Goal: Task Accomplishment & Management: Manage account settings

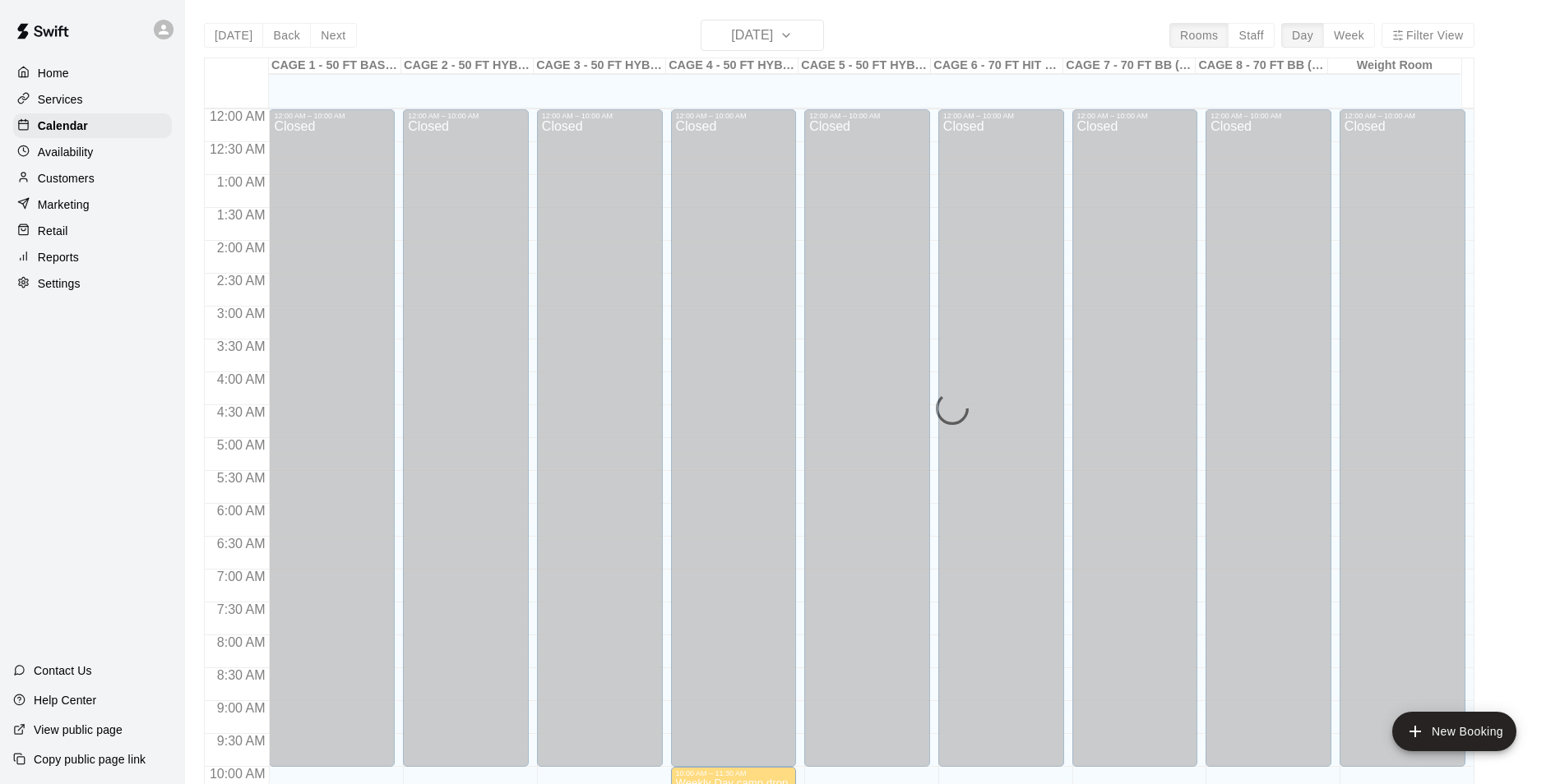
scroll to position [624, 0]
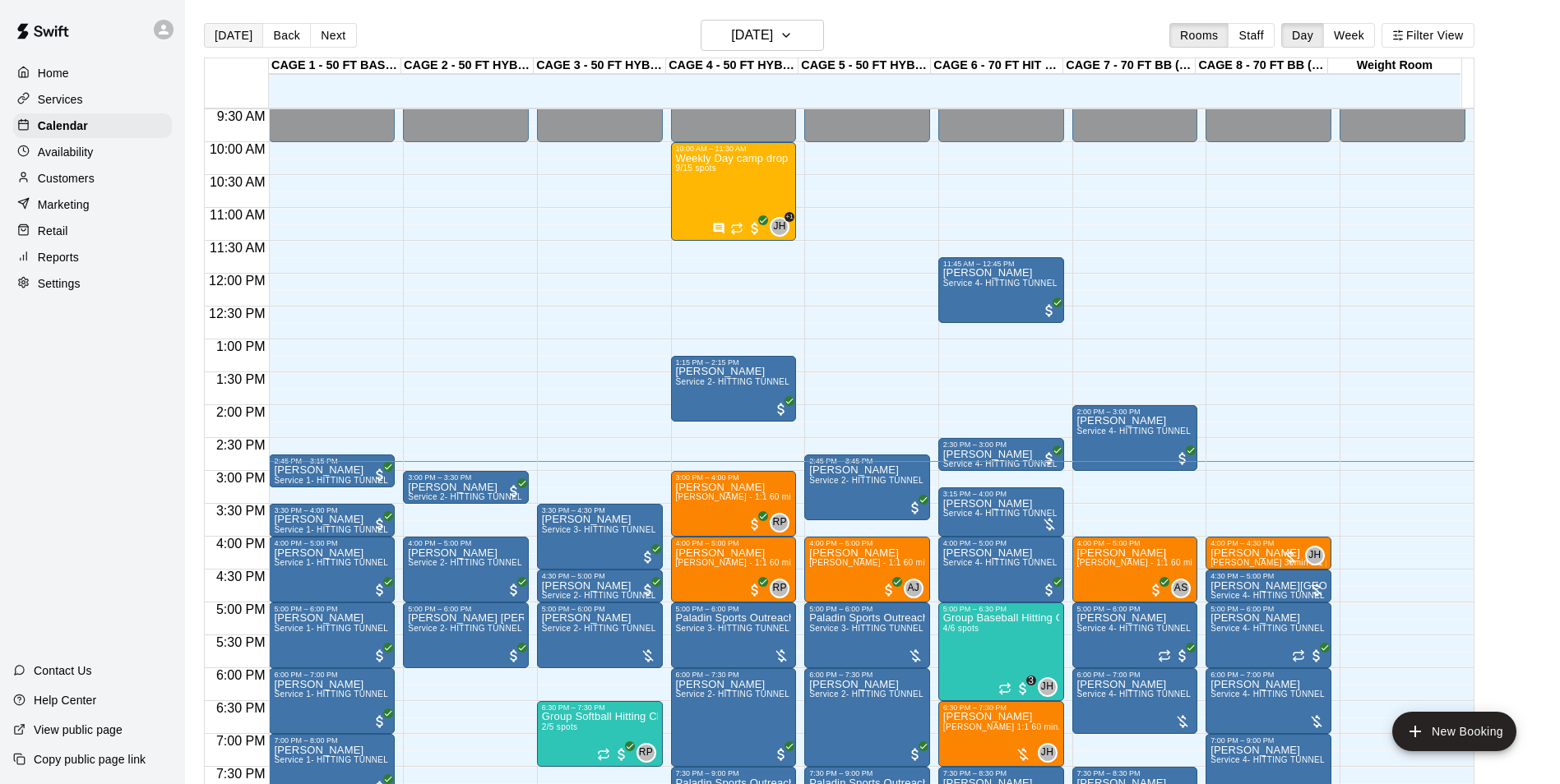
click at [219, 39] on button "Today" at bounding box center [233, 35] width 59 height 25
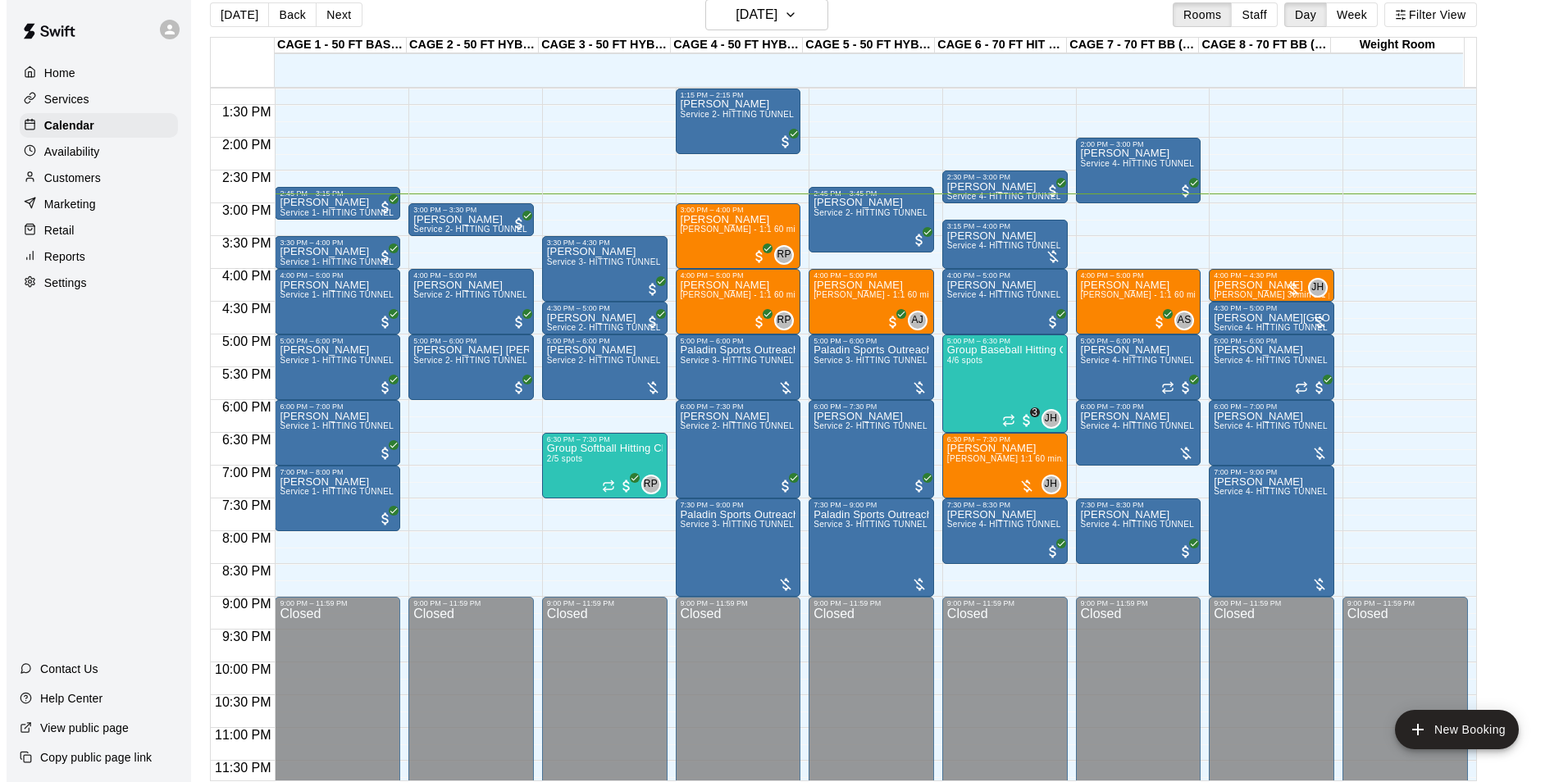
scroll to position [26, 0]
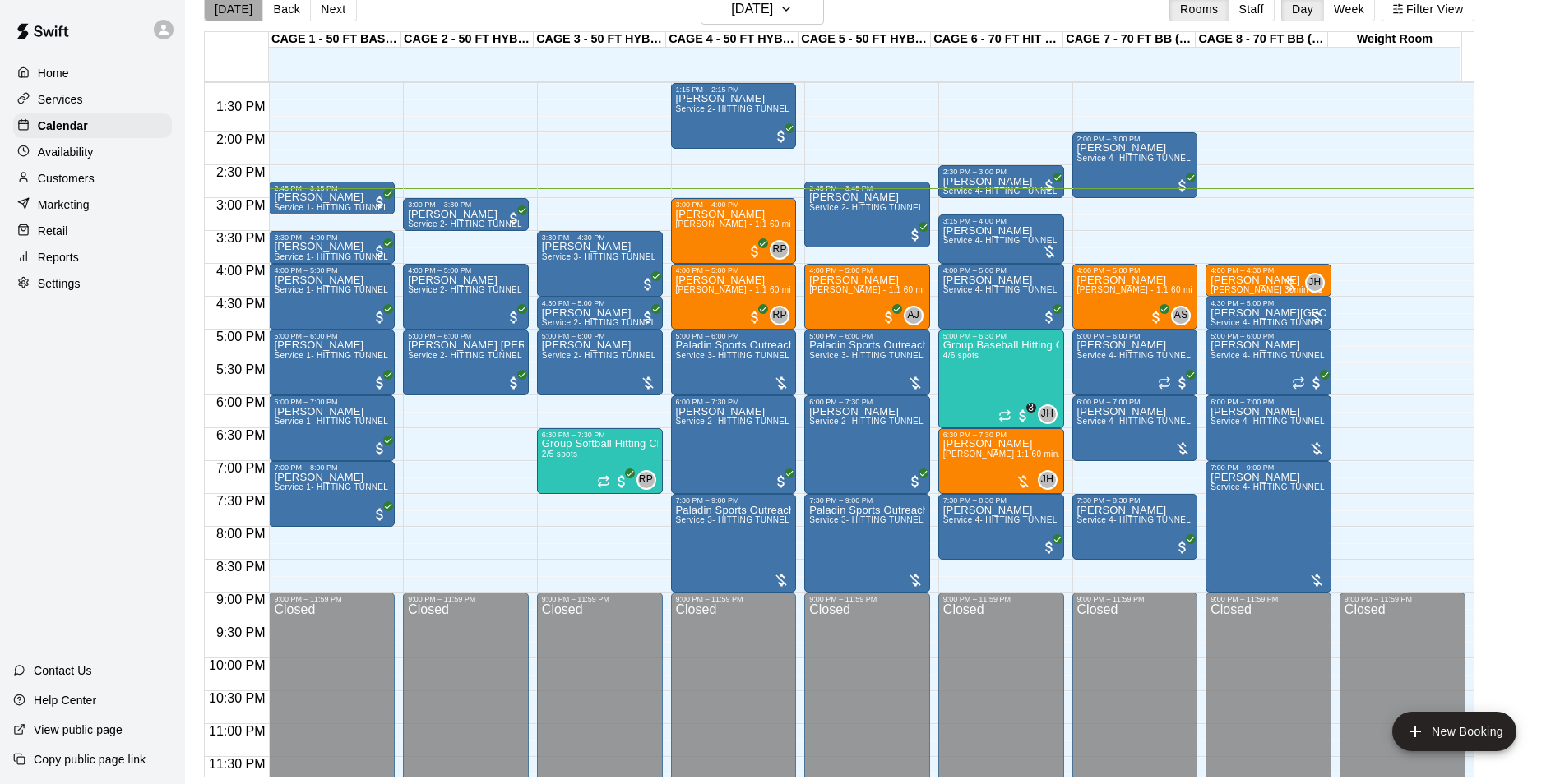
click at [234, 5] on button "Today" at bounding box center [233, 9] width 59 height 25
click at [979, 381] on div "Group Baseball Hitting Class - Friday (Ages 9-12) 4/6 spots" at bounding box center [1001, 731] width 116 height 784
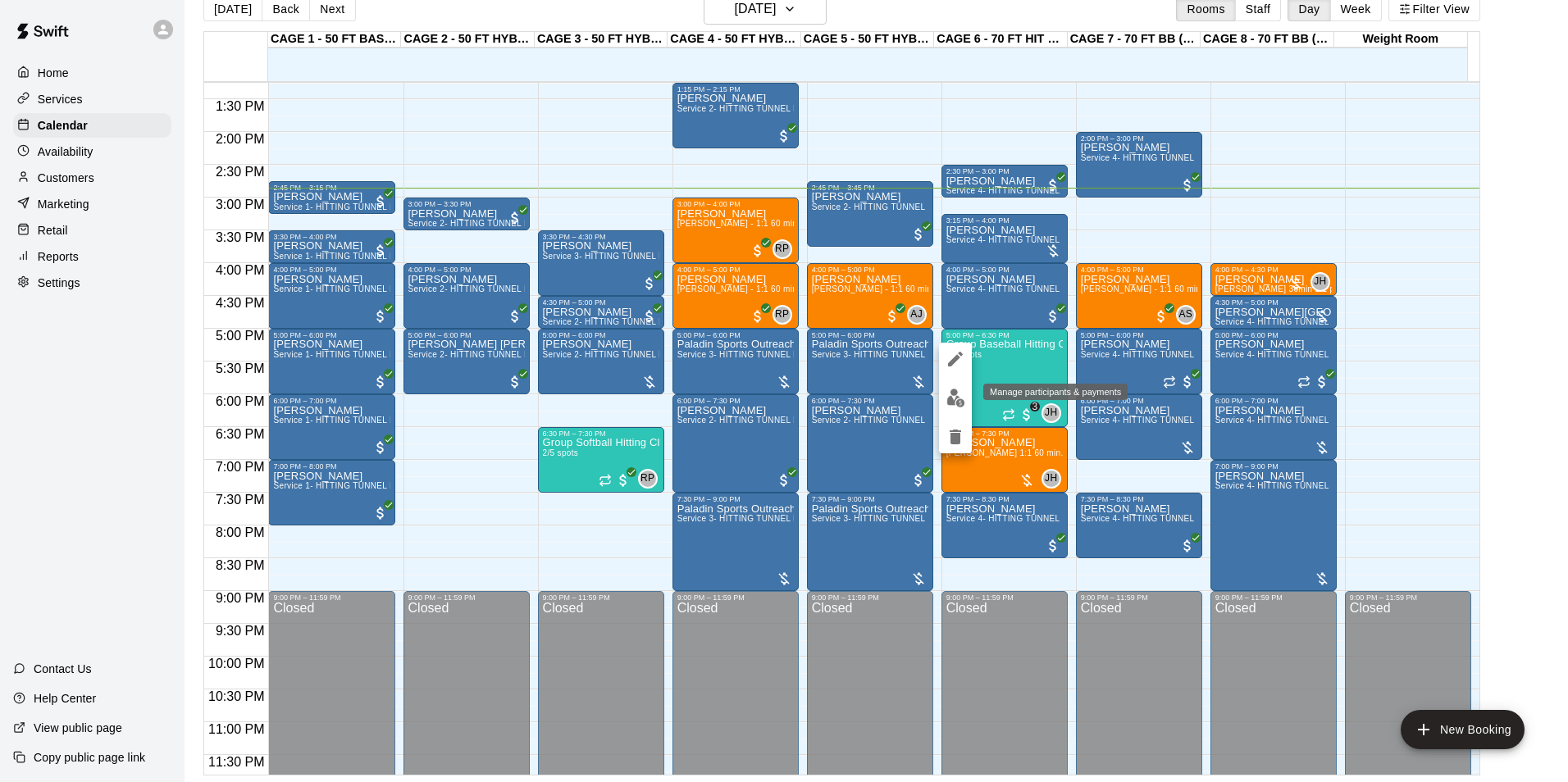
click at [952, 404] on img "edit" at bounding box center [956, 398] width 19 height 19
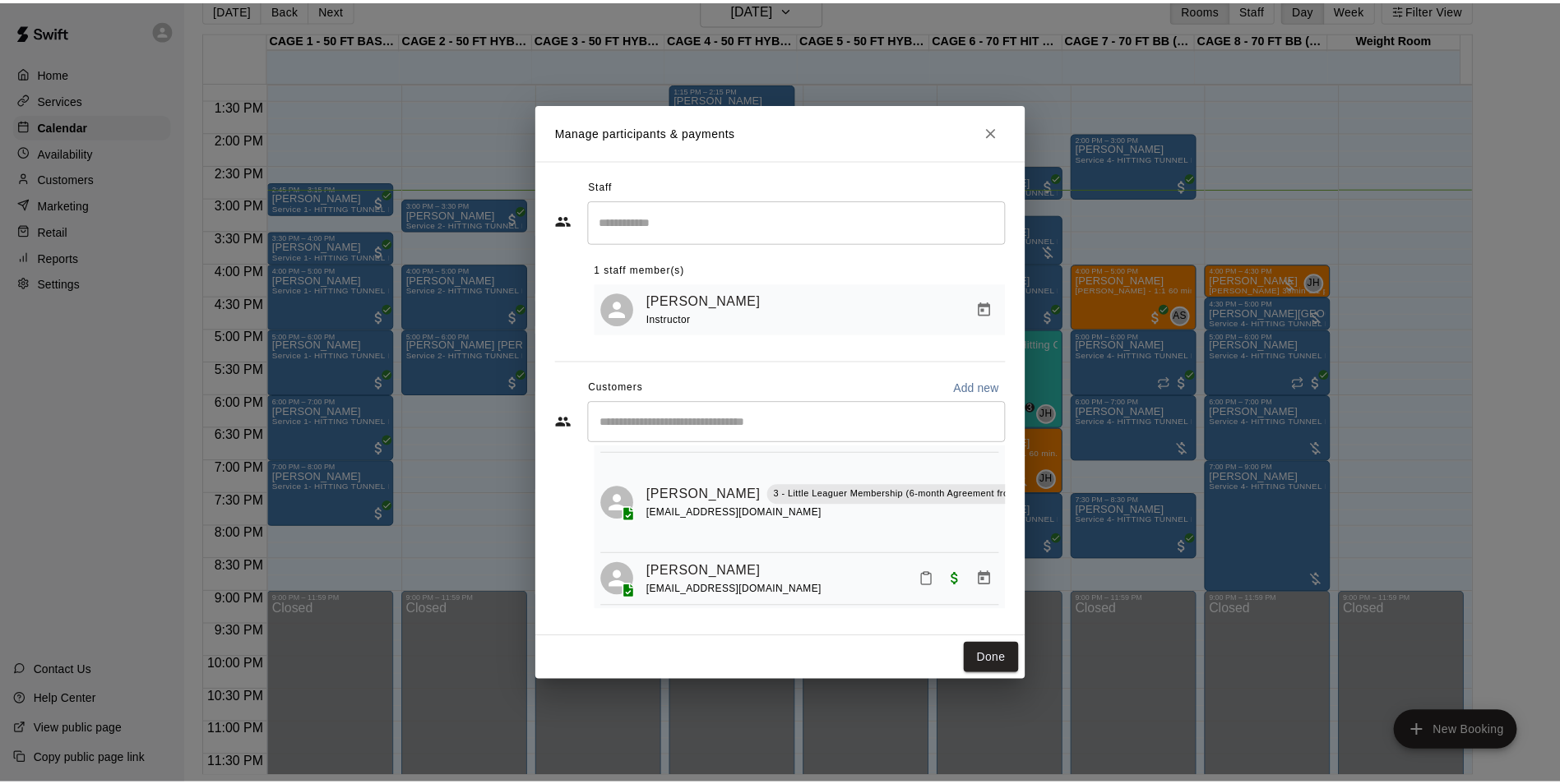
scroll to position [159, 0]
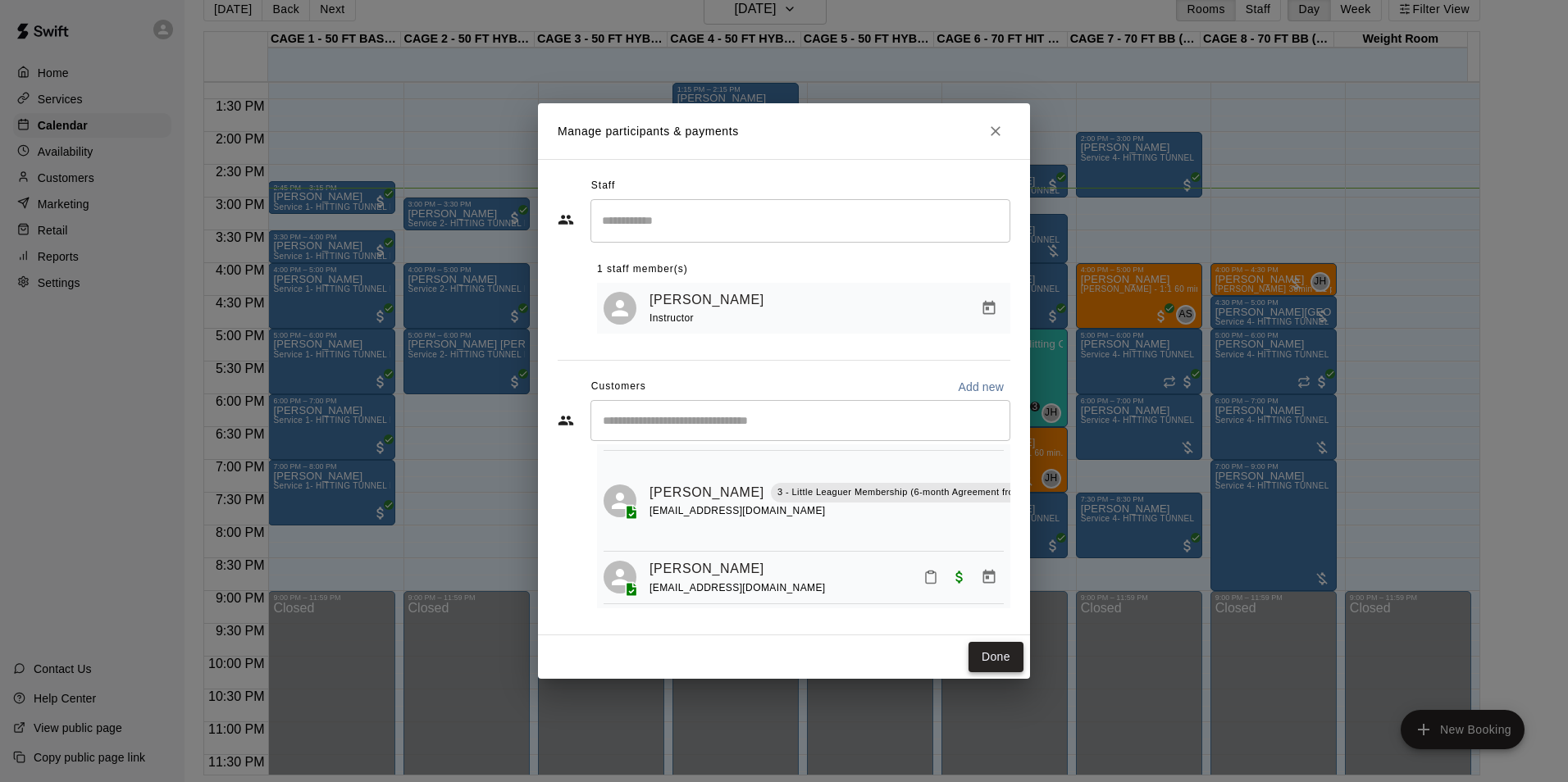
click at [1010, 655] on button "Done" at bounding box center [995, 657] width 55 height 31
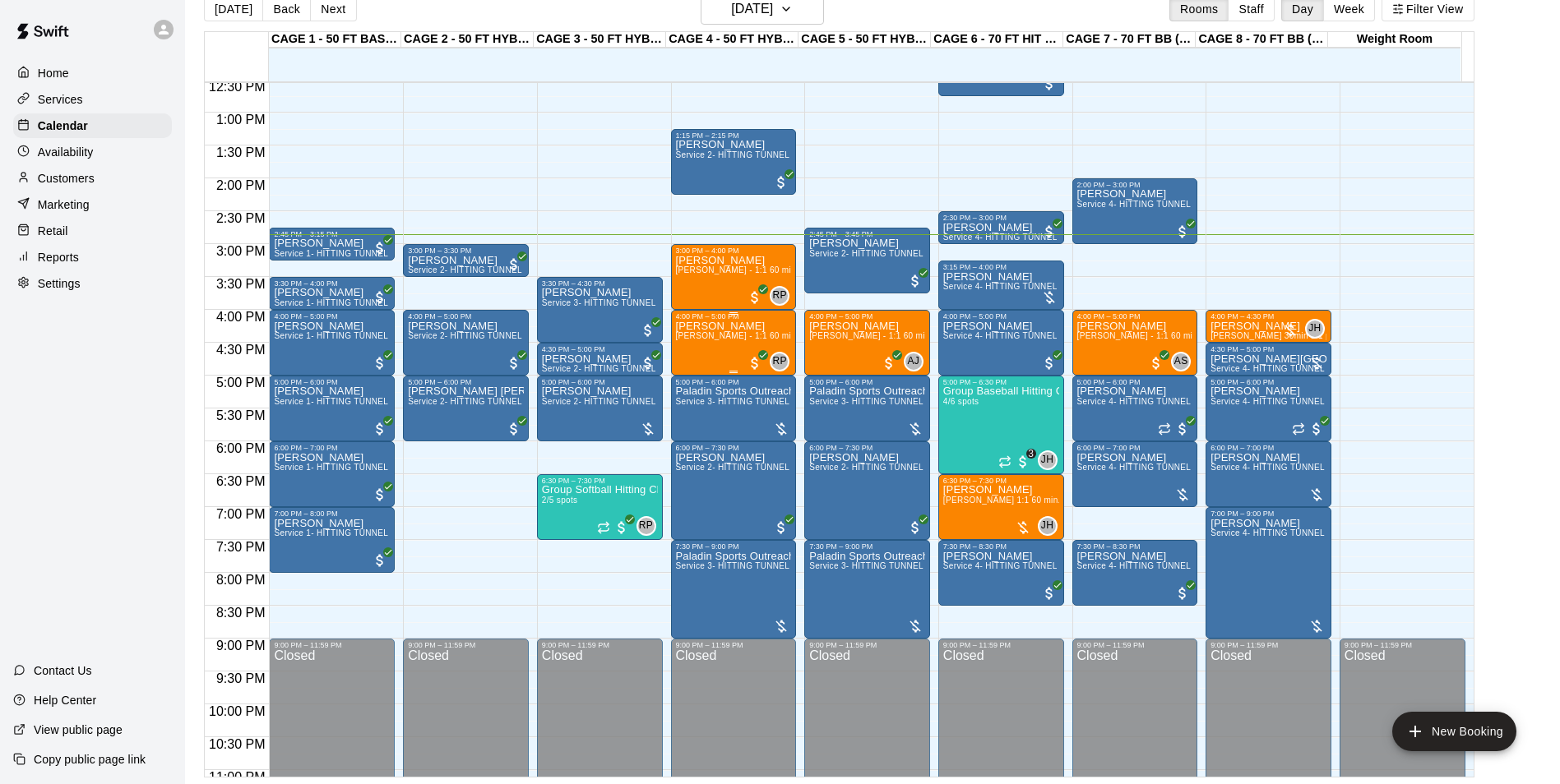
scroll to position [789, 0]
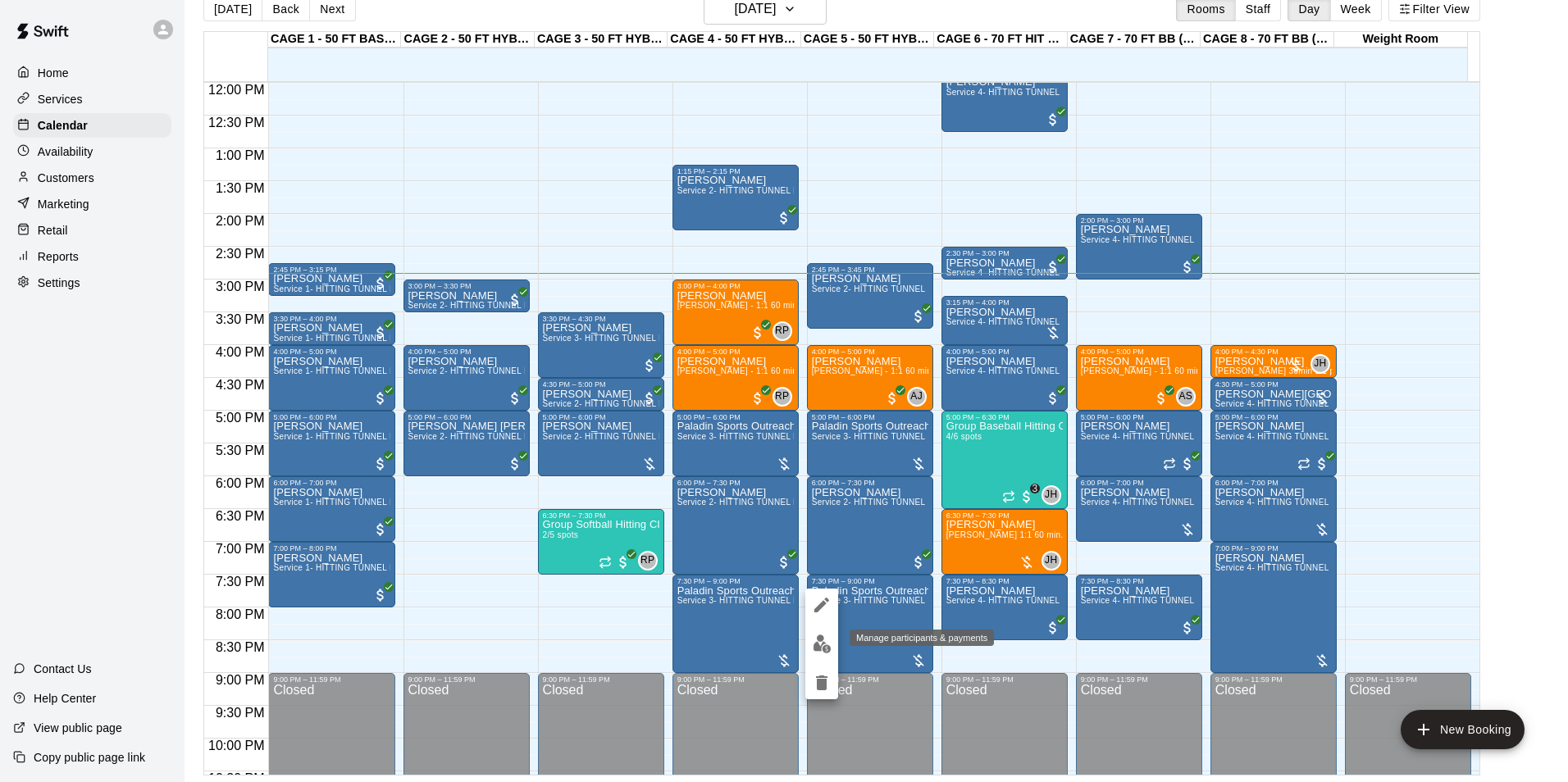
click at [821, 642] on img "edit" at bounding box center [823, 644] width 19 height 19
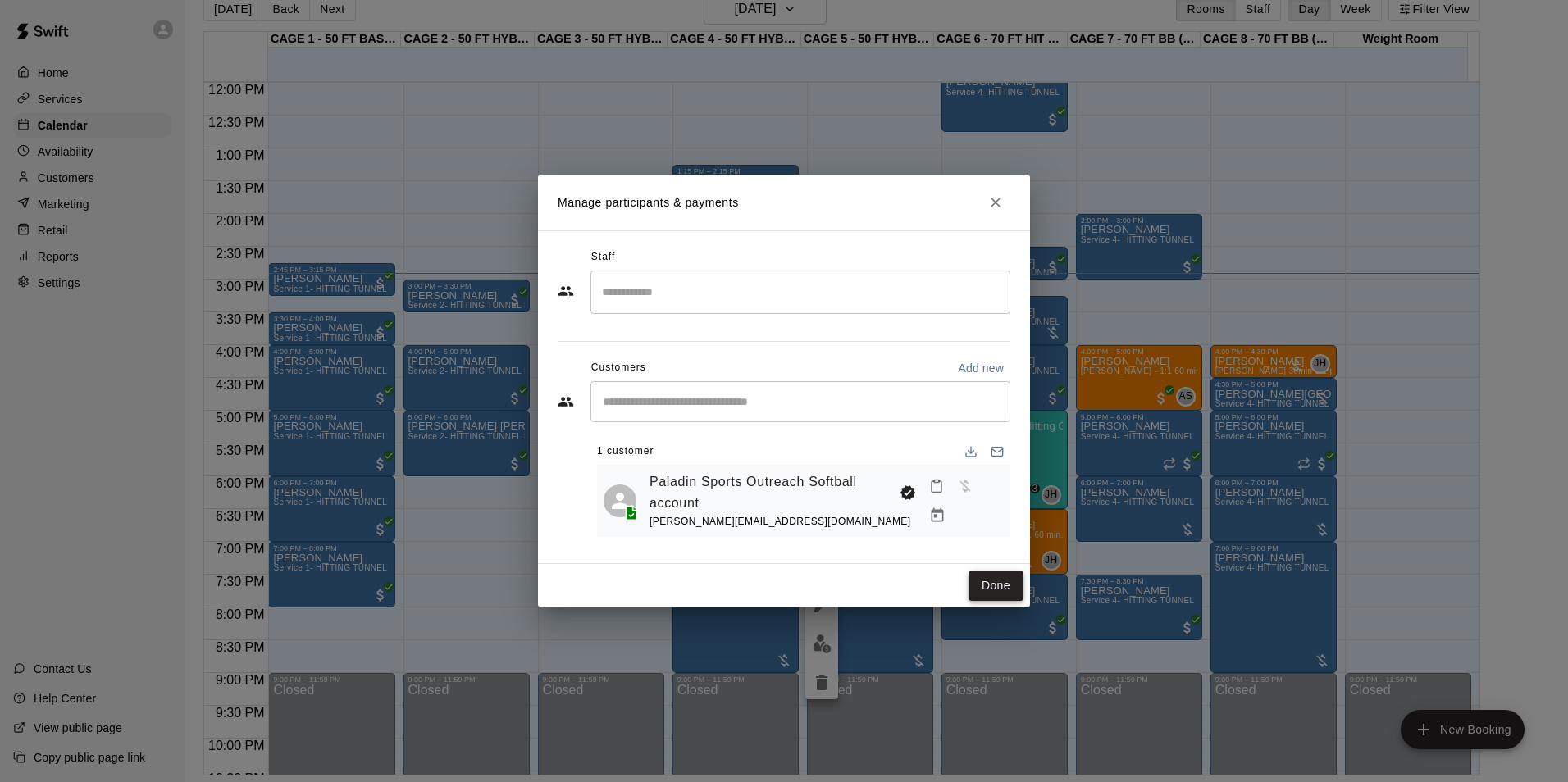
click at [969, 591] on button "Done" at bounding box center [995, 585] width 55 height 31
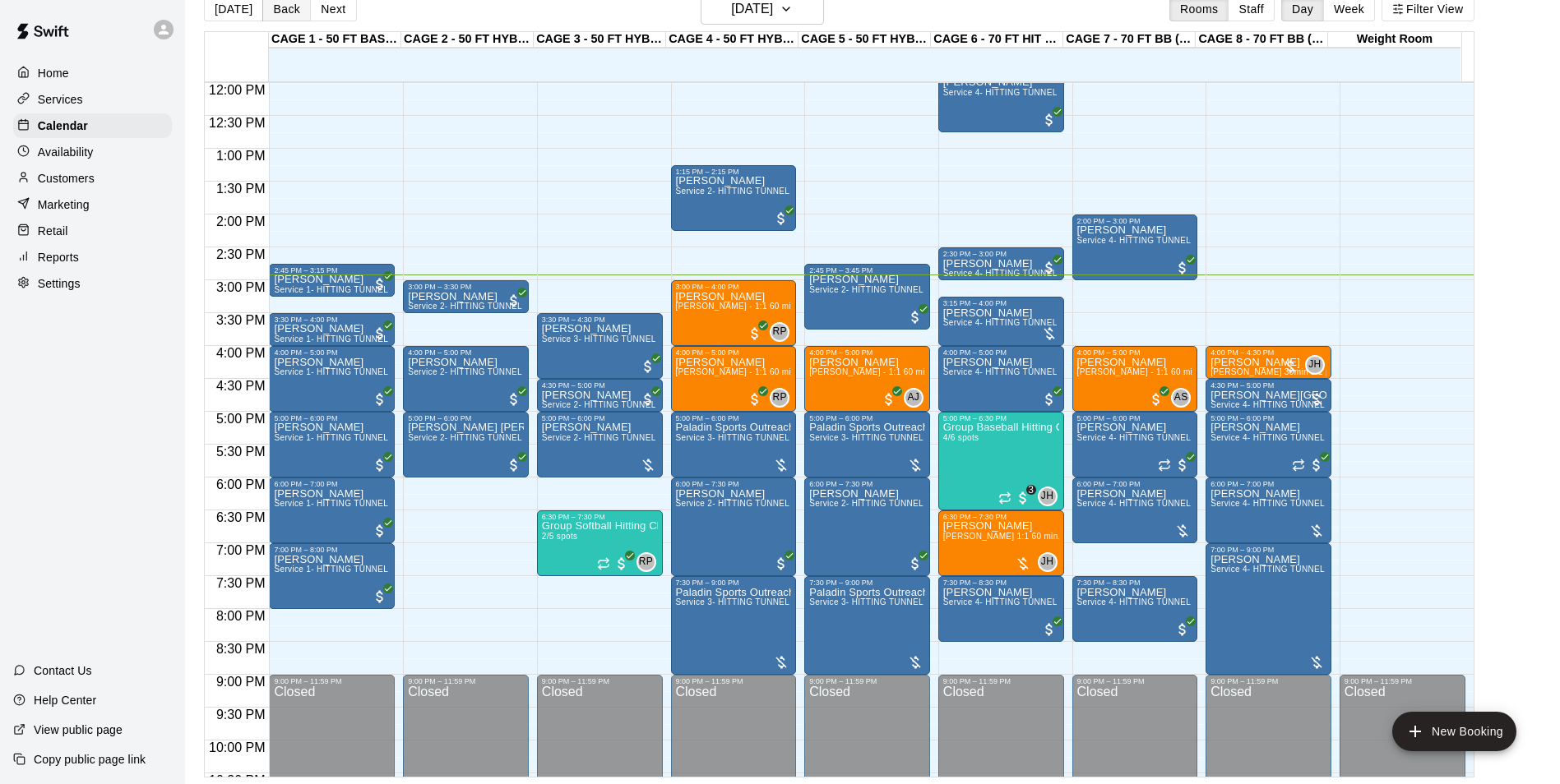
click at [280, 10] on button "Back" at bounding box center [286, 9] width 48 height 25
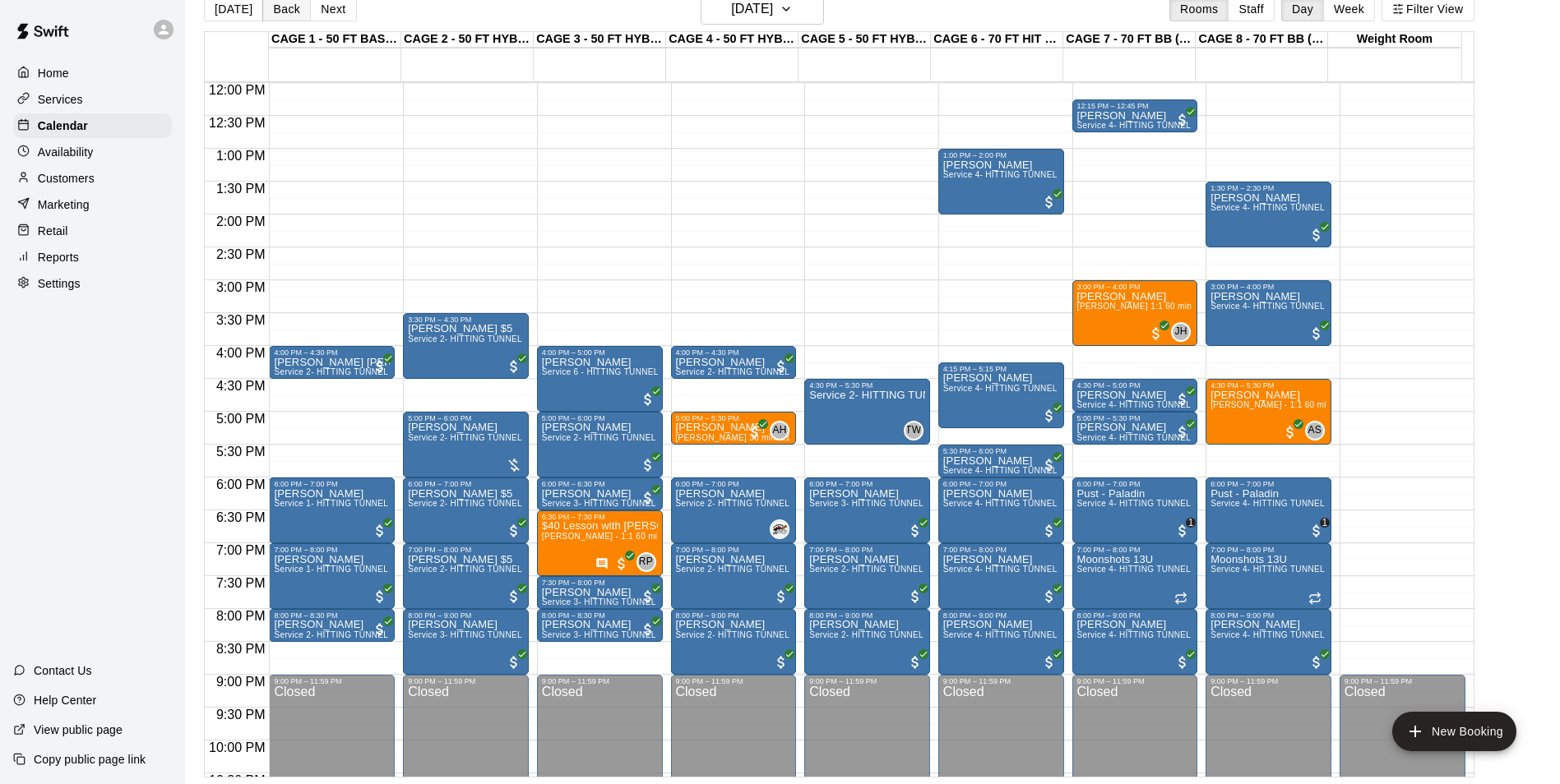
click at [298, 14] on button "Back" at bounding box center [286, 9] width 48 height 25
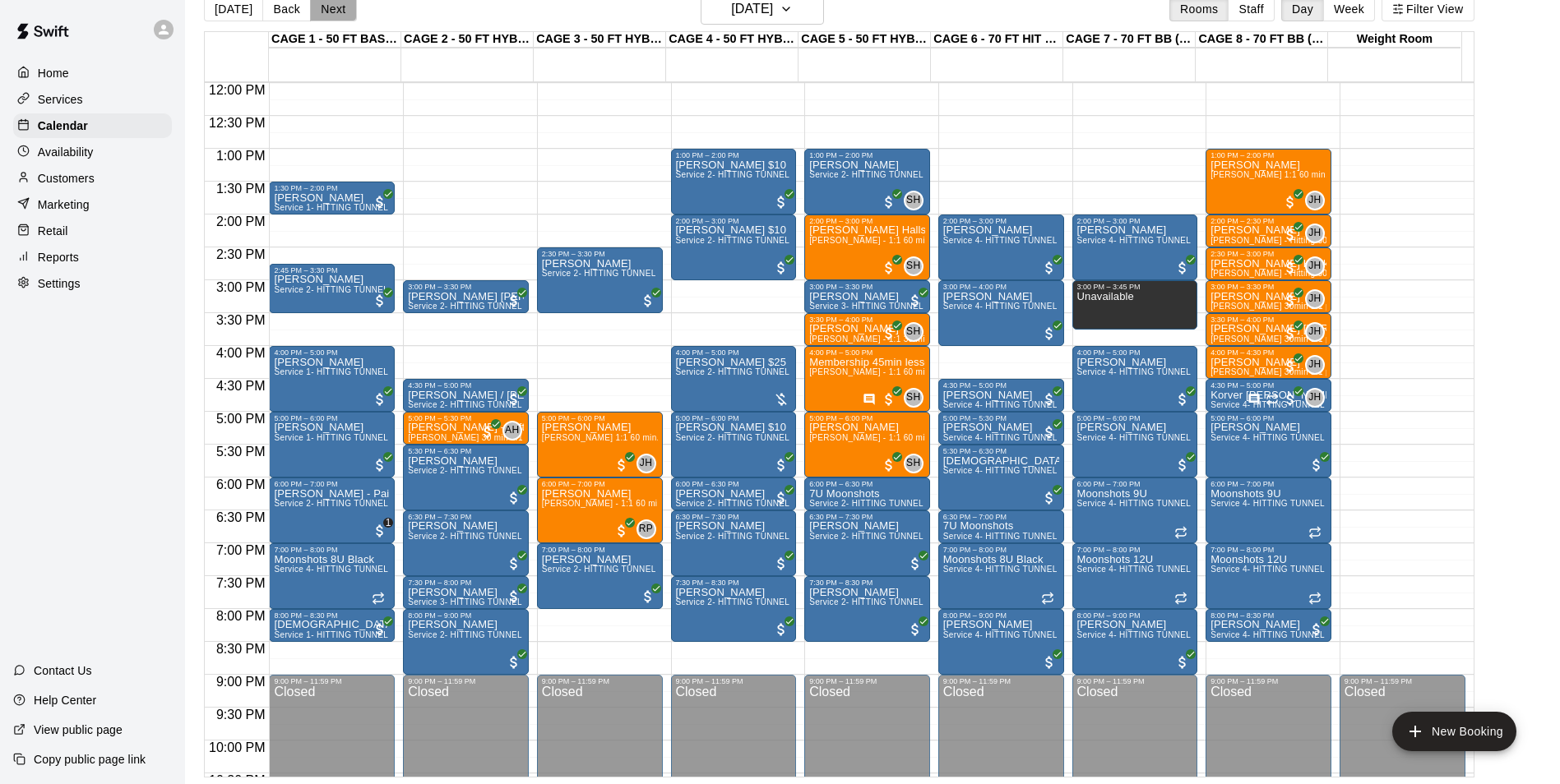
click at [313, 13] on button "Next" at bounding box center [333, 9] width 46 height 25
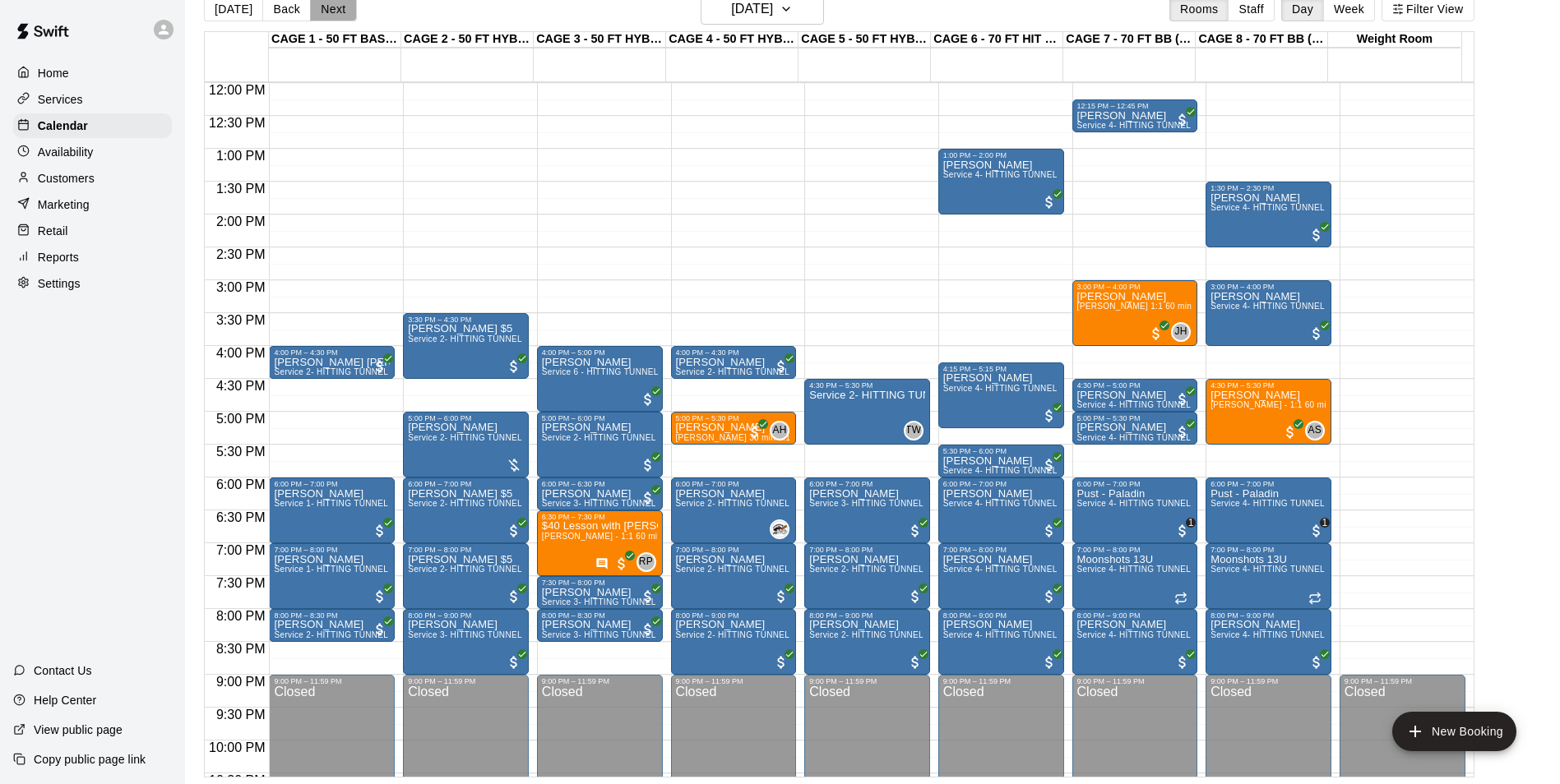
click at [350, 15] on button "Next" at bounding box center [333, 9] width 46 height 25
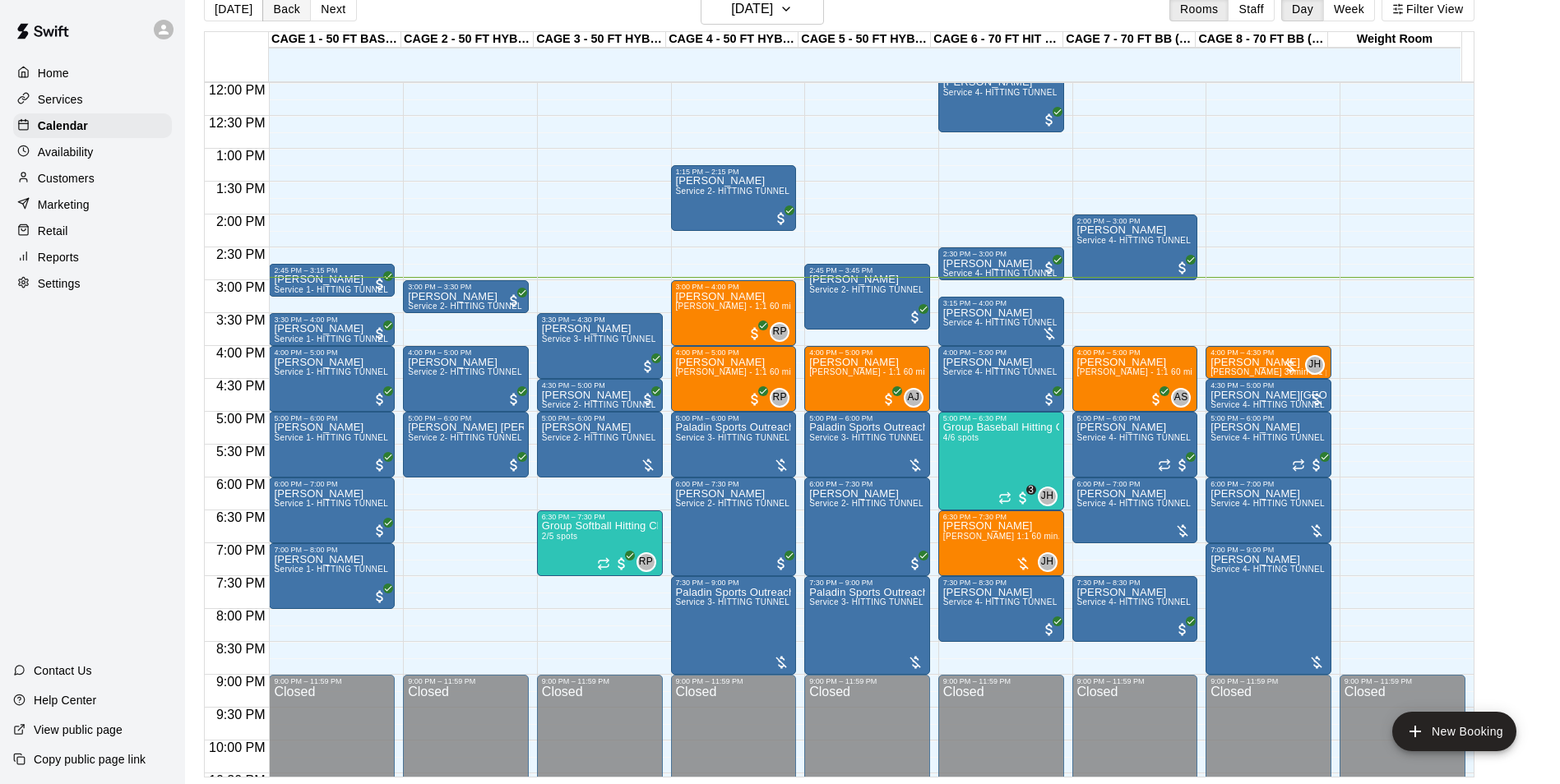
click at [288, 7] on button "Back" at bounding box center [286, 9] width 48 height 25
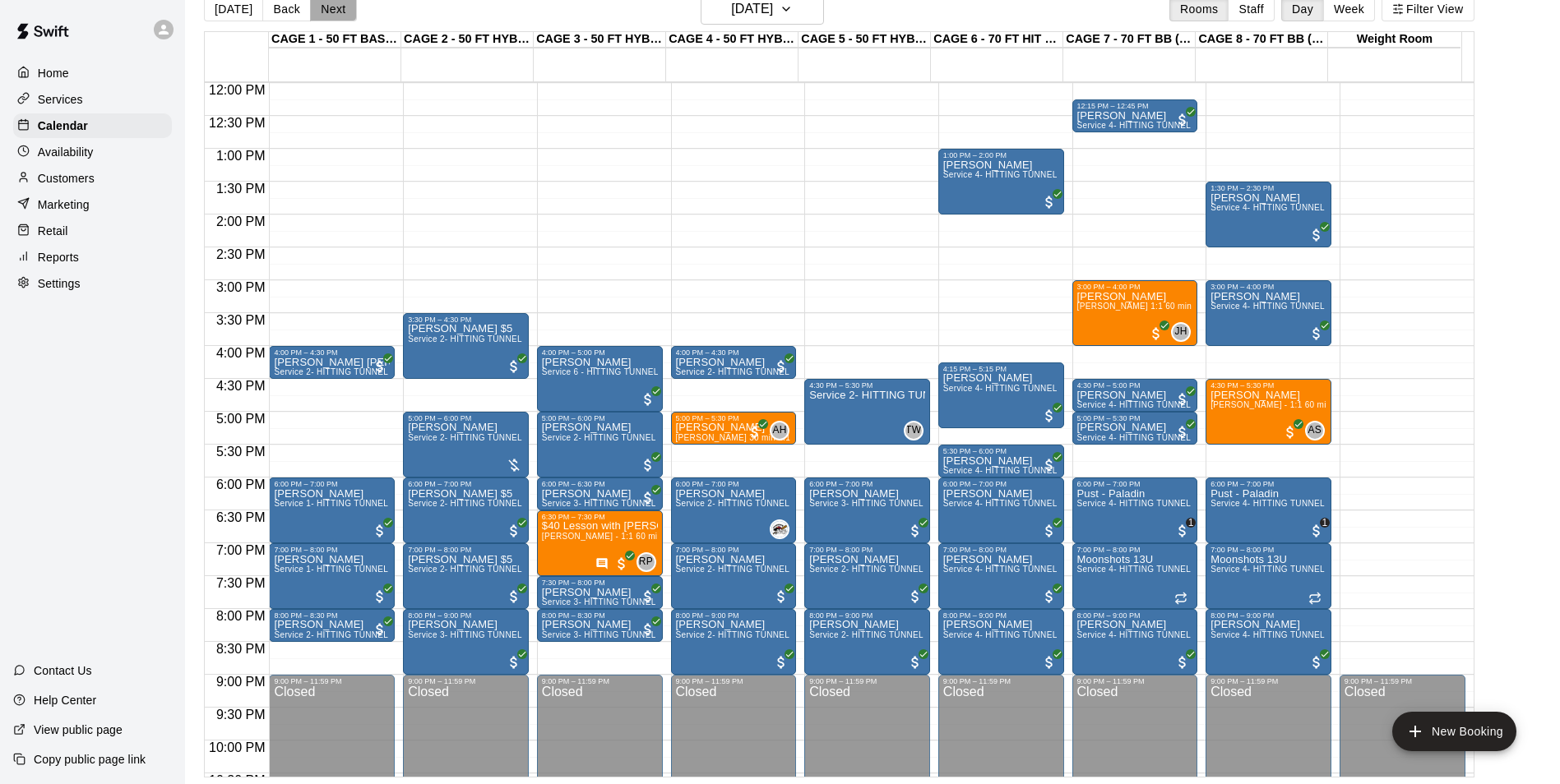
click at [344, 6] on button "Next" at bounding box center [333, 9] width 46 height 25
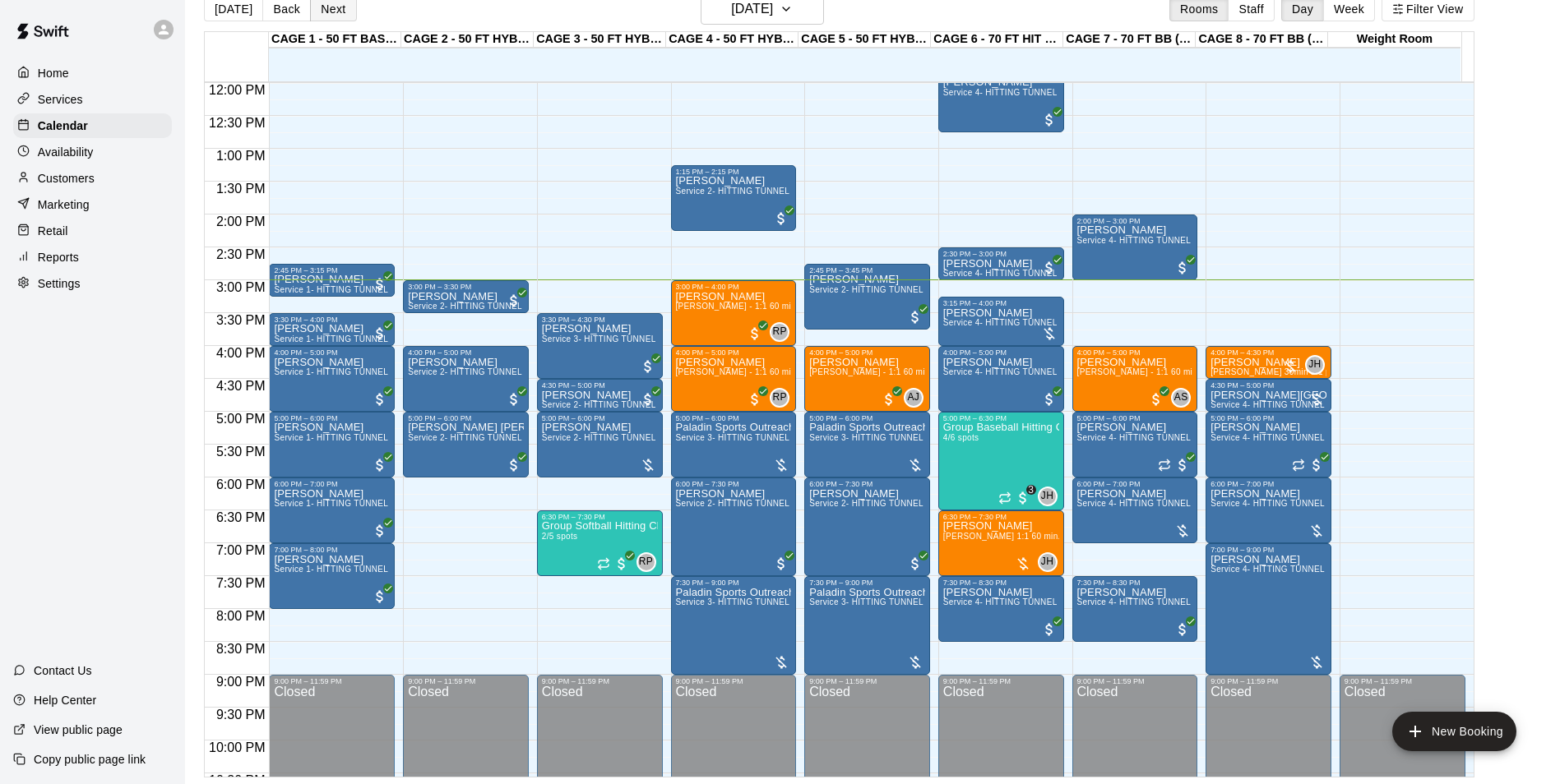
click at [343, 6] on button "Next" at bounding box center [333, 9] width 46 height 25
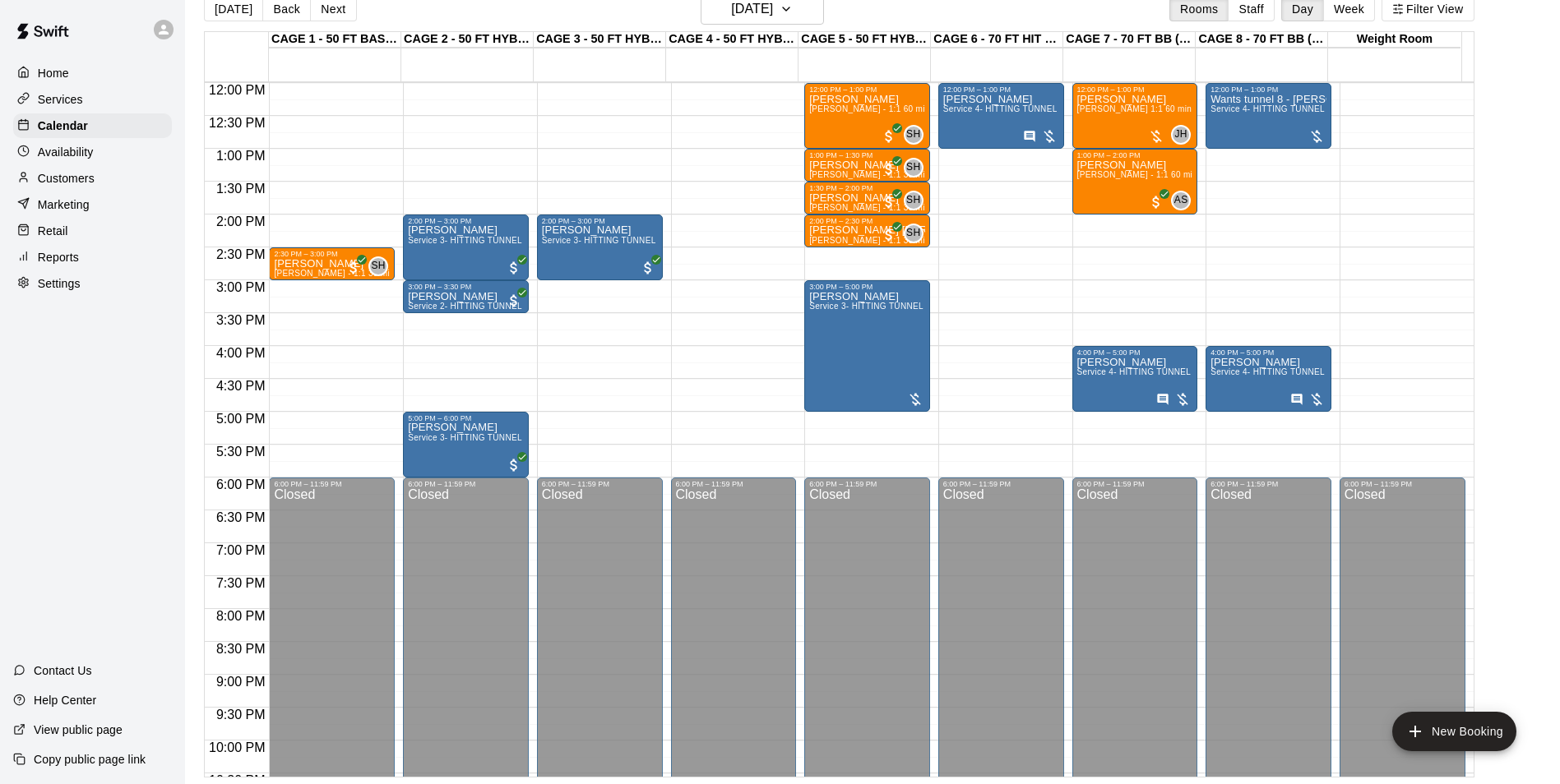
scroll to position [543, 0]
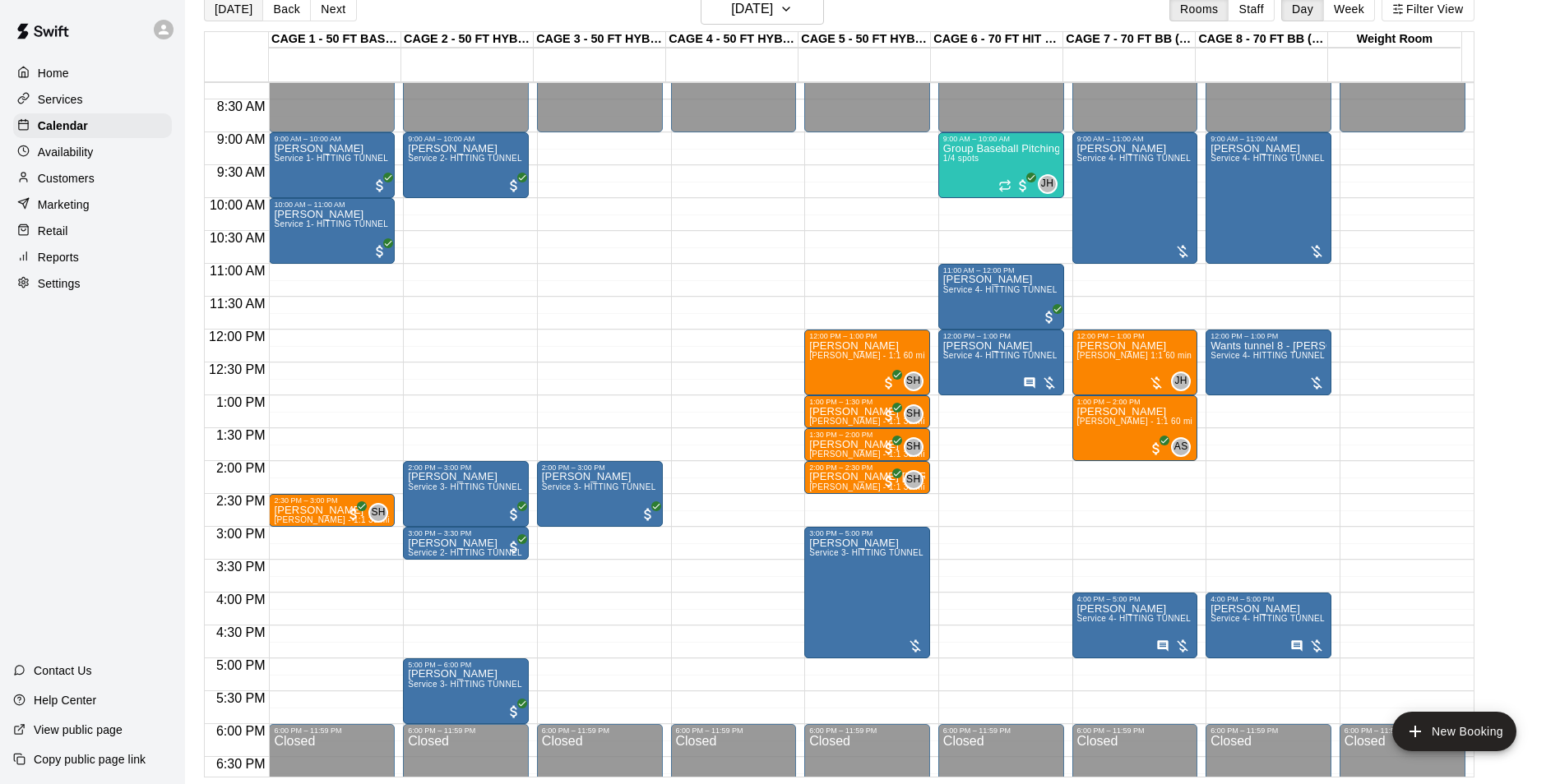
click at [242, 9] on button "Today" at bounding box center [233, 9] width 59 height 25
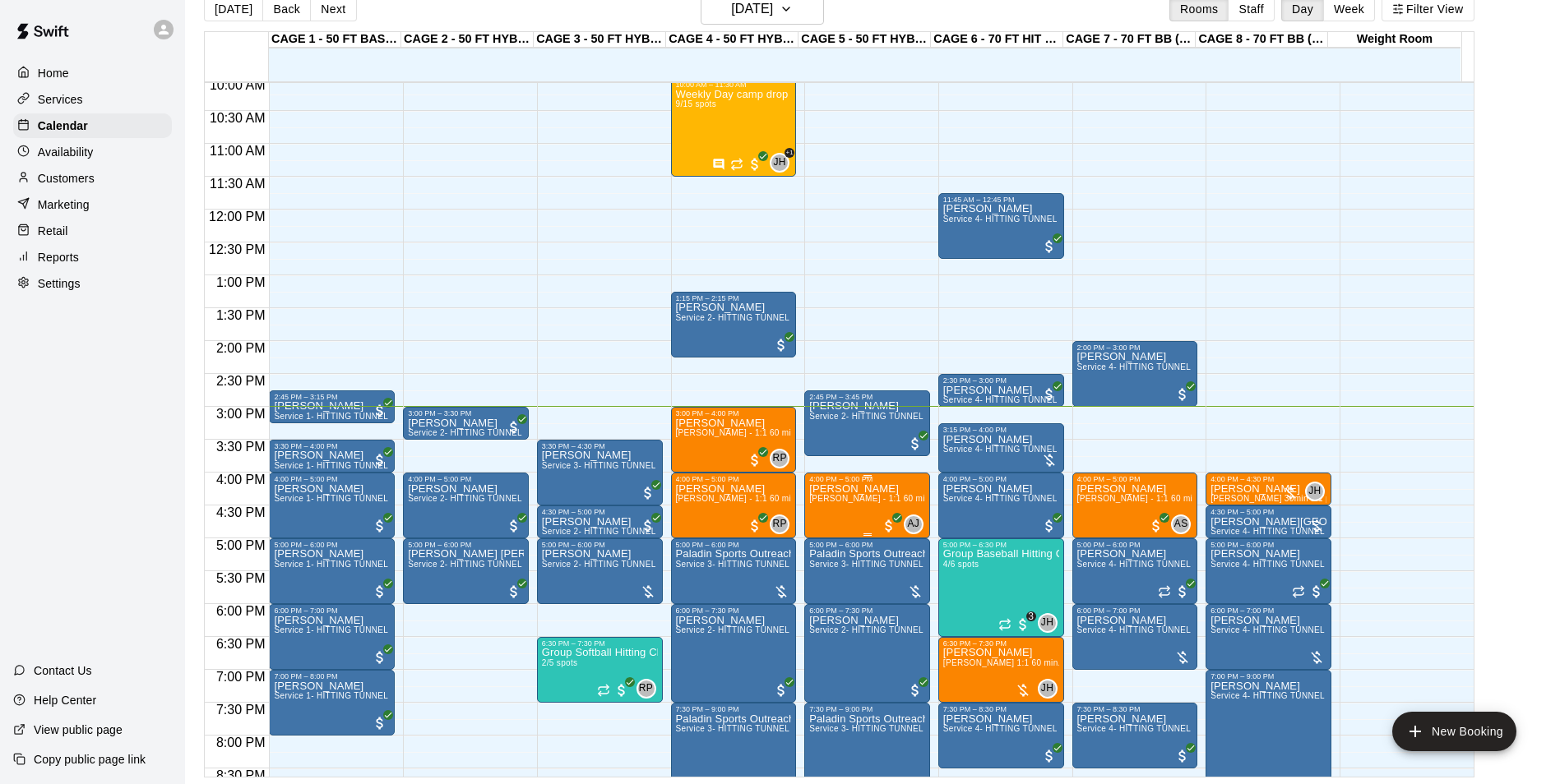
scroll to position [789, 0]
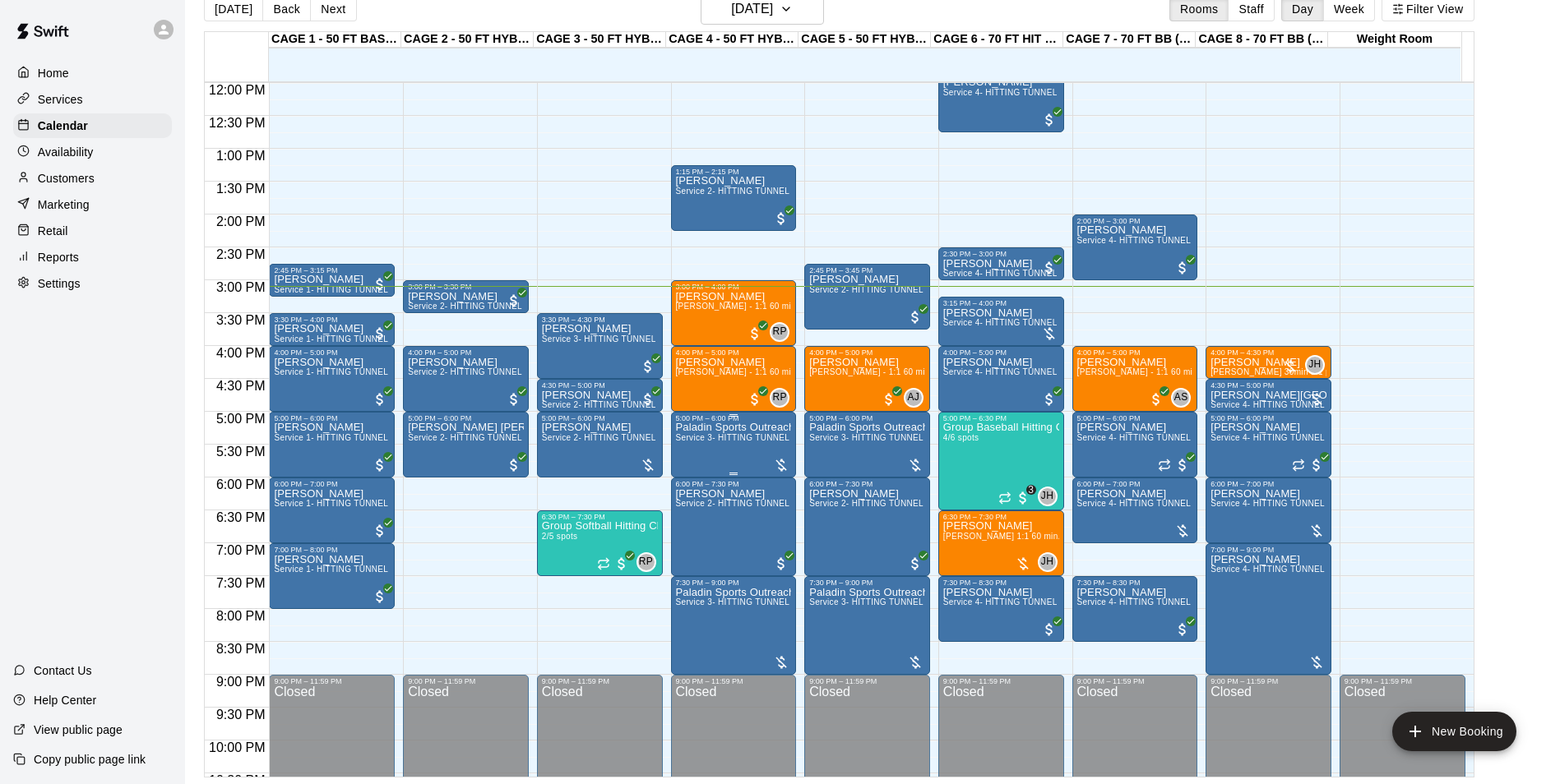
click at [704, 442] on span "Service 3- HITTING TUNNEL RENTAL - 50ft Softball" at bounding box center [777, 437] width 205 height 9
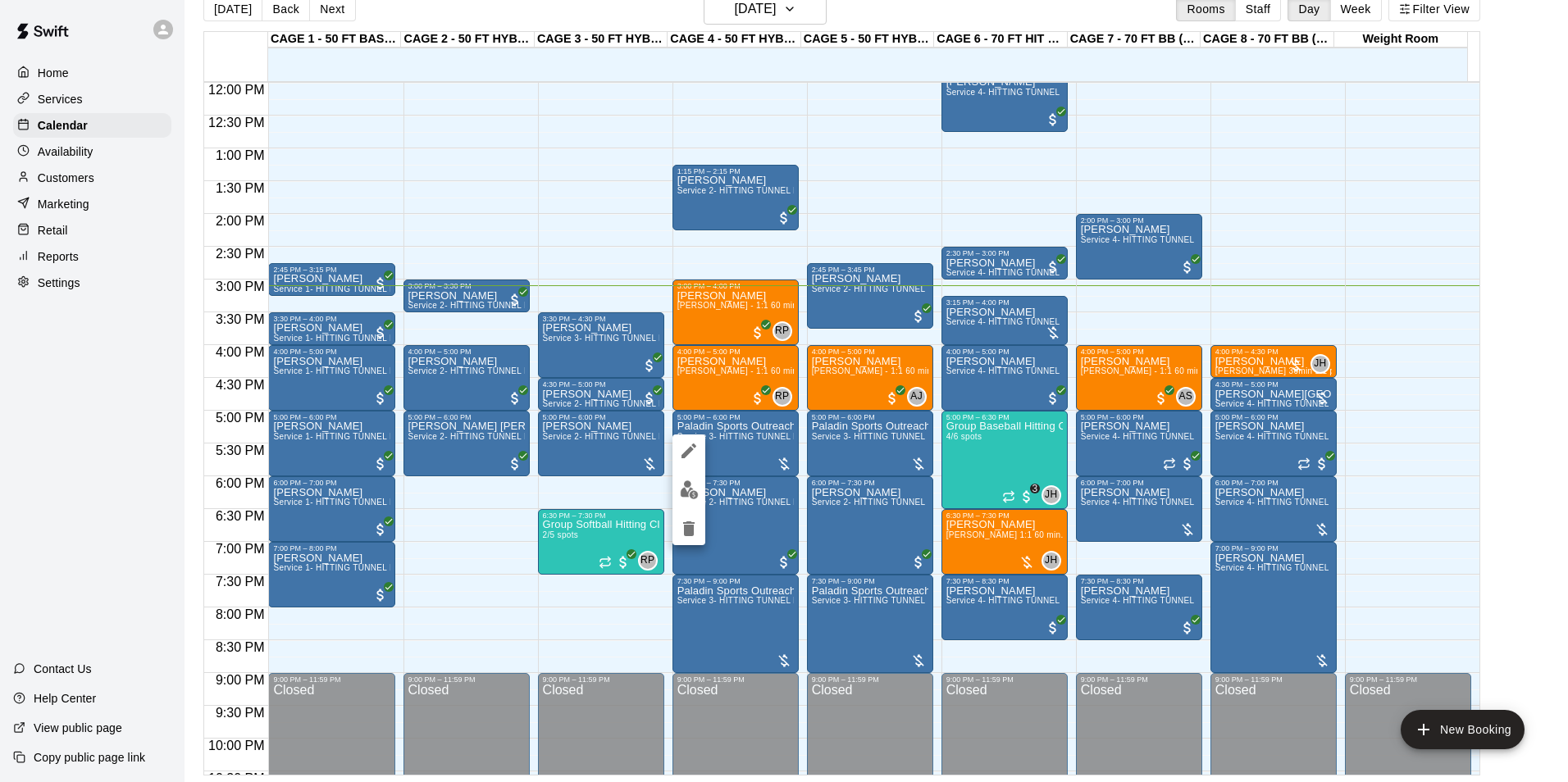
click at [690, 475] on button "edit" at bounding box center [688, 490] width 32 height 32
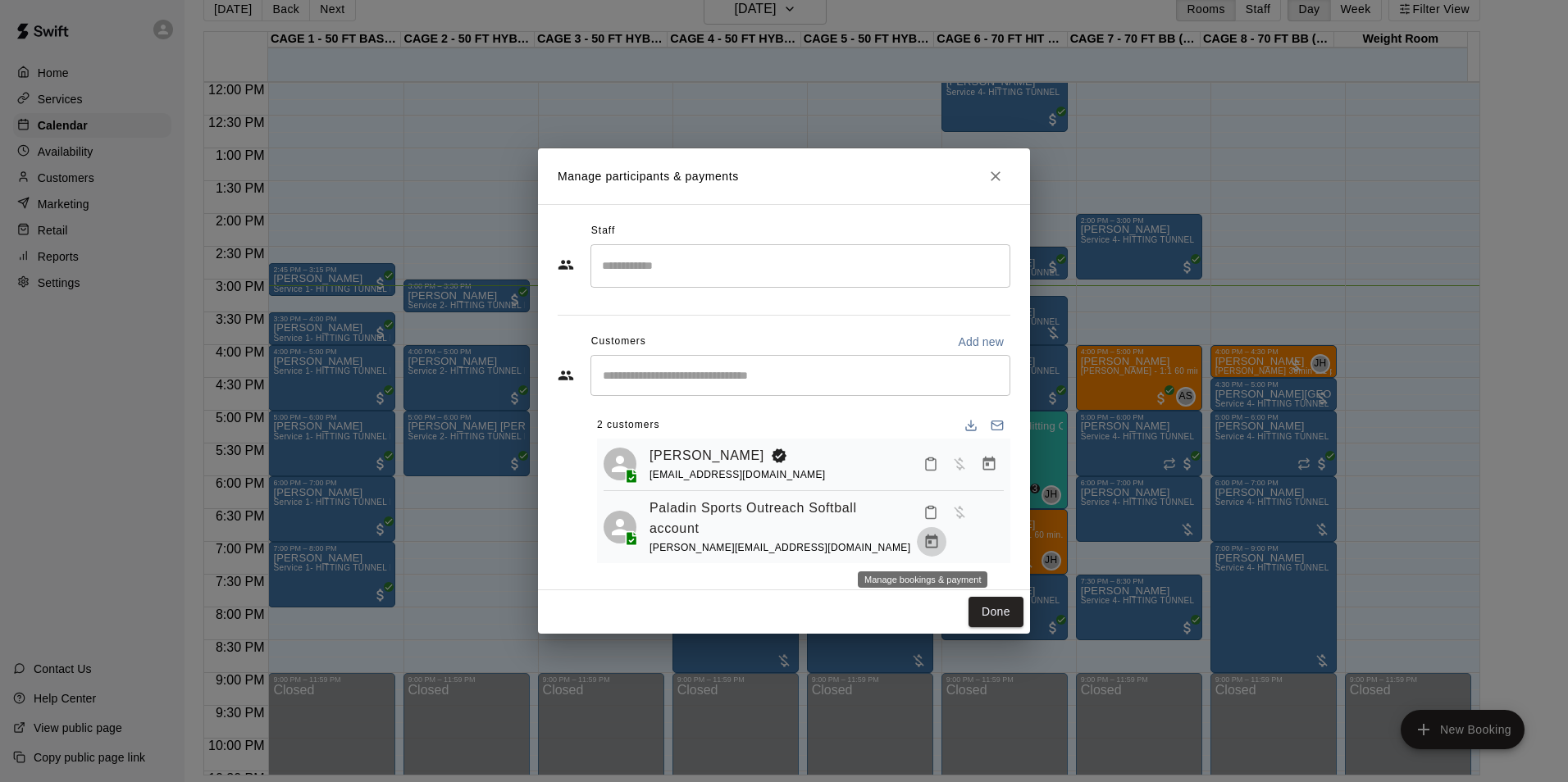
click at [929, 543] on icon "Manage bookings & payment" at bounding box center [931, 541] width 17 height 17
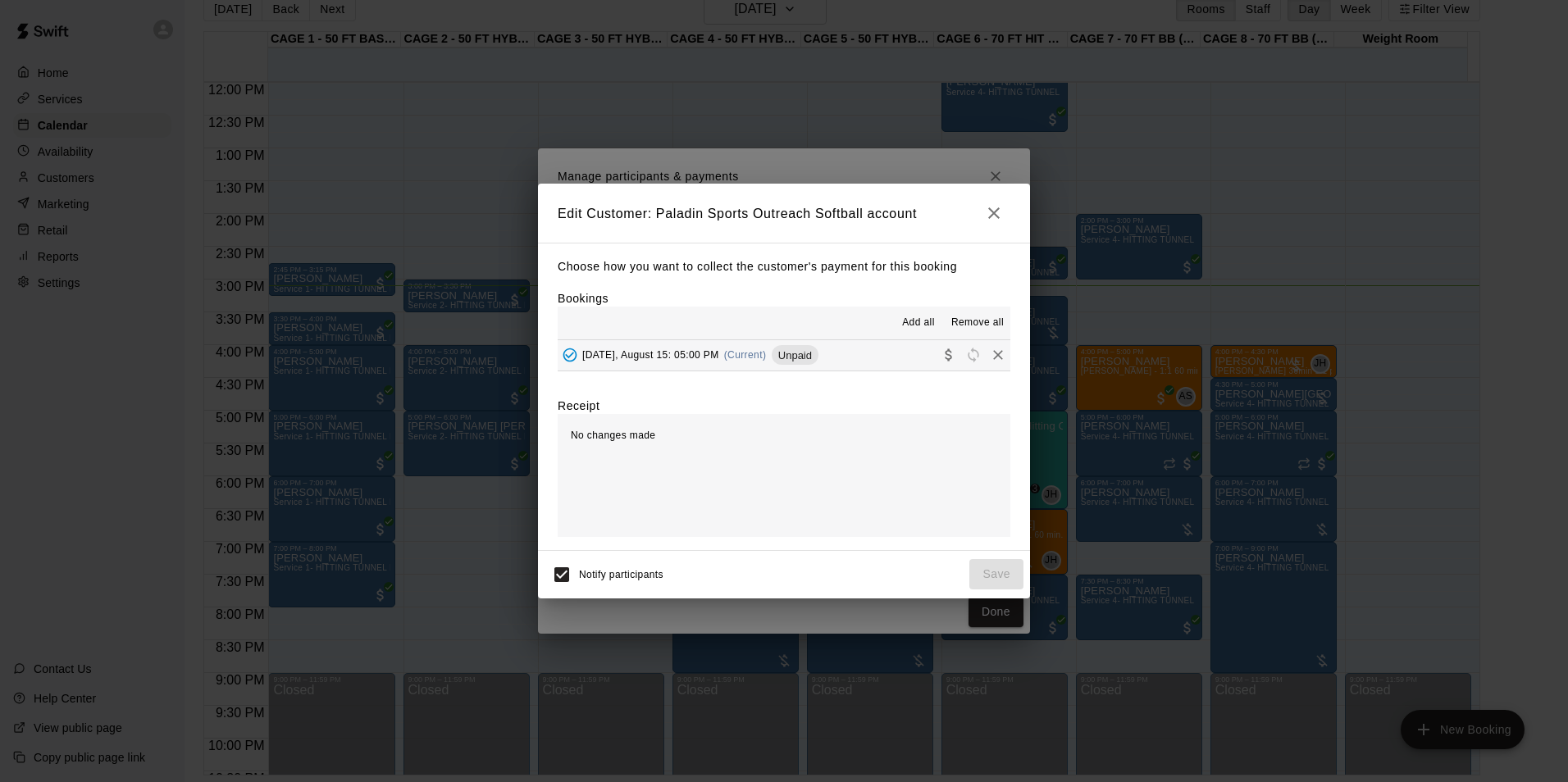
click at [1004, 216] on button "button" at bounding box center [993, 213] width 32 height 32
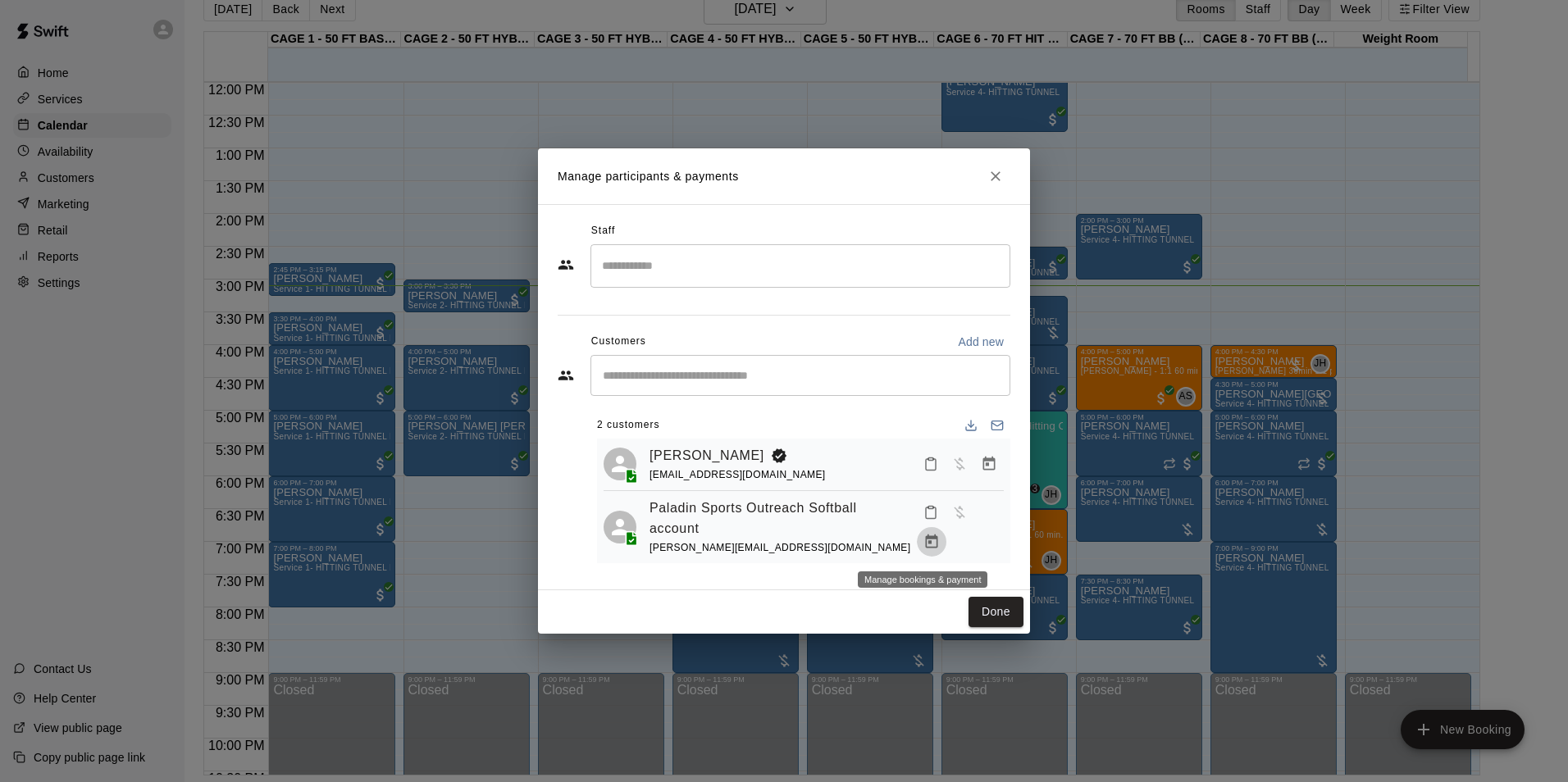
click at [927, 544] on icon "Manage bookings & payment" at bounding box center [931, 541] width 17 height 17
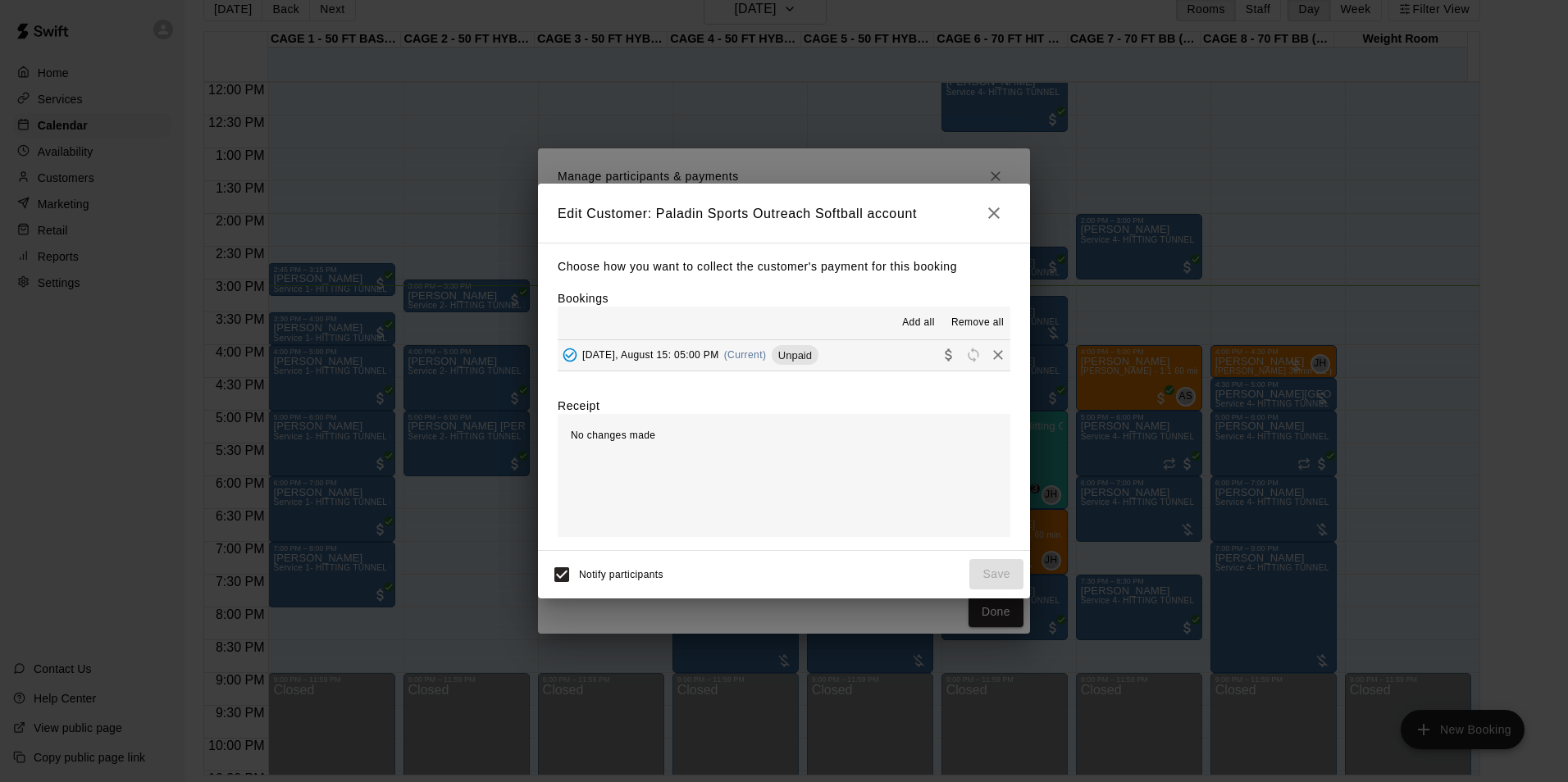
click at [847, 345] on button "Friday, August 15: 05:00 PM (Current) Unpaid" at bounding box center [783, 355] width 453 height 31
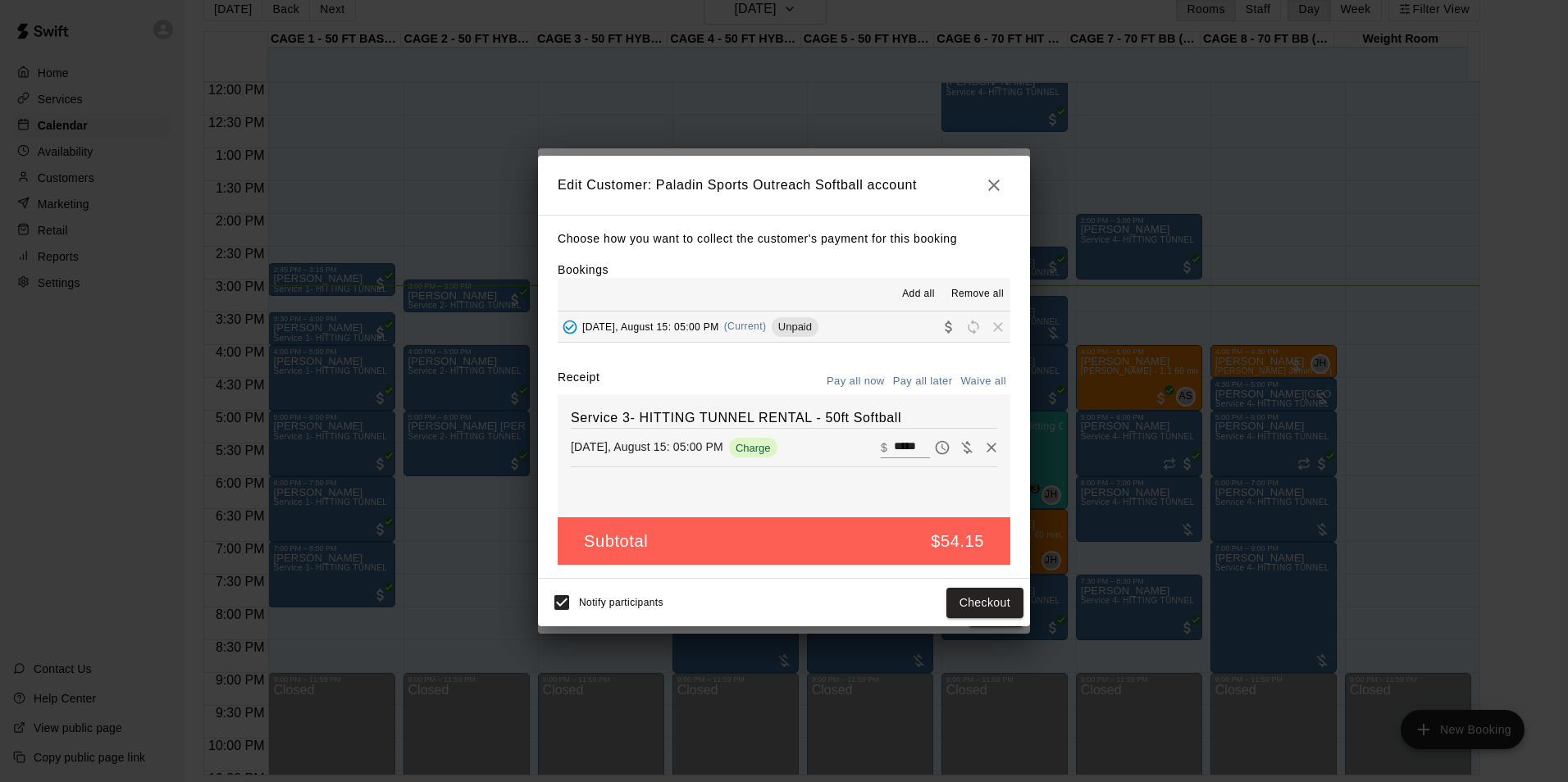
click at [899, 439] on input "*****" at bounding box center [911, 447] width 36 height 21
type input "*****"
click at [963, 603] on button "Checkout" at bounding box center [985, 602] width 77 height 31
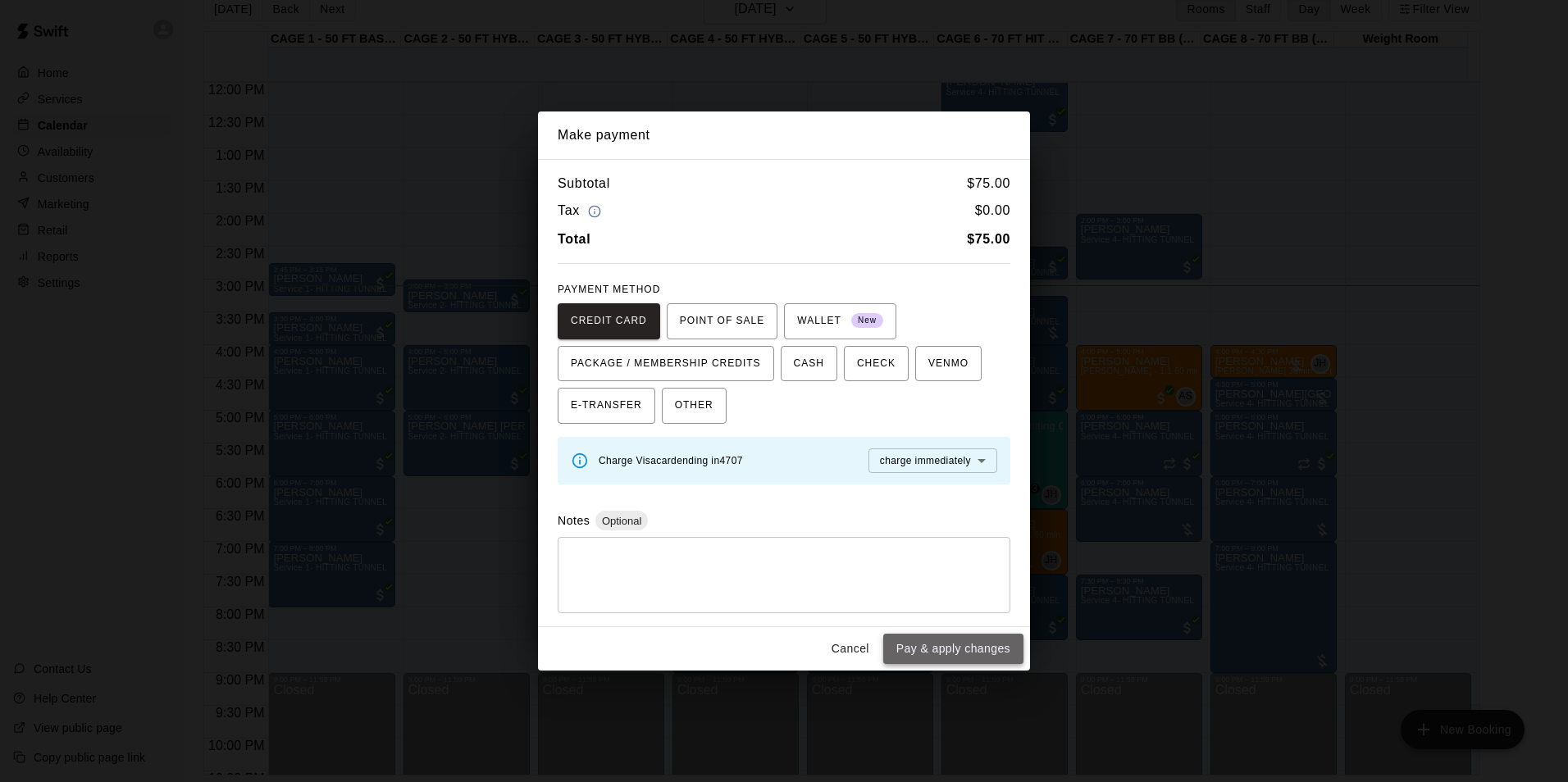
click at [967, 650] on button "Pay & apply changes" at bounding box center [953, 649] width 140 height 31
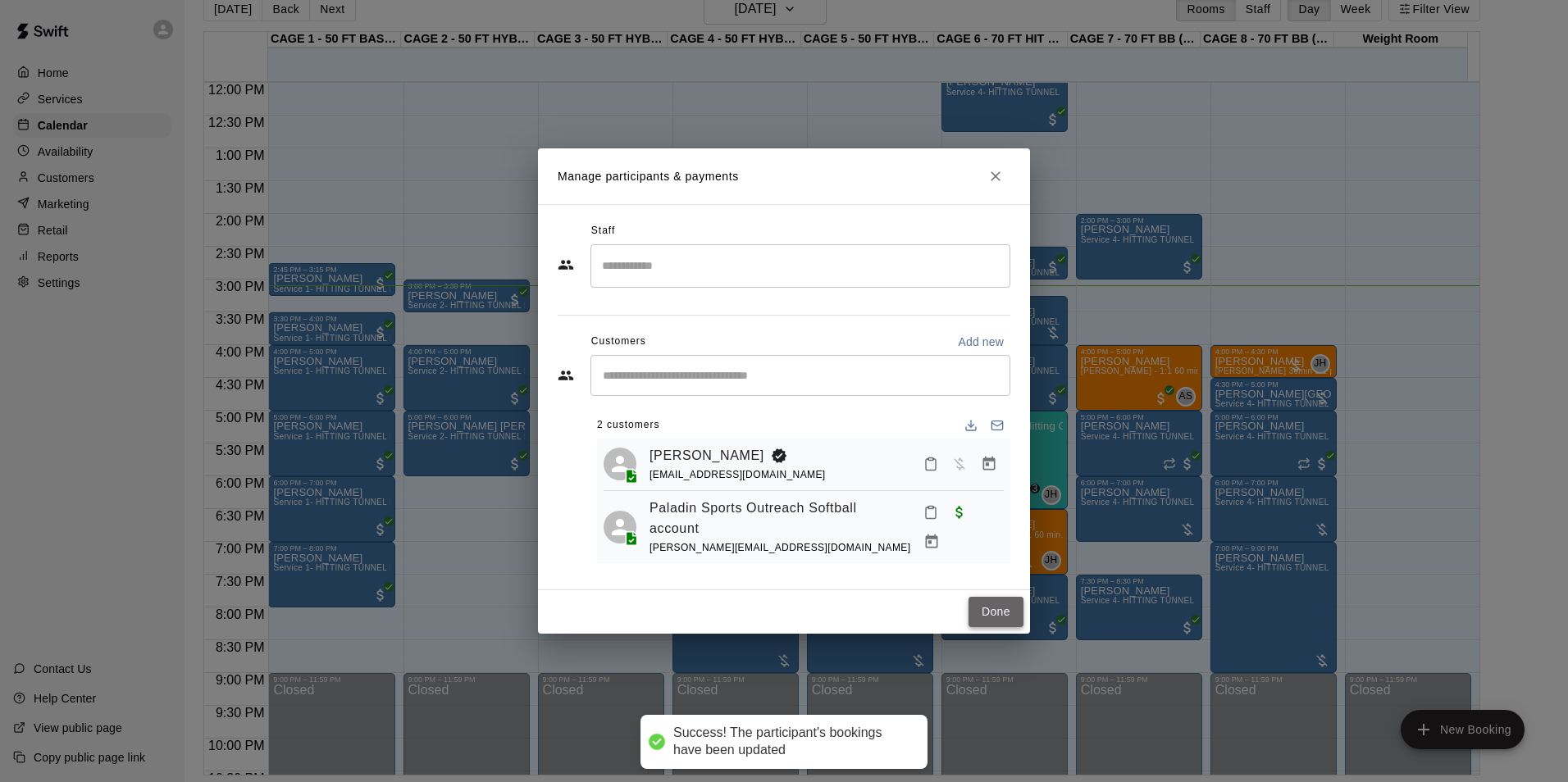
click at [1021, 622] on button "Done" at bounding box center [995, 611] width 55 height 31
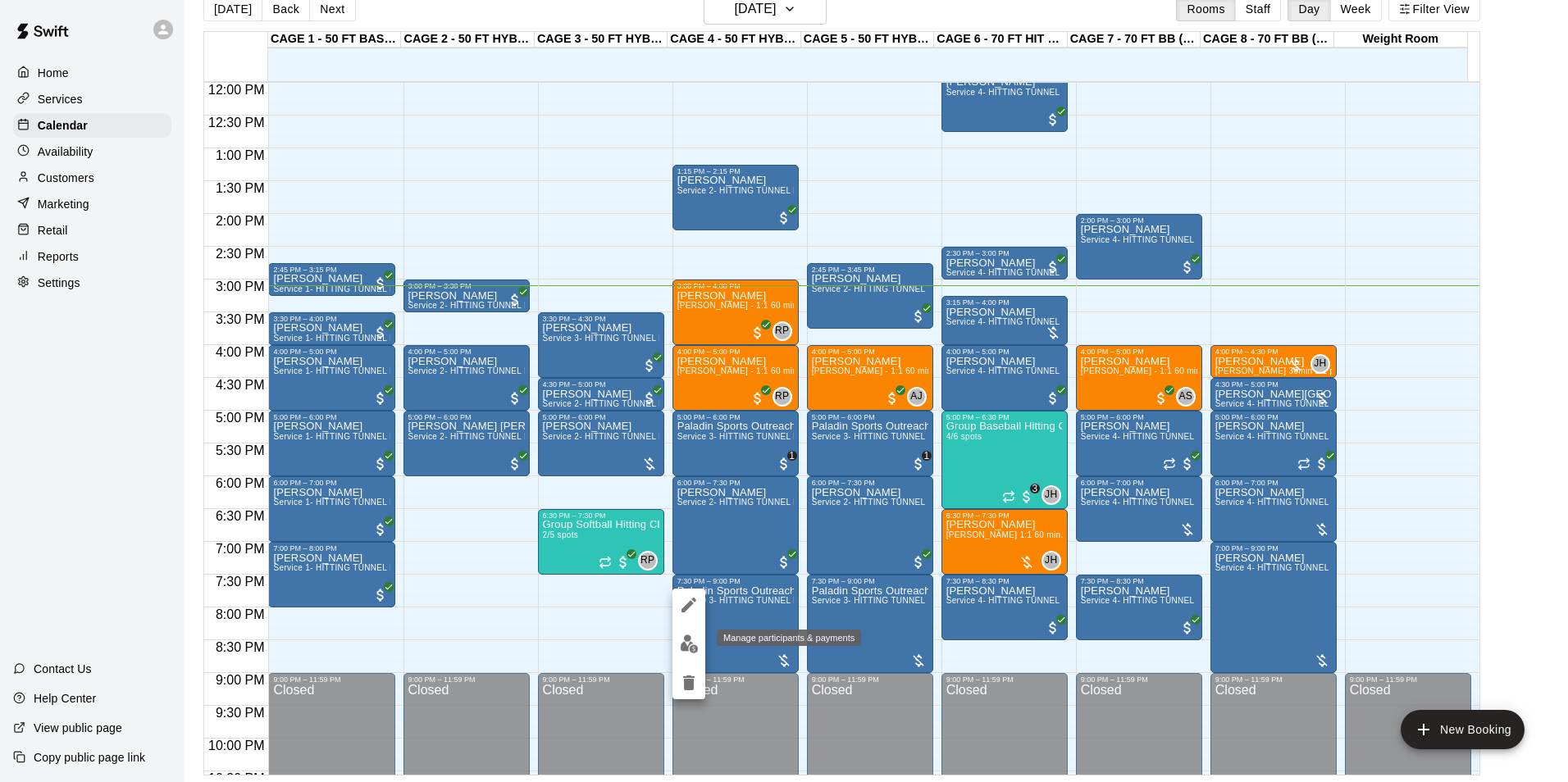
click at [694, 645] on img "edit" at bounding box center [689, 644] width 19 height 19
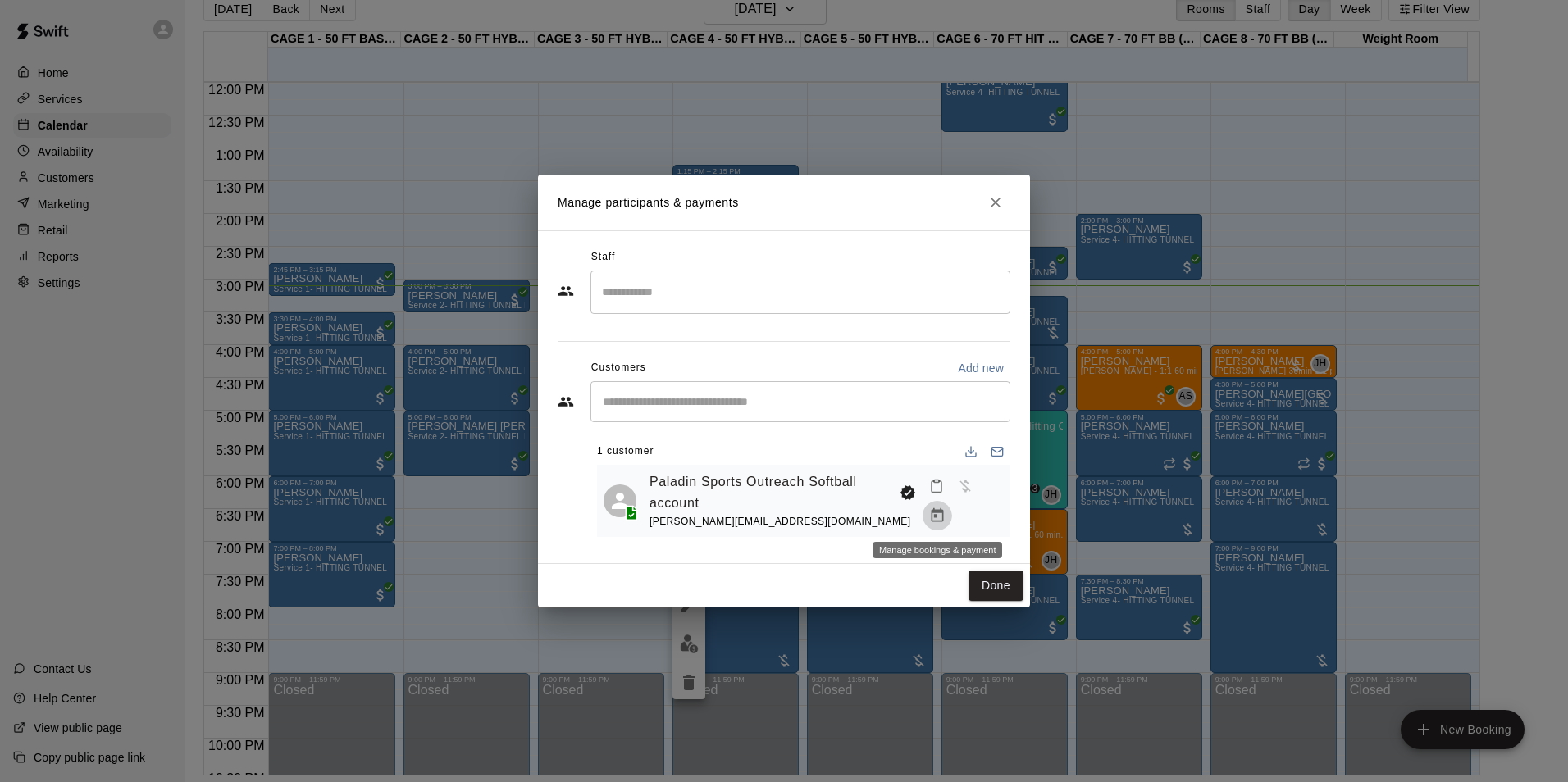
click at [941, 523] on icon "Manage bookings & payment" at bounding box center [936, 515] width 17 height 17
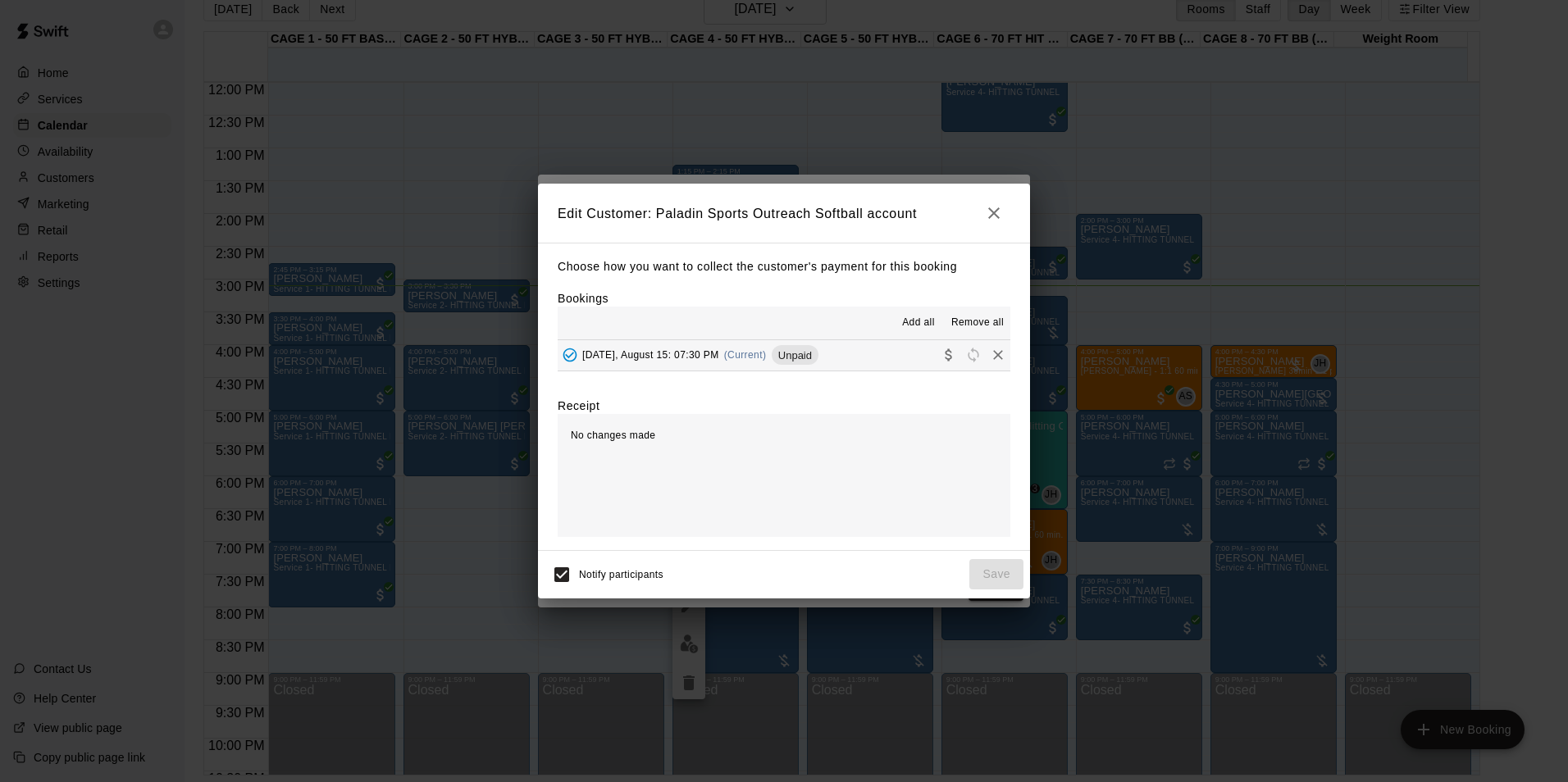
click at [871, 367] on button "Friday, August 15: 07:30 PM (Current) Unpaid" at bounding box center [783, 355] width 453 height 31
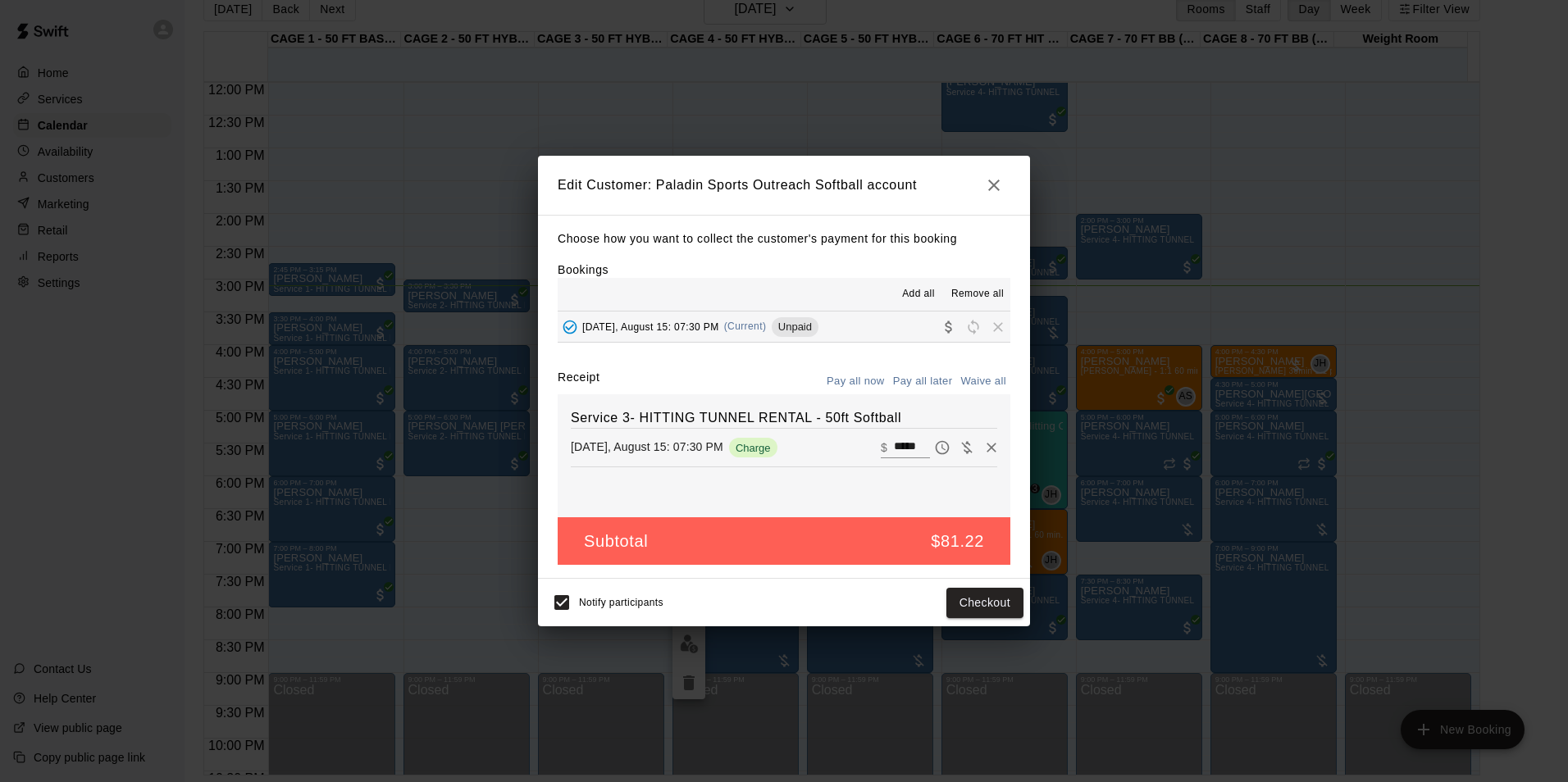
click at [909, 444] on input "*****" at bounding box center [911, 447] width 36 height 21
type input "***"
click at [983, 613] on button "Checkout" at bounding box center [985, 602] width 77 height 31
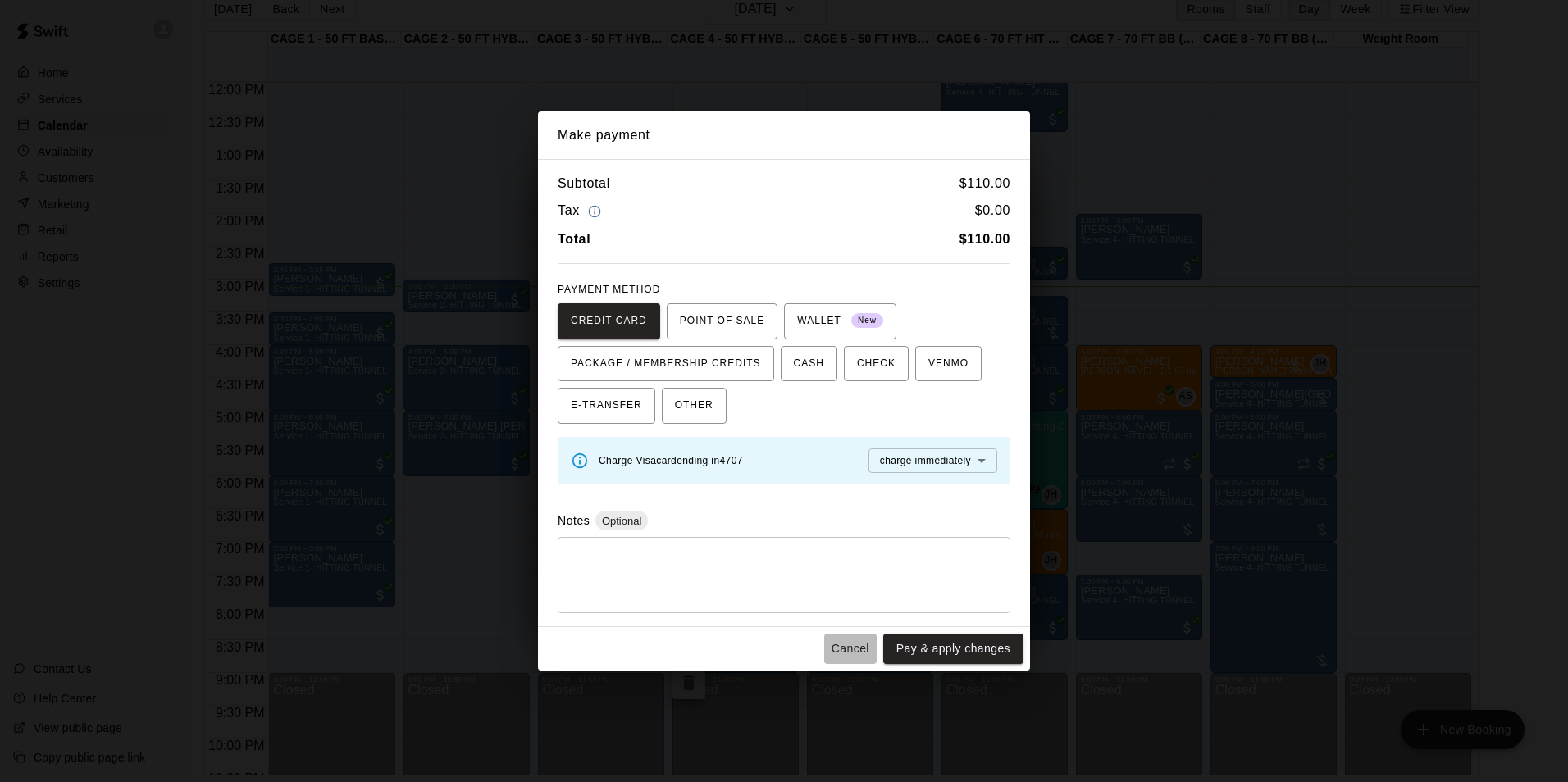
click at [868, 649] on button "Cancel" at bounding box center [851, 649] width 53 height 31
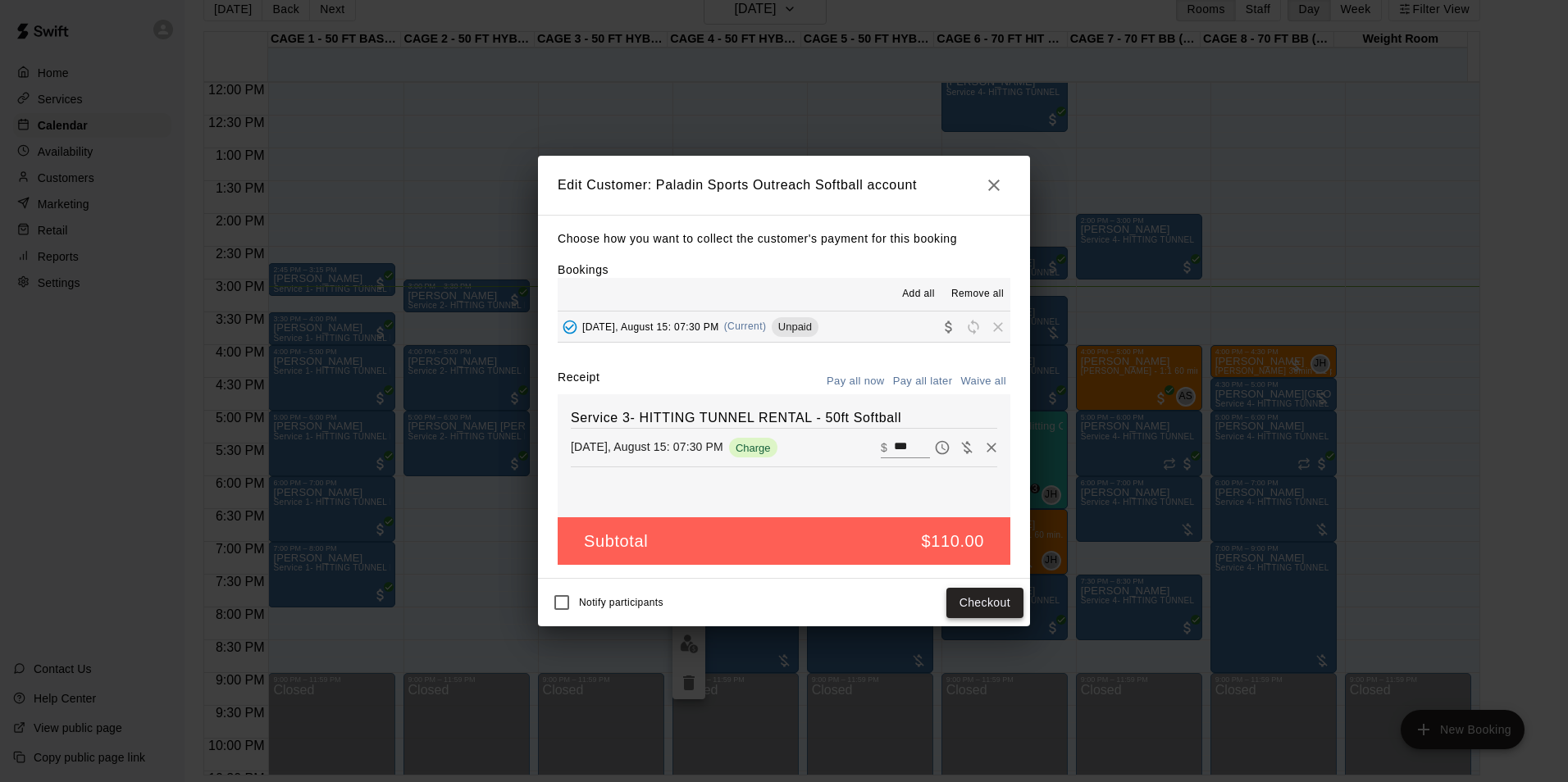
click at [979, 603] on button "Checkout" at bounding box center [985, 602] width 77 height 31
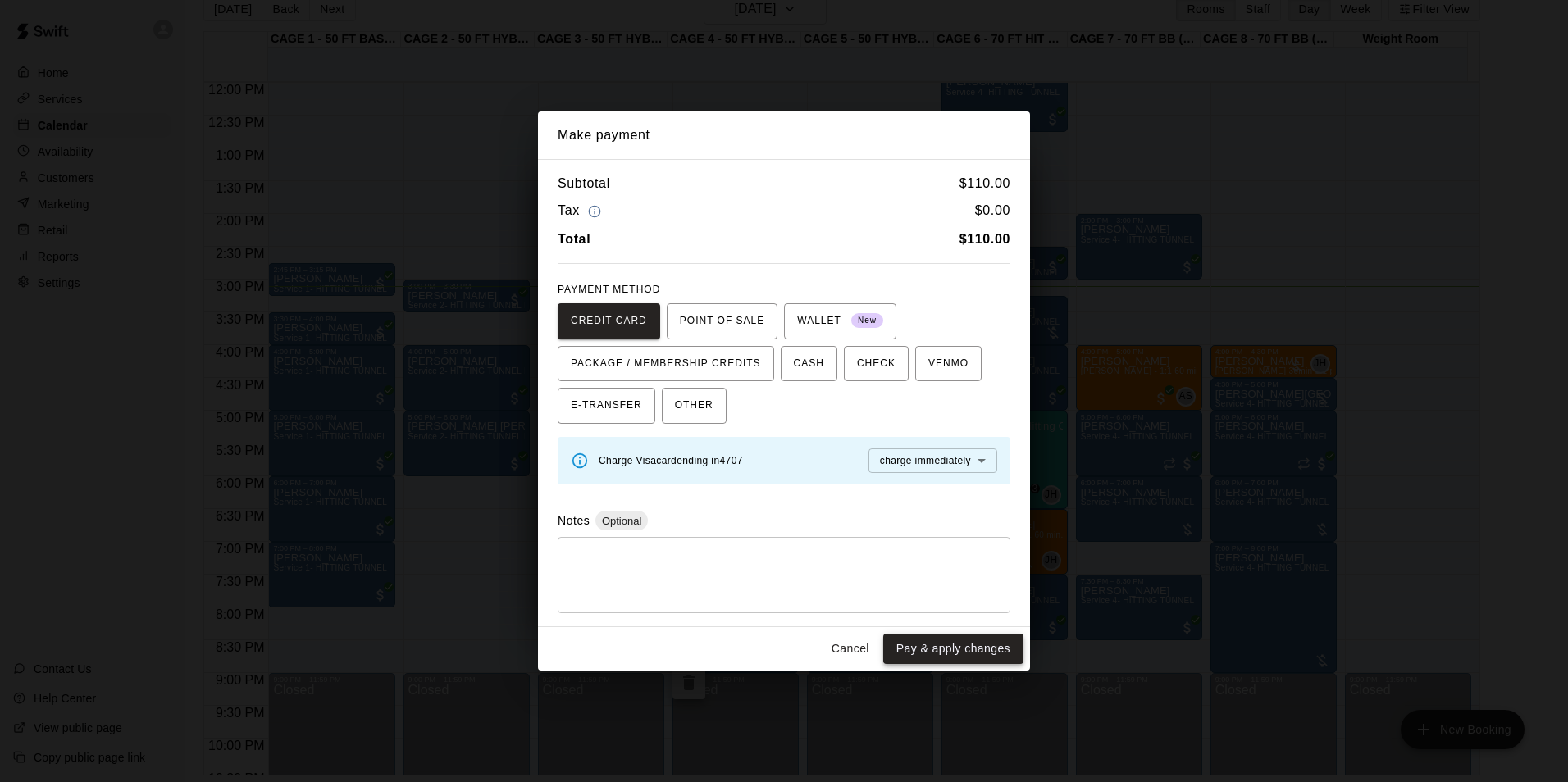
click at [966, 639] on button "Pay & apply changes" at bounding box center [953, 649] width 140 height 31
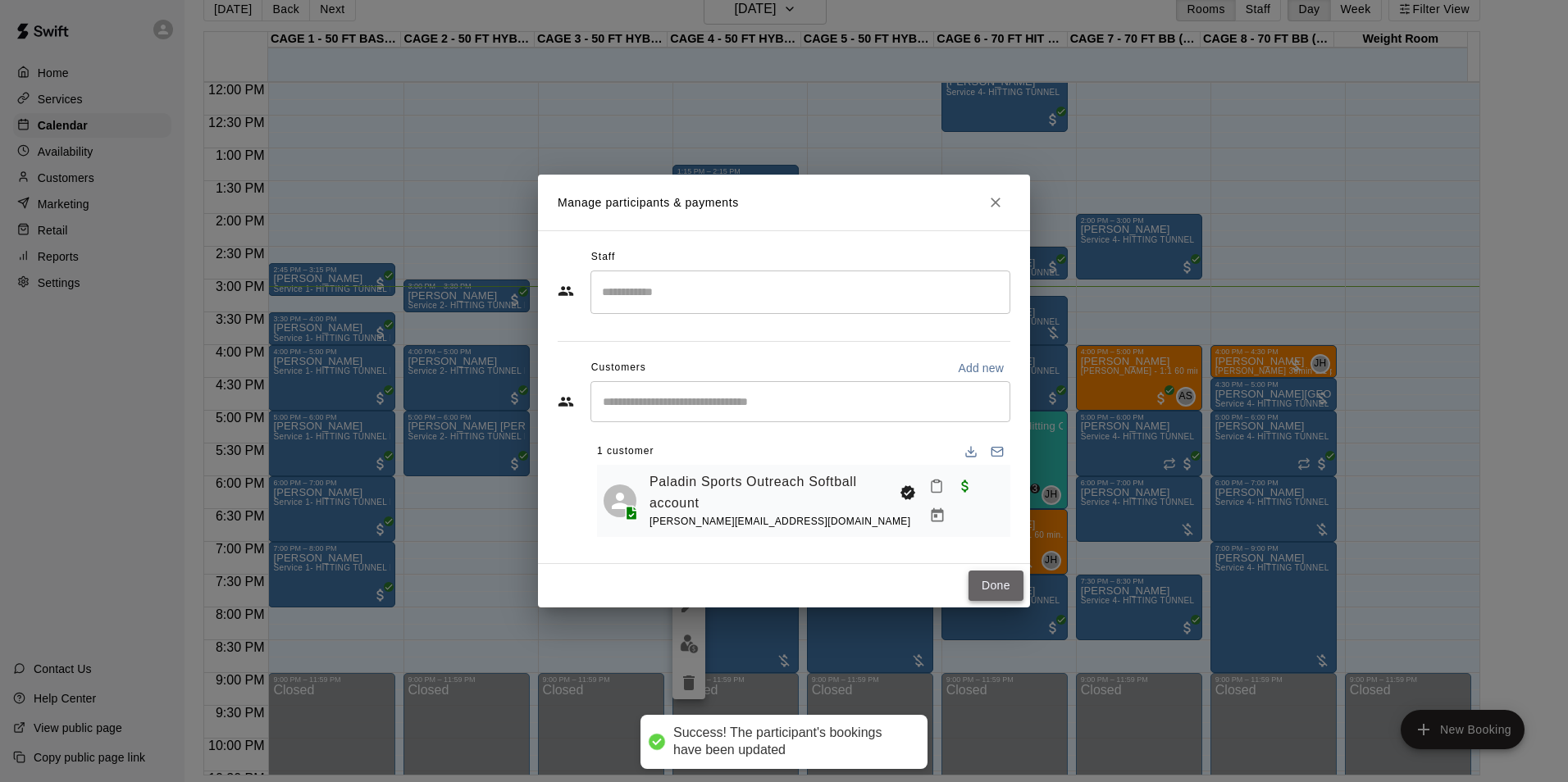
click at [993, 581] on button "Done" at bounding box center [995, 585] width 55 height 31
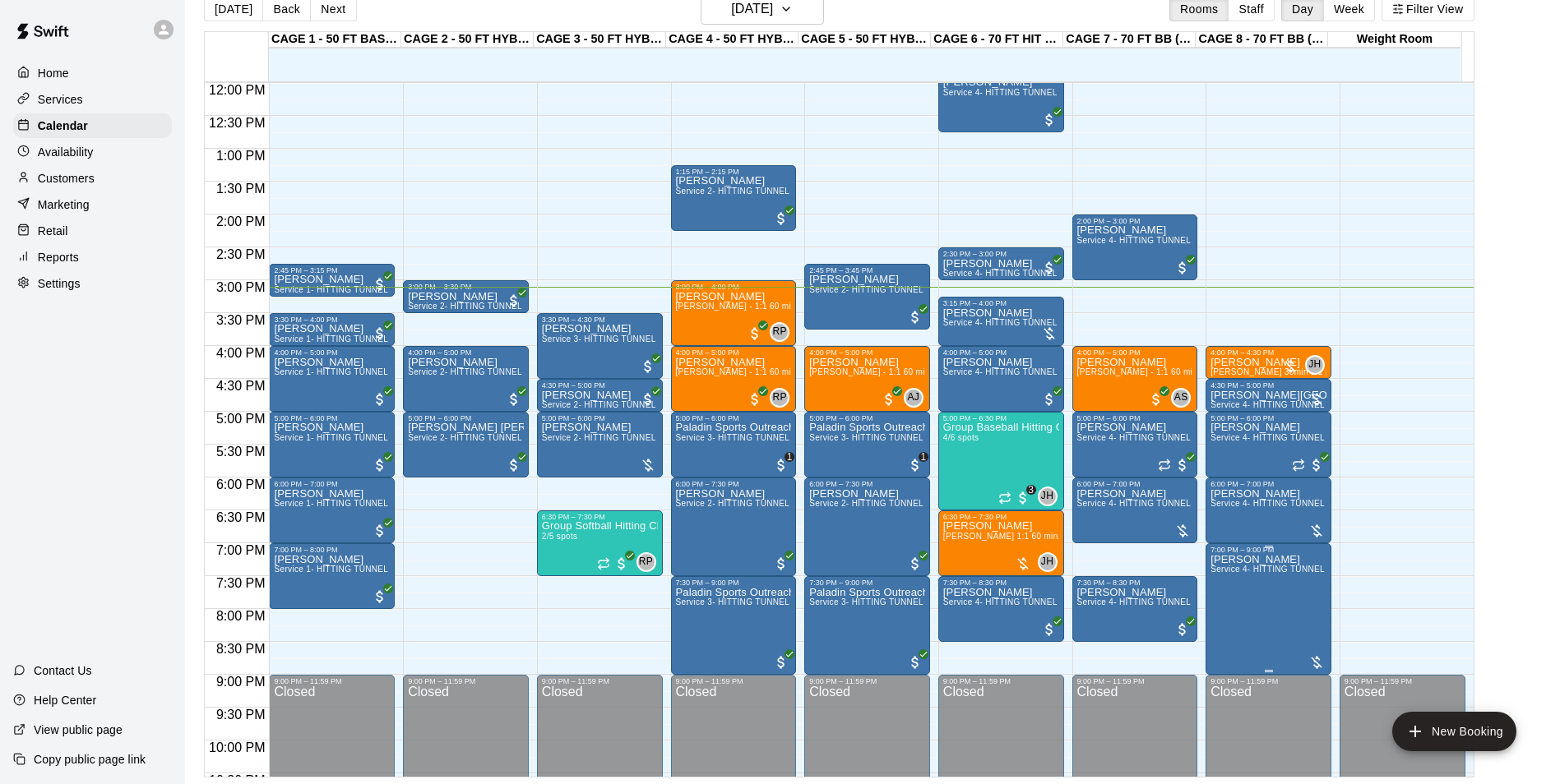
click at [1270, 567] on span "Service 4- HITTING TUNNEL RENTAL - 70ft Baseball" at bounding box center [1315, 569] width 209 height 9
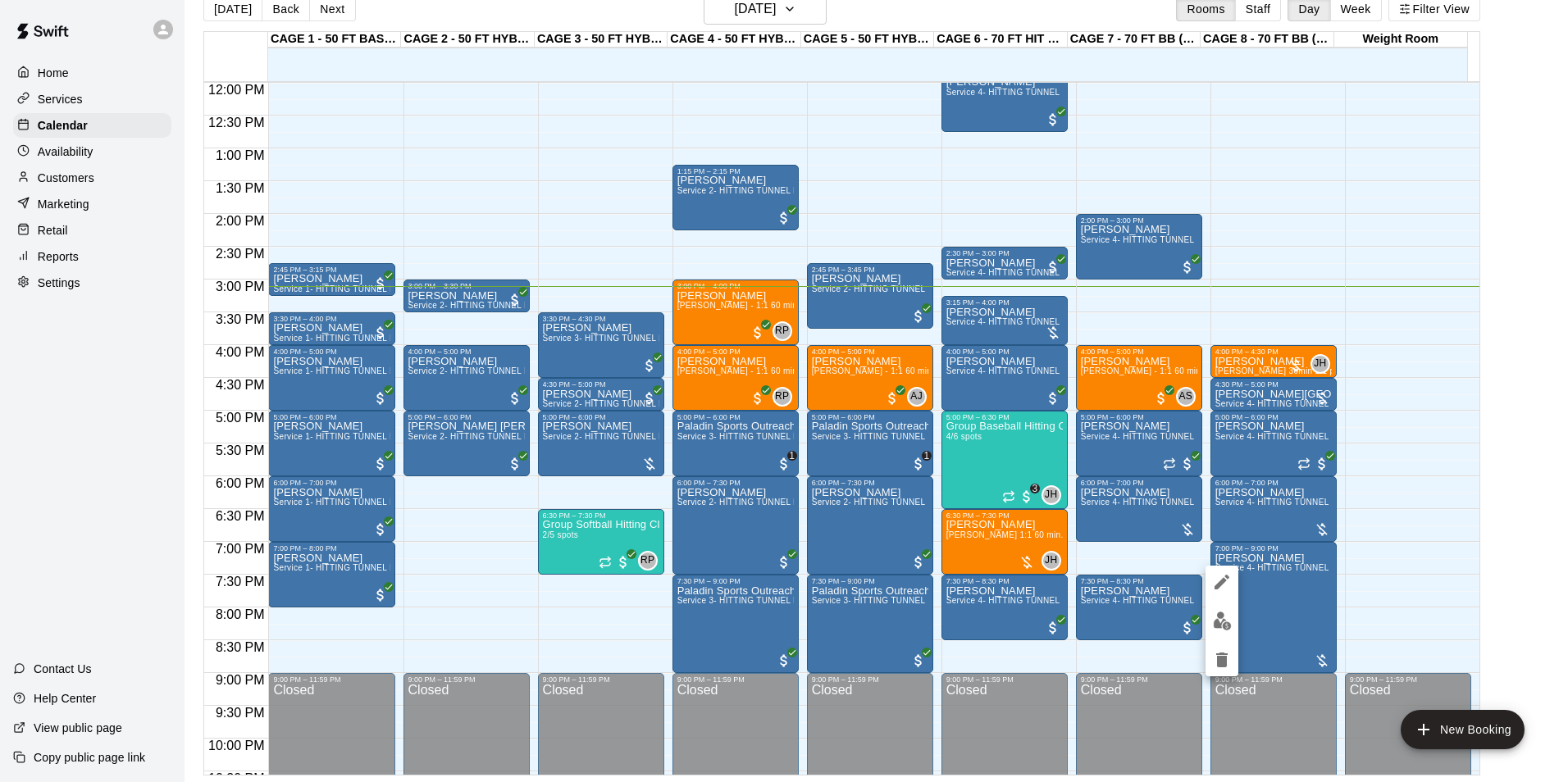
click at [1213, 605] on div at bounding box center [1221, 621] width 32 height 110
click at [1217, 614] on img "edit" at bounding box center [1222, 621] width 19 height 19
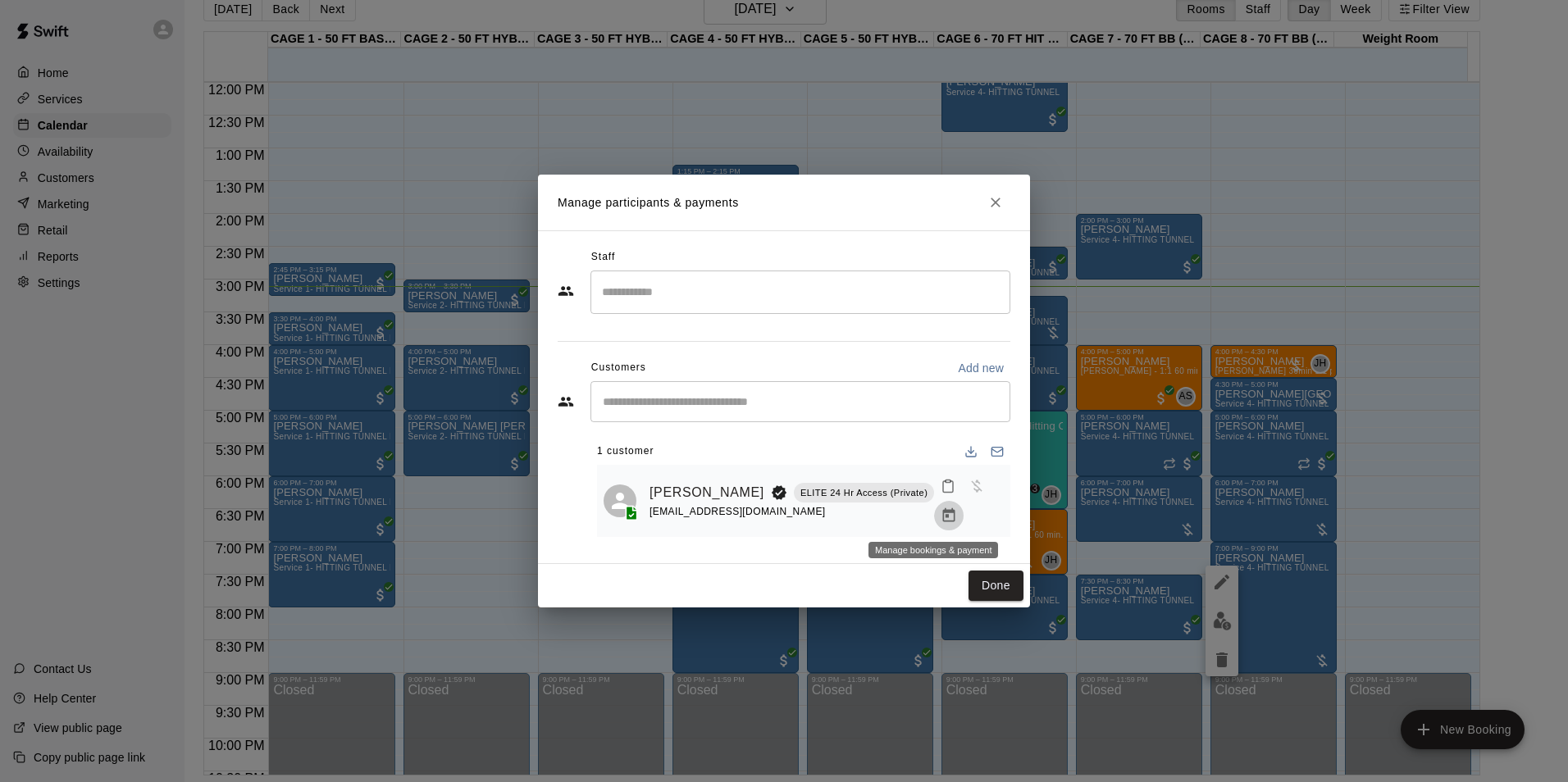
click at [941, 518] on icon "Manage bookings & payment" at bounding box center [949, 515] width 17 height 17
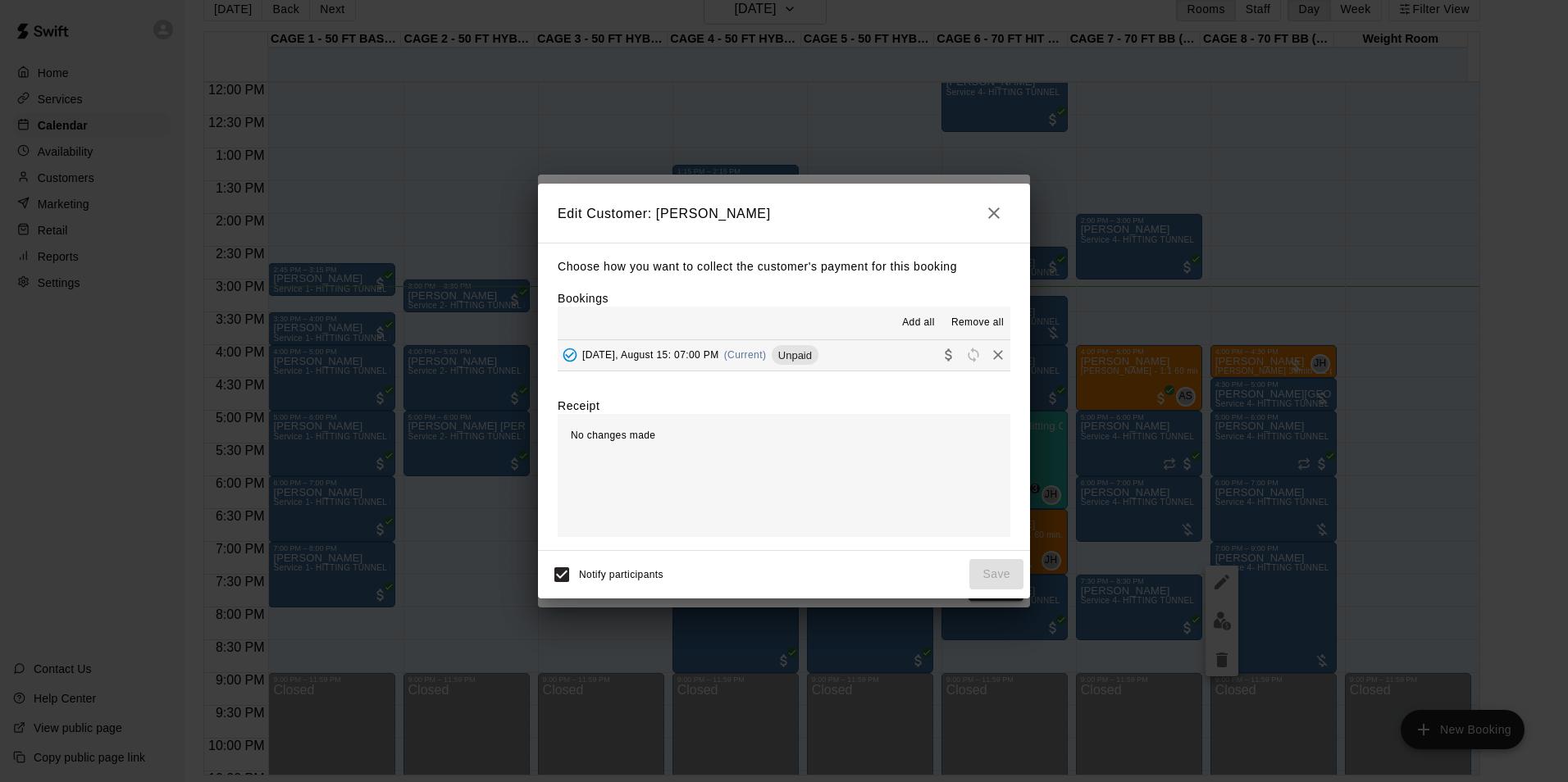
click at [879, 353] on button "Friday, August 15: 07:00 PM (Current) Unpaid" at bounding box center [783, 355] width 453 height 31
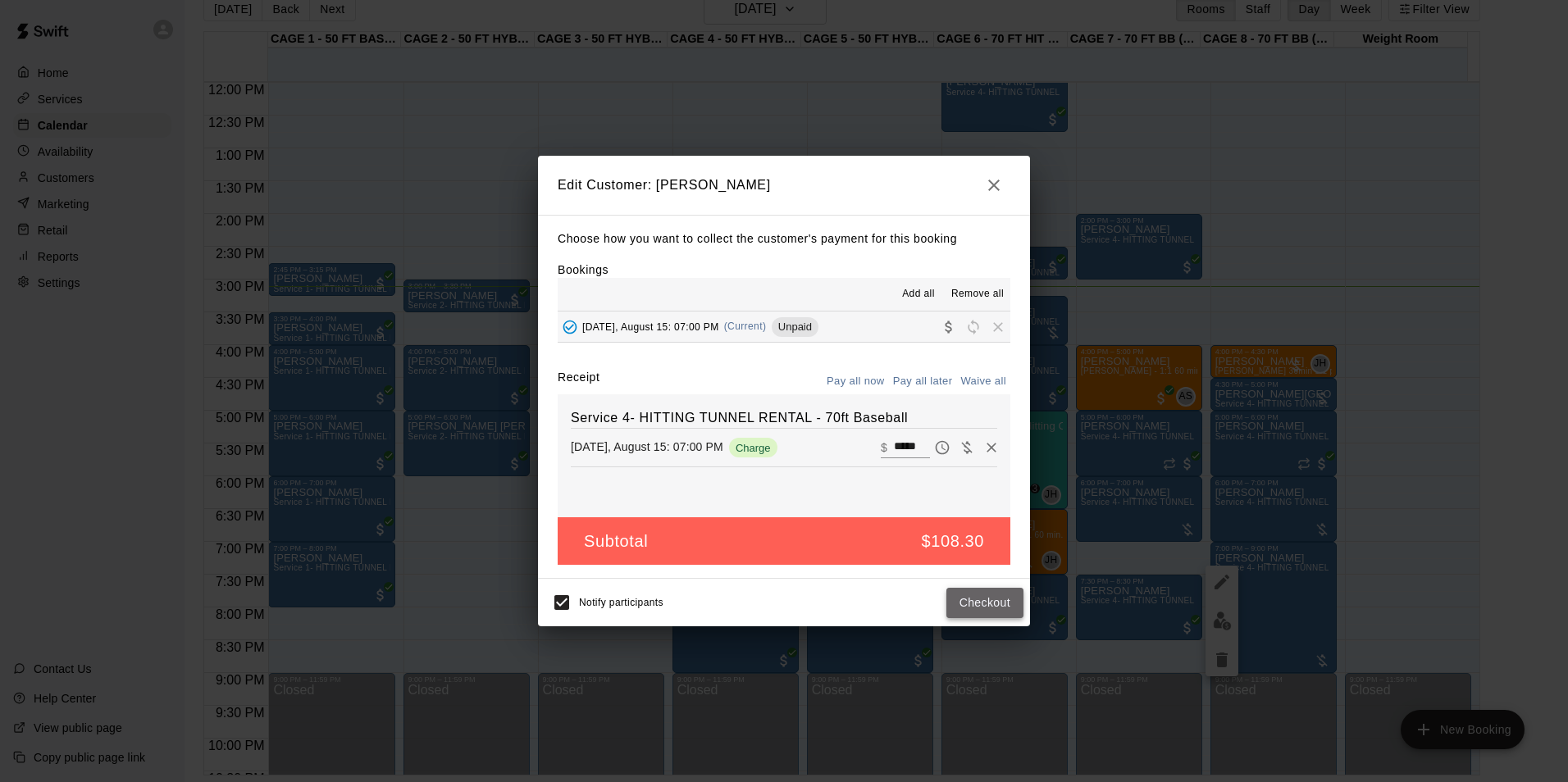
click at [986, 606] on button "Checkout" at bounding box center [985, 602] width 77 height 31
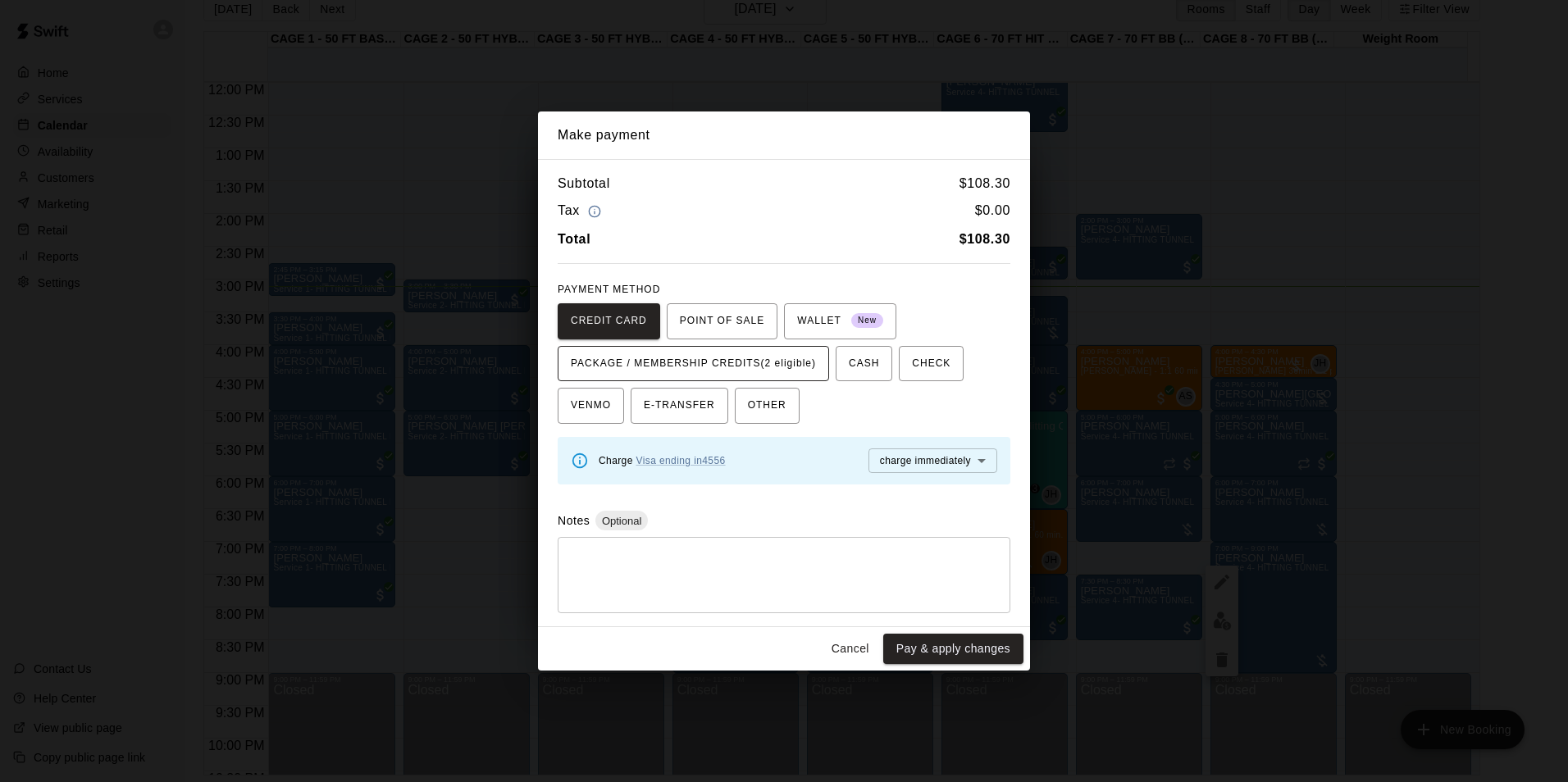
click at [800, 365] on span "PACKAGE / MEMBERSHIP CREDITS (2 eligible)" at bounding box center [693, 364] width 245 height 26
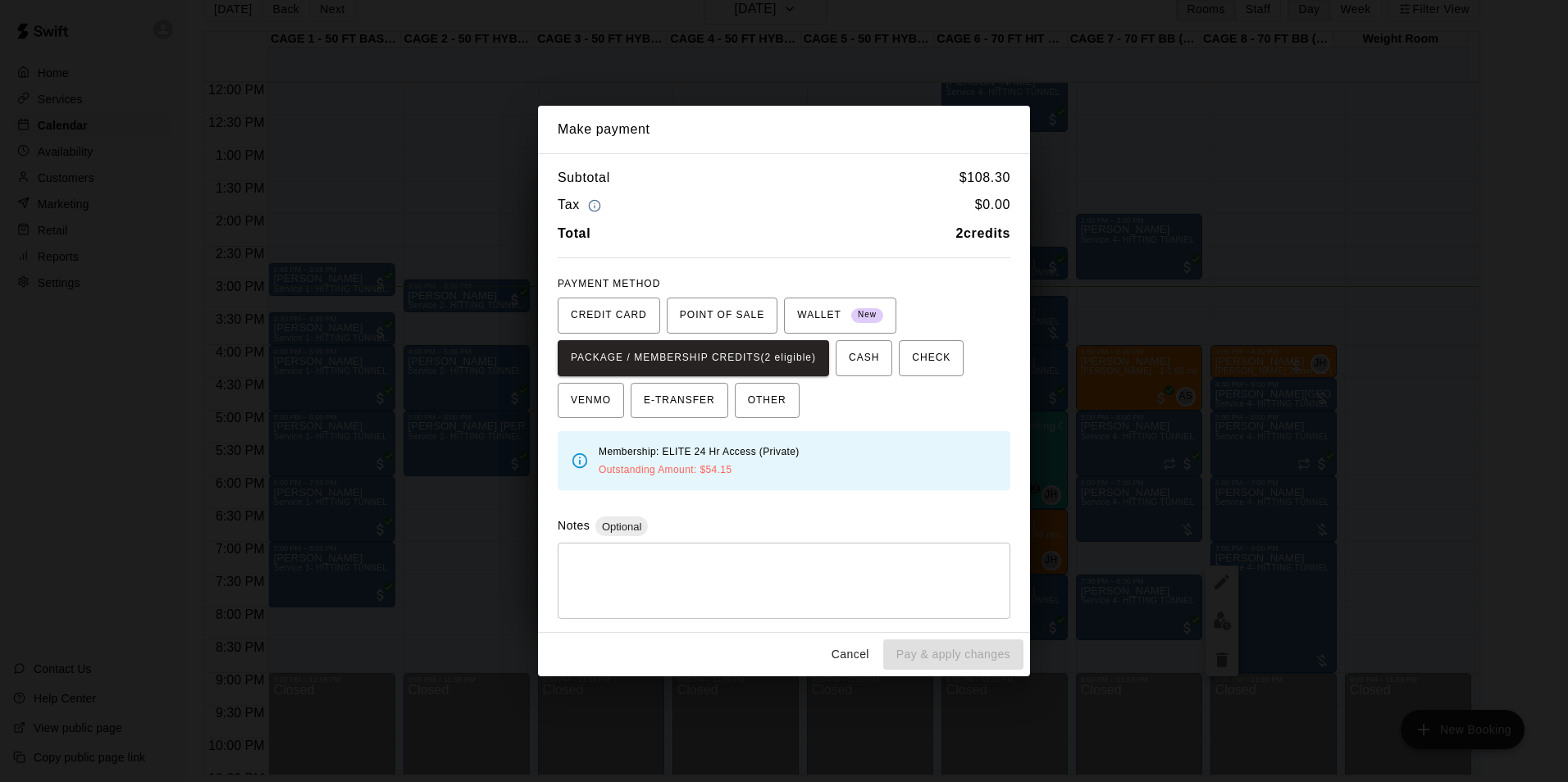
click at [849, 643] on button "Cancel" at bounding box center [851, 654] width 53 height 31
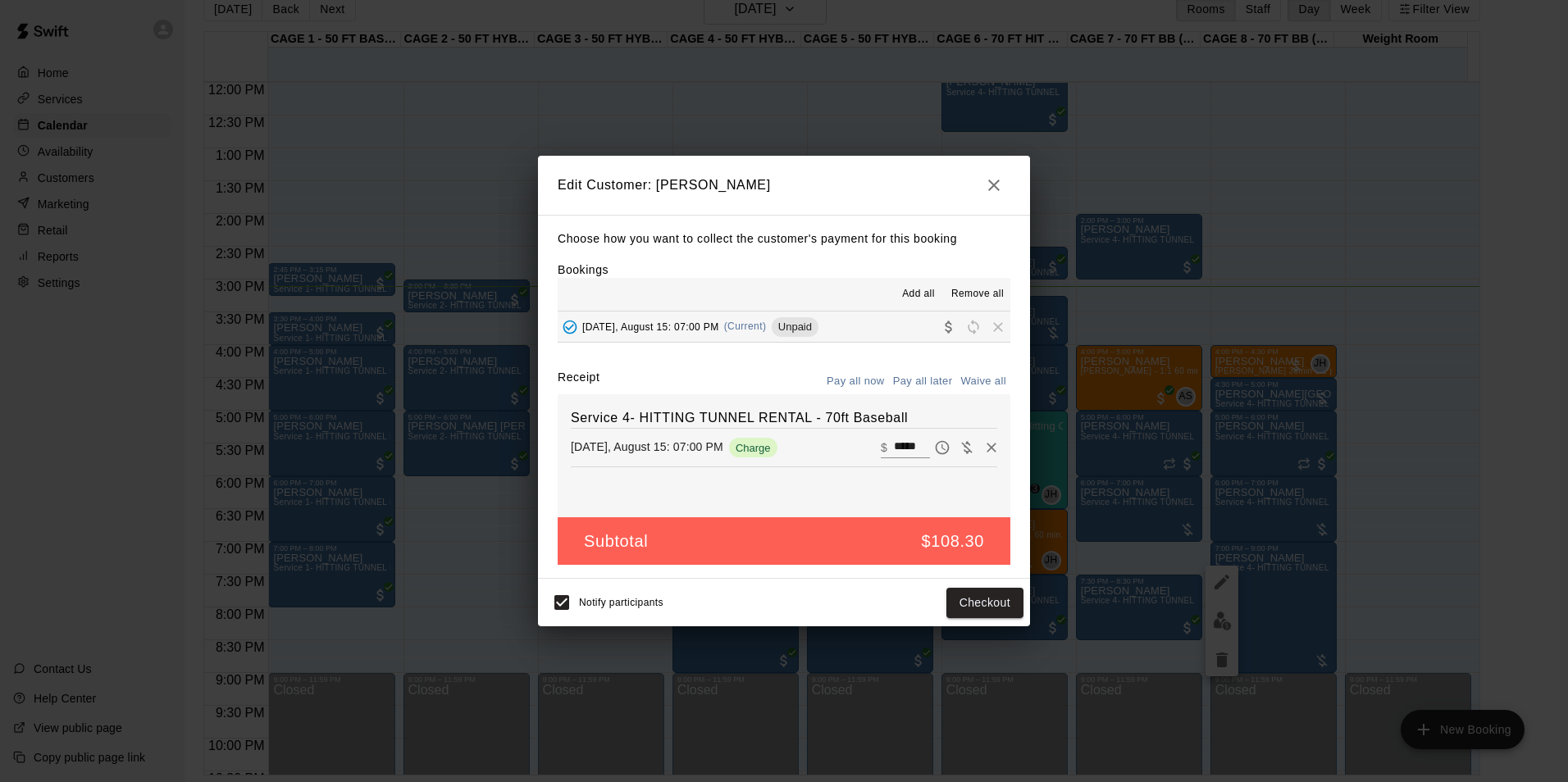
click at [992, 190] on icon "button" at bounding box center [993, 185] width 19 height 19
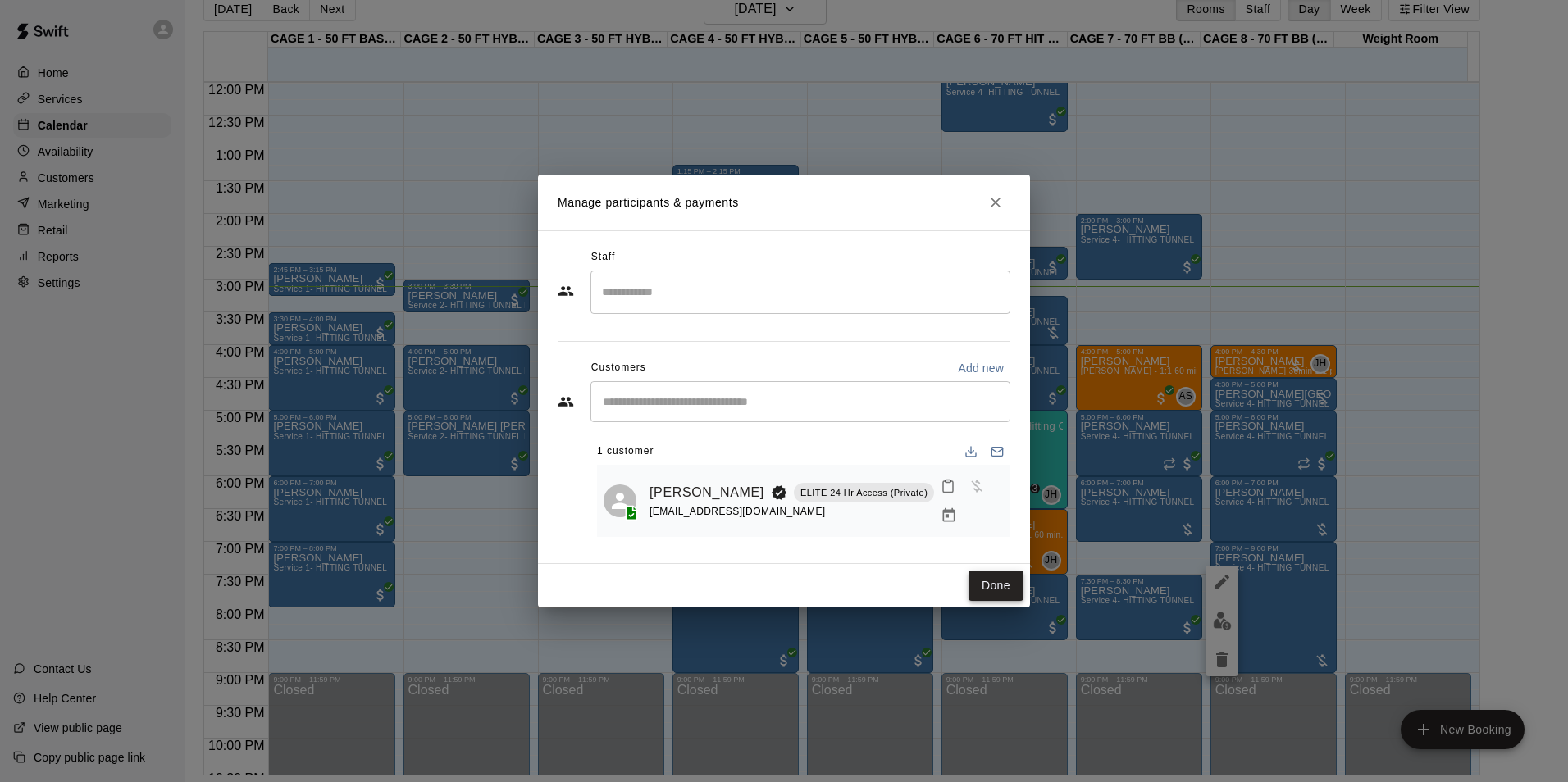
click at [991, 576] on button "Done" at bounding box center [995, 585] width 55 height 31
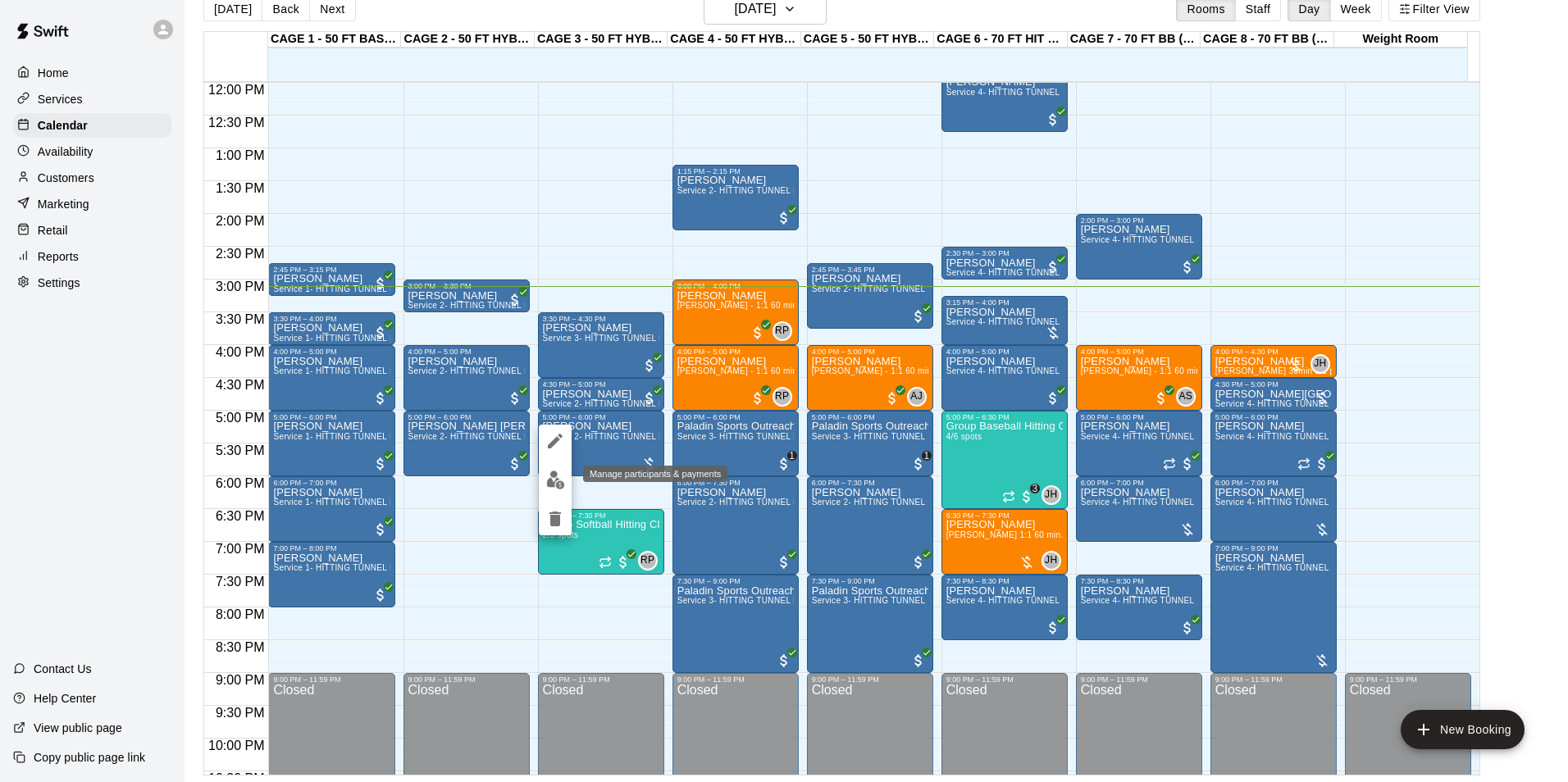
click at [546, 483] on img "edit" at bounding box center [555, 480] width 19 height 19
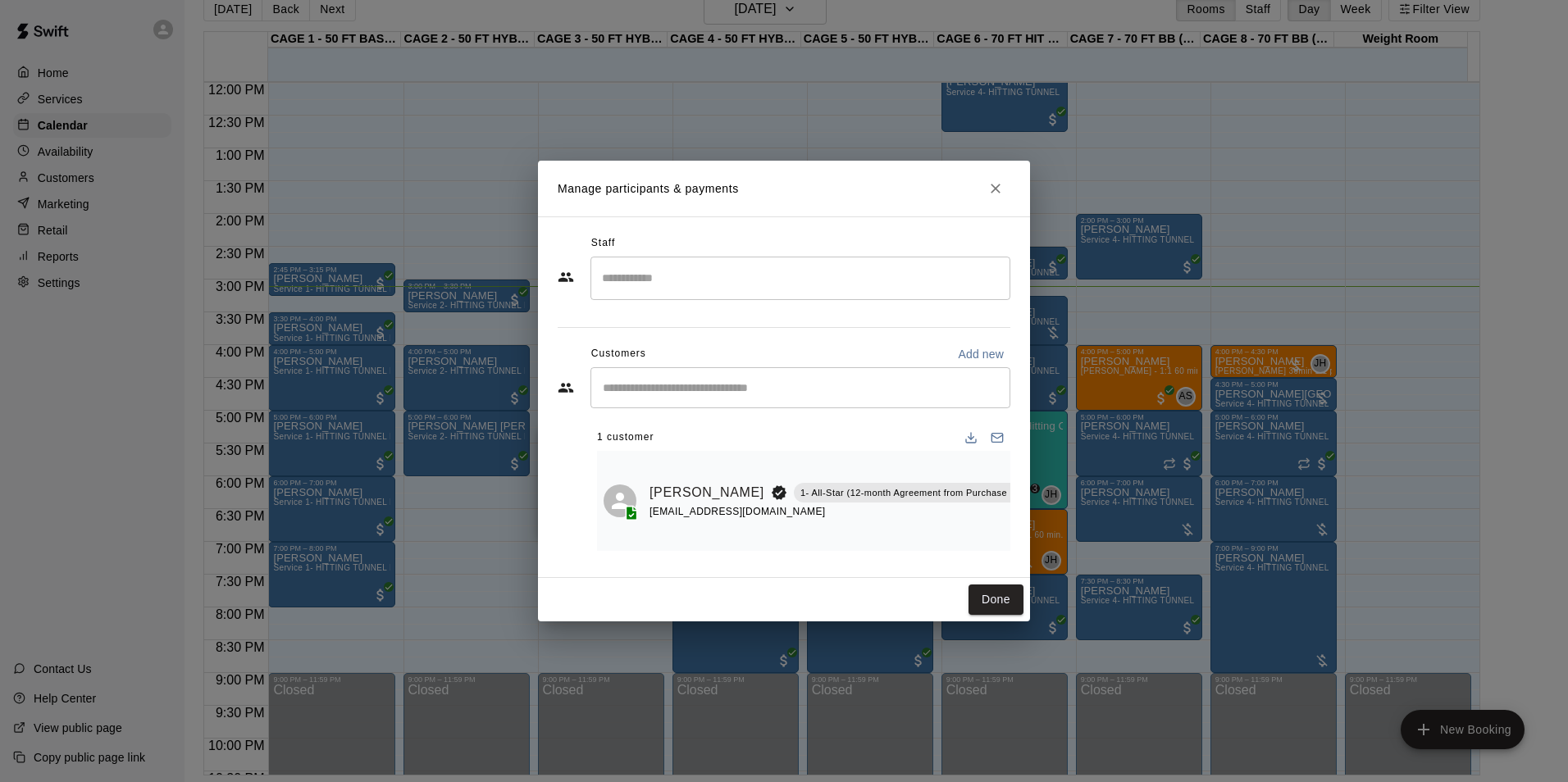
click at [1049, 523] on icon "Manage bookings & payment" at bounding box center [1055, 529] width 12 height 14
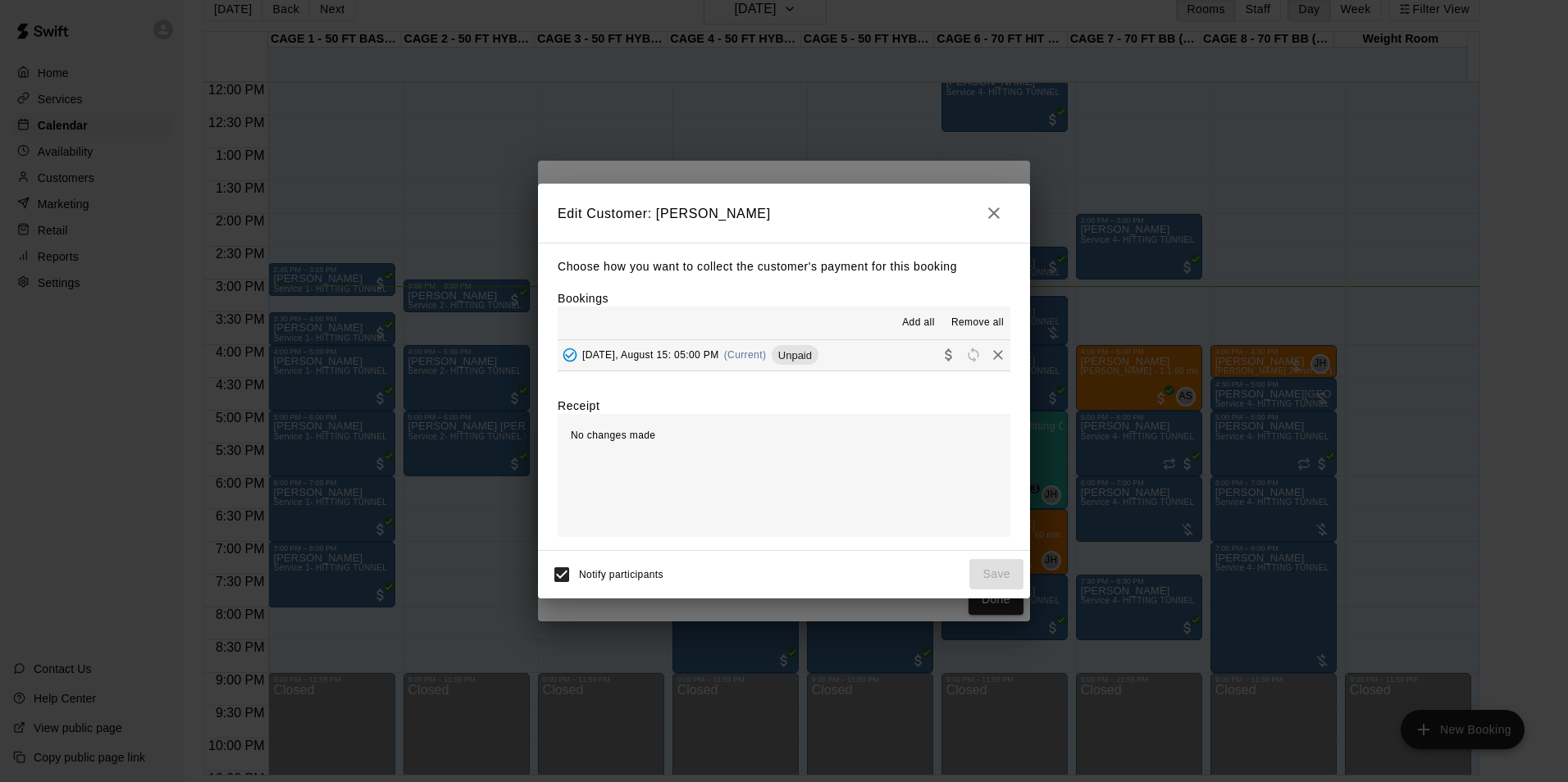
click at [854, 365] on button "Friday, August 15: 05:00 PM (Current) Unpaid" at bounding box center [783, 355] width 453 height 31
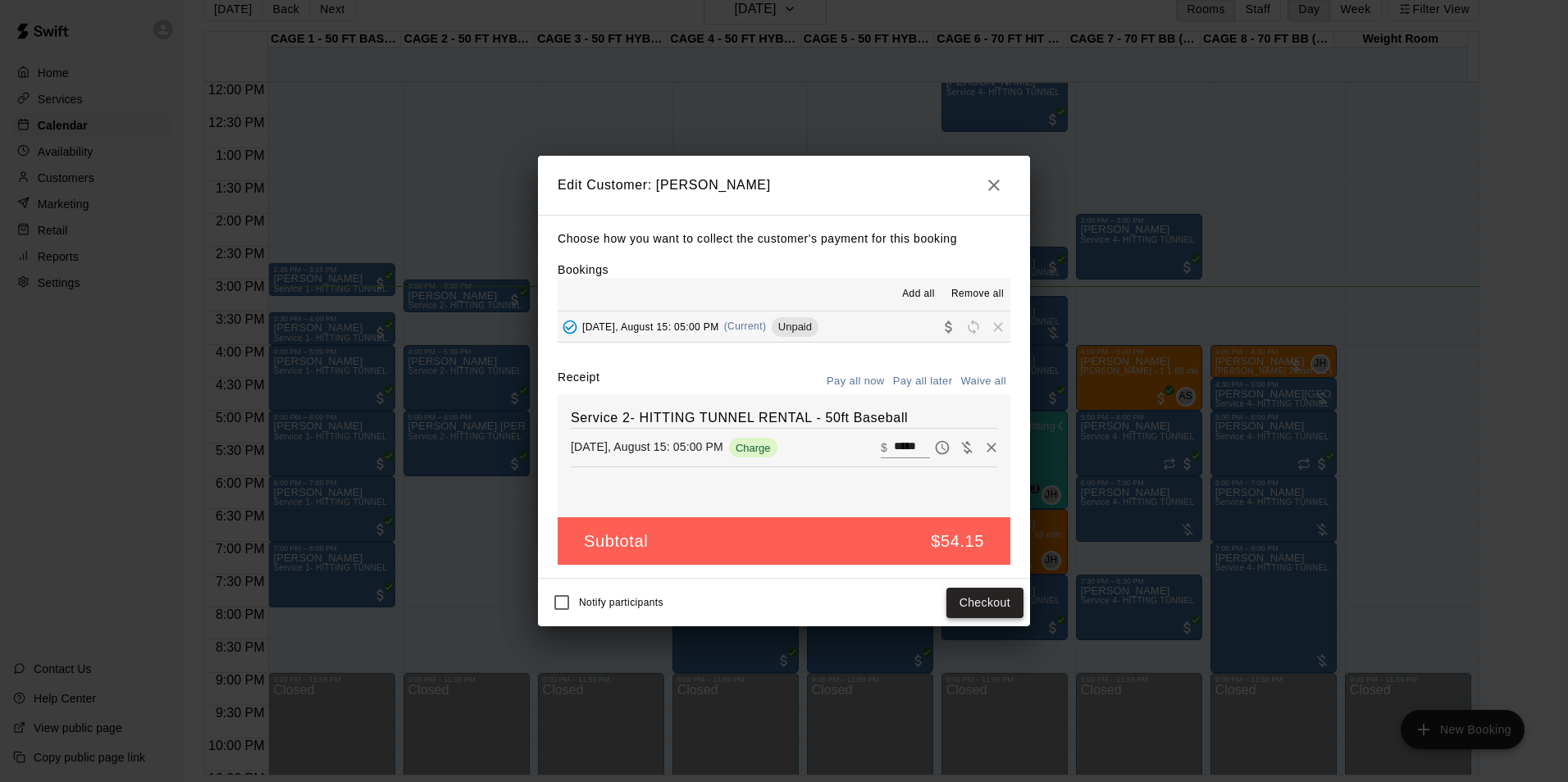
click at [979, 598] on button "Checkout" at bounding box center [985, 602] width 77 height 31
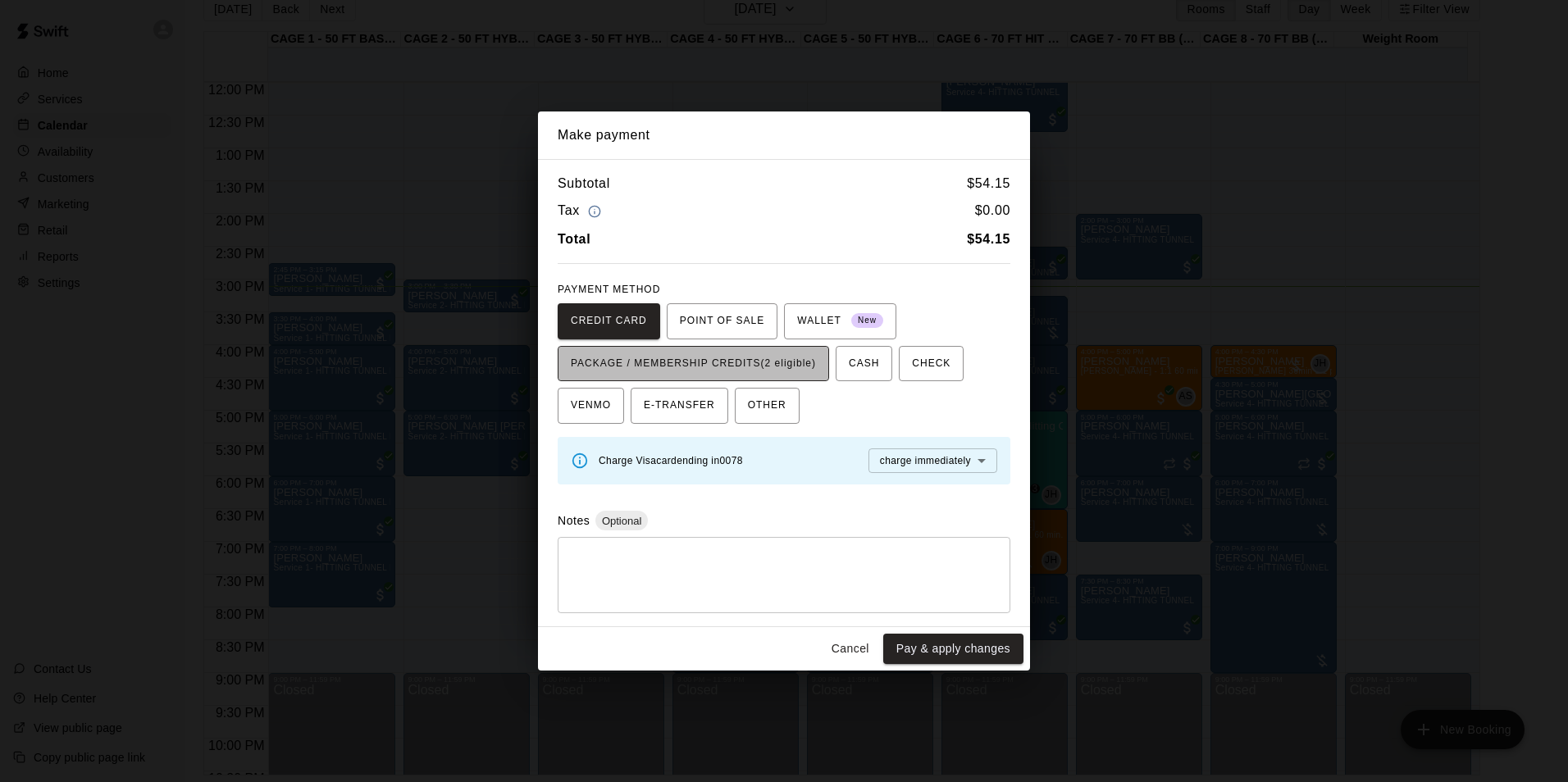
click at [773, 363] on span "PACKAGE / MEMBERSHIP CREDITS (2 eligible)" at bounding box center [693, 364] width 245 height 26
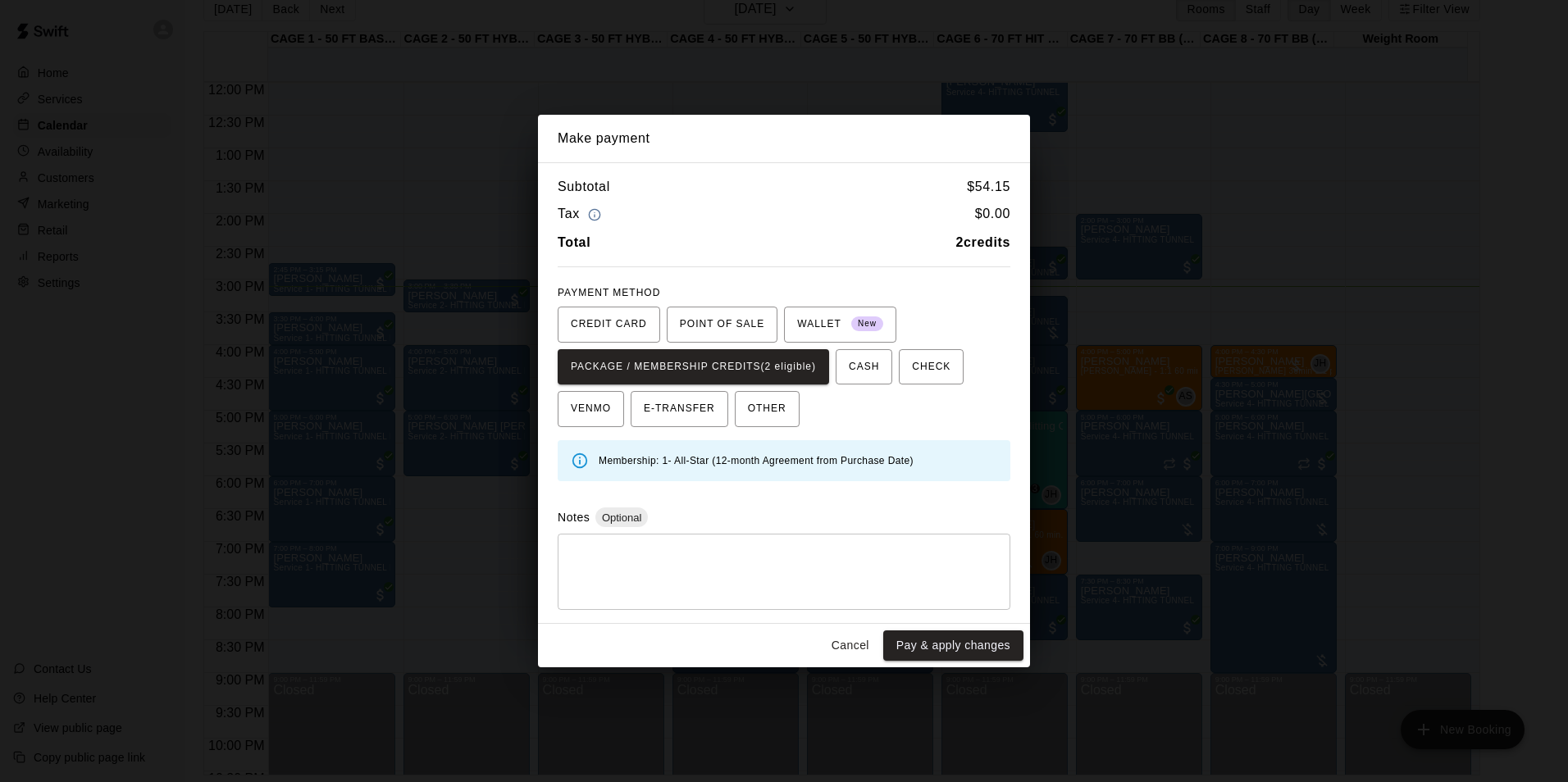
click at [935, 639] on button "Pay & apply changes" at bounding box center [953, 645] width 140 height 31
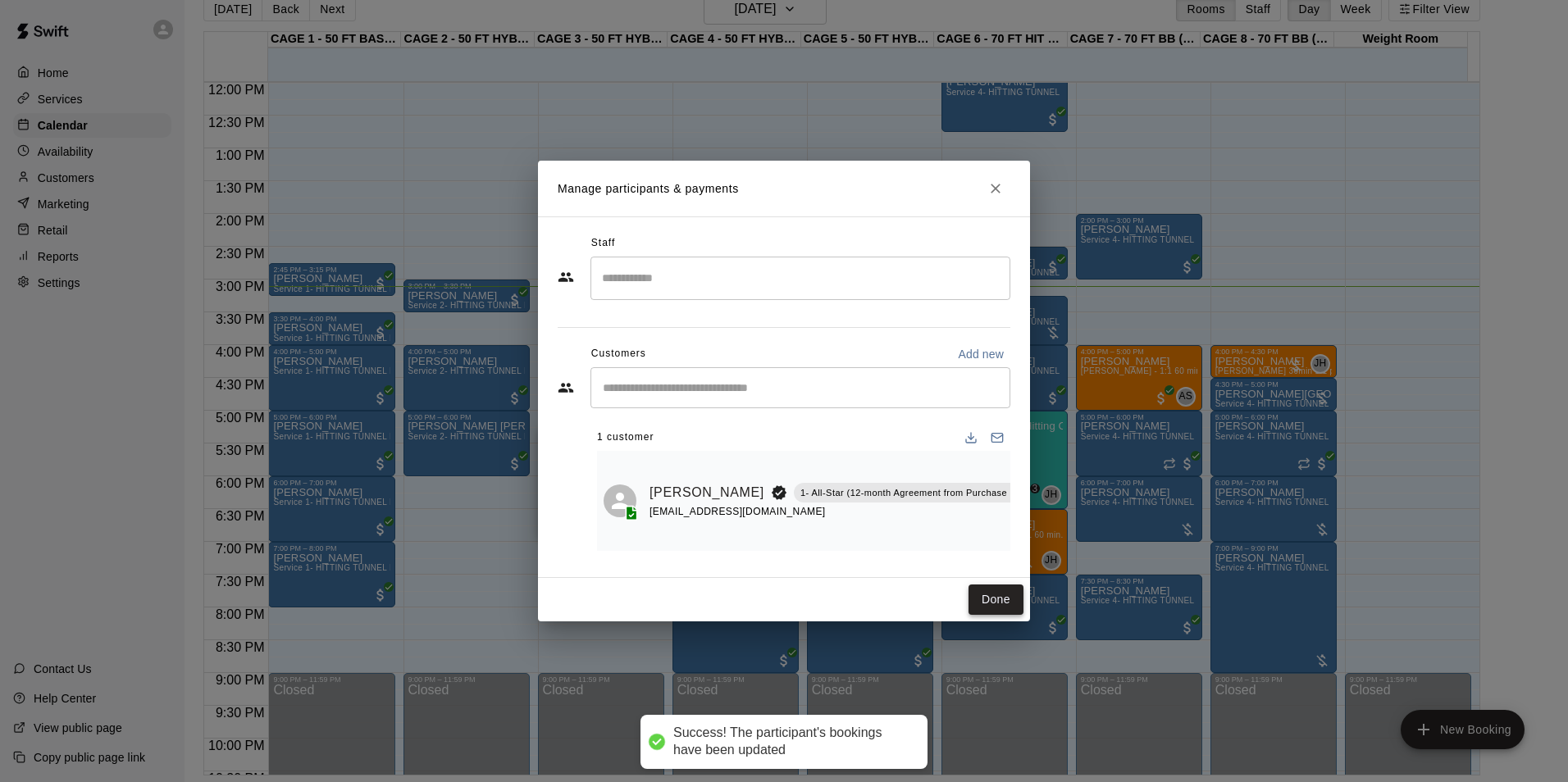
click at [1012, 602] on button "Done" at bounding box center [995, 599] width 55 height 31
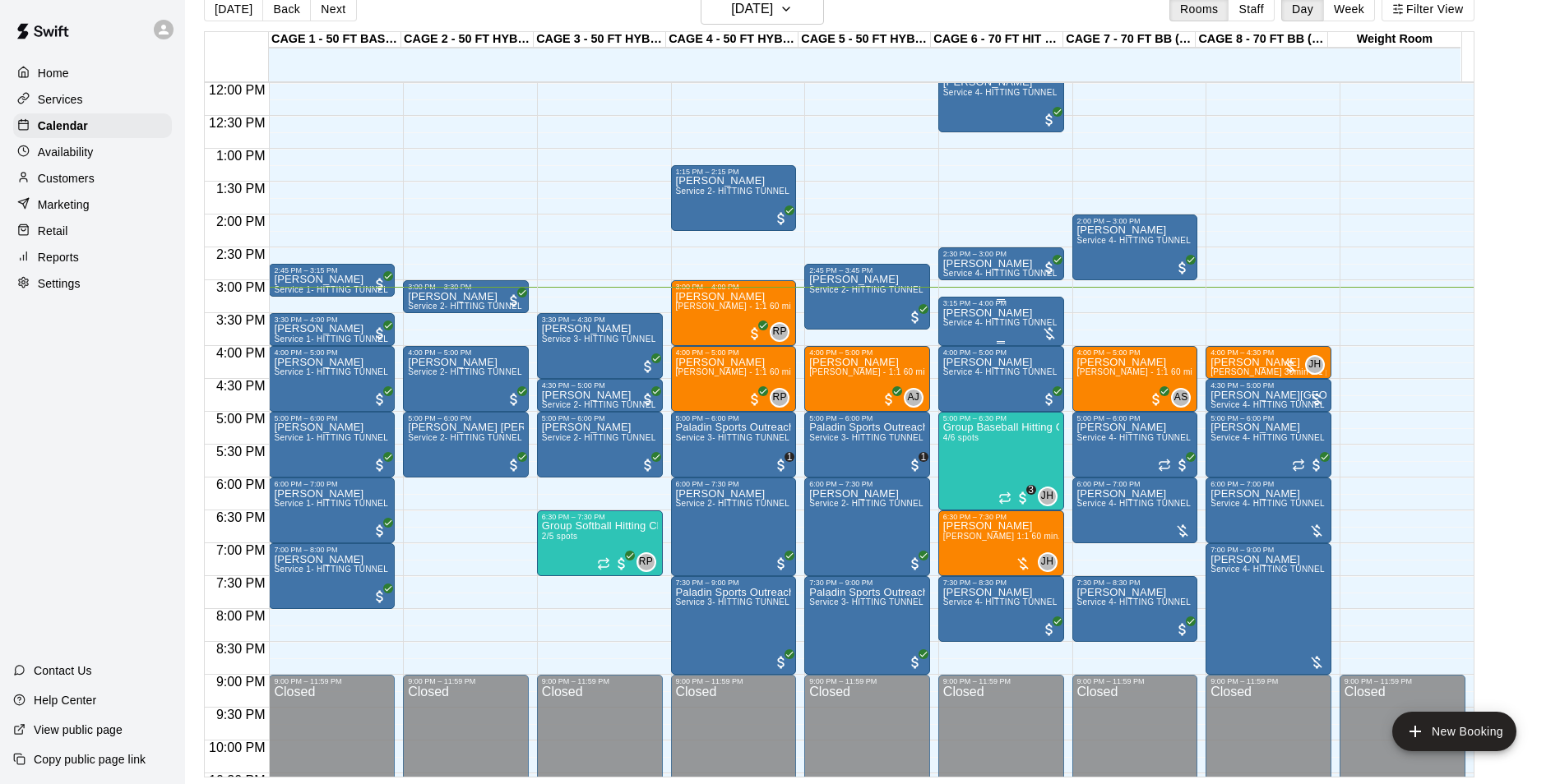
click at [974, 307] on div "3:15 PM – 4:00 PM" at bounding box center [1001, 303] width 116 height 8
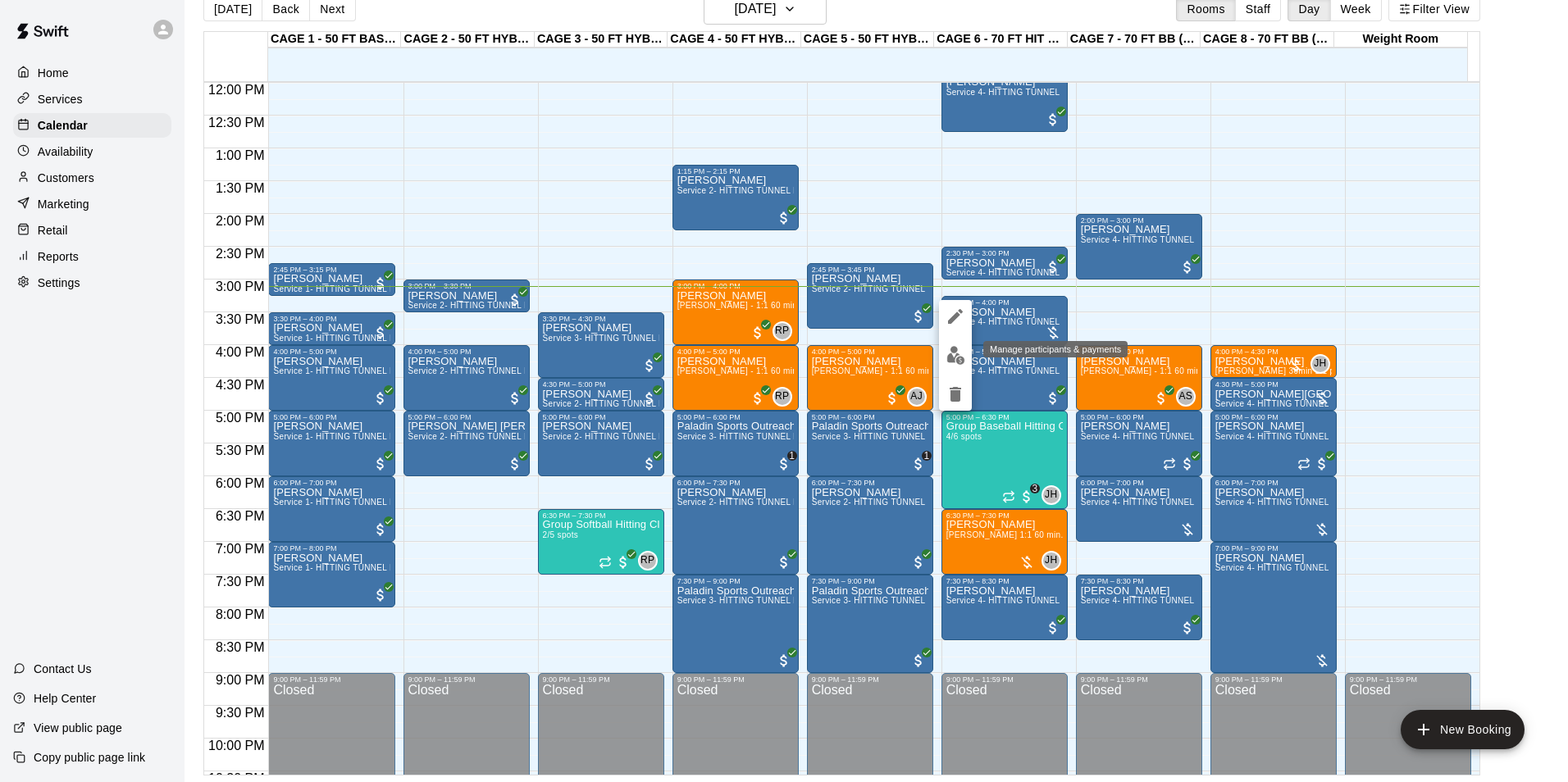
click at [957, 364] on img "edit" at bounding box center [956, 356] width 19 height 19
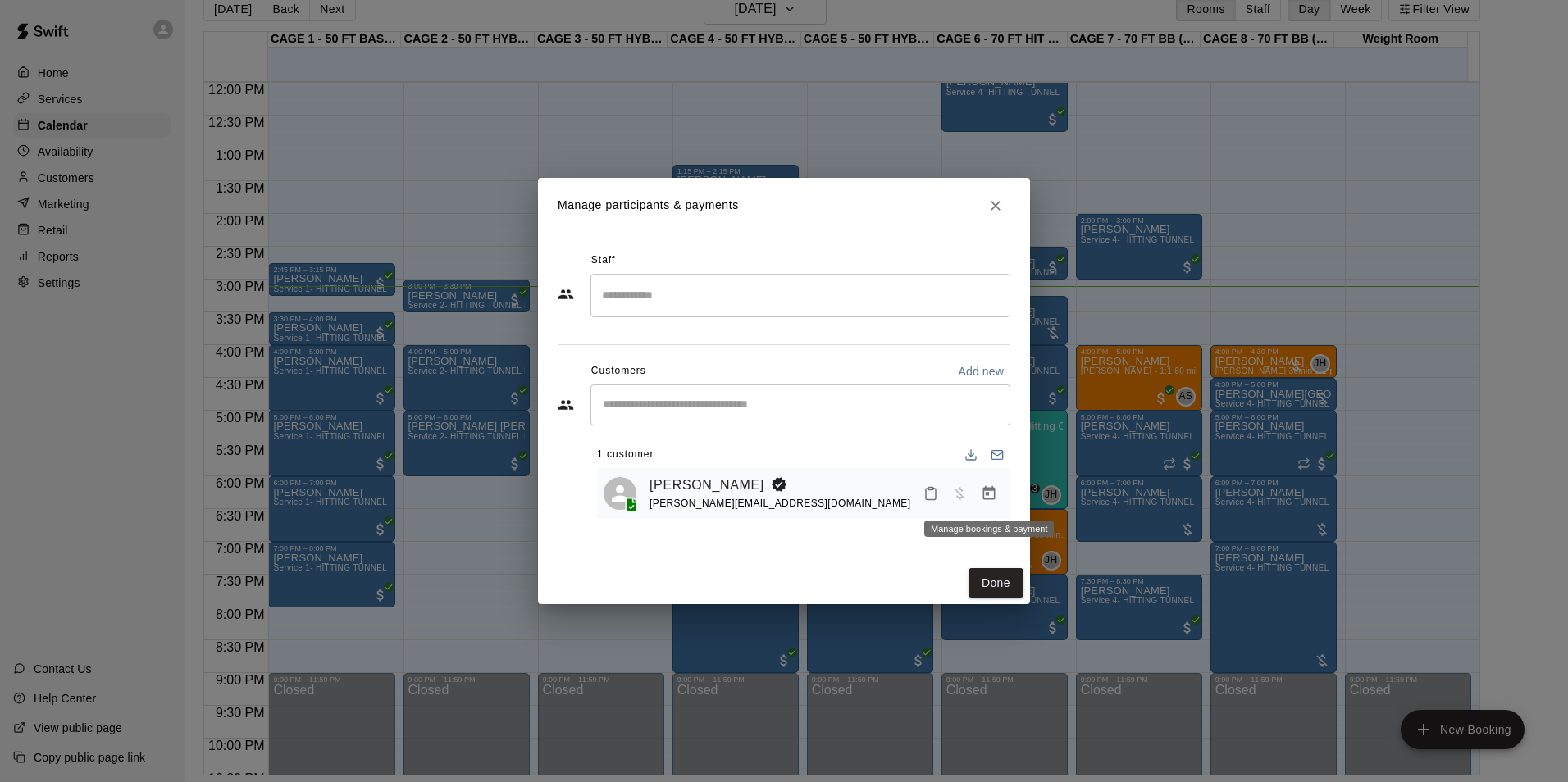
click at [987, 489] on icon "Manage bookings & payment" at bounding box center [989, 493] width 12 height 14
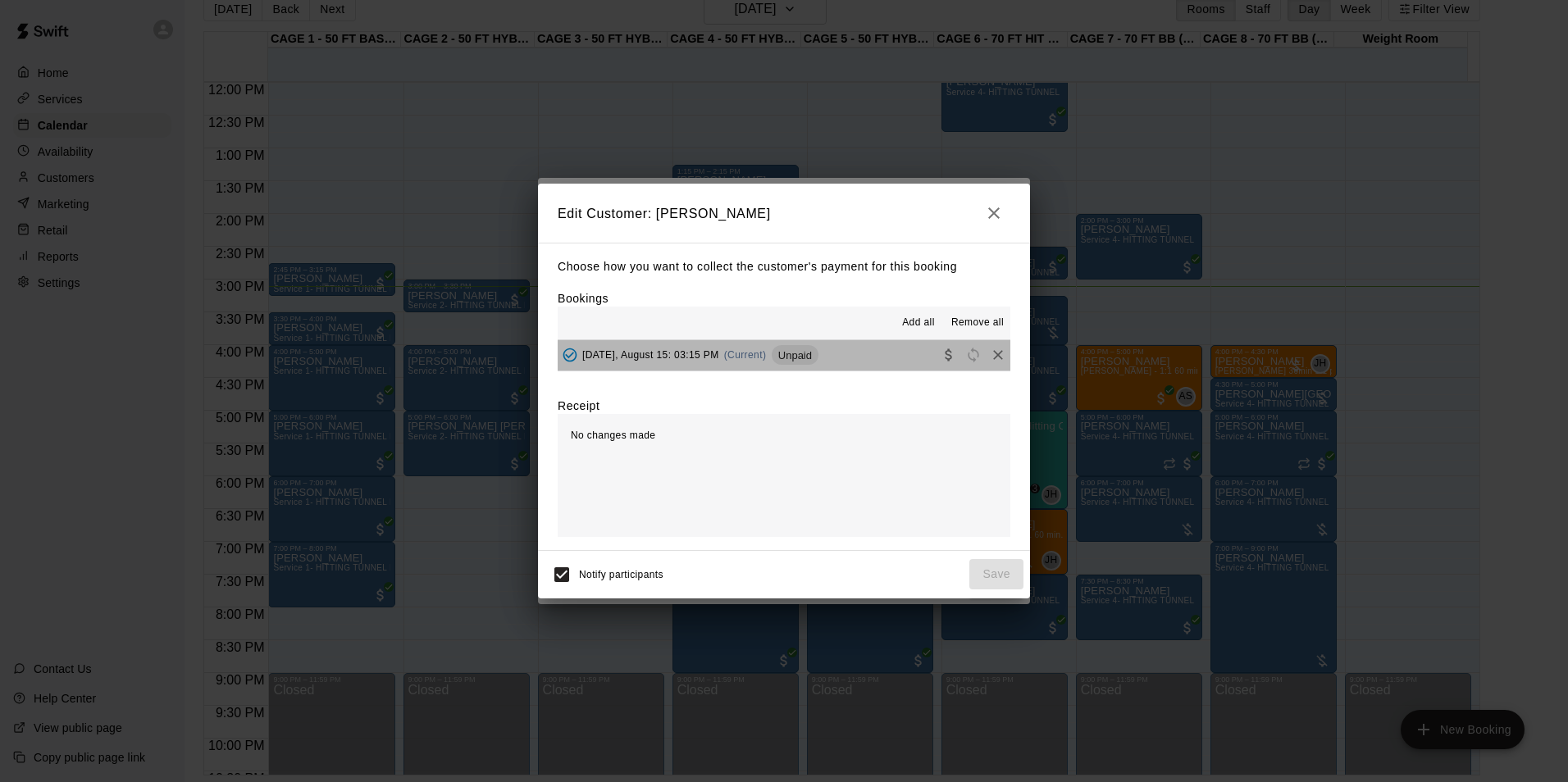
click at [814, 366] on button "Friday, August 15: 03:15 PM (Current) Unpaid" at bounding box center [783, 355] width 453 height 31
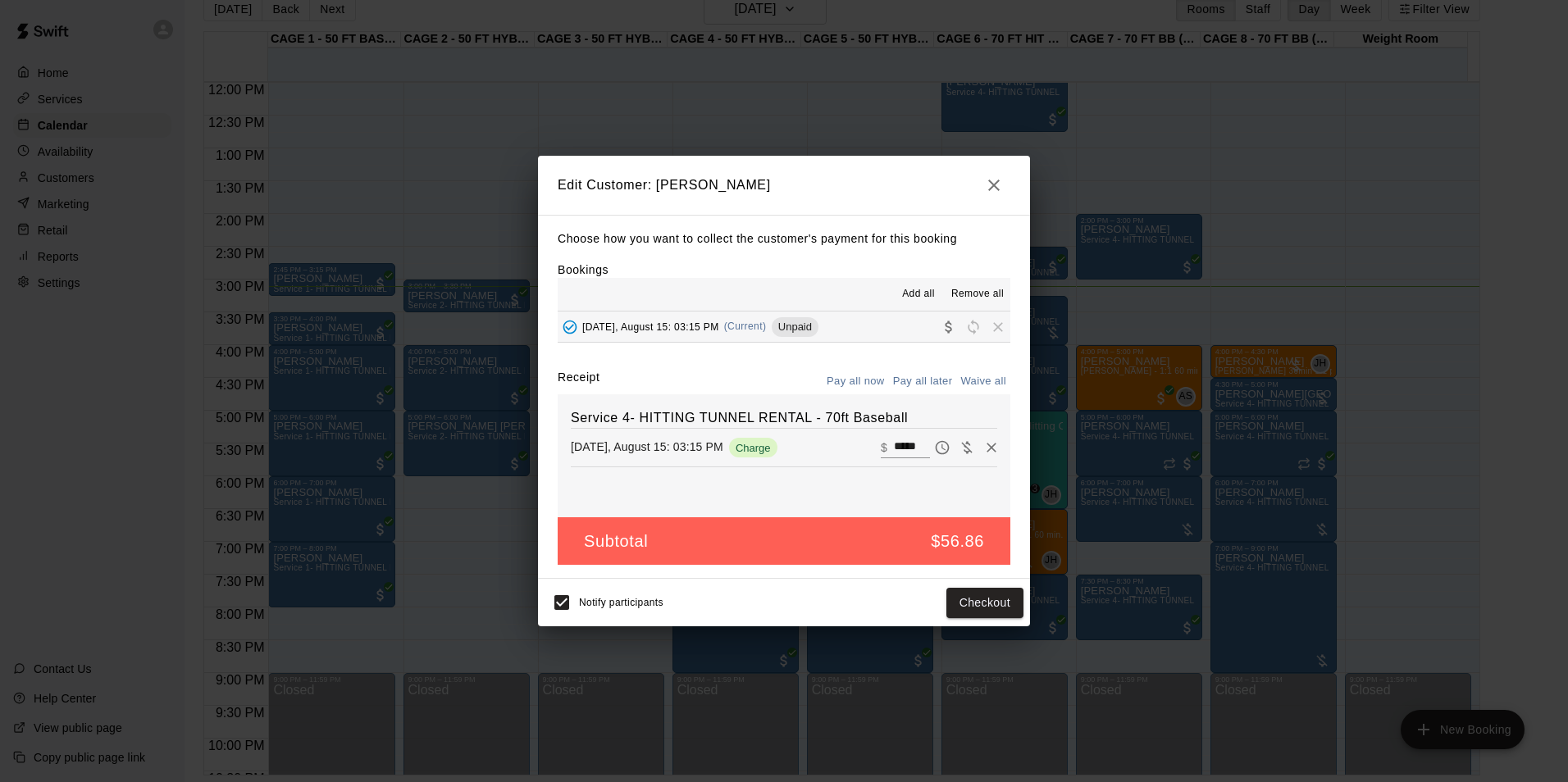
click at [998, 177] on icon "button" at bounding box center [993, 185] width 19 height 19
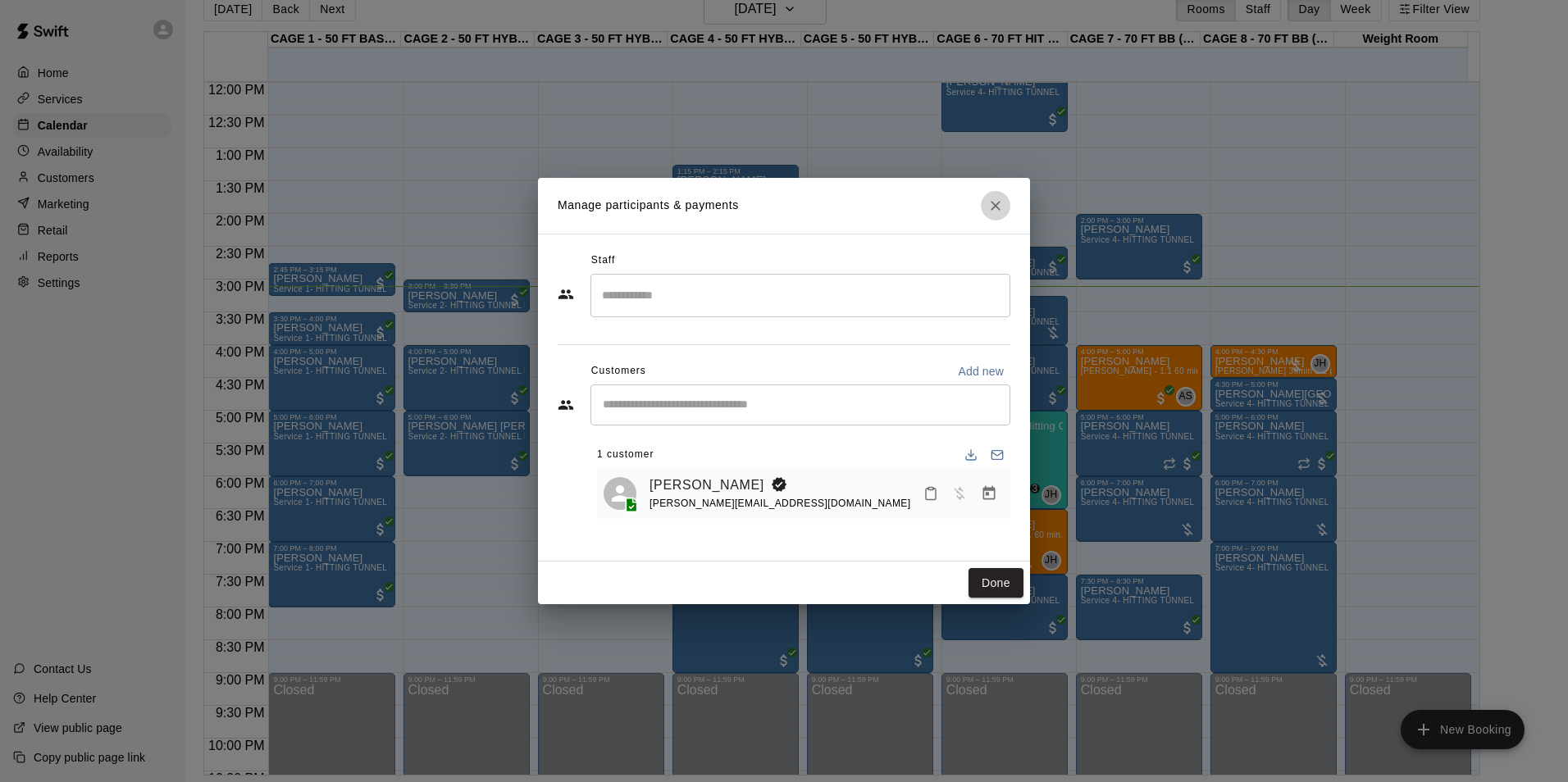
click at [997, 207] on icon "Close" at bounding box center [995, 205] width 10 height 10
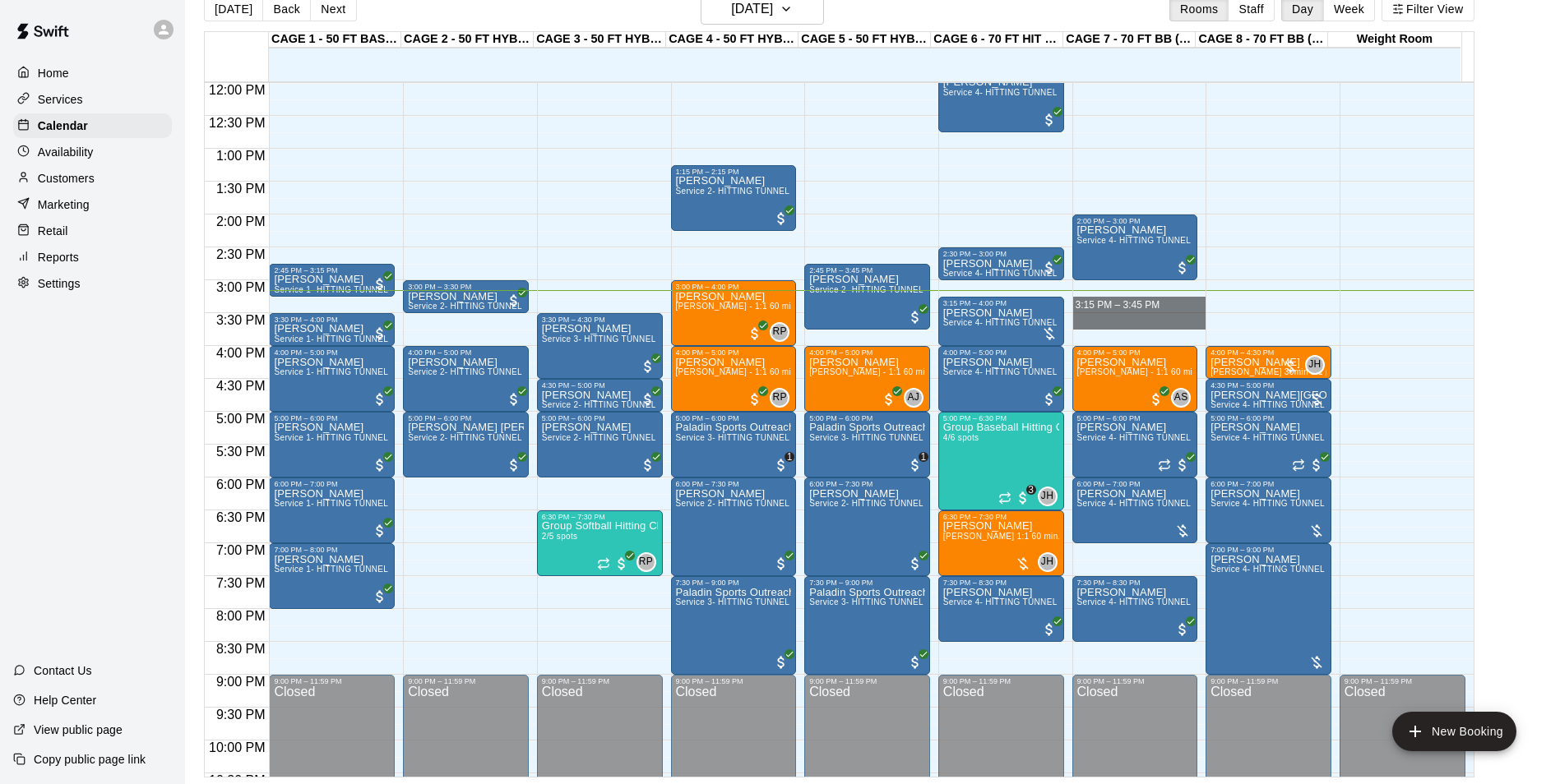
drag, startPoint x: 1130, startPoint y: 307, endPoint x: 1128, endPoint y: 323, distance: 16.1
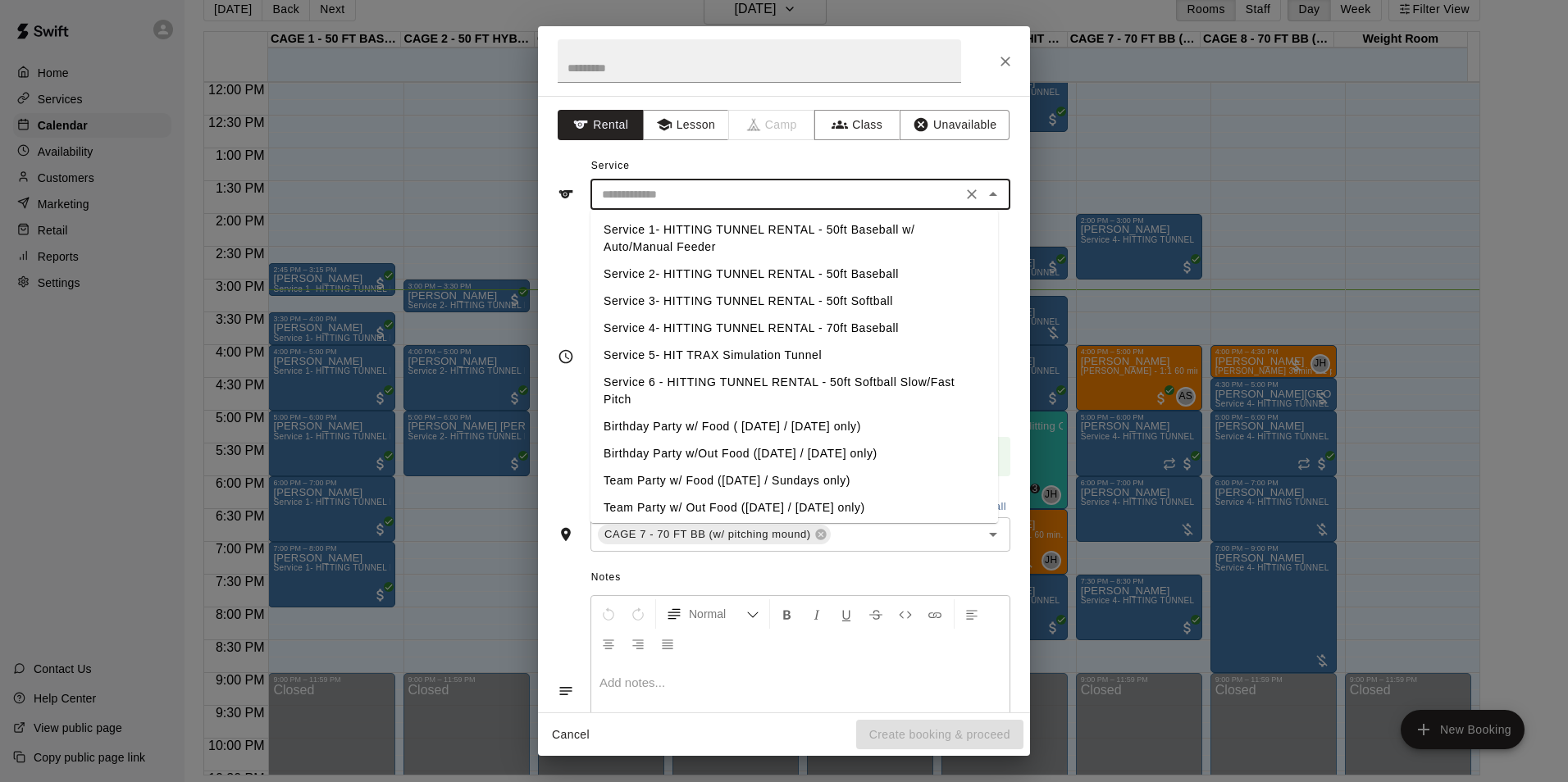
click at [882, 204] on input "text" at bounding box center [776, 194] width 362 height 20
click at [865, 331] on li "Service 4- HITTING TUNNEL RENTAL - 70ft Baseball" at bounding box center [794, 328] width 407 height 27
type input "**********"
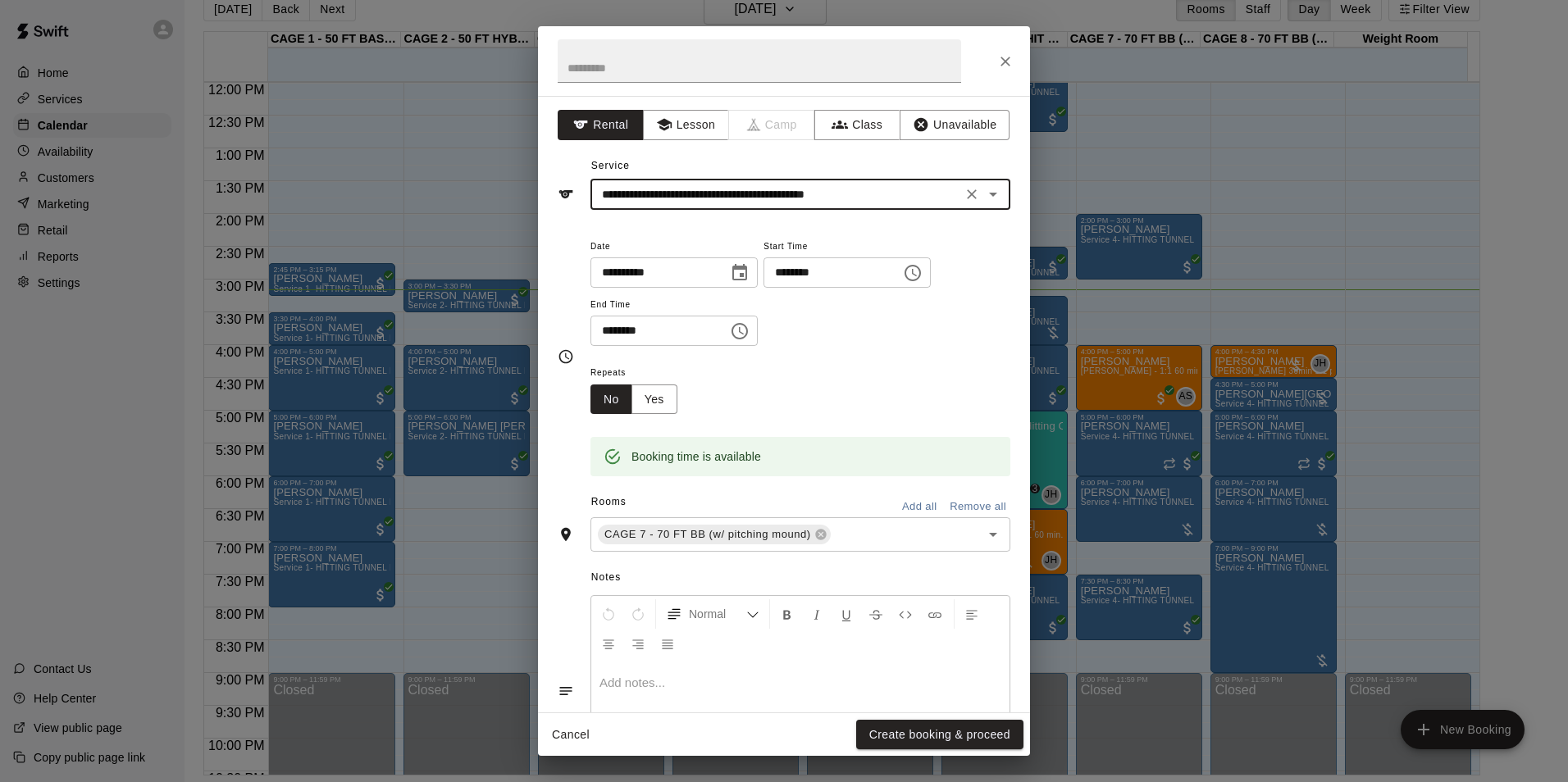
click at [895, 734] on button "Create booking & proceed" at bounding box center [939, 735] width 167 height 31
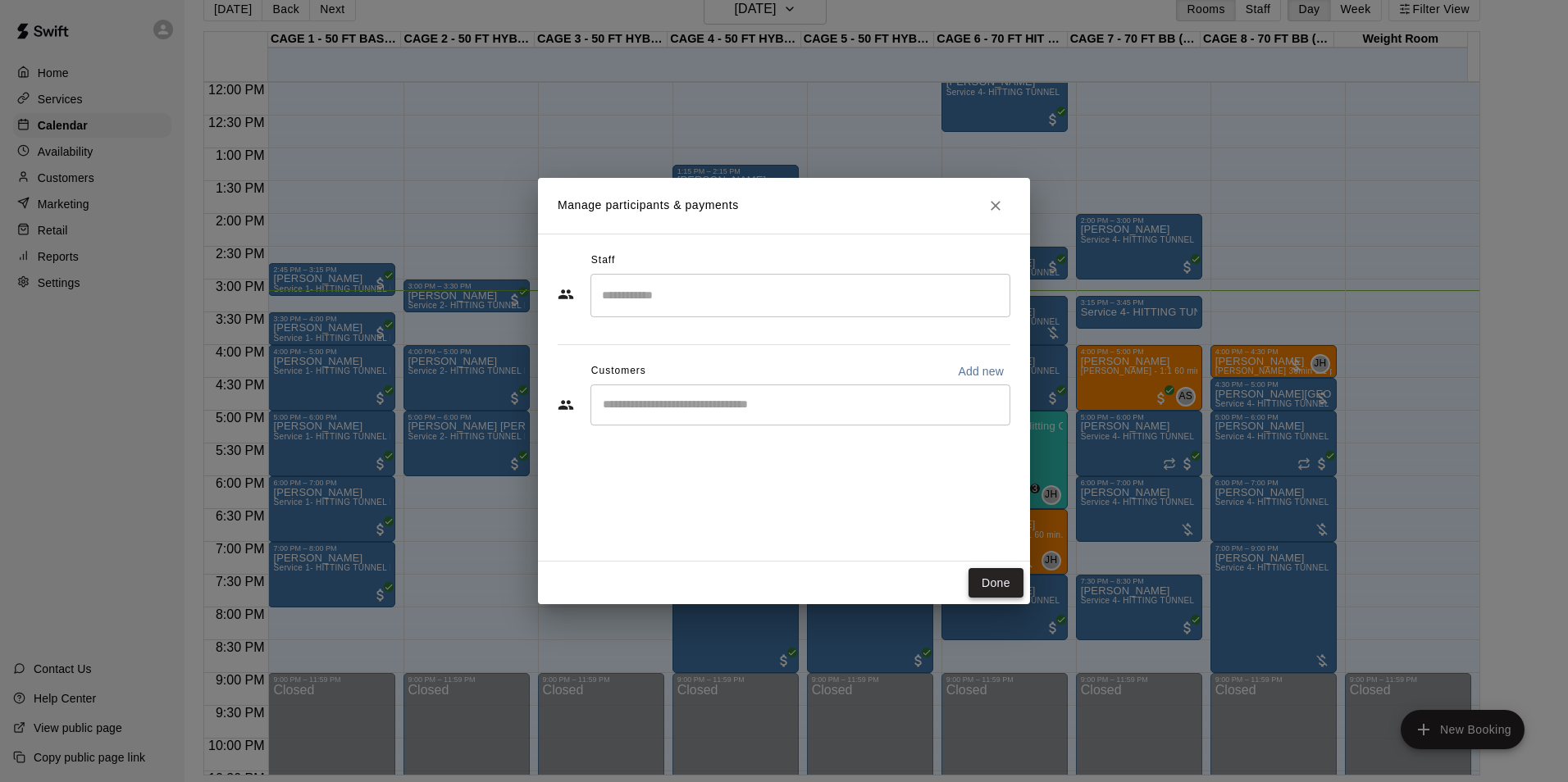
click at [1003, 583] on button "Done" at bounding box center [995, 583] width 55 height 31
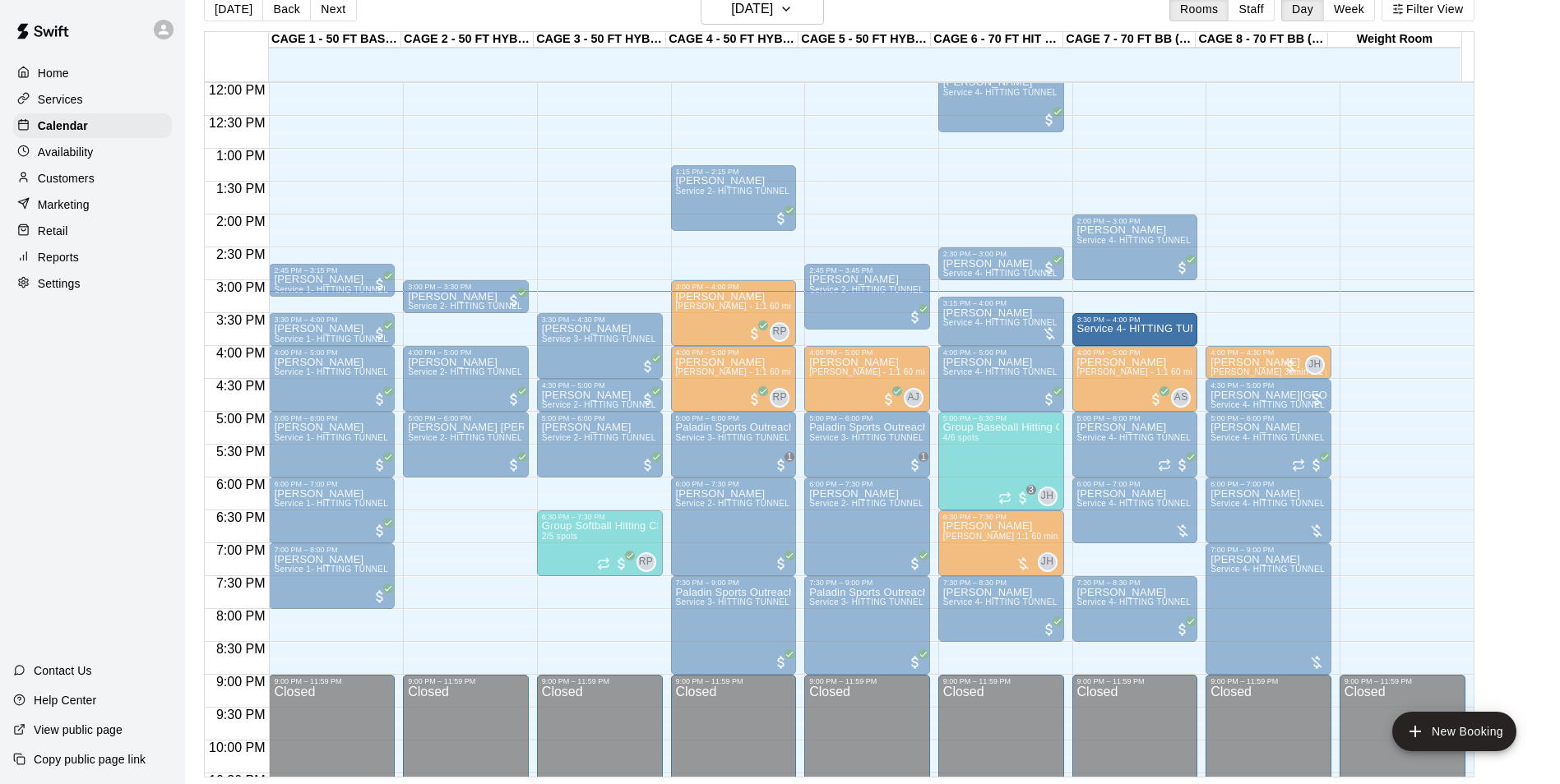
drag, startPoint x: 1149, startPoint y: 314, endPoint x: 1149, endPoint y: 334, distance: 20.0
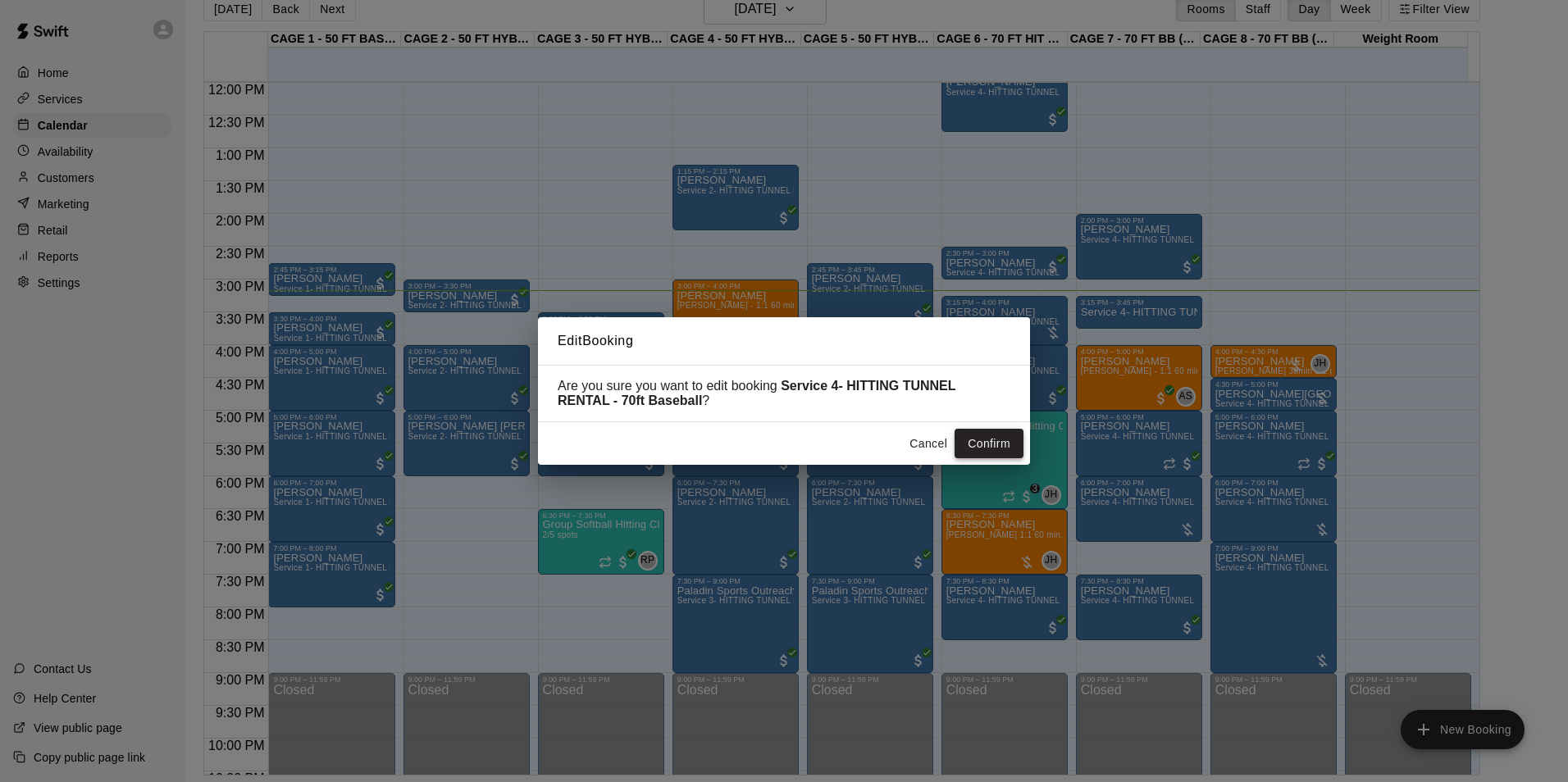
click at [972, 436] on button "Confirm" at bounding box center [988, 444] width 69 height 31
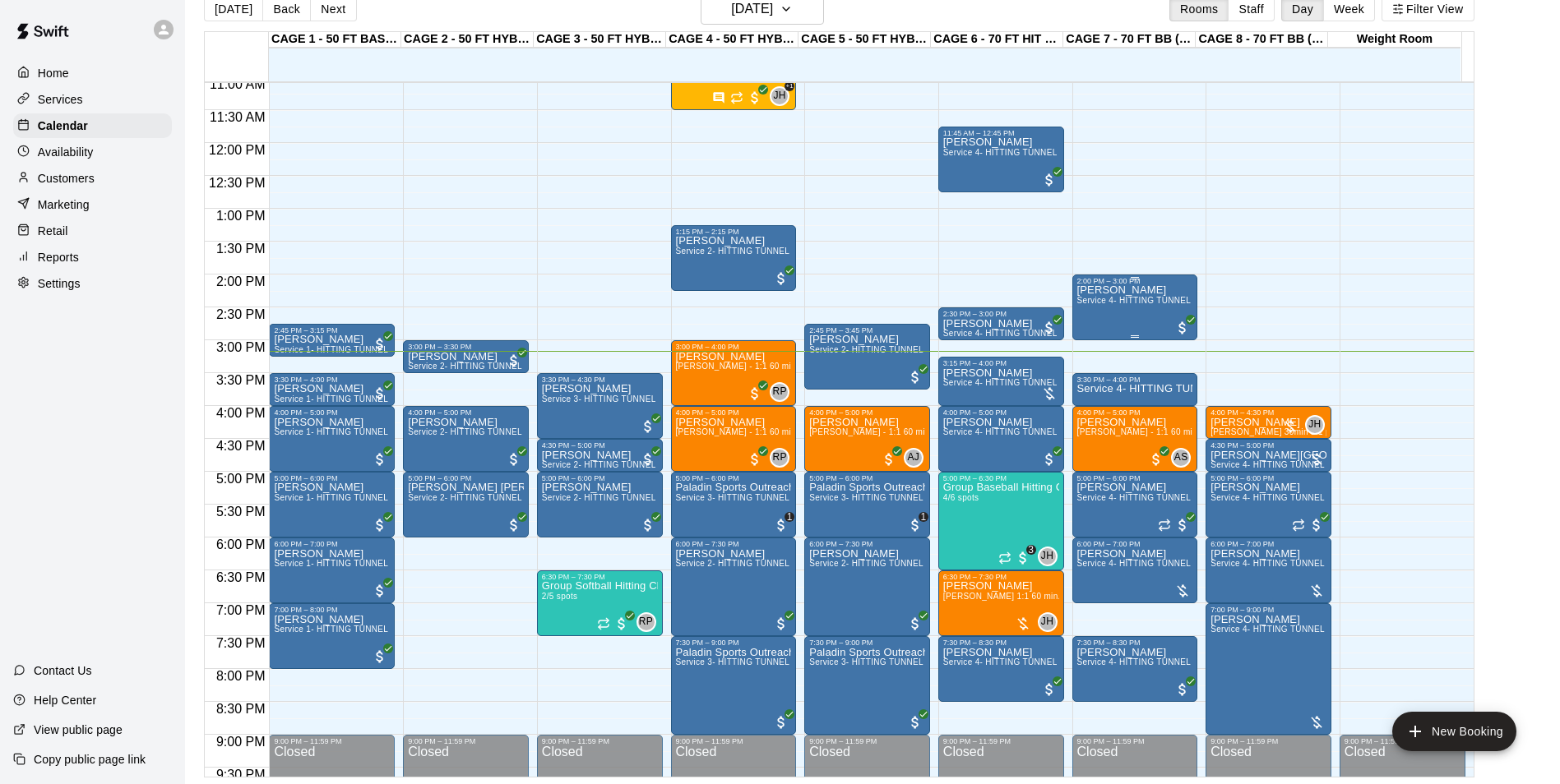
scroll to position [707, 0]
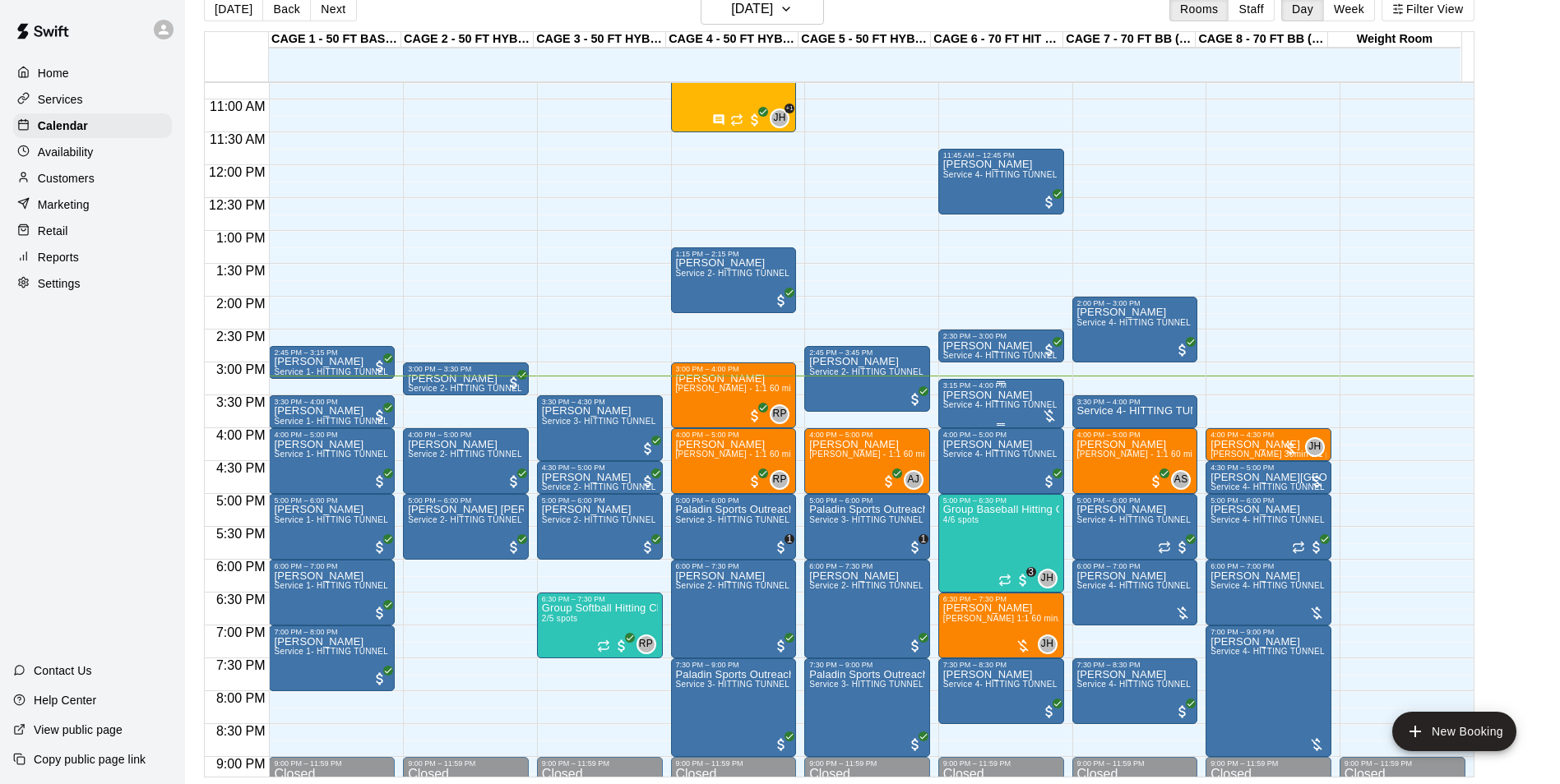
click at [981, 407] on span "Service 4- HITTING TUNNEL RENTAL - 70ft Baseball" at bounding box center [1048, 405] width 209 height 9
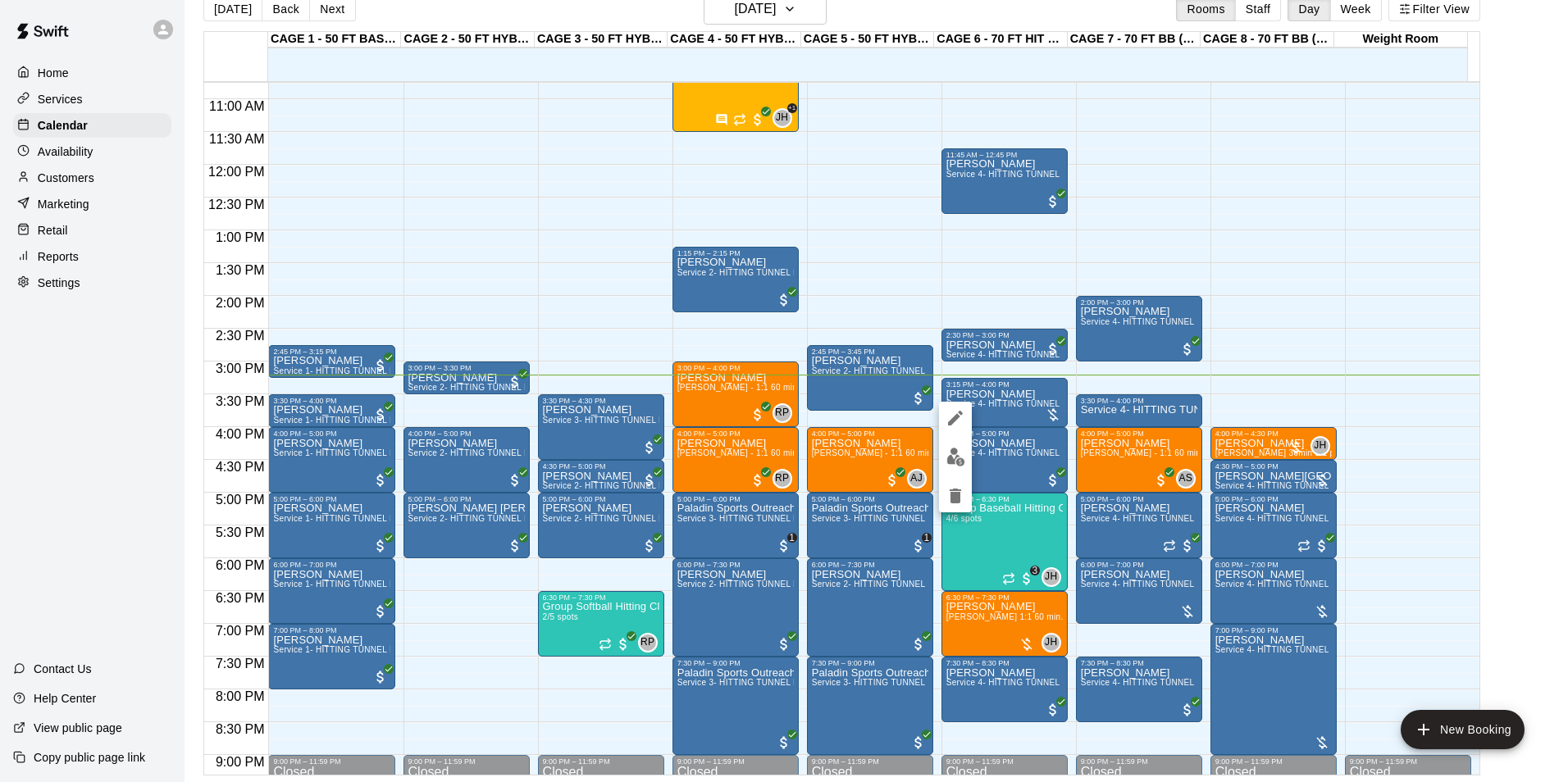
click at [1014, 402] on div at bounding box center [784, 391] width 1568 height 782
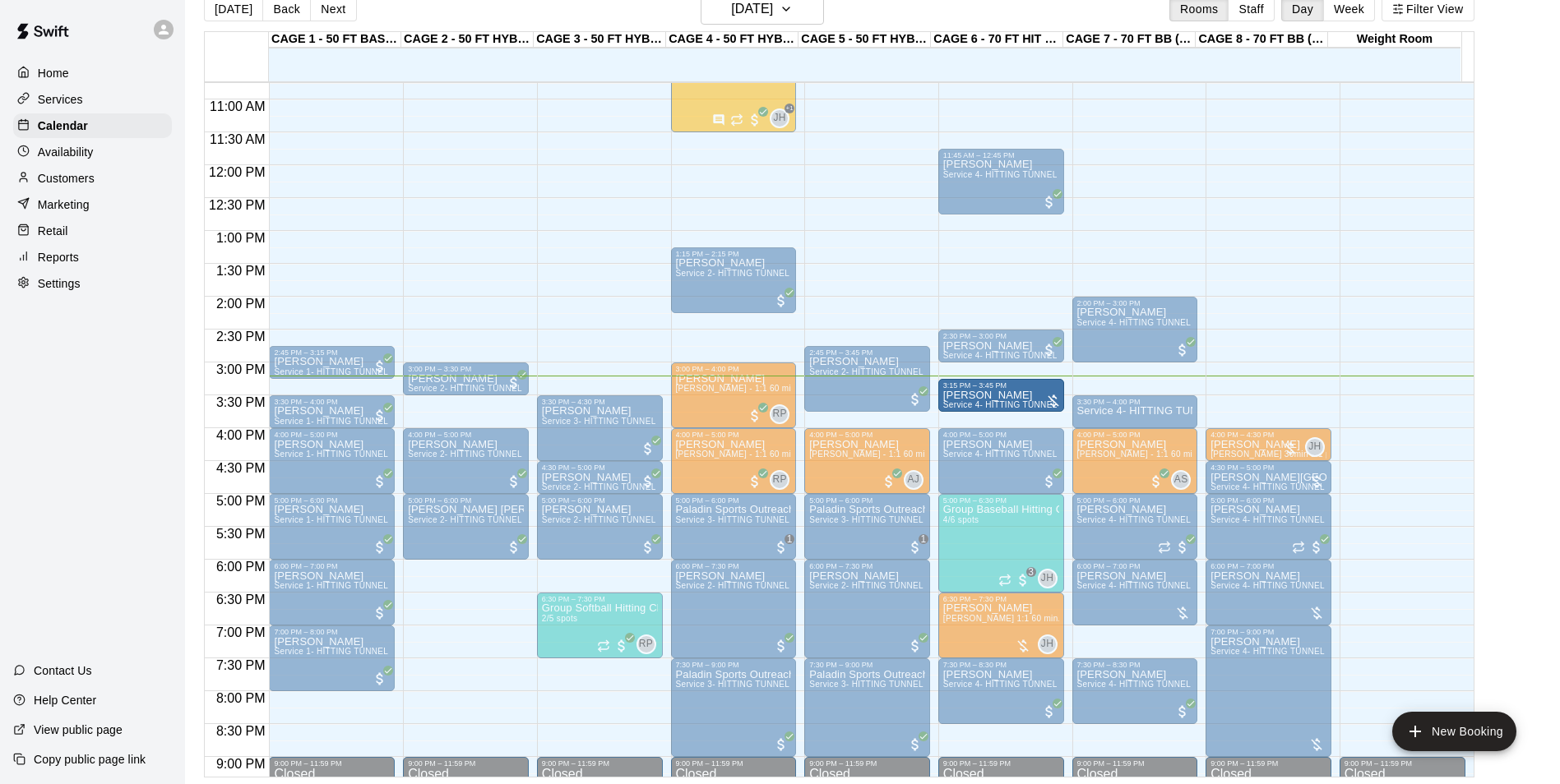
drag, startPoint x: 997, startPoint y: 427, endPoint x: 1000, endPoint y: 418, distance: 9.5
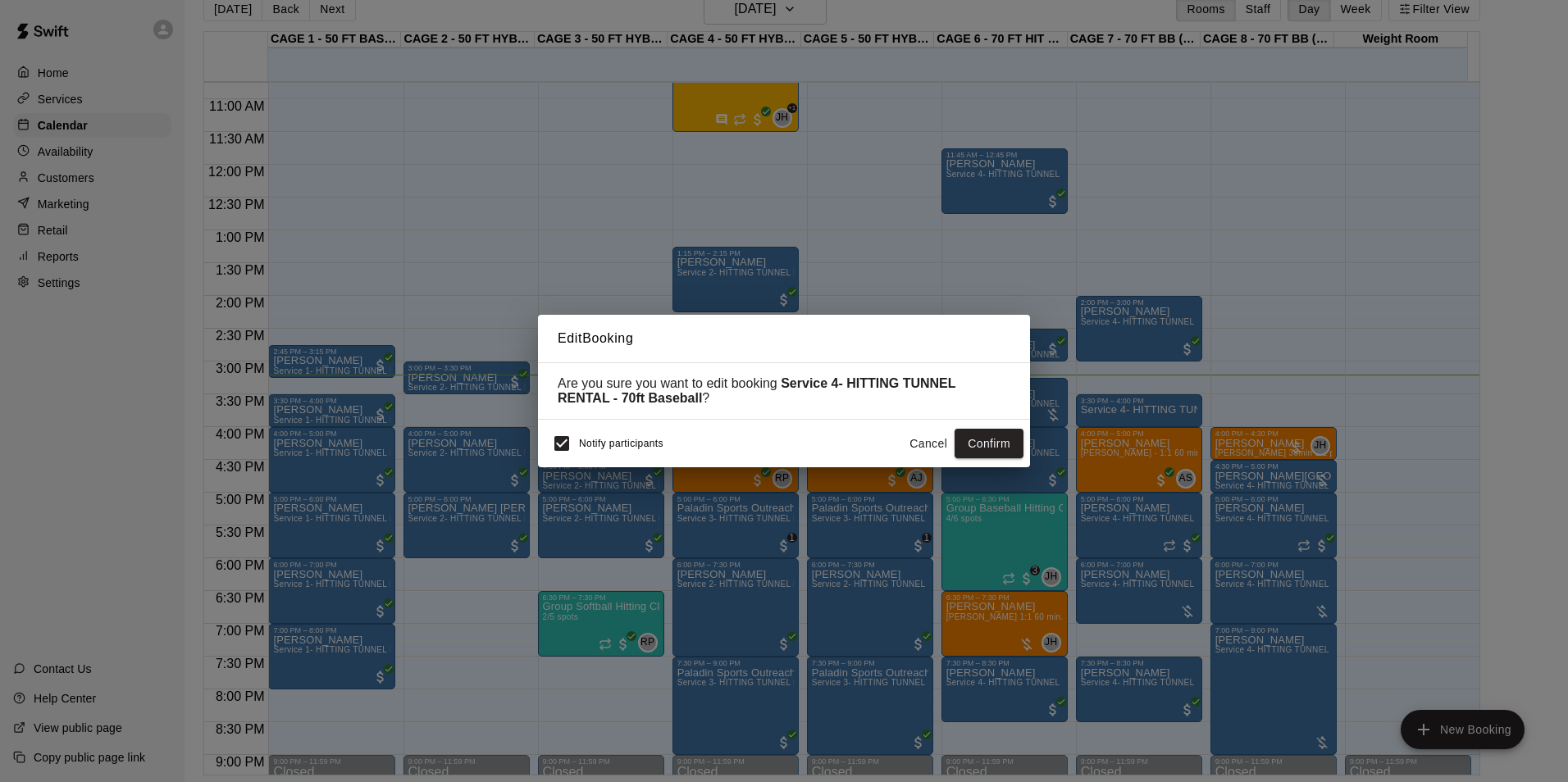
click at [579, 438] on div "Notify participants" at bounding box center [604, 443] width 119 height 34
click at [583, 444] on span "Notify participants" at bounding box center [621, 443] width 84 height 11
click at [964, 446] on button "Confirm" at bounding box center [988, 444] width 69 height 31
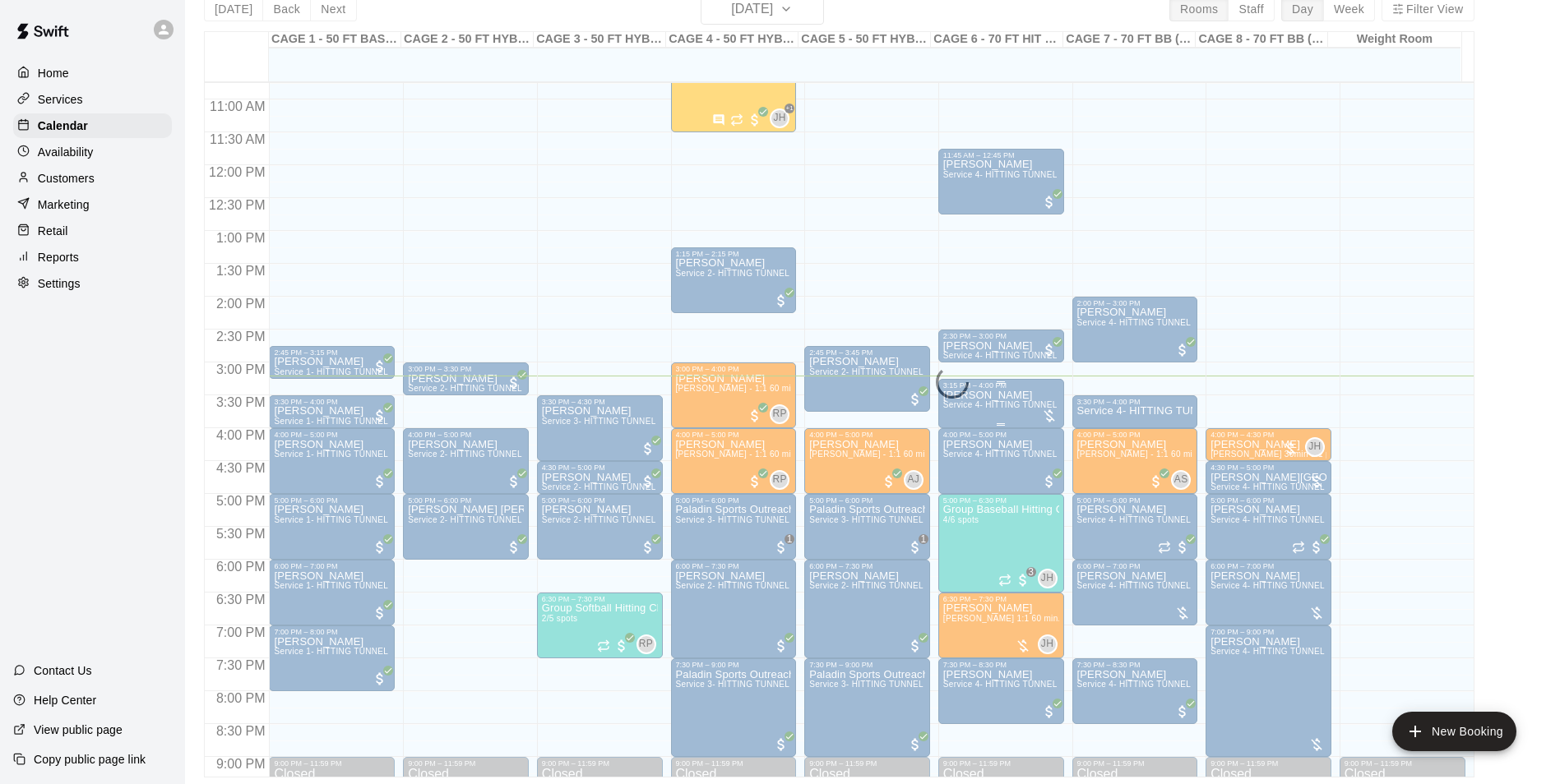
click at [989, 406] on span "Service 4- HITTING TUNNEL RENTAL - 70ft Baseball" at bounding box center [1048, 405] width 209 height 9
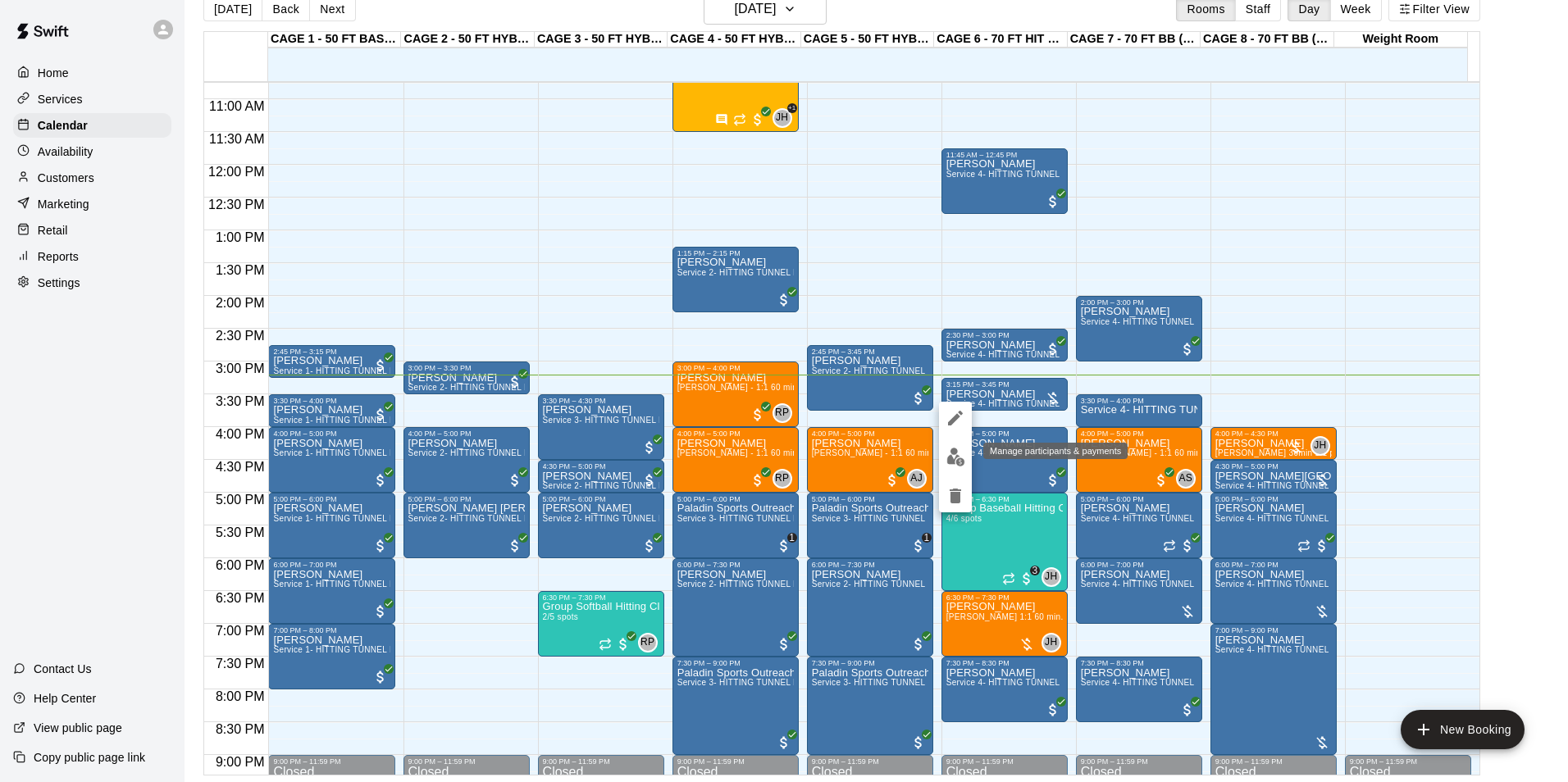
click at [958, 455] on img "edit" at bounding box center [956, 457] width 19 height 19
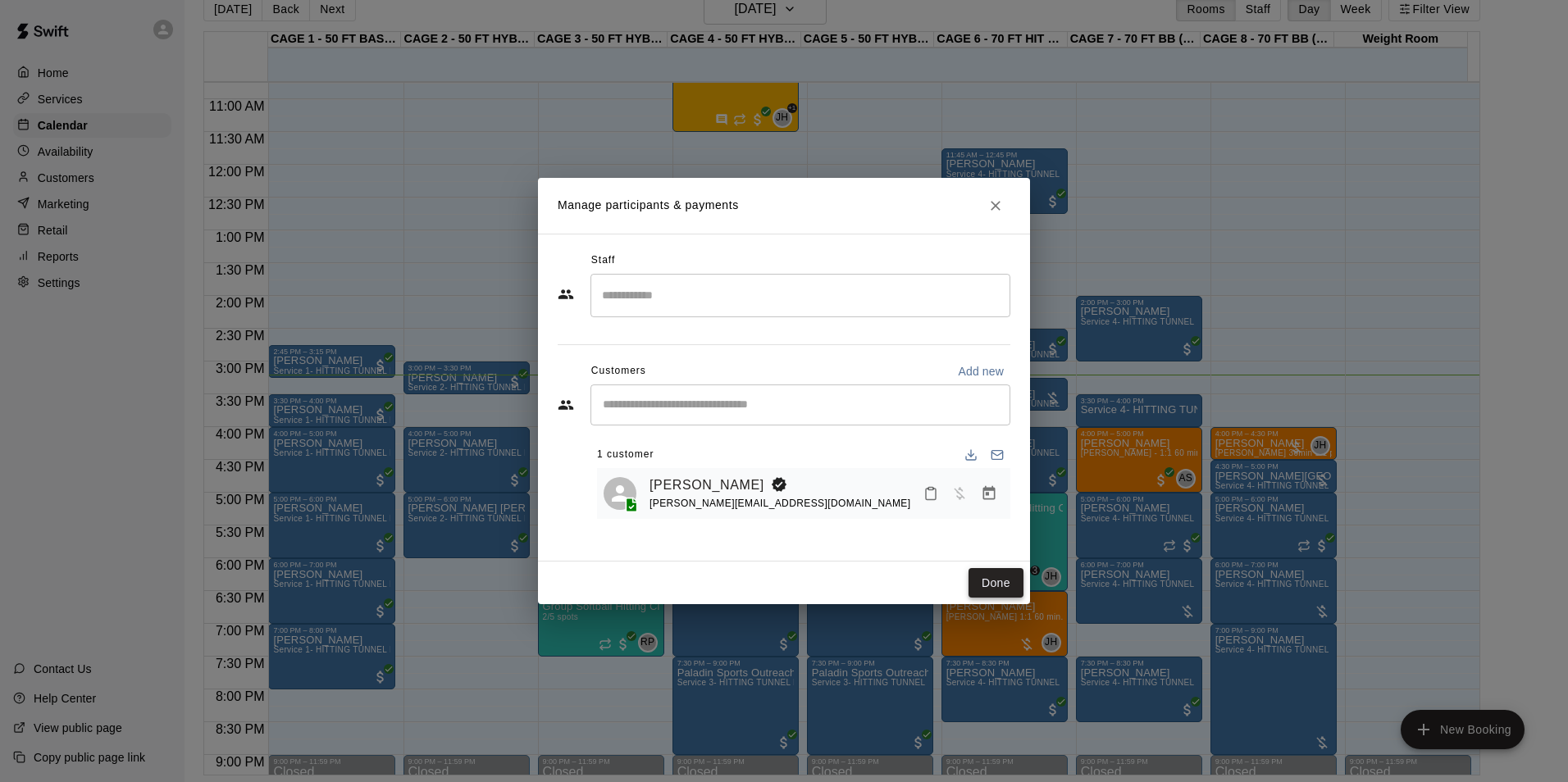
click at [982, 574] on button "Done" at bounding box center [995, 583] width 55 height 31
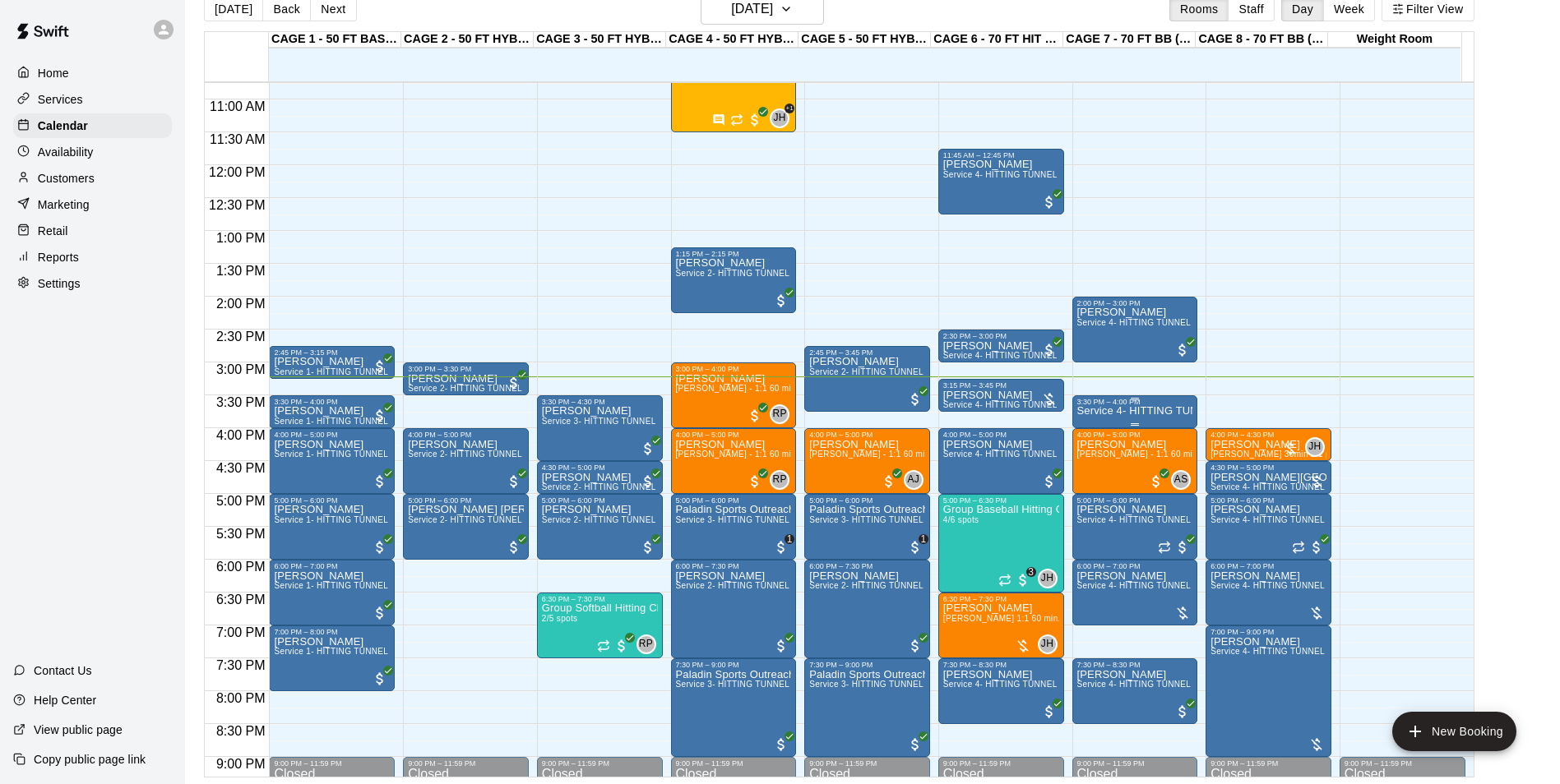
click at [1132, 411] on p "Service 4- HITTING TUNNEL RENTAL - 70ft Baseball" at bounding box center [1135, 411] width 116 height 0
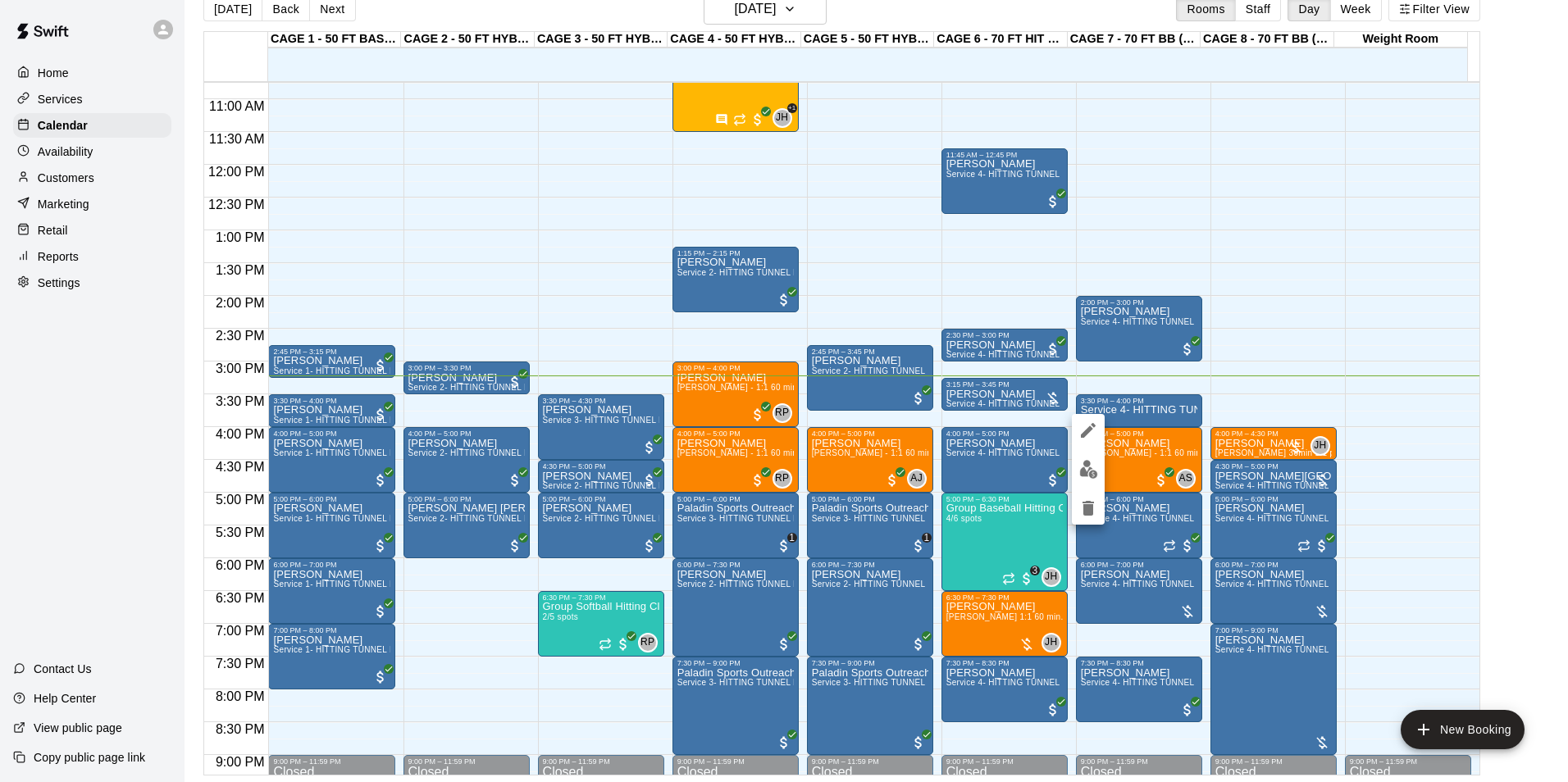
click at [1091, 471] on img "edit" at bounding box center [1089, 469] width 19 height 19
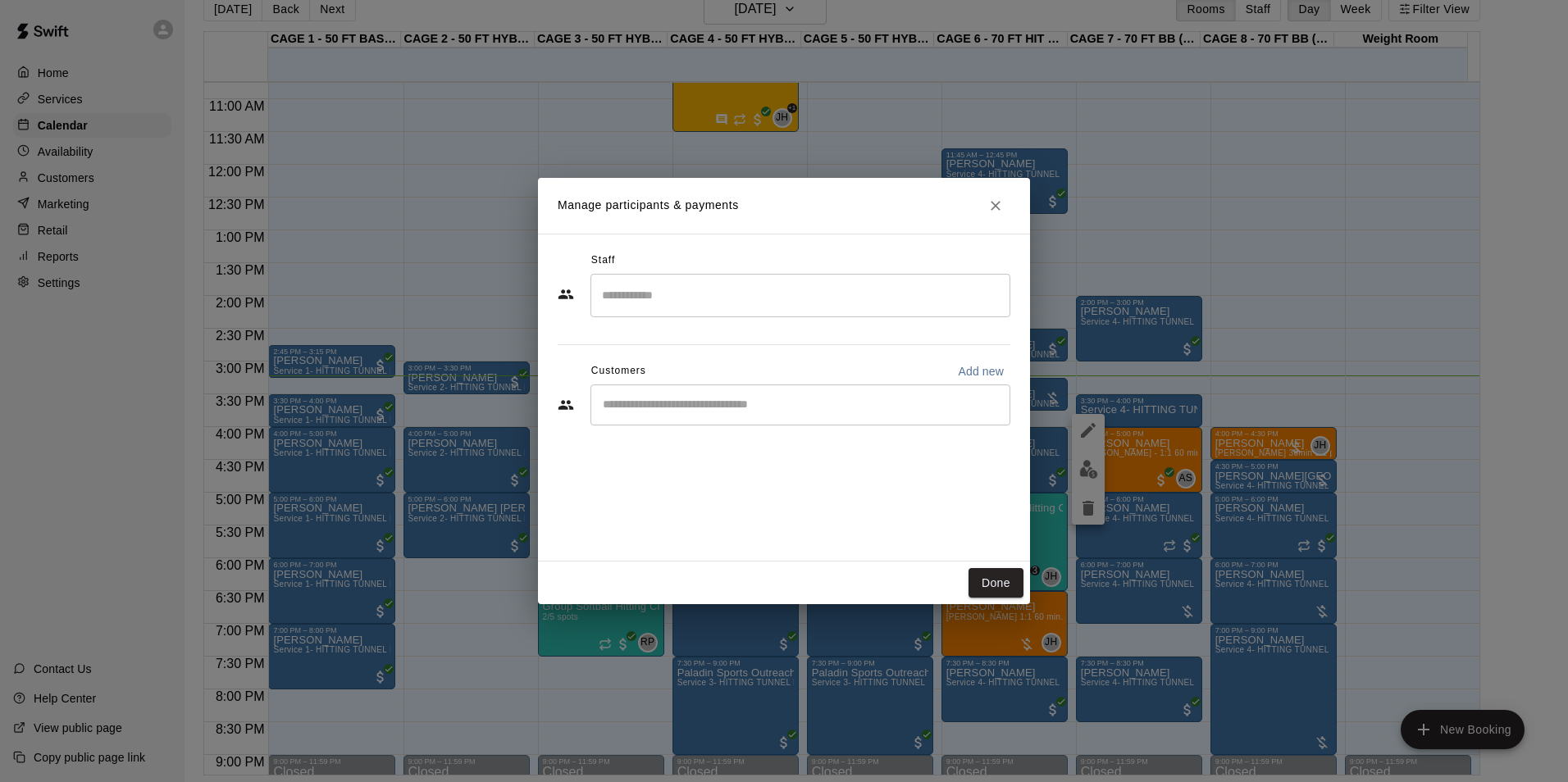
click at [703, 404] on input "Start typing to search customers..." at bounding box center [800, 405] width 405 height 17
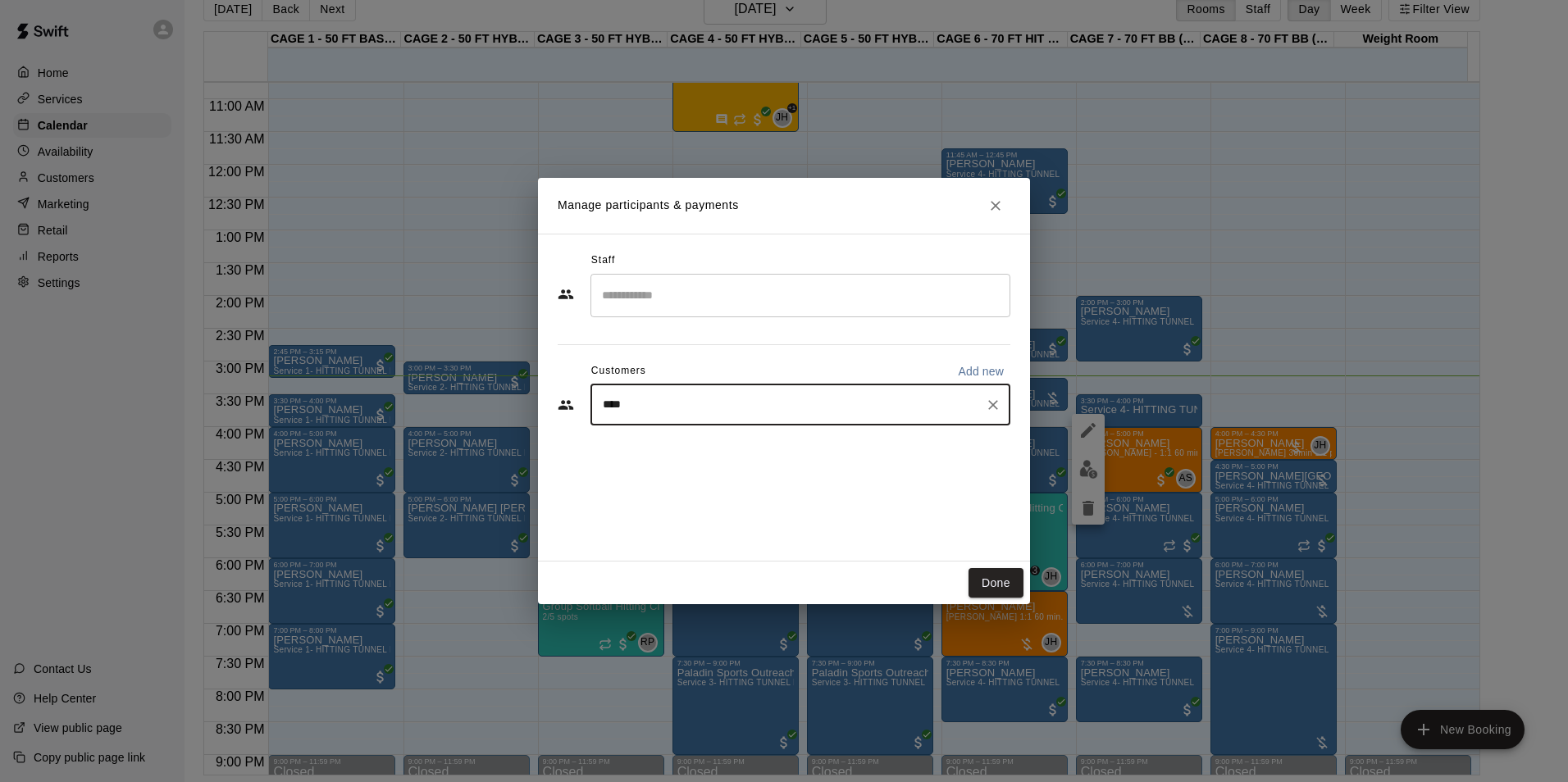
type input "*****"
click at [723, 450] on div "[PERSON_NAME]" at bounding box center [724, 443] width 176 height 18
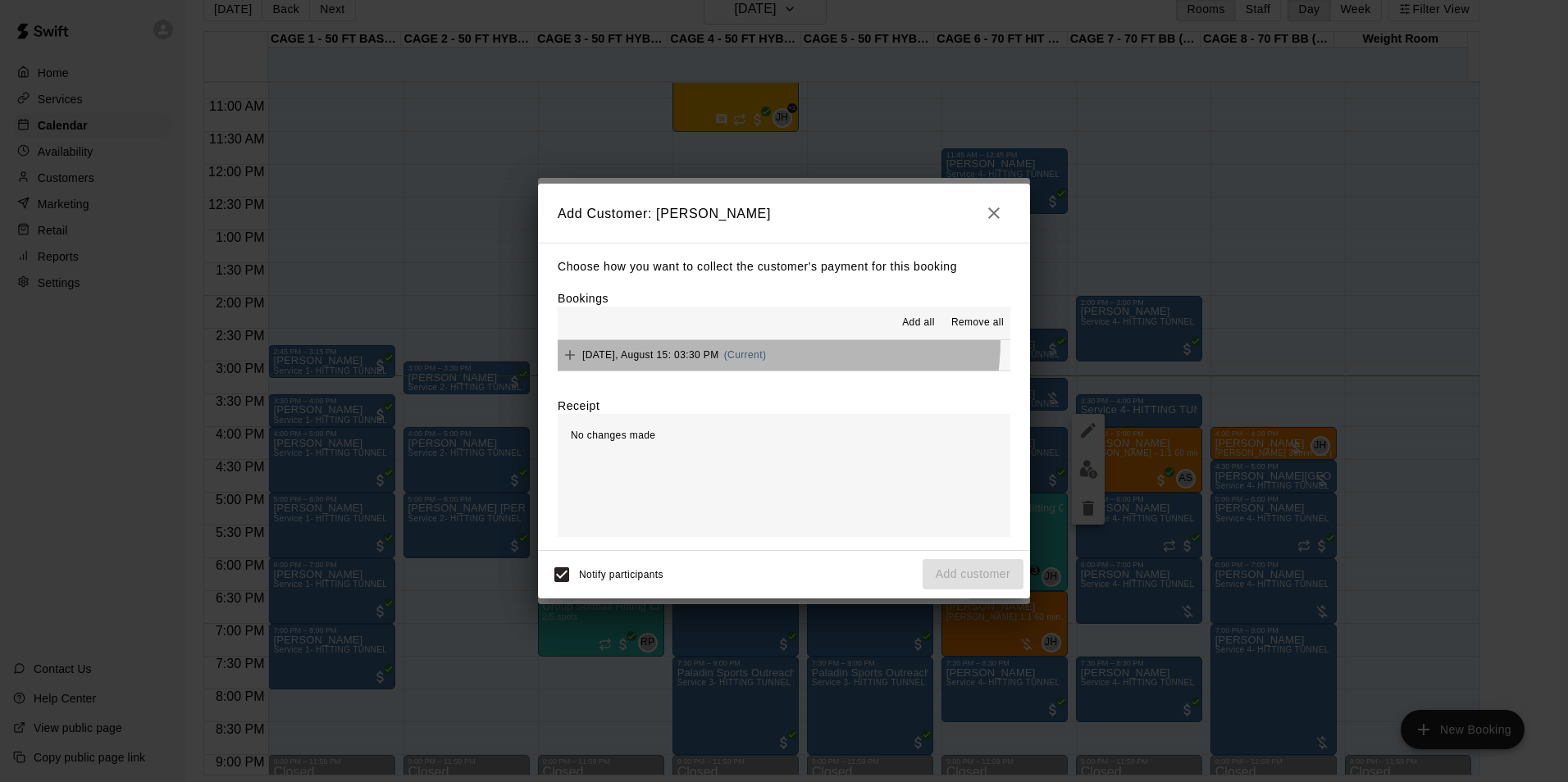
click at [771, 342] on button "Friday, August 15: 03:30 PM (Current)" at bounding box center [783, 355] width 453 height 31
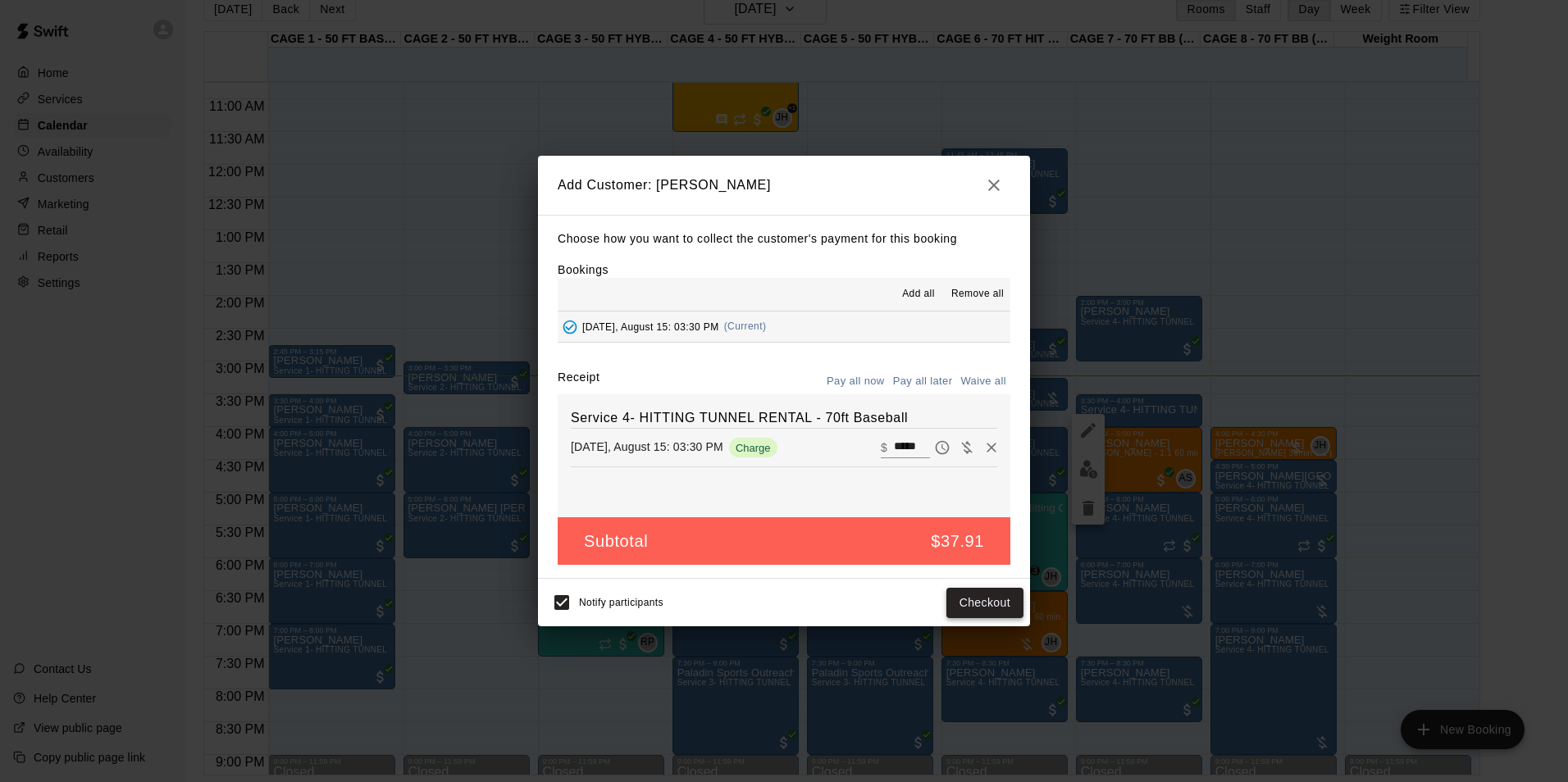
click at [963, 611] on button "Checkout" at bounding box center [985, 602] width 77 height 31
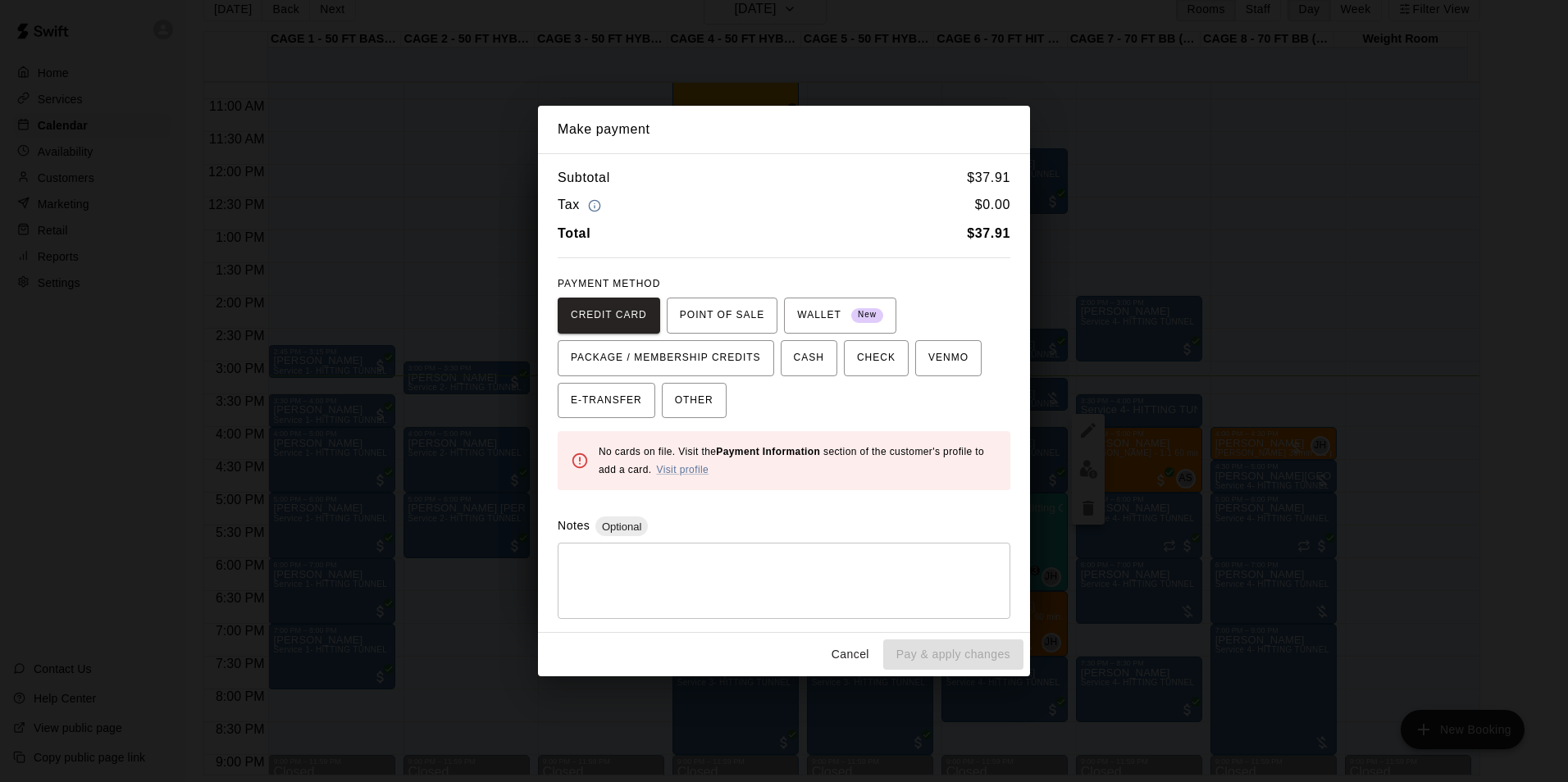
click at [719, 300] on button "POINT OF SALE" at bounding box center [722, 315] width 110 height 36
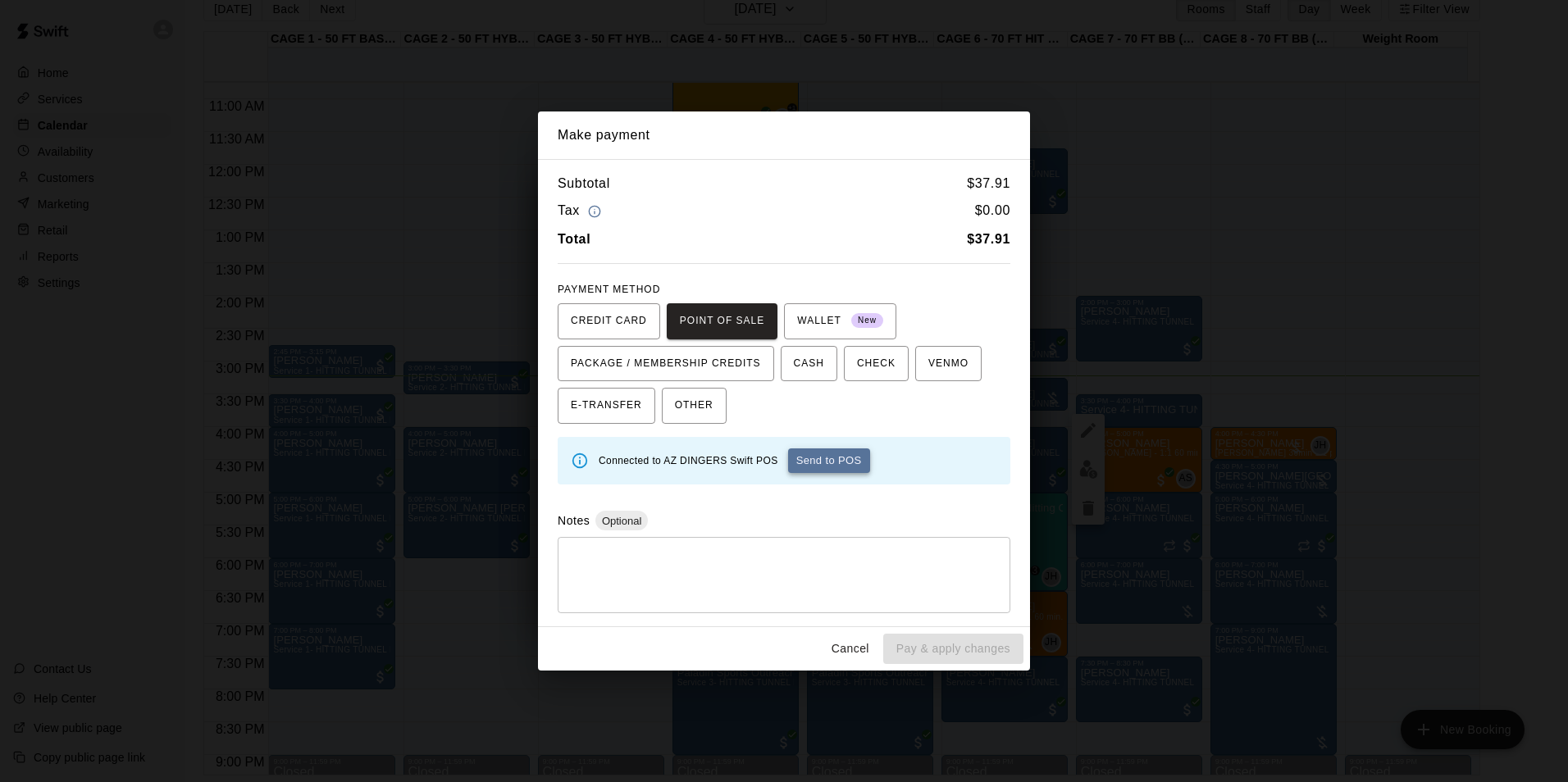
click at [824, 461] on button "Send to POS" at bounding box center [829, 461] width 82 height 25
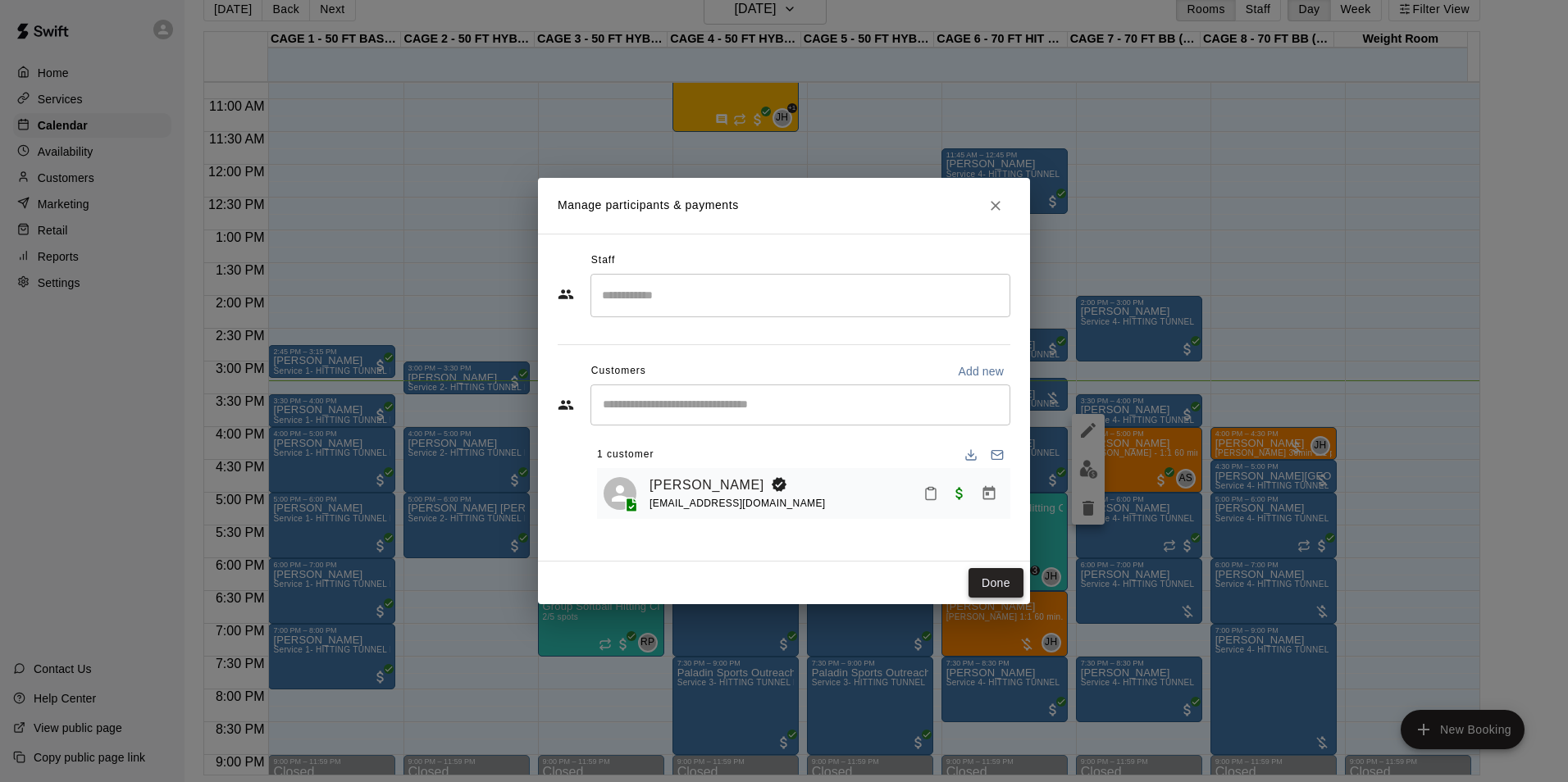
click at [986, 571] on button "Done" at bounding box center [995, 583] width 55 height 31
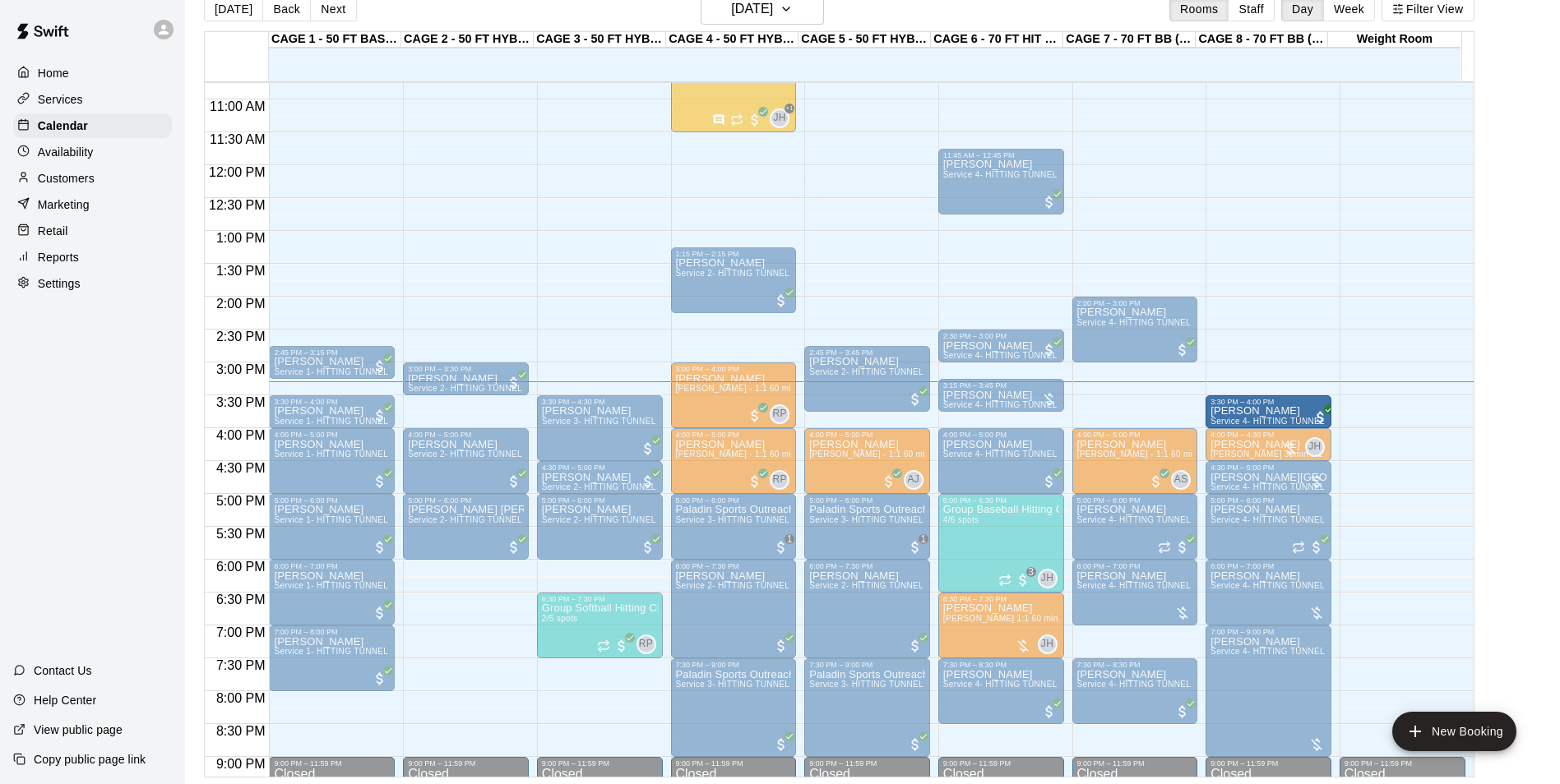
drag, startPoint x: 1141, startPoint y: 407, endPoint x: 1283, endPoint y: 407, distance: 142.0
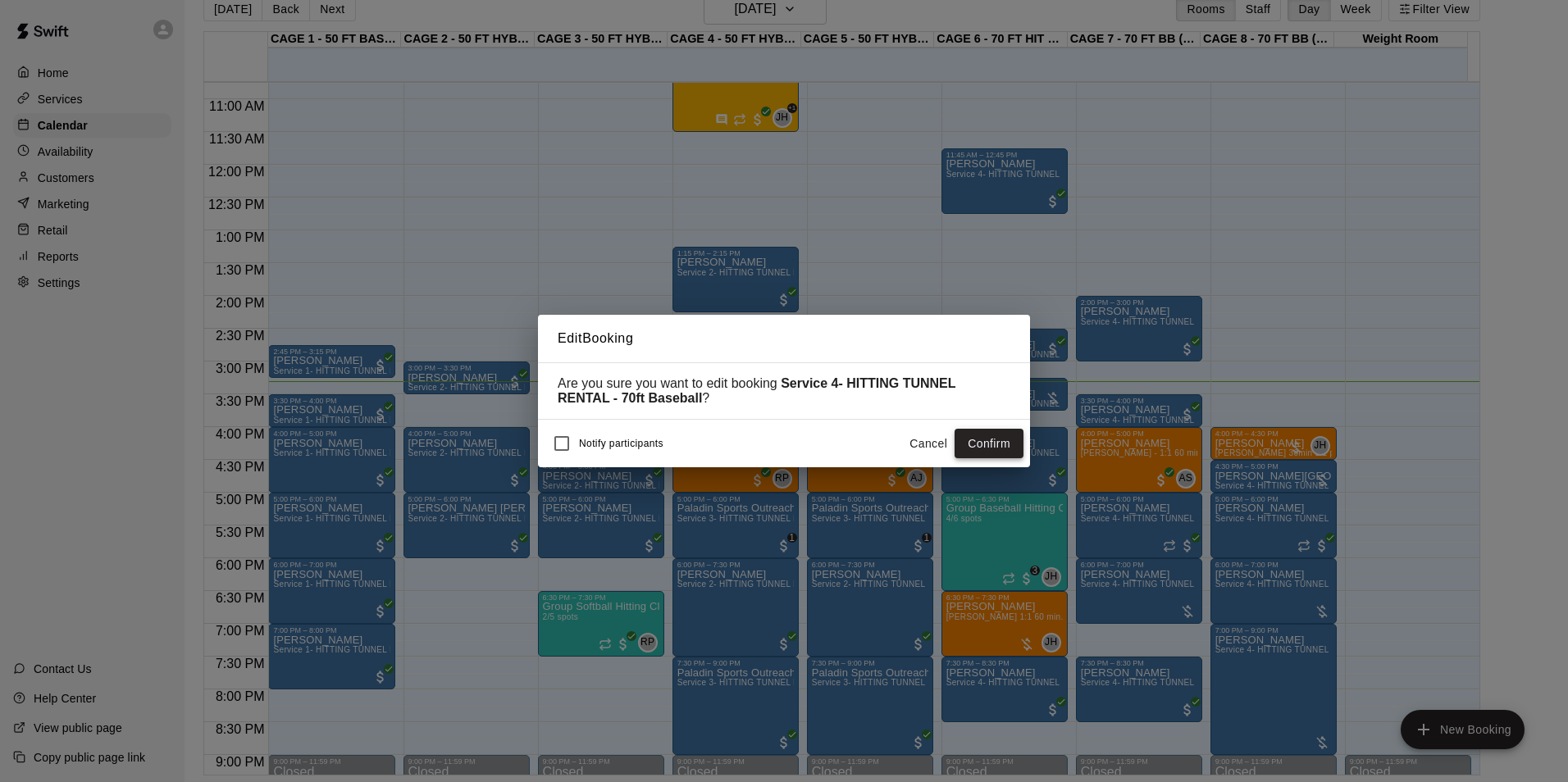
click at [967, 446] on button "Confirm" at bounding box center [988, 444] width 69 height 31
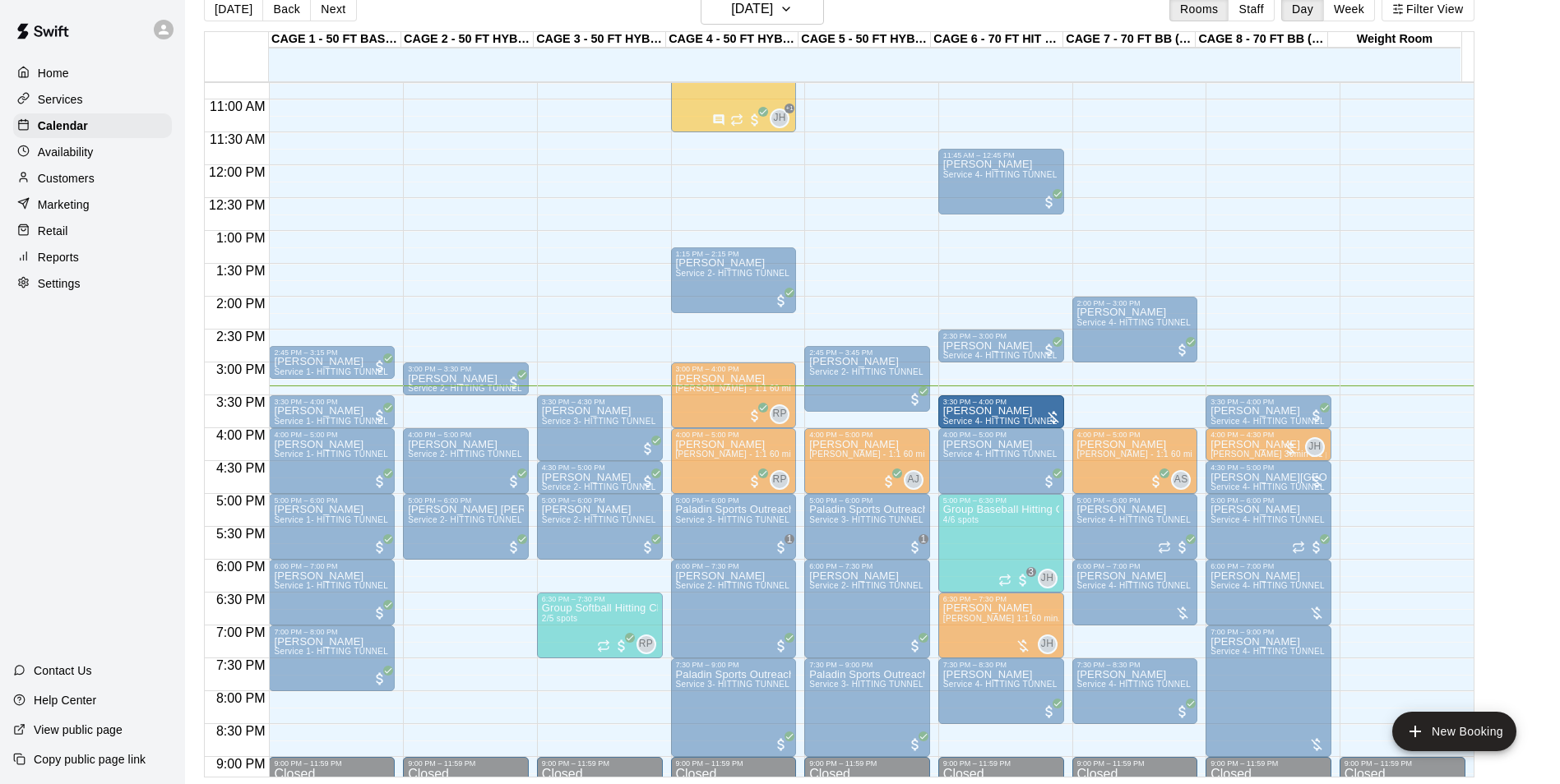
drag, startPoint x: 983, startPoint y: 402, endPoint x: 977, endPoint y: 419, distance: 18.0
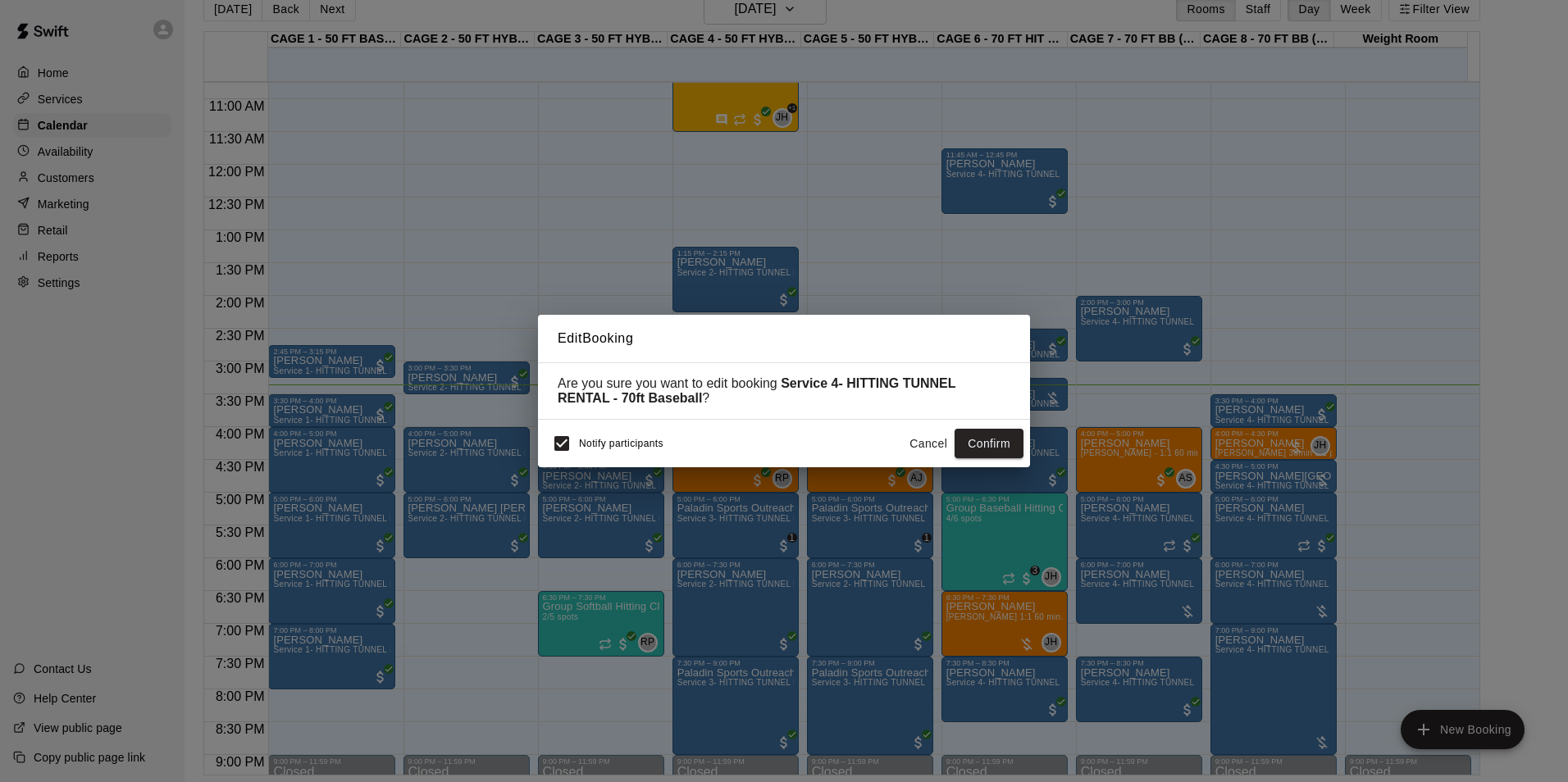
click at [542, 451] on div "Notify participants Cancel Confirm" at bounding box center [784, 443] width 492 height 47
click at [1011, 441] on button "Confirm" at bounding box center [988, 444] width 69 height 31
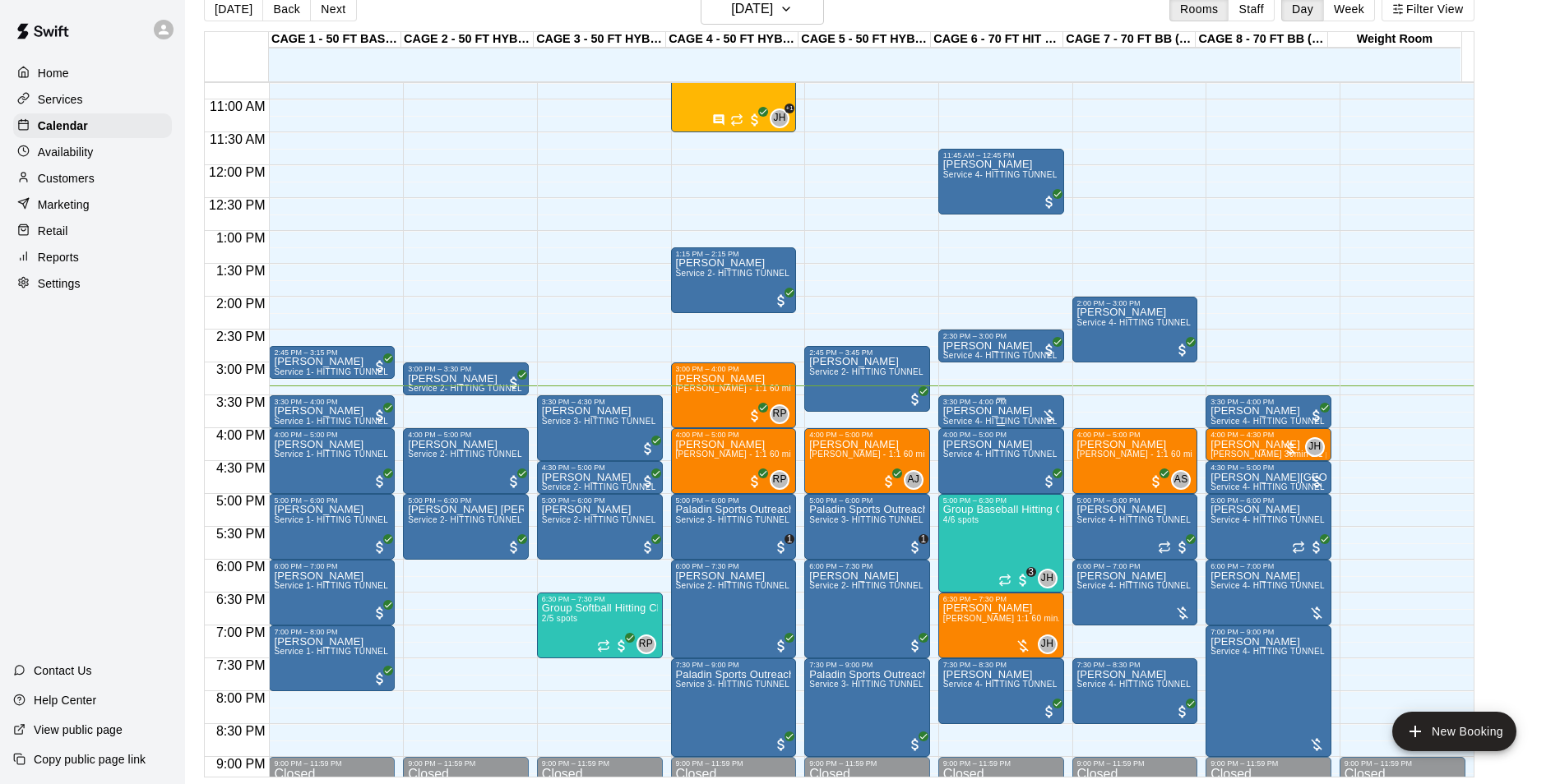
click at [1013, 423] on span "Service 4- HITTING TUNNEL RENTAL - 70ft Baseball" at bounding box center [1048, 421] width 209 height 9
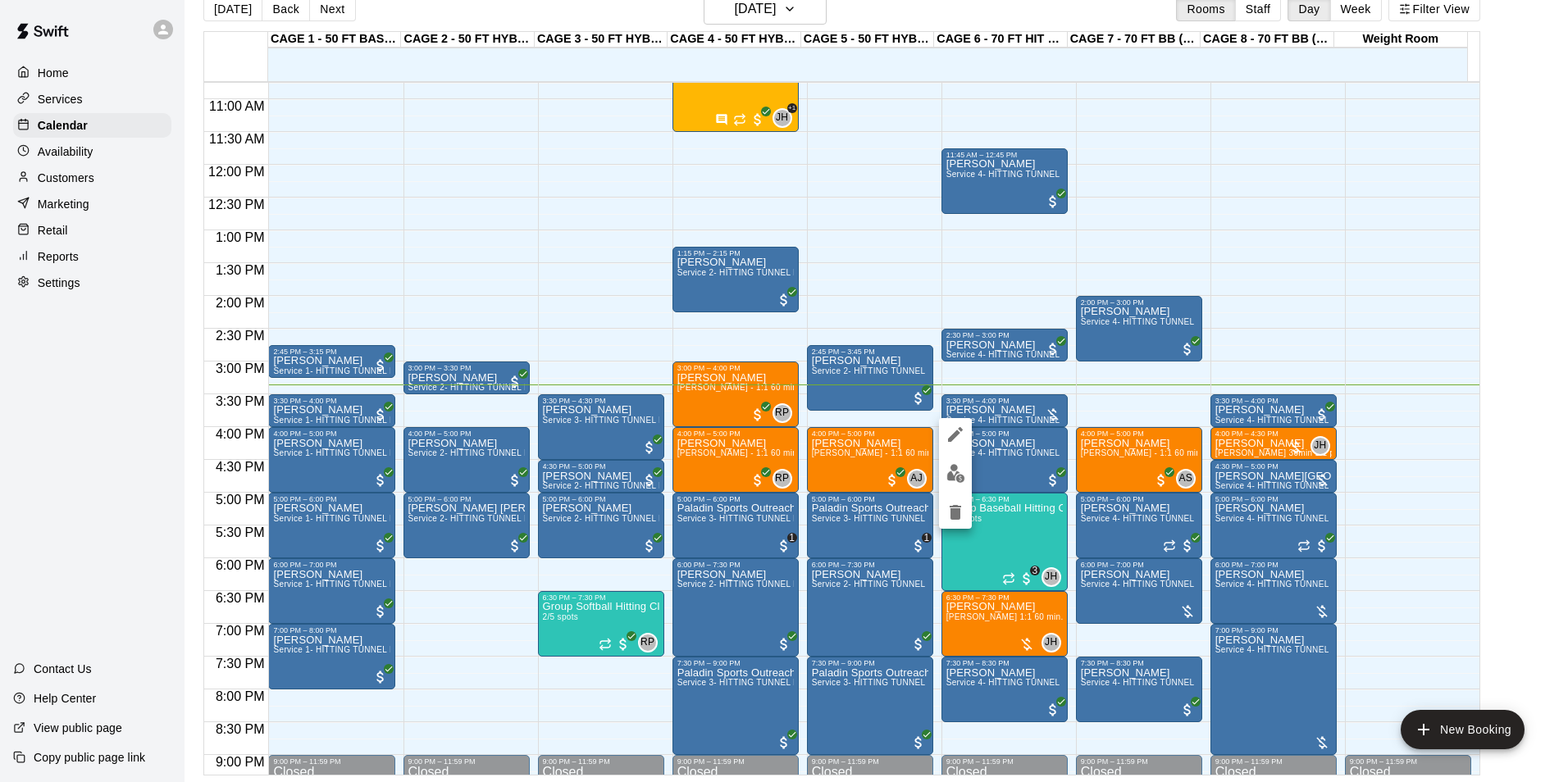
click at [949, 461] on button "edit" at bounding box center [955, 473] width 32 height 32
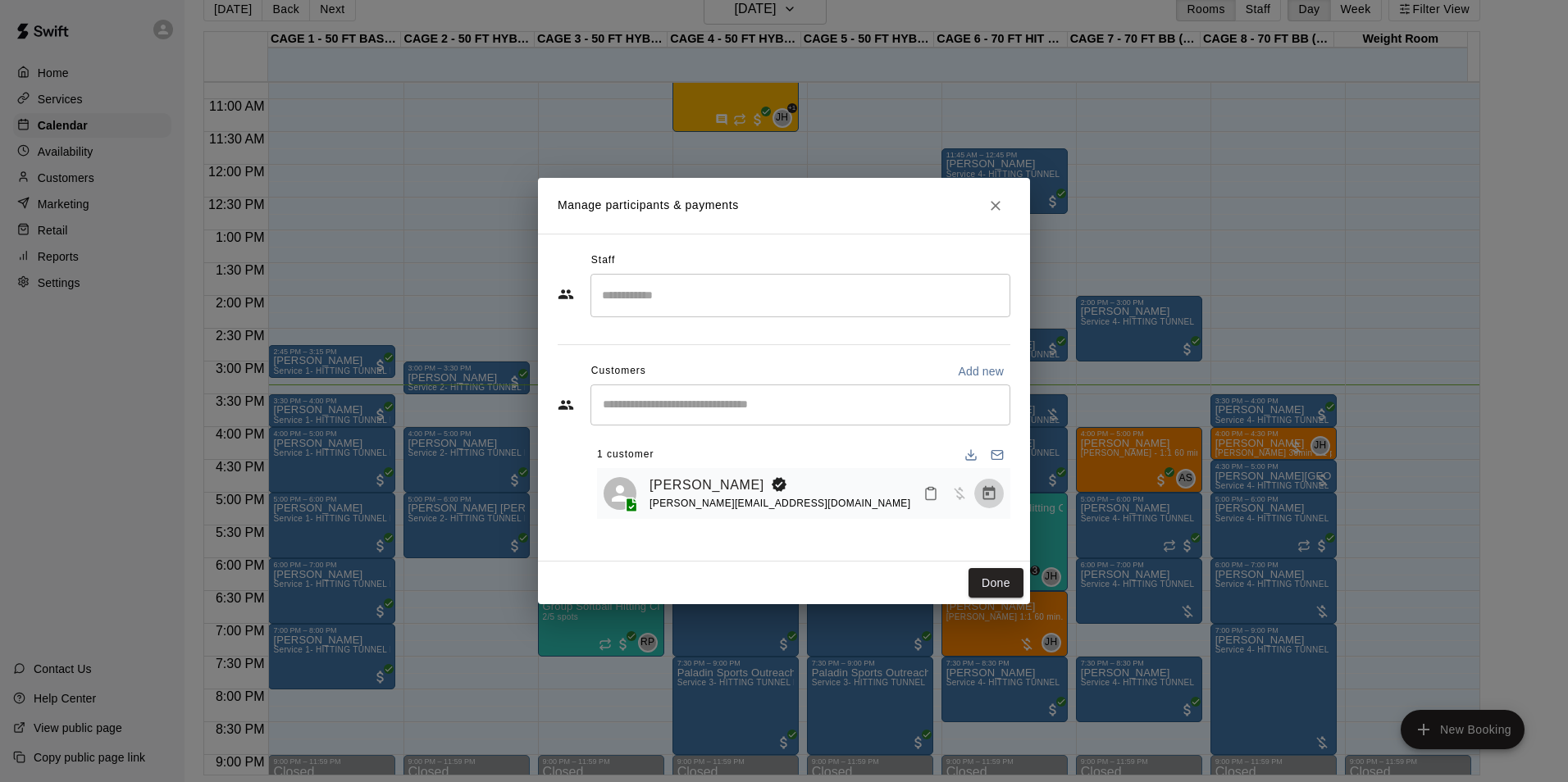
click at [994, 502] on icon "Manage bookings & payment" at bounding box center [988, 493] width 17 height 17
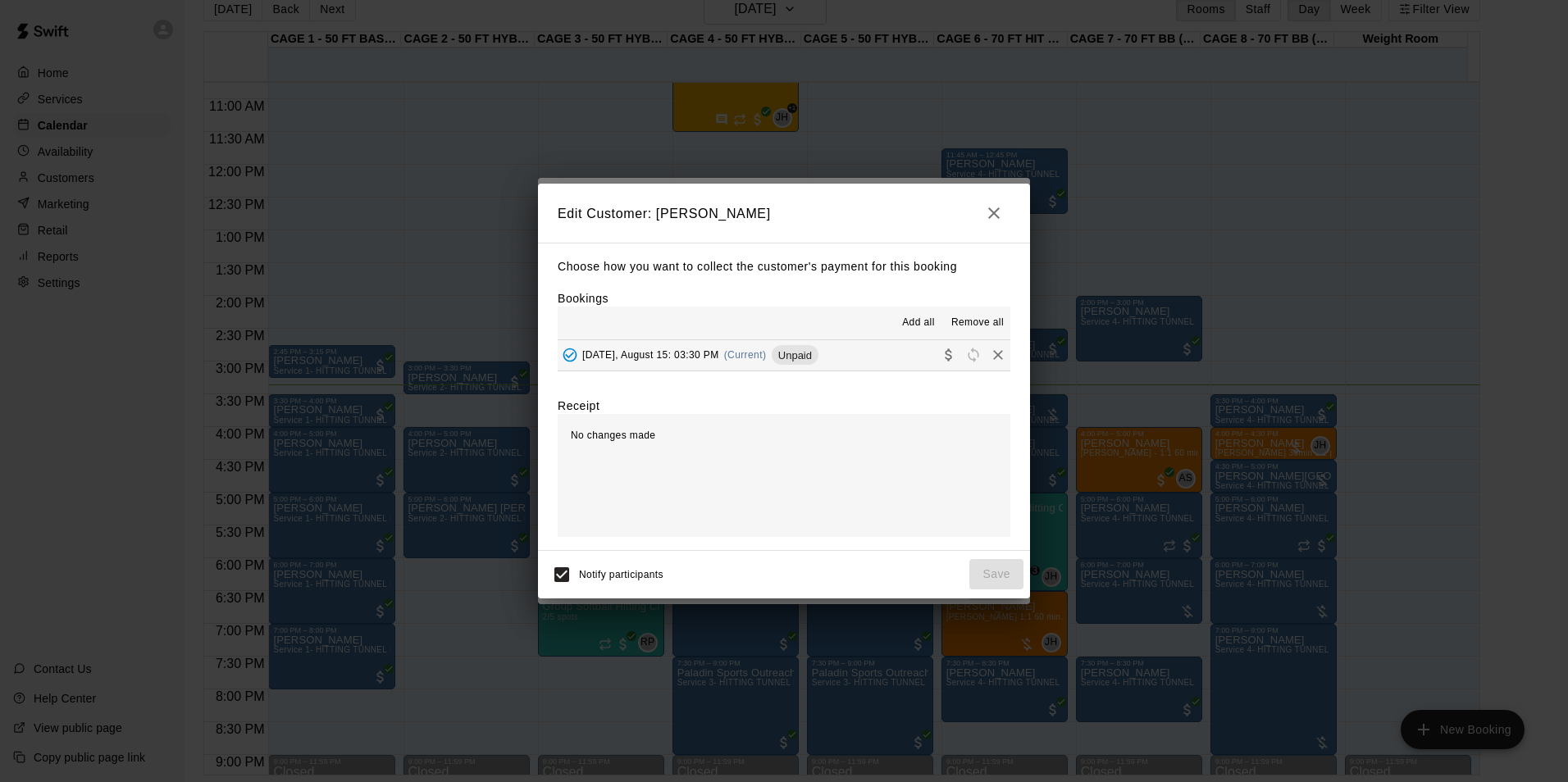
click at [858, 358] on button "Friday, August 15: 03:30 PM (Current) Unpaid" at bounding box center [783, 355] width 453 height 31
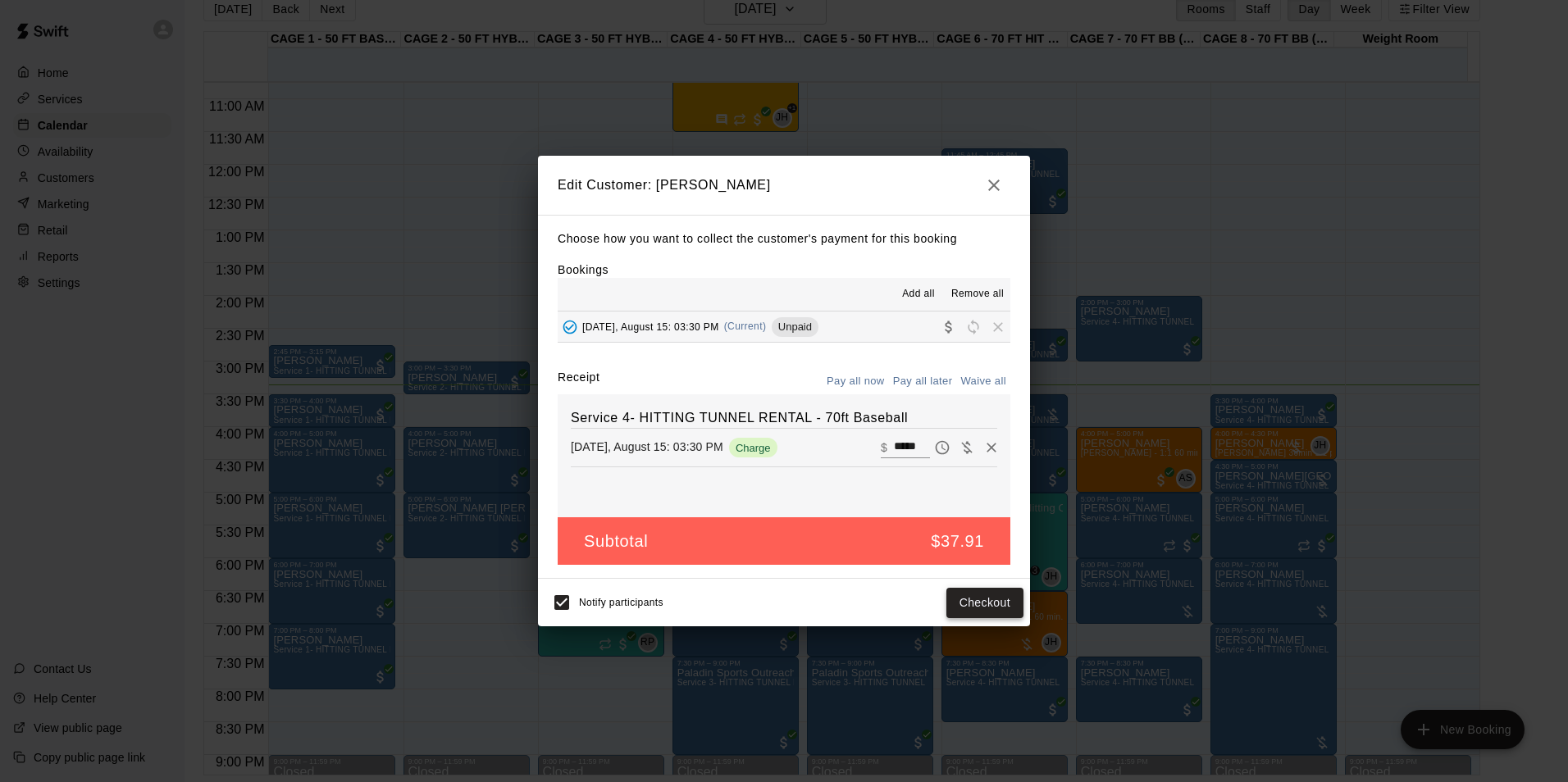
click at [960, 606] on button "Checkout" at bounding box center [985, 602] width 77 height 31
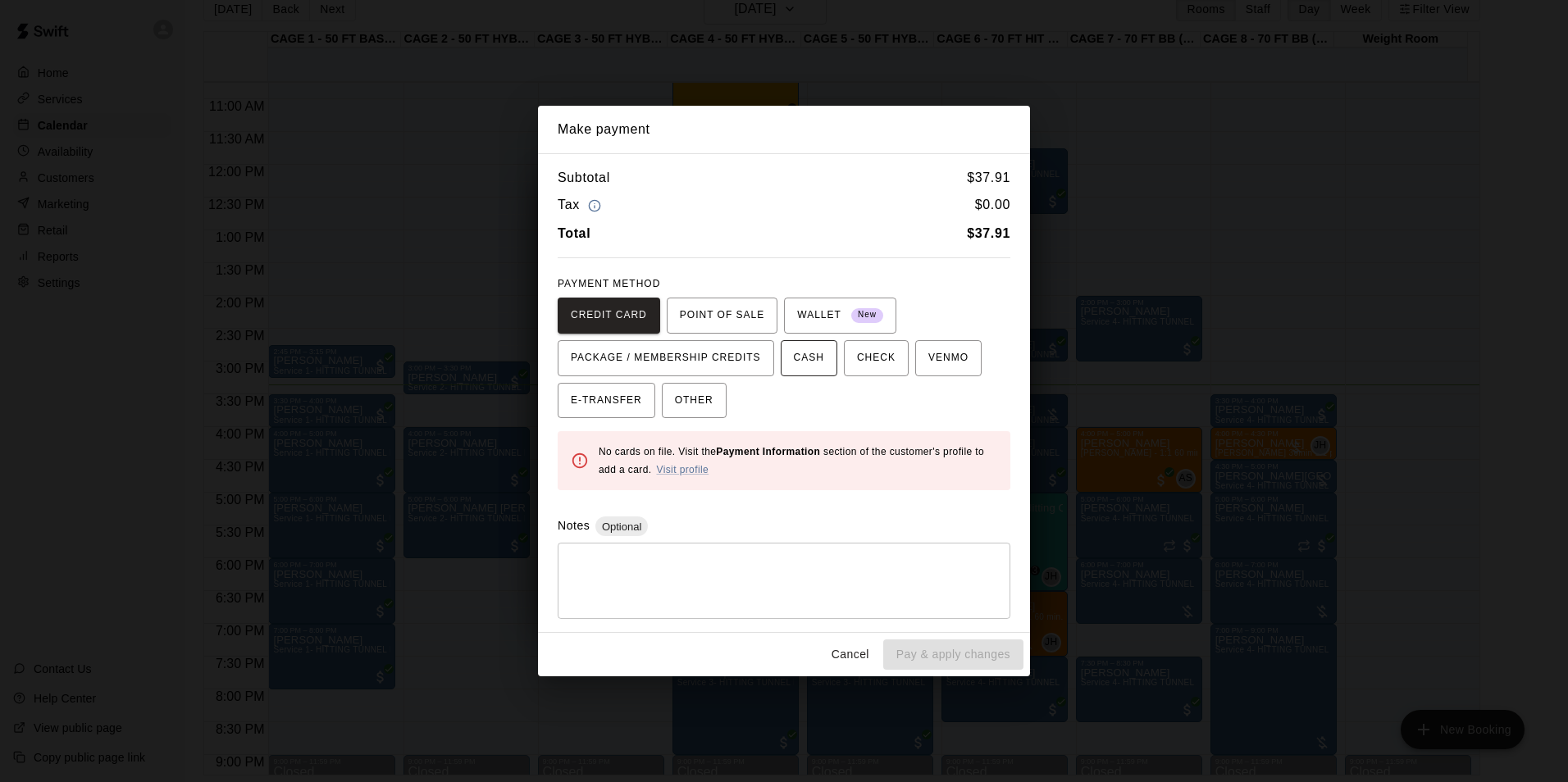
click at [820, 363] on button "CASH" at bounding box center [809, 357] width 57 height 36
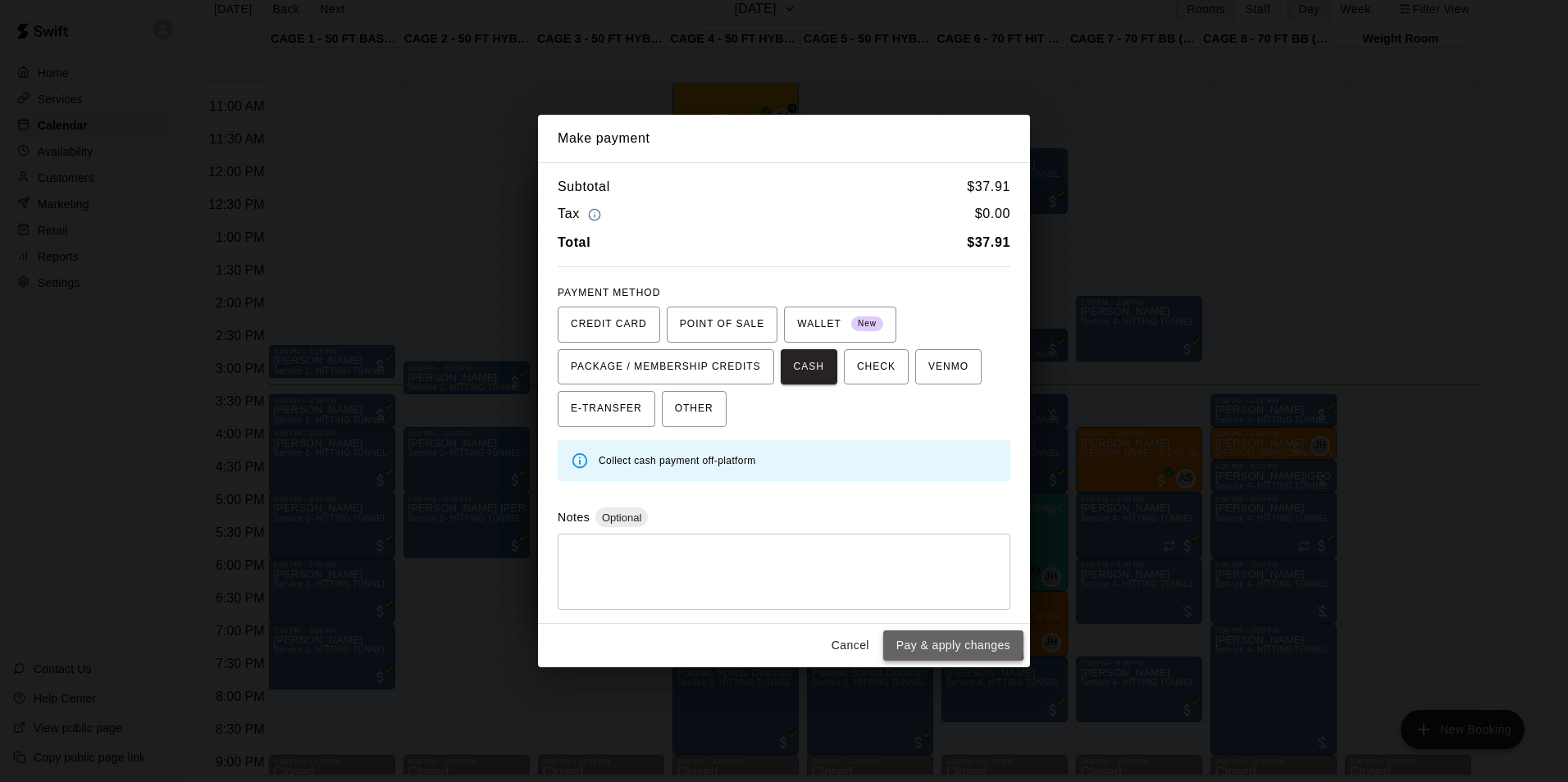
click at [931, 640] on button "Pay & apply changes" at bounding box center [953, 645] width 140 height 31
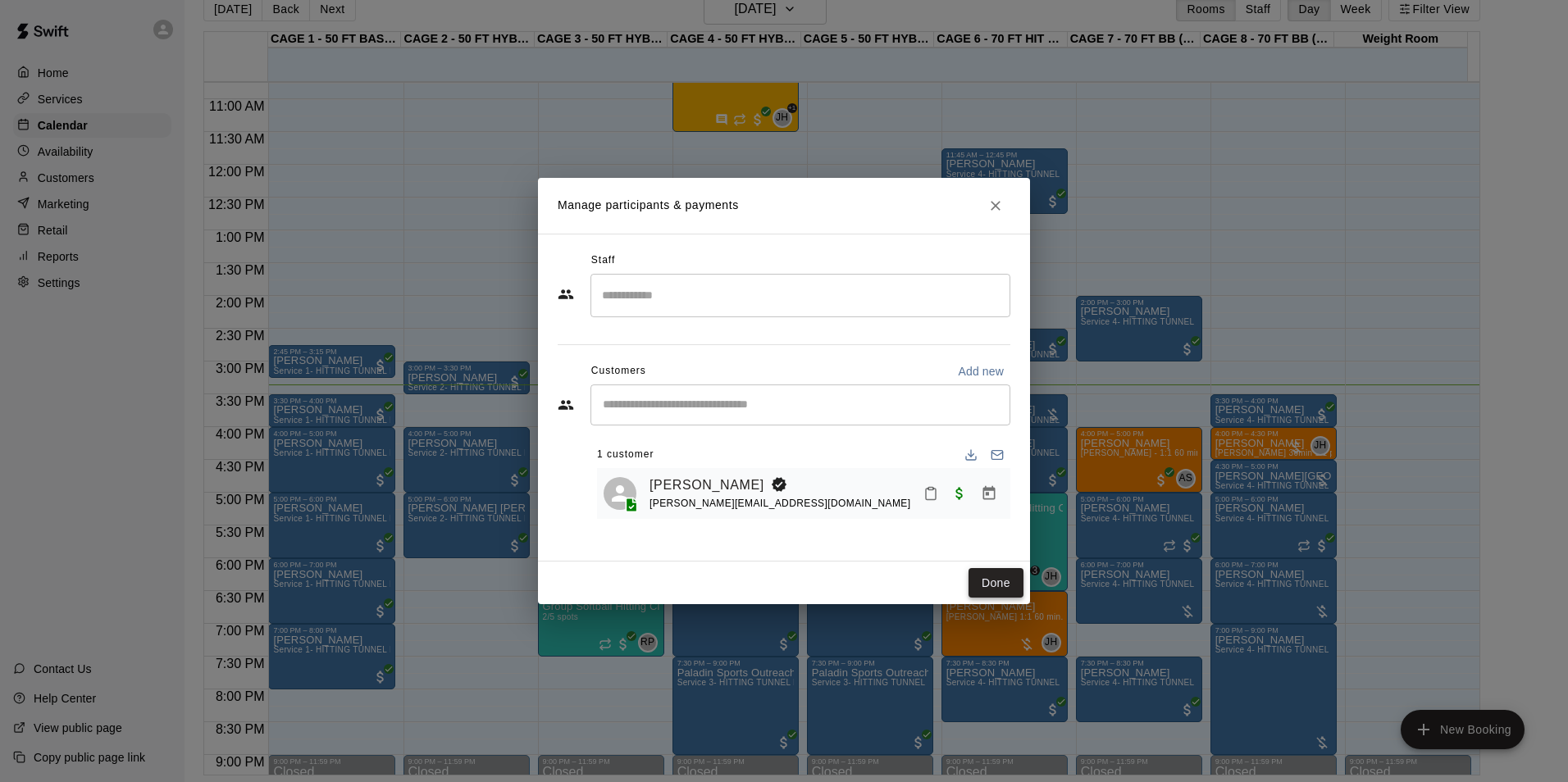
click at [971, 588] on button "Done" at bounding box center [995, 583] width 55 height 31
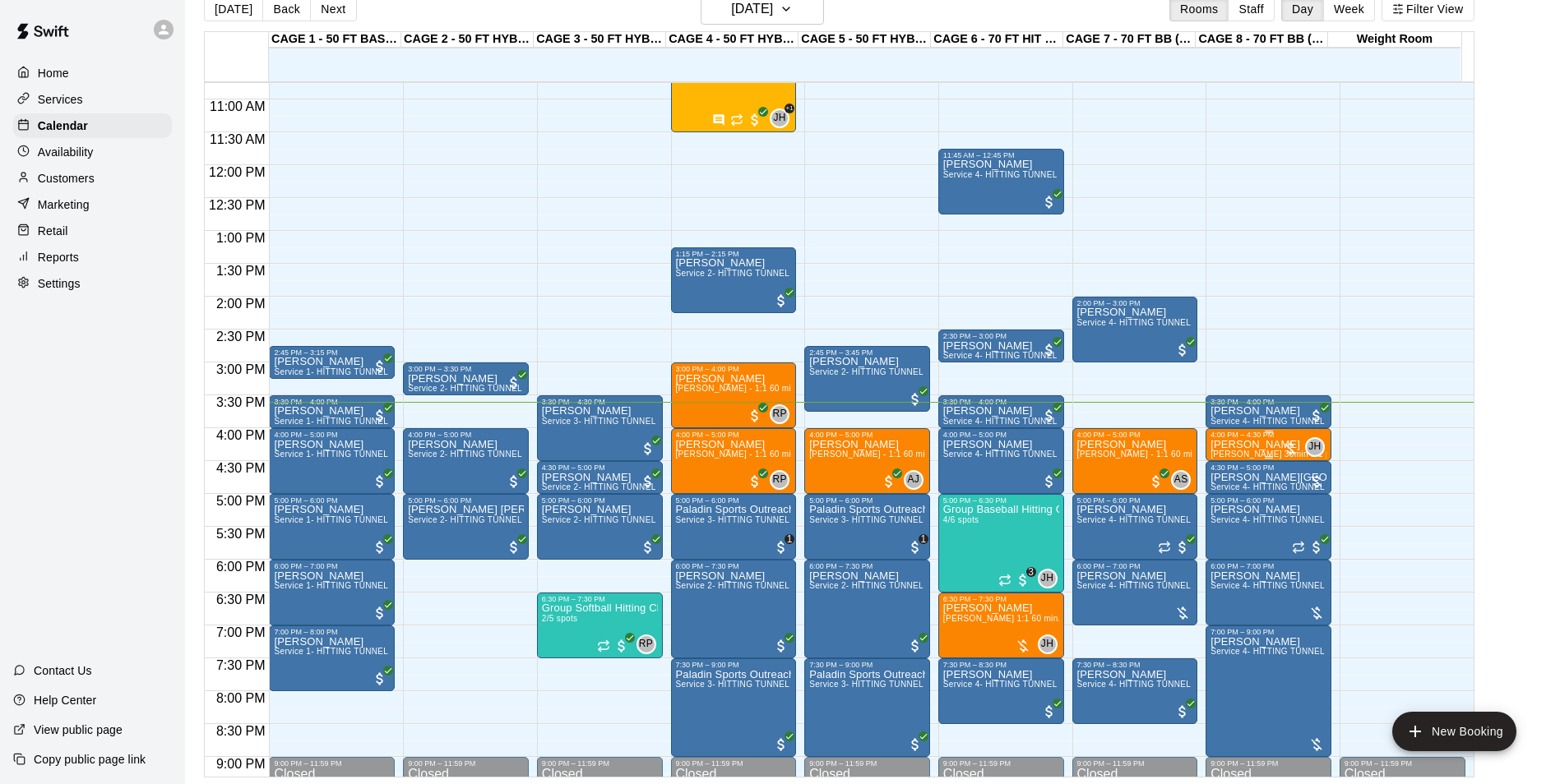
click at [1247, 444] on p "Roman McClure" at bounding box center [1268, 444] width 116 height 0
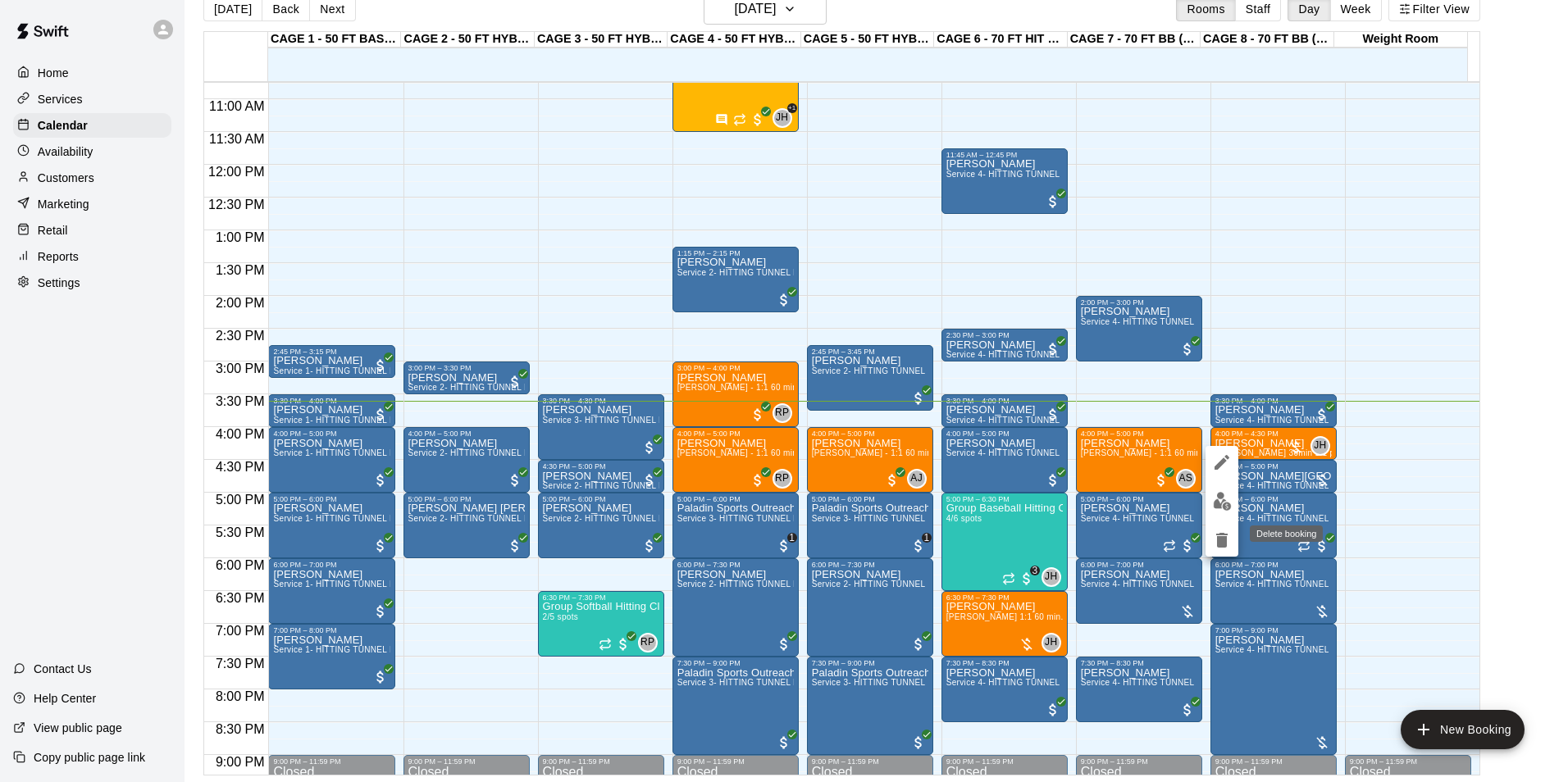
click at [1216, 532] on icon "delete" at bounding box center [1221, 540] width 19 height 19
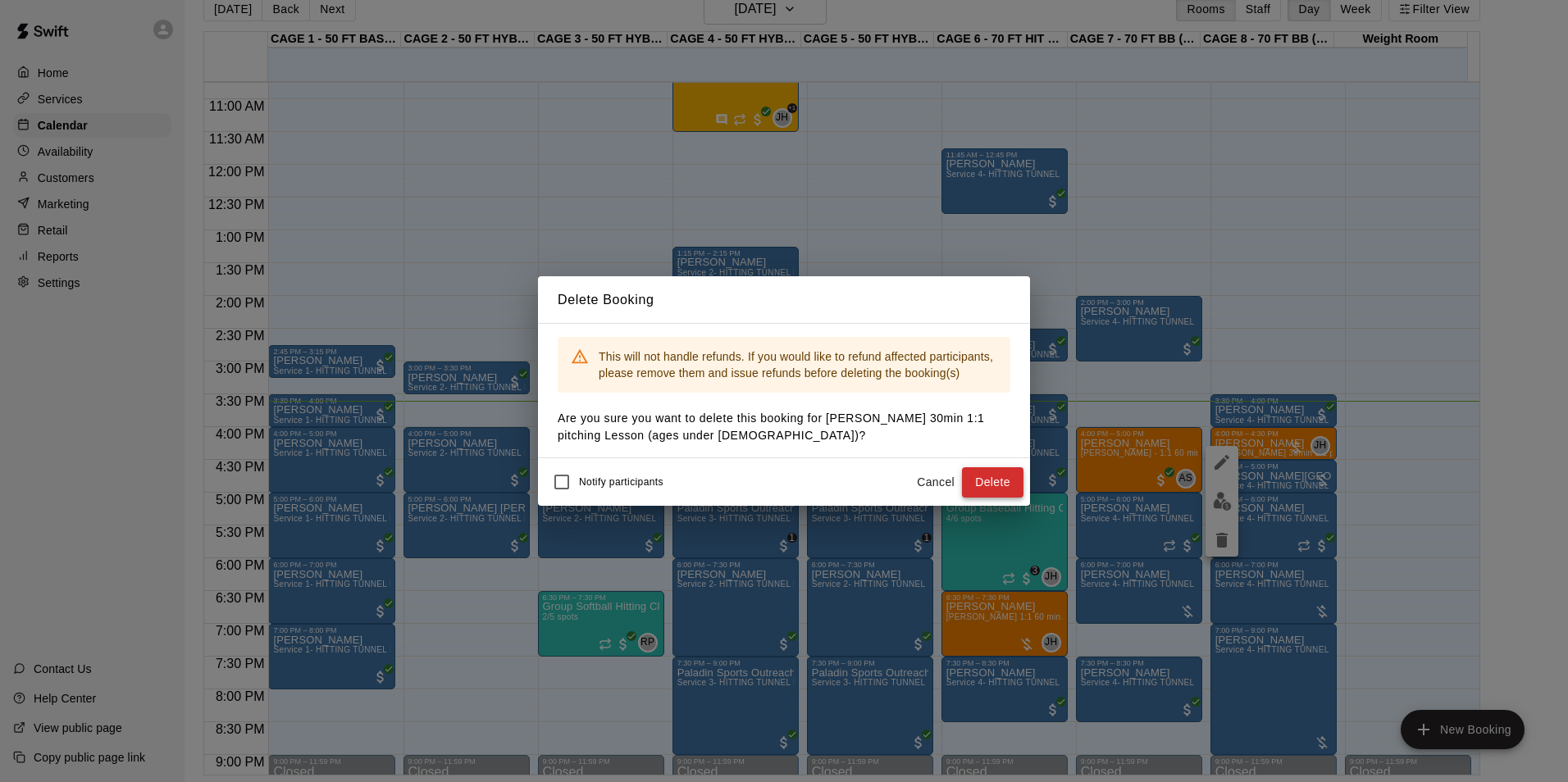
click at [999, 479] on button "Delete" at bounding box center [992, 483] width 61 height 31
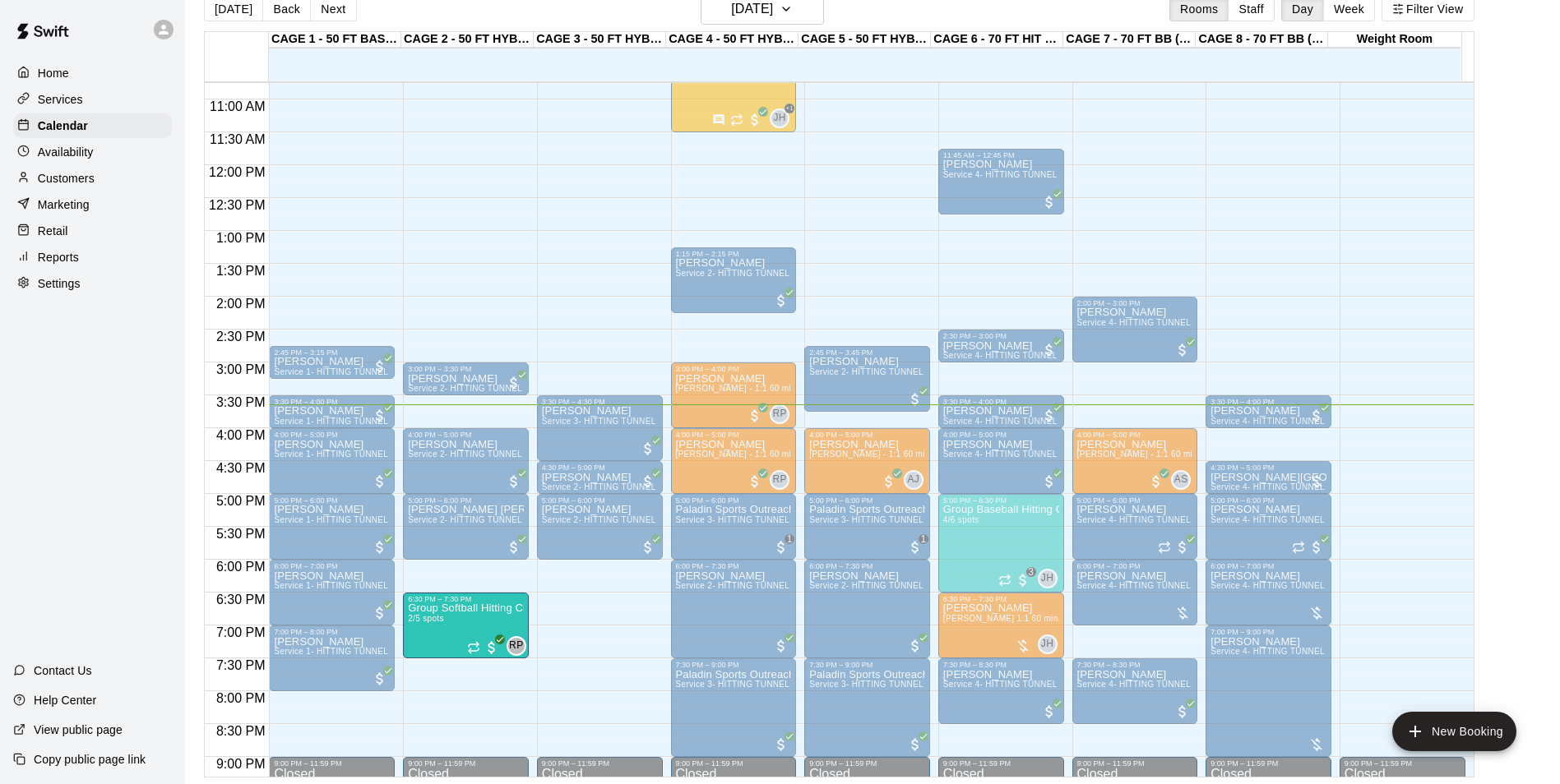
drag, startPoint x: 497, startPoint y: 638, endPoint x: 478, endPoint y: 640, distance: 19.1
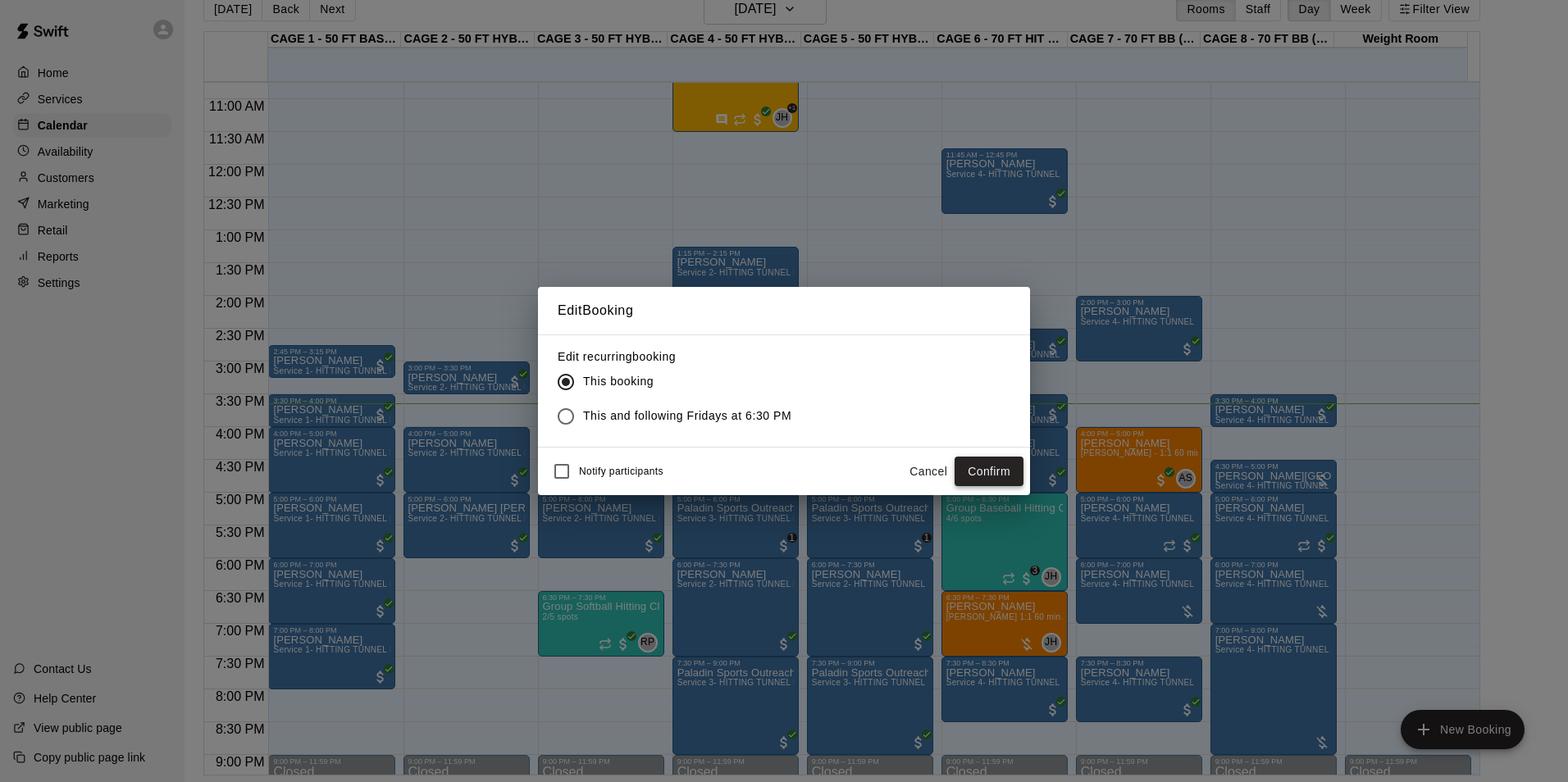
click at [979, 480] on button "Confirm" at bounding box center [988, 471] width 69 height 31
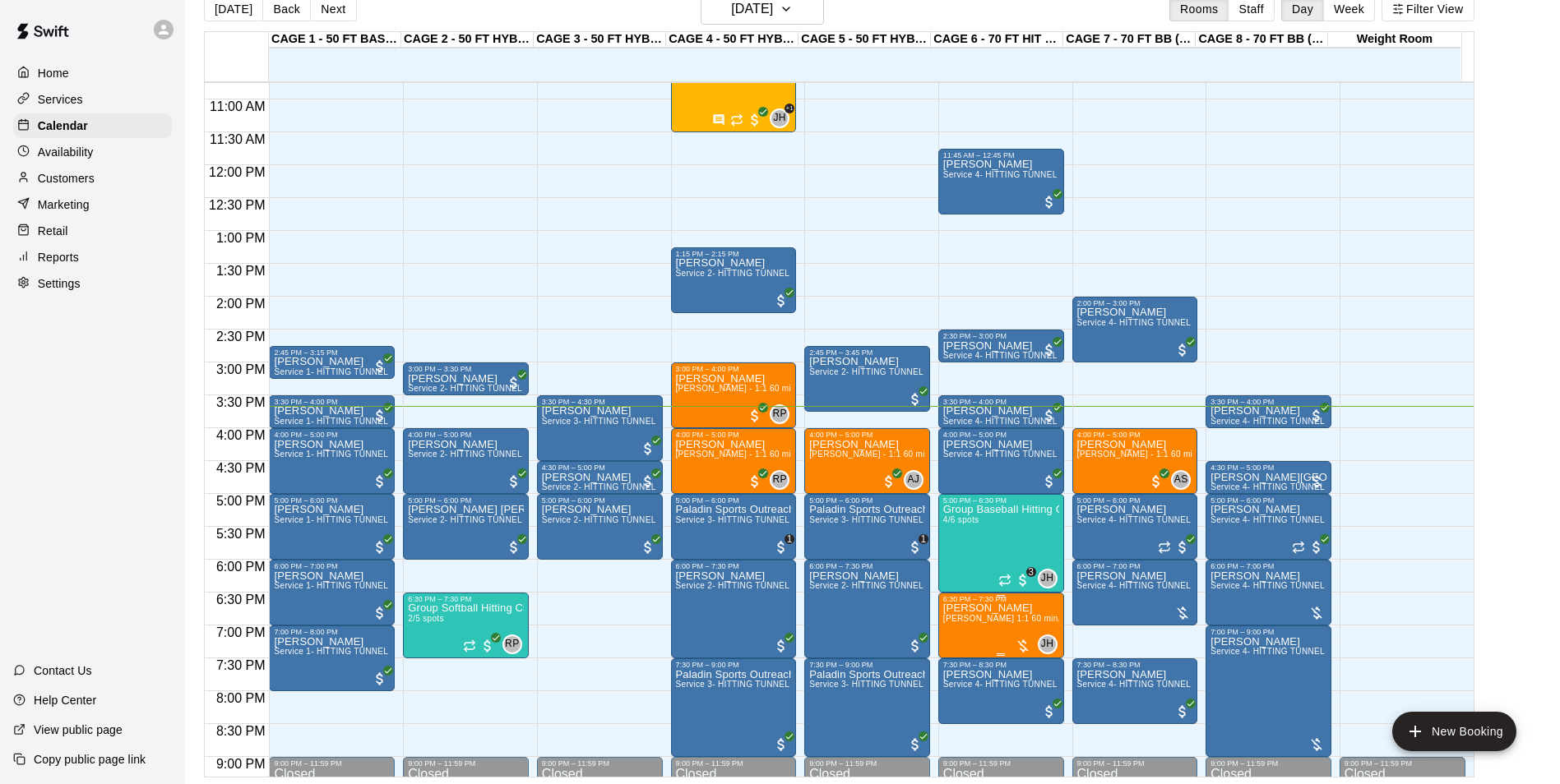
click at [987, 618] on span "John Havird 1:1 60 min. pitching Lesson" at bounding box center [1034, 618] width 181 height 9
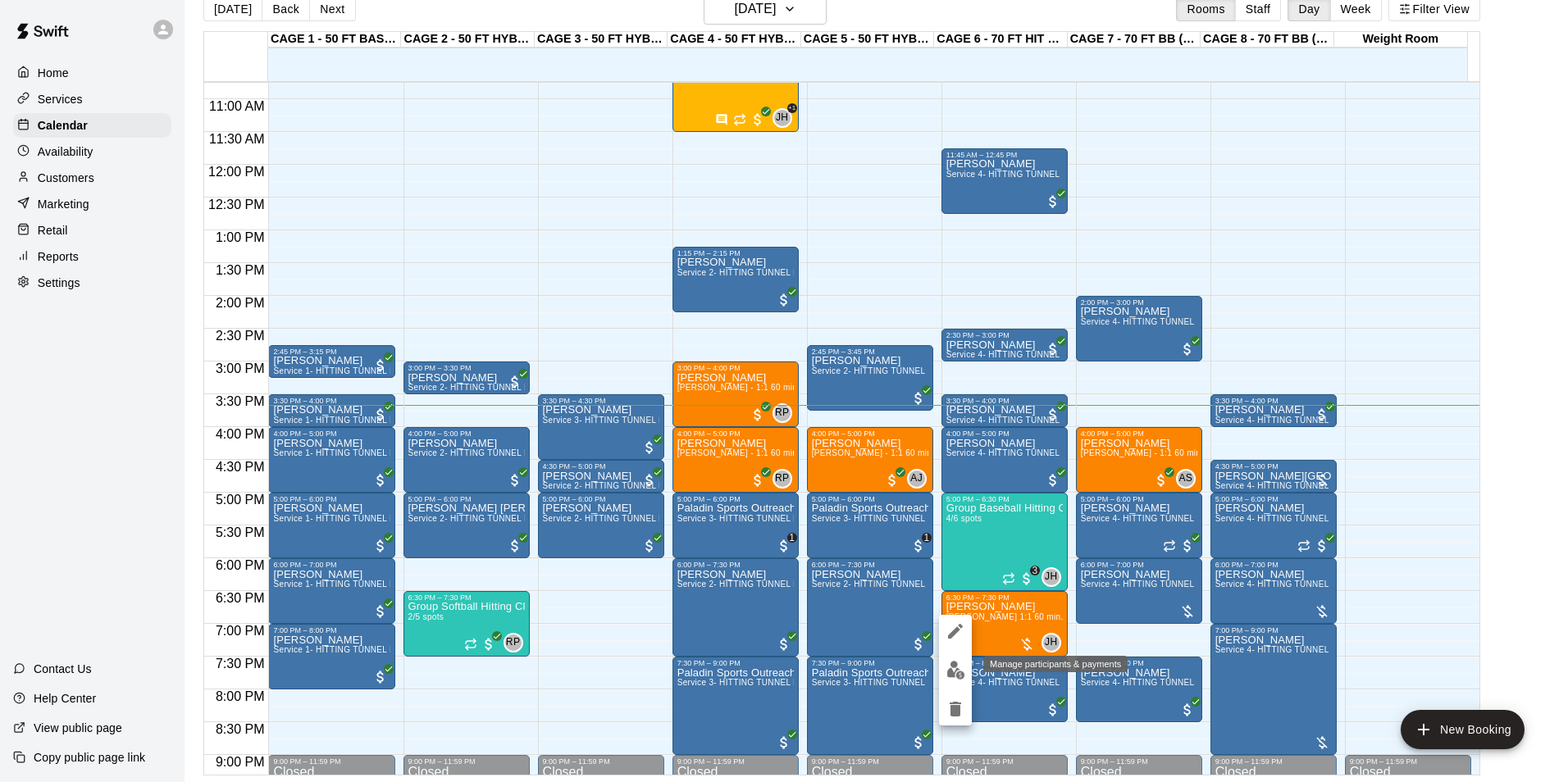
click at [959, 659] on button "edit" at bounding box center [955, 670] width 32 height 32
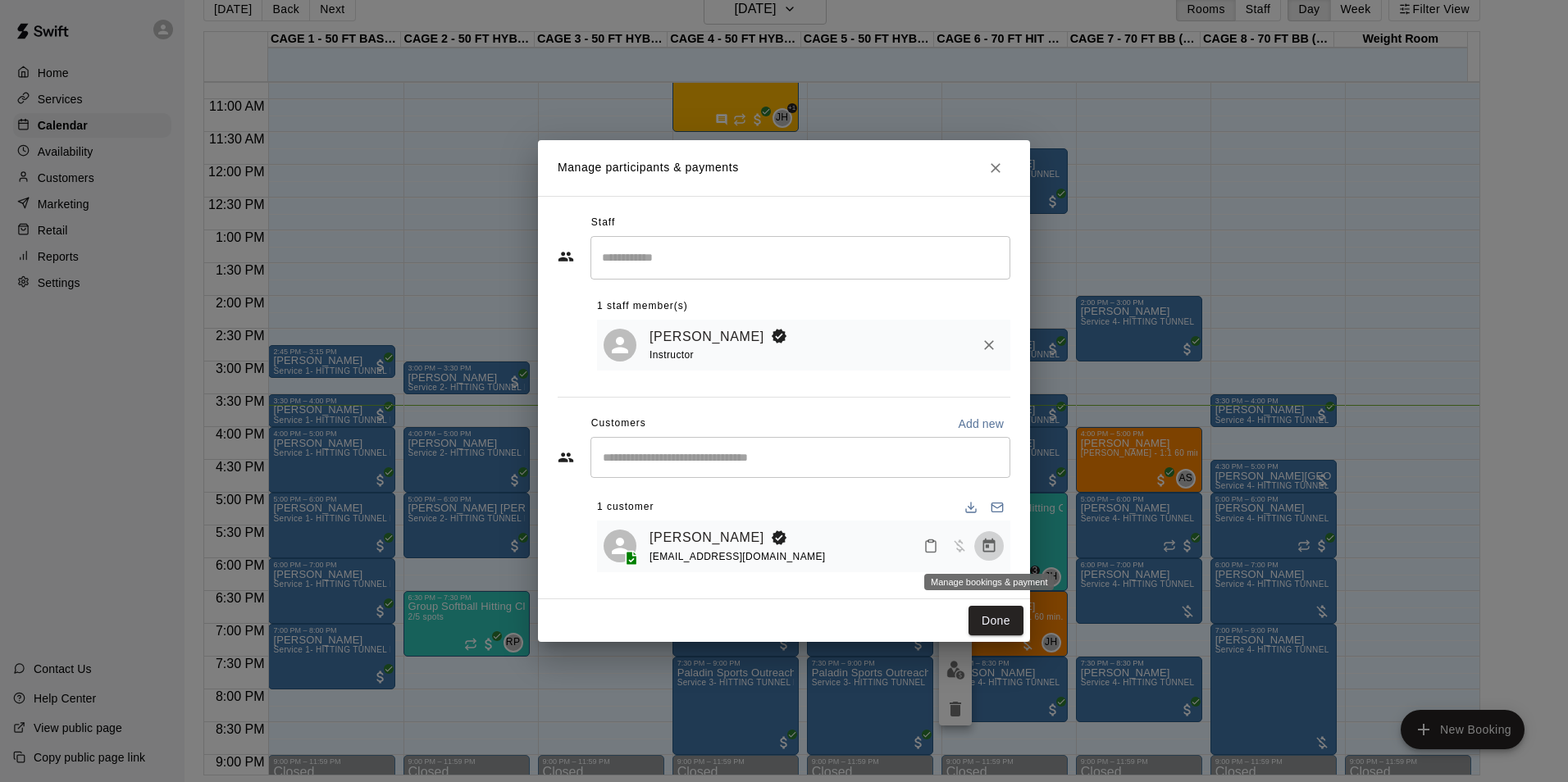
click at [988, 545] on icon "Manage bookings & payment" at bounding box center [988, 546] width 17 height 17
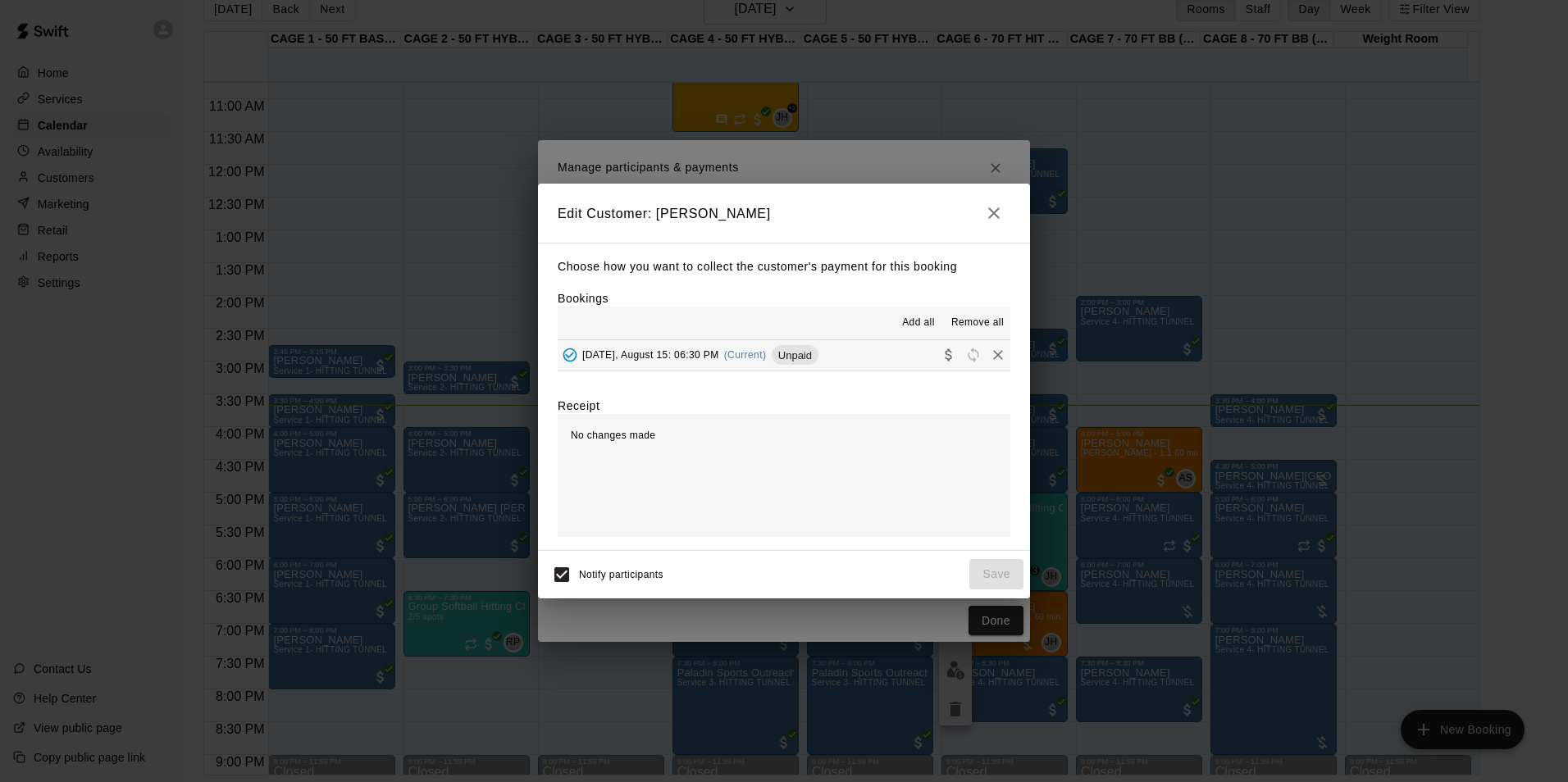
click at [772, 360] on span "Unpaid" at bounding box center [795, 356] width 46 height 12
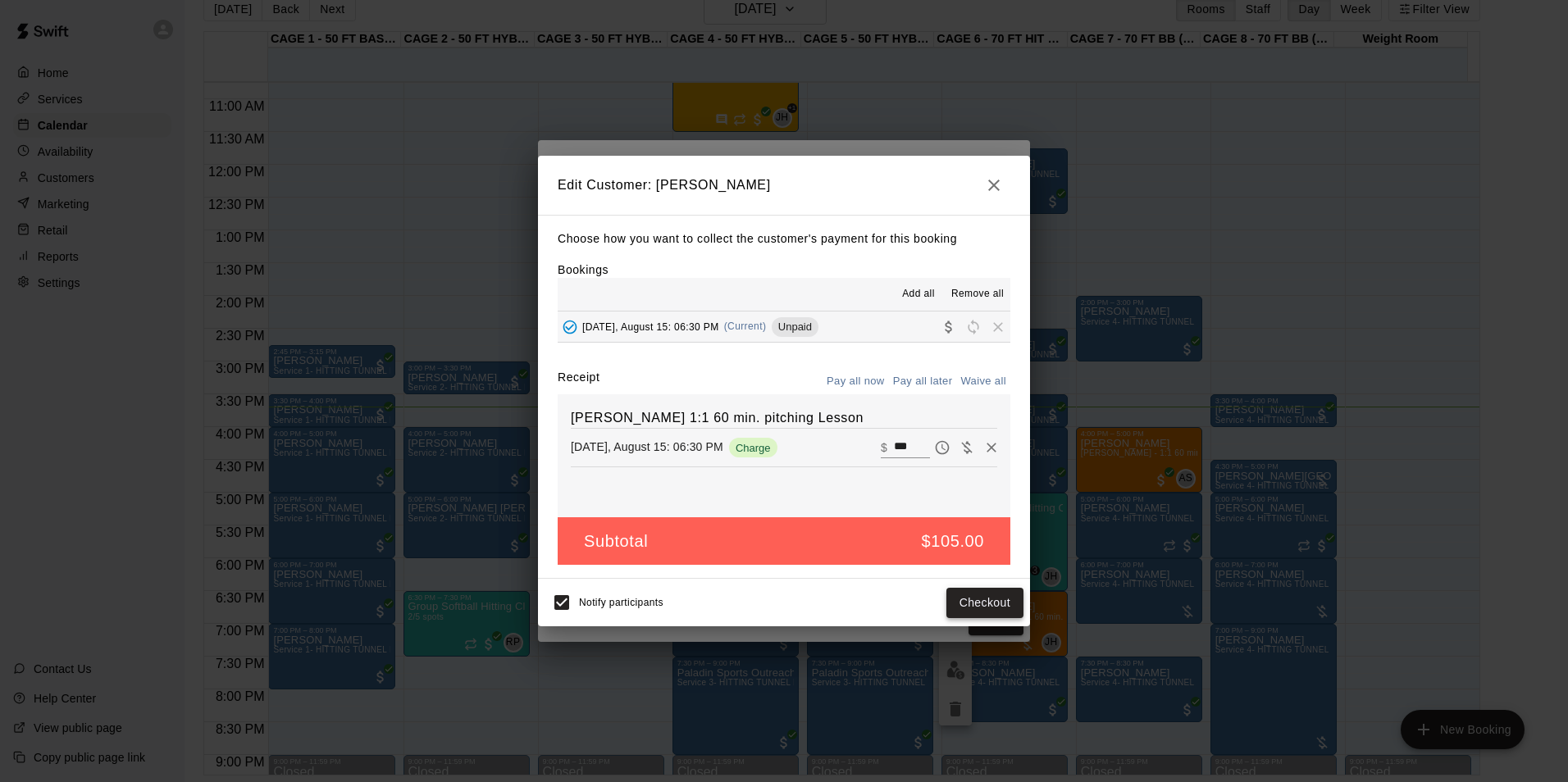
click at [978, 595] on button "Checkout" at bounding box center [985, 602] width 77 height 31
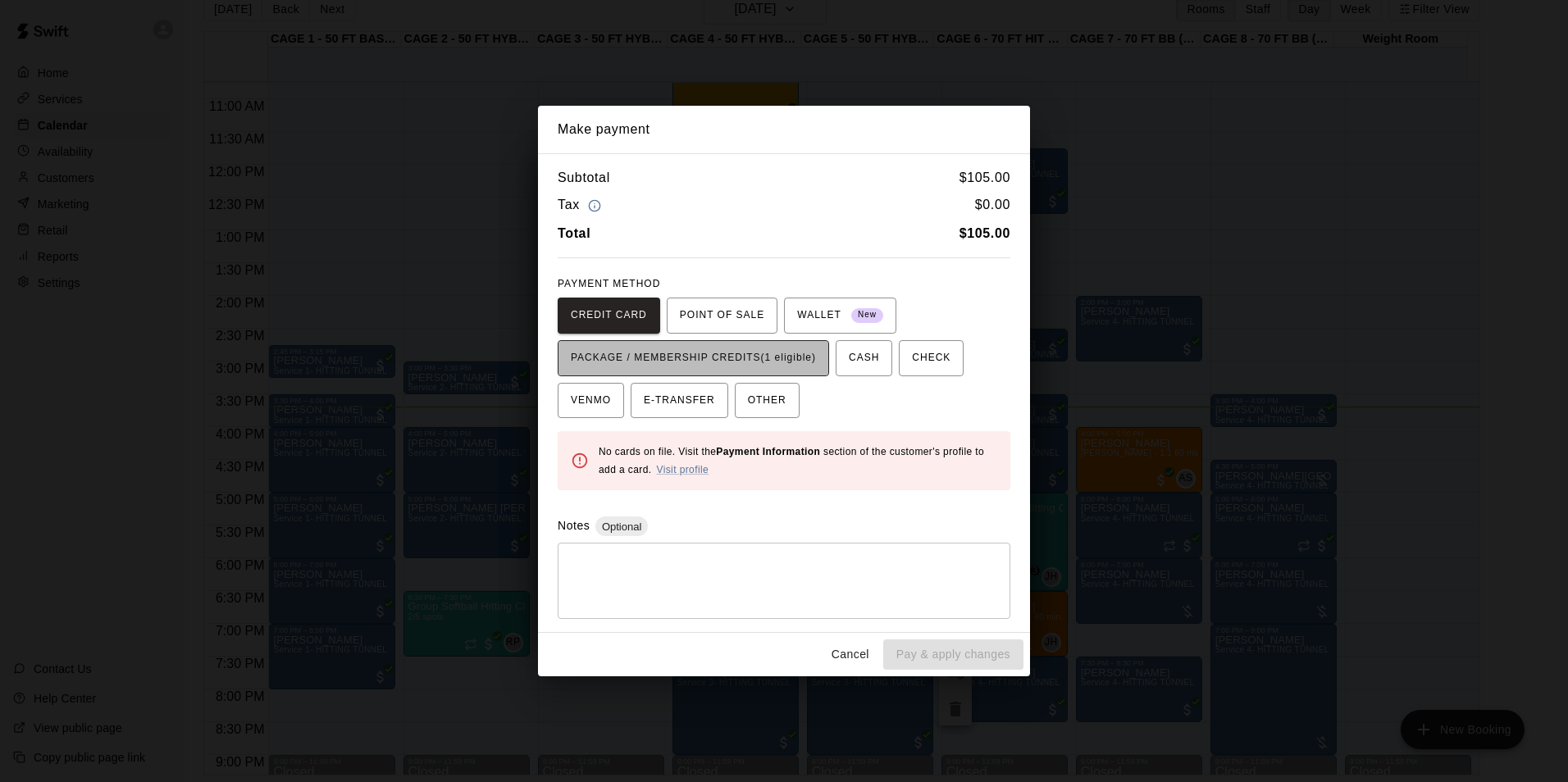
click at [710, 350] on span "PACKAGE / MEMBERSHIP CREDITS (1 eligible)" at bounding box center [693, 358] width 245 height 26
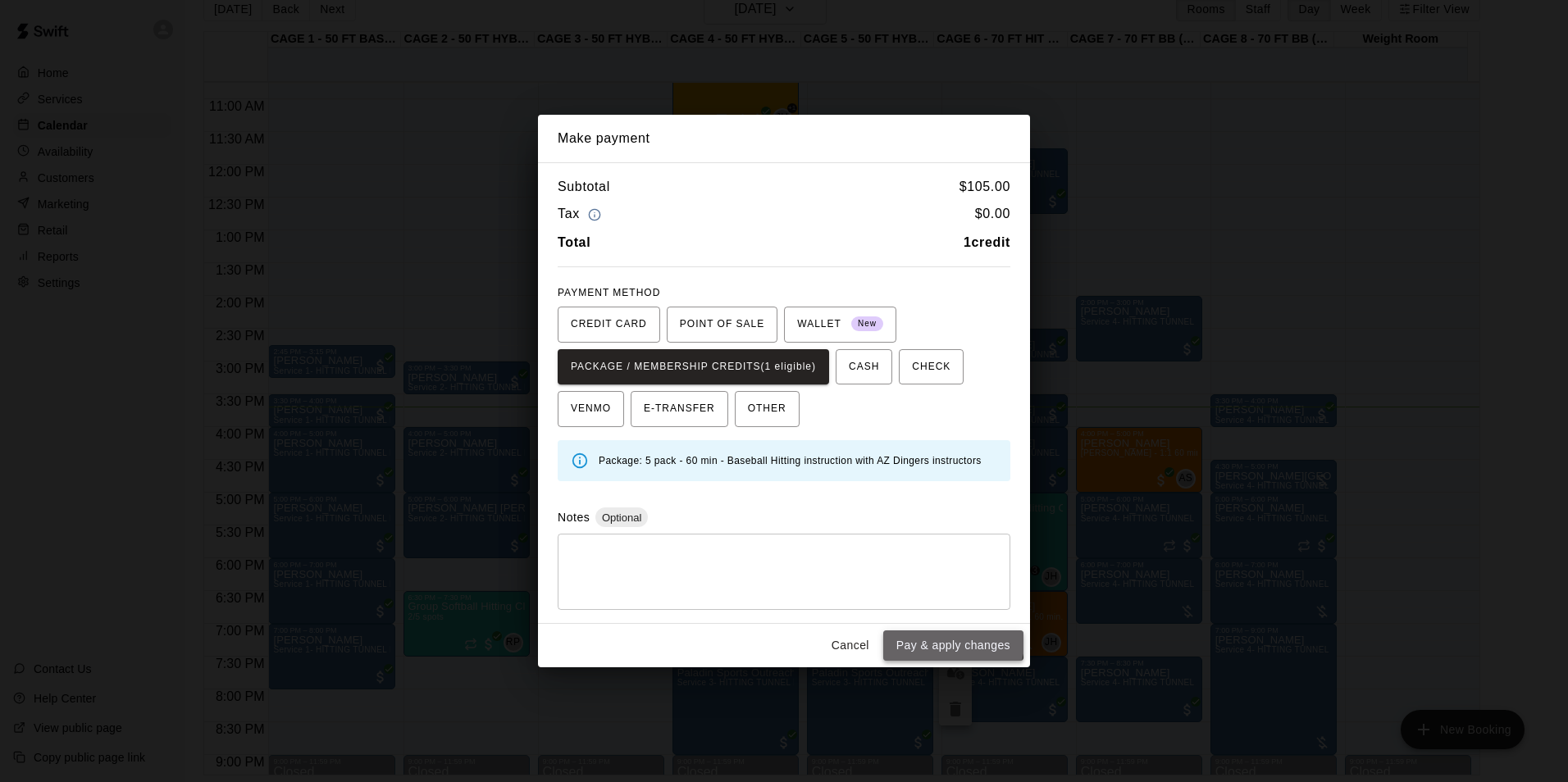
click at [916, 634] on button "Pay & apply changes" at bounding box center [953, 645] width 140 height 31
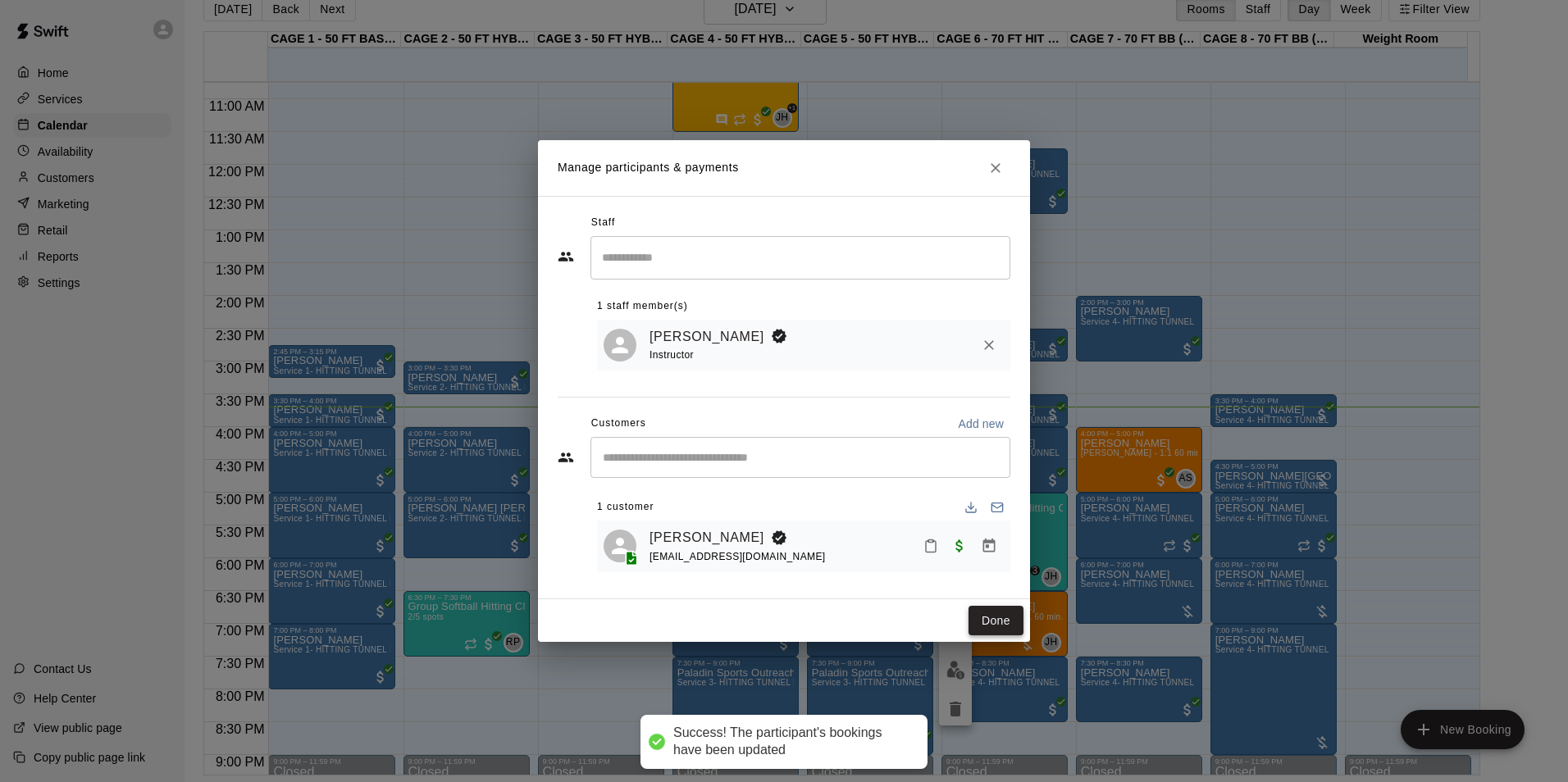
click at [992, 622] on button "Done" at bounding box center [995, 621] width 55 height 31
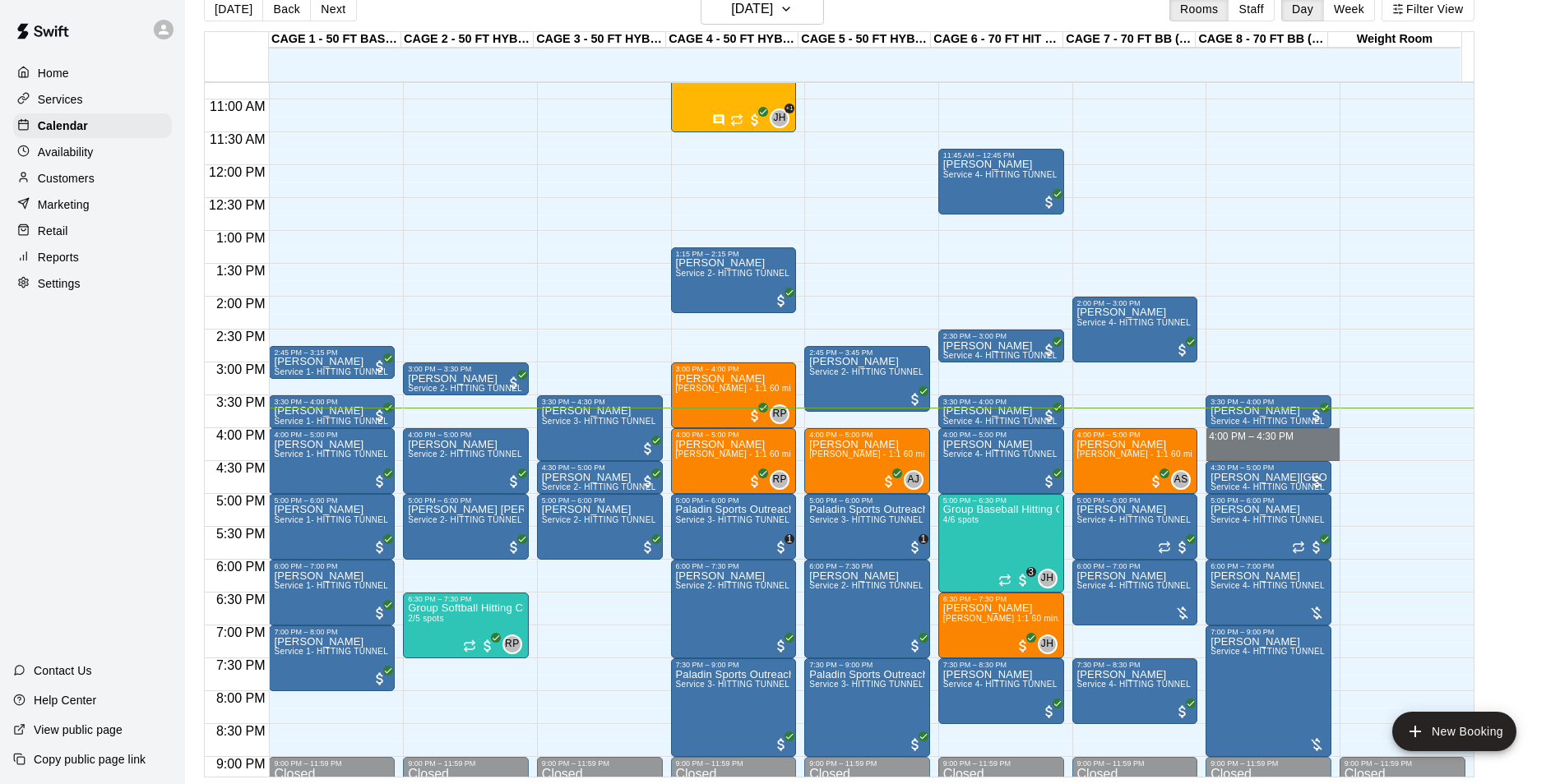
drag, startPoint x: 1213, startPoint y: 435, endPoint x: 1213, endPoint y: 457, distance: 22.0
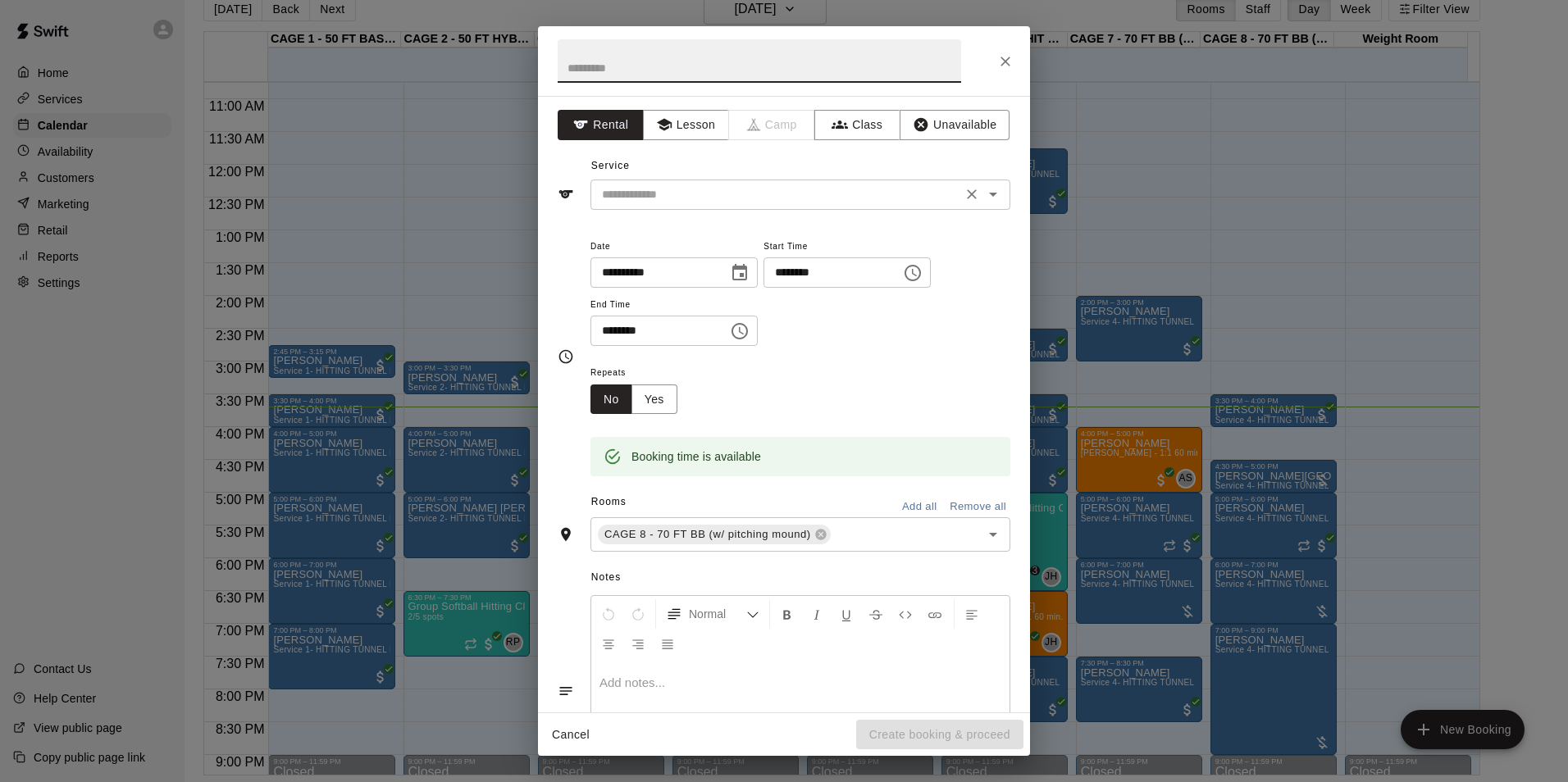
click at [798, 197] on input "text" at bounding box center [776, 194] width 362 height 20
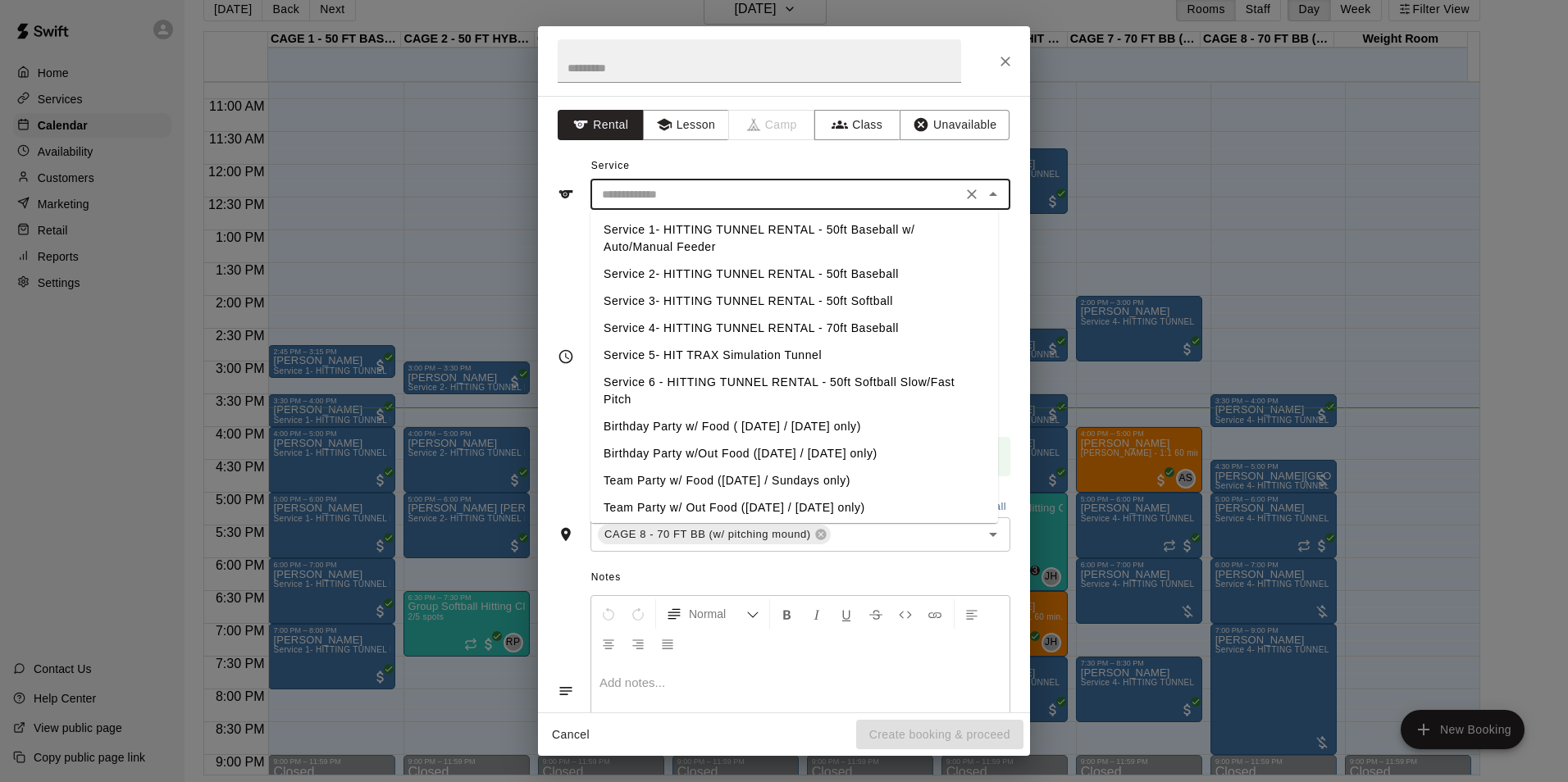
click at [860, 332] on li "Service 4- HITTING TUNNEL RENTAL - 70ft Baseball" at bounding box center [794, 328] width 407 height 27
type input "**********"
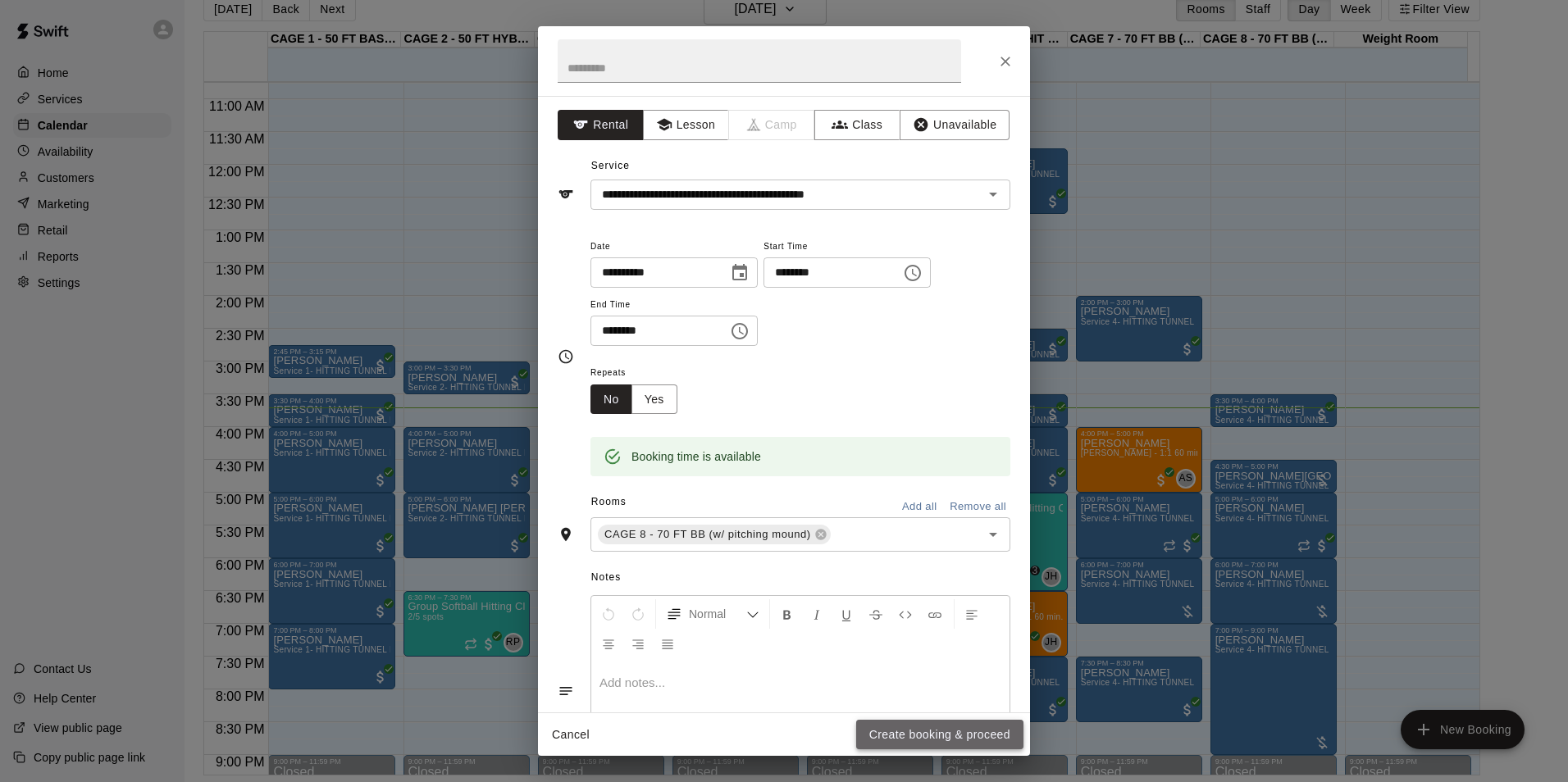
click at [999, 734] on button "Create booking & proceed" at bounding box center [939, 735] width 167 height 31
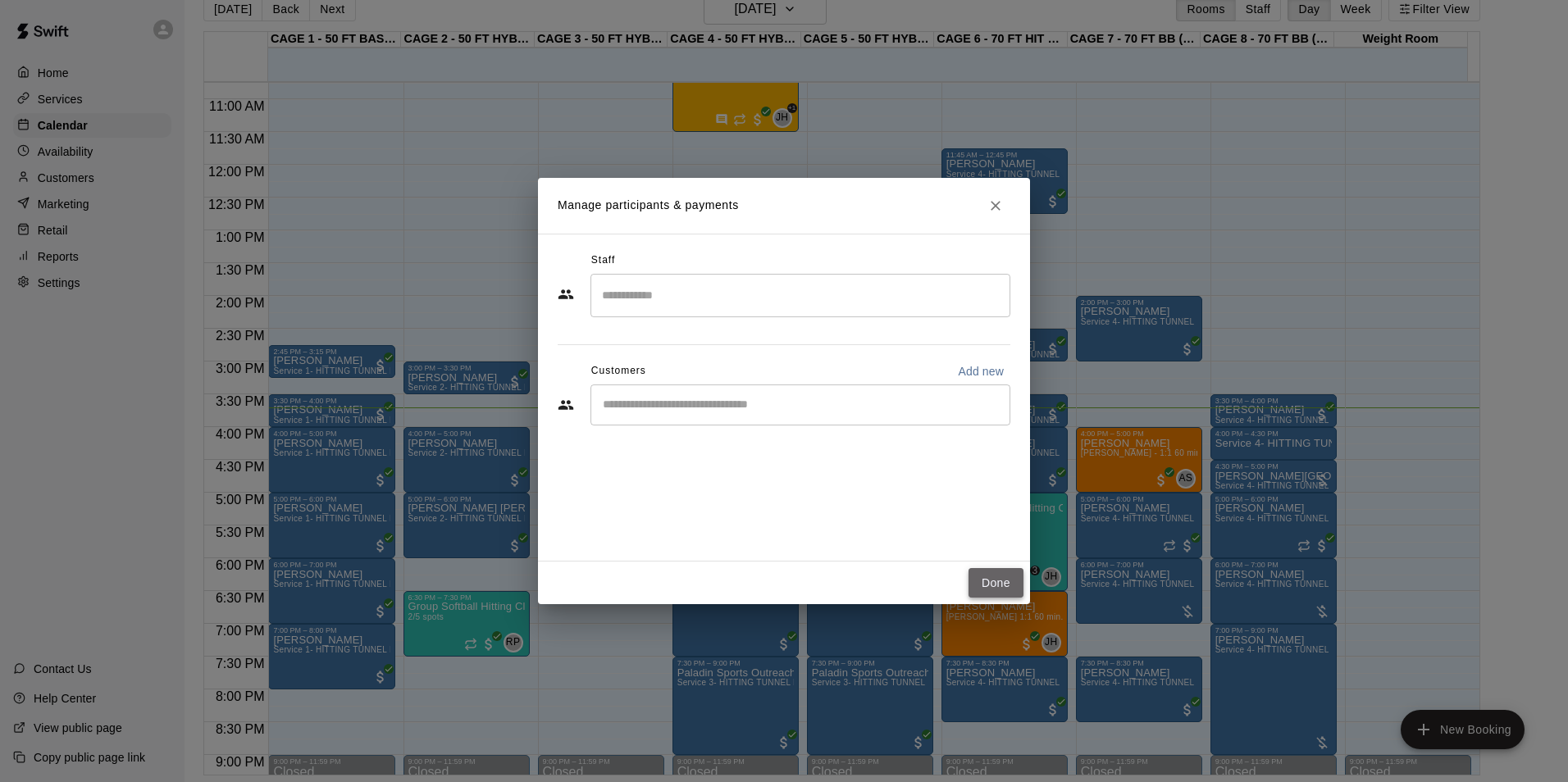
click at [979, 572] on button "Done" at bounding box center [995, 583] width 55 height 31
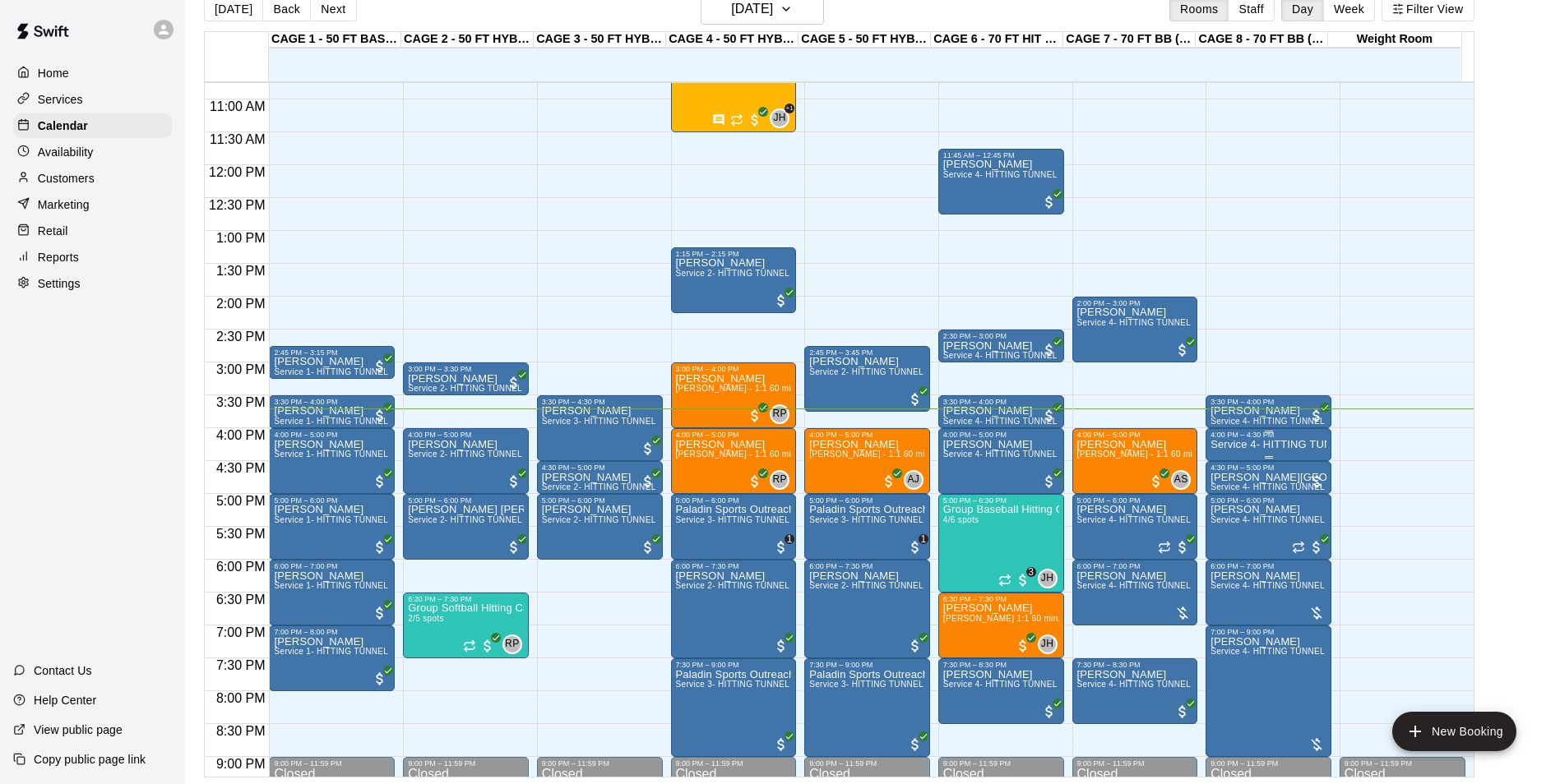
click at [1251, 444] on p "Service 4- HITTING TUNNEL RENTAL - 70ft Baseball" at bounding box center [1268, 444] width 116 height 0
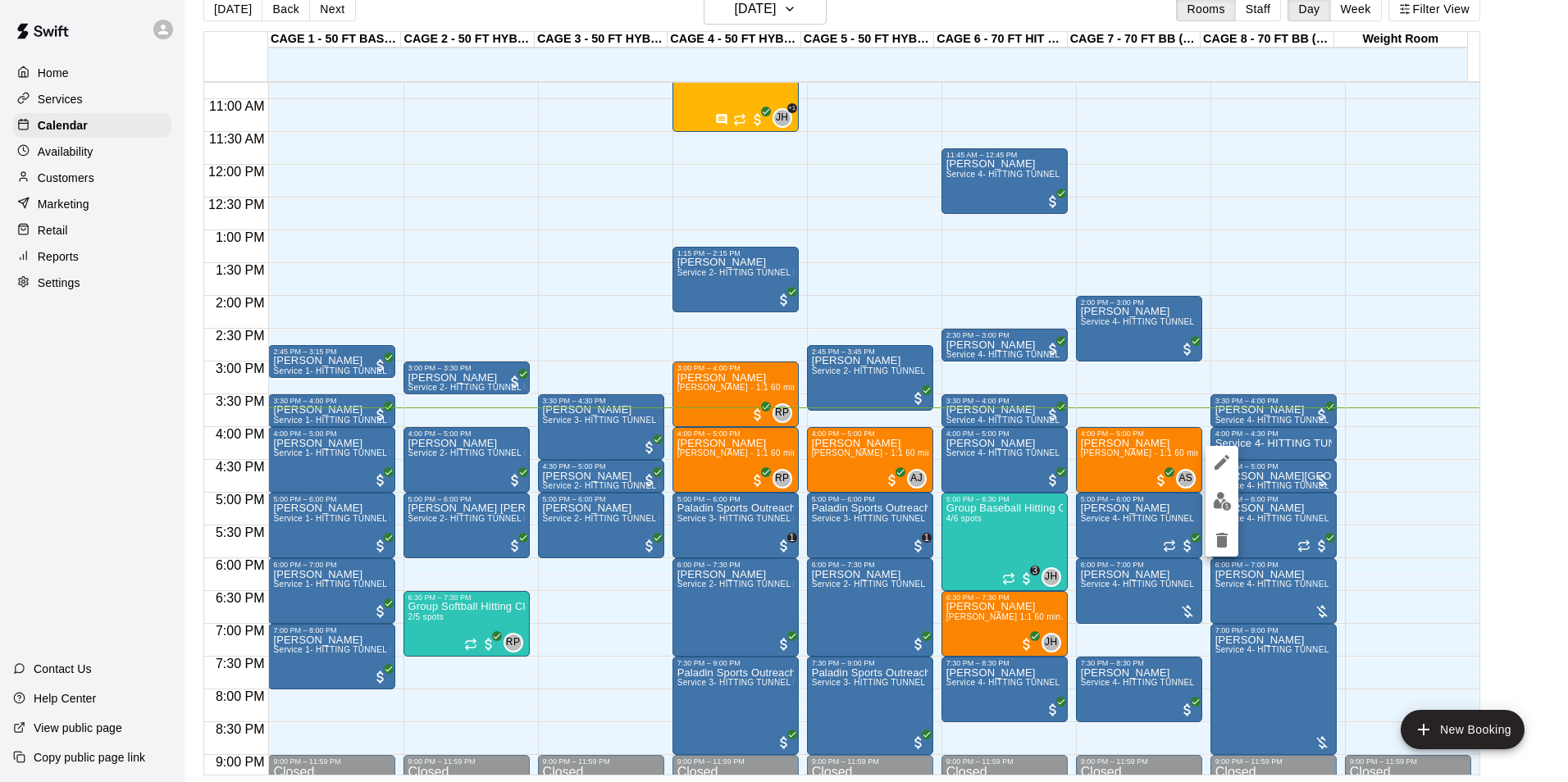
click at [36, 179] on div at bounding box center [784, 391] width 1568 height 782
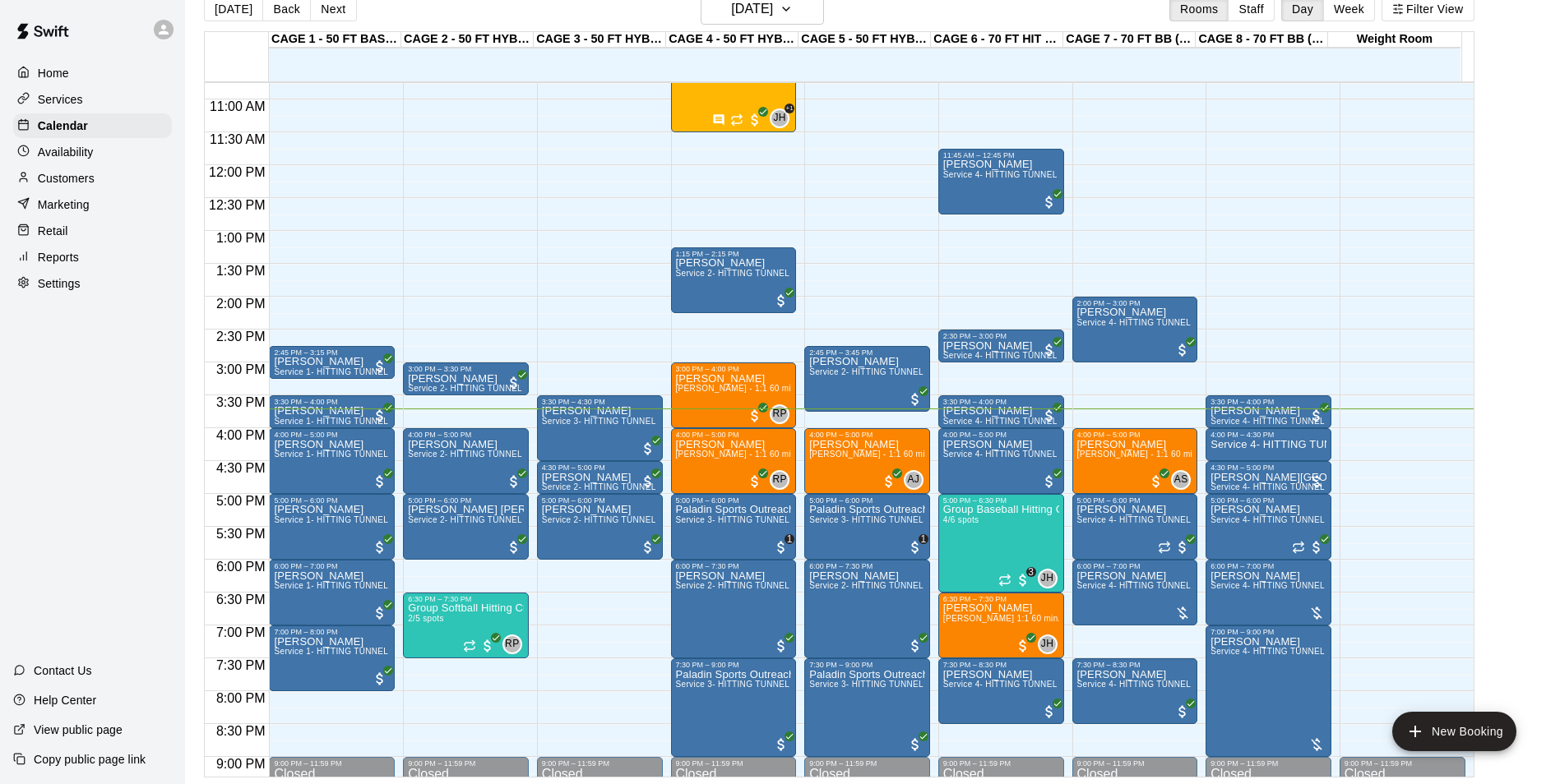
click at [64, 176] on p "Customers" at bounding box center [66, 178] width 57 height 17
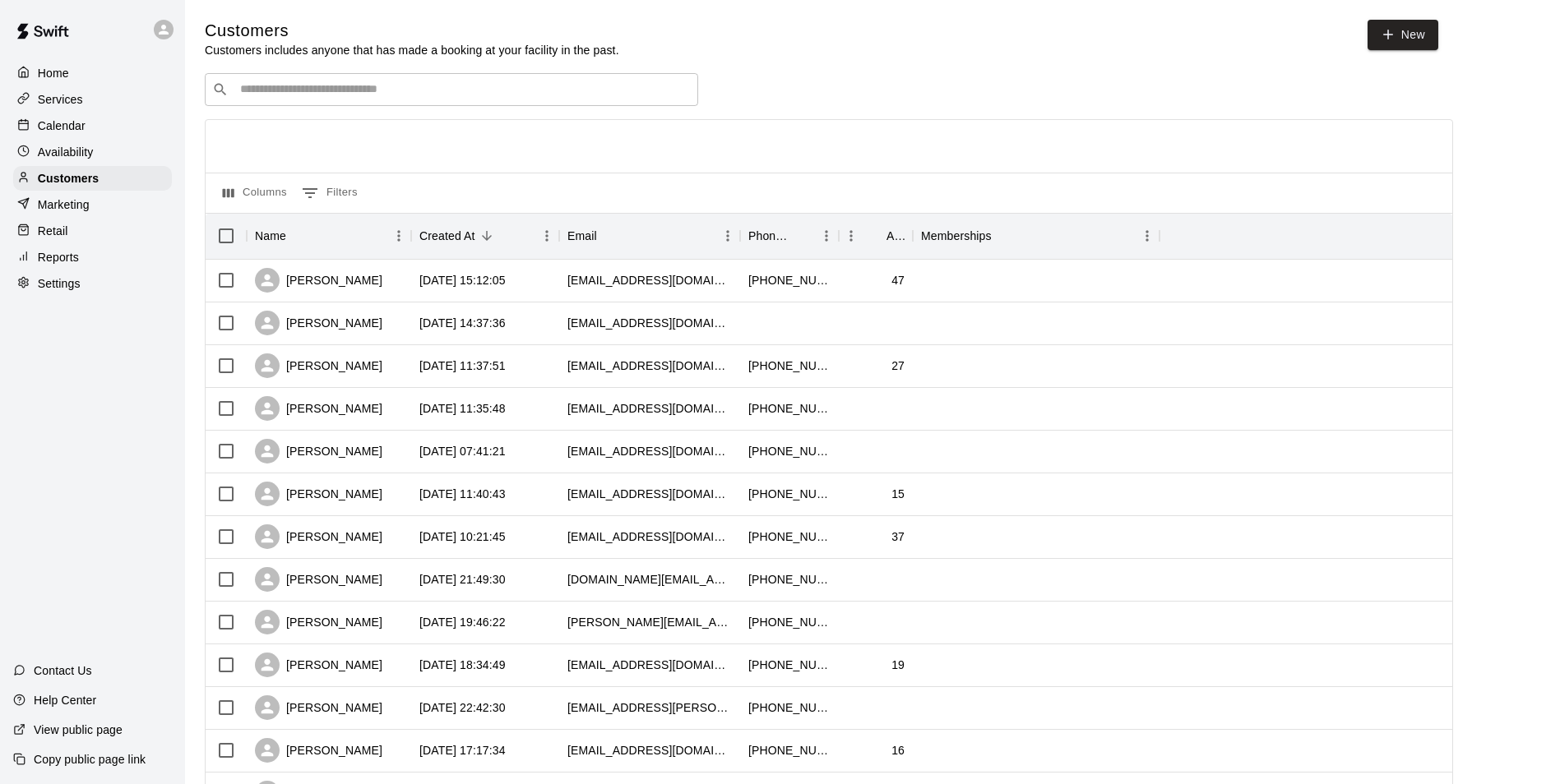
click at [76, 128] on p "Calendar" at bounding box center [61, 126] width 47 height 17
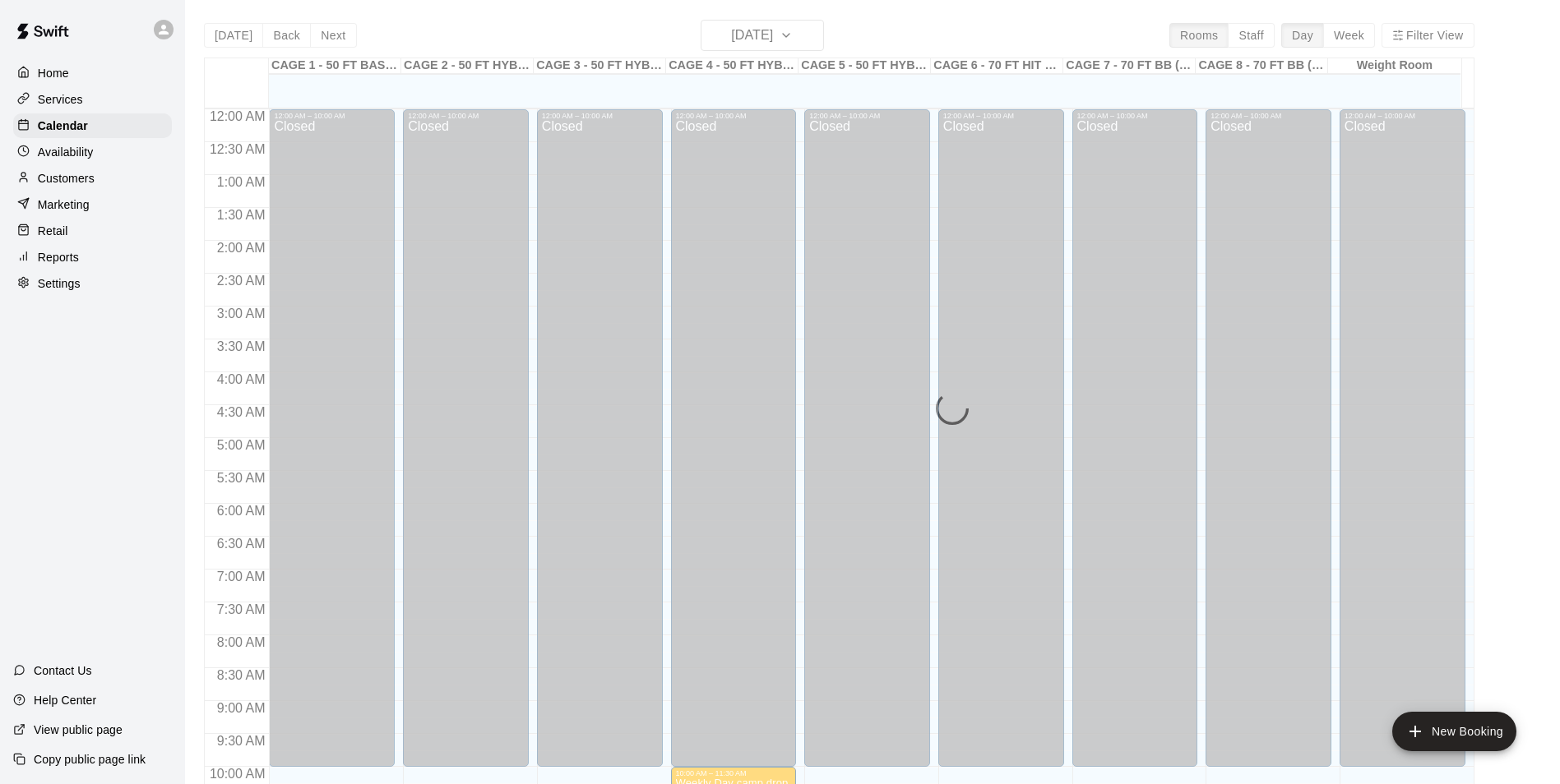
scroll to position [835, 0]
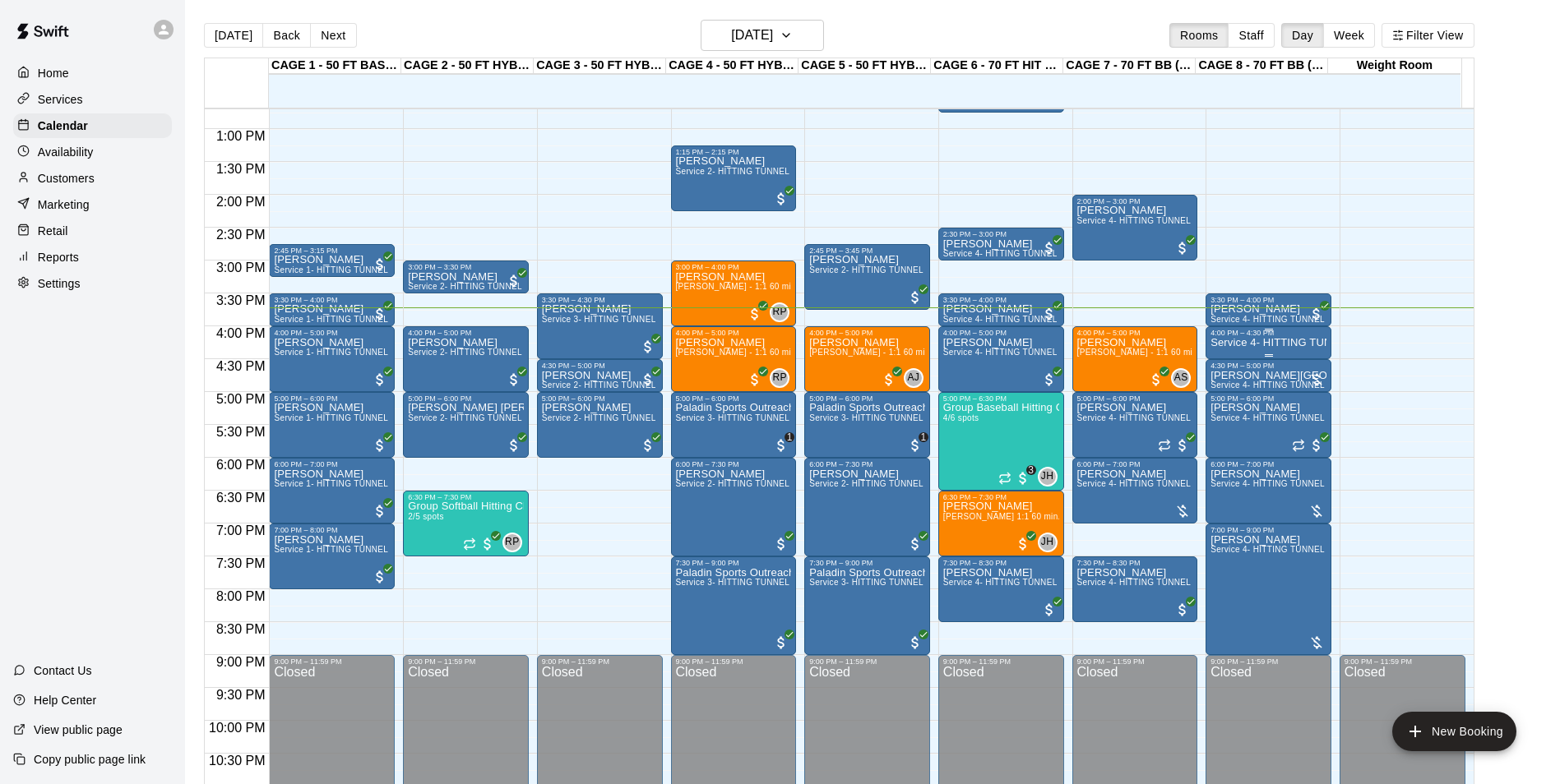
click at [1235, 342] on p "Service 4- HITTING TUNNEL RENTAL - 70ft Baseball" at bounding box center [1268, 342] width 116 height 0
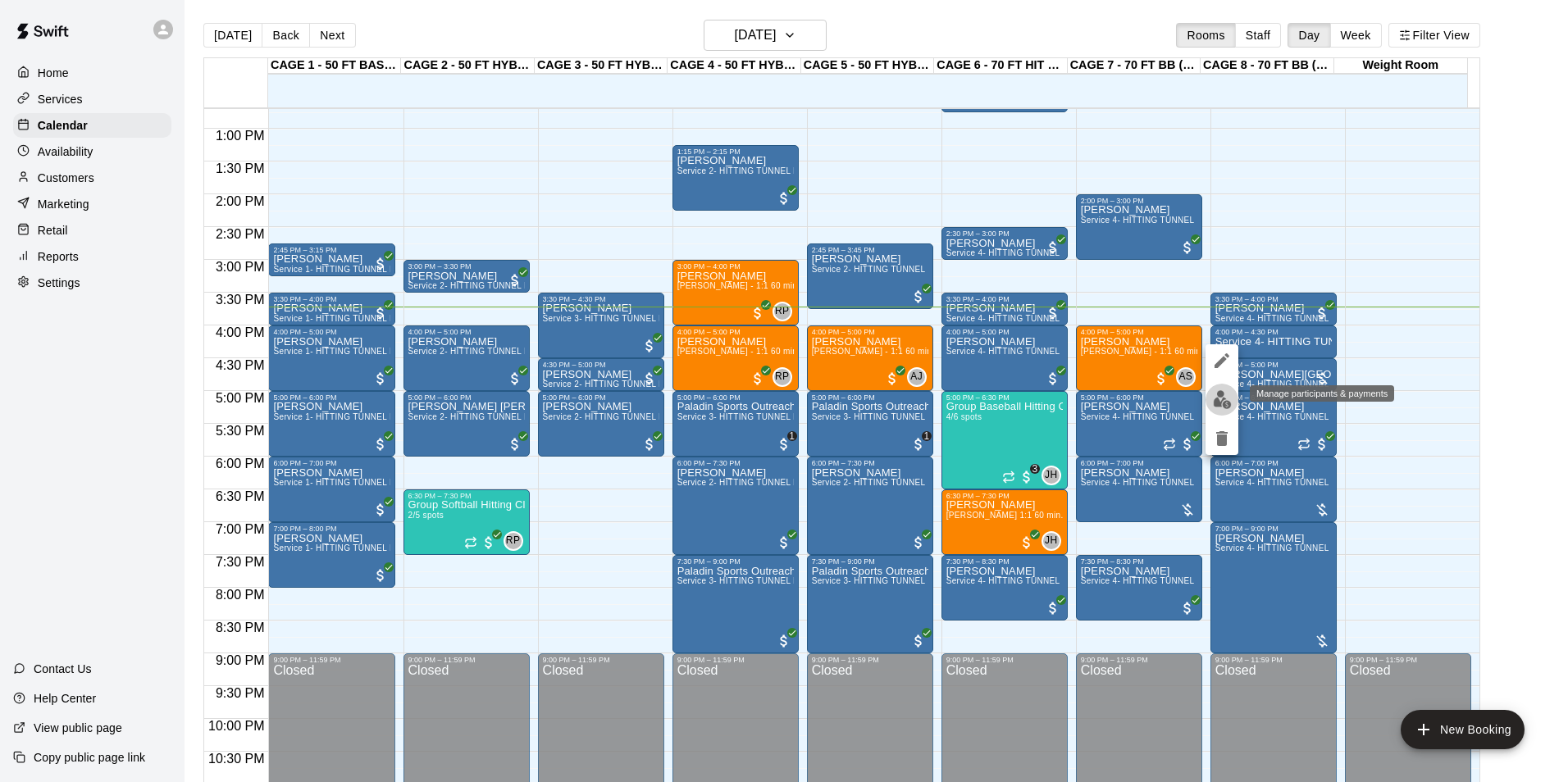
click at [1218, 397] on img "edit" at bounding box center [1222, 400] width 19 height 19
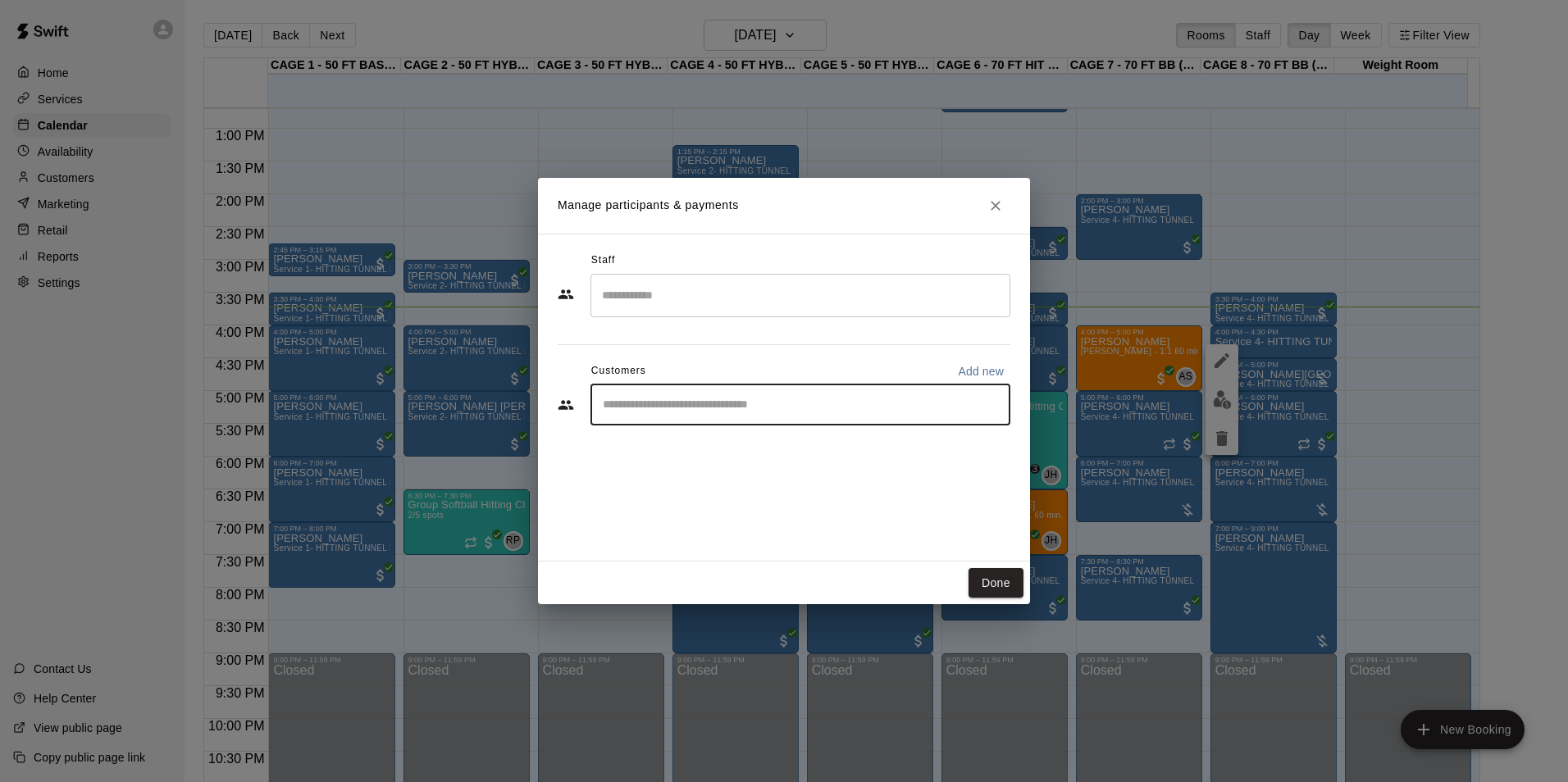
click at [761, 398] on input "Start typing to search customers..." at bounding box center [800, 405] width 405 height 17
type input "*****"
click at [1000, 406] on icon "Clear" at bounding box center [992, 405] width 17 height 17
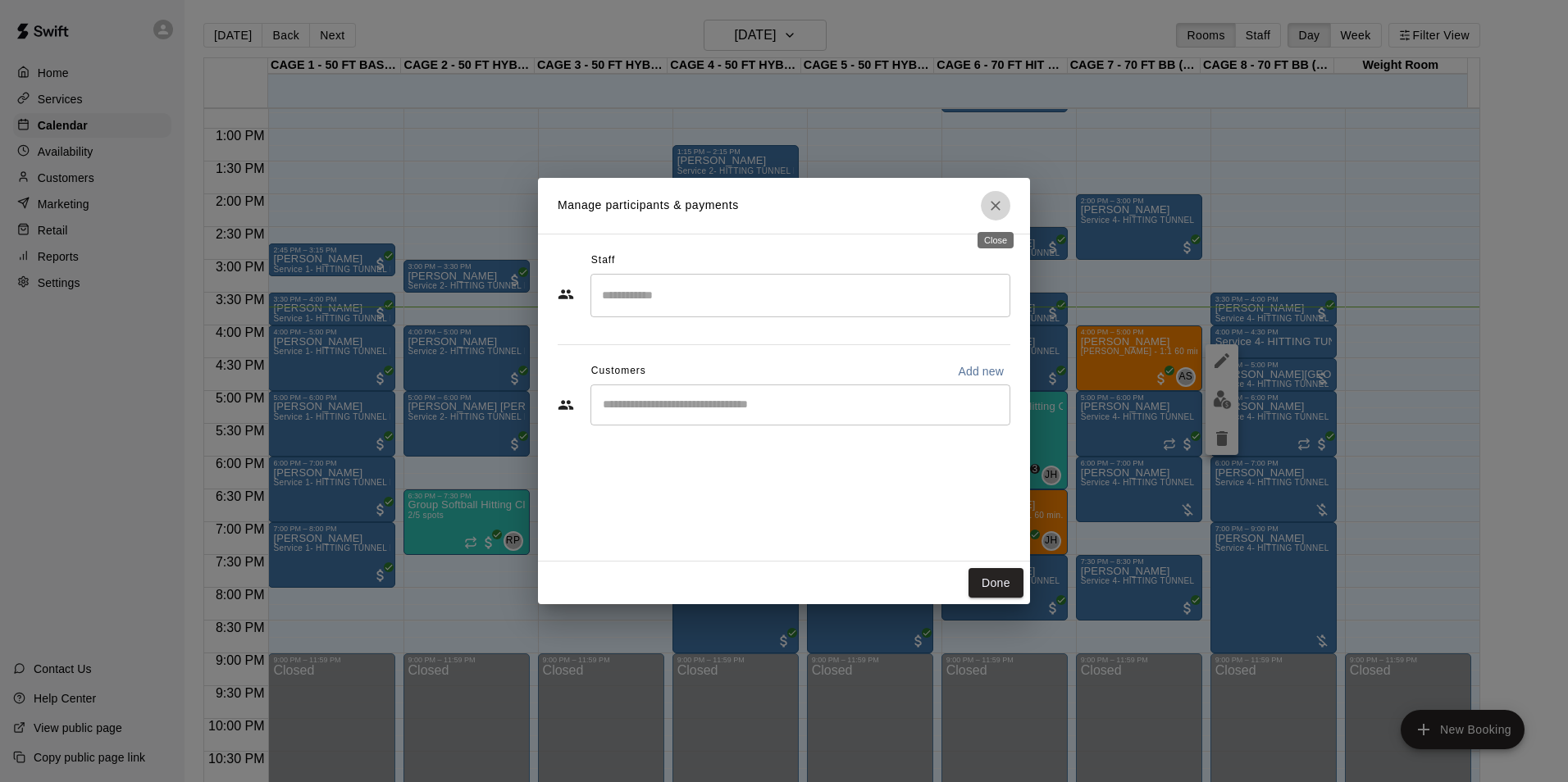
click at [991, 198] on icon "Close" at bounding box center [995, 206] width 17 height 17
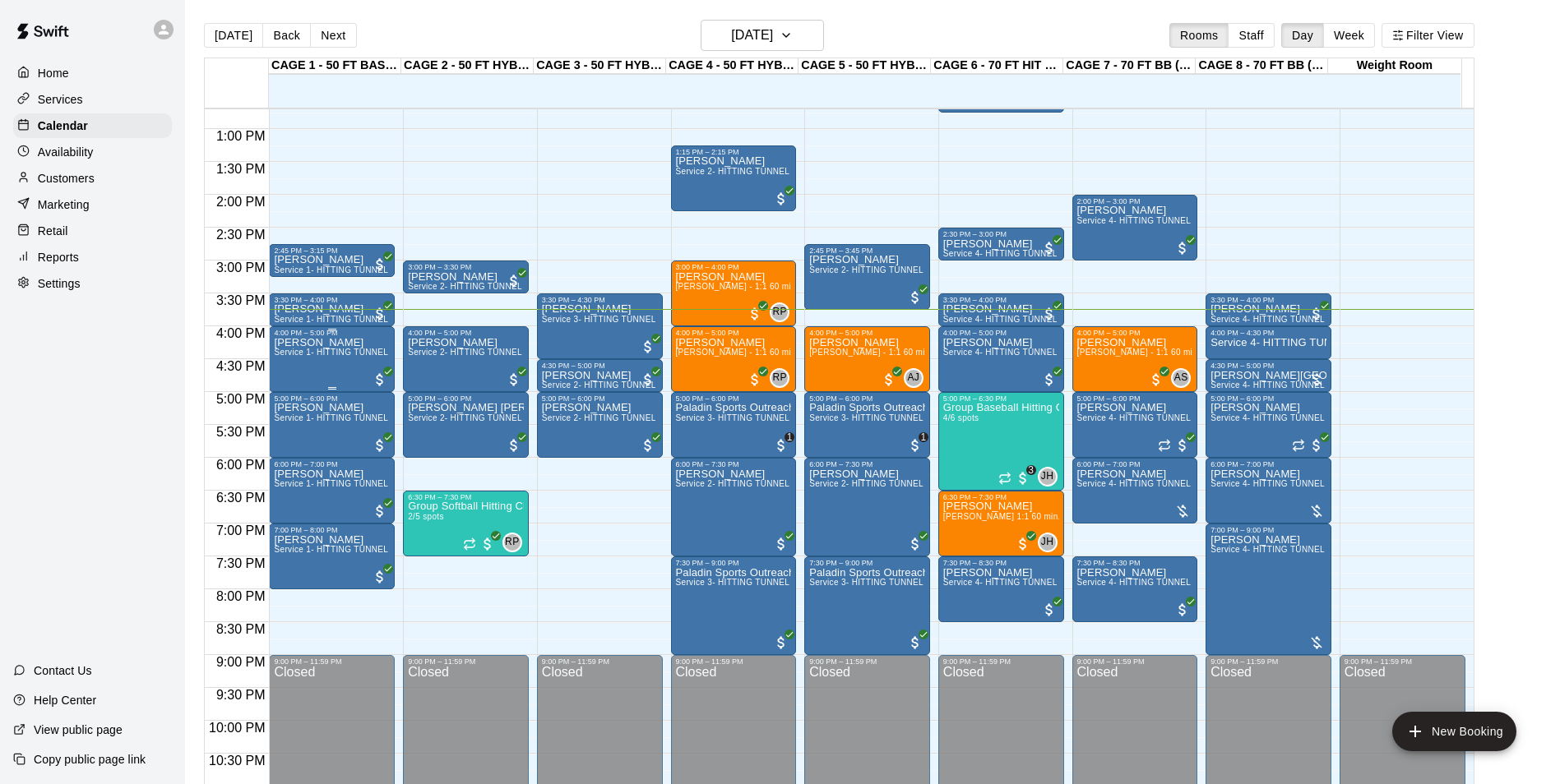
click at [324, 356] on span "Service 1- HITTING TUNNEL RENTAL - 50ft Baseball w/ Auto/Manual Feeder" at bounding box center [424, 352] width 301 height 9
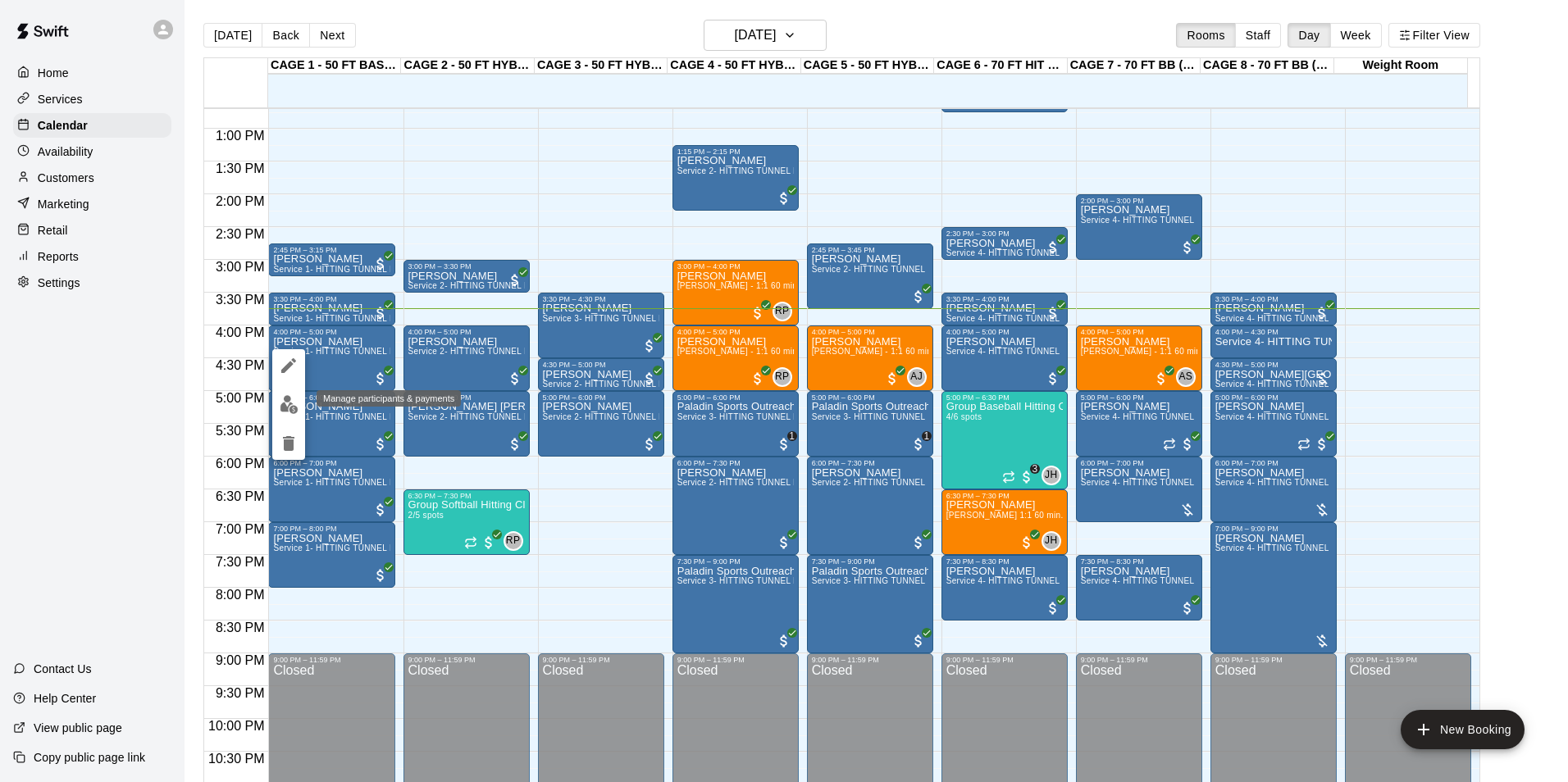
click at [296, 395] on img "edit" at bounding box center [289, 405] width 19 height 19
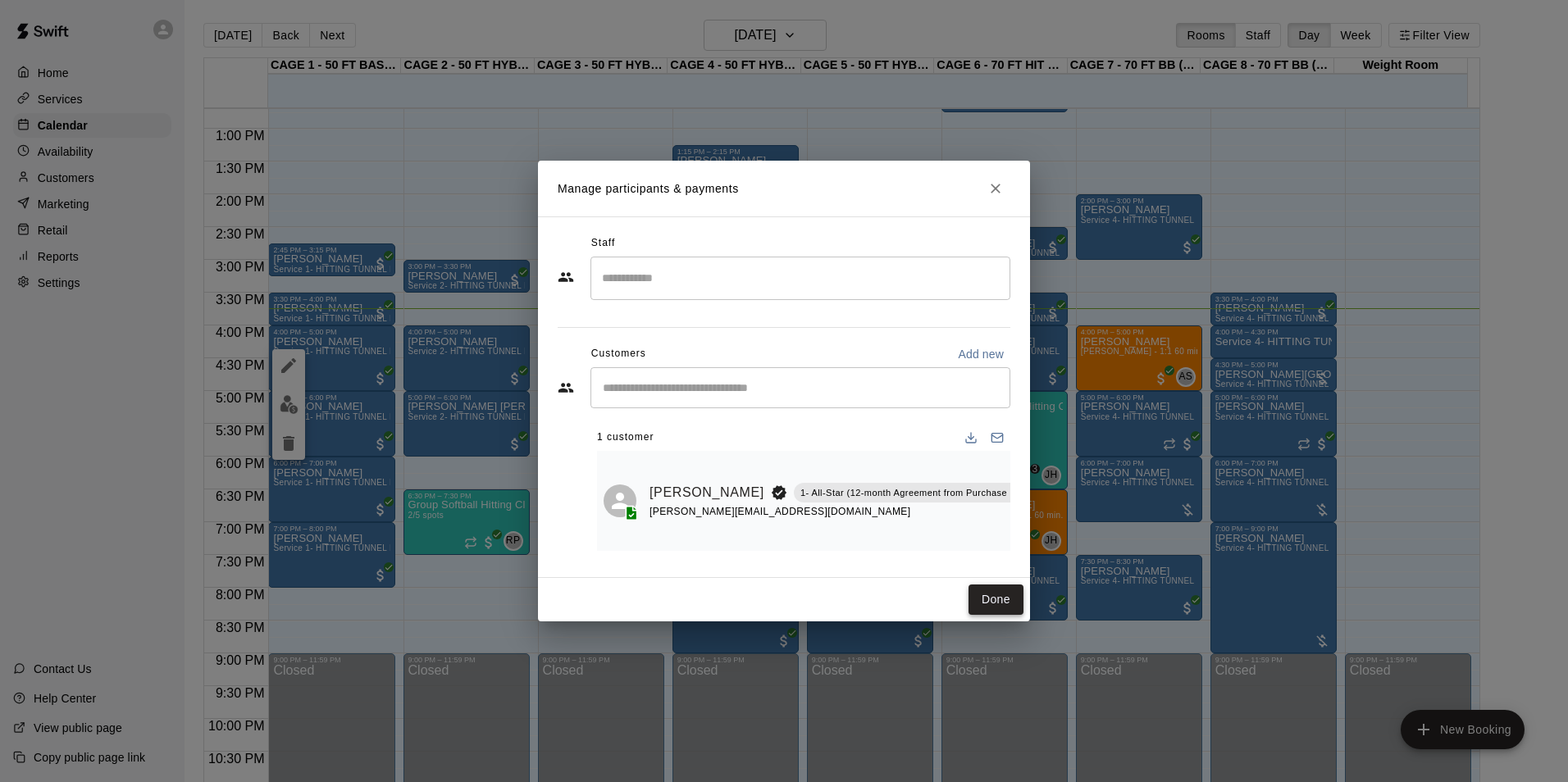
click at [980, 599] on button "Done" at bounding box center [995, 599] width 55 height 31
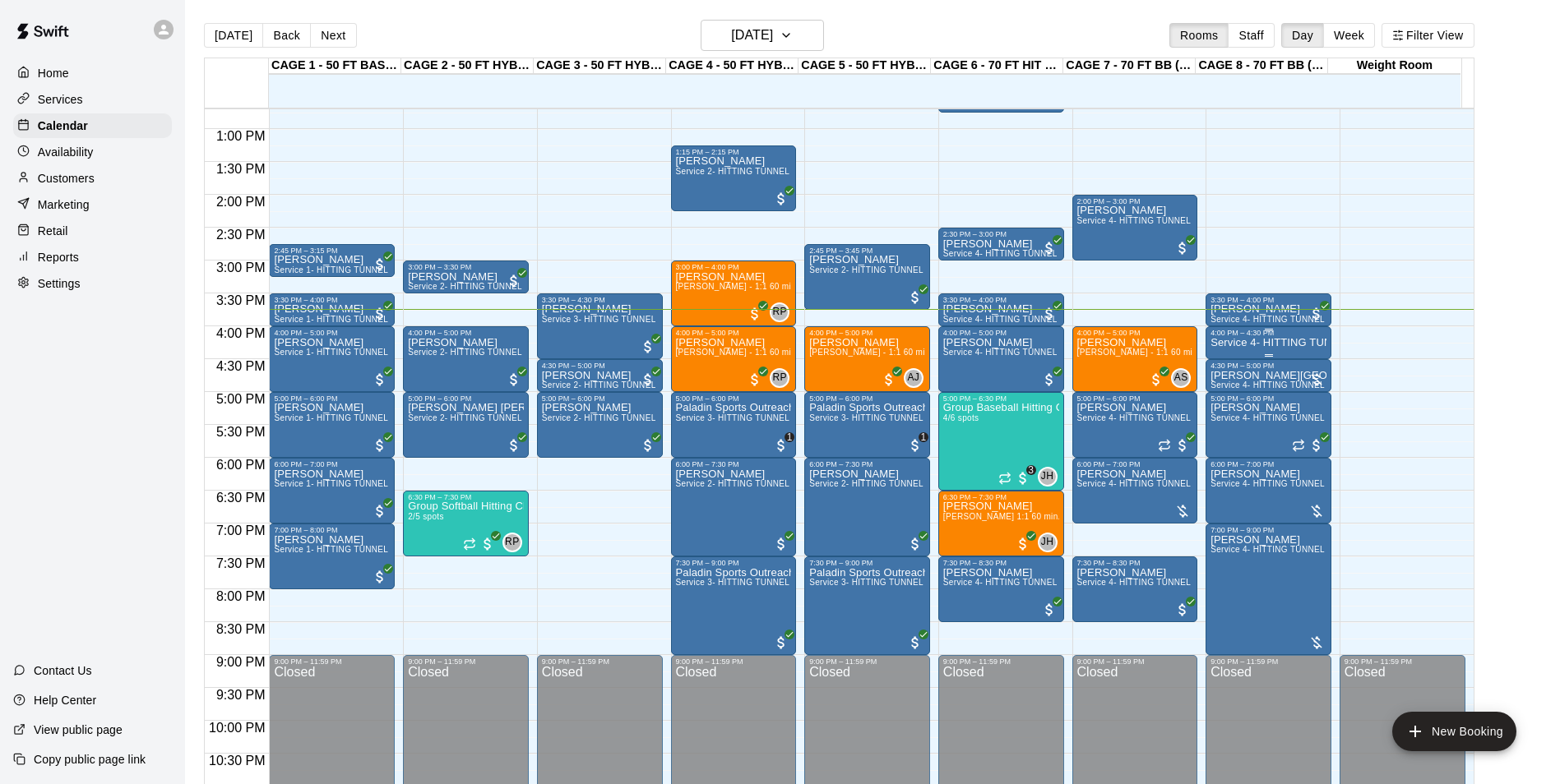
click at [1228, 342] on p "Service 4- HITTING TUNNEL RENTAL - 70ft Baseball" at bounding box center [1268, 342] width 116 height 0
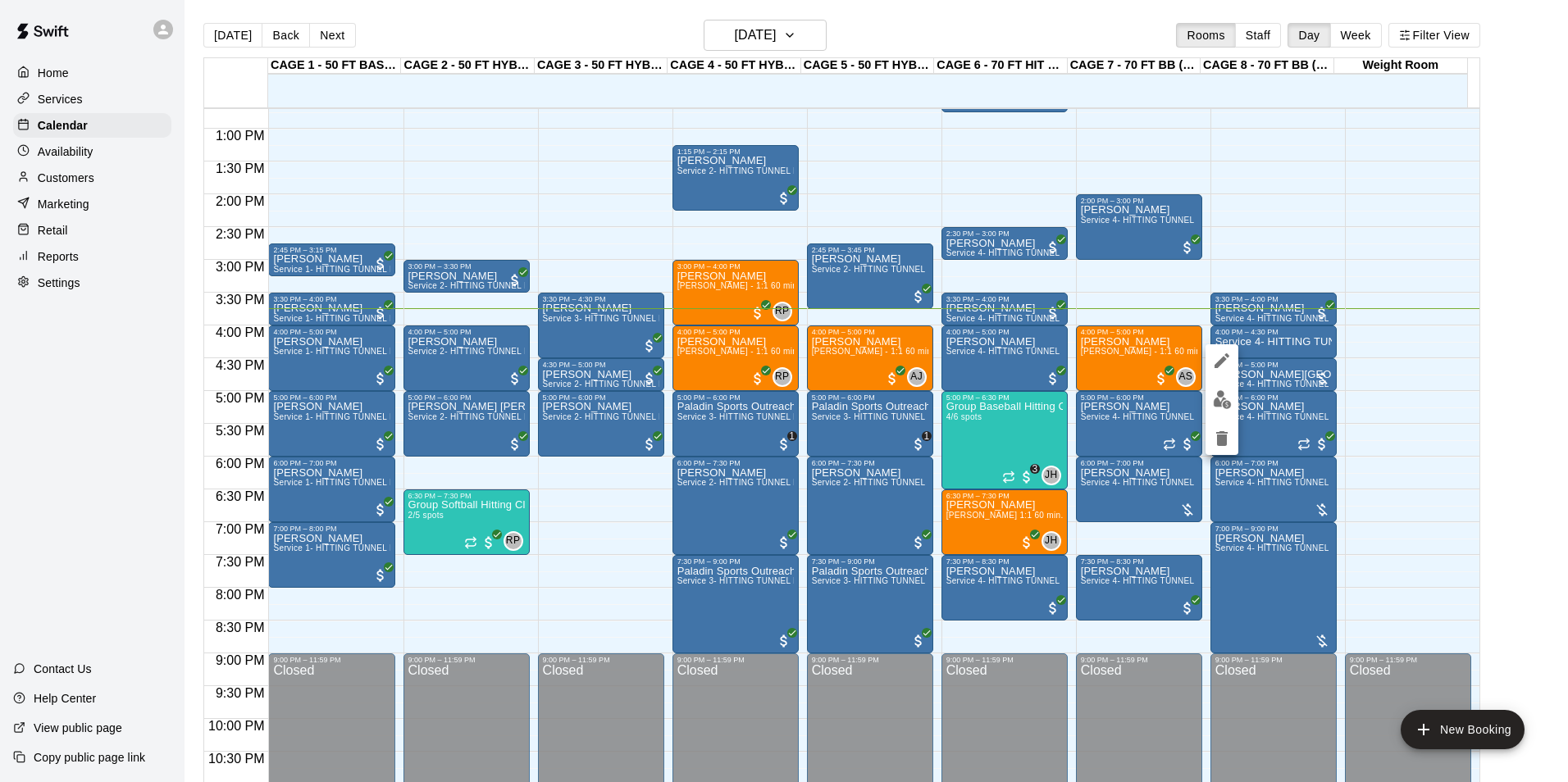
click at [84, 173] on div at bounding box center [784, 391] width 1568 height 782
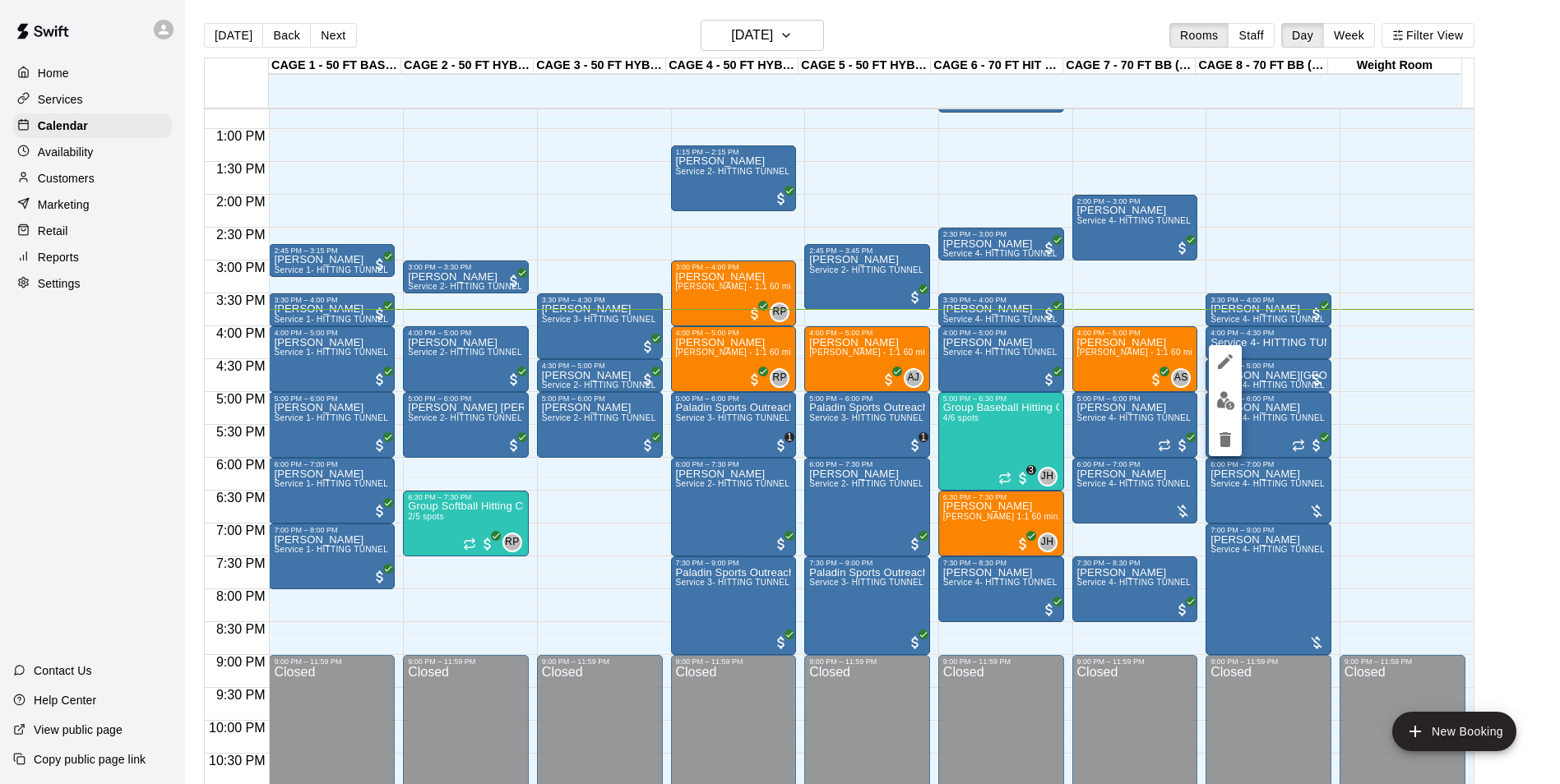
click at [84, 174] on div at bounding box center [780, 392] width 1560 height 784
click at [84, 176] on p "Customers" at bounding box center [66, 178] width 57 height 17
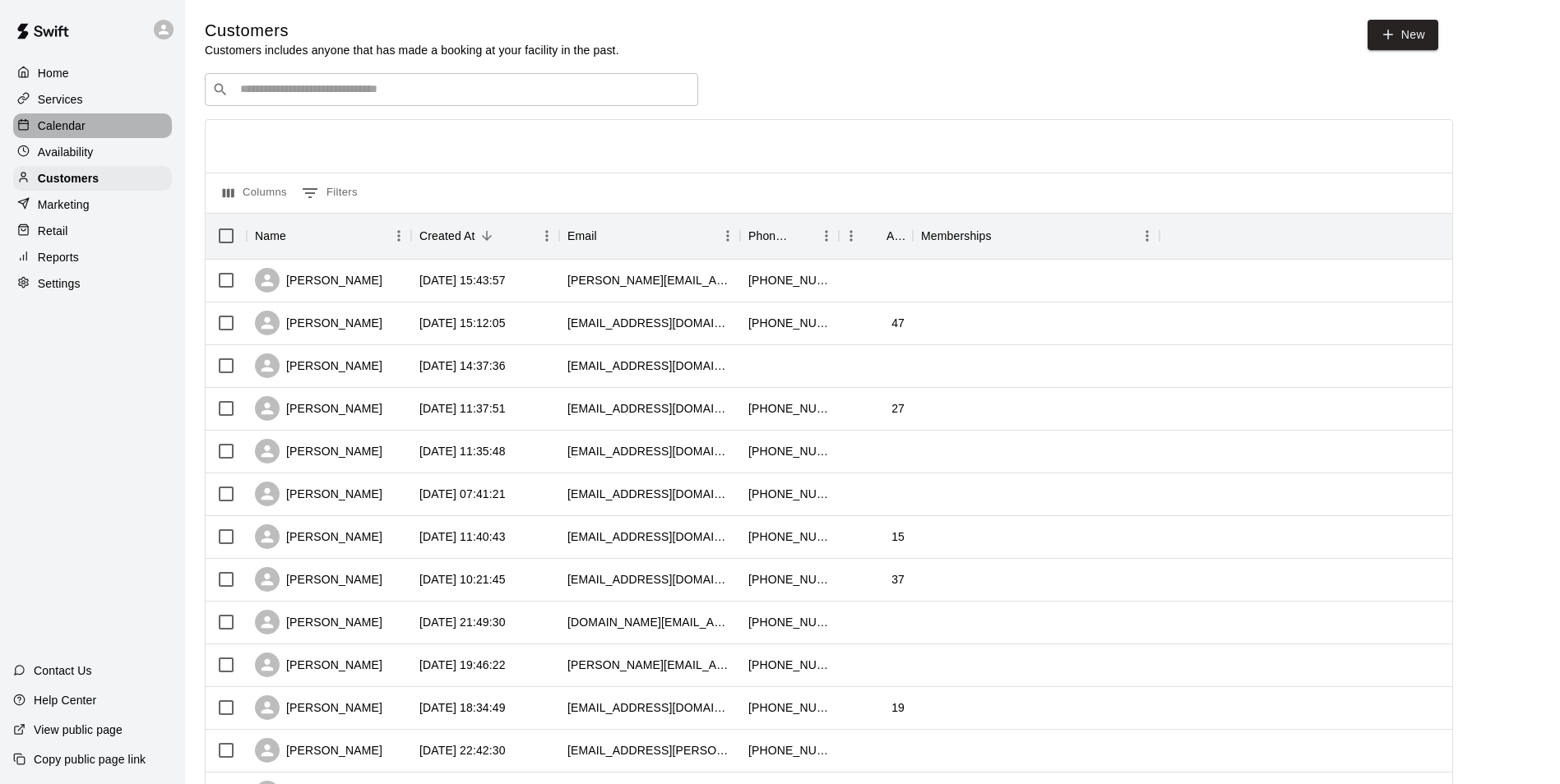
click at [110, 134] on div "Calendar" at bounding box center [92, 126] width 159 height 25
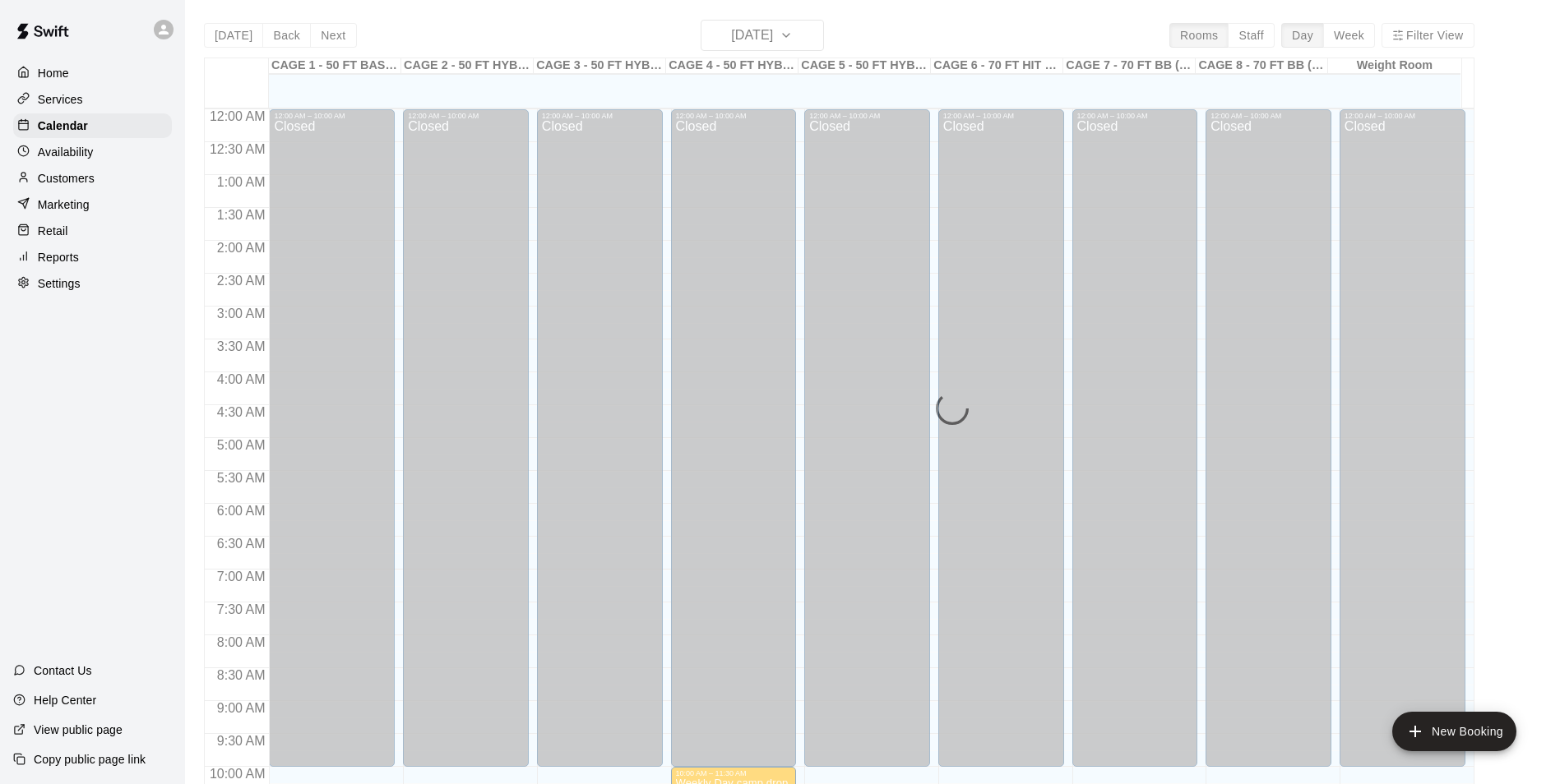
scroll to position [835, 0]
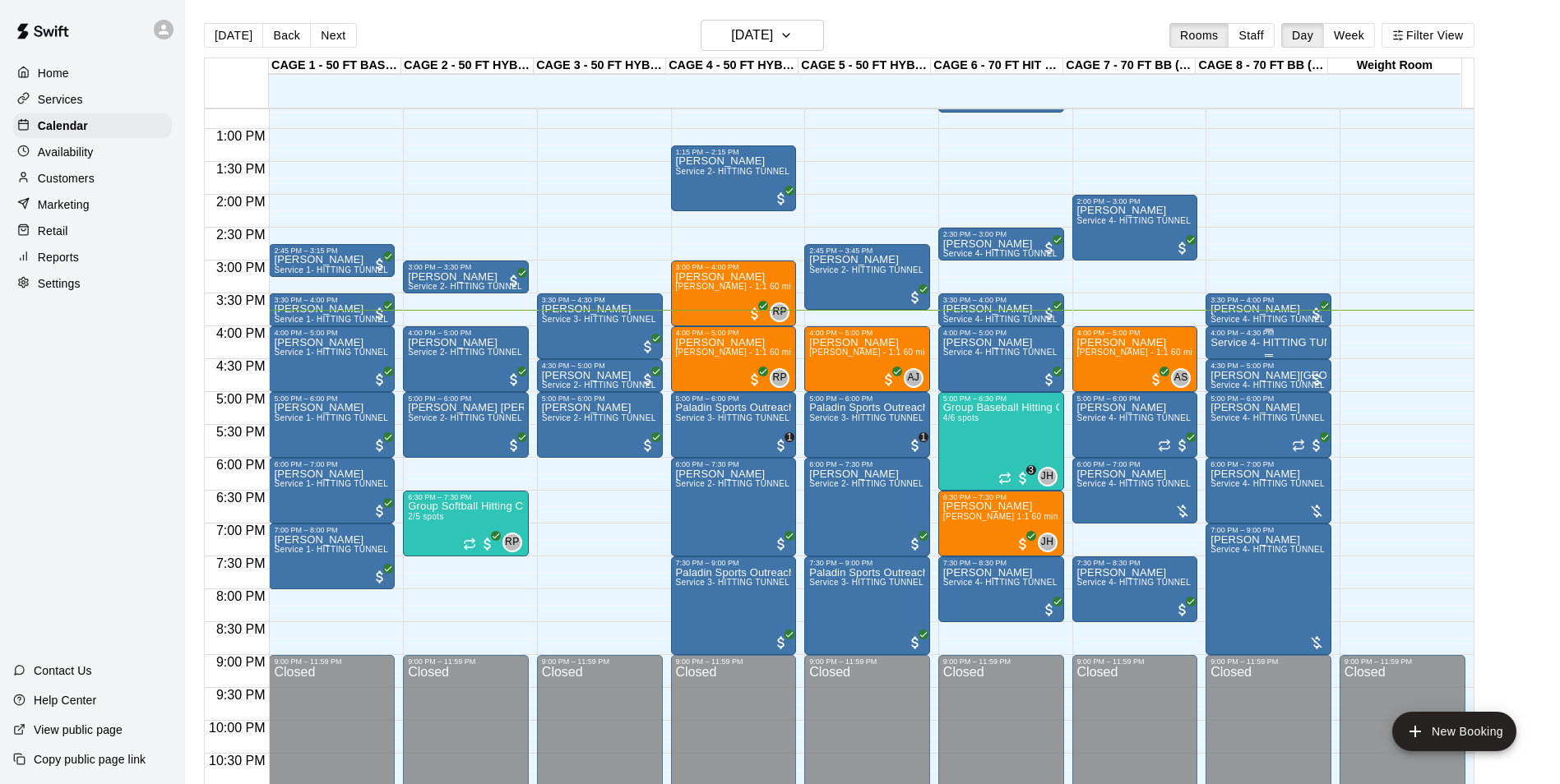
click at [1266, 342] on p "Service 4- HITTING TUNNEL RENTAL - 70ft Baseball" at bounding box center [1268, 342] width 116 height 0
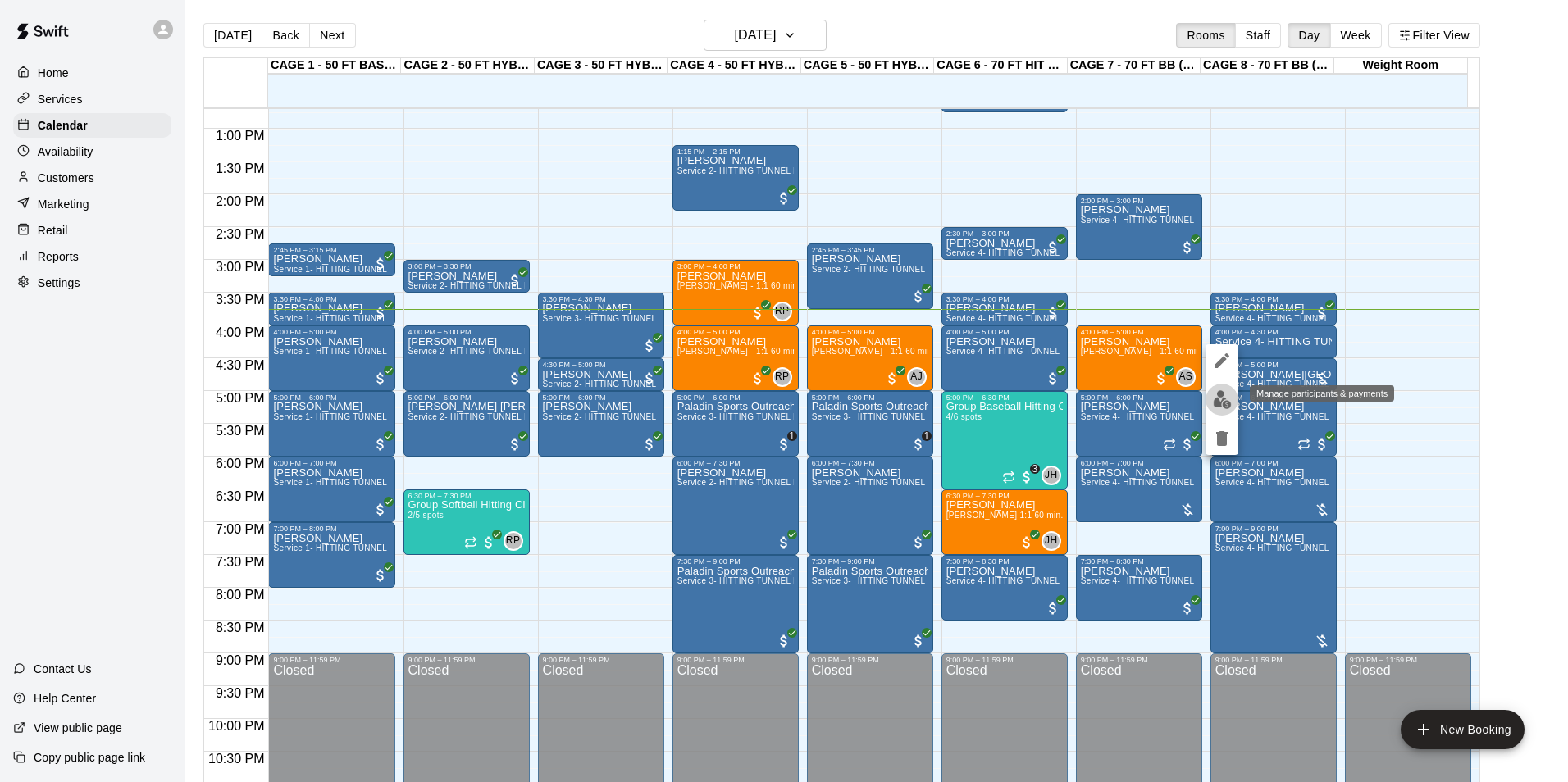
click at [1221, 391] on img "edit" at bounding box center [1222, 400] width 19 height 19
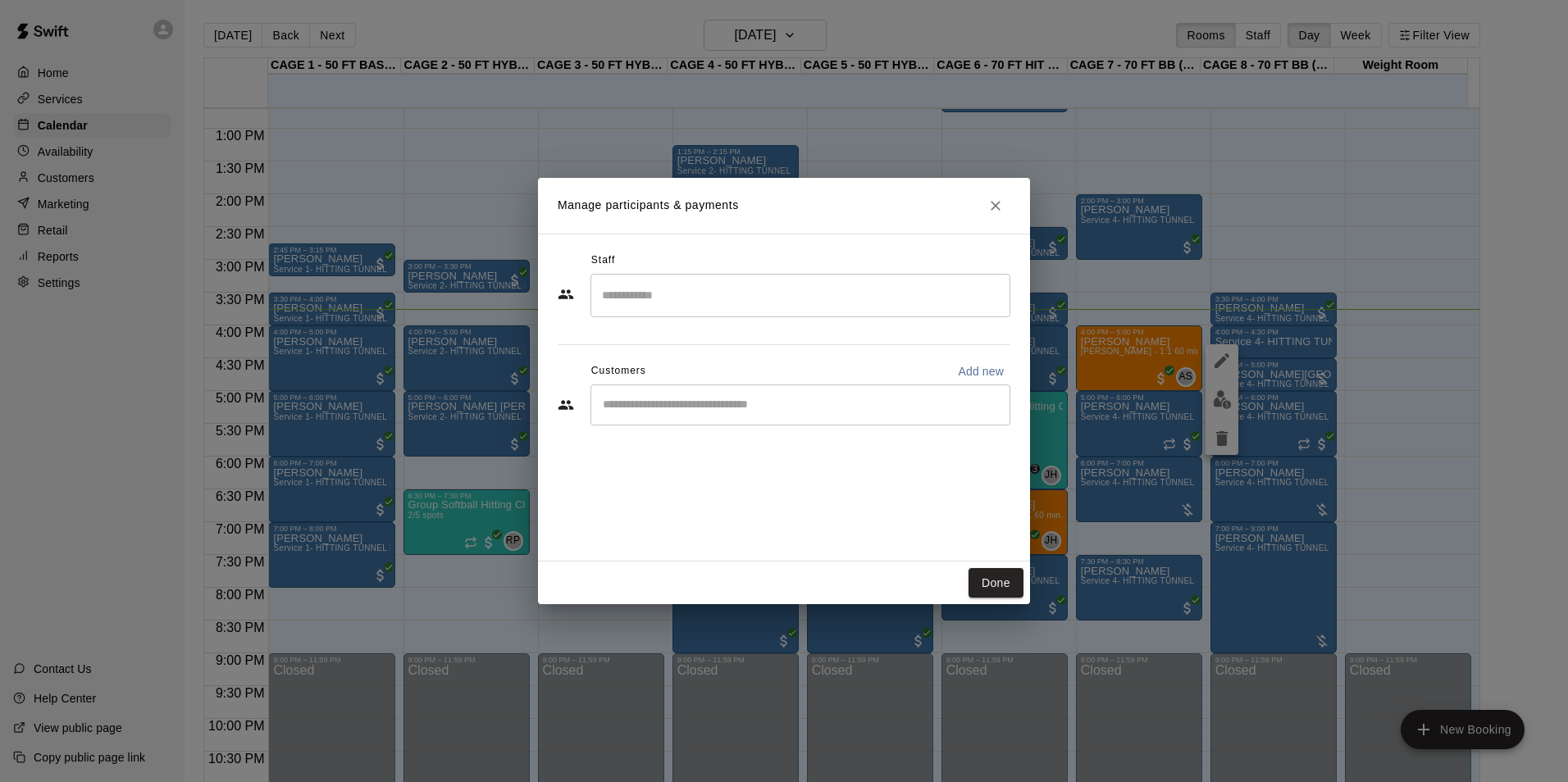
click at [722, 429] on div "Staff ​ Customers Add new ​" at bounding box center [783, 345] width 453 height 194
click at [765, 392] on div "​" at bounding box center [800, 405] width 420 height 41
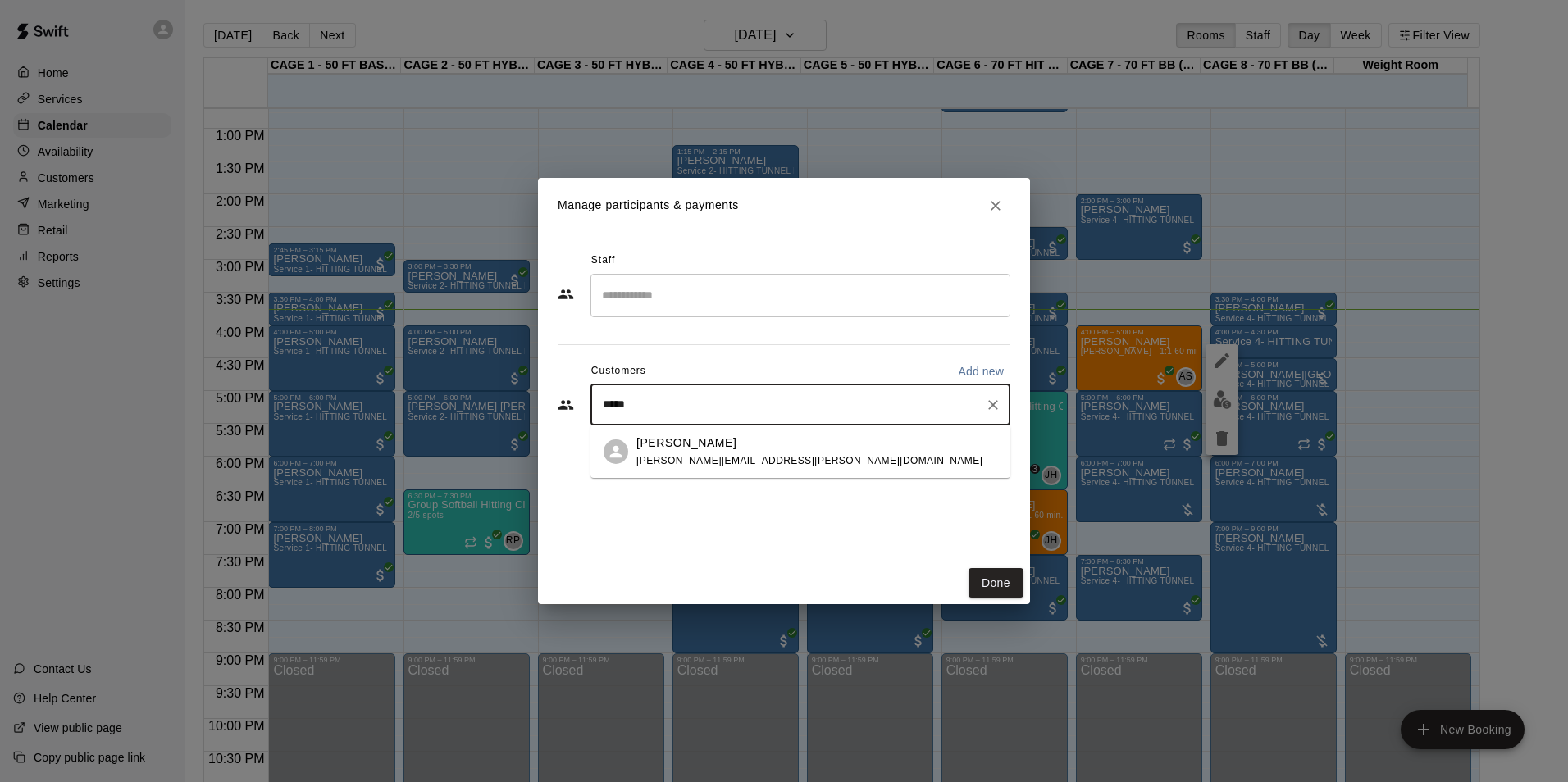
type input "******"
click at [837, 441] on div "Patrick Nonhof patrick.nonhof@mac.com" at bounding box center [816, 452] width 361 height 35
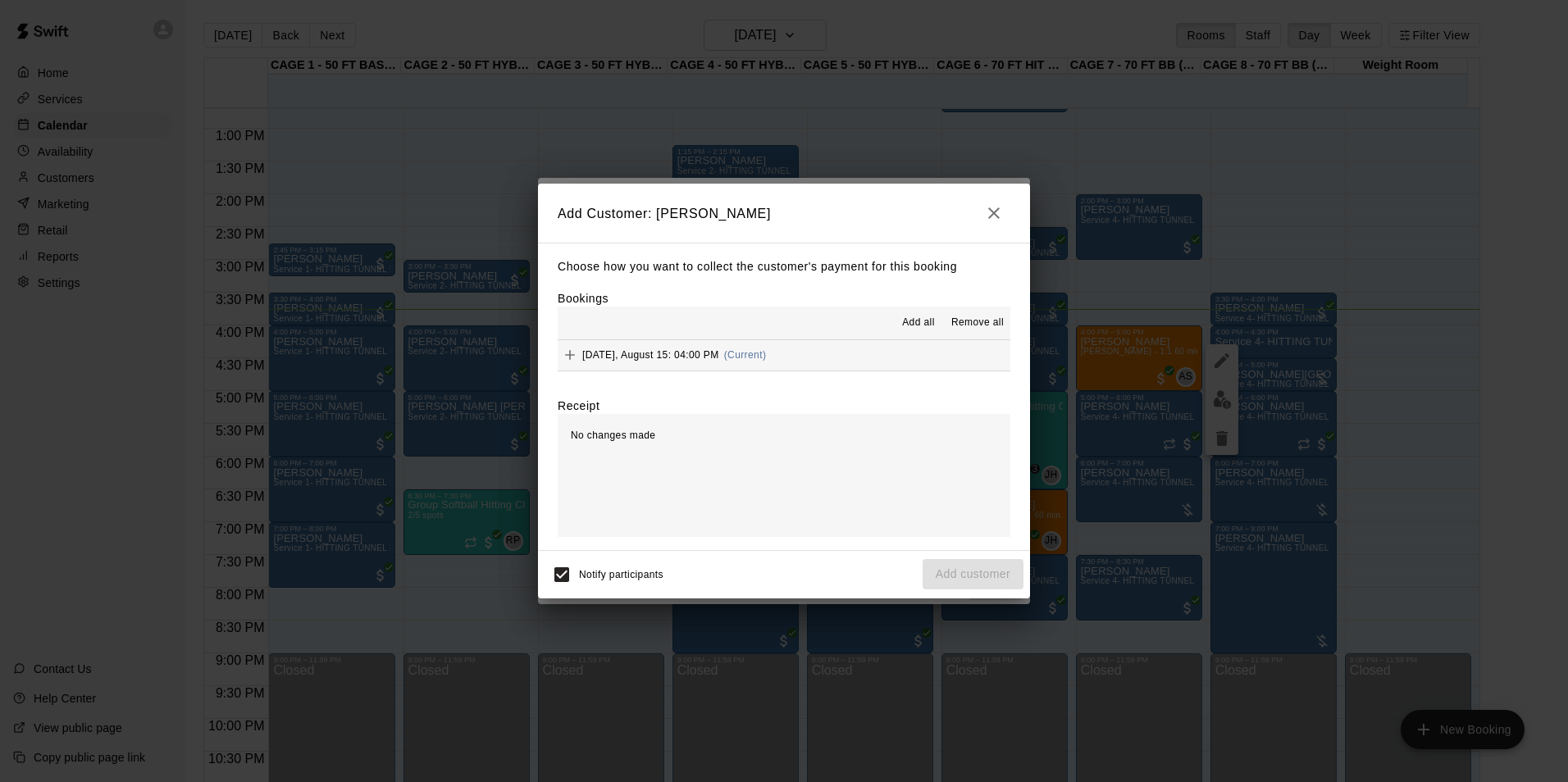
click at [877, 340] on hr at bounding box center [783, 339] width 453 height 1
click at [879, 351] on button "Friday, August 15: 04:00 PM (Current)" at bounding box center [783, 355] width 453 height 31
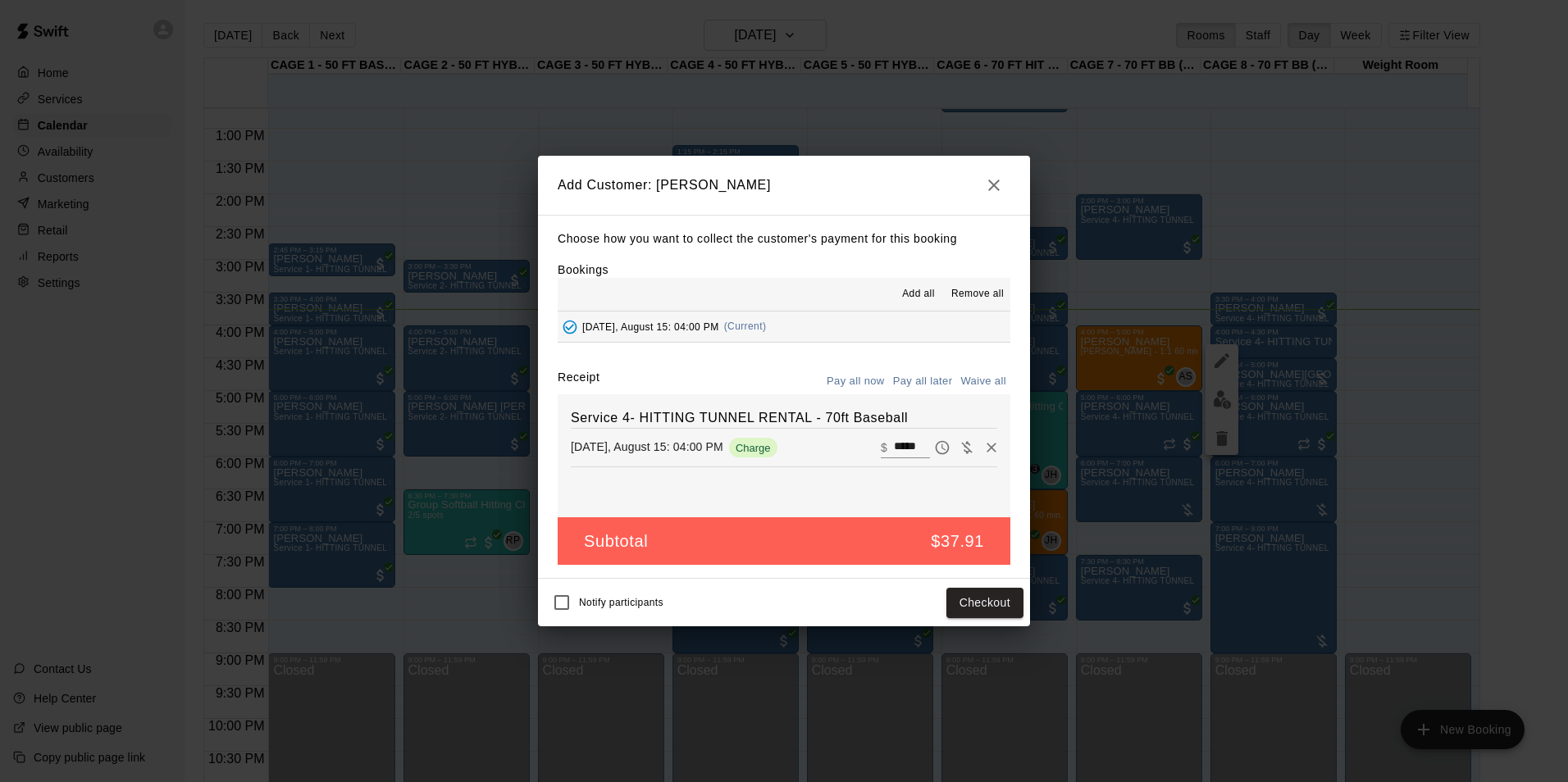
click at [931, 377] on button "Pay all later" at bounding box center [923, 381] width 68 height 25
click at [958, 609] on button "Add customer" at bounding box center [972, 602] width 101 height 31
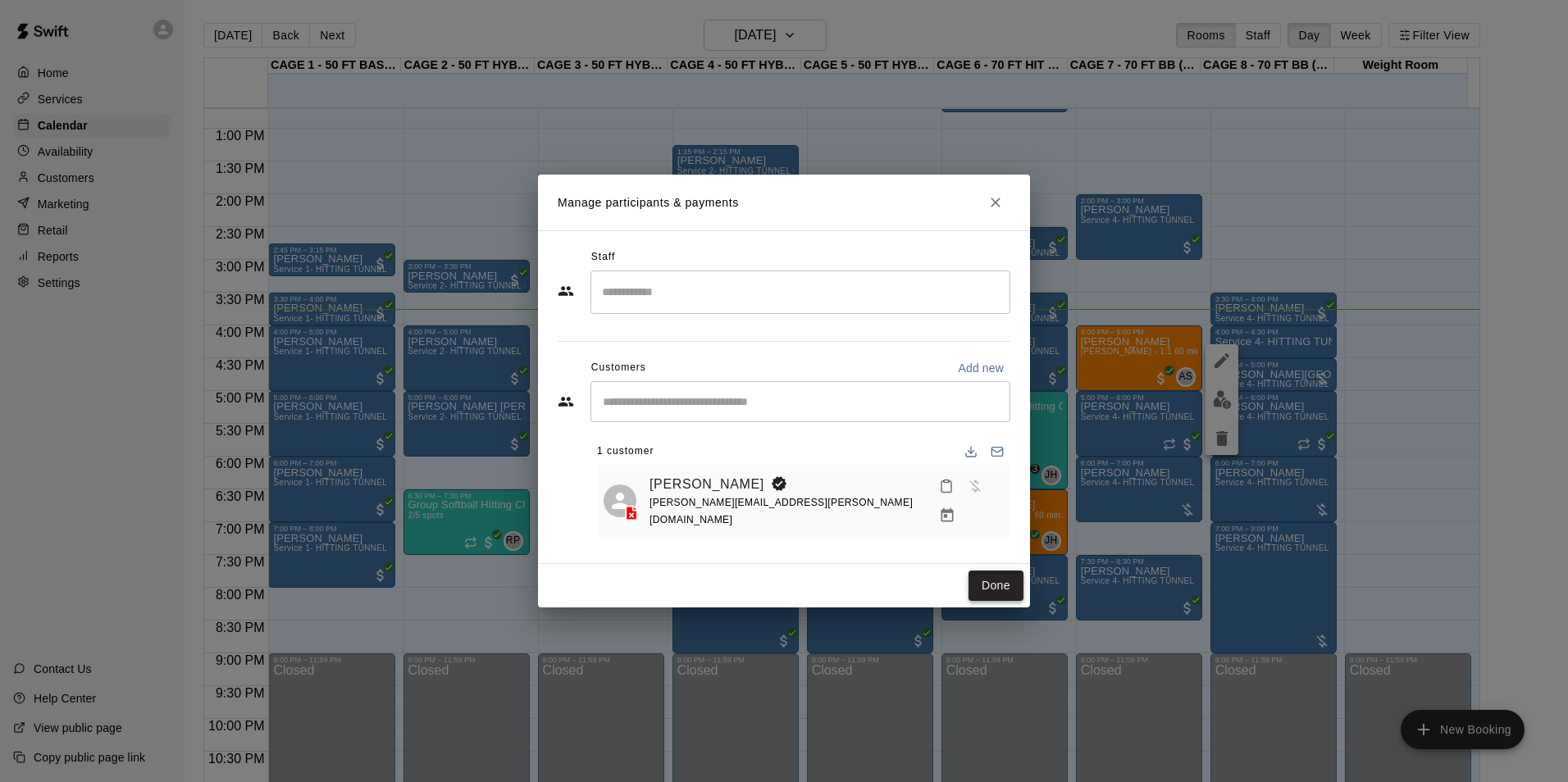
click at [1005, 586] on button "Done" at bounding box center [995, 585] width 55 height 31
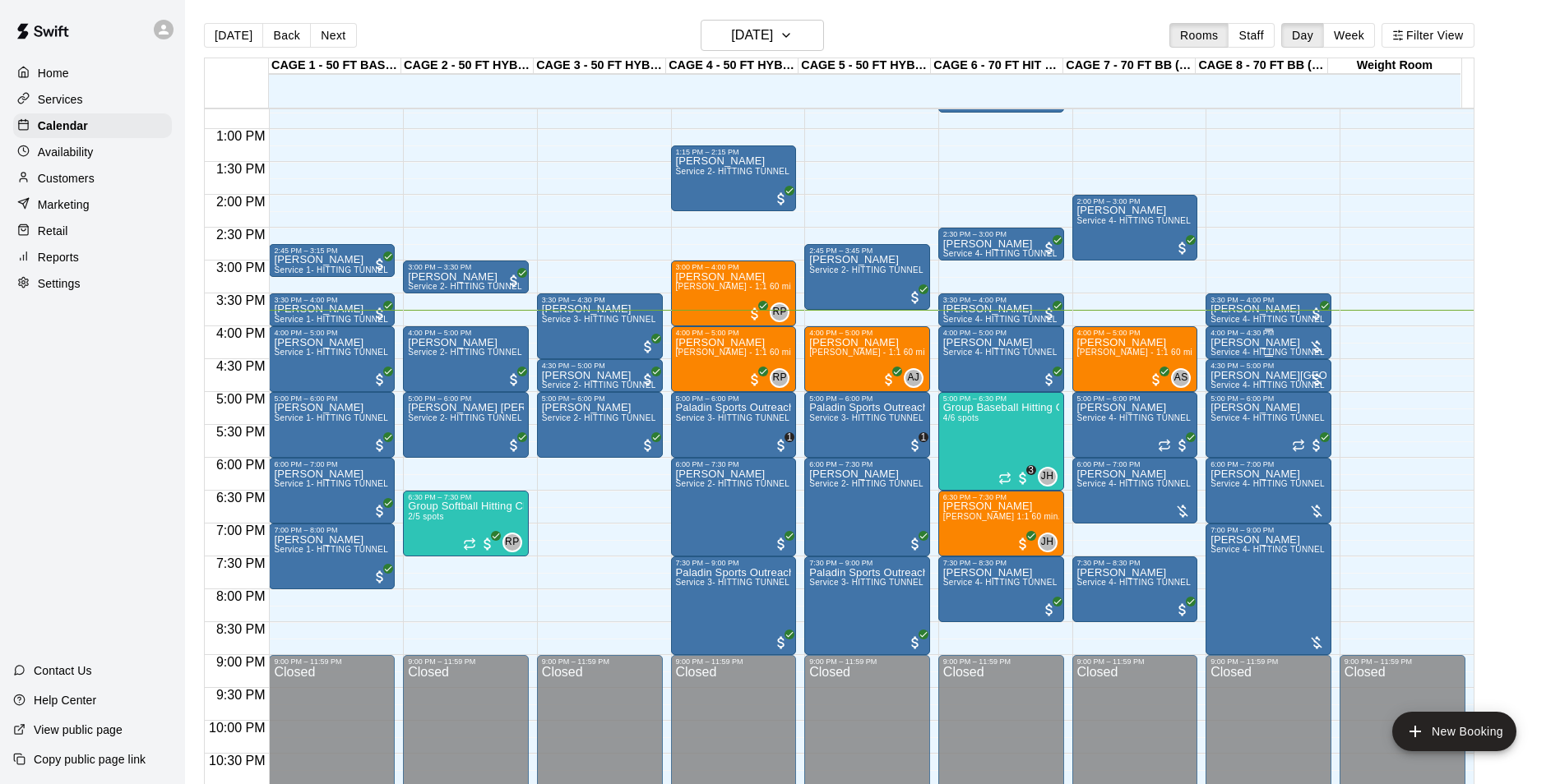
click at [1242, 351] on span "Service 4- HITTING TUNNEL RENTAL - 70ft Baseball" at bounding box center [1315, 352] width 209 height 9
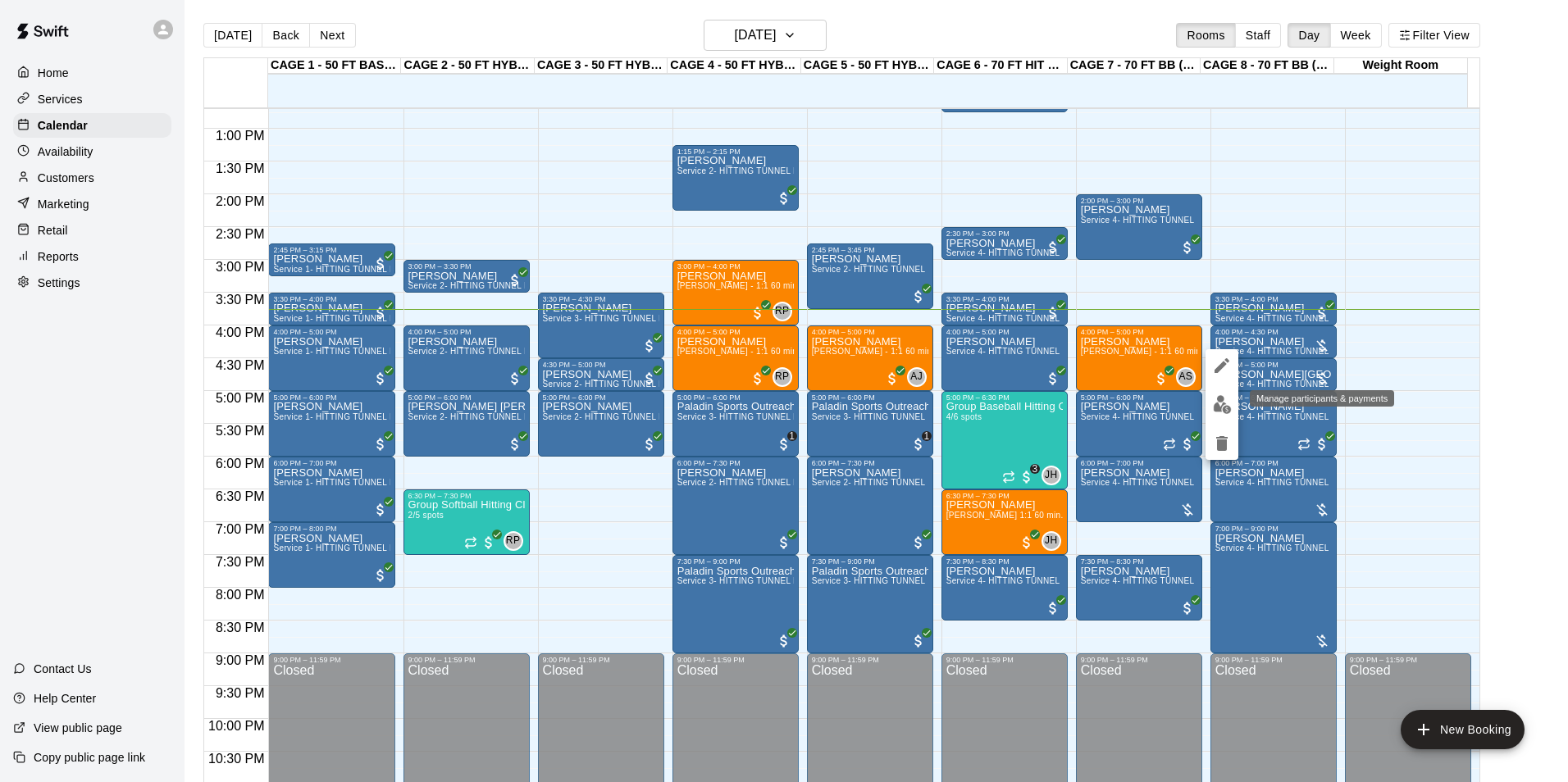
click at [1218, 400] on img "edit" at bounding box center [1222, 405] width 19 height 19
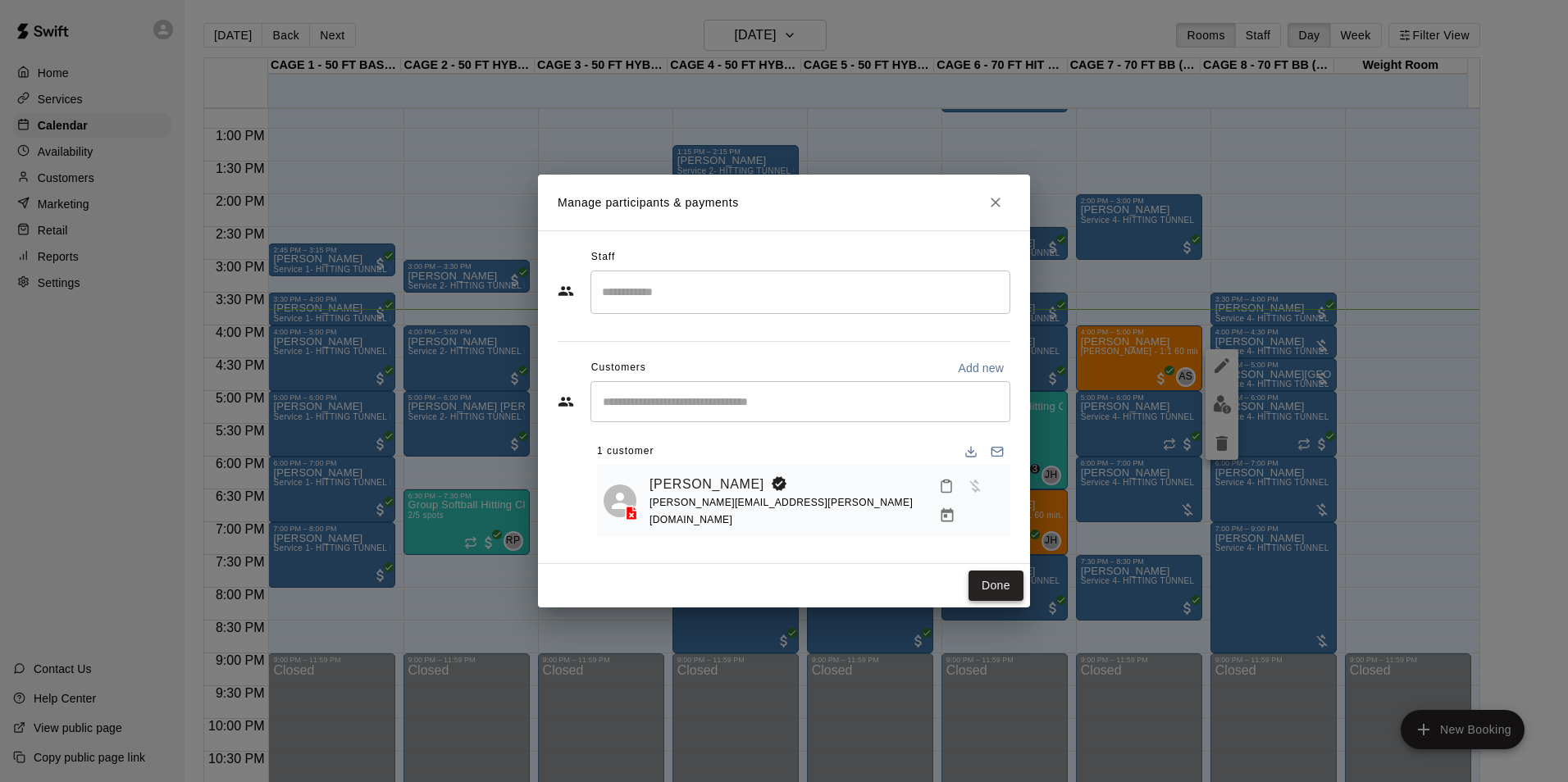
click at [979, 574] on button "Done" at bounding box center [995, 585] width 55 height 31
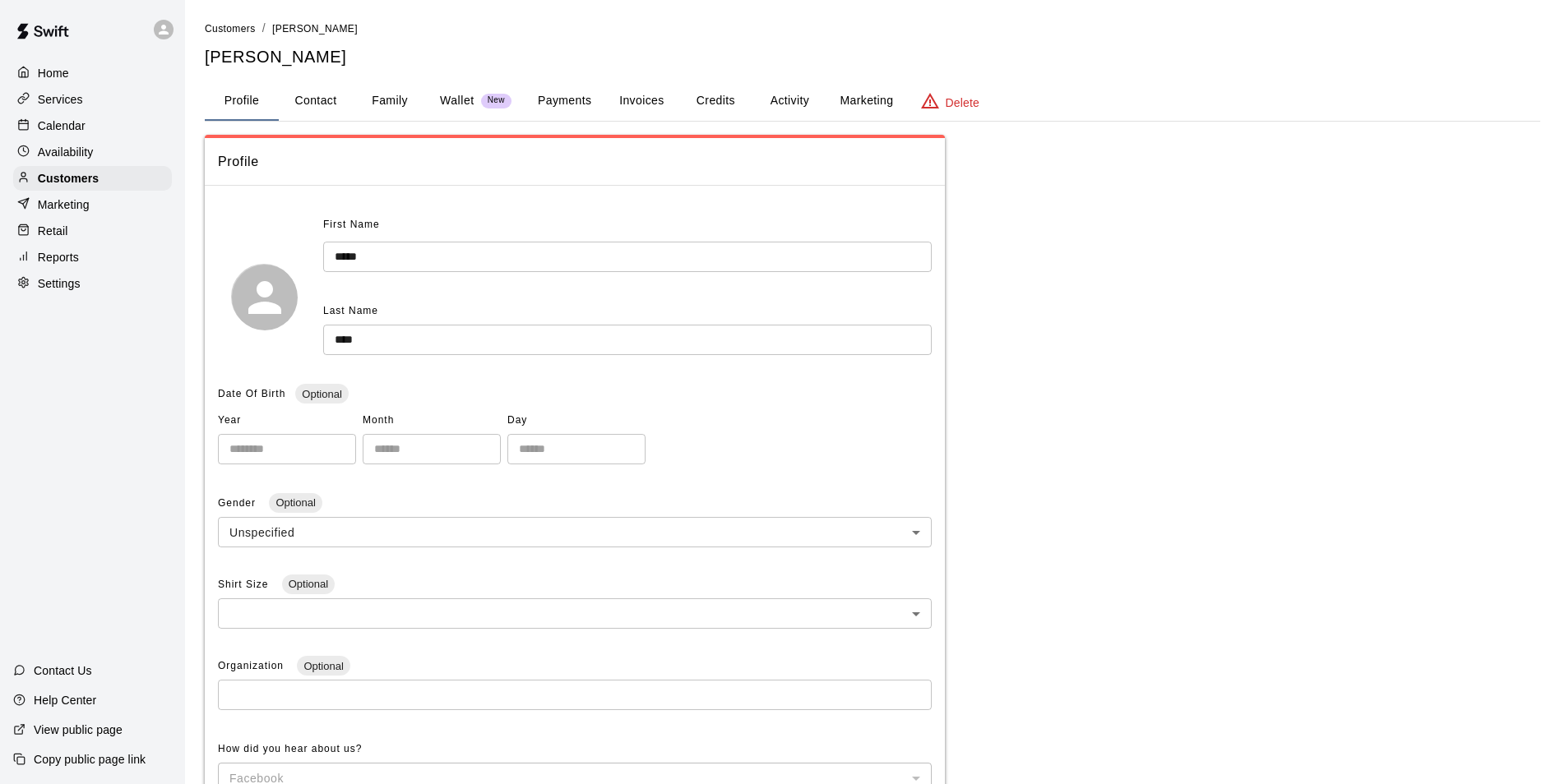
click at [576, 97] on button "Payments" at bounding box center [564, 101] width 80 height 40
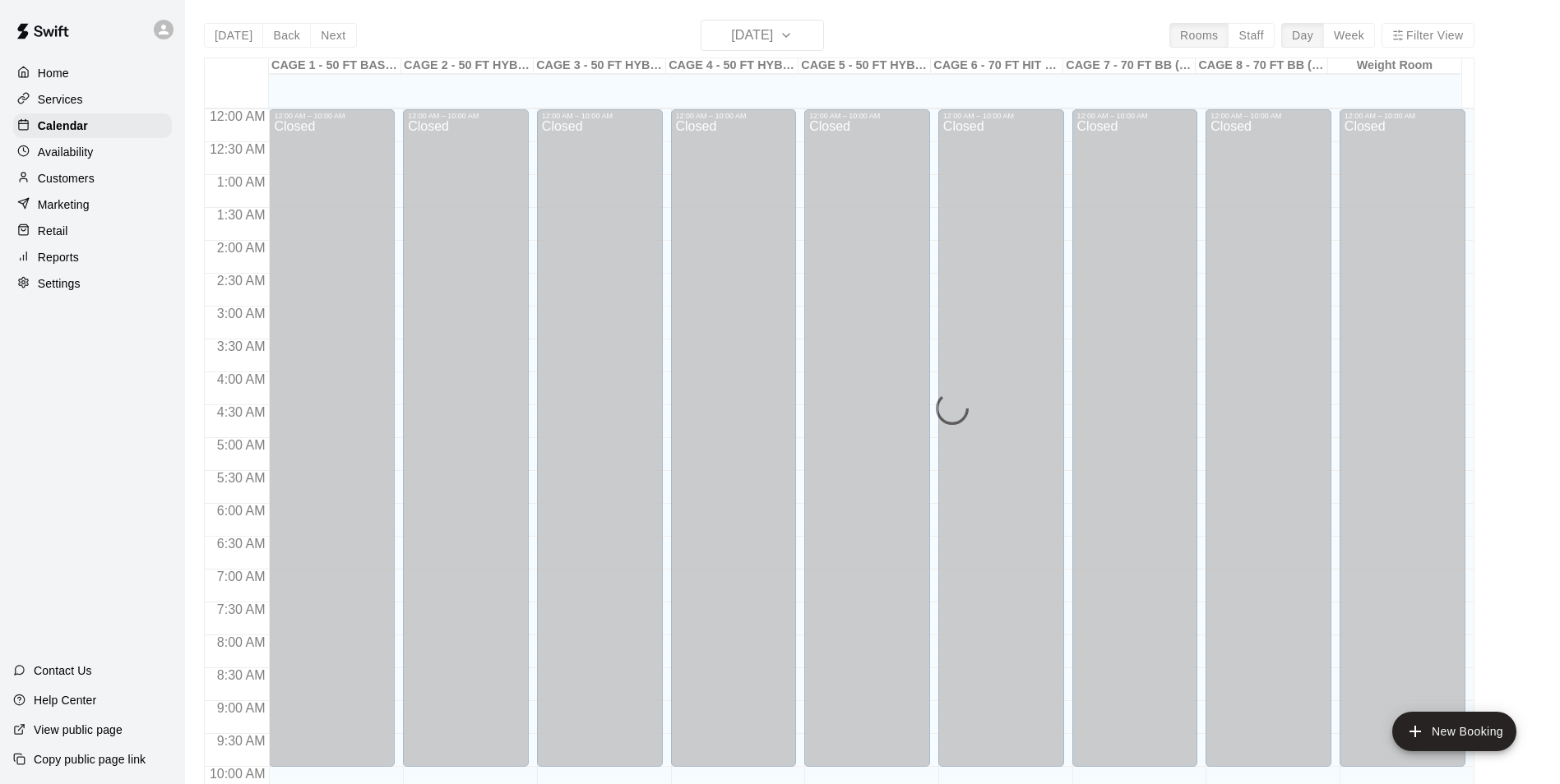
scroll to position [835, 0]
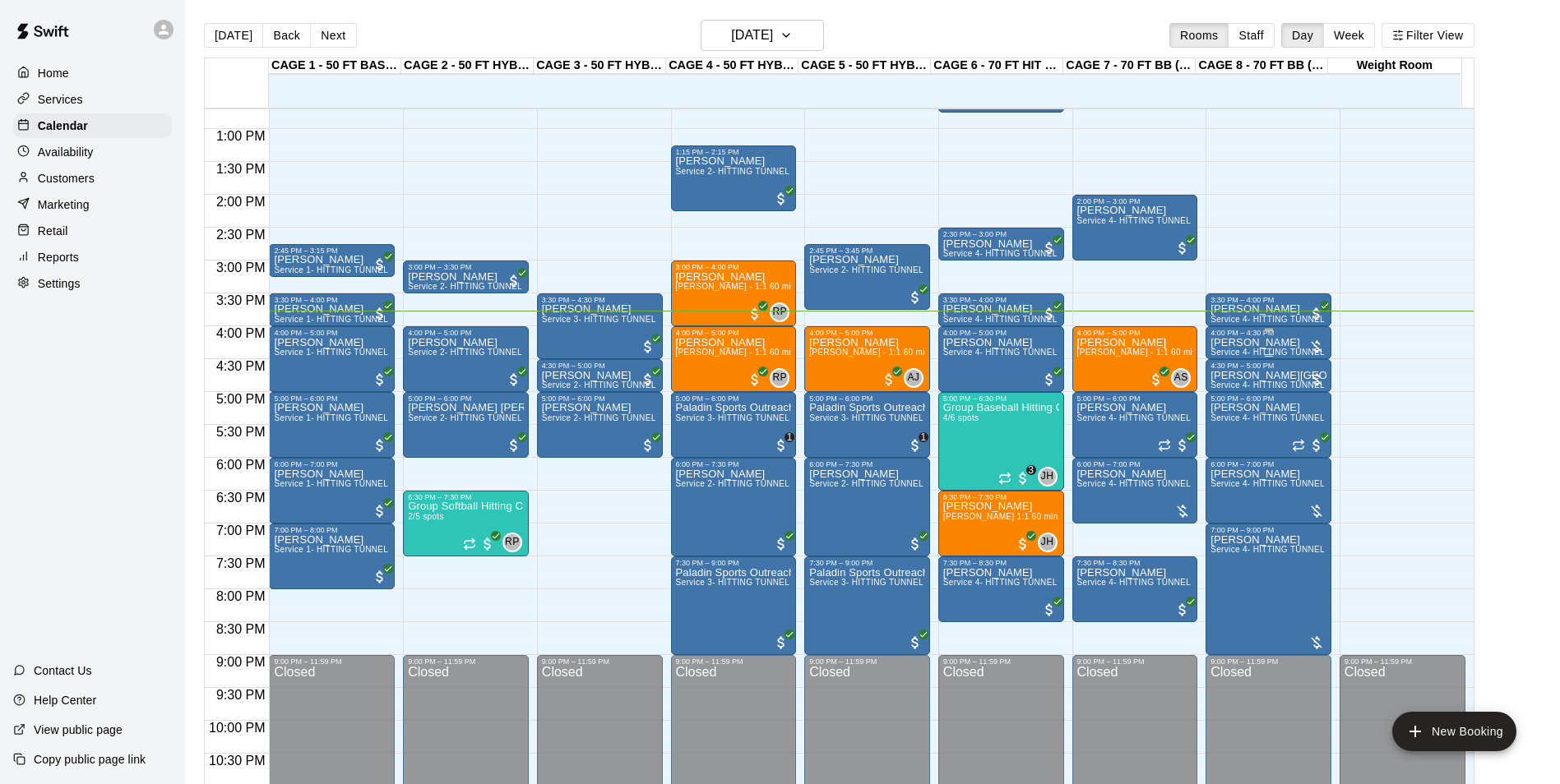
click at [1252, 353] on span "Service 4- HITTING TUNNEL RENTAL - 70ft Baseball" at bounding box center [1315, 352] width 209 height 9
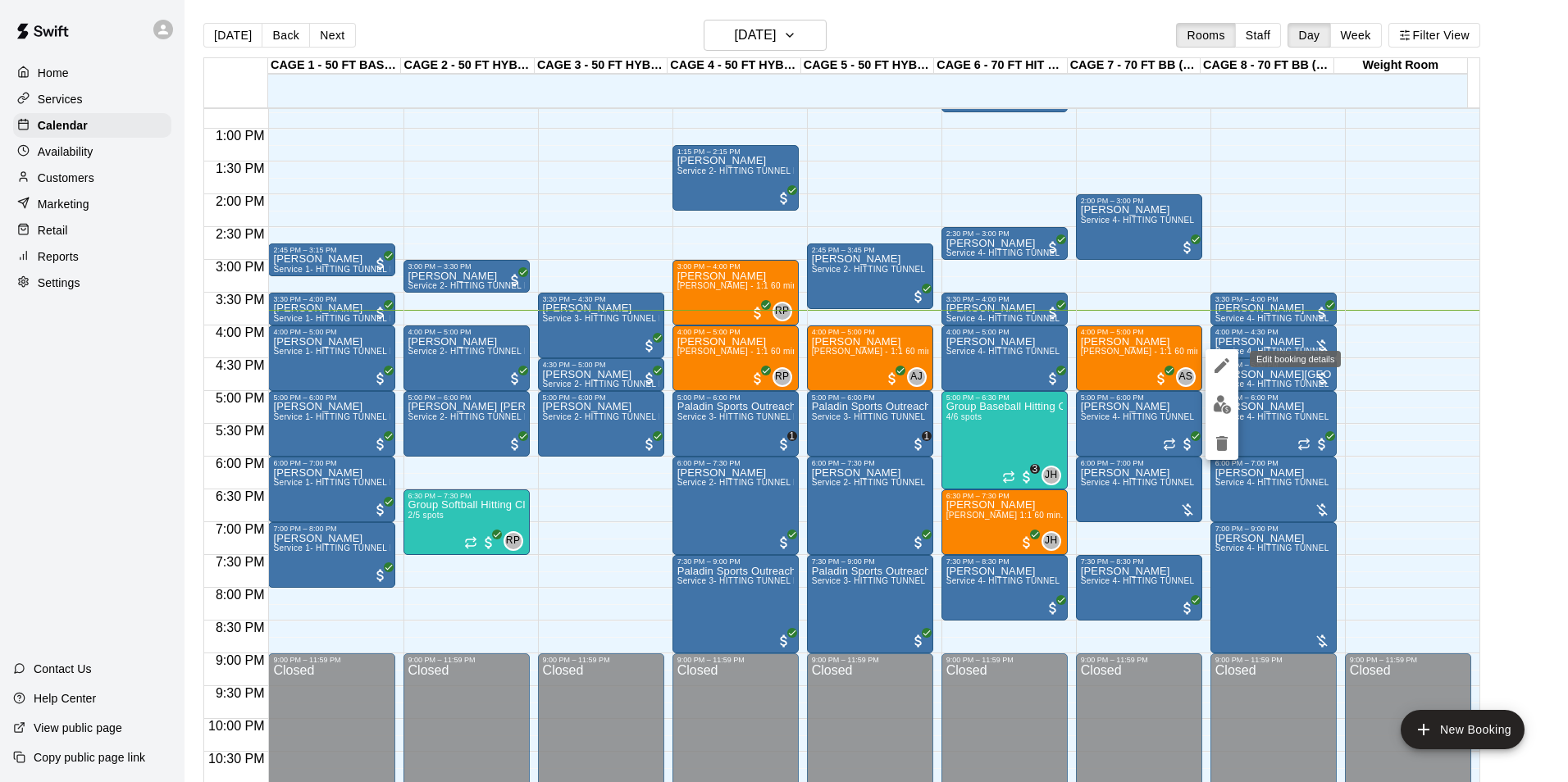
click at [1223, 391] on button "edit" at bounding box center [1221, 405] width 32 height 32
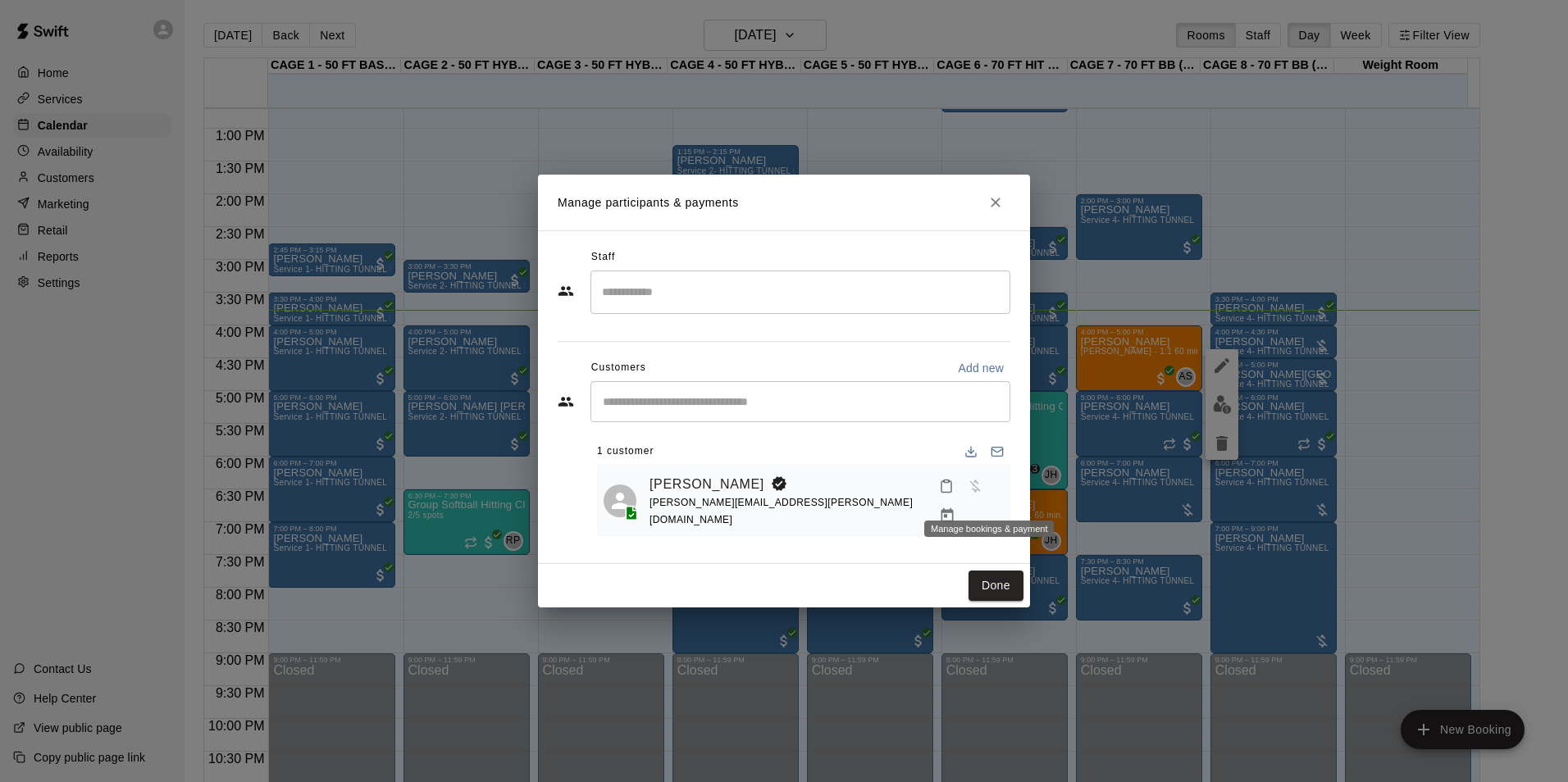
click at [955, 507] on icon "Manage bookings & payment" at bounding box center [947, 515] width 17 height 17
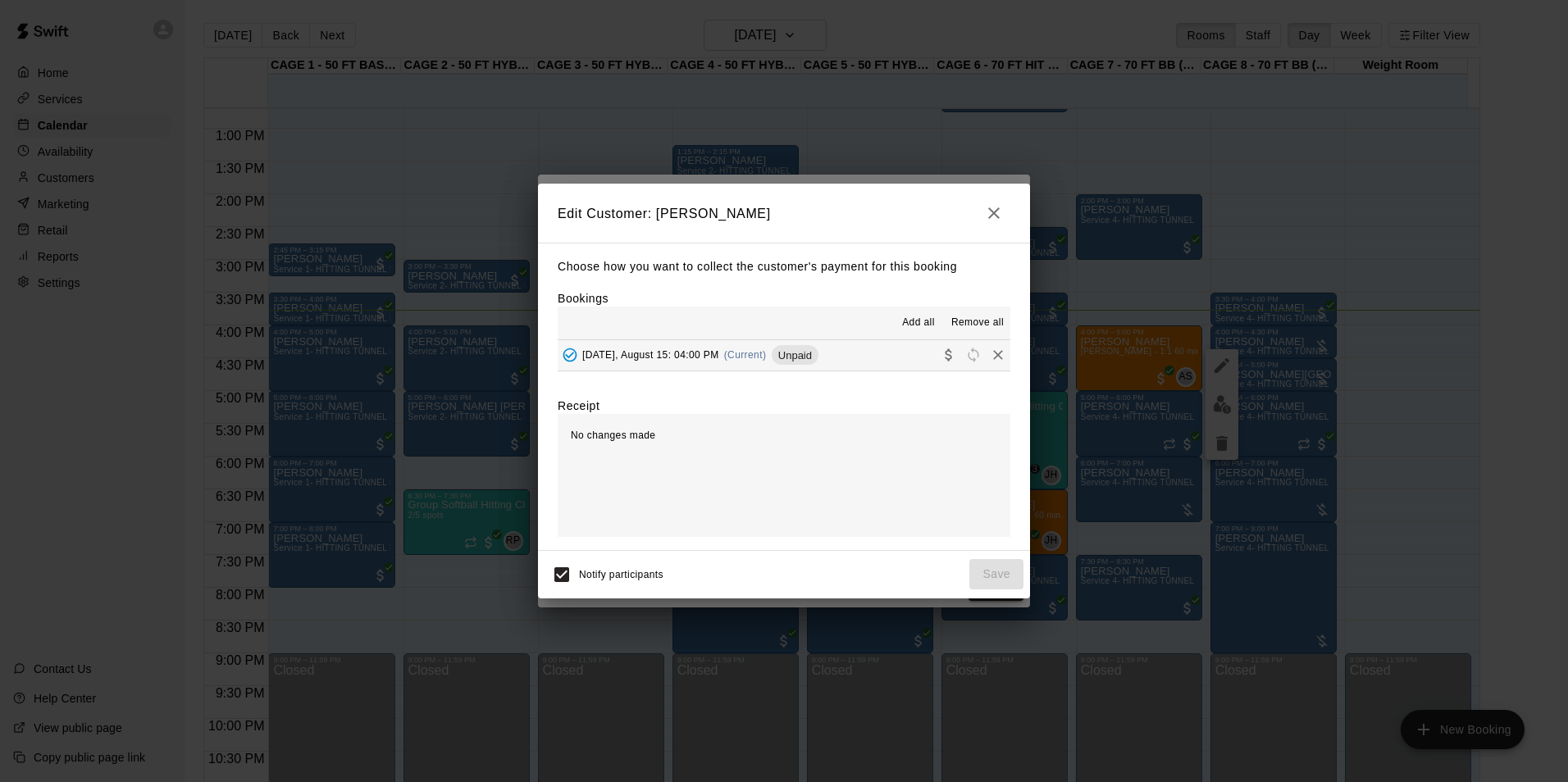
click at [858, 355] on button "Friday, August 15: 04:00 PM (Current) Unpaid" at bounding box center [783, 355] width 453 height 31
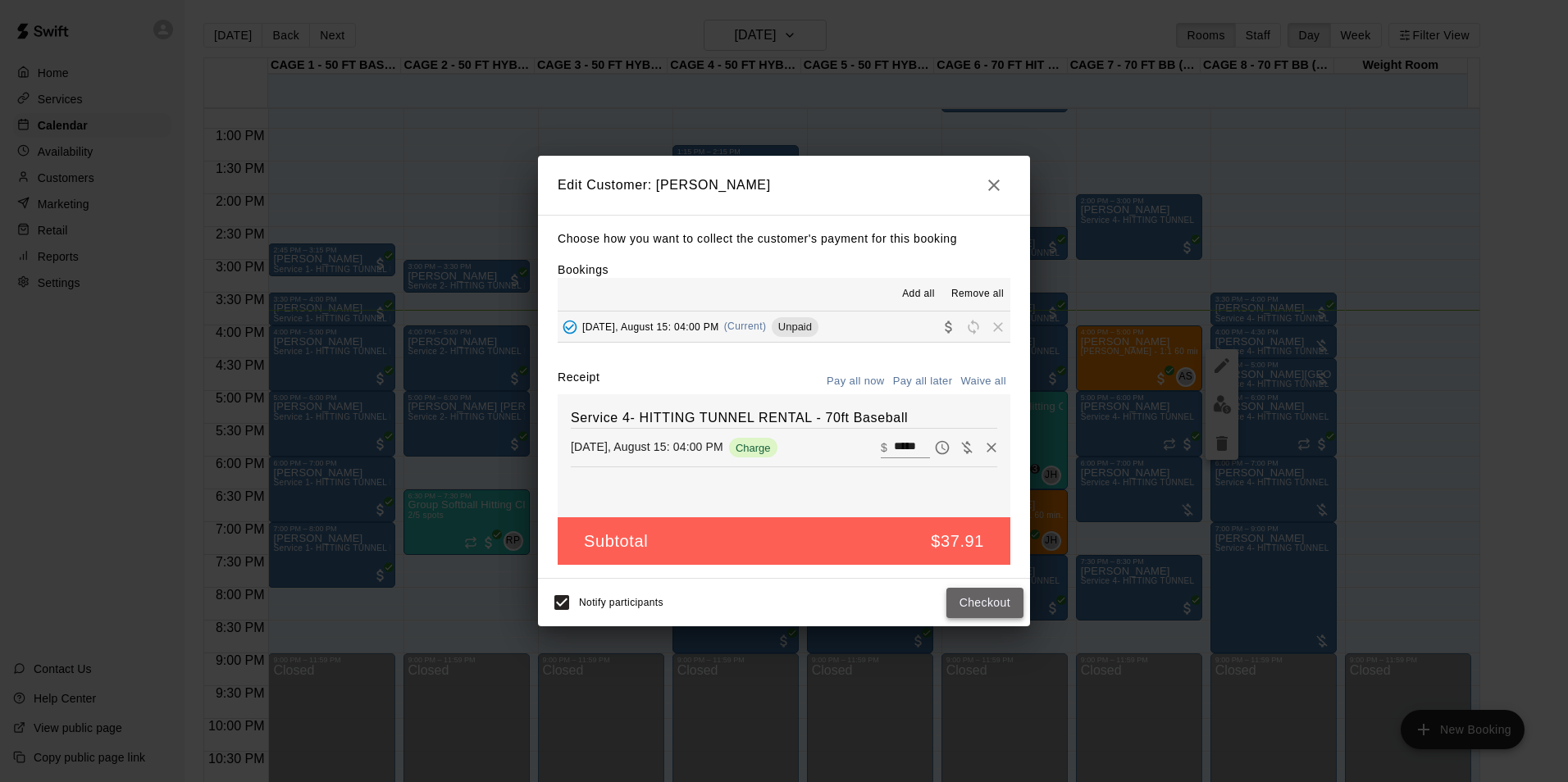
click at [955, 597] on button "Checkout" at bounding box center [985, 602] width 77 height 31
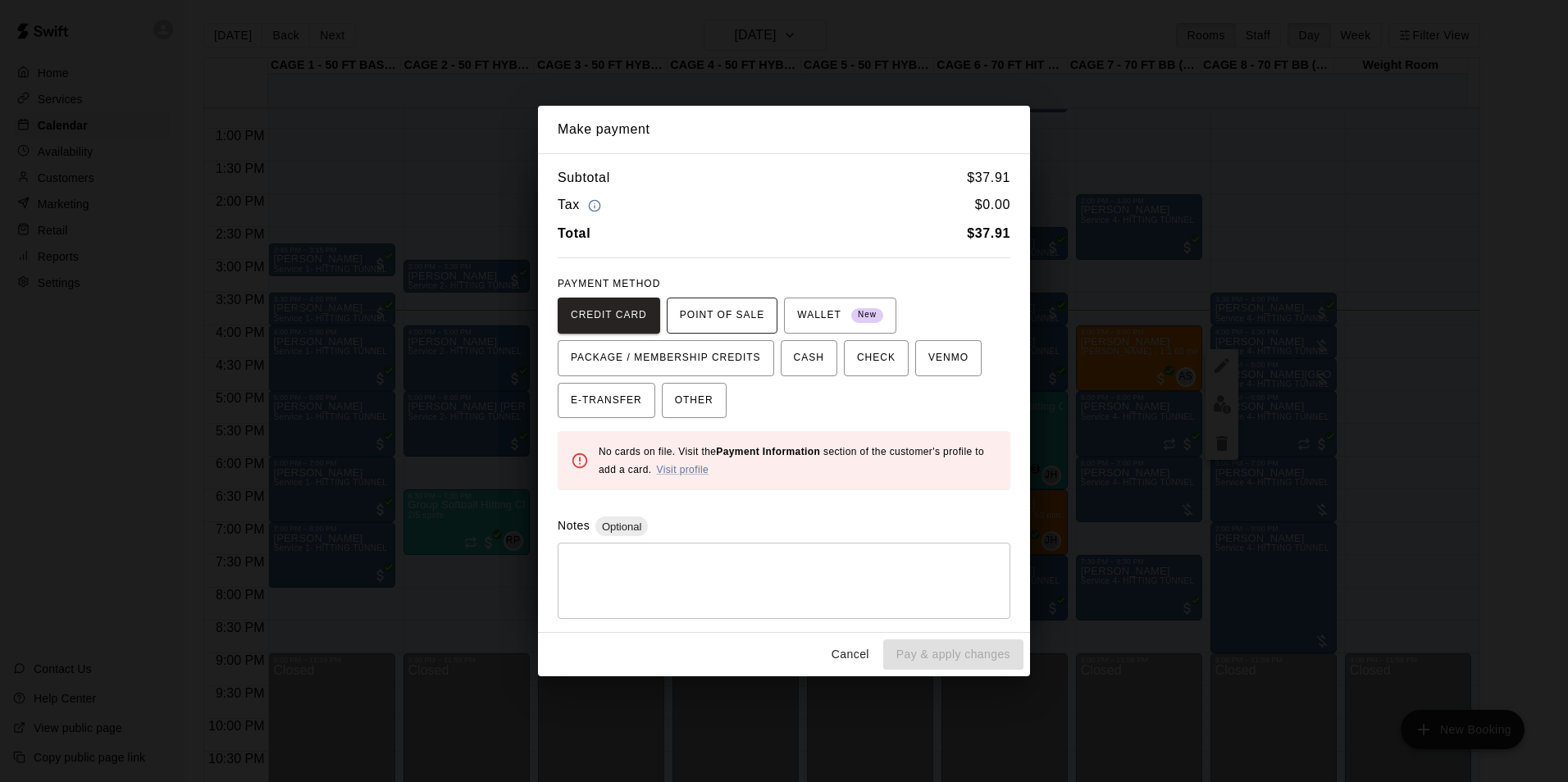
click at [737, 316] on span "POINT OF SALE" at bounding box center [722, 315] width 84 height 26
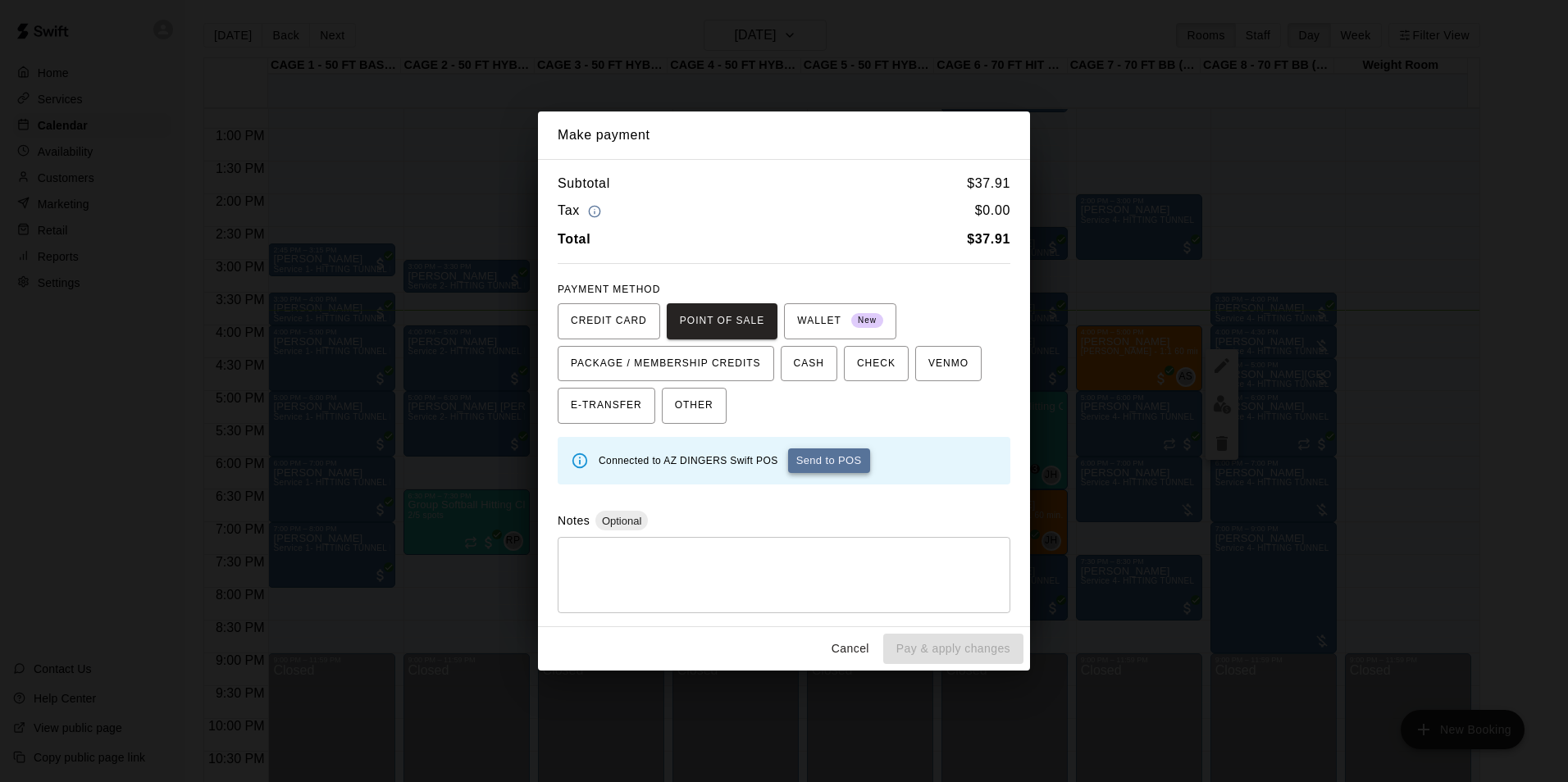
click at [837, 461] on button "Send to POS" at bounding box center [829, 461] width 82 height 25
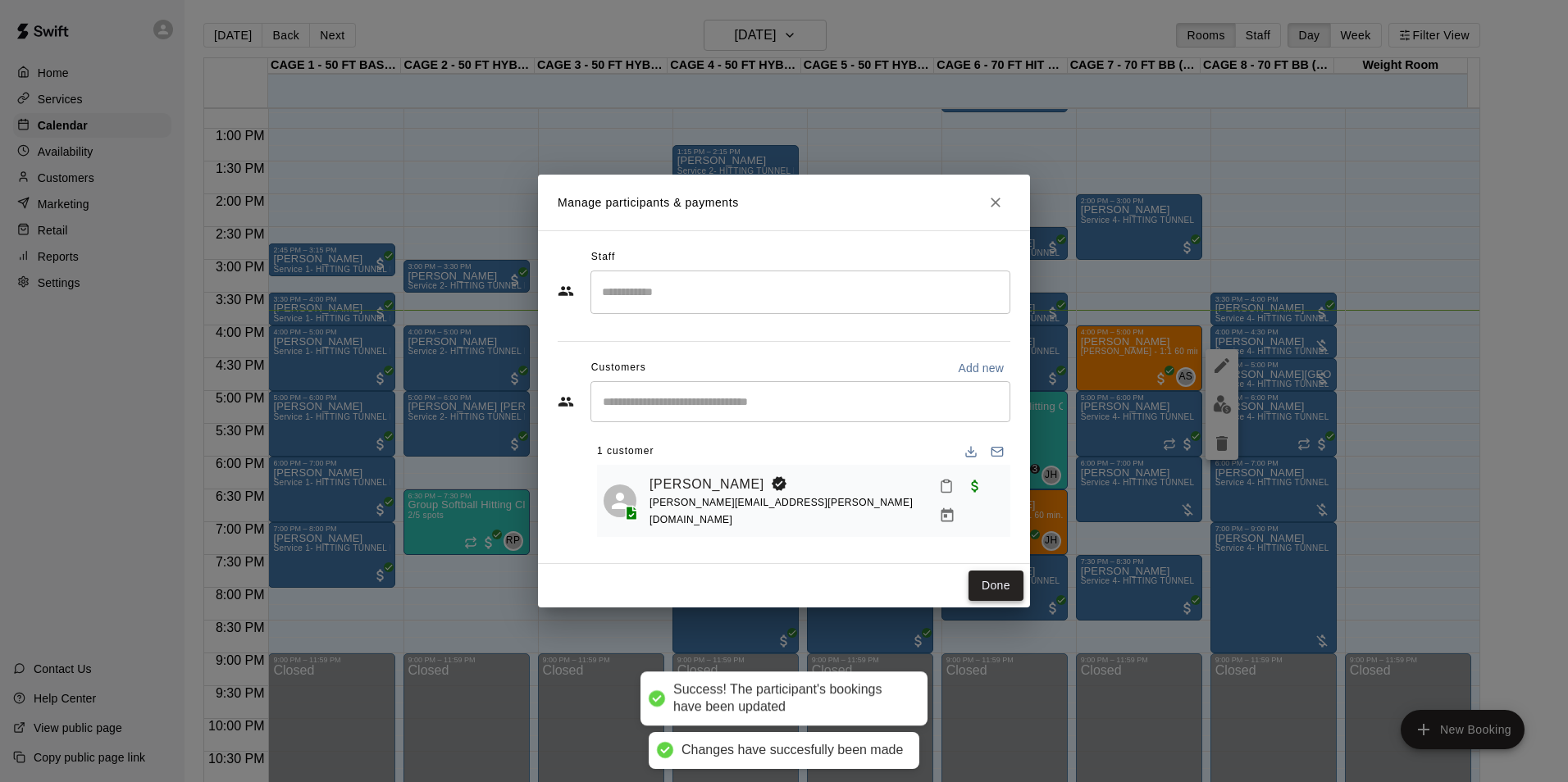
click at [992, 584] on button "Done" at bounding box center [995, 585] width 55 height 31
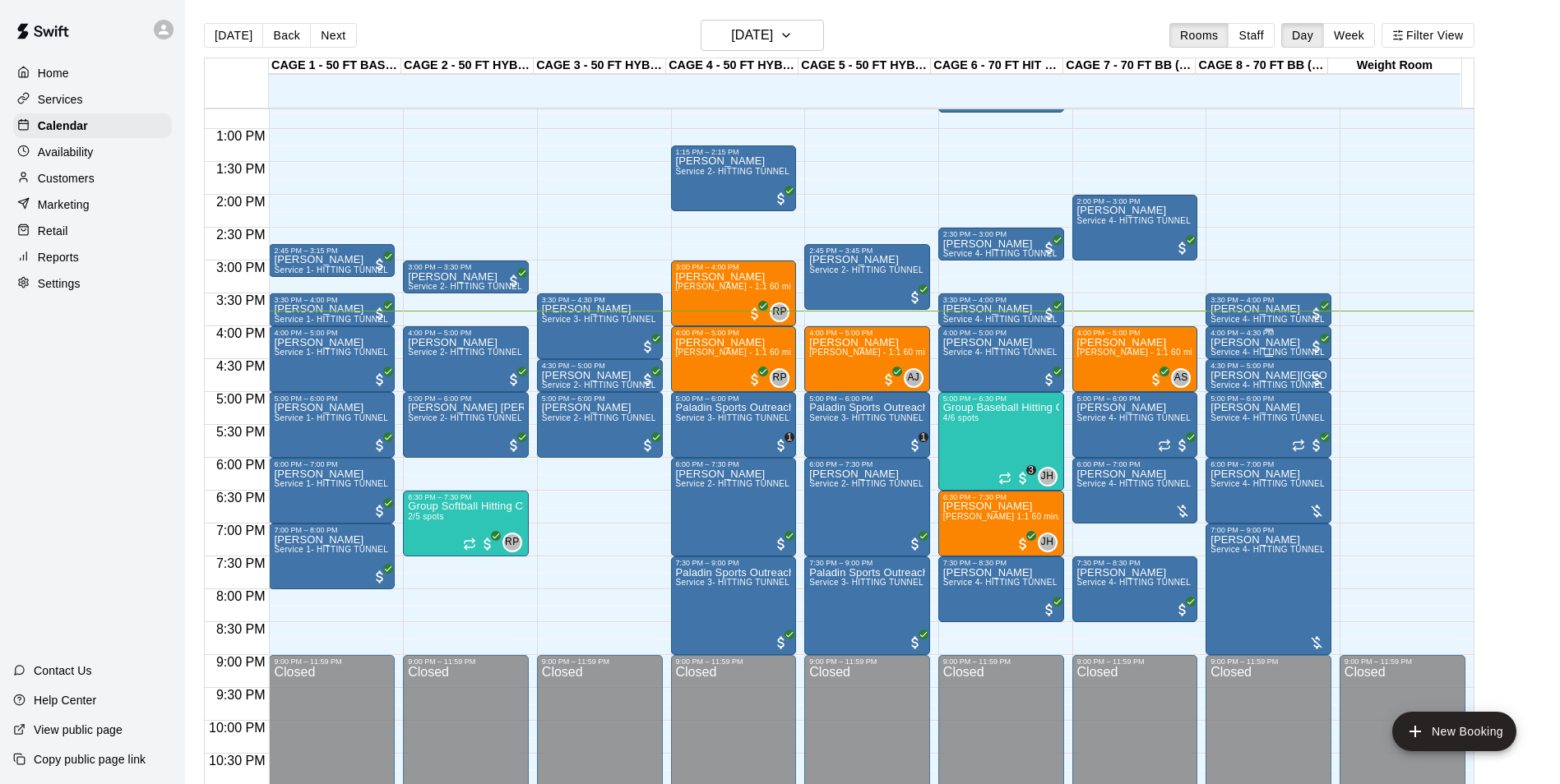
click at [1260, 352] on span "Service 4- HITTING TUNNEL RENTAL - 70ft Baseball" at bounding box center [1315, 352] width 209 height 9
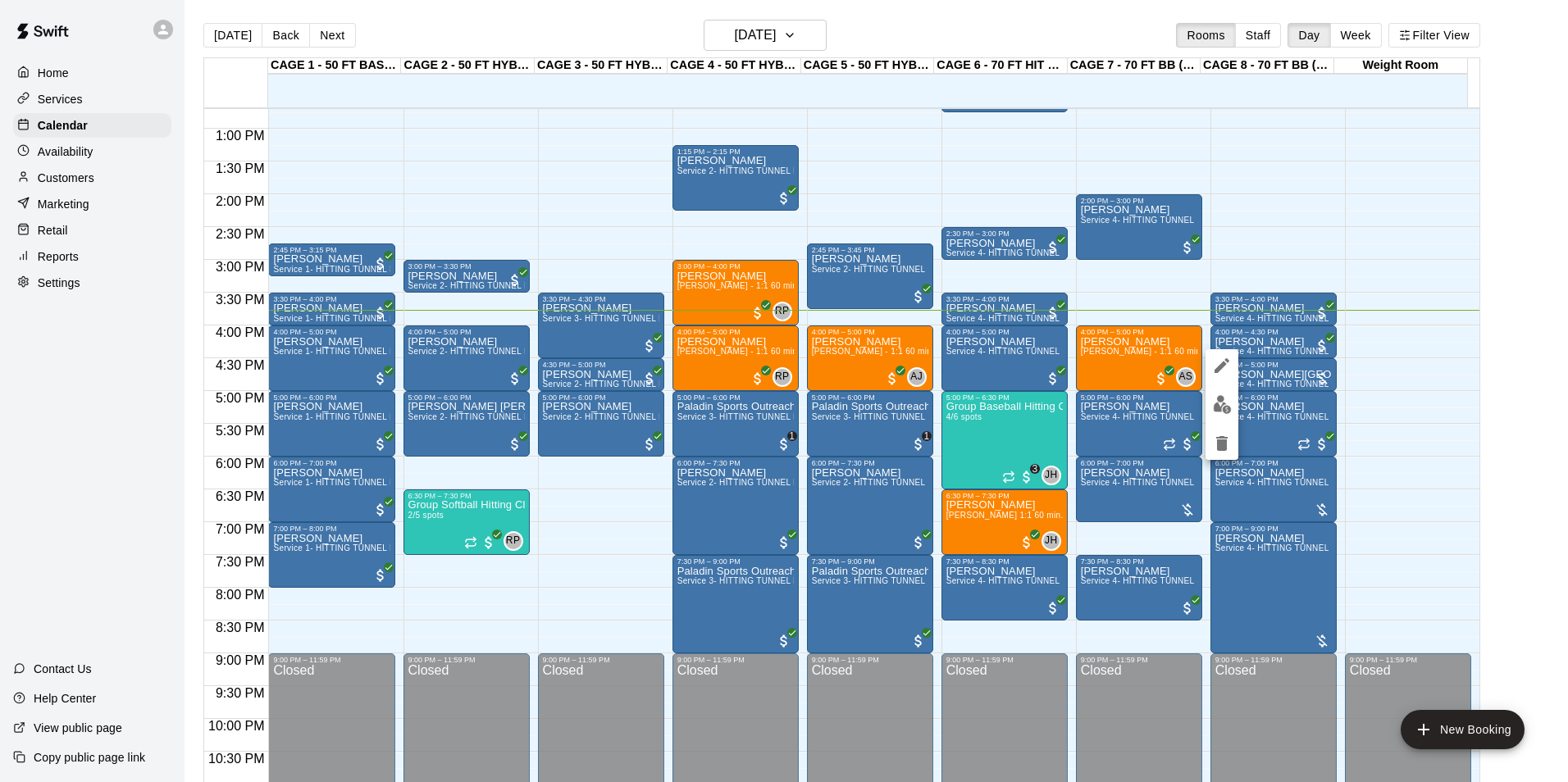
click at [1274, 348] on div at bounding box center [784, 391] width 1568 height 782
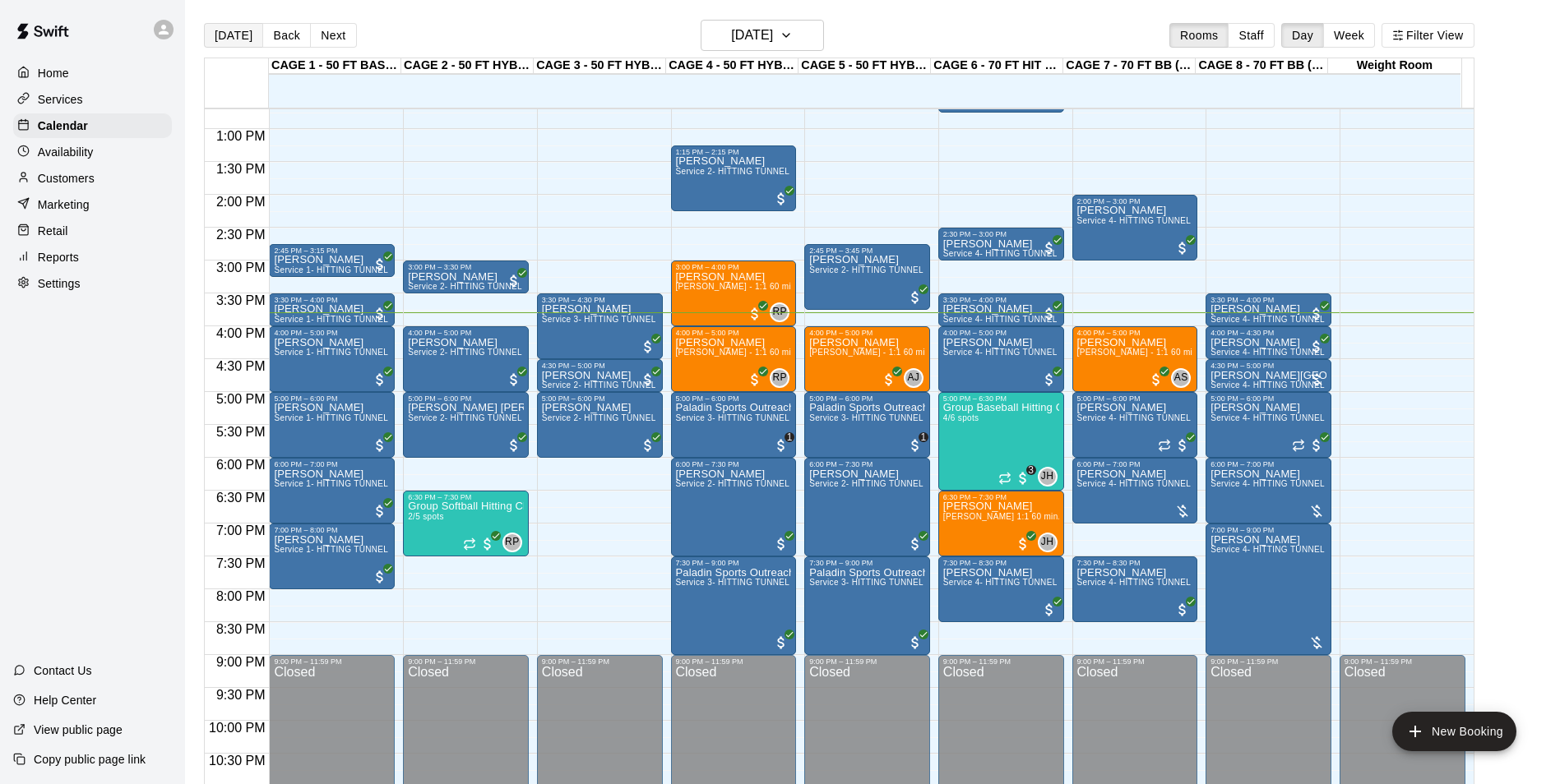
click at [204, 37] on button "Today" at bounding box center [233, 35] width 59 height 25
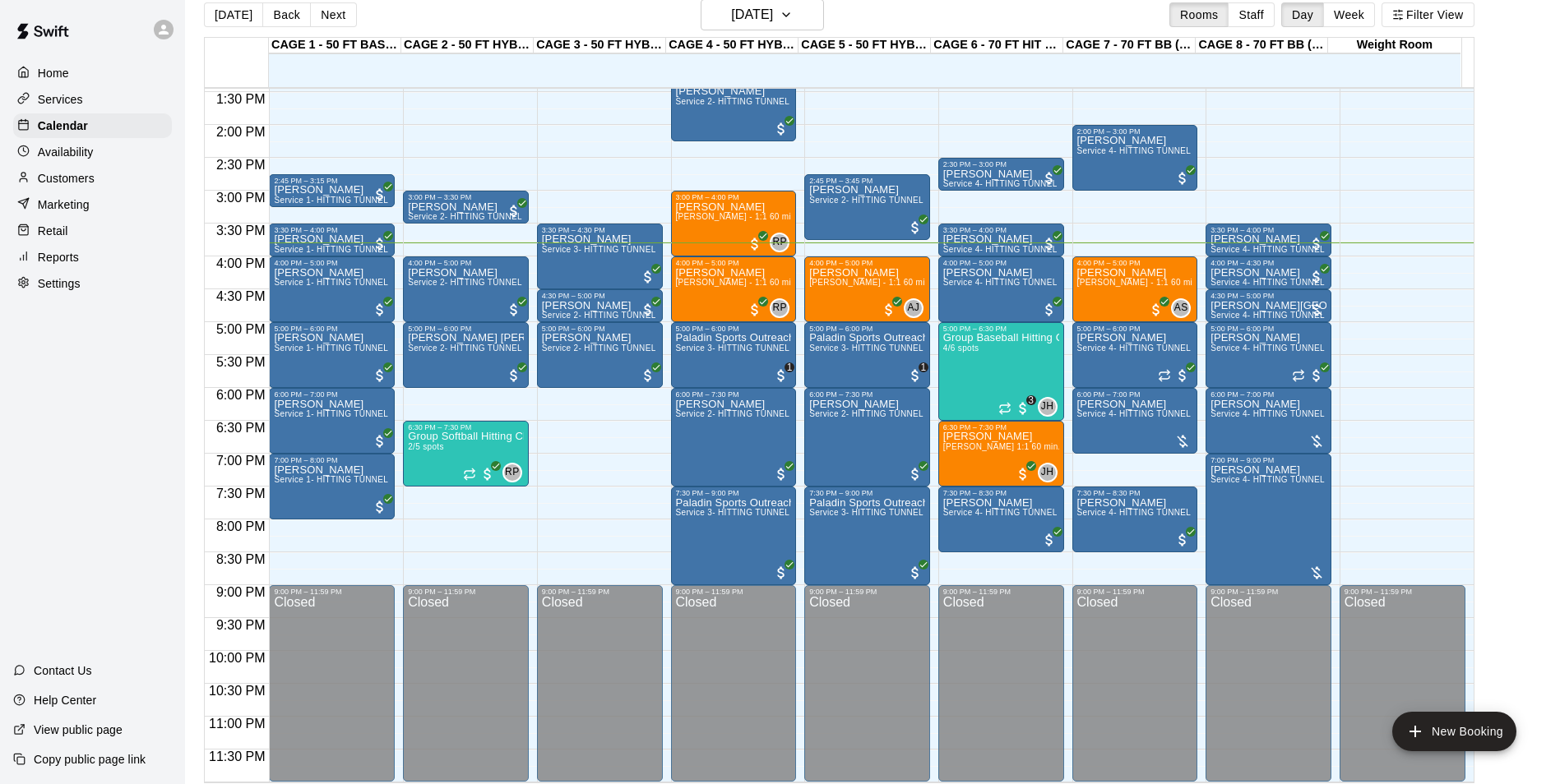
scroll to position [26, 0]
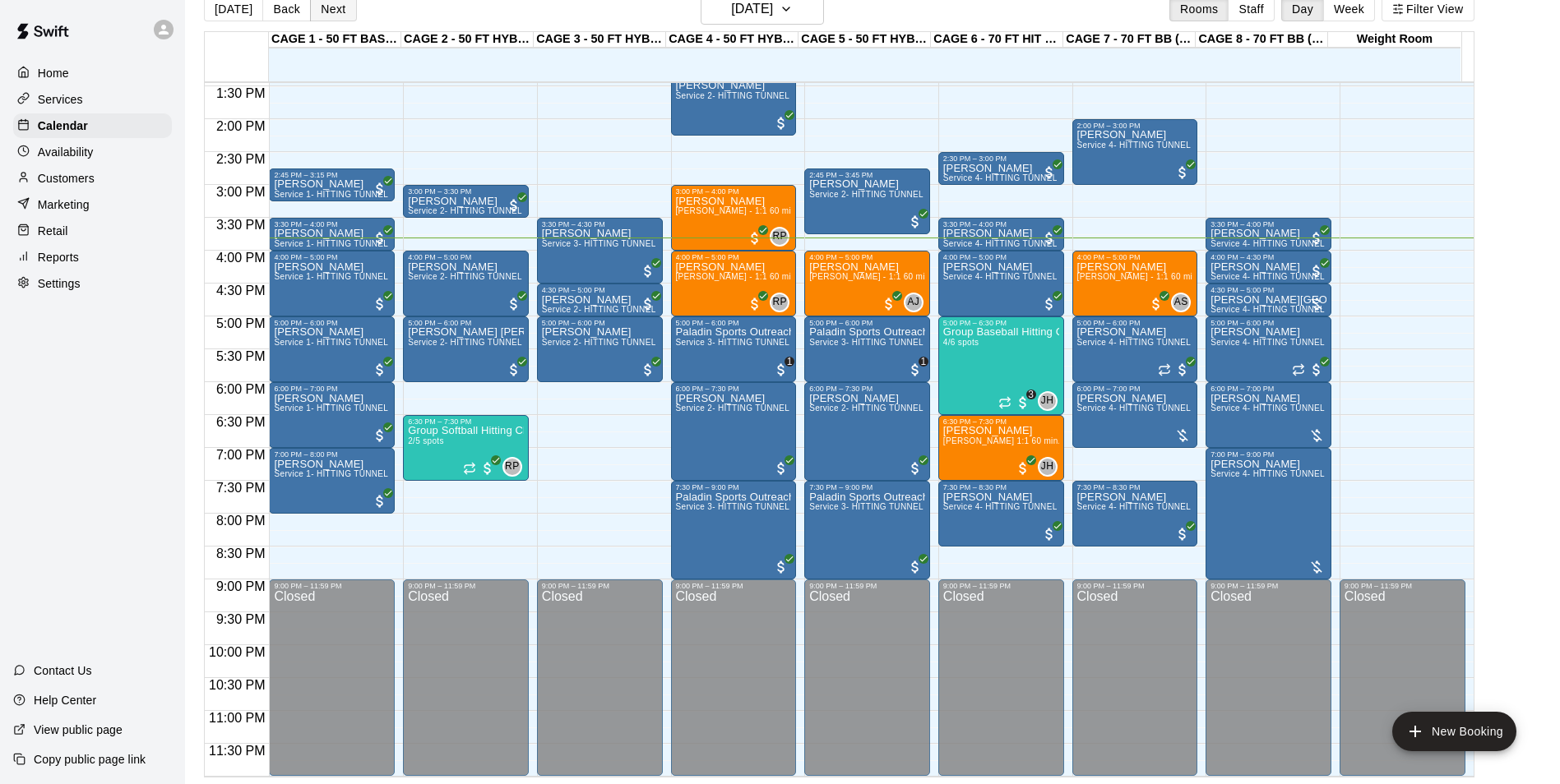
click at [314, 5] on button "Next" at bounding box center [333, 9] width 46 height 25
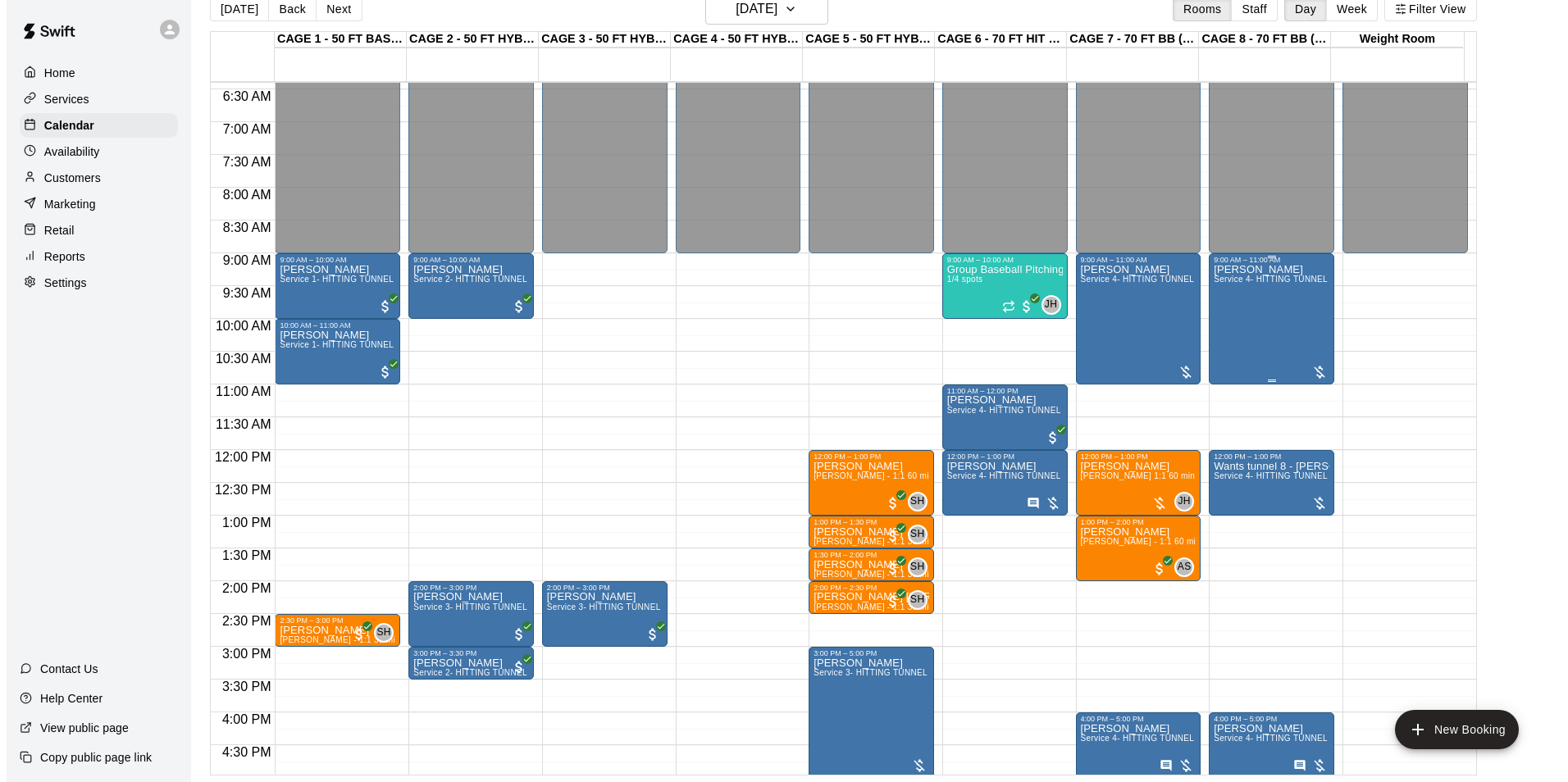
scroll to position [391, 0]
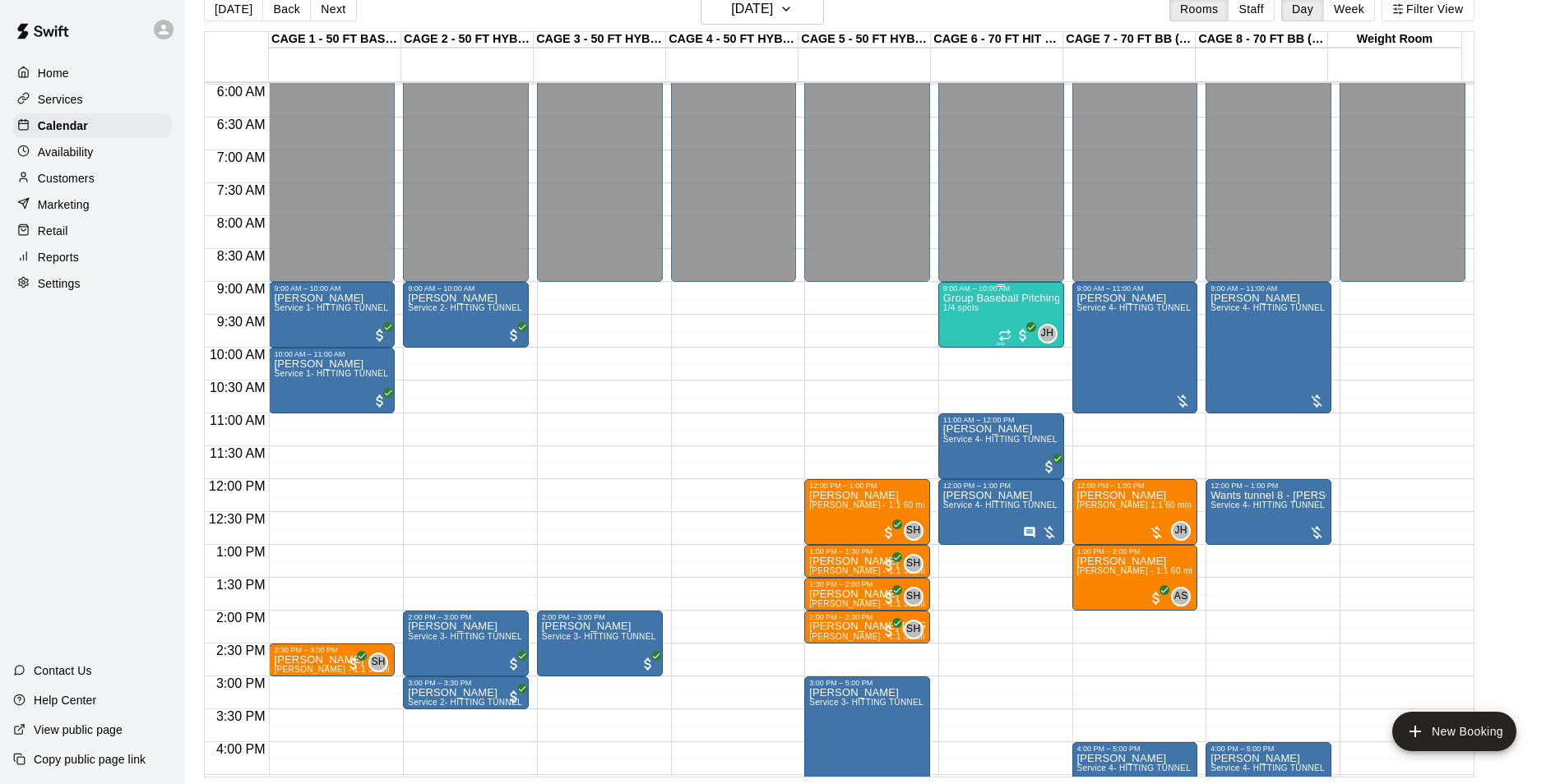
click at [964, 306] on span "1/4 spots" at bounding box center [961, 307] width 36 height 9
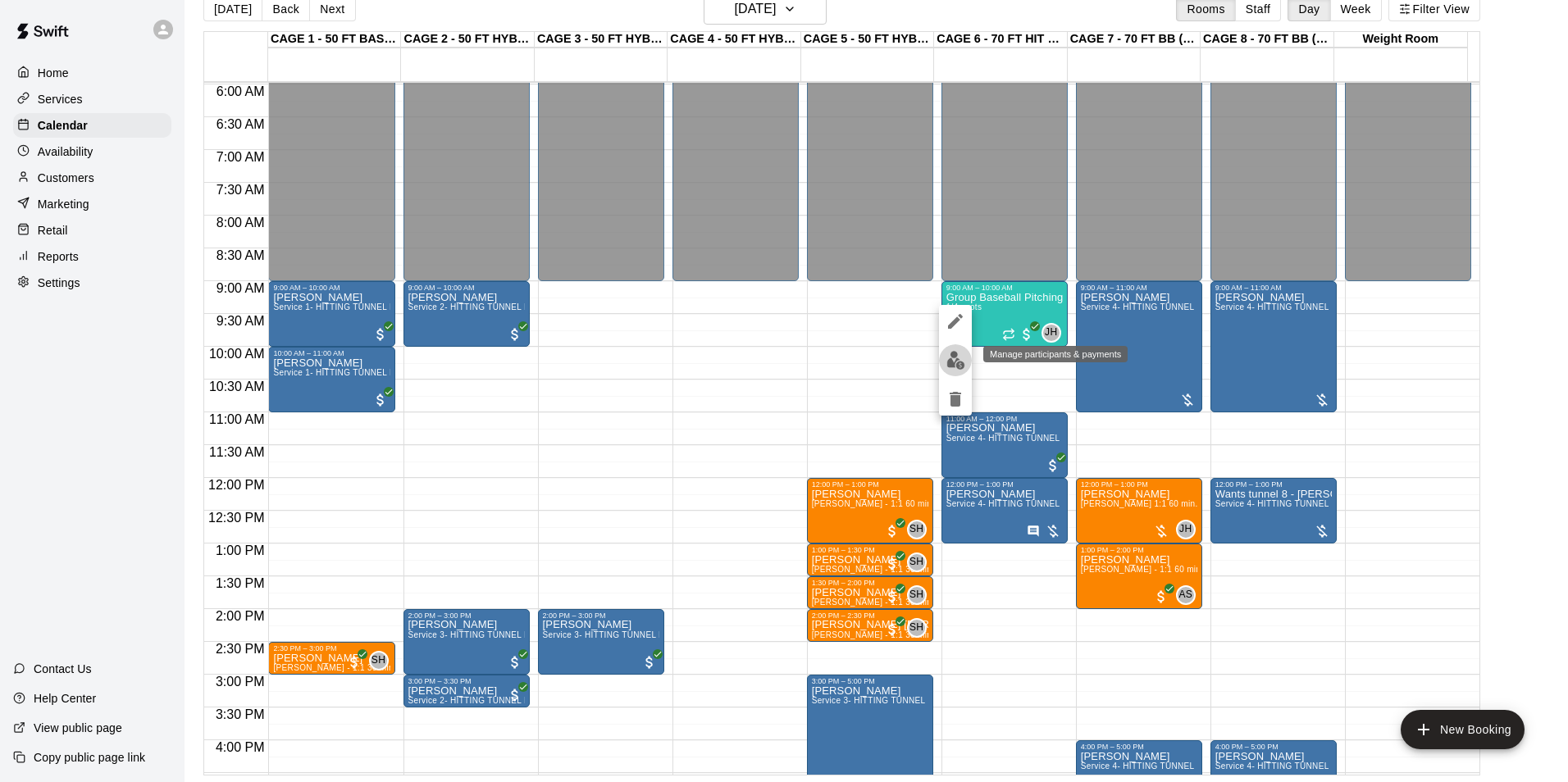
click at [962, 365] on img "edit" at bounding box center [956, 361] width 19 height 19
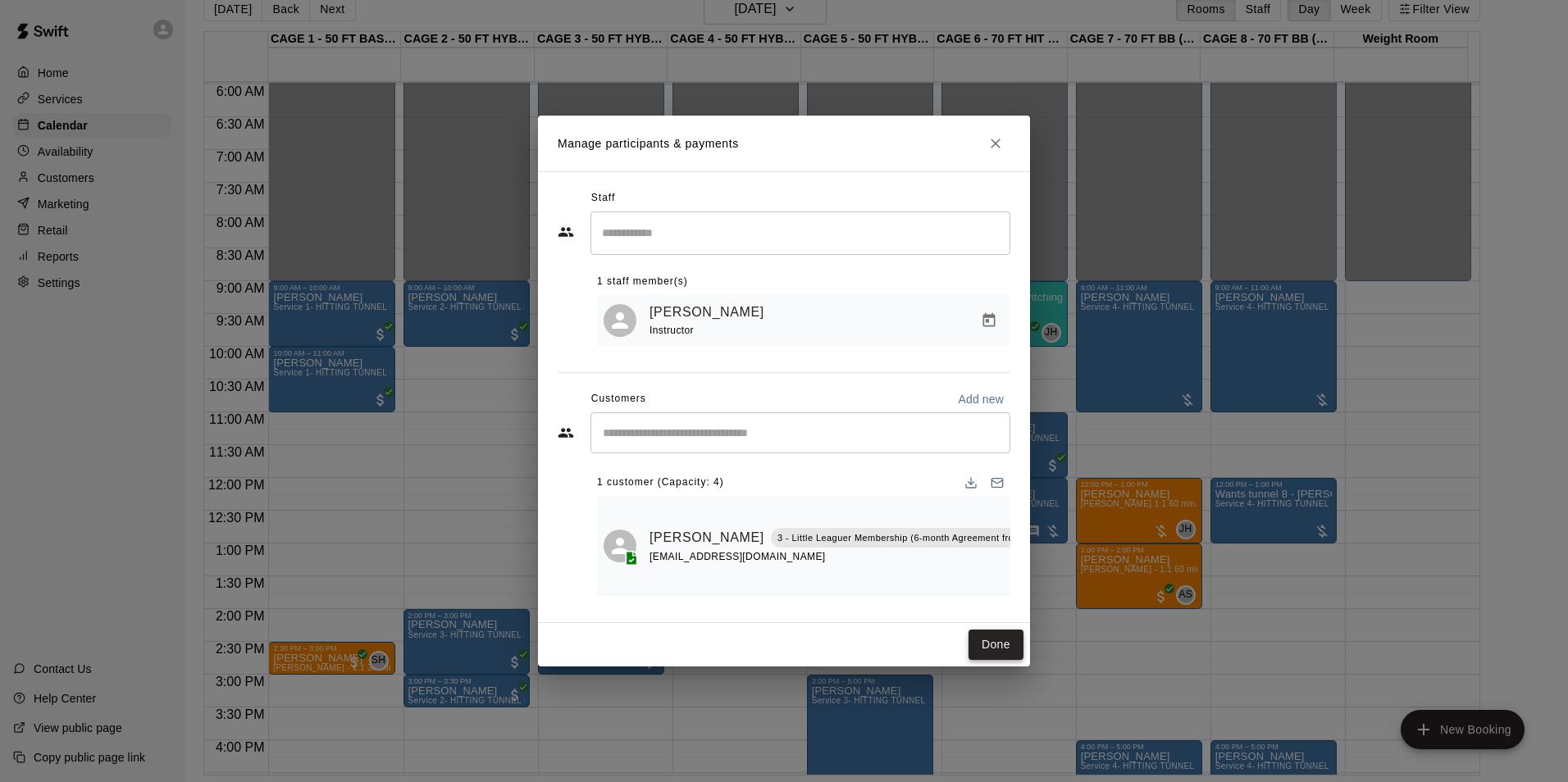
click at [1003, 648] on button "Done" at bounding box center [995, 645] width 55 height 31
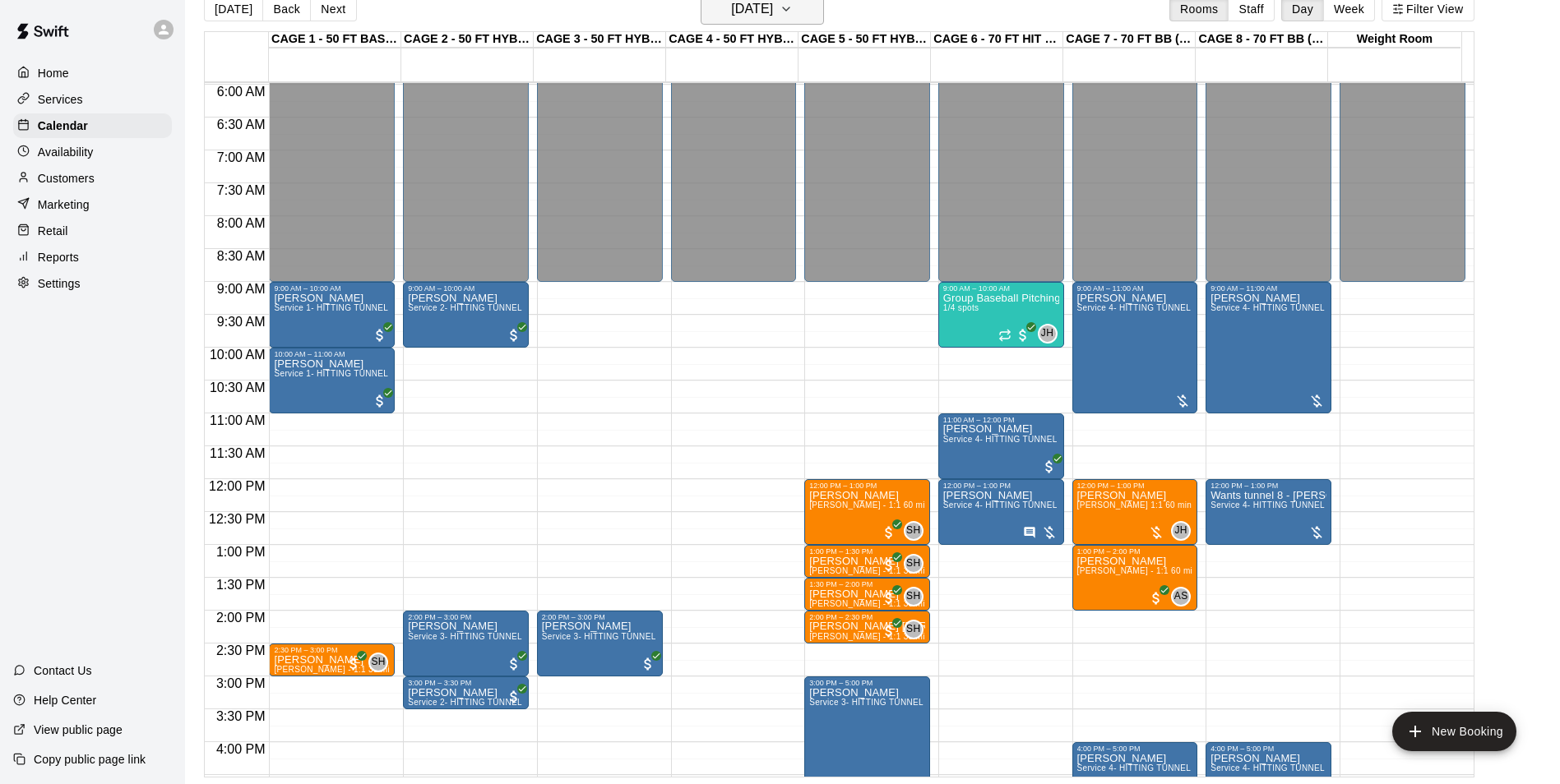
click at [731, 7] on h6 "Saturday Aug 16" at bounding box center [752, 9] width 42 height 23
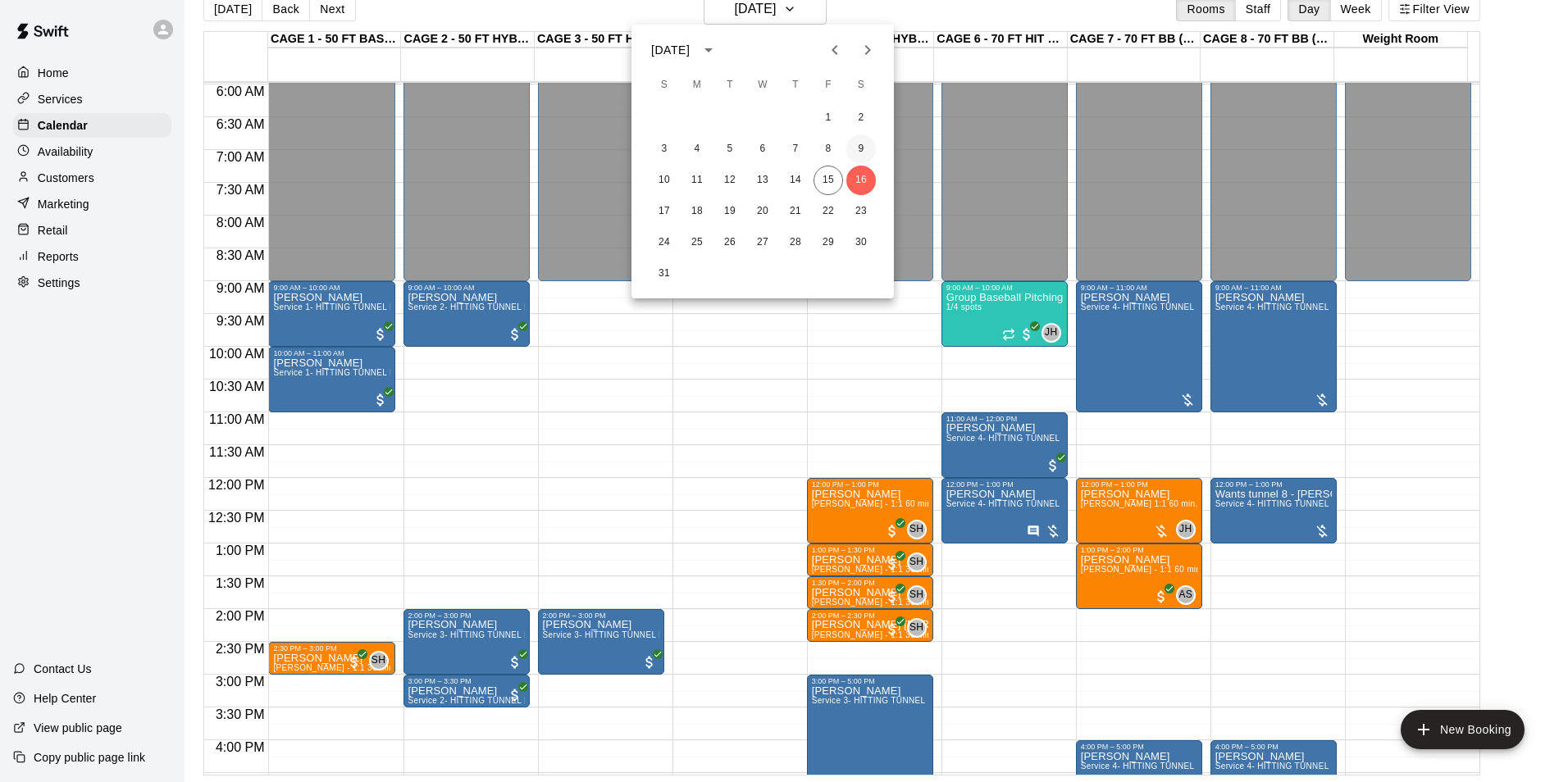
click at [863, 141] on button "9" at bounding box center [861, 149] width 30 height 30
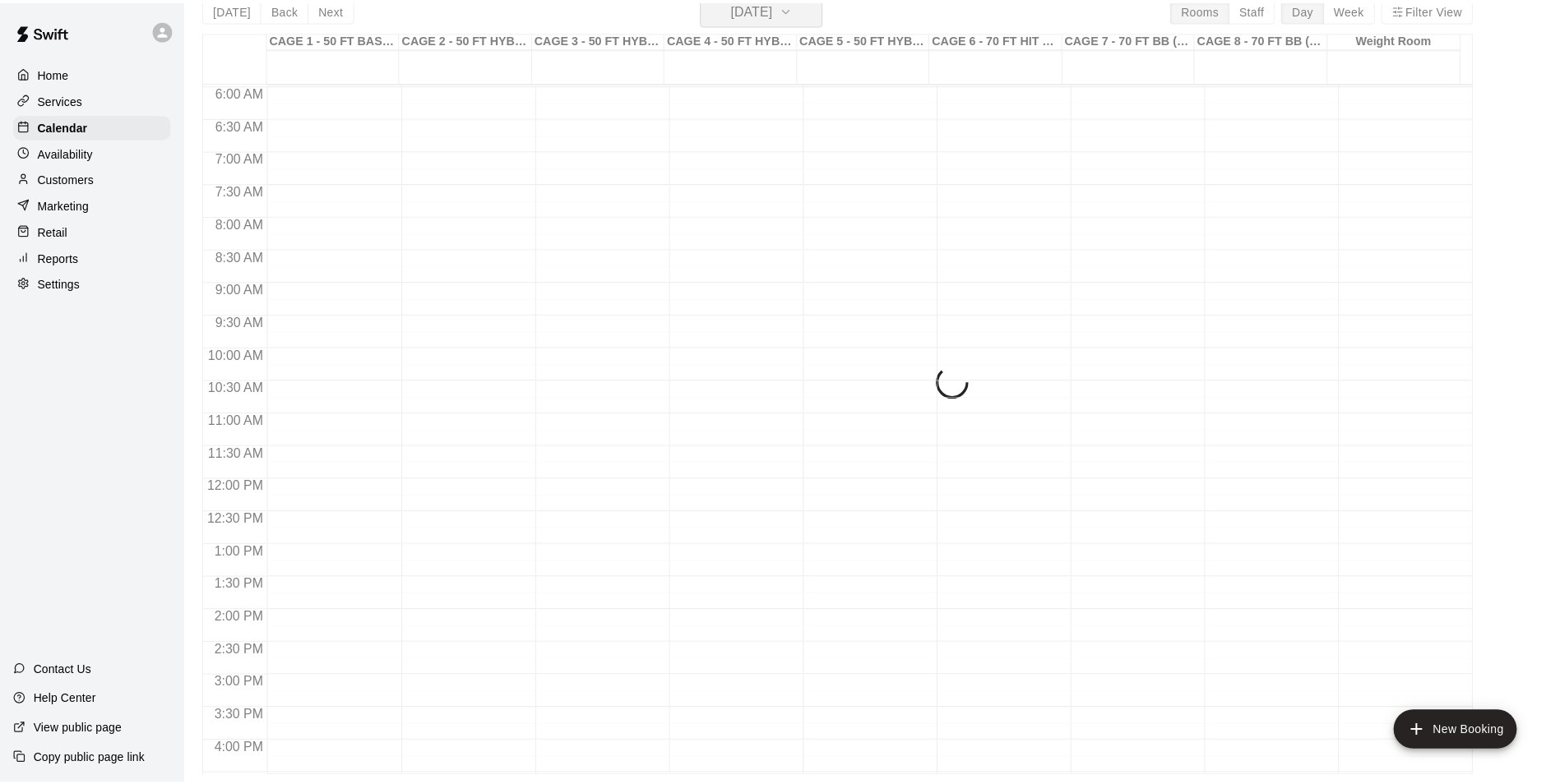
scroll to position [19, 0]
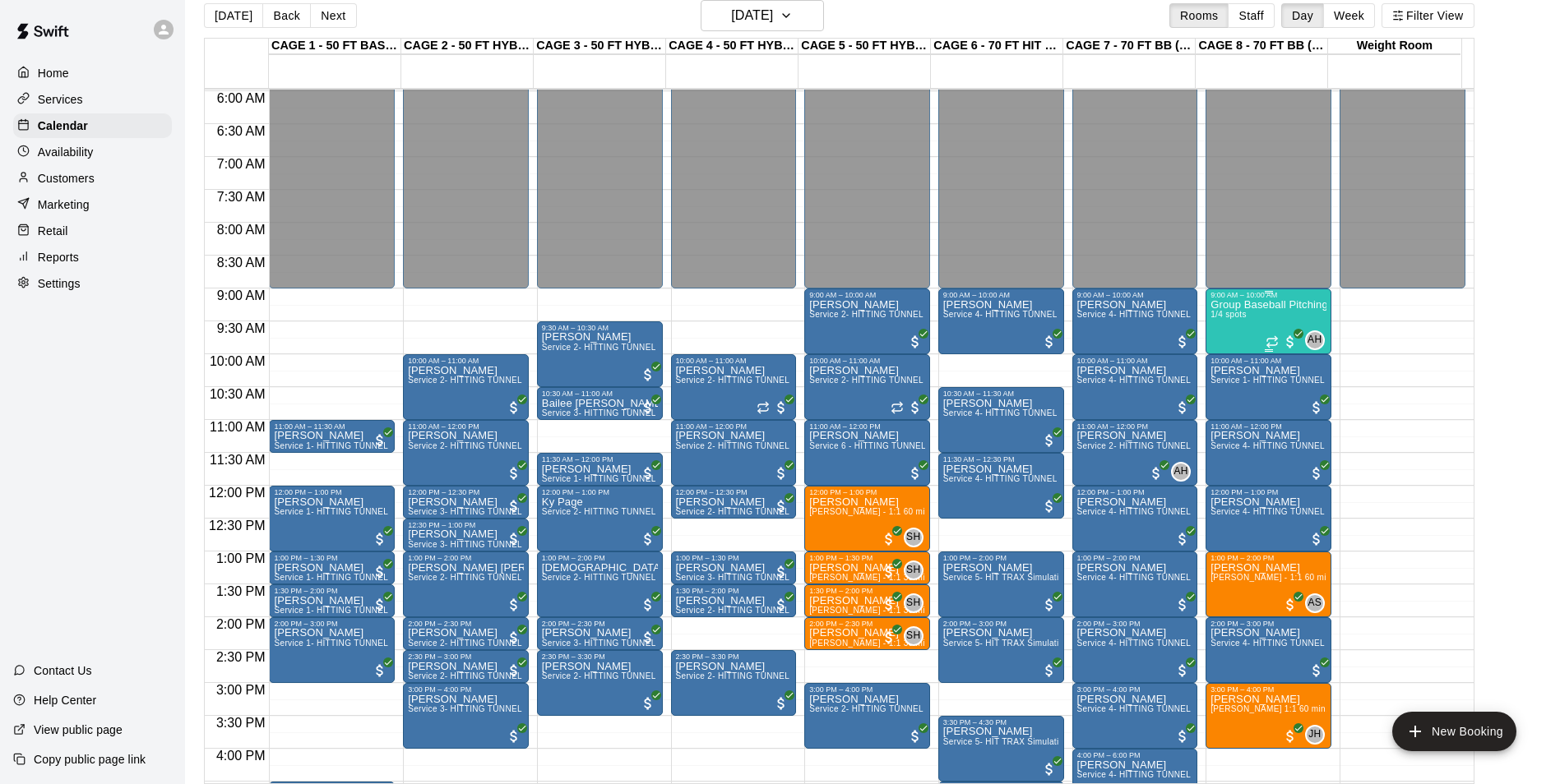
click at [1285, 305] on p "Group Baseball Pitching - ages 9-12yrs old" at bounding box center [1268, 305] width 116 height 0
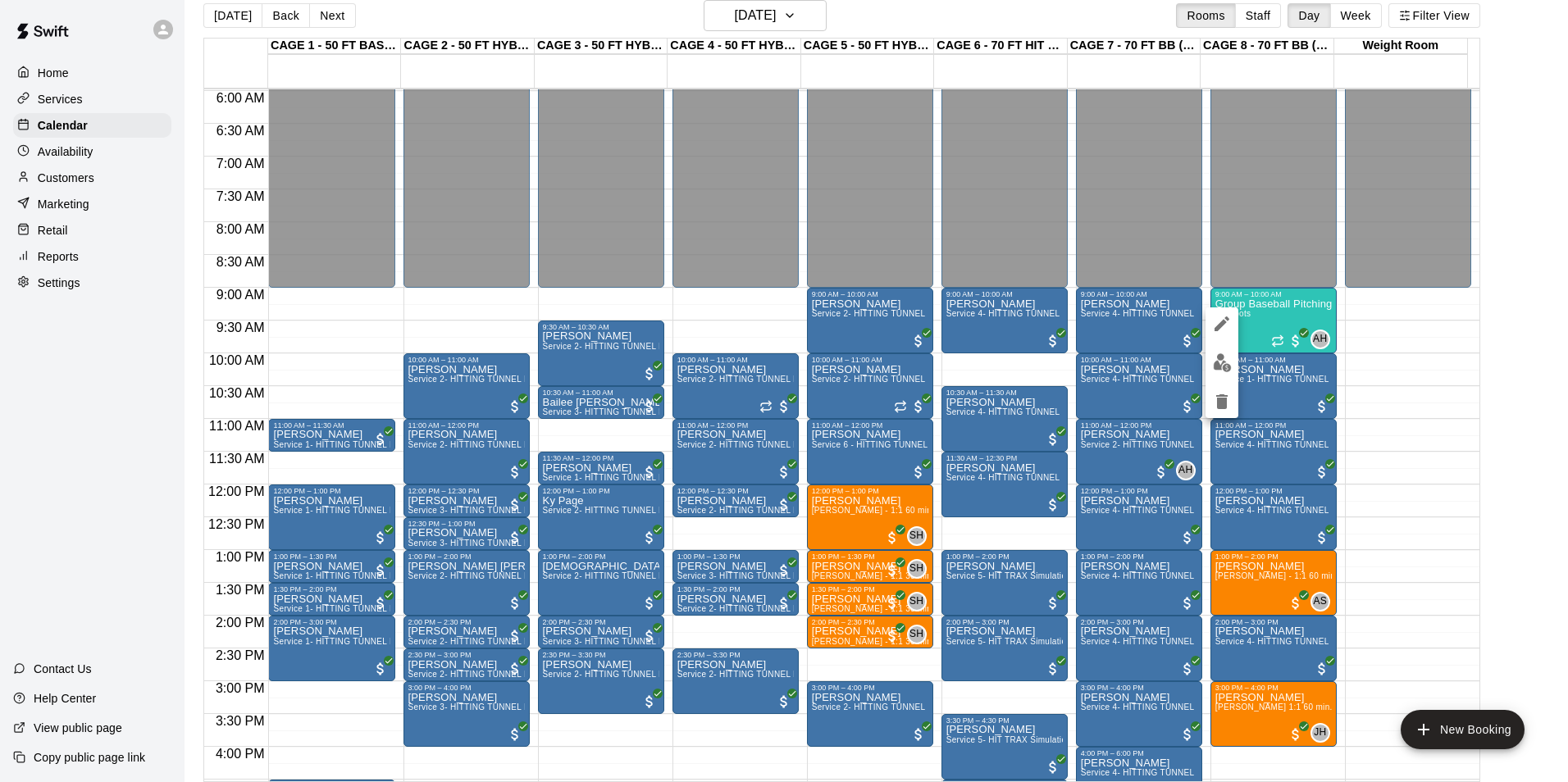
click at [1228, 363] on img "edit" at bounding box center [1222, 363] width 19 height 19
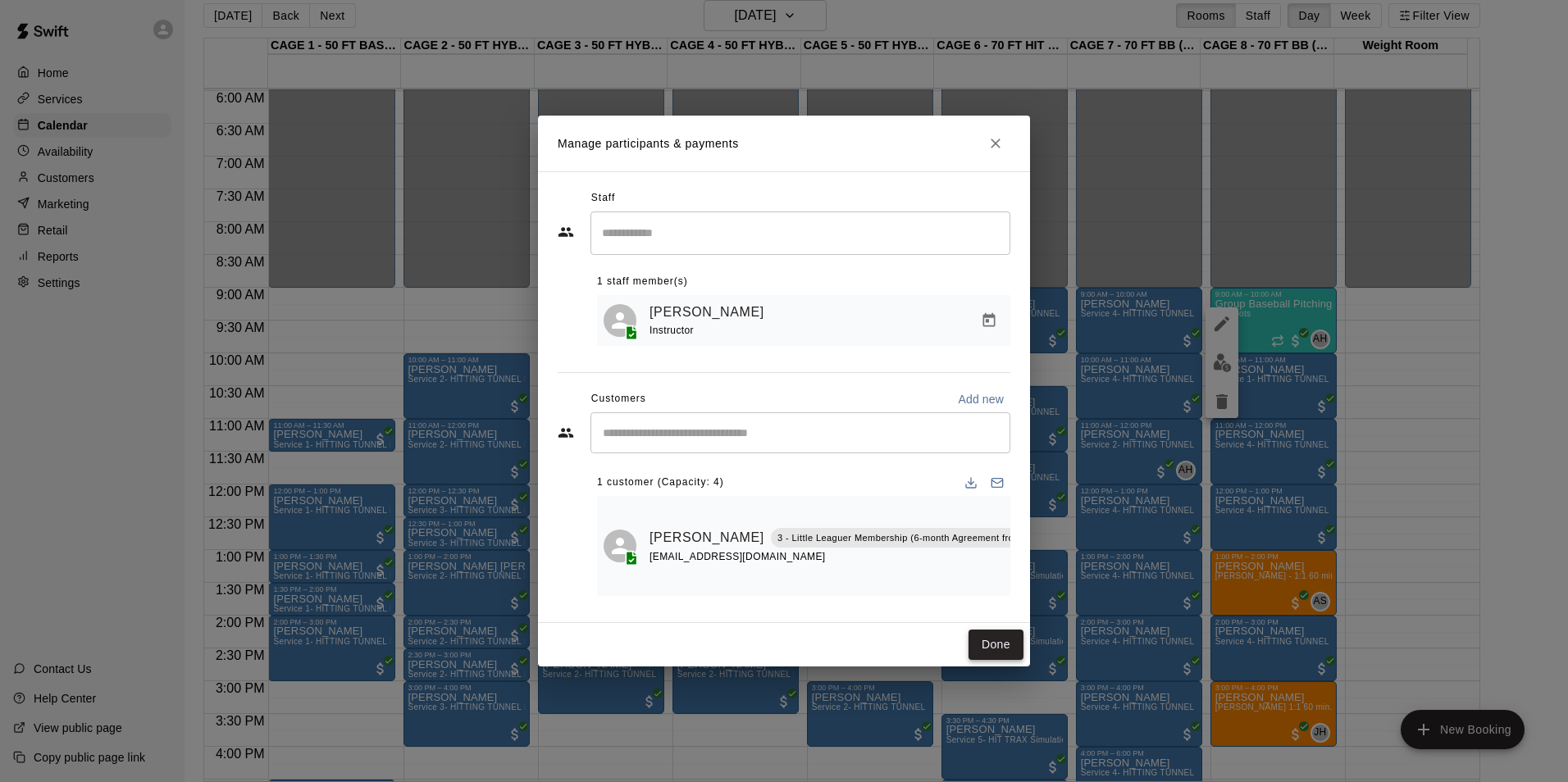
click at [1001, 654] on button "Done" at bounding box center [995, 645] width 55 height 31
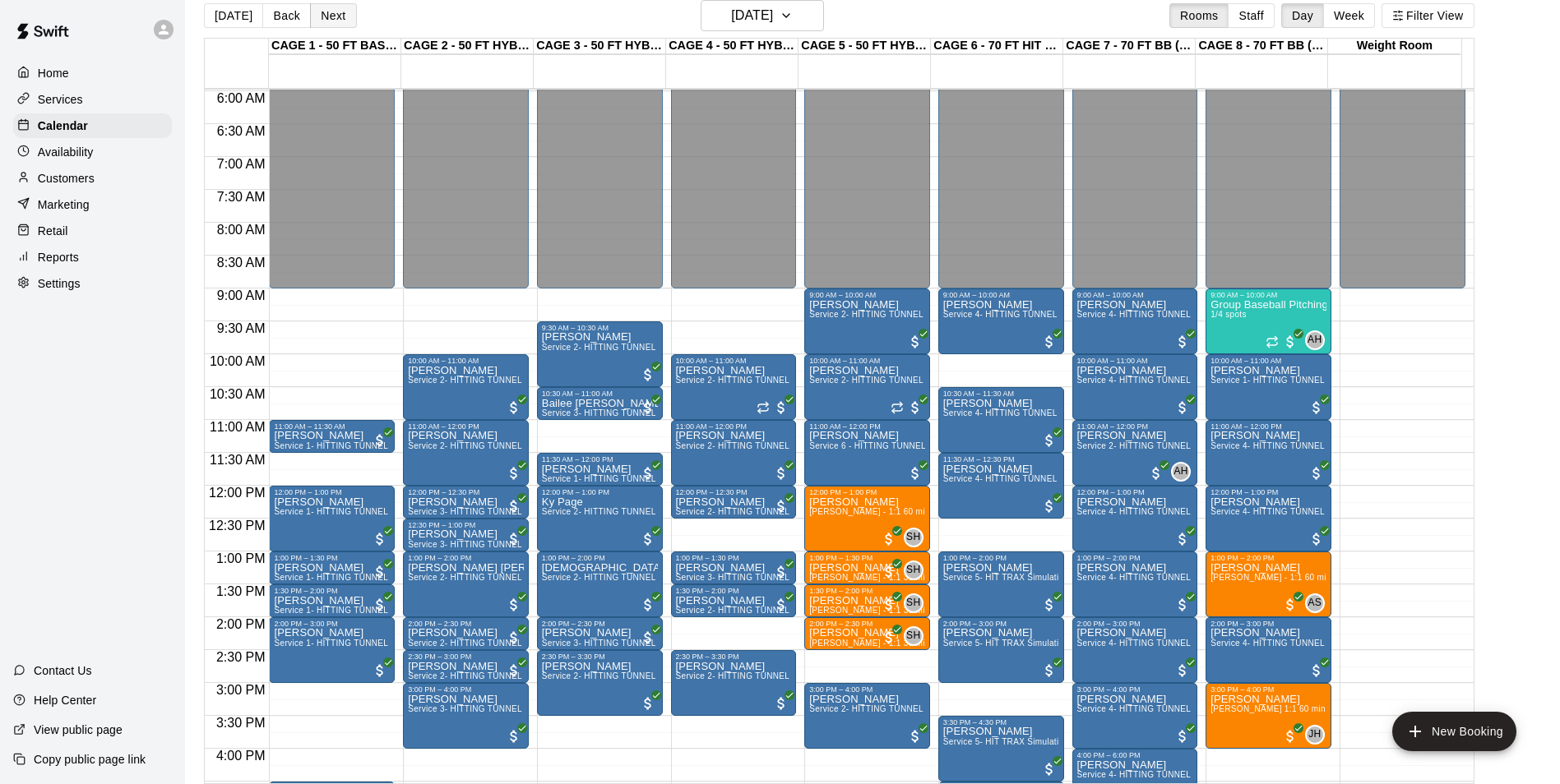
click at [318, 13] on button "Next" at bounding box center [333, 16] width 46 height 25
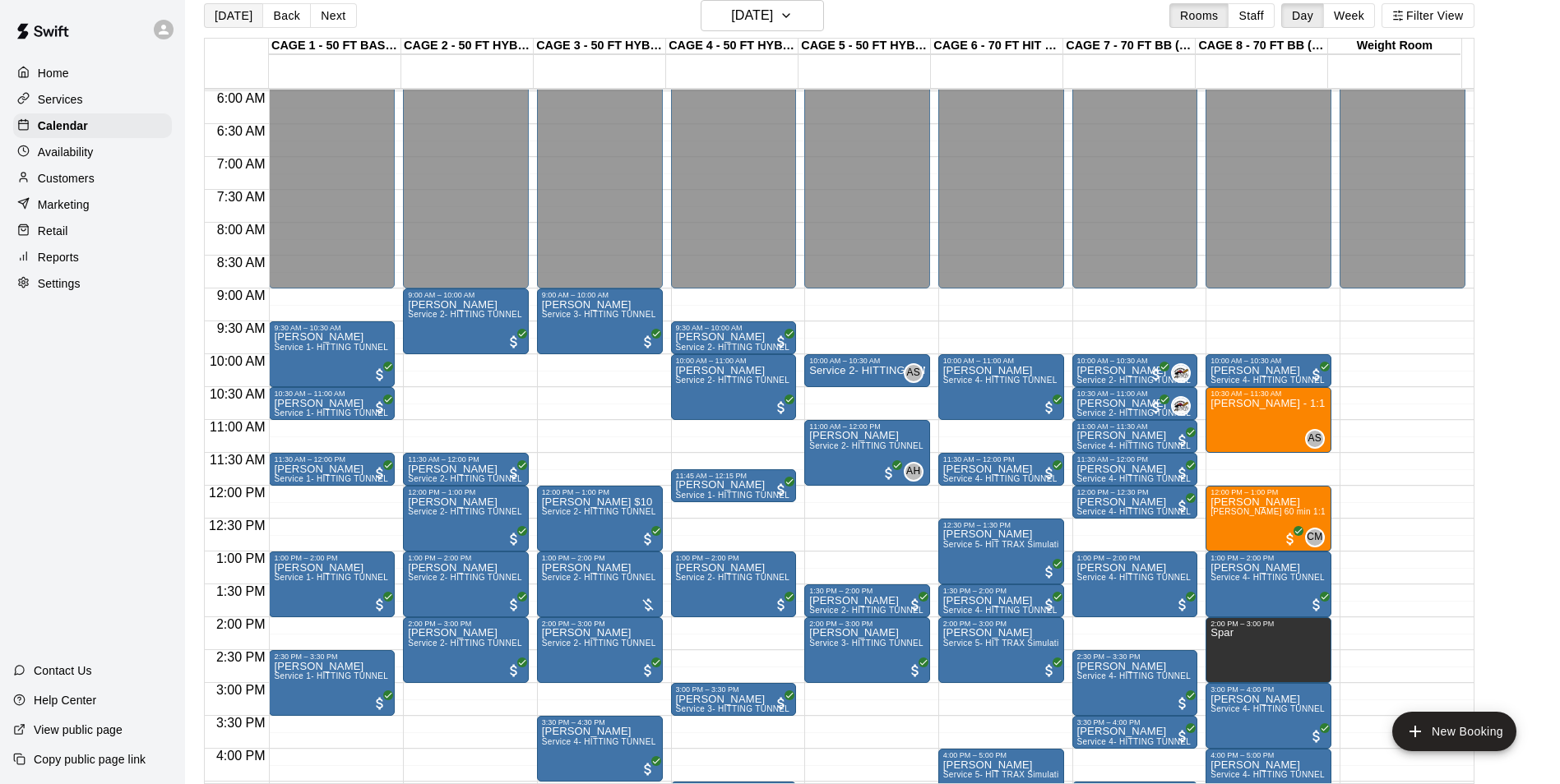
click at [229, 17] on button "[DATE]" at bounding box center [233, 16] width 59 height 25
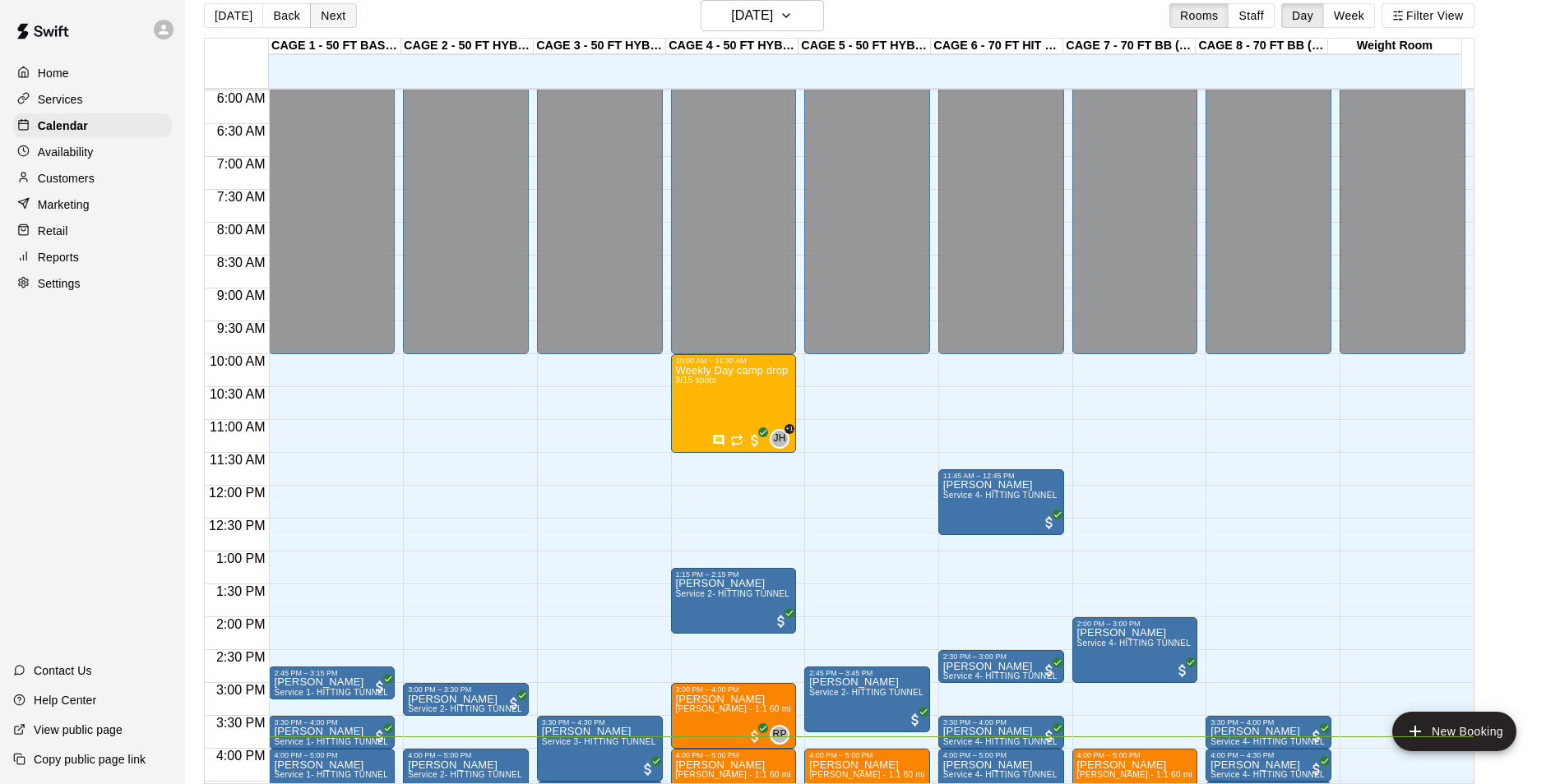
click at [343, 26] on button "Next" at bounding box center [333, 16] width 46 height 25
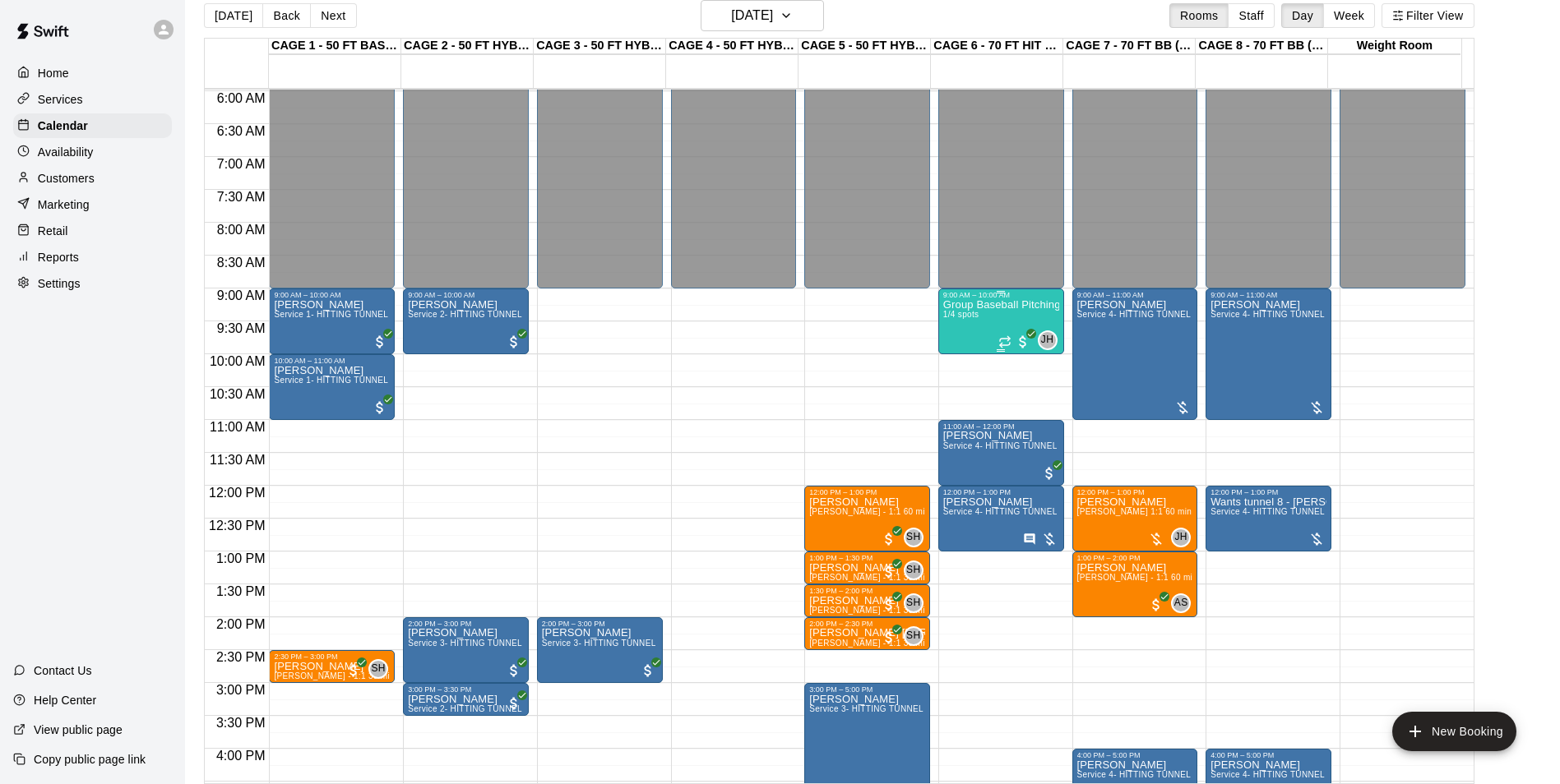
click at [1017, 305] on p "Group Baseball Pitching - ages 9-12yrs old" at bounding box center [1001, 305] width 116 height 0
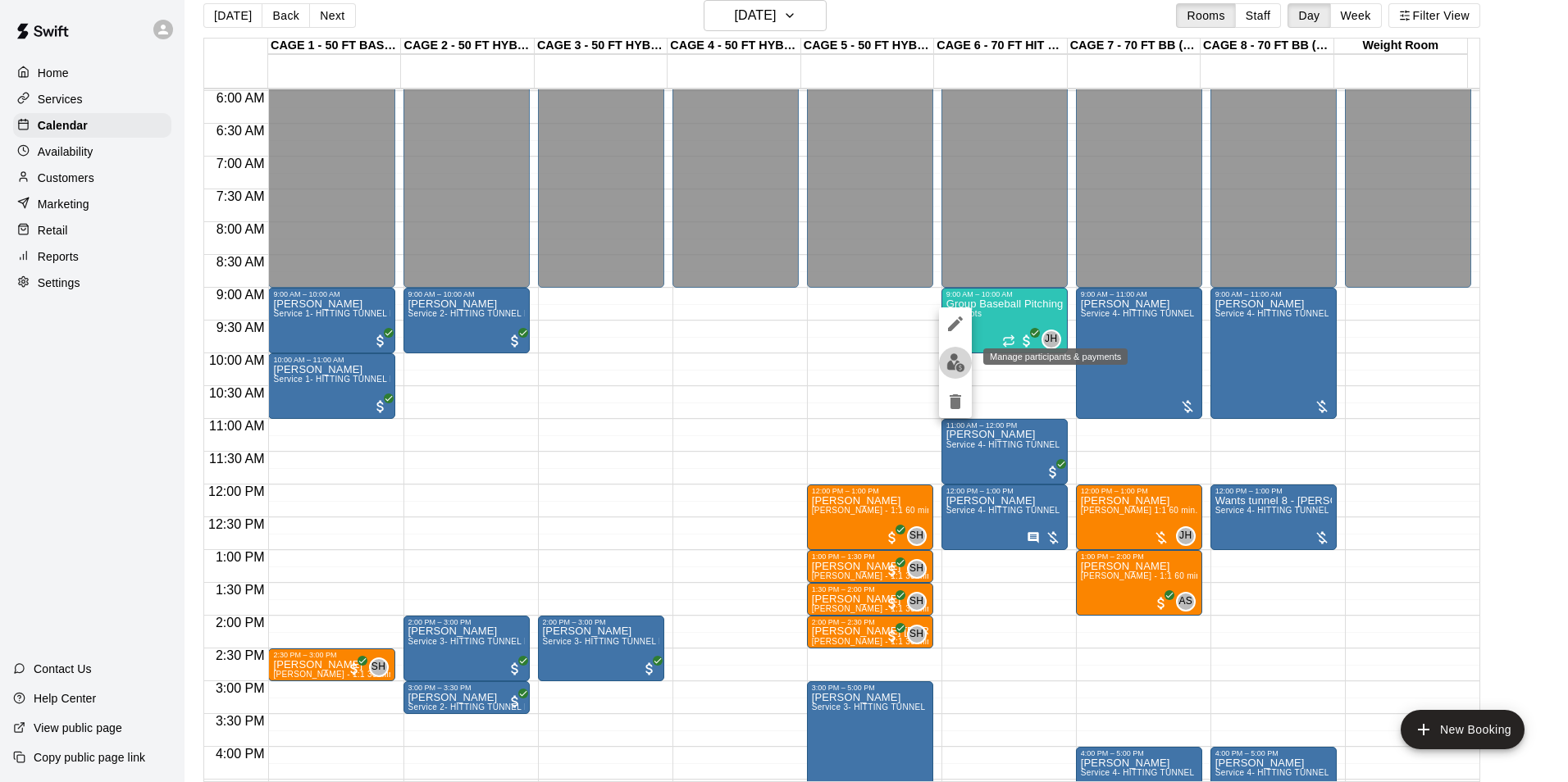
click at [943, 363] on button "edit" at bounding box center [955, 363] width 32 height 32
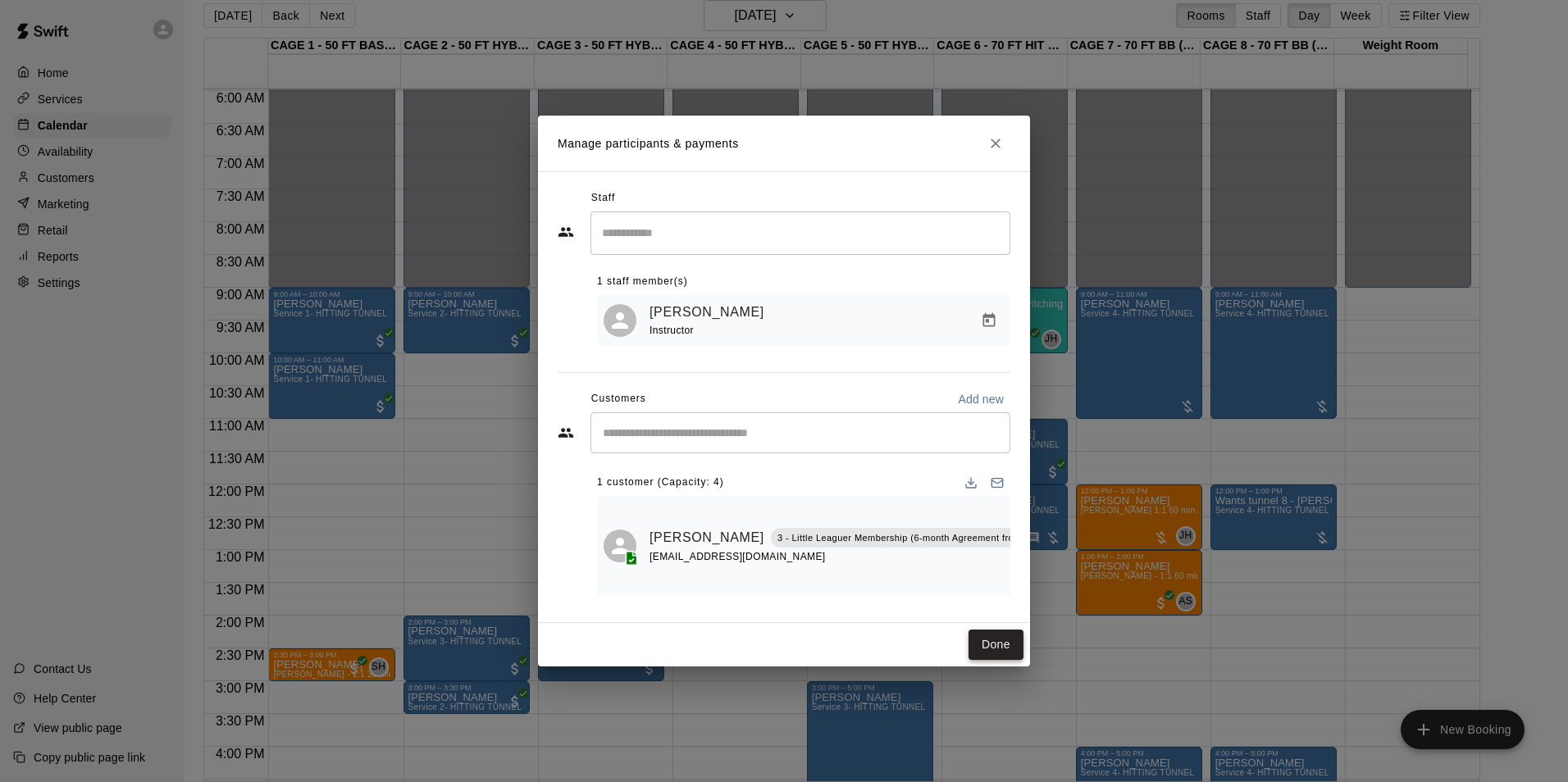
click at [993, 652] on button "Done" at bounding box center [995, 645] width 55 height 31
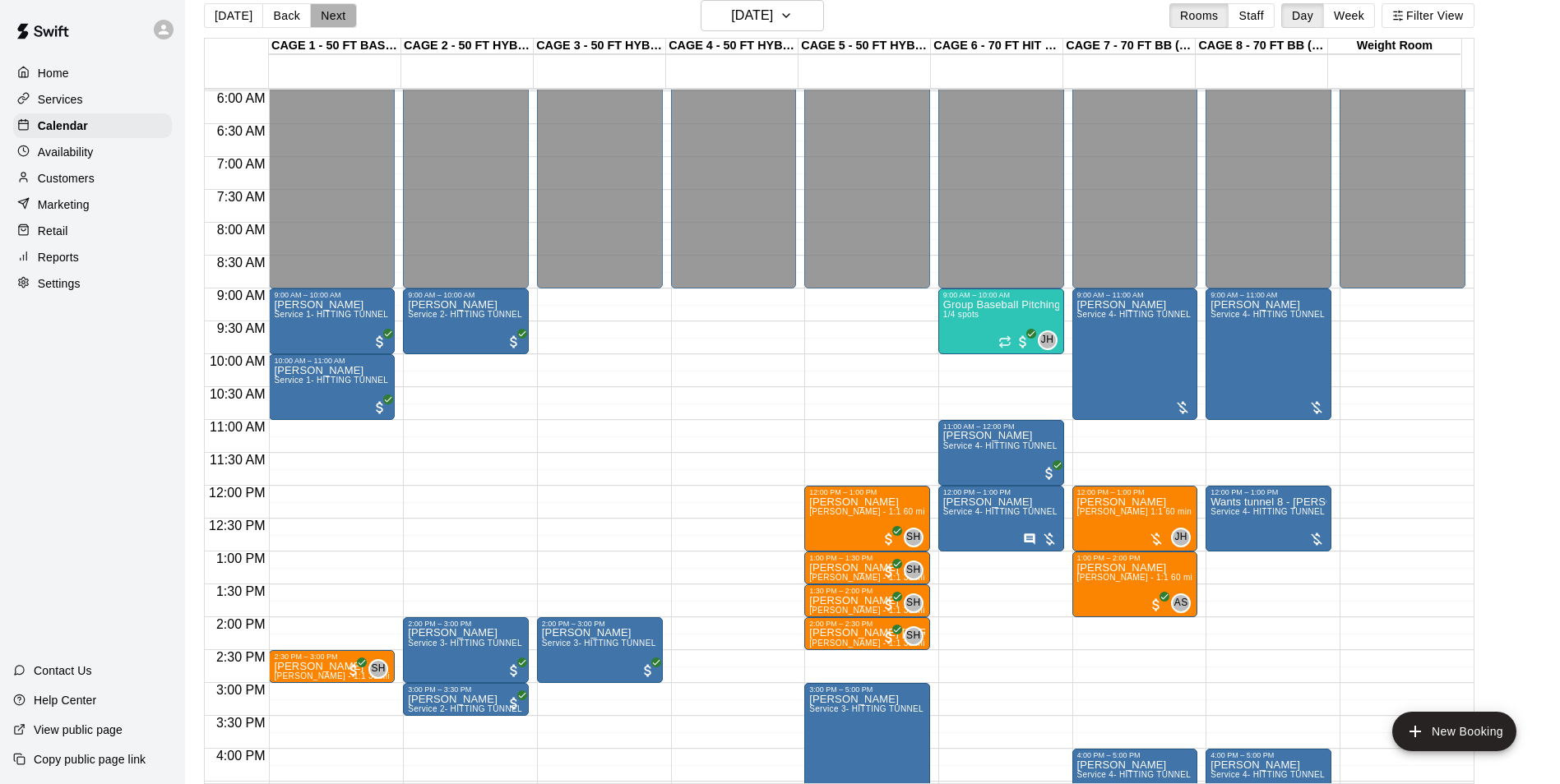
click at [336, 19] on button "Next" at bounding box center [333, 16] width 46 height 25
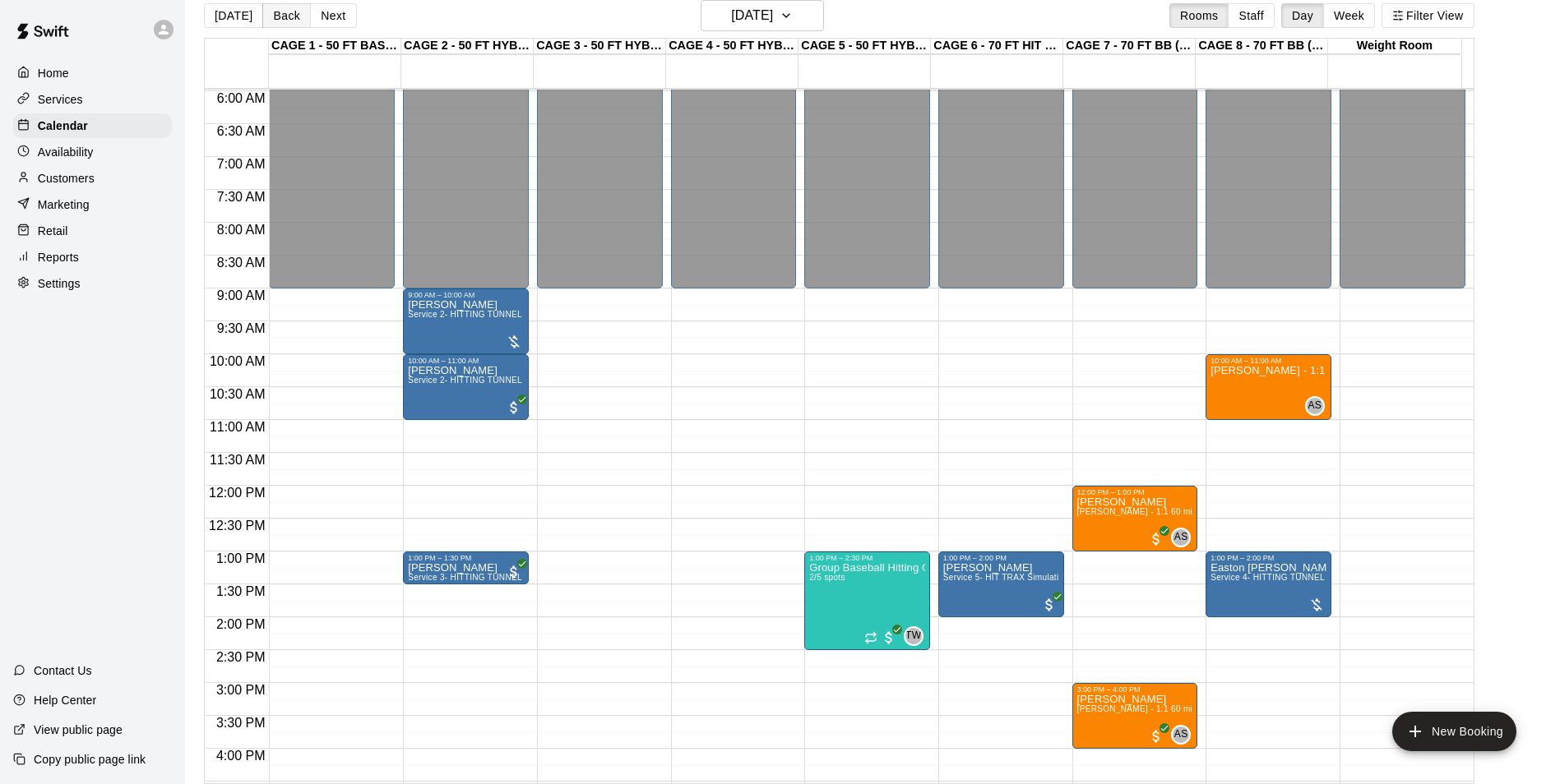
click at [271, 17] on button "Back" at bounding box center [286, 16] width 48 height 25
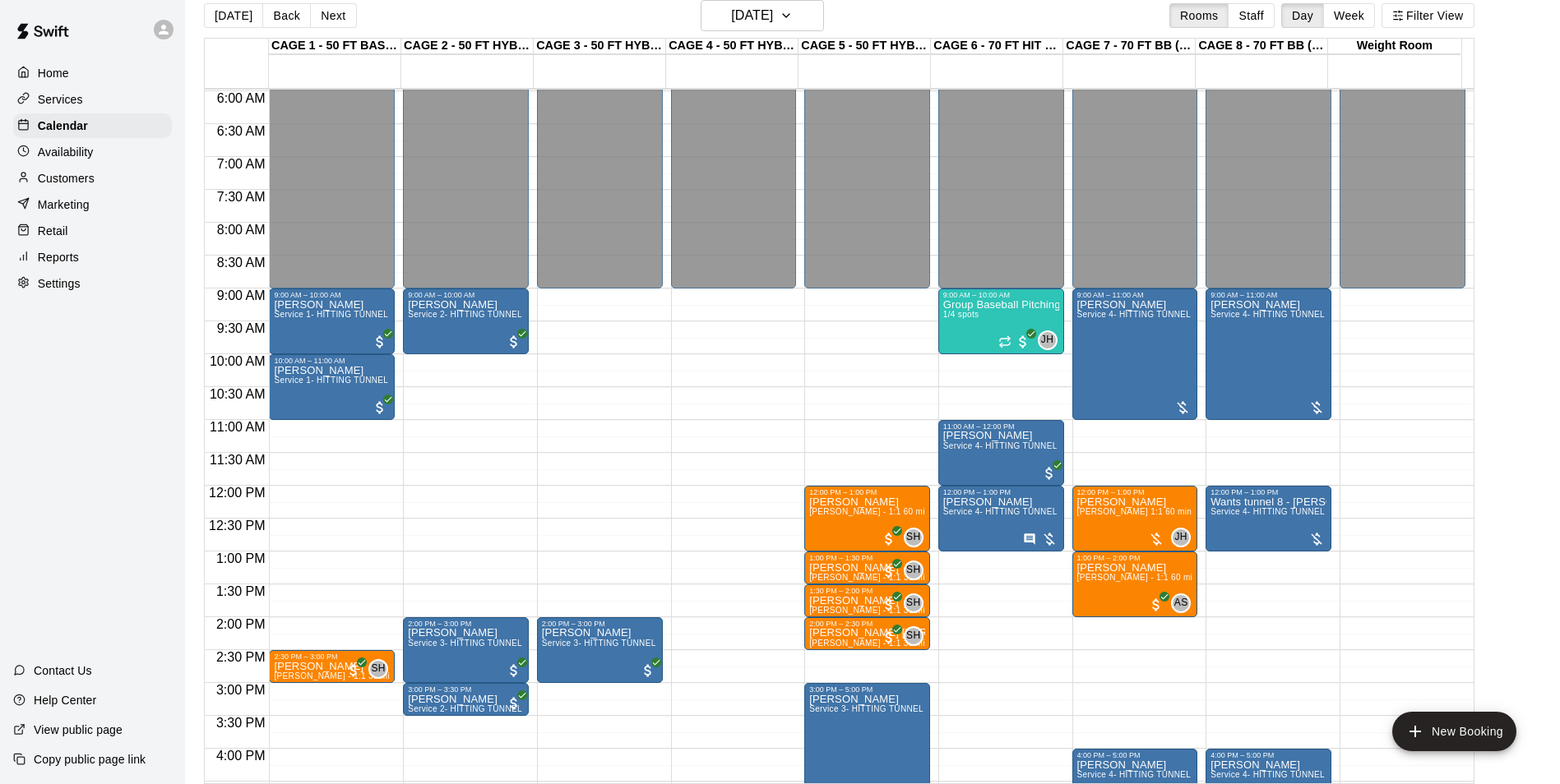
drag, startPoint x: 29, startPoint y: 397, endPoint x: 78, endPoint y: 233, distance: 171.2
click at [29, 397] on div "Home Services Calendar Availability Customers Marketing Retail Reports Settings…" at bounding box center [92, 392] width 185 height 784
click at [273, 21] on button "Back" at bounding box center [286, 16] width 48 height 25
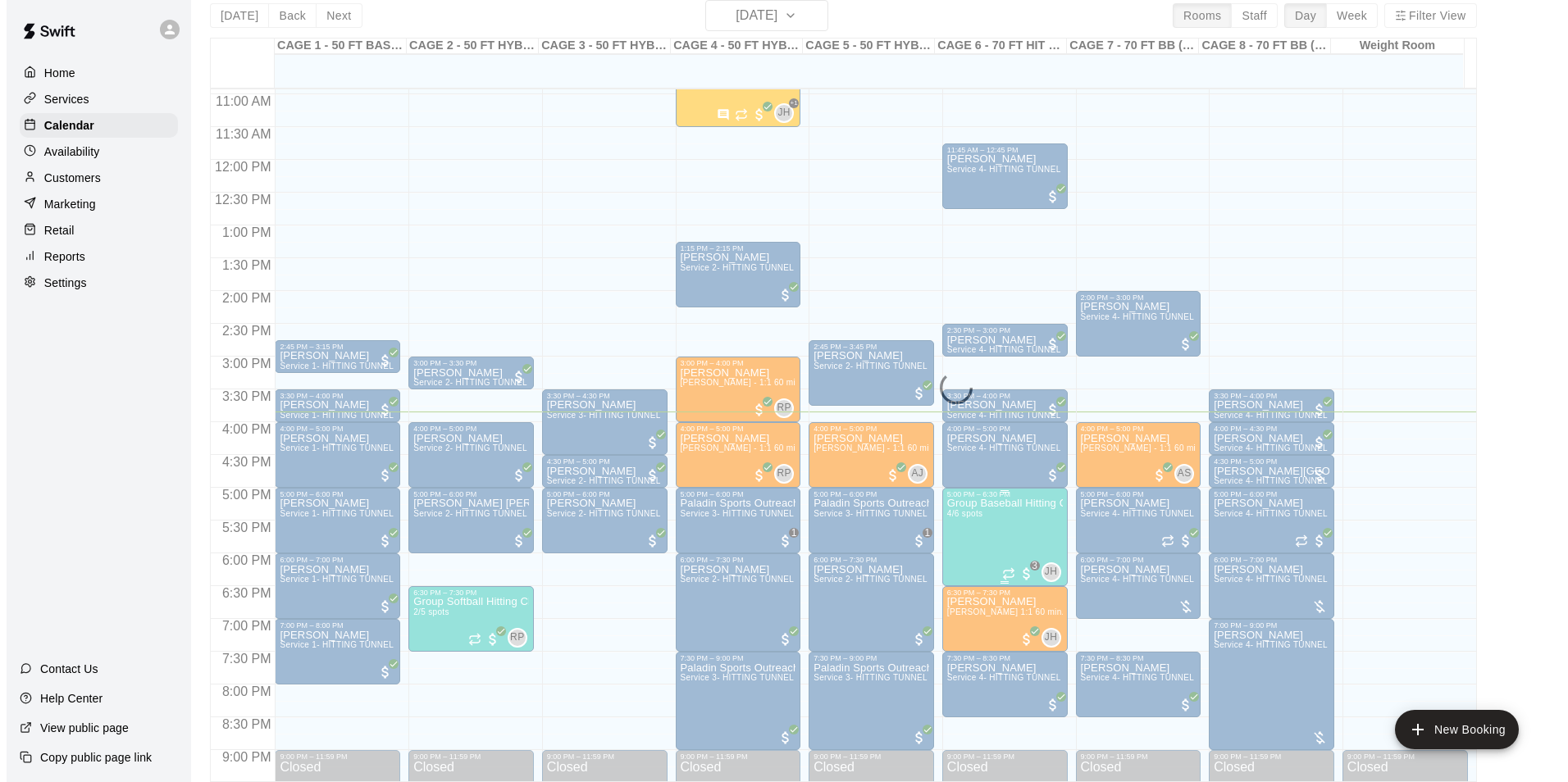
scroll to position [720, 0]
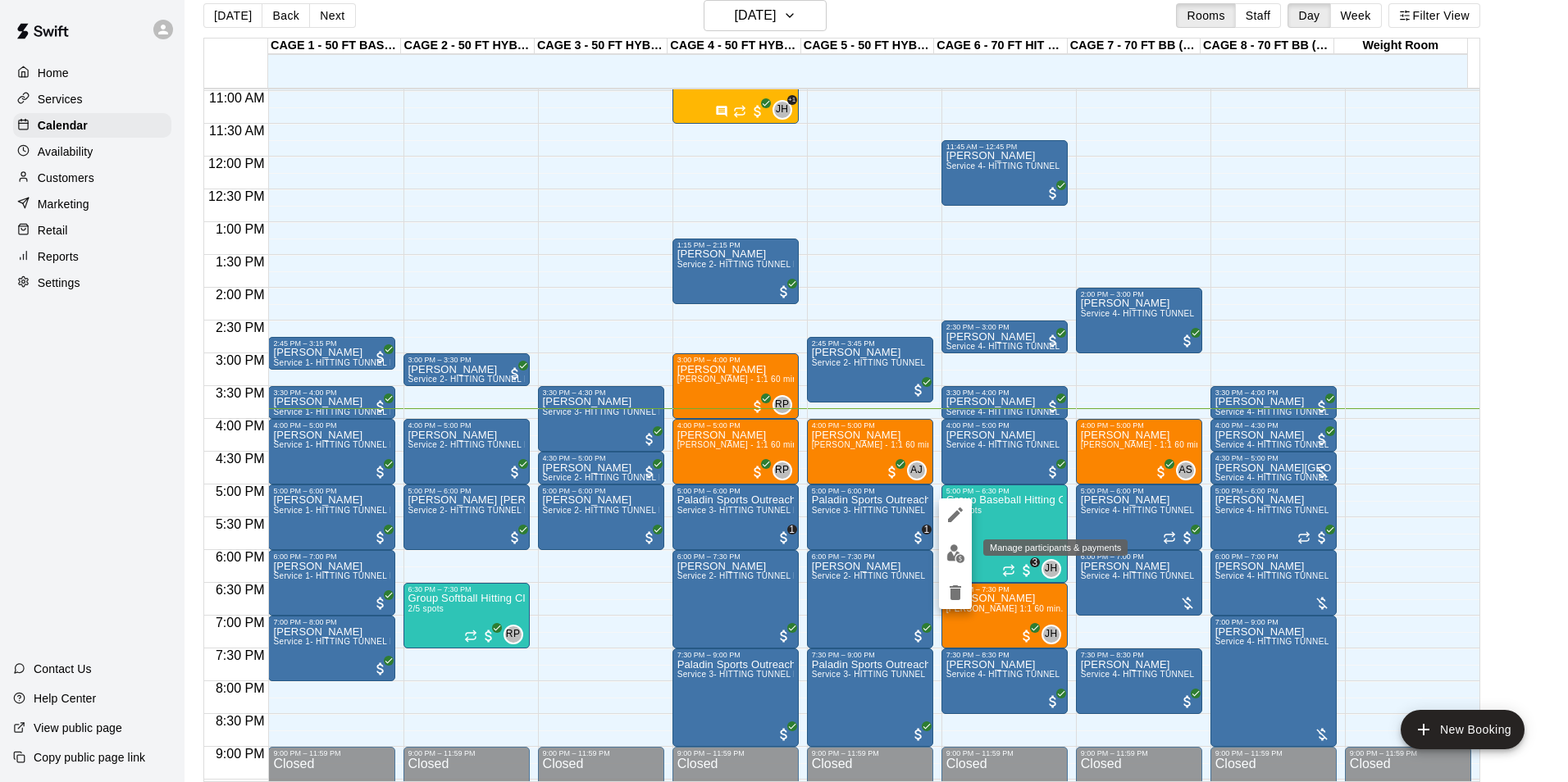
click at [964, 560] on img "edit" at bounding box center [956, 553] width 19 height 19
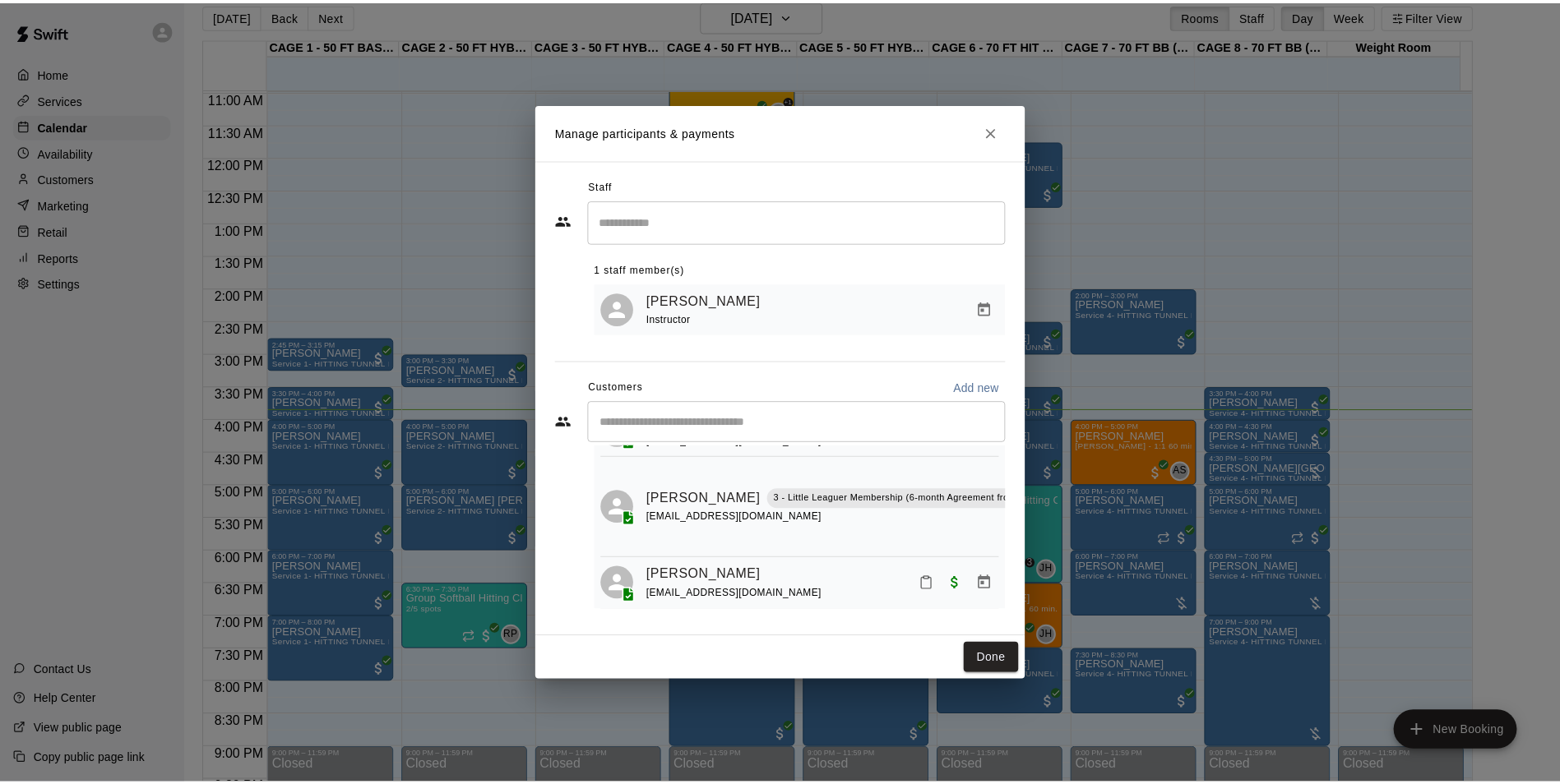
scroll to position [159, 0]
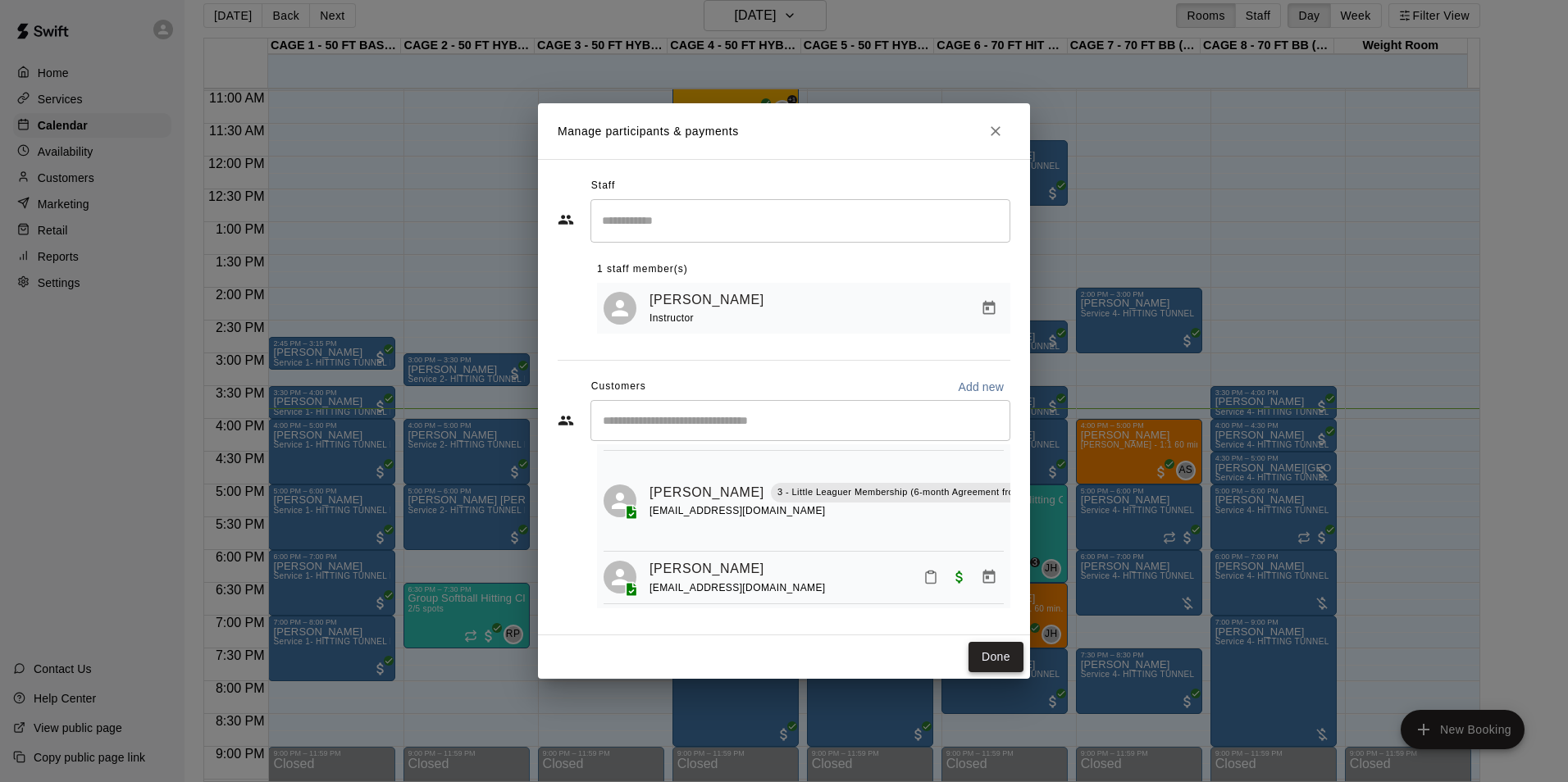
click at [992, 659] on button "Done" at bounding box center [995, 657] width 55 height 31
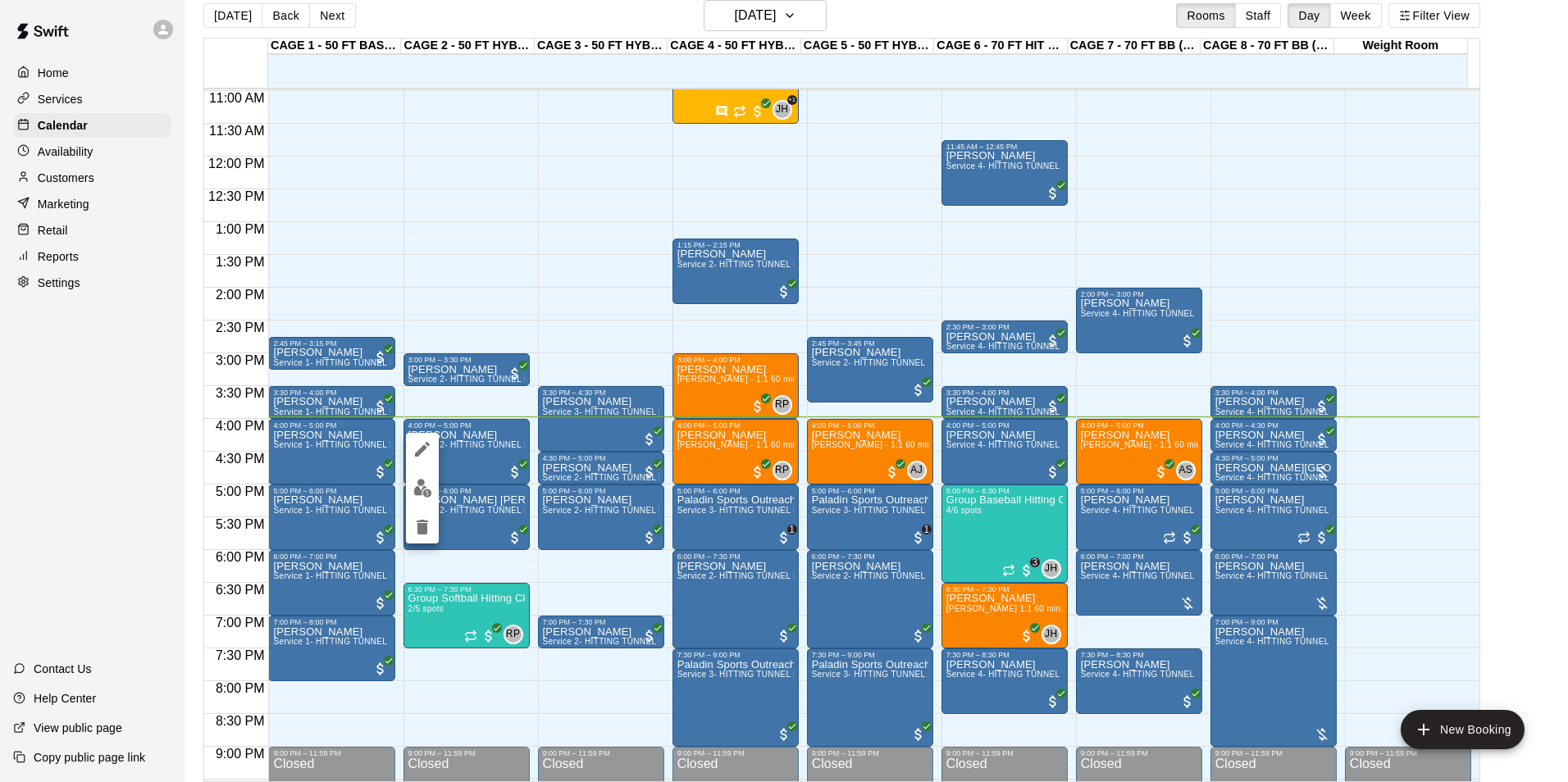
click at [459, 462] on div at bounding box center [784, 391] width 1568 height 782
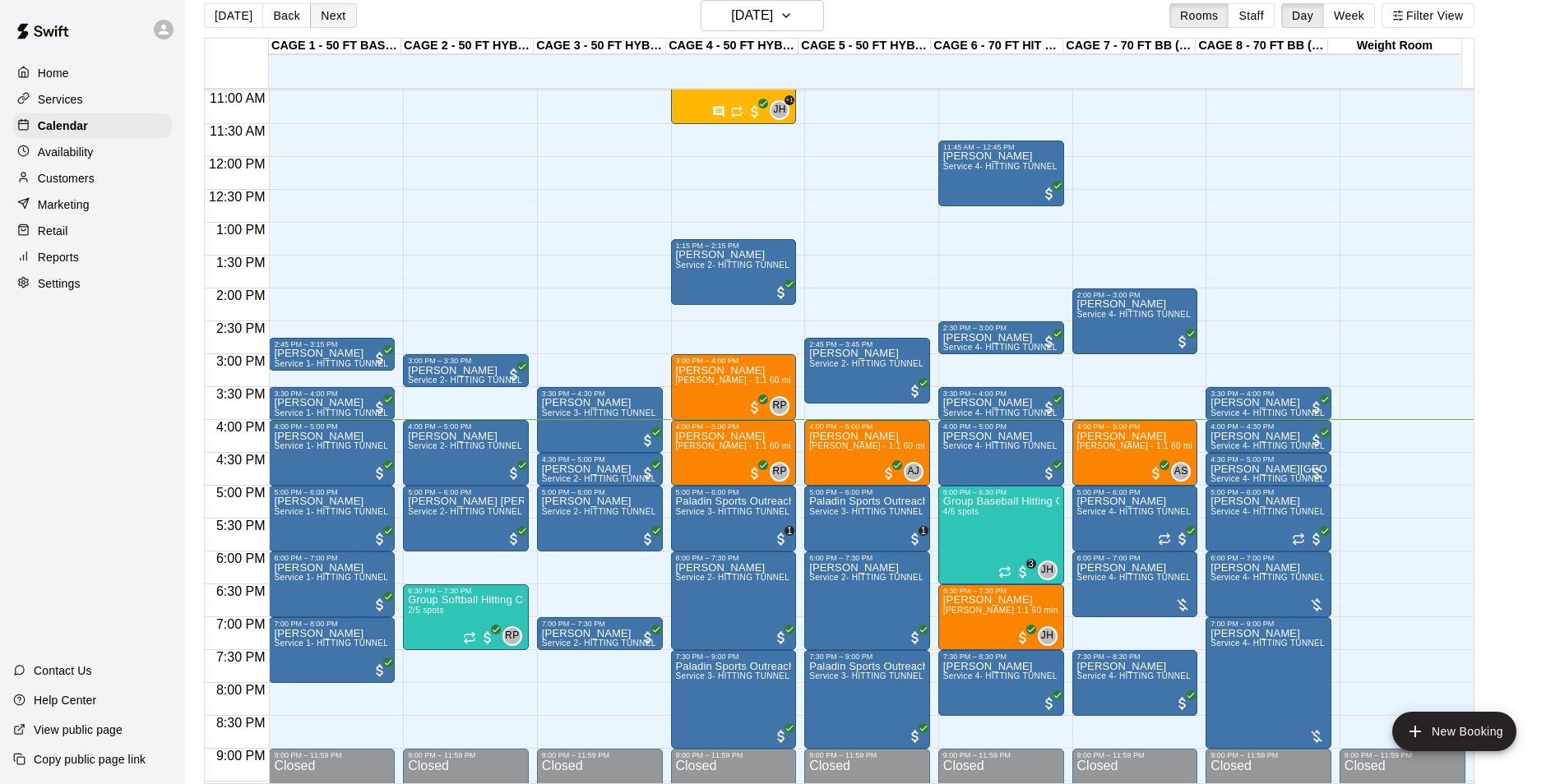
click at [340, 19] on button "Next" at bounding box center [333, 16] width 46 height 25
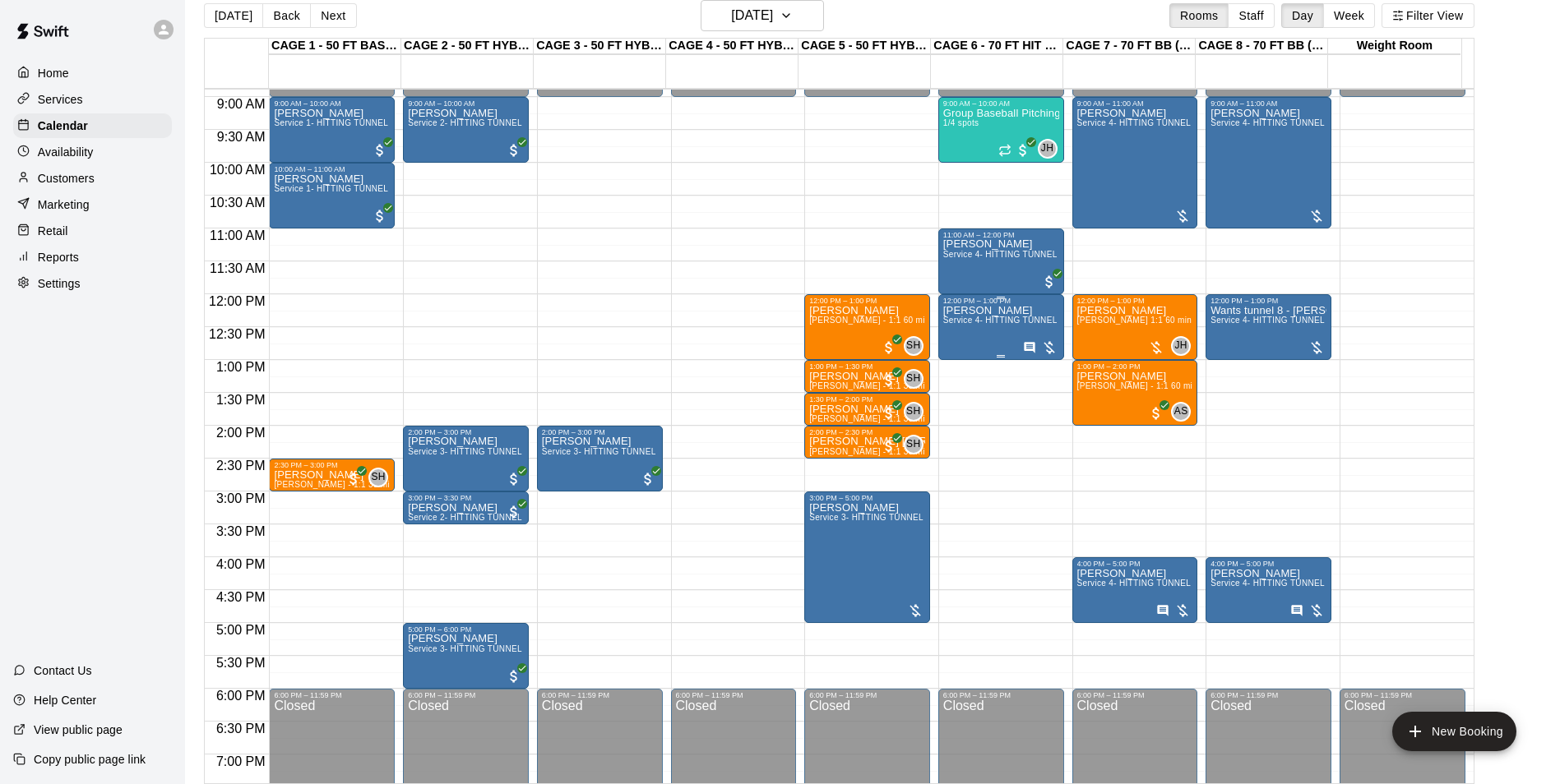
scroll to position [557, 0]
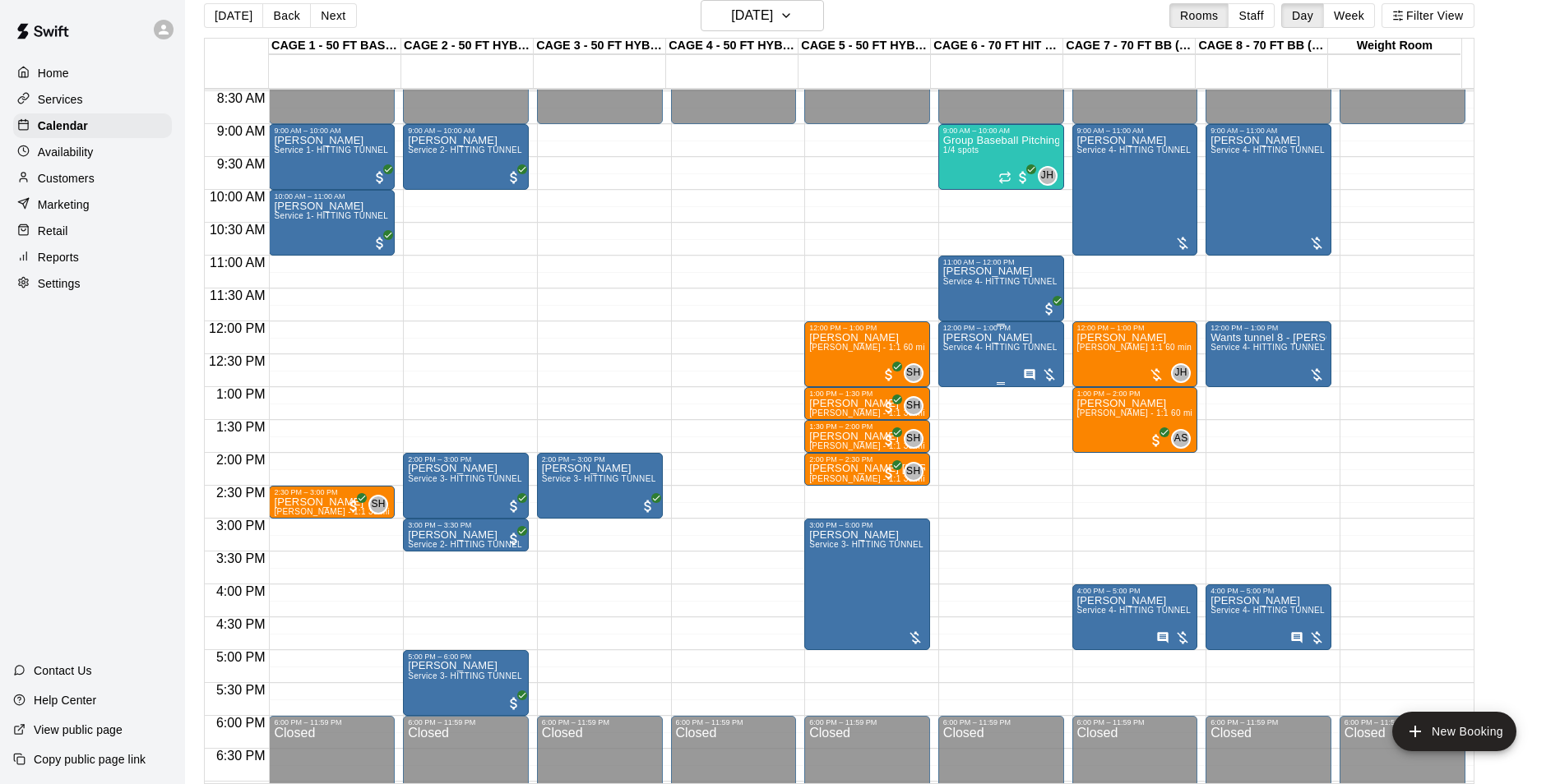
click at [957, 338] on p "[PERSON_NAME]" at bounding box center [1001, 338] width 116 height 0
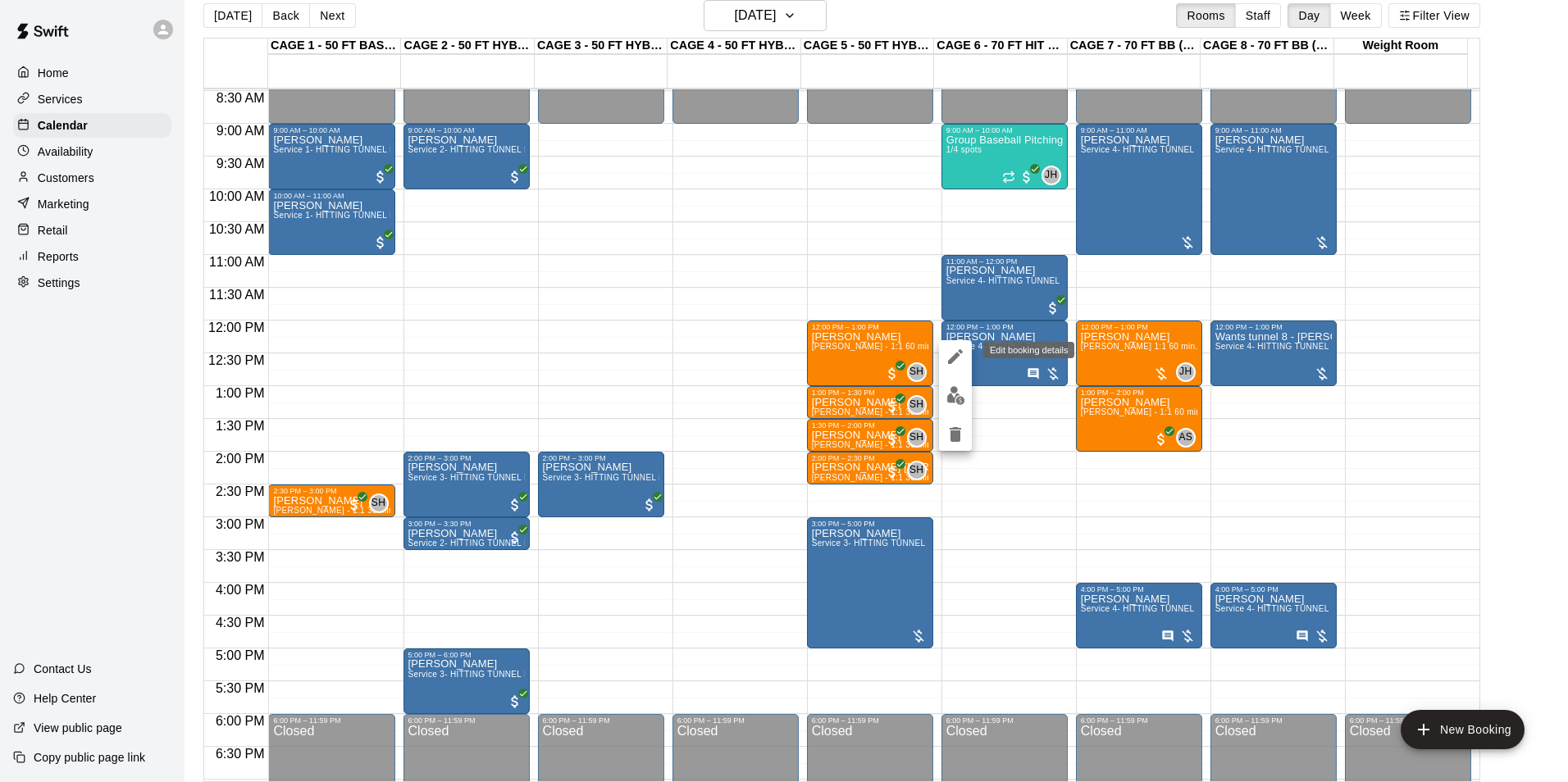
click at [952, 344] on button "edit" at bounding box center [955, 356] width 32 height 32
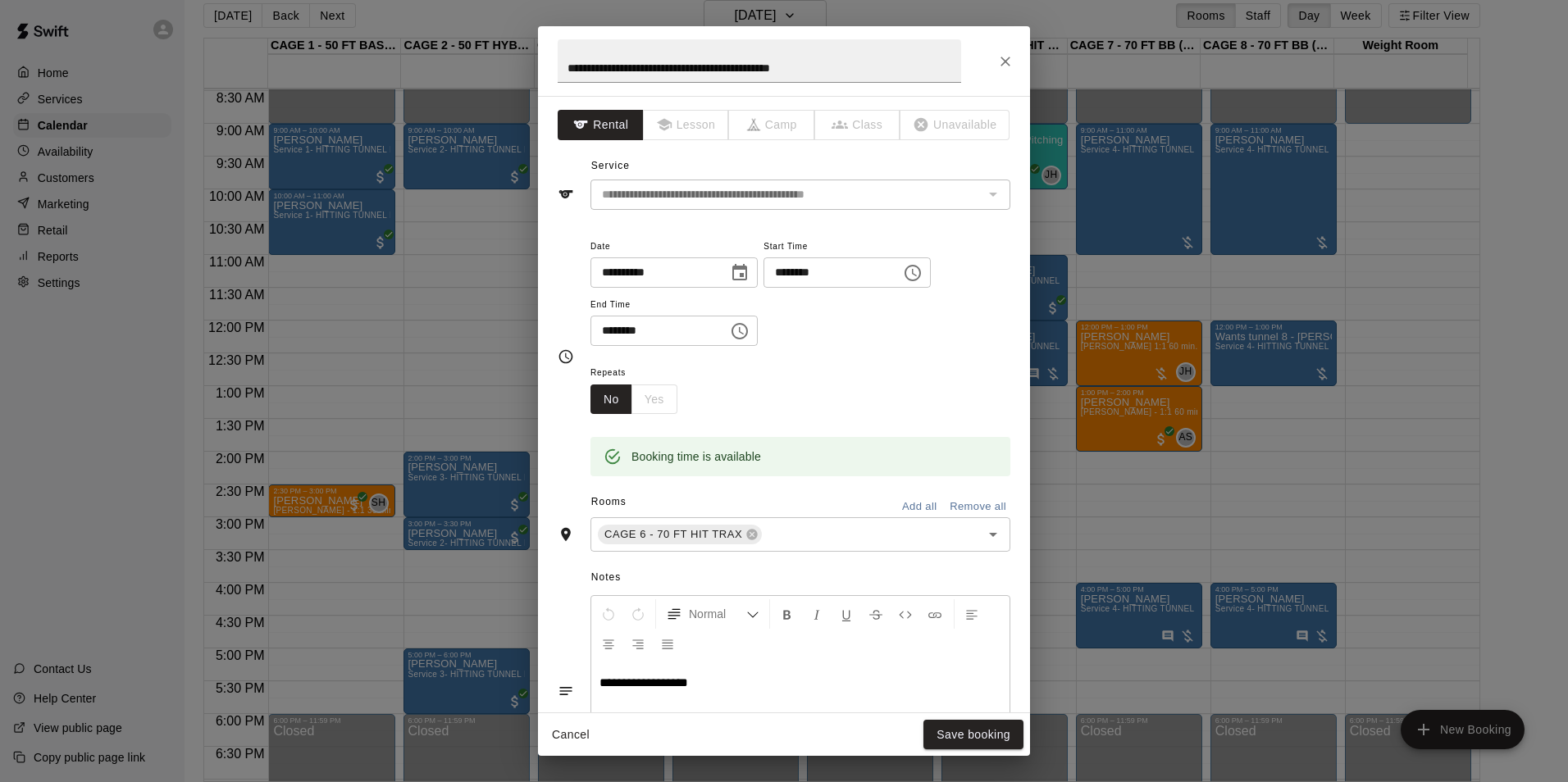
click at [1007, 61] on icon "Close" at bounding box center [1005, 61] width 17 height 17
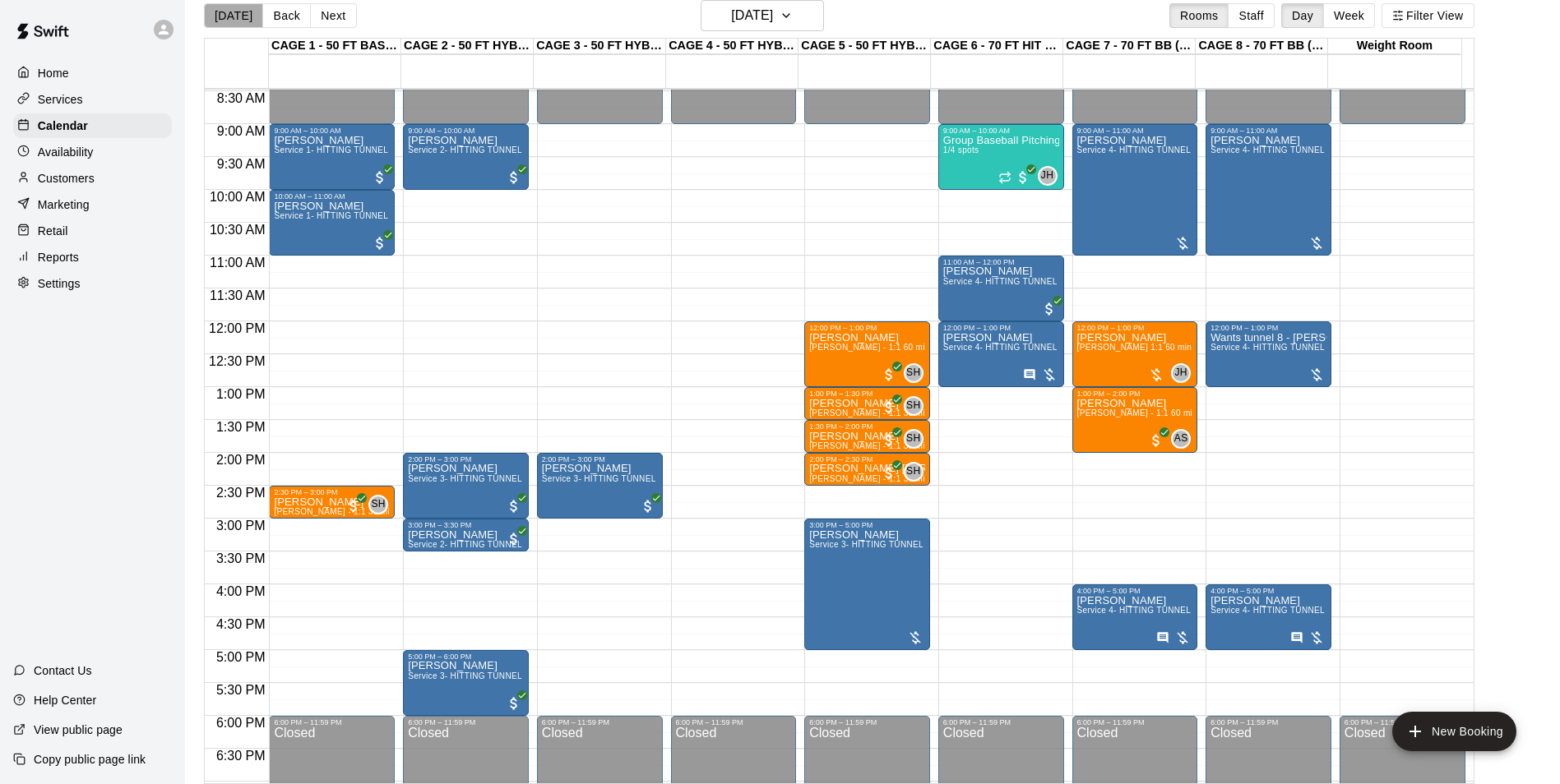
click at [234, 20] on button "[DATE]" at bounding box center [233, 16] width 59 height 25
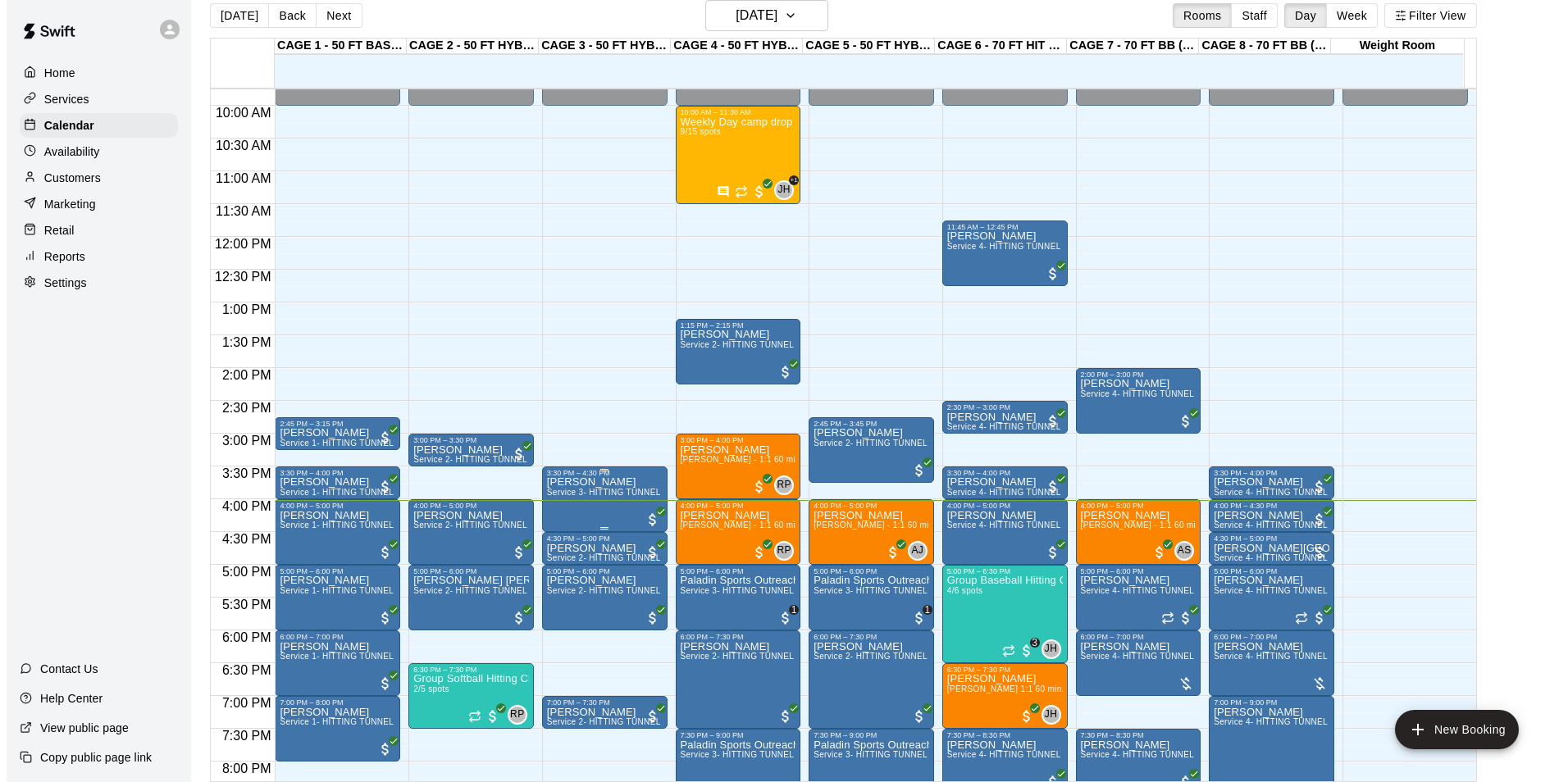
scroll to position [801, 0]
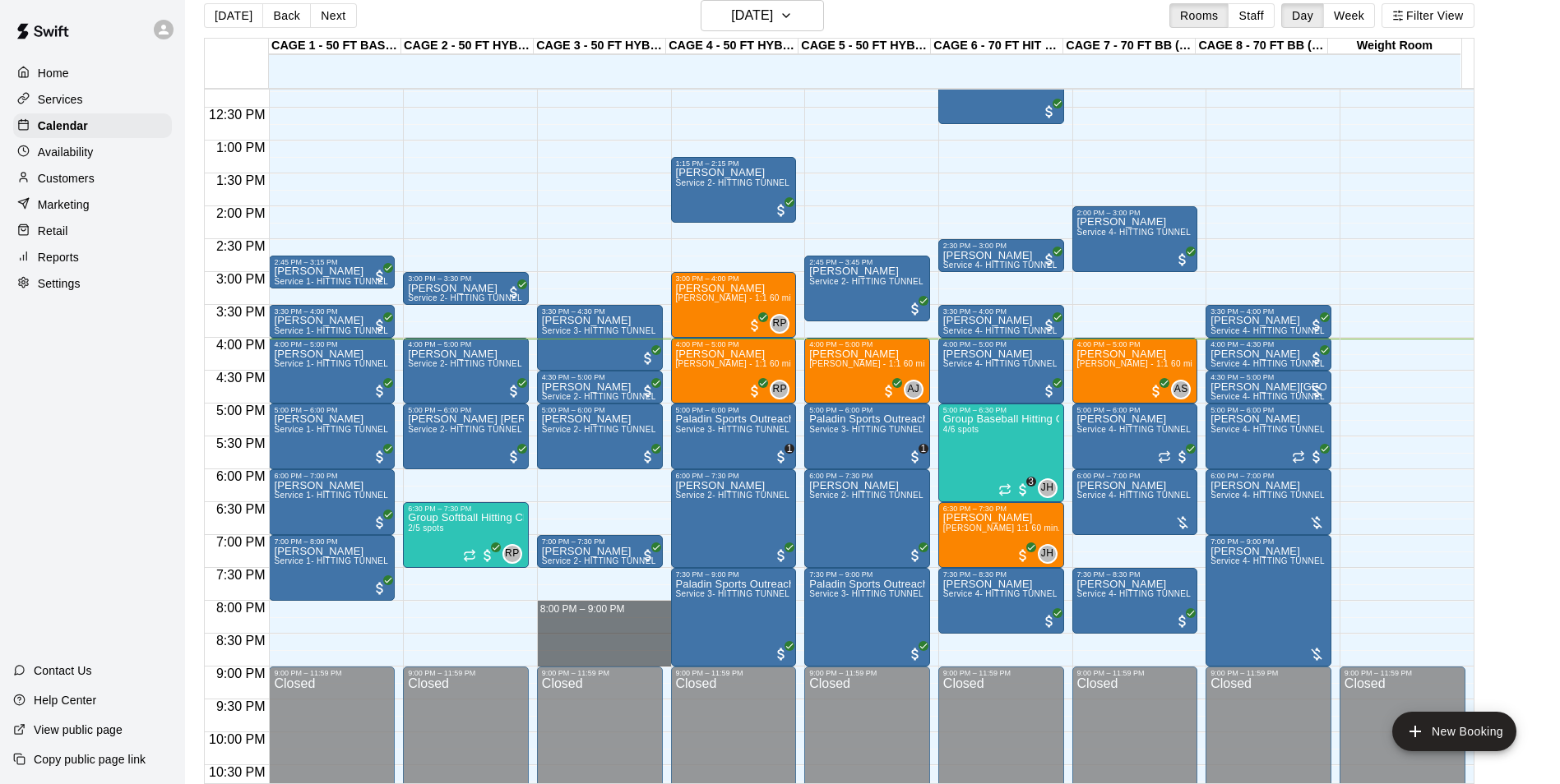
drag, startPoint x: 550, startPoint y: 602, endPoint x: 551, endPoint y: 660, distance: 58.0
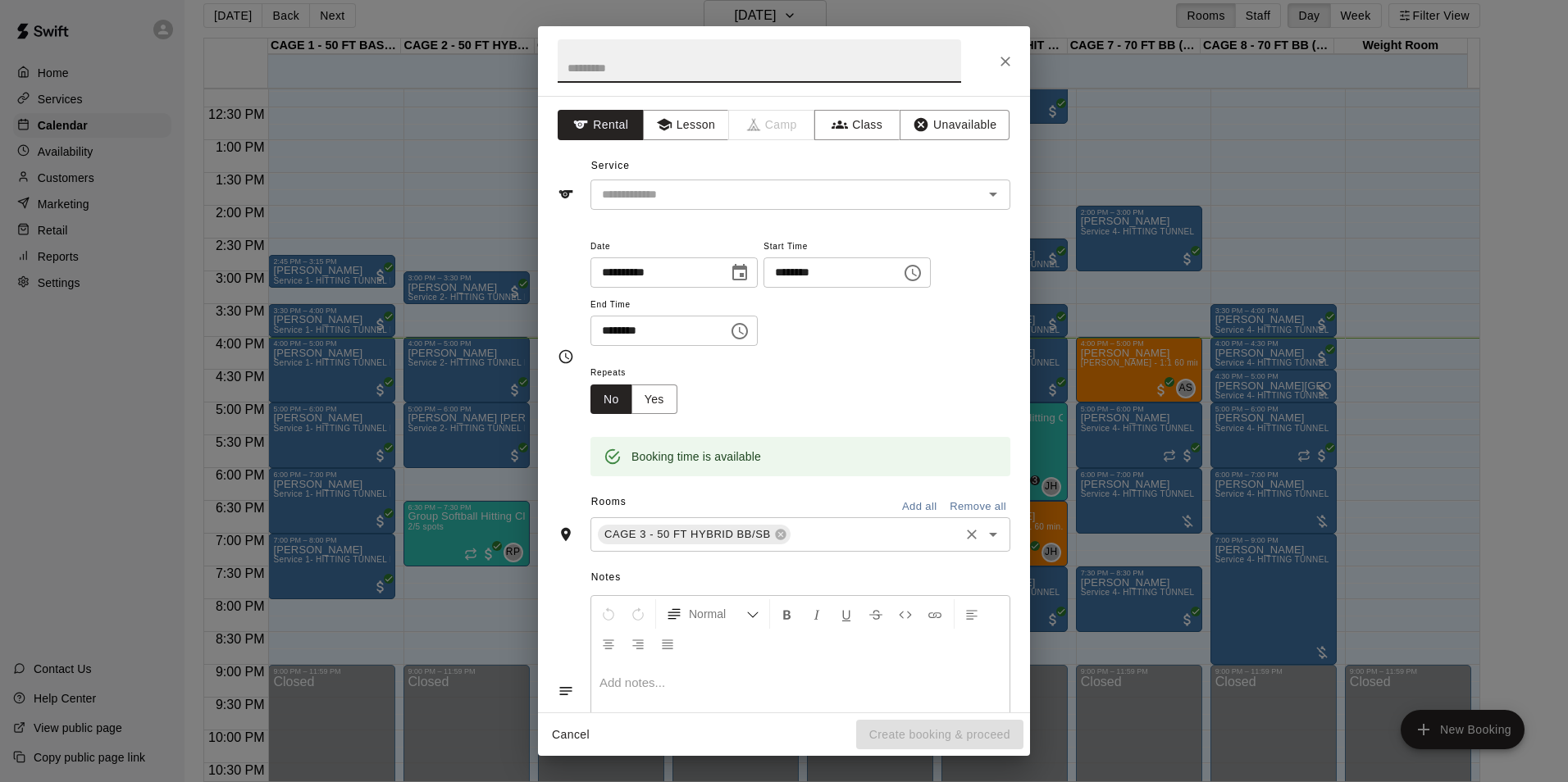
click at [809, 534] on input "text" at bounding box center [874, 534] width 164 height 20
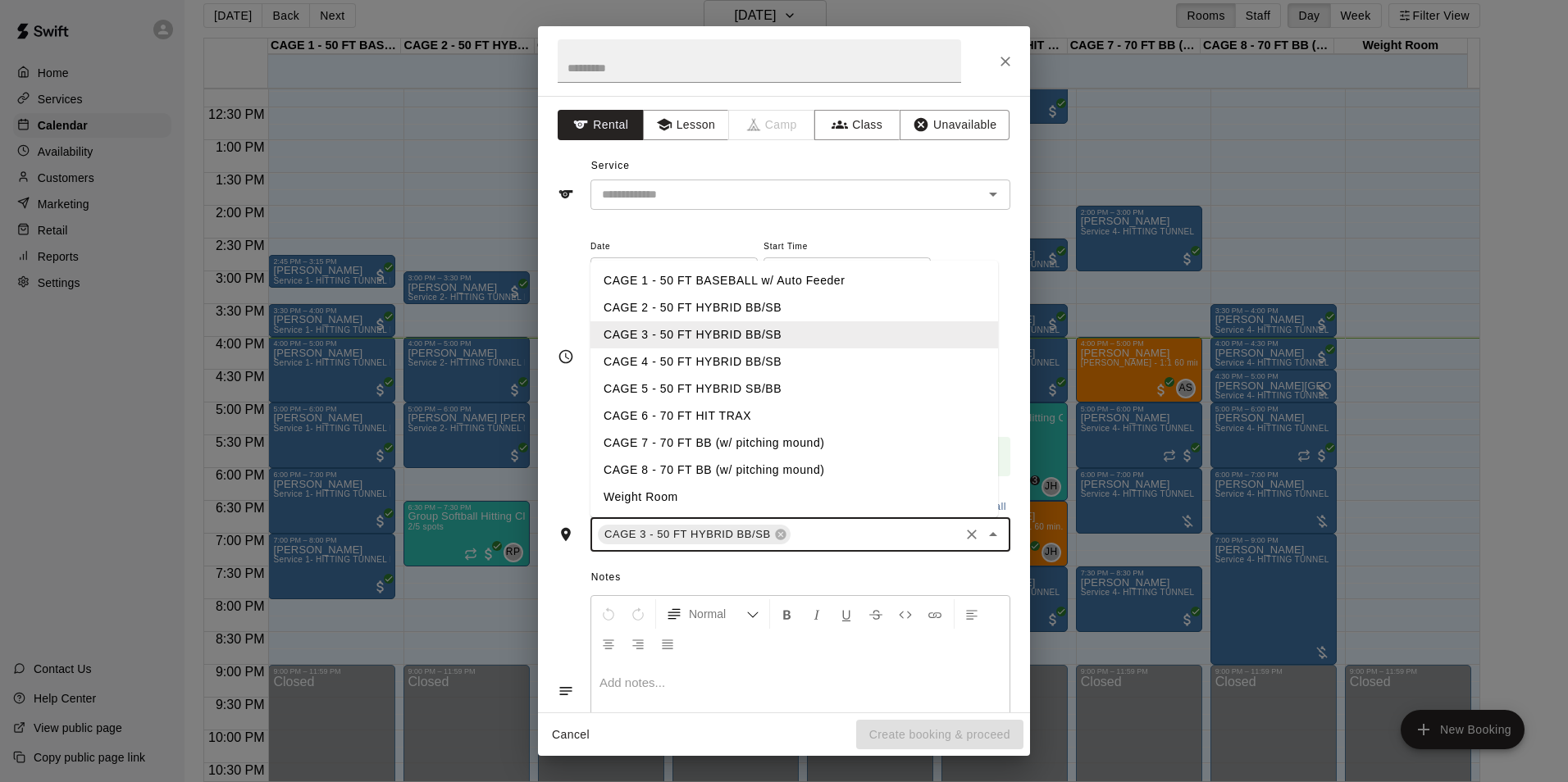
click at [710, 313] on li "CAGE 2 - 50 FT HYBRID BB/SB" at bounding box center [794, 307] width 407 height 27
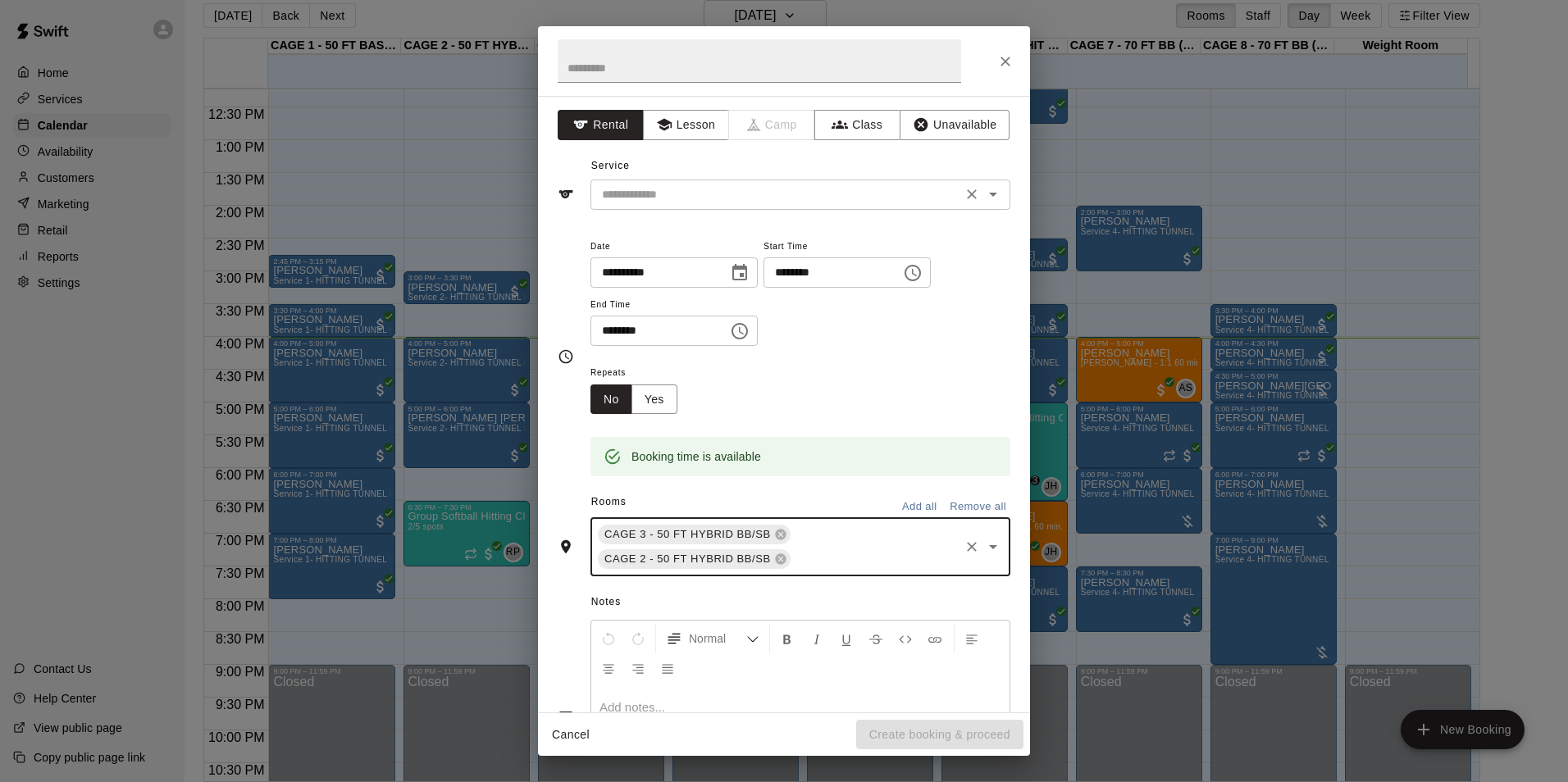
click at [846, 190] on input "text" at bounding box center [776, 194] width 362 height 20
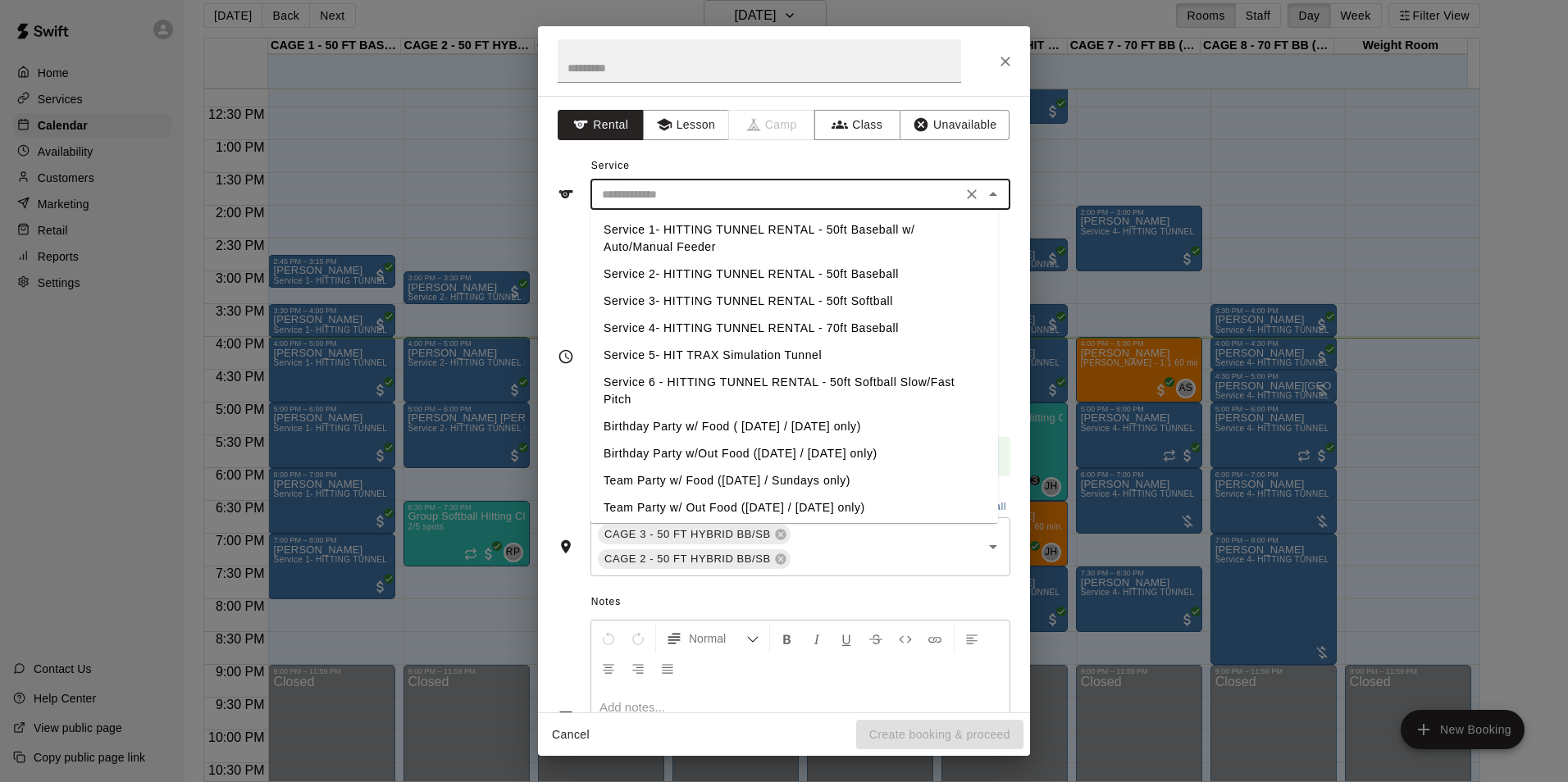
click at [852, 299] on li "Service 3- HITTING TUNNEL RENTAL - 50ft Softball" at bounding box center [794, 301] width 407 height 27
type input "**********"
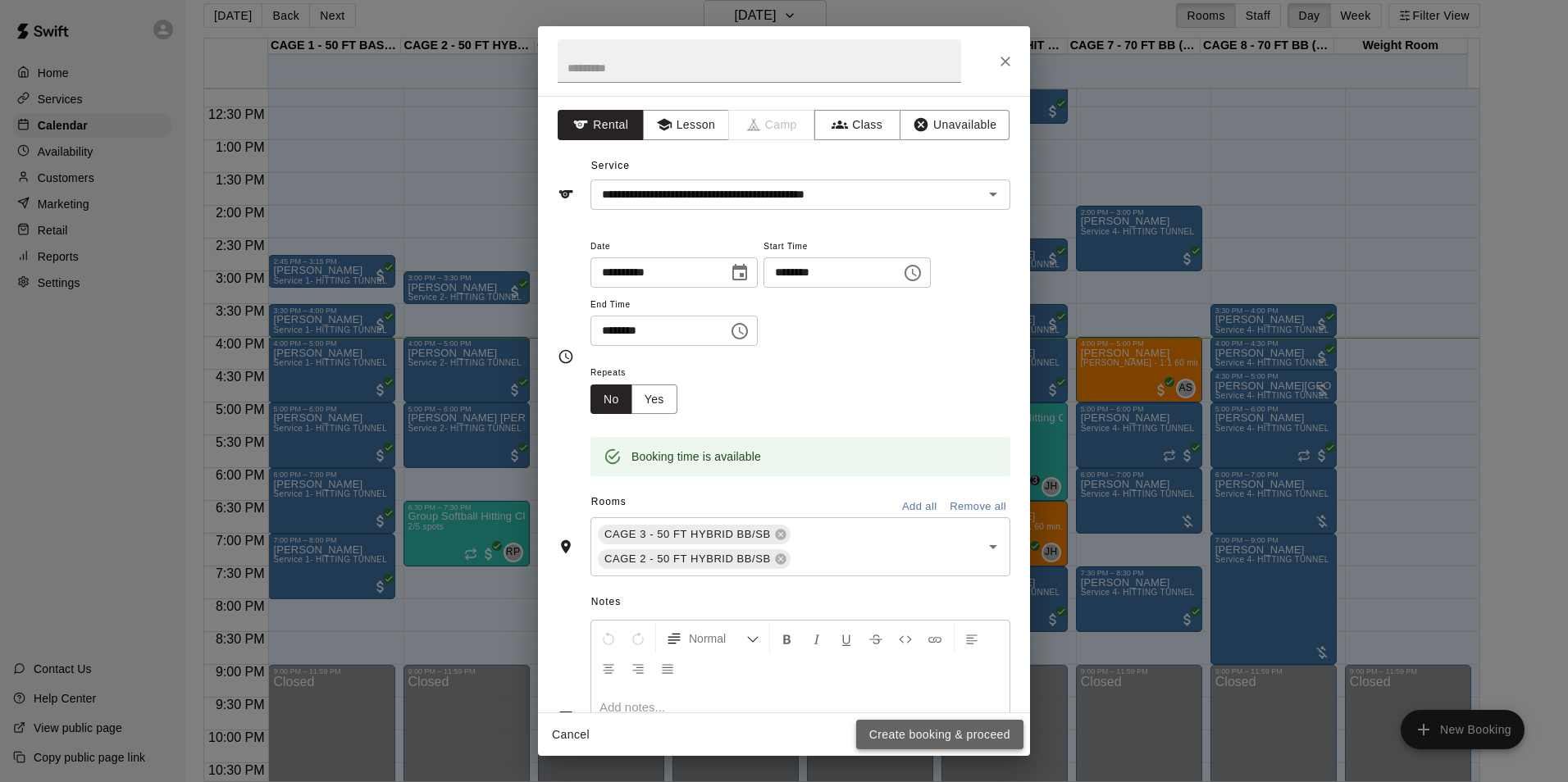
click at [921, 731] on button "Create booking & proceed" at bounding box center [939, 735] width 167 height 31
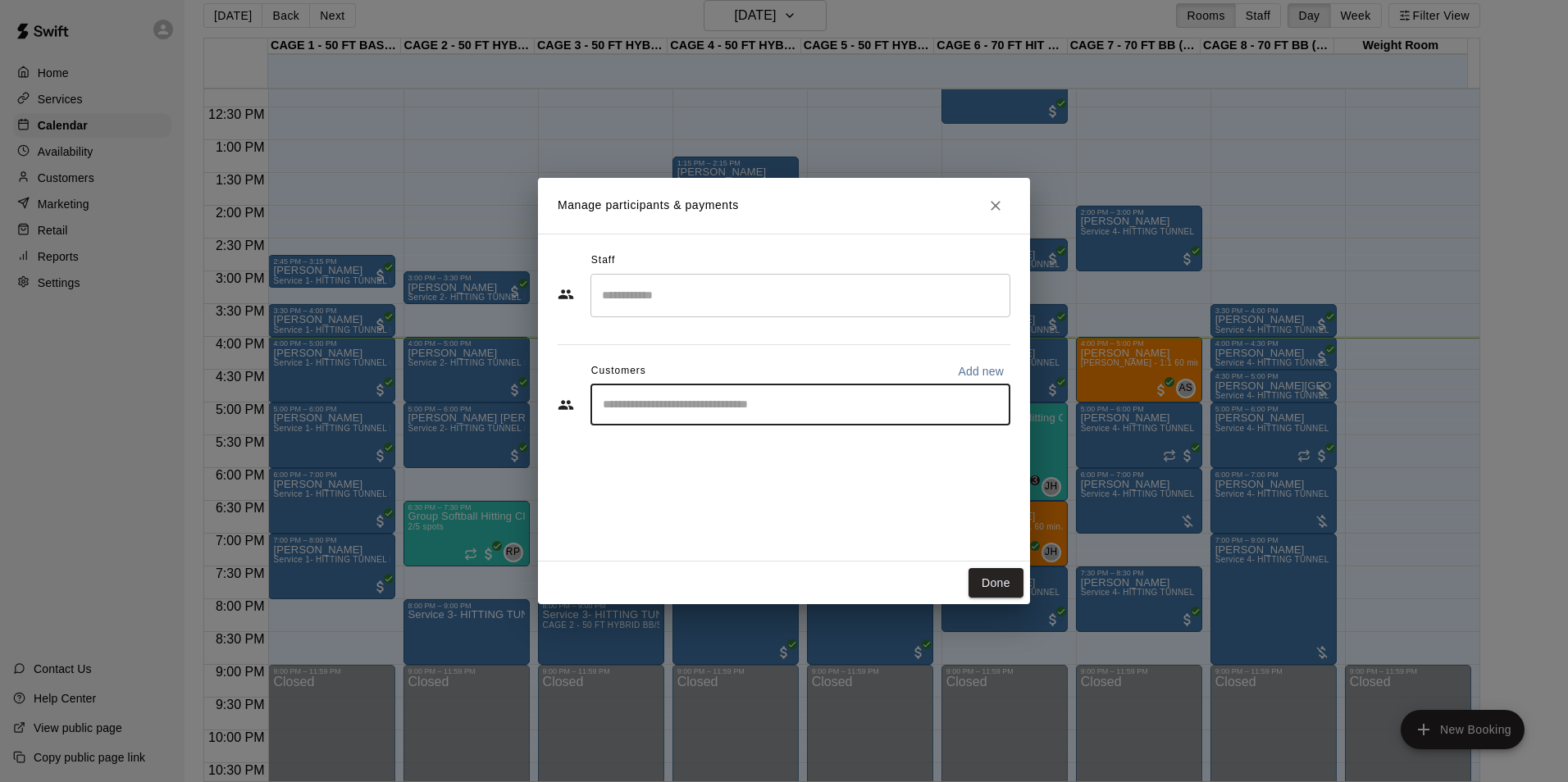
click at [759, 398] on input "Start typing to search customers..." at bounding box center [800, 405] width 405 height 17
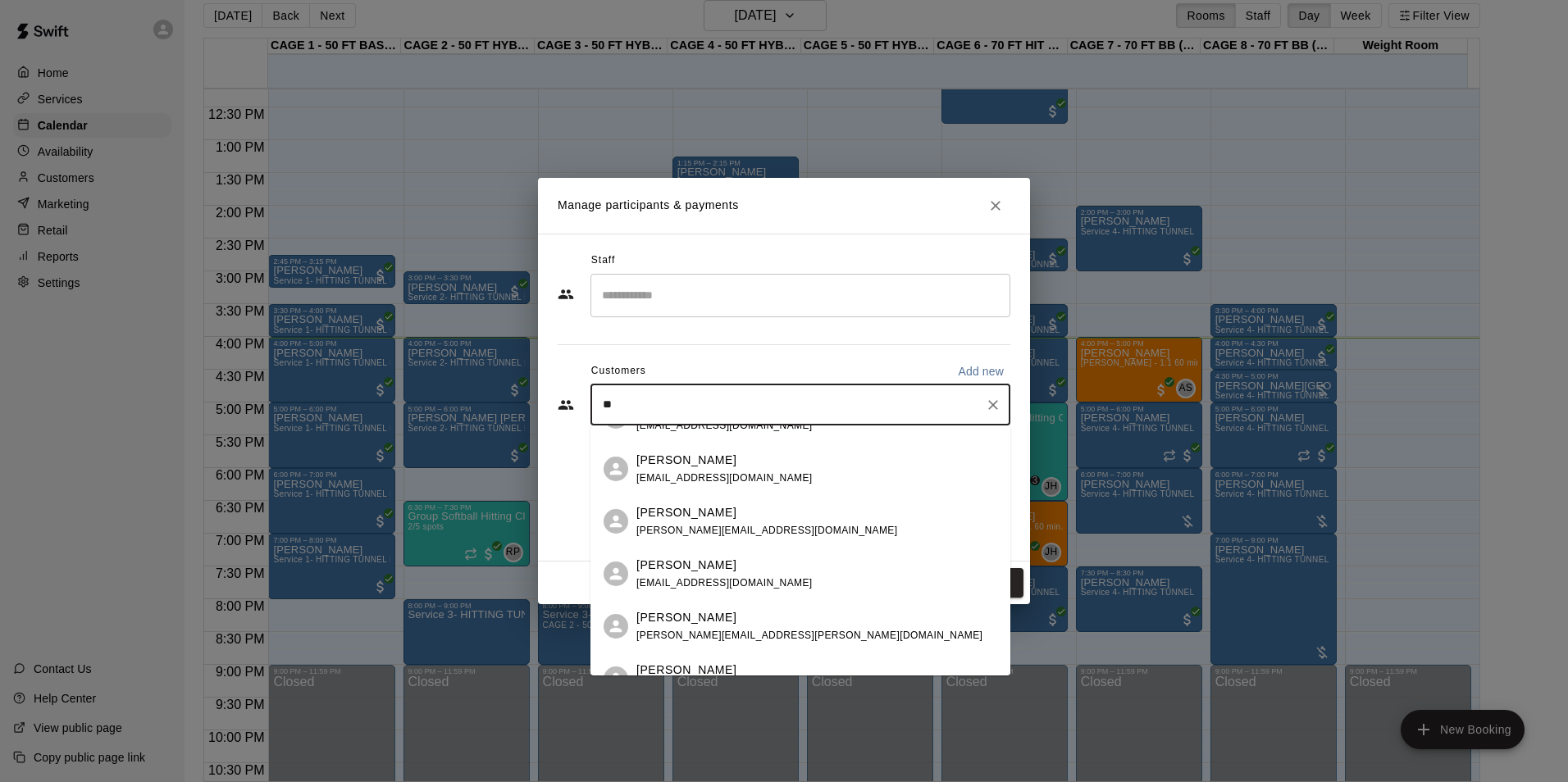
scroll to position [164, 0]
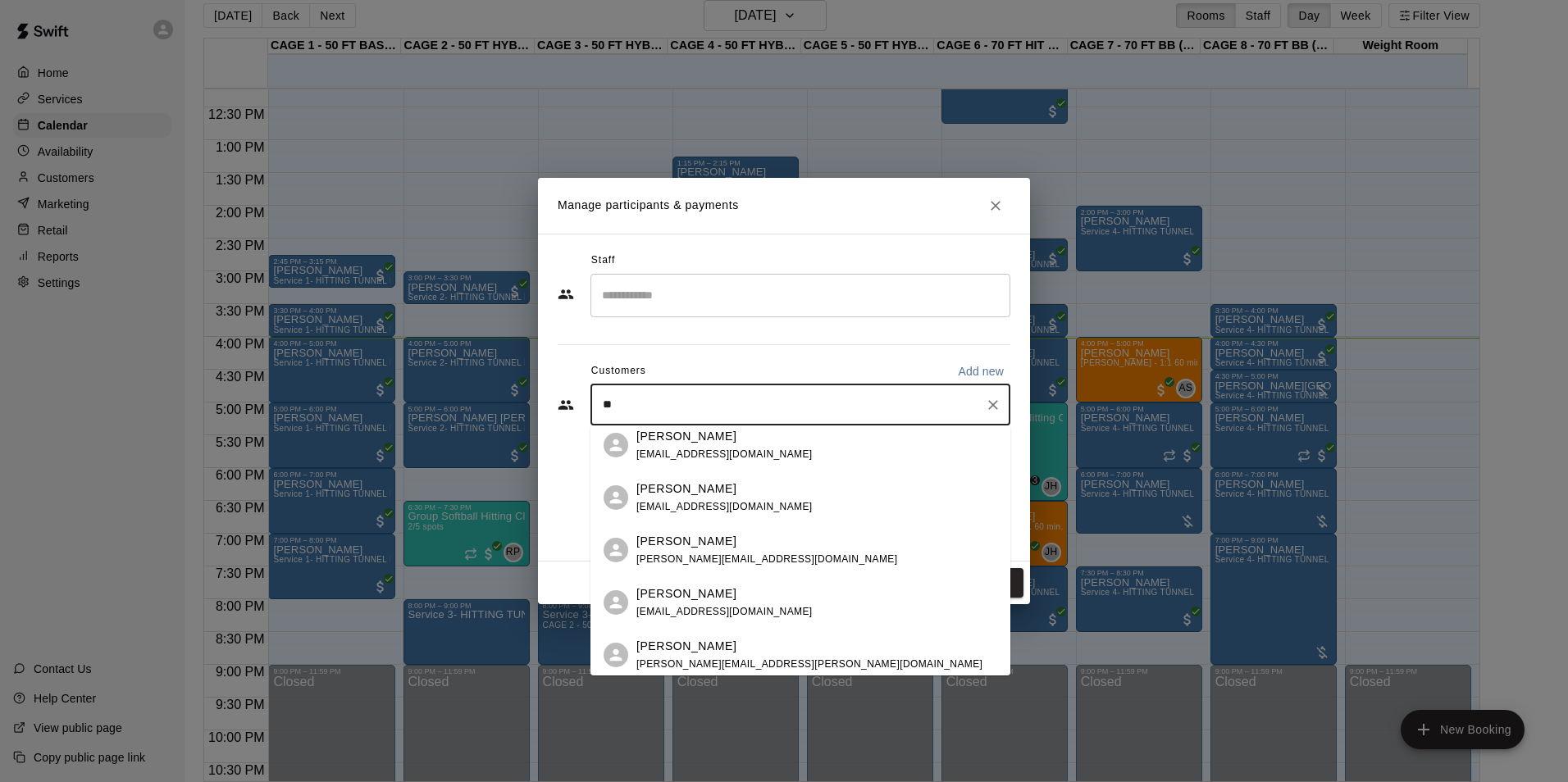
click at [598, 406] on input "**" at bounding box center [788, 405] width 380 height 17
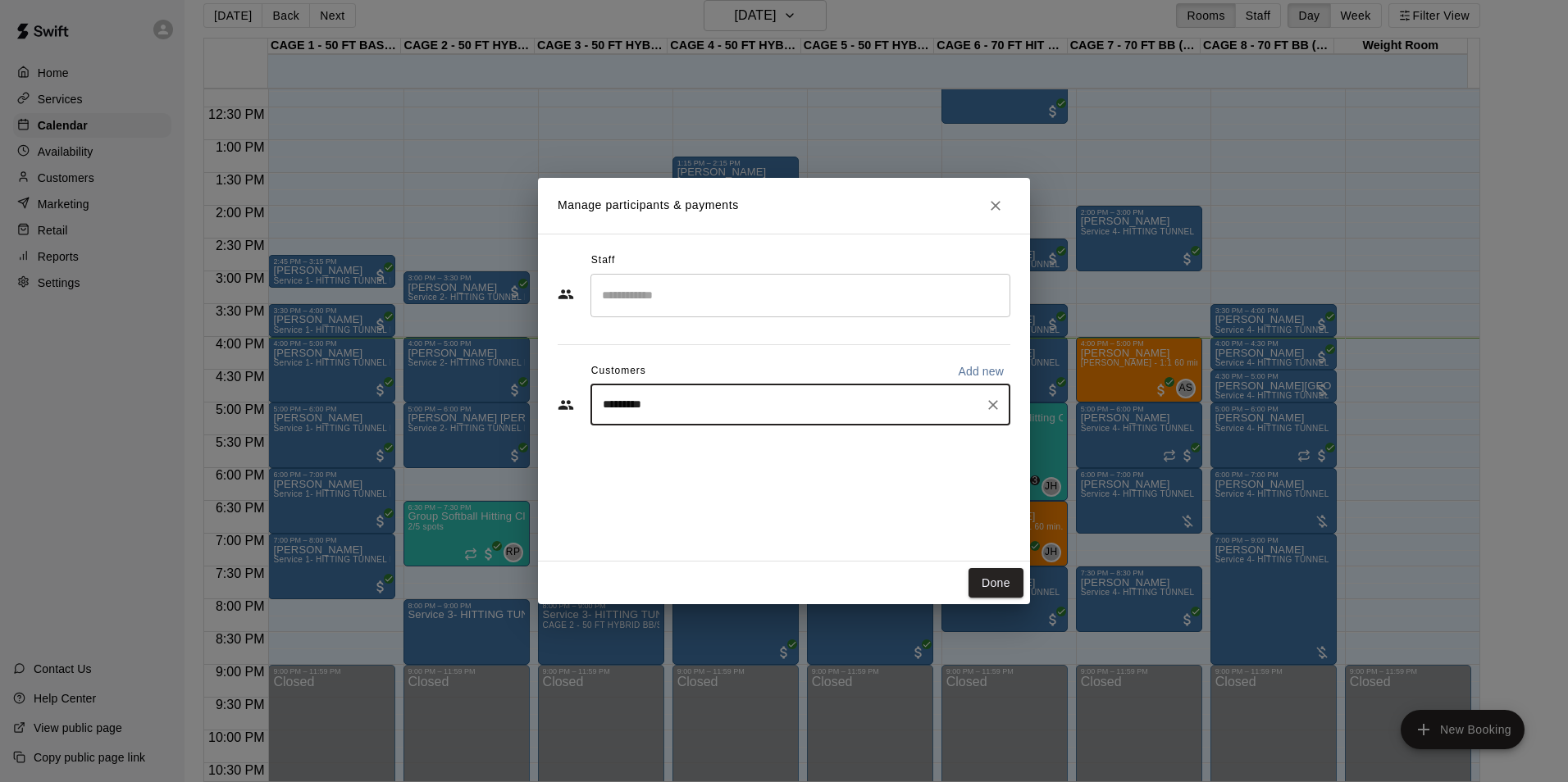
click at [767, 414] on div "********* ​" at bounding box center [800, 405] width 420 height 41
type input "*********"
click at [1000, 400] on icon "Clear" at bounding box center [992, 405] width 17 height 17
click at [783, 405] on input "Start typing to search customers..." at bounding box center [800, 405] width 405 height 17
type input "**"
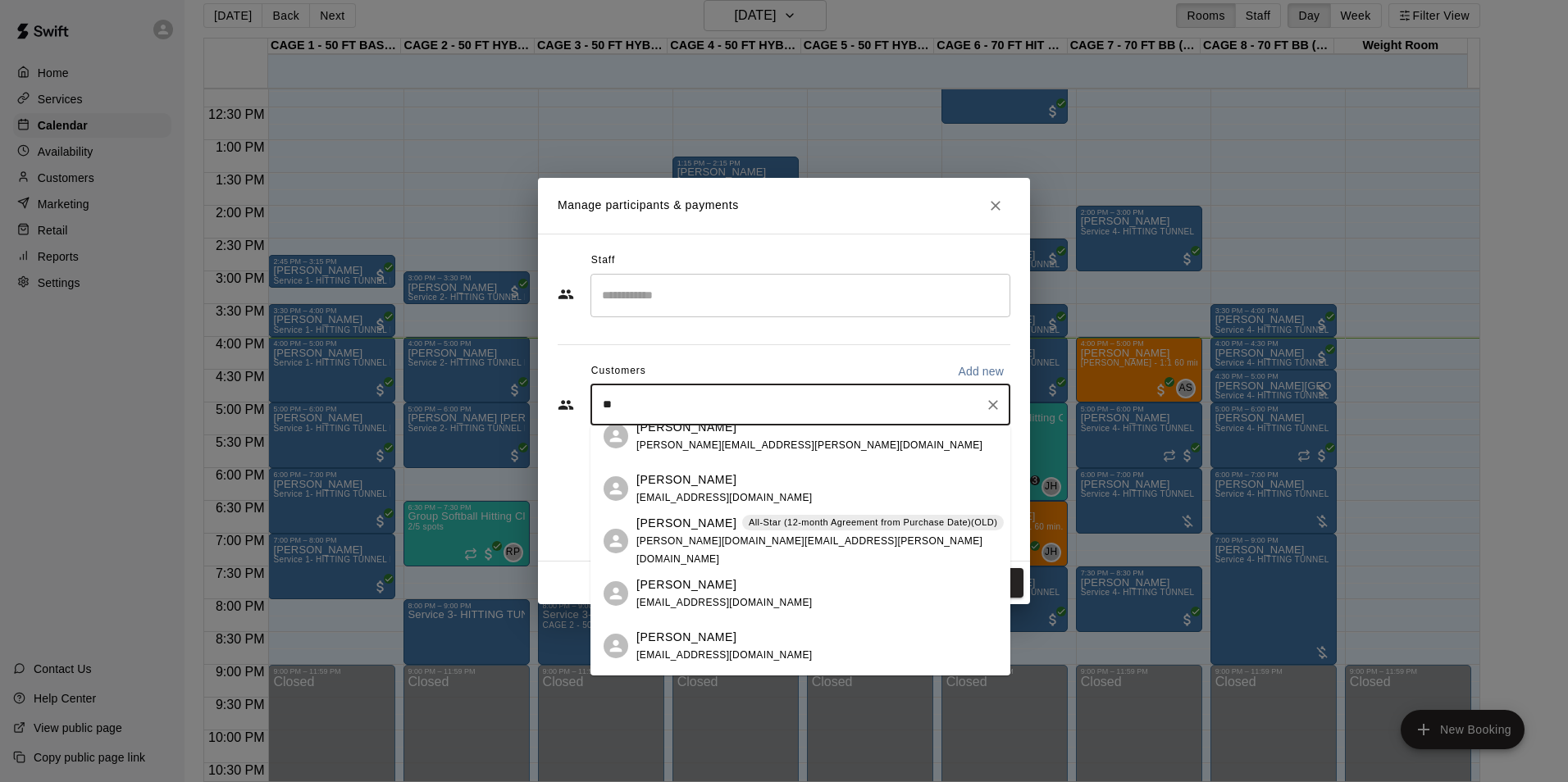
scroll to position [410, 0]
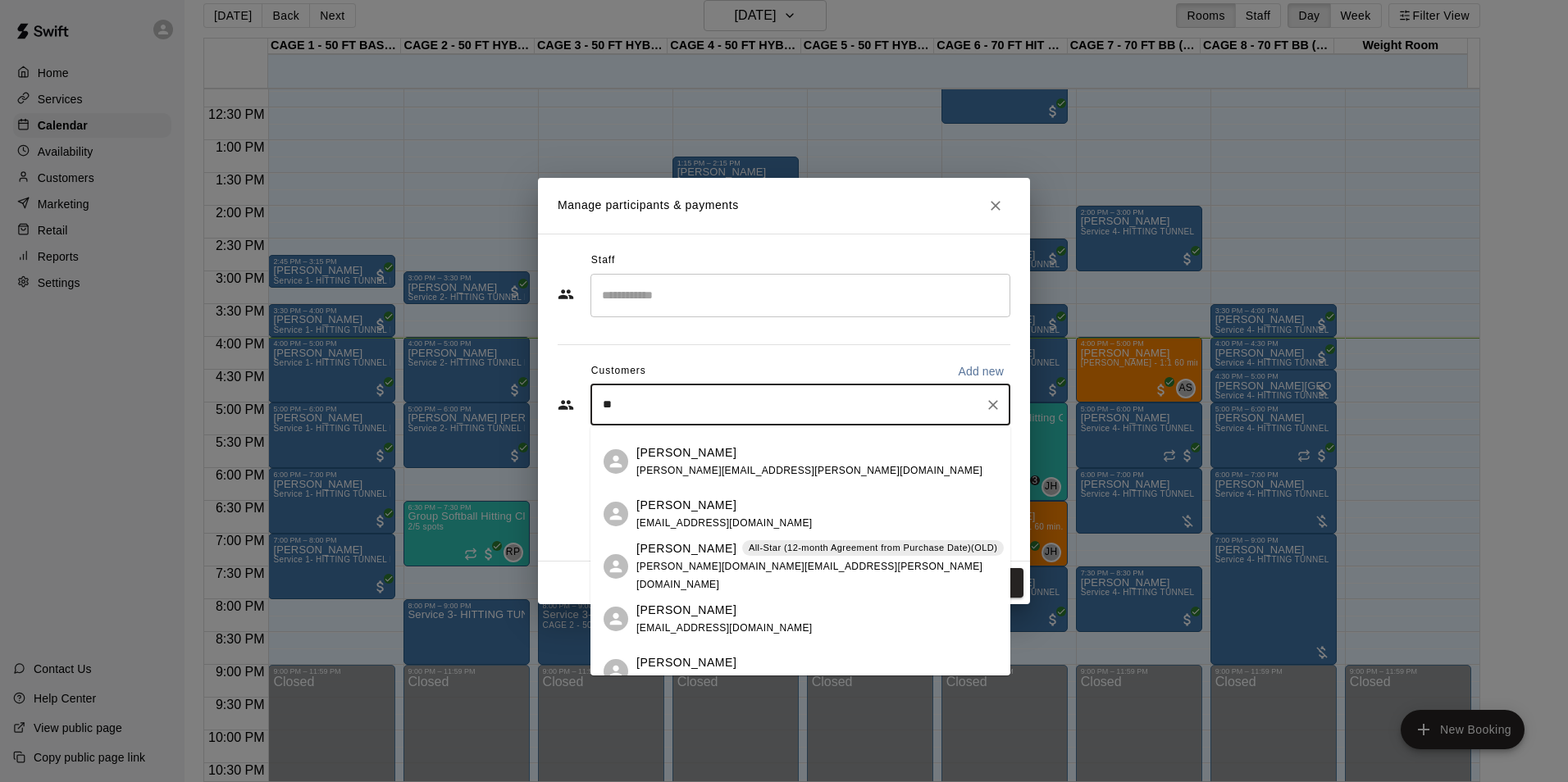
click at [809, 550] on p "All-Star (12-month Agreement from Purchase Date)(OLD)" at bounding box center [873, 548] width 249 height 14
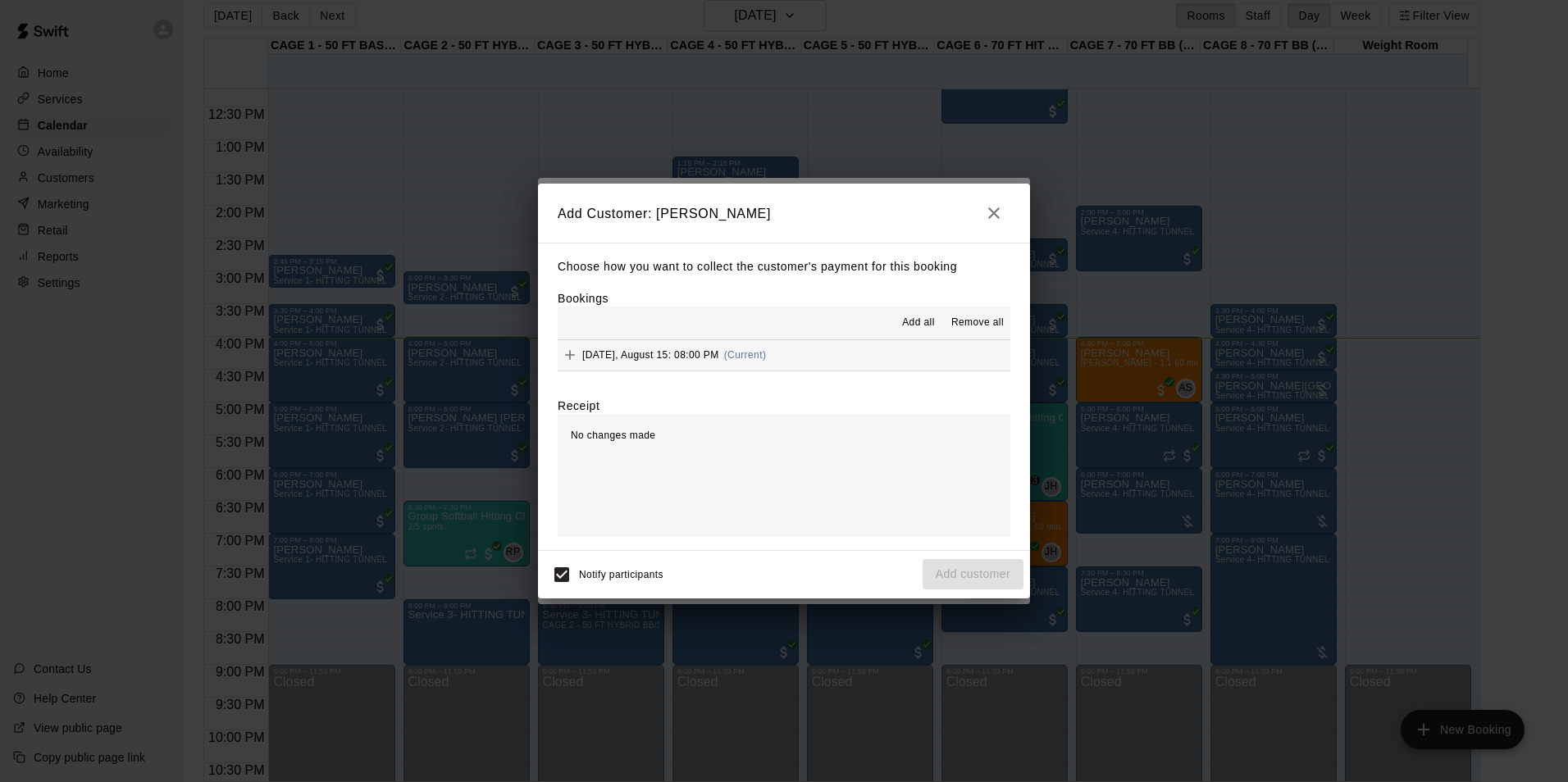
click at [887, 344] on button "Friday, August 15: 08:00 PM (Current)" at bounding box center [783, 355] width 453 height 31
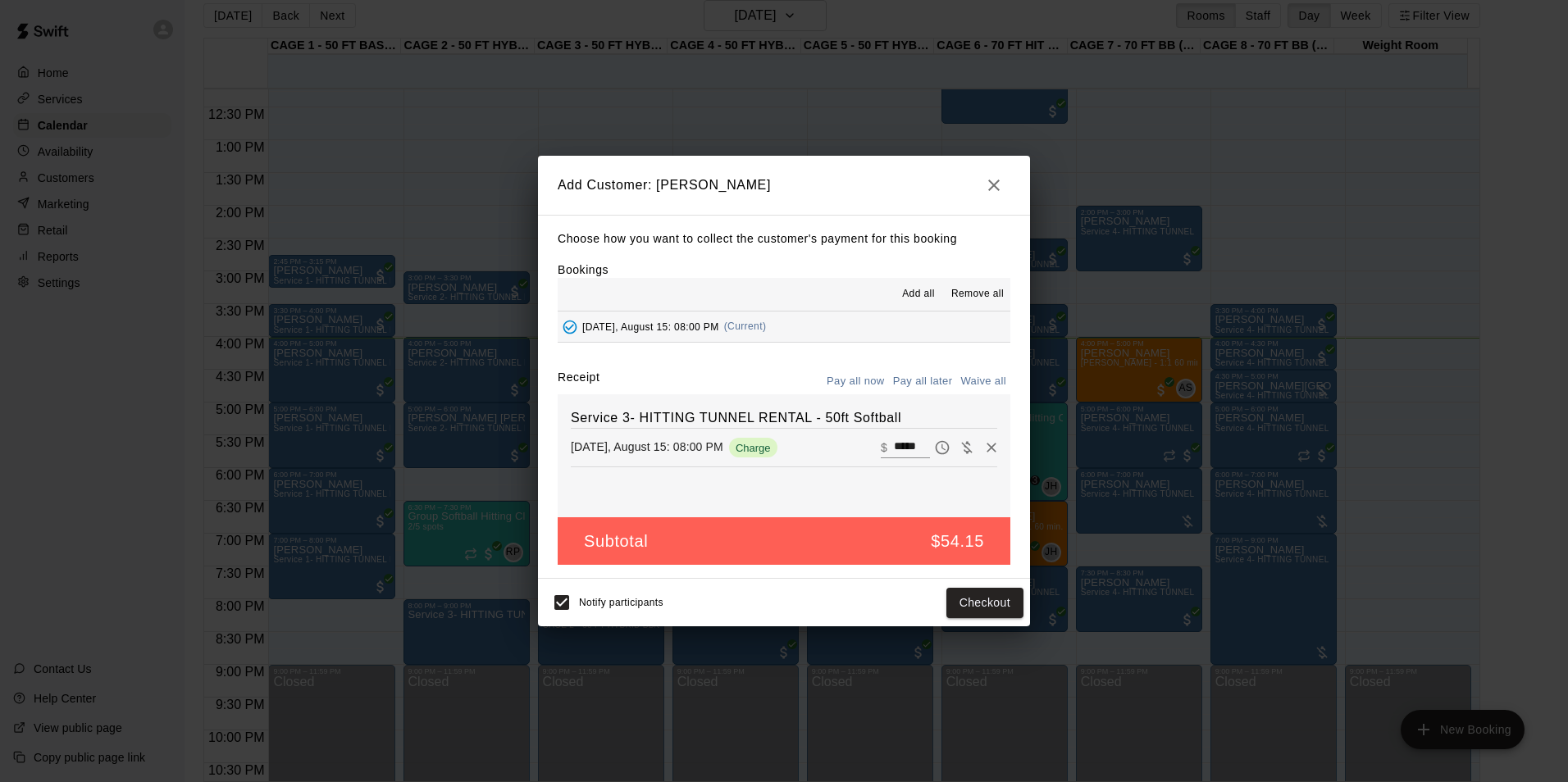
click at [919, 374] on button "Pay all later" at bounding box center [923, 381] width 68 height 25
click at [942, 600] on button "Add customer" at bounding box center [972, 602] width 101 height 31
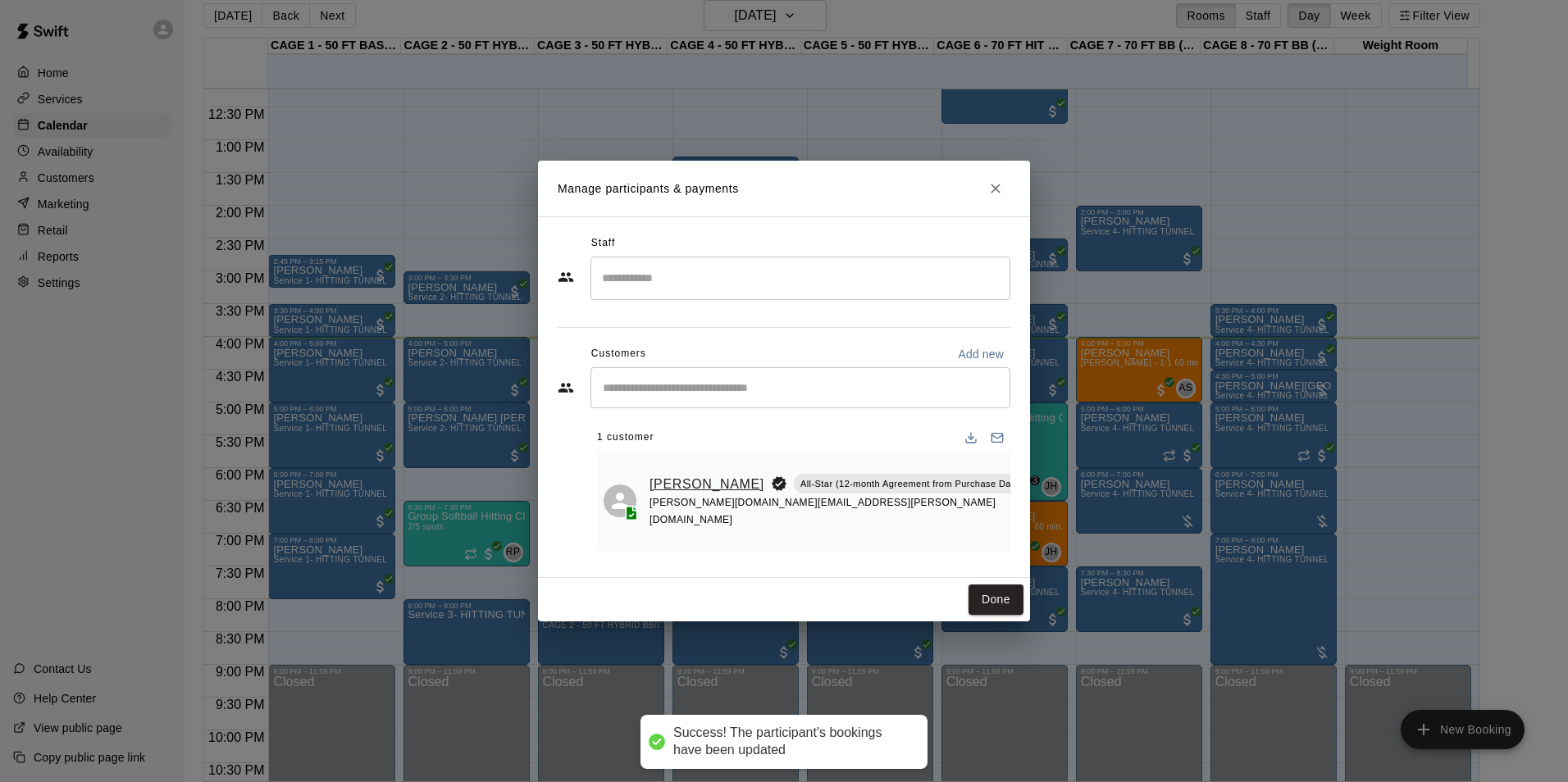
click at [671, 480] on link "[PERSON_NAME]" at bounding box center [706, 484] width 115 height 21
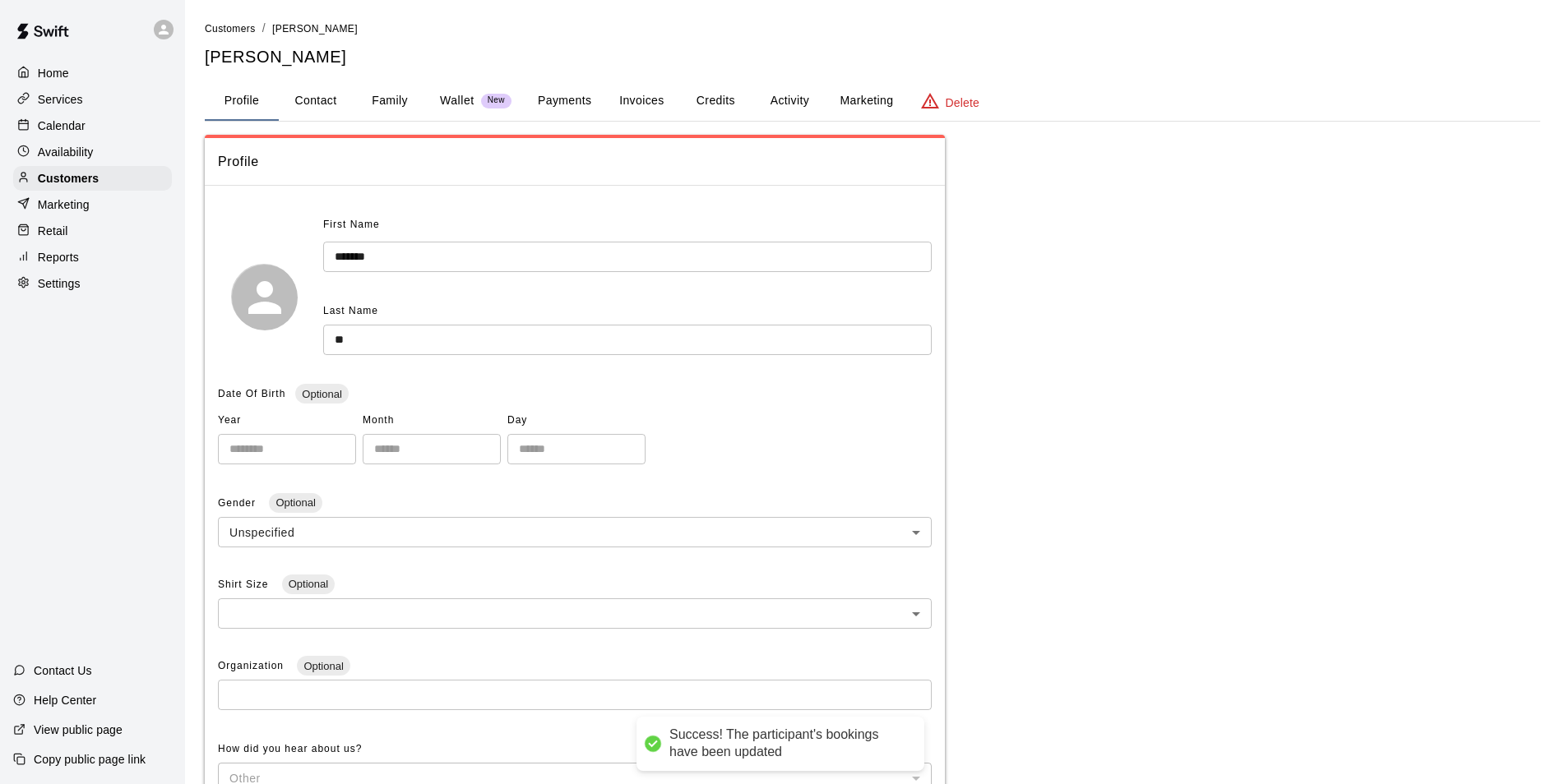
click at [736, 97] on button "Credits" at bounding box center [715, 101] width 74 height 40
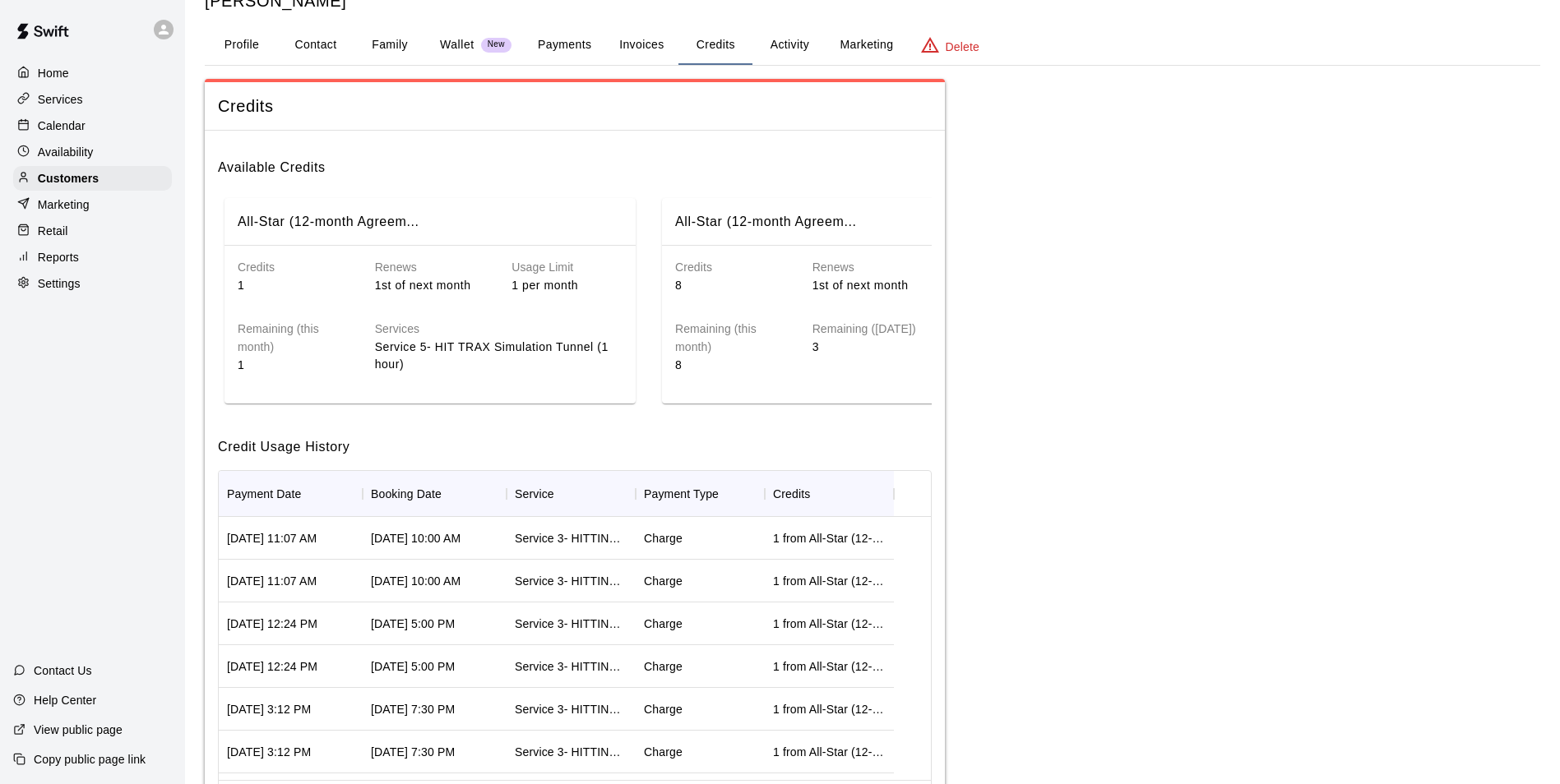
scroll to position [83, 0]
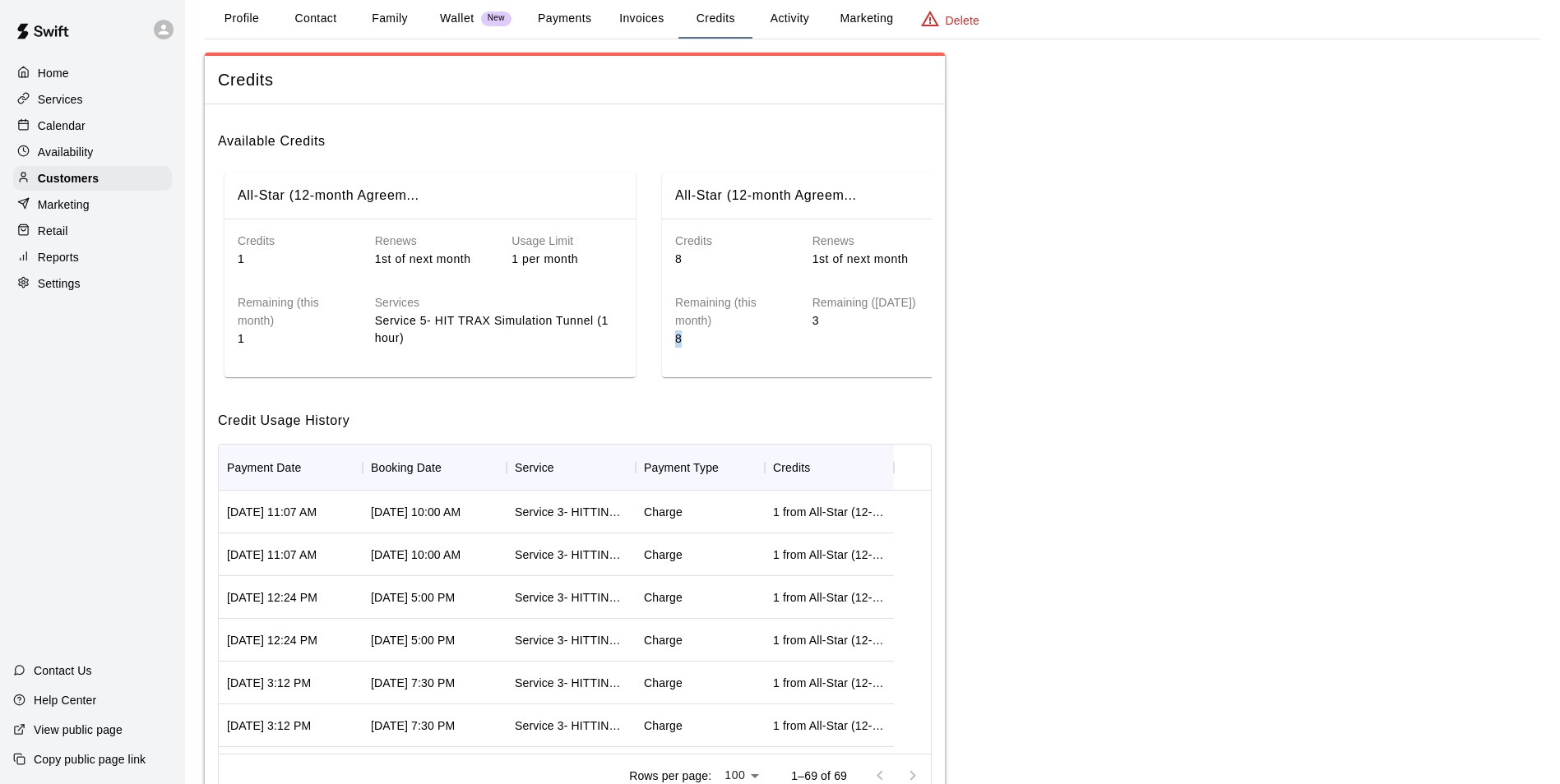
drag, startPoint x: 679, startPoint y: 383, endPoint x: 702, endPoint y: 387, distance: 23.3
click at [702, 384] on div "All-Star (12-month Agreem... Credits 1 Renews 1st of next month Usage Limit 1 p…" at bounding box center [574, 274] width 713 height 219
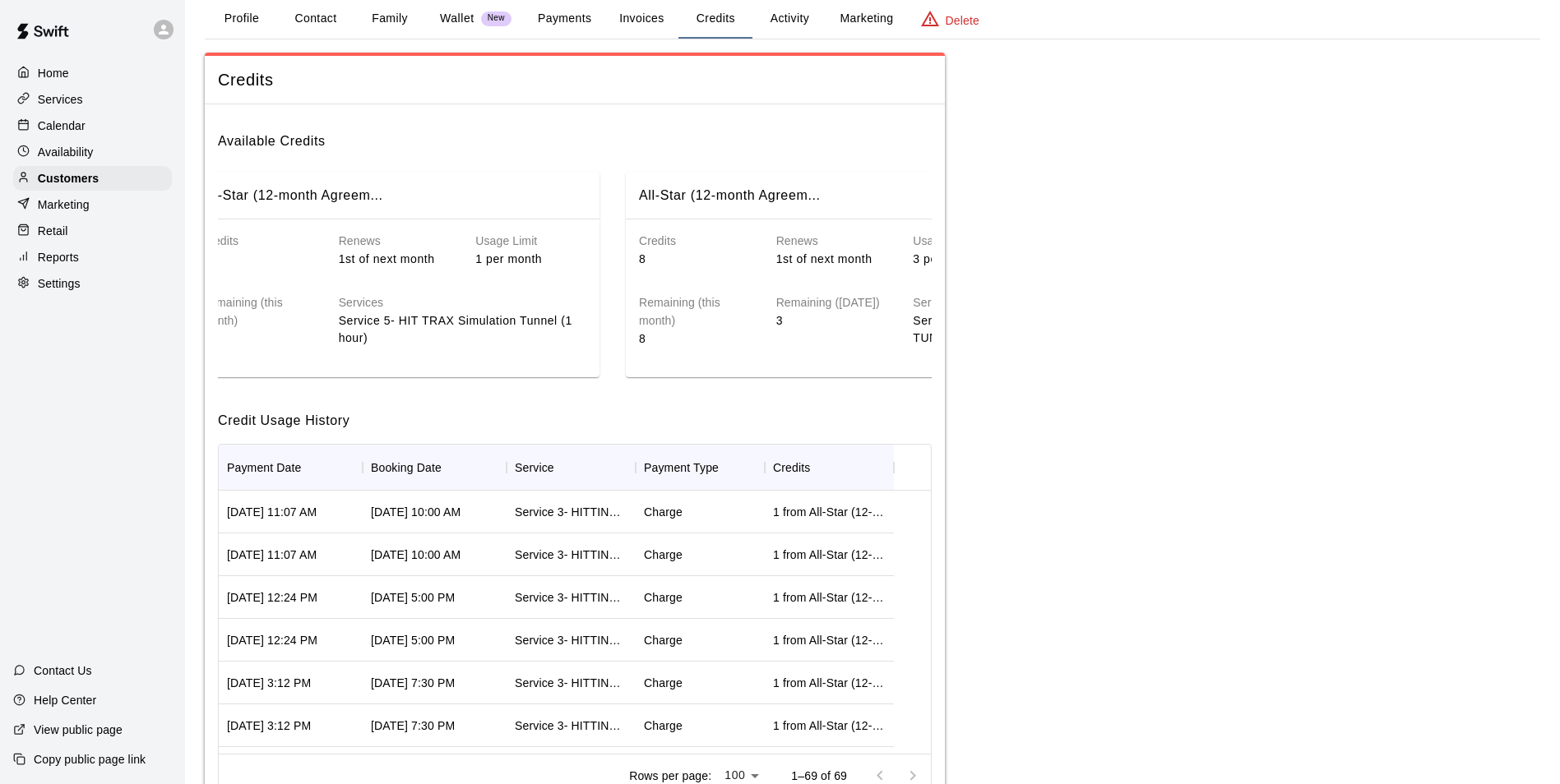
click at [718, 413] on h6 "Credit Usage History" at bounding box center [574, 414] width 713 height 34
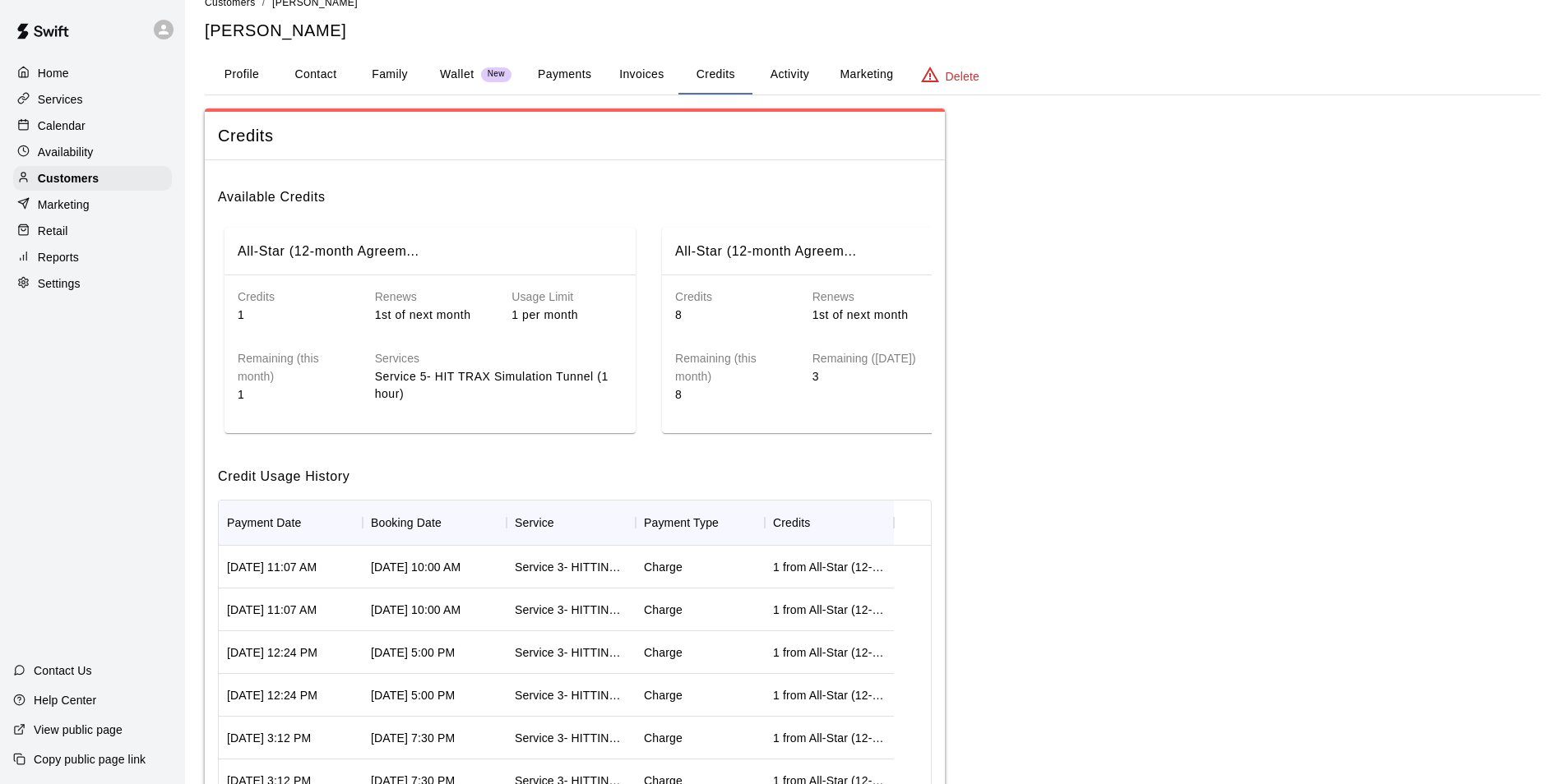
scroll to position [0, 0]
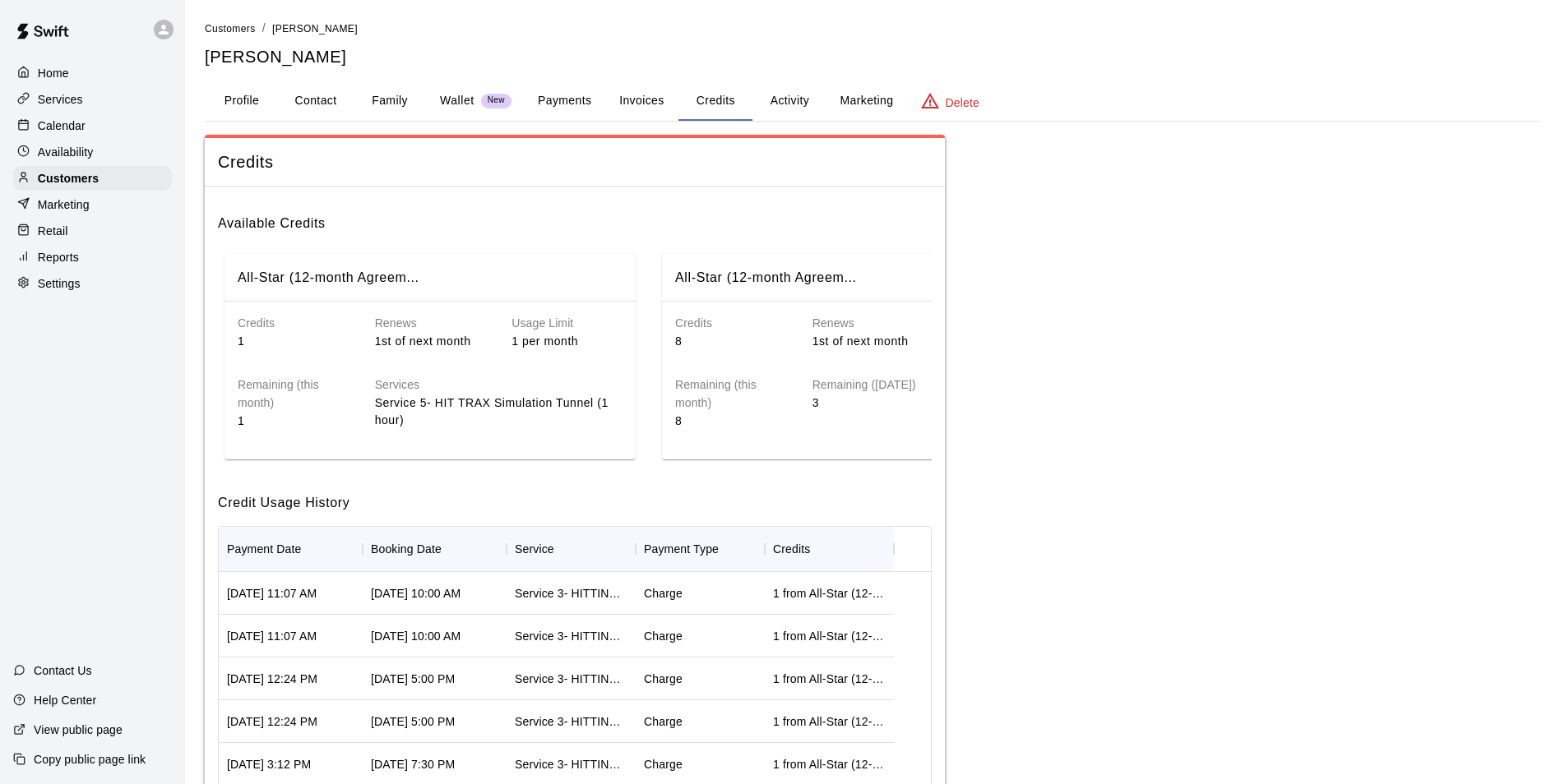
click at [558, 94] on button "Payments" at bounding box center [564, 101] width 80 height 40
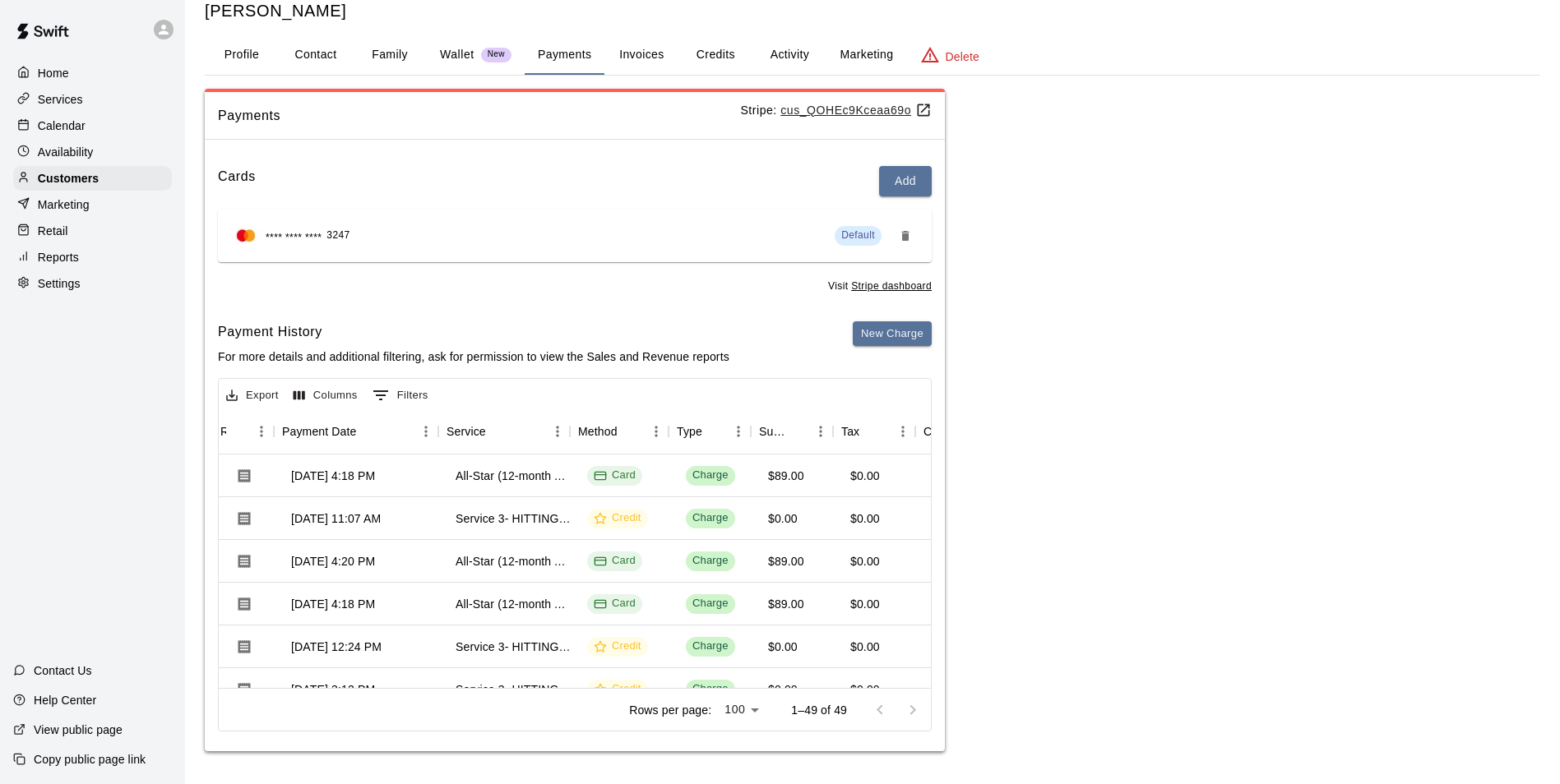
scroll to position [0, 161]
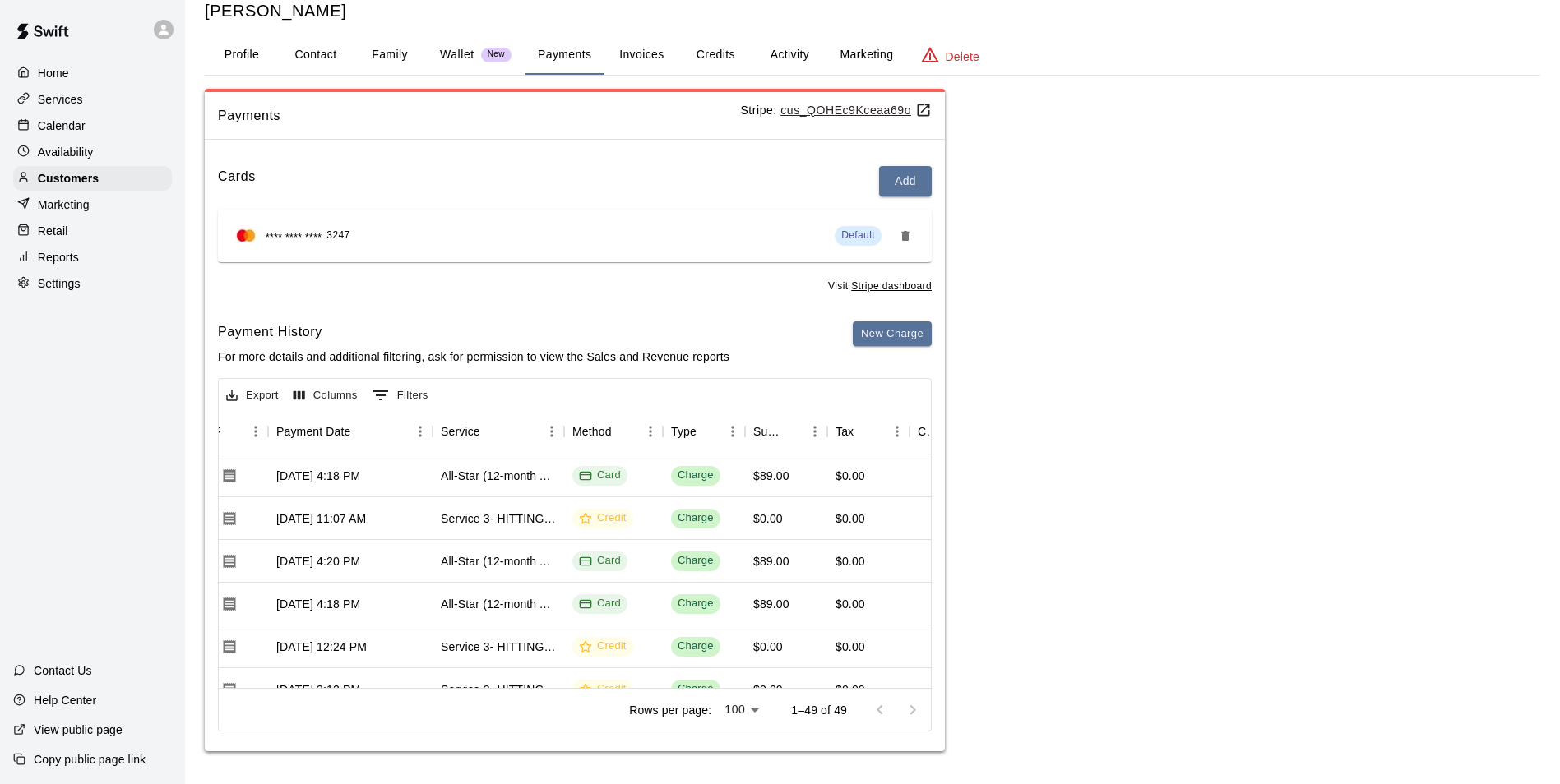
click at [71, 119] on div "Calendar" at bounding box center [92, 126] width 159 height 25
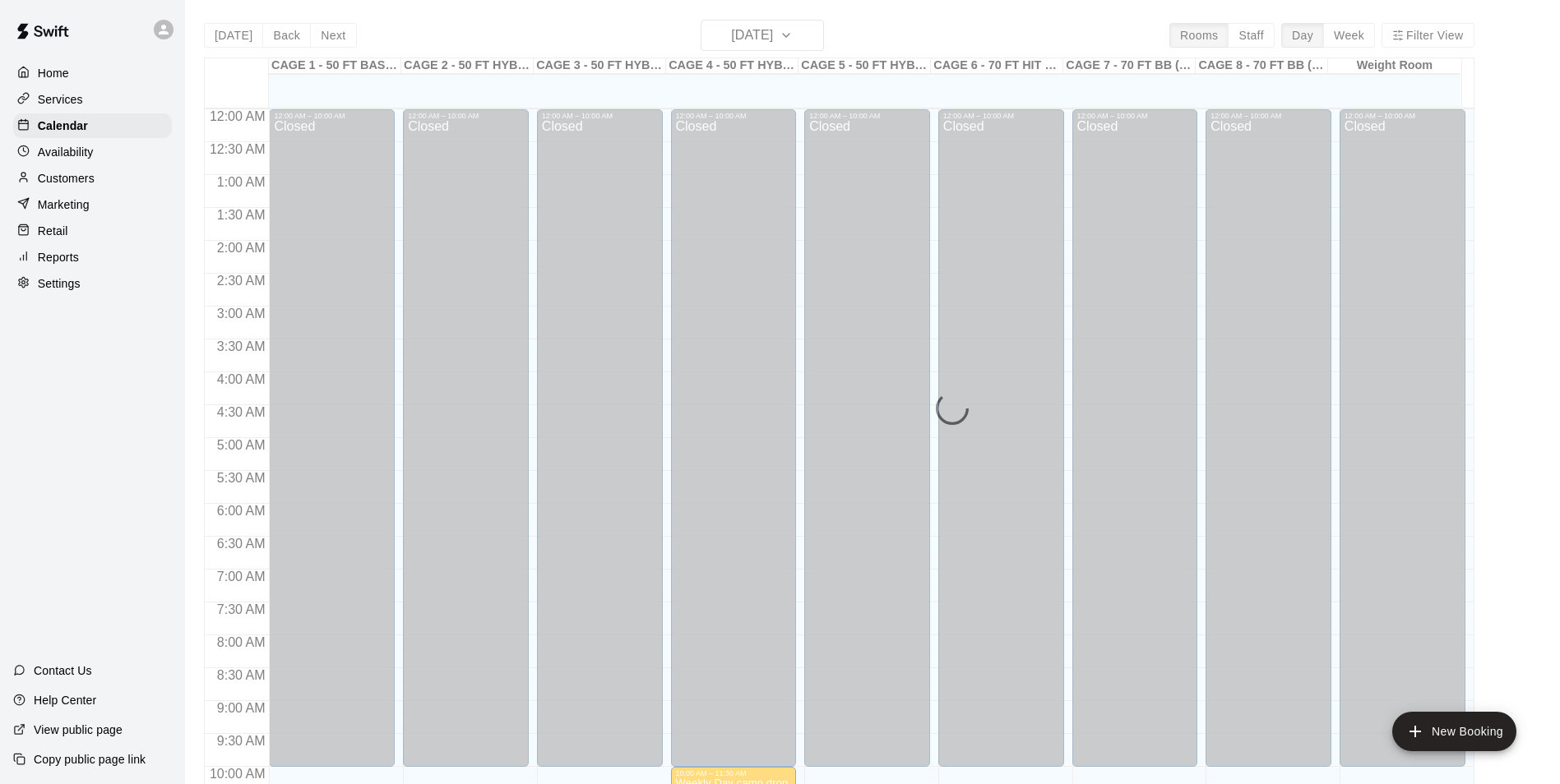
scroll to position [835, 0]
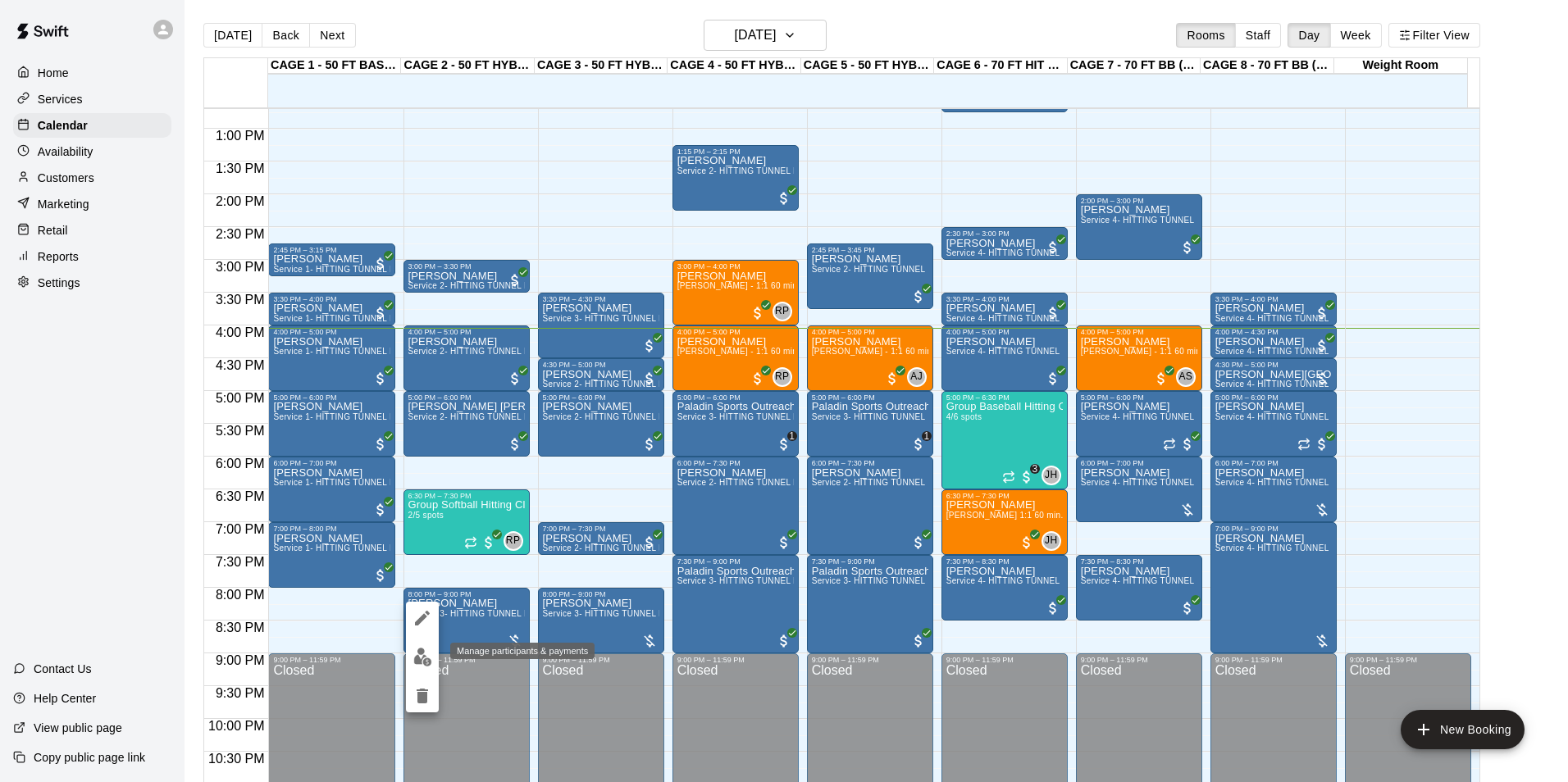
click at [427, 661] on img "edit" at bounding box center [423, 657] width 19 height 19
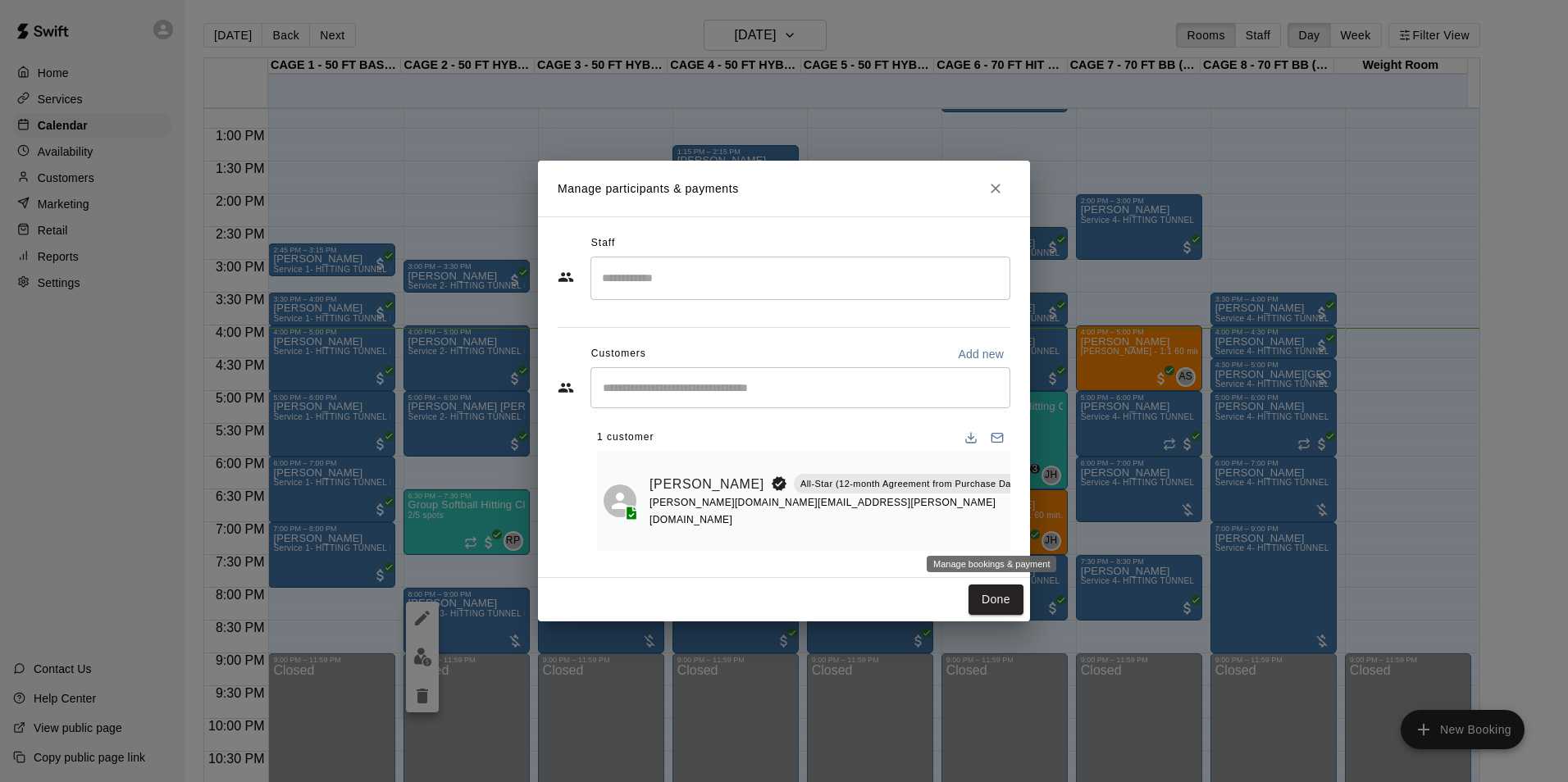
click at [1062, 532] on icon "Manage bookings & payment" at bounding box center [1070, 529] width 17 height 17
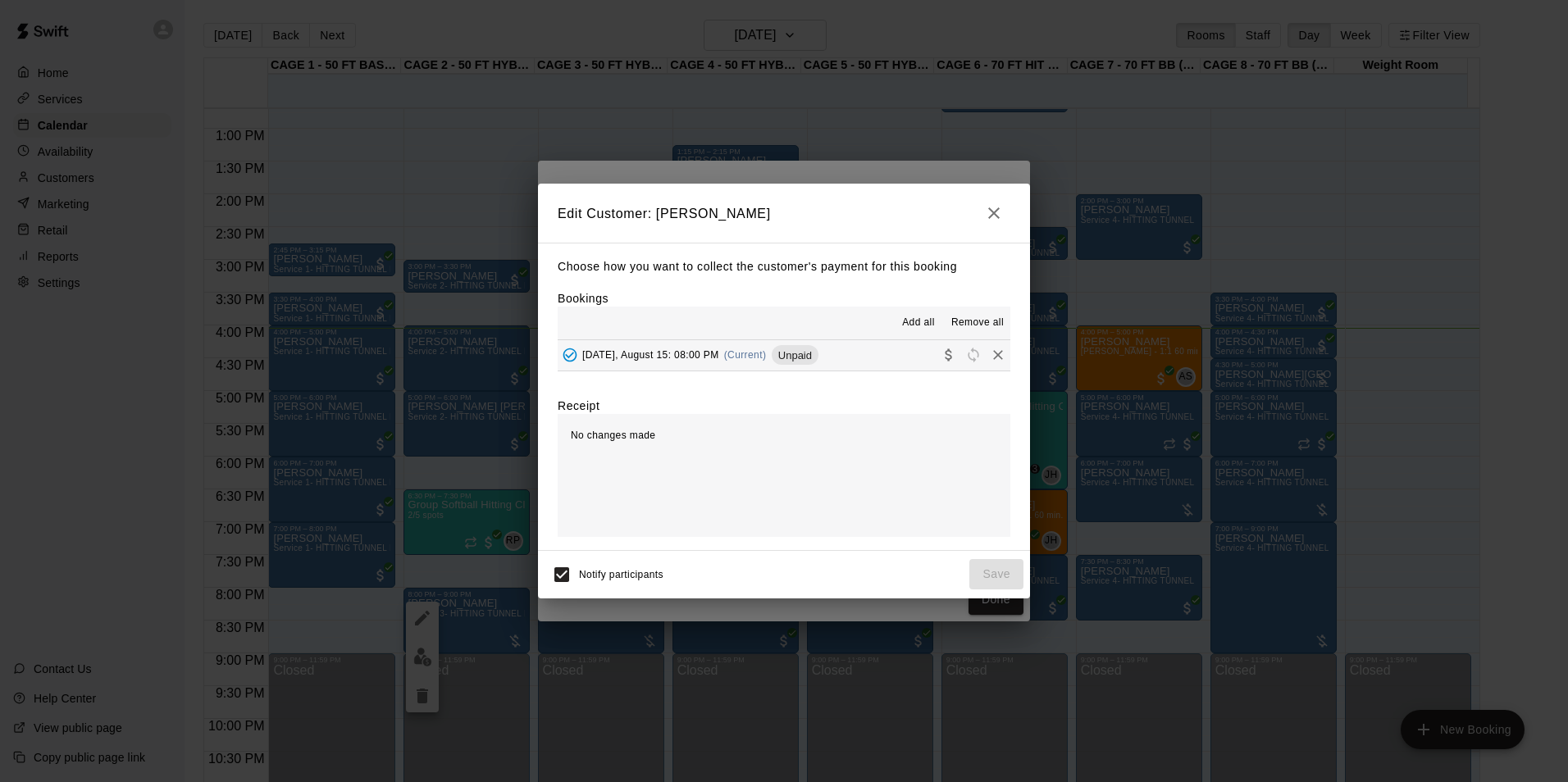
click at [878, 360] on button "Friday, August 15: 08:00 PM (Current) Unpaid" at bounding box center [783, 355] width 453 height 31
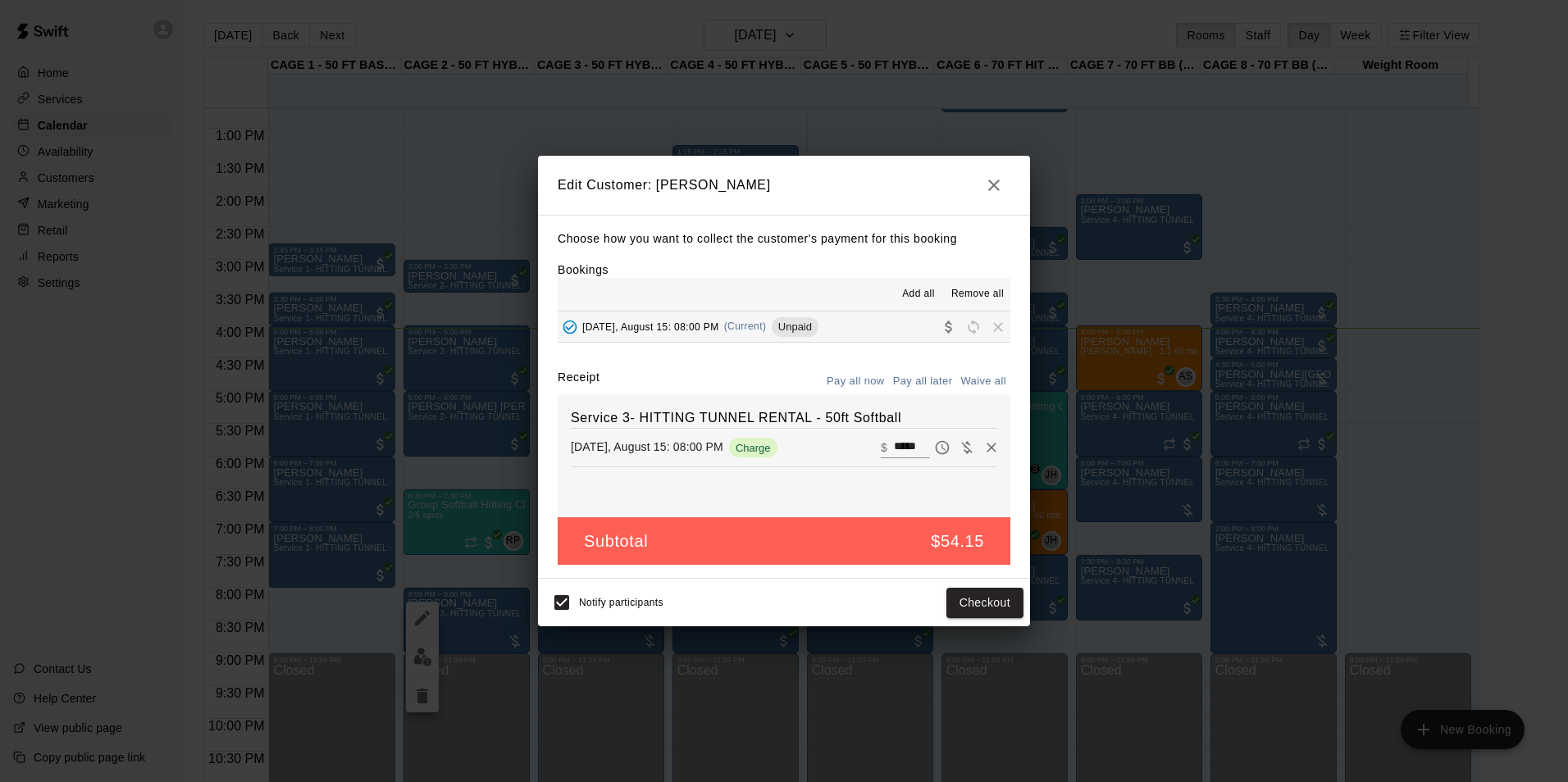
click at [991, 187] on icon "button" at bounding box center [993, 185] width 11 height 11
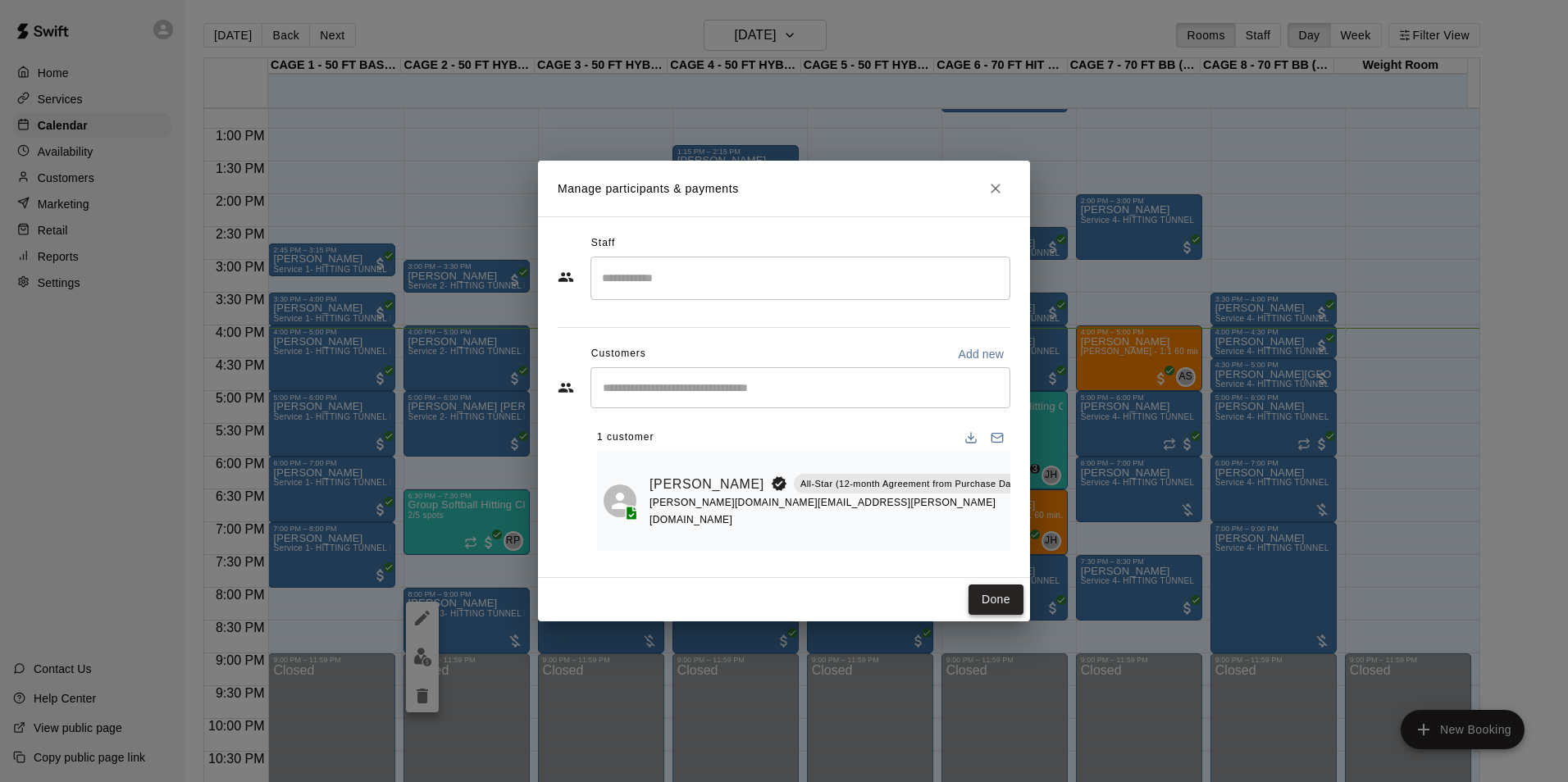
click at [997, 604] on button "Done" at bounding box center [995, 599] width 55 height 31
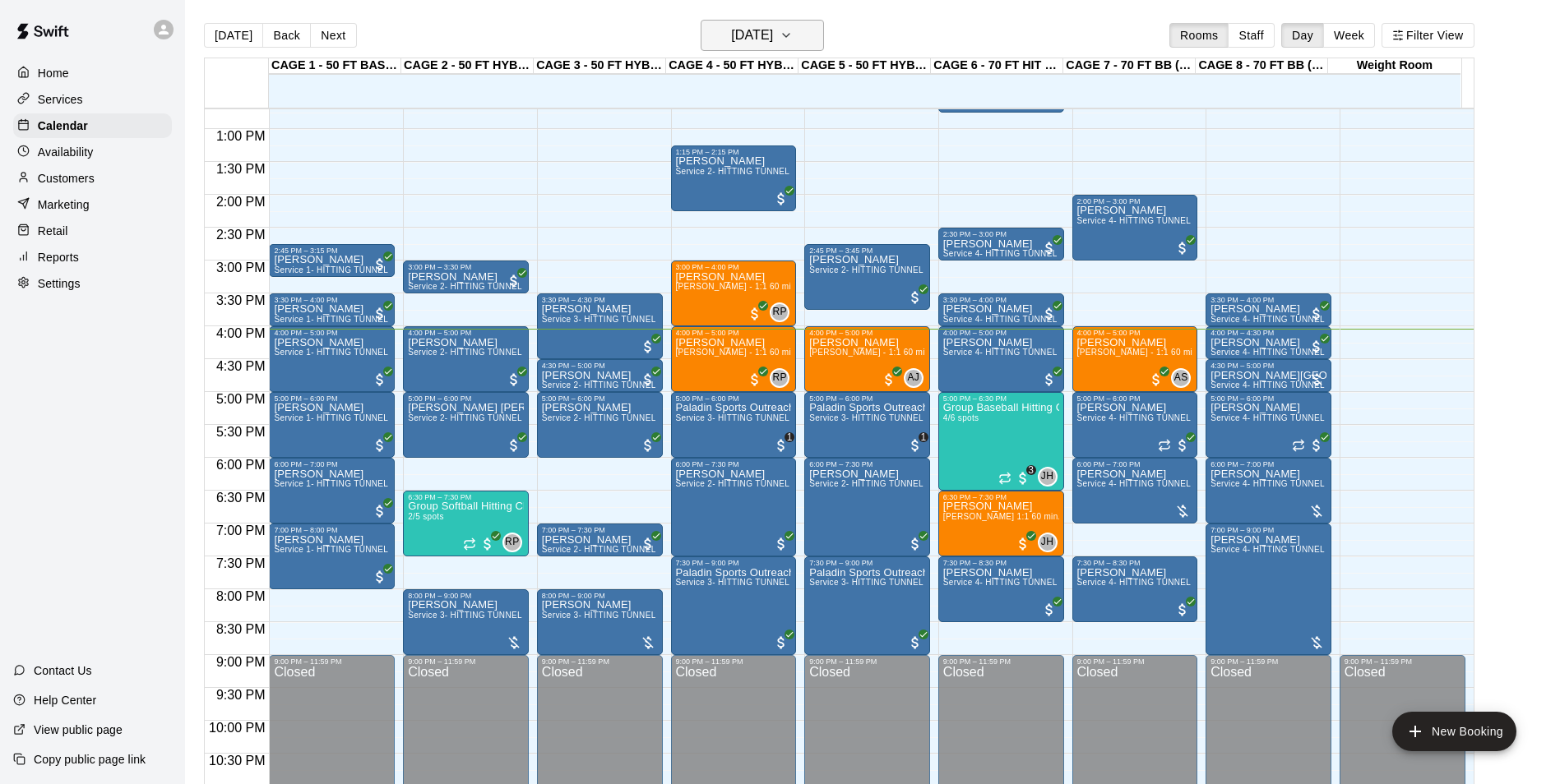
click at [792, 30] on icon "button" at bounding box center [785, 35] width 13 height 19
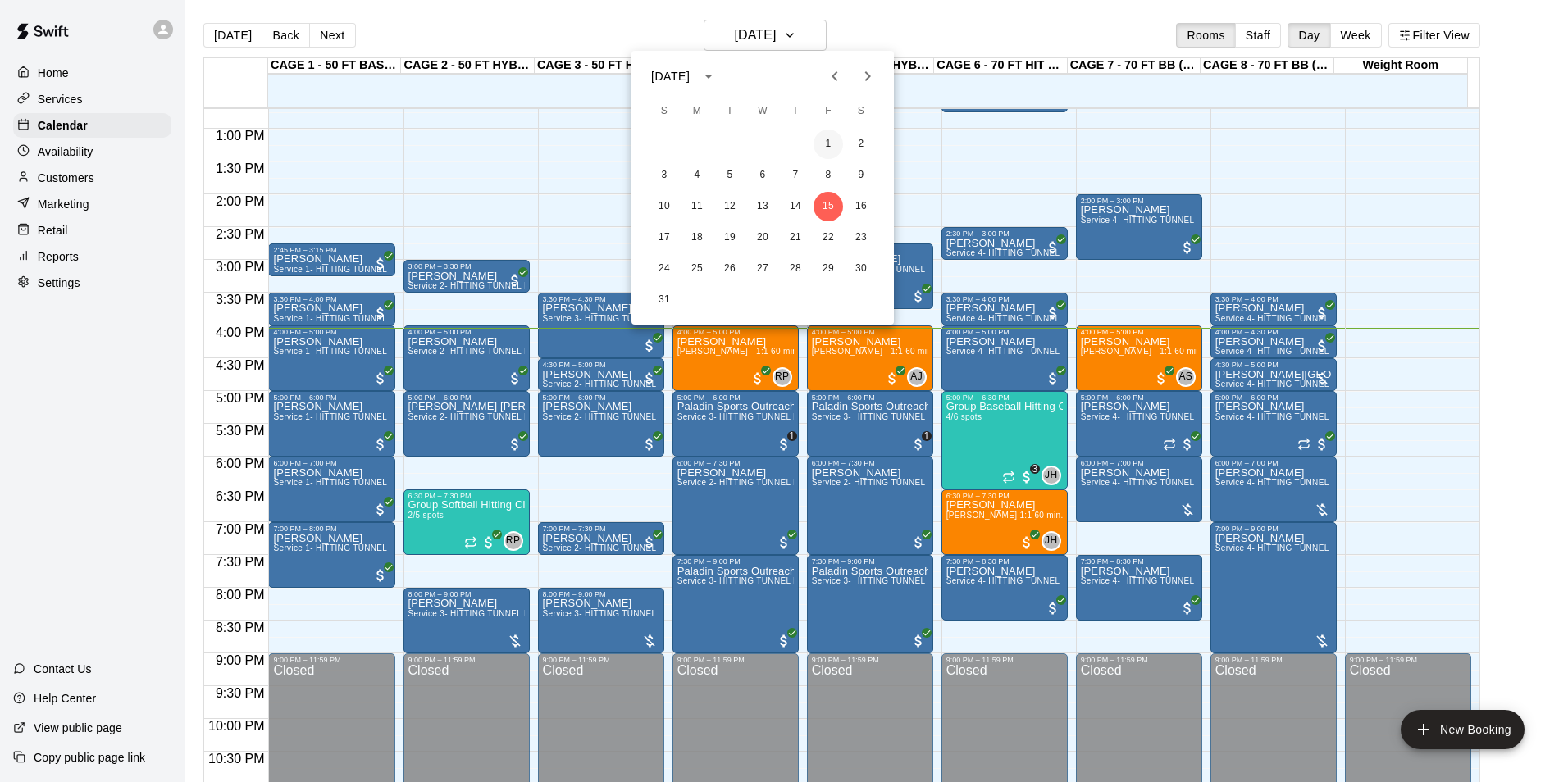
click at [827, 139] on button "1" at bounding box center [828, 144] width 30 height 30
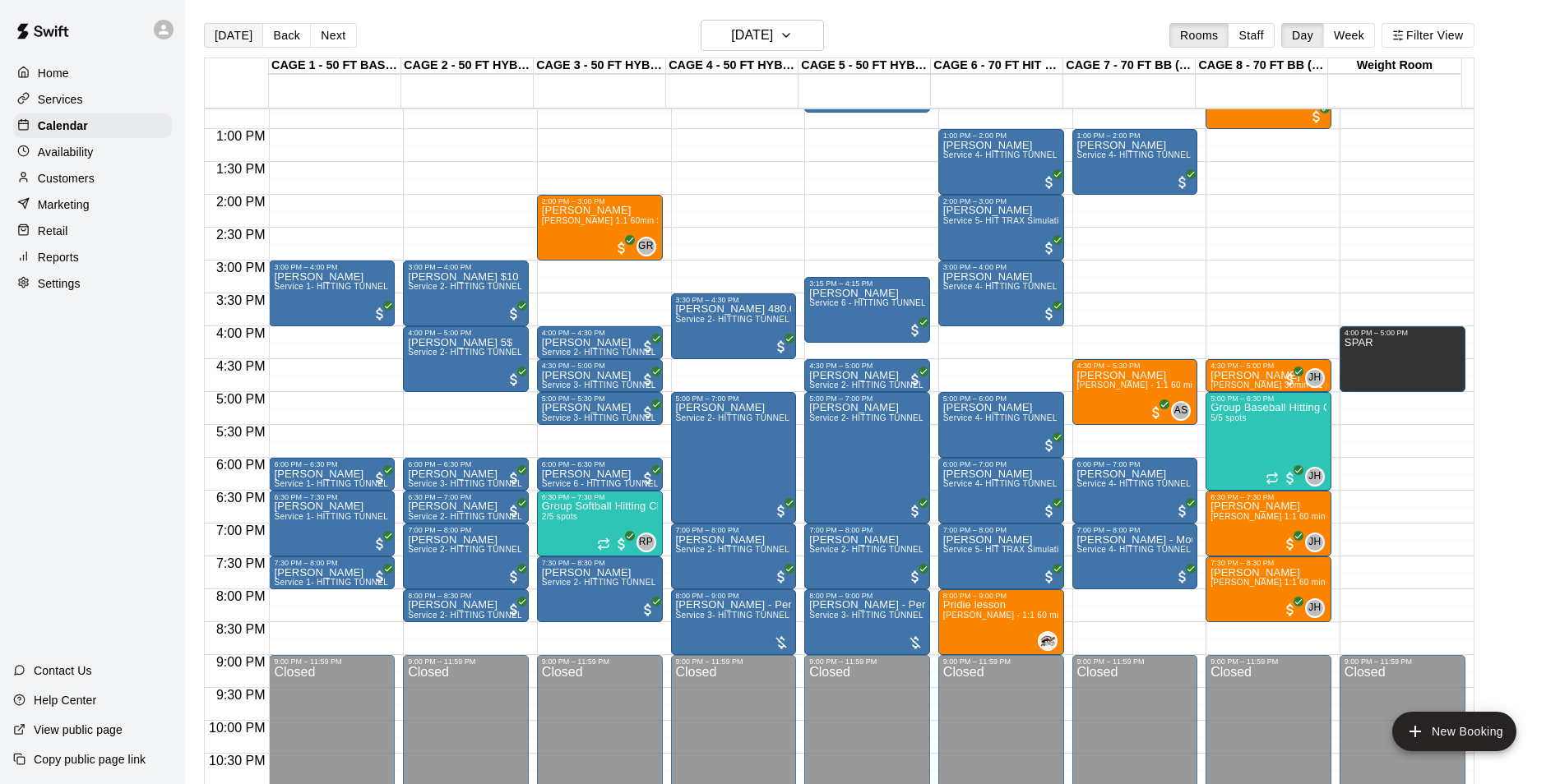
click at [235, 44] on button "[DATE]" at bounding box center [233, 35] width 59 height 25
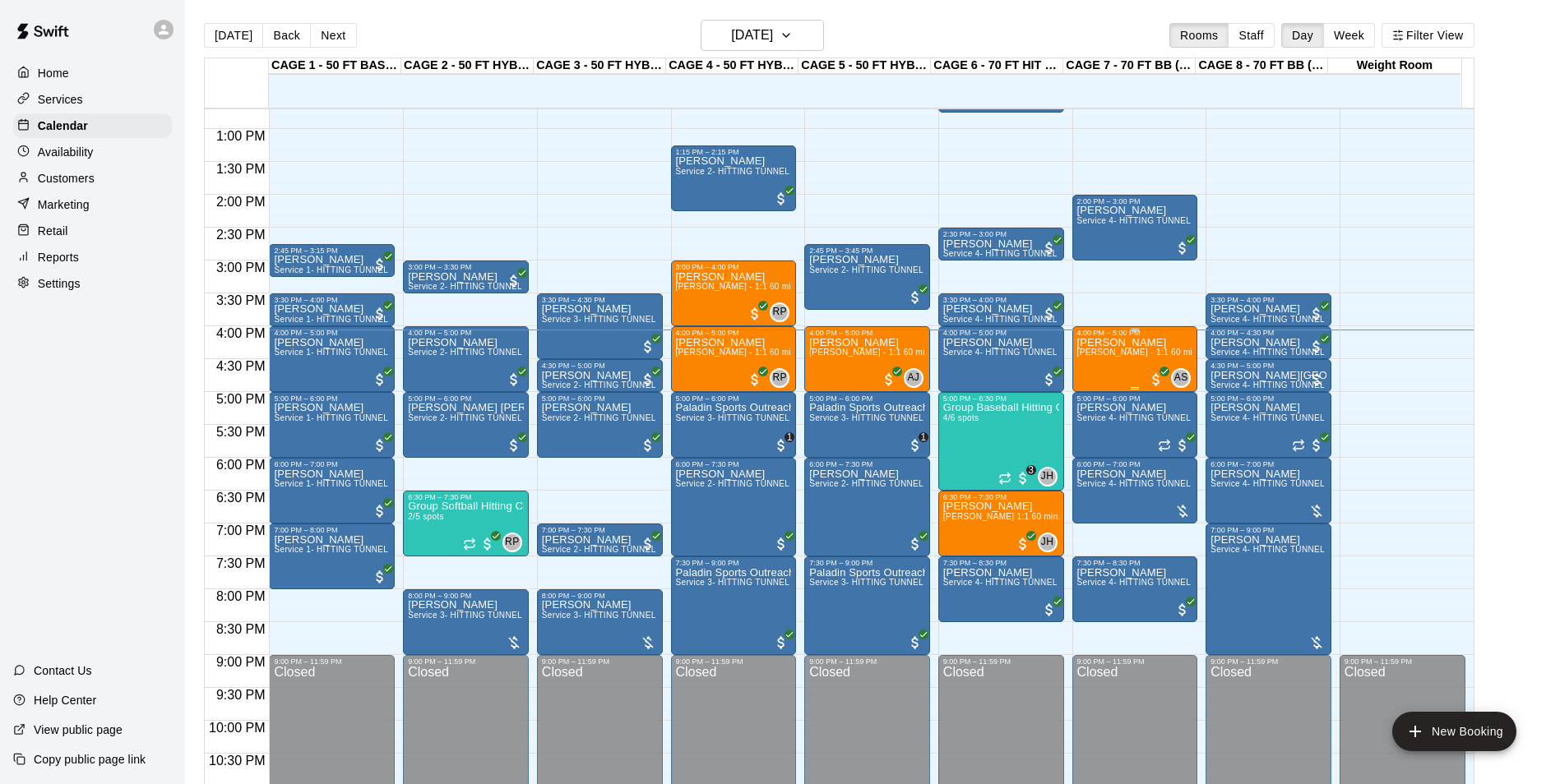
click at [1116, 364] on div "Adrian Rodriguez Anthony Slama - 1:1 60 min Pitching Lesson" at bounding box center [1135, 729] width 116 height 784
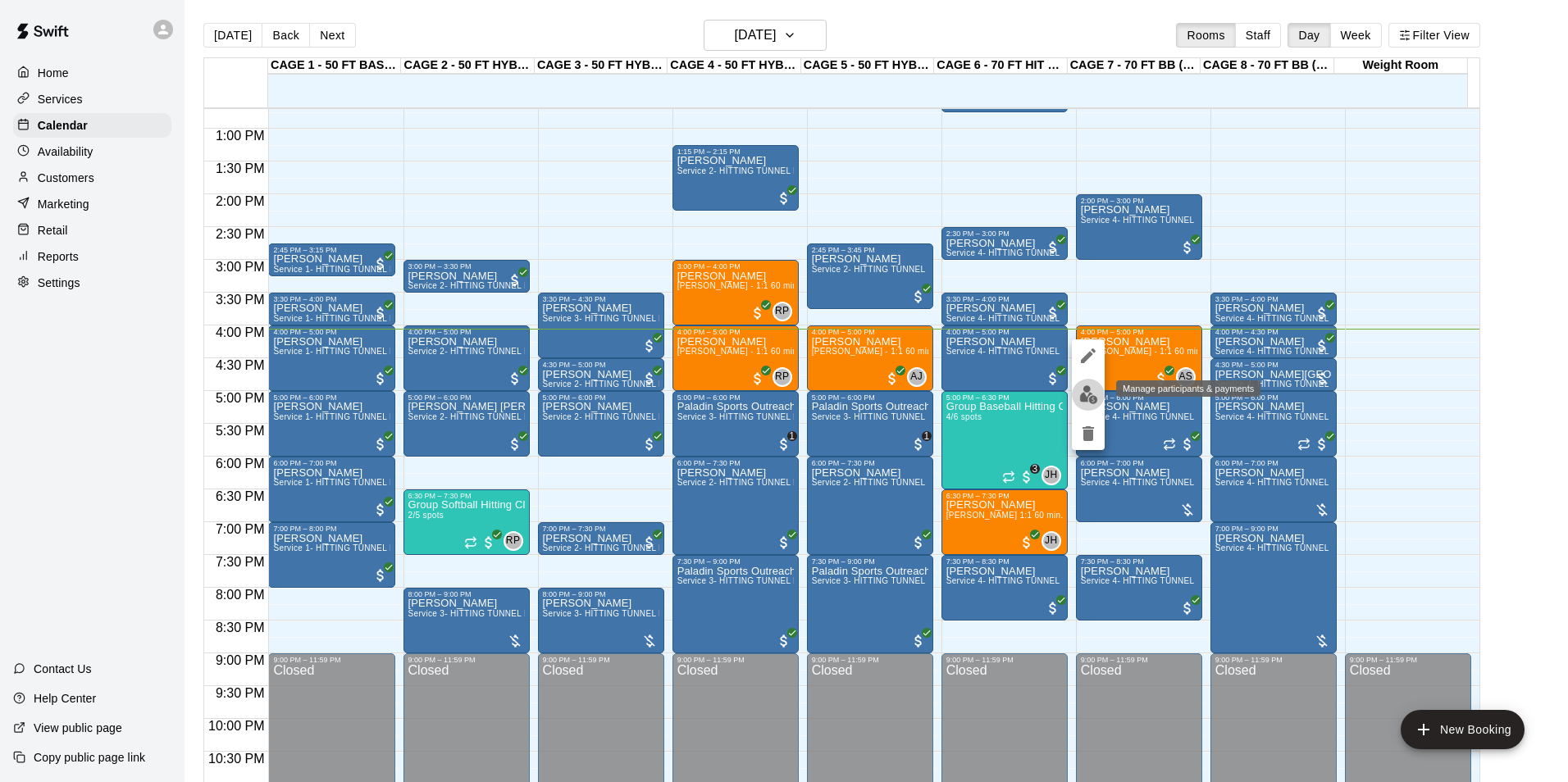
click at [1086, 398] on img "edit" at bounding box center [1089, 395] width 19 height 19
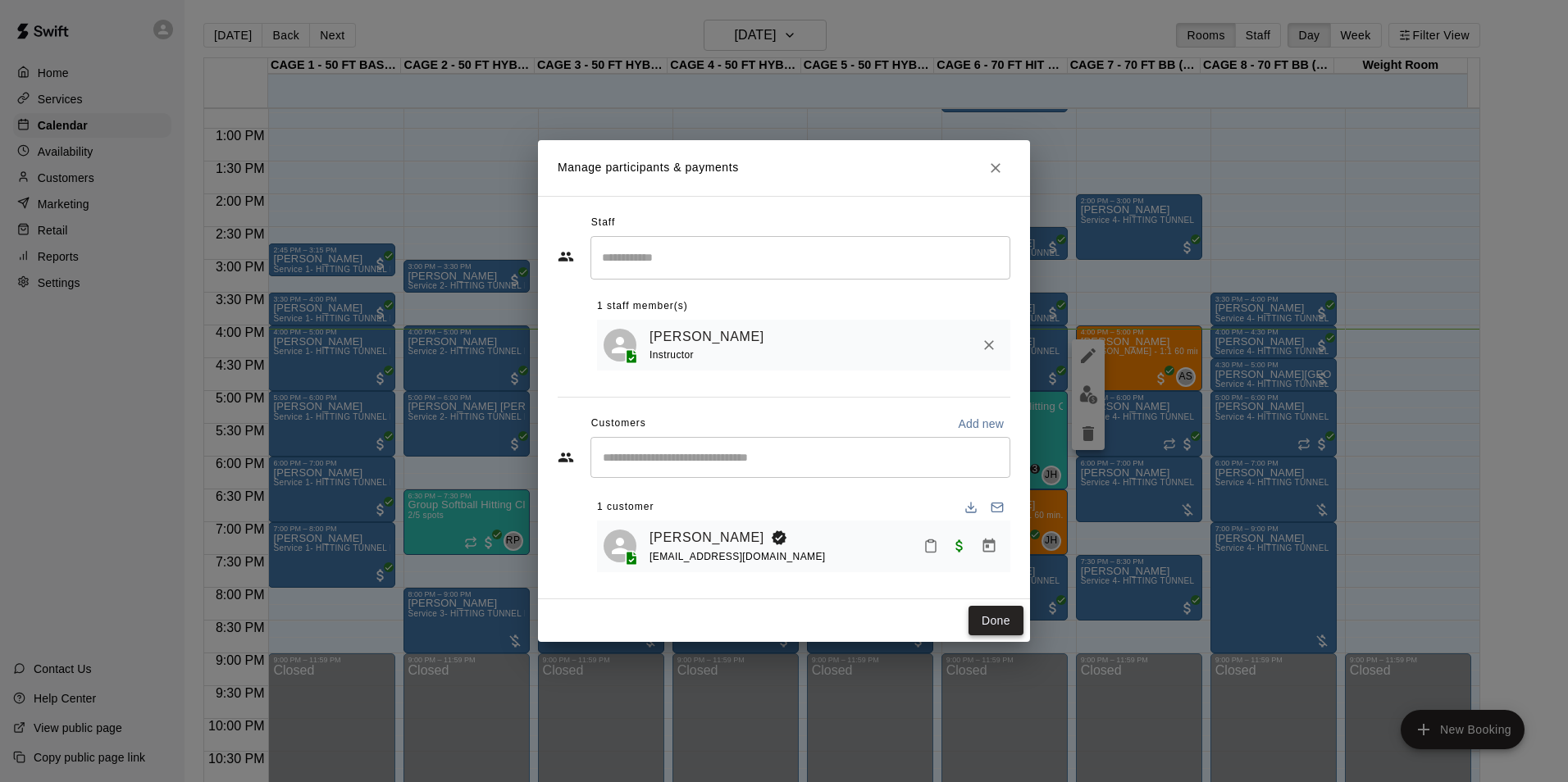
click at [1009, 634] on button "Done" at bounding box center [995, 621] width 55 height 31
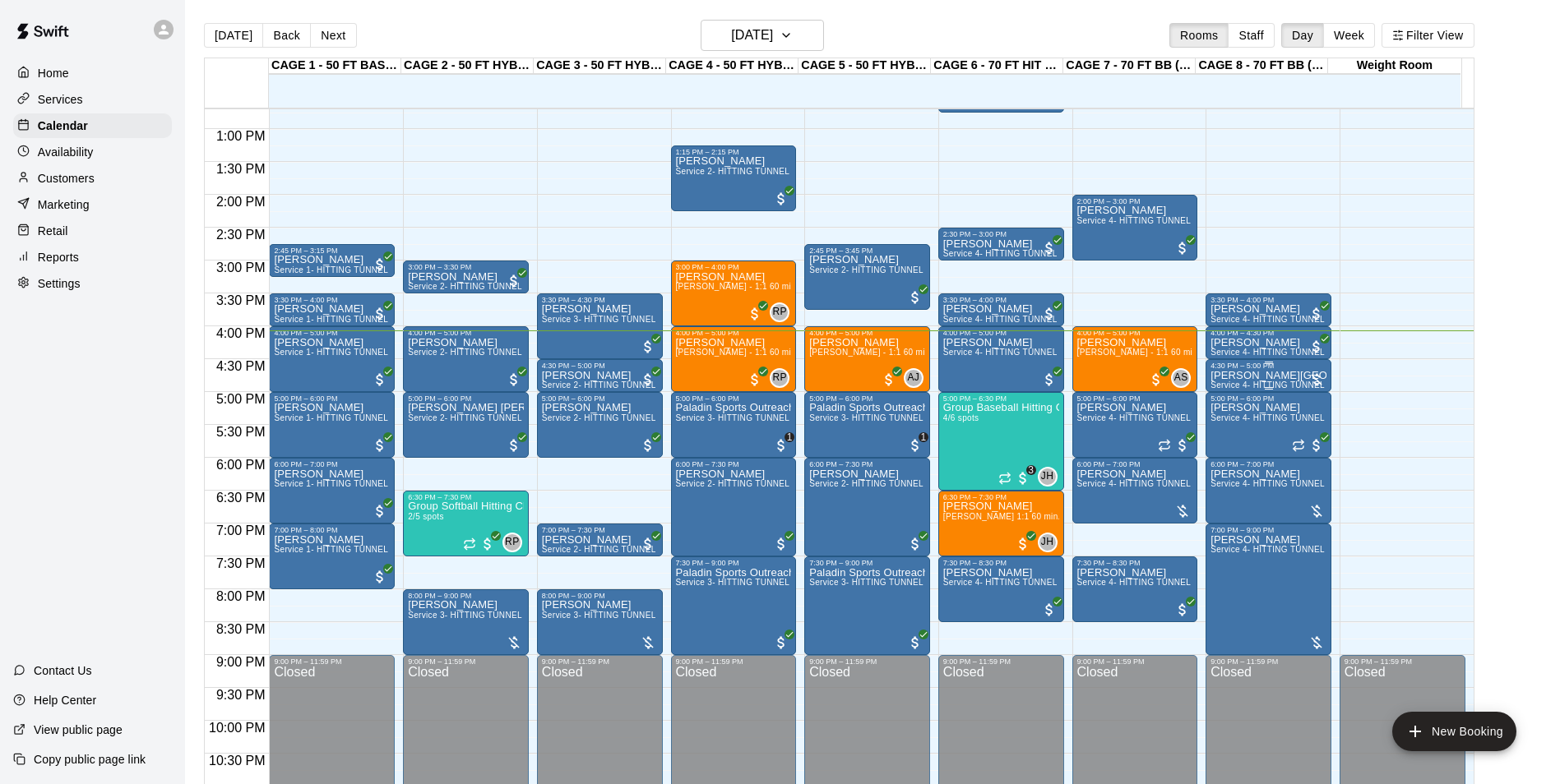
click at [1236, 376] on p "[PERSON_NAME][GEOGRAPHIC_DATA]" at bounding box center [1268, 376] width 116 height 0
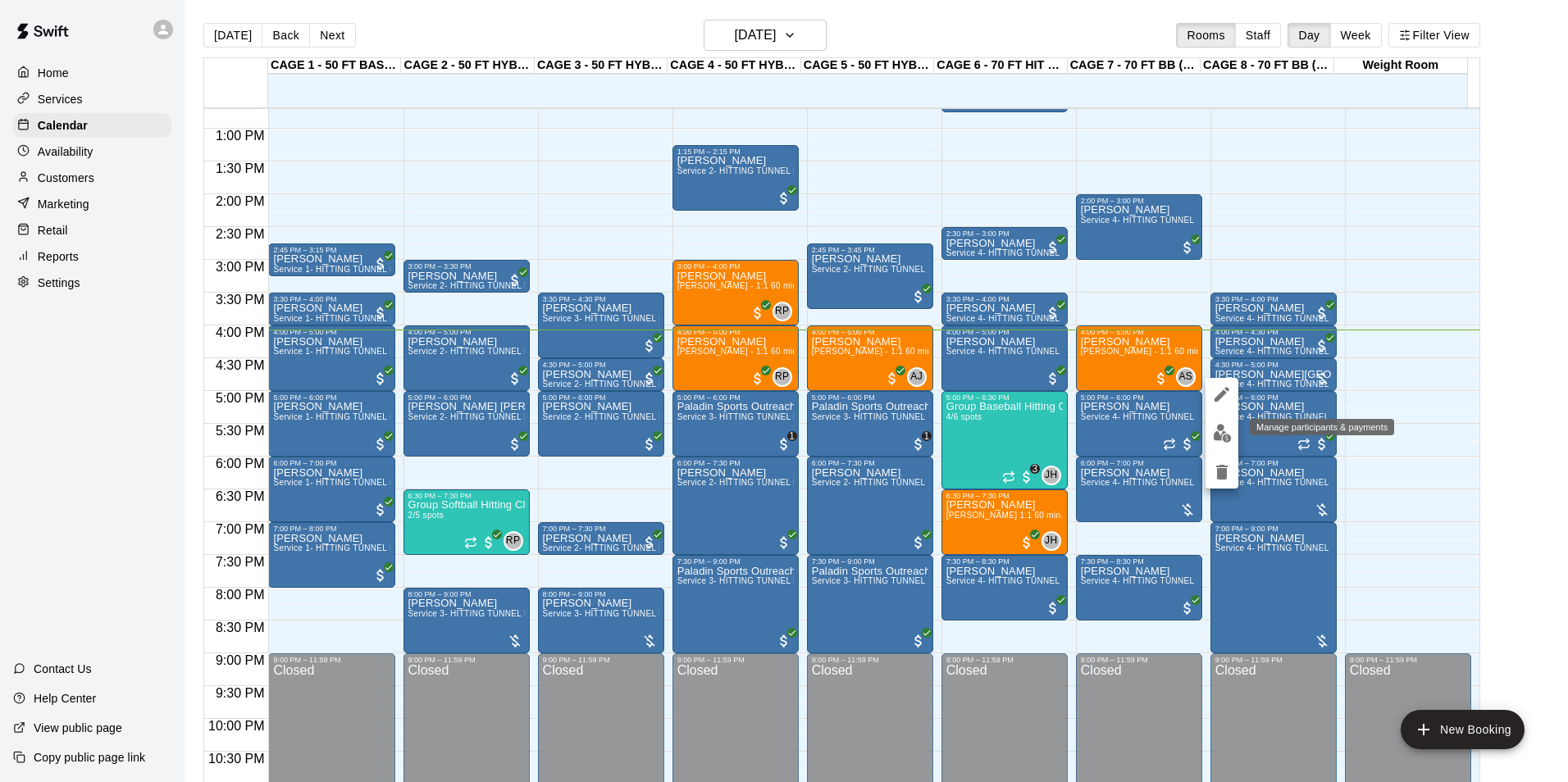
click at [1213, 433] on img "edit" at bounding box center [1222, 433] width 19 height 19
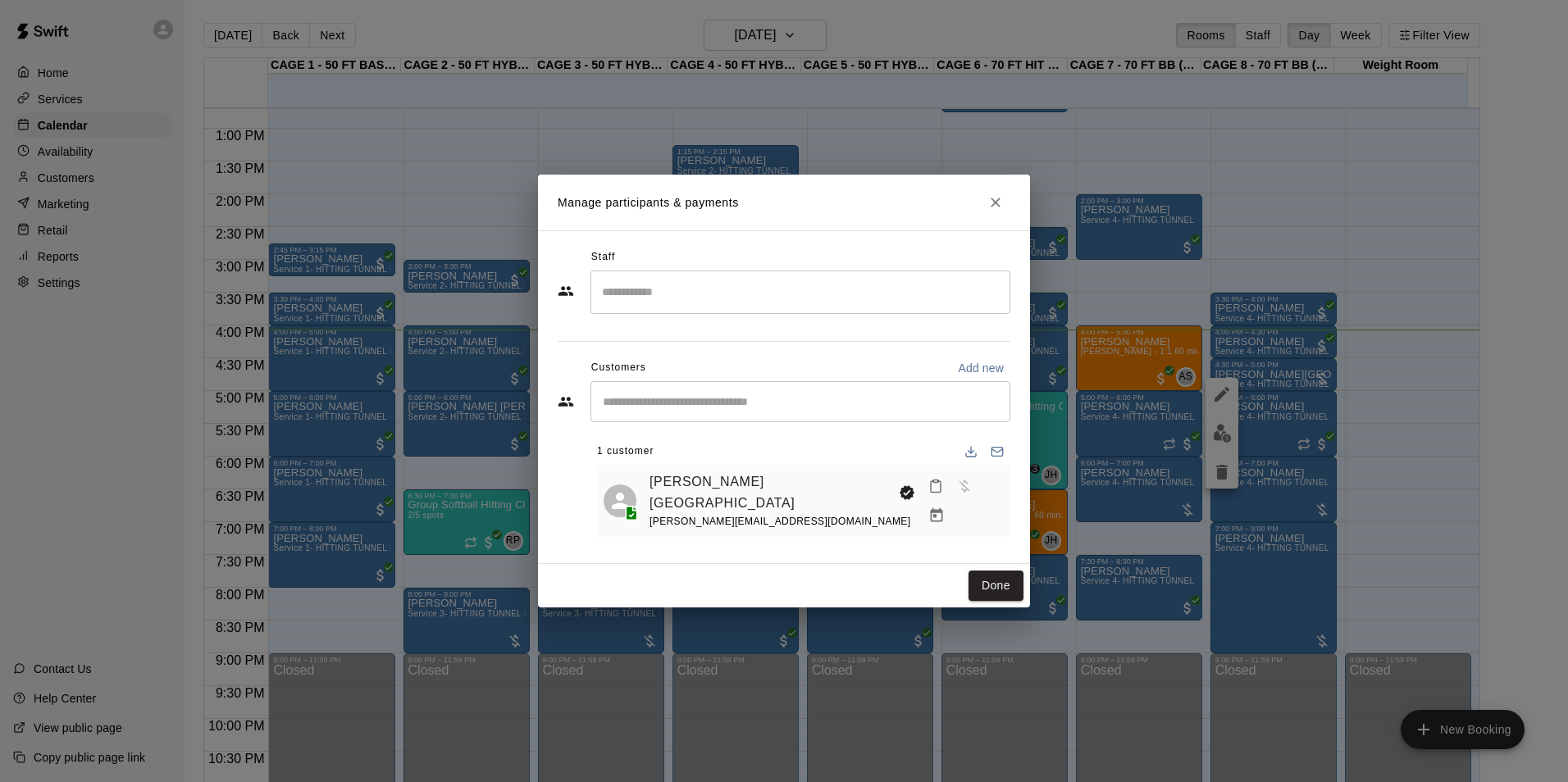
click at [943, 508] on icon "Manage bookings & payment" at bounding box center [936, 515] width 12 height 14
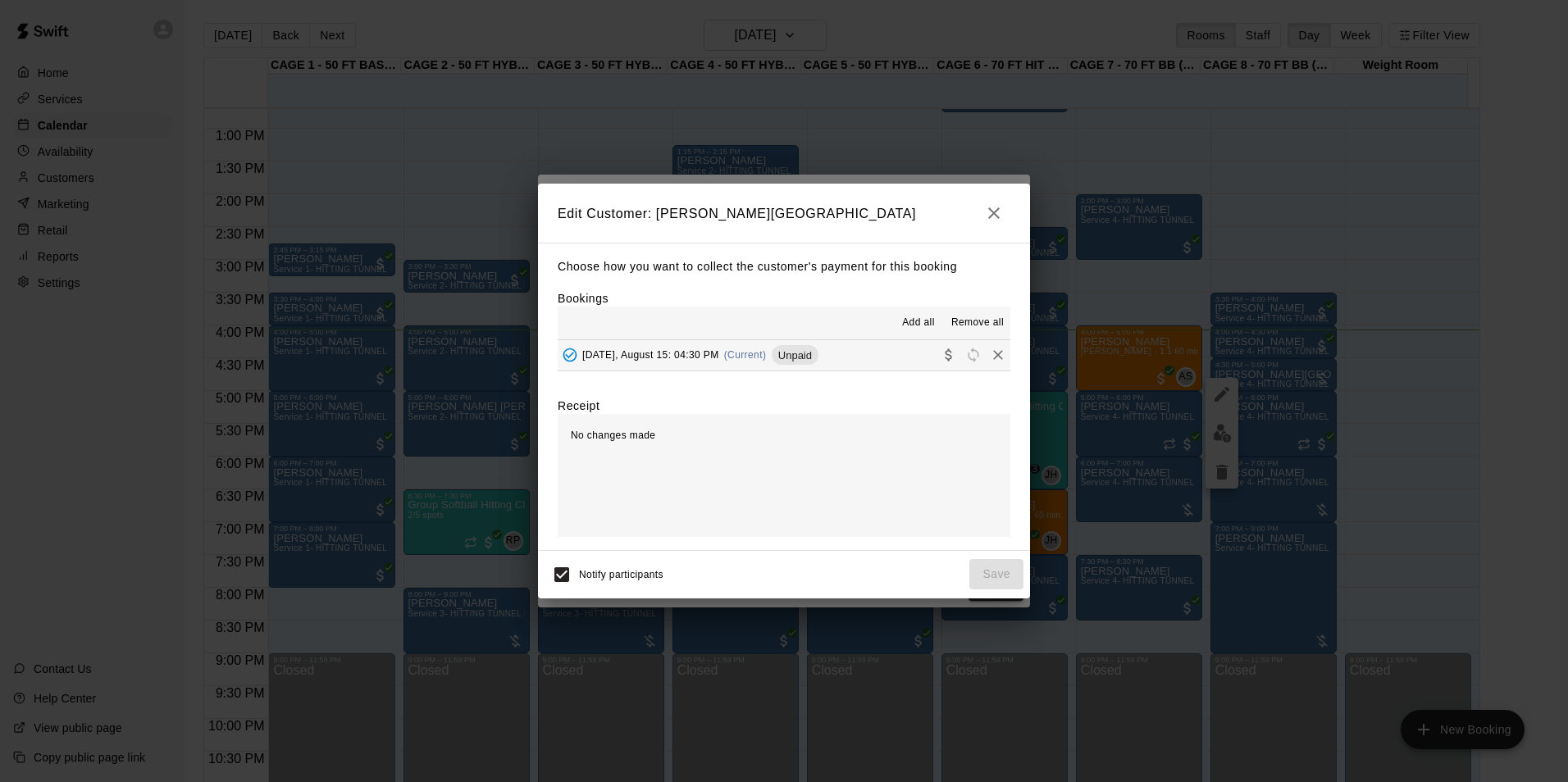
click at [823, 357] on button "Friday, August 15: 04:30 PM (Current) Unpaid" at bounding box center [783, 355] width 453 height 31
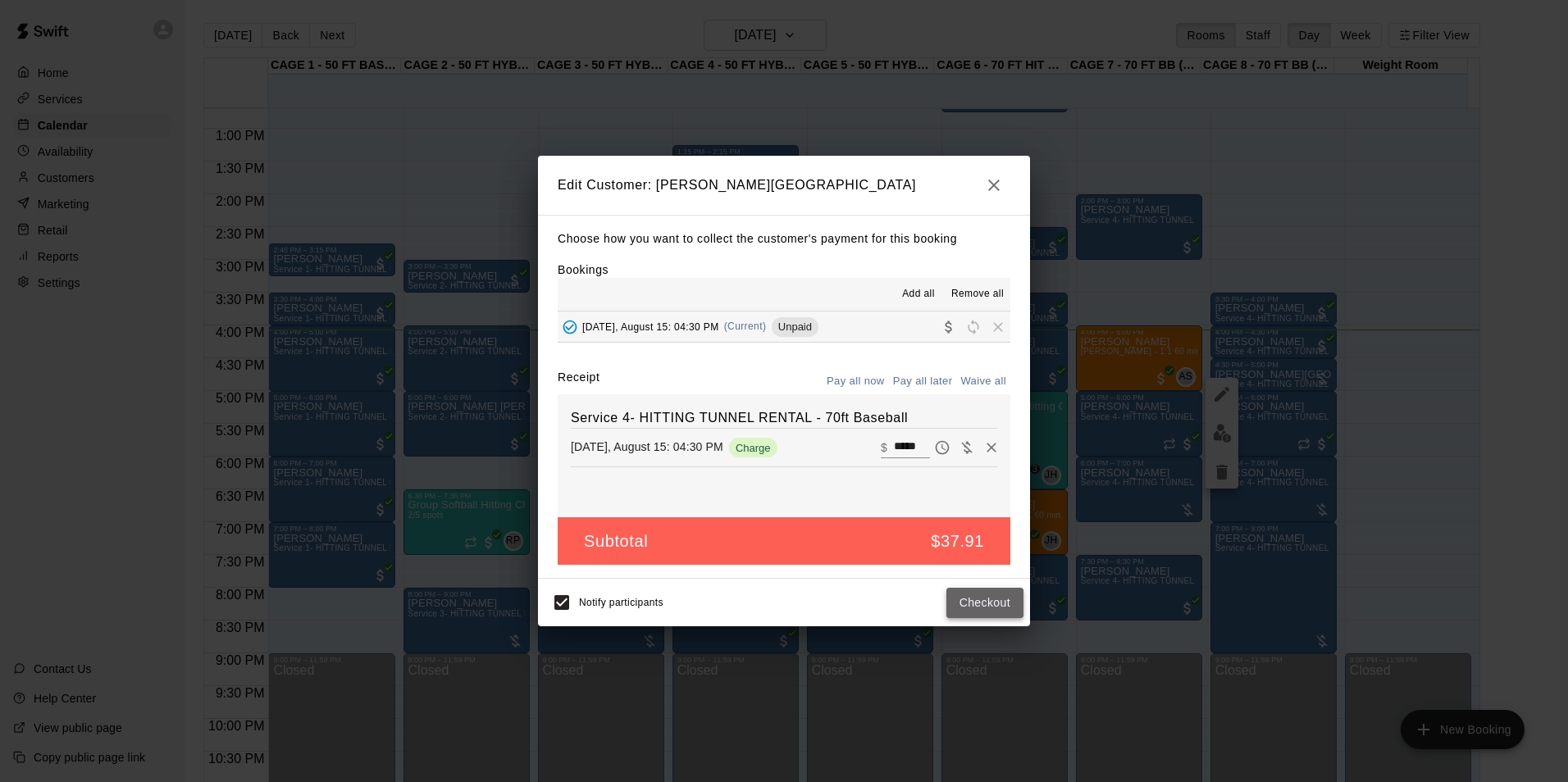
click at [981, 607] on button "Checkout" at bounding box center [985, 602] width 77 height 31
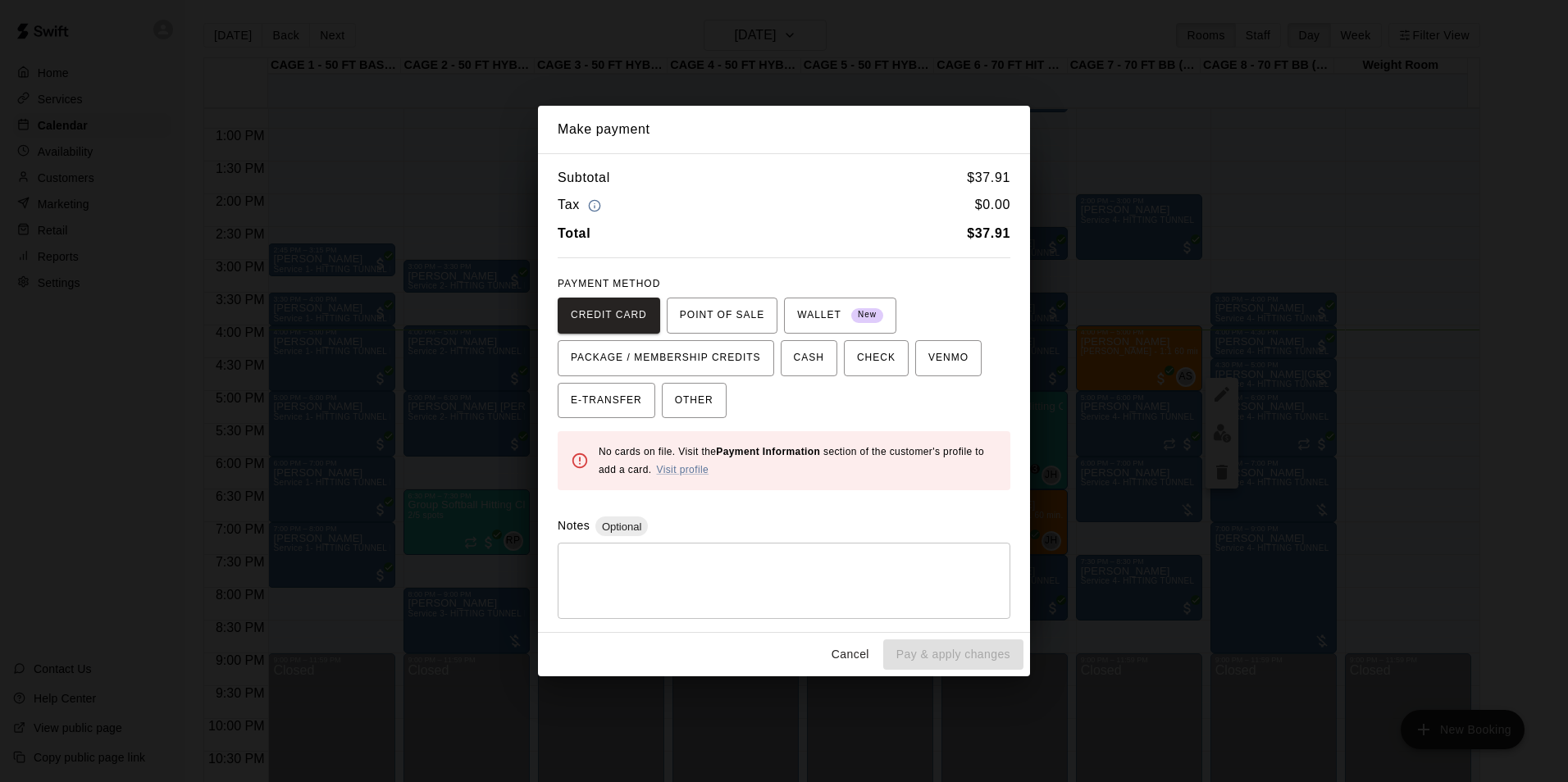
click at [855, 667] on button "Cancel" at bounding box center [851, 654] width 53 height 31
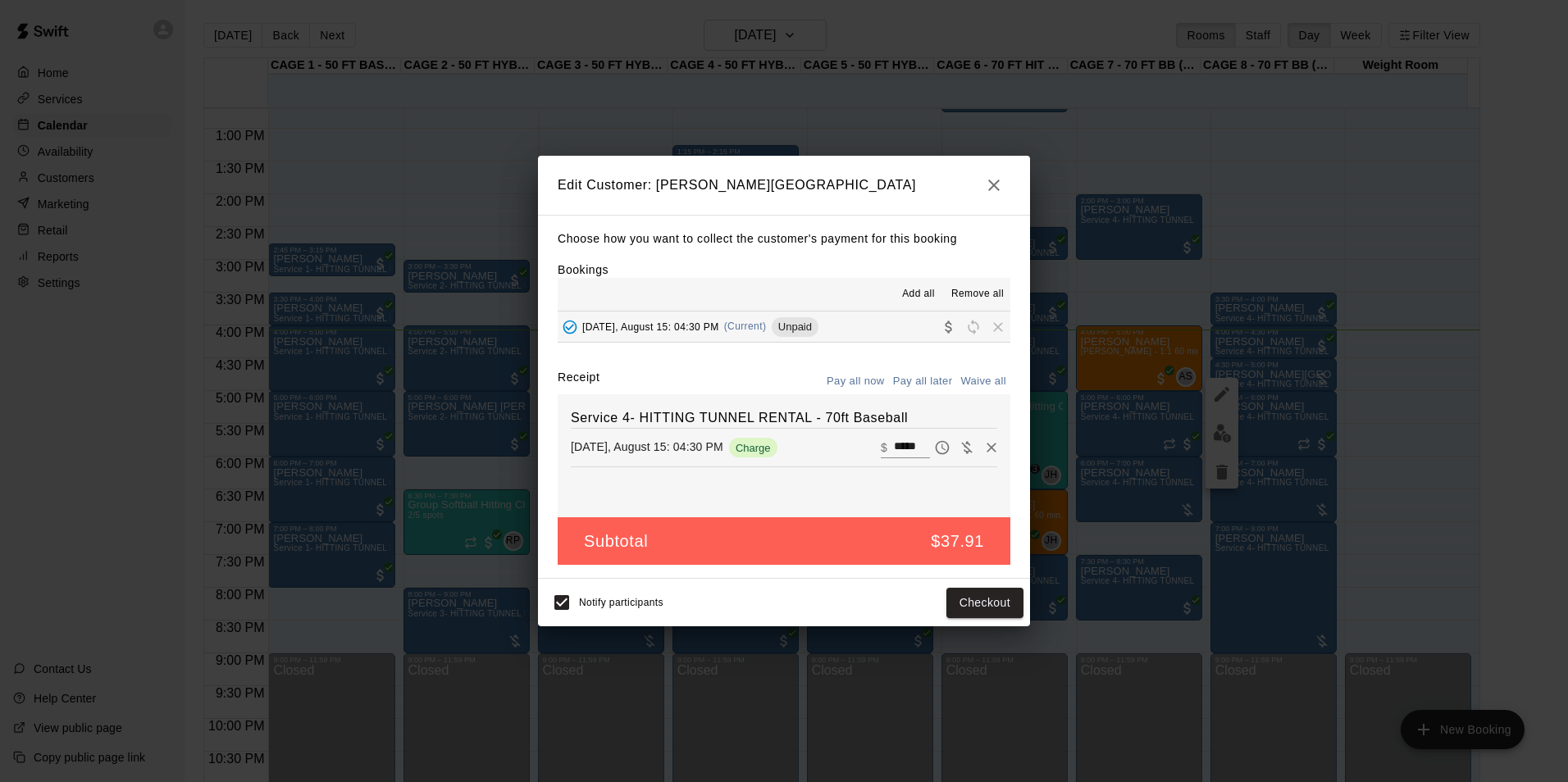
click at [997, 188] on icon "button" at bounding box center [993, 185] width 19 height 19
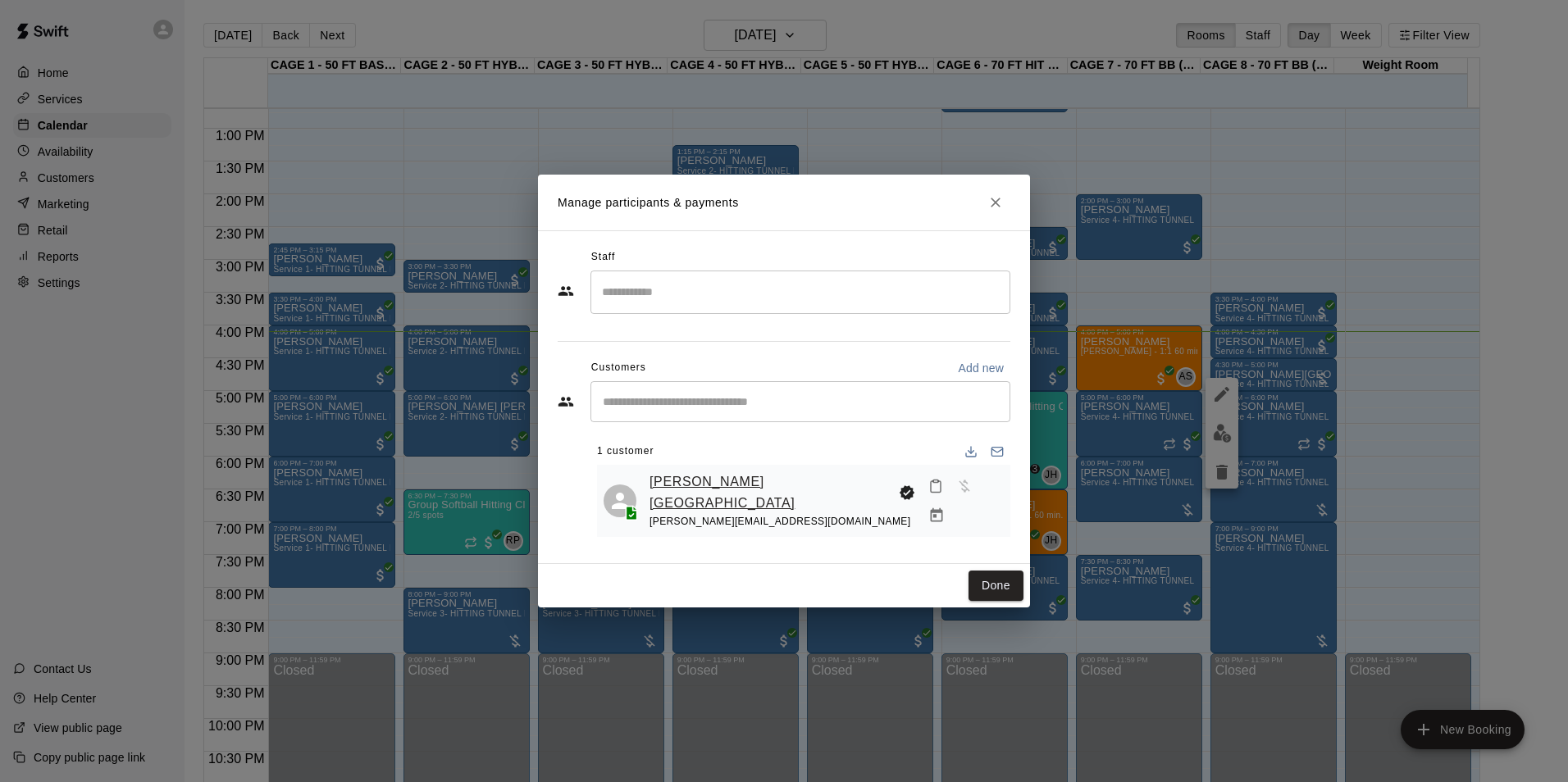
click at [700, 480] on link "[PERSON_NAME][GEOGRAPHIC_DATA]" at bounding box center [770, 492] width 243 height 42
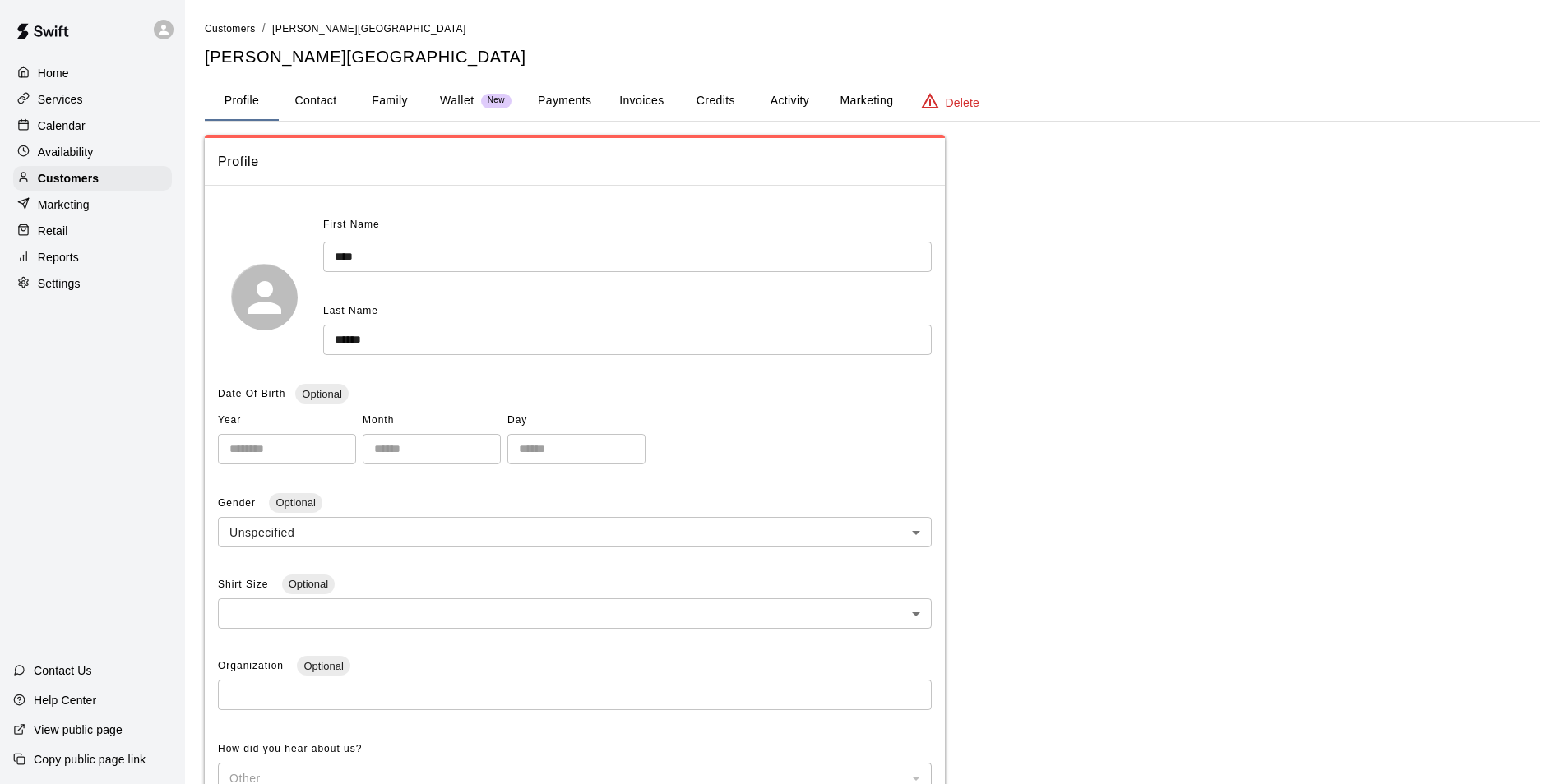
click at [333, 95] on button "Contact" at bounding box center [315, 101] width 74 height 40
select select "**"
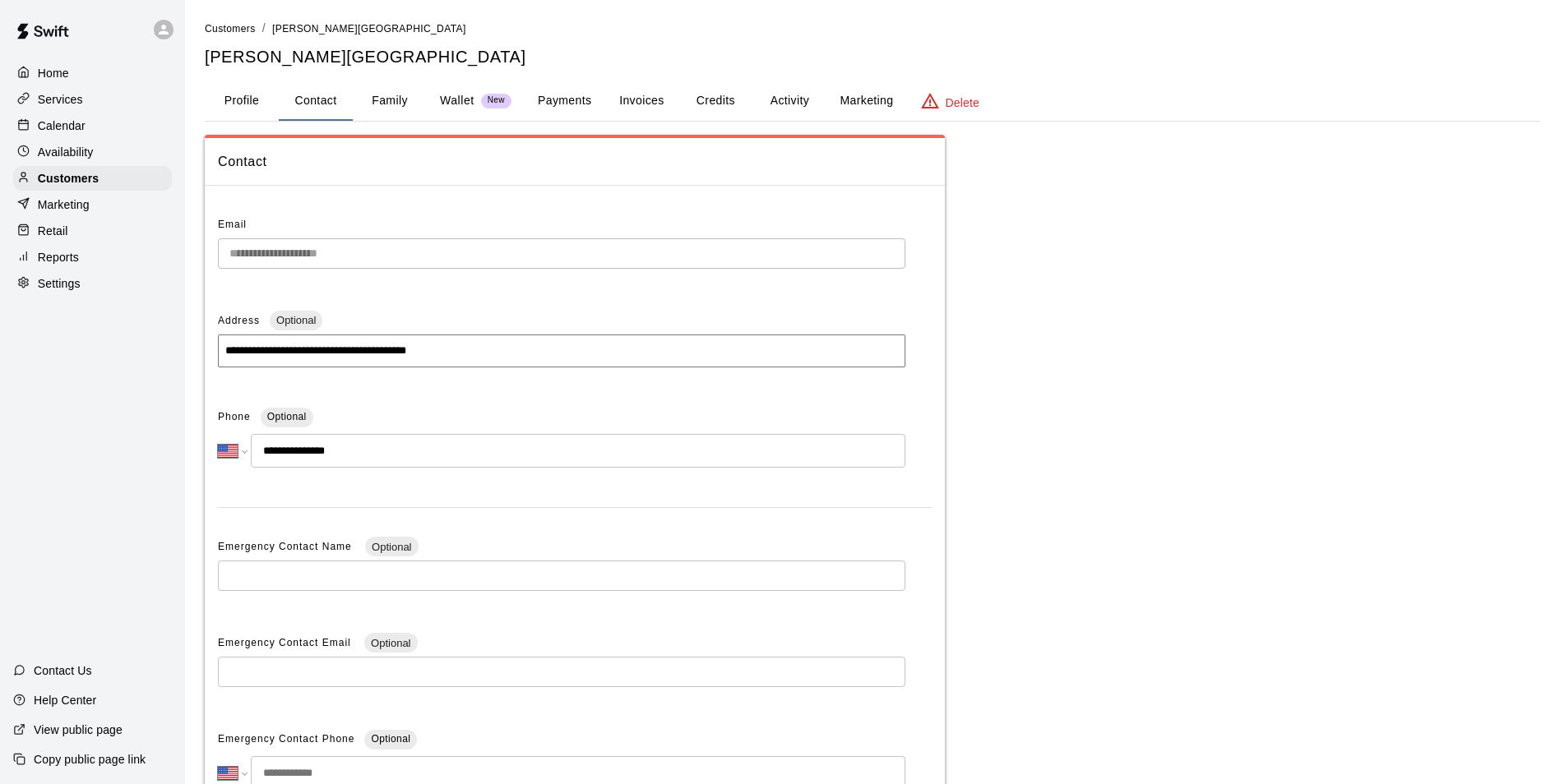
click at [716, 102] on button "Credits" at bounding box center [715, 101] width 74 height 40
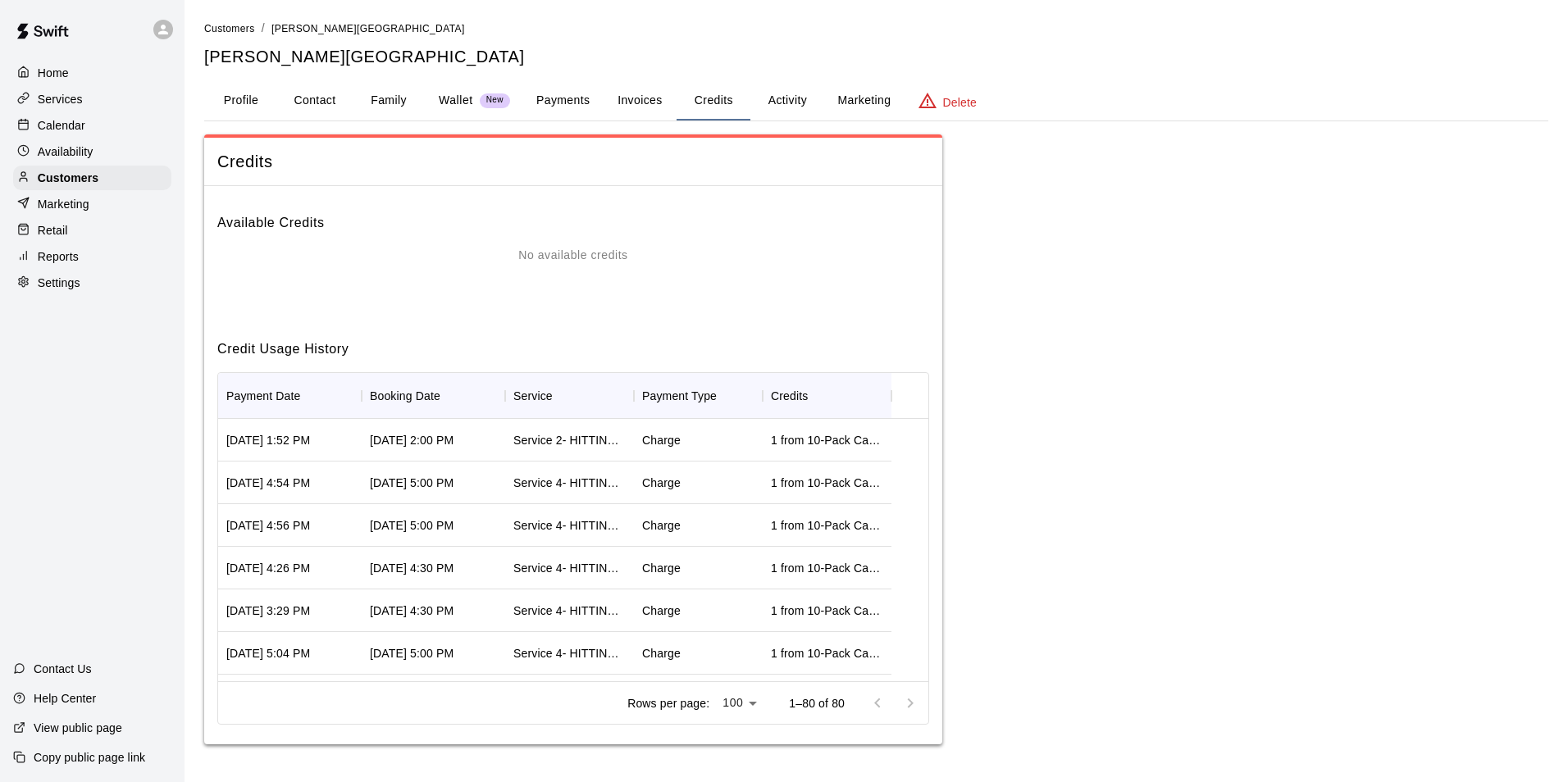
click at [764, 95] on button "Activity" at bounding box center [787, 101] width 74 height 39
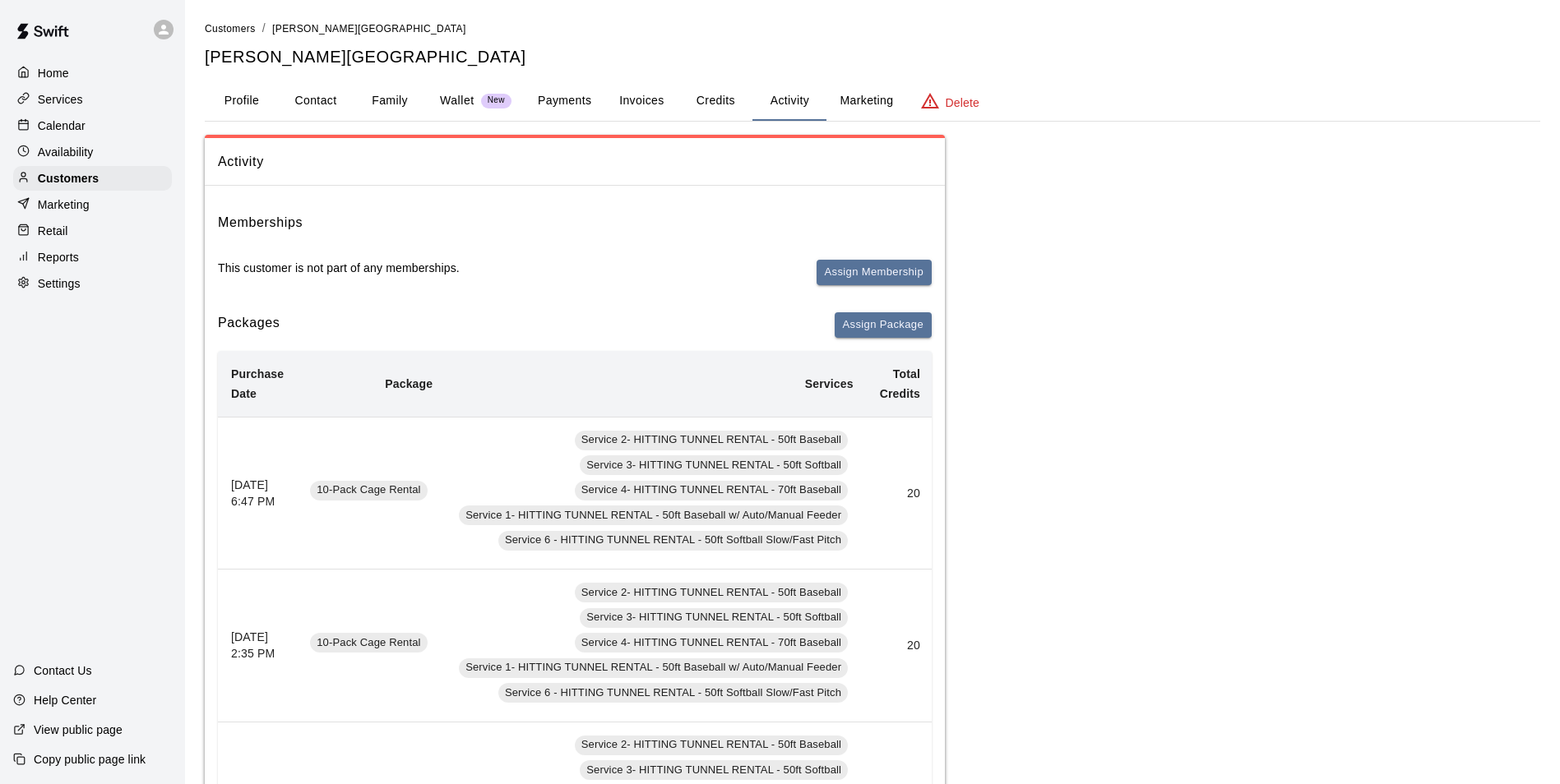
click at [584, 101] on button "Payments" at bounding box center [564, 101] width 80 height 40
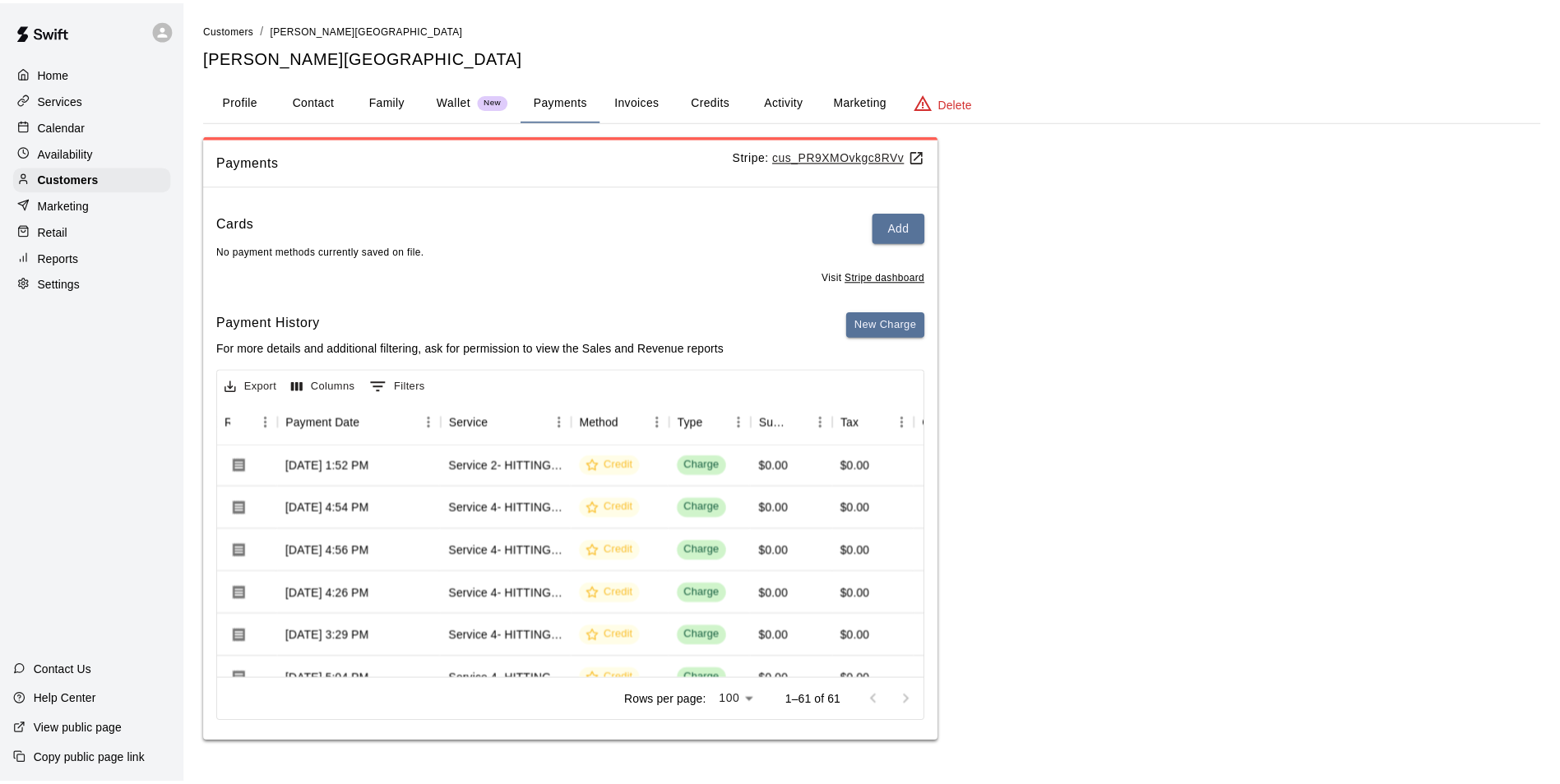
scroll to position [0, 148]
click at [112, 115] on div "Calendar" at bounding box center [92, 126] width 159 height 25
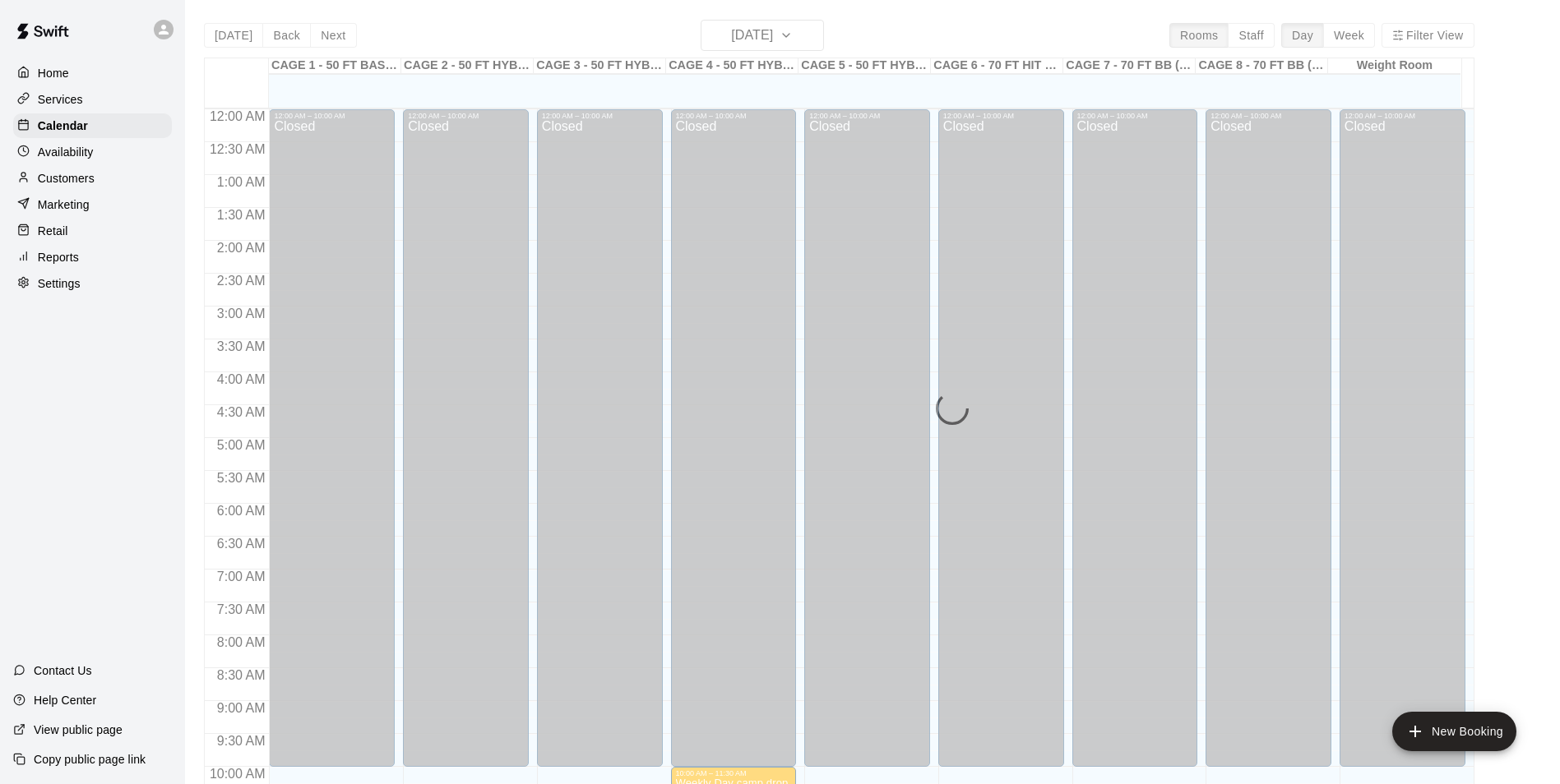
scroll to position [835, 0]
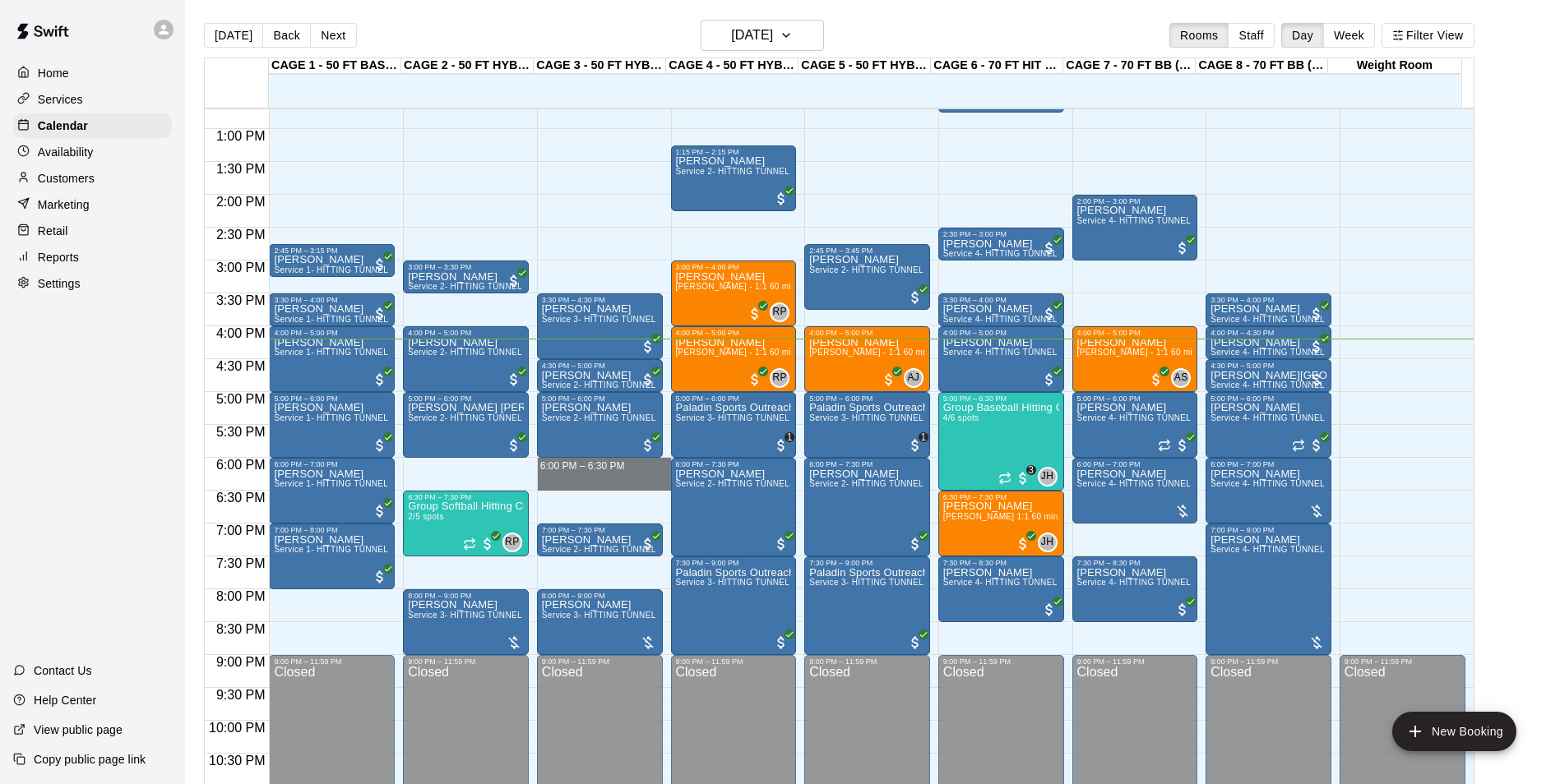
drag, startPoint x: 548, startPoint y: 465, endPoint x: 571, endPoint y: 485, distance: 30.5
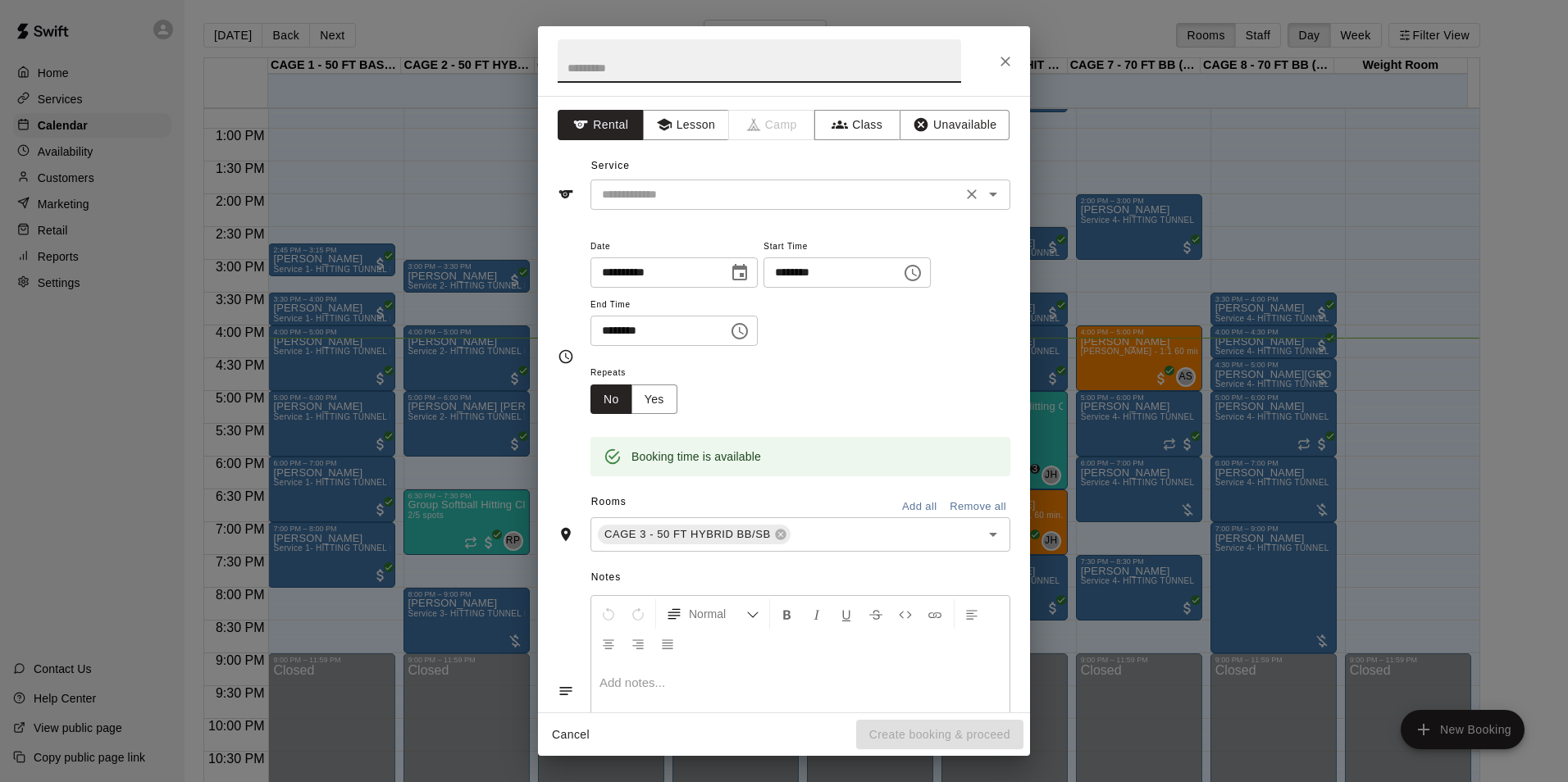
click at [846, 195] on input "text" at bounding box center [776, 194] width 362 height 20
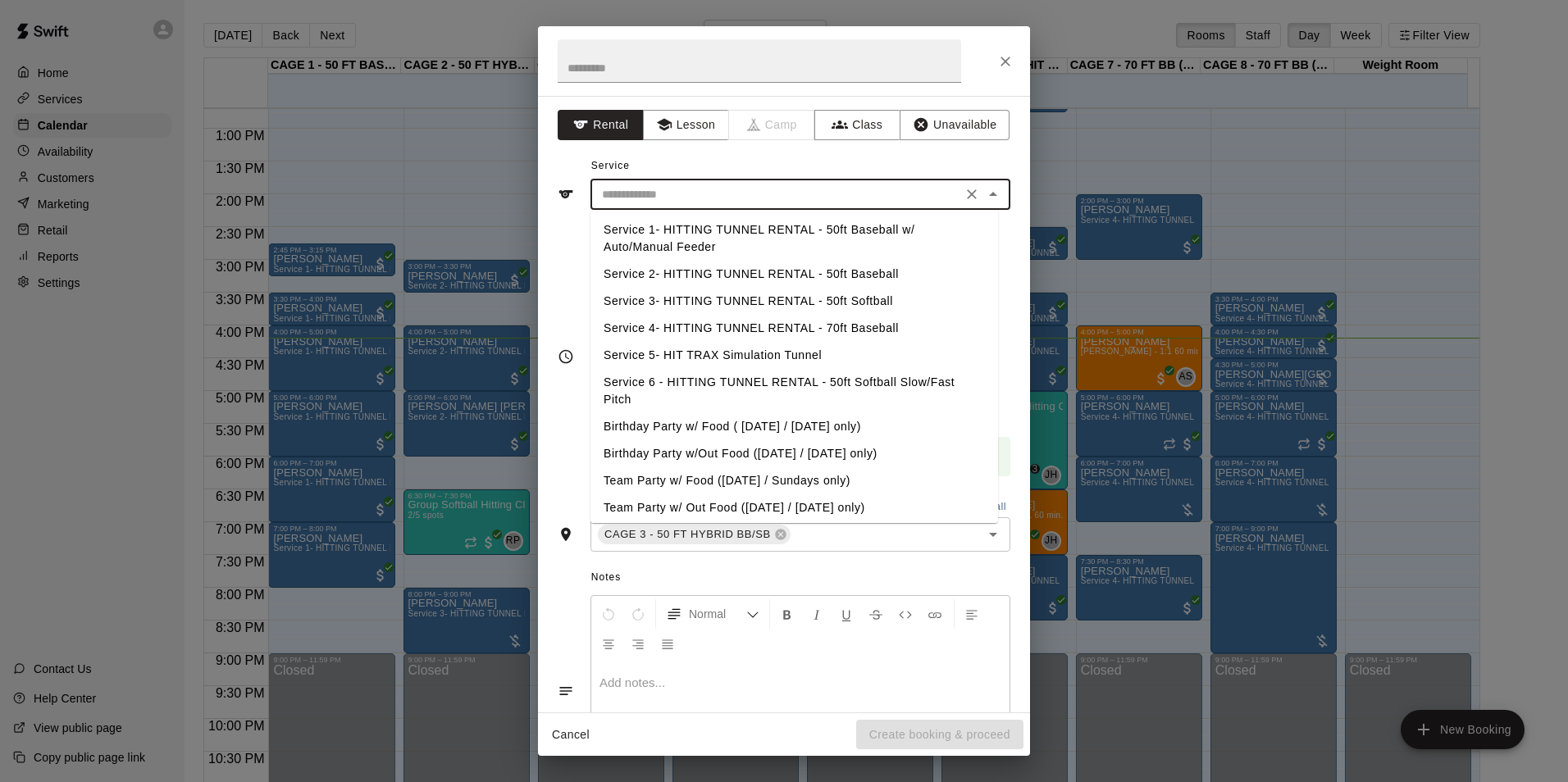
click at [862, 299] on li "Service 3- HITTING TUNNEL RENTAL - 50ft Softball" at bounding box center [794, 301] width 407 height 27
type input "**********"
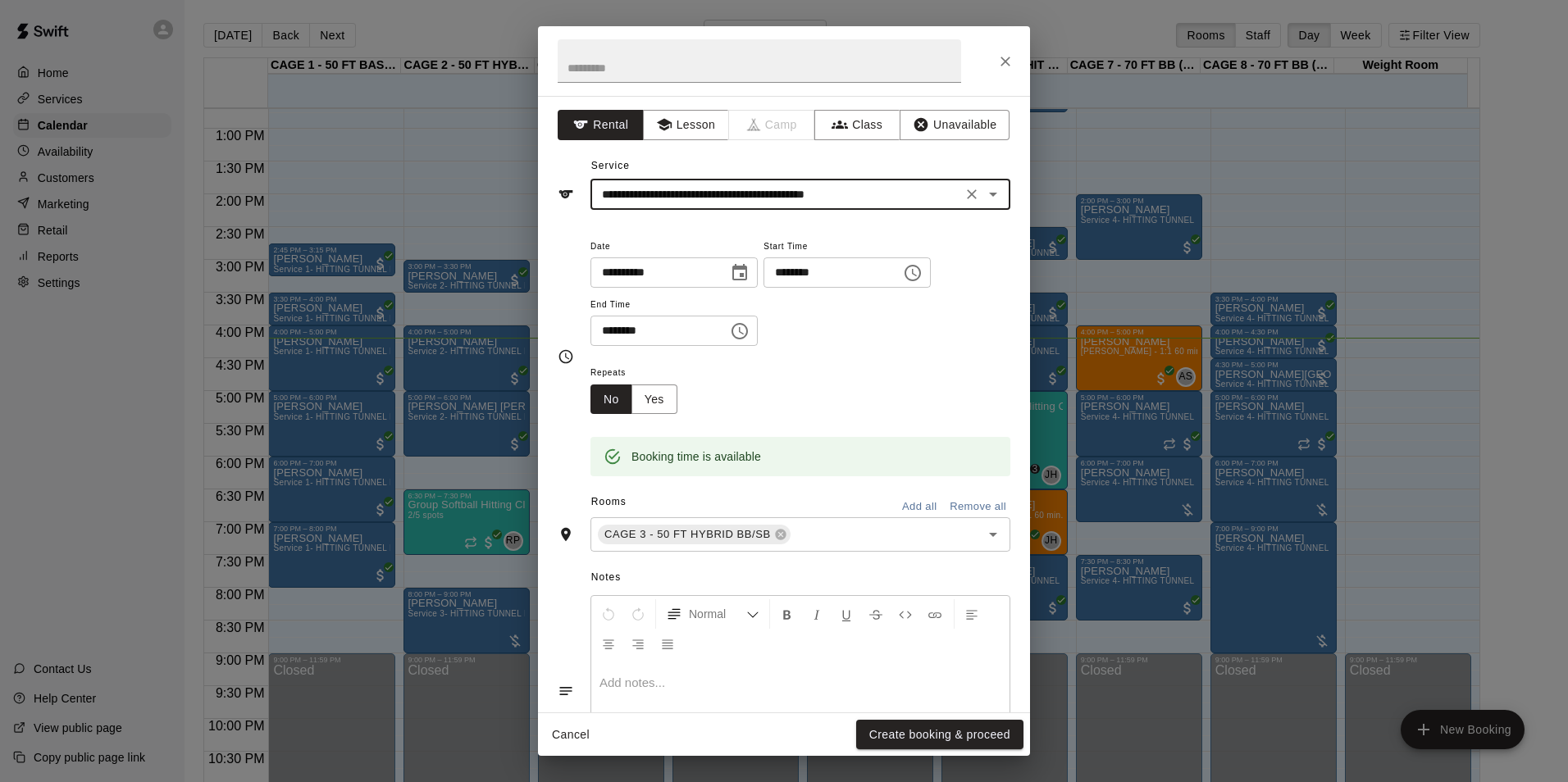
click at [972, 733] on button "Create booking & proceed" at bounding box center [939, 735] width 167 height 31
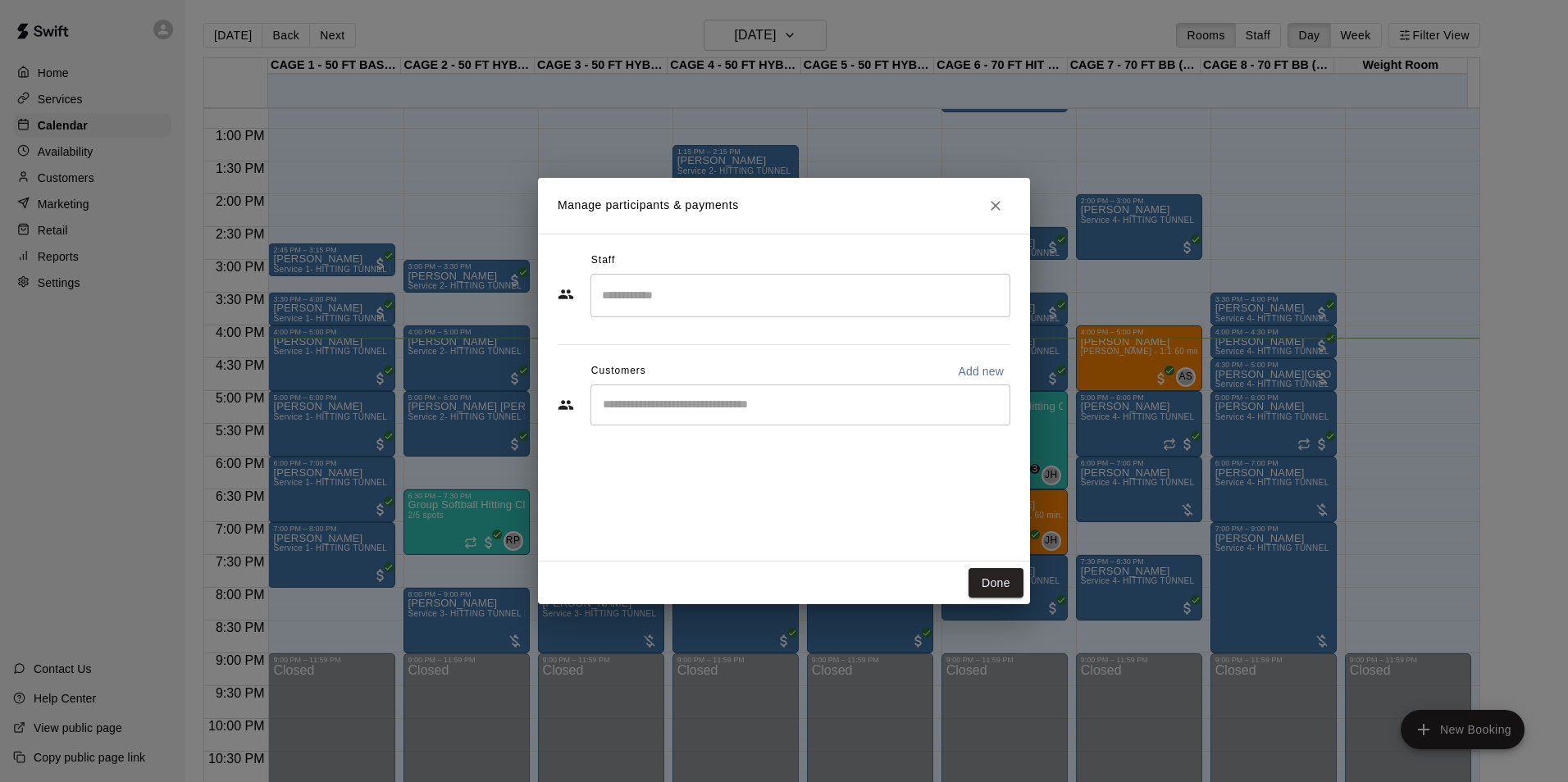
click at [795, 419] on div "​" at bounding box center [800, 405] width 420 height 41
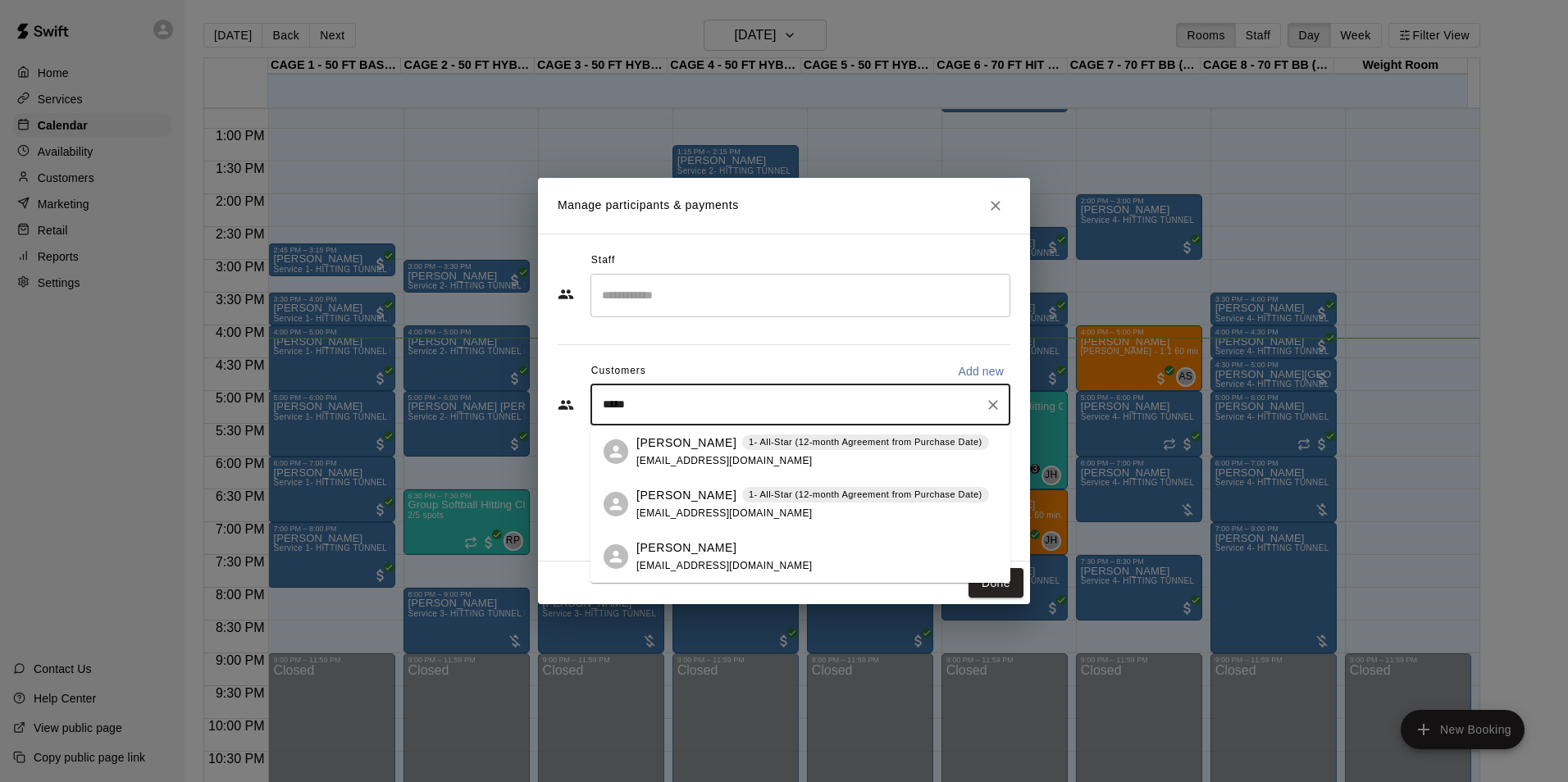
type input "******"
click at [779, 444] on p "1- All-Star (12-month Agreement from Purchase Date)" at bounding box center [865, 442] width 234 height 14
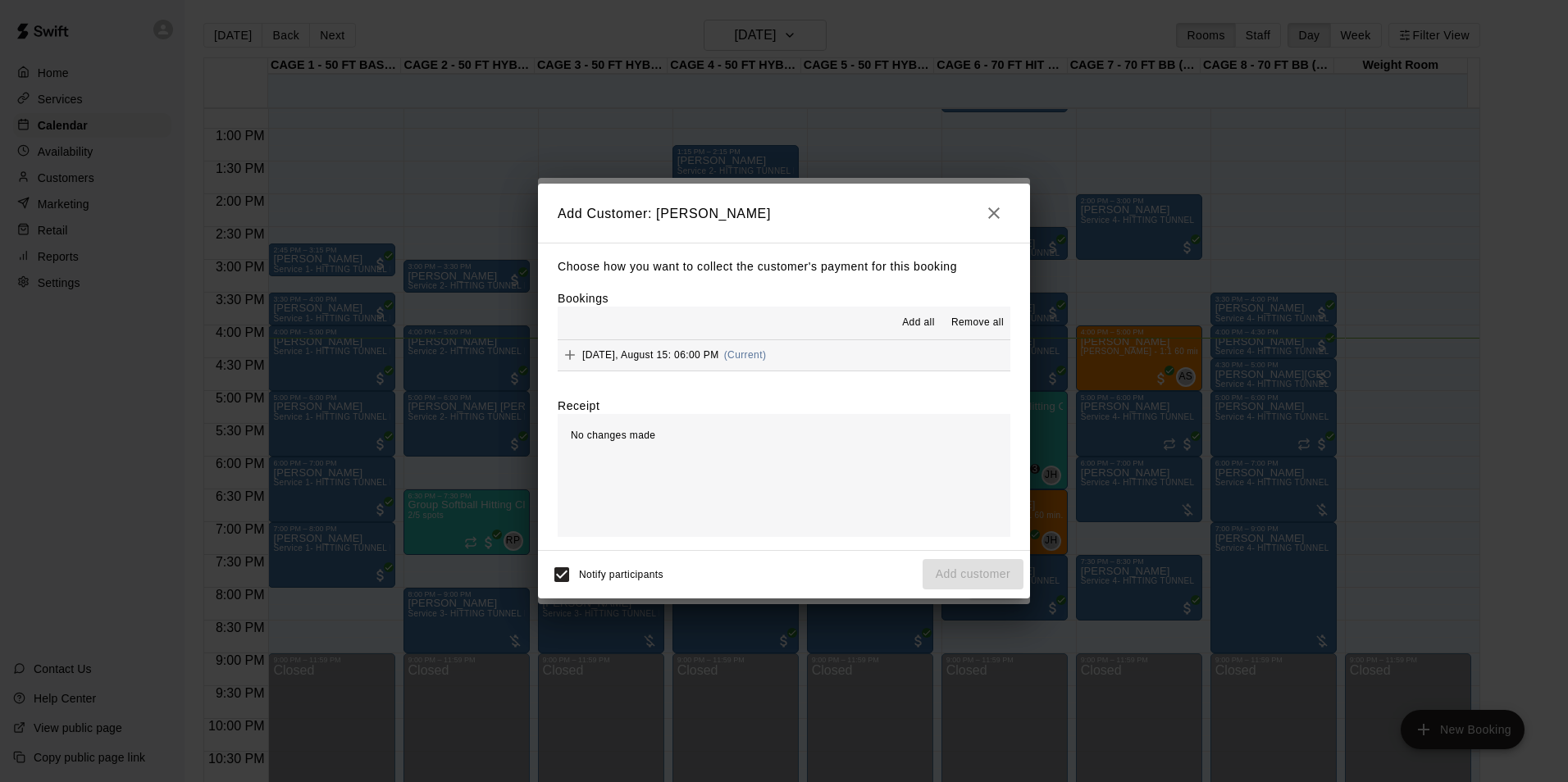
click at [806, 352] on button "Friday, August 15: 06:00 PM (Current)" at bounding box center [783, 355] width 453 height 31
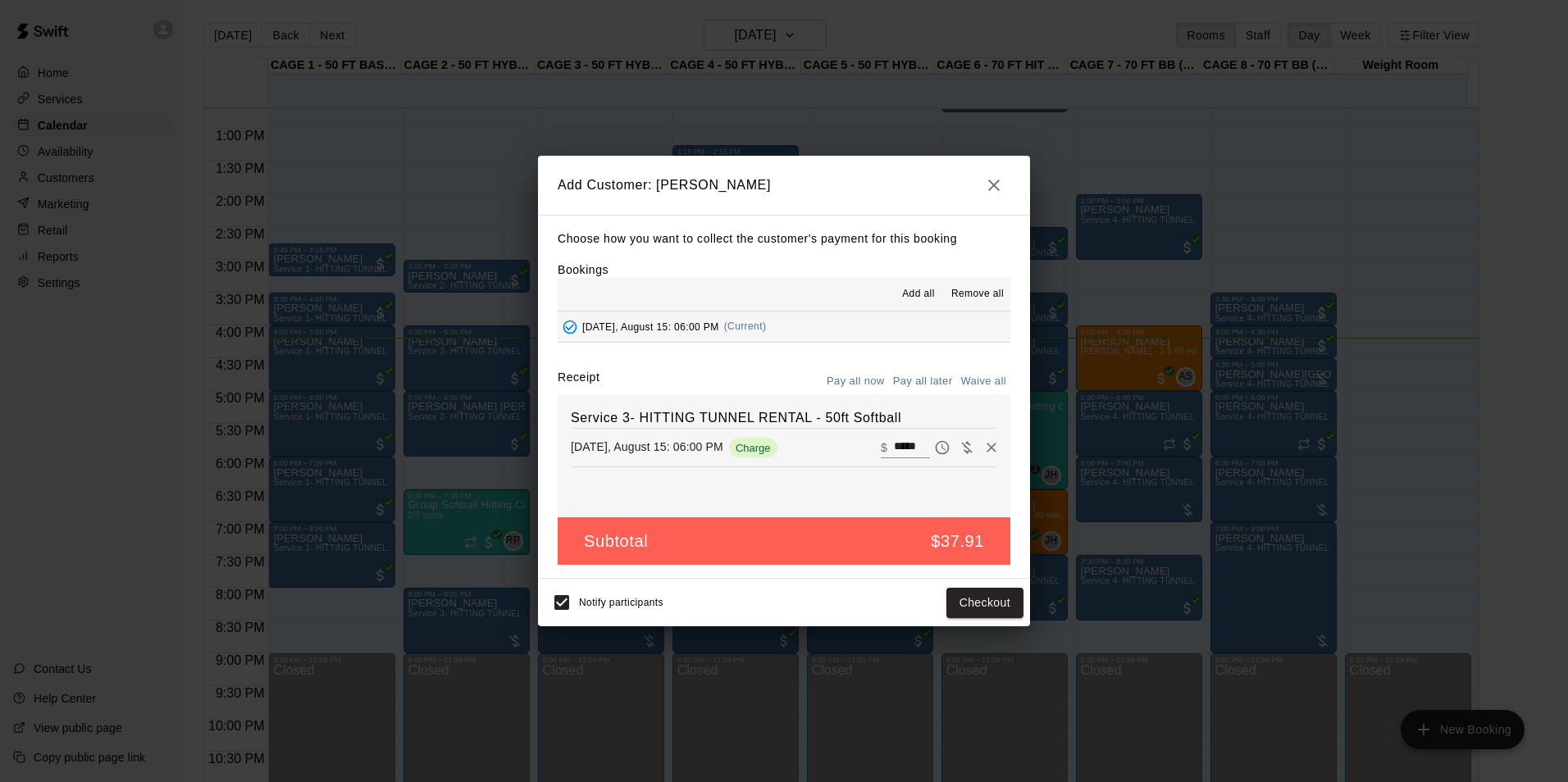
click at [908, 380] on button "Pay all later" at bounding box center [923, 381] width 68 height 25
click at [862, 377] on button "Pay all now" at bounding box center [856, 381] width 67 height 25
click at [991, 608] on button "Checkout" at bounding box center [985, 602] width 77 height 31
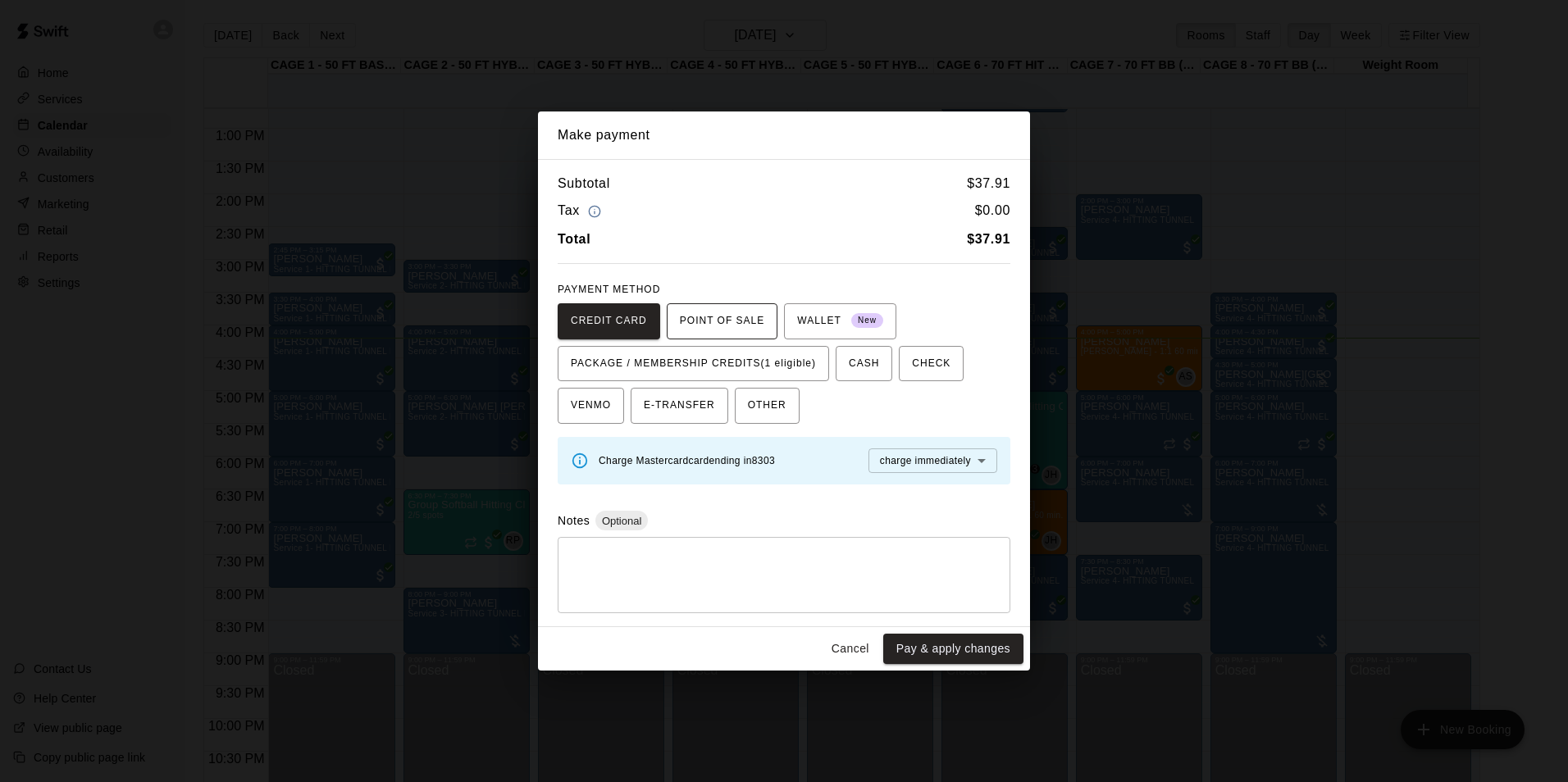
click at [742, 339] on button "POINT OF SALE" at bounding box center [722, 321] width 110 height 36
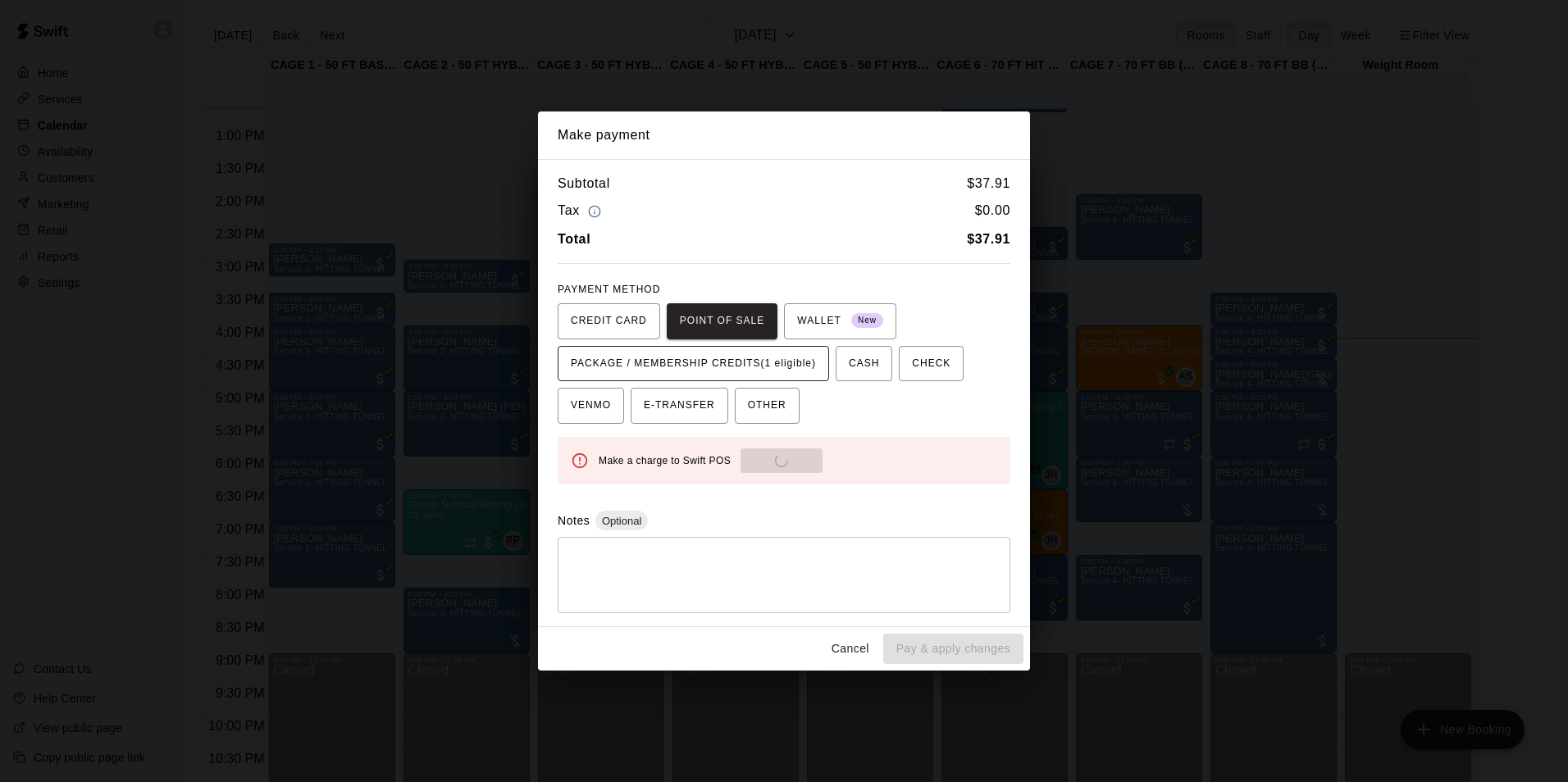
click at [745, 357] on span "PACKAGE / MEMBERSHIP CREDITS (1 eligible)" at bounding box center [693, 364] width 245 height 26
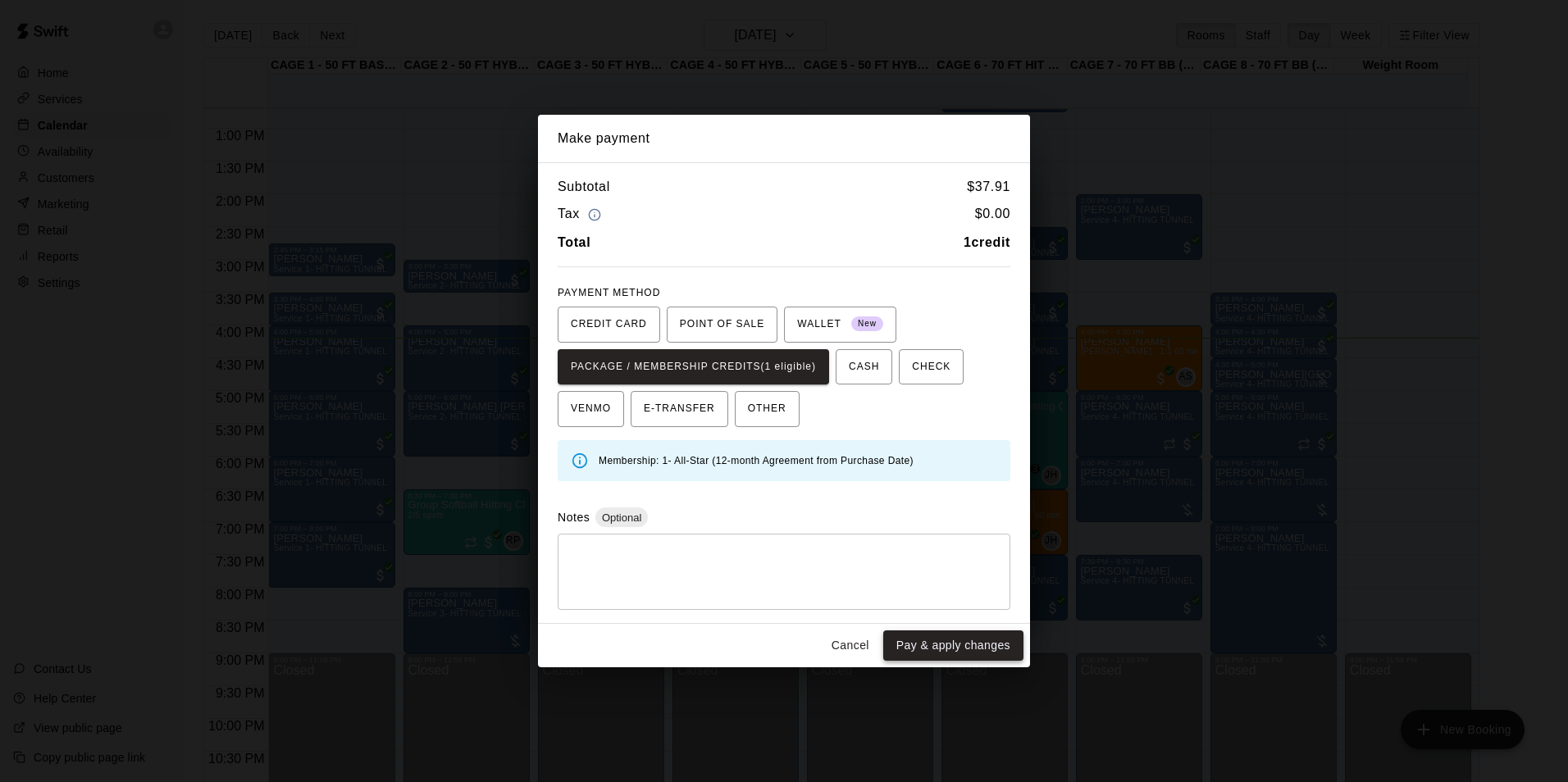
click at [914, 643] on button "Pay & apply changes" at bounding box center [953, 645] width 140 height 31
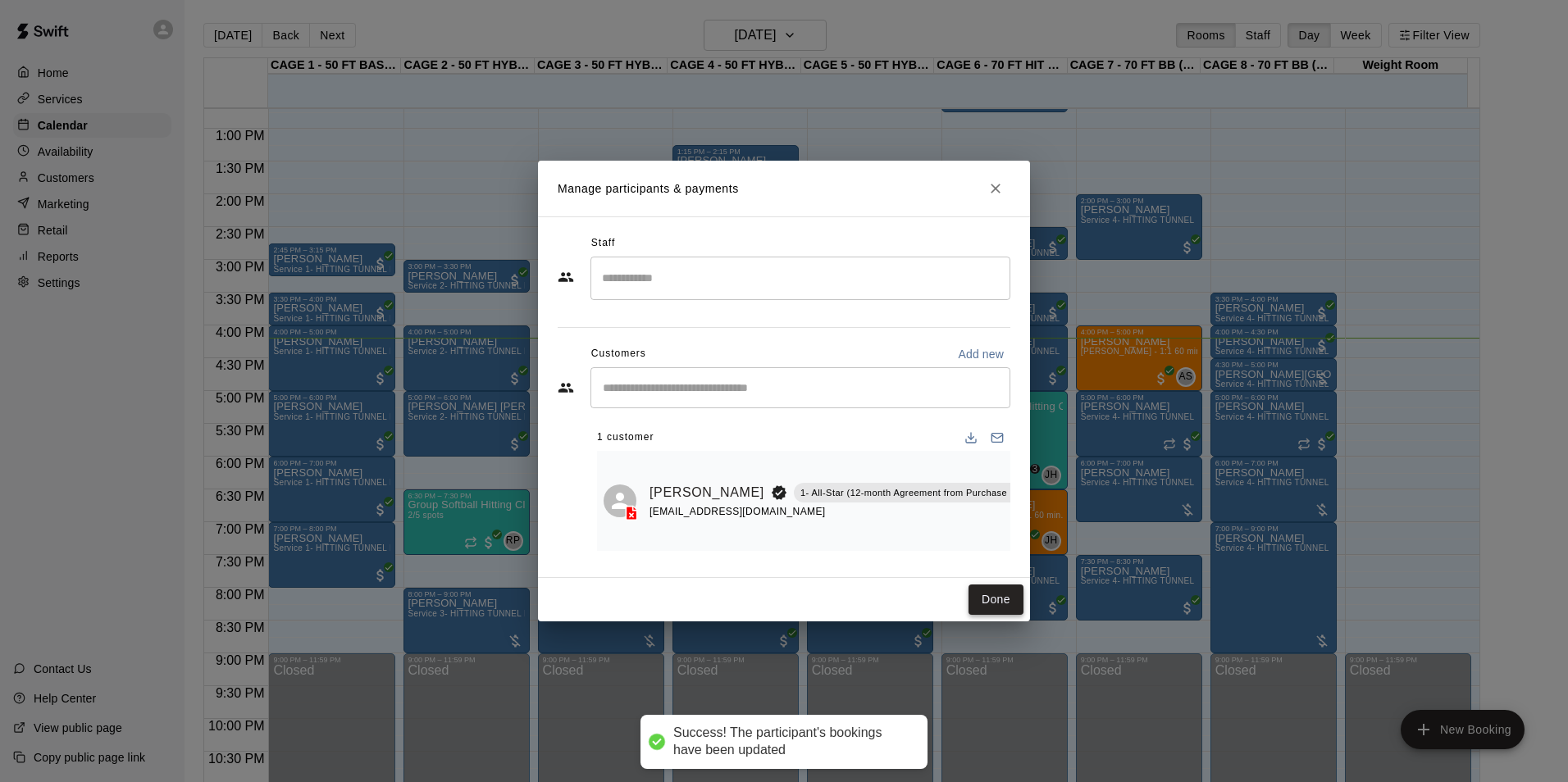
click at [998, 595] on button "Done" at bounding box center [995, 599] width 55 height 31
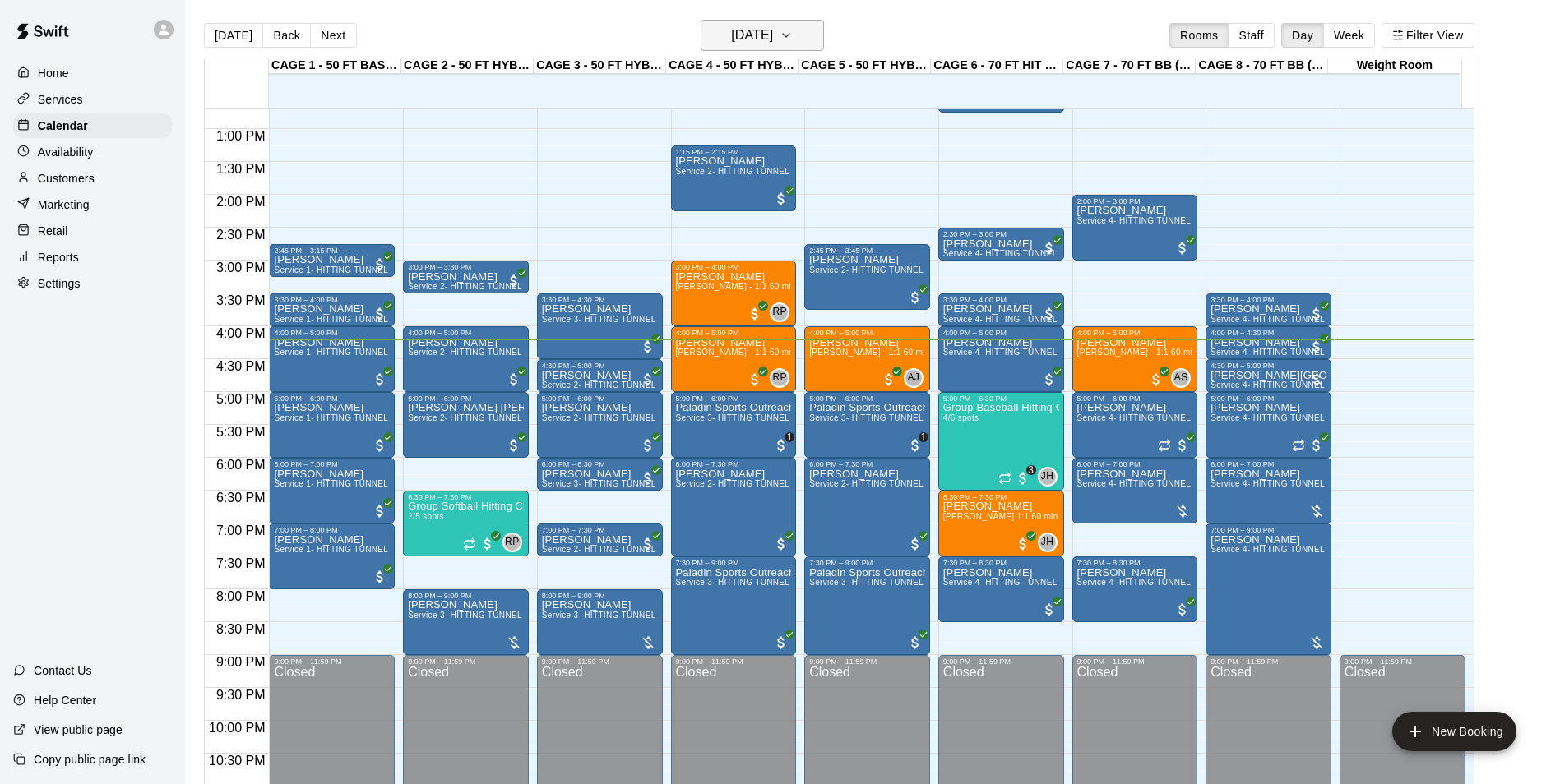
click at [773, 36] on h6 "[DATE]" at bounding box center [752, 35] width 42 height 23
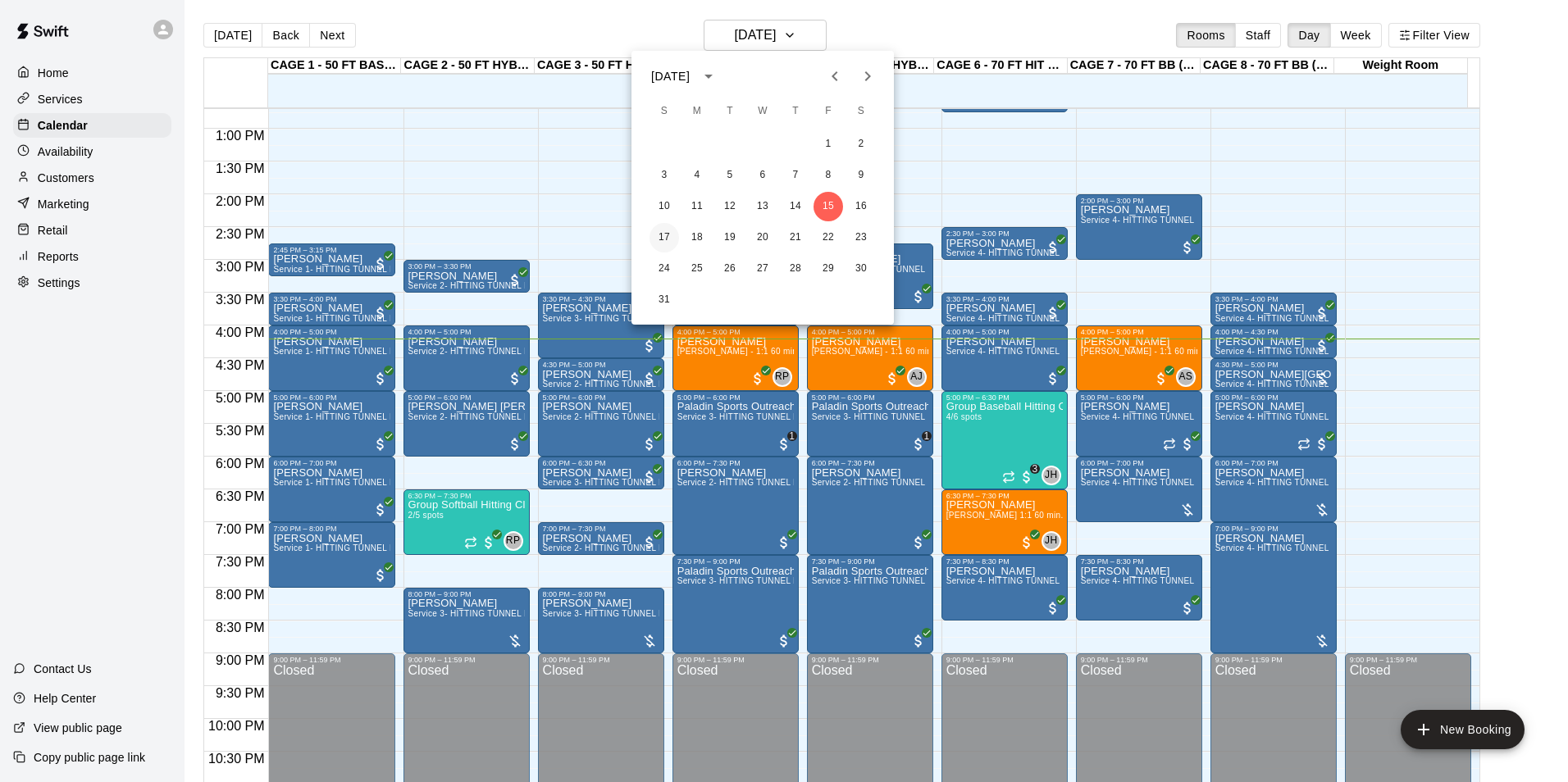
click at [663, 237] on button "17" at bounding box center [664, 238] width 30 height 30
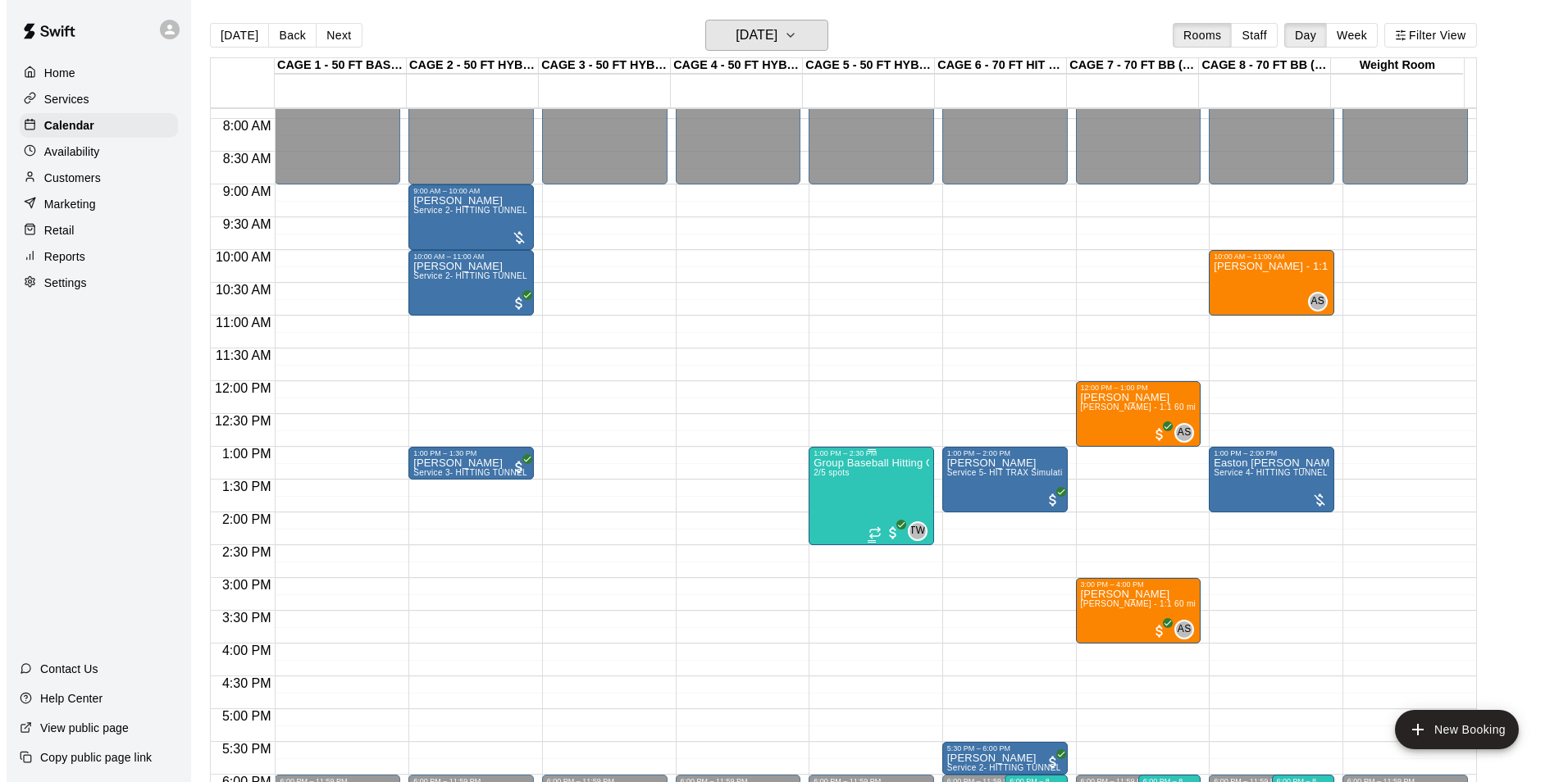
scroll to position [505, 0]
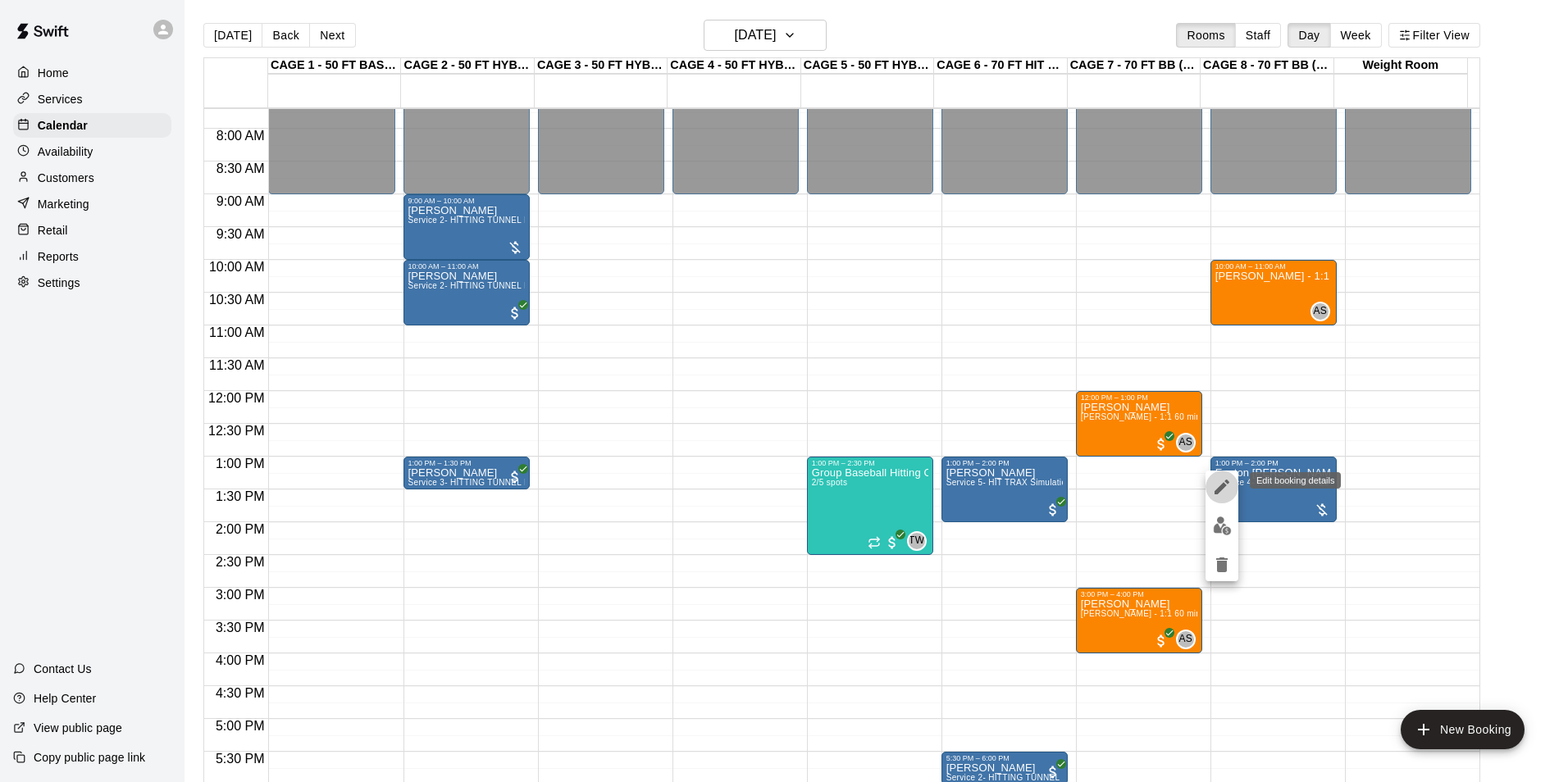
click at [1226, 478] on icon "edit" at bounding box center [1221, 487] width 19 height 19
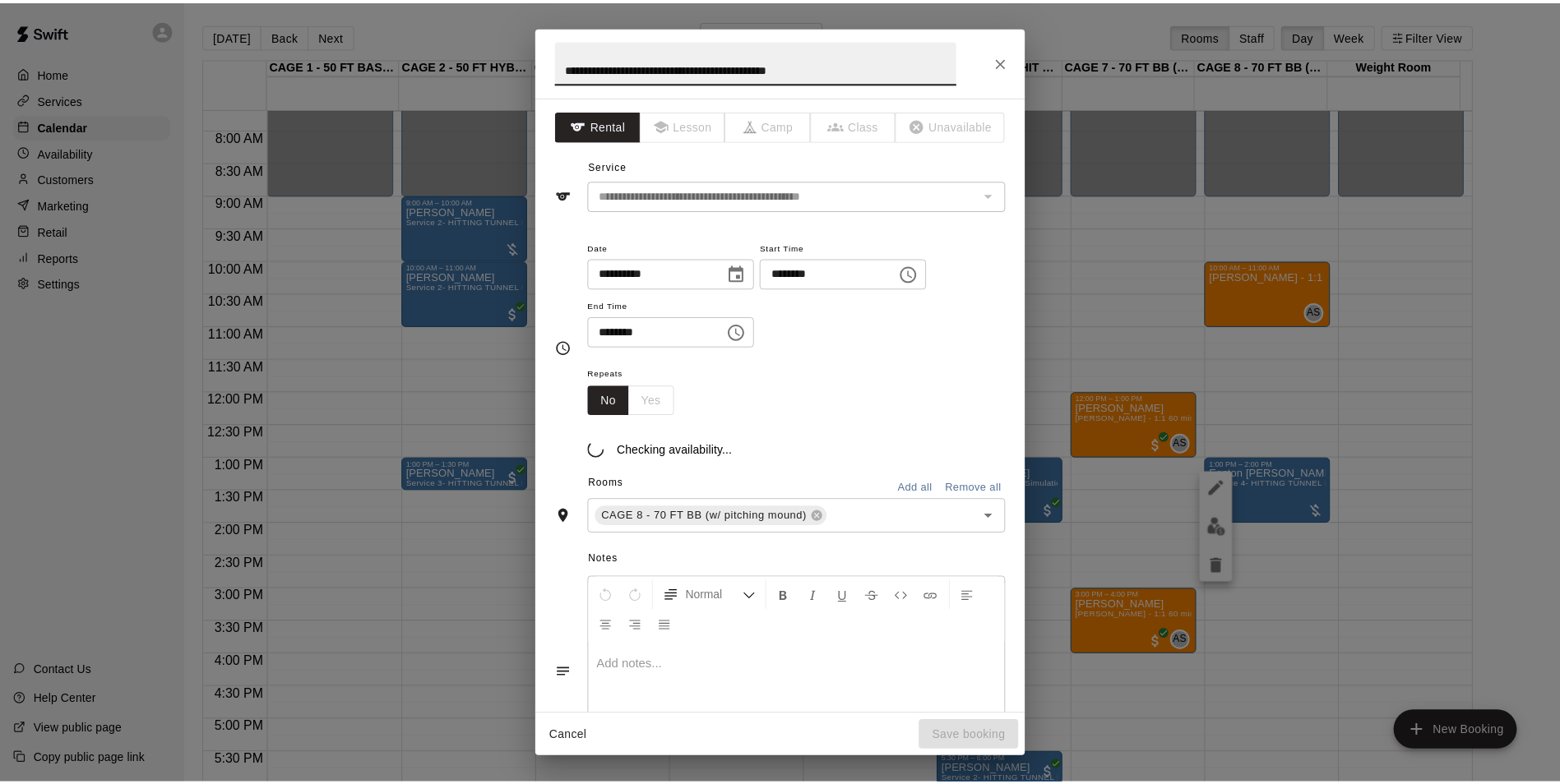
scroll to position [263, 0]
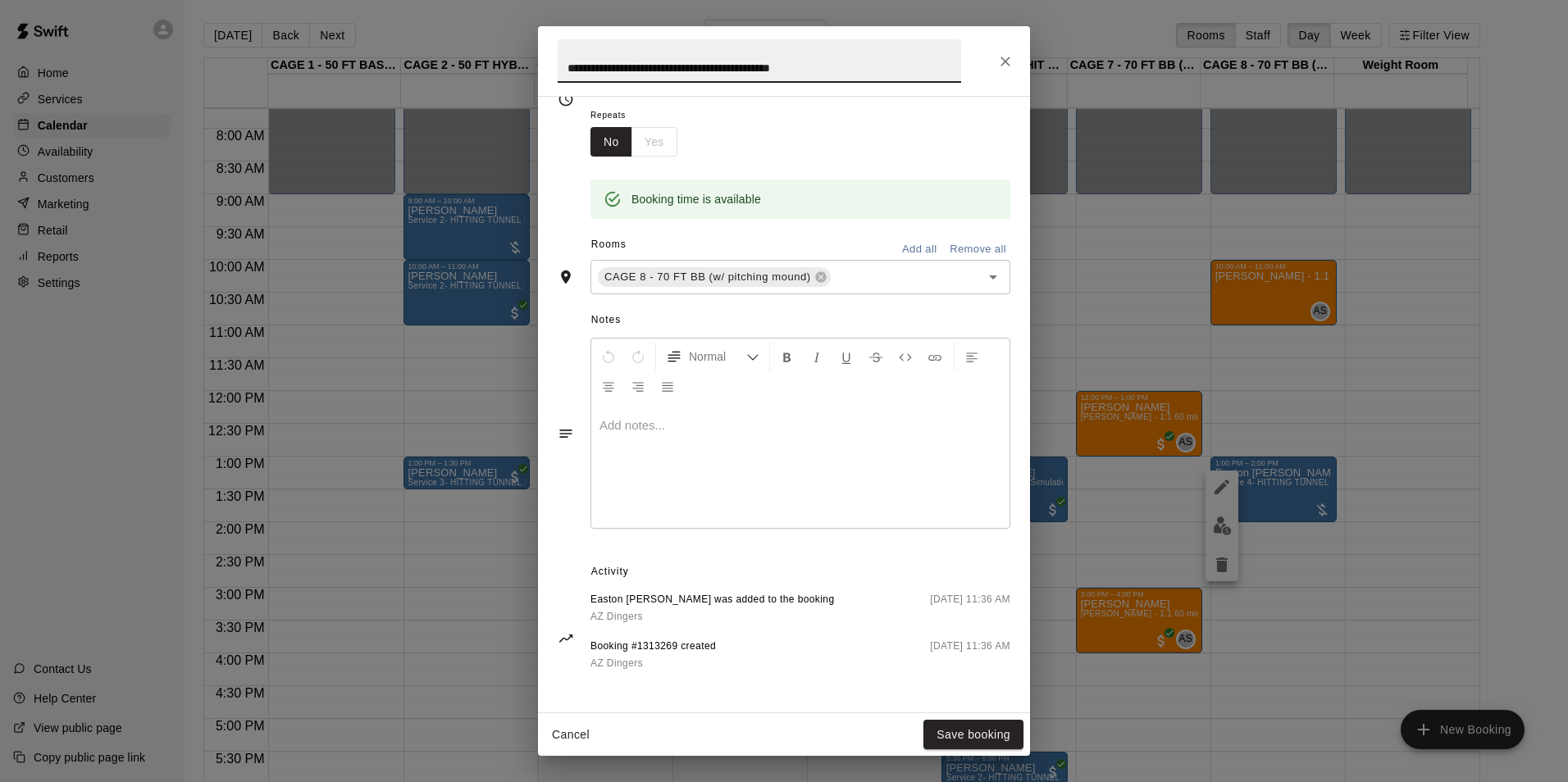
click at [992, 67] on div "**********" at bounding box center [784, 61] width 492 height 70
click at [997, 58] on button "Close" at bounding box center [1006, 61] width 30 height 30
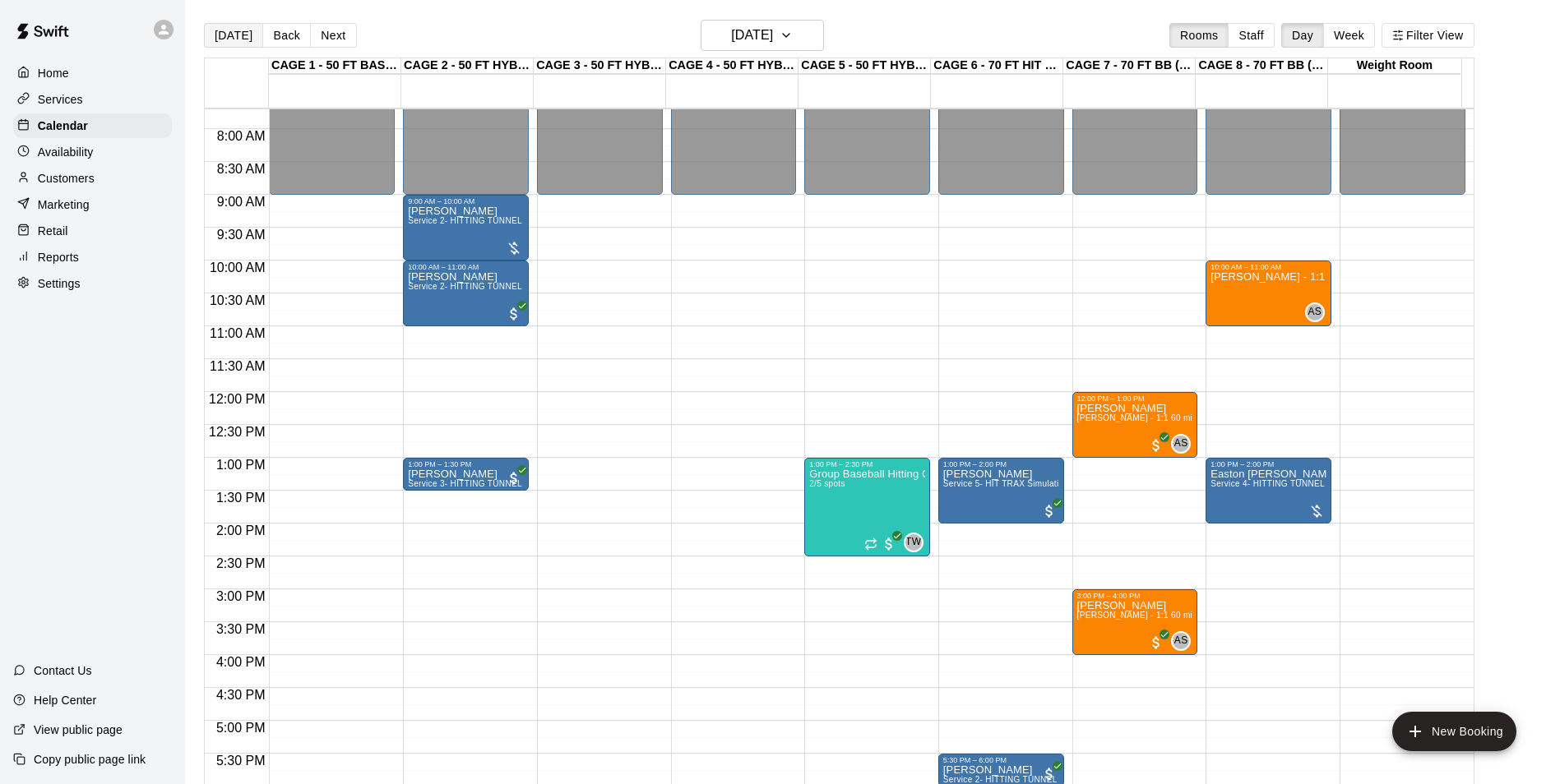
click at [234, 41] on button "[DATE]" at bounding box center [233, 35] width 59 height 25
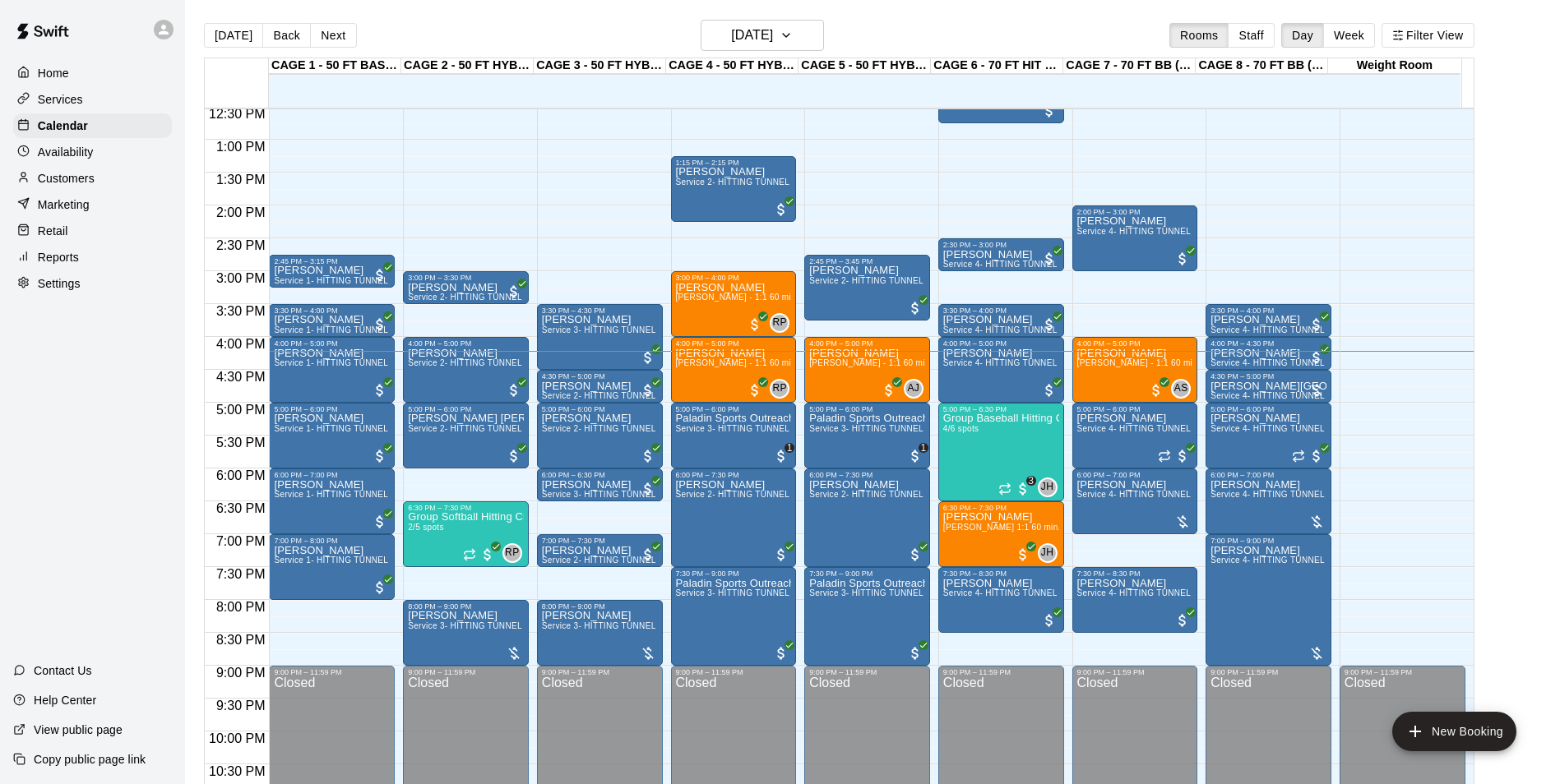
scroll to position [835, 0]
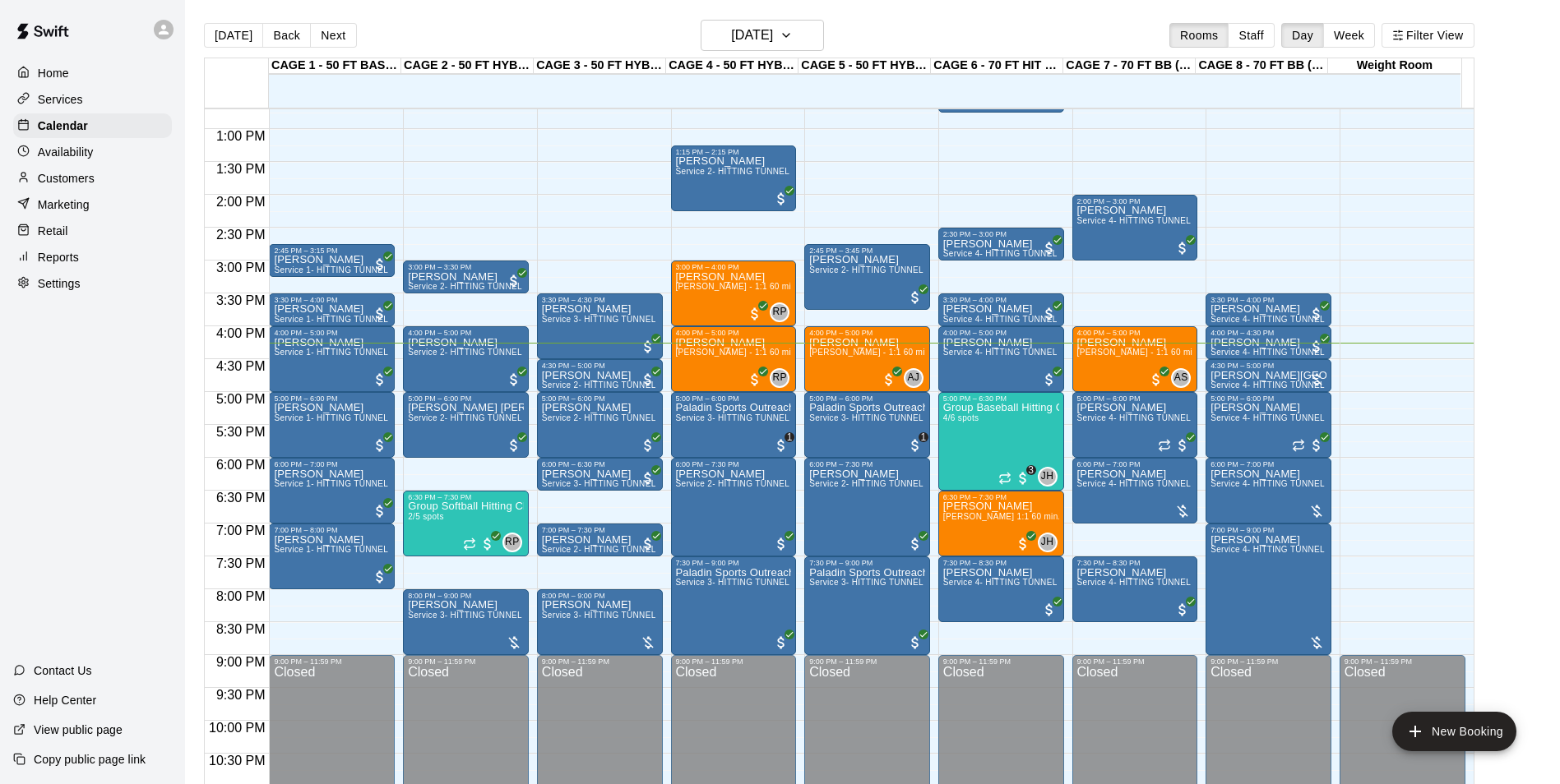
drag, startPoint x: 104, startPoint y: 182, endPoint x: 113, endPoint y: 175, distance: 11.4
click at [104, 182] on div "Customers" at bounding box center [92, 178] width 159 height 25
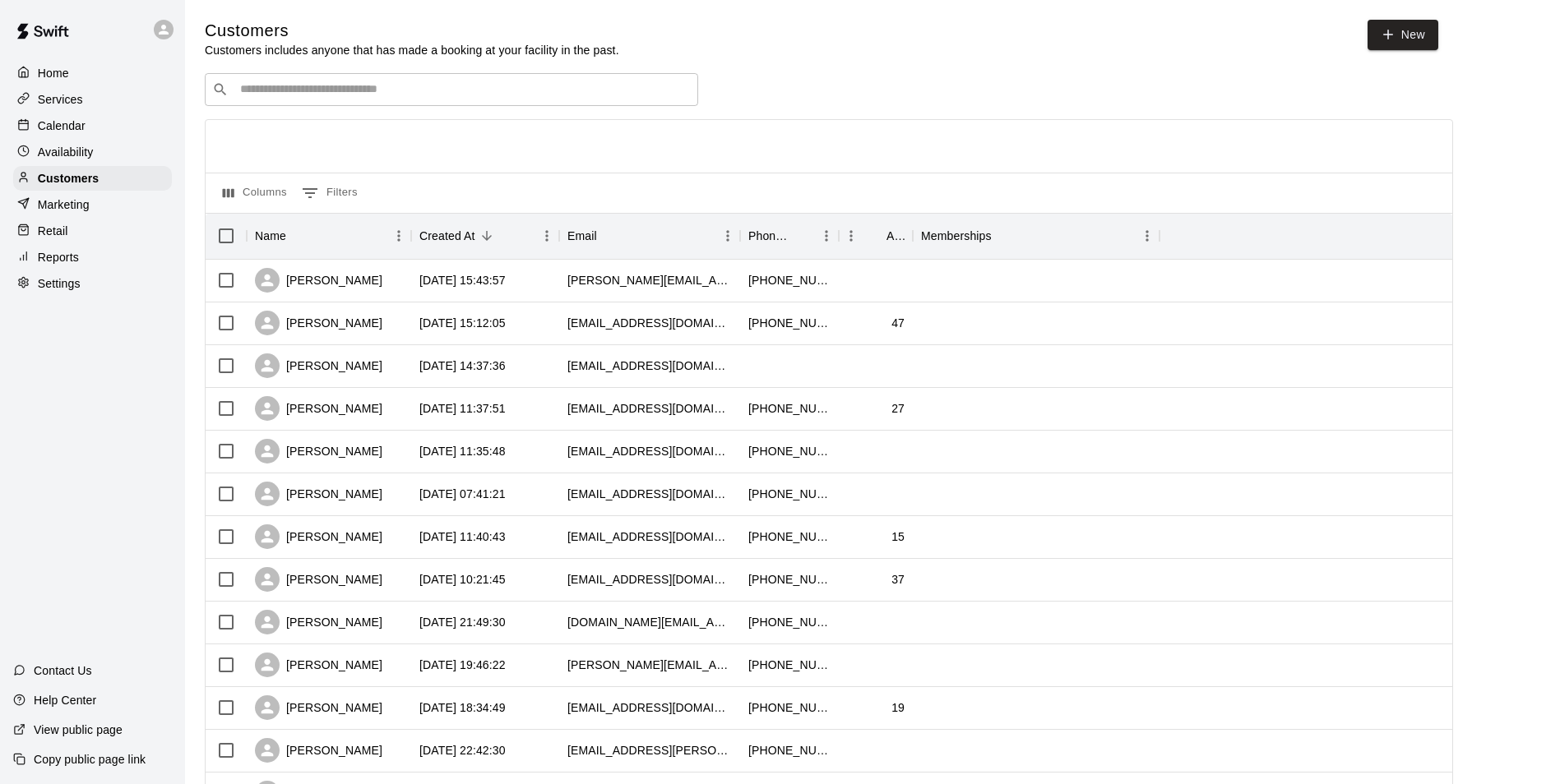
click at [542, 88] on input "Search customers by name or email" at bounding box center [463, 90] width 456 height 17
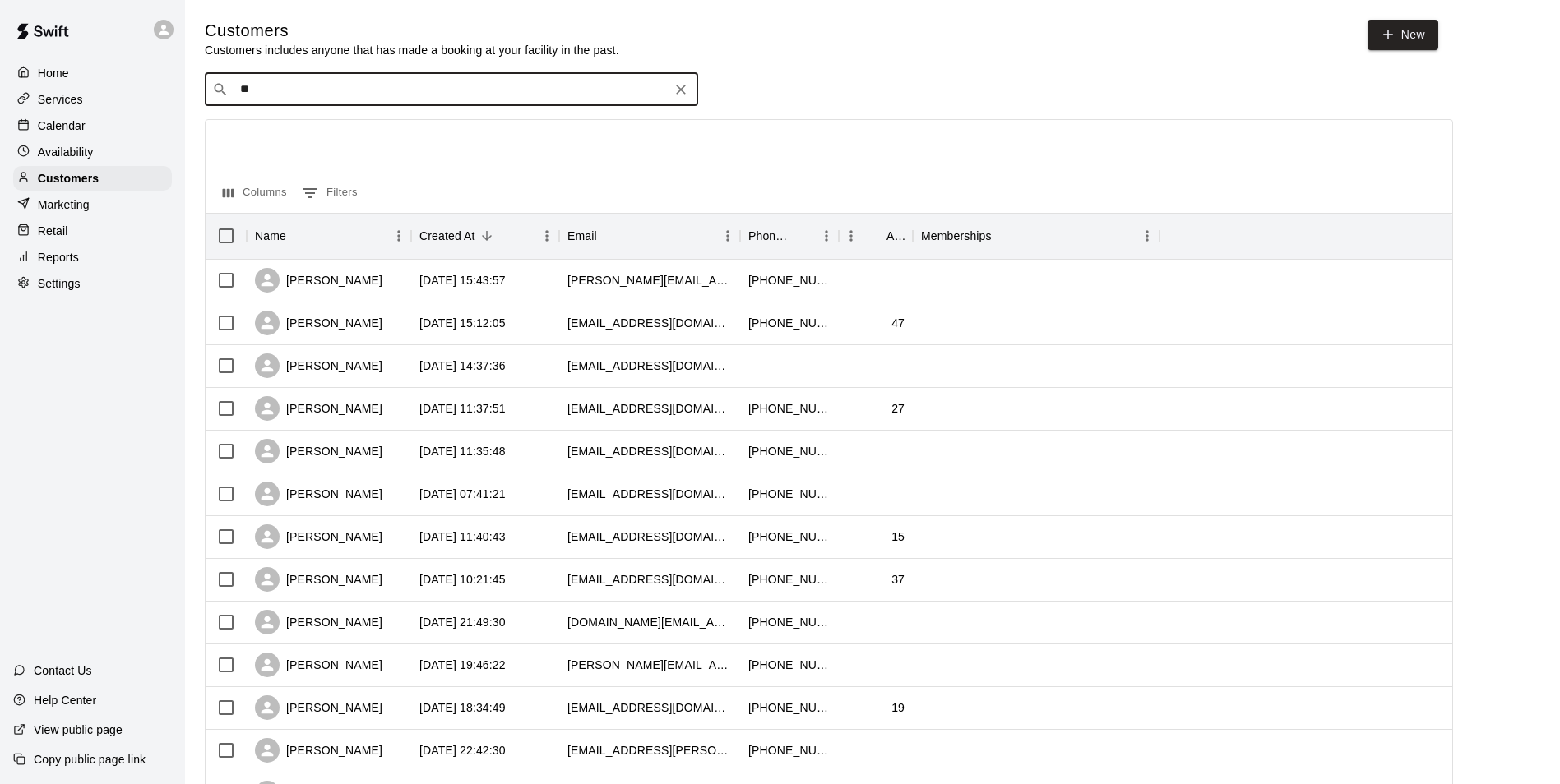
type input "***"
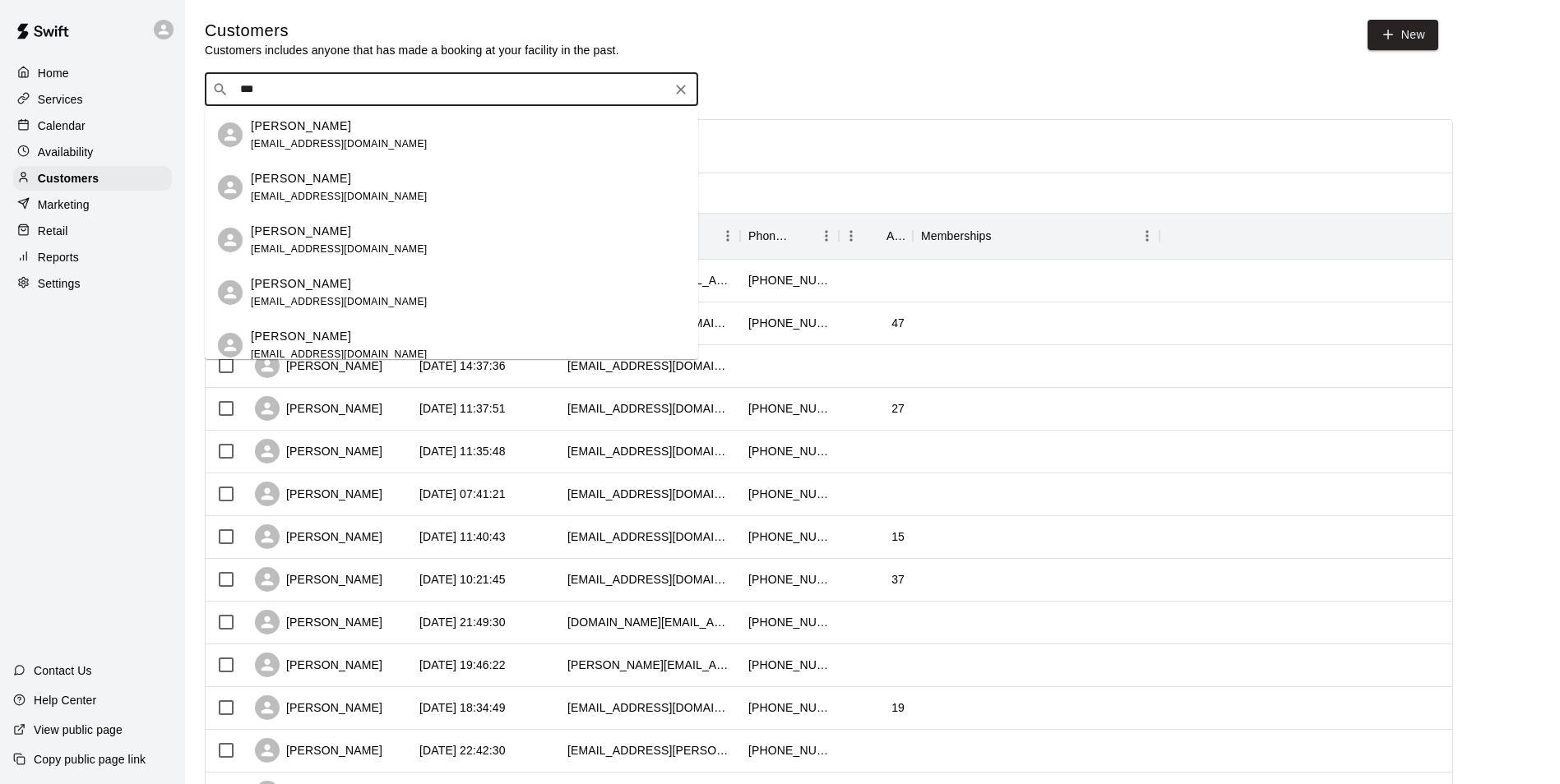
click at [503, 124] on div "Lilee Payne lileegolf@gmail.com" at bounding box center [467, 135] width 434 height 35
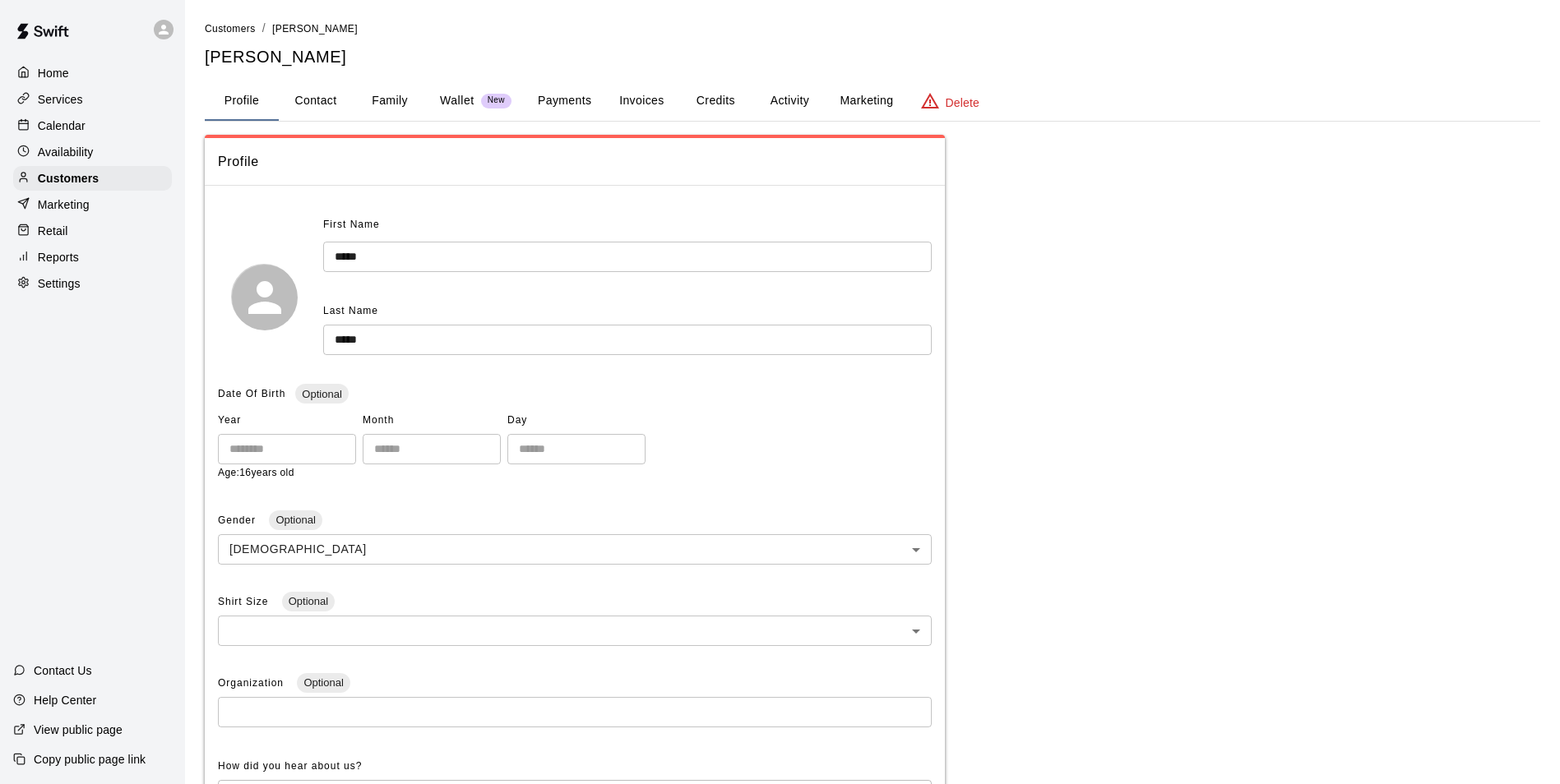
click at [332, 104] on button "Contact" at bounding box center [315, 101] width 74 height 40
select select "**"
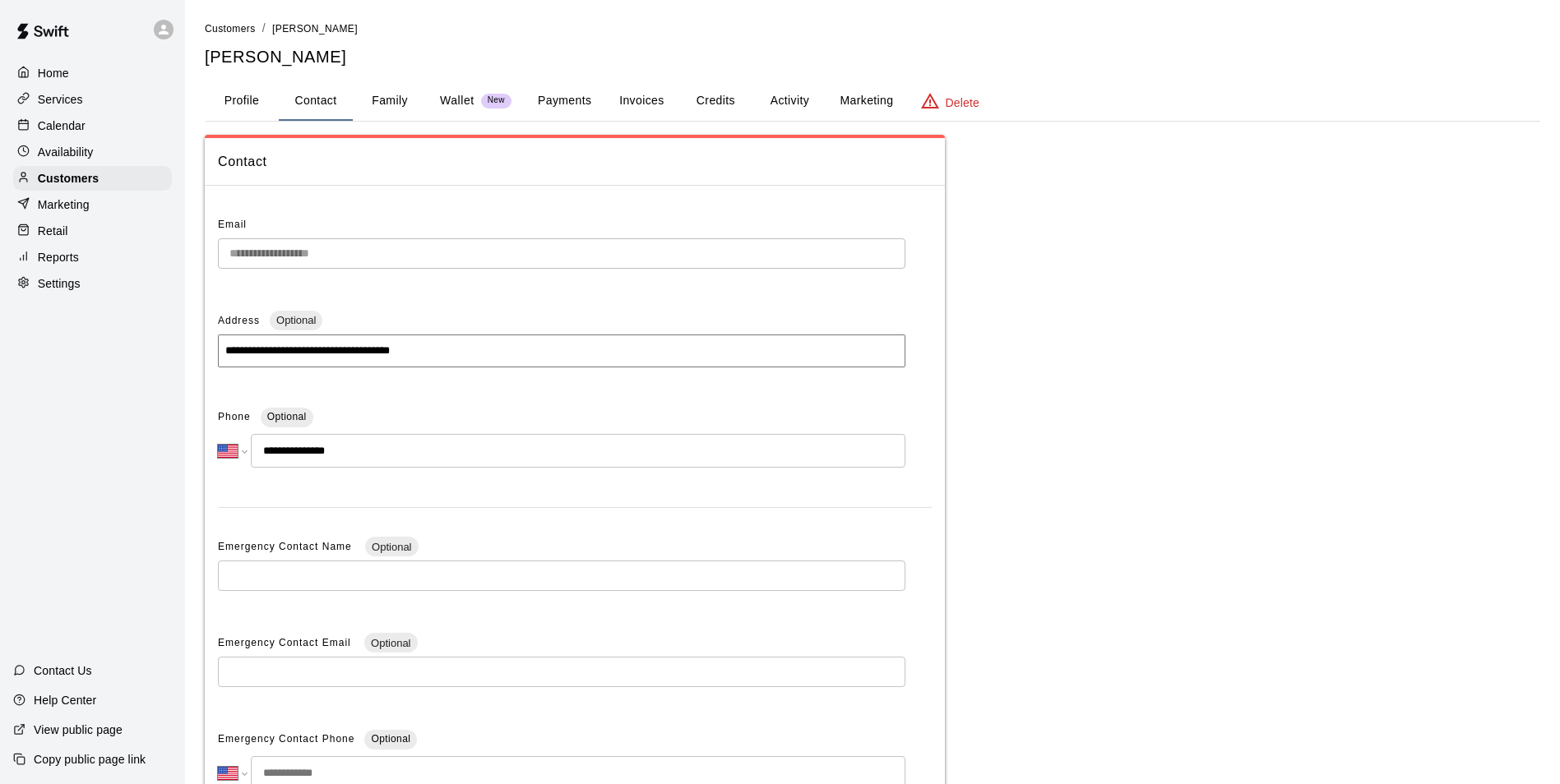
click at [98, 122] on div "Calendar" at bounding box center [92, 126] width 159 height 25
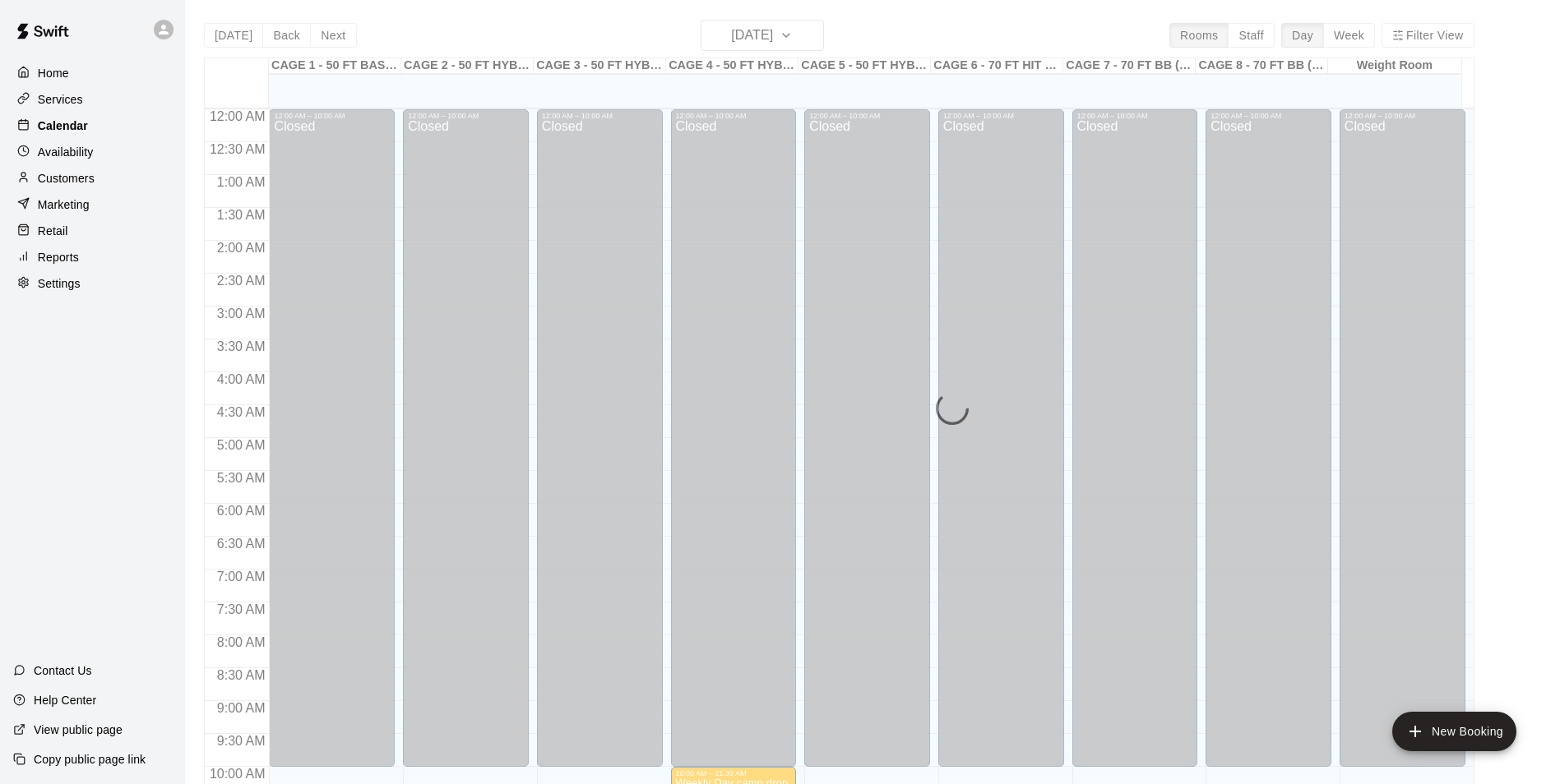
scroll to position [835, 0]
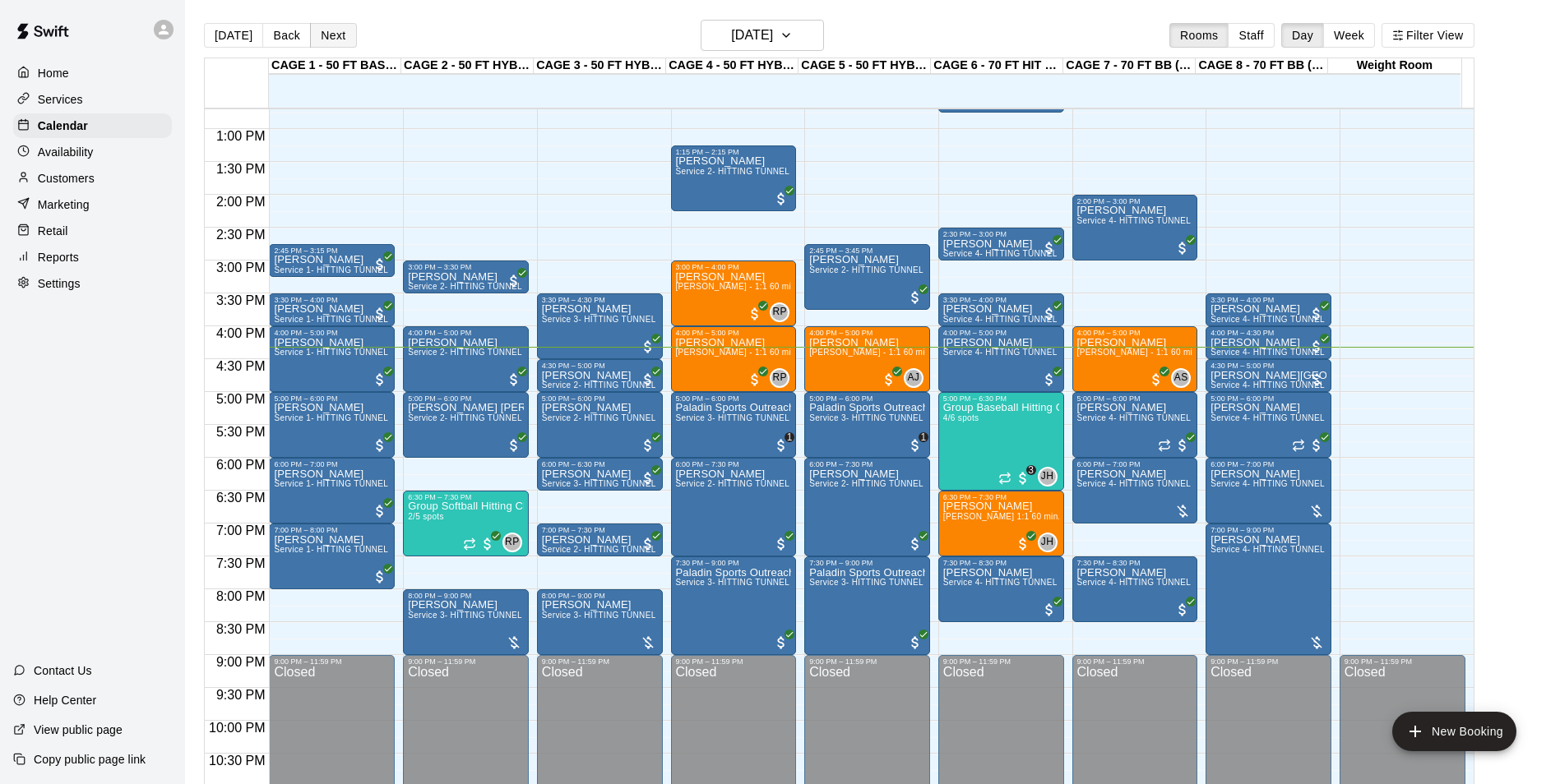
click at [324, 33] on button "Next" at bounding box center [333, 35] width 46 height 25
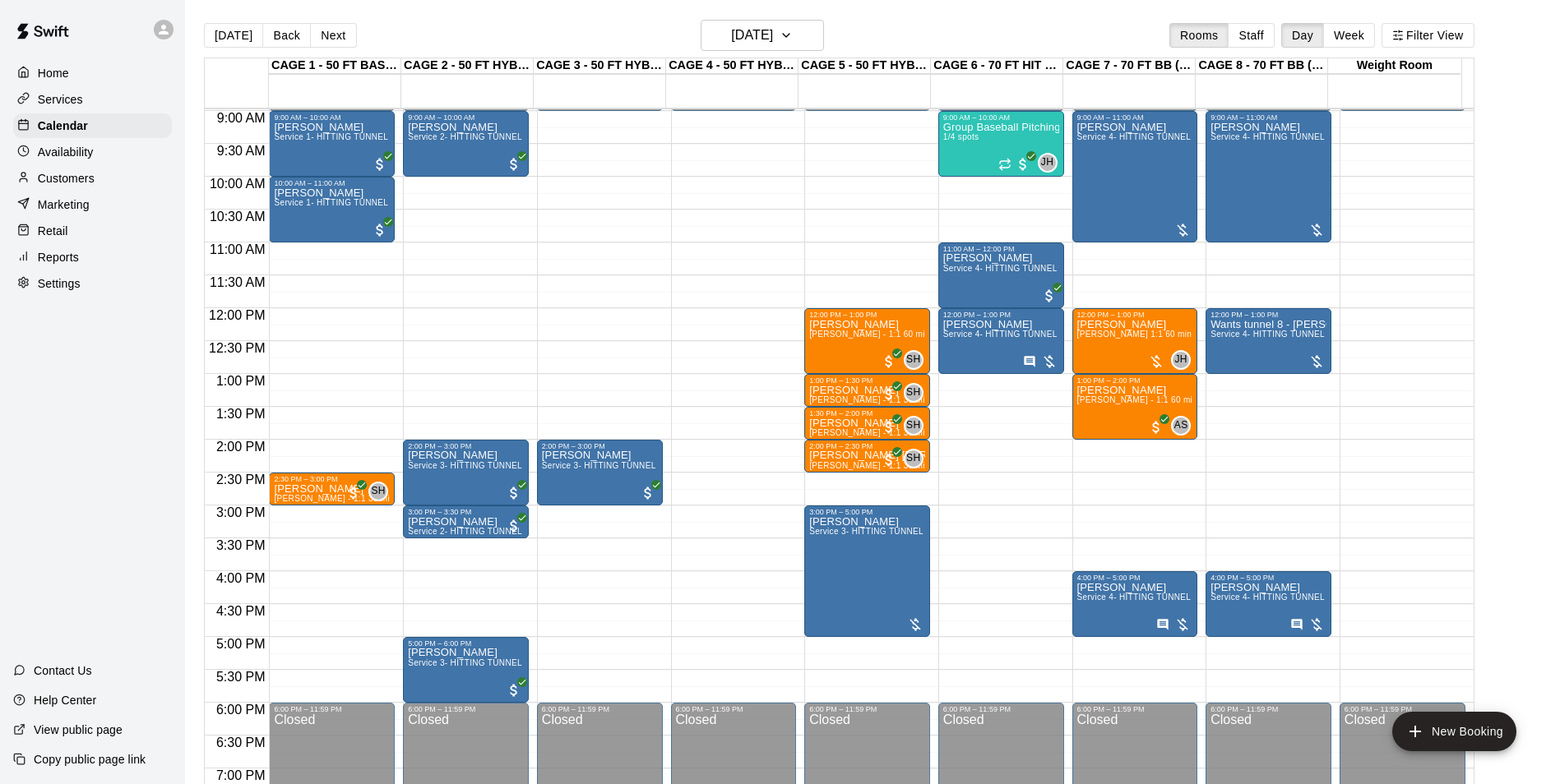
scroll to position [588, 0]
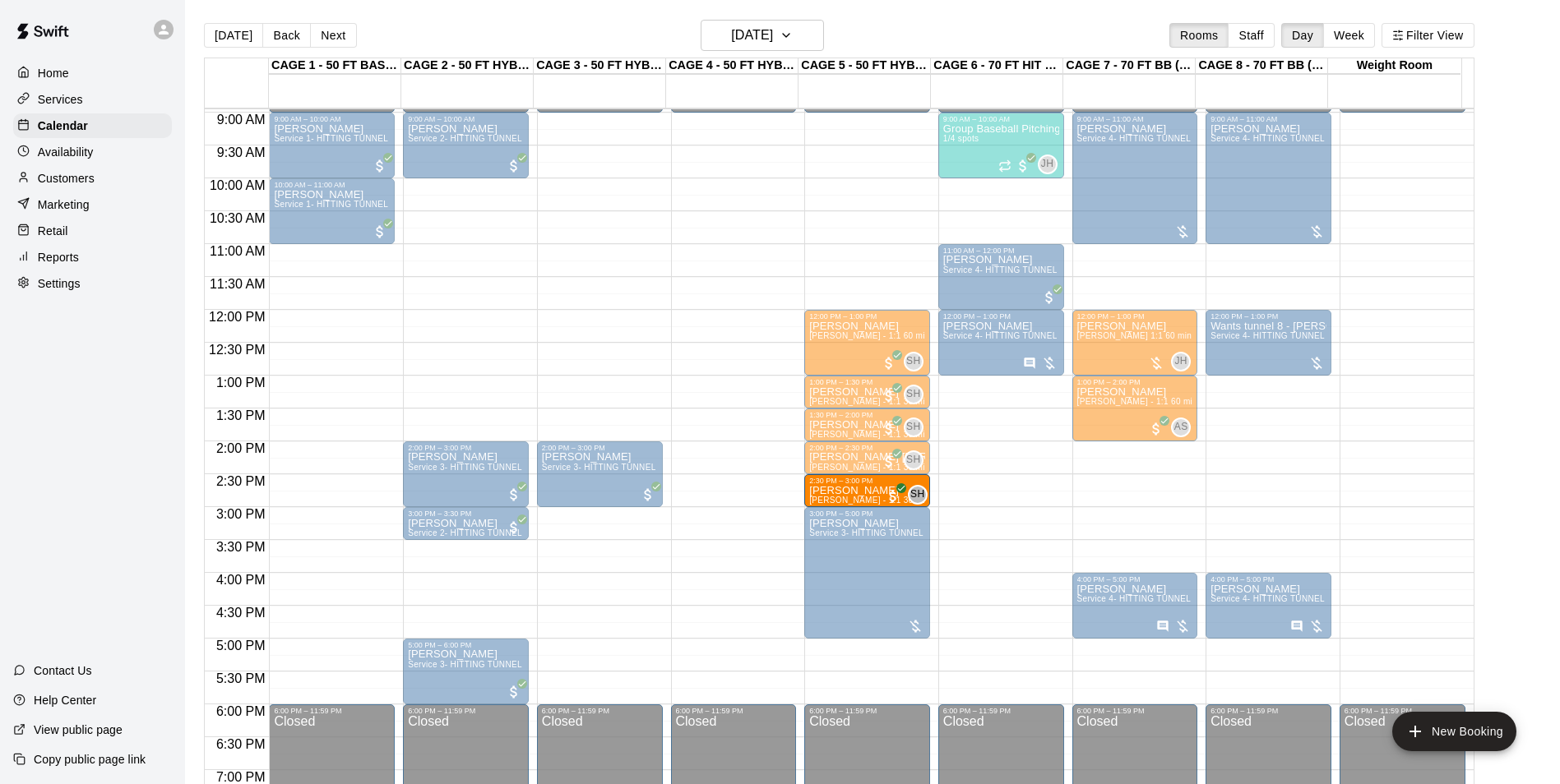
drag, startPoint x: 323, startPoint y: 497, endPoint x: 878, endPoint y: 499, distance: 555.0
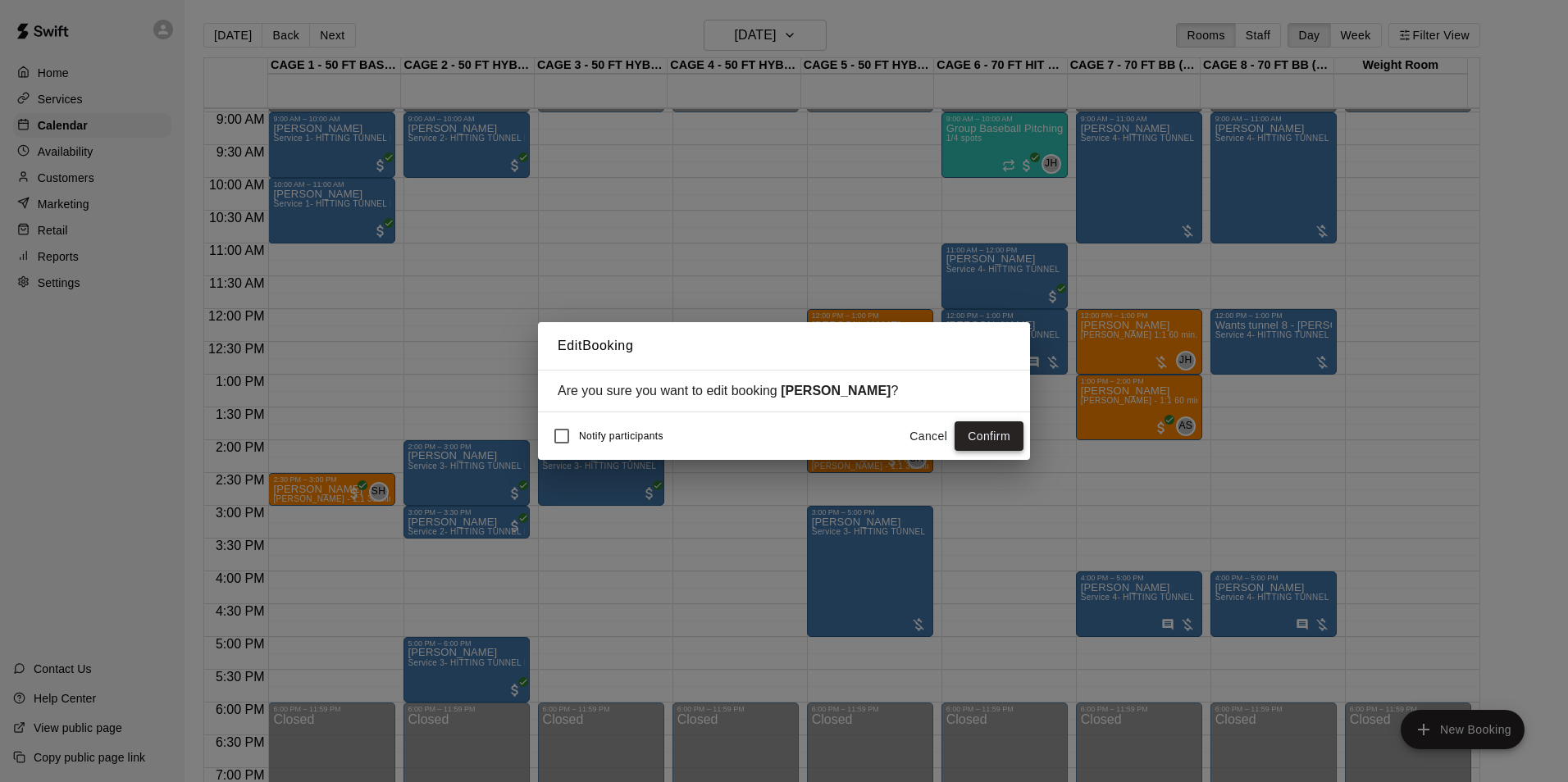
click at [981, 433] on button "Confirm" at bounding box center [988, 436] width 69 height 31
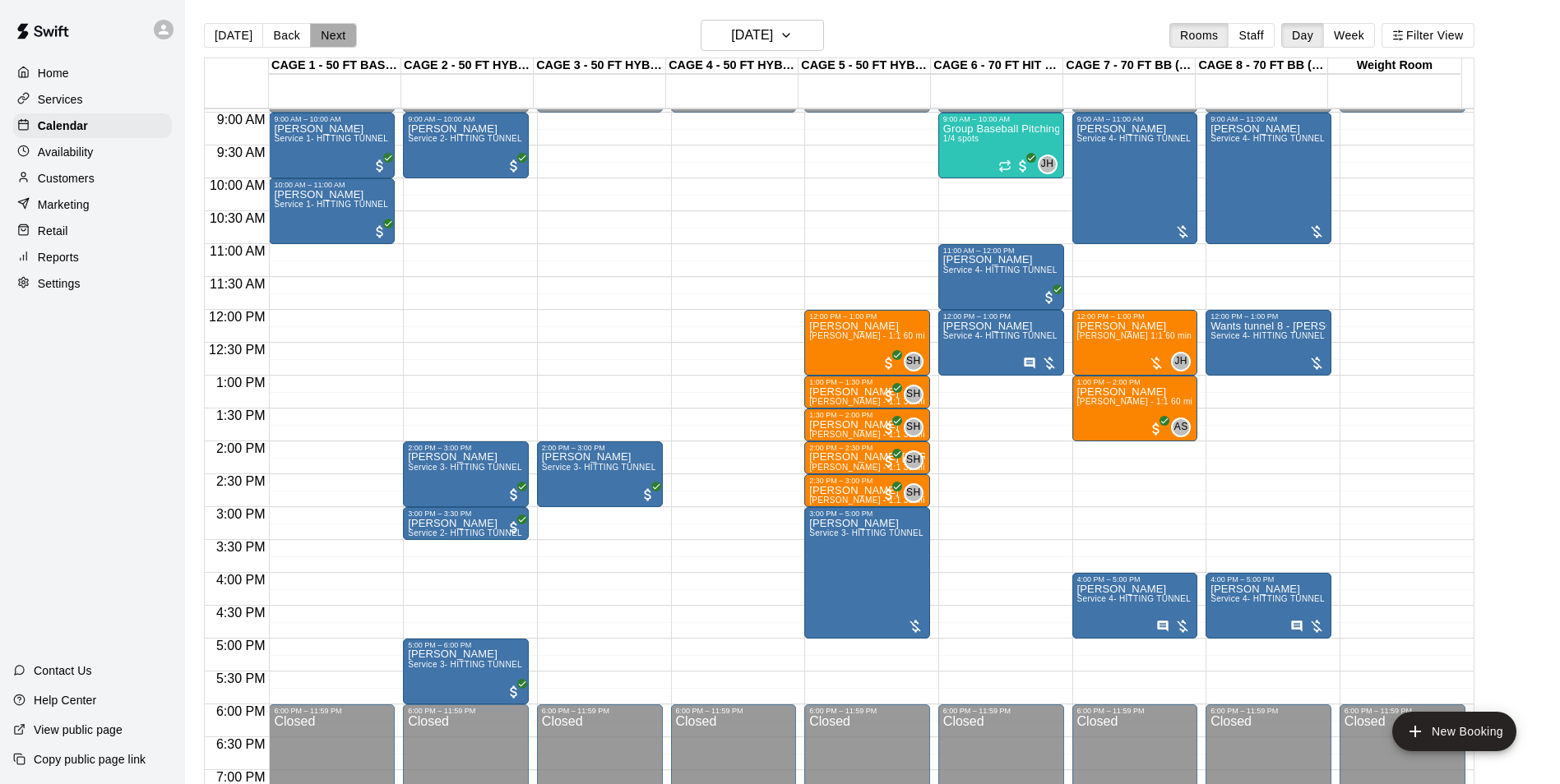
click at [317, 40] on button "Next" at bounding box center [333, 35] width 46 height 25
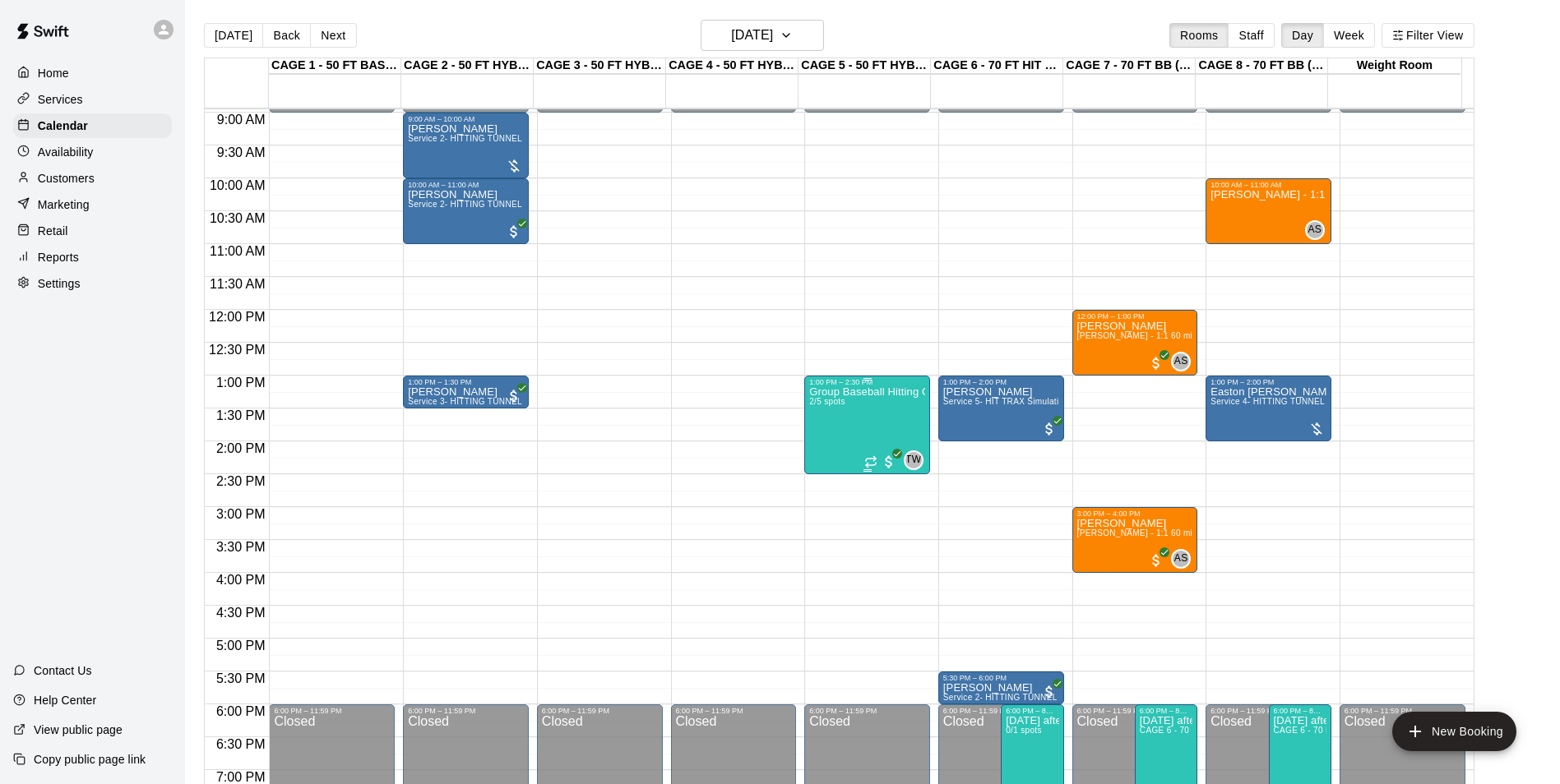
click at [845, 413] on div "Group Baseball Hitting Class - Sunday (Ages 11-13) 2/5 spots" at bounding box center [867, 778] width 116 height 784
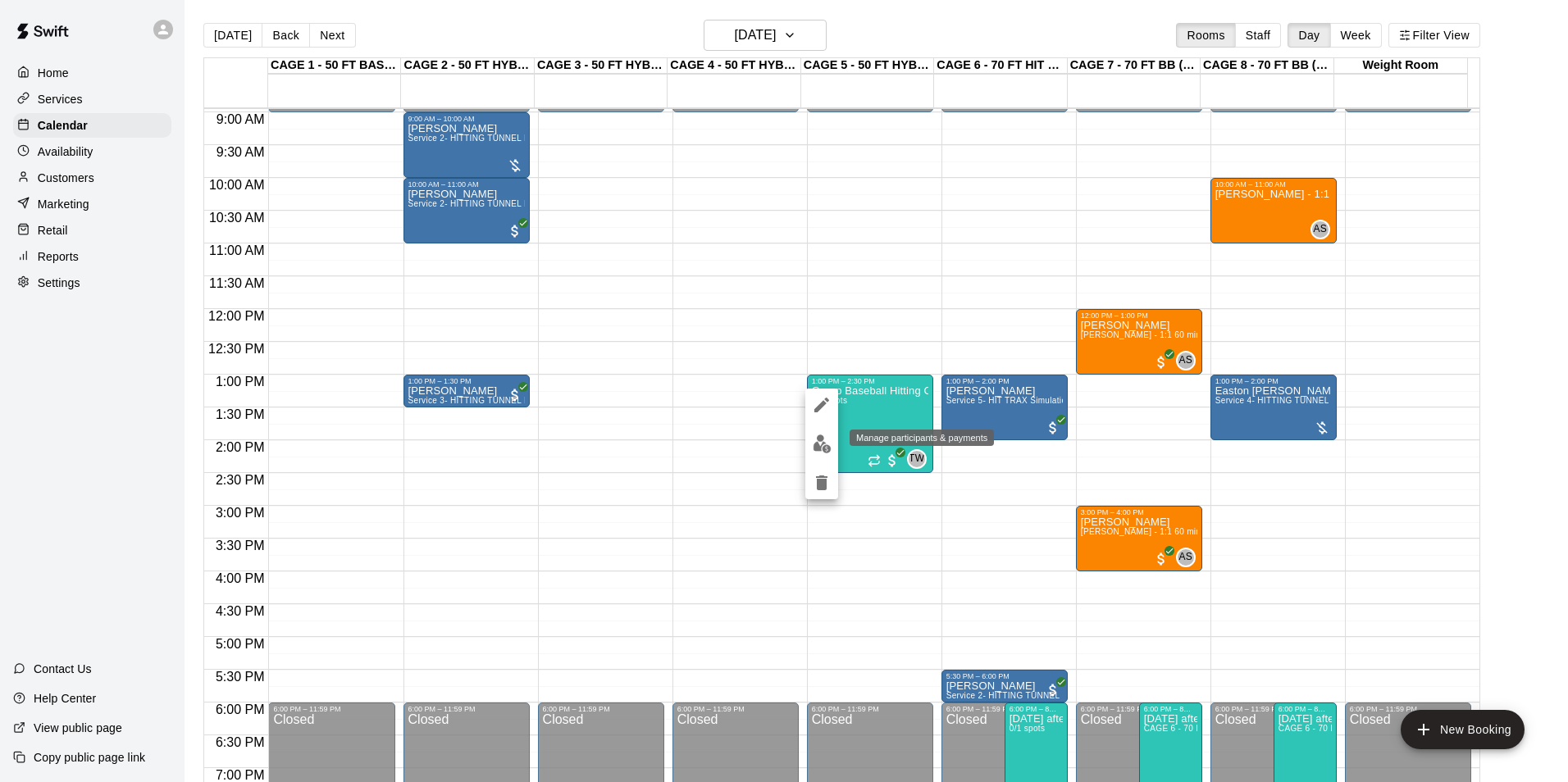
click at [831, 440] on button "edit" at bounding box center [821, 444] width 32 height 32
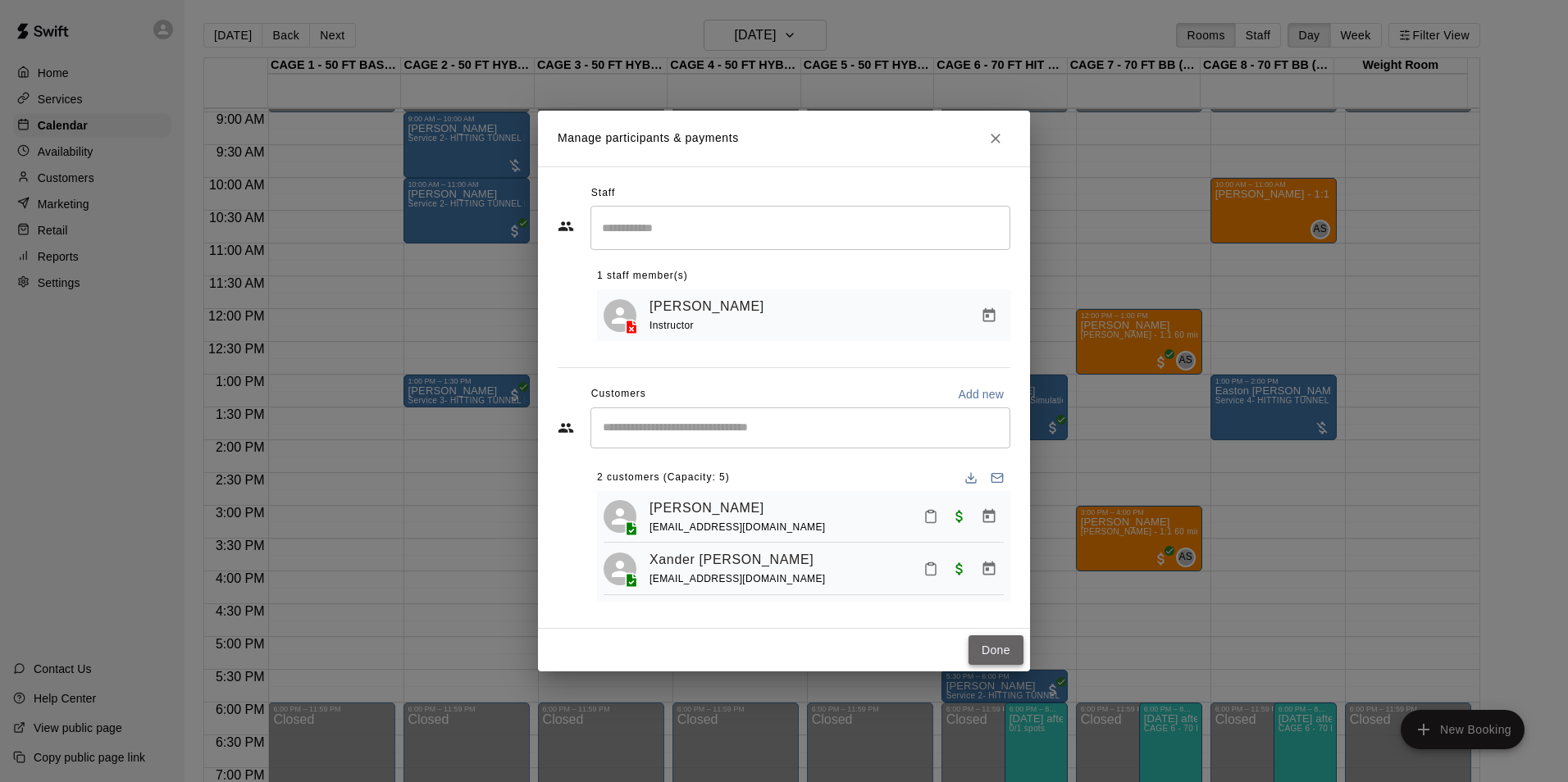
click at [979, 647] on button "Done" at bounding box center [995, 650] width 55 height 31
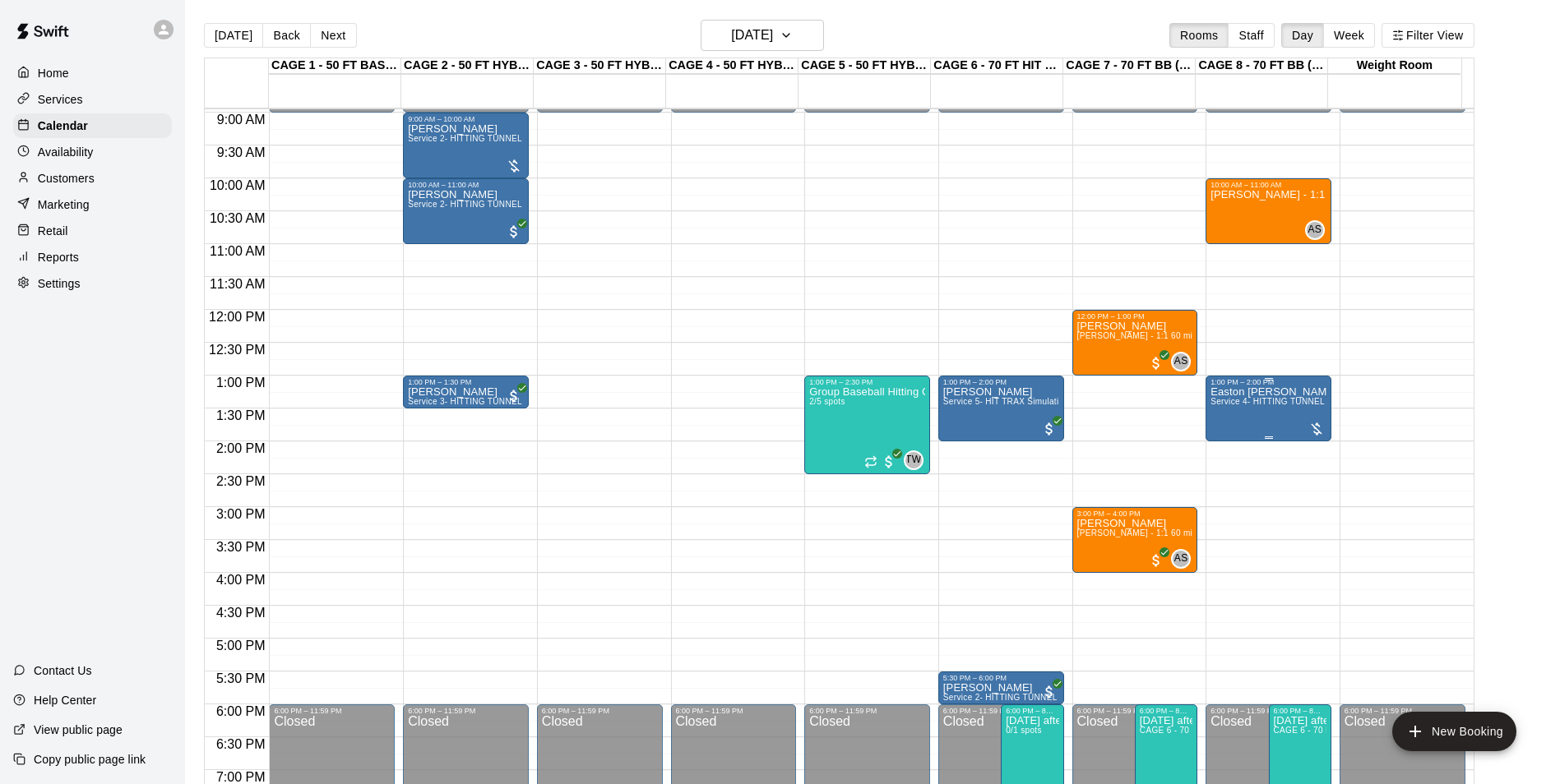
click at [1227, 392] on p "Easton Crowe" at bounding box center [1268, 392] width 116 height 0
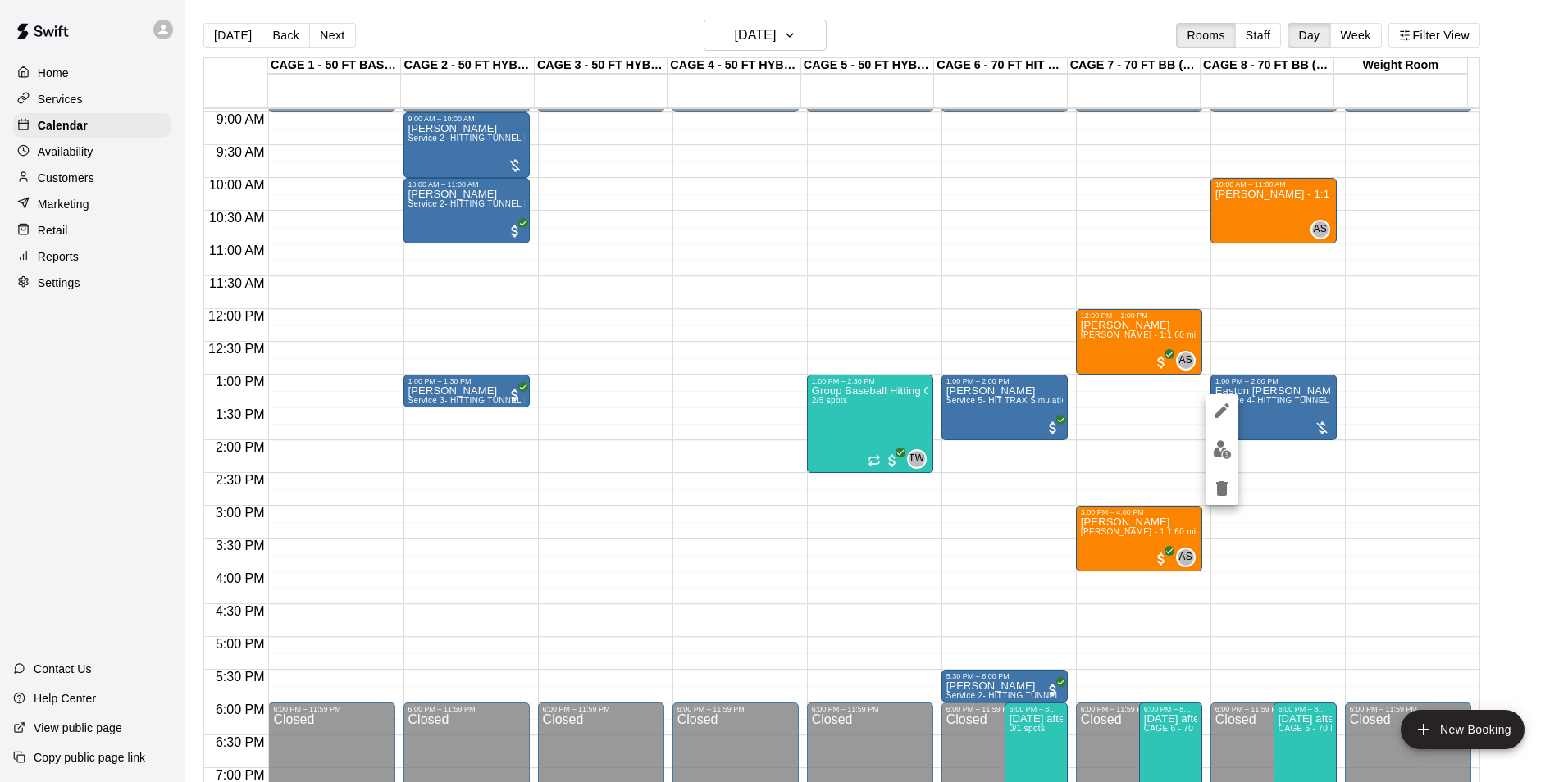
click at [1260, 405] on div at bounding box center [784, 391] width 1568 height 782
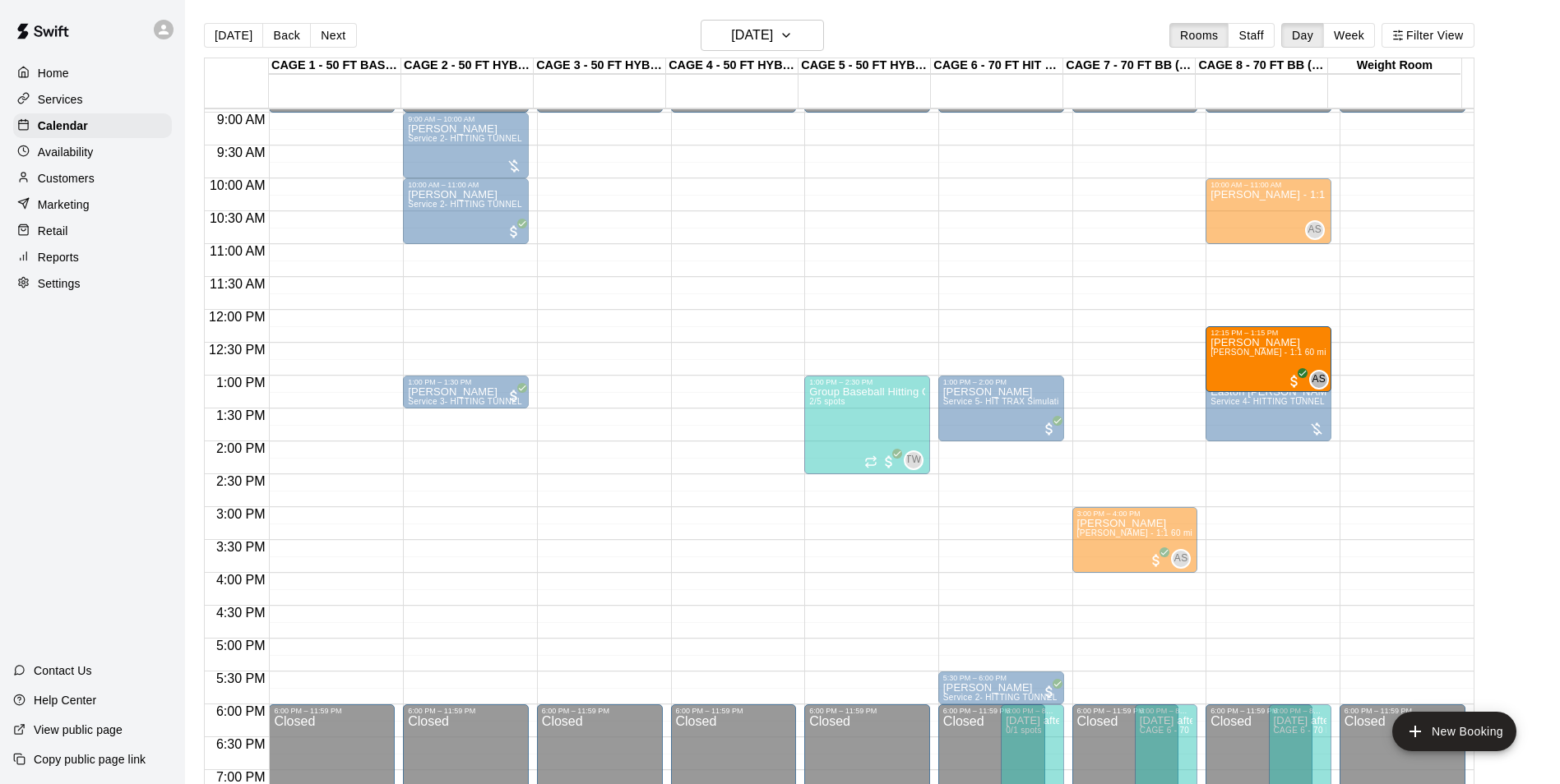
drag, startPoint x: 1213, startPoint y: 349, endPoint x: 1272, endPoint y: 368, distance: 62.0
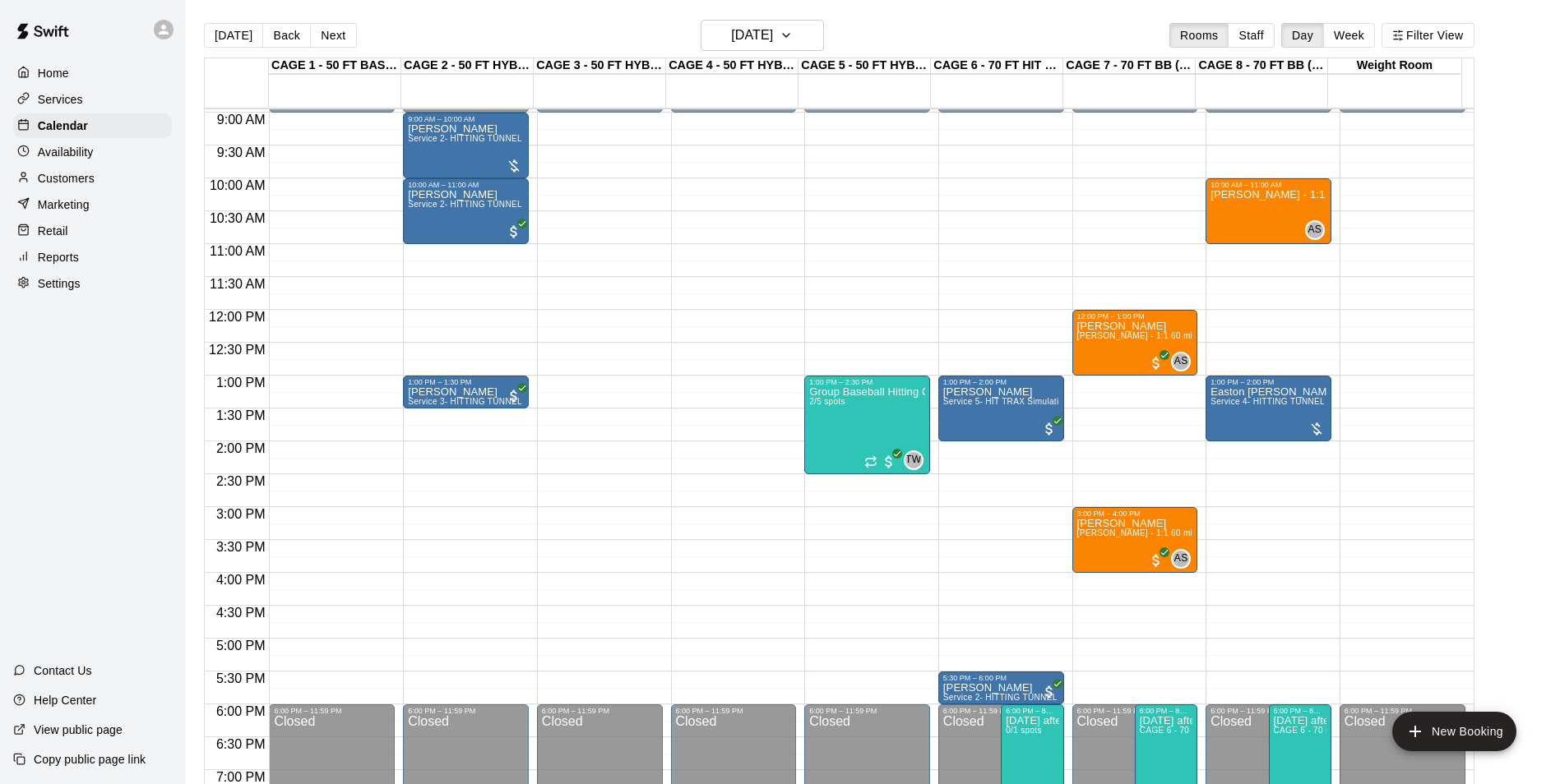
click at [1272, 368] on div "12:00 AM – 9:00 AM Closed 10:00 AM – 11:00 AM Anthony Slama - 1:1 60 min Pitchi…" at bounding box center [1268, 309] width 126 height 1578
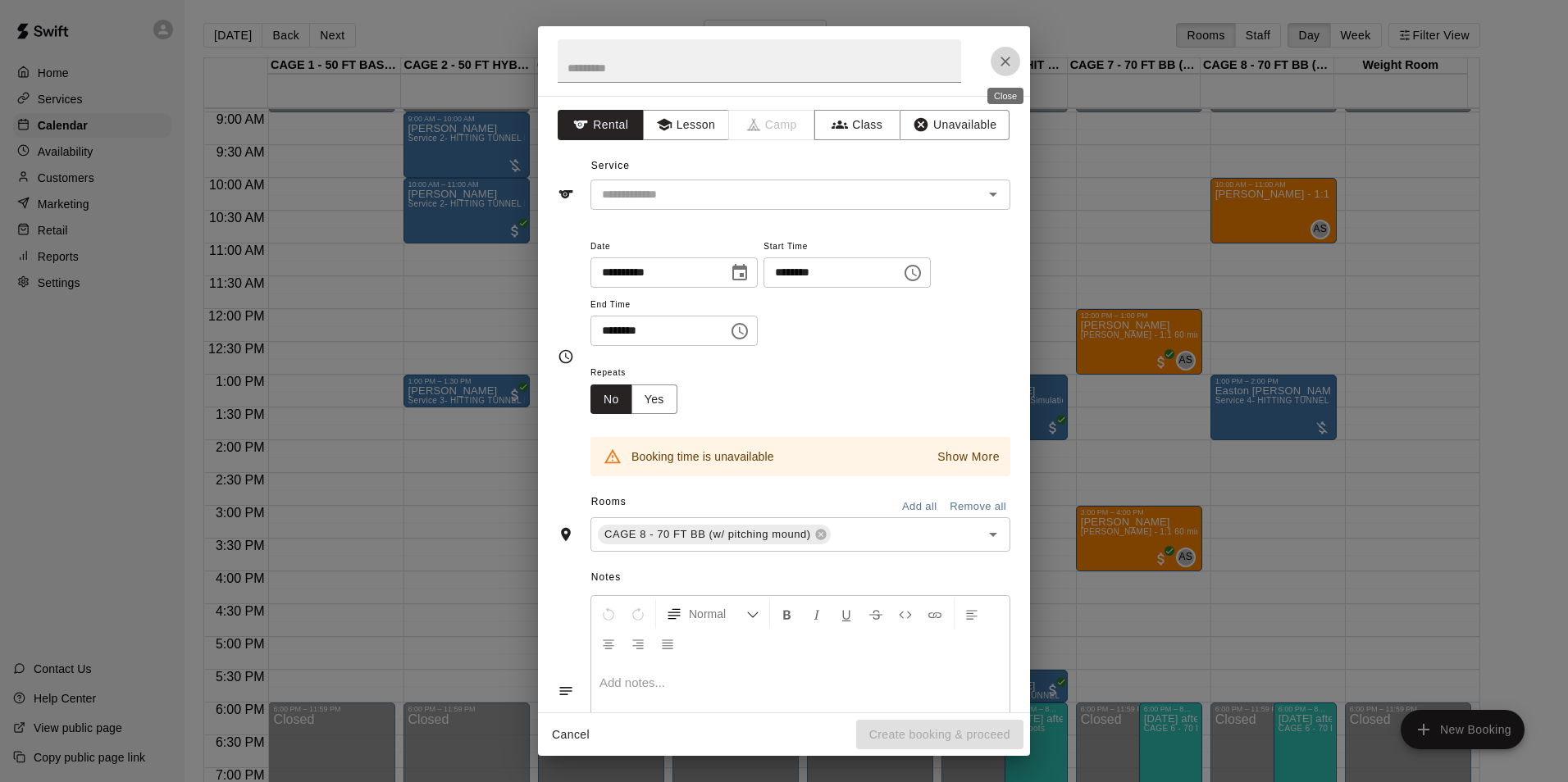
click at [1006, 65] on icon "Close" at bounding box center [1005, 61] width 17 height 17
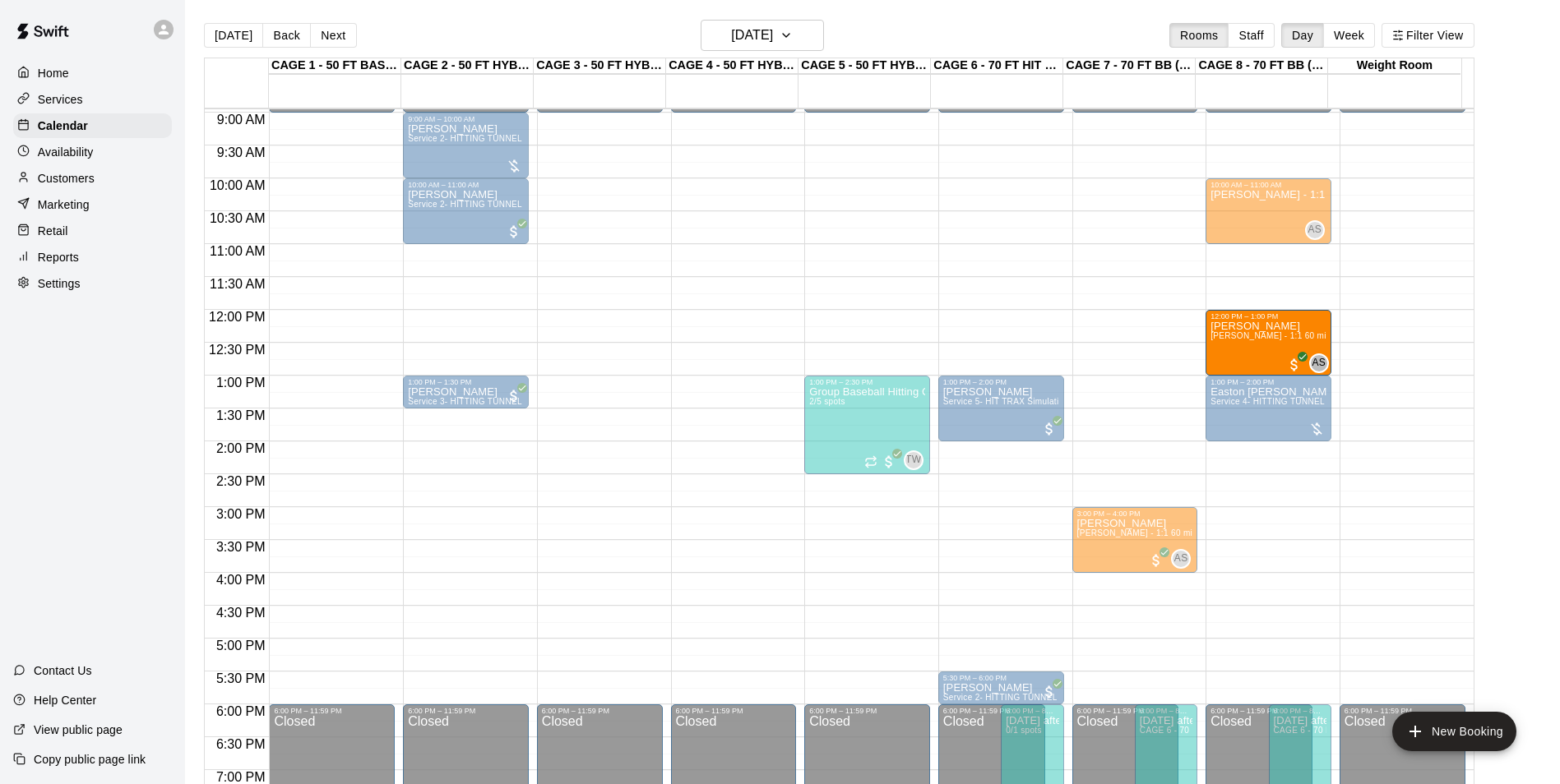
drag, startPoint x: 1139, startPoint y: 327, endPoint x: 1240, endPoint y: 333, distance: 101.2
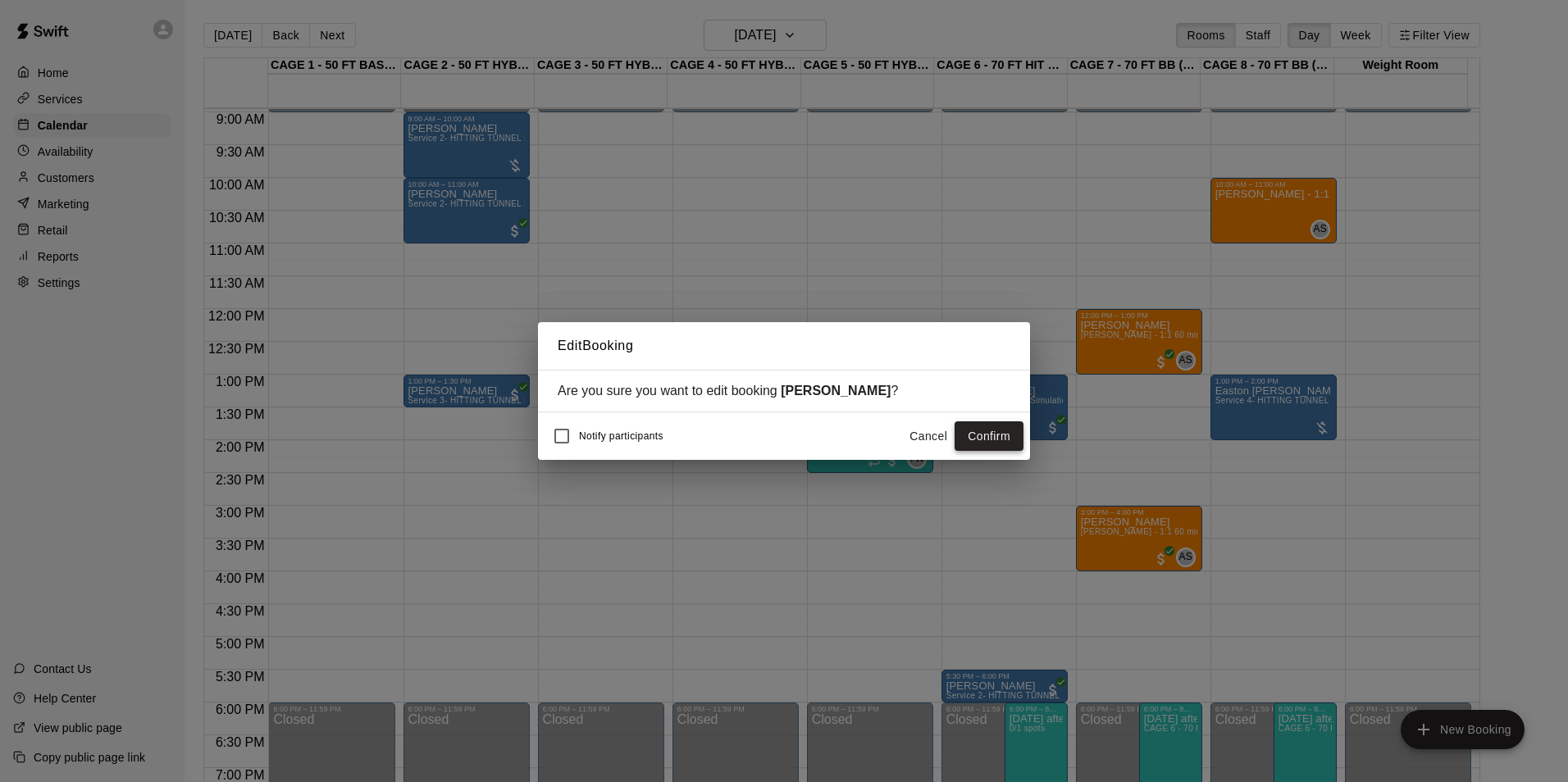
click at [992, 424] on button "Confirm" at bounding box center [988, 436] width 69 height 31
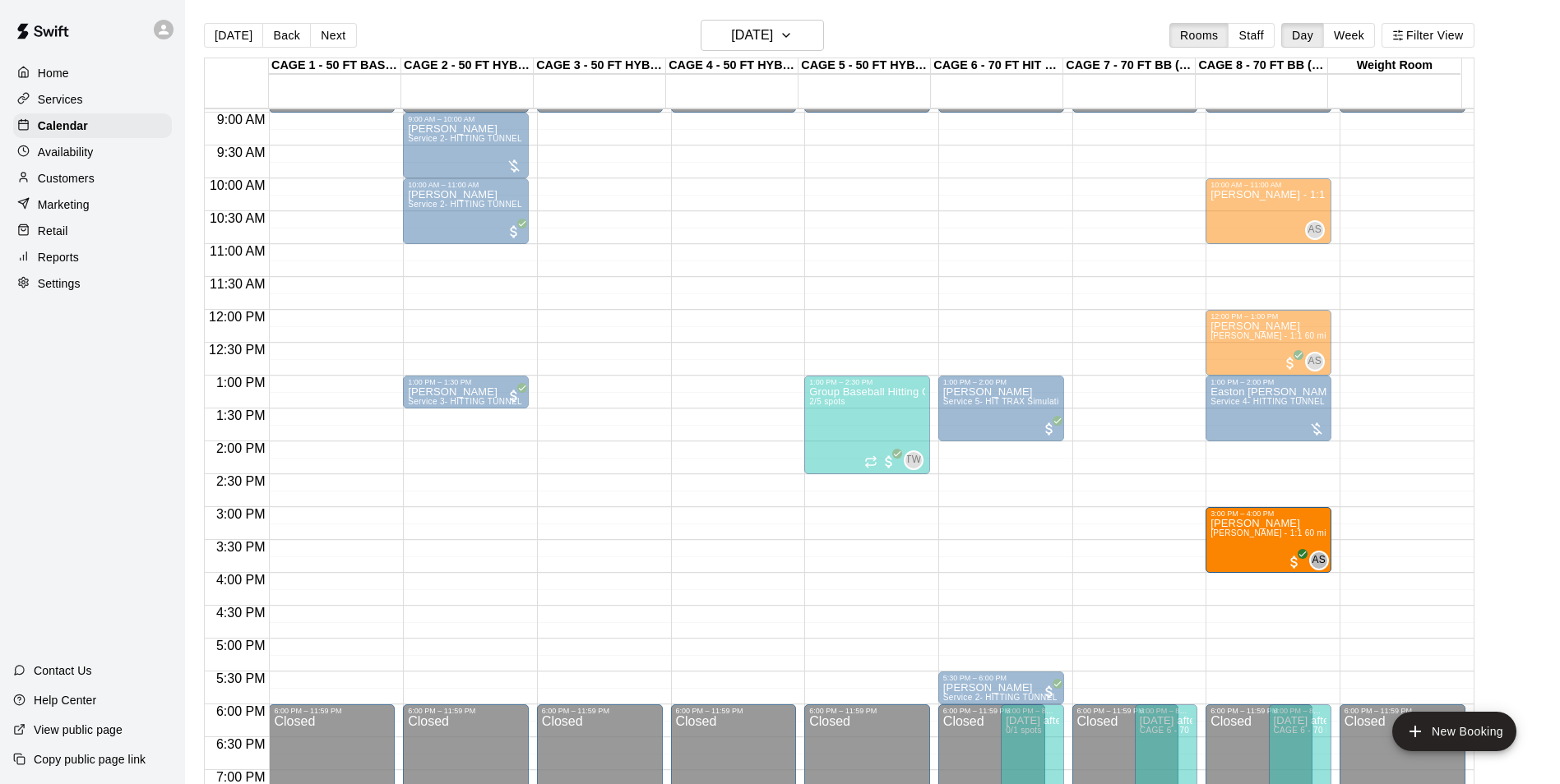
drag, startPoint x: 1134, startPoint y: 543, endPoint x: 1236, endPoint y: 552, distance: 102.4
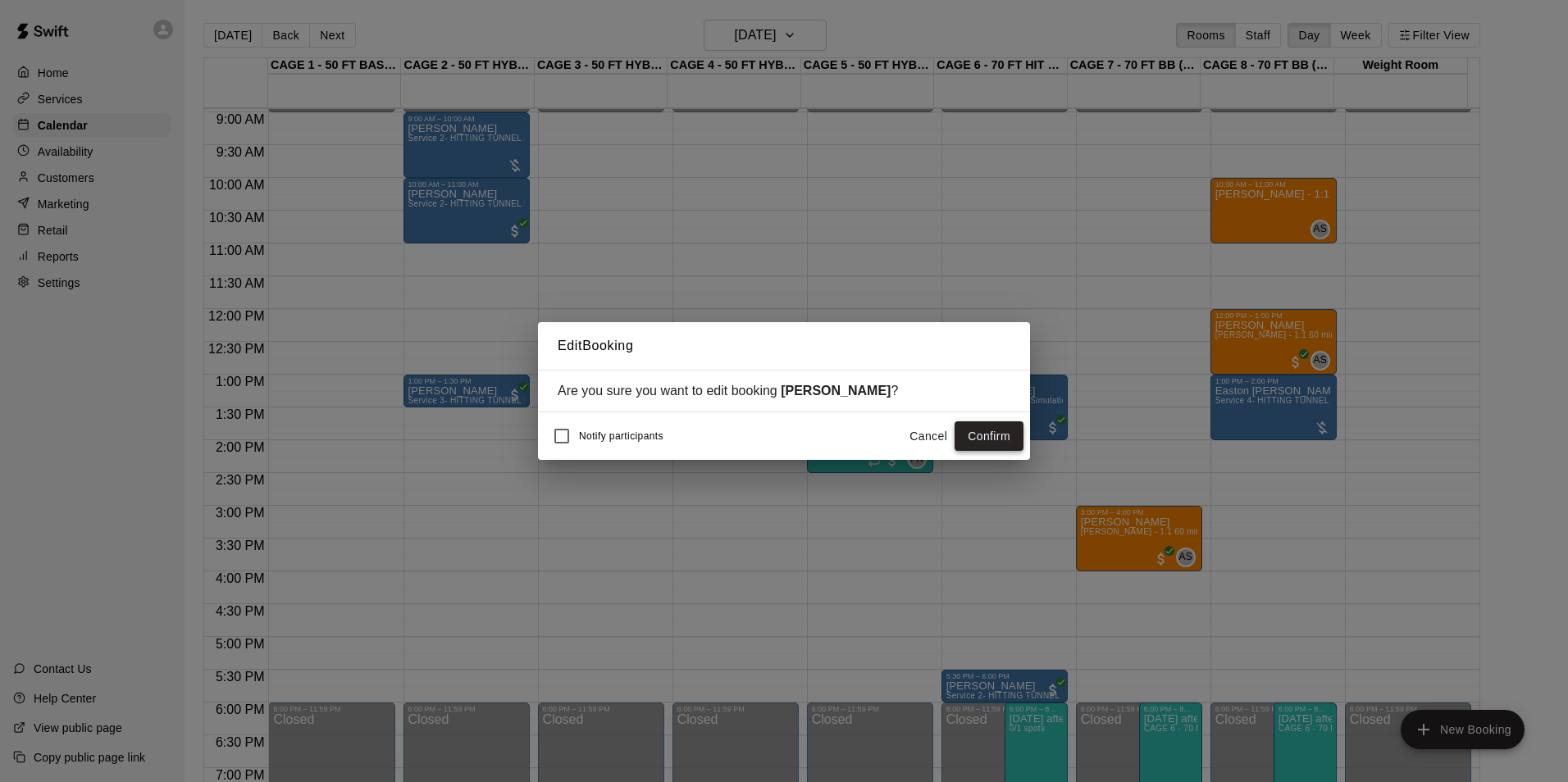
click at [979, 436] on button "Confirm" at bounding box center [988, 436] width 69 height 31
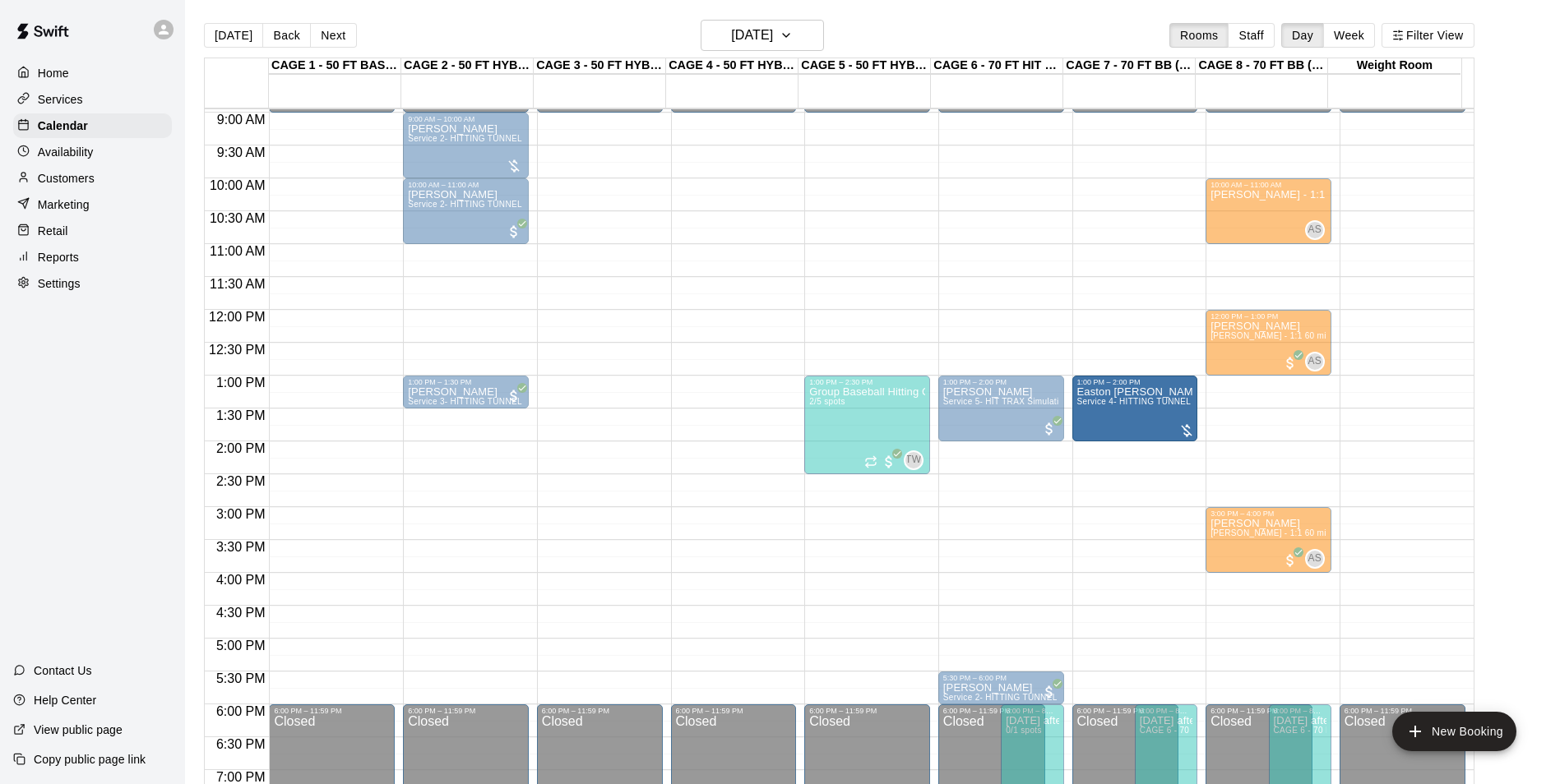
drag, startPoint x: 1237, startPoint y: 416, endPoint x: 1191, endPoint y: 422, distance: 46.4
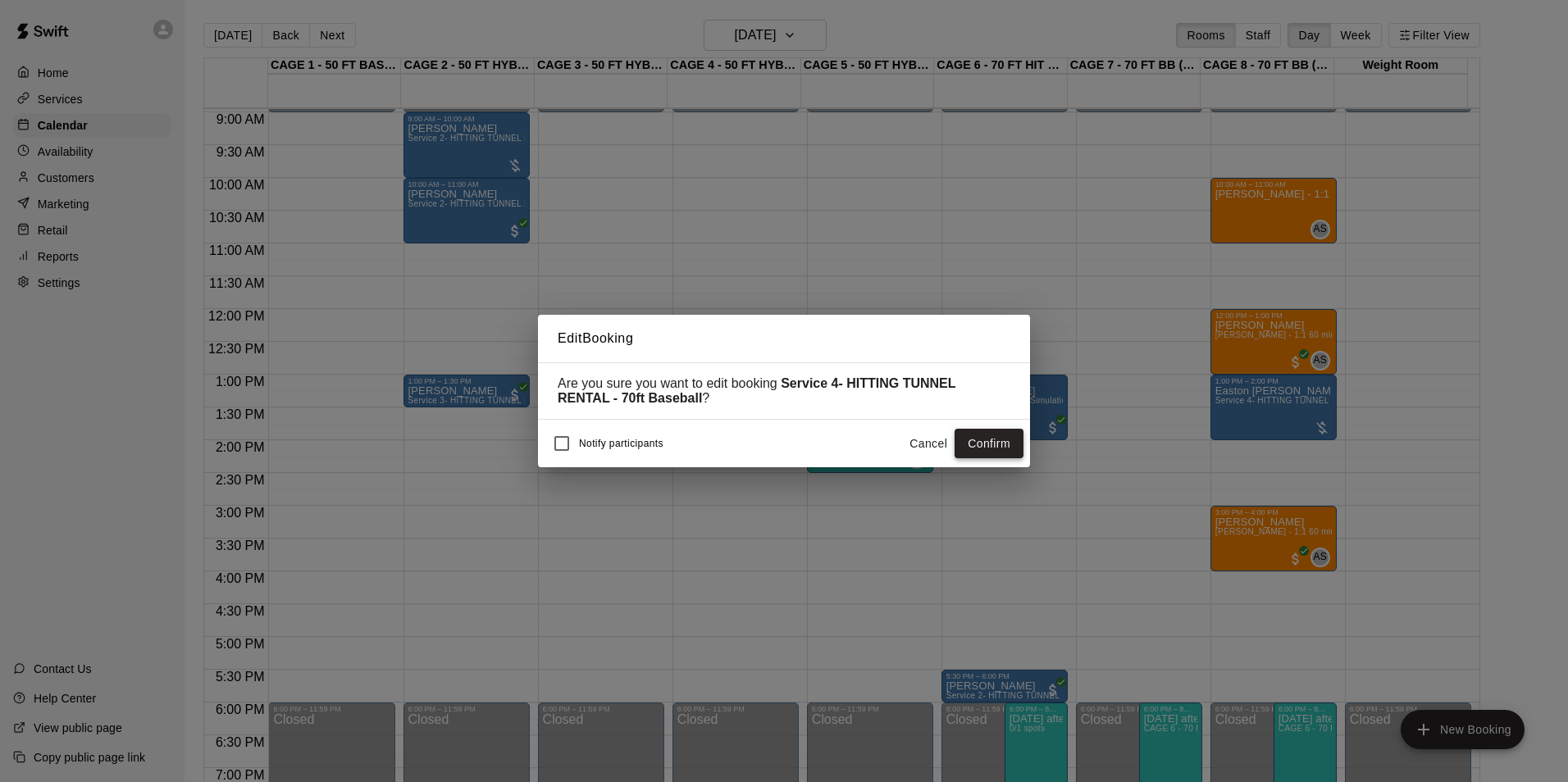
click at [991, 440] on button "Confirm" at bounding box center [988, 444] width 69 height 31
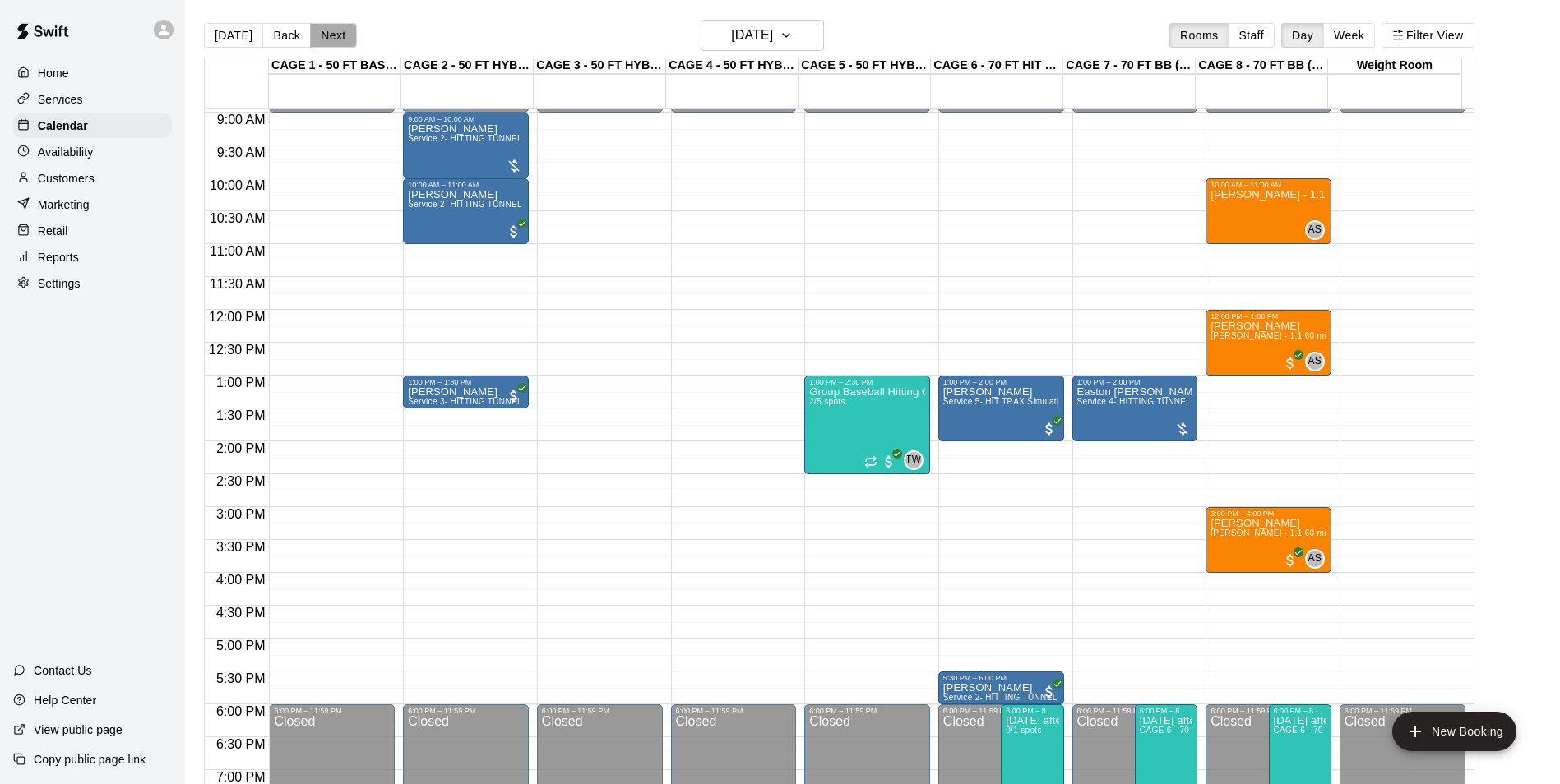
click at [334, 33] on button "Next" at bounding box center [333, 35] width 46 height 25
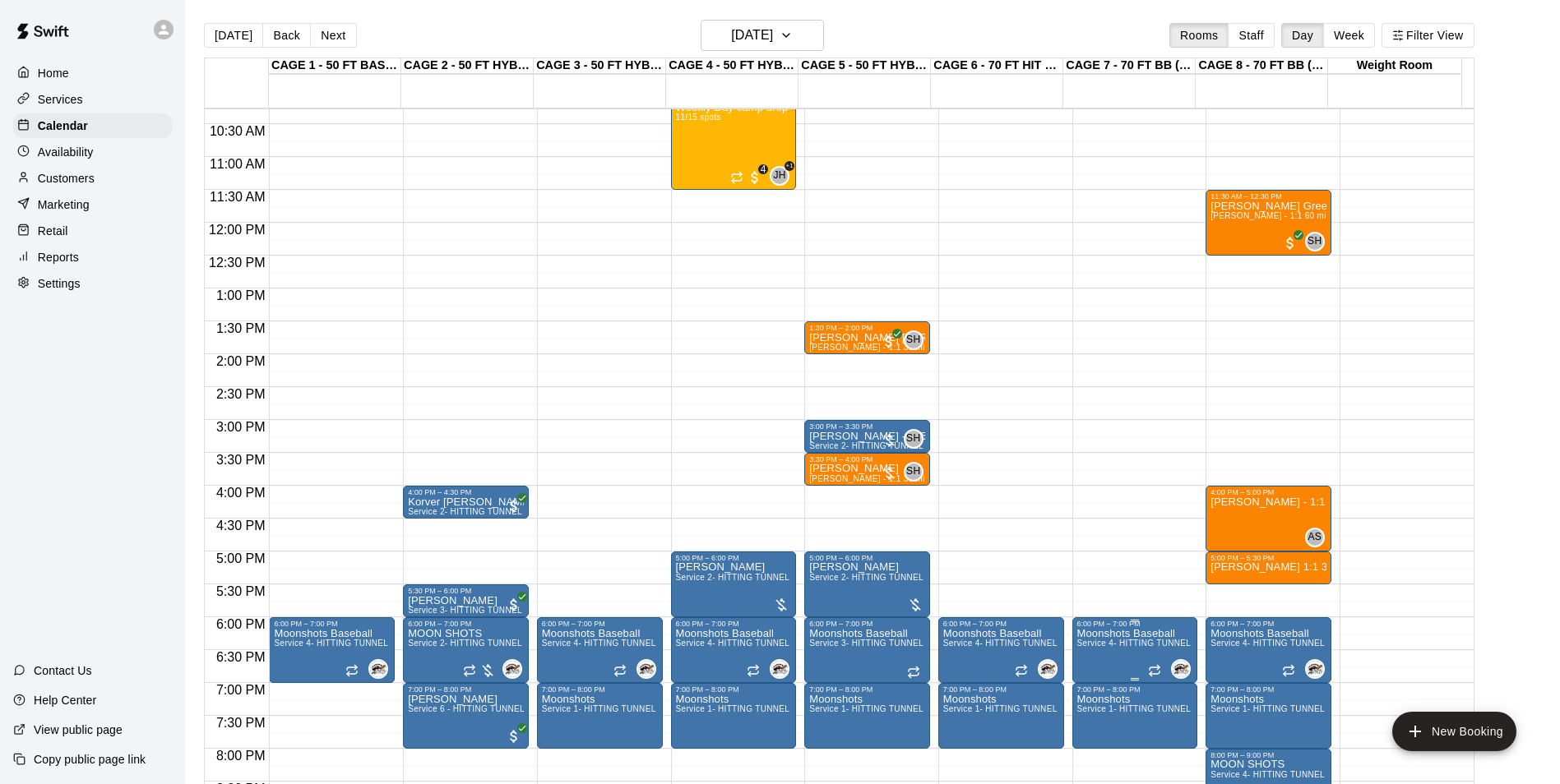
scroll to position [752, 0]
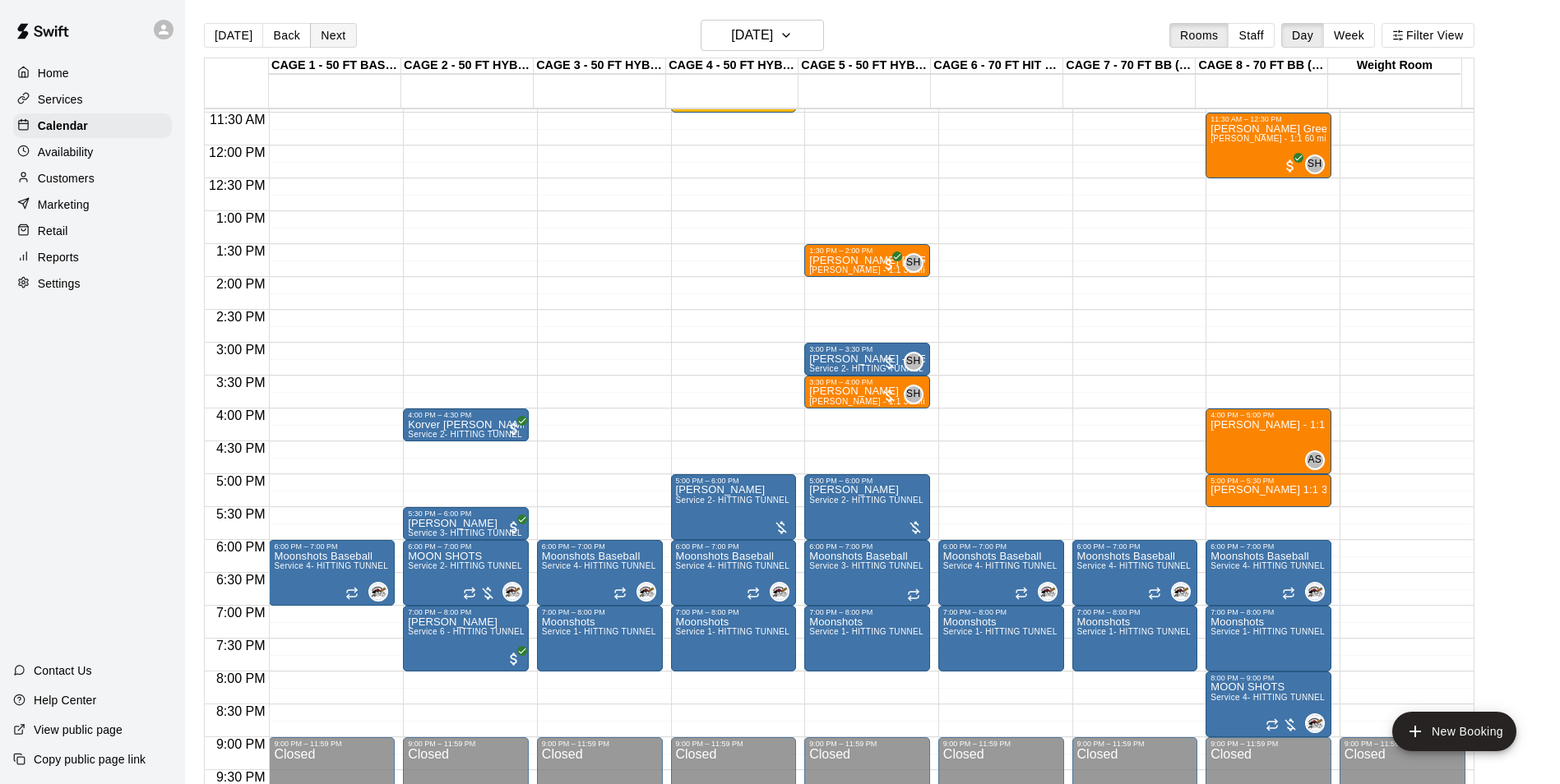
click at [344, 25] on button "Next" at bounding box center [333, 35] width 46 height 25
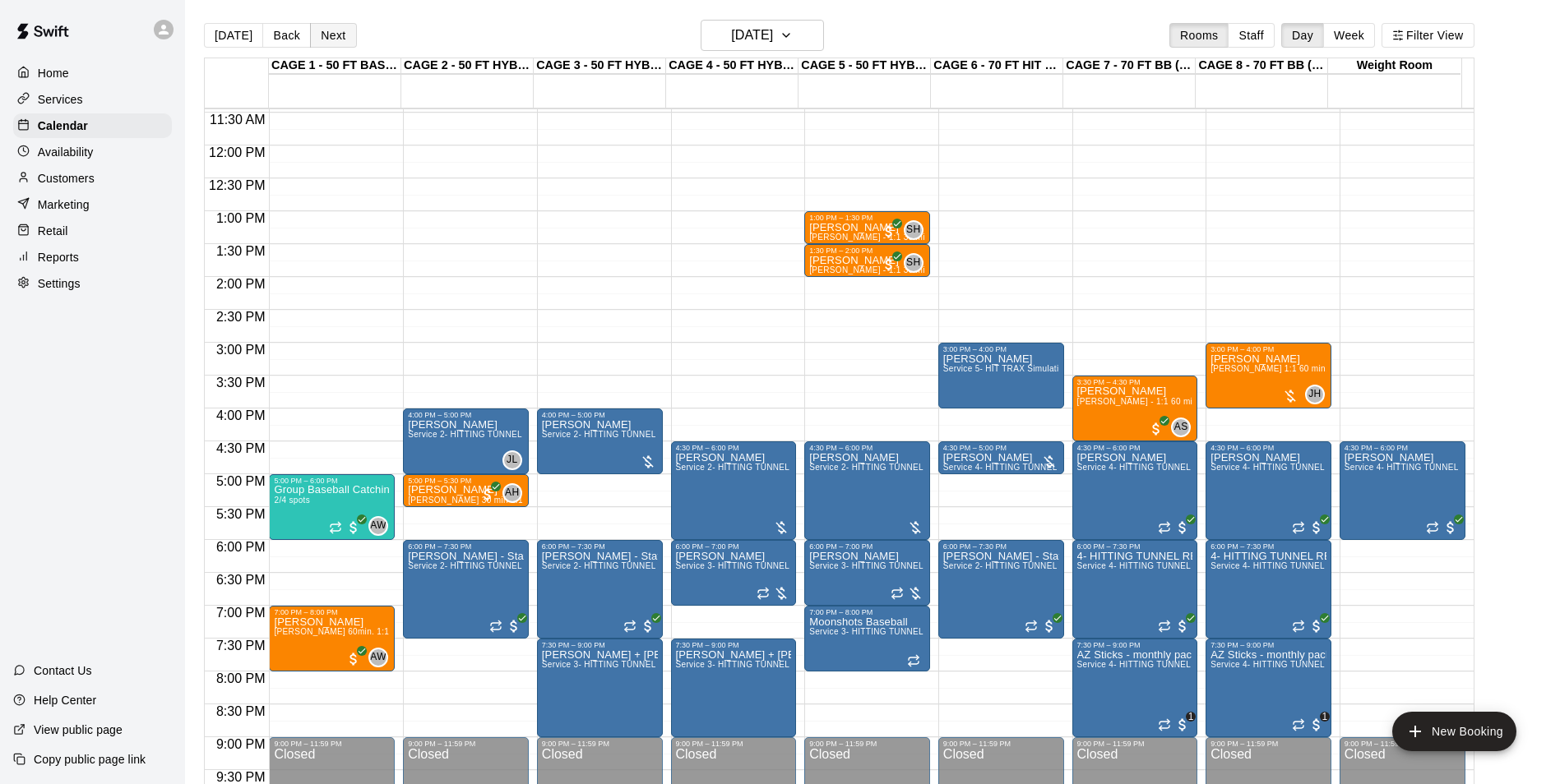
click at [344, 25] on button "Next" at bounding box center [333, 35] width 46 height 25
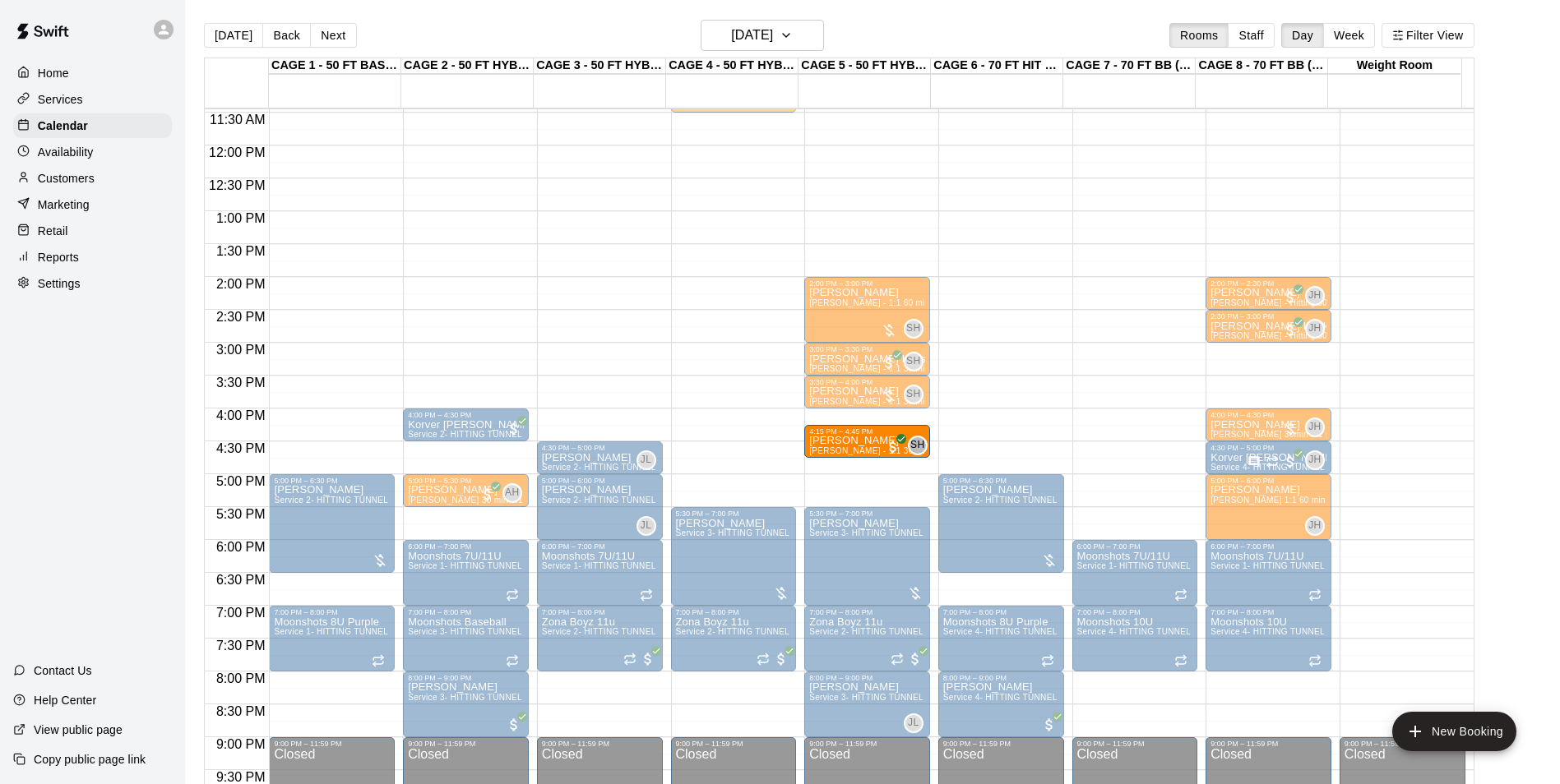
drag, startPoint x: 323, startPoint y: 429, endPoint x: 877, endPoint y: 447, distance: 554.3
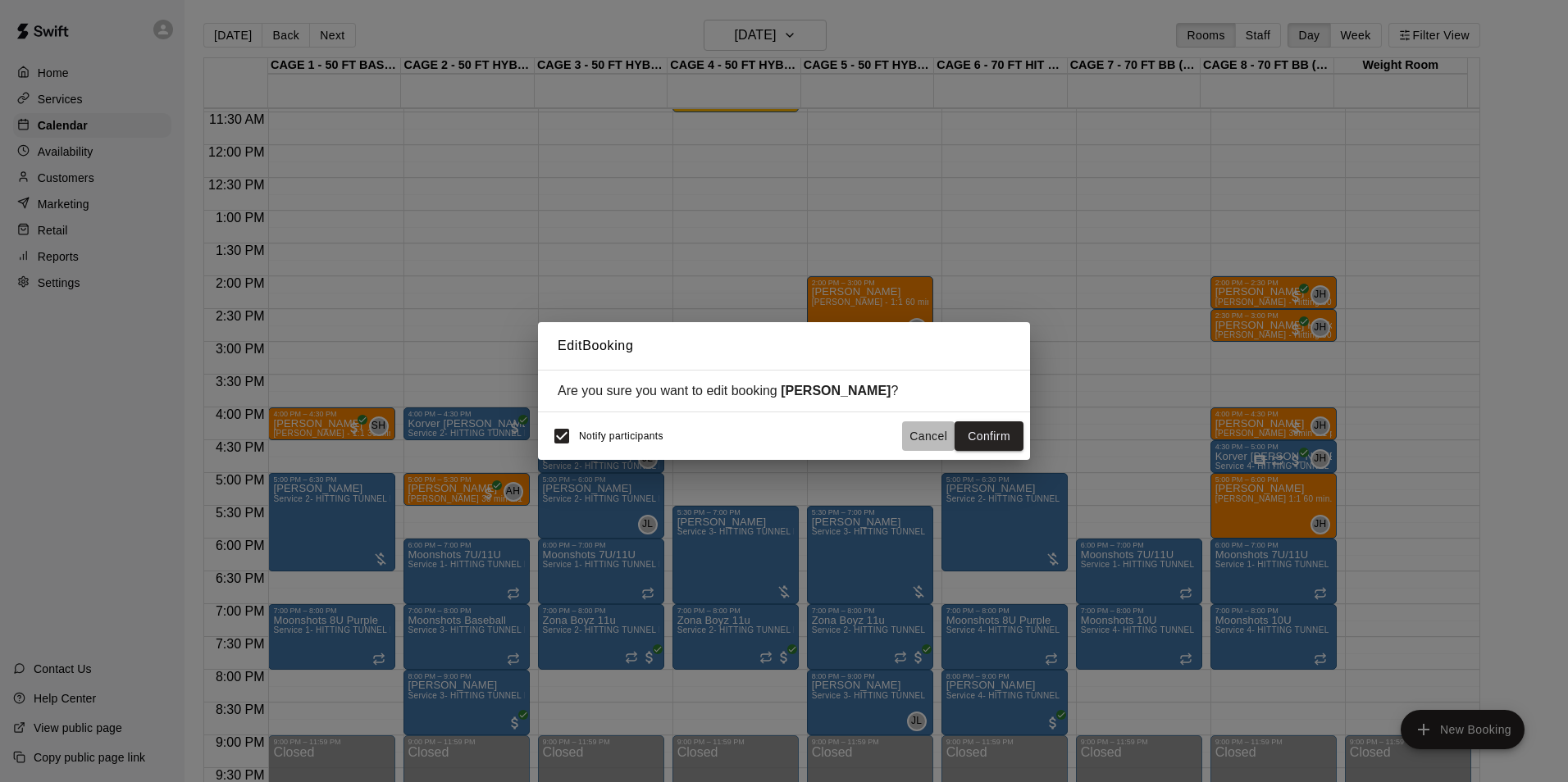
click at [913, 435] on button "Cancel" at bounding box center [929, 436] width 53 height 31
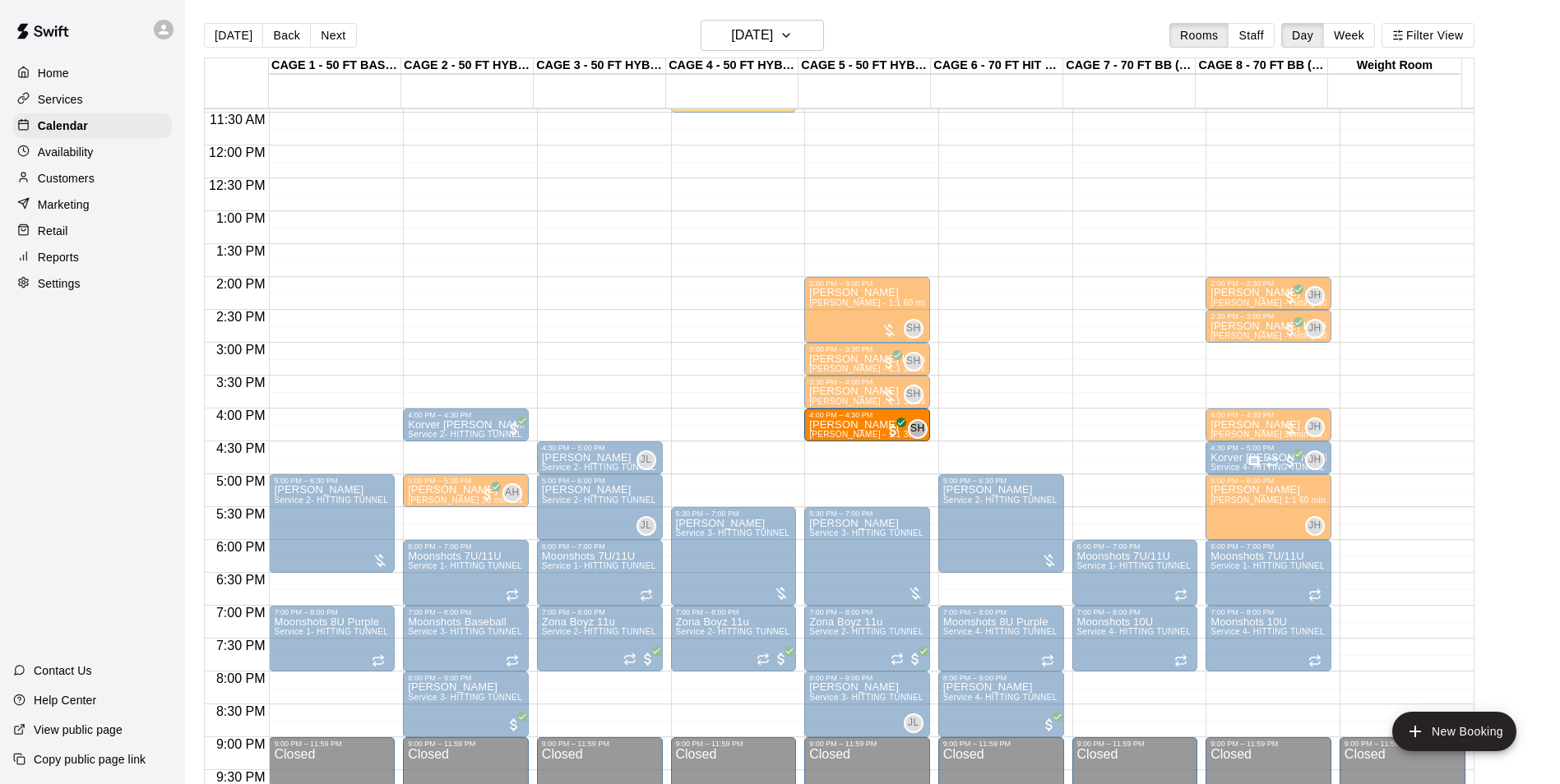
drag, startPoint x: 313, startPoint y: 430, endPoint x: 805, endPoint y: 438, distance: 492.1
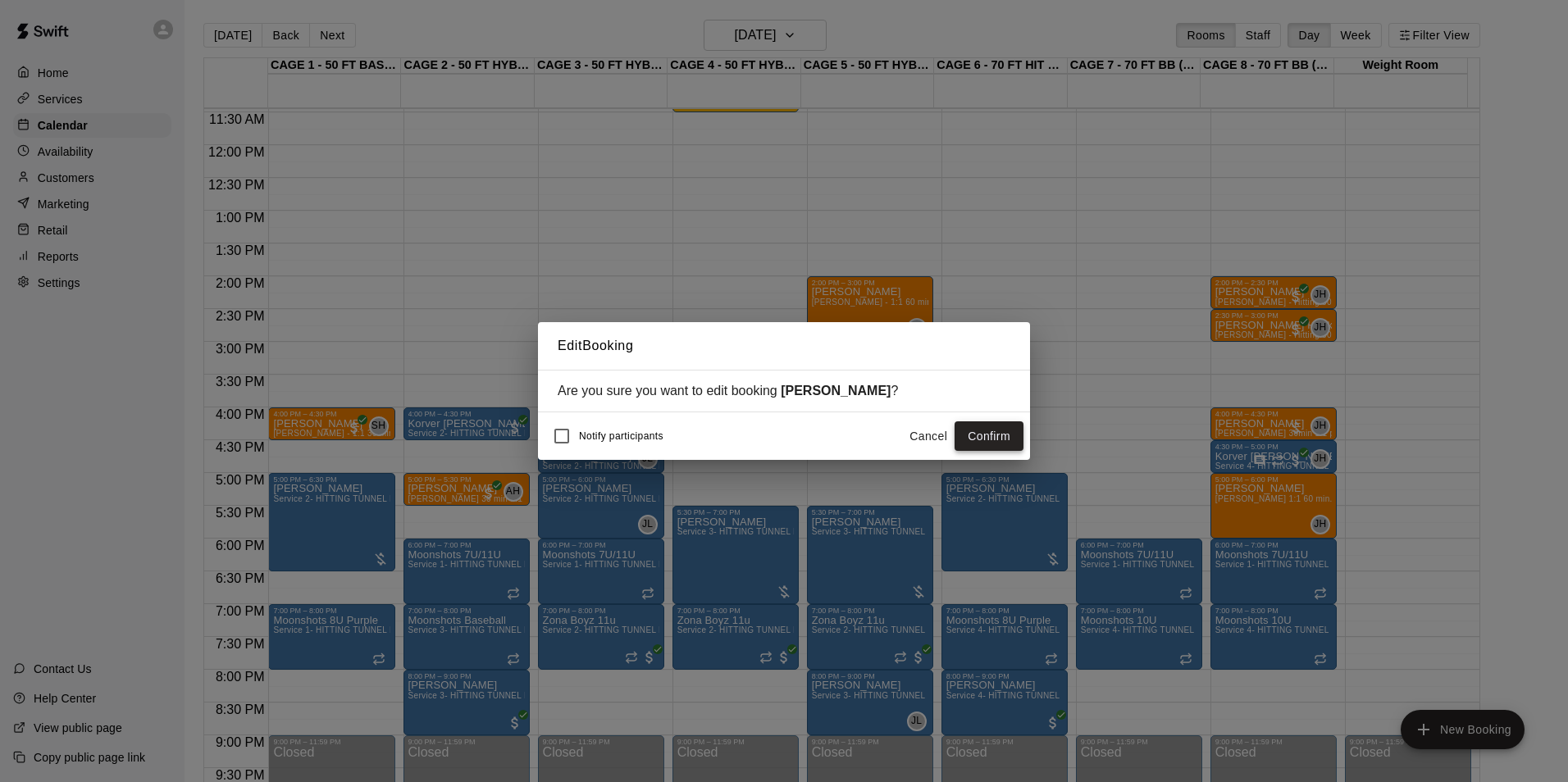
click at [1005, 439] on button "Confirm" at bounding box center [988, 436] width 69 height 31
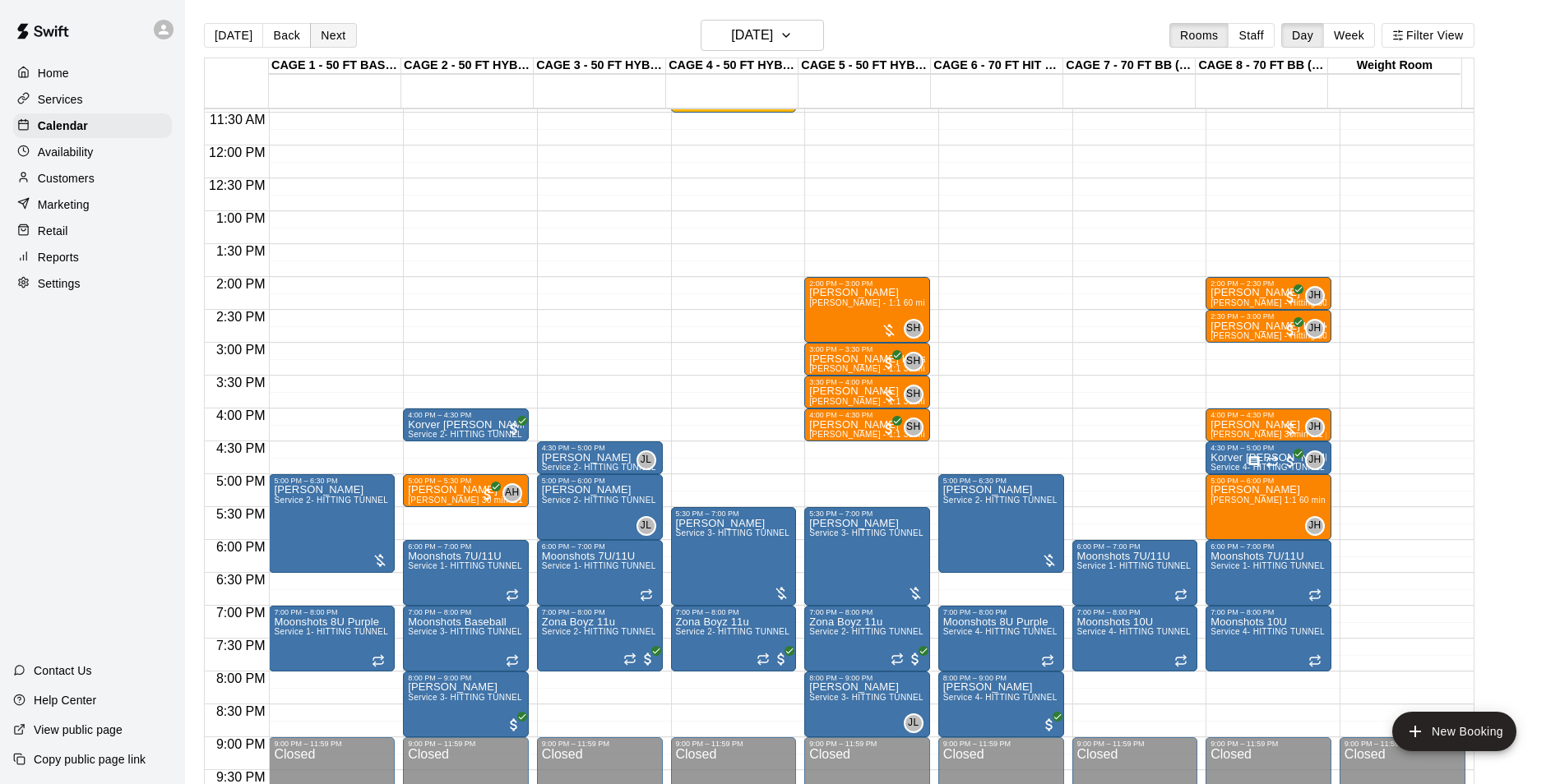
click at [341, 35] on button "Next" at bounding box center [333, 35] width 46 height 25
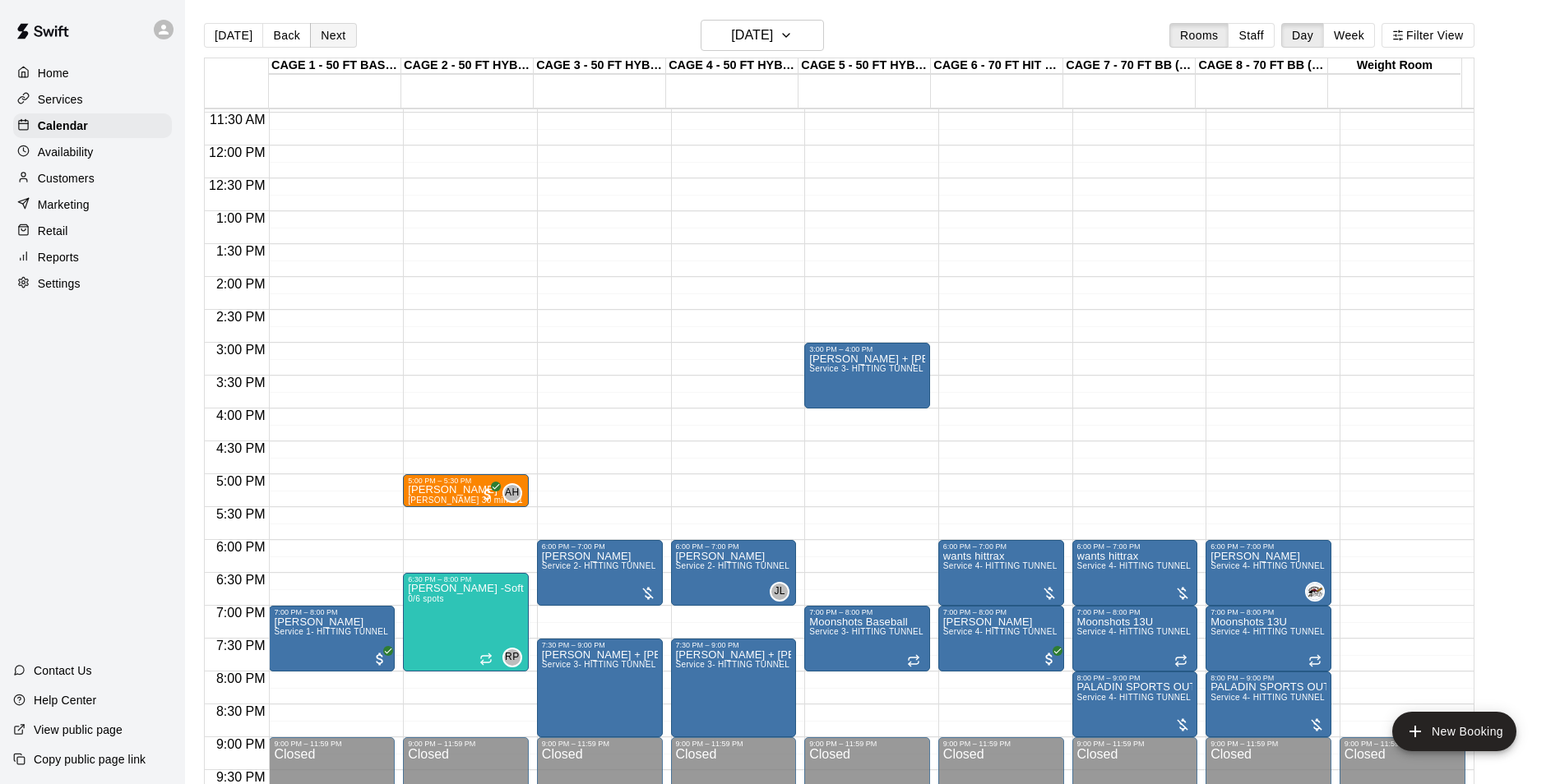
click at [346, 43] on button "Next" at bounding box center [333, 35] width 46 height 25
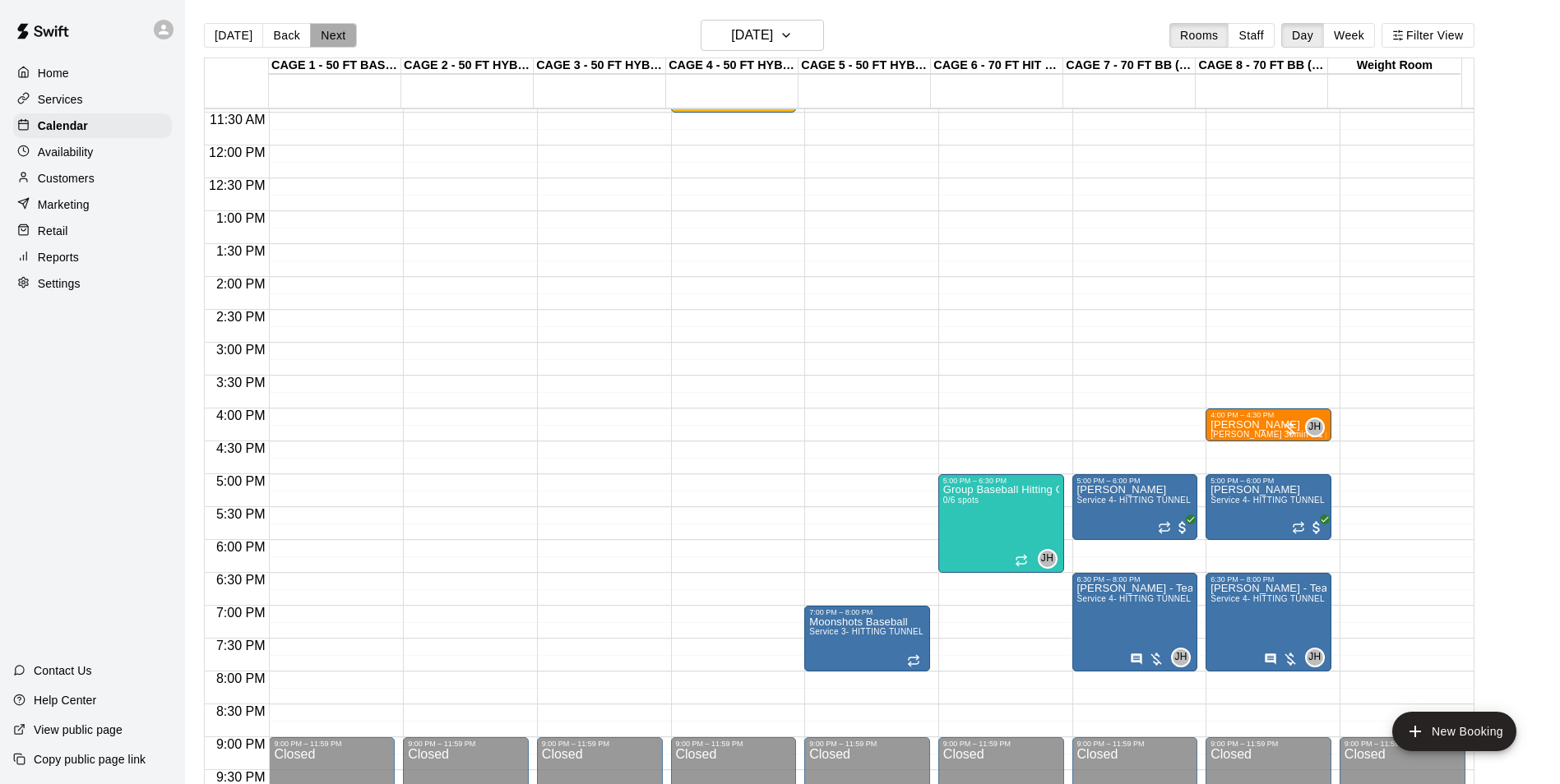
click at [338, 41] on button "Next" at bounding box center [333, 35] width 46 height 25
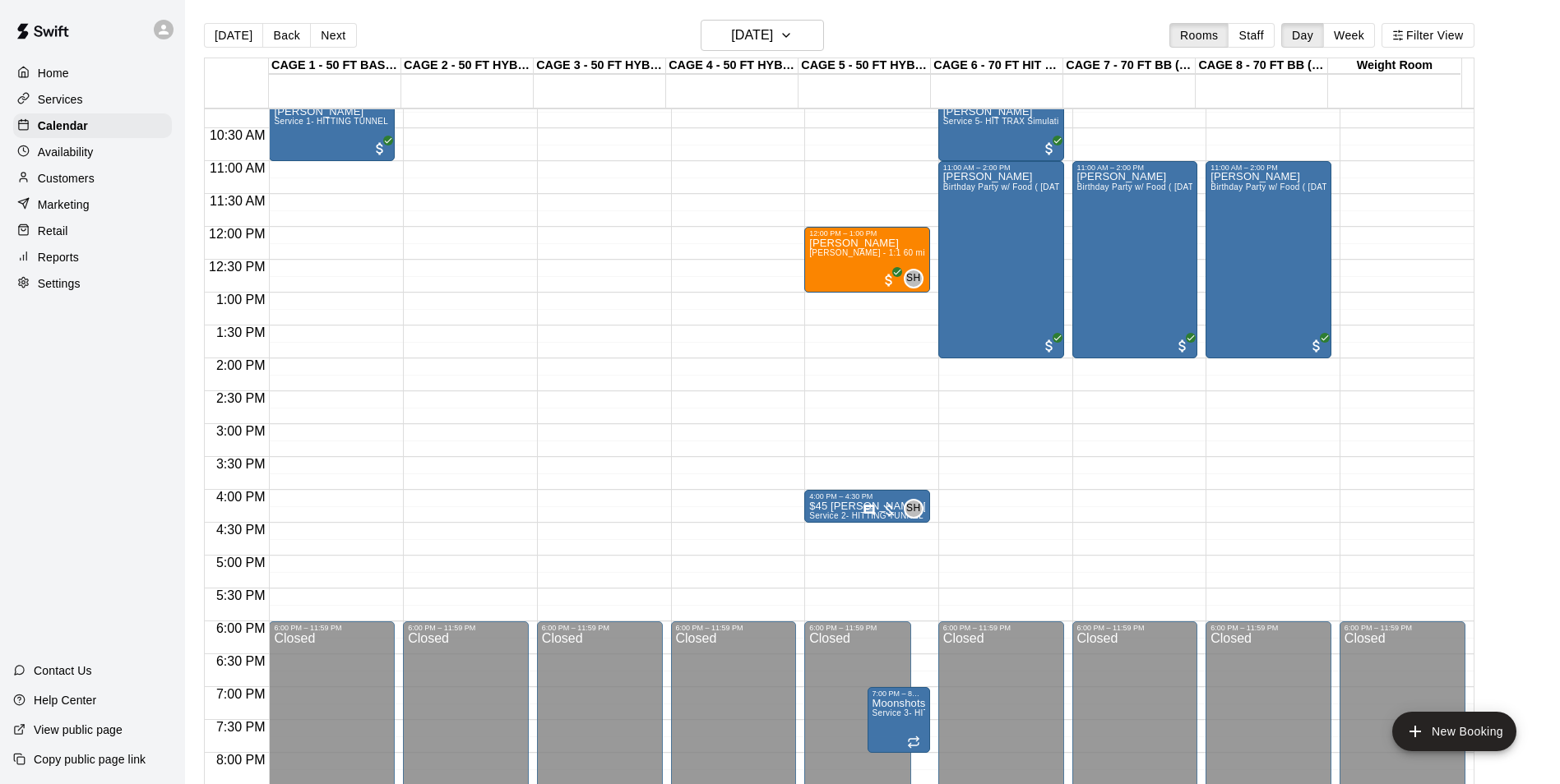
scroll to position [671, 0]
click at [823, 507] on p "$45 Ryder Livingston - used package credit for tunnel time" at bounding box center [867, 507] width 116 height 0
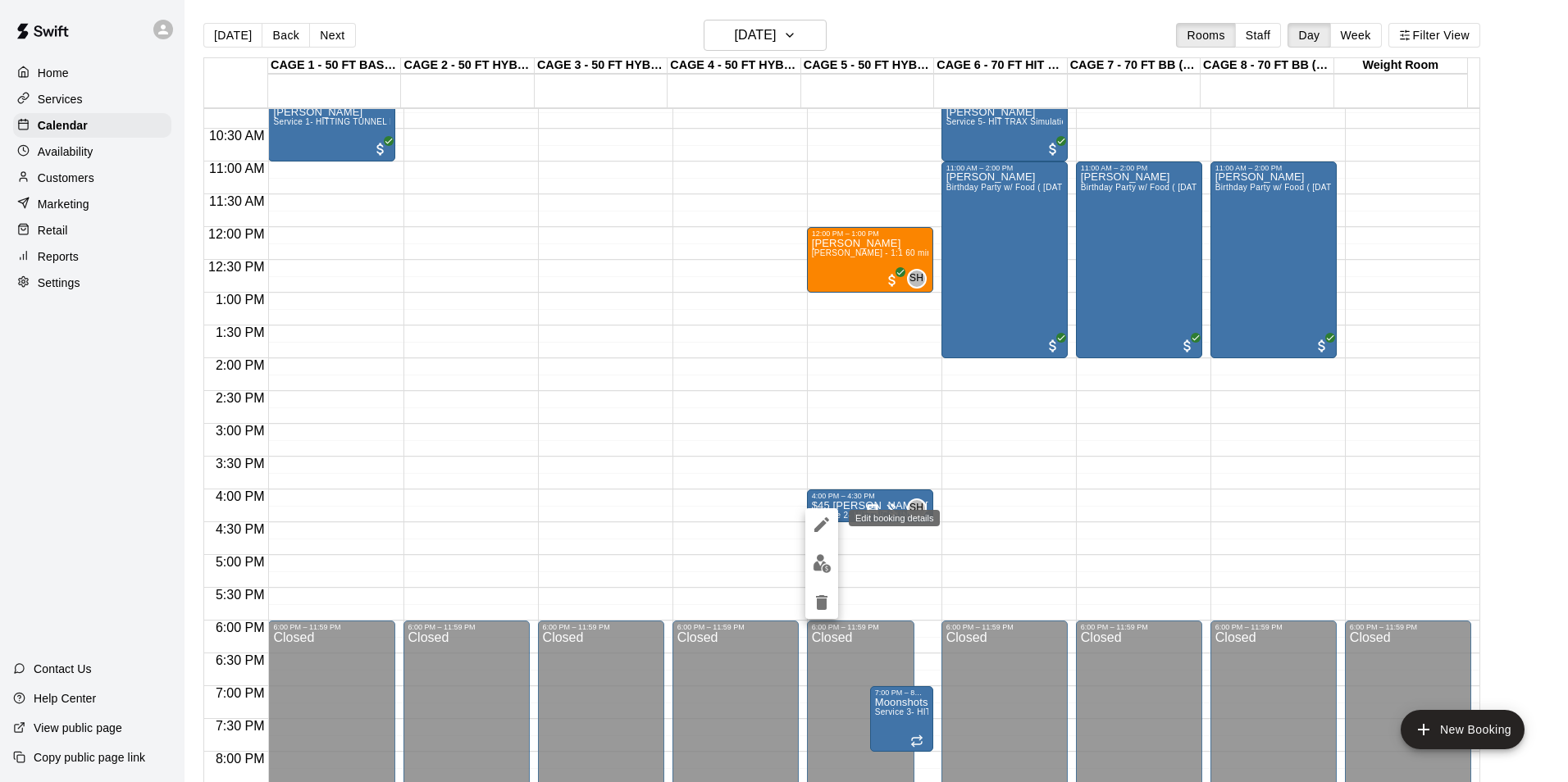
click at [821, 512] on button "edit" at bounding box center [821, 524] width 32 height 32
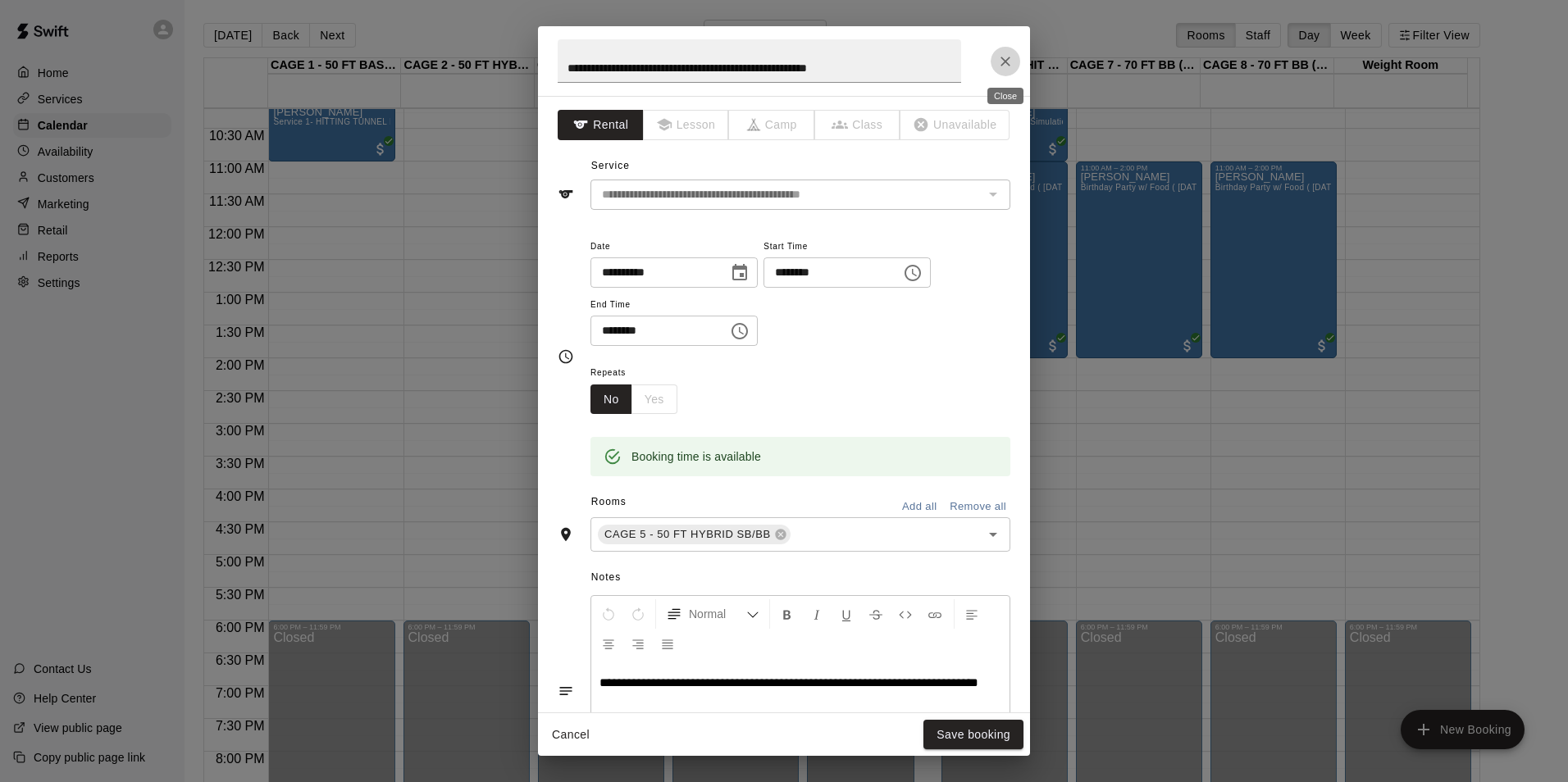
click at [1014, 62] on button "Close" at bounding box center [1006, 61] width 30 height 30
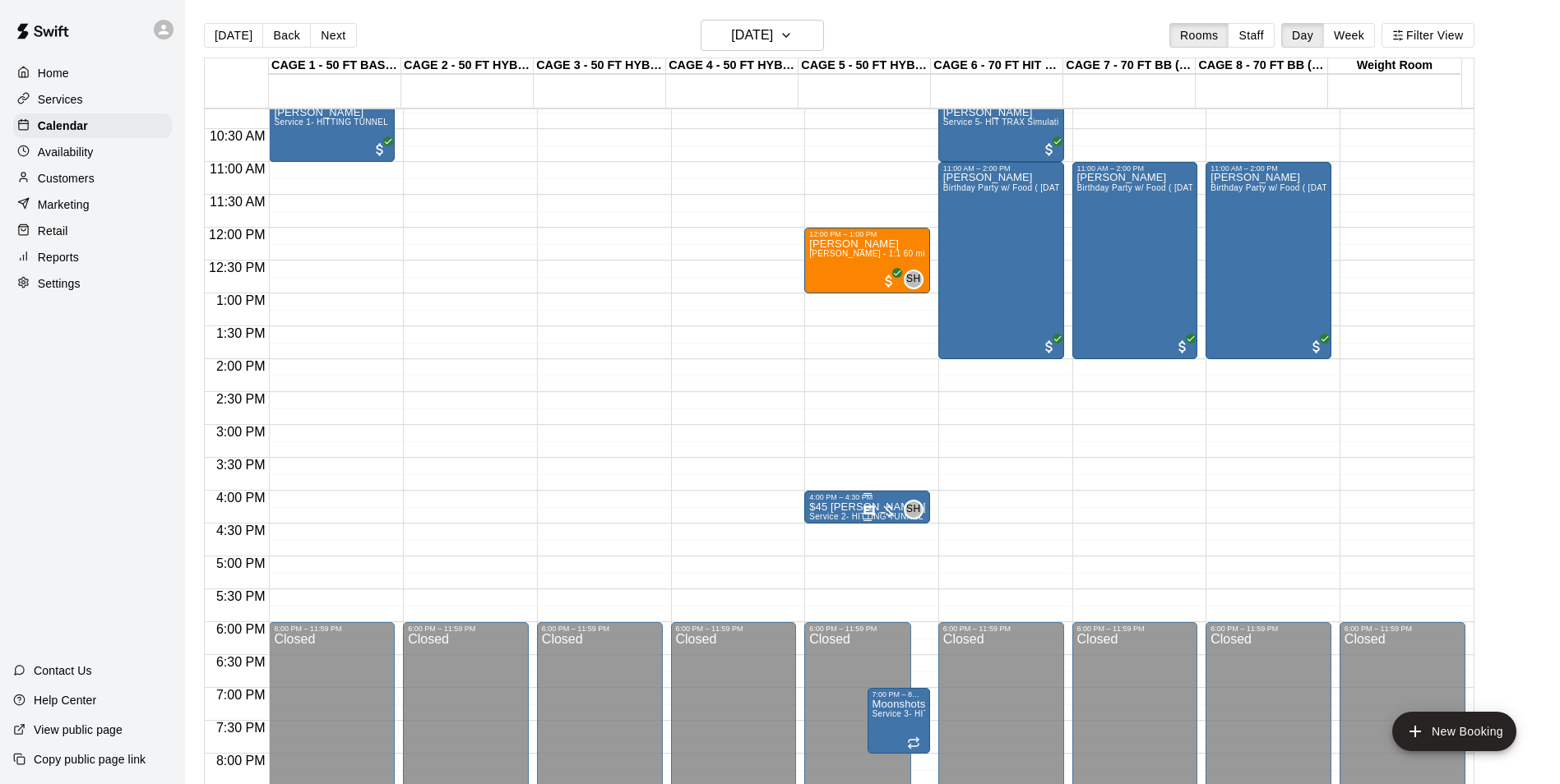
click at [828, 507] on p "$45 Ryder Livingston - used package credit for tunnel time" at bounding box center [867, 507] width 116 height 0
click at [827, 550] on button "edit" at bounding box center [823, 565] width 32 height 32
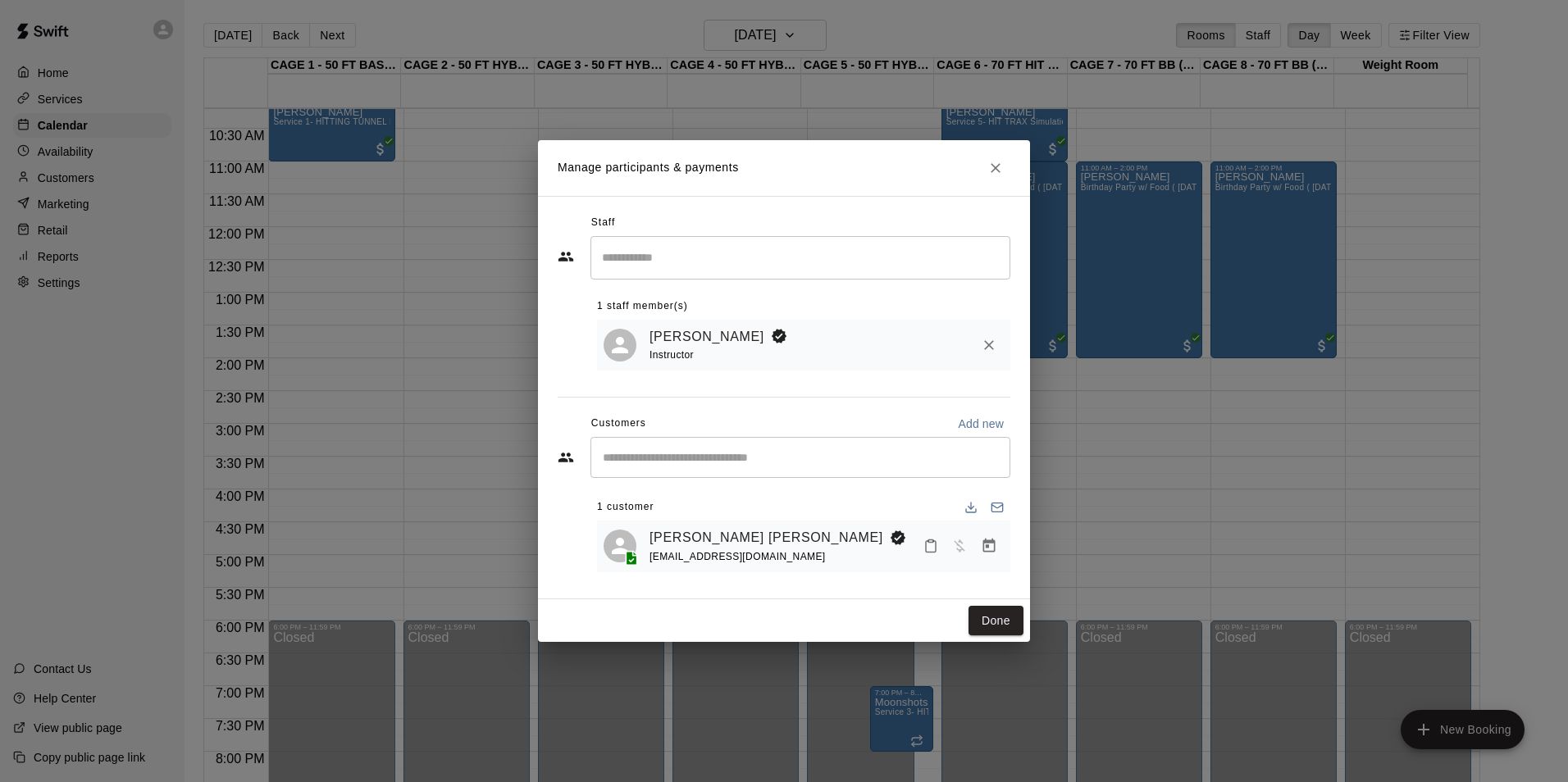
click at [1006, 182] on h2 "Manage participants & payments" at bounding box center [784, 168] width 492 height 56
click at [987, 160] on icon "Close" at bounding box center [995, 168] width 17 height 17
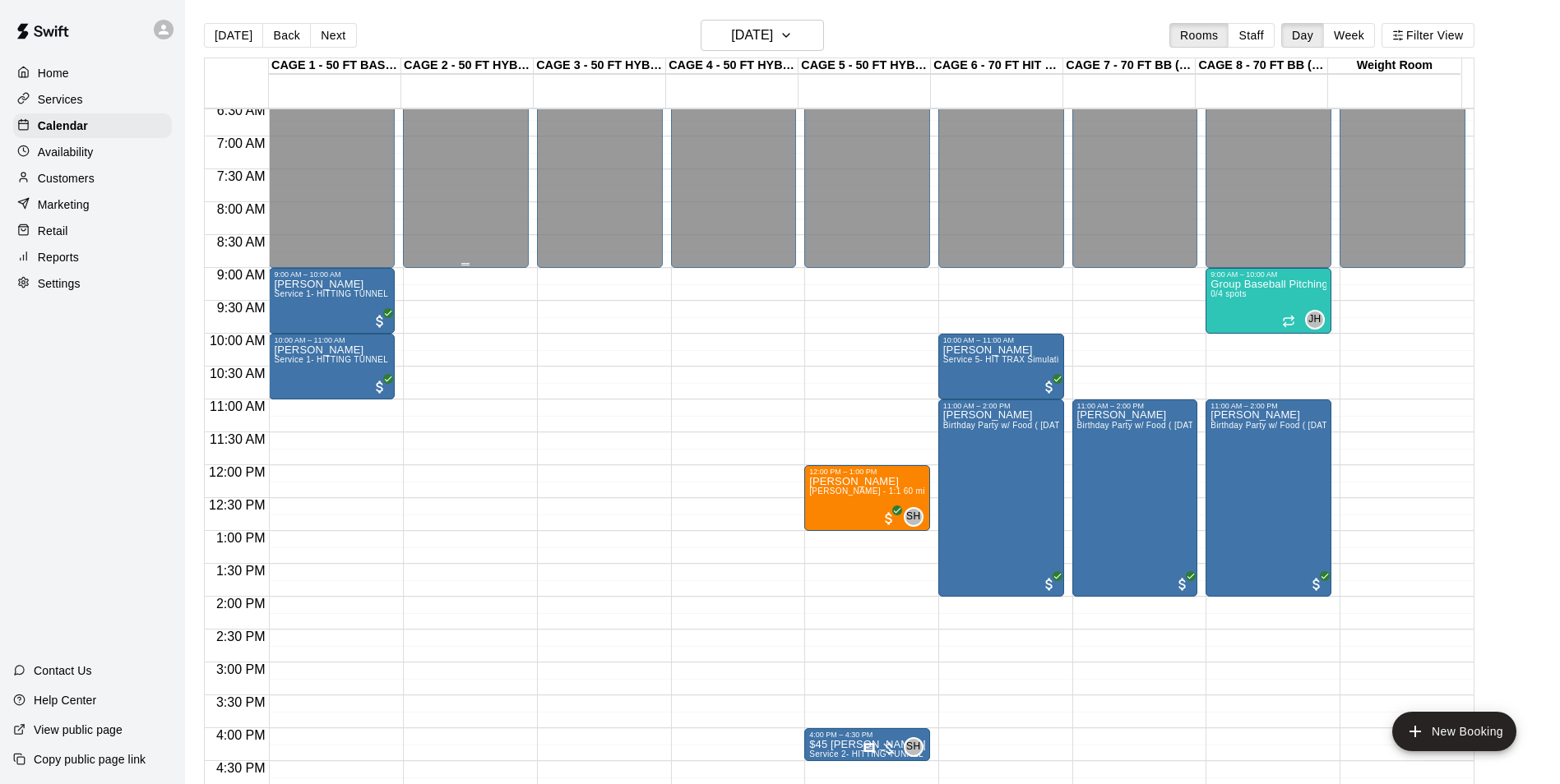
scroll to position [424, 0]
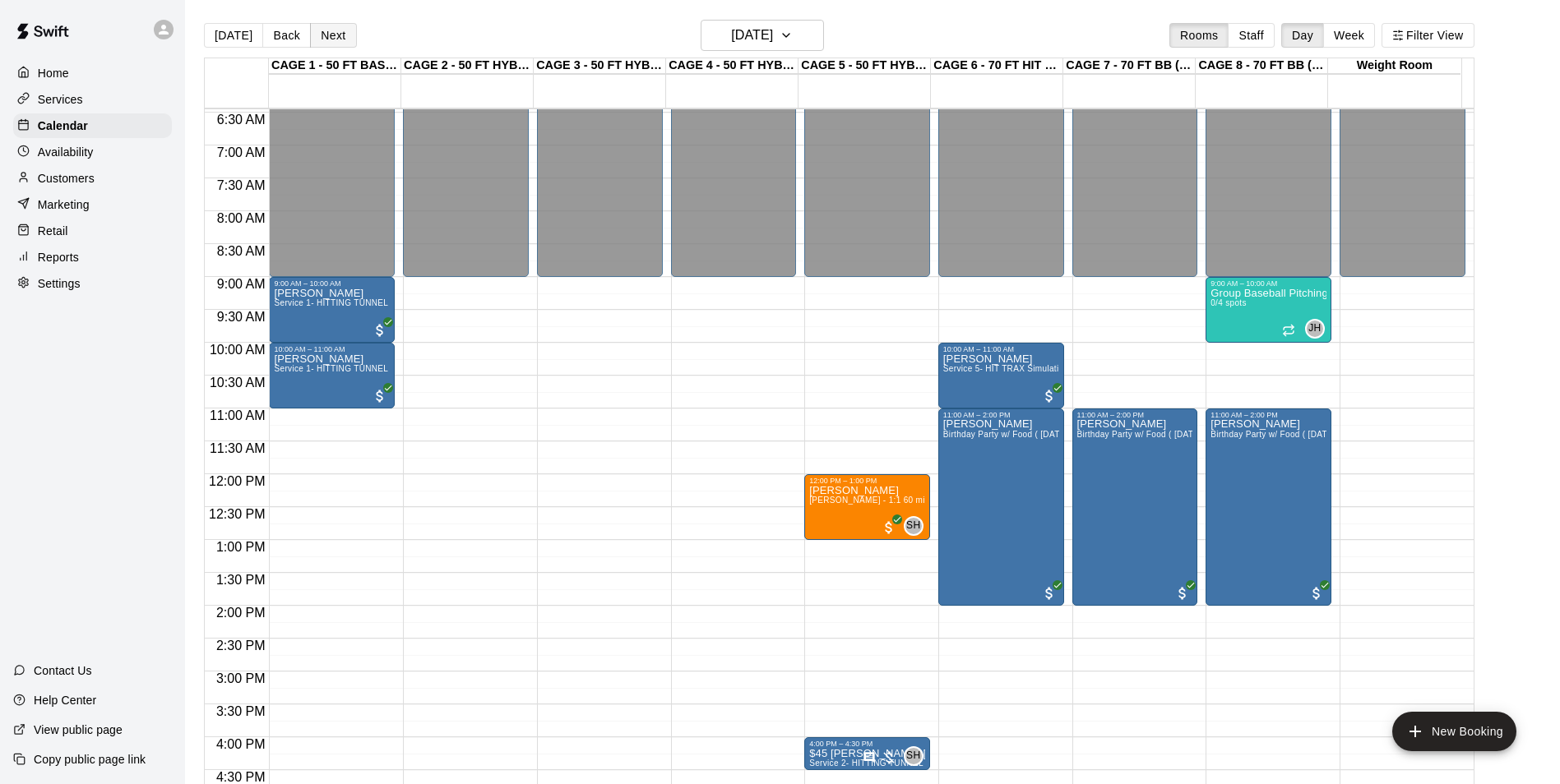
click at [328, 40] on button "Next" at bounding box center [333, 35] width 46 height 25
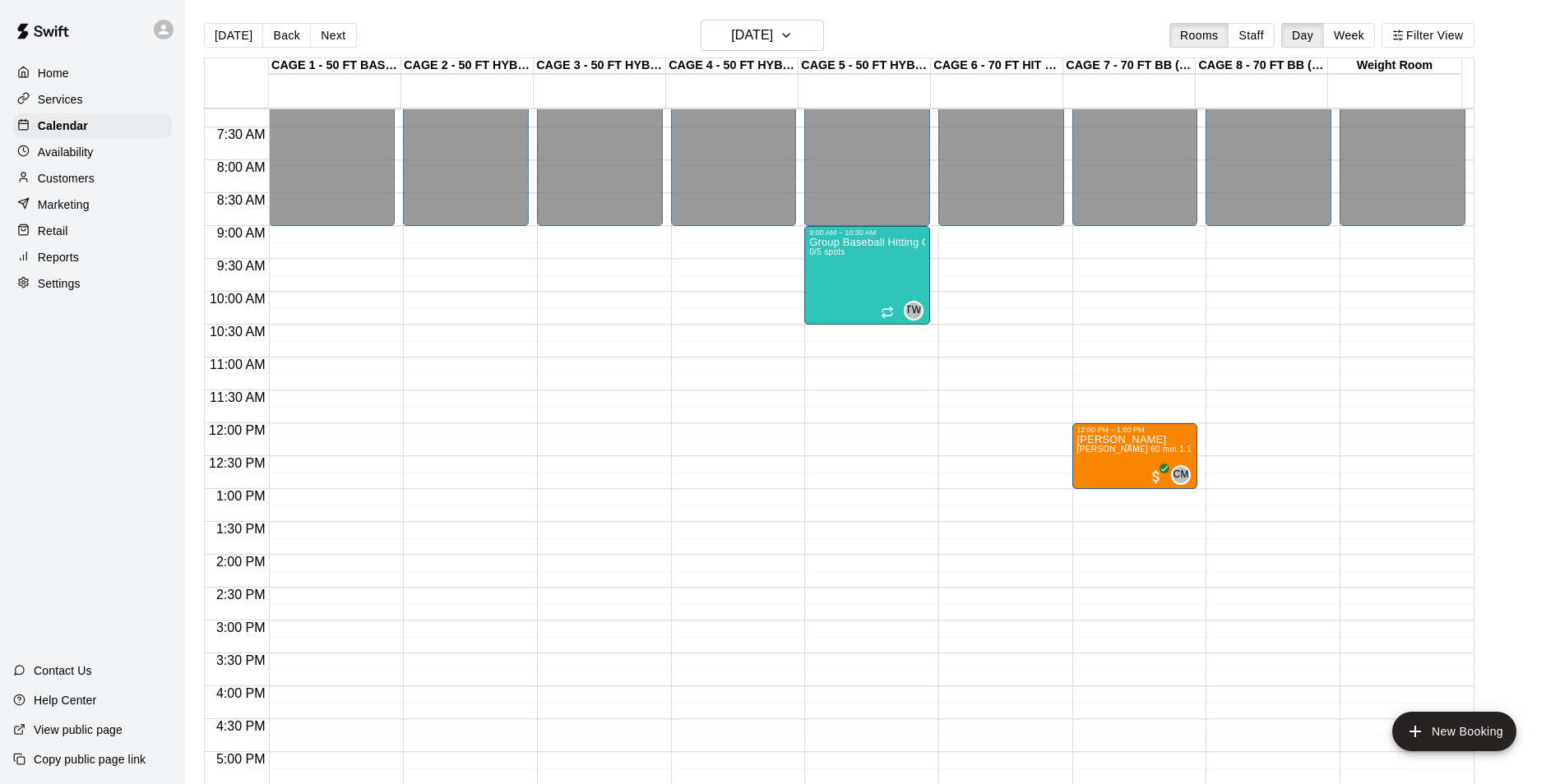
scroll to position [671, 0]
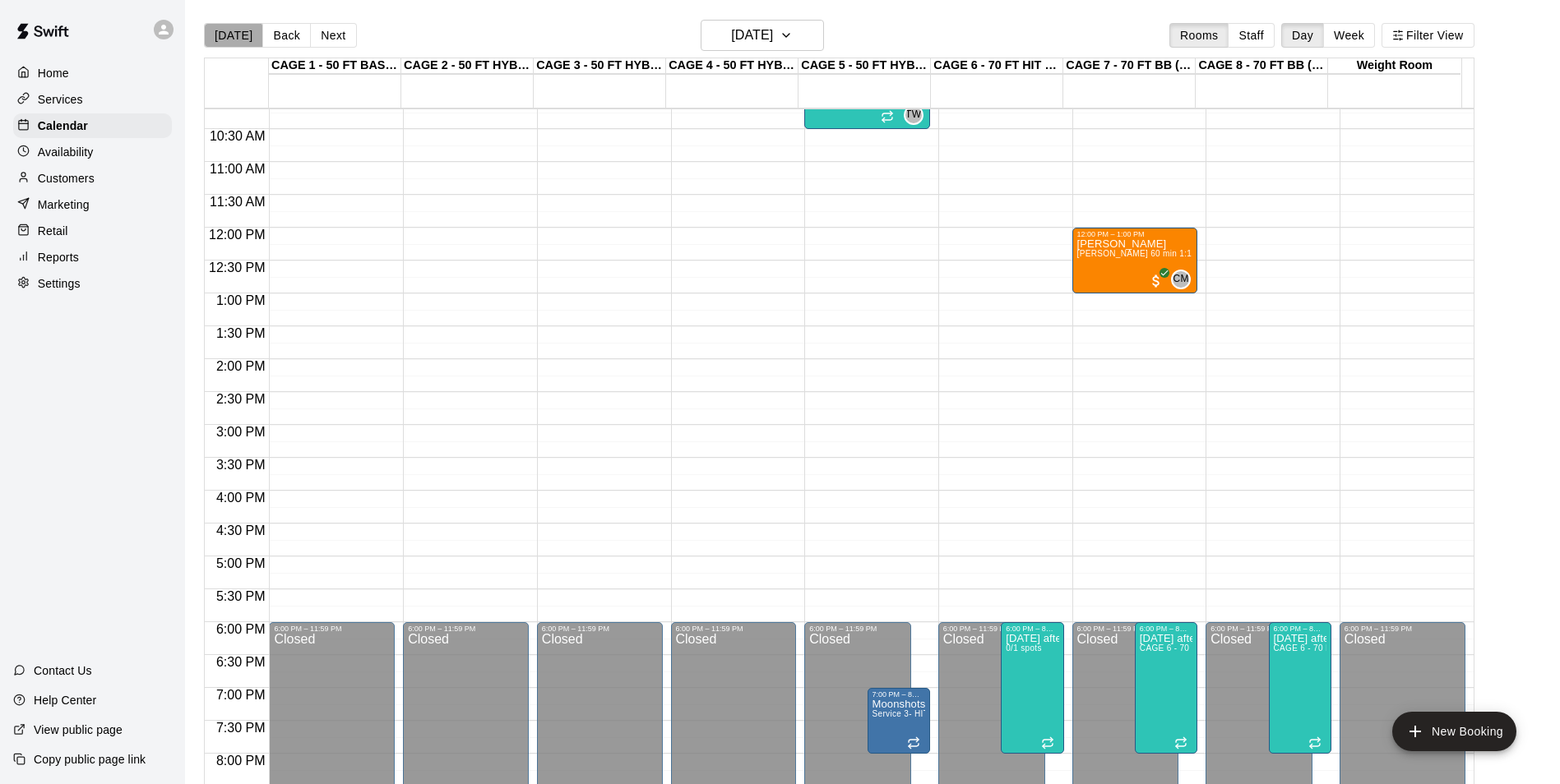
click at [233, 42] on button "[DATE]" at bounding box center [233, 35] width 59 height 25
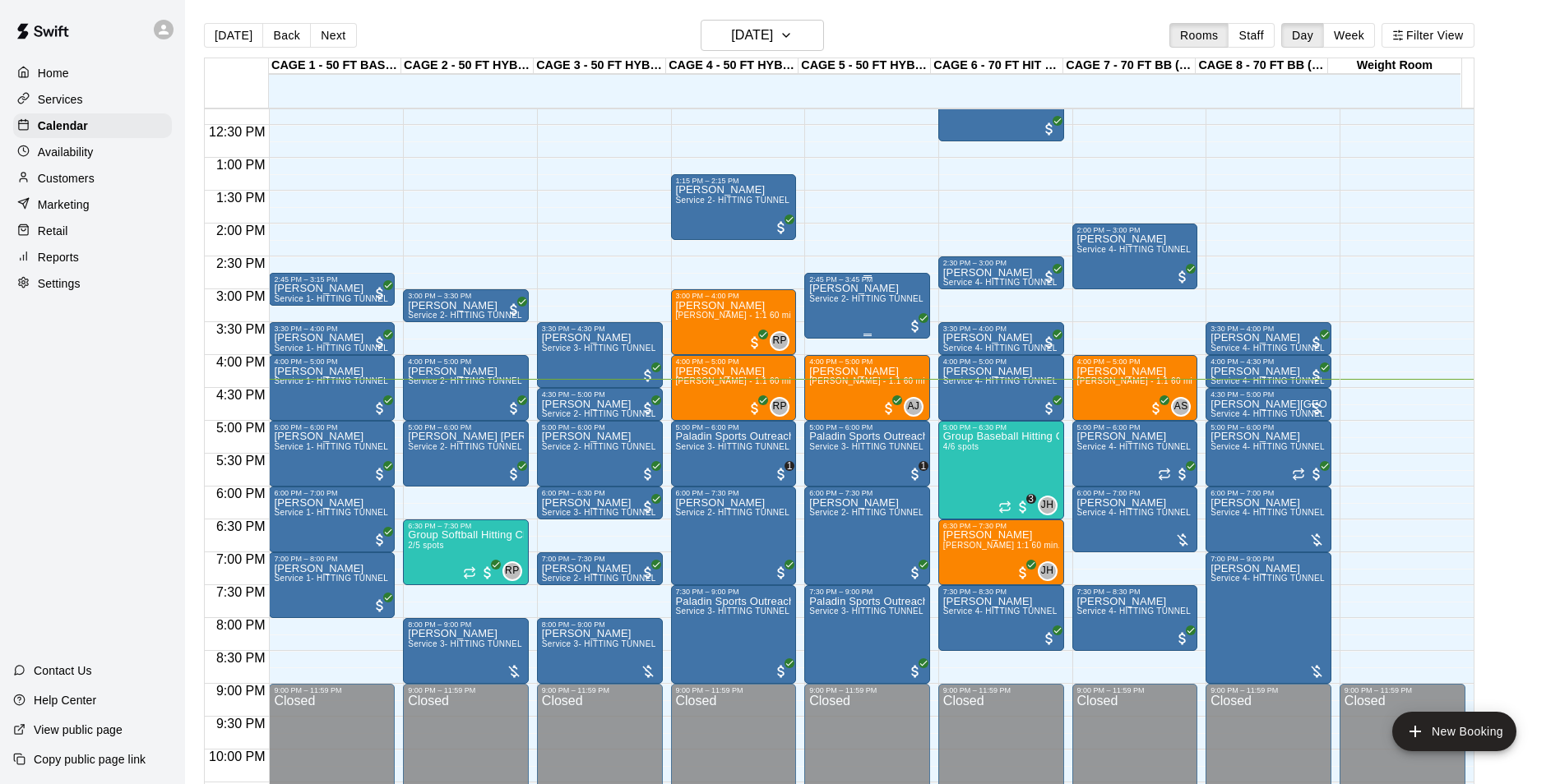
scroll to position [835, 0]
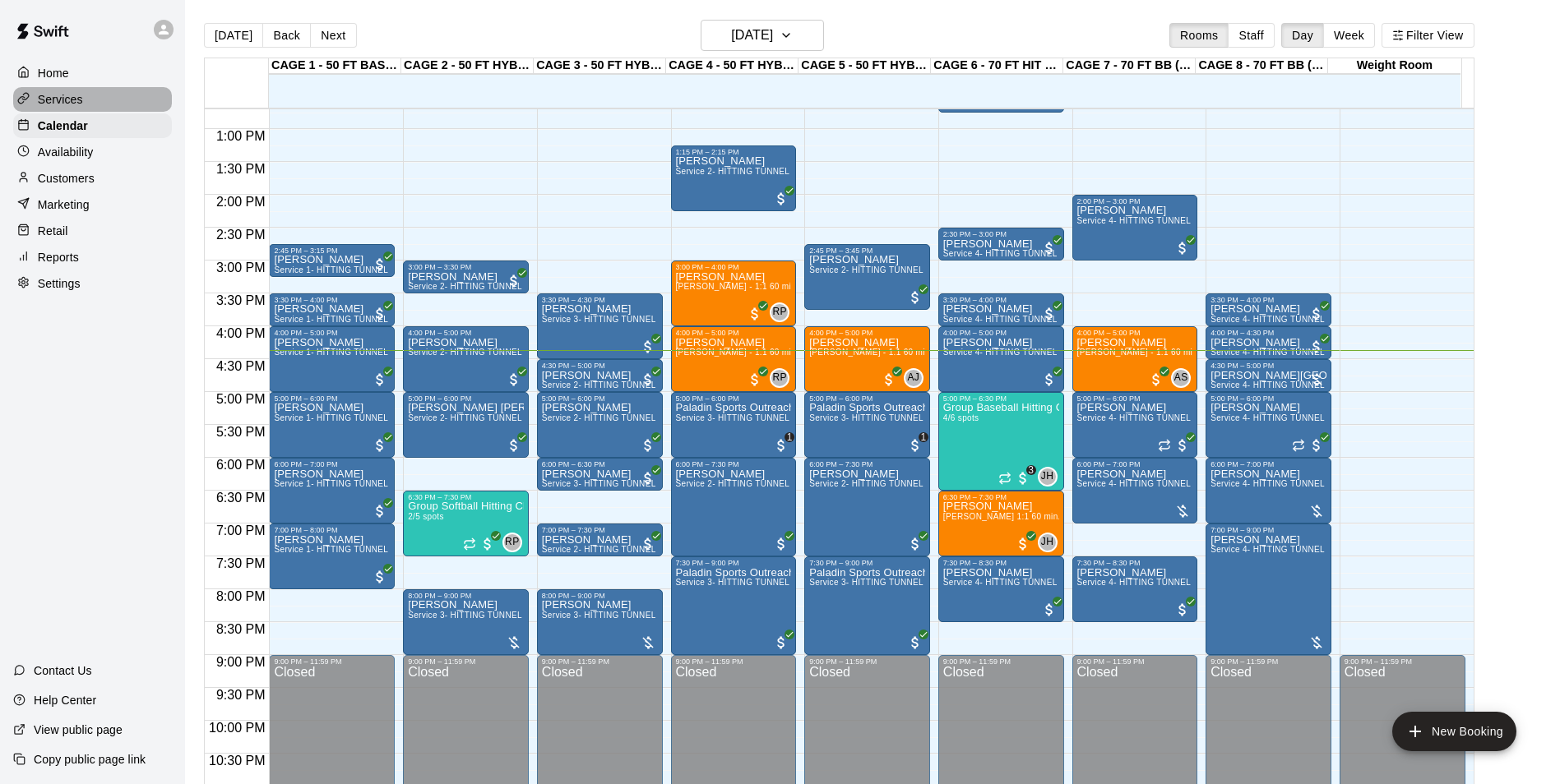
click at [149, 99] on div "Services" at bounding box center [92, 99] width 159 height 25
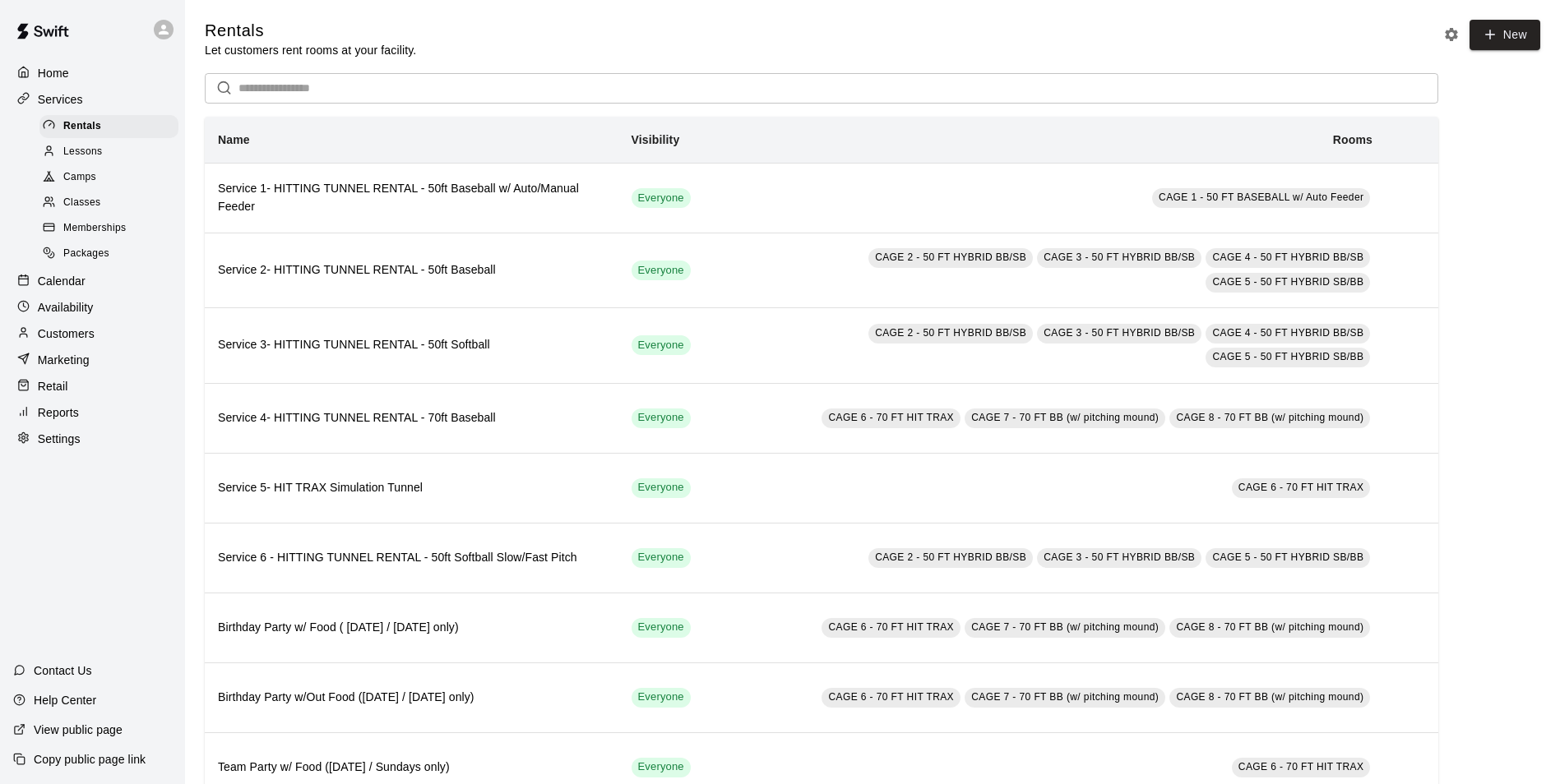
click at [139, 211] on div "Classes" at bounding box center [109, 203] width 139 height 23
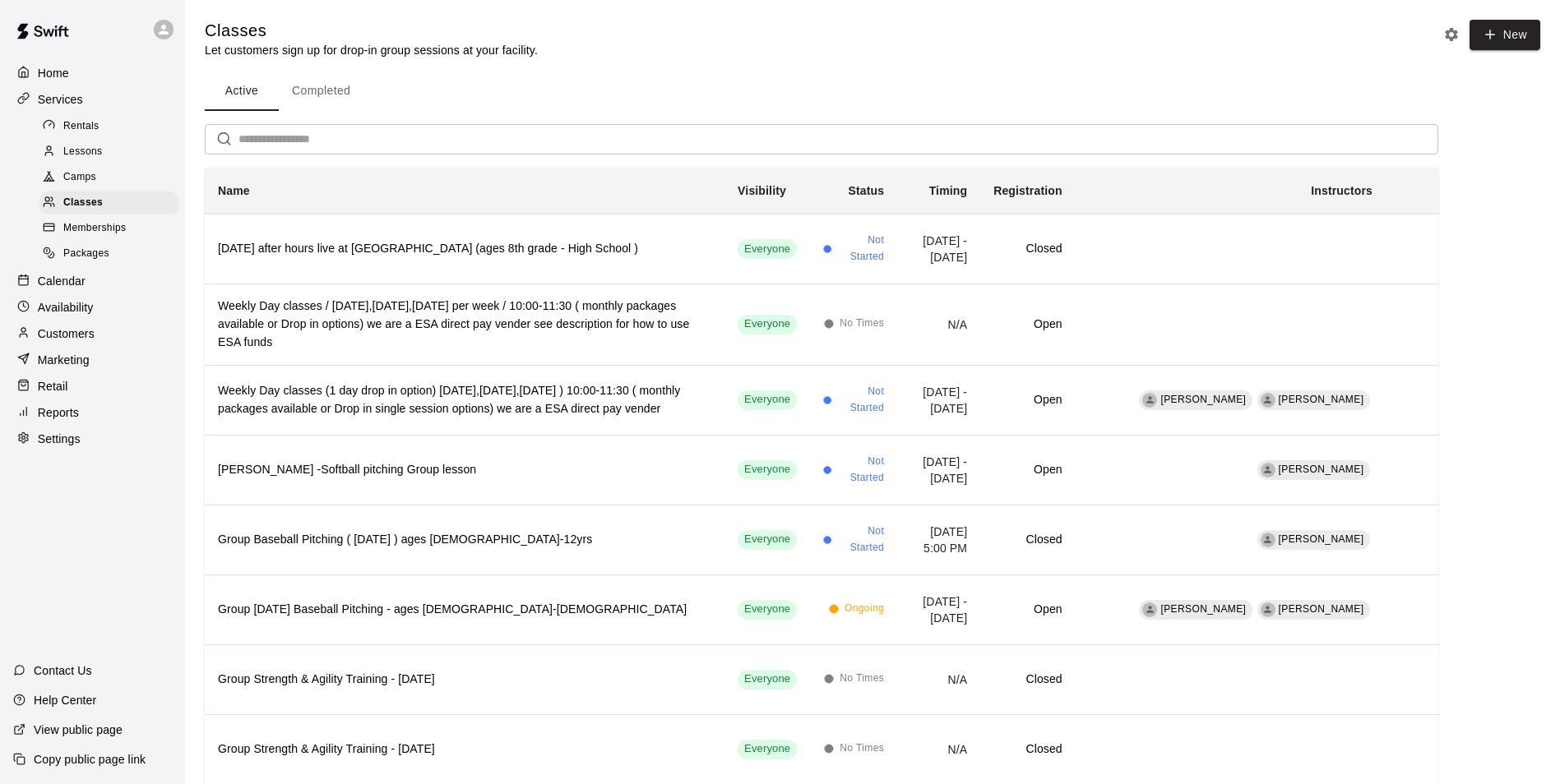
click at [86, 289] on div "Calendar" at bounding box center [92, 281] width 159 height 25
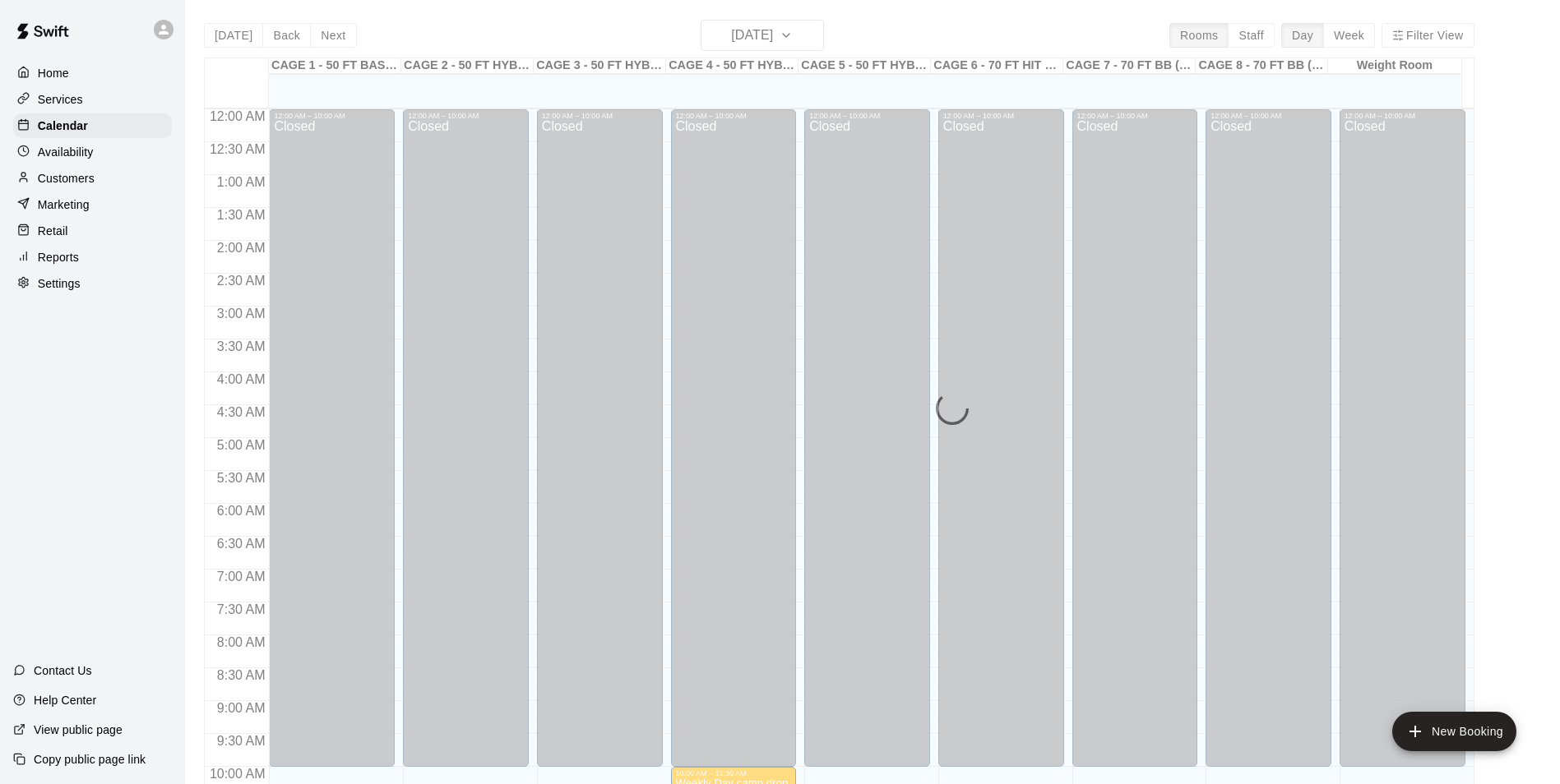
scroll to position [835, 0]
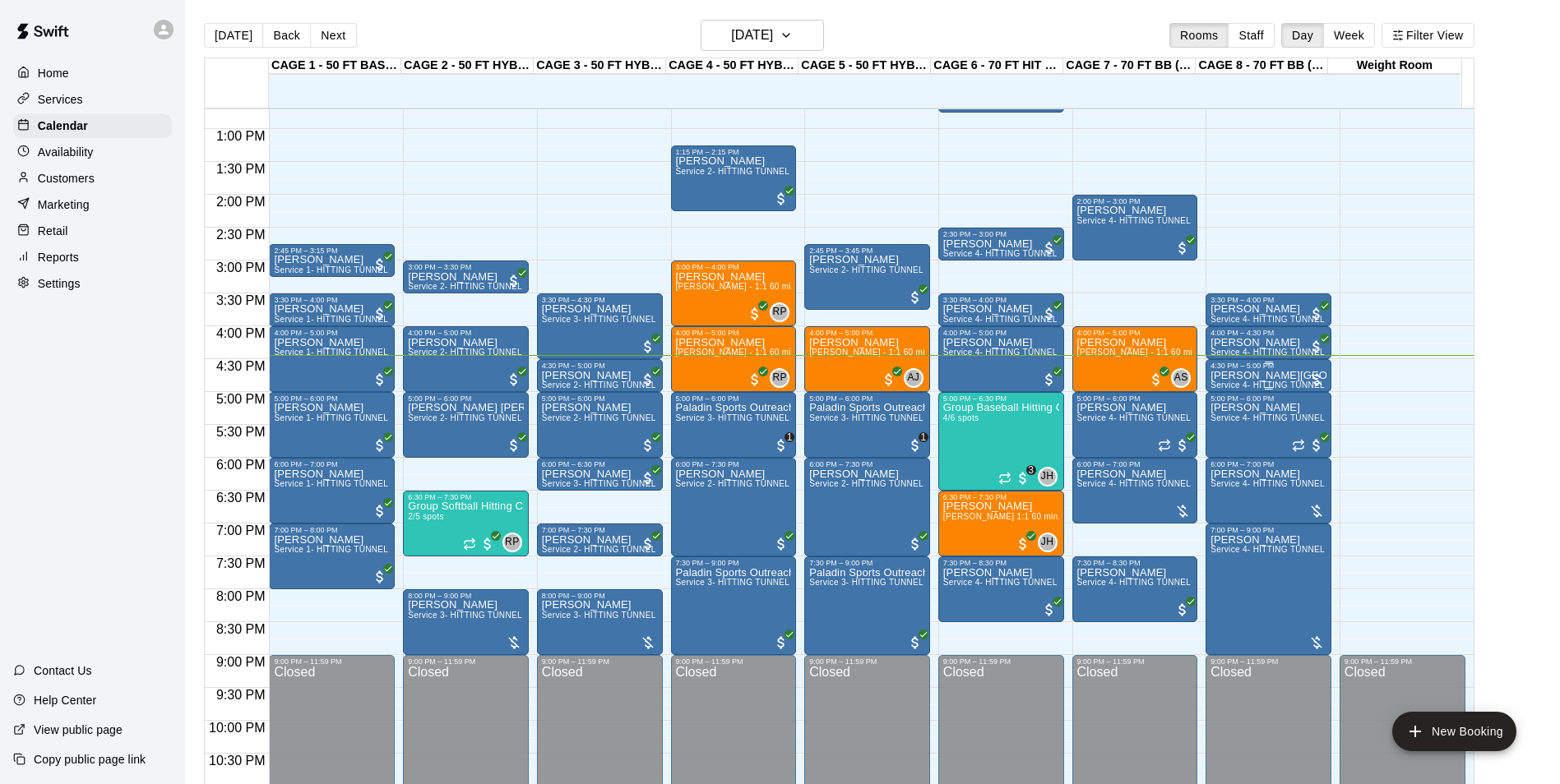
click at [1220, 376] on p "[PERSON_NAME][GEOGRAPHIC_DATA]" at bounding box center [1268, 376] width 116 height 0
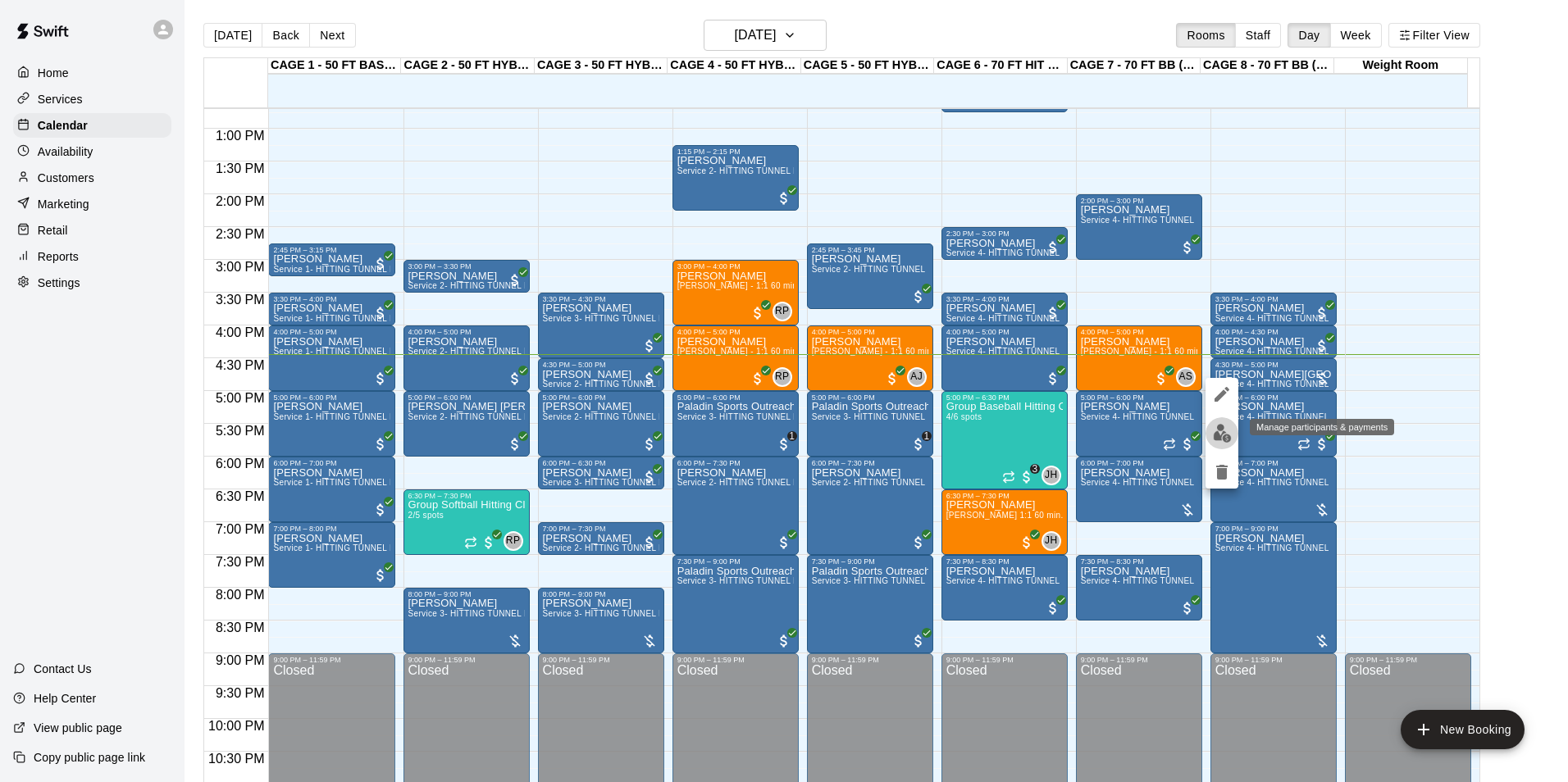
click at [1223, 440] on img "edit" at bounding box center [1222, 433] width 19 height 19
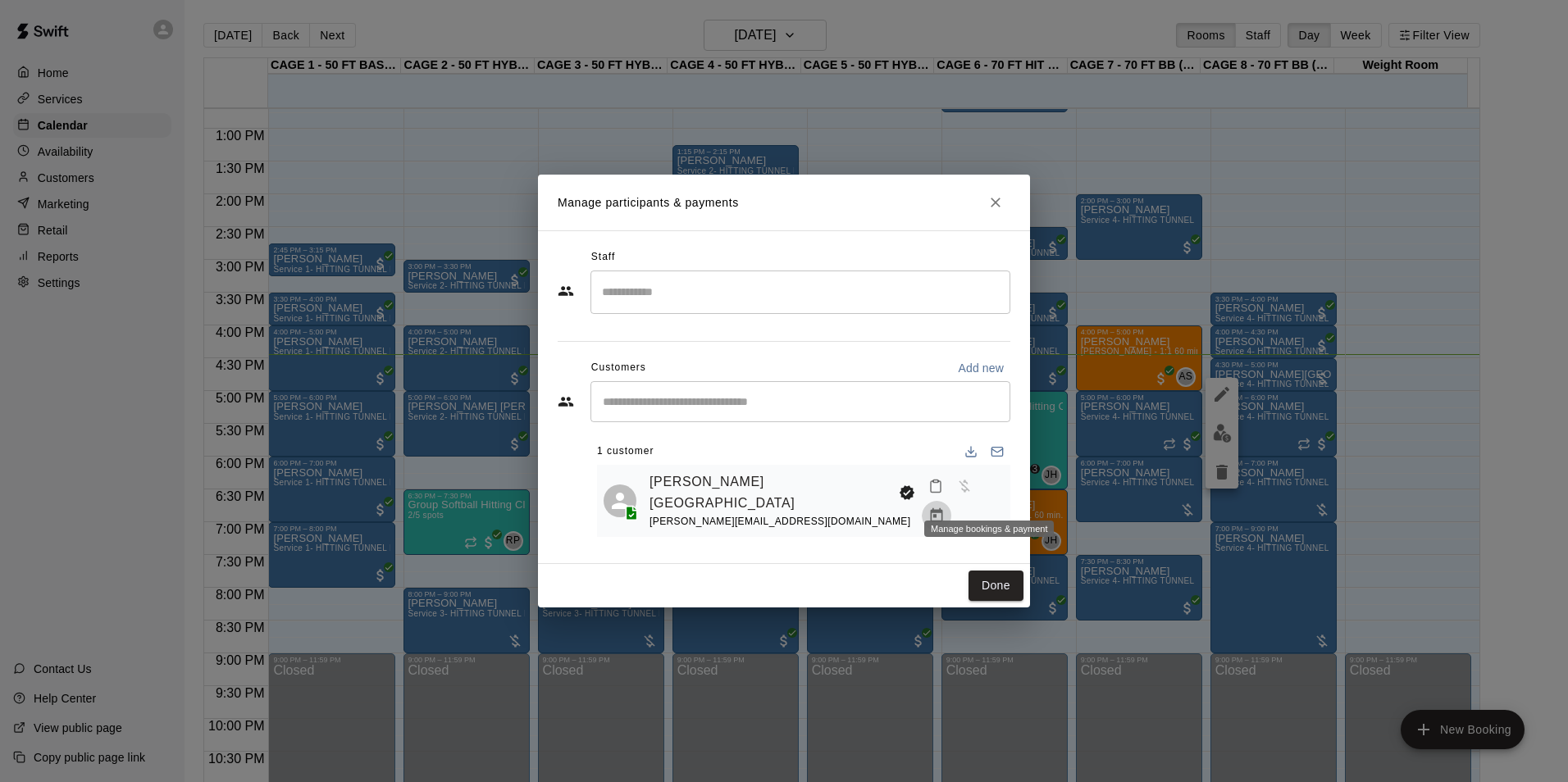
click at [944, 507] on icon "Manage bookings & payment" at bounding box center [936, 515] width 17 height 17
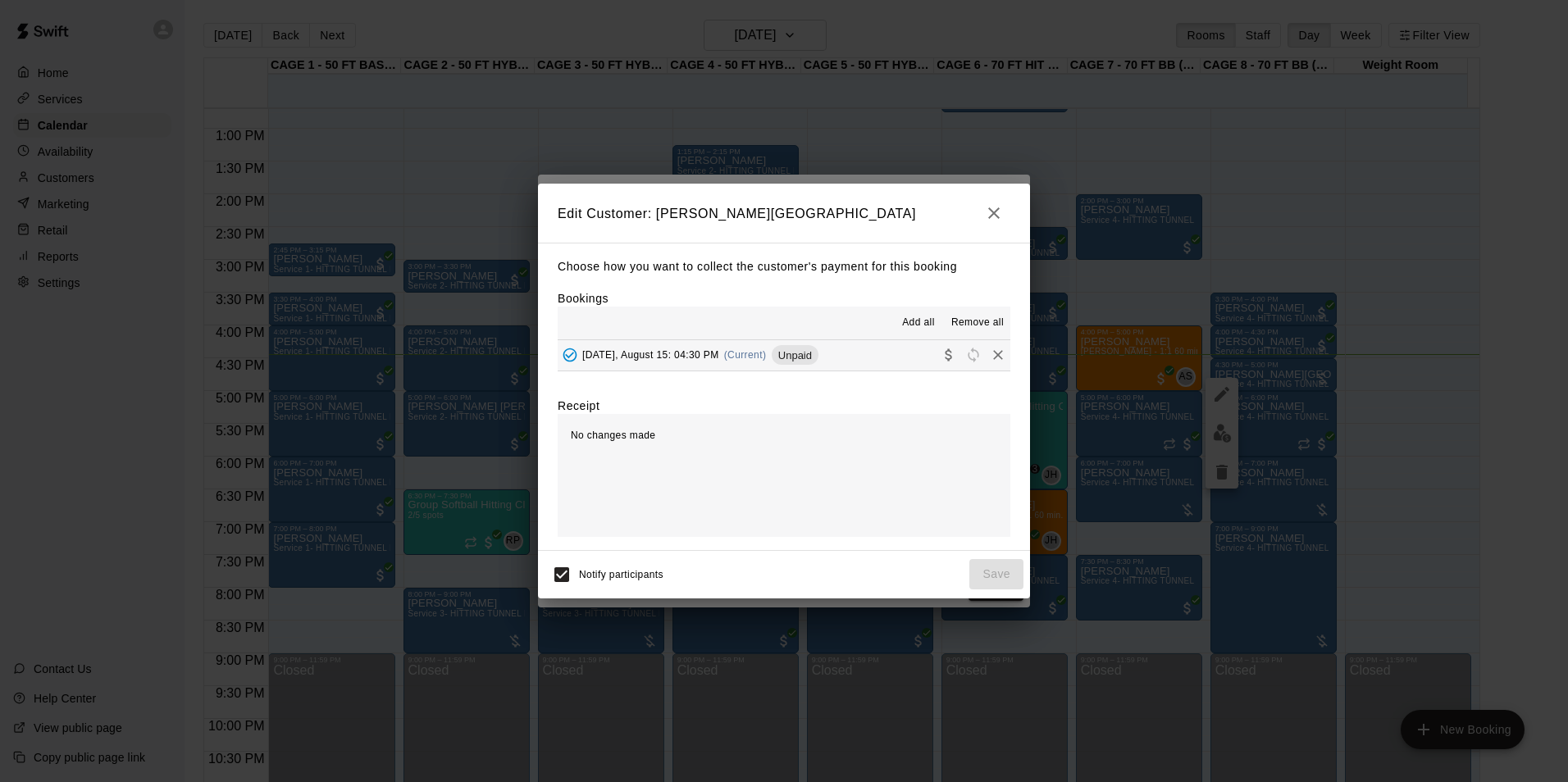
click at [823, 355] on button "Friday, August 15: 04:30 PM (Current) Unpaid" at bounding box center [783, 355] width 453 height 31
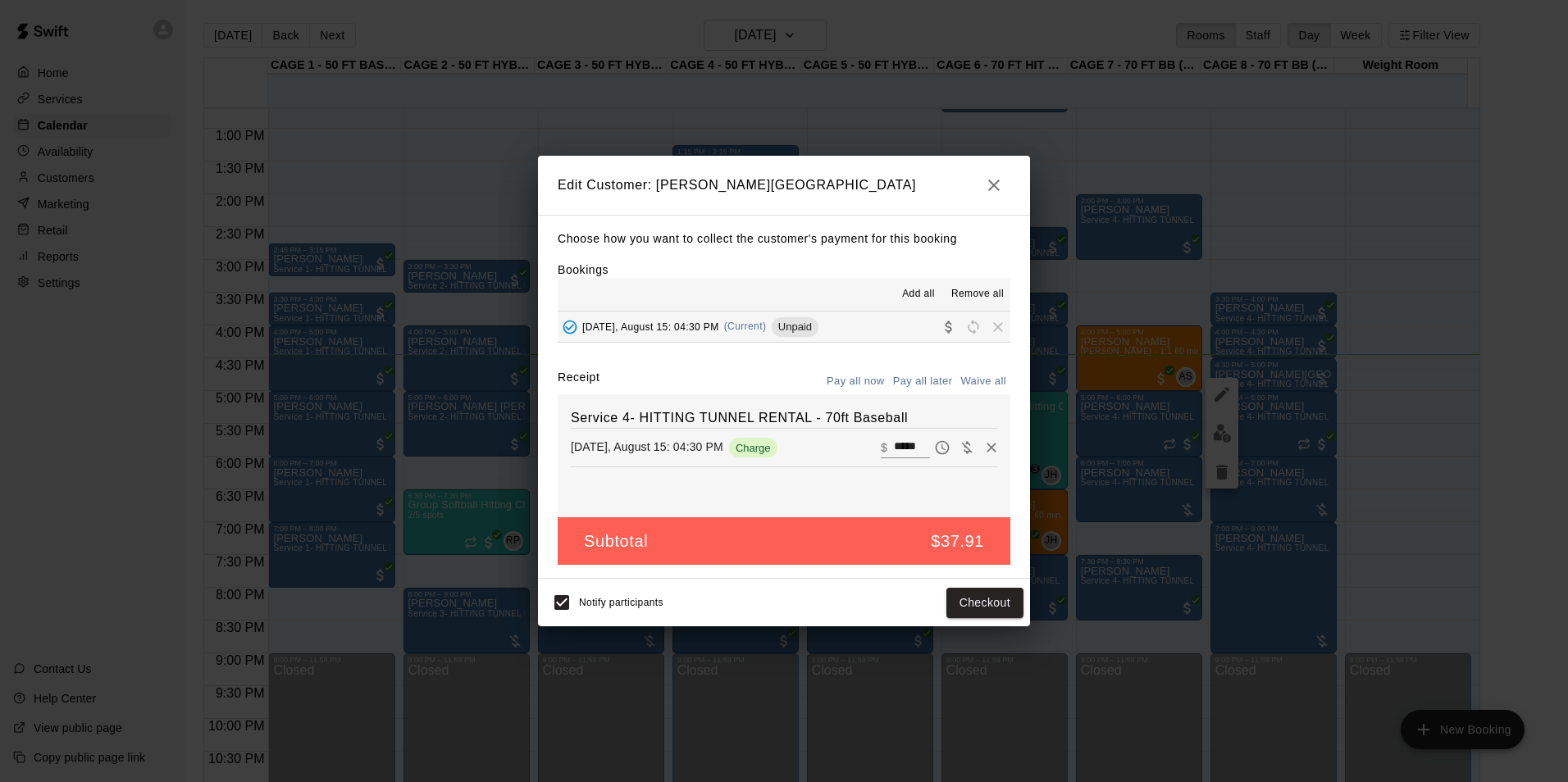
click at [915, 383] on button "Pay all later" at bounding box center [923, 381] width 68 height 25
click at [1008, 607] on button "Save" at bounding box center [996, 602] width 54 height 31
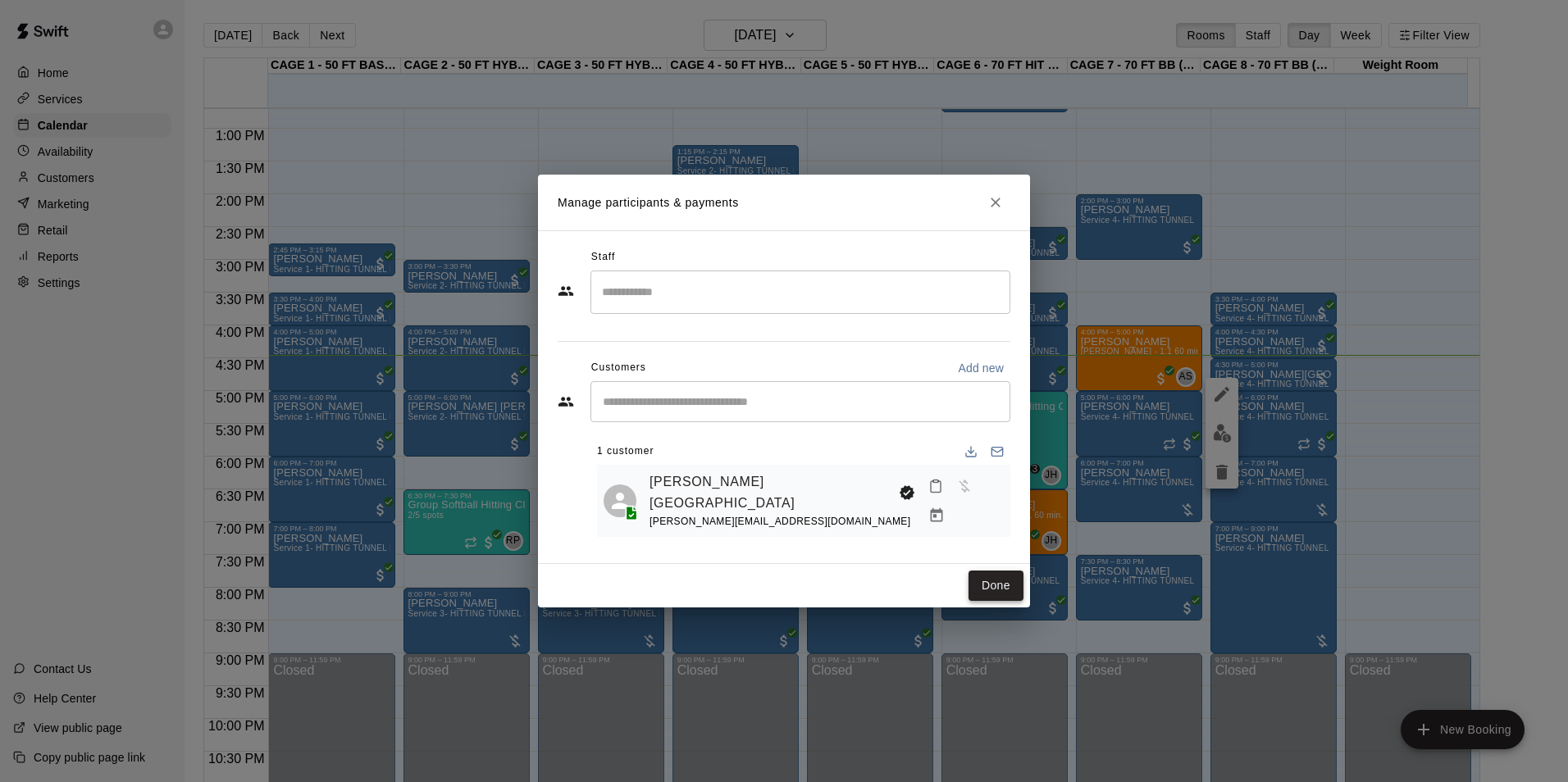
click at [992, 581] on button "Done" at bounding box center [995, 585] width 55 height 31
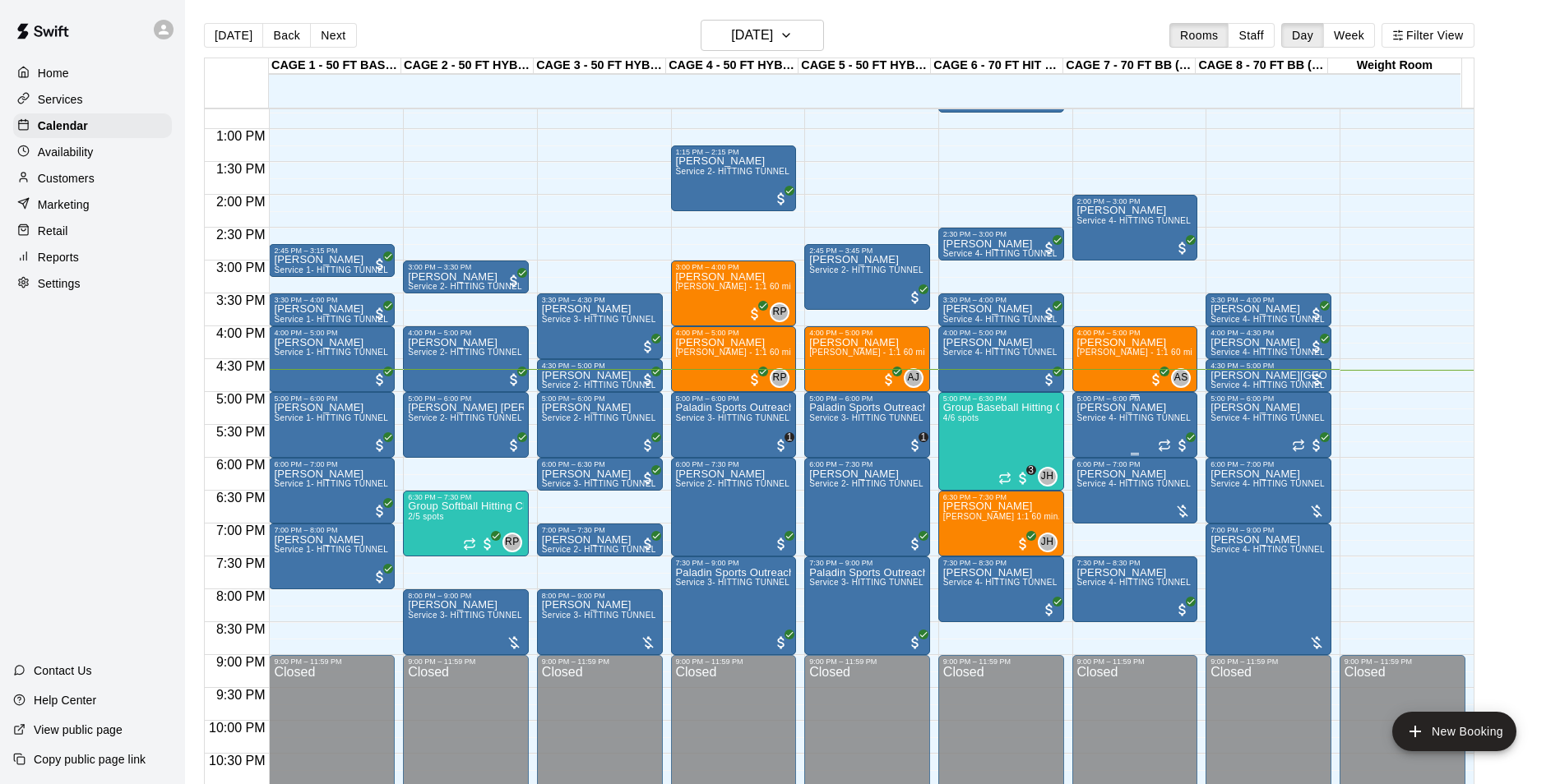
click at [1114, 403] on div "5:00 PM – 6:00 PM" at bounding box center [1135, 398] width 116 height 8
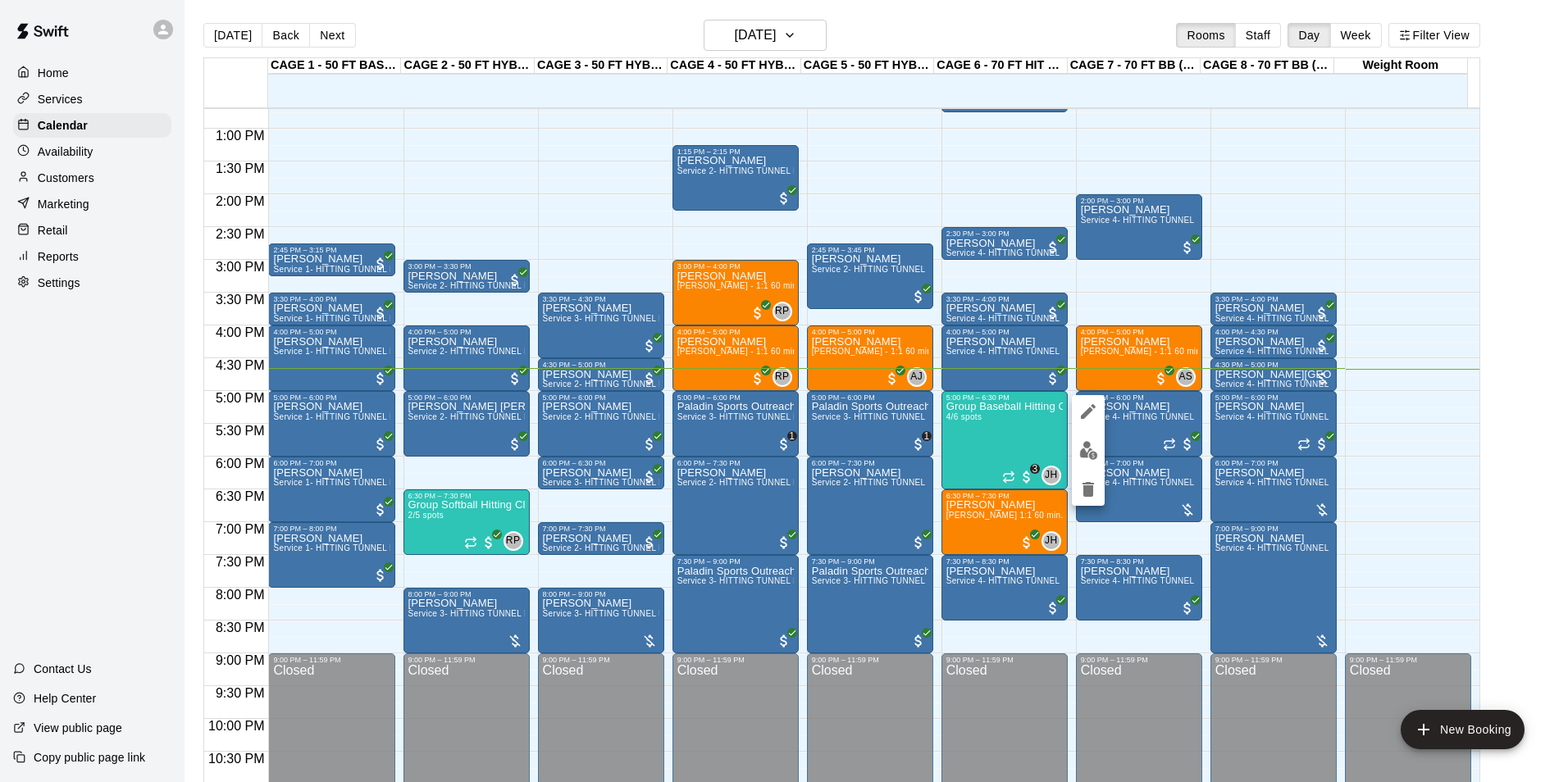
click at [1176, 440] on div at bounding box center [784, 391] width 1568 height 782
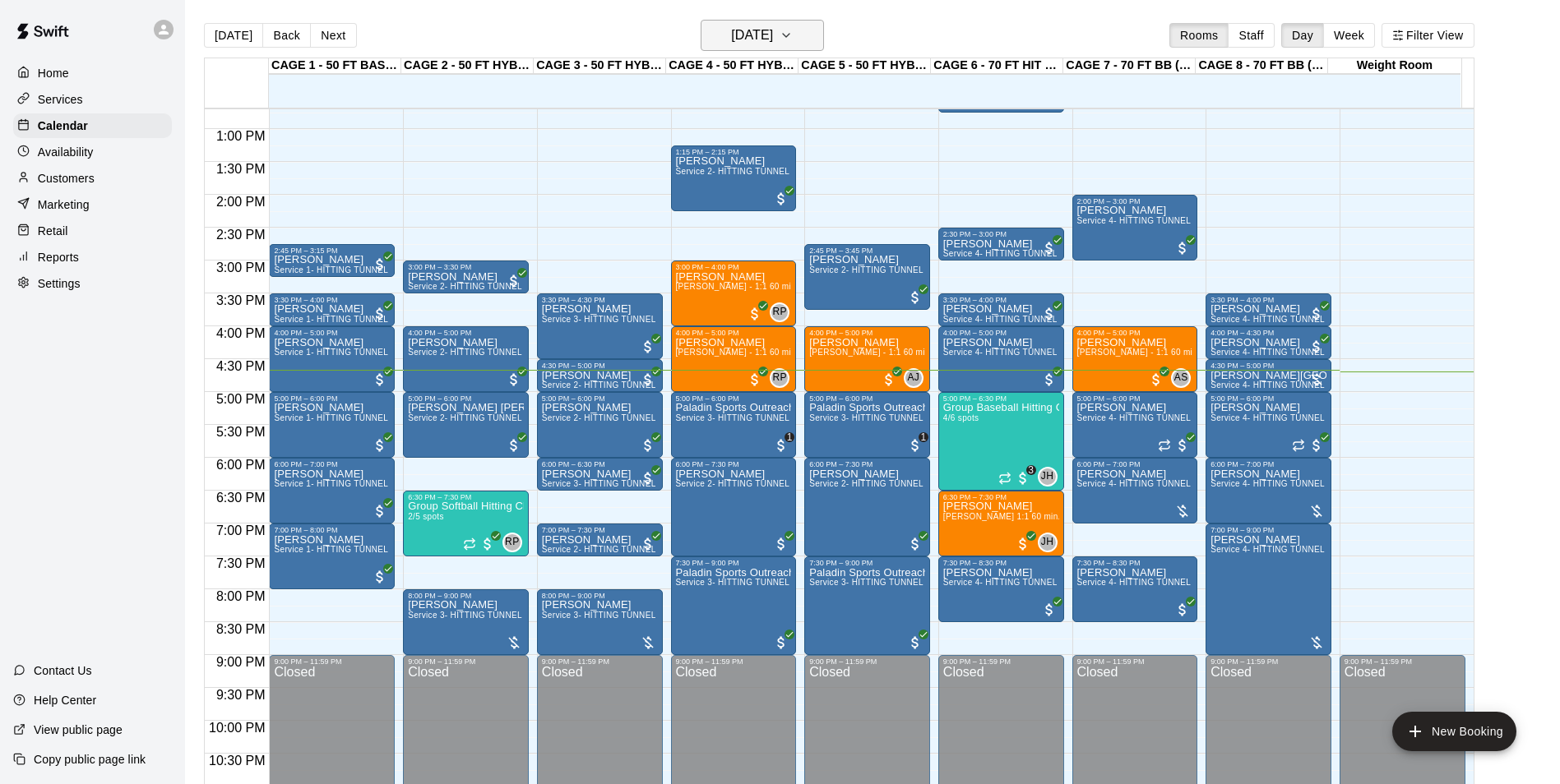
click at [773, 25] on h6 "[DATE]" at bounding box center [752, 35] width 42 height 23
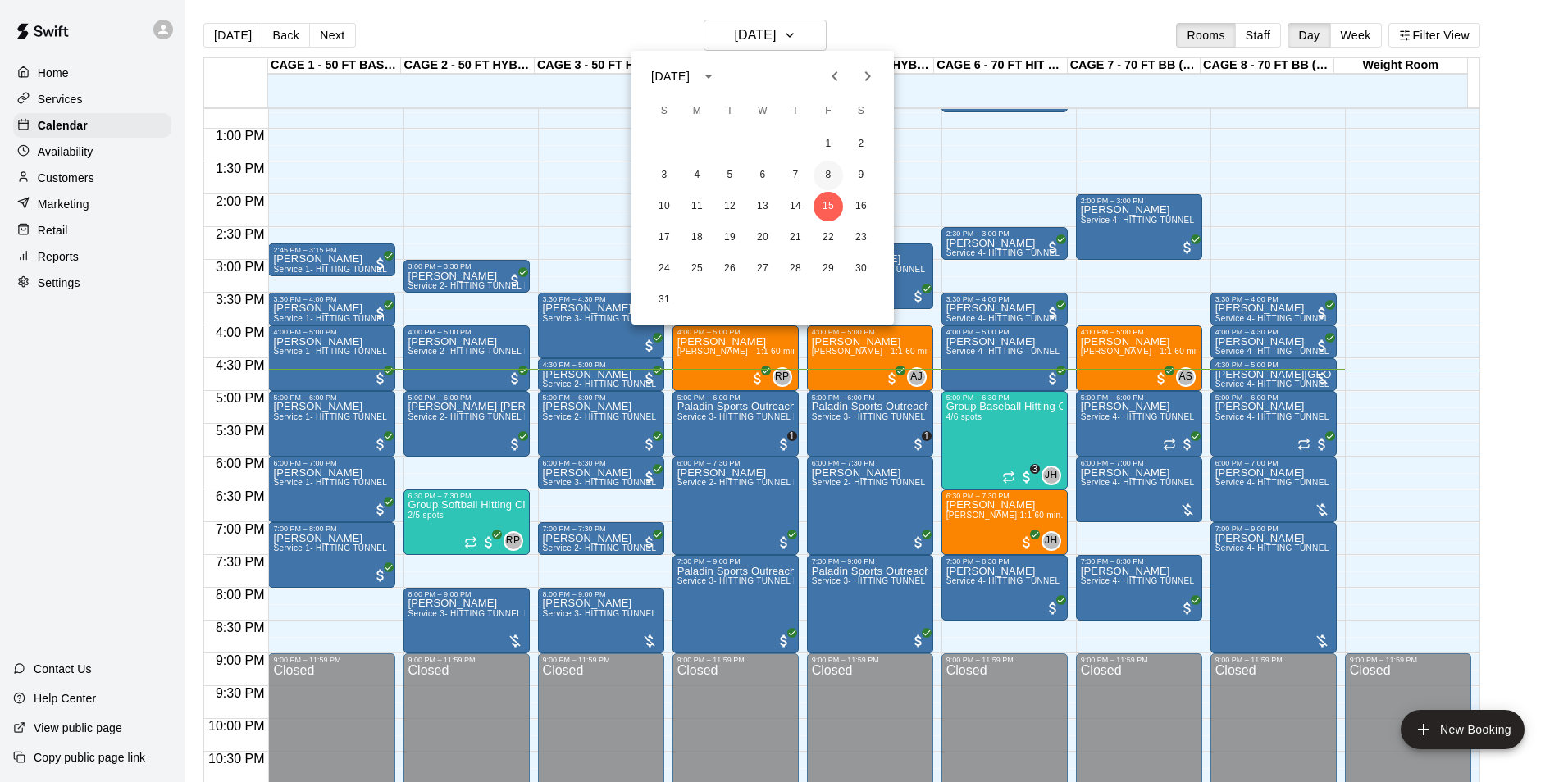
click at [823, 172] on button "8" at bounding box center [828, 175] width 30 height 30
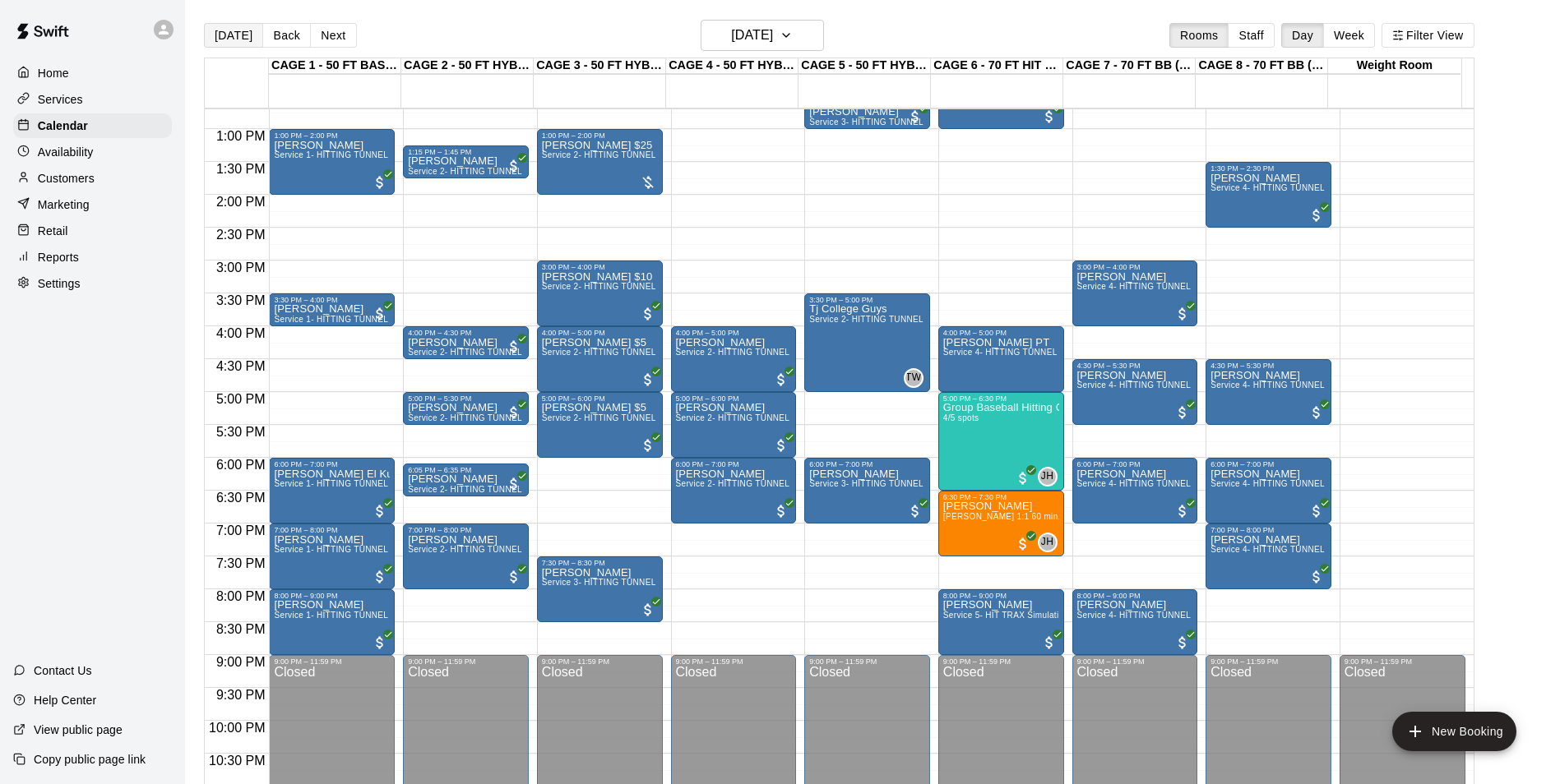
click at [215, 34] on button "[DATE]" at bounding box center [233, 35] width 59 height 25
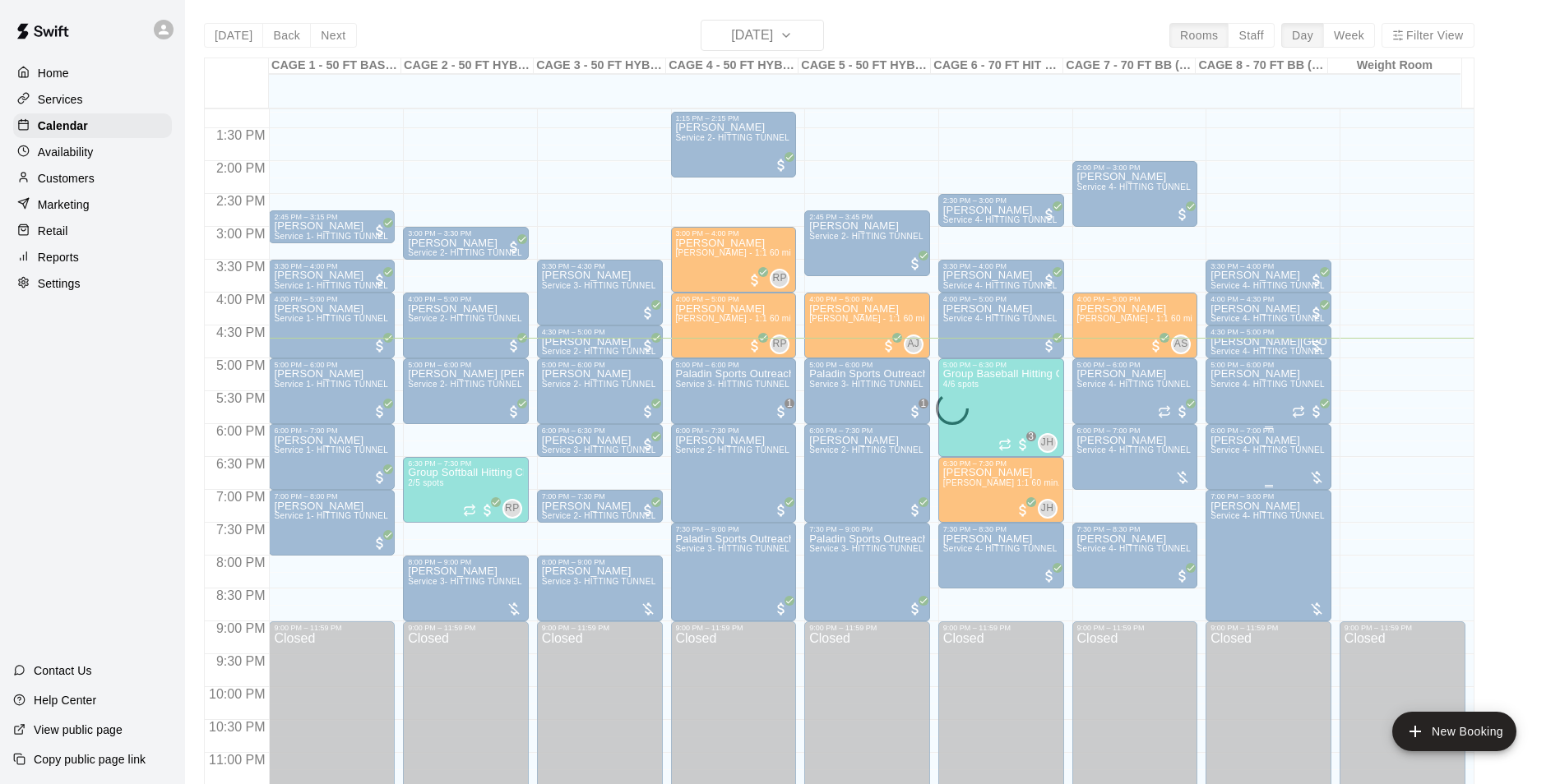
scroll to position [886, 0]
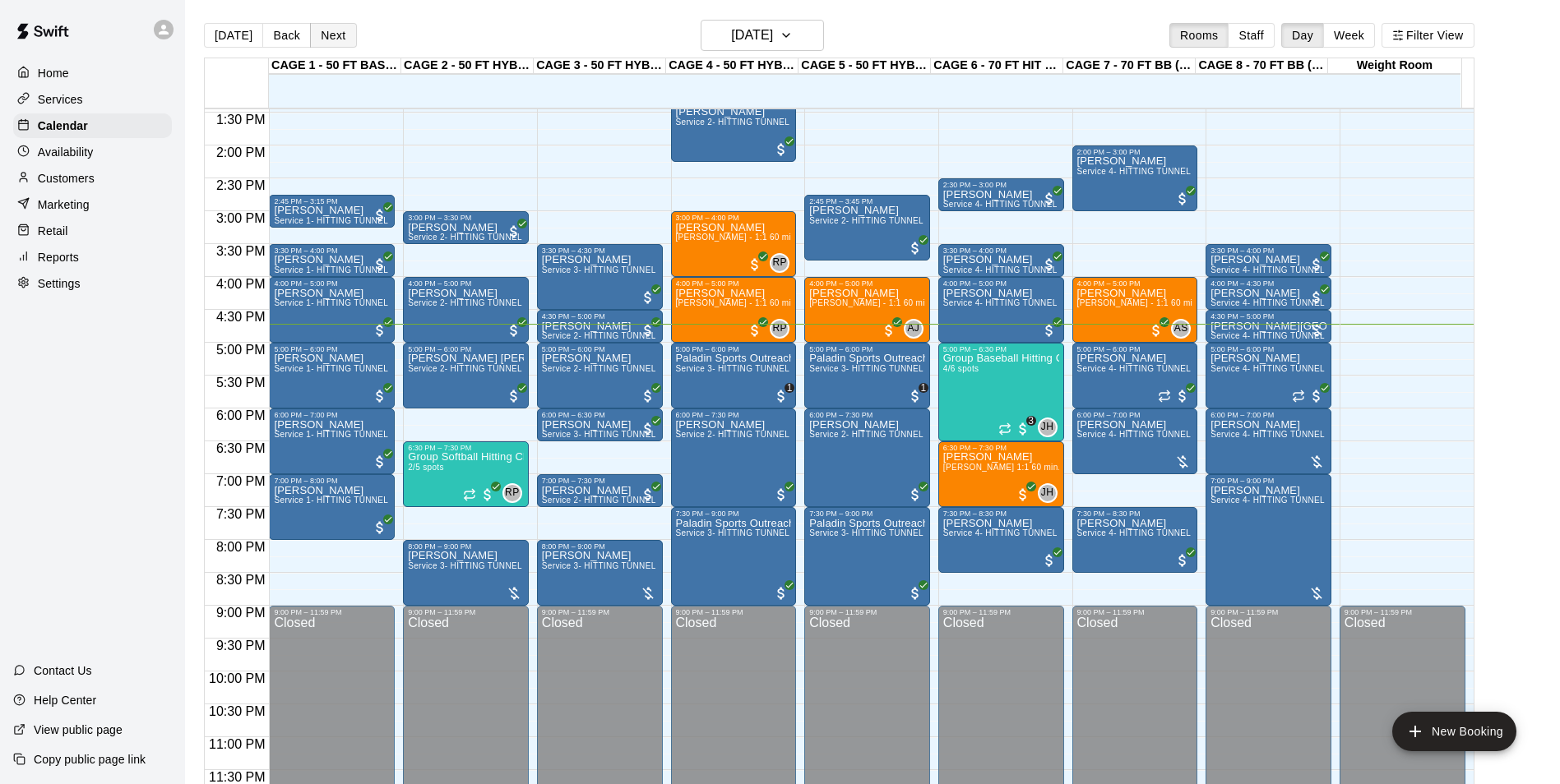
click at [346, 30] on button "Next" at bounding box center [333, 35] width 46 height 25
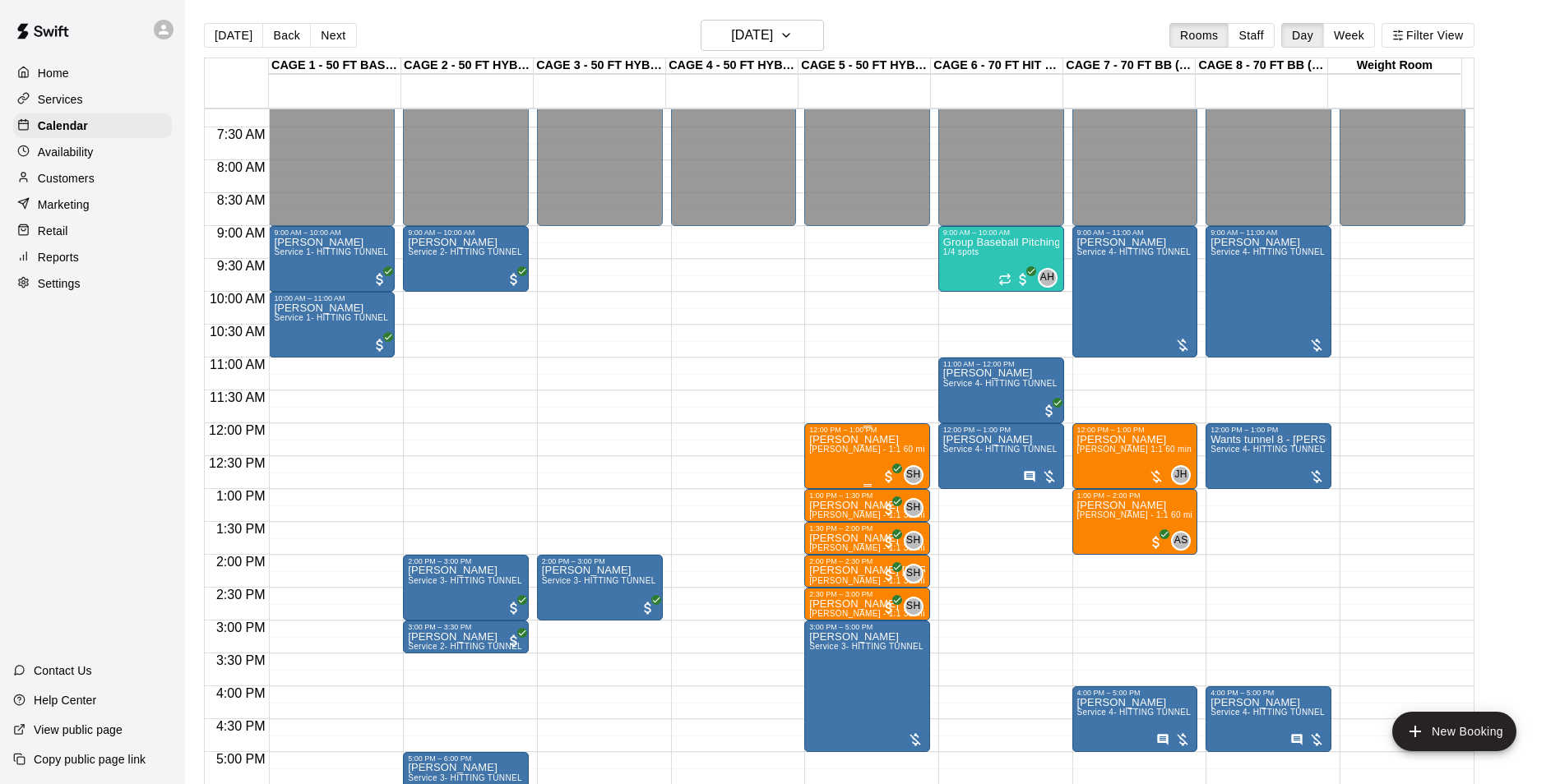
scroll to position [557, 0]
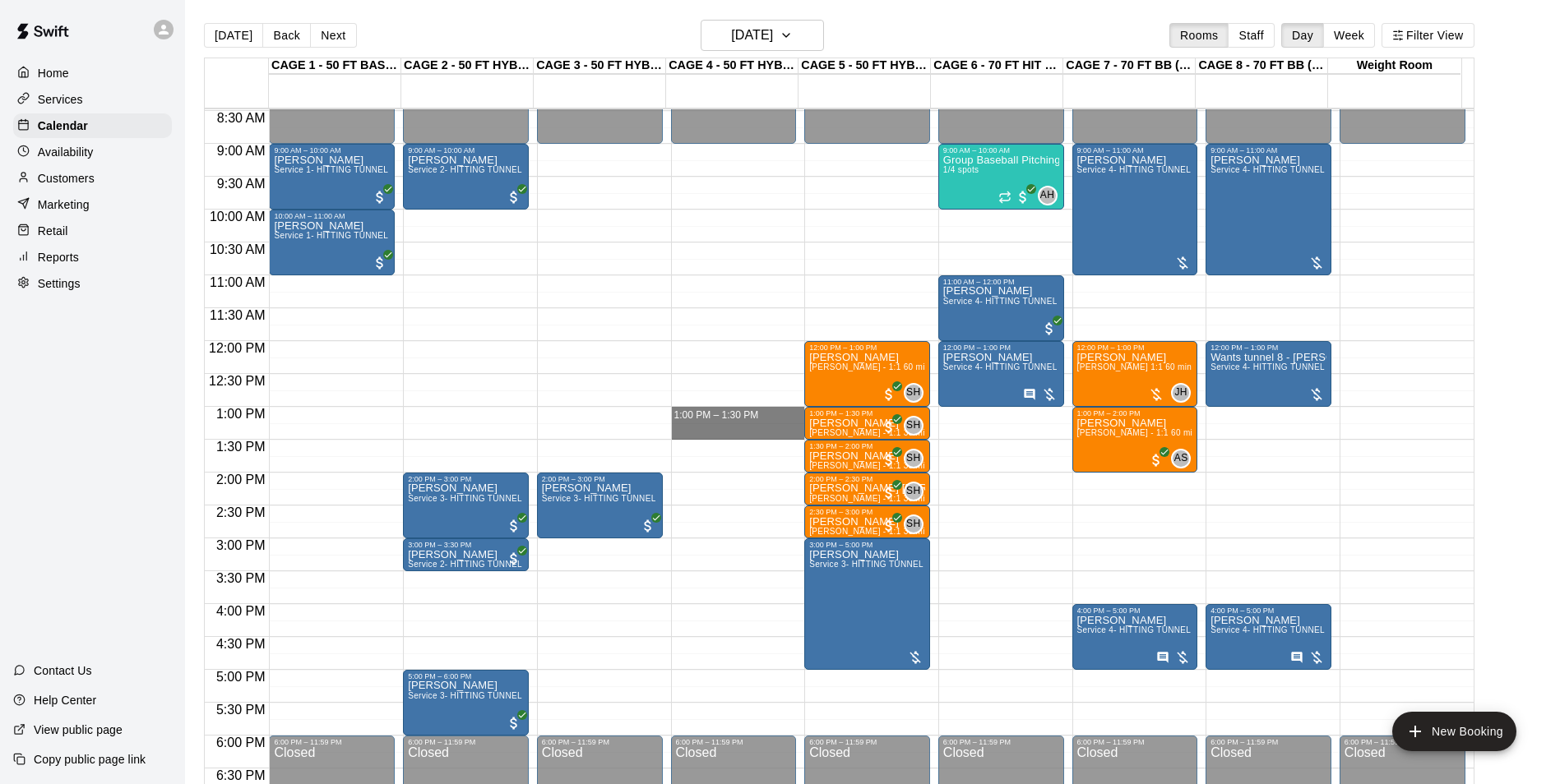
drag, startPoint x: 680, startPoint y: 413, endPoint x: 682, endPoint y: 434, distance: 21.1
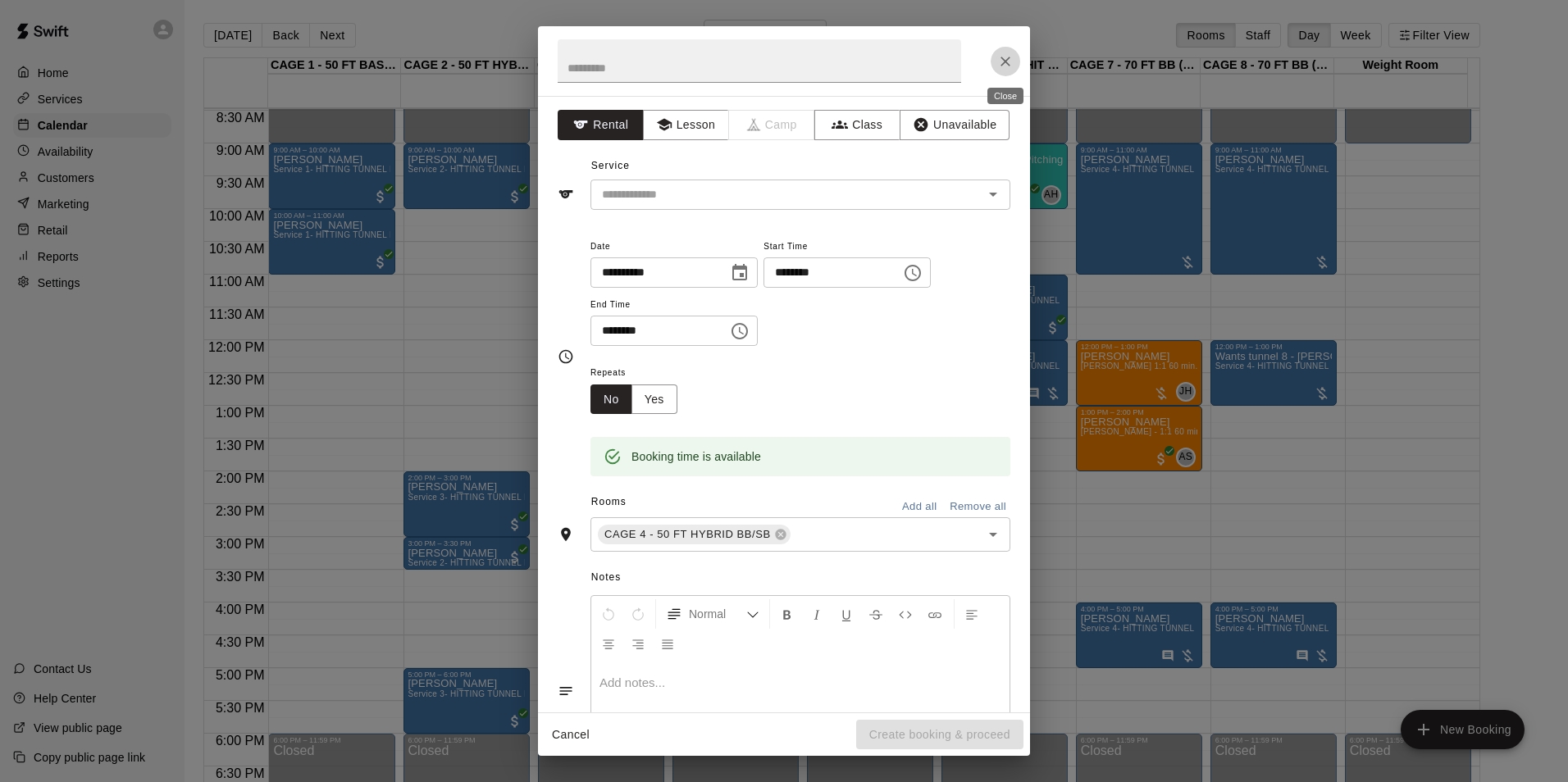
click at [1009, 70] on button "Close" at bounding box center [1006, 61] width 30 height 30
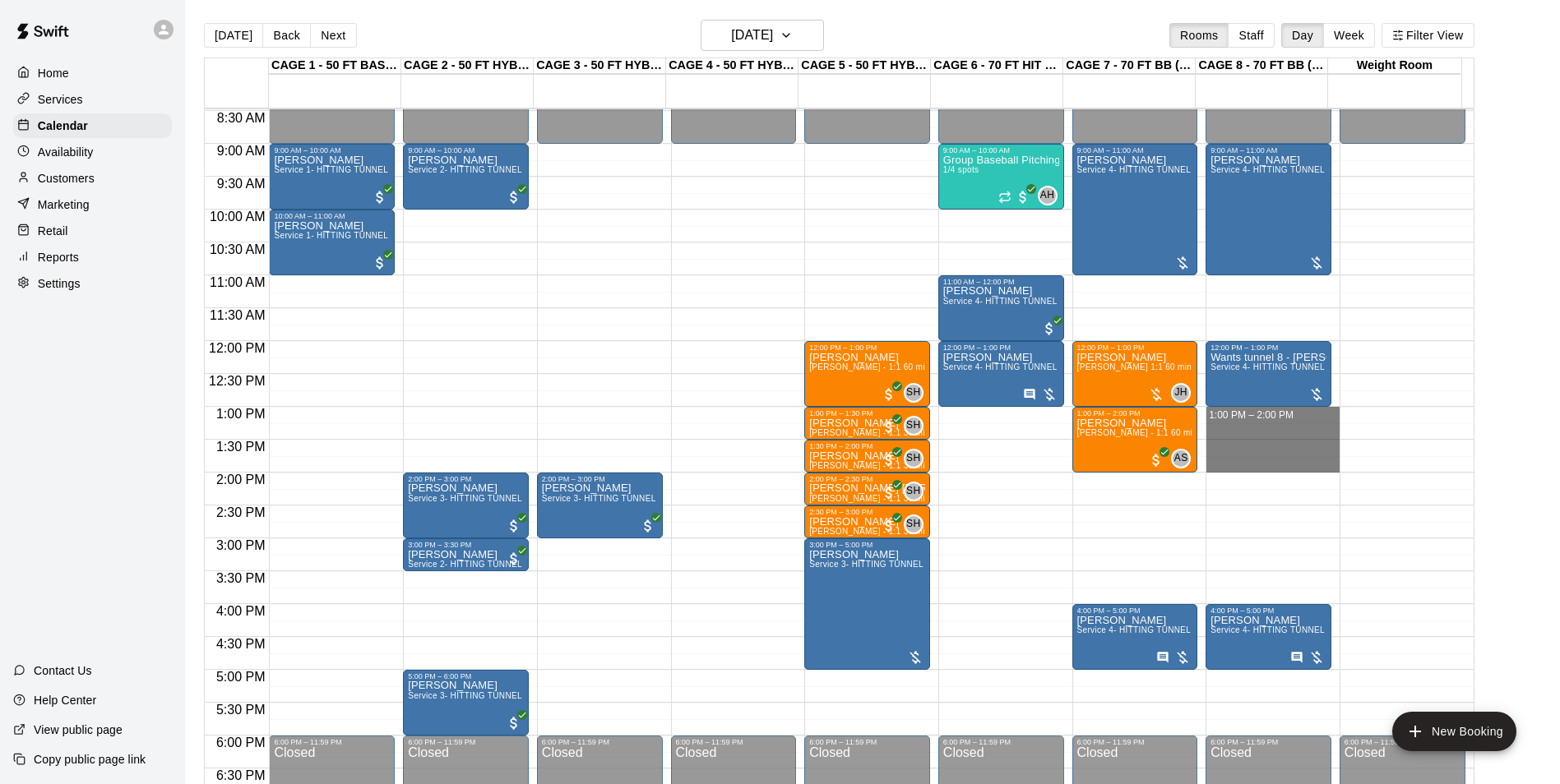
drag, startPoint x: 1240, startPoint y: 417, endPoint x: 1243, endPoint y: 469, distance: 52.1
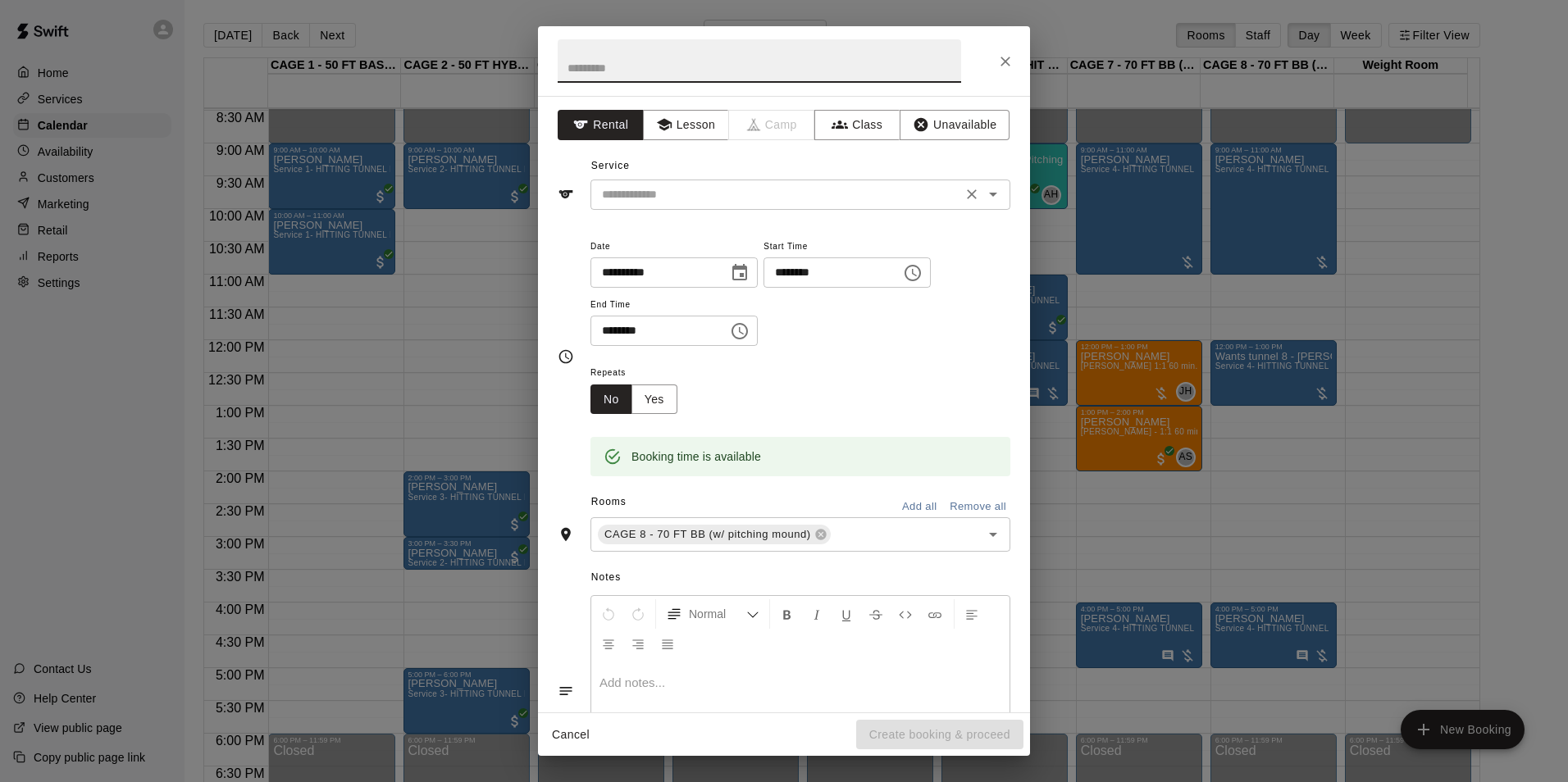
click at [877, 208] on div "​" at bounding box center [800, 194] width 420 height 31
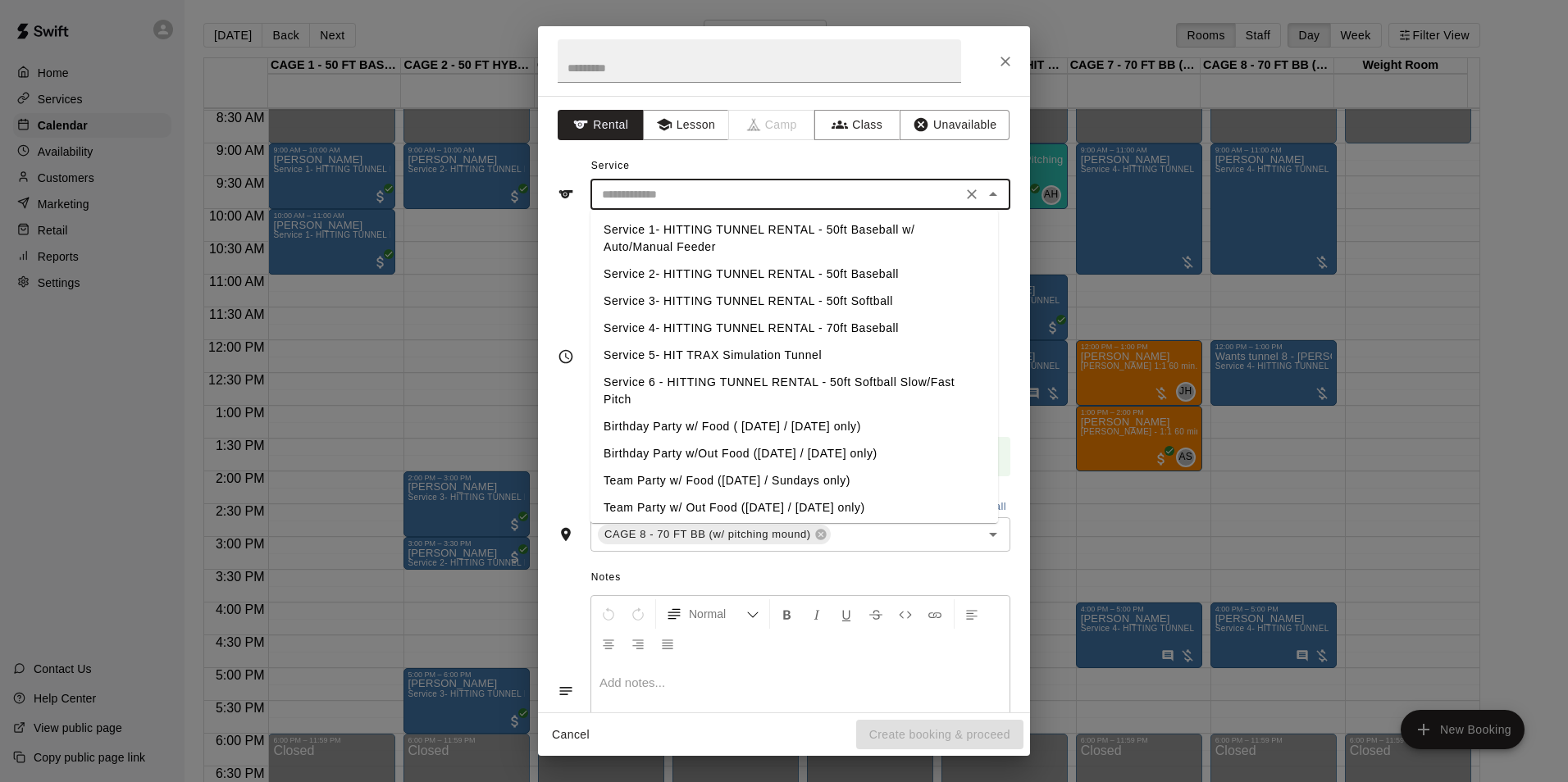
click at [908, 321] on li "Service 4- HITTING TUNNEL RENTAL - 70ft Baseball" at bounding box center [794, 328] width 407 height 27
type input "**********"
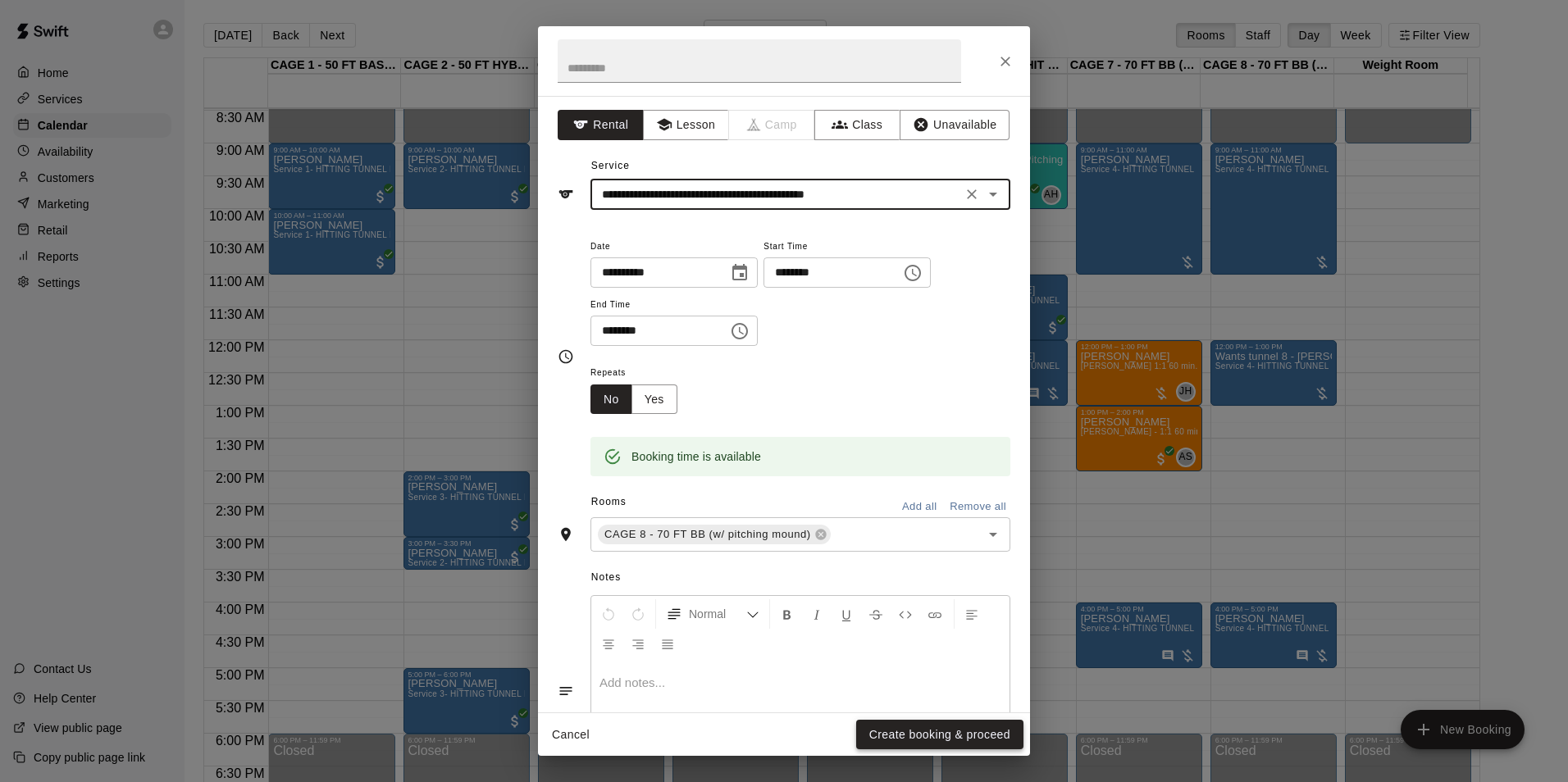
click at [910, 737] on button "Create booking & proceed" at bounding box center [939, 735] width 167 height 31
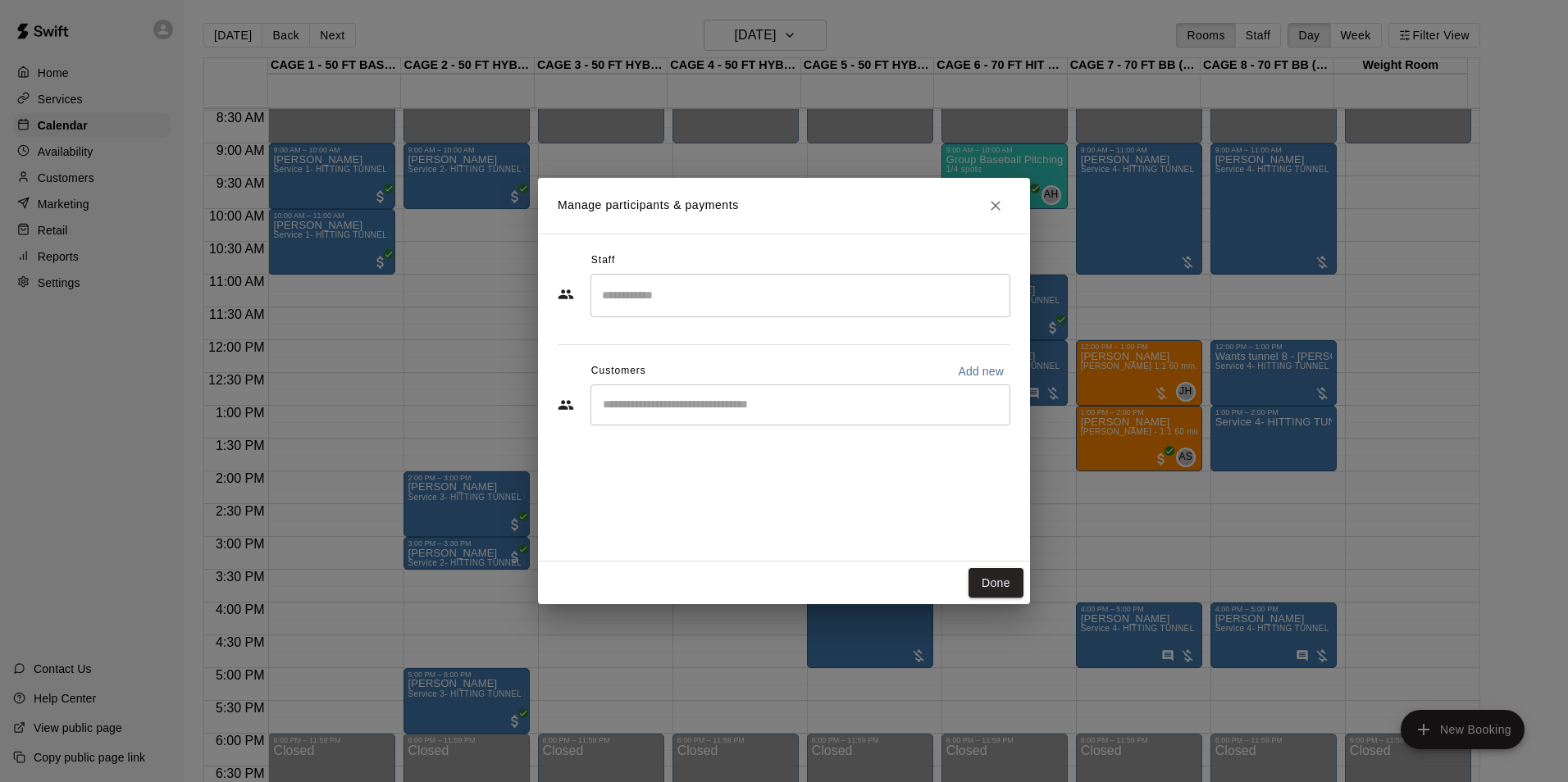
click at [762, 402] on input "Start typing to search customers..." at bounding box center [800, 405] width 405 height 17
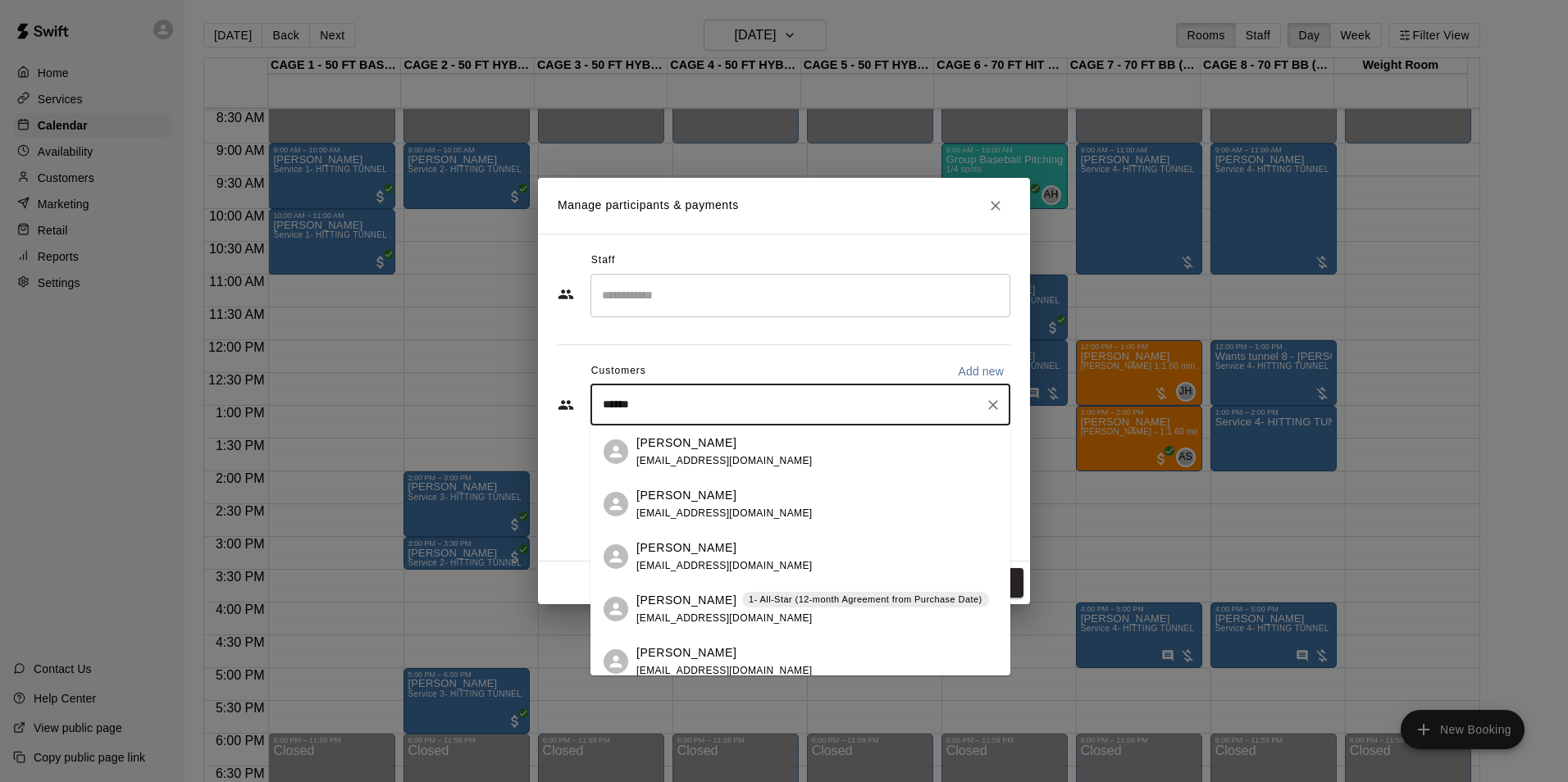
type input "*******"
click at [828, 452] on div "Harry Mendoza sanlop7@yahoo.com" at bounding box center [816, 452] width 361 height 35
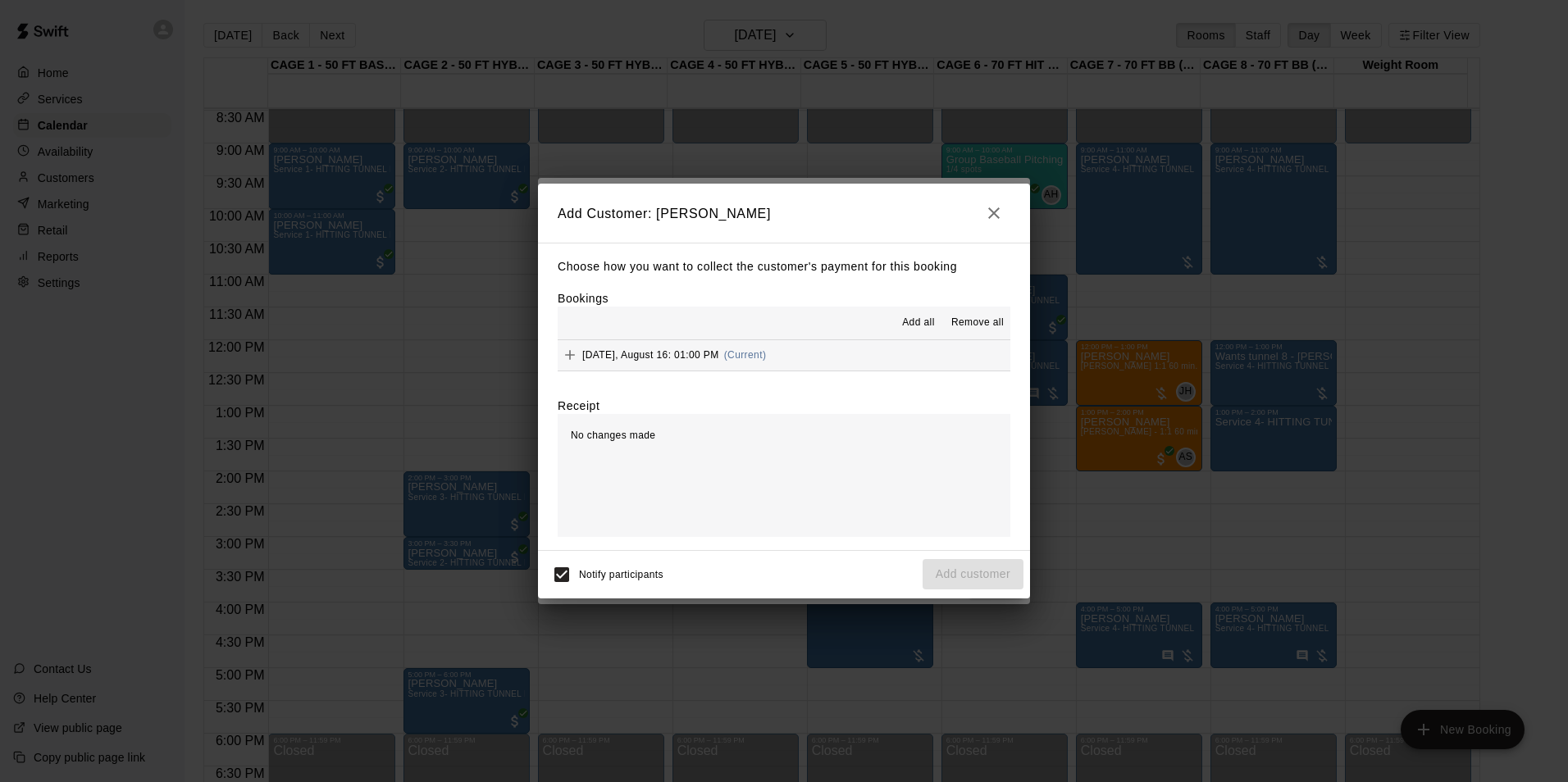
click at [993, 209] on icon "button" at bounding box center [993, 213] width 19 height 19
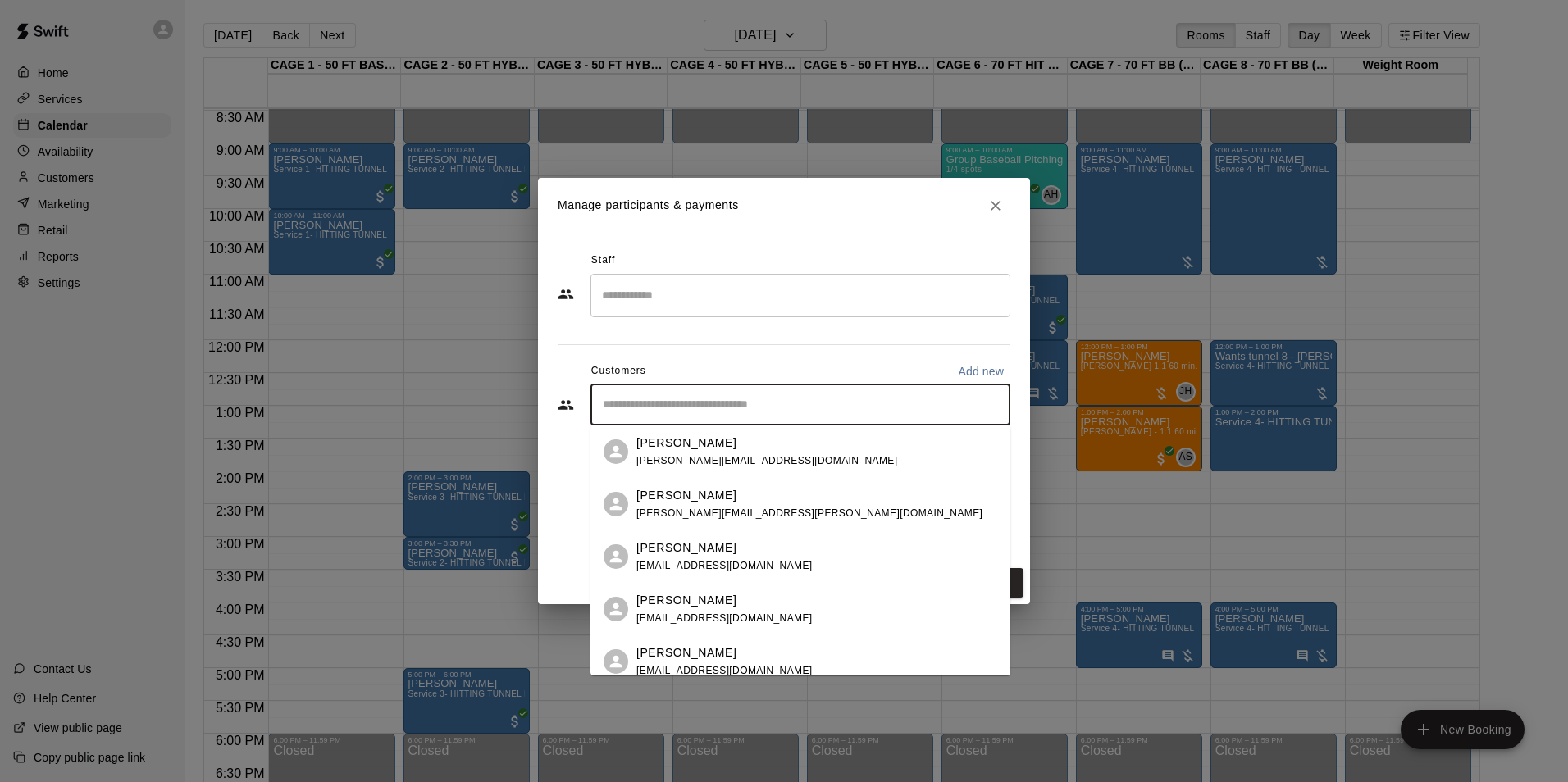
click at [771, 411] on input "Start typing to search customers..." at bounding box center [800, 405] width 405 height 17
type input "*****"
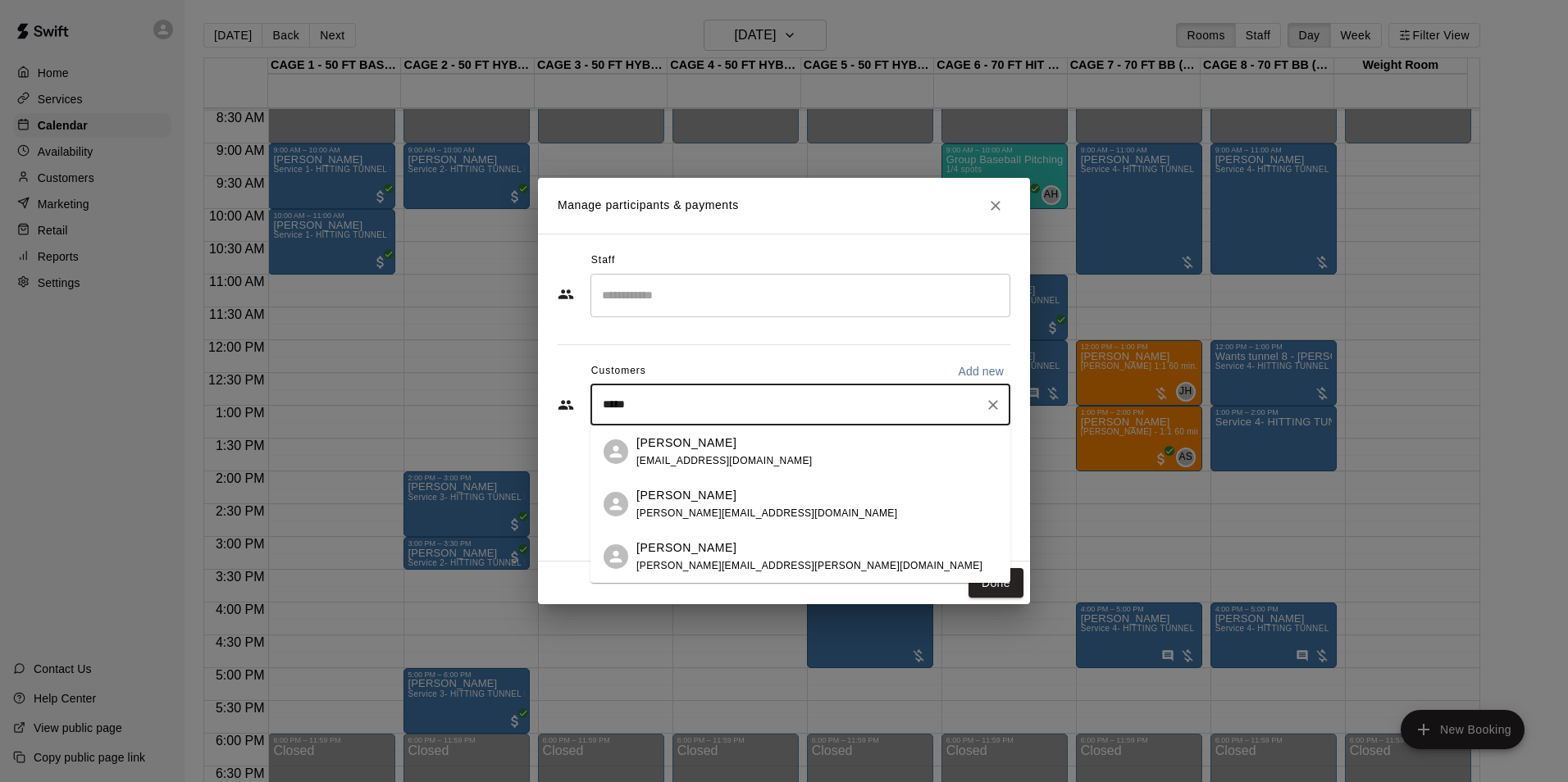
click at [736, 445] on div "Harry Mendoza sanlop7@yahoo.com" at bounding box center [816, 452] width 361 height 35
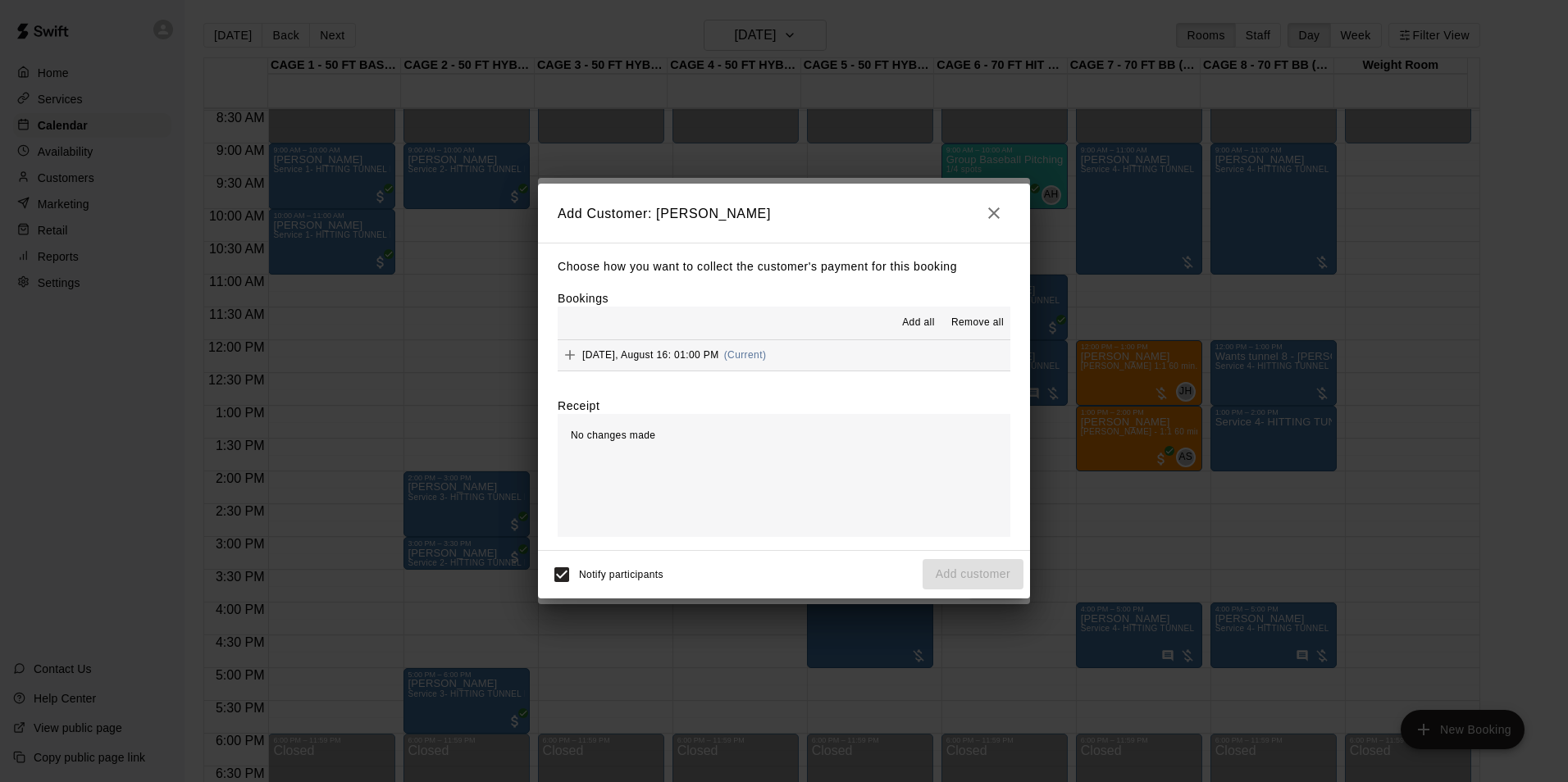
click at [897, 362] on button "Saturday, August 16: 01:00 PM (Current)" at bounding box center [783, 355] width 453 height 31
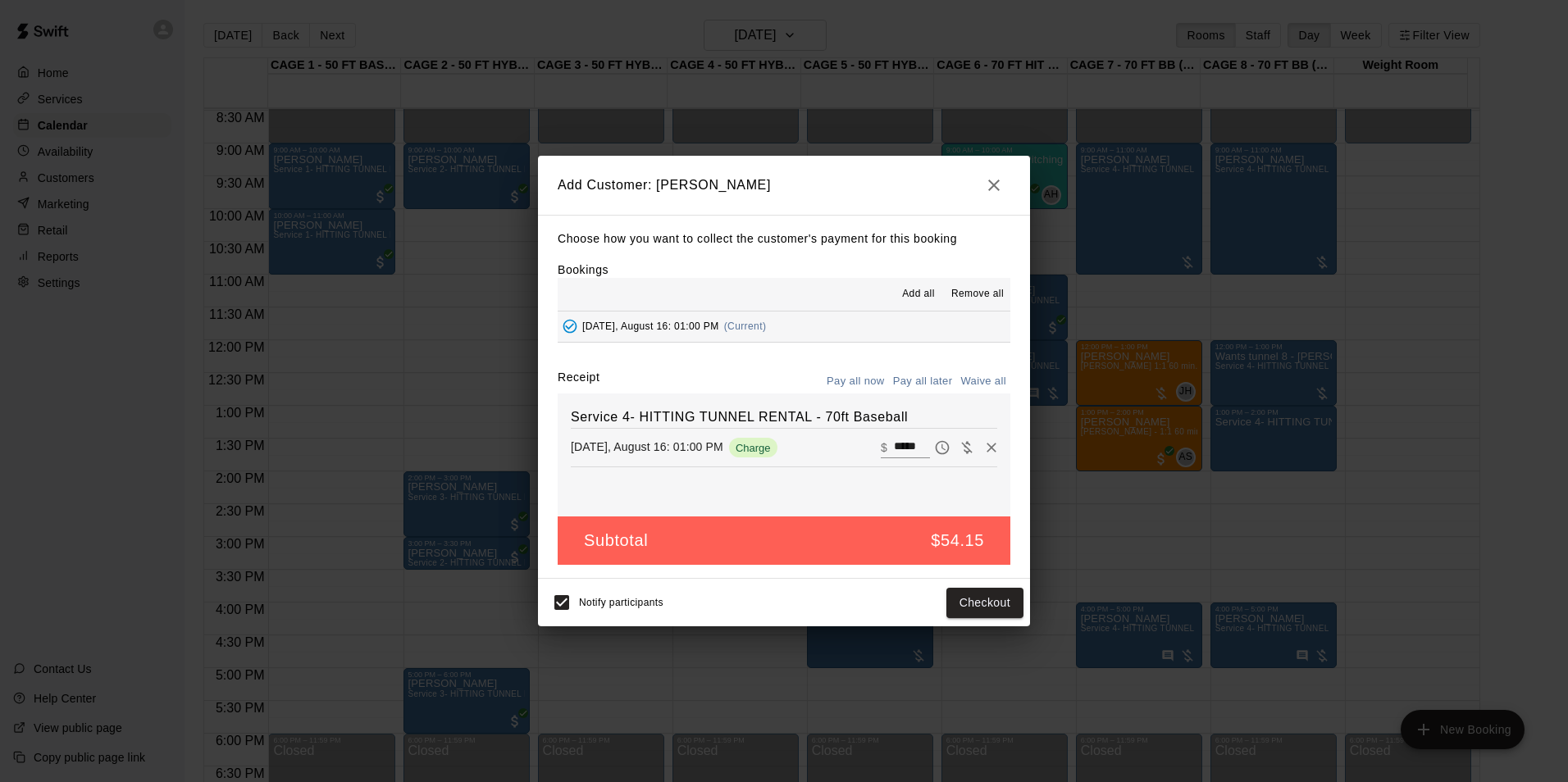
click at [943, 384] on button "Pay all later" at bounding box center [923, 381] width 68 height 25
click at [939, 605] on button "Add customer" at bounding box center [972, 602] width 101 height 31
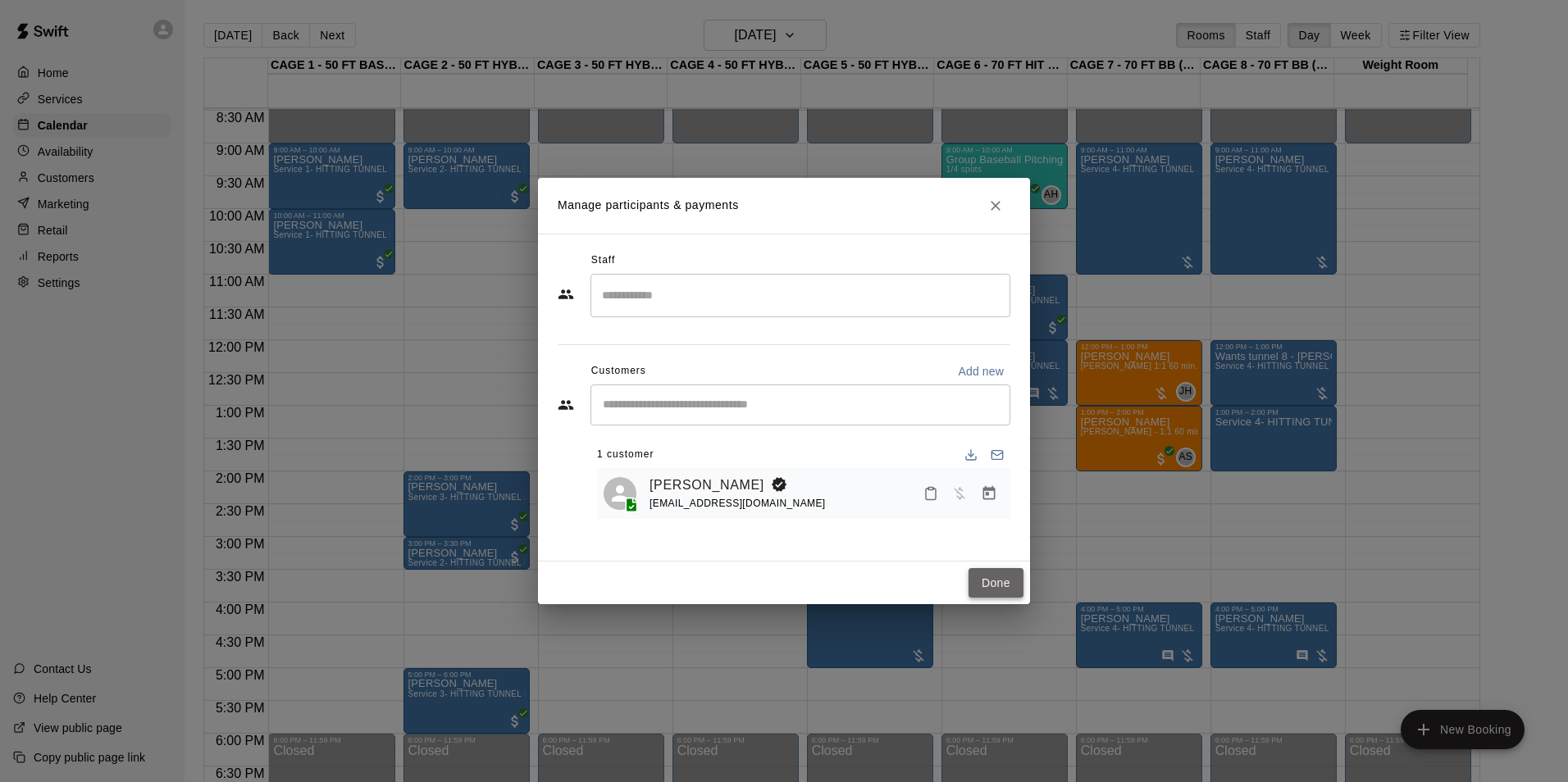
click at [992, 576] on button "Done" at bounding box center [995, 583] width 55 height 31
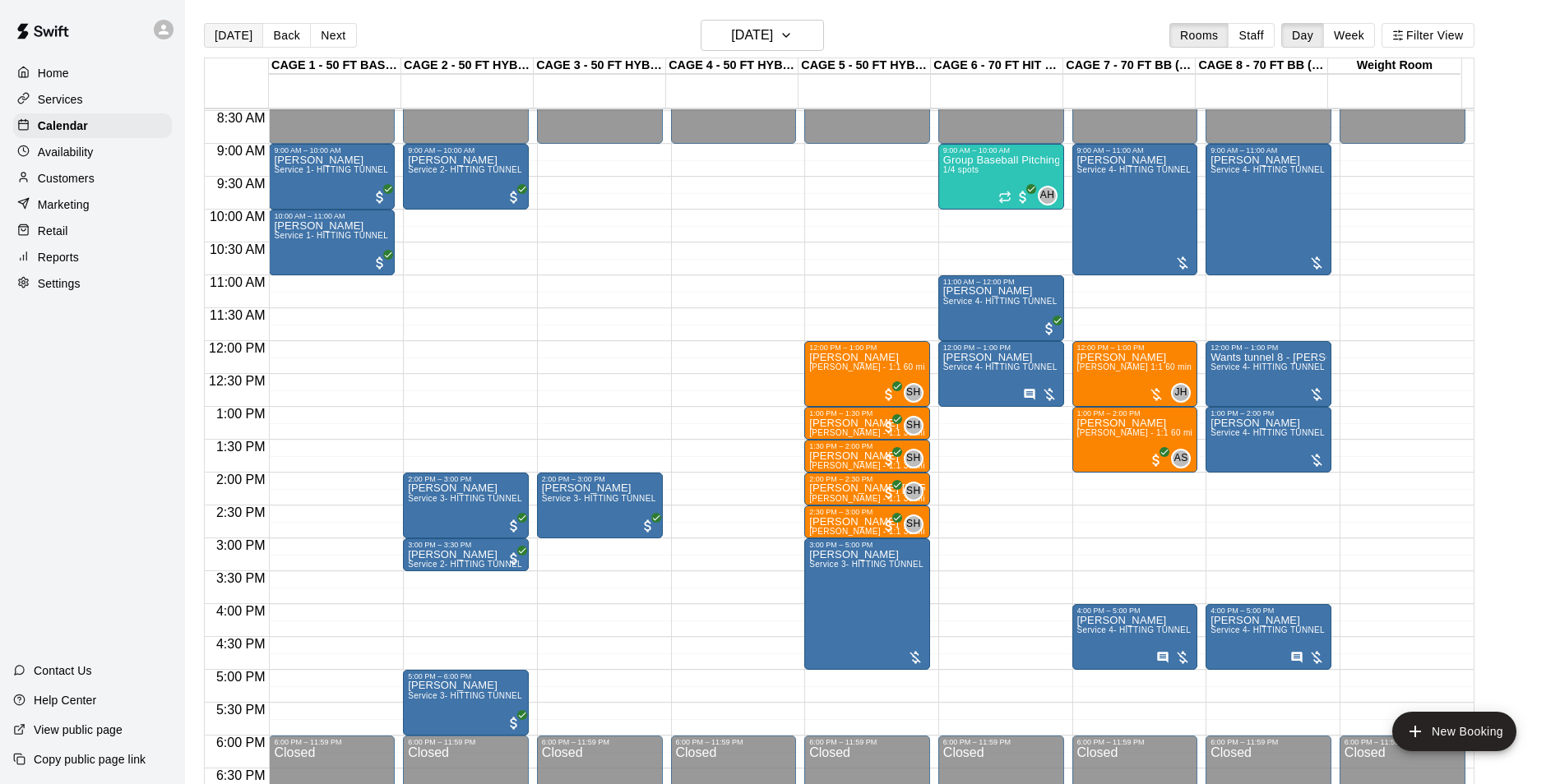
click at [224, 28] on button "[DATE]" at bounding box center [233, 35] width 59 height 25
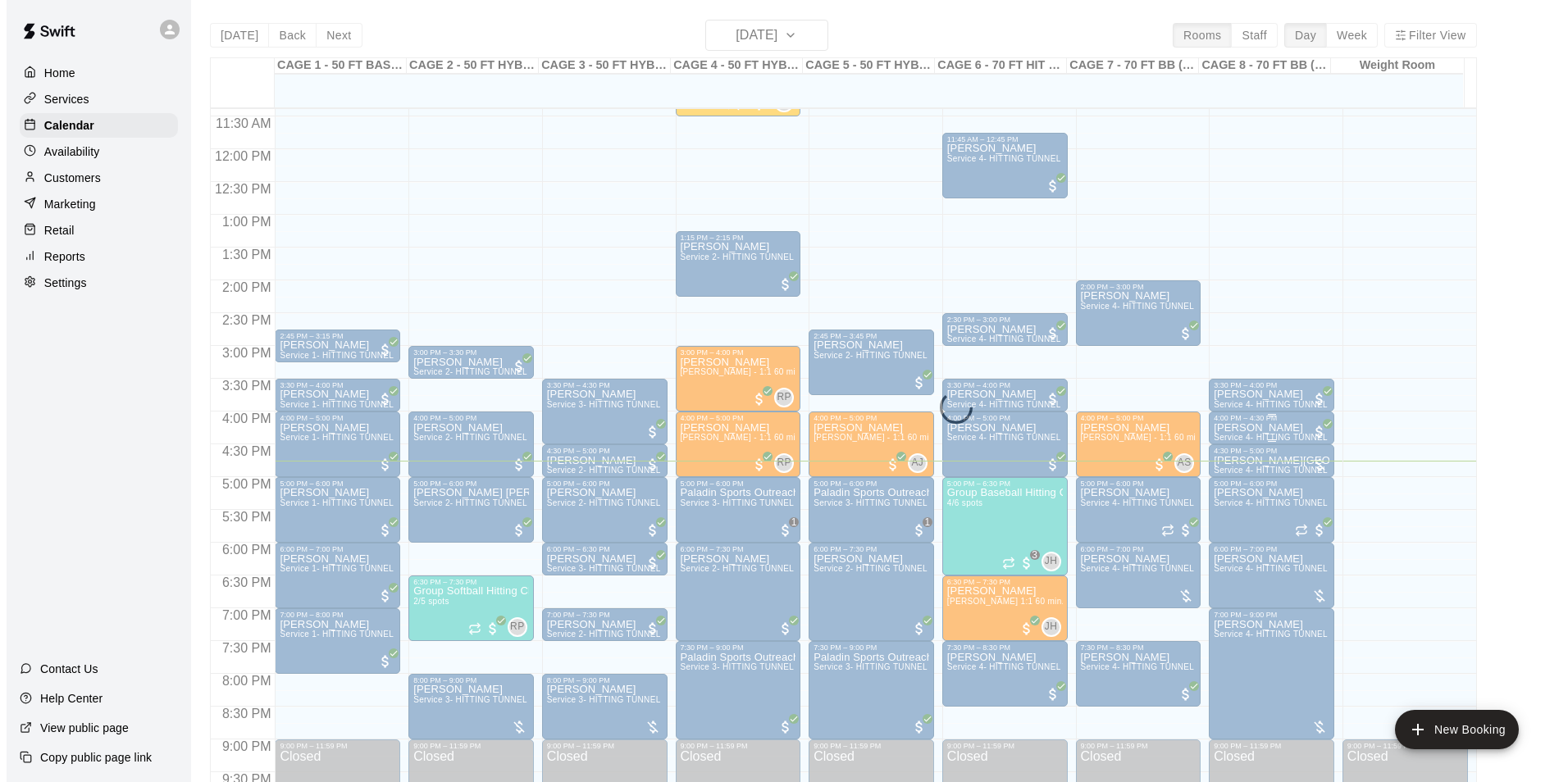
scroll to position [801, 0]
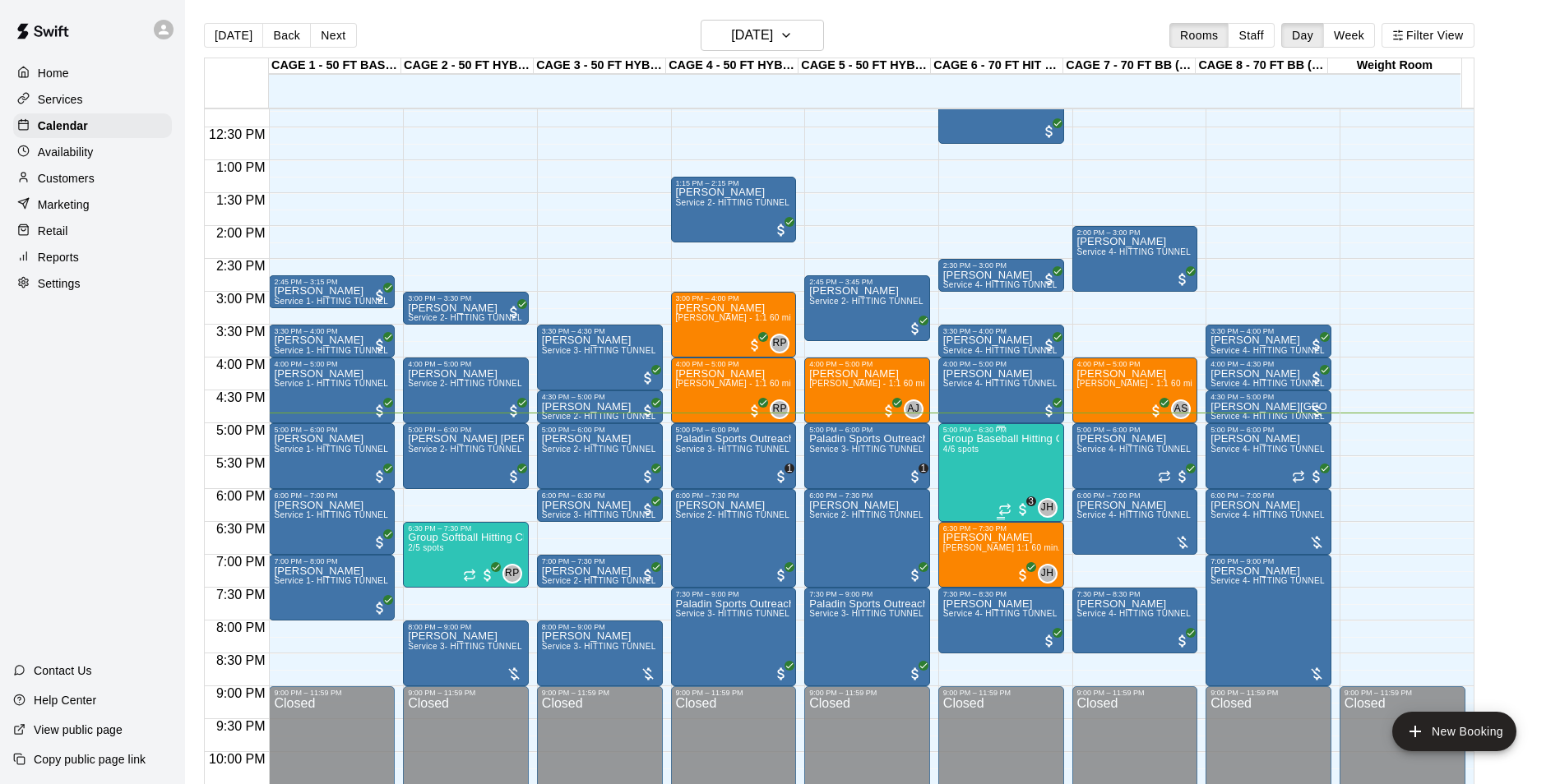
click at [1005, 439] on p "Group Baseball Hitting Class - [DATE] (Ages [DEMOGRAPHIC_DATA])" at bounding box center [1001, 439] width 116 height 0
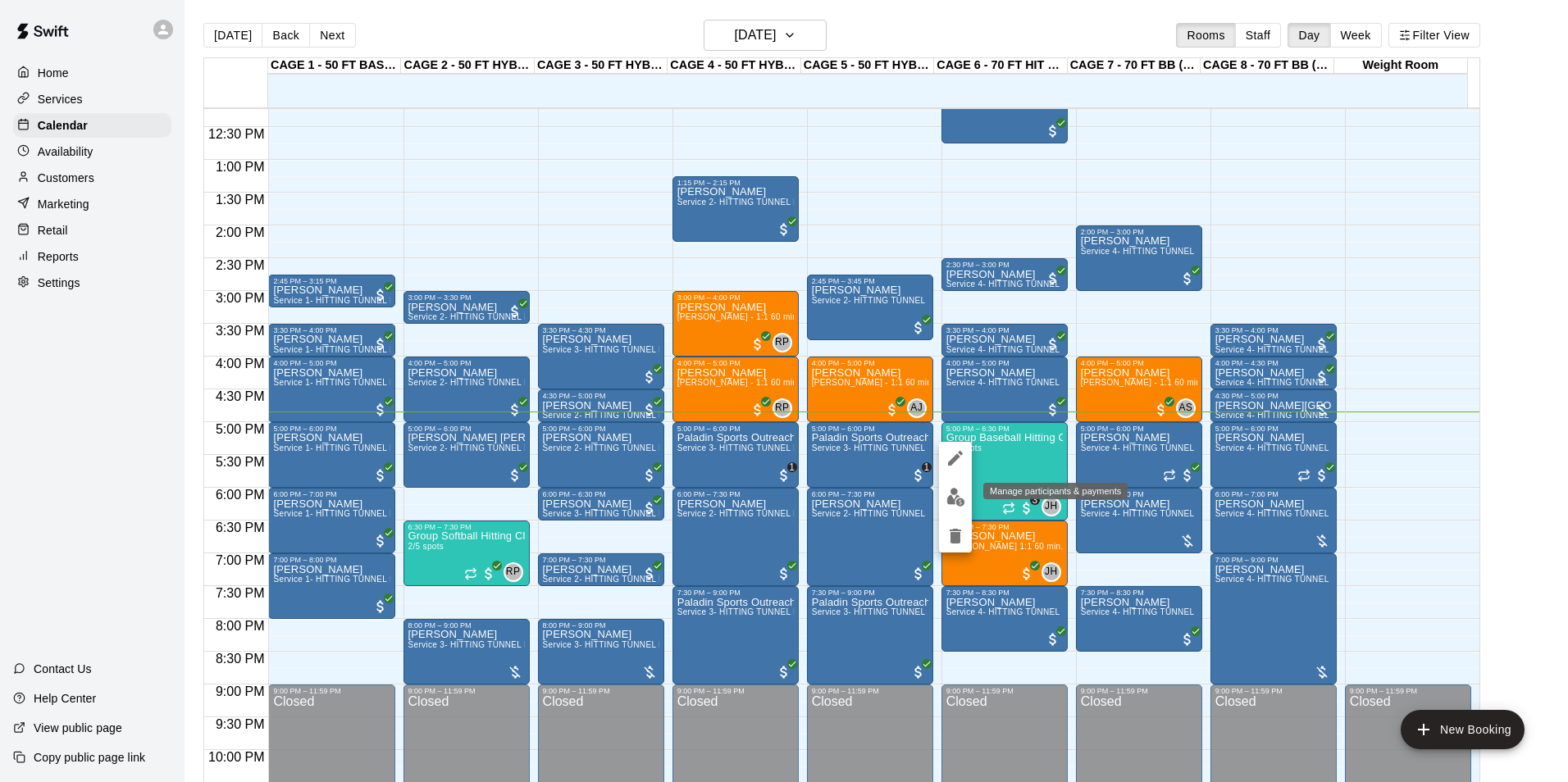
click at [962, 502] on img "edit" at bounding box center [956, 497] width 19 height 19
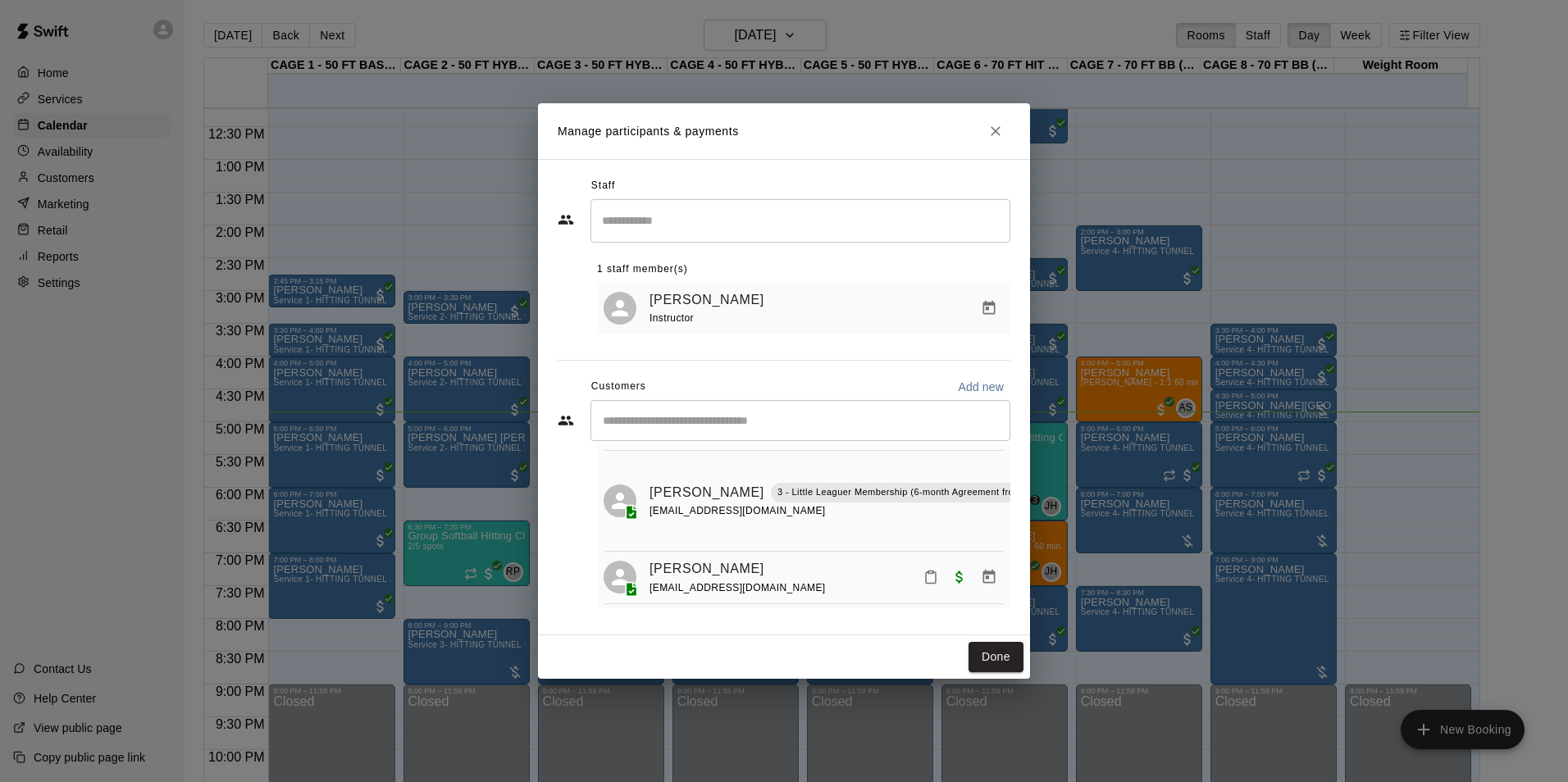
scroll to position [159, 58]
click at [1049, 467] on icon "Mark attendance" at bounding box center [1054, 472] width 10 height 11
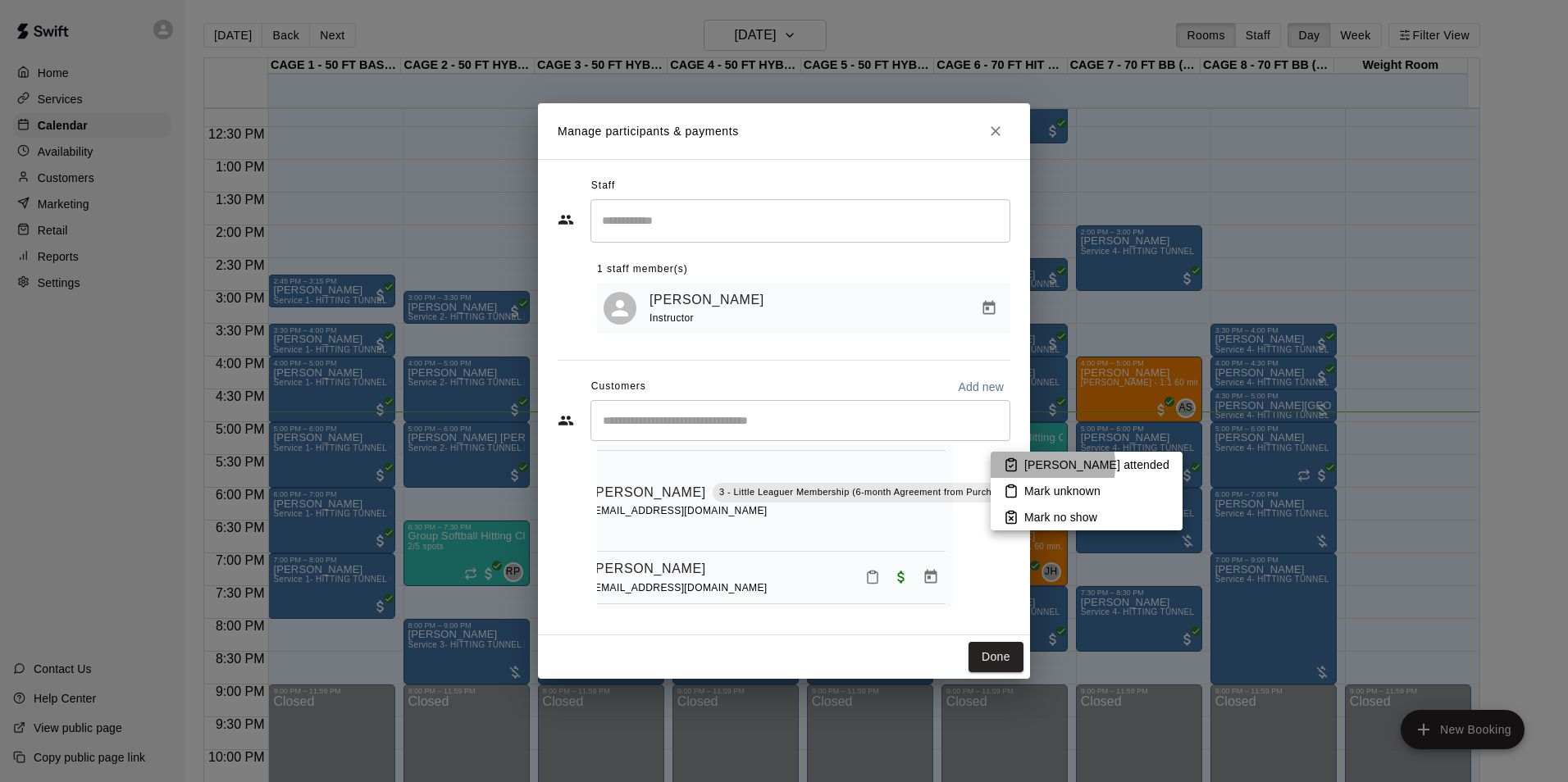
click at [1014, 466] on icon at bounding box center [1011, 464] width 15 height 15
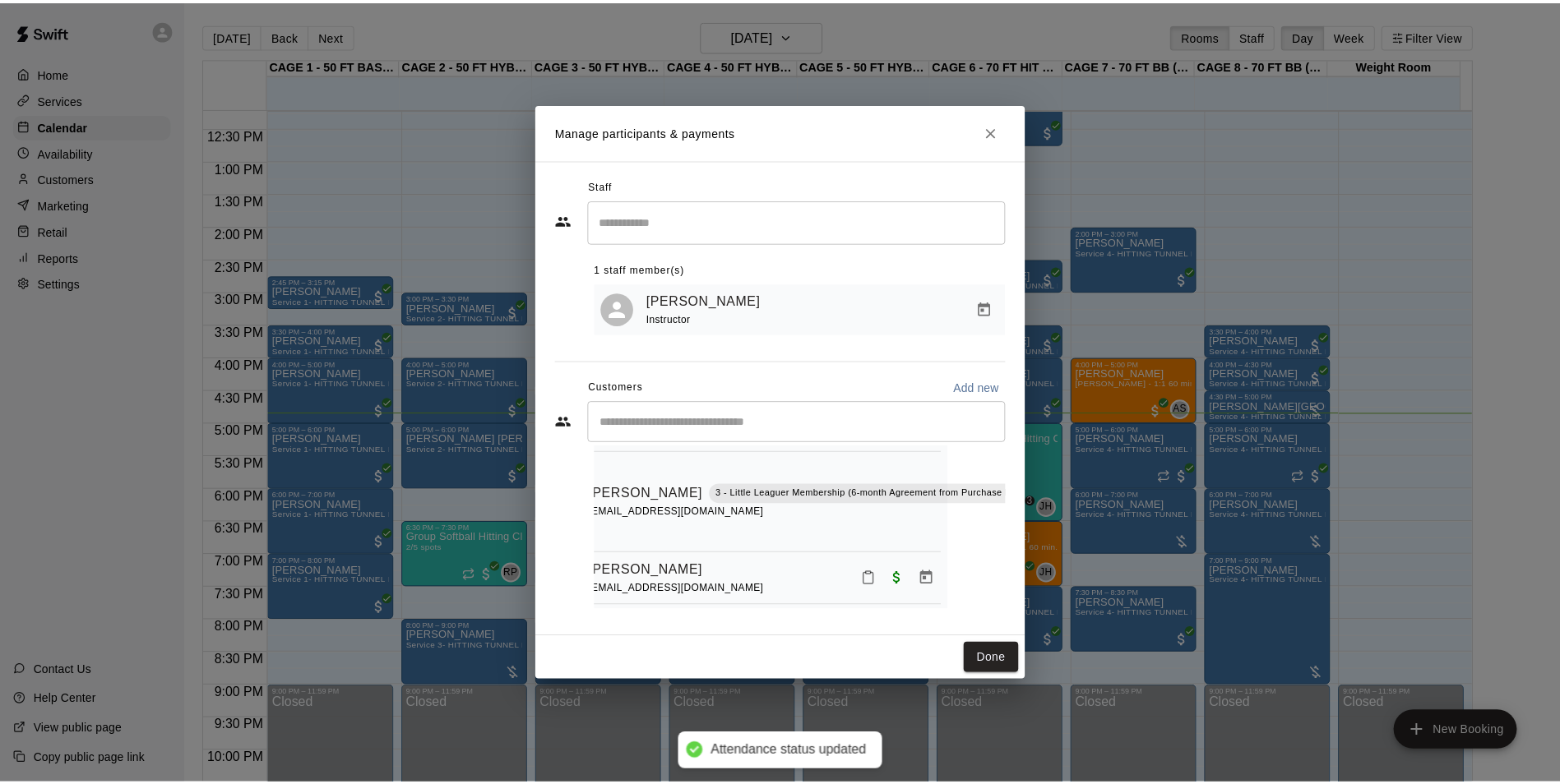
scroll to position [155, 58]
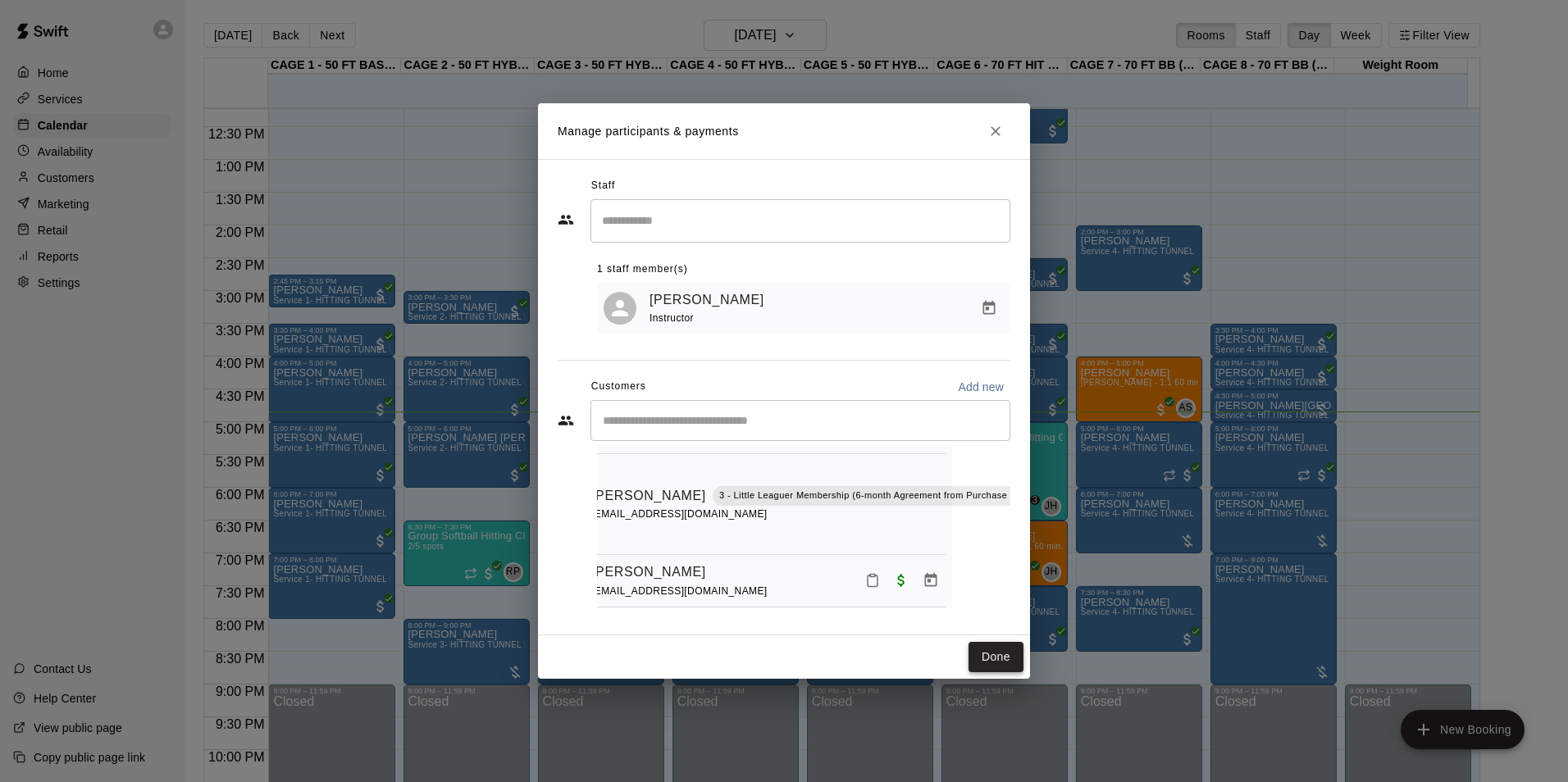
click at [1009, 662] on button "Done" at bounding box center [995, 657] width 55 height 31
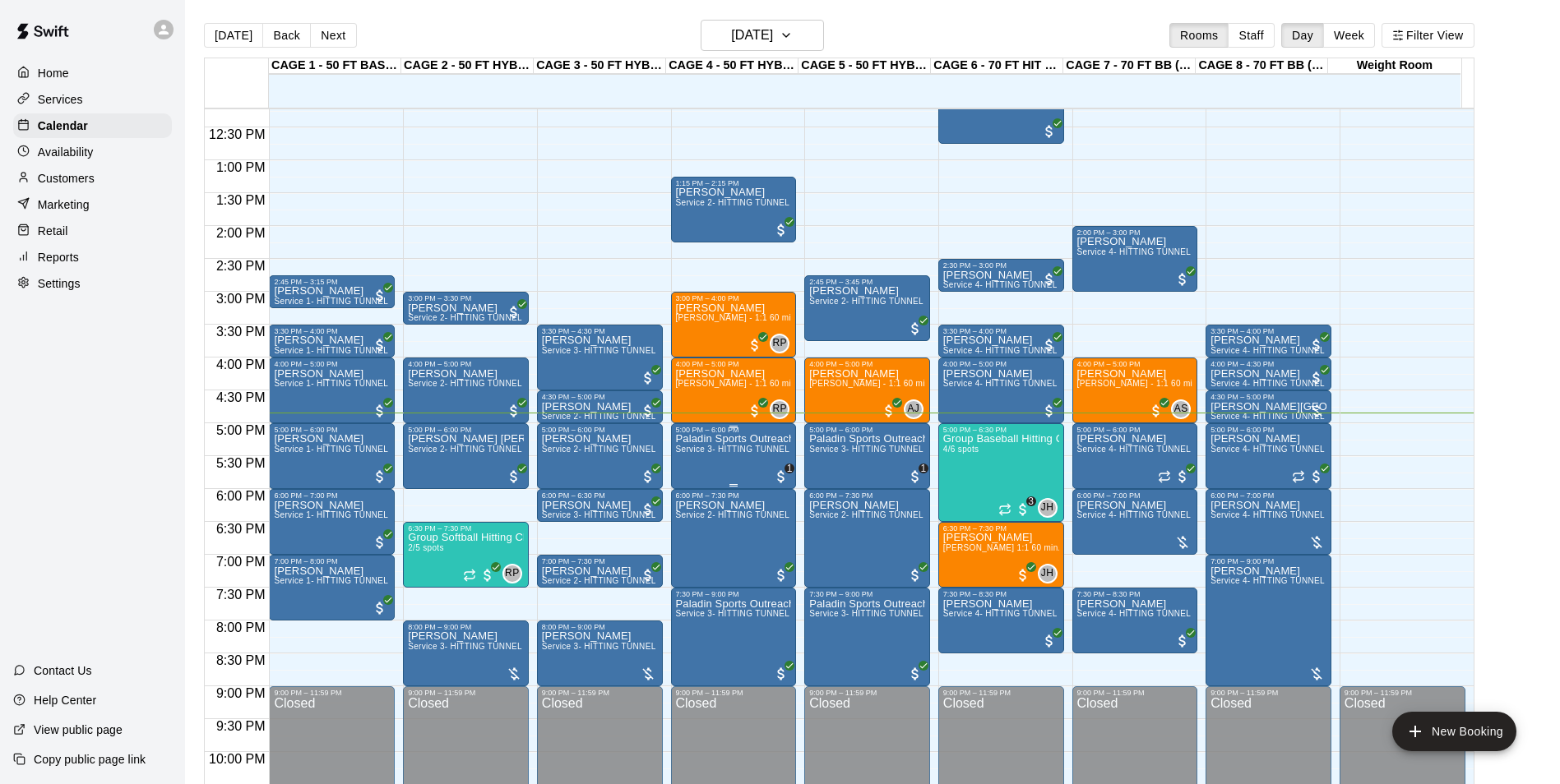
click at [745, 449] on span "Service 3- HITTING TUNNEL RENTAL - 50ft Softball" at bounding box center [777, 449] width 205 height 9
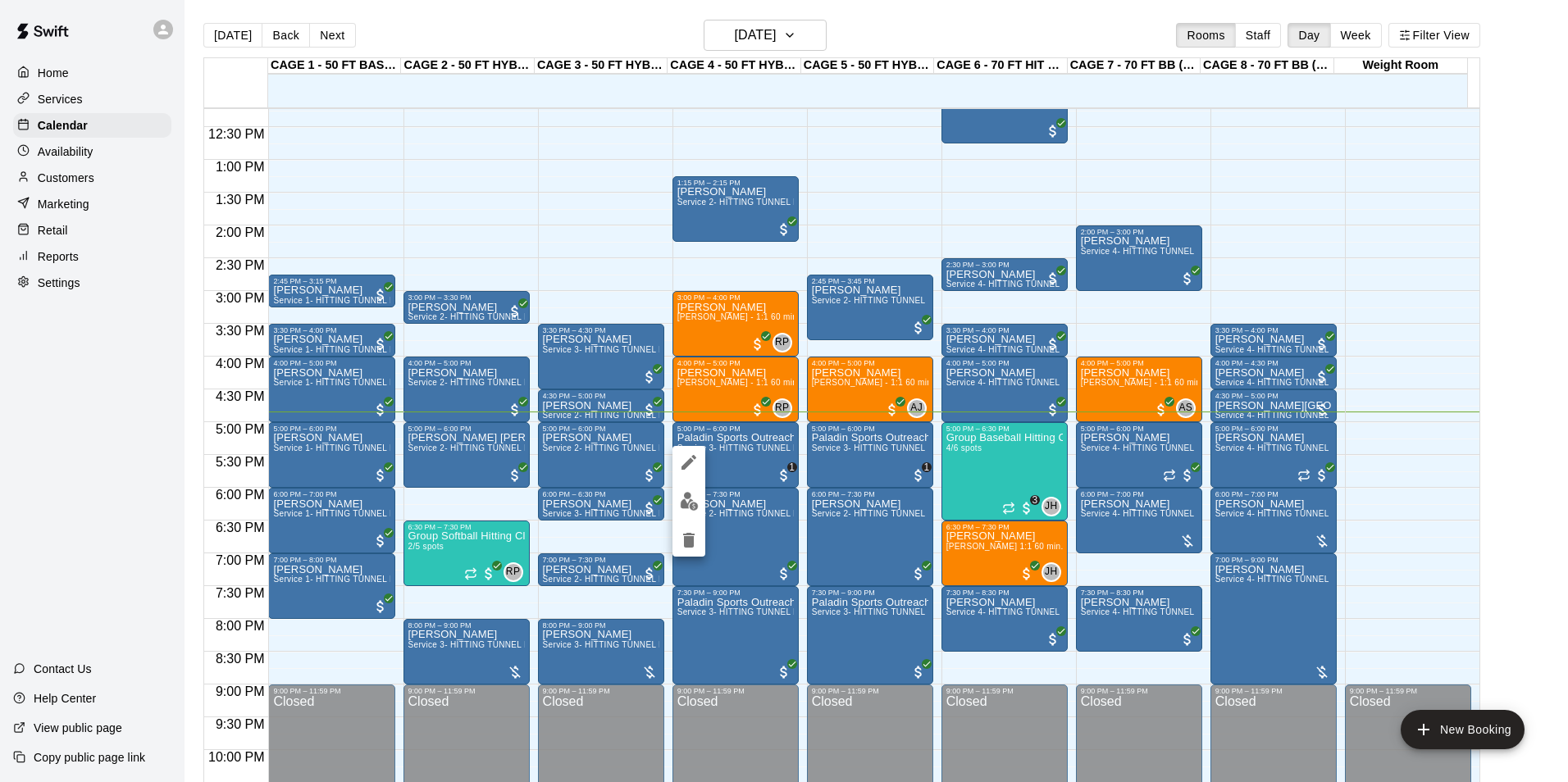
click at [690, 490] on button "edit" at bounding box center [688, 501] width 32 height 32
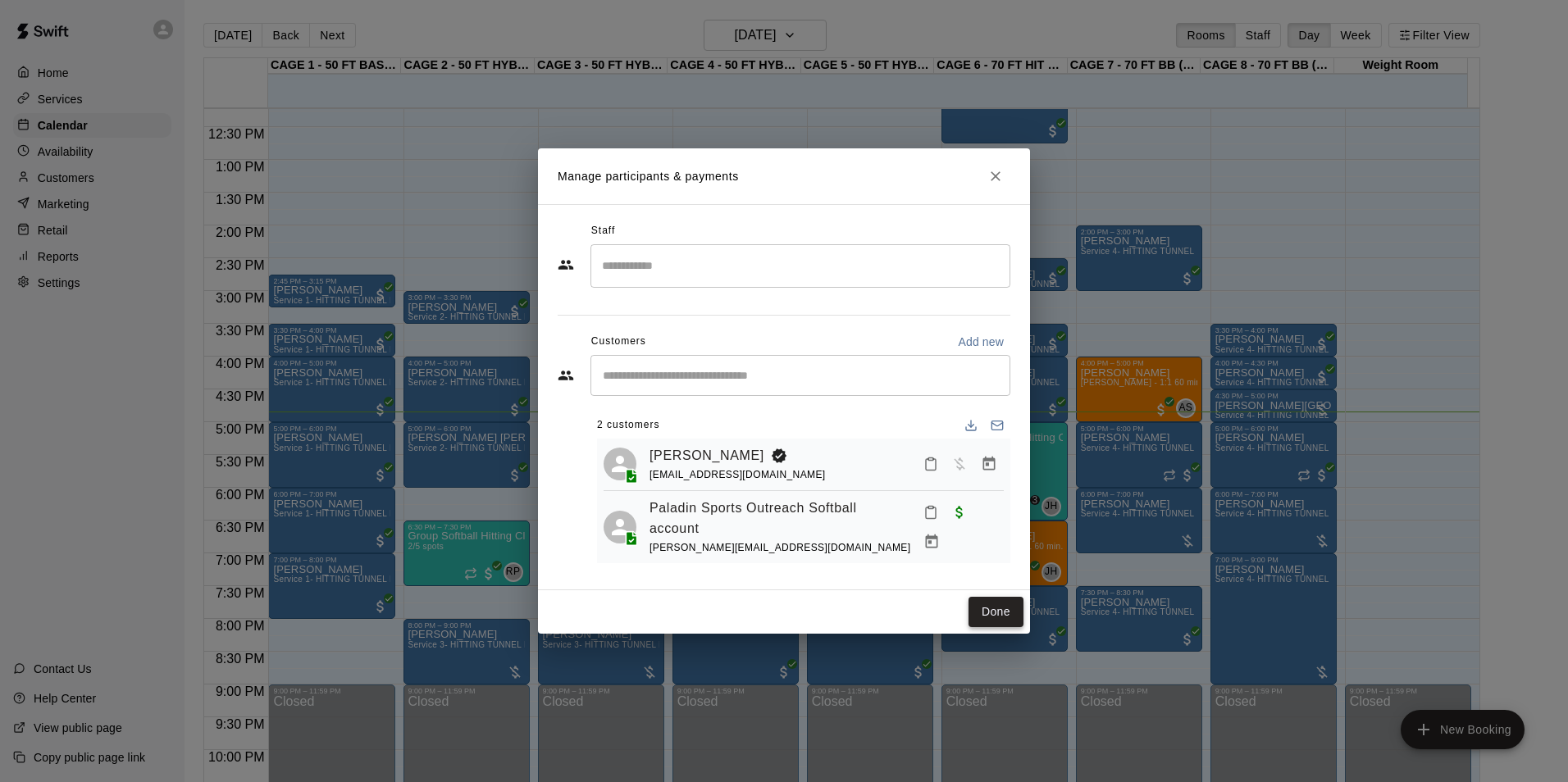
click at [986, 601] on button "Done" at bounding box center [995, 611] width 55 height 31
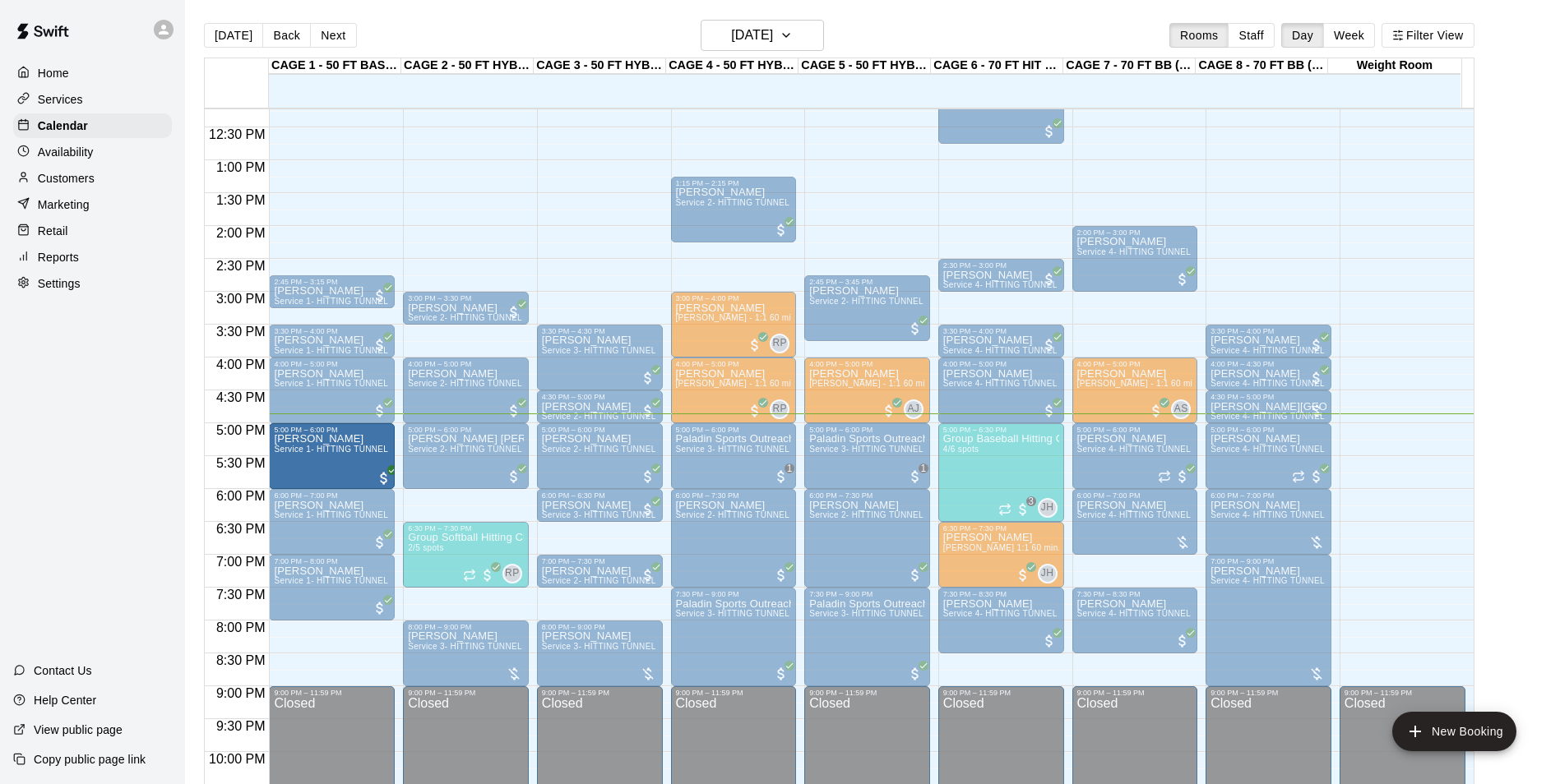
drag, startPoint x: 336, startPoint y: 459, endPoint x: 390, endPoint y: 465, distance: 54.3
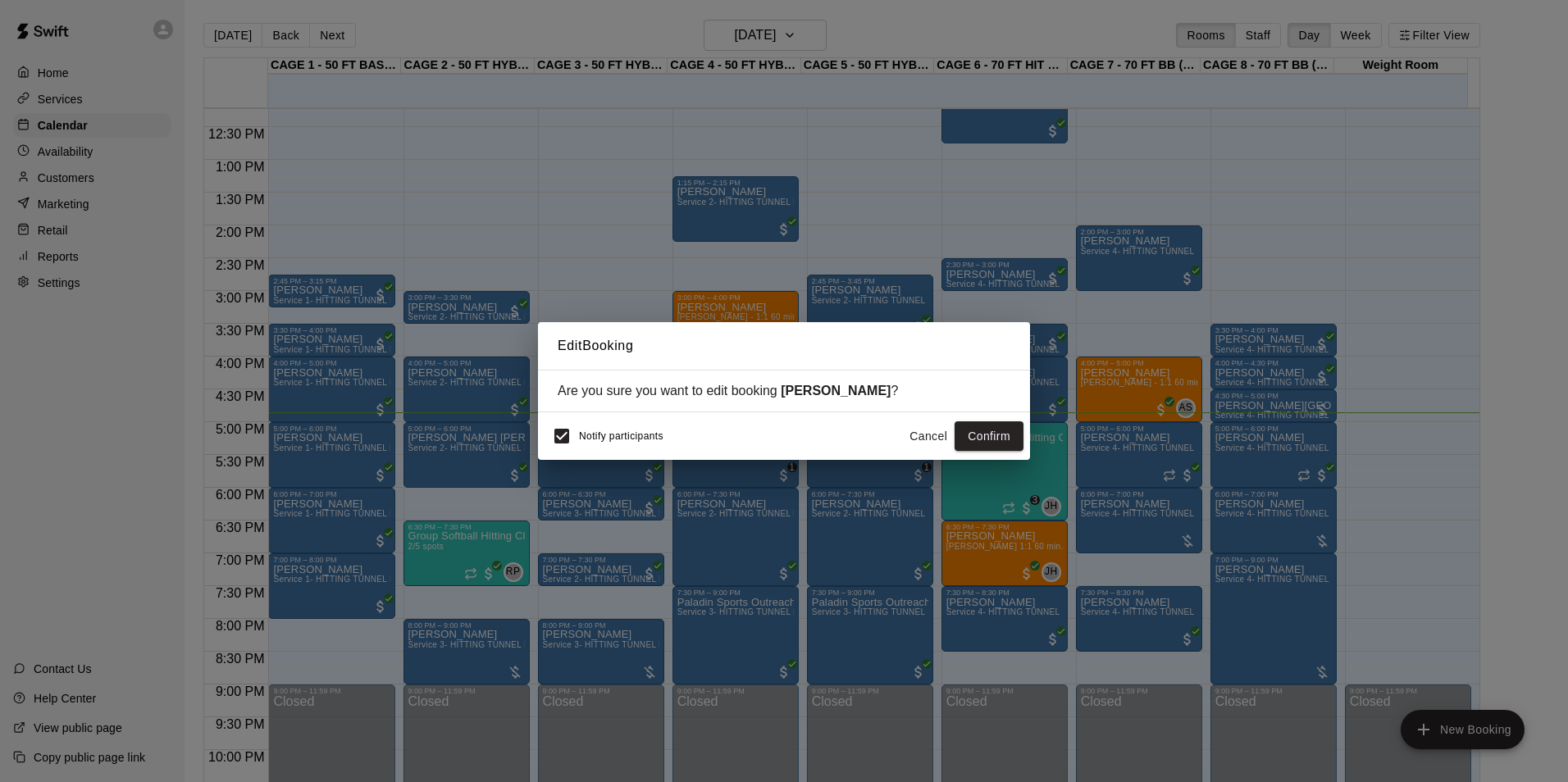
click at [945, 429] on button "Cancel" at bounding box center [929, 436] width 53 height 31
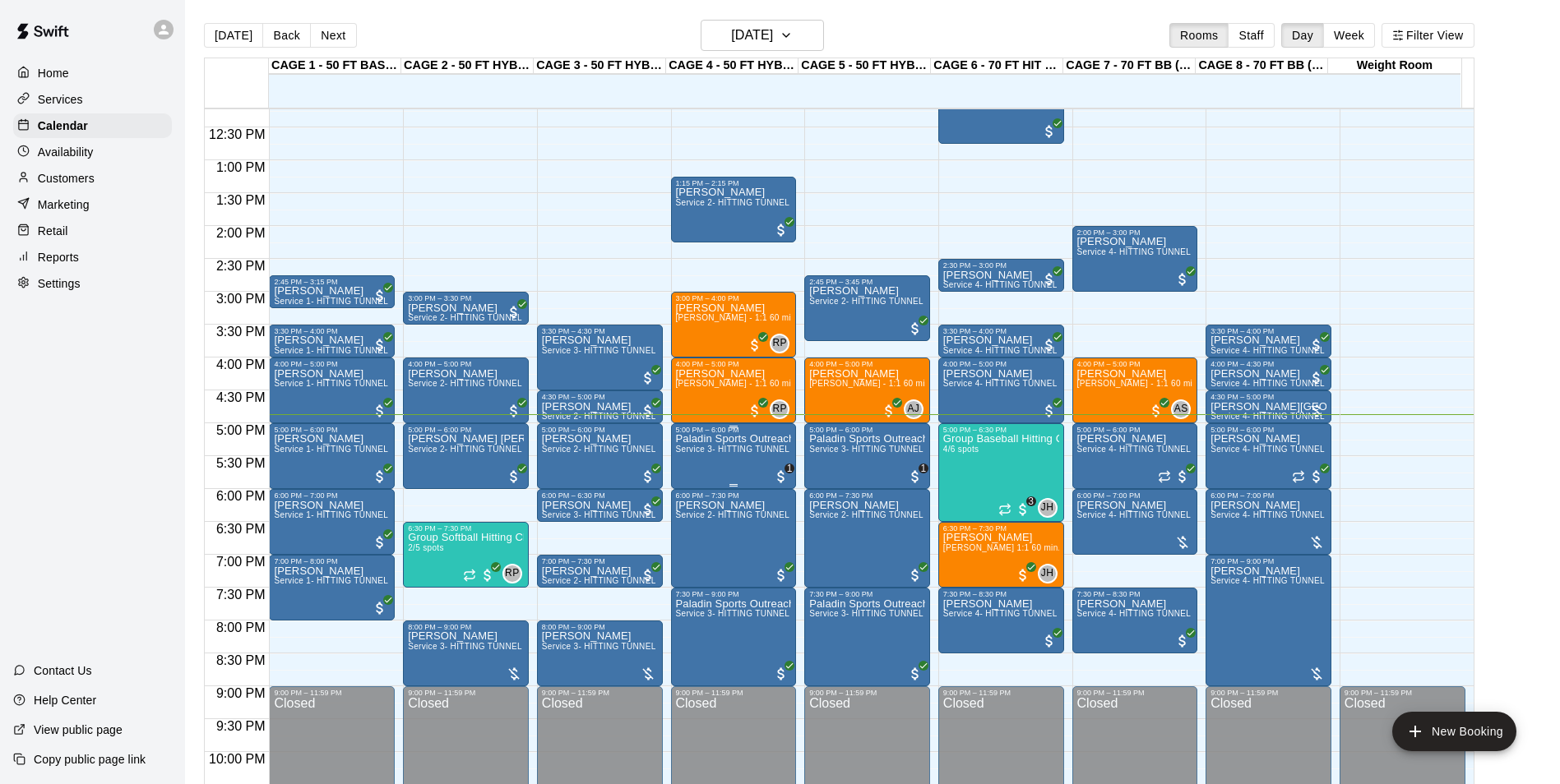
click at [718, 439] on p "Paladin Sports Outreach Softball account & 1 other" at bounding box center [733, 439] width 116 height 0
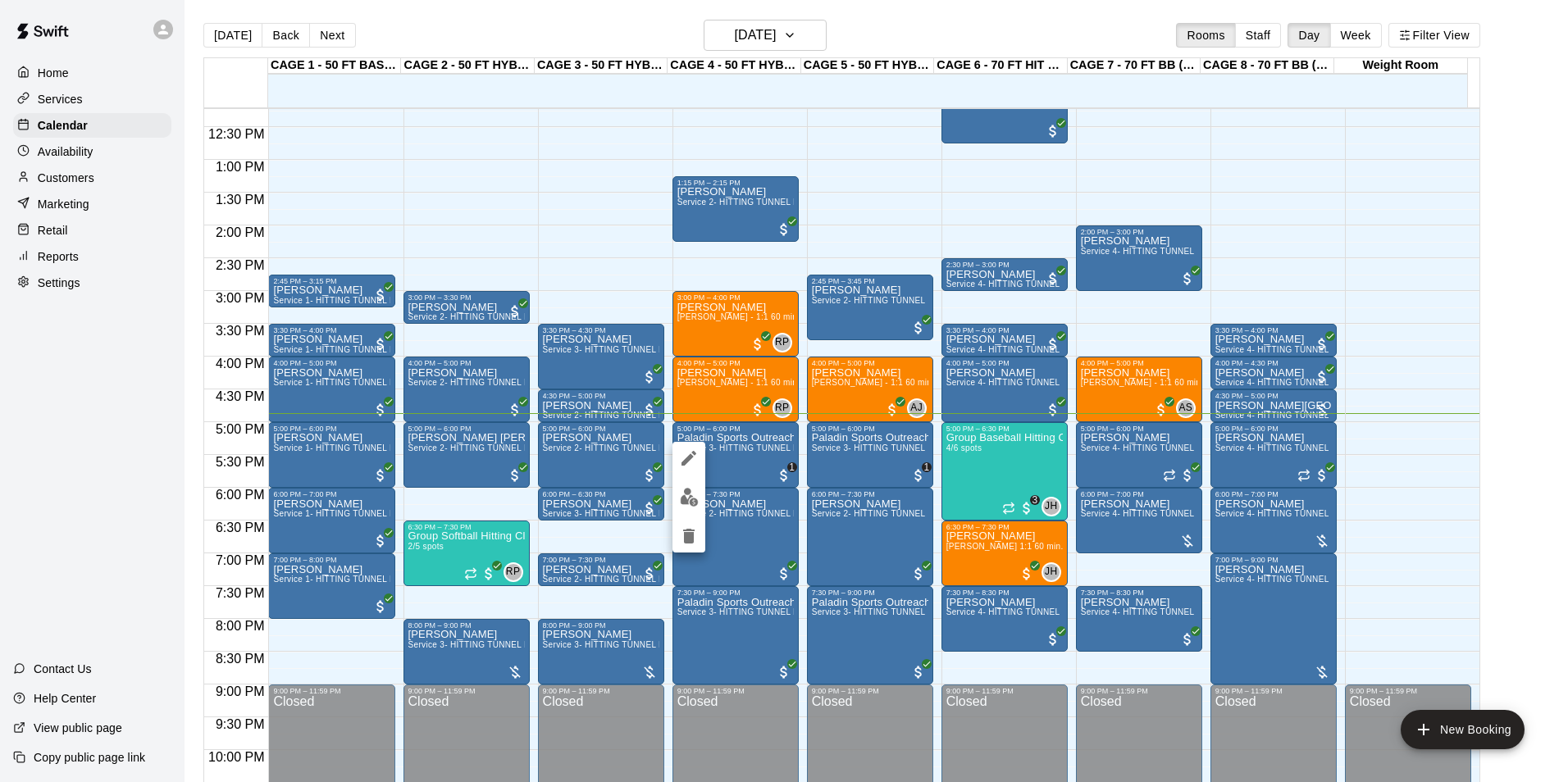
click at [689, 508] on button "edit" at bounding box center [688, 497] width 32 height 32
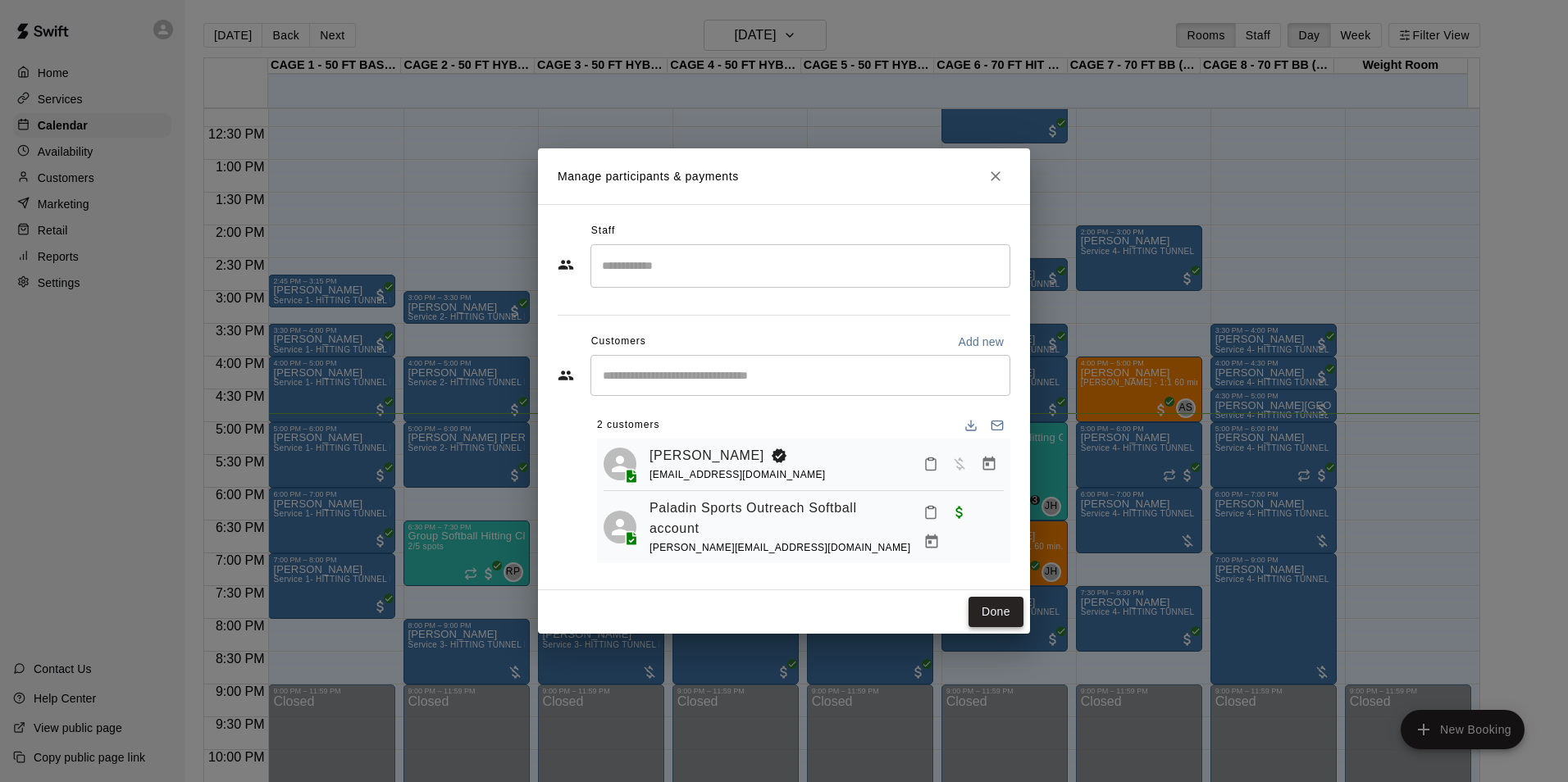
click at [1012, 615] on button "Done" at bounding box center [995, 611] width 55 height 31
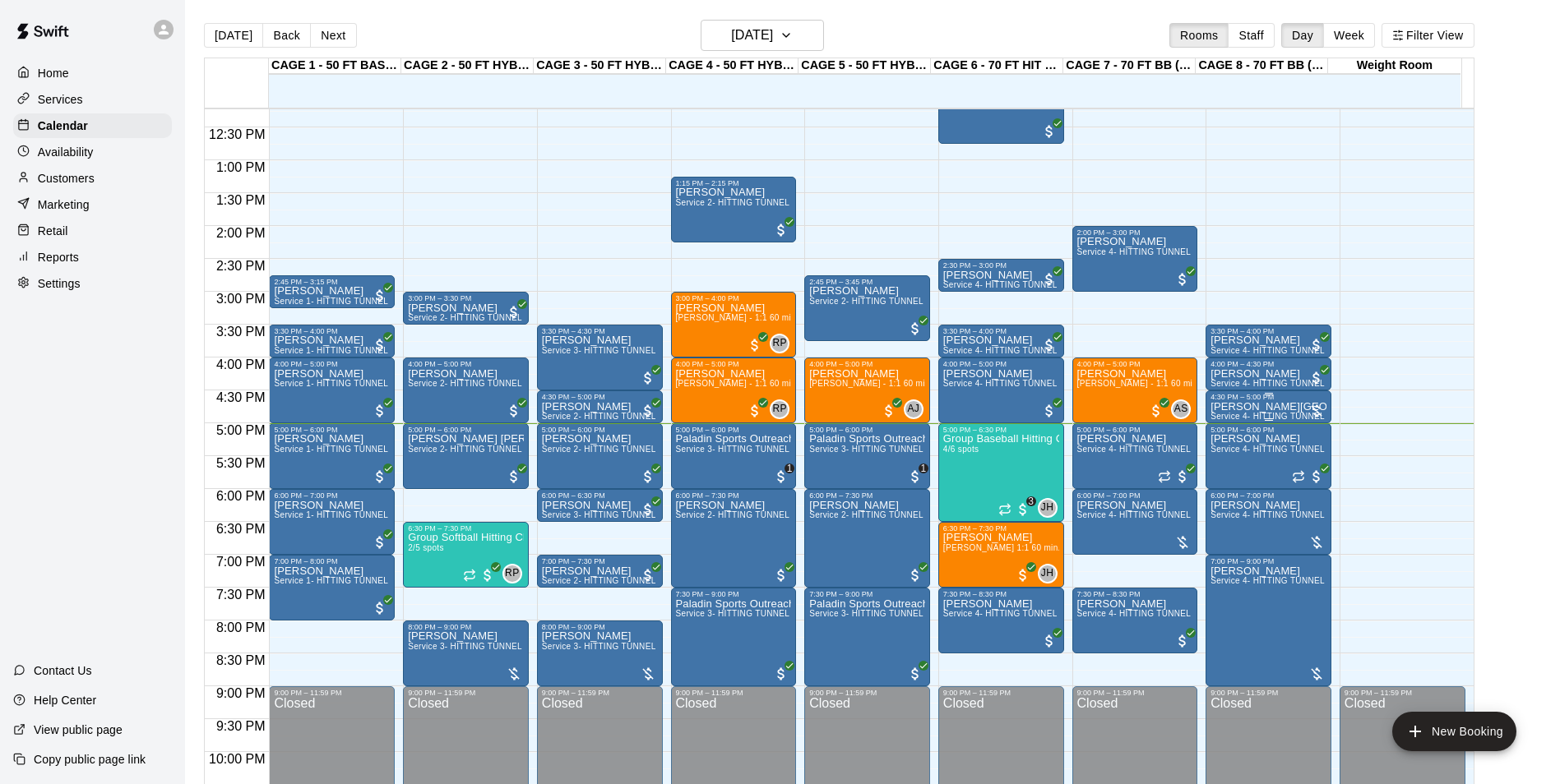
click at [1238, 406] on p "[PERSON_NAME][GEOGRAPHIC_DATA]" at bounding box center [1268, 406] width 116 height 0
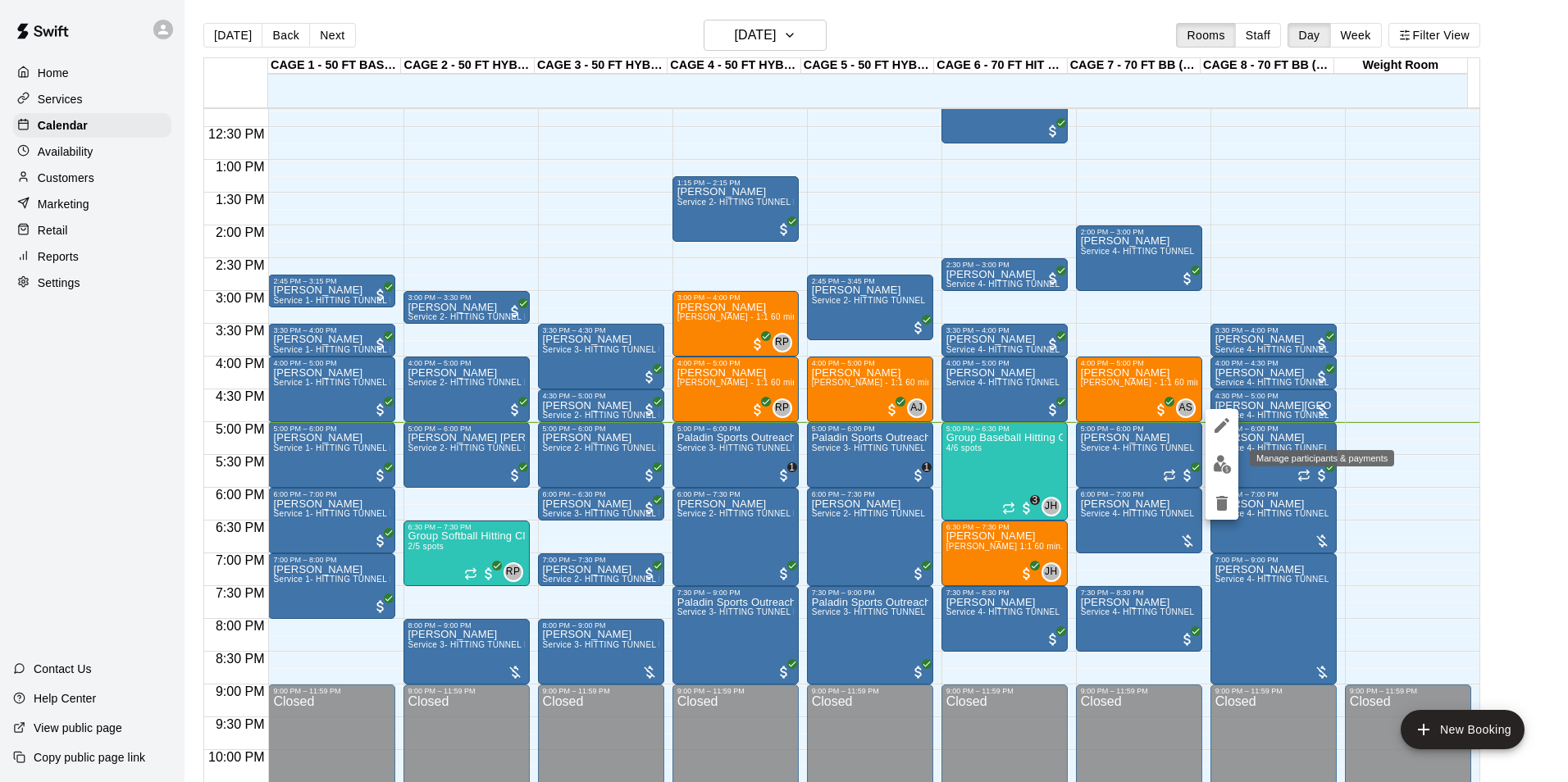
click at [1223, 462] on img "edit" at bounding box center [1222, 464] width 19 height 19
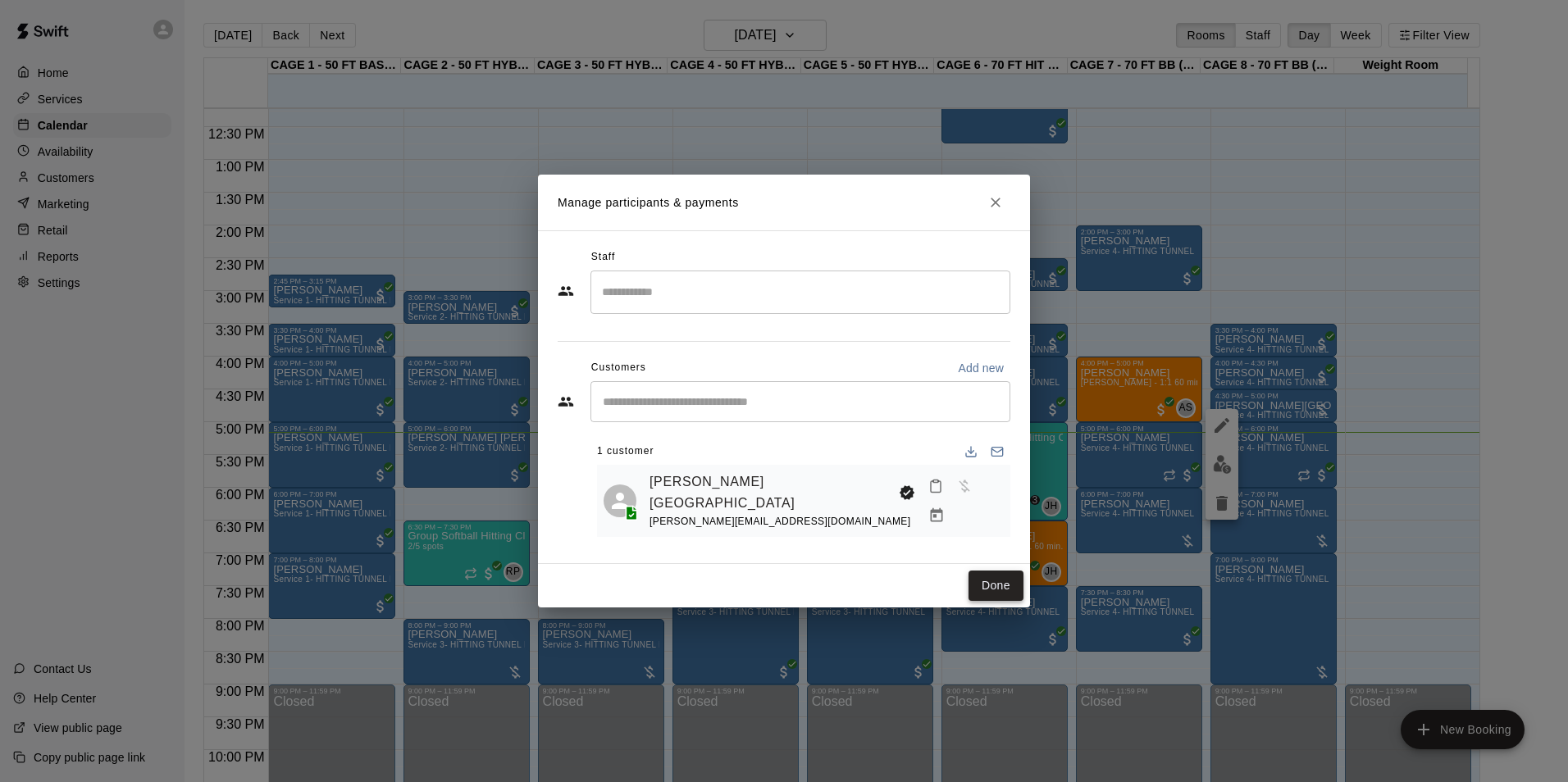
click at [996, 587] on button "Done" at bounding box center [995, 585] width 55 height 31
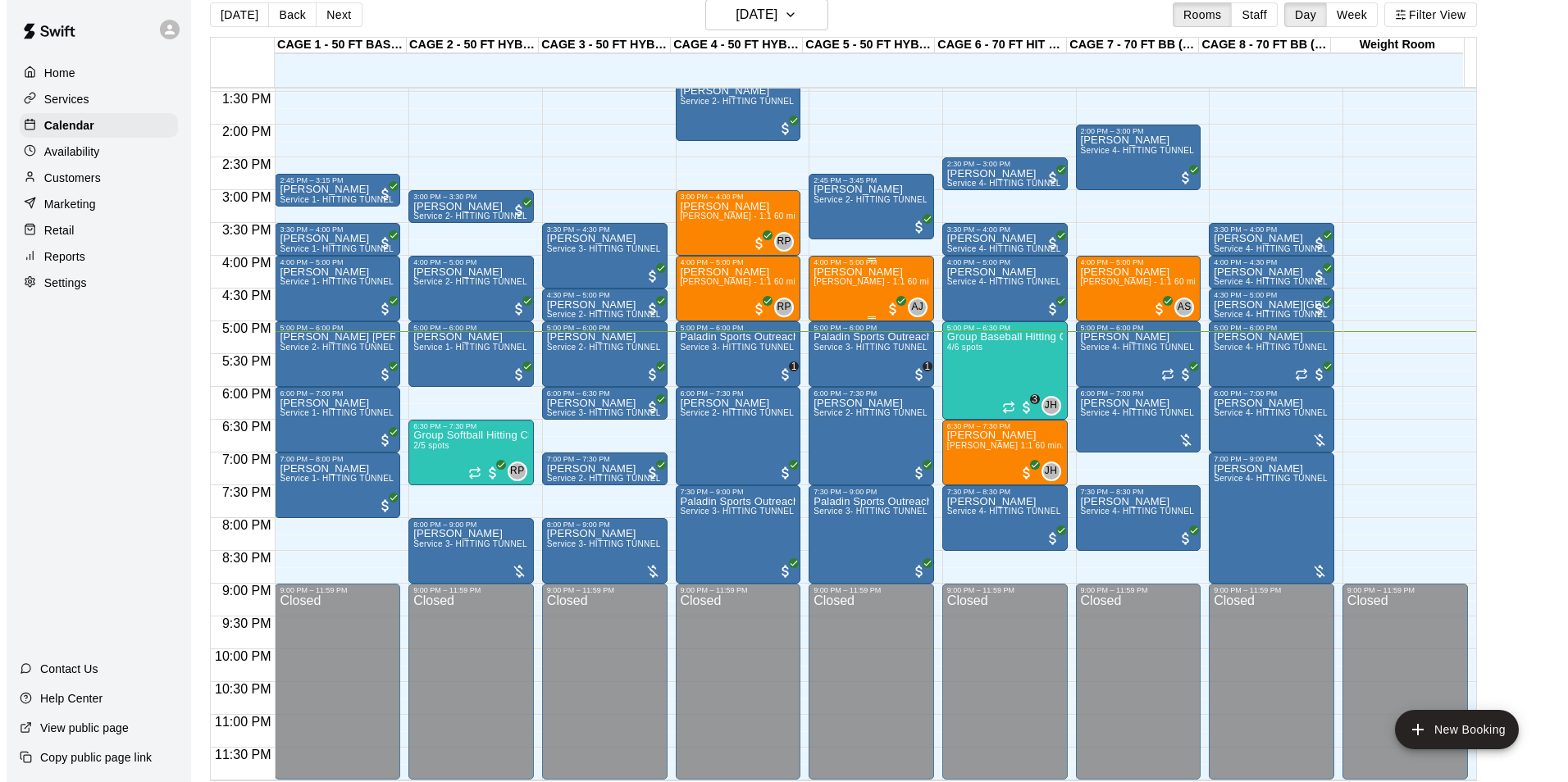
scroll to position [26, 0]
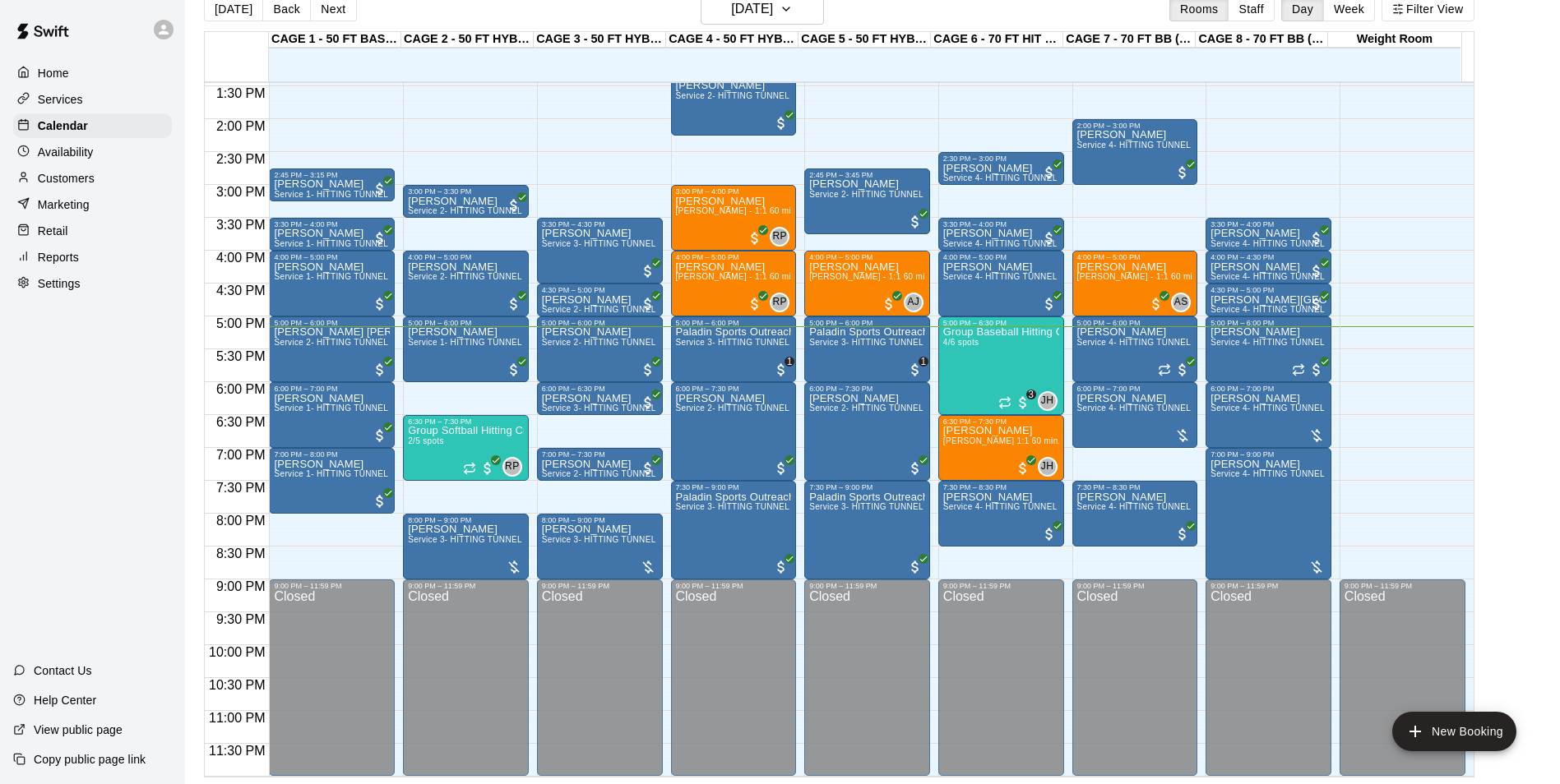
drag, startPoint x: 1506, startPoint y: 339, endPoint x: 1443, endPoint y: 302, distance: 73.1
click at [1506, 339] on main "Today Back Next Friday Aug 15 Rooms Staff Day Week Filter View CAGE 1 - 50 FT B…" at bounding box center [872, 385] width 1361 height 784
click at [971, 392] on div "Group Baseball Hitting Class - Friday (Ages 9-12) 4/6 spots" at bounding box center [1001, 719] width 116 height 784
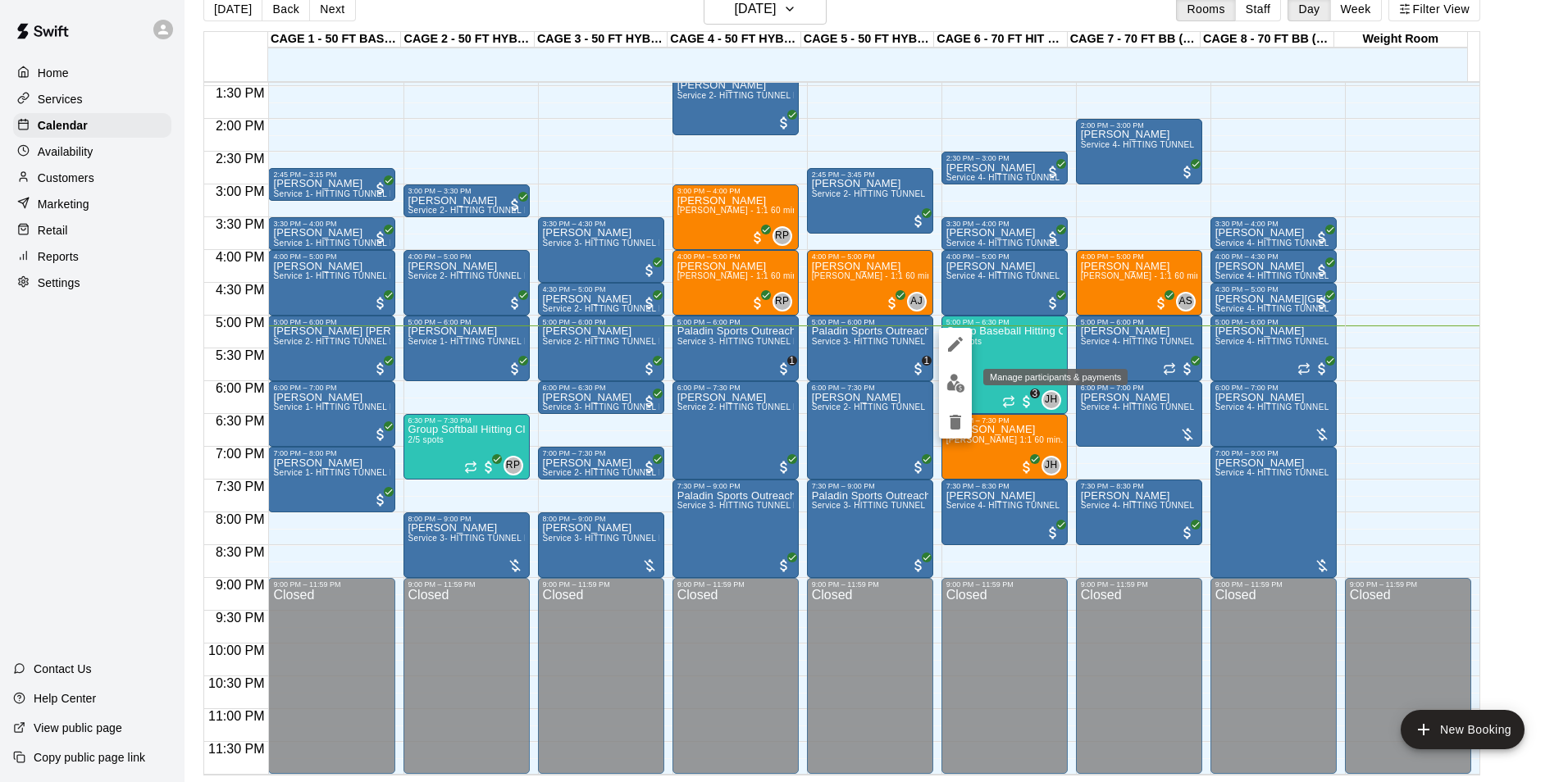
click at [963, 391] on img "edit" at bounding box center [956, 384] width 19 height 19
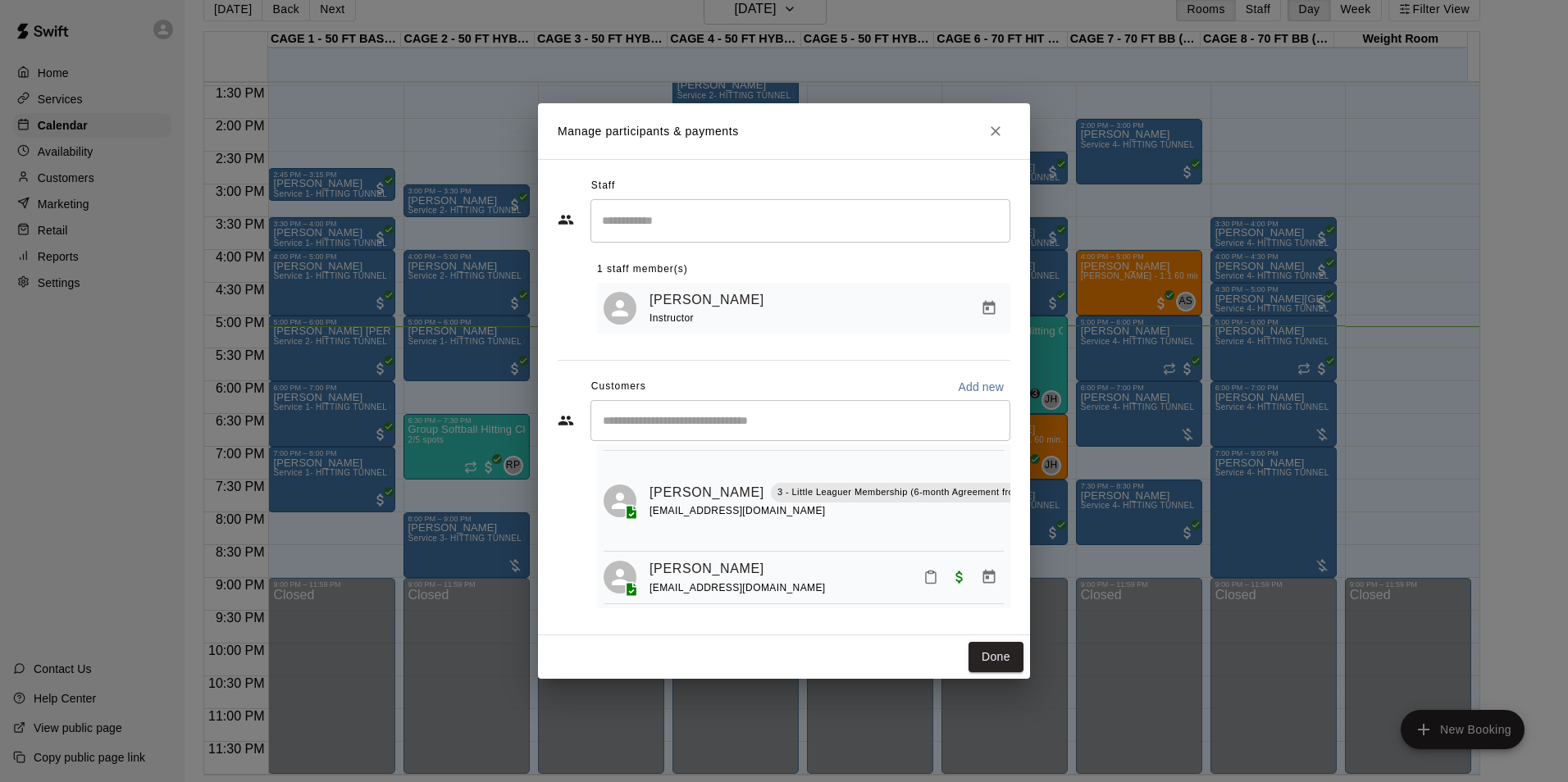
scroll to position [76, 0]
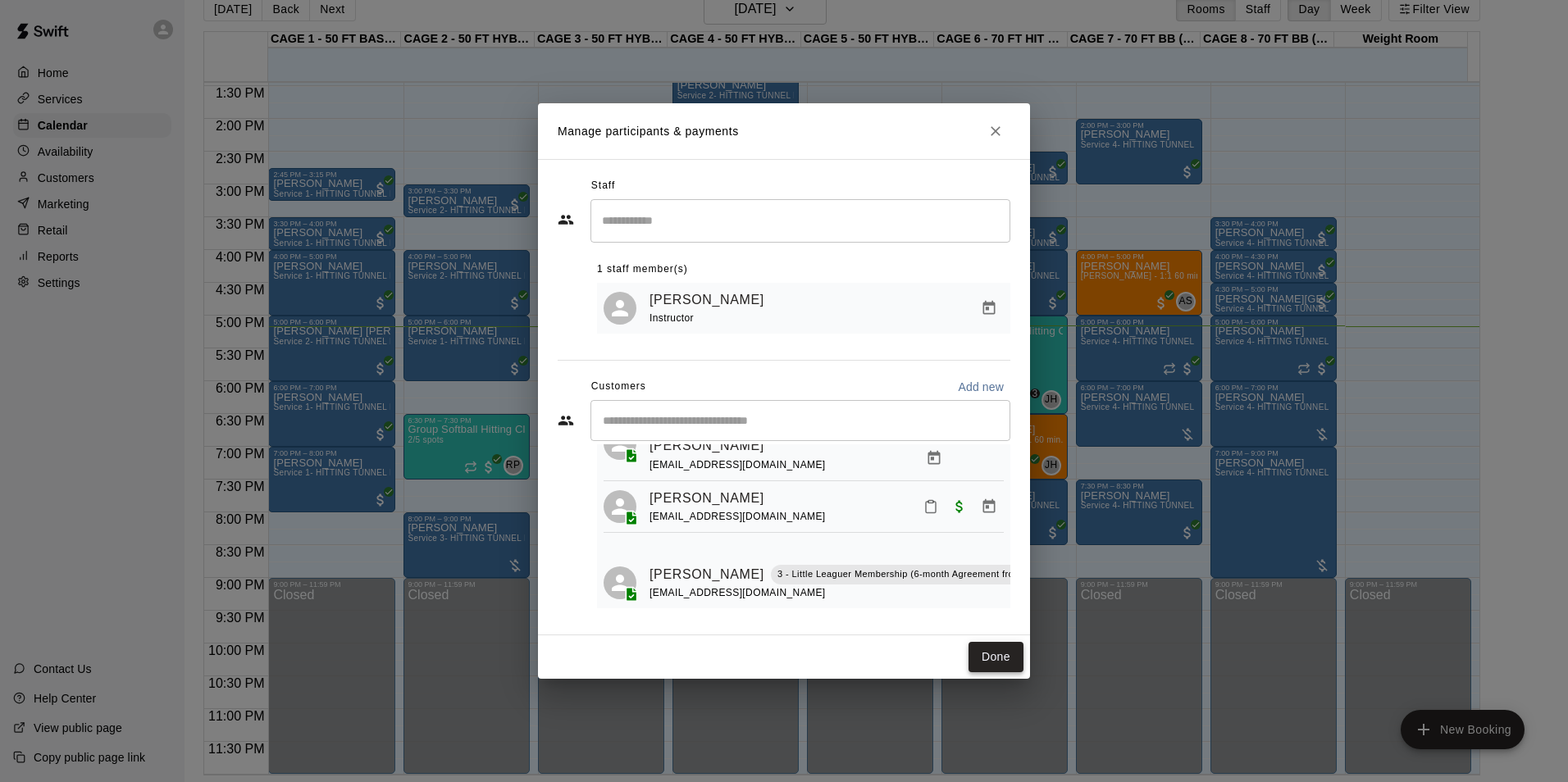
click at [1005, 652] on button "Done" at bounding box center [995, 657] width 55 height 31
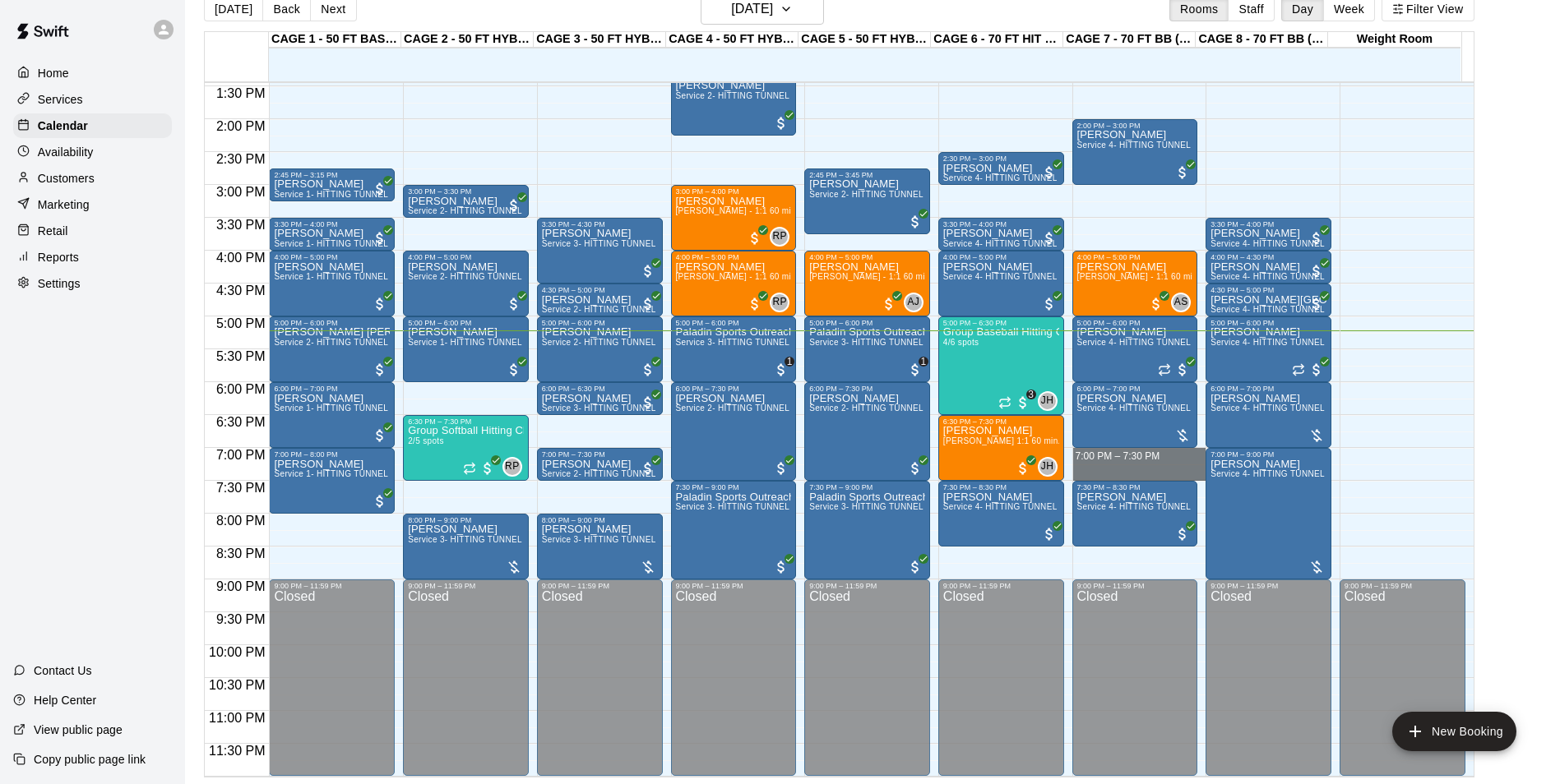
drag, startPoint x: 1080, startPoint y: 454, endPoint x: 1084, endPoint y: 471, distance: 17.5
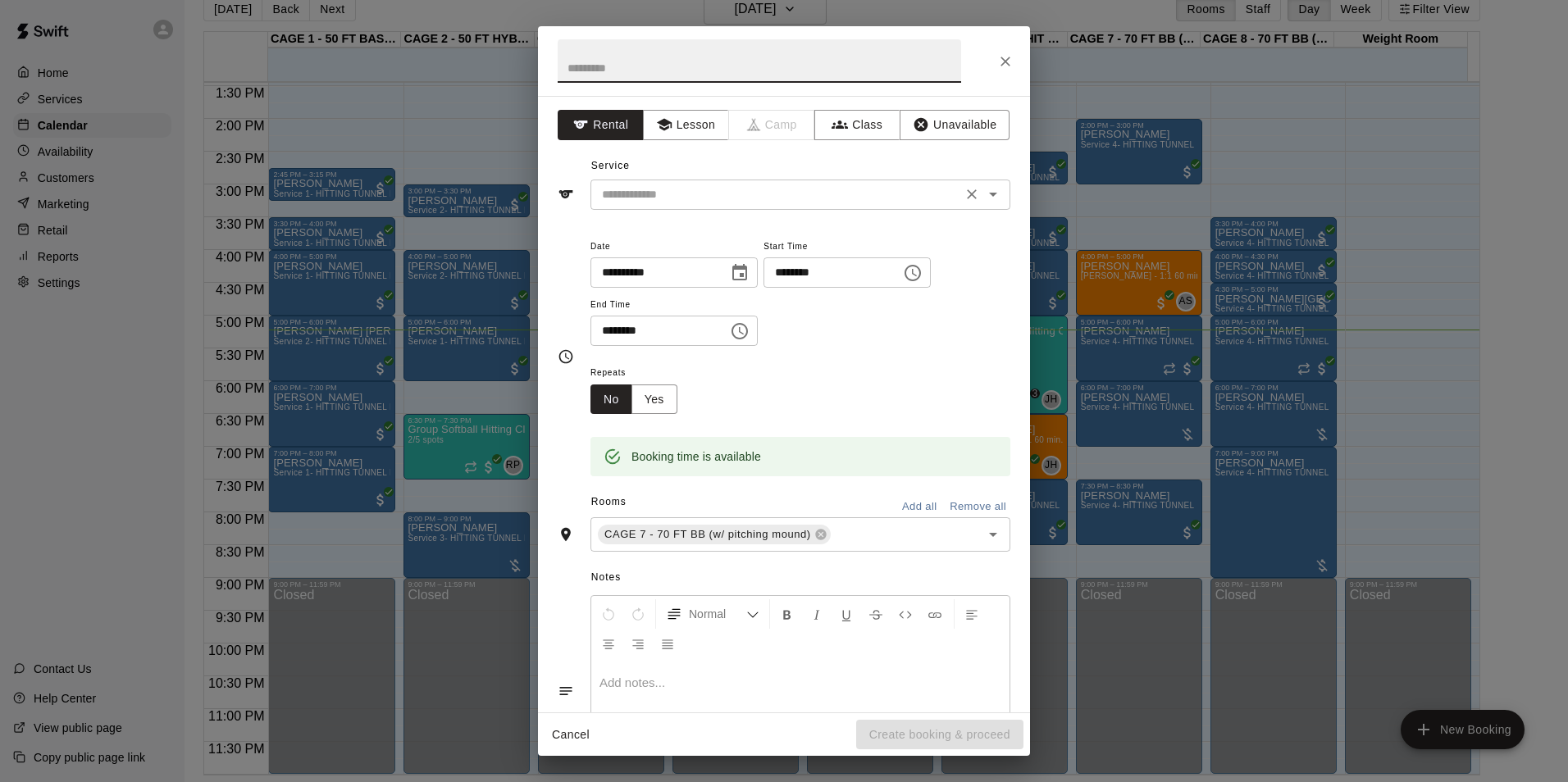
click at [807, 196] on input "text" at bounding box center [776, 194] width 362 height 20
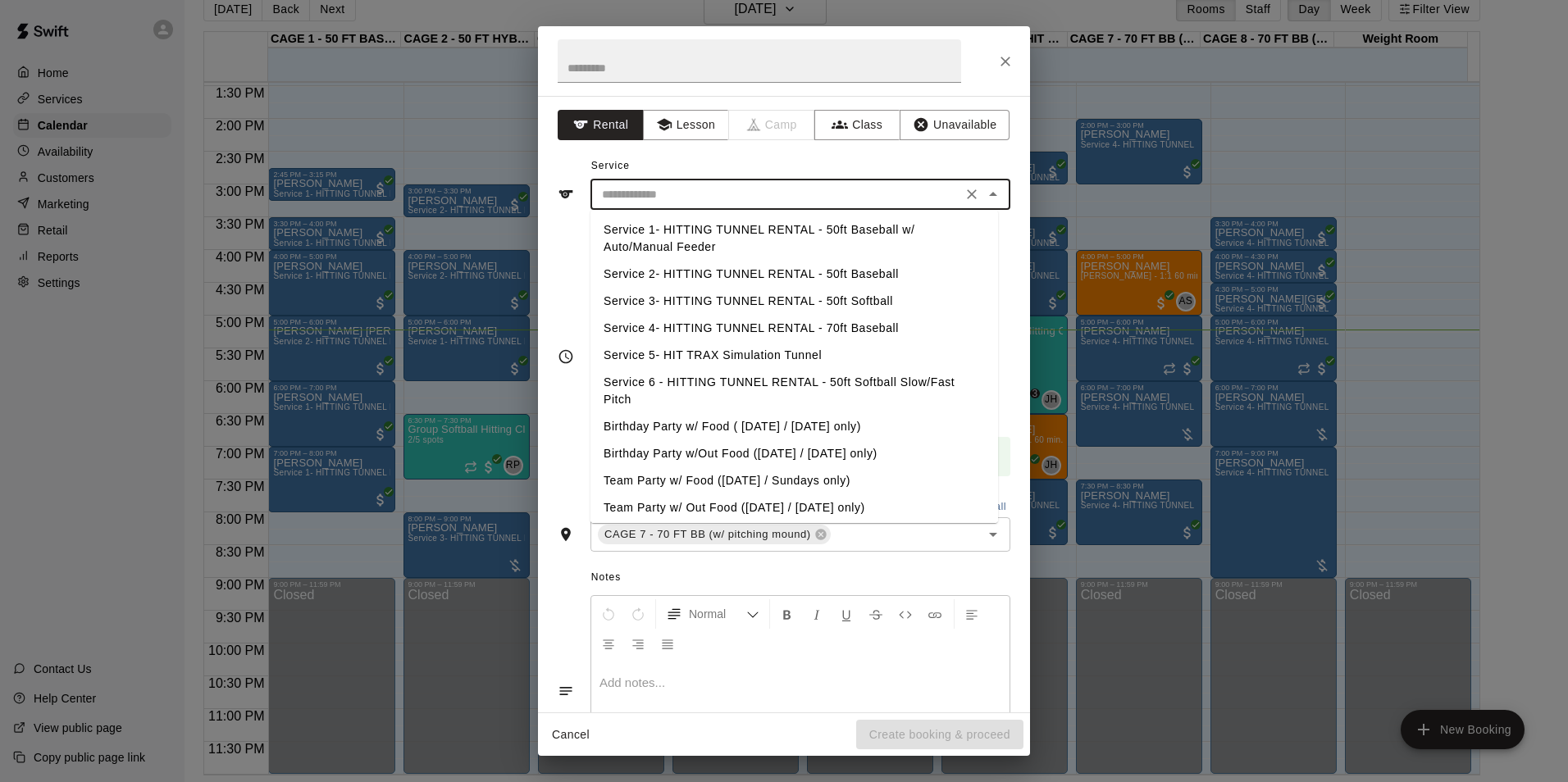
click at [860, 329] on li "Service 4- HITTING TUNNEL RENTAL - 70ft Baseball" at bounding box center [794, 328] width 407 height 27
type input "**********"
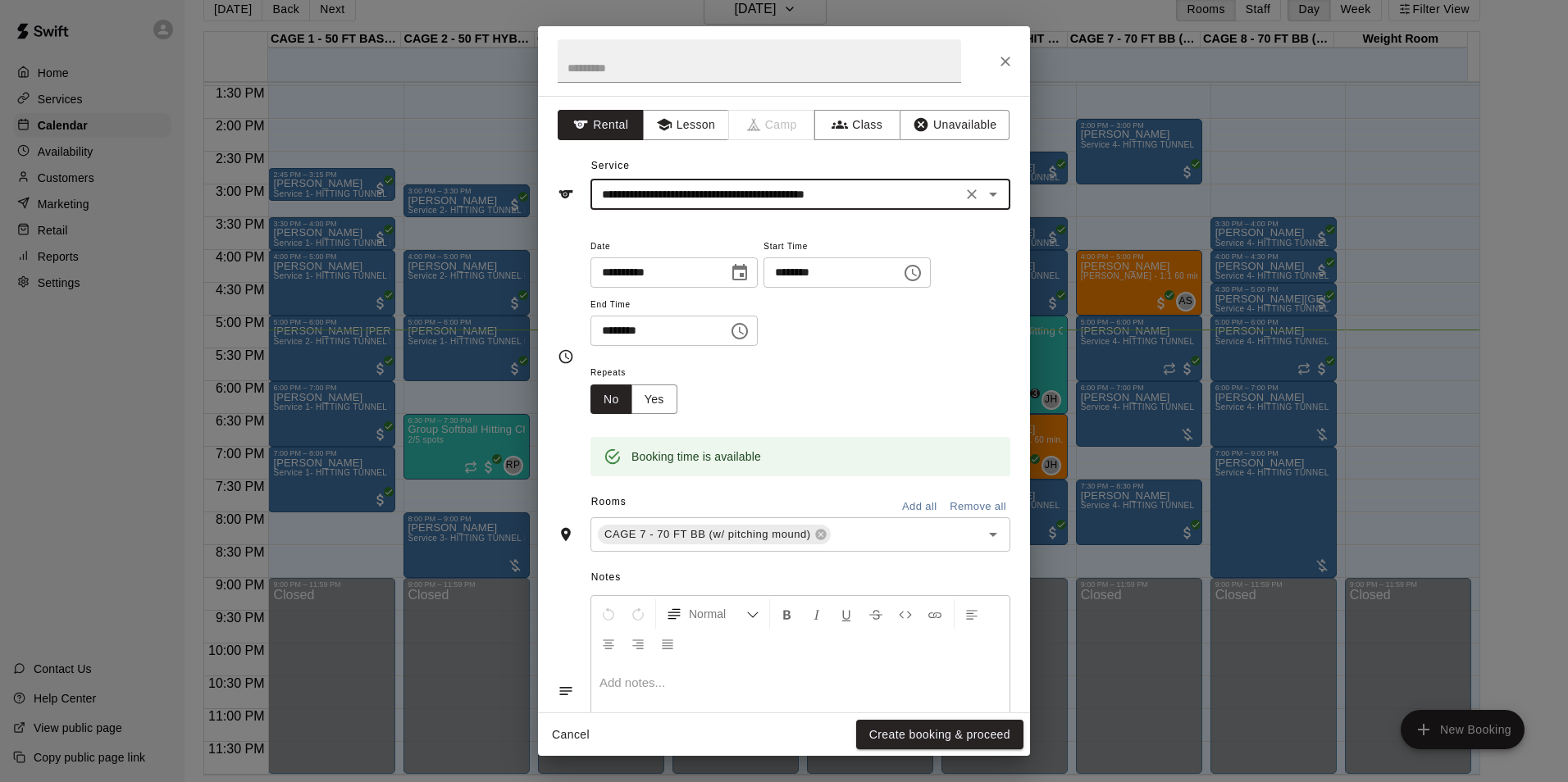
click at [950, 739] on button "Create booking & proceed" at bounding box center [939, 735] width 167 height 31
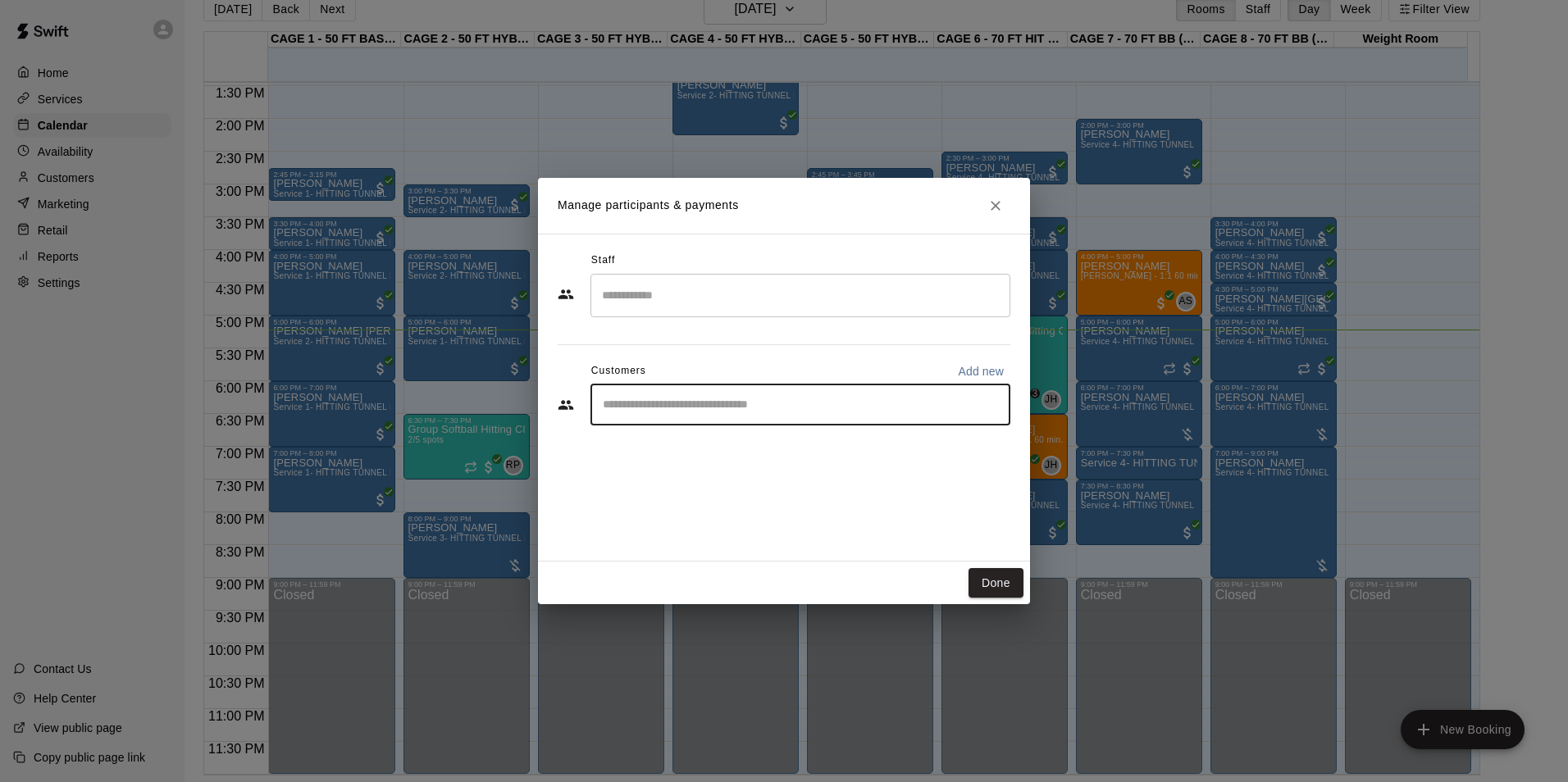
click at [762, 397] on input "Start typing to search customers..." at bounding box center [800, 405] width 405 height 17
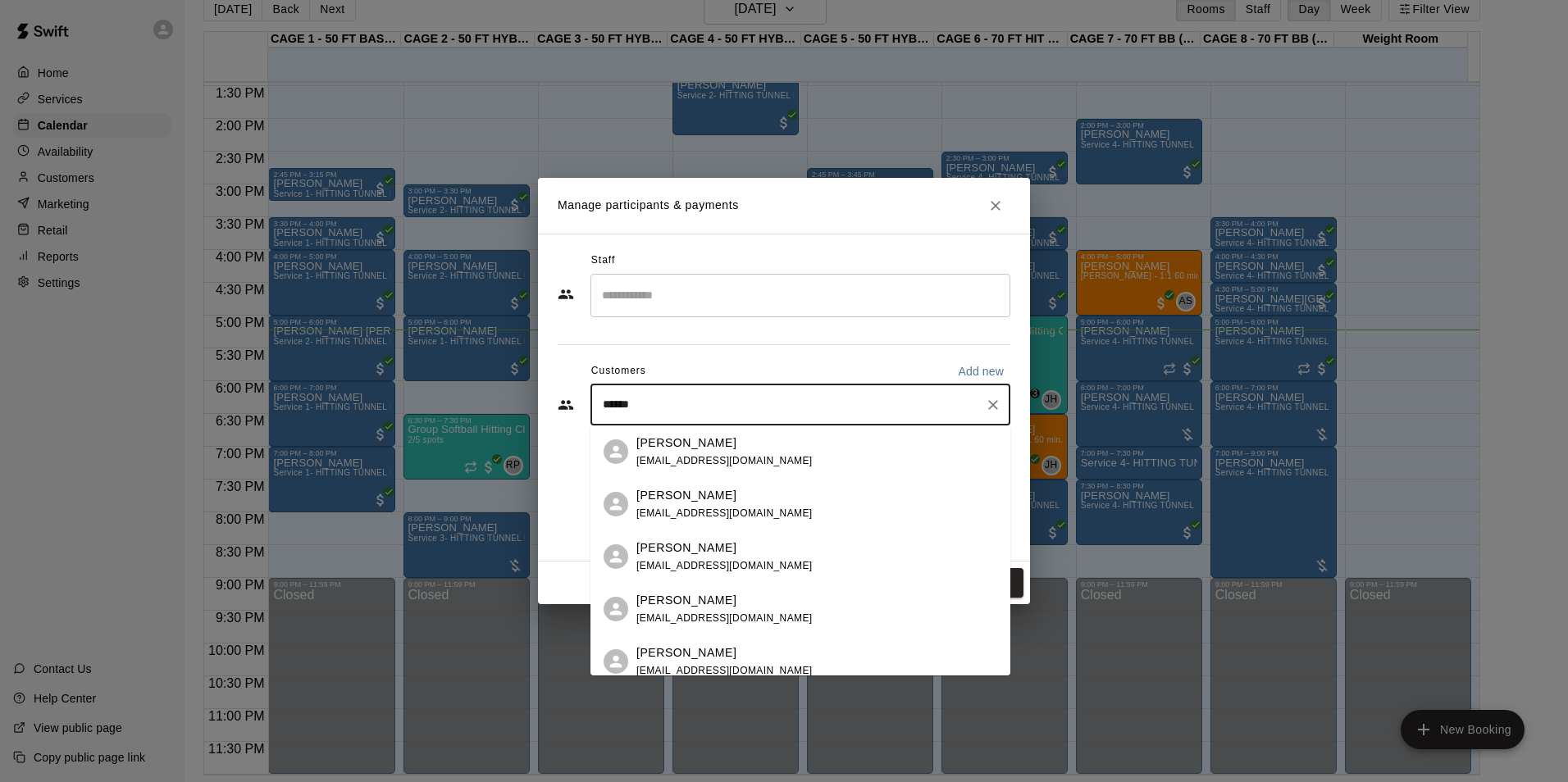
type input "*******"
click at [753, 539] on div "[PERSON_NAME]" at bounding box center [724, 548] width 176 height 18
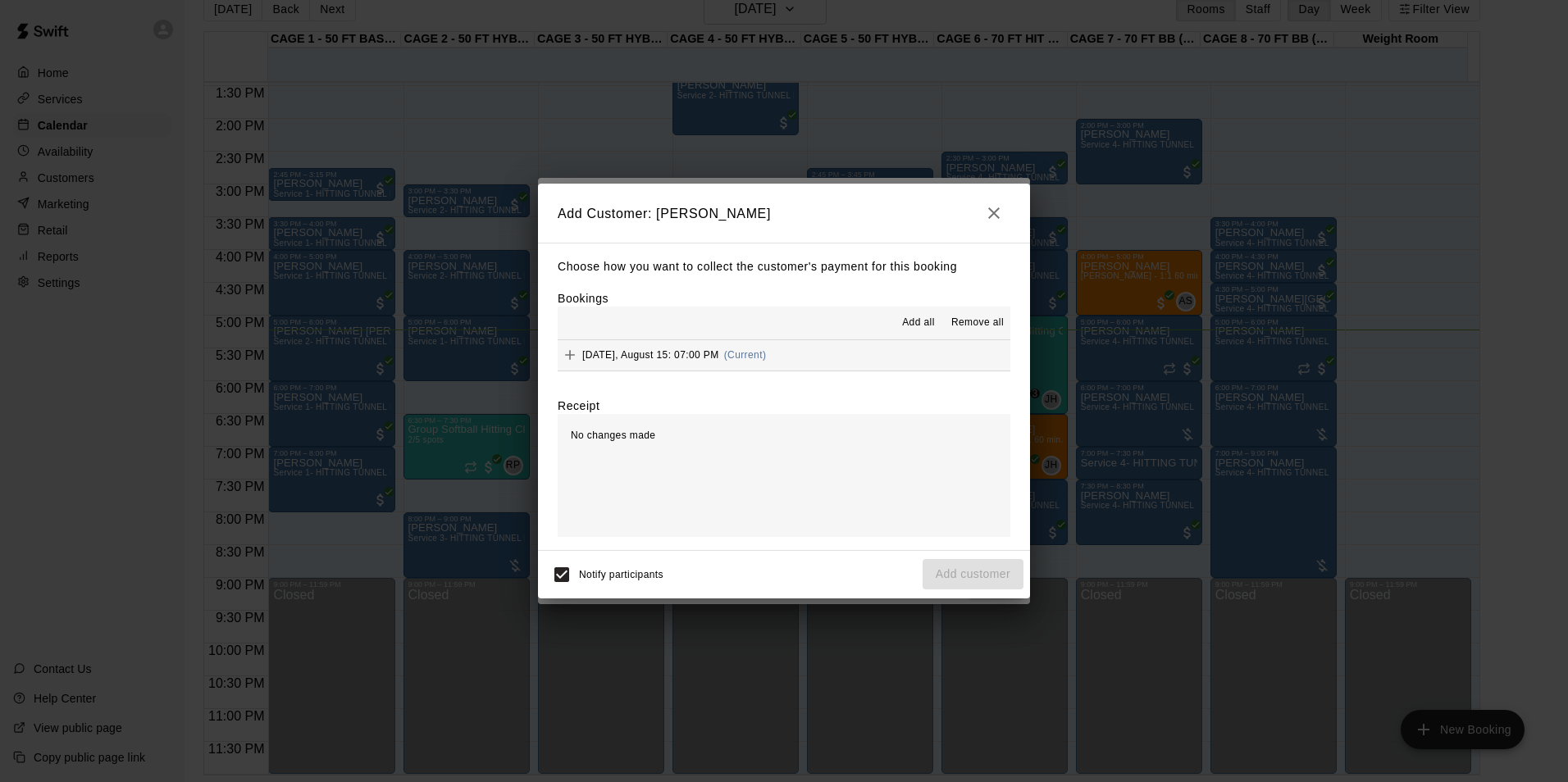
click at [832, 355] on button "Friday, August 15: 07:00 PM (Current)" at bounding box center [783, 355] width 453 height 31
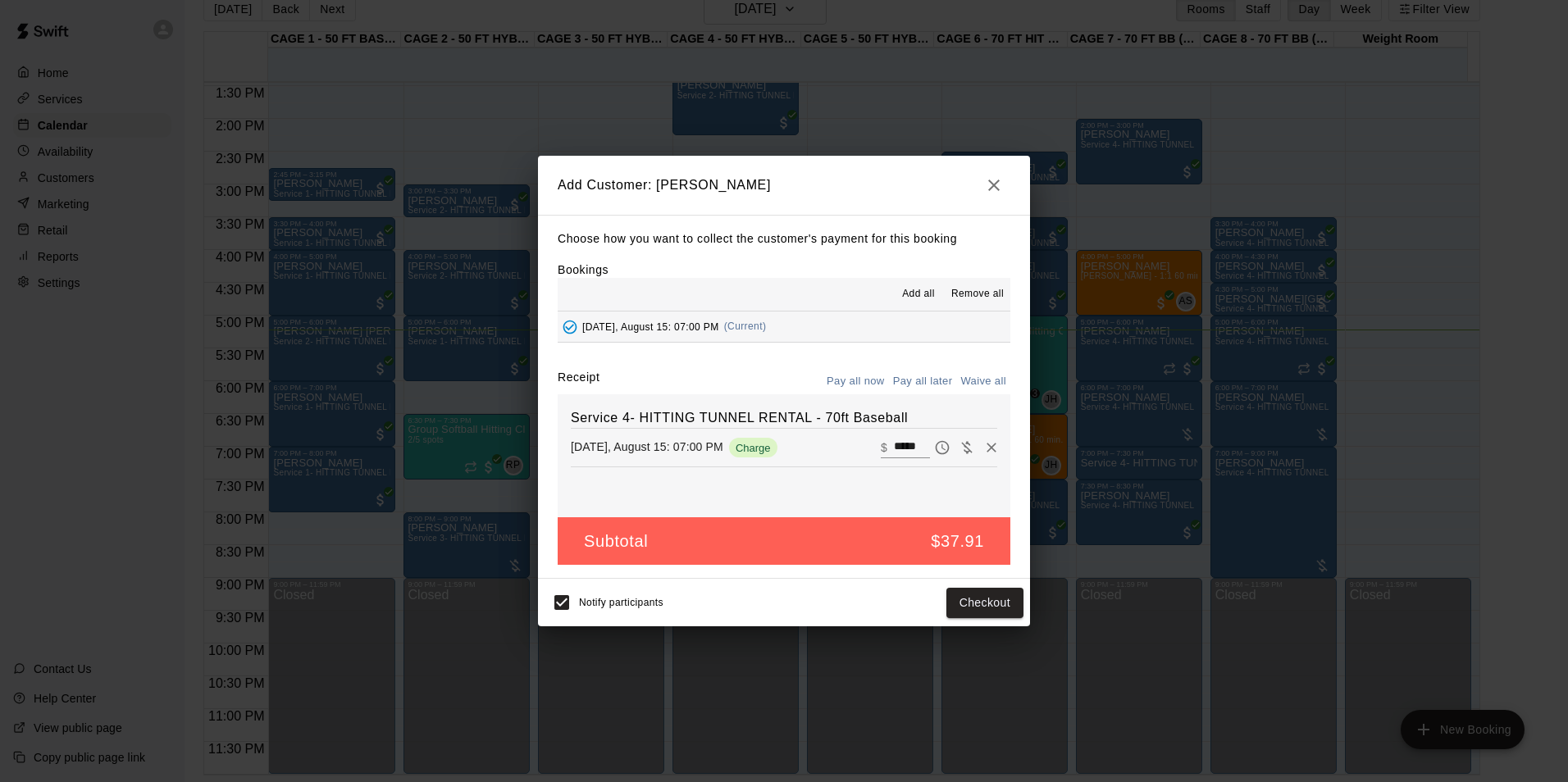
click at [933, 388] on button "Pay all later" at bounding box center [923, 381] width 68 height 25
click at [965, 616] on button "Add customer" at bounding box center [972, 602] width 101 height 31
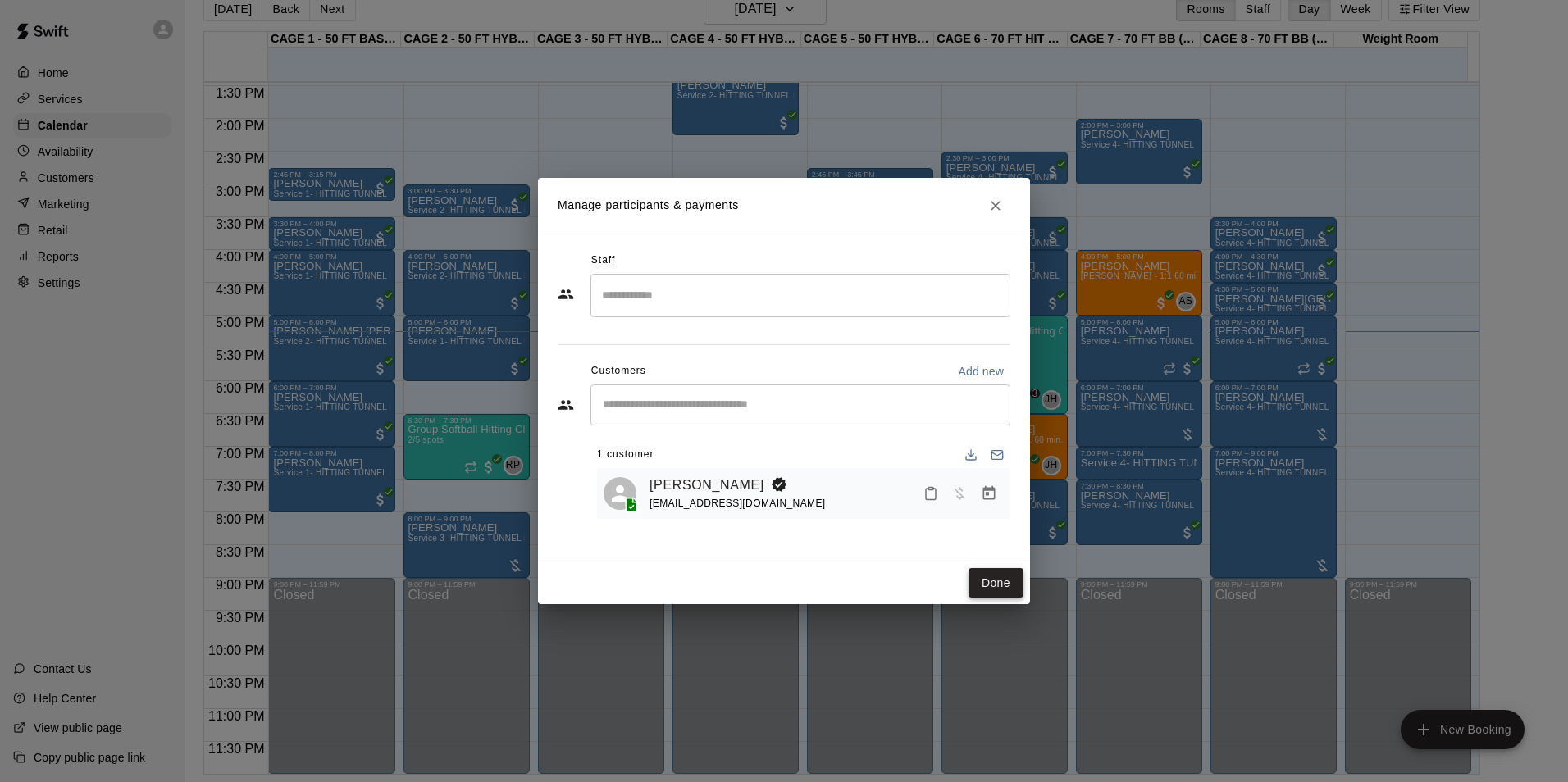
click at [992, 582] on button "Done" at bounding box center [995, 583] width 55 height 31
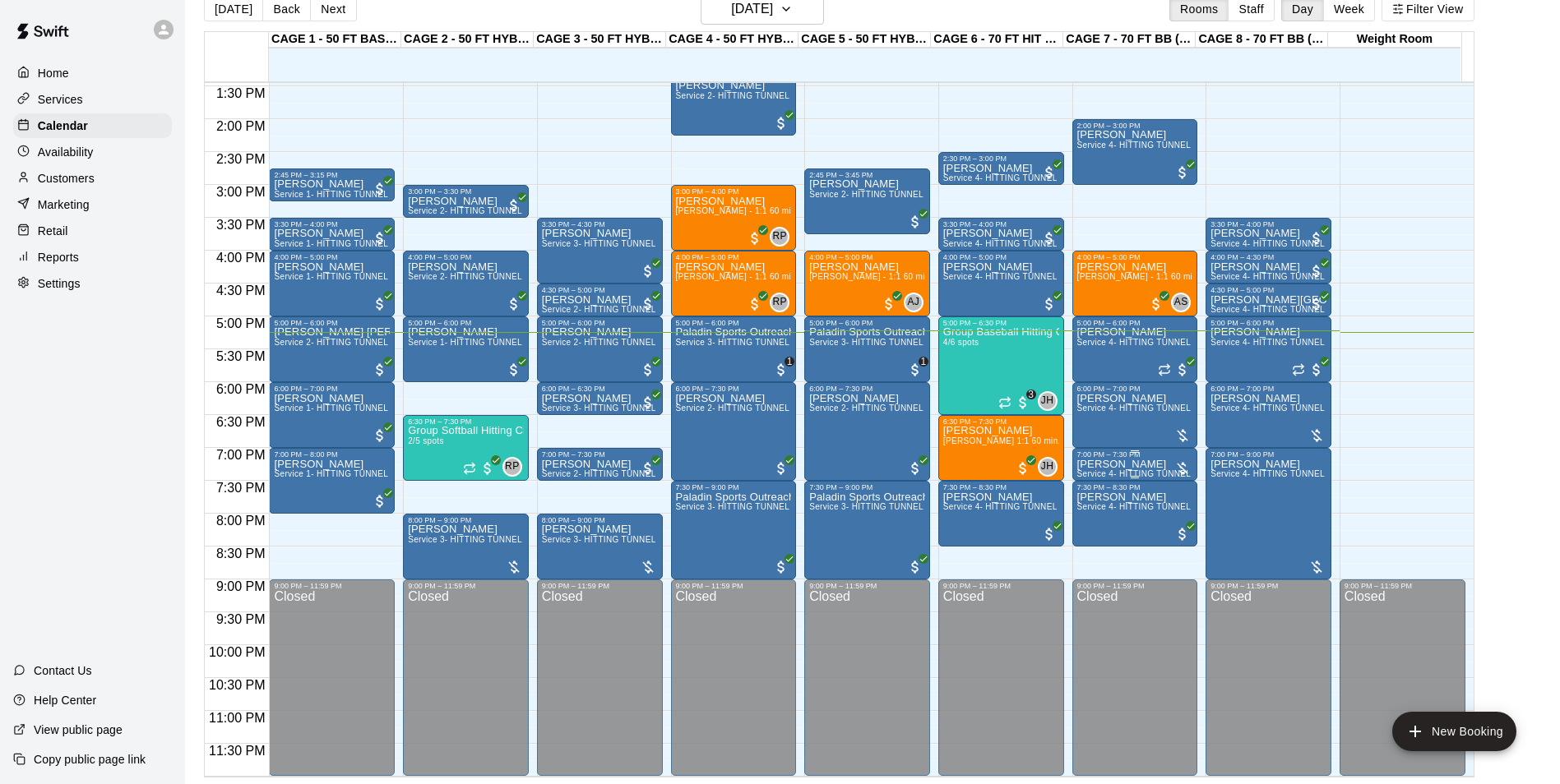
click at [1126, 464] on p "[PERSON_NAME]" at bounding box center [1135, 464] width 116 height 0
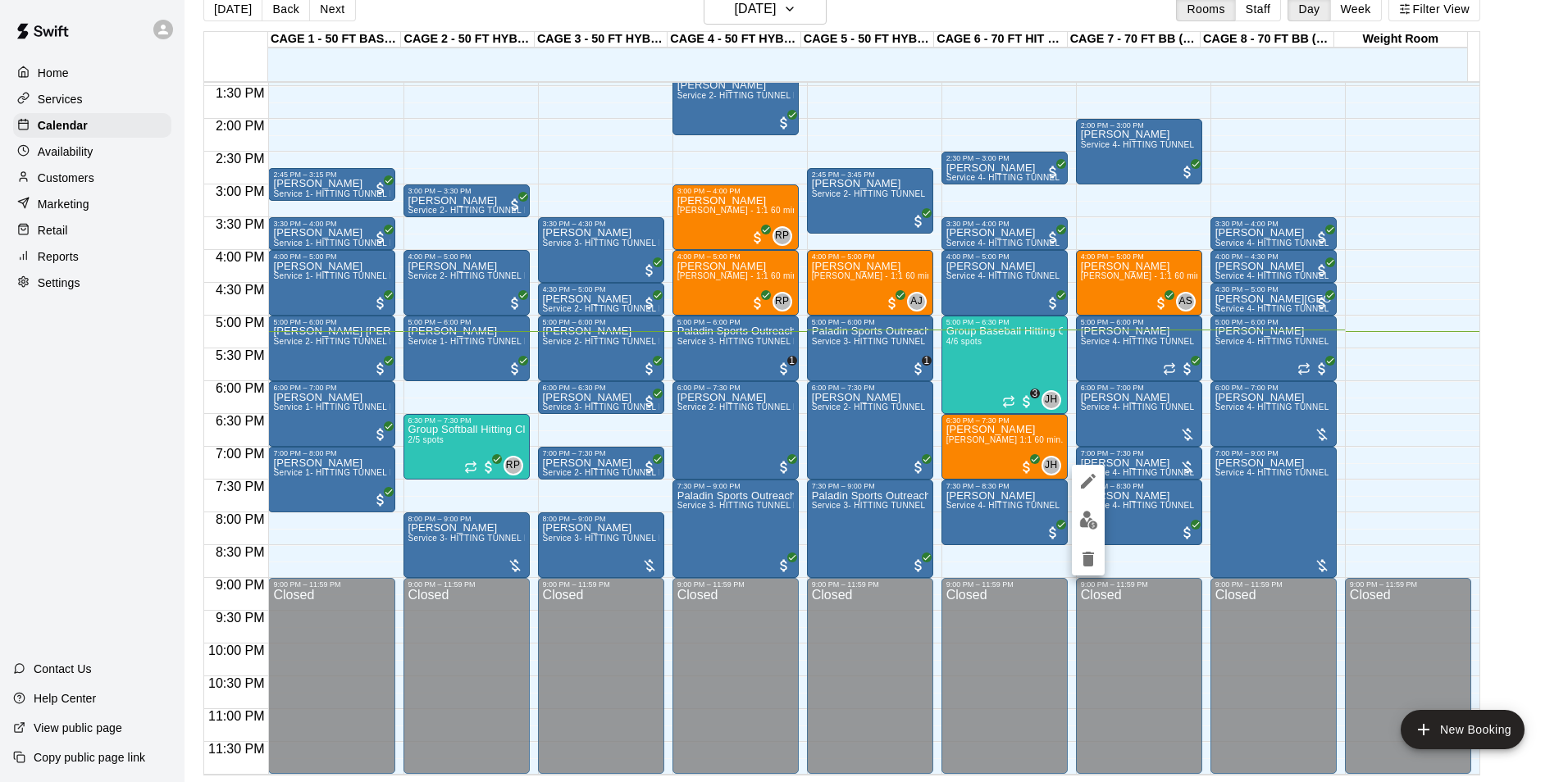
click at [1089, 523] on img "edit" at bounding box center [1089, 520] width 19 height 19
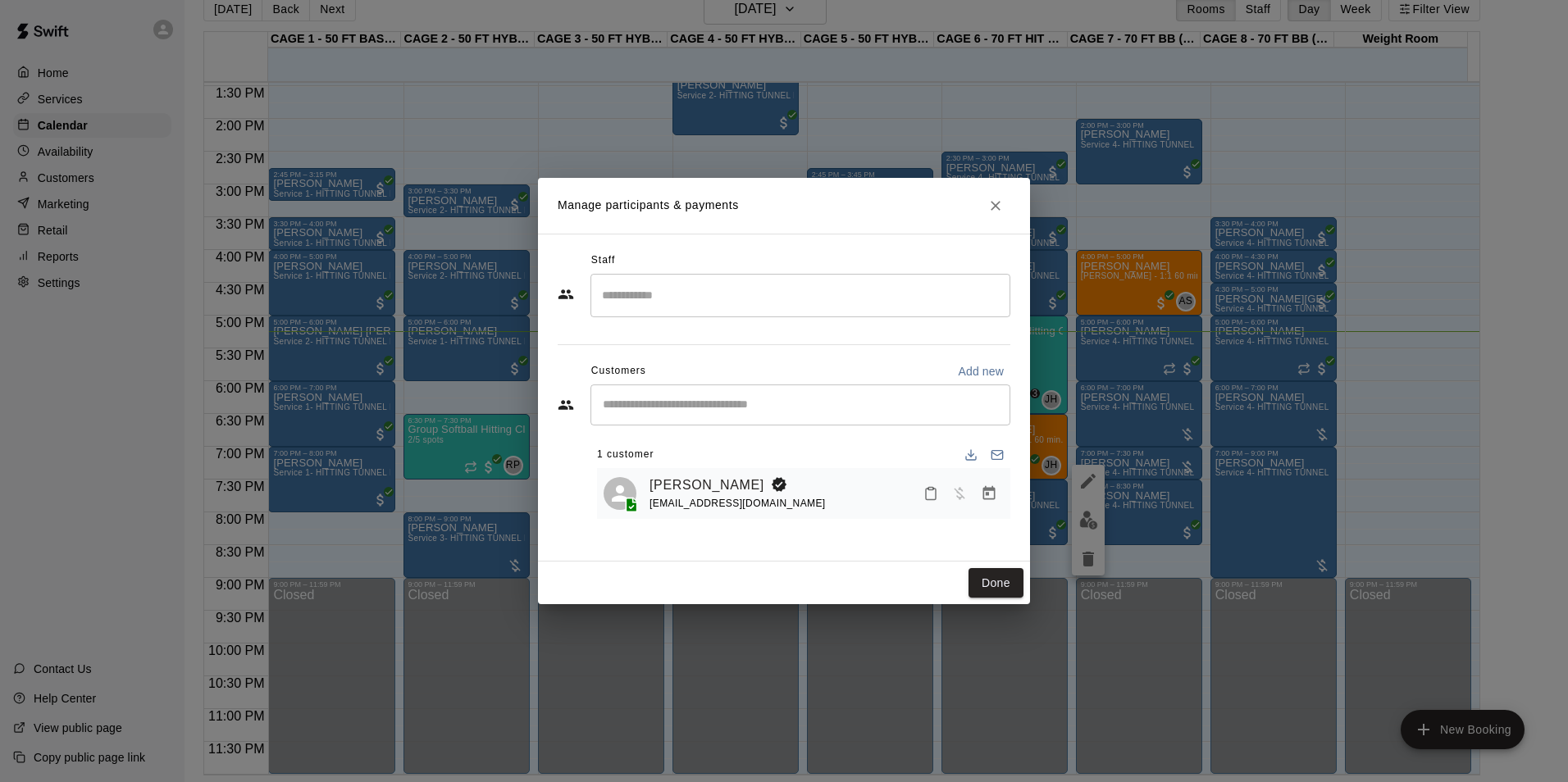
click at [998, 499] on button "Manage bookings & payment" at bounding box center [989, 494] width 30 height 30
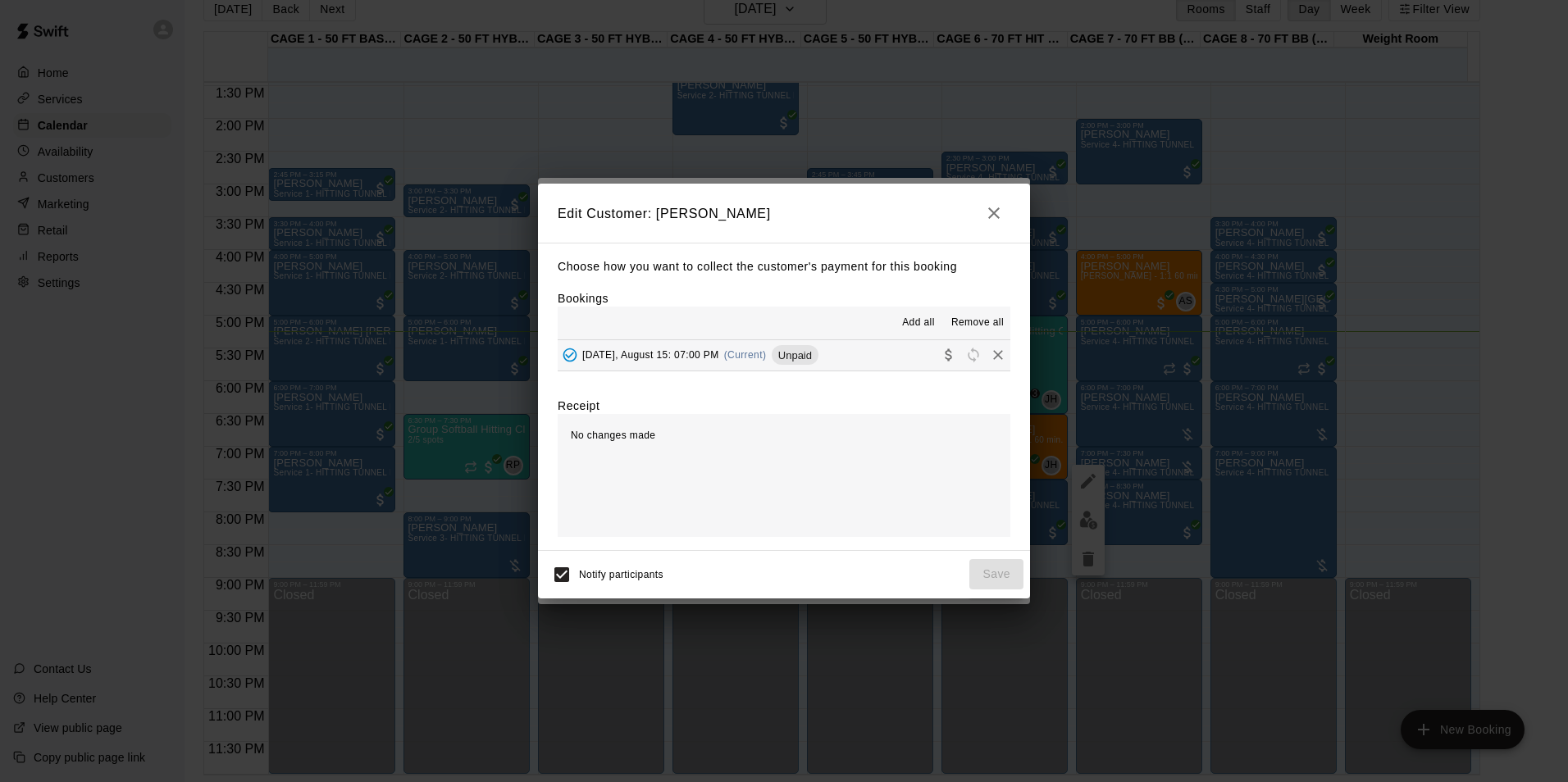
click at [861, 363] on button "[DATE], August 15: 07:00 PM (Current) Unpaid" at bounding box center [783, 355] width 453 height 31
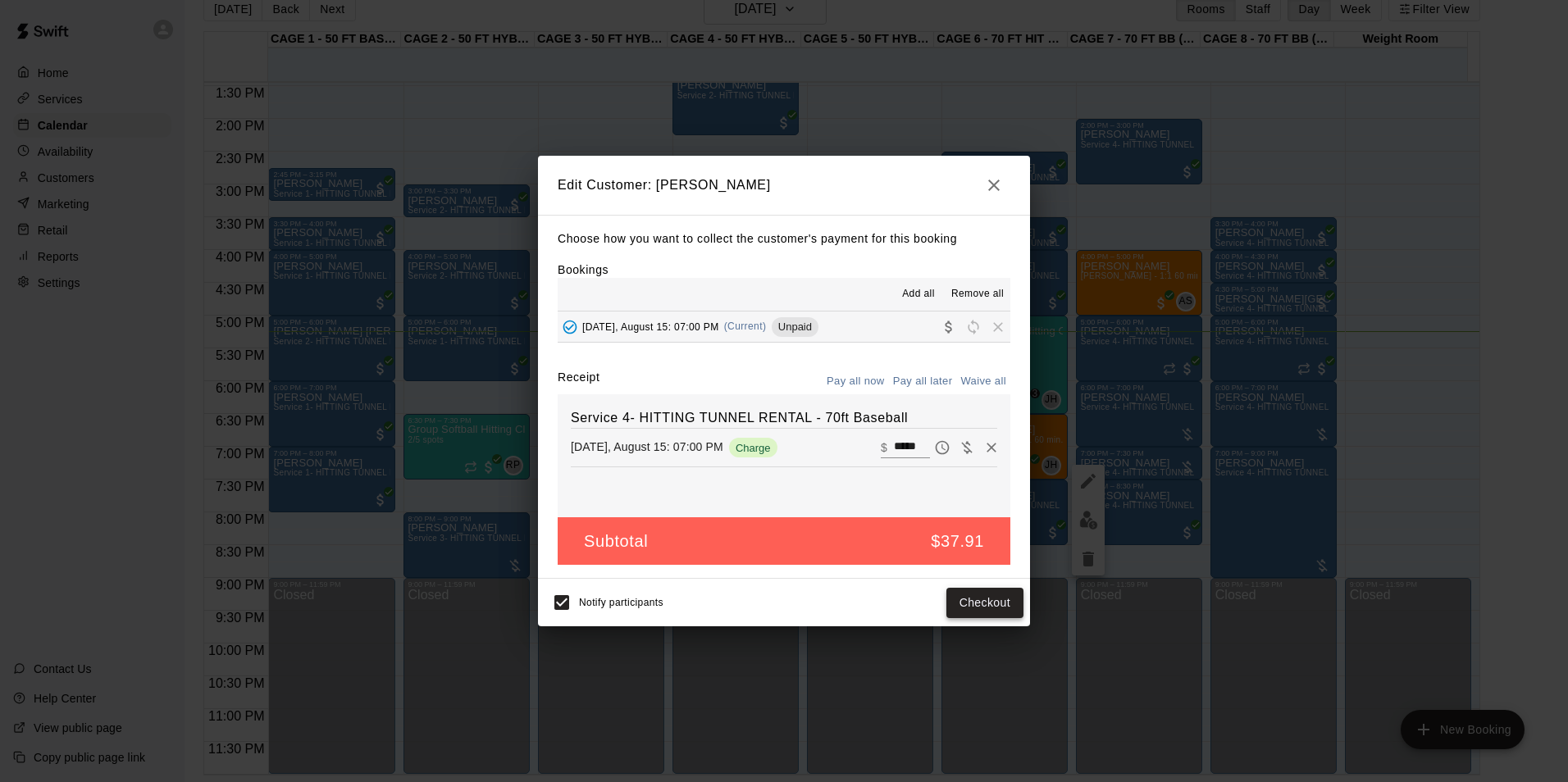
click at [992, 603] on button "Checkout" at bounding box center [985, 602] width 77 height 31
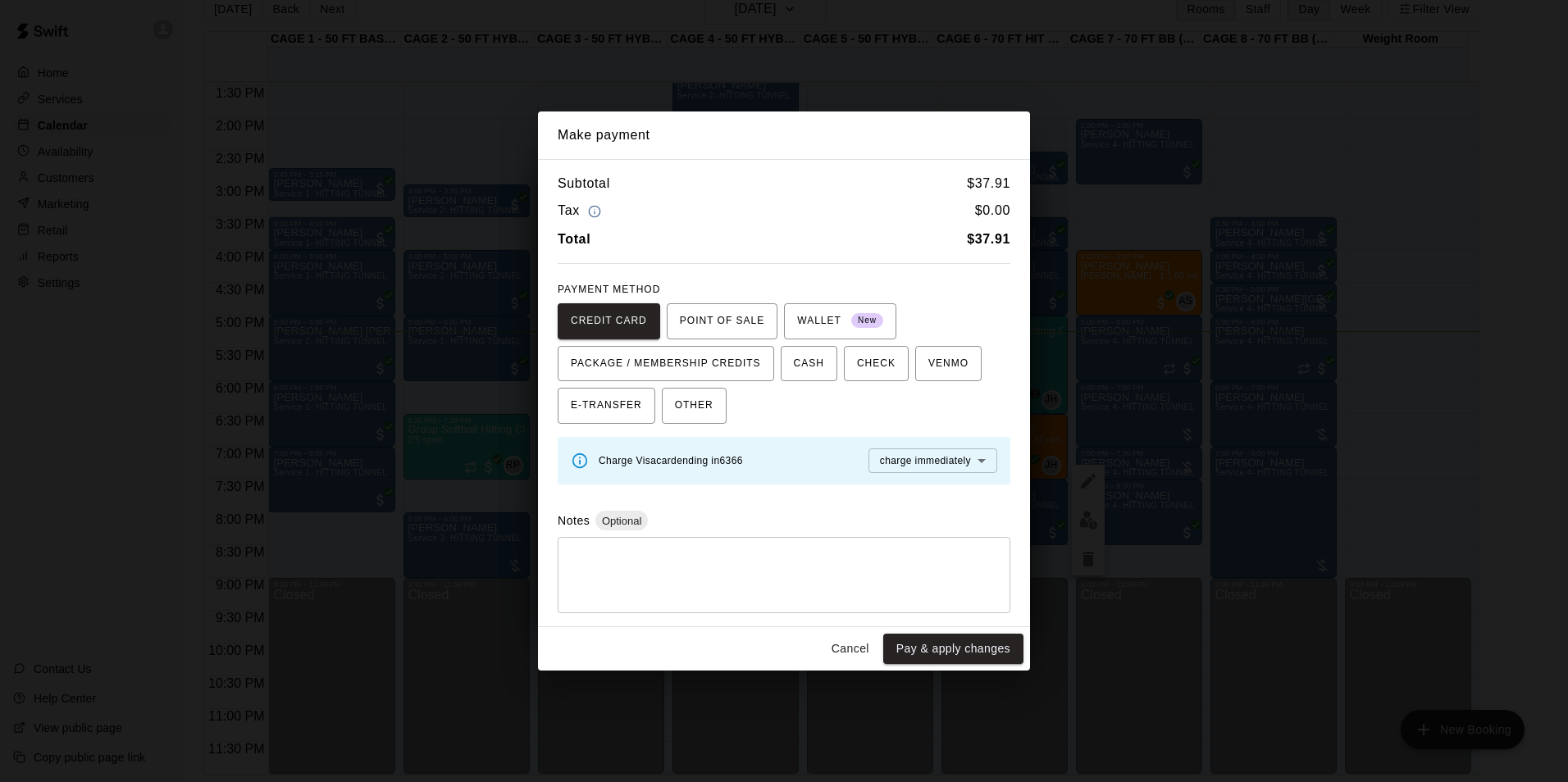
drag, startPoint x: 857, startPoint y: 644, endPoint x: 936, endPoint y: 449, distance: 210.4
click at [855, 643] on button "Cancel" at bounding box center [851, 649] width 53 height 31
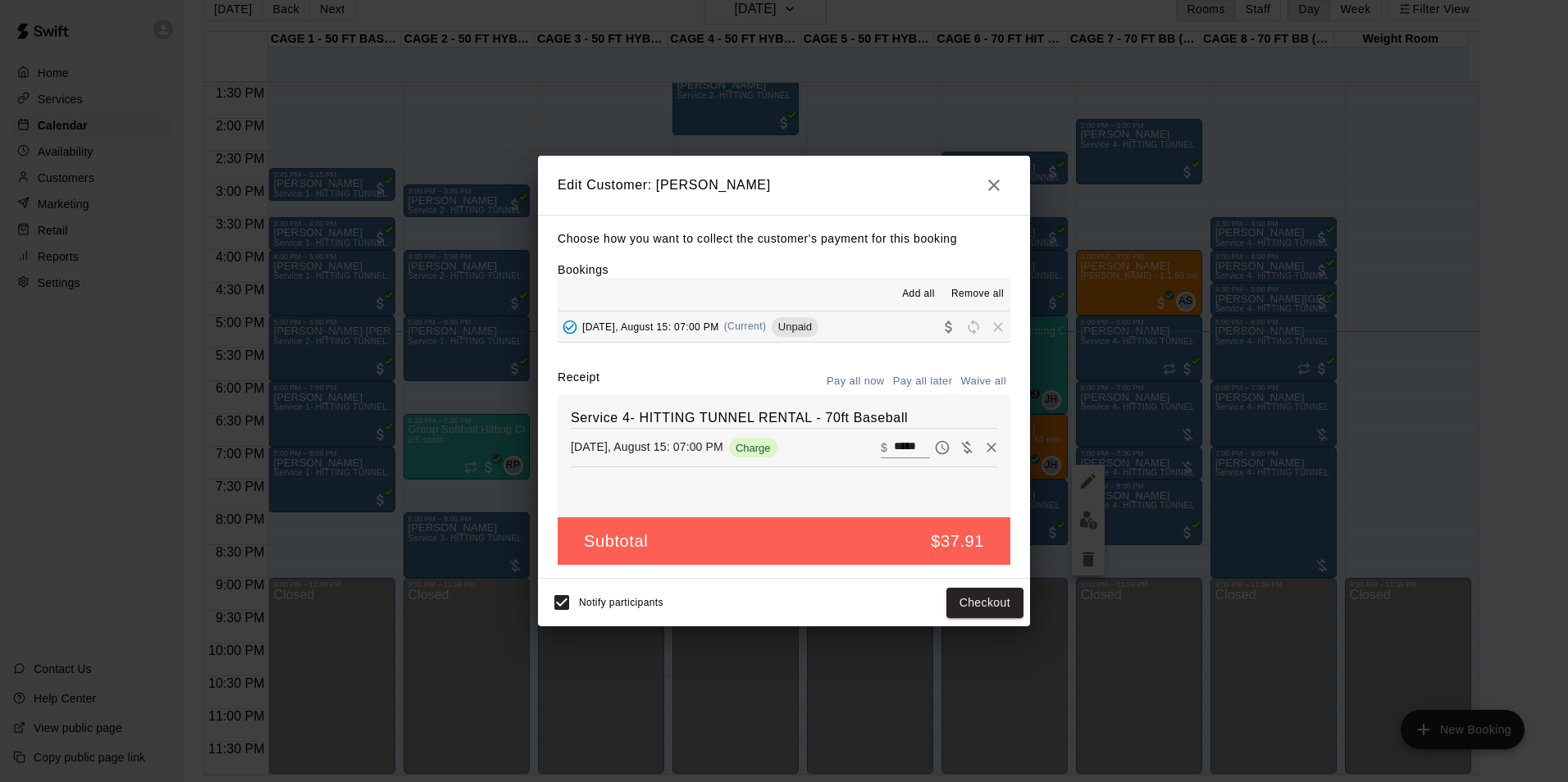
click at [991, 189] on icon "button" at bounding box center [993, 185] width 19 height 19
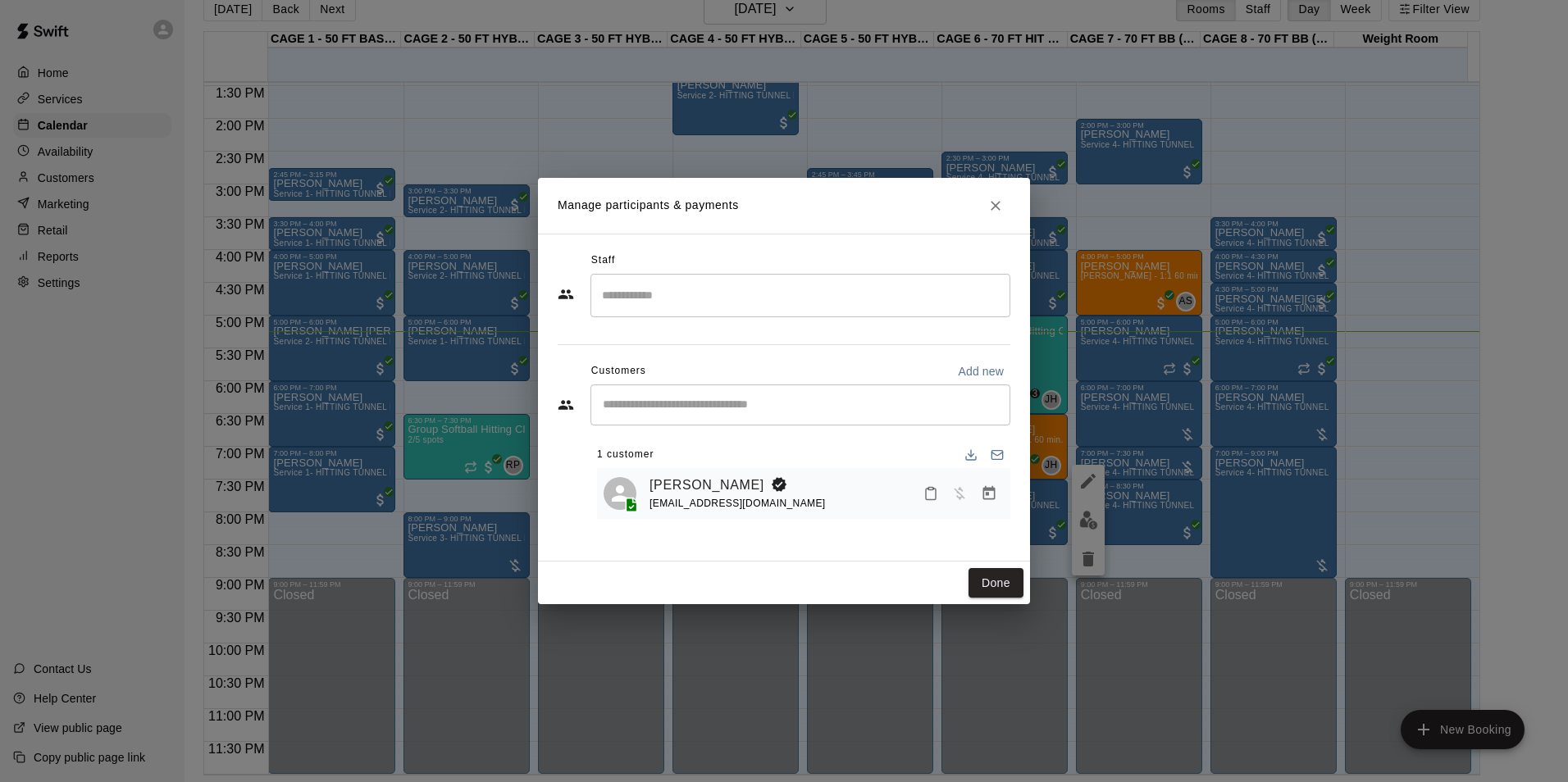
click at [992, 196] on button "Close" at bounding box center [995, 206] width 30 height 30
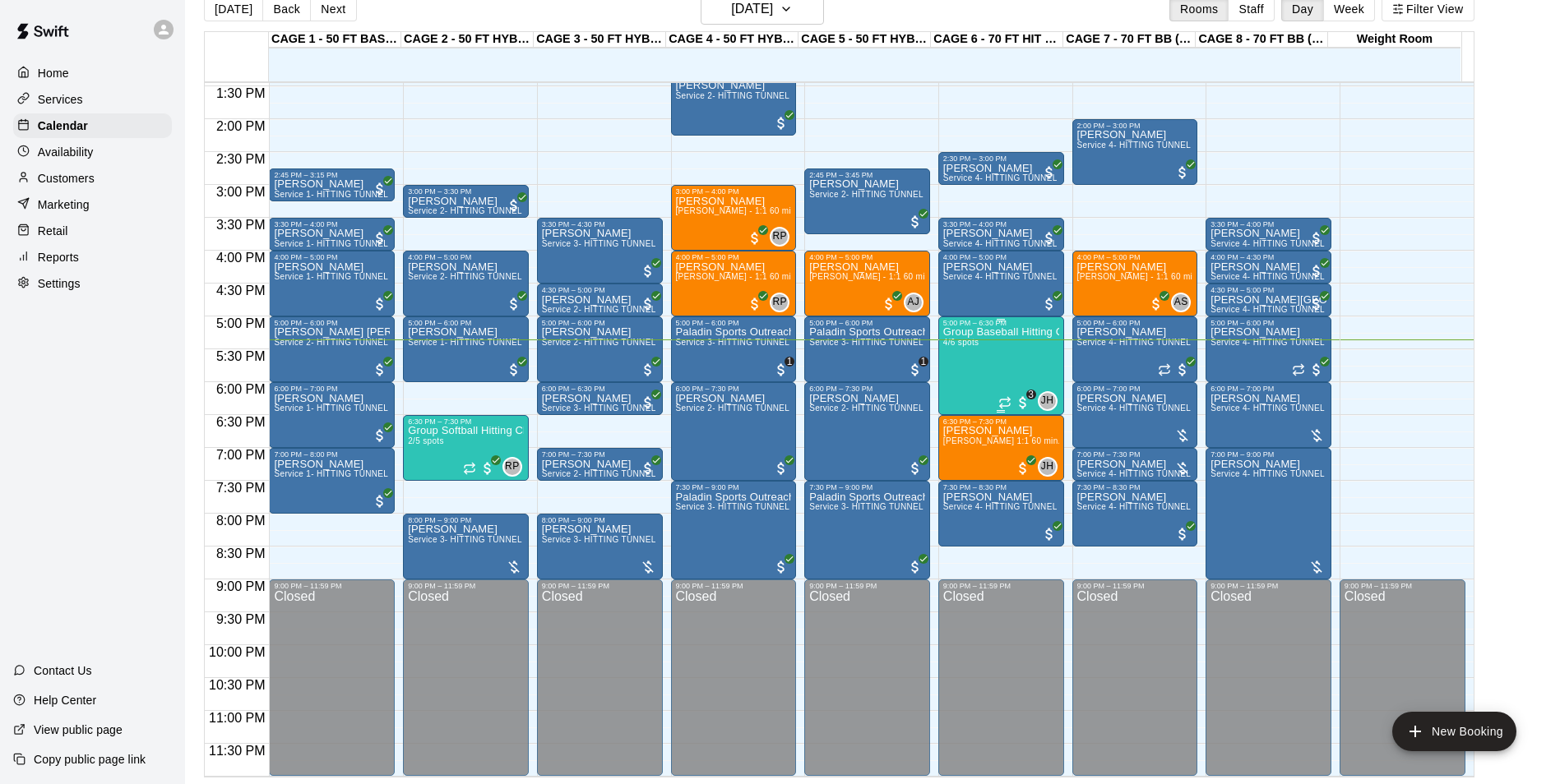
click at [993, 345] on div "Group Baseball Hitting Class - Friday (Ages 9-12) 4/6 spots" at bounding box center [1001, 719] width 116 height 784
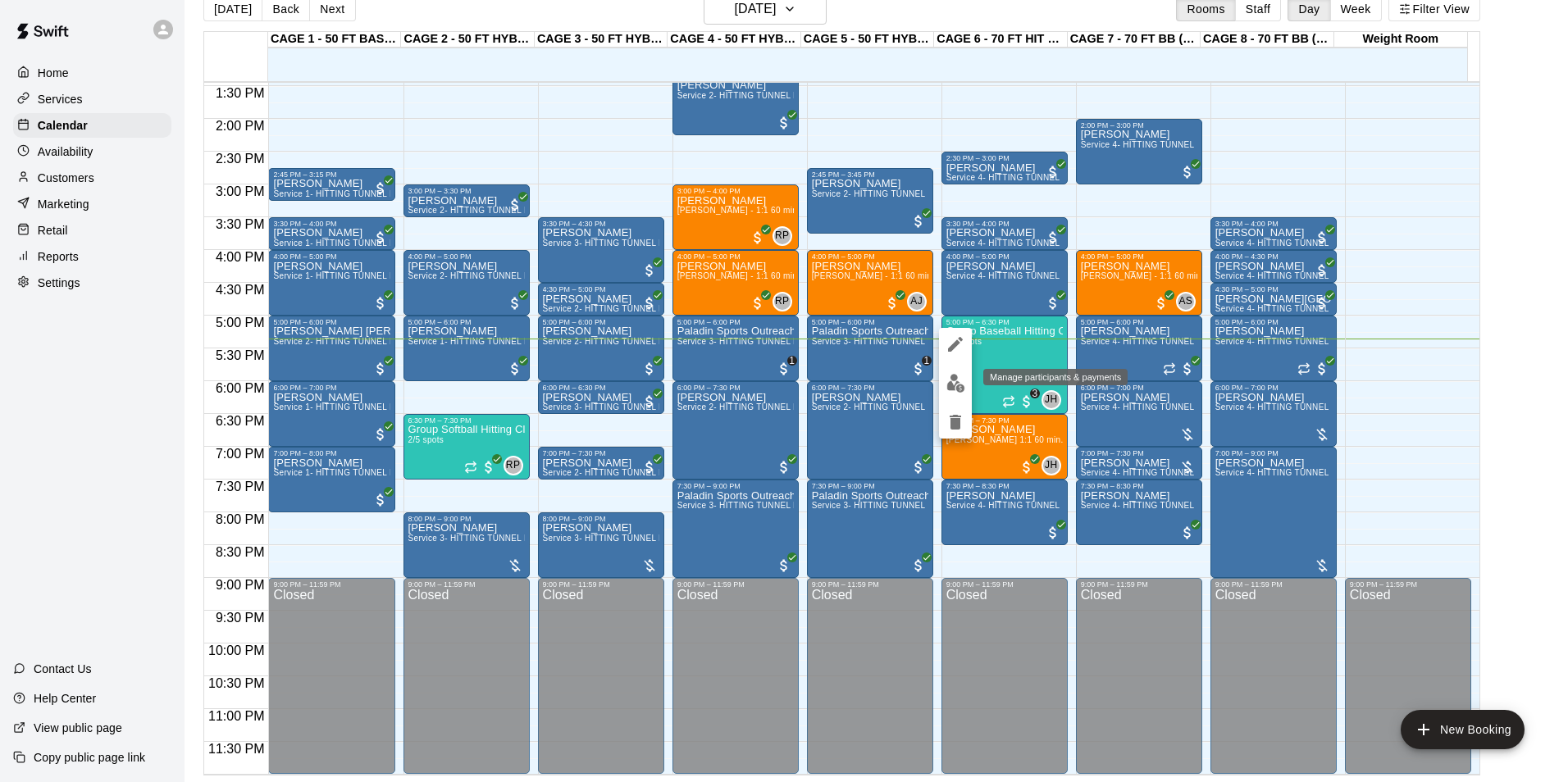
click at [963, 385] on img "edit" at bounding box center [956, 384] width 19 height 19
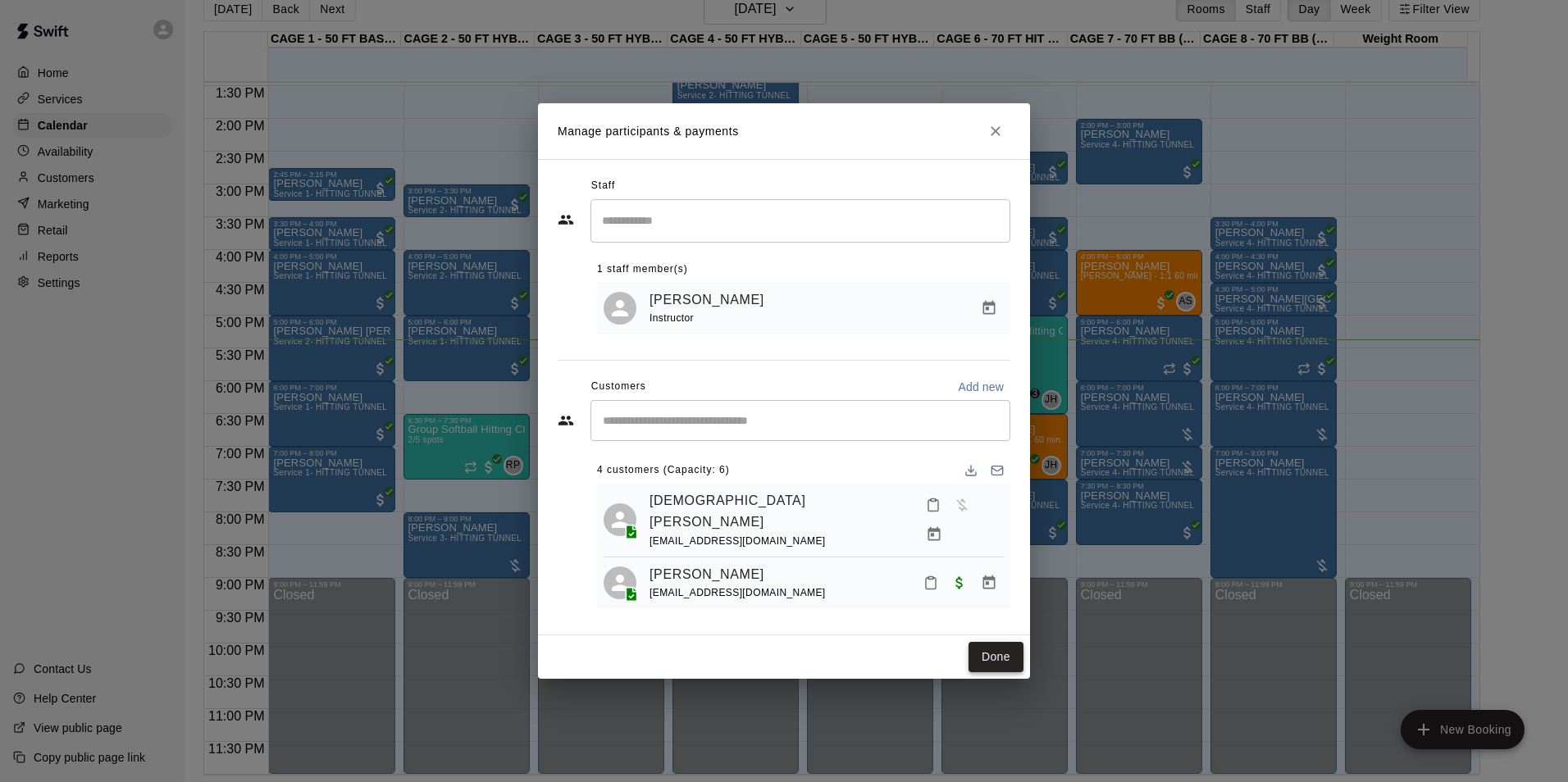
click at [996, 652] on button "Done" at bounding box center [995, 657] width 55 height 31
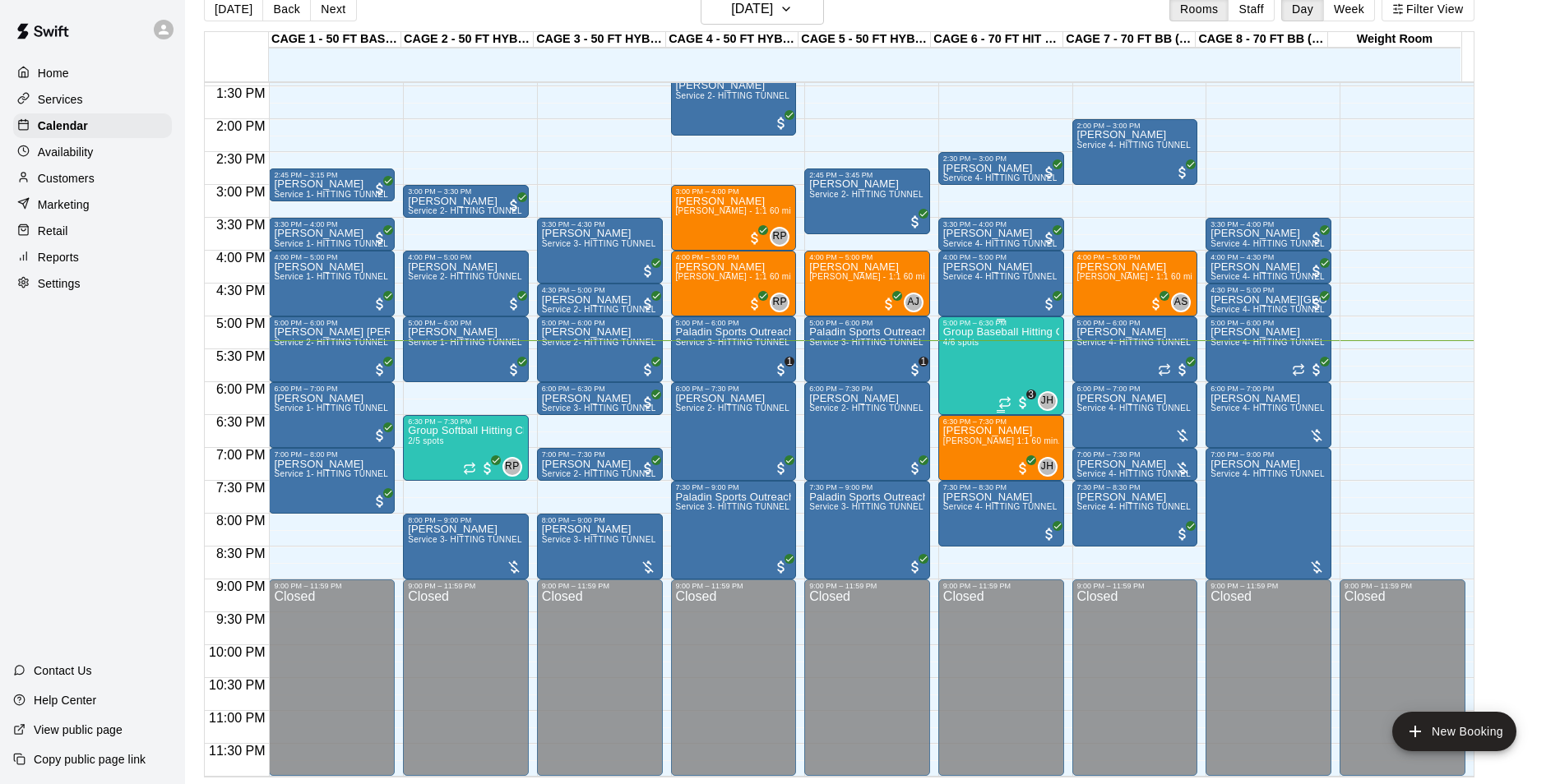
click at [953, 356] on div "Group Baseball Hitting Class - Friday (Ages 9-12) 4/6 spots" at bounding box center [1001, 719] width 116 height 784
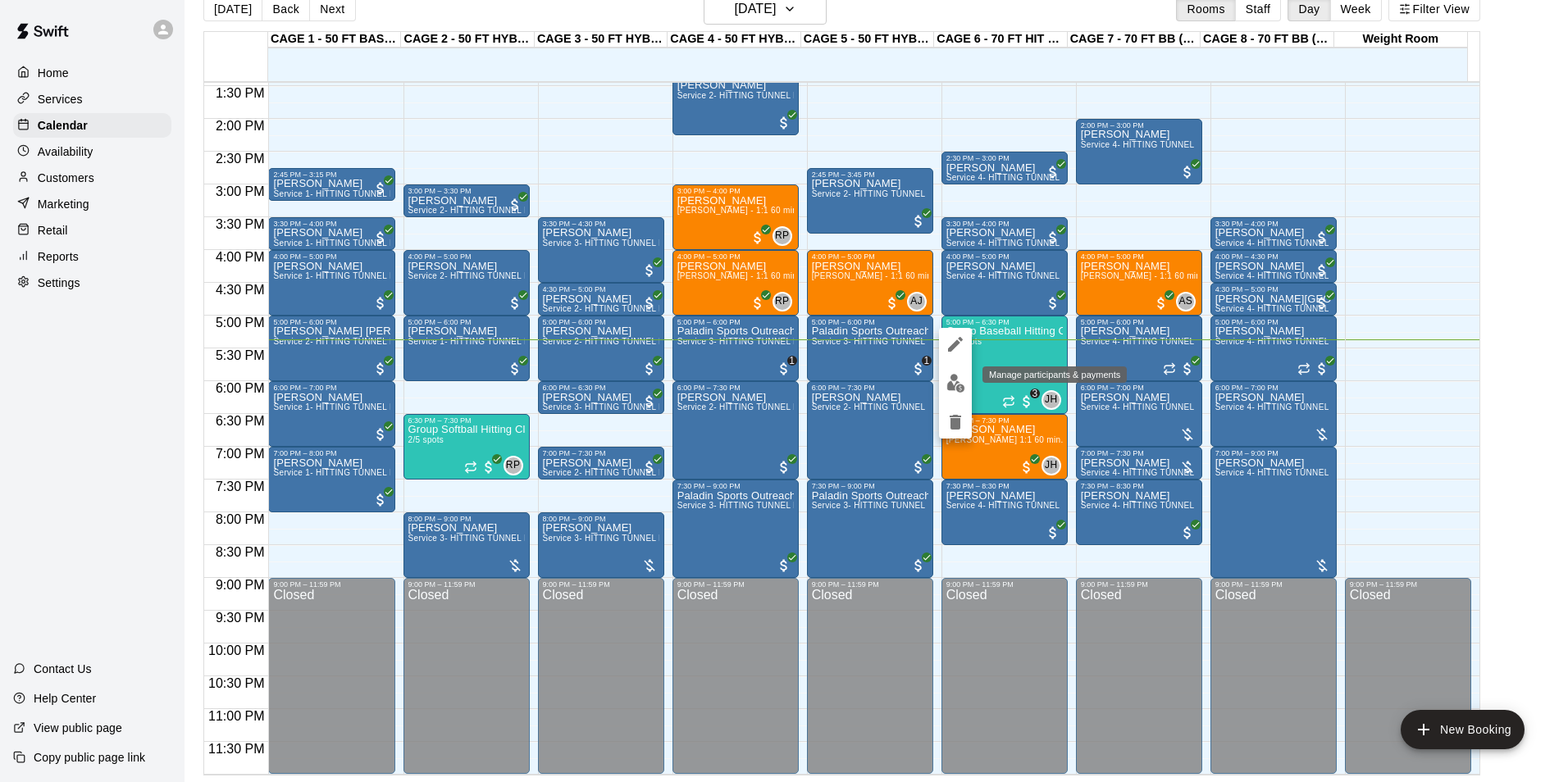
click at [956, 396] on button "edit" at bounding box center [955, 383] width 32 height 32
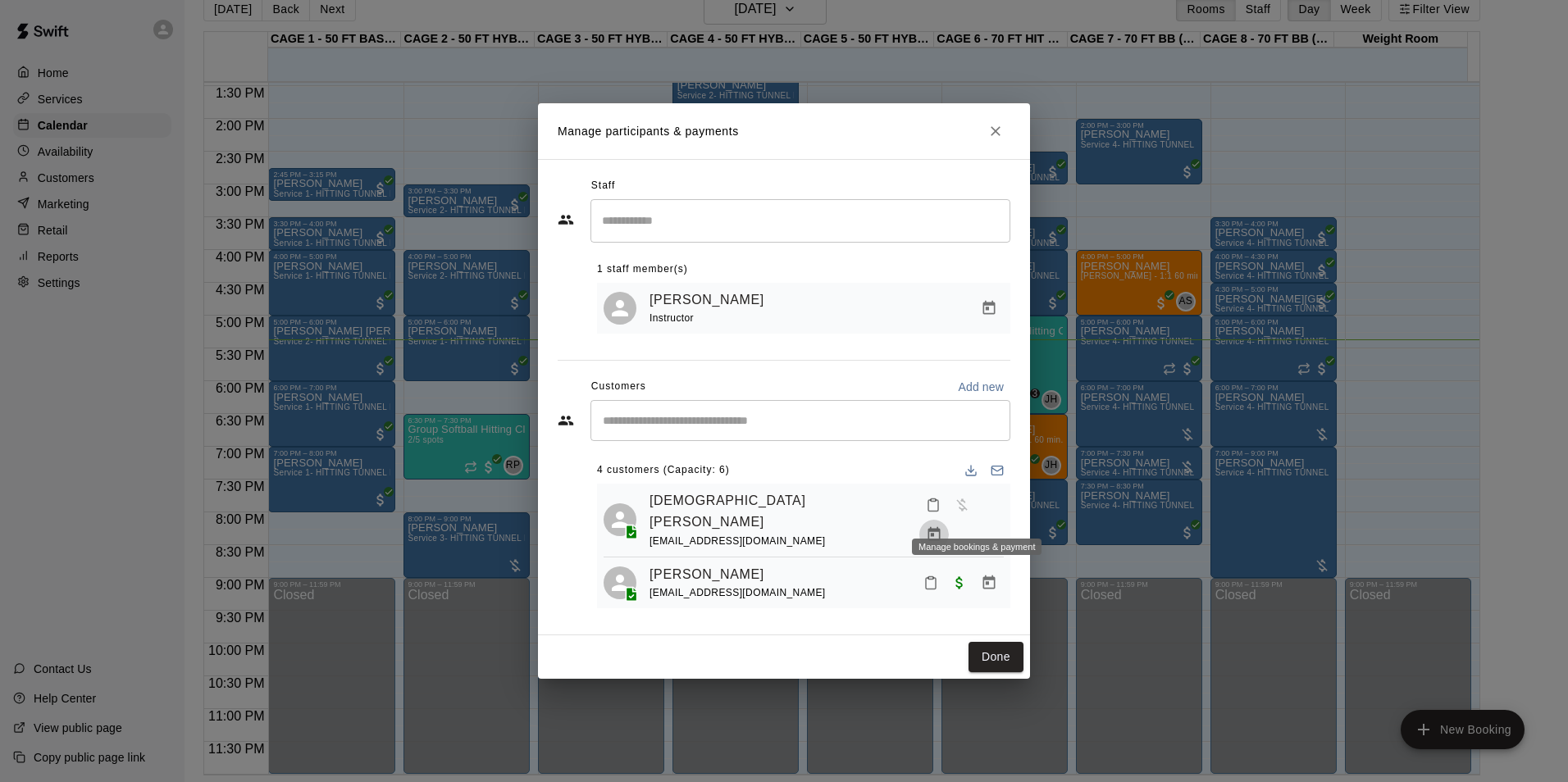
click at [940, 527] on icon "Manage bookings & payment" at bounding box center [934, 534] width 12 height 14
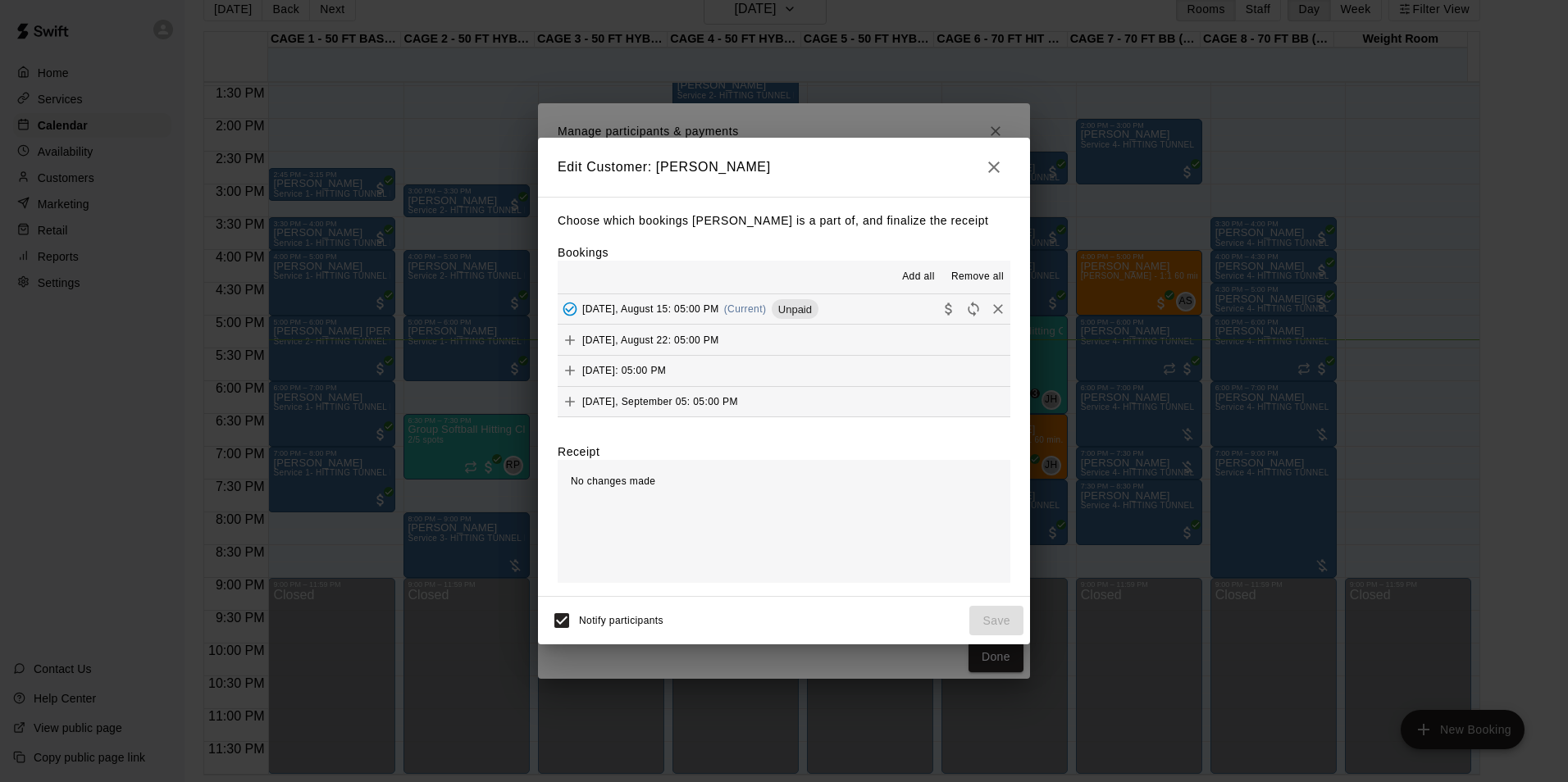
click at [879, 314] on button "Friday, August 15: 05:00 PM (Current) Unpaid" at bounding box center [783, 309] width 453 height 31
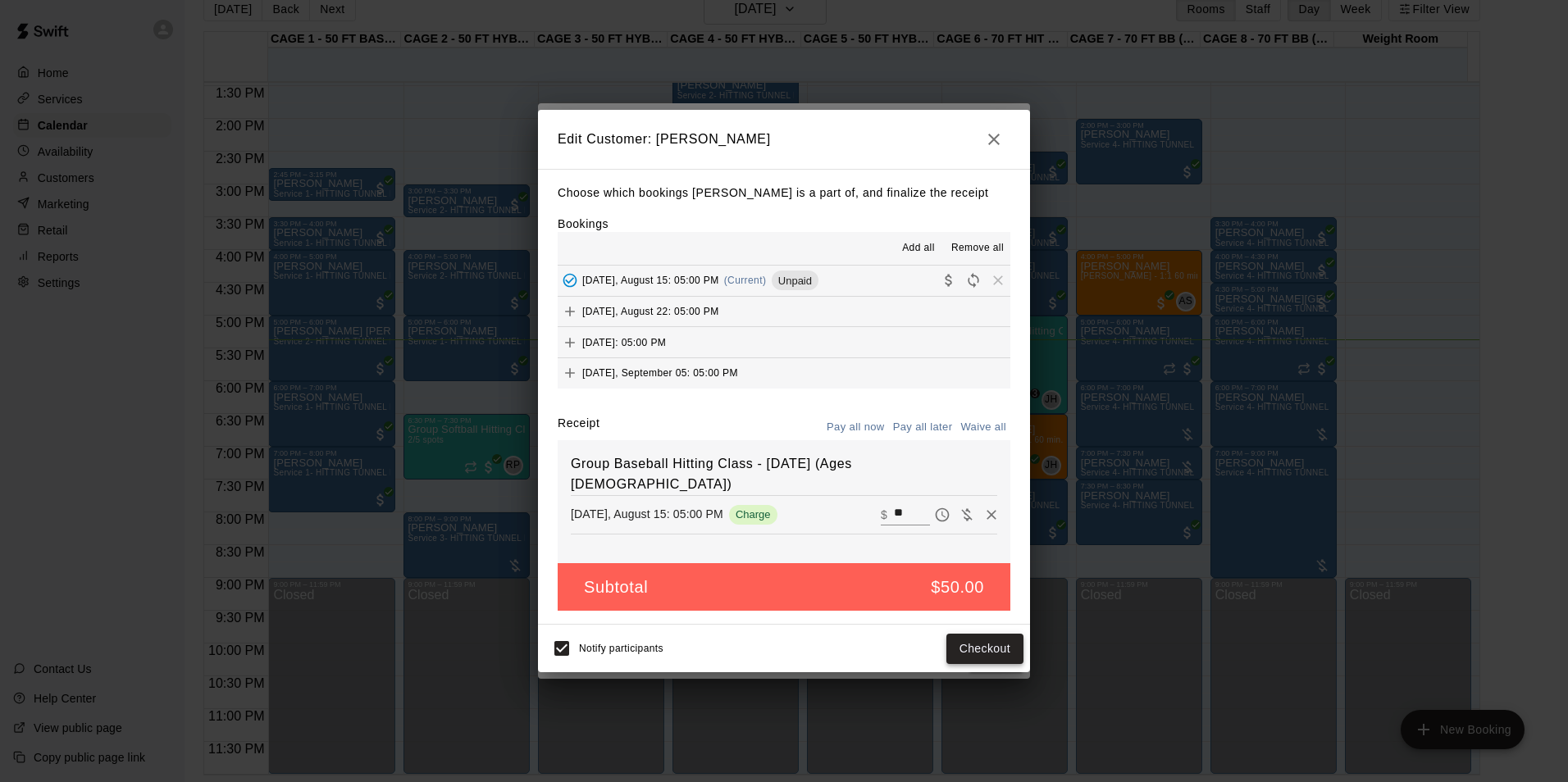
click at [987, 649] on button "Checkout" at bounding box center [985, 649] width 77 height 31
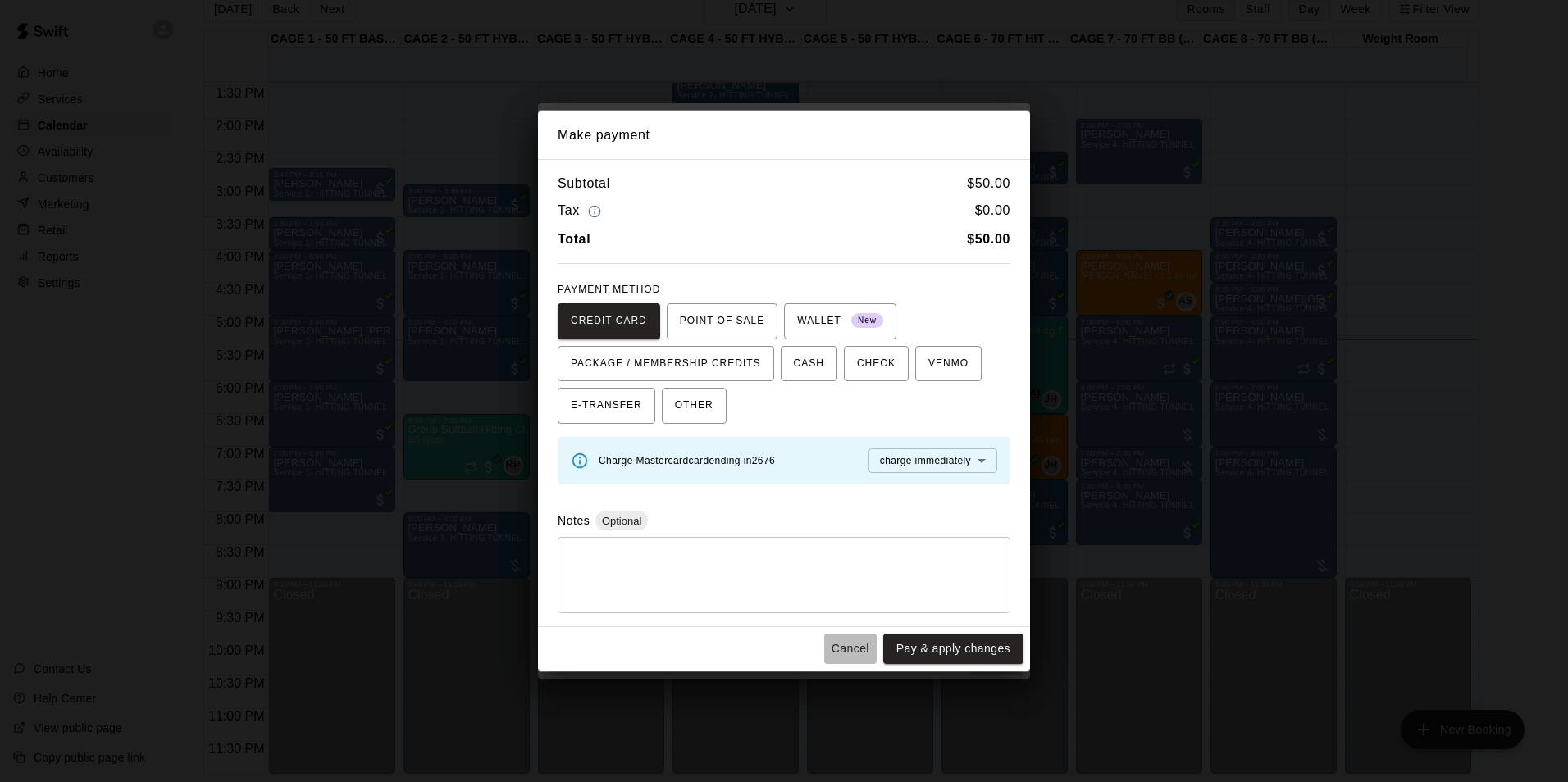
click at [867, 654] on button "Cancel" at bounding box center [851, 649] width 53 height 31
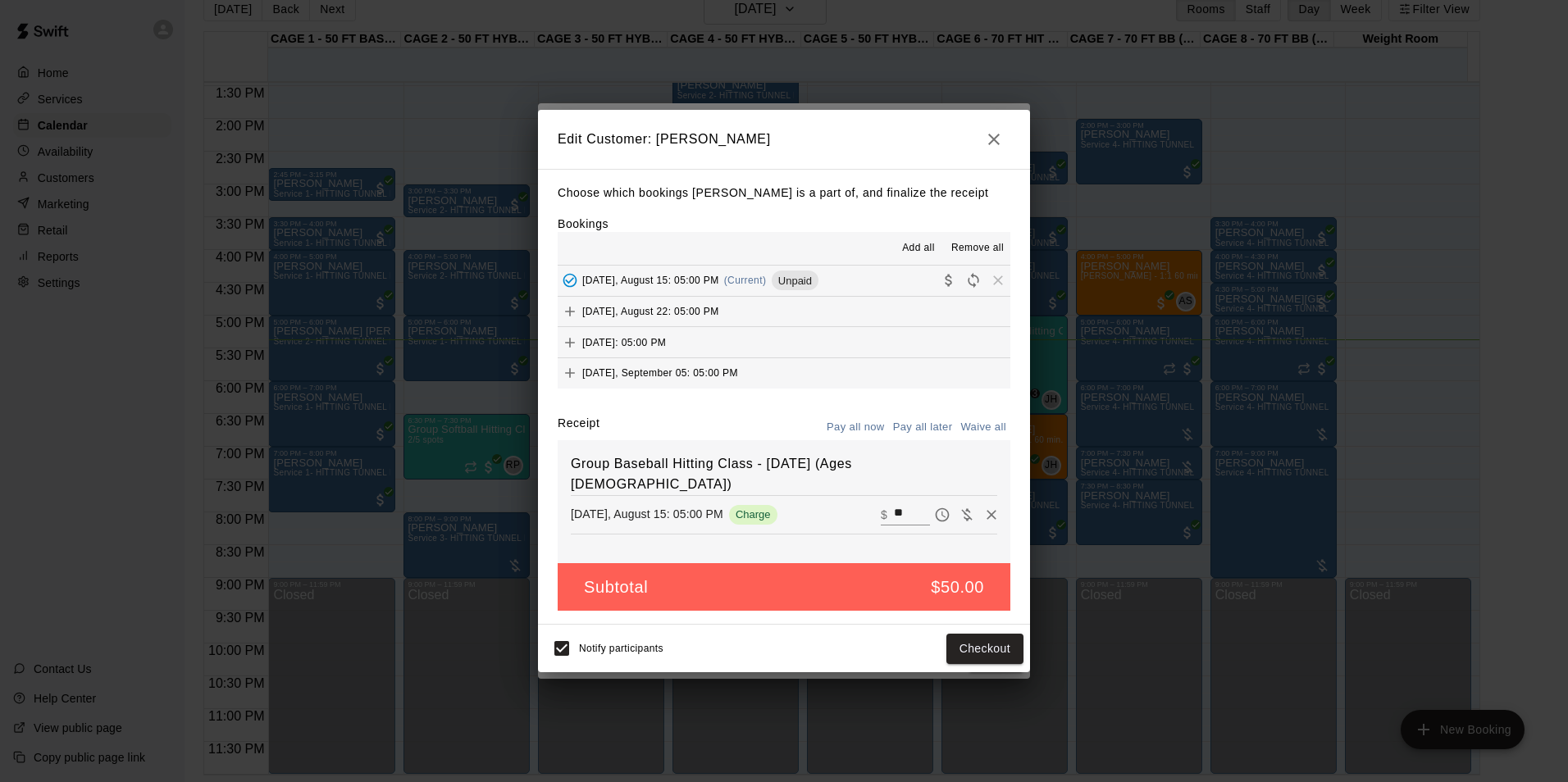
click at [971, 133] on h2 "Edit Customer: Rachel Gibson" at bounding box center [784, 138] width 492 height 59
click at [984, 133] on icon "button" at bounding box center [993, 139] width 19 height 19
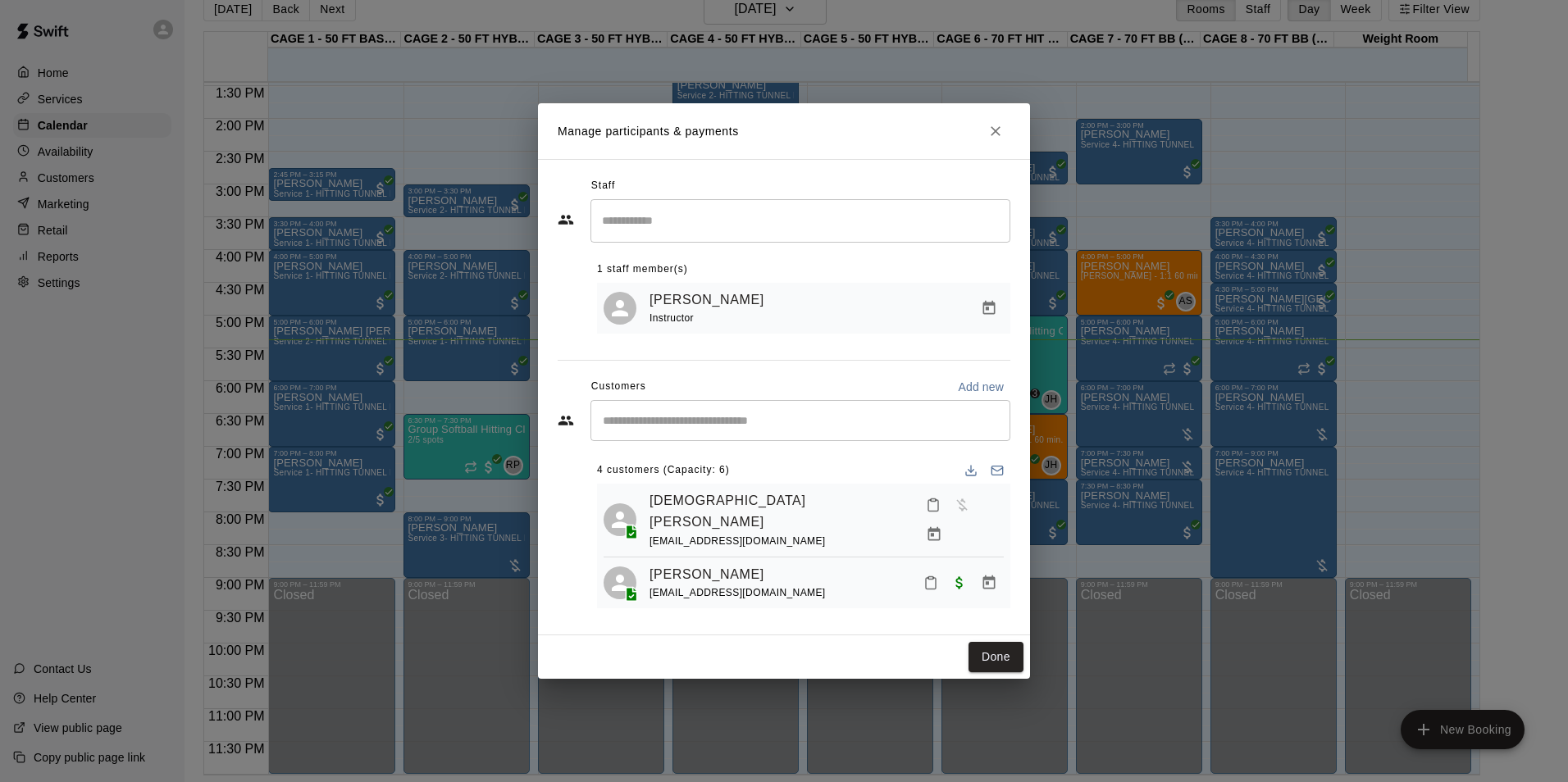
click at [989, 127] on icon "Close" at bounding box center [995, 130] width 17 height 17
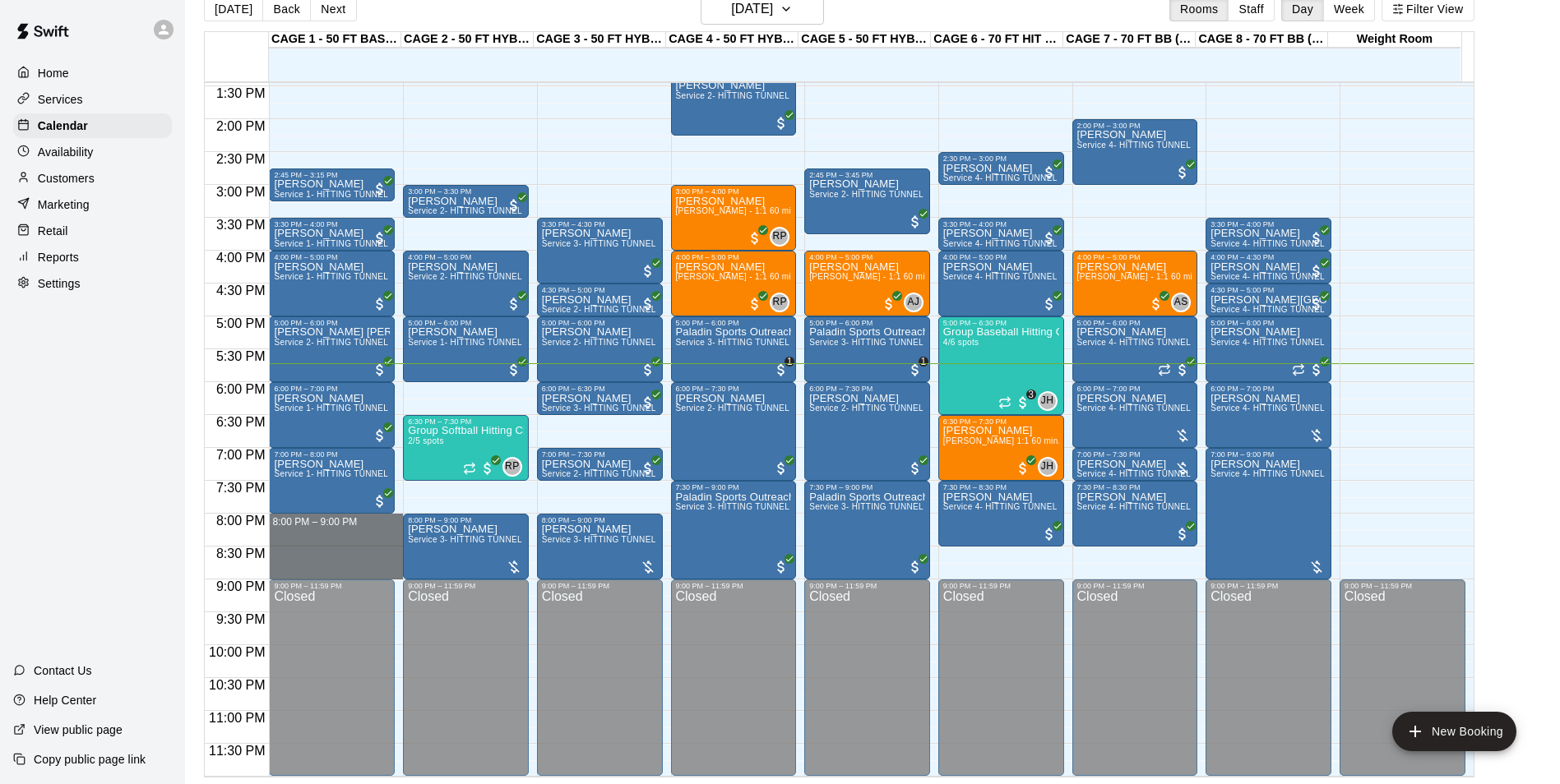
drag, startPoint x: 349, startPoint y: 519, endPoint x: 346, endPoint y: 565, distance: 46.1
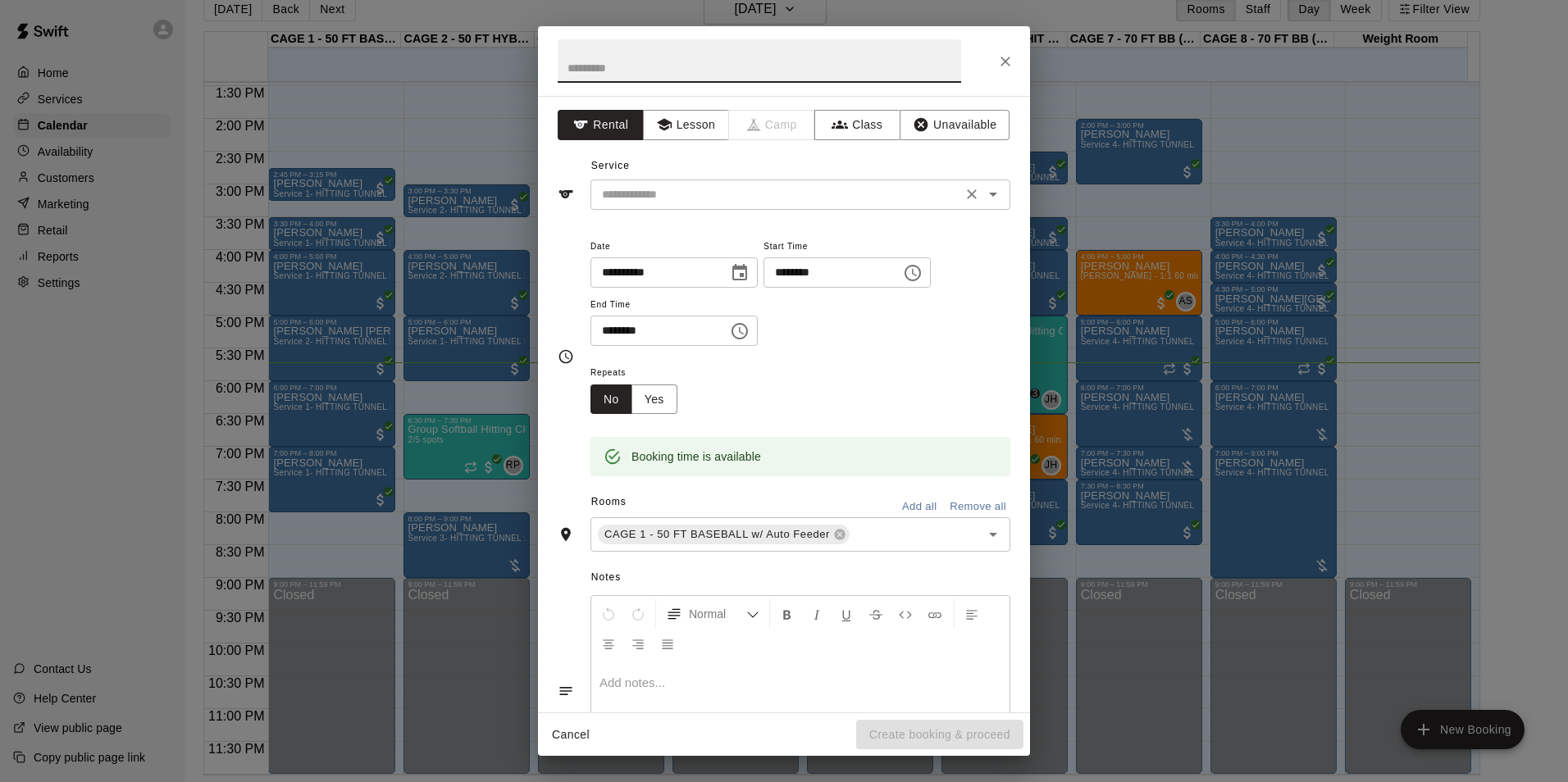
click at [727, 208] on div "​" at bounding box center [800, 194] width 420 height 31
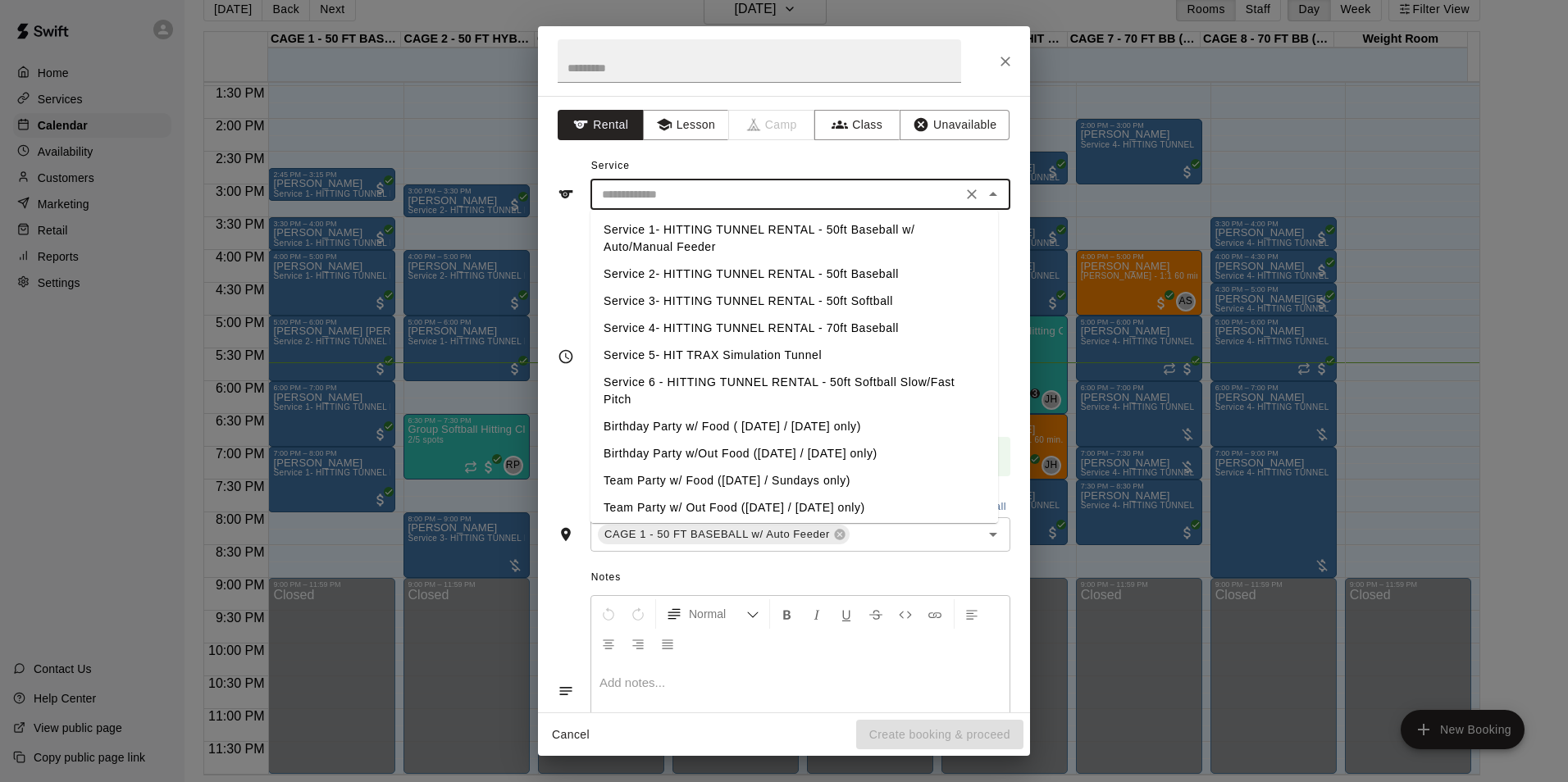
click at [851, 224] on li "Service 1- HITTING TUNNEL RENTAL - 50ft Baseball w/ Auto/Manual Feeder" at bounding box center [794, 238] width 407 height 45
type input "**********"
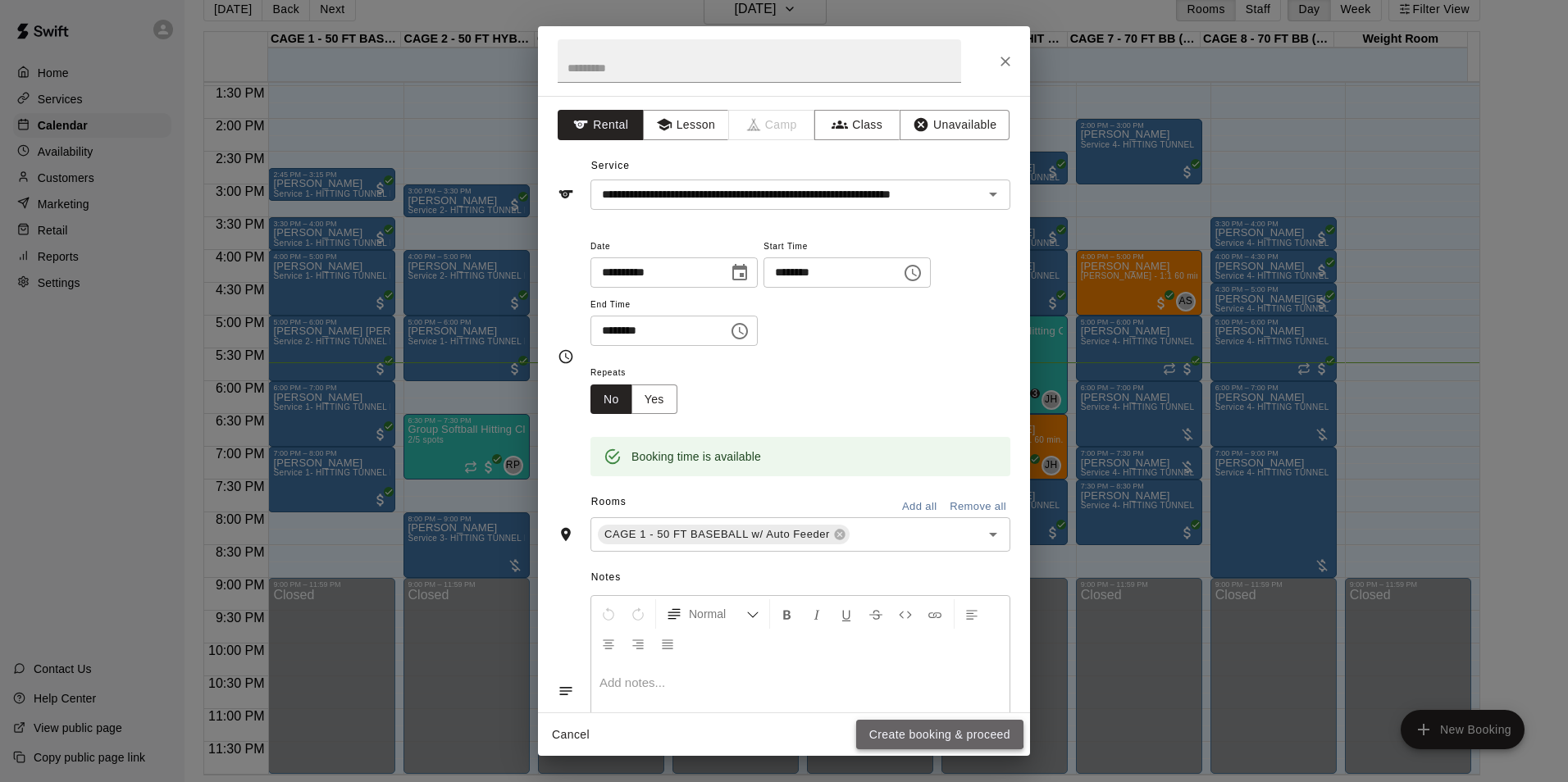
click at [908, 729] on button "Create booking & proceed" at bounding box center [939, 735] width 167 height 31
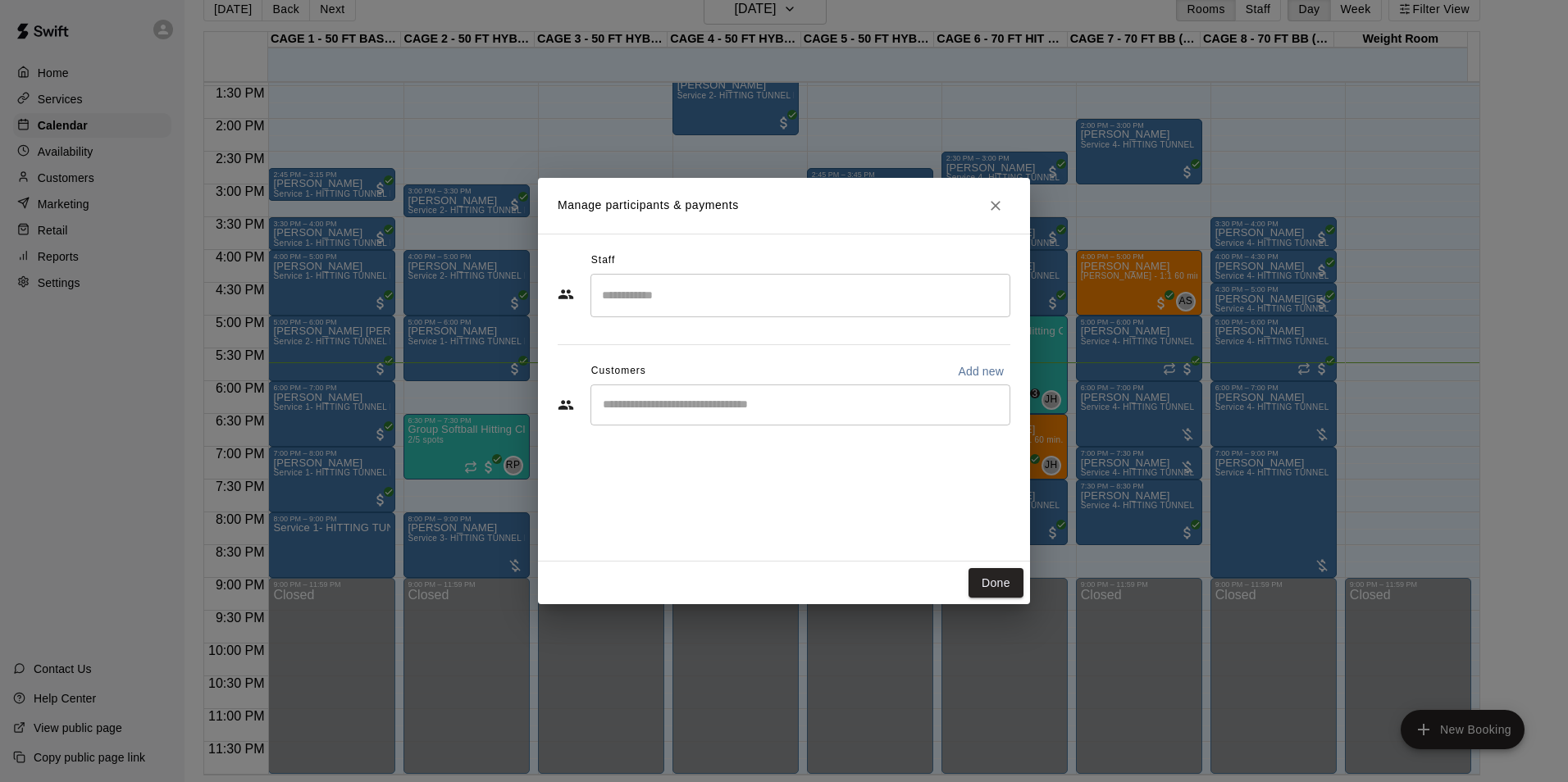
click at [696, 417] on div "​" at bounding box center [800, 405] width 420 height 41
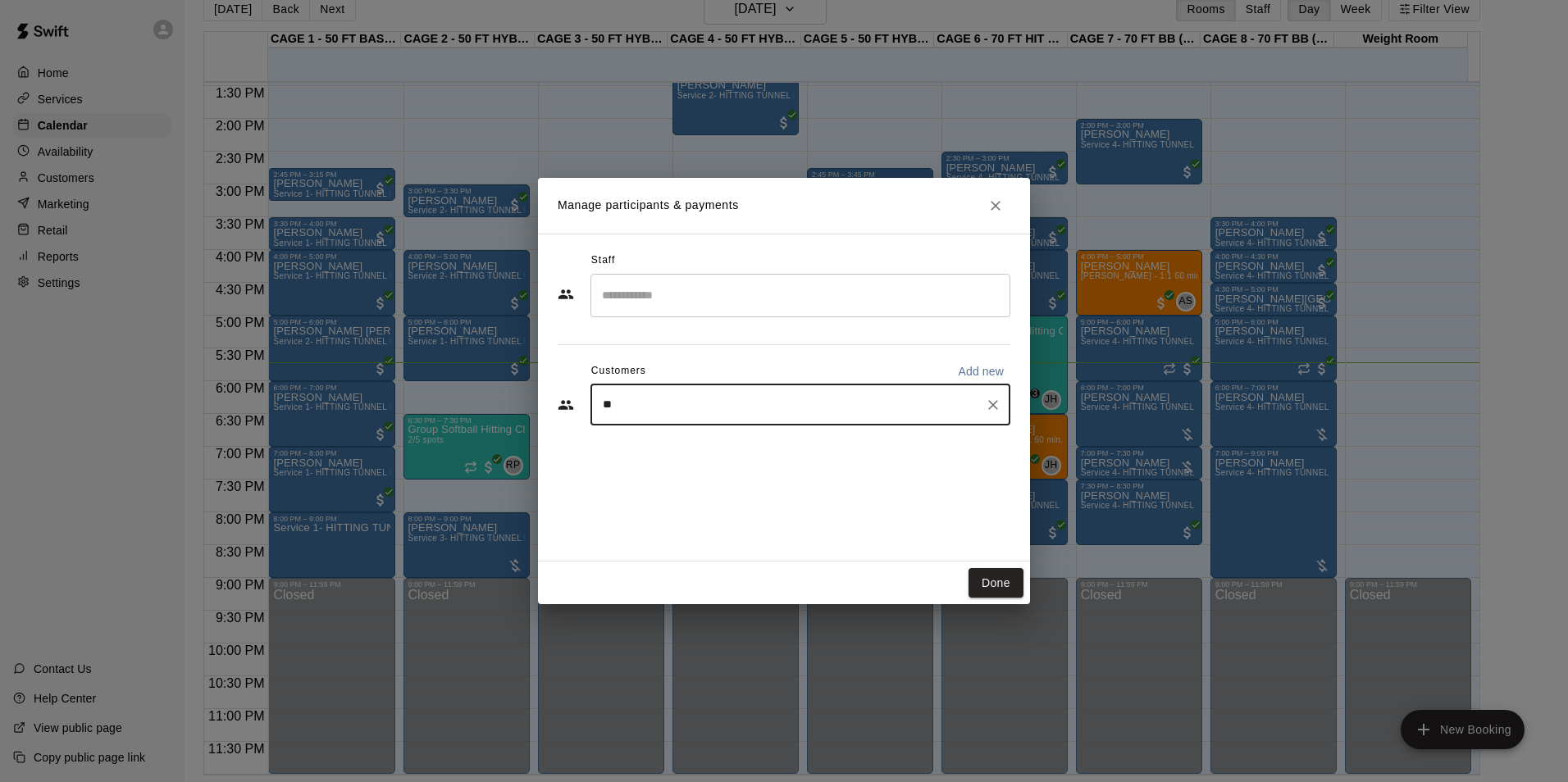
type input "*"
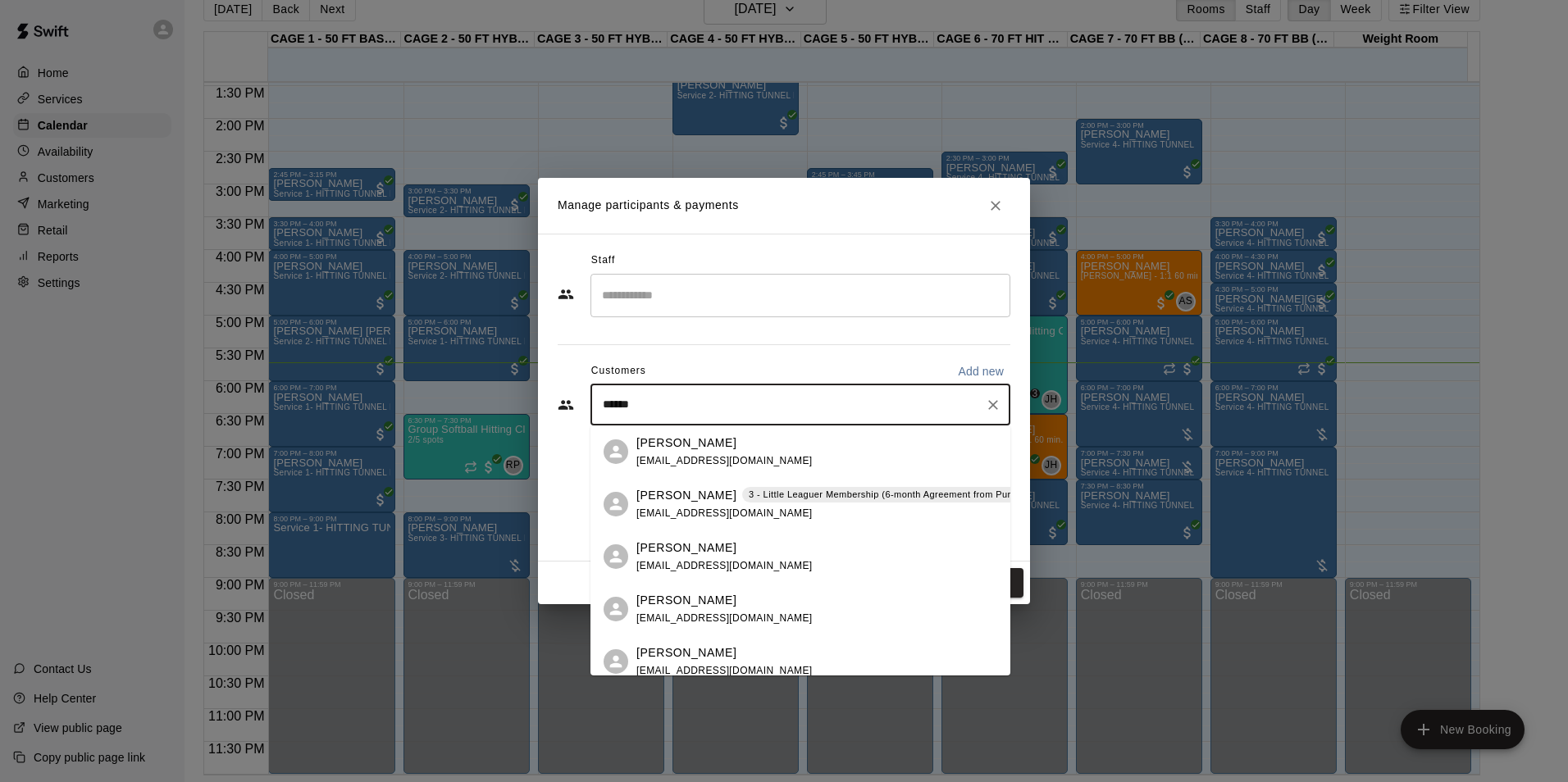
type input "*******"
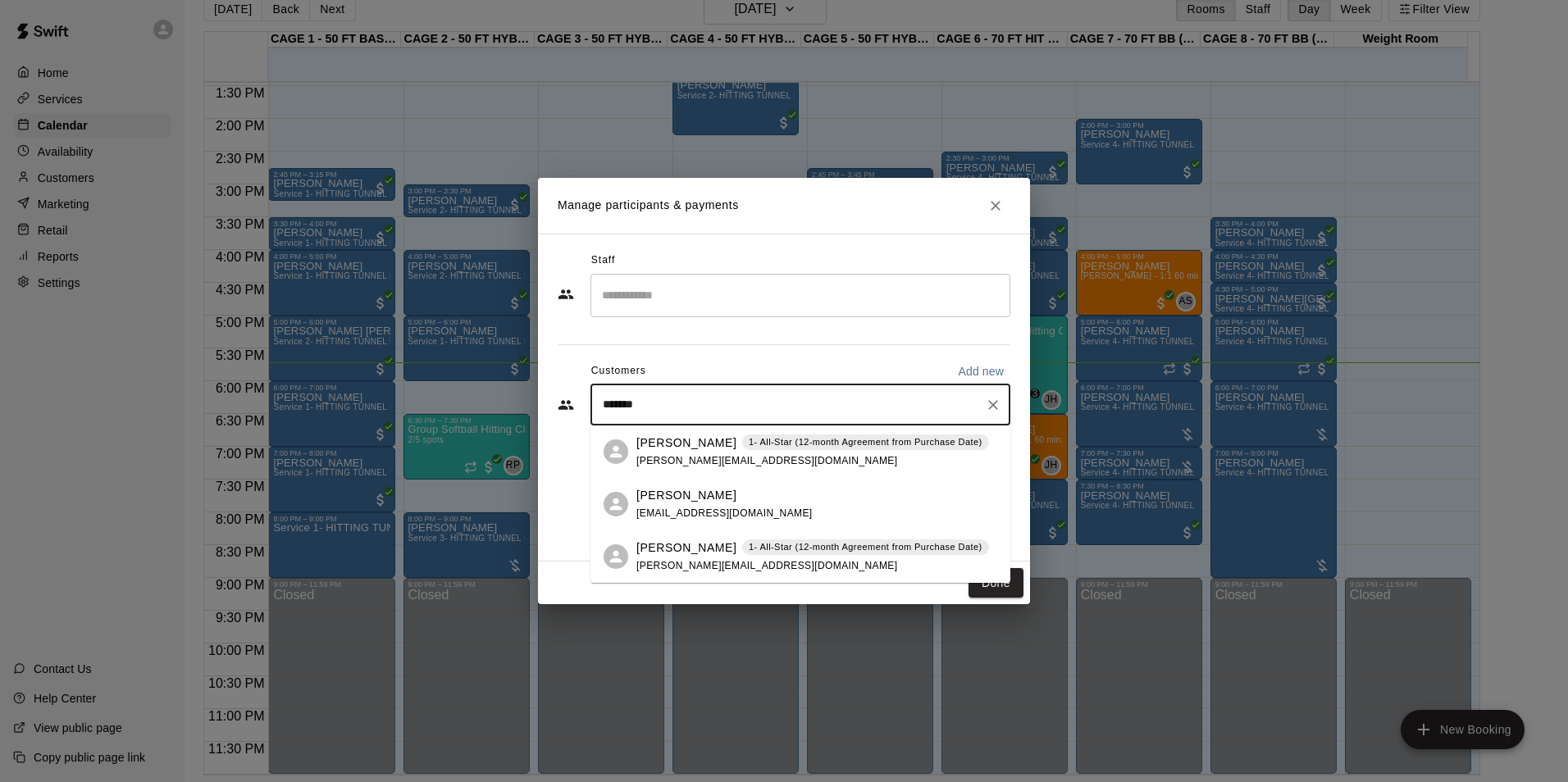
click at [736, 463] on span "jeanneth.avila91@gmail.com" at bounding box center [766, 460] width 261 height 11
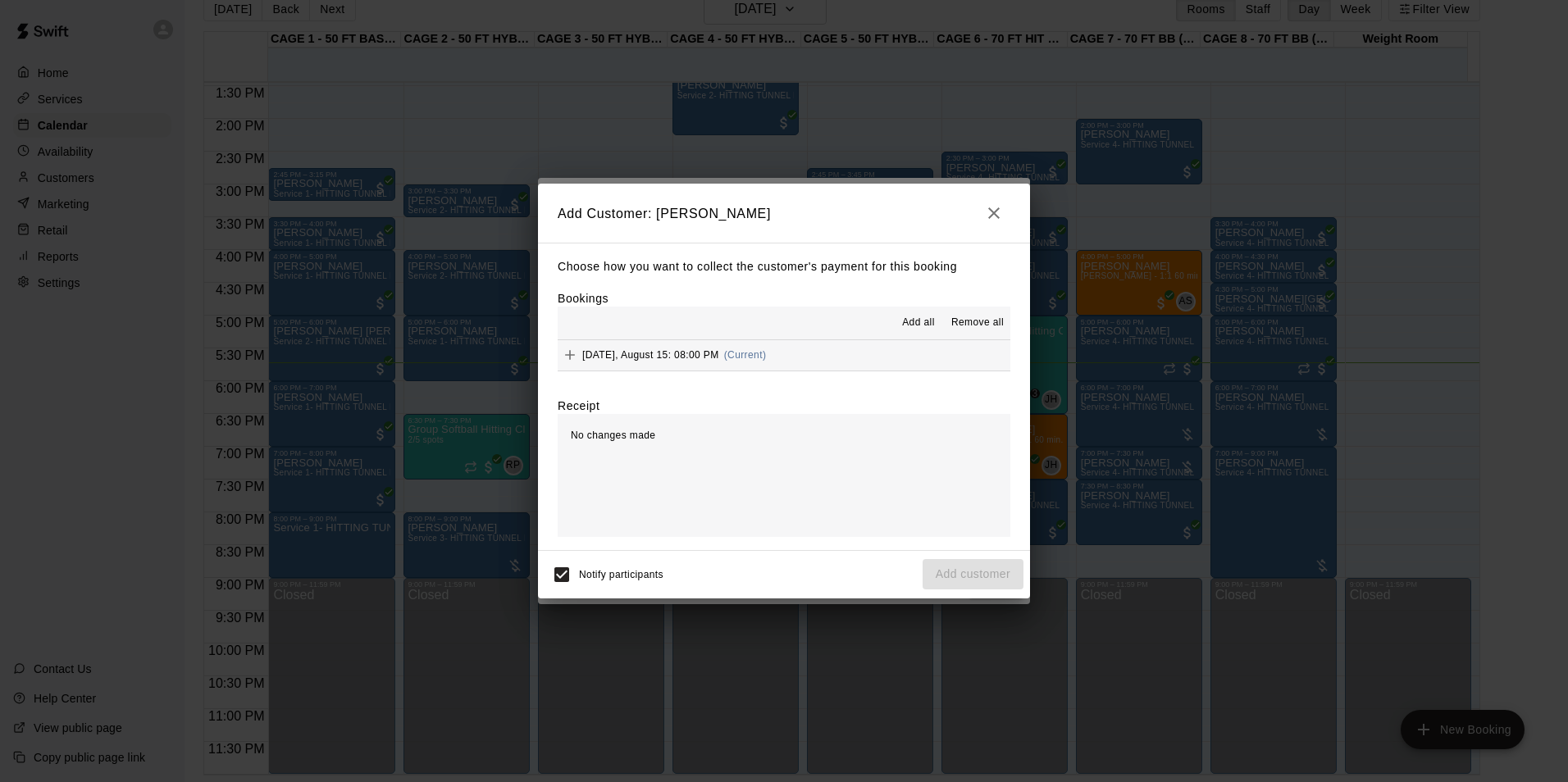
click at [775, 360] on button "Friday, August 15: 08:00 PM (Current)" at bounding box center [783, 355] width 453 height 31
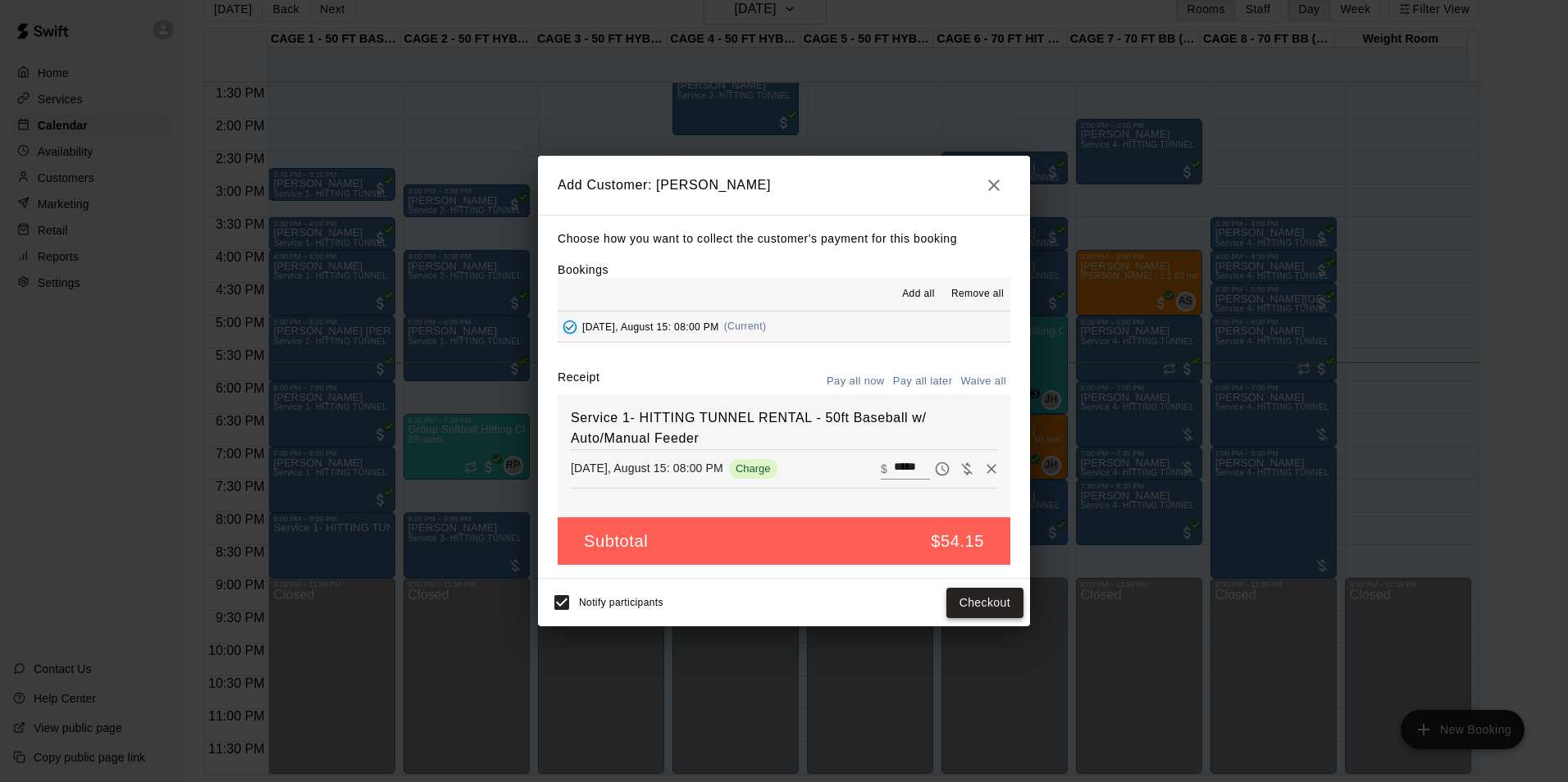
click at [979, 608] on button "Checkout" at bounding box center [985, 602] width 77 height 31
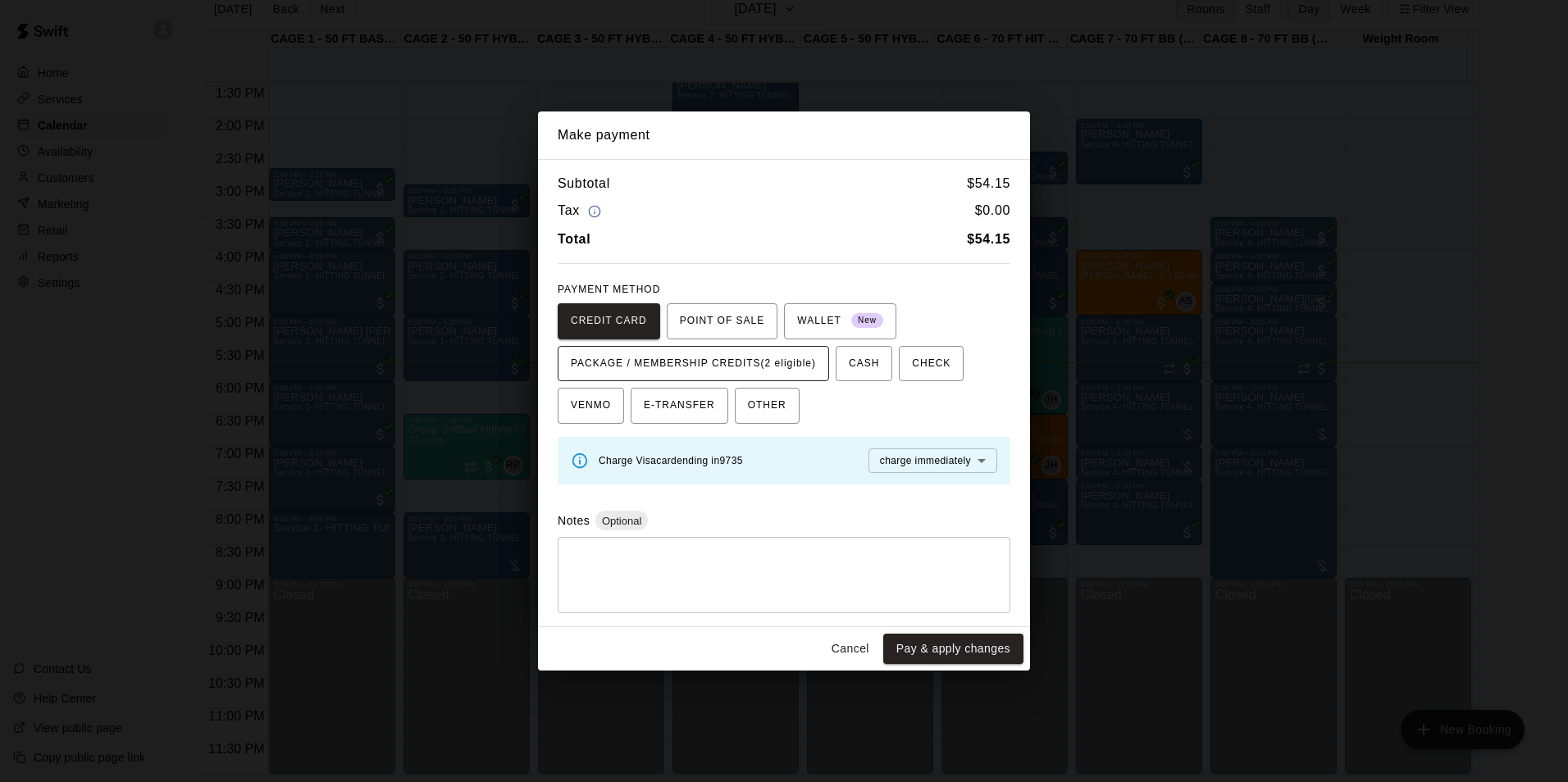
click at [775, 375] on span "PACKAGE / MEMBERSHIP CREDITS (2 eligible)" at bounding box center [693, 364] width 245 height 26
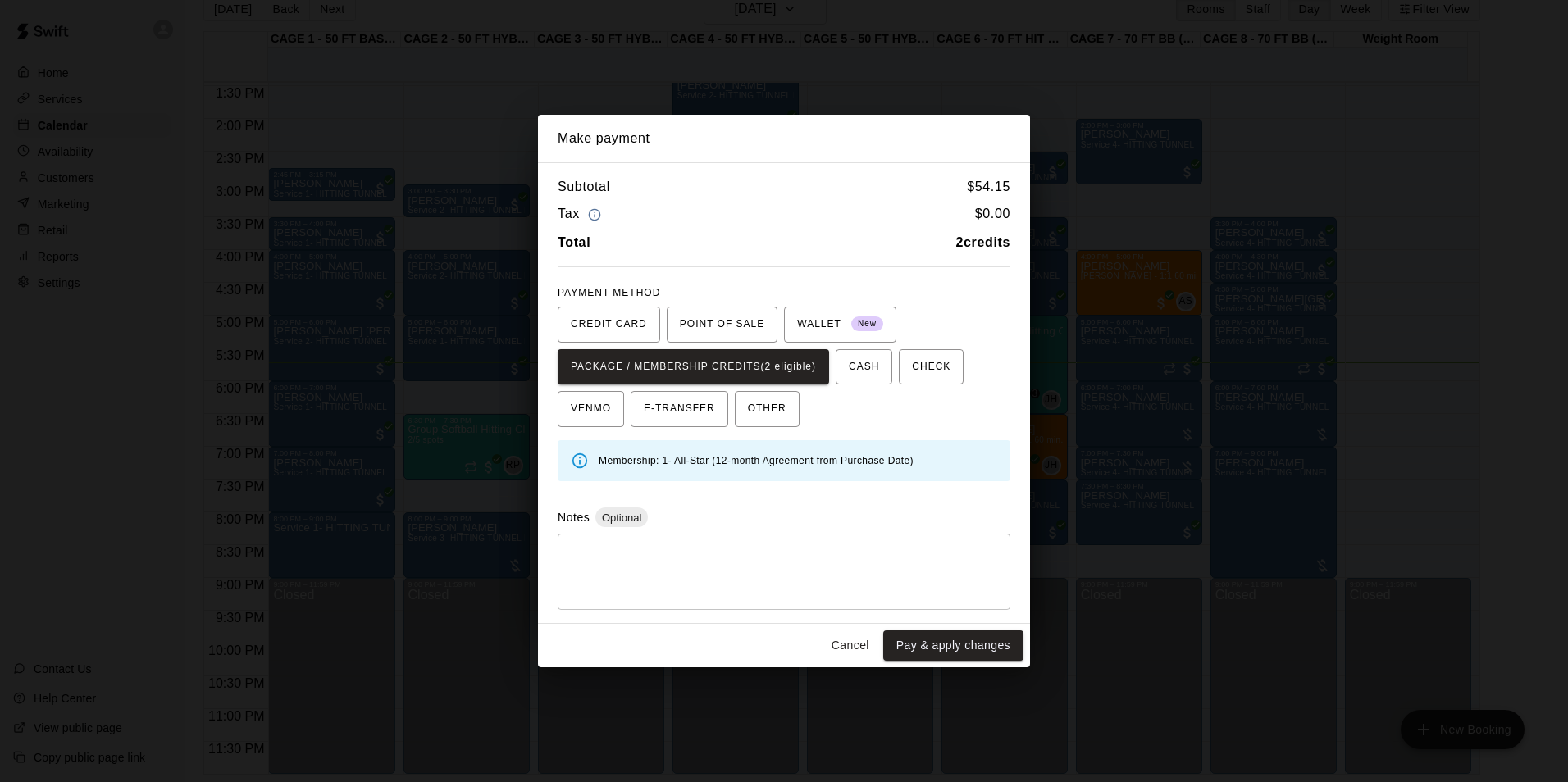
click at [971, 653] on button "Pay & apply changes" at bounding box center [953, 645] width 140 height 31
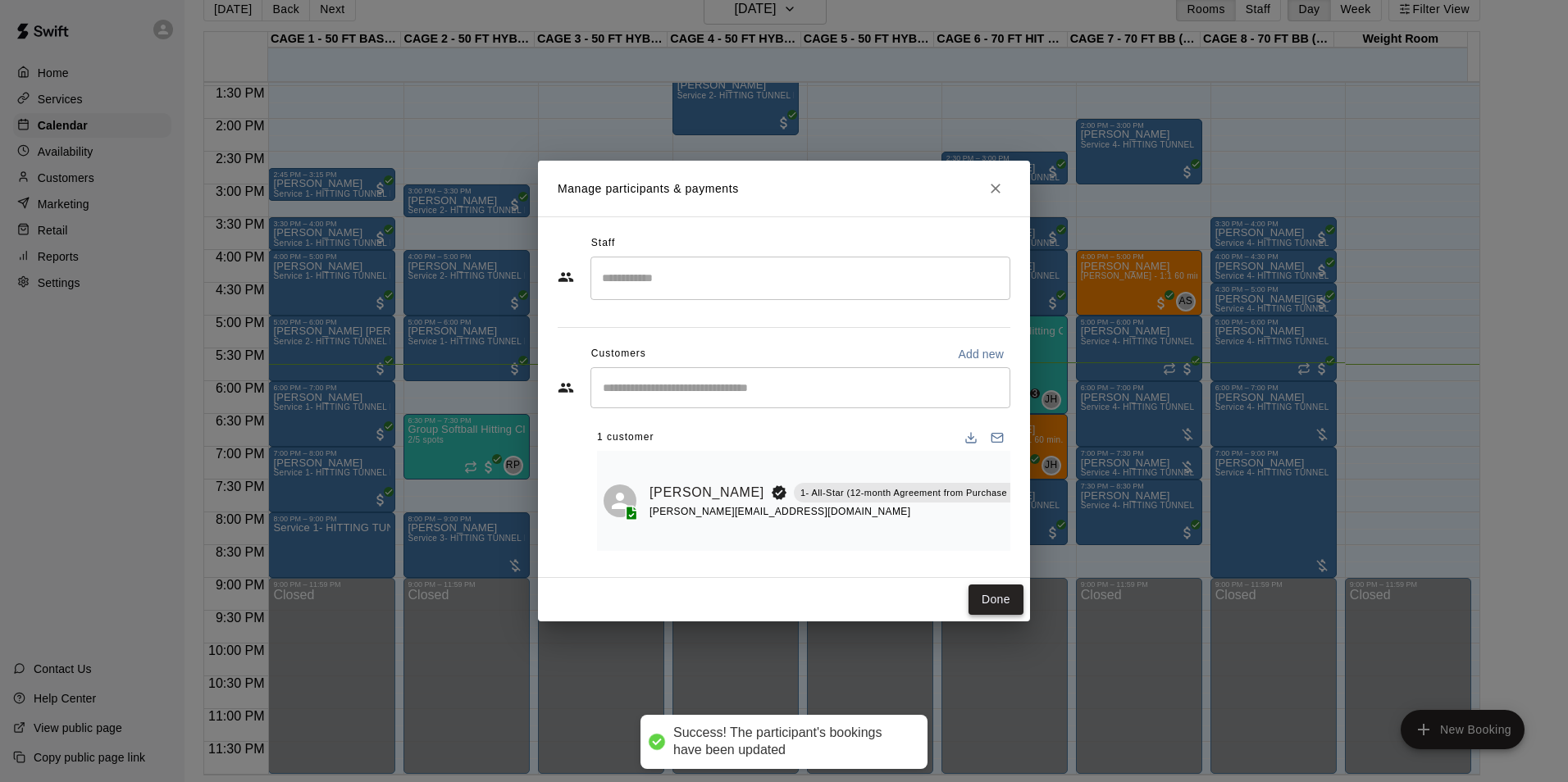
click at [999, 608] on button "Done" at bounding box center [995, 599] width 55 height 31
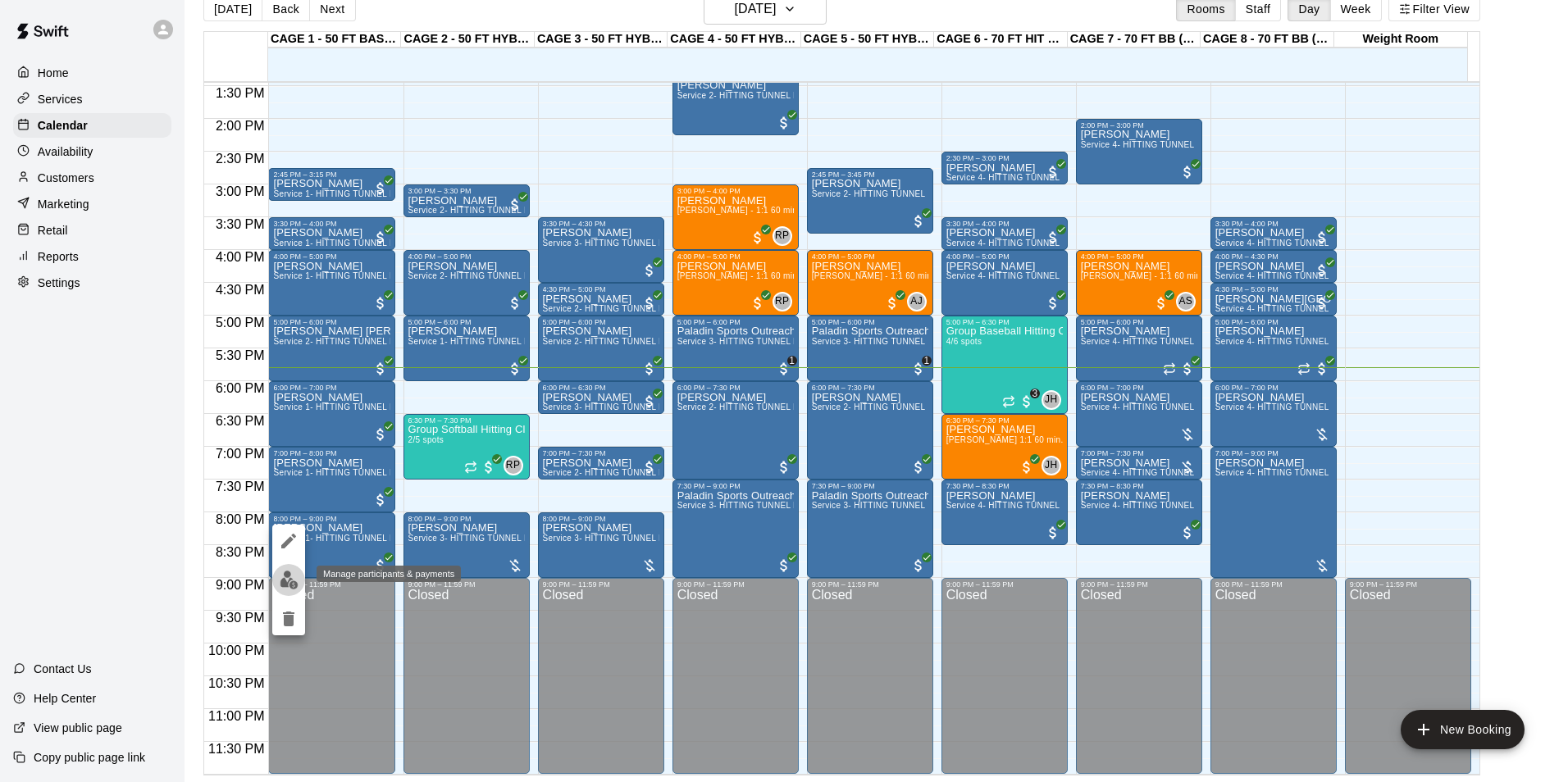
click at [292, 574] on img "edit" at bounding box center [289, 580] width 19 height 19
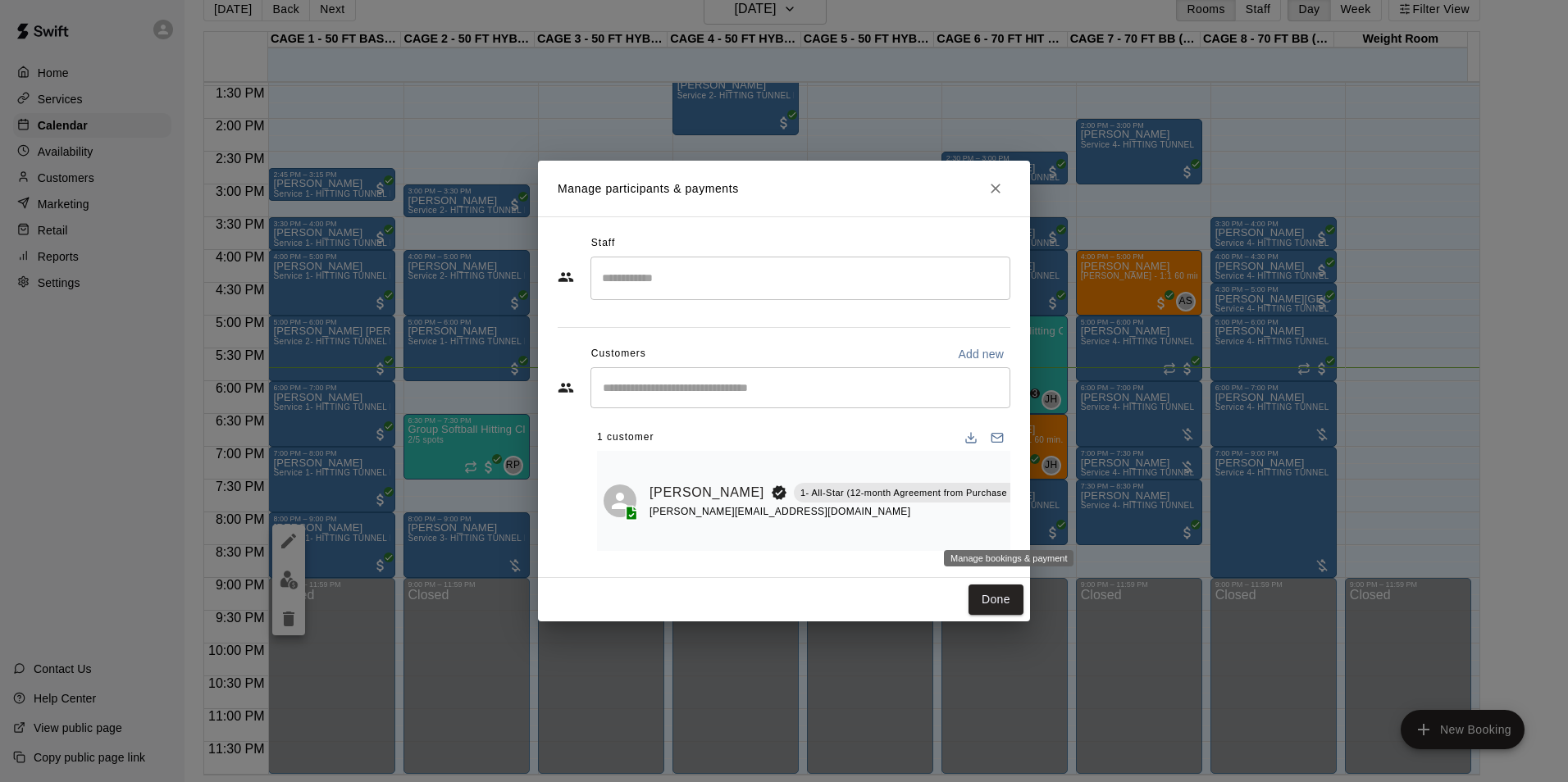
click at [1041, 528] on button "Manage bookings & payment" at bounding box center [1056, 530] width 30 height 30
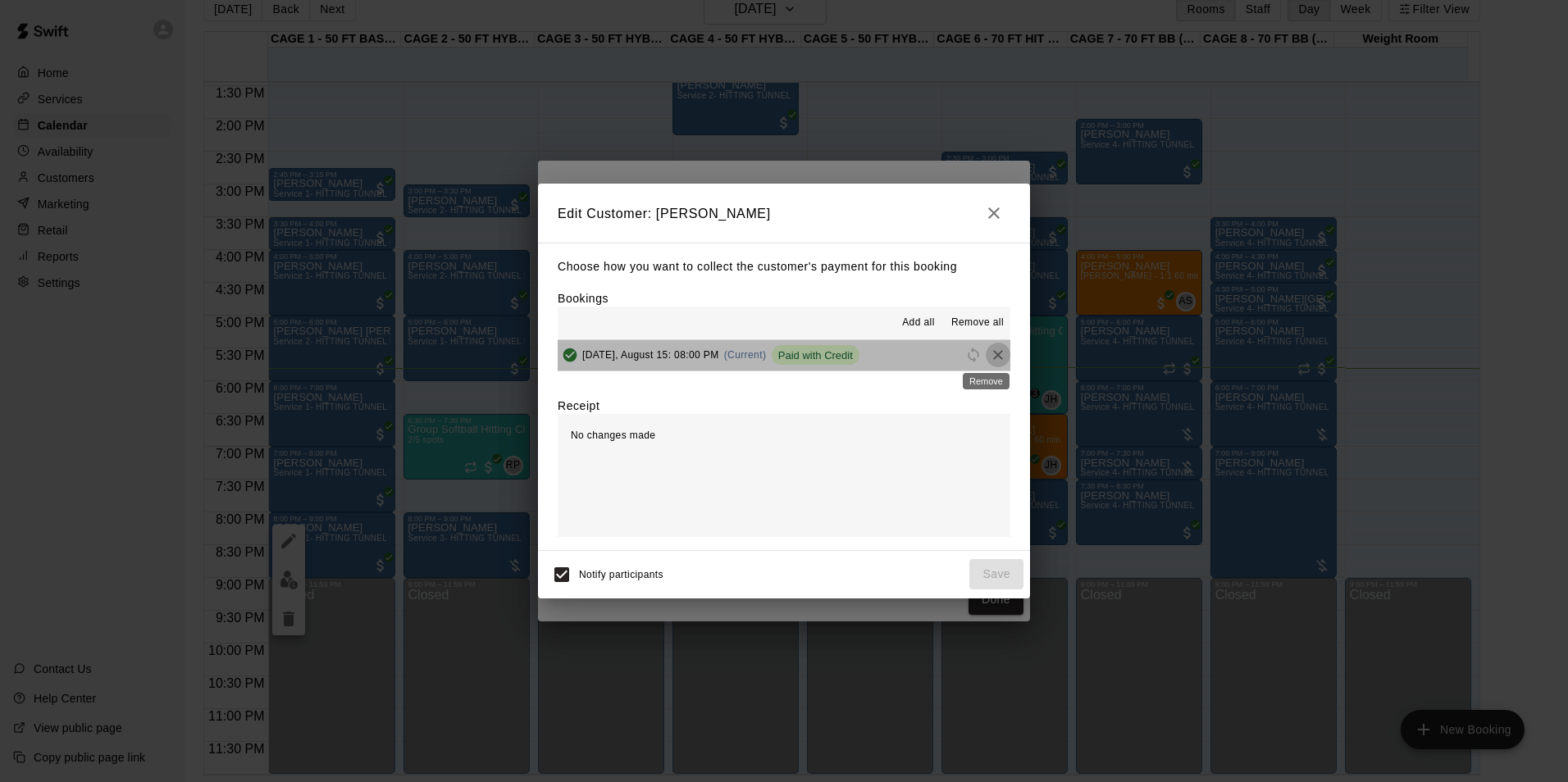
click at [992, 357] on icon "Remove" at bounding box center [997, 355] width 10 height 10
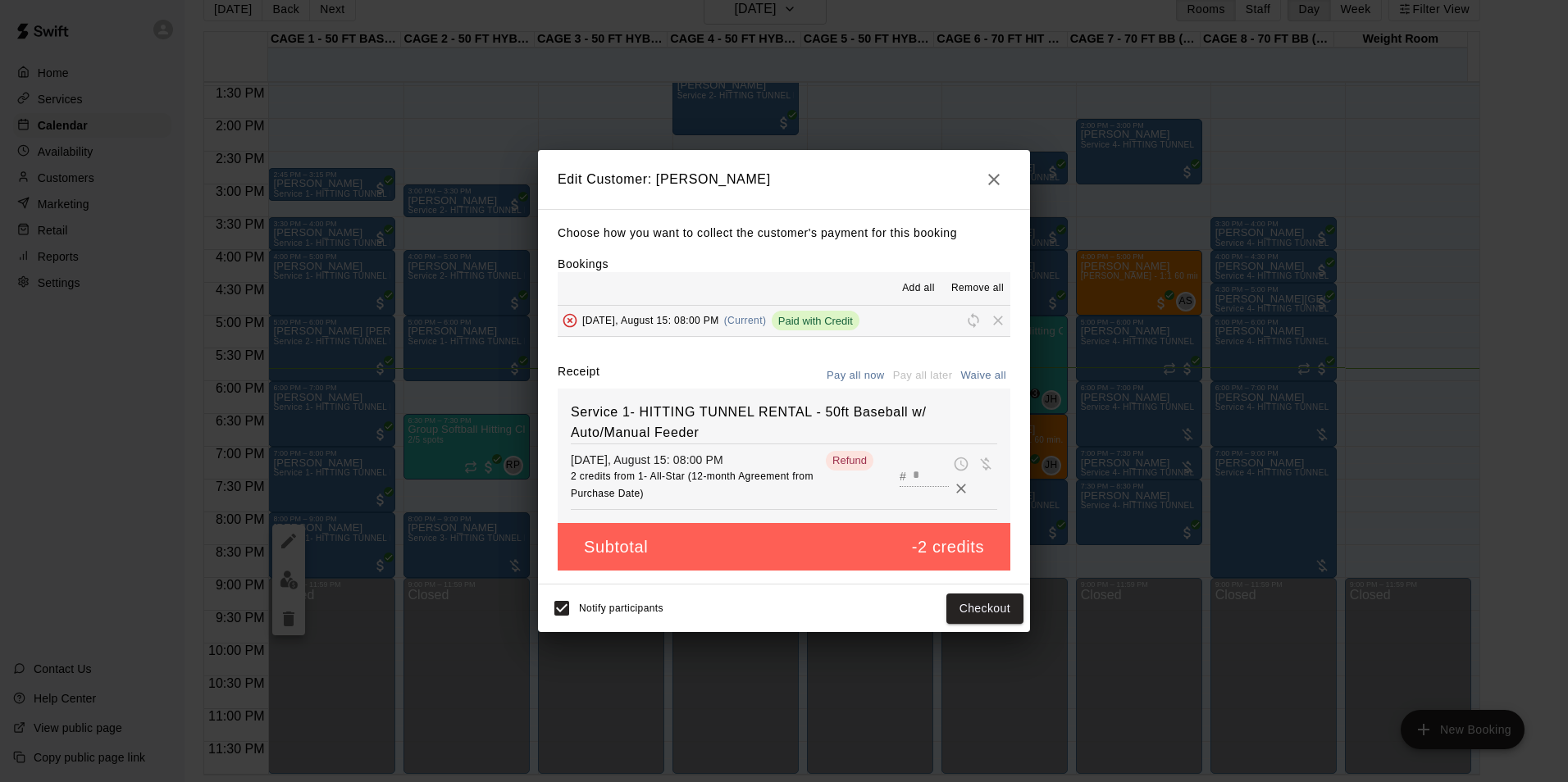
click at [994, 180] on icon "button" at bounding box center [993, 180] width 19 height 19
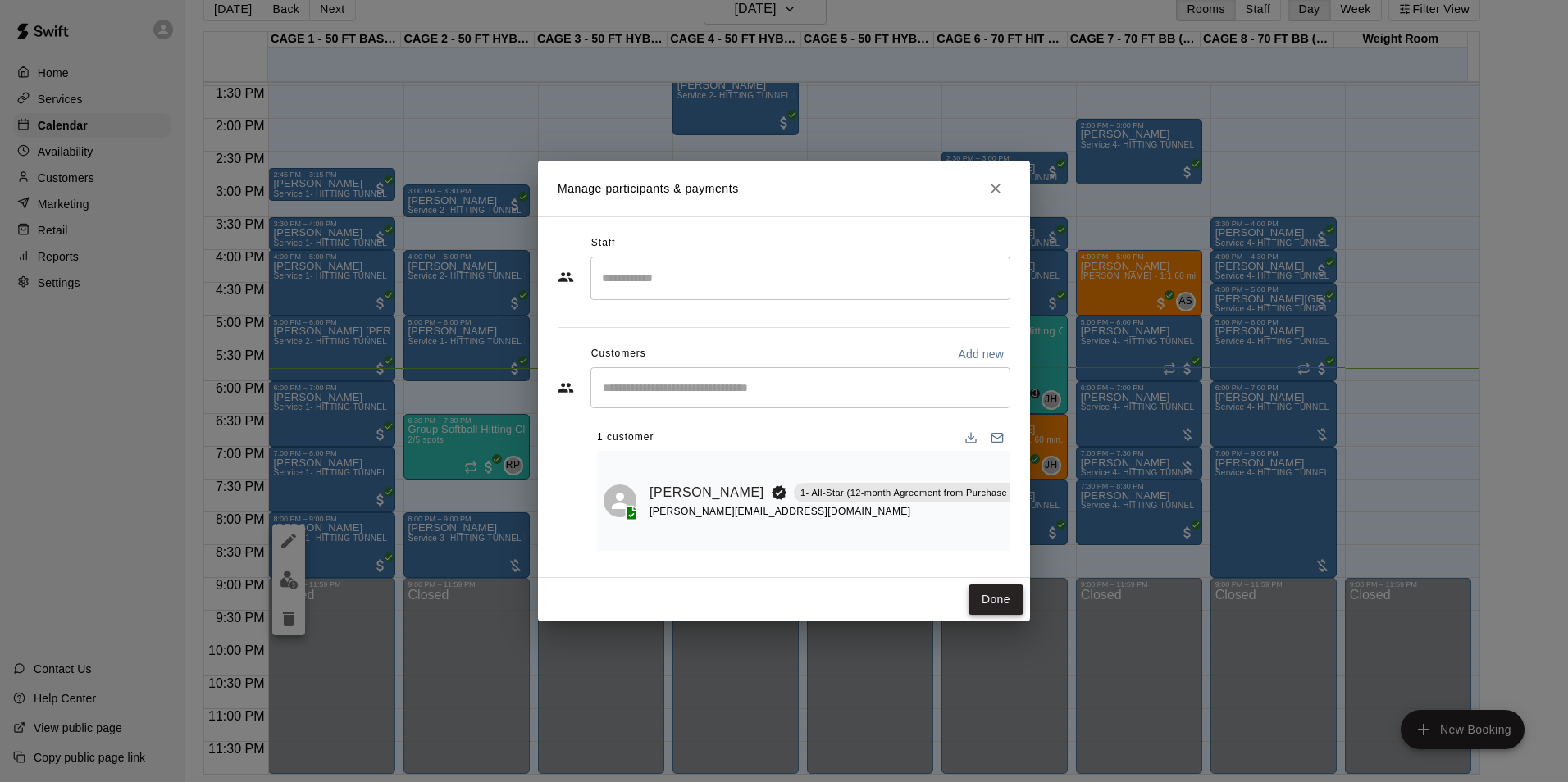
click at [1002, 608] on button "Done" at bounding box center [995, 599] width 55 height 31
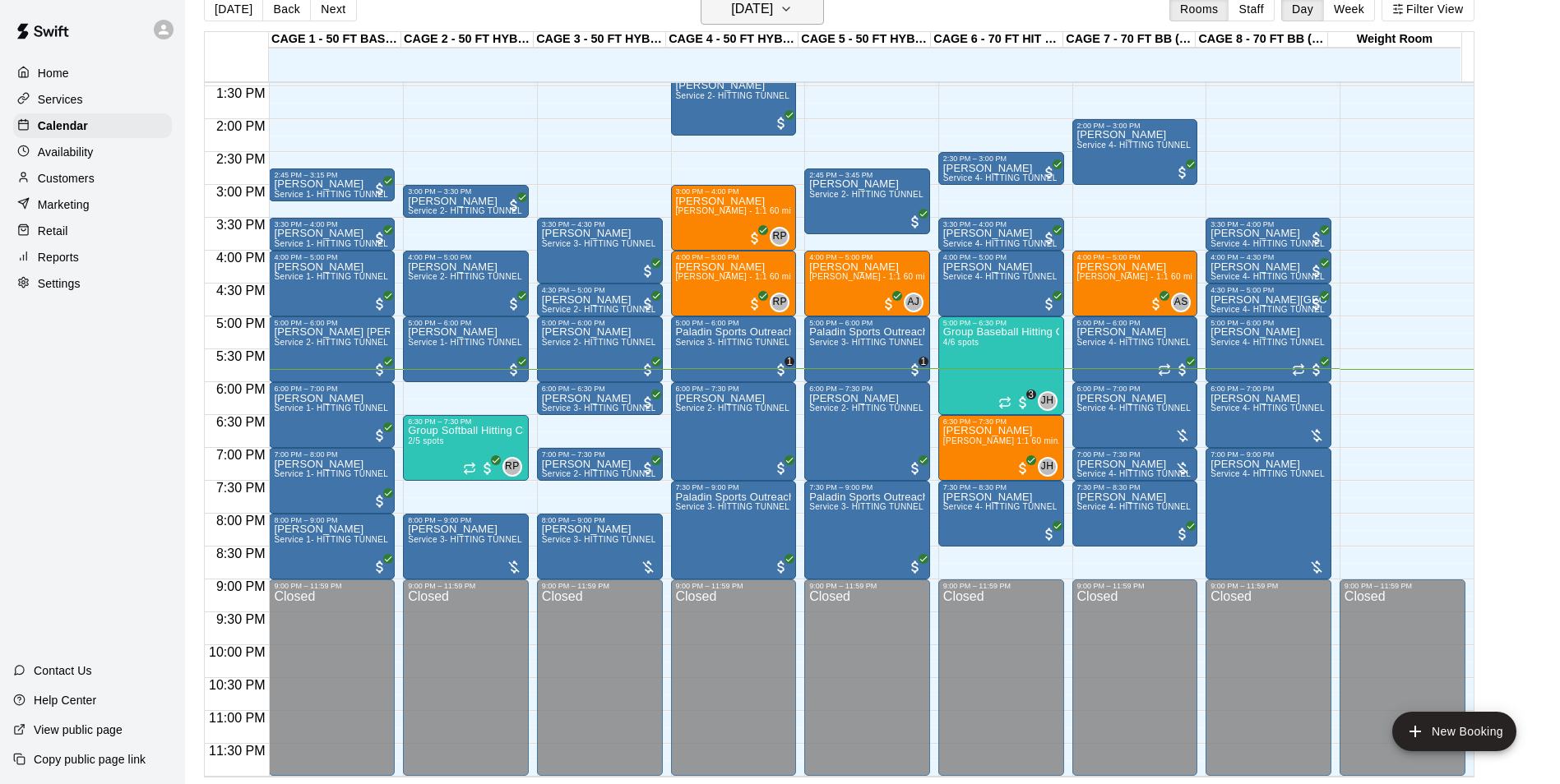
click at [766, 11] on h6 "[DATE]" at bounding box center [752, 9] width 42 height 23
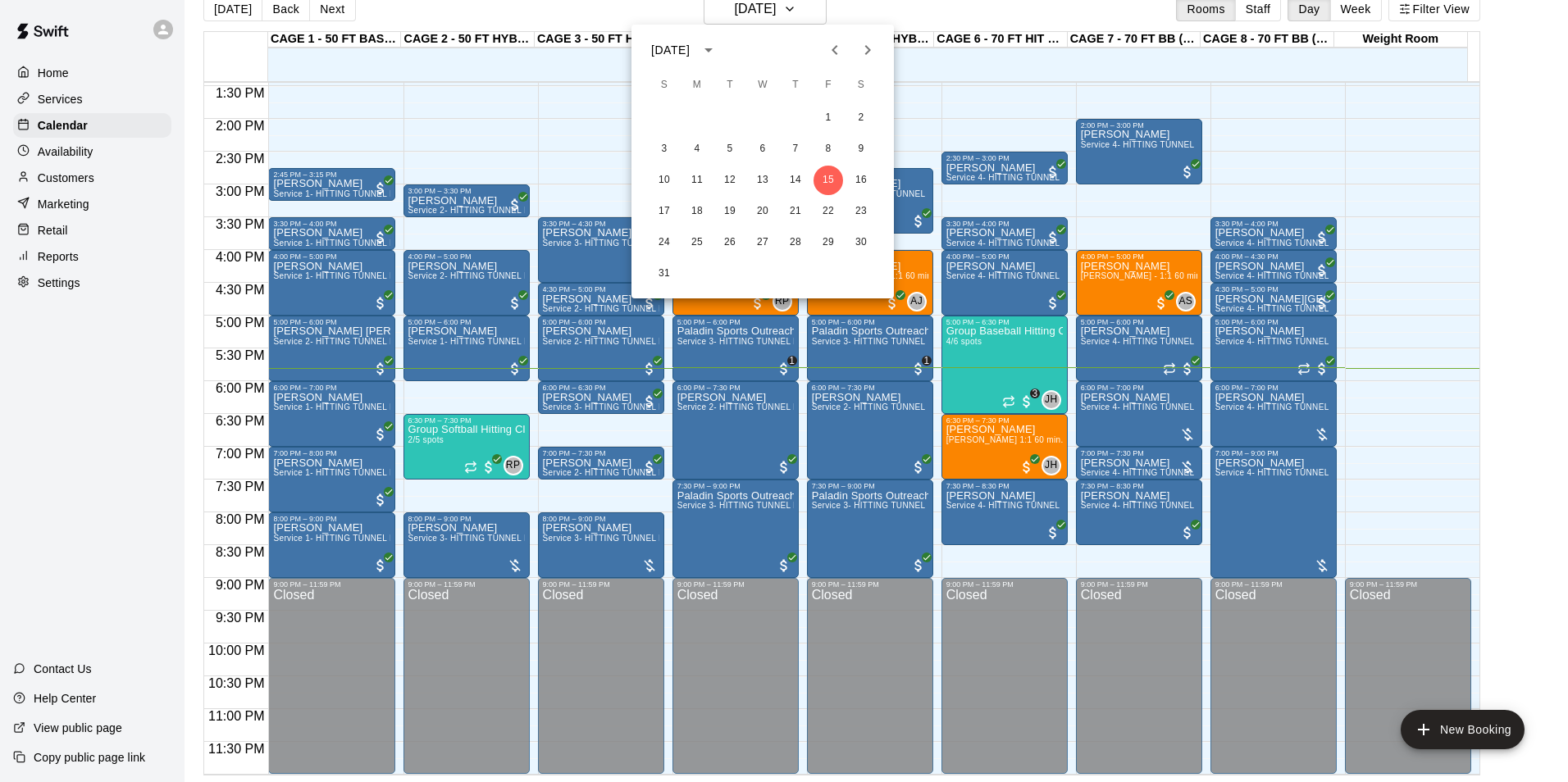
click at [885, 11] on div at bounding box center [784, 391] width 1568 height 782
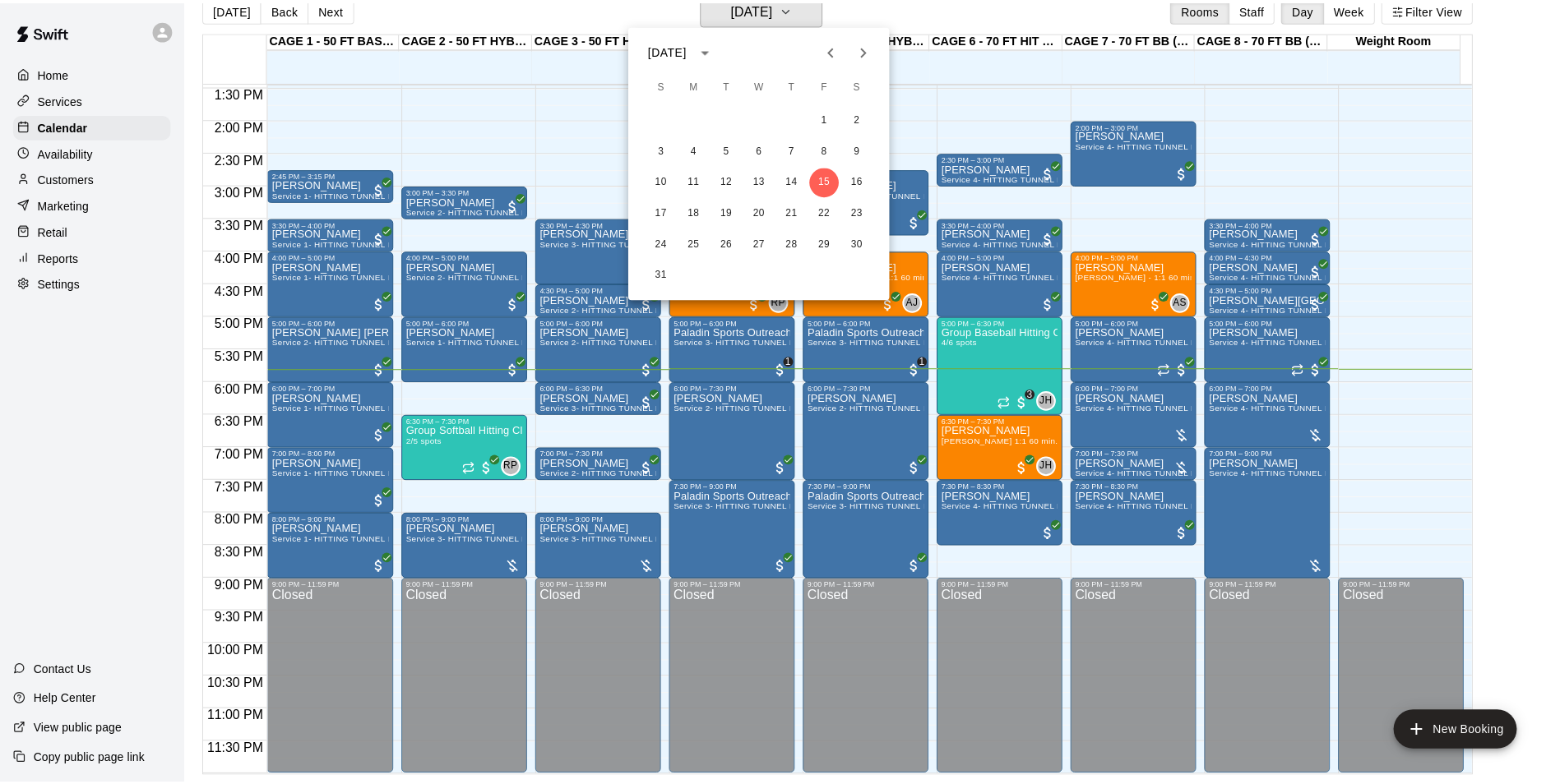
scroll to position [19, 0]
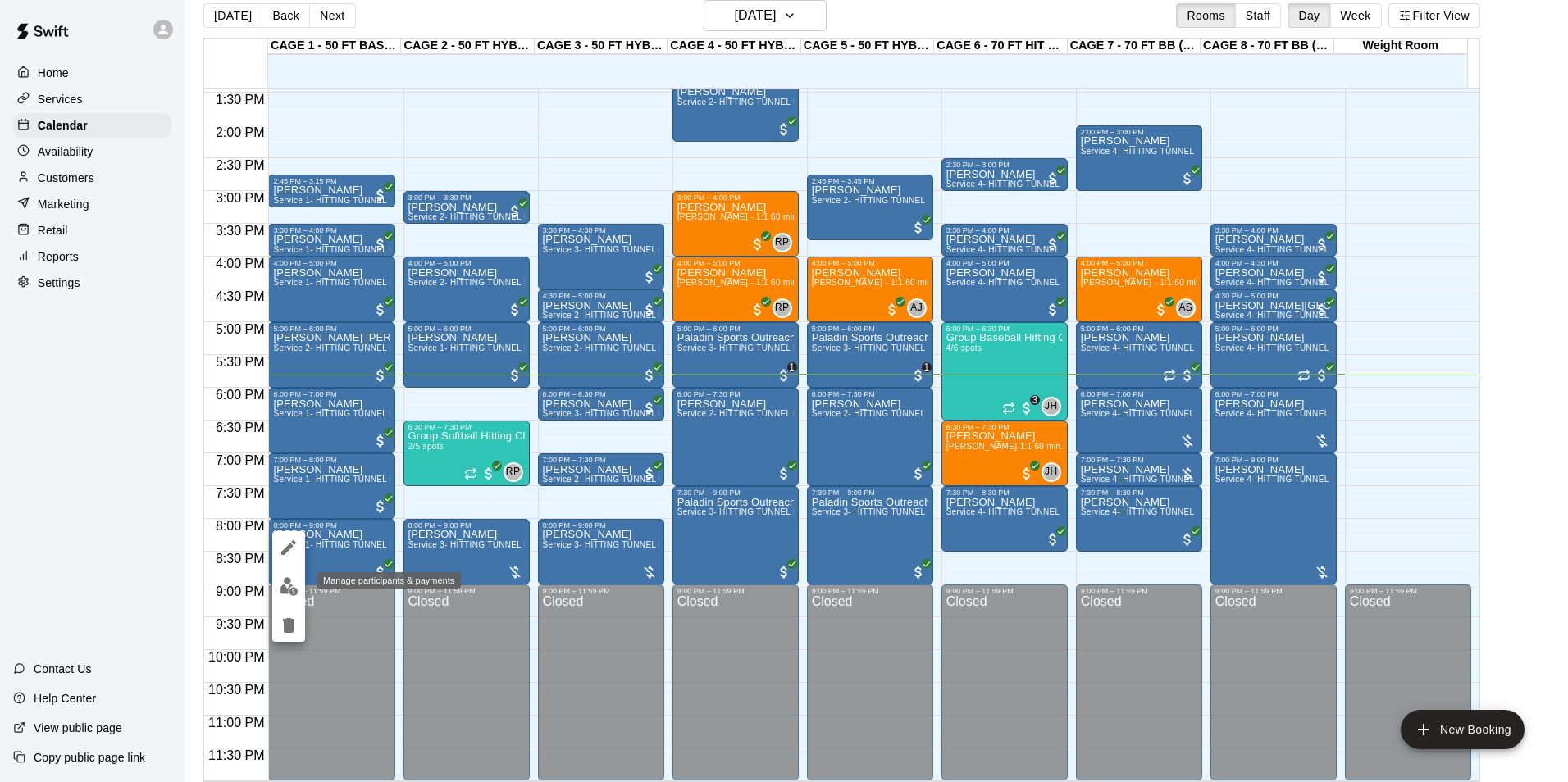
click at [297, 591] on img "edit" at bounding box center [289, 587] width 19 height 19
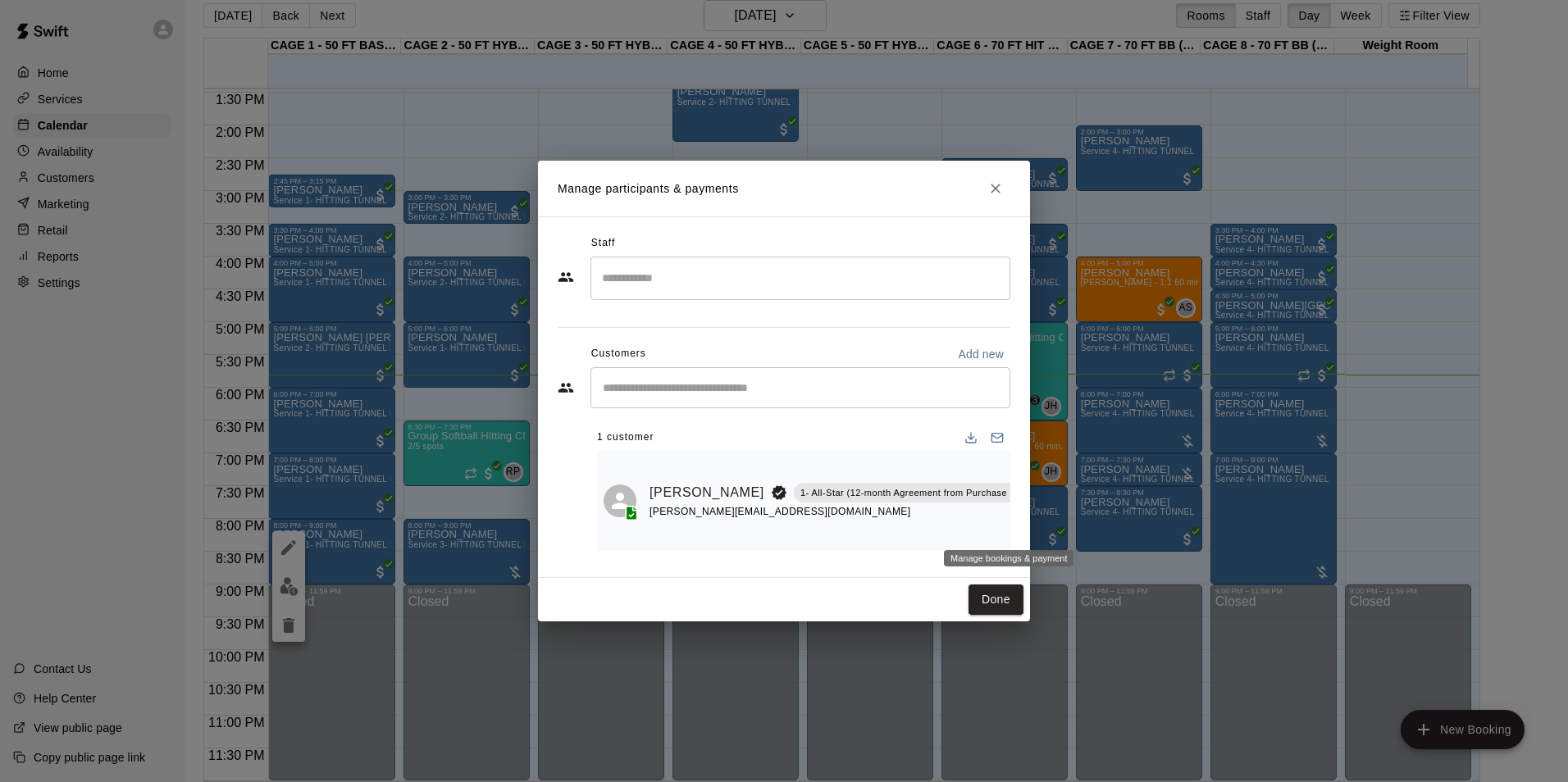
click at [1047, 527] on icon "Manage bookings & payment" at bounding box center [1055, 529] width 17 height 17
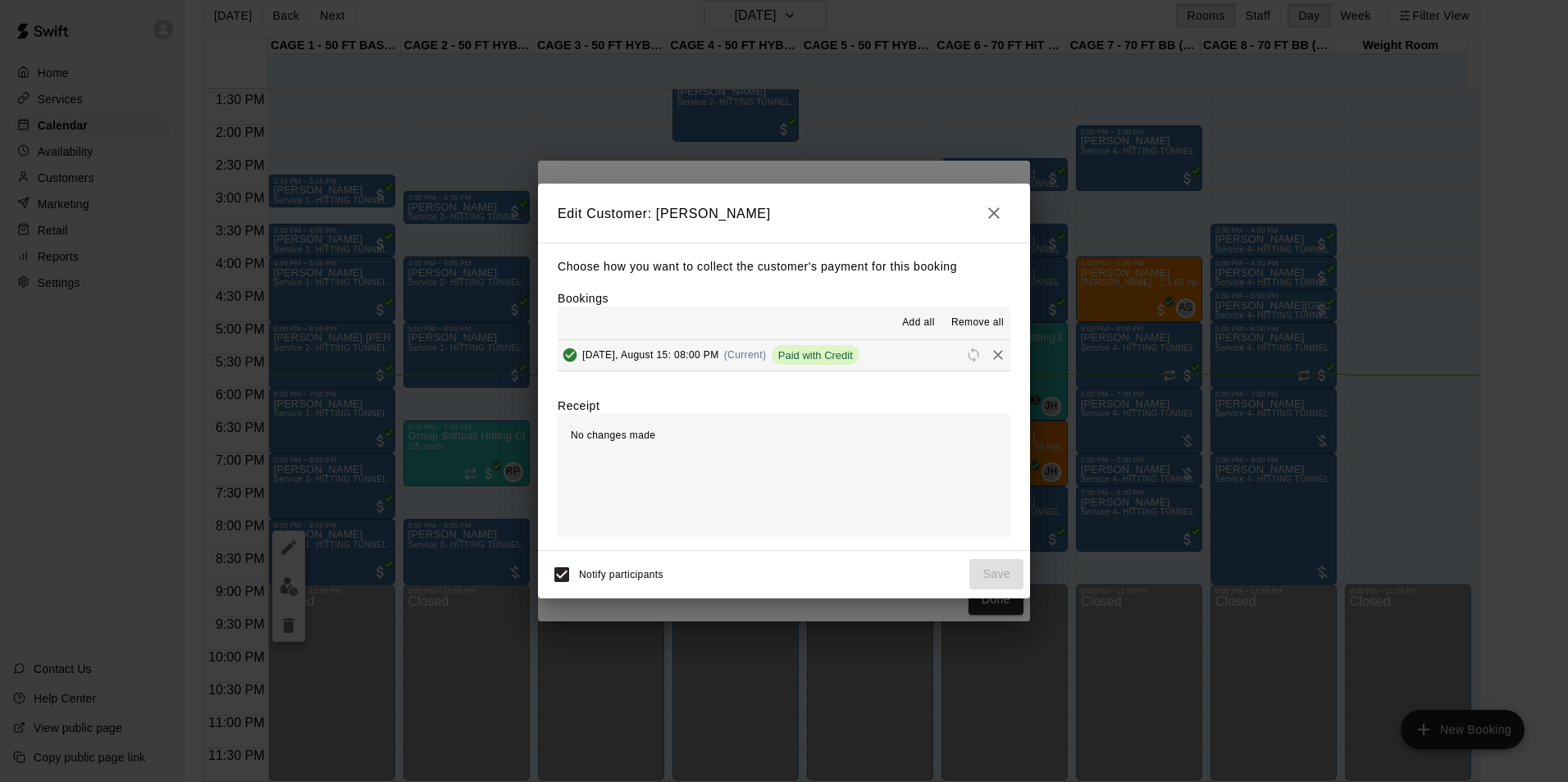
click at [969, 351] on span "Reschedule" at bounding box center [973, 355] width 25 height 12
click at [978, 345] on div "button" at bounding box center [985, 355] width 49 height 25
click at [980, 363] on div "Remove" at bounding box center [985, 377] width 50 height 30
click at [992, 356] on icon "Remove" at bounding box center [998, 355] width 17 height 17
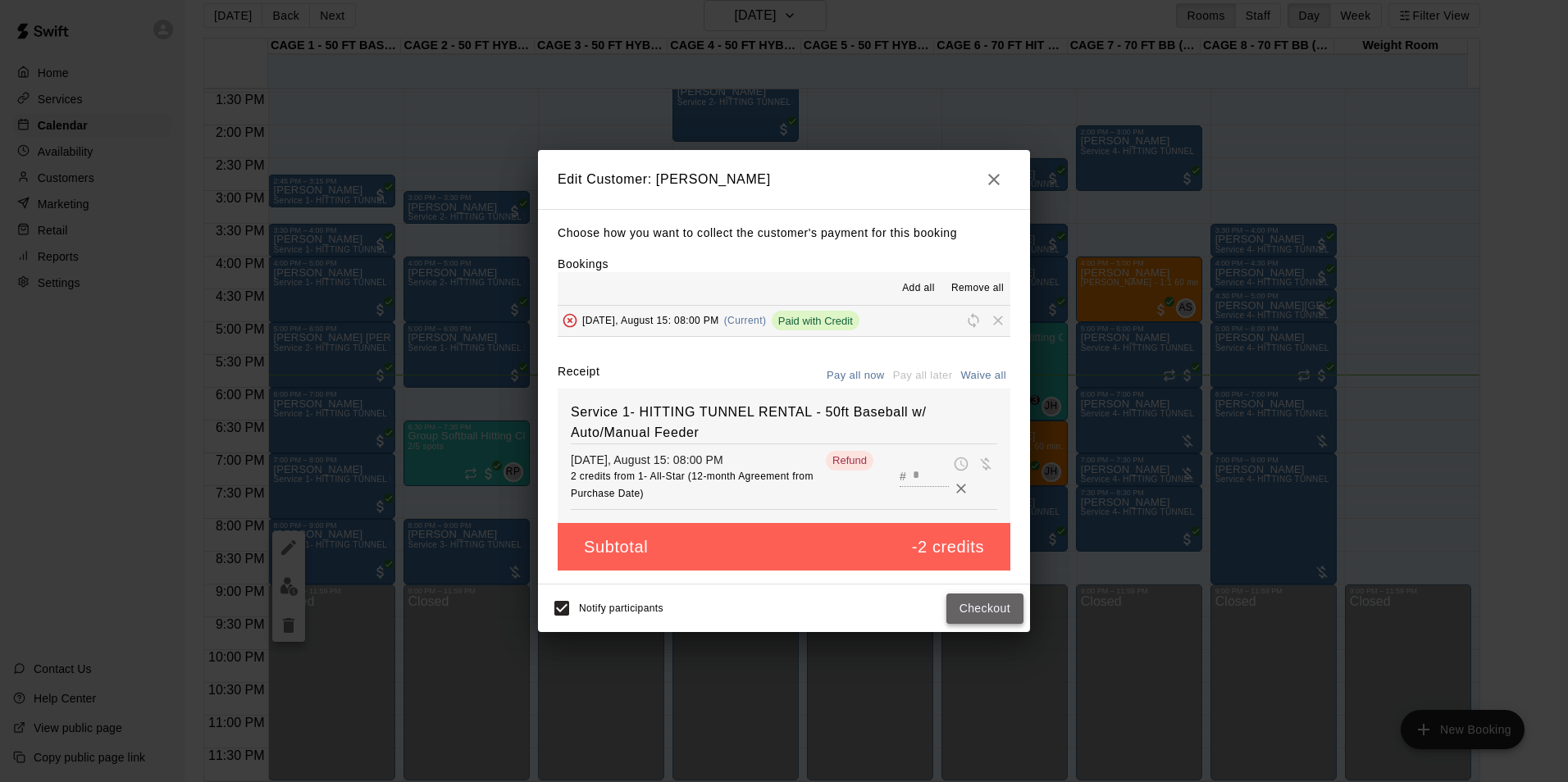
click at [987, 608] on button "Checkout" at bounding box center [985, 609] width 77 height 31
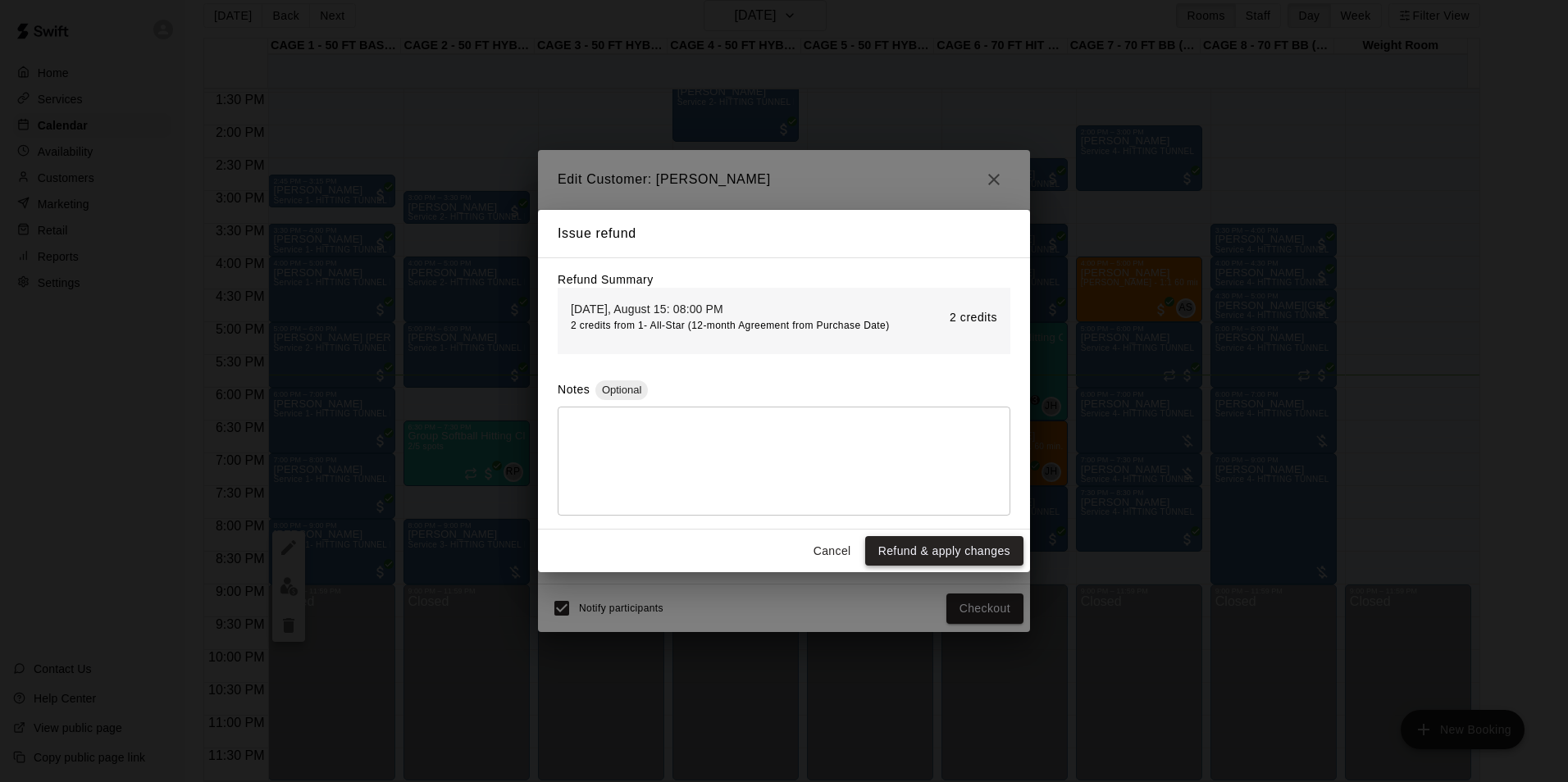
click at [947, 552] on button "Refund & apply changes" at bounding box center [943, 551] width 159 height 31
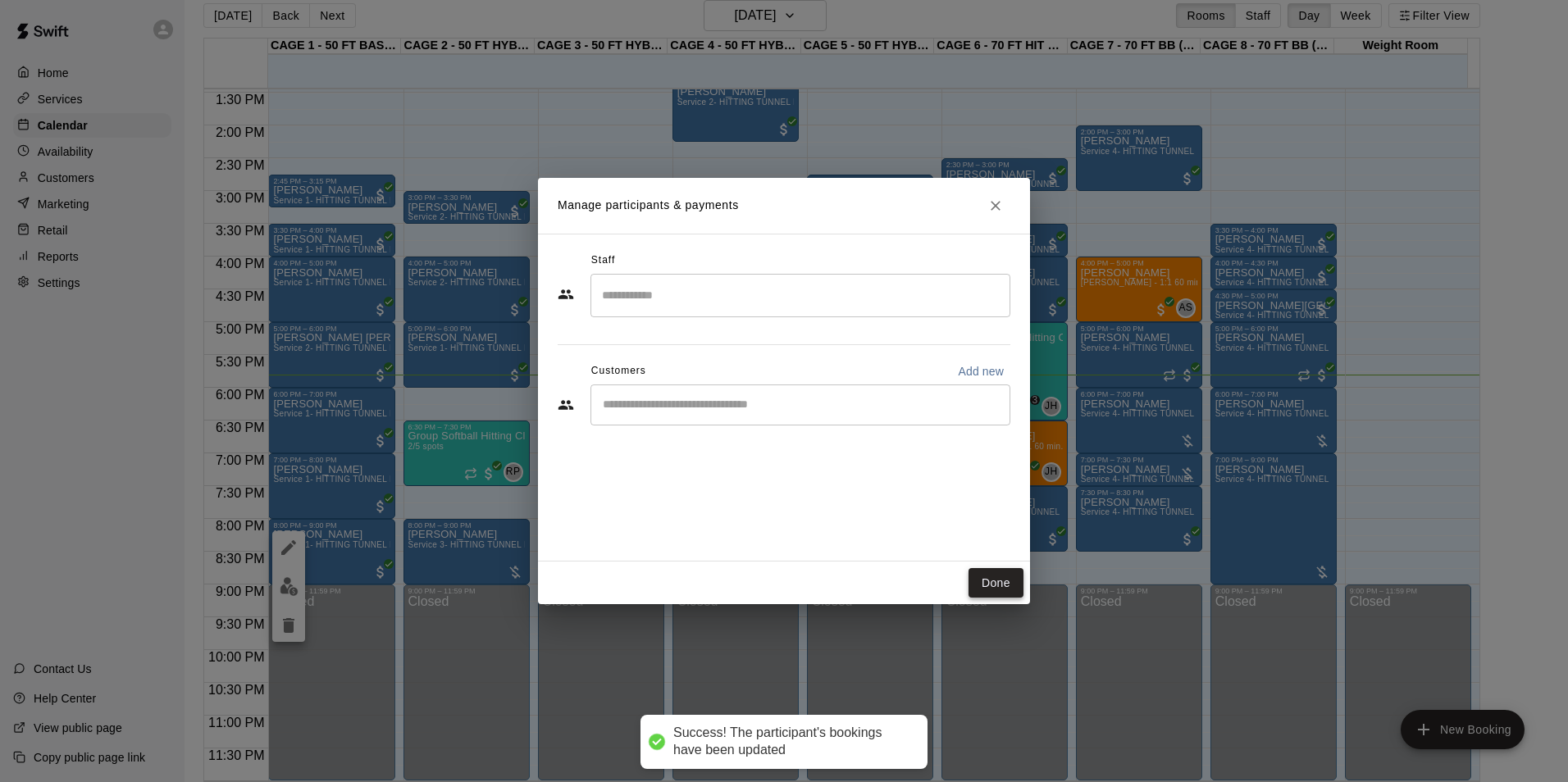
click at [1000, 581] on button "Done" at bounding box center [995, 583] width 55 height 31
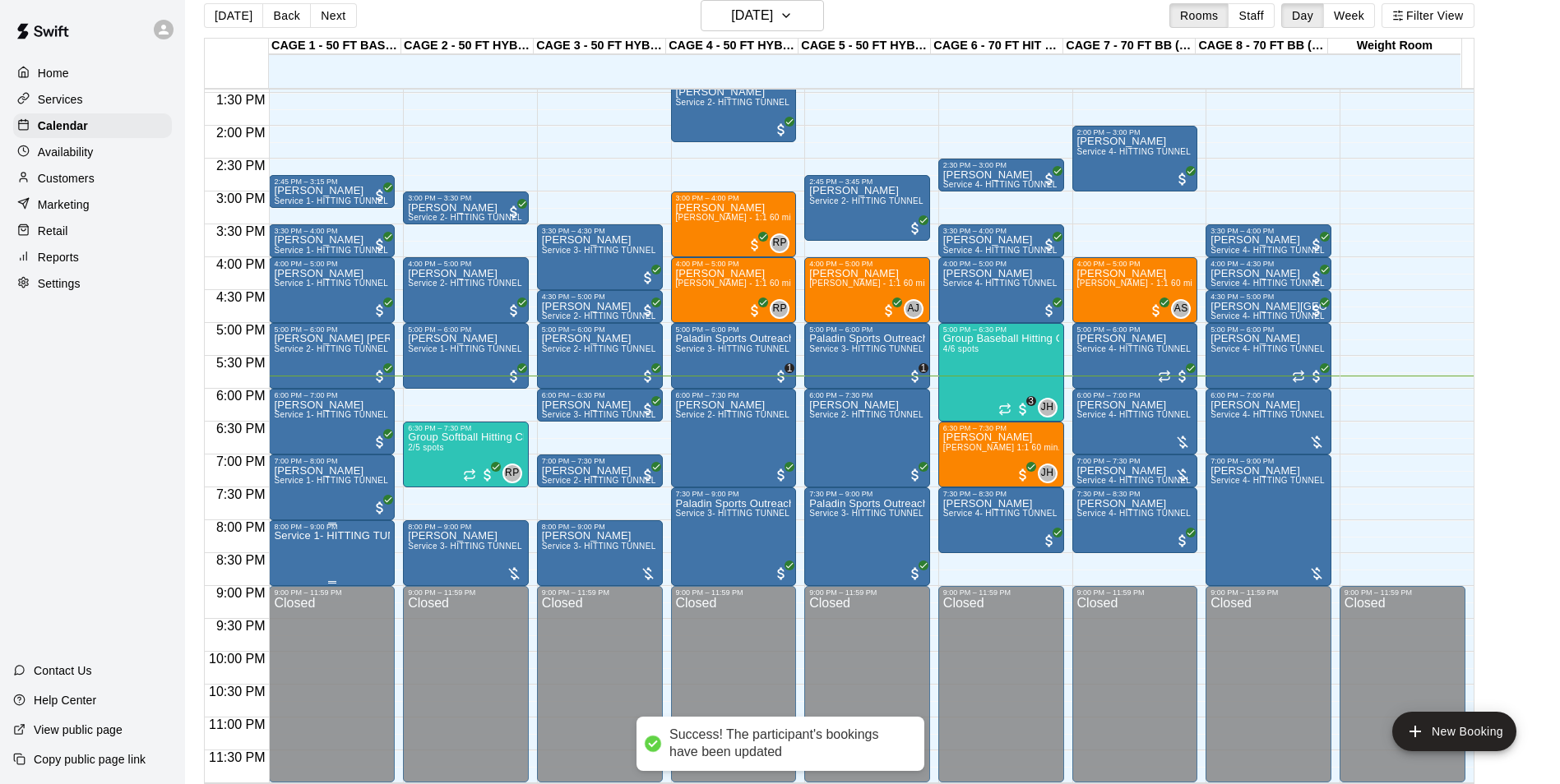
click at [317, 536] on p "Service 1- HITTING TUNNEL RENTAL - 50ft Baseball w/ Auto/Manual Feeder" at bounding box center [332, 536] width 116 height 0
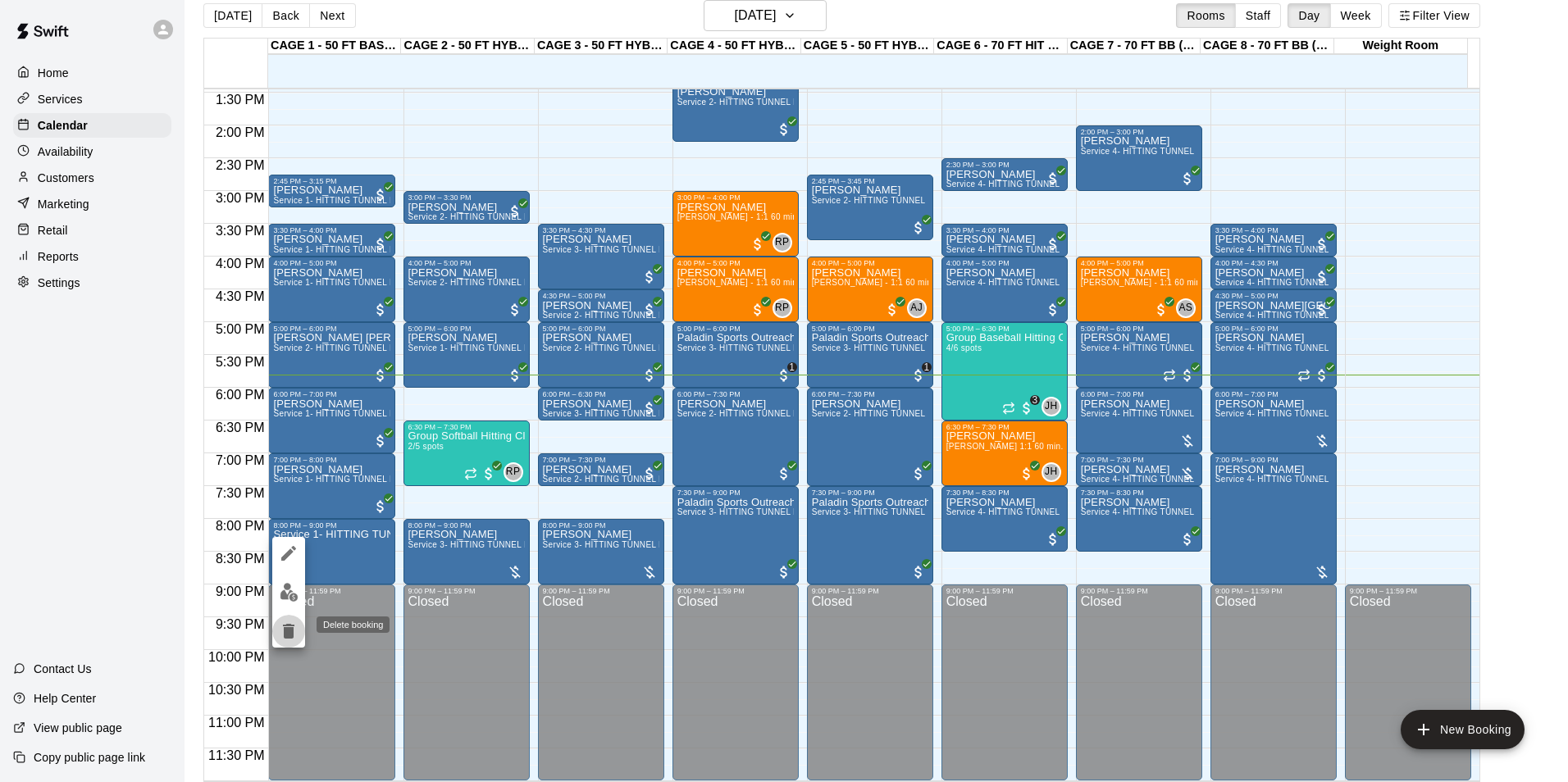
click at [286, 628] on icon "delete" at bounding box center [288, 631] width 11 height 15
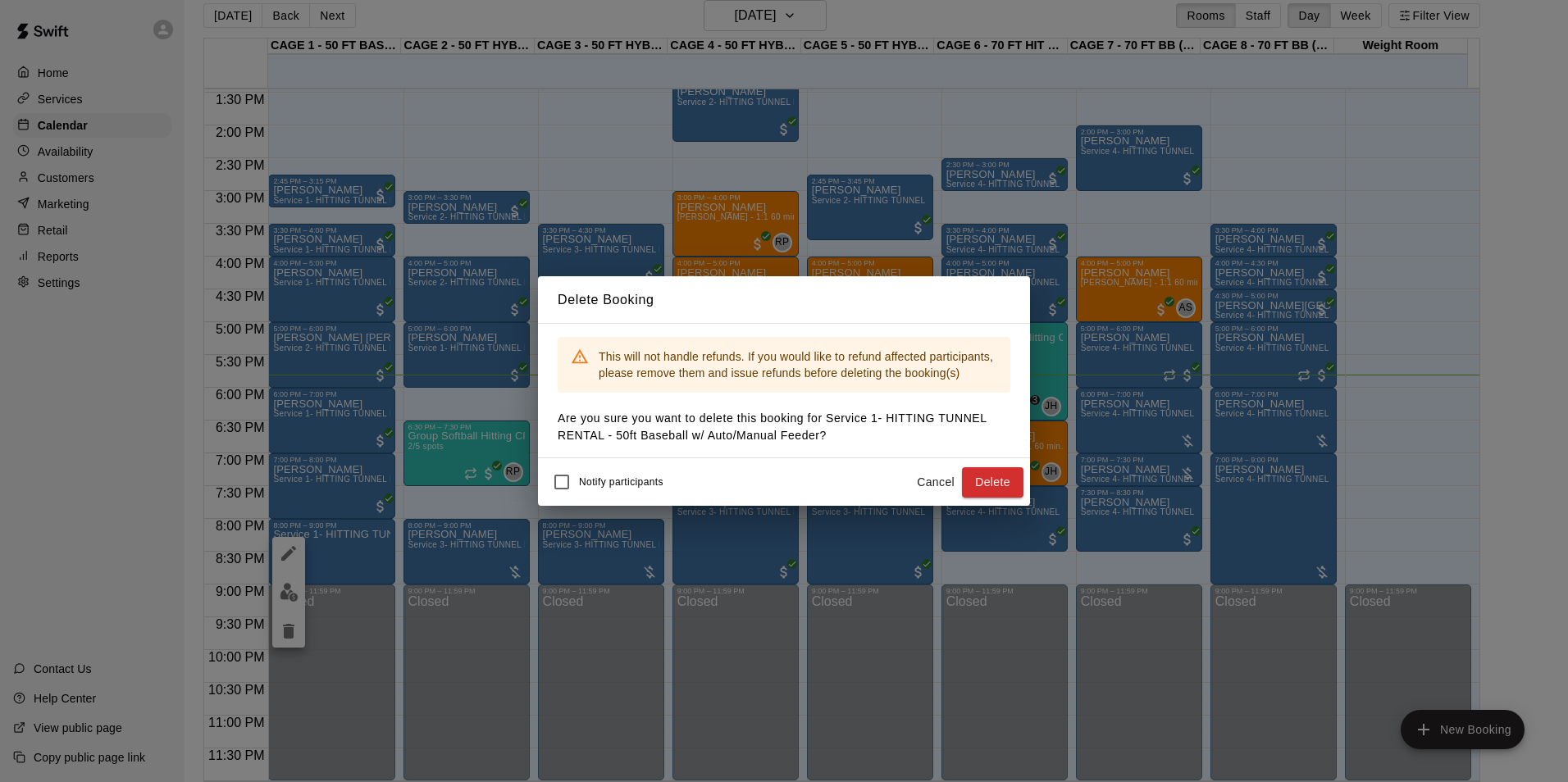
click at [1005, 489] on button "Delete" at bounding box center [992, 483] width 61 height 31
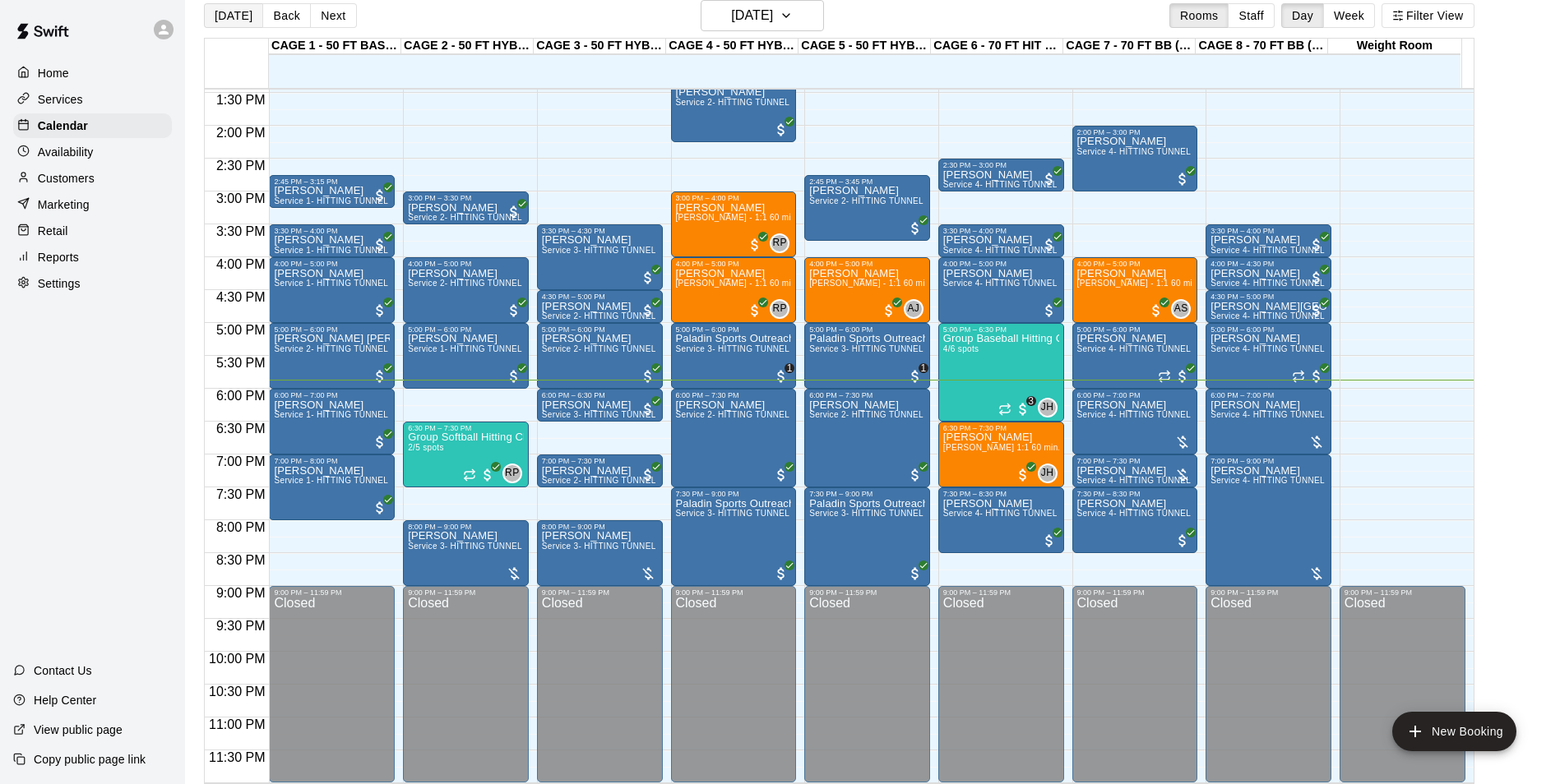
click at [221, 19] on button "[DATE]" at bounding box center [233, 16] width 59 height 25
click at [767, 9] on h6 "[DATE]" at bounding box center [752, 16] width 42 height 23
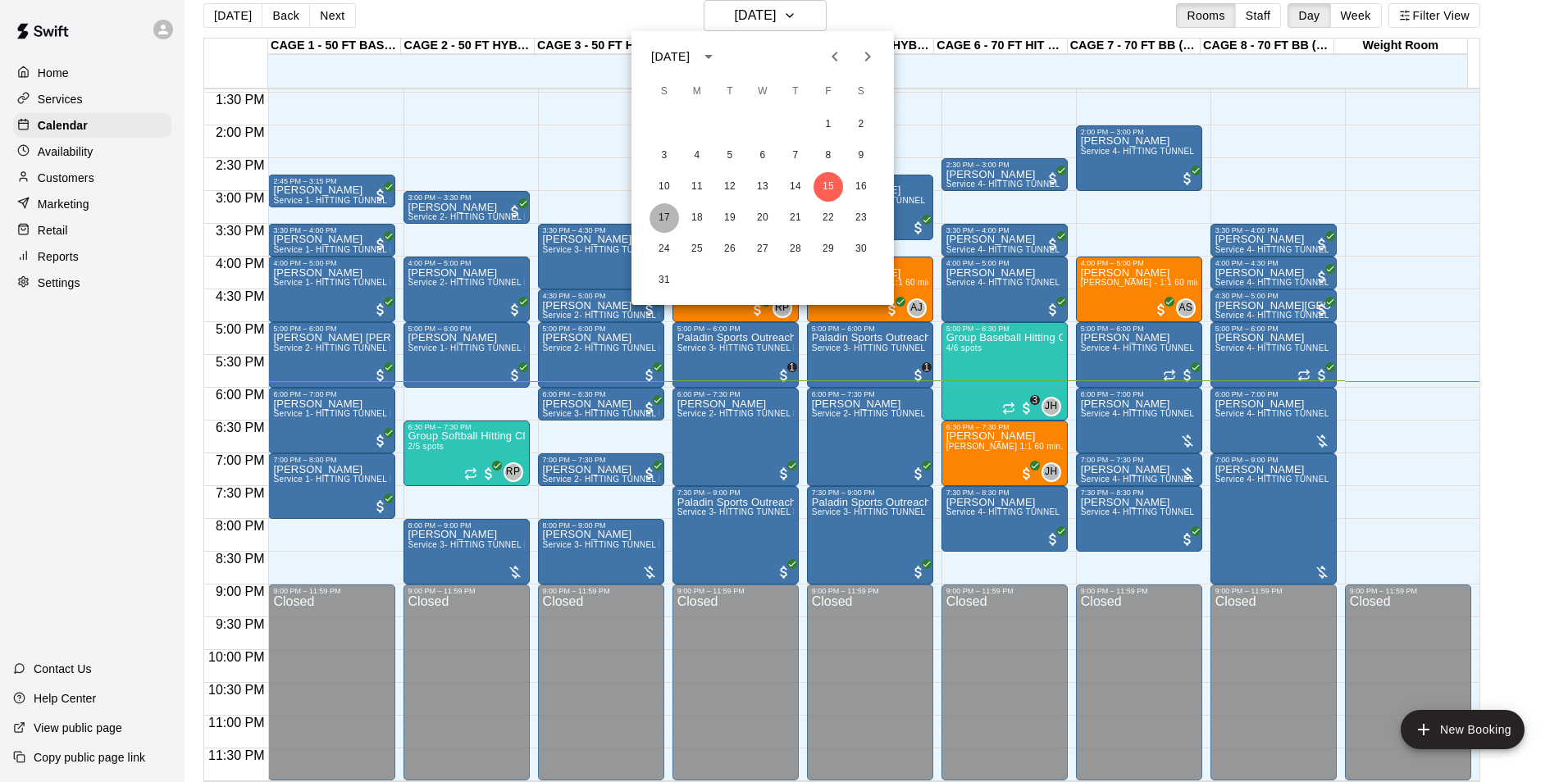
click at [675, 219] on button "17" at bounding box center [664, 218] width 30 height 30
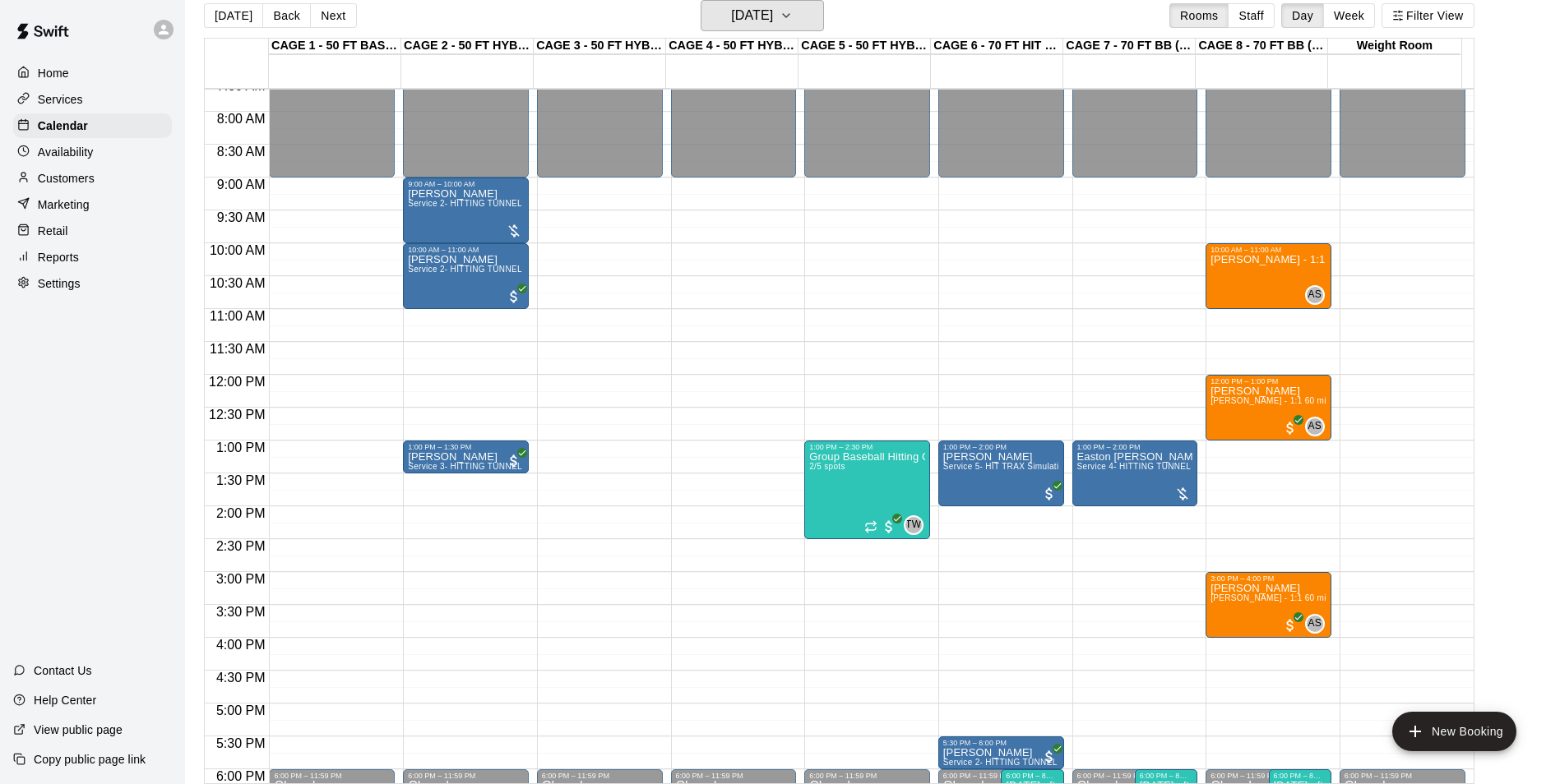
scroll to position [475, 0]
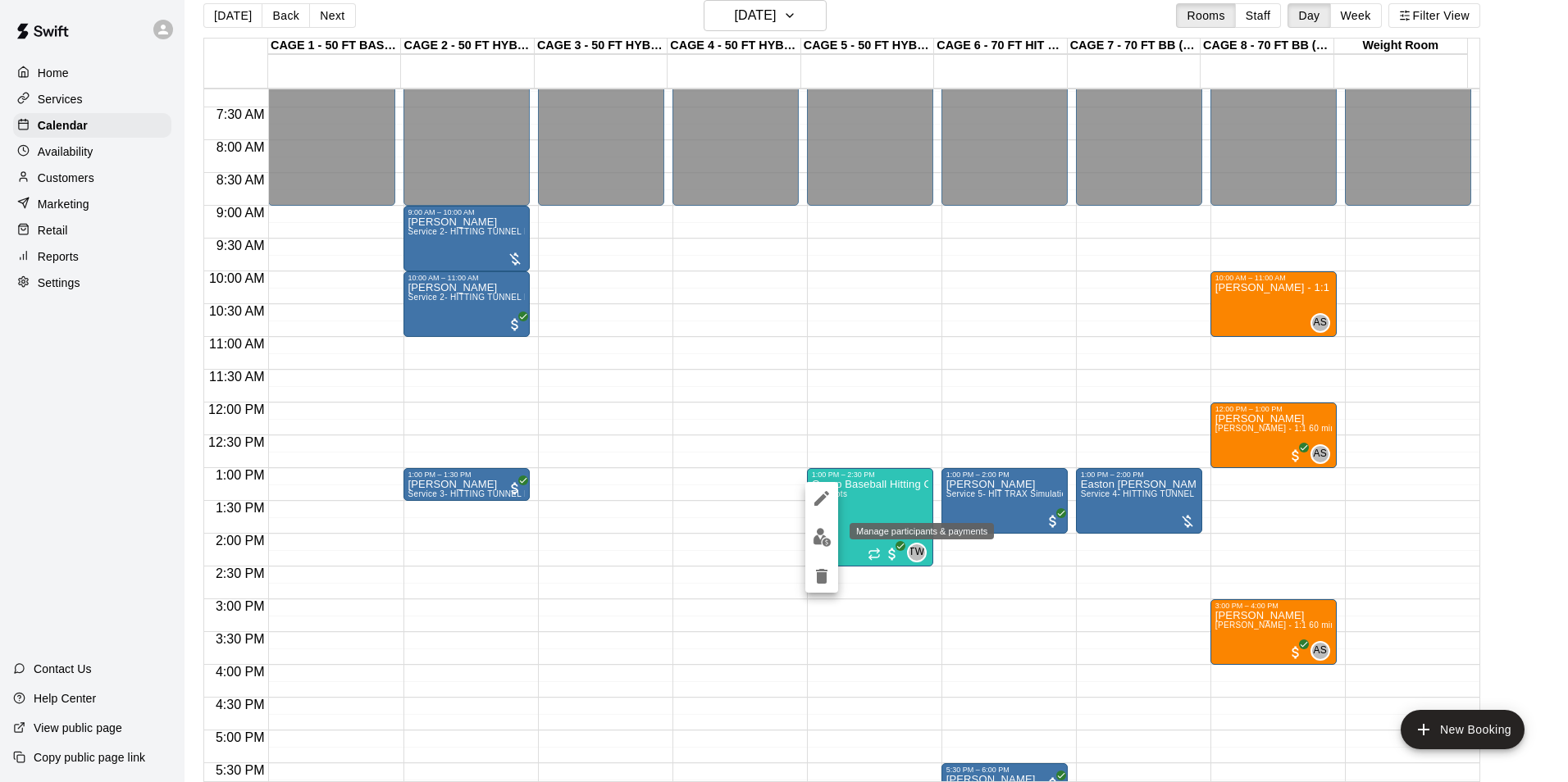
click at [829, 544] on img "edit" at bounding box center [823, 538] width 19 height 19
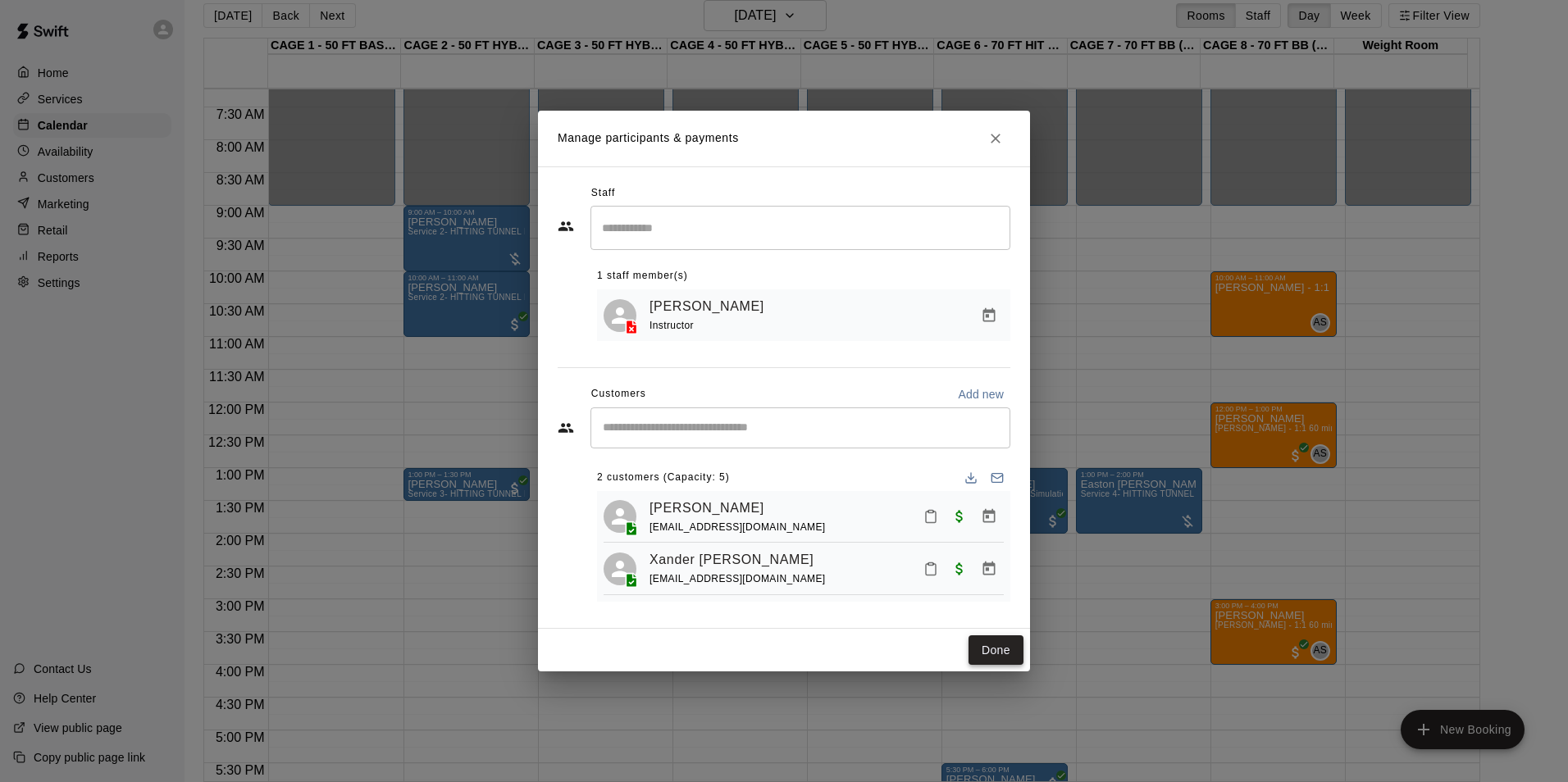
click at [993, 649] on button "Done" at bounding box center [995, 650] width 55 height 31
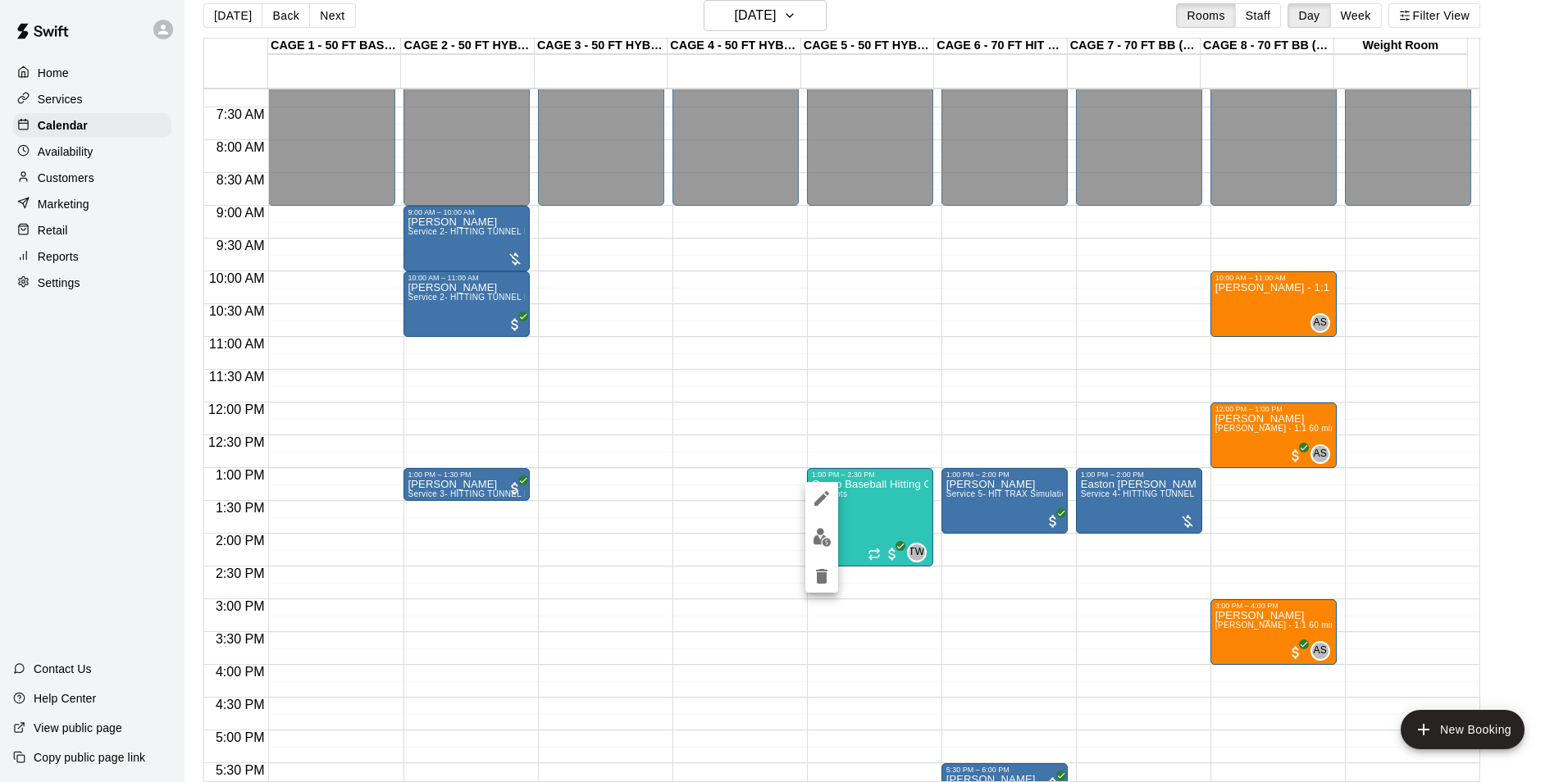
click at [837, 542] on button "edit" at bounding box center [821, 537] width 32 height 32
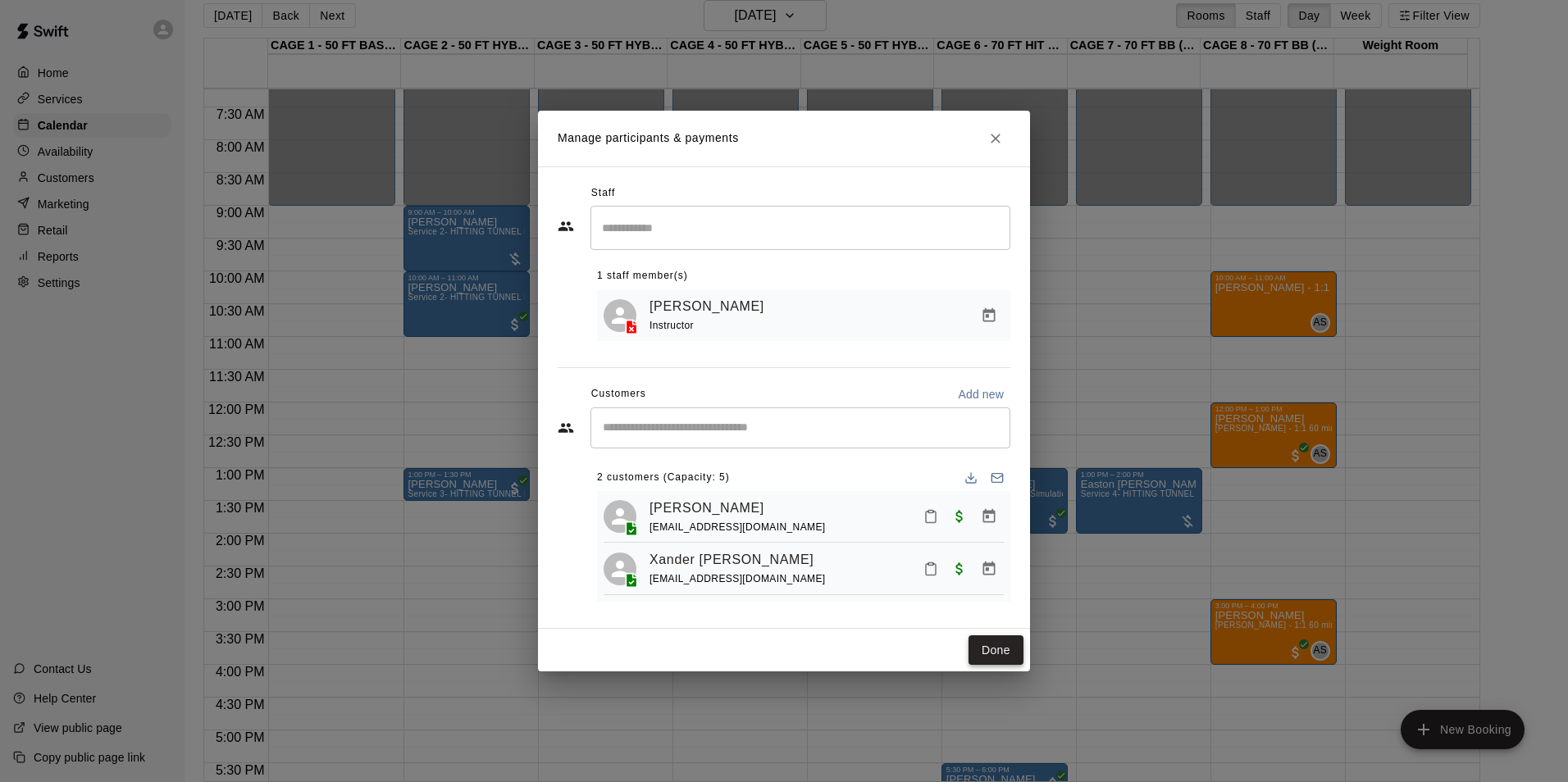
click at [999, 654] on button "Done" at bounding box center [995, 650] width 55 height 31
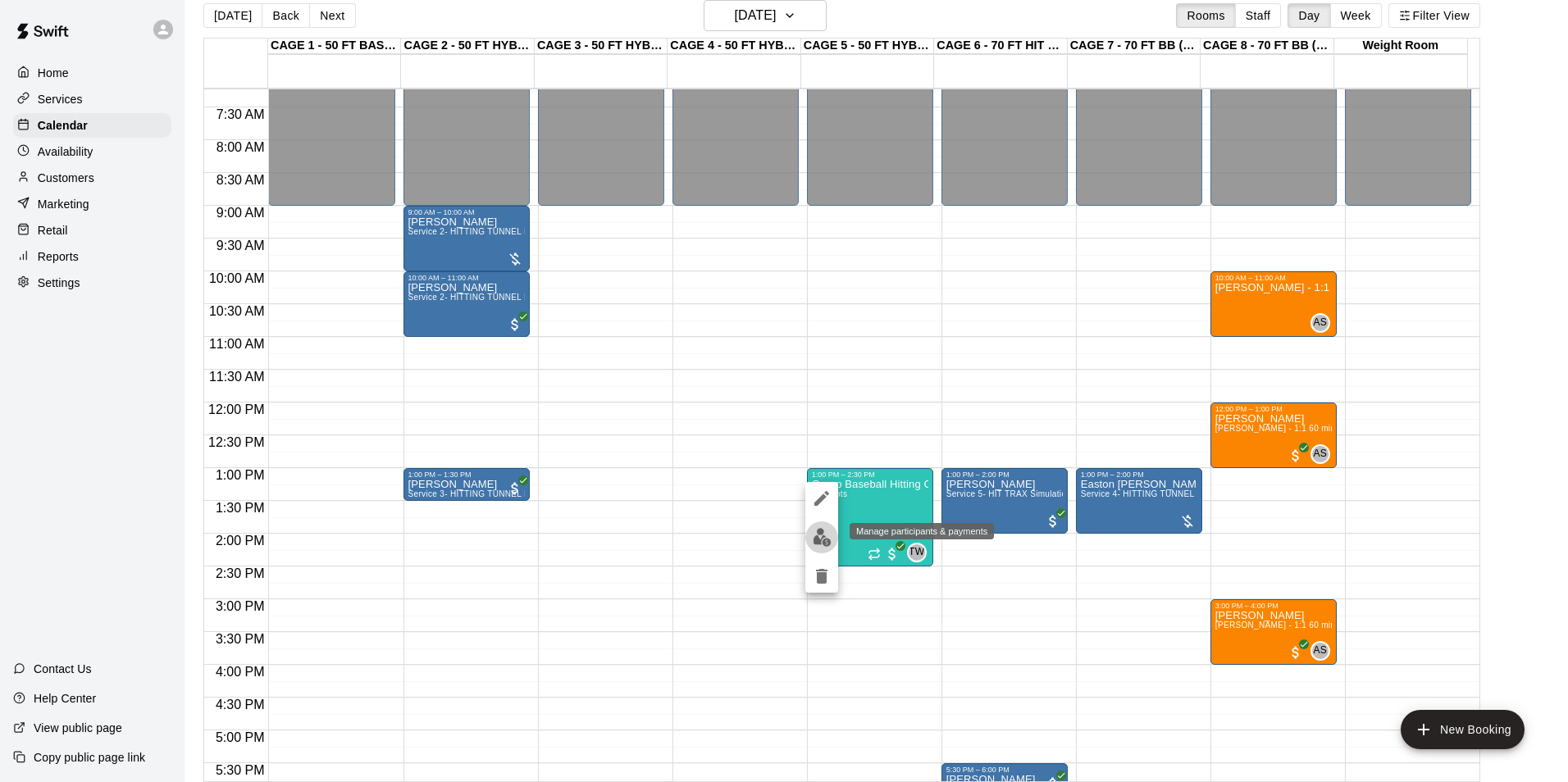
click at [826, 540] on img "edit" at bounding box center [823, 538] width 19 height 19
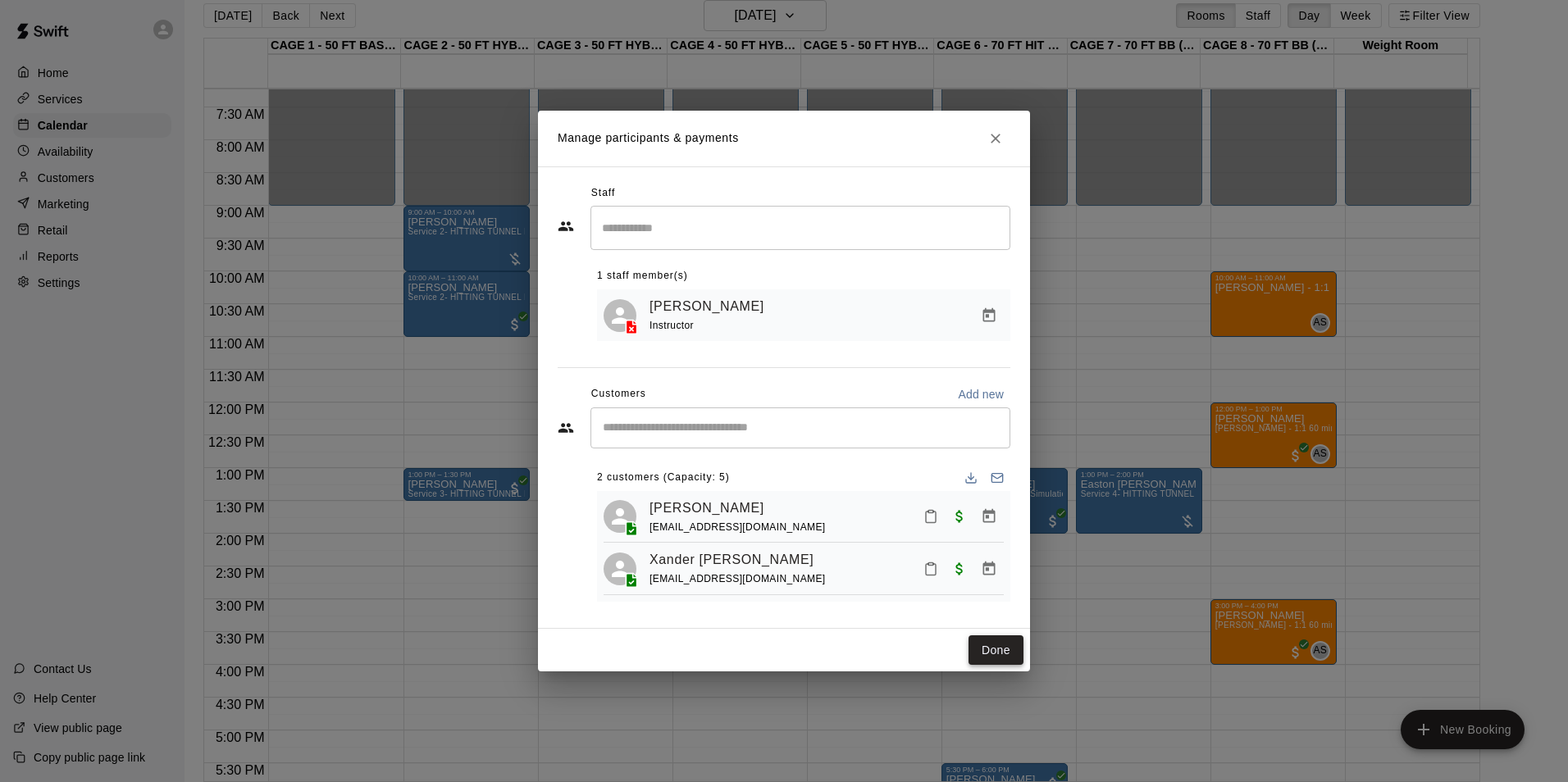
click at [985, 644] on button "Done" at bounding box center [995, 650] width 55 height 31
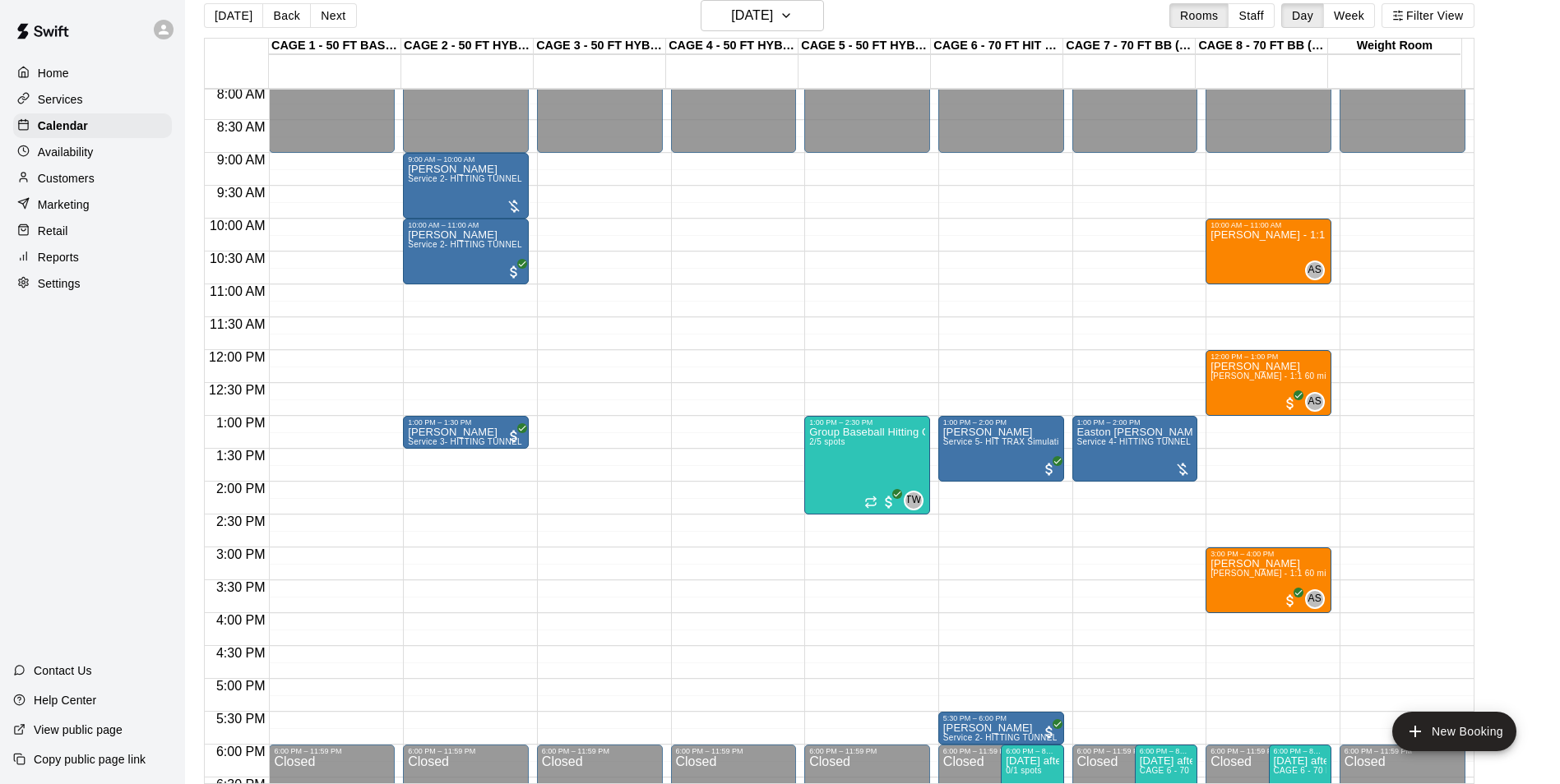
scroll to position [557, 0]
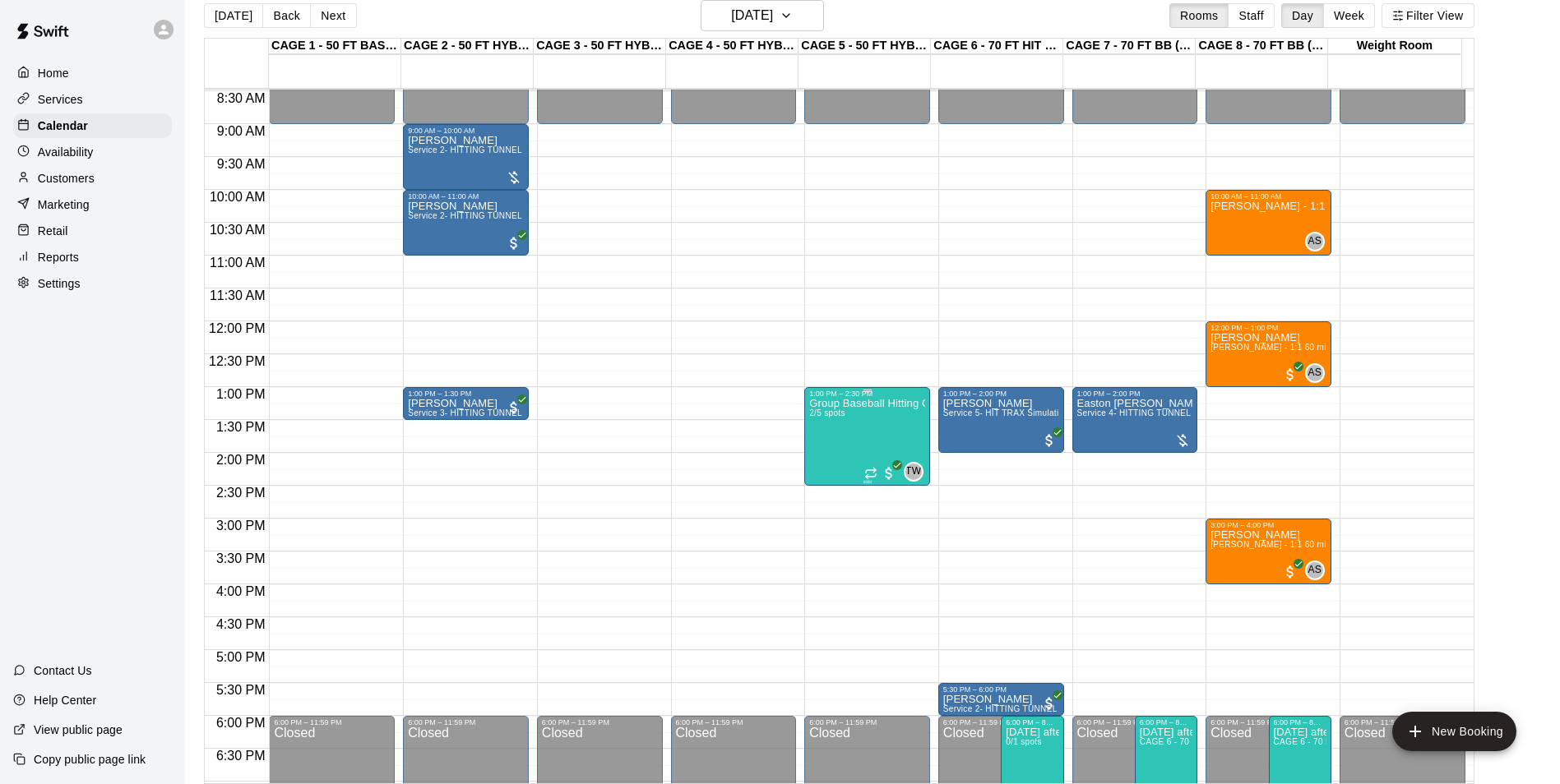
click at [826, 404] on p "Group Baseball Hitting Class - Sunday (Ages 11-13)" at bounding box center [867, 404] width 116 height 0
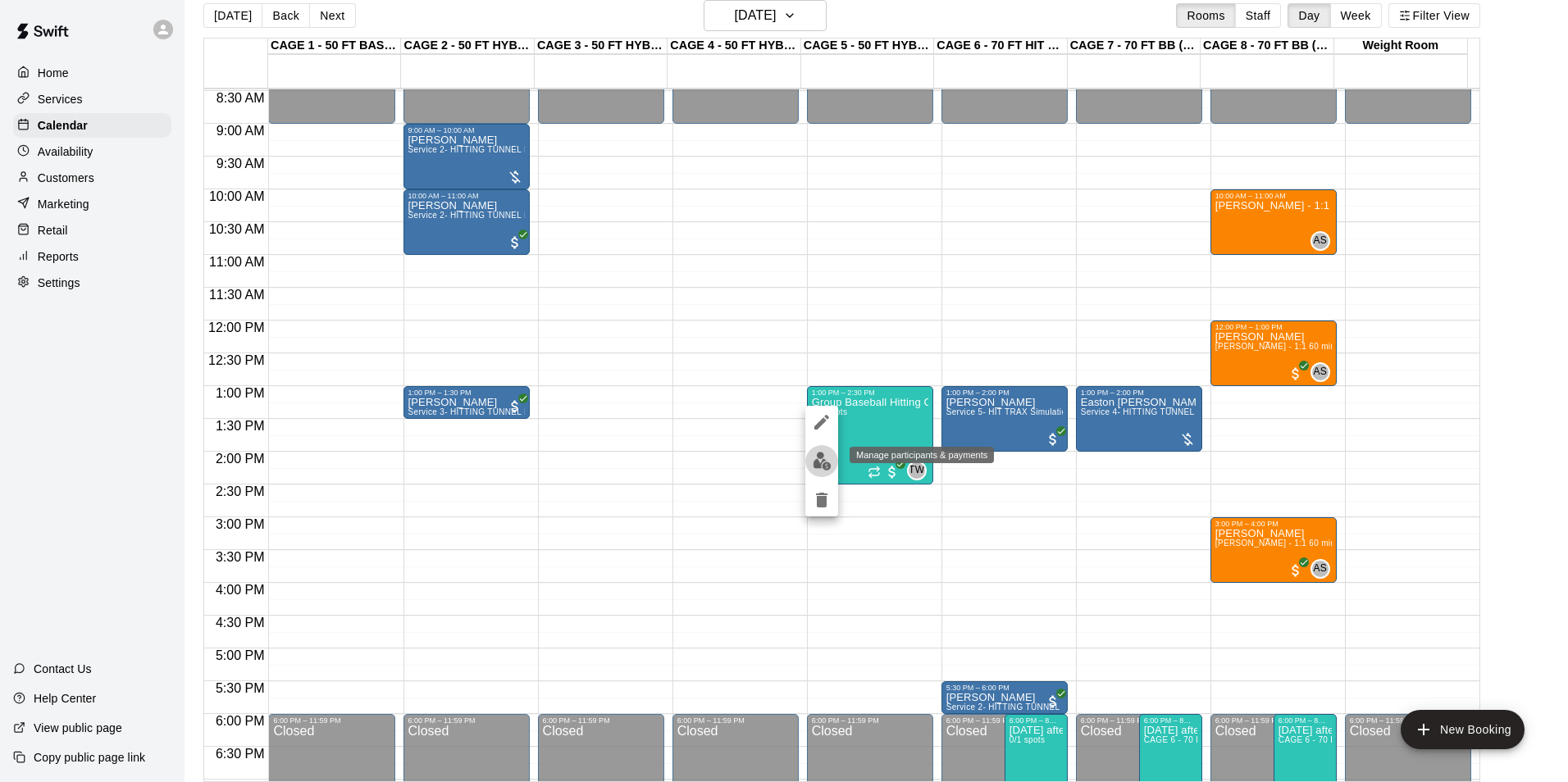
click at [820, 455] on img "edit" at bounding box center [823, 461] width 19 height 19
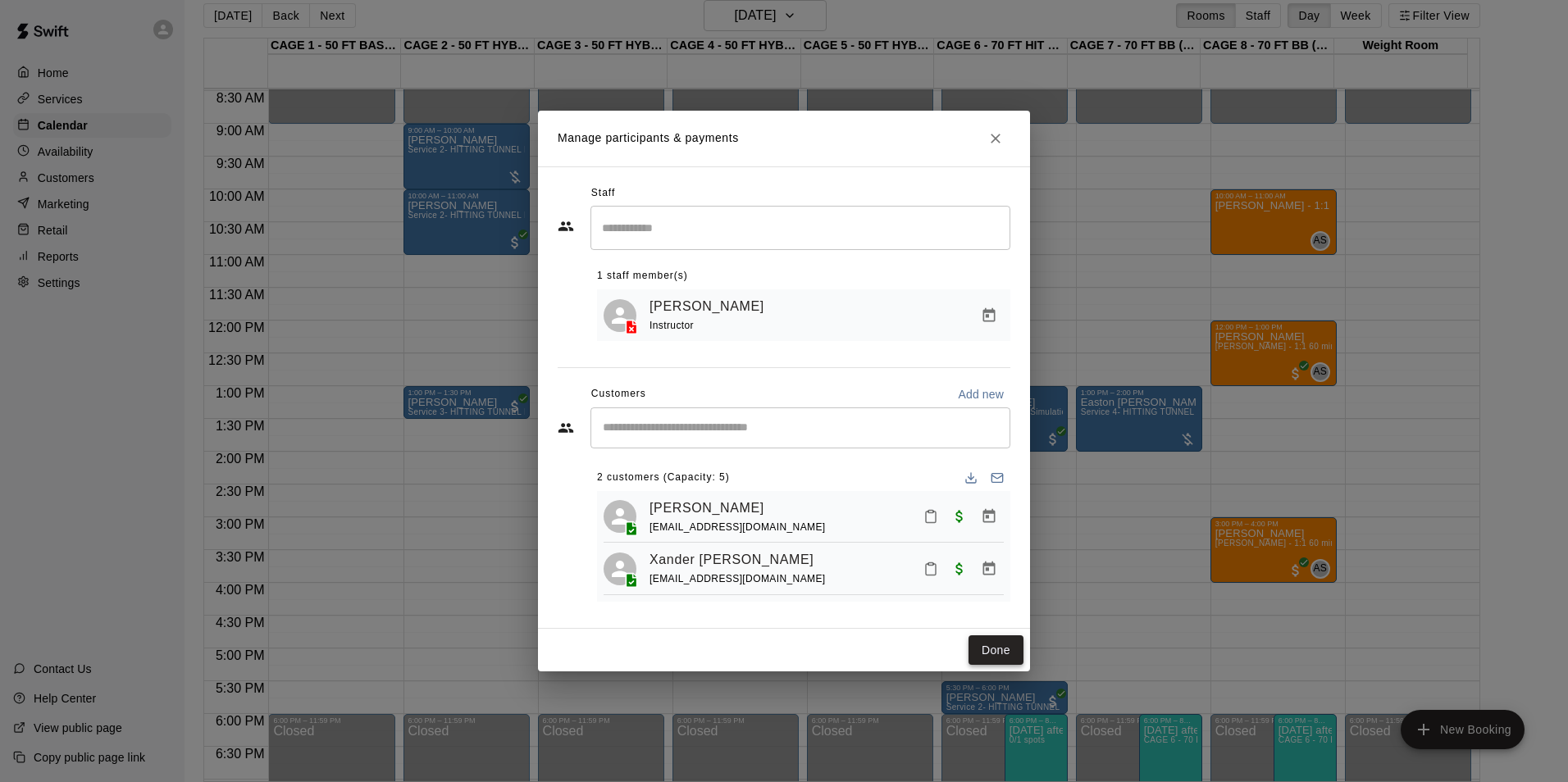
click at [1001, 651] on button "Done" at bounding box center [995, 650] width 55 height 31
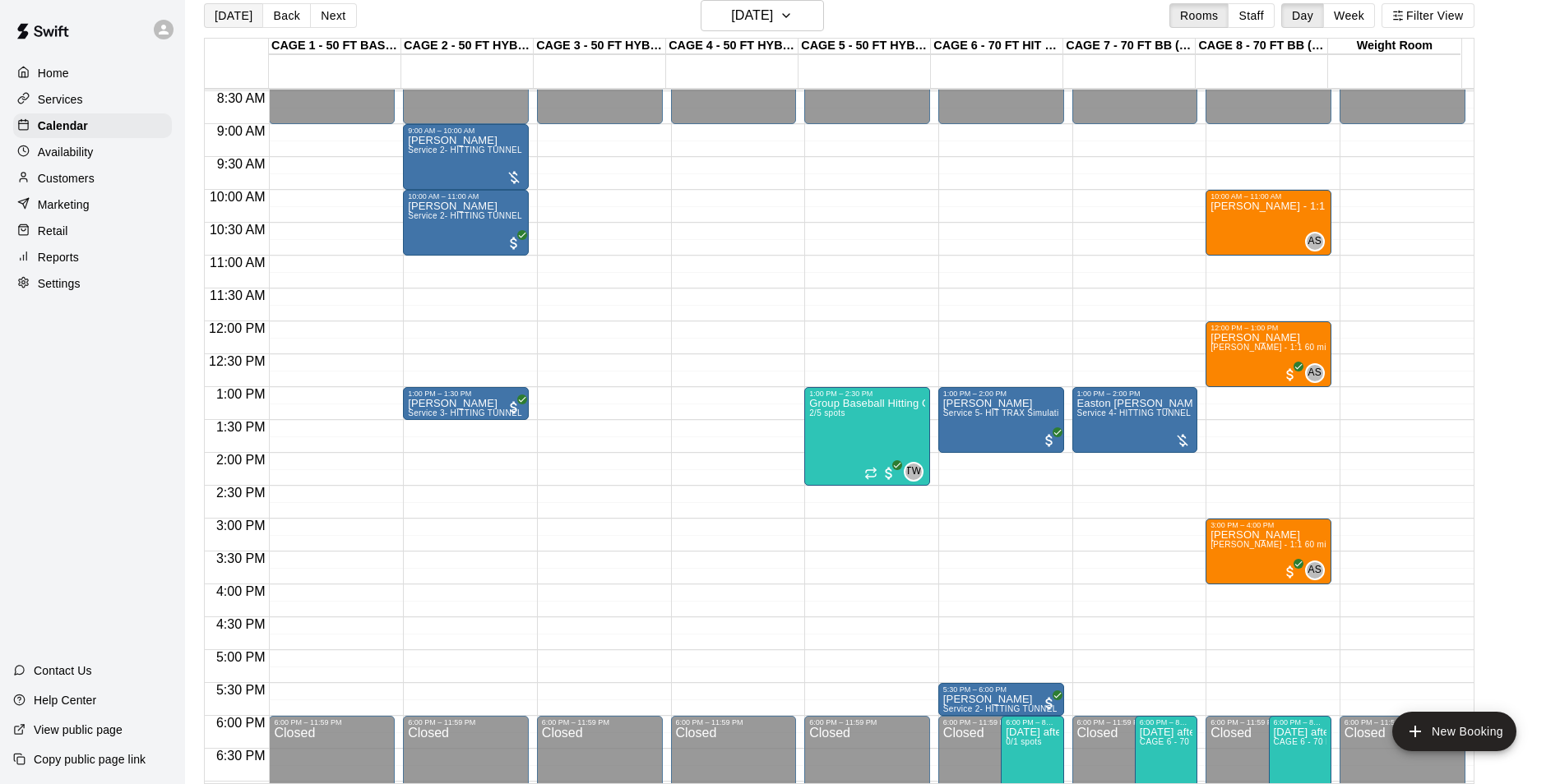
click at [243, 16] on button "[DATE]" at bounding box center [233, 16] width 59 height 25
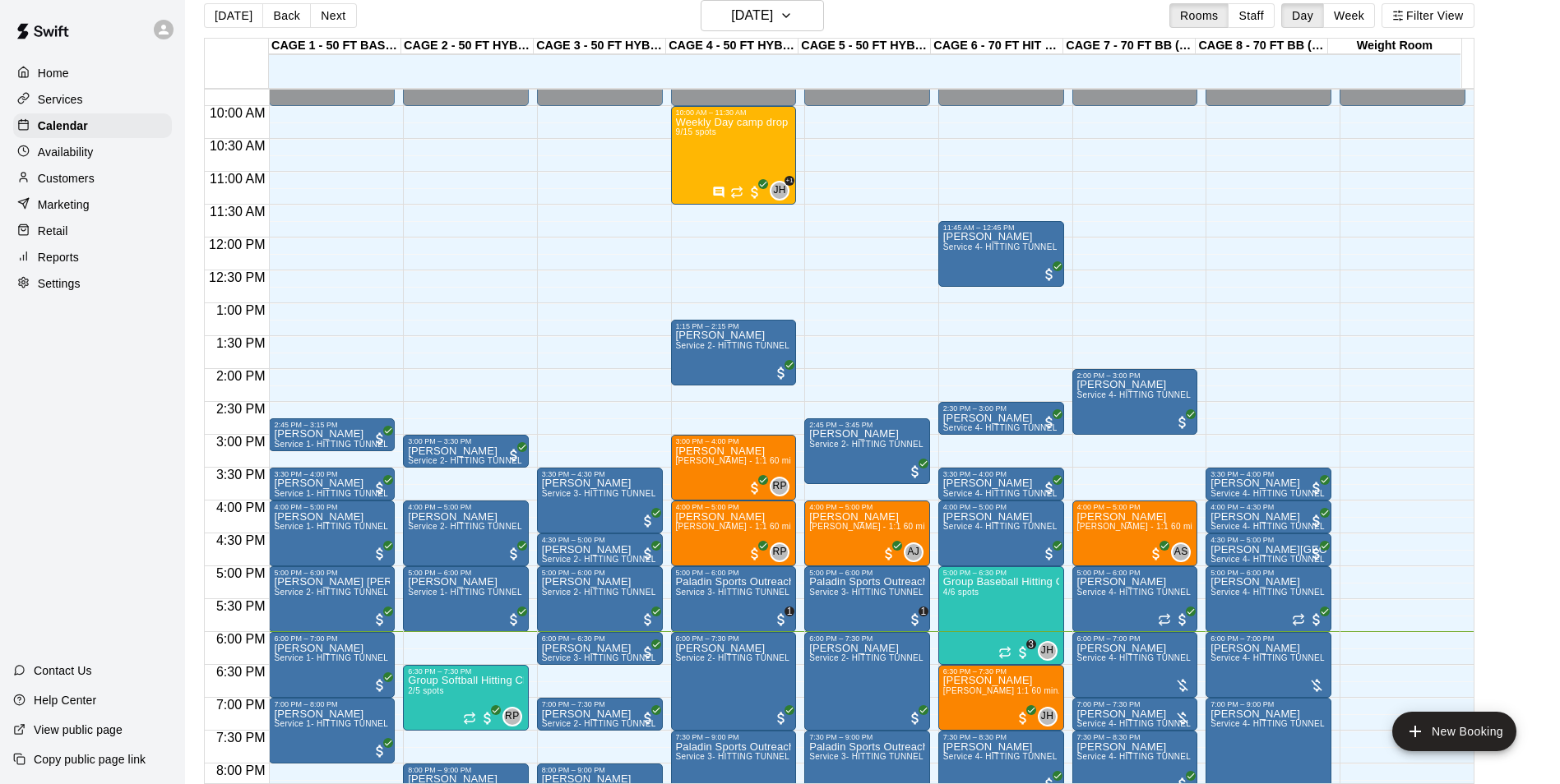
scroll to position [722, 0]
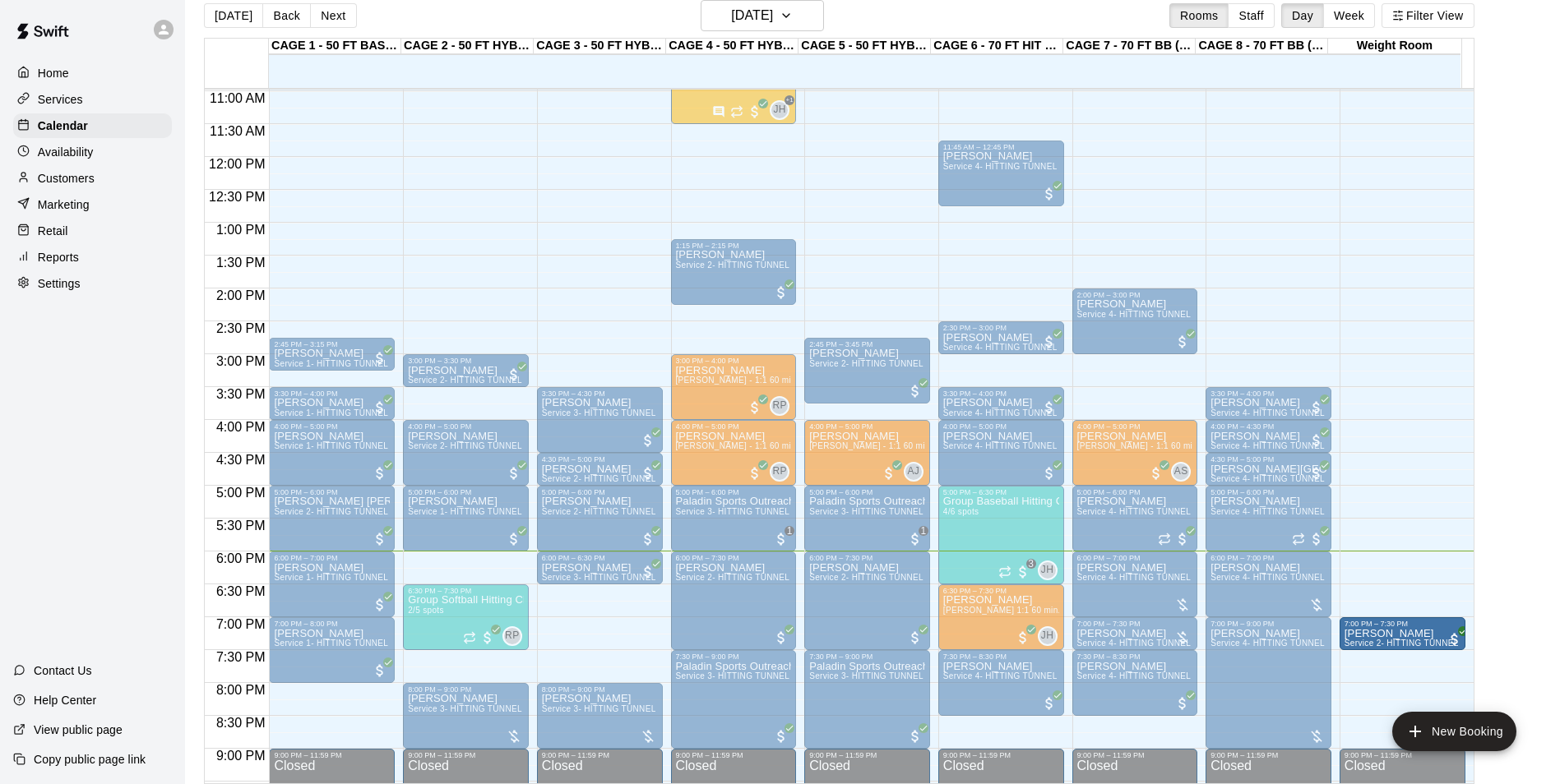
drag, startPoint x: 598, startPoint y: 634, endPoint x: 1373, endPoint y: 640, distance: 775.0
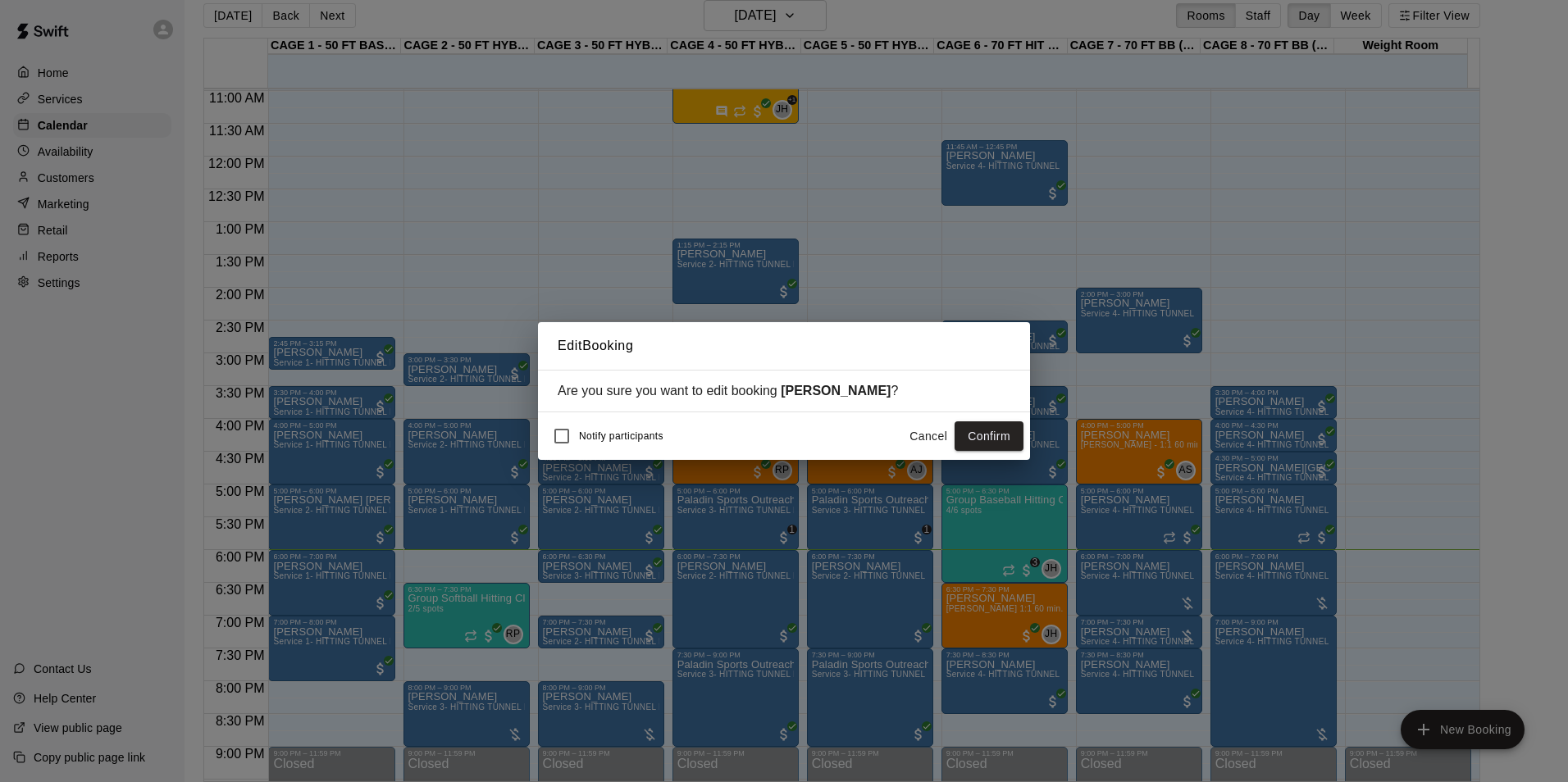
click at [992, 433] on button "Confirm" at bounding box center [988, 436] width 69 height 31
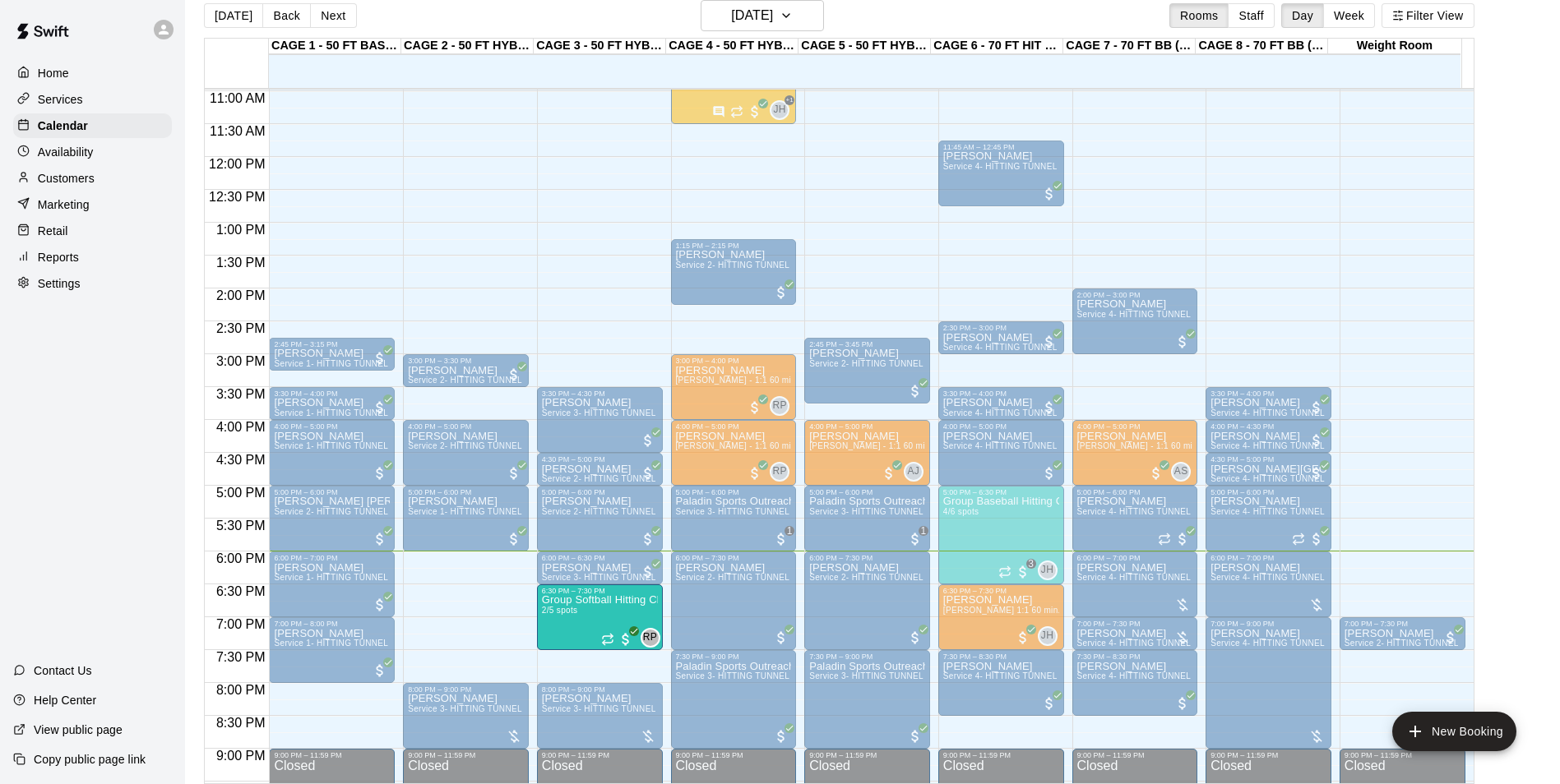
drag, startPoint x: 495, startPoint y: 622, endPoint x: 540, endPoint y: 622, distance: 45.0
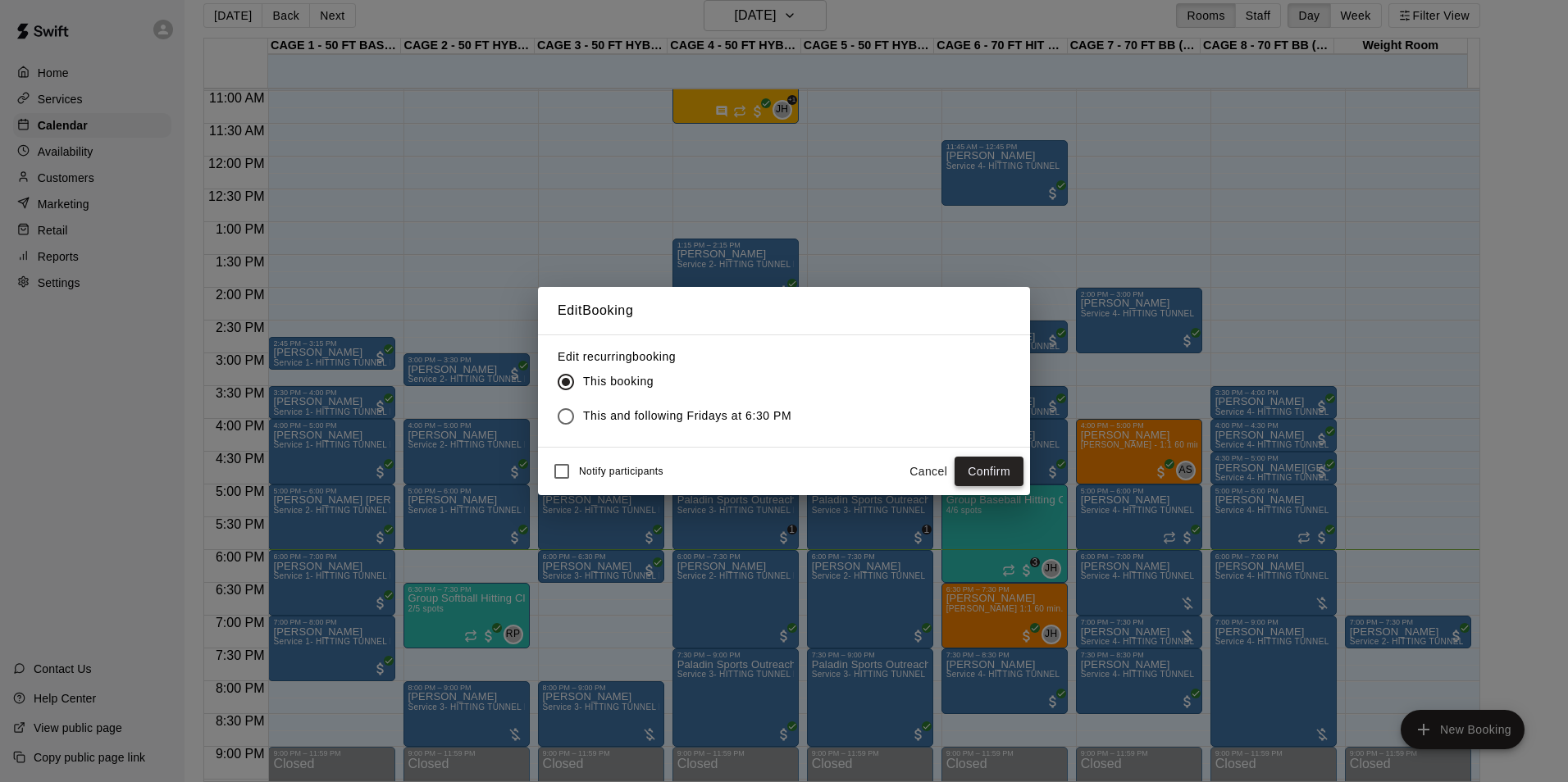
click at [988, 467] on button "Confirm" at bounding box center [988, 471] width 69 height 31
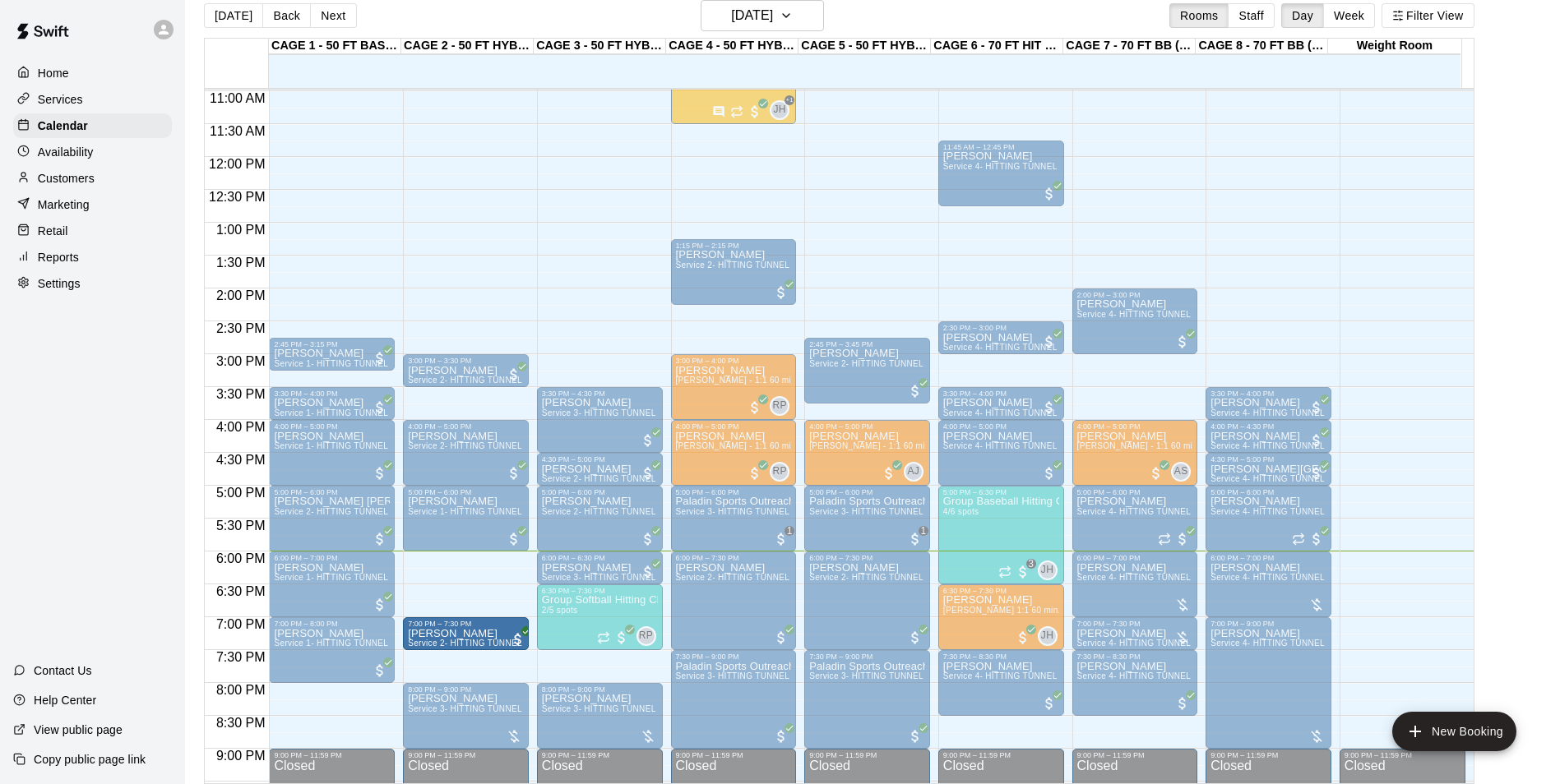
drag, startPoint x: 1379, startPoint y: 637, endPoint x: 469, endPoint y: 639, distance: 910.0
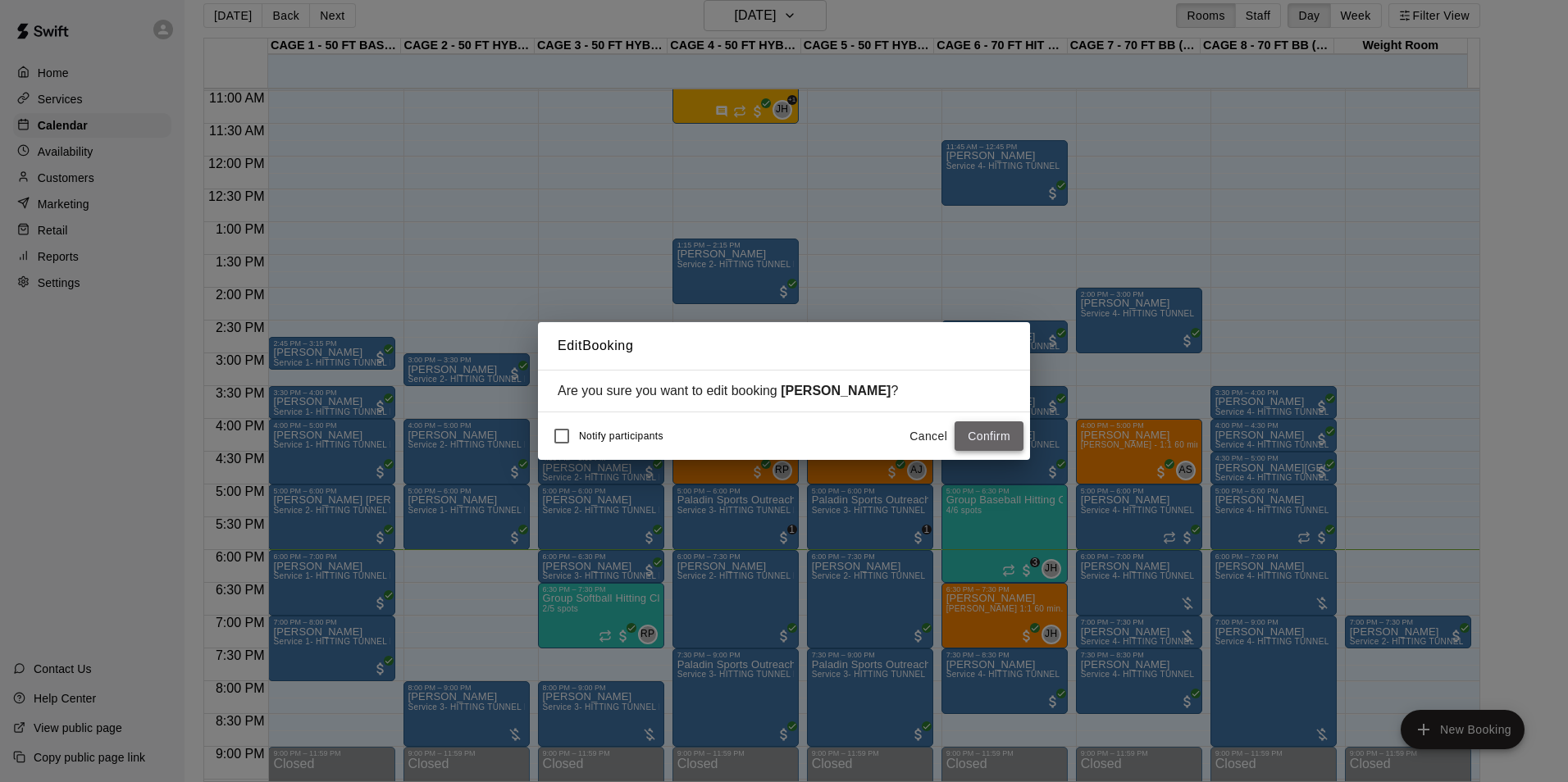
click at [993, 436] on button "Confirm" at bounding box center [988, 436] width 69 height 31
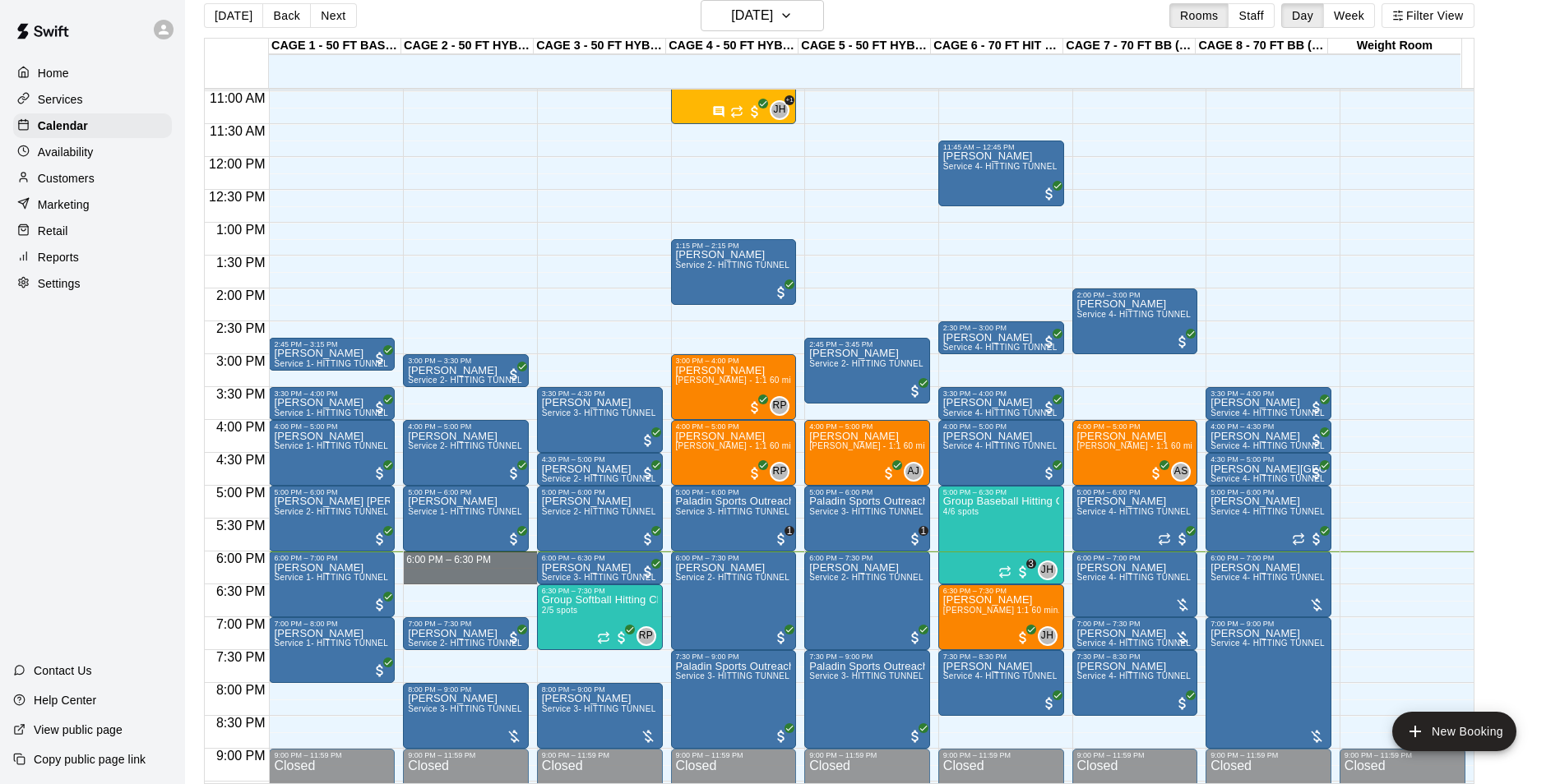
drag, startPoint x: 417, startPoint y: 559, endPoint x: 439, endPoint y: 584, distance: 33.3
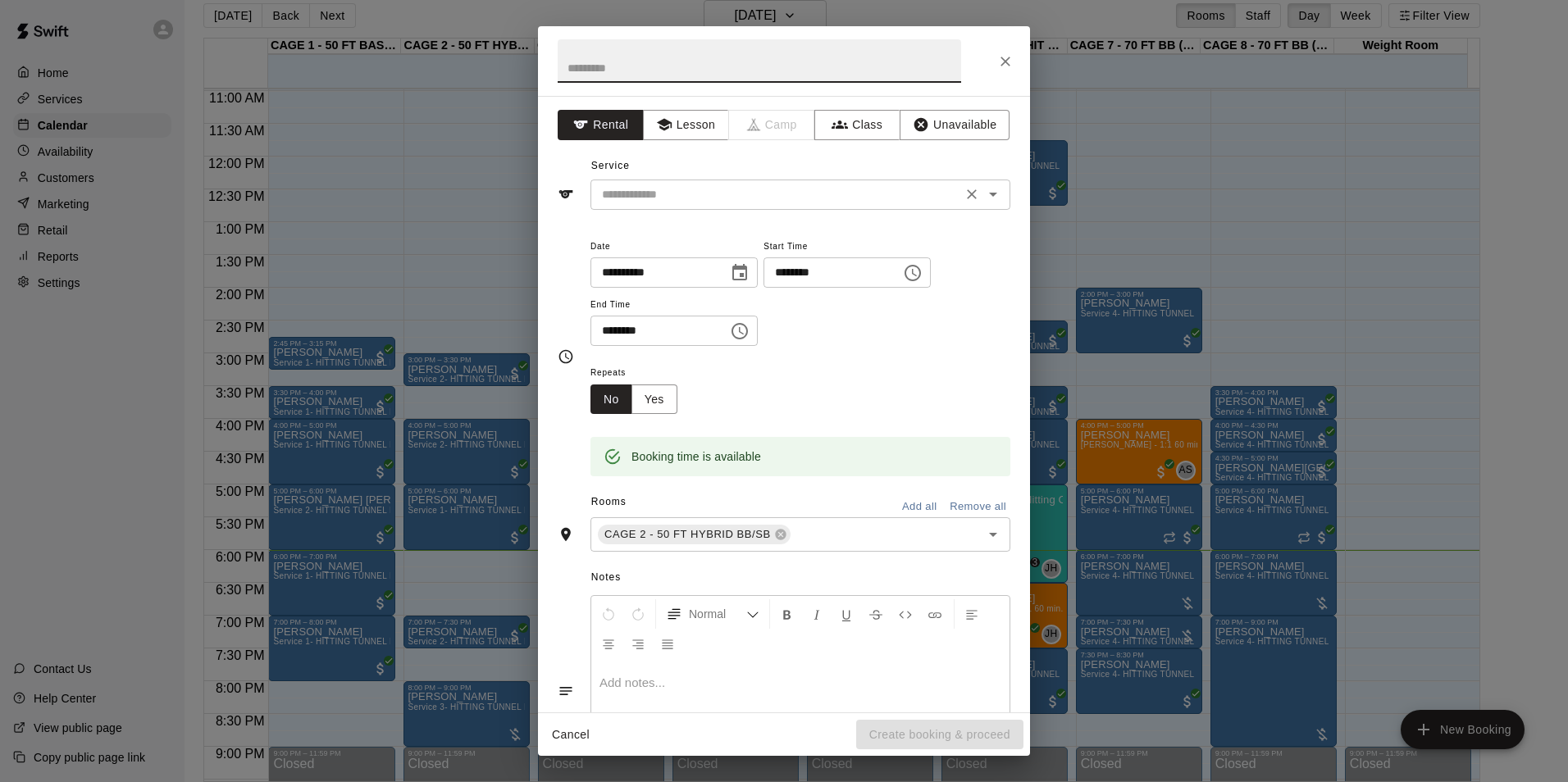
click at [750, 200] on input "text" at bounding box center [776, 194] width 362 height 20
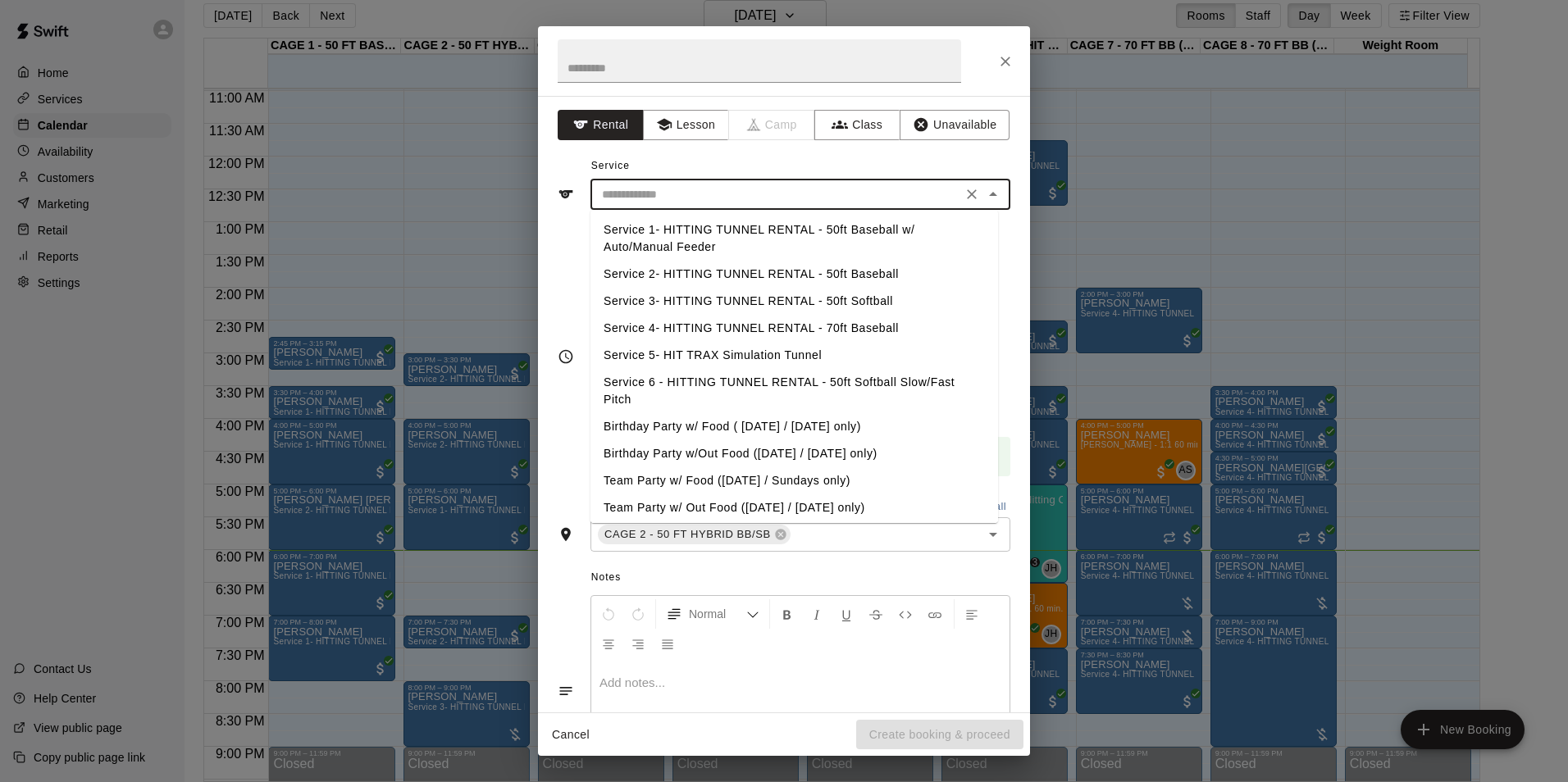
click at [828, 272] on li "Service 2- HITTING TUNNEL RENTAL - 50ft Baseball" at bounding box center [794, 274] width 407 height 27
type input "**********"
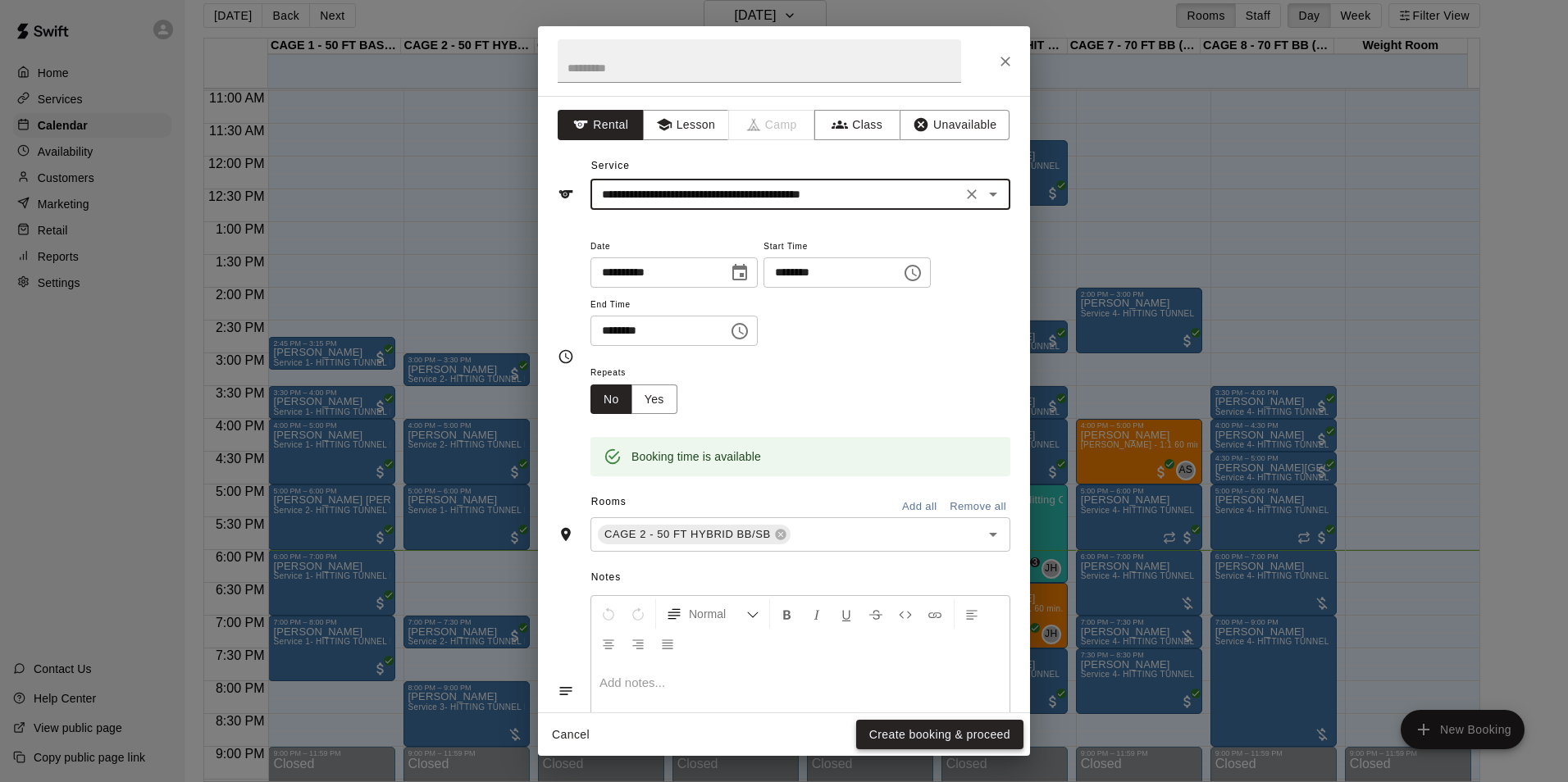
click at [931, 745] on button "Create booking & proceed" at bounding box center [939, 735] width 167 height 31
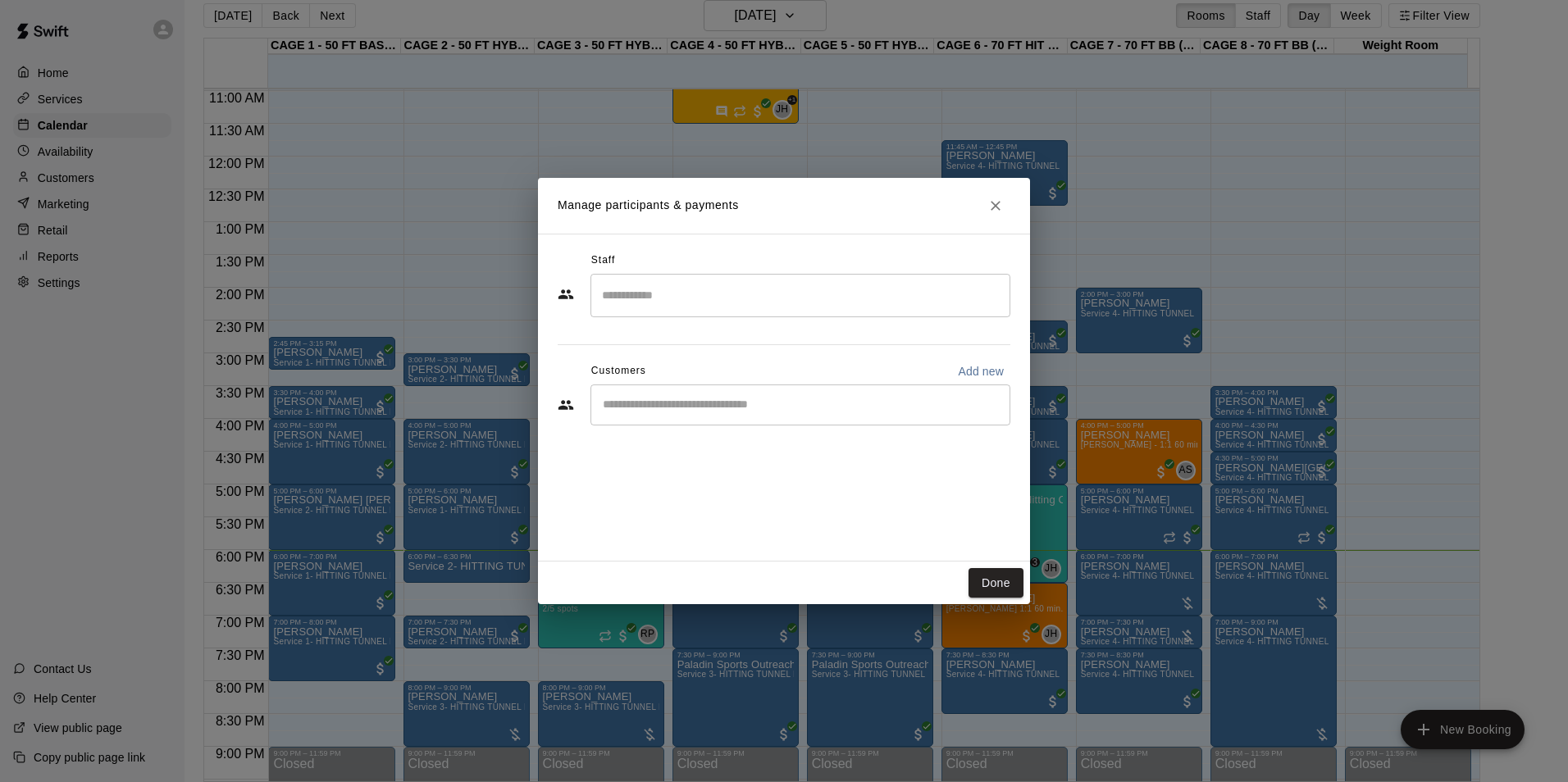
click at [669, 388] on div "​" at bounding box center [800, 405] width 420 height 41
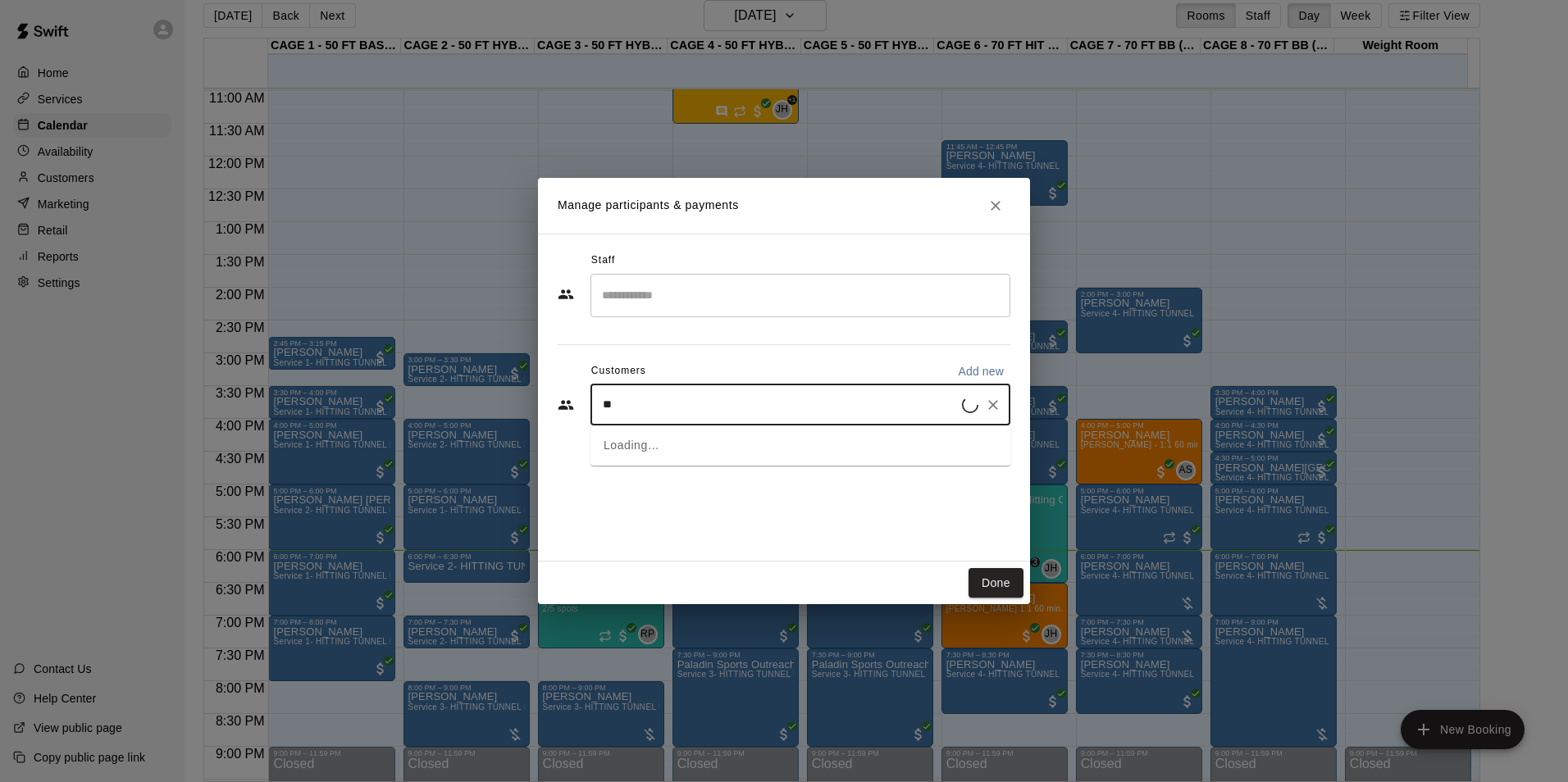
type input "***"
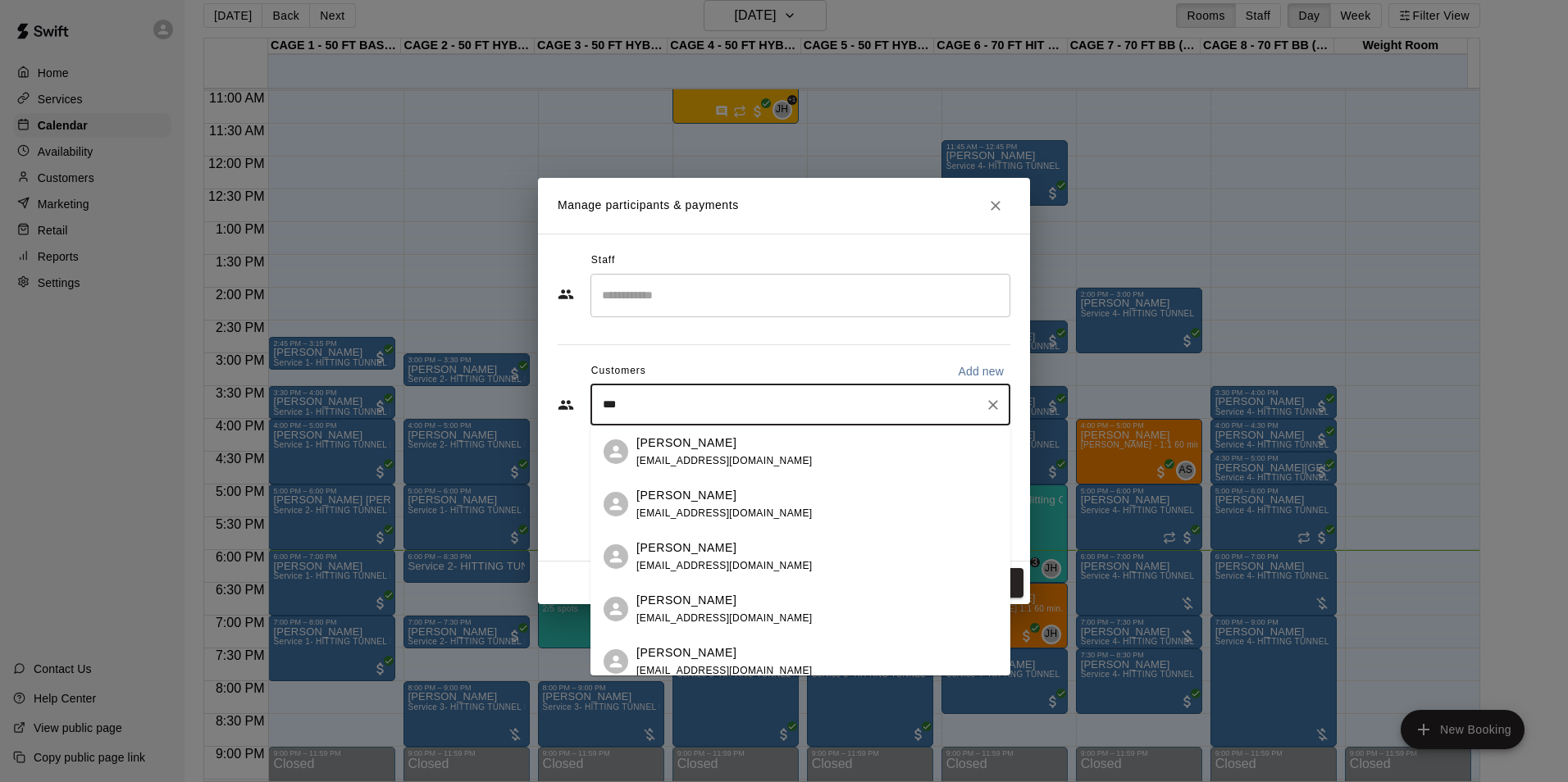
click at [778, 452] on div "Wendy Siford wsiford@yahoo.com" at bounding box center [816, 452] width 361 height 35
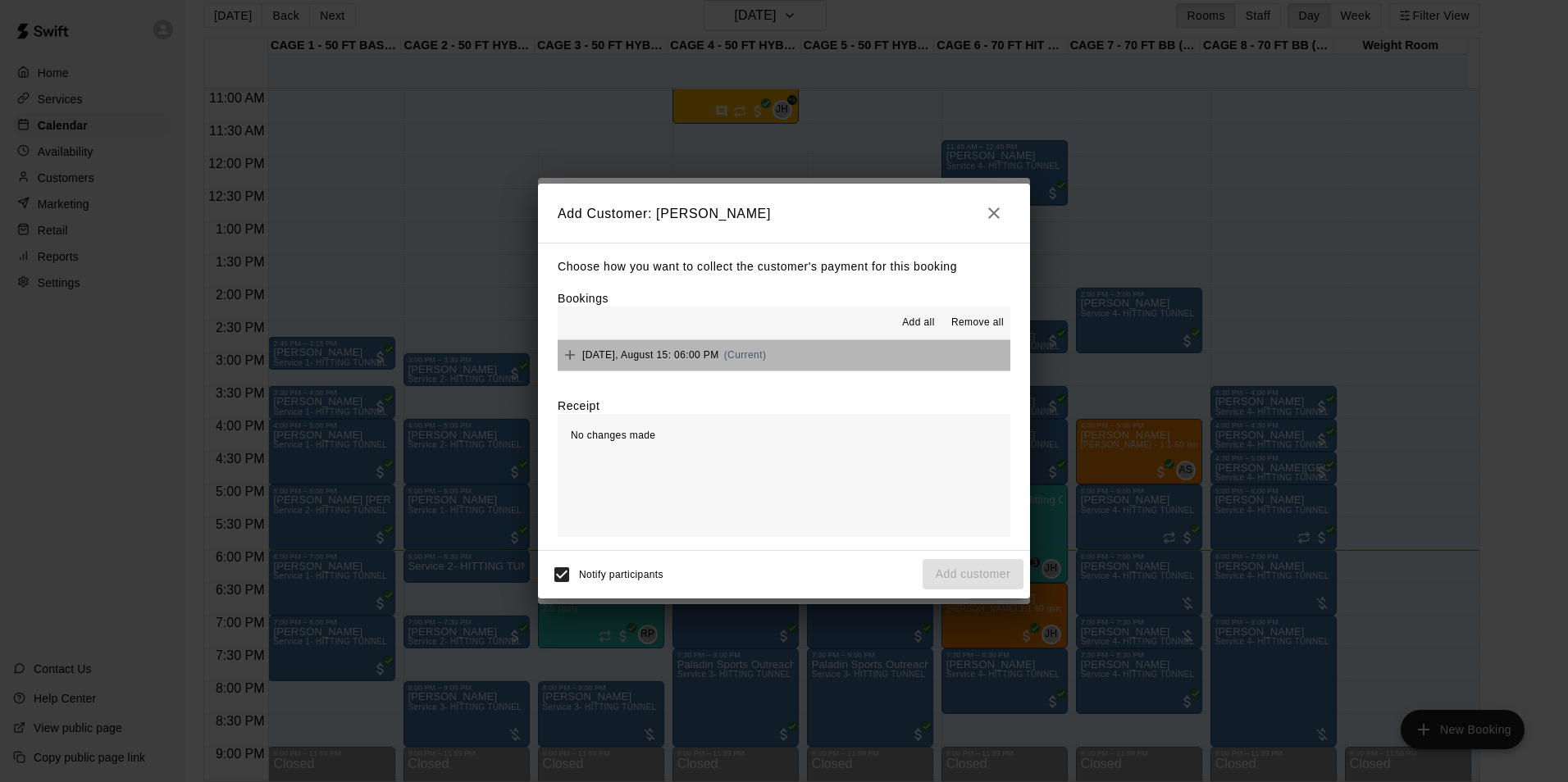
click at [851, 365] on button "Friday, August 15: 06:00 PM (Current)" at bounding box center [783, 355] width 453 height 31
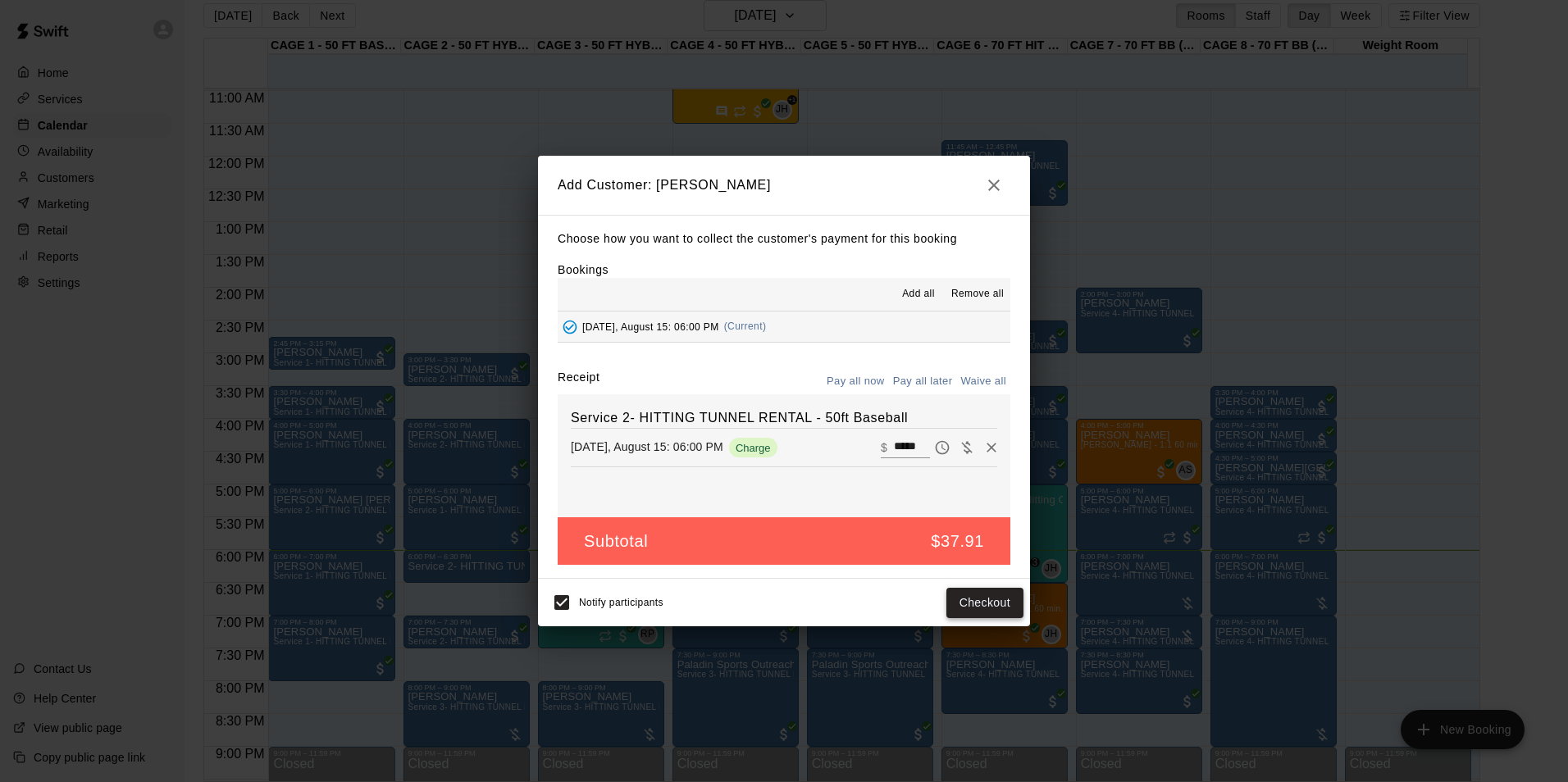
click at [968, 595] on button "Checkout" at bounding box center [985, 602] width 77 height 31
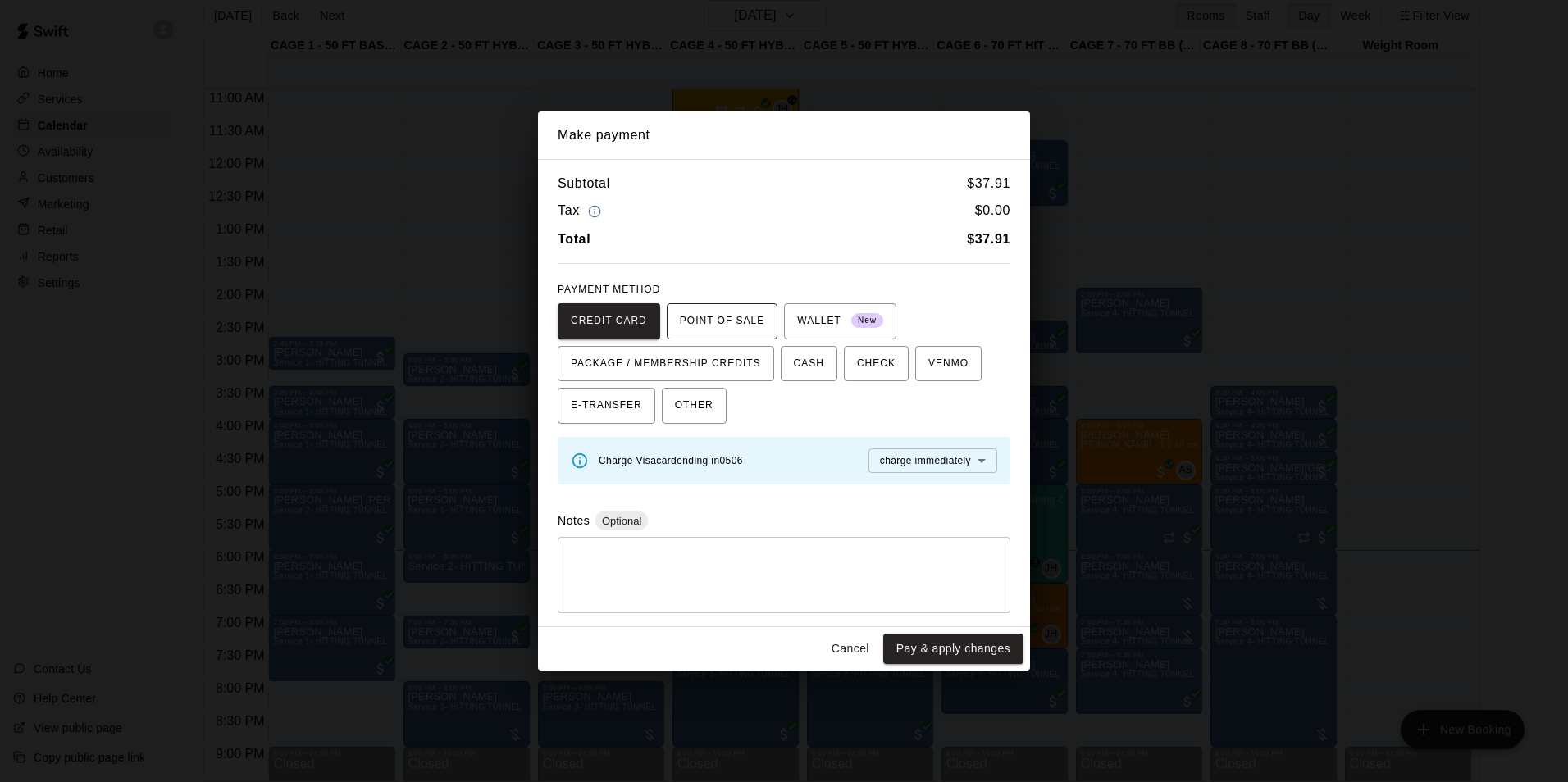
click at [724, 314] on span "POINT OF SALE" at bounding box center [722, 321] width 84 height 26
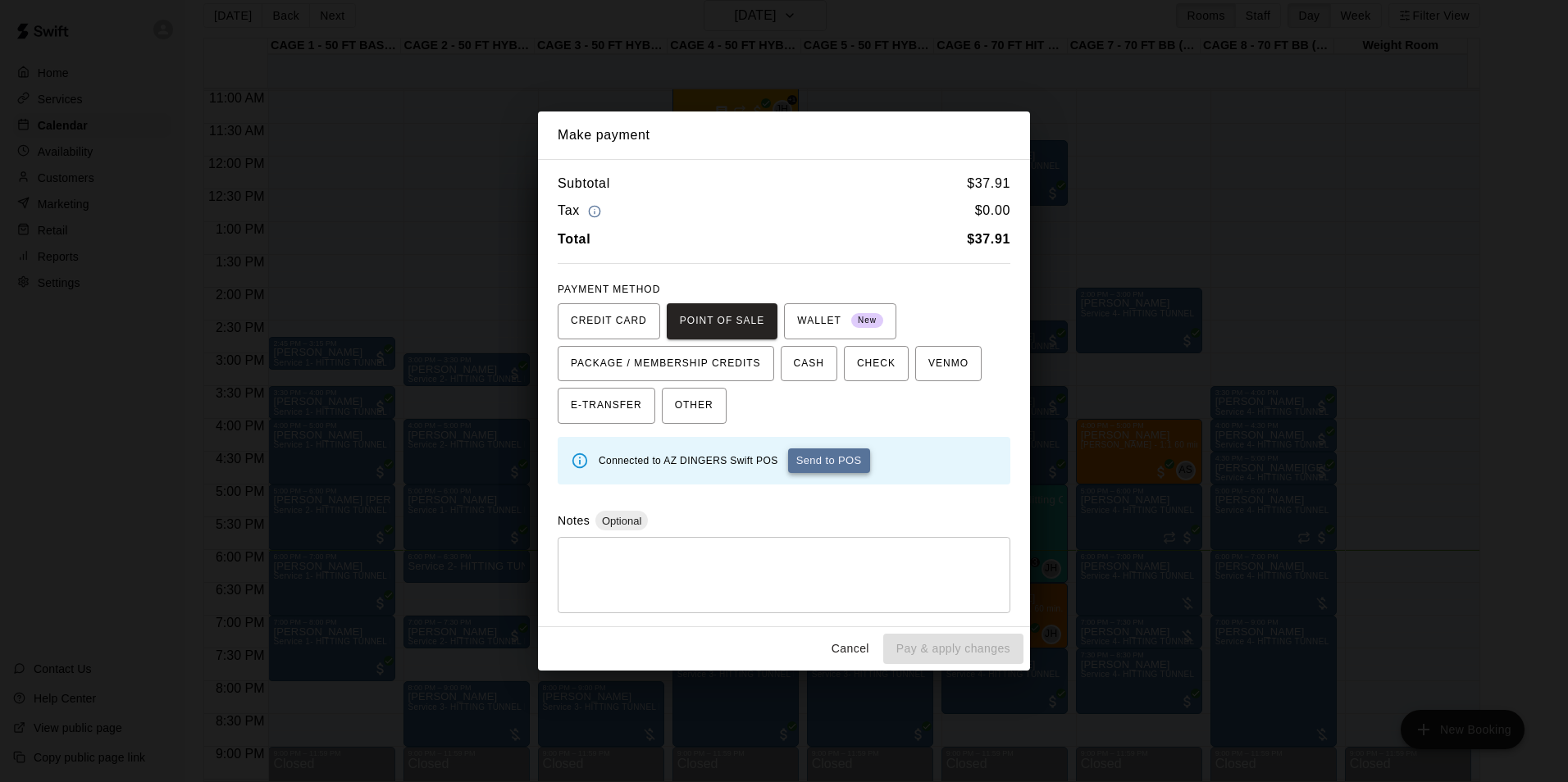
click at [826, 457] on button "Send to POS" at bounding box center [829, 461] width 82 height 25
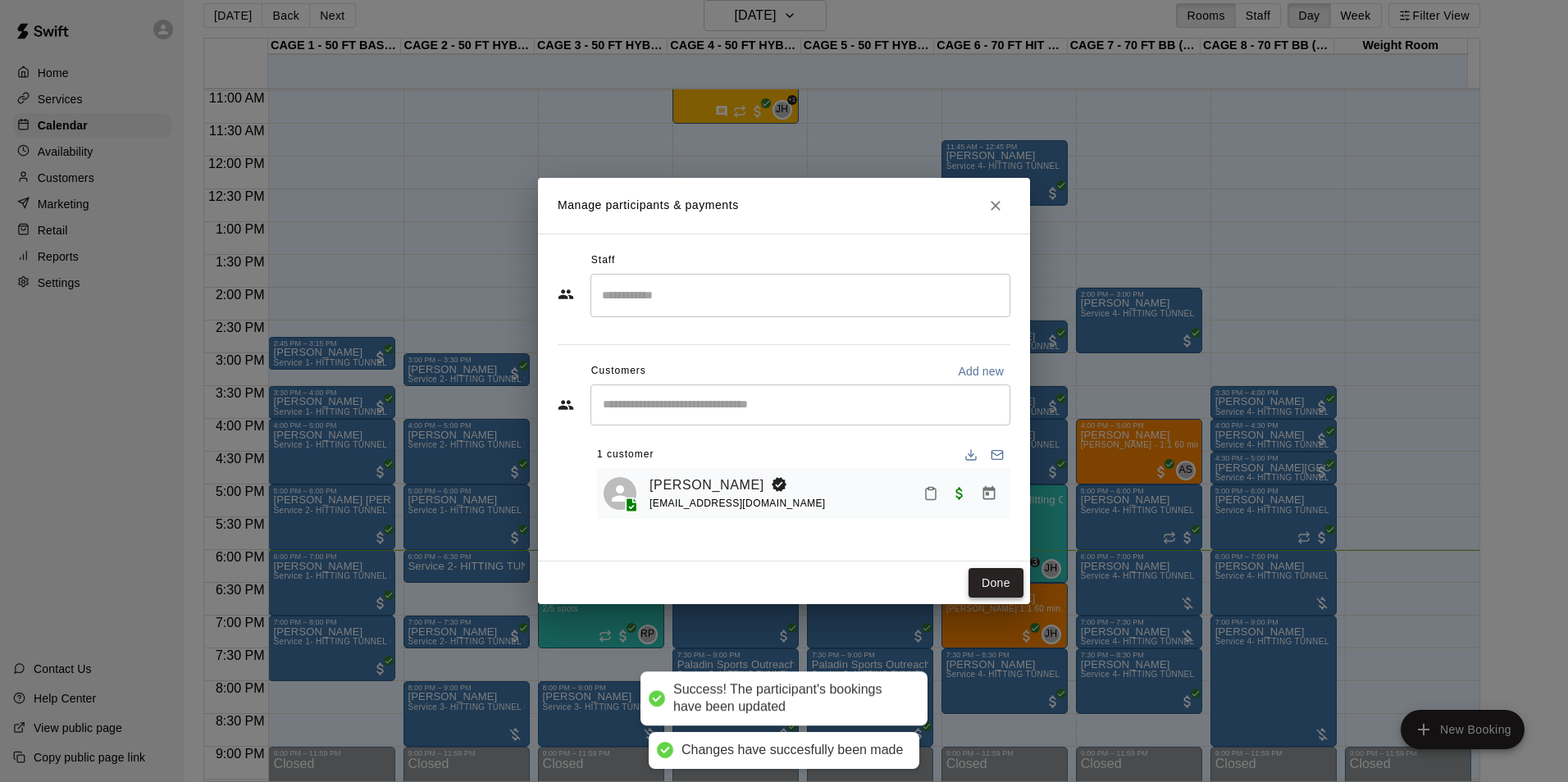
click at [1005, 573] on button "Done" at bounding box center [995, 583] width 55 height 31
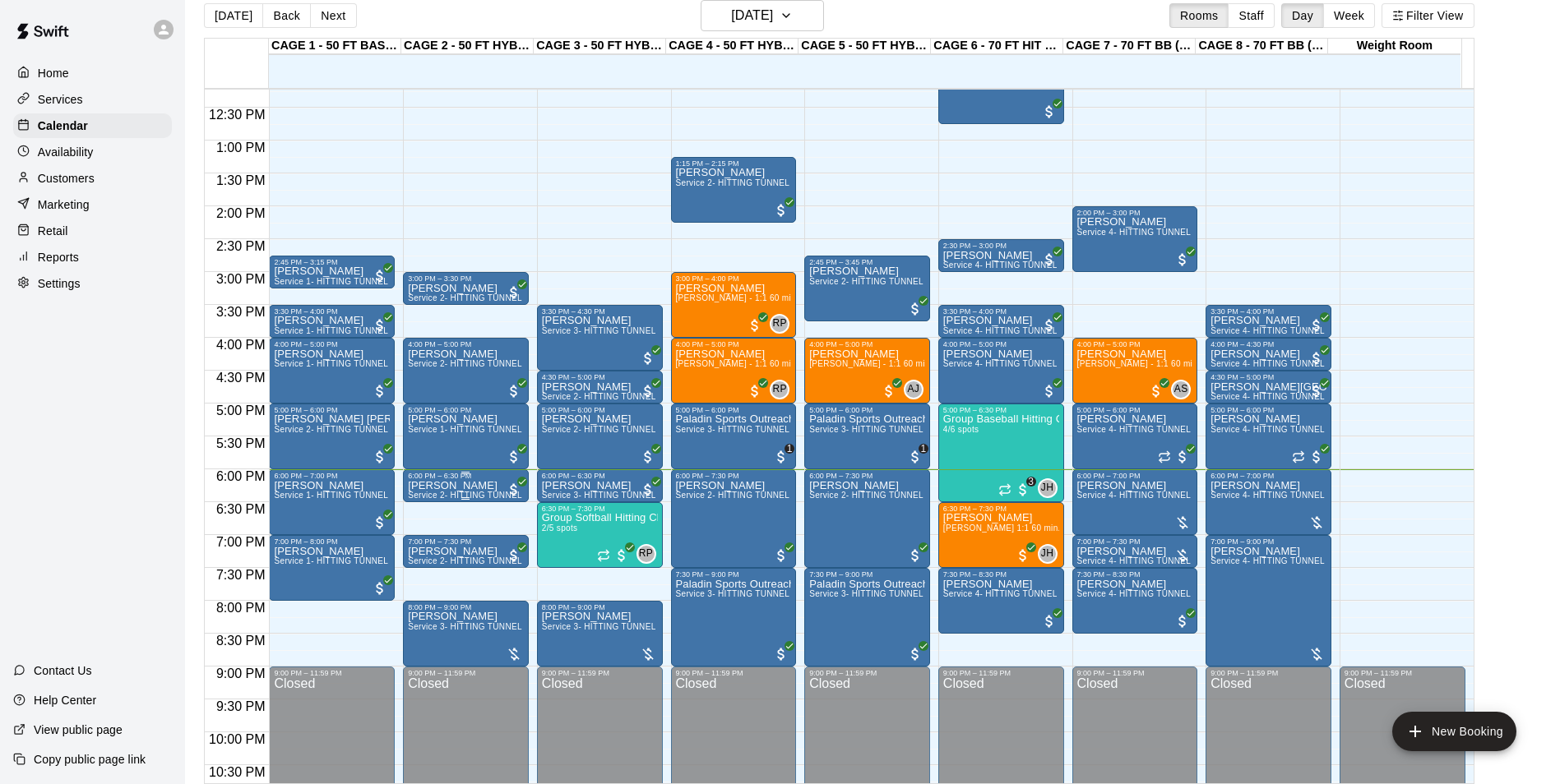
scroll to position [886, 0]
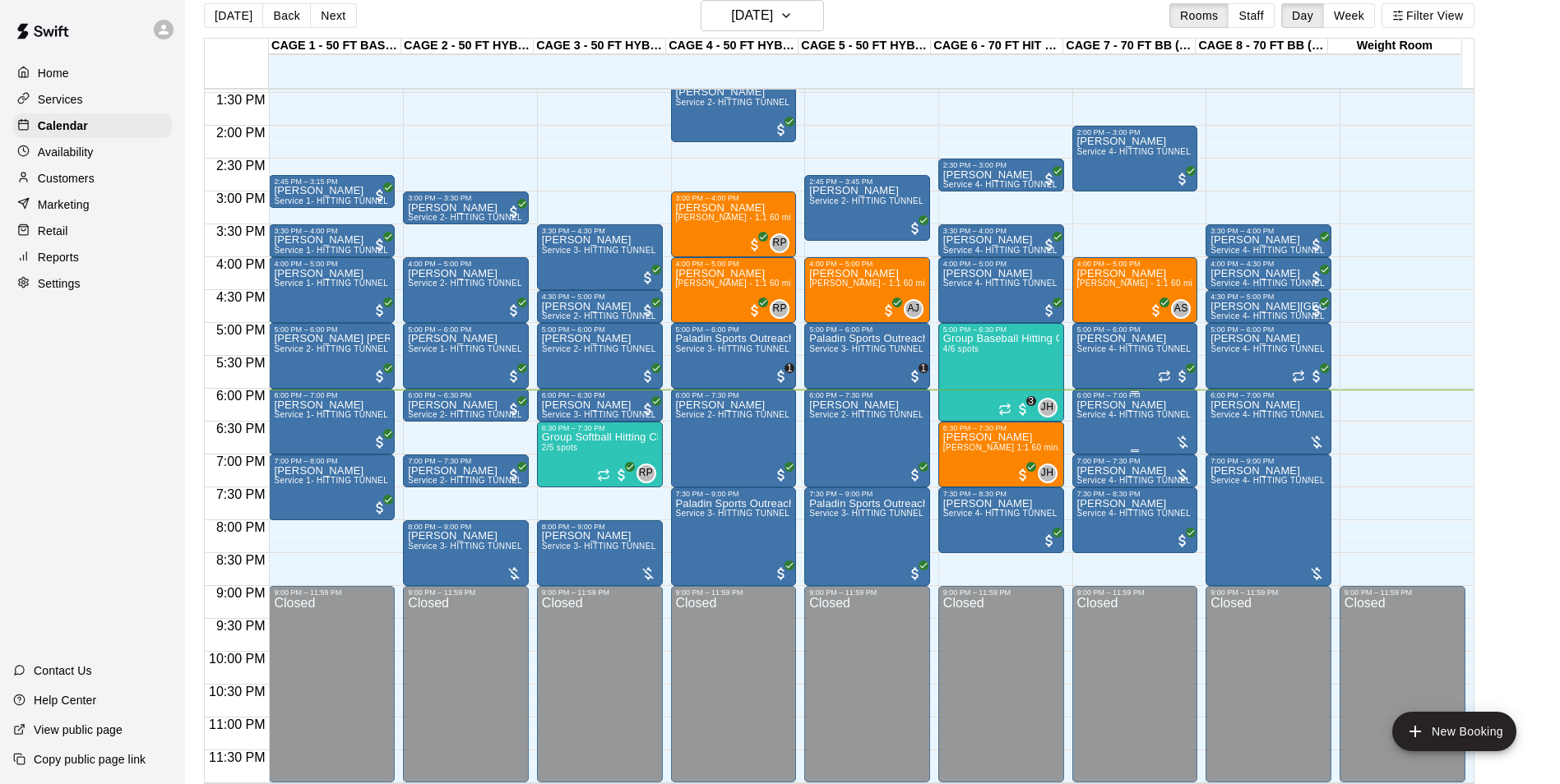
click at [1124, 419] on span "Service 4- HITTING TUNNEL RENTAL - 70ft Baseball" at bounding box center [1181, 414] width 209 height 9
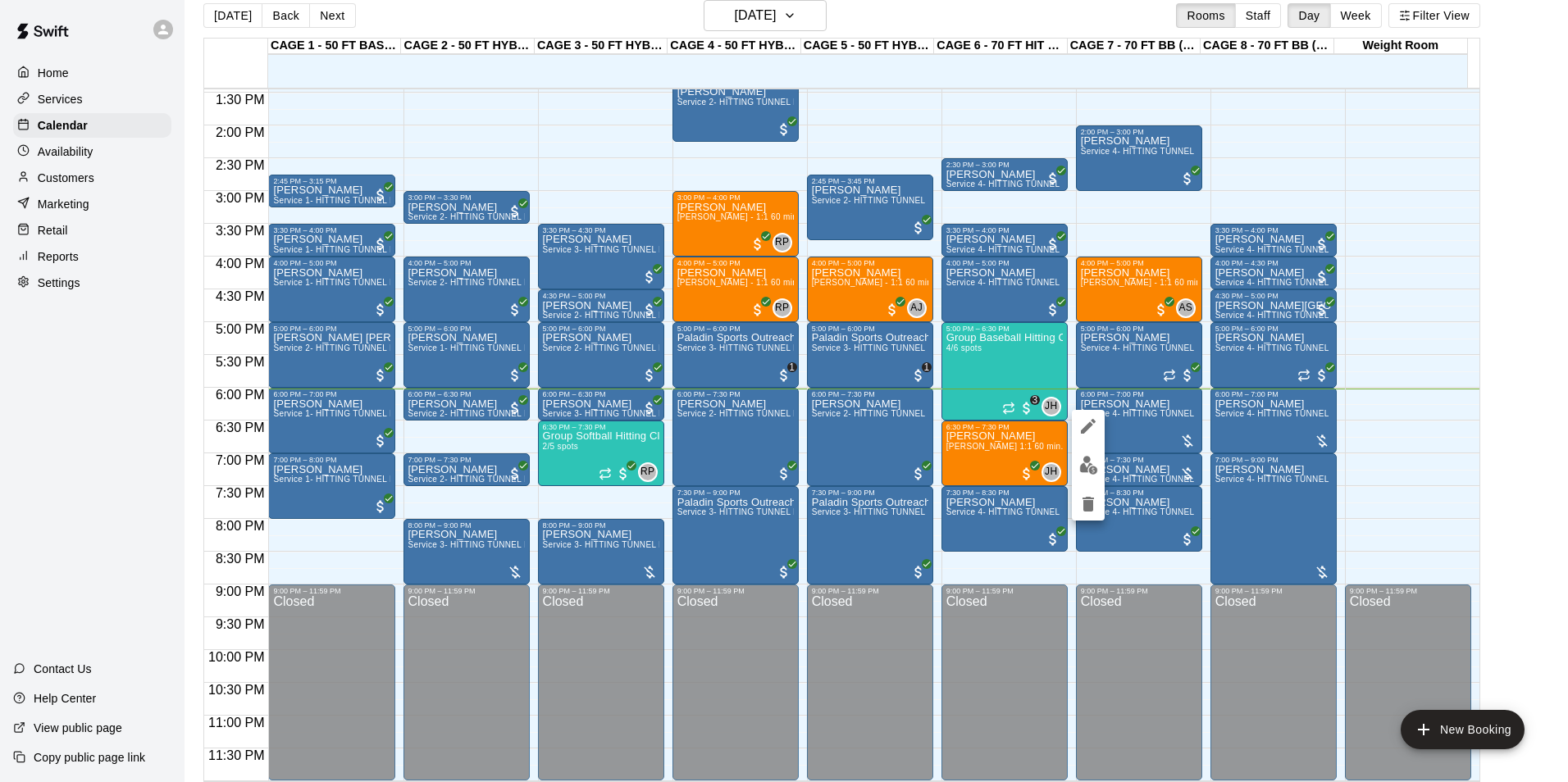
click at [1185, 415] on div at bounding box center [784, 391] width 1568 height 782
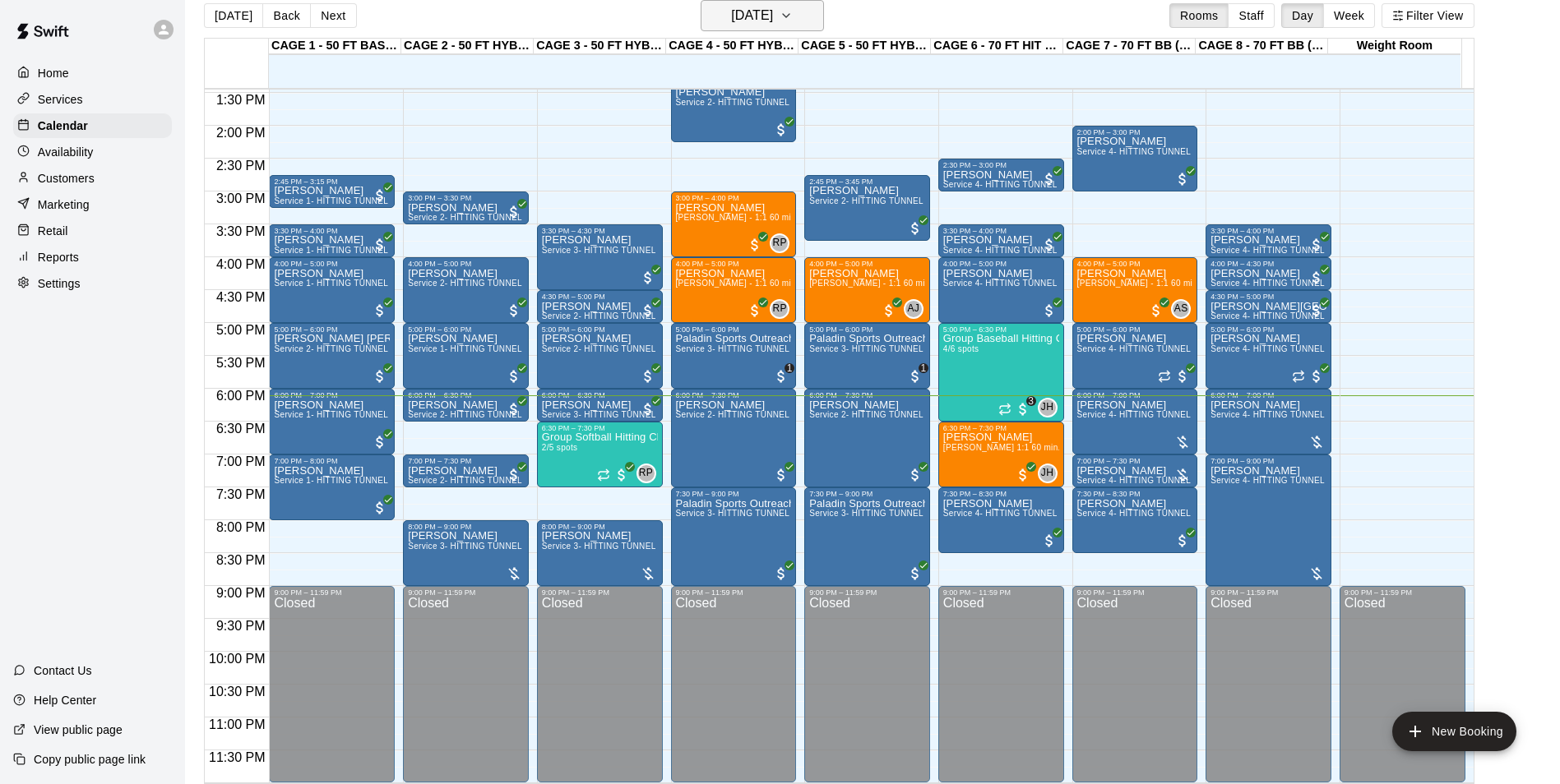
click at [773, 17] on h6 "[DATE]" at bounding box center [752, 16] width 42 height 23
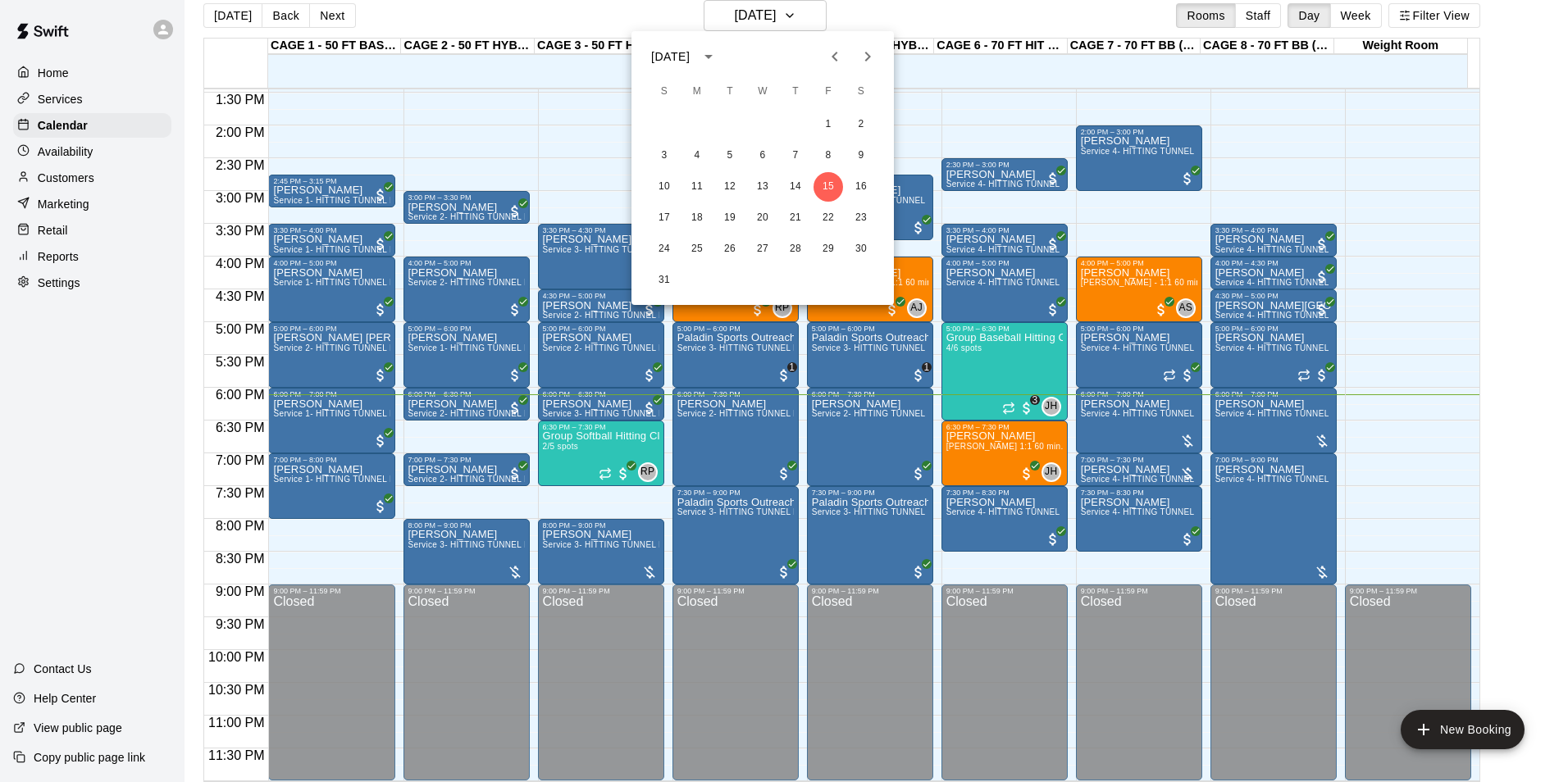
click at [917, 19] on div at bounding box center [784, 391] width 1568 height 782
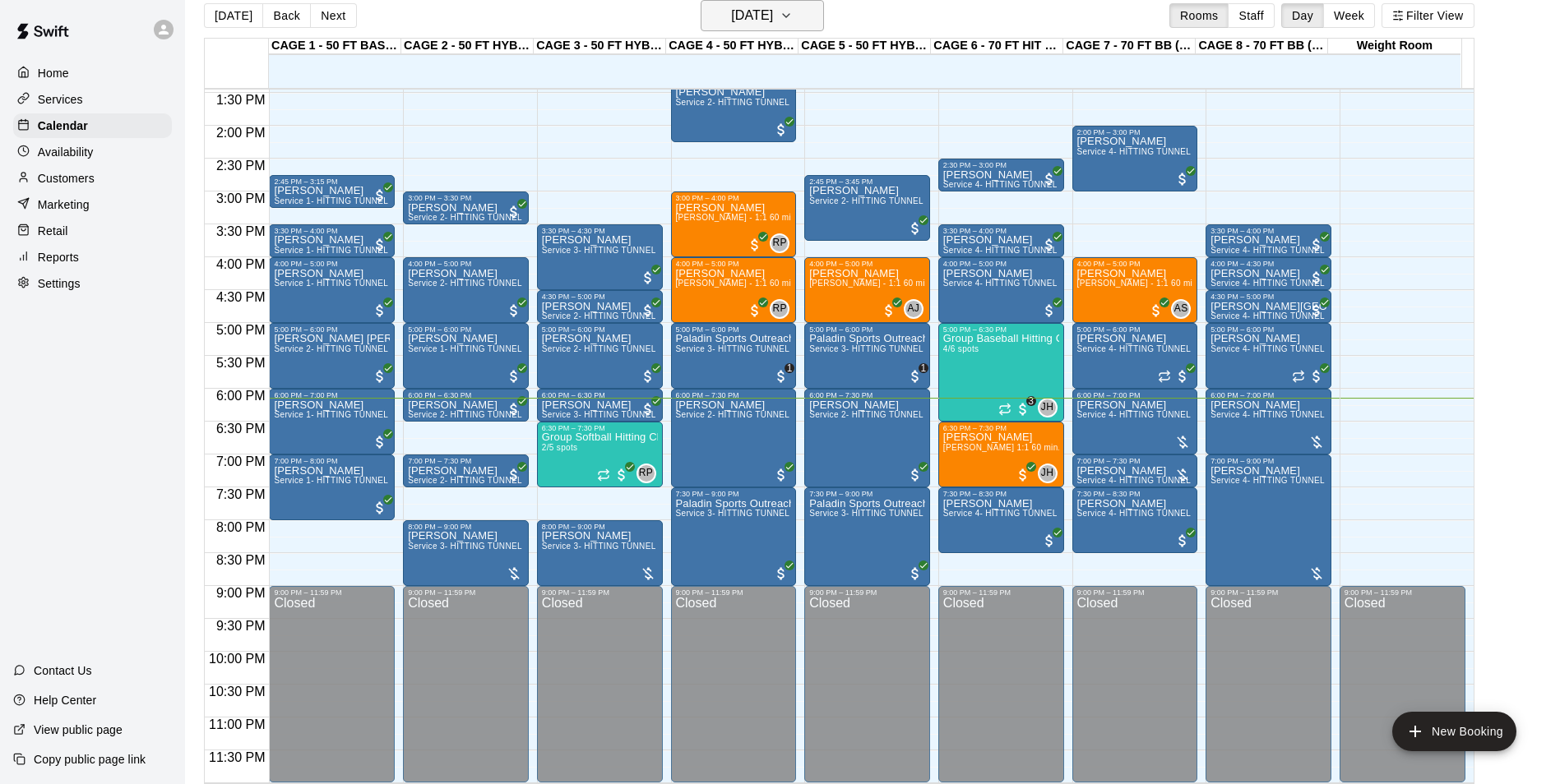
click at [773, 14] on h6 "[DATE]" at bounding box center [752, 16] width 42 height 23
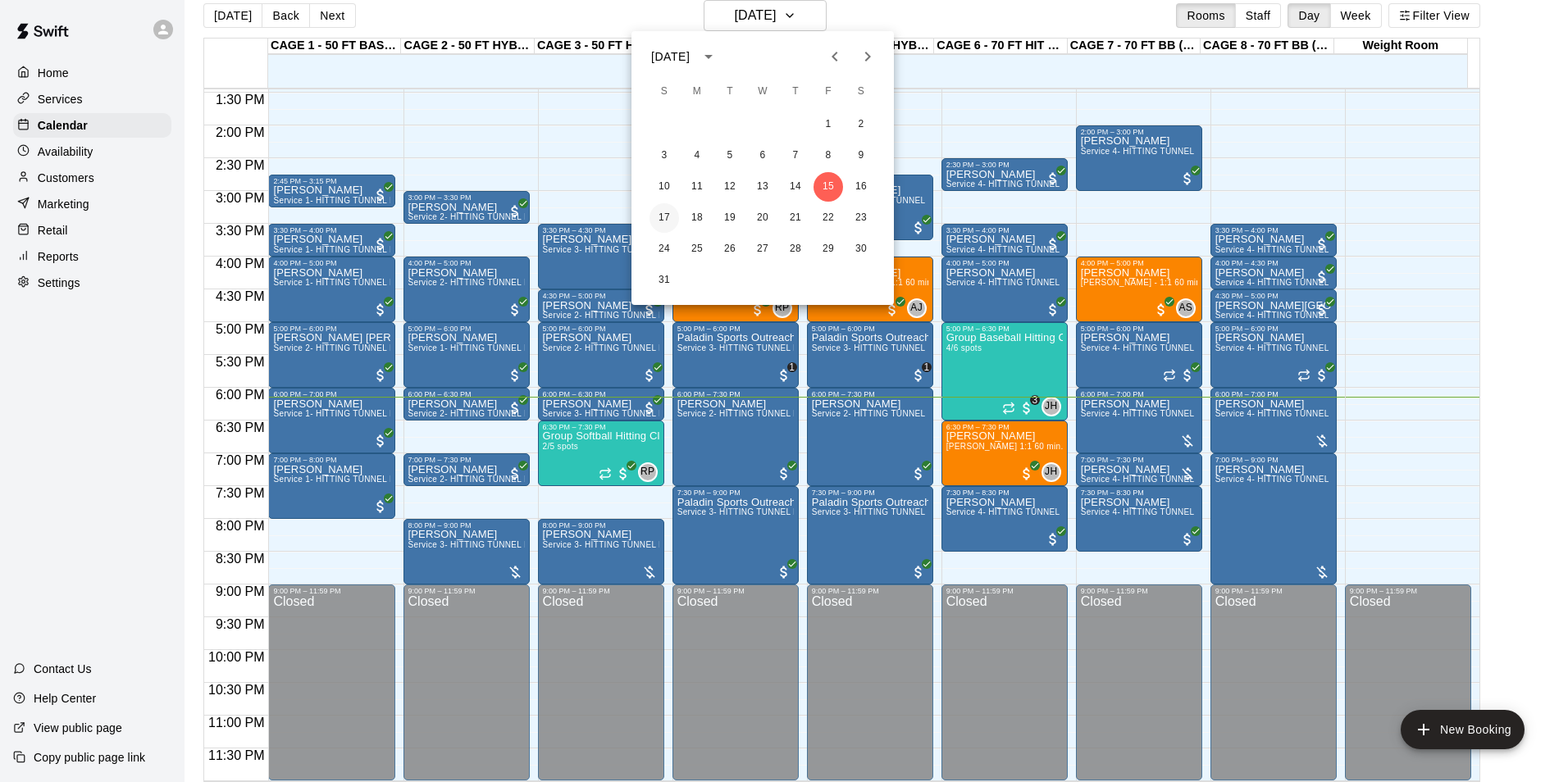
click at [672, 215] on button "17" at bounding box center [664, 218] width 30 height 30
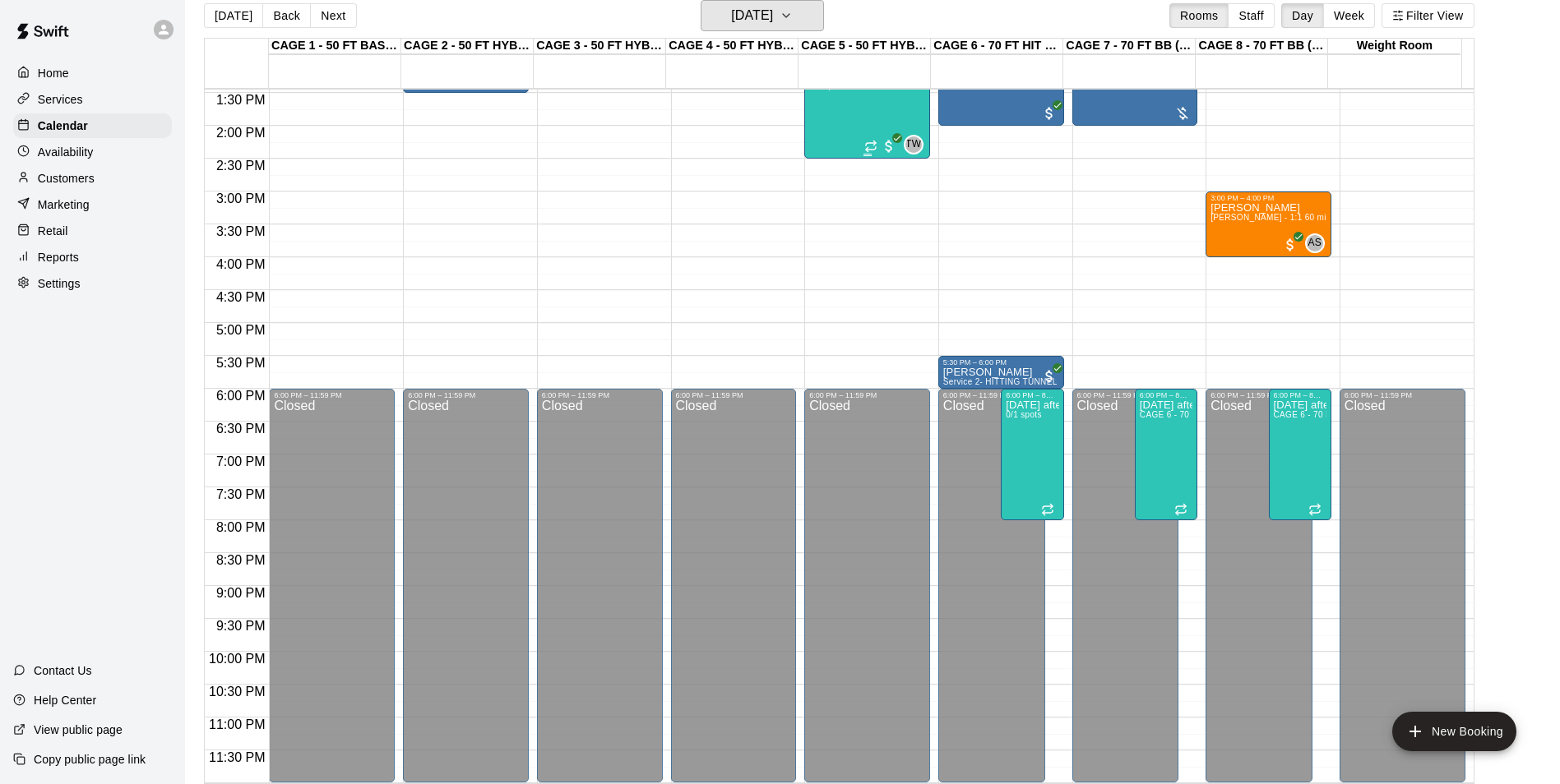
scroll to position [803, 0]
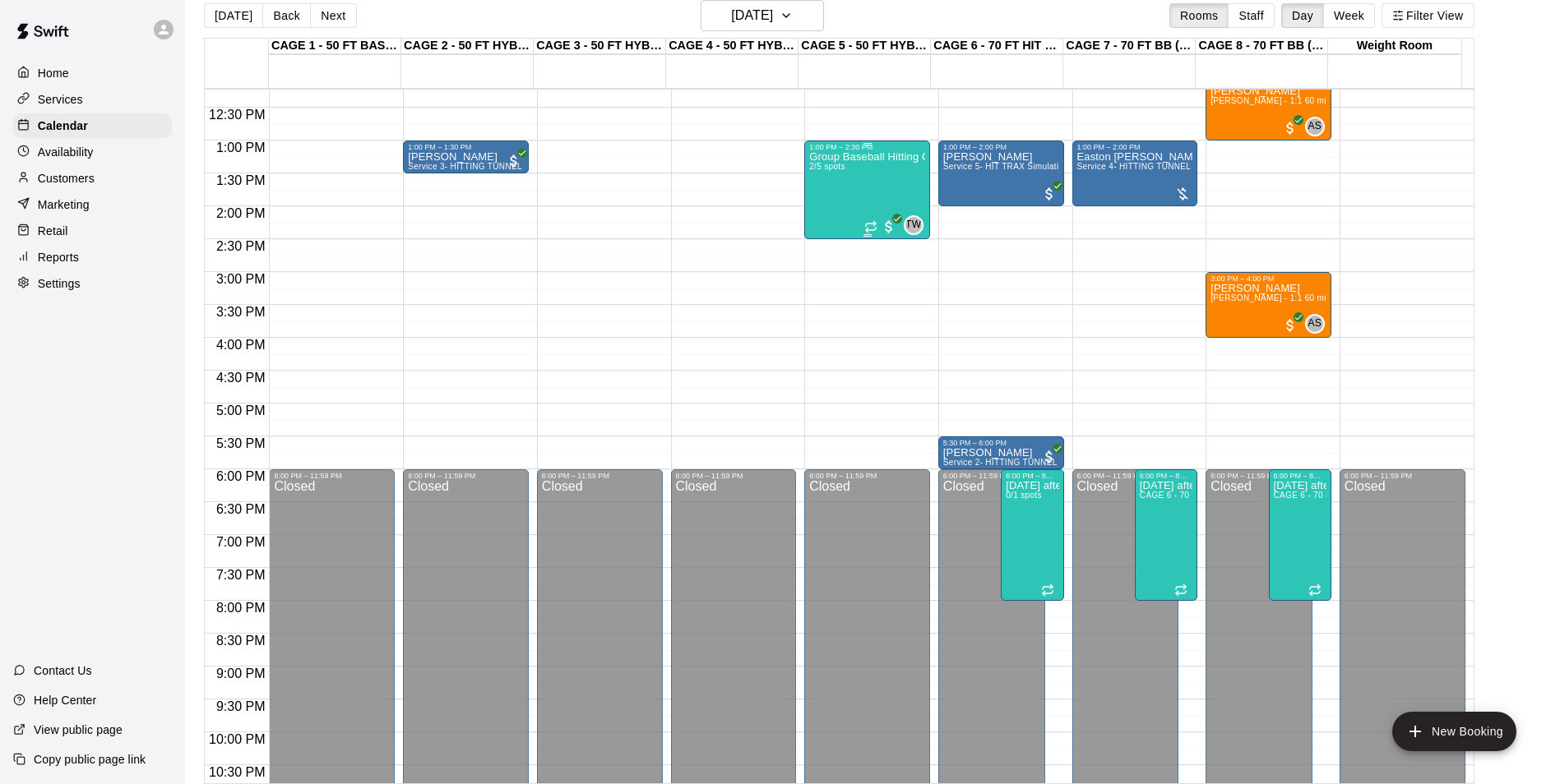
click at [862, 182] on div "Group Baseball Hitting Class - Sunday (Ages 11-13) 2/5 spots" at bounding box center [867, 543] width 116 height 784
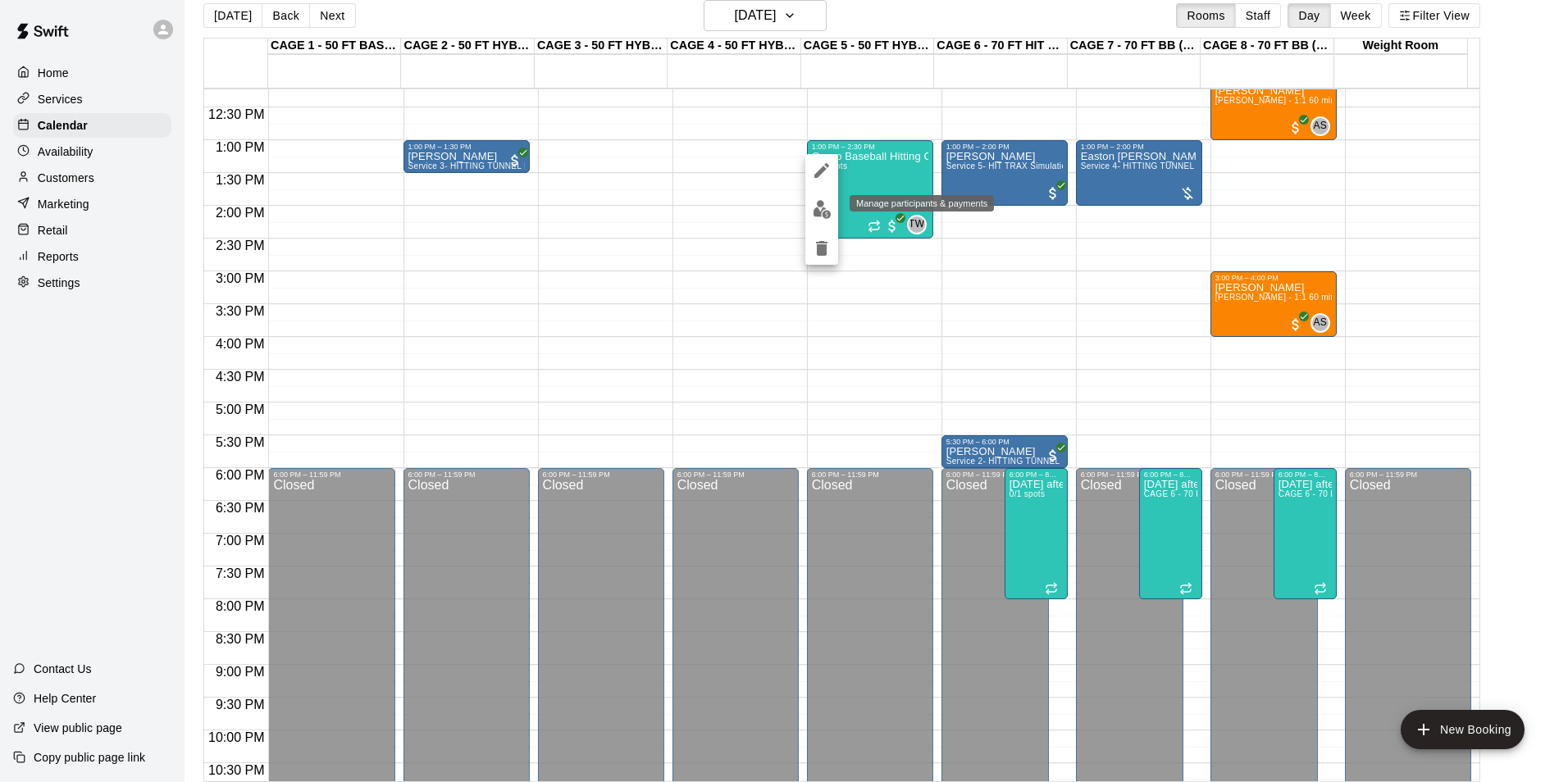
click at [825, 204] on img "edit" at bounding box center [823, 209] width 19 height 19
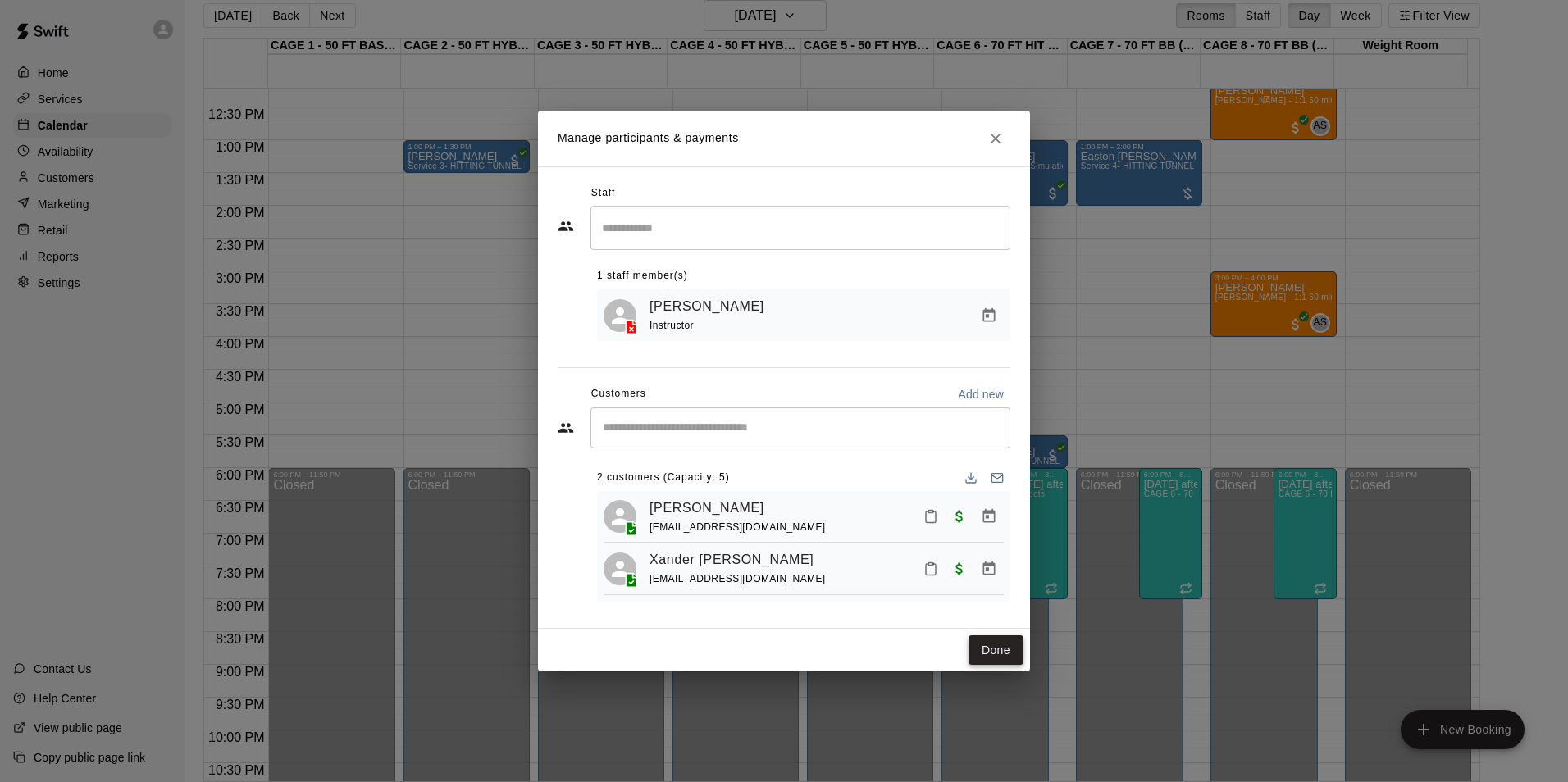
click at [997, 650] on button "Done" at bounding box center [995, 650] width 55 height 31
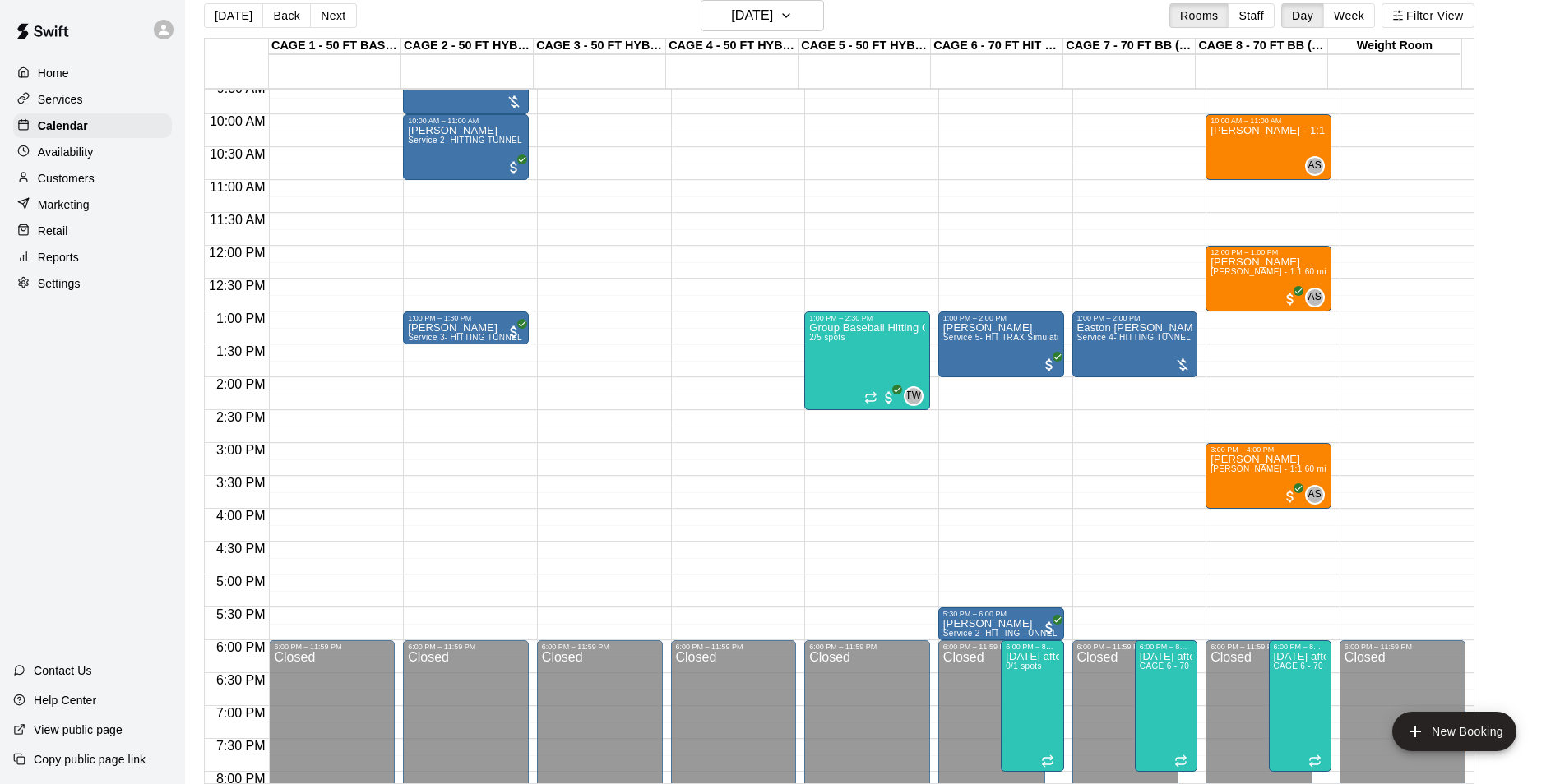
scroll to position [557, 0]
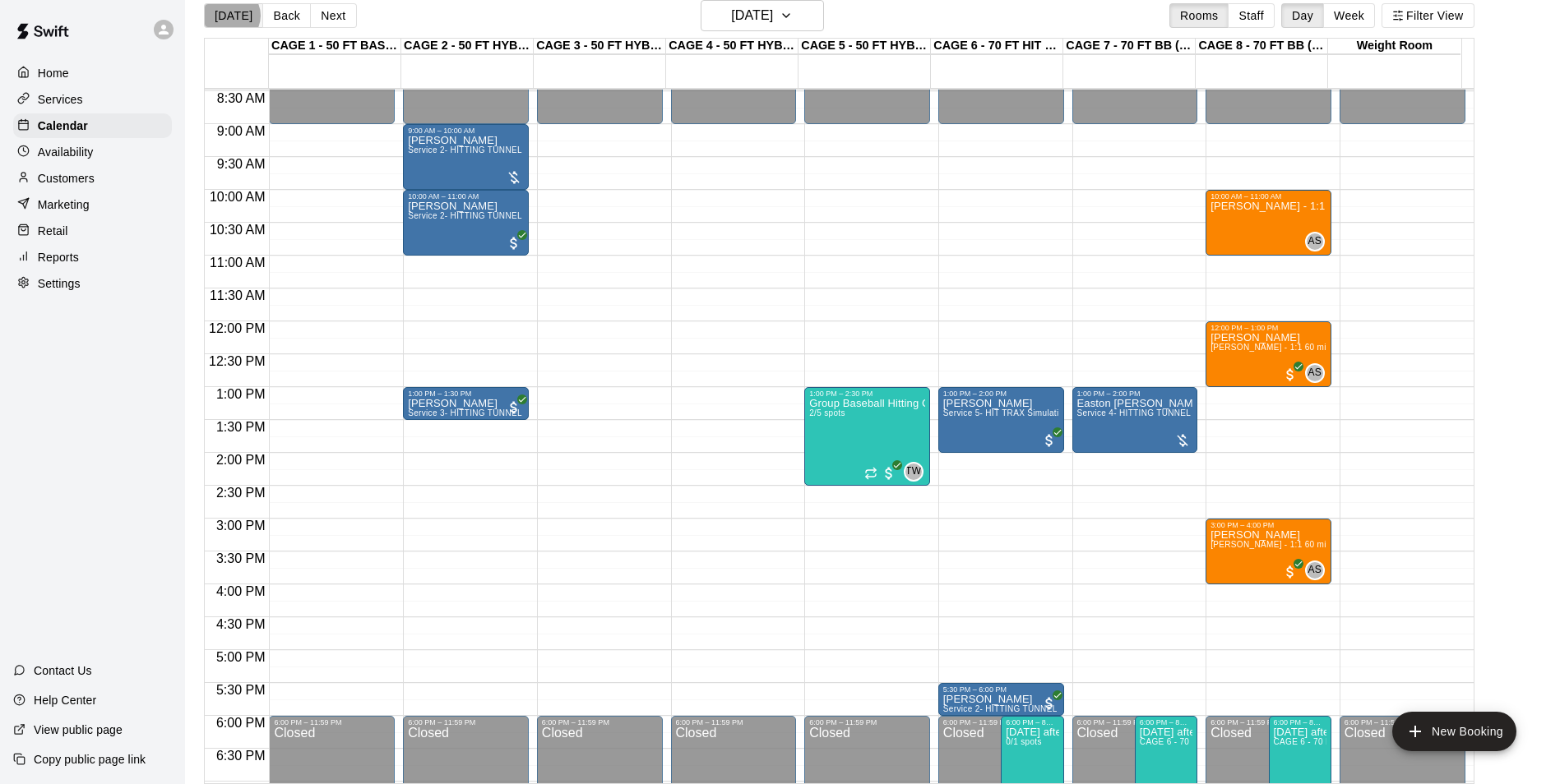
click at [229, 15] on button "[DATE]" at bounding box center [233, 16] width 59 height 25
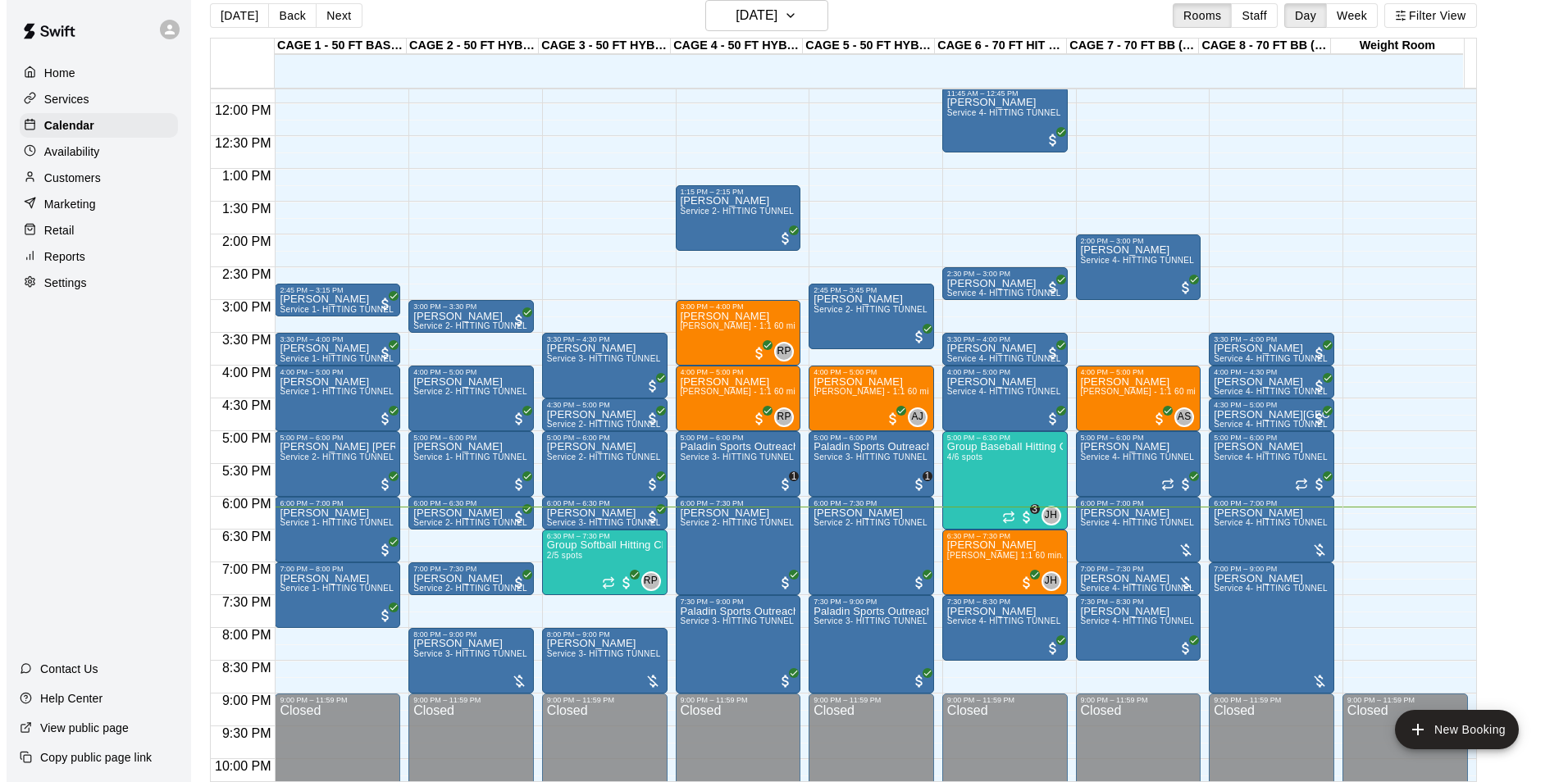
scroll to position [801, 0]
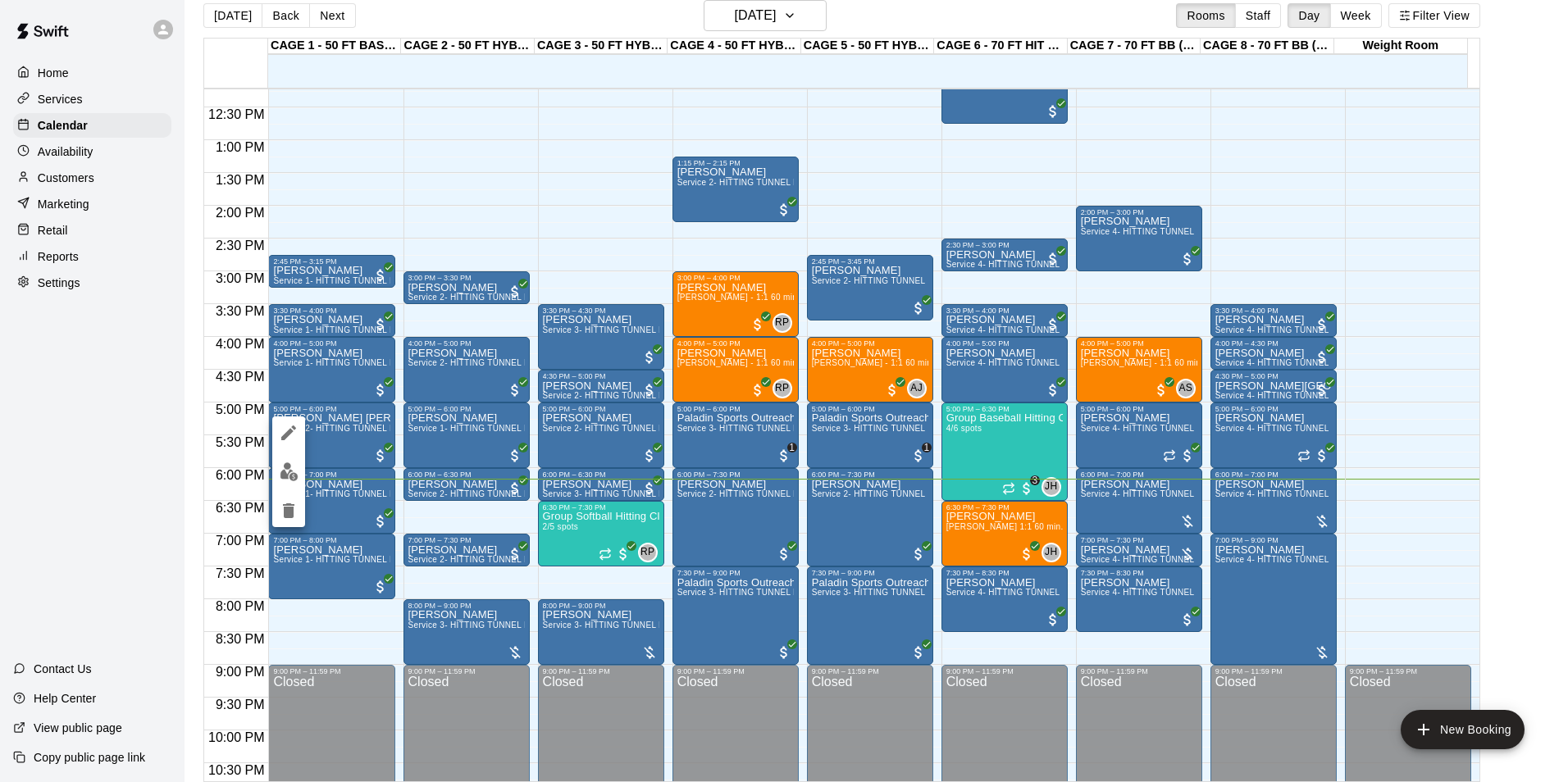
click at [297, 475] on img "edit" at bounding box center [289, 472] width 19 height 19
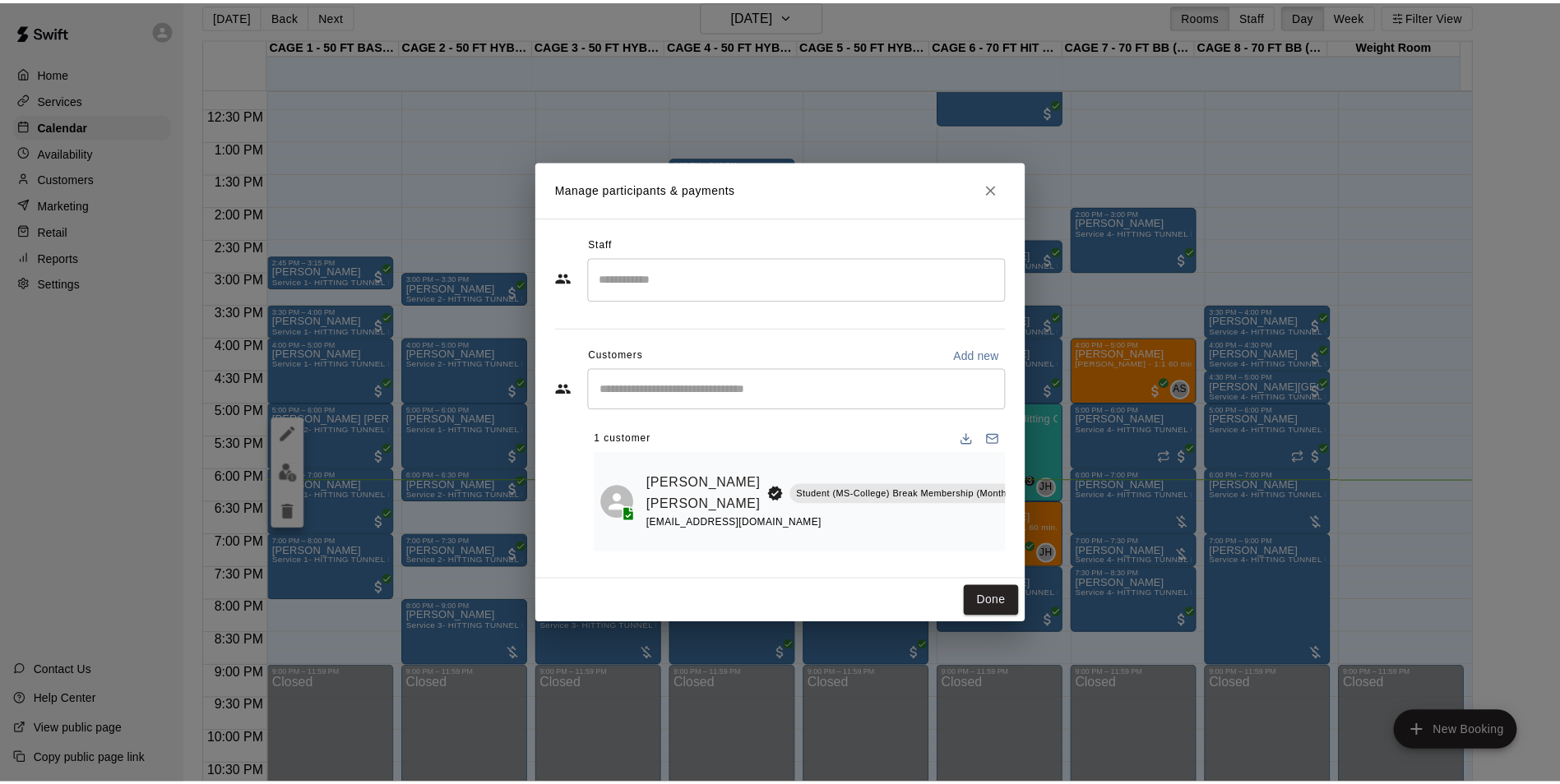
scroll to position [0, 66]
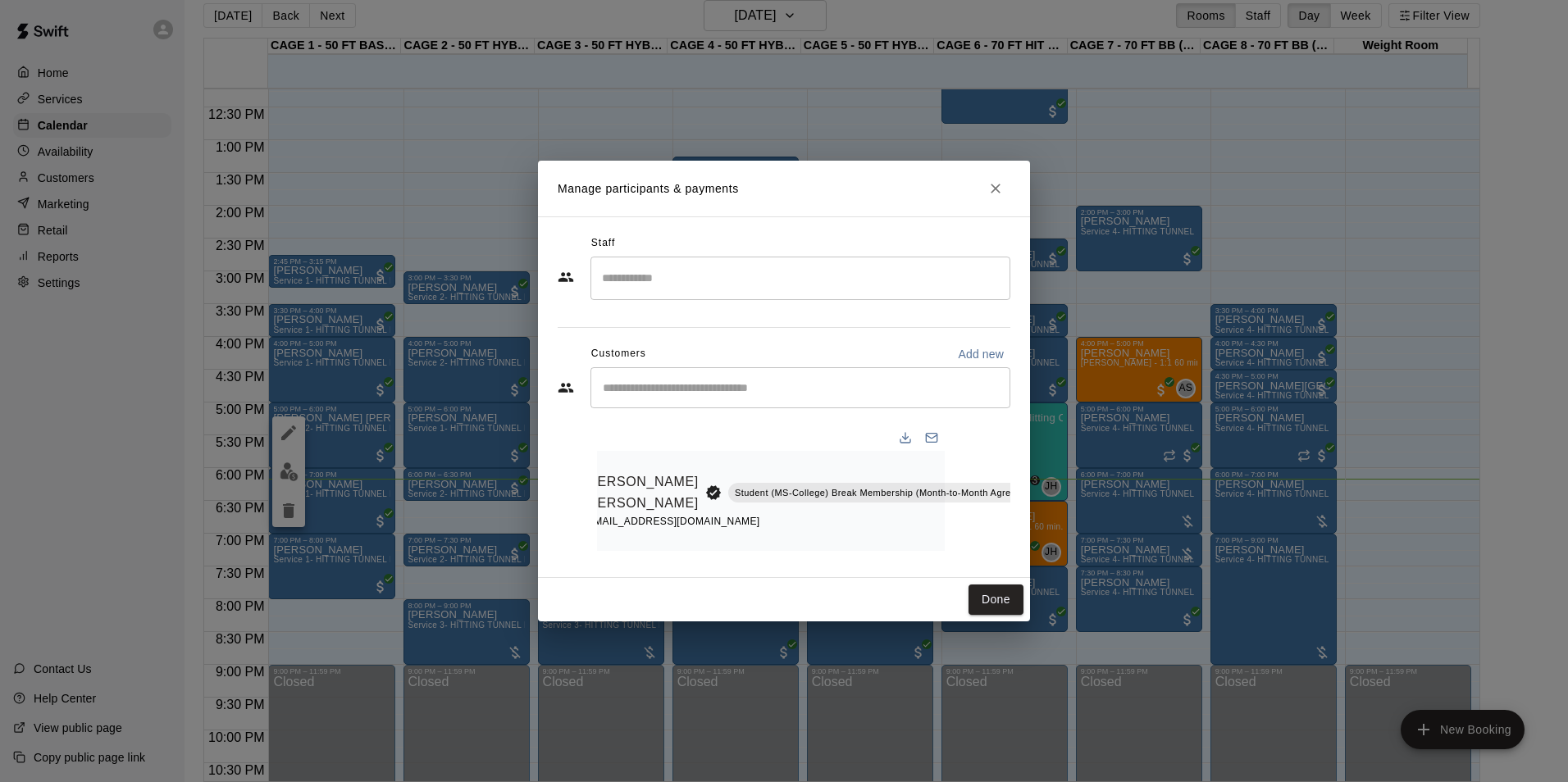
click at [1048, 457] on button "Mark attendance" at bounding box center [1062, 471] width 28 height 28
click at [1011, 517] on icon at bounding box center [1014, 517] width 15 height 15
click at [992, 609] on button "Done" at bounding box center [995, 599] width 55 height 31
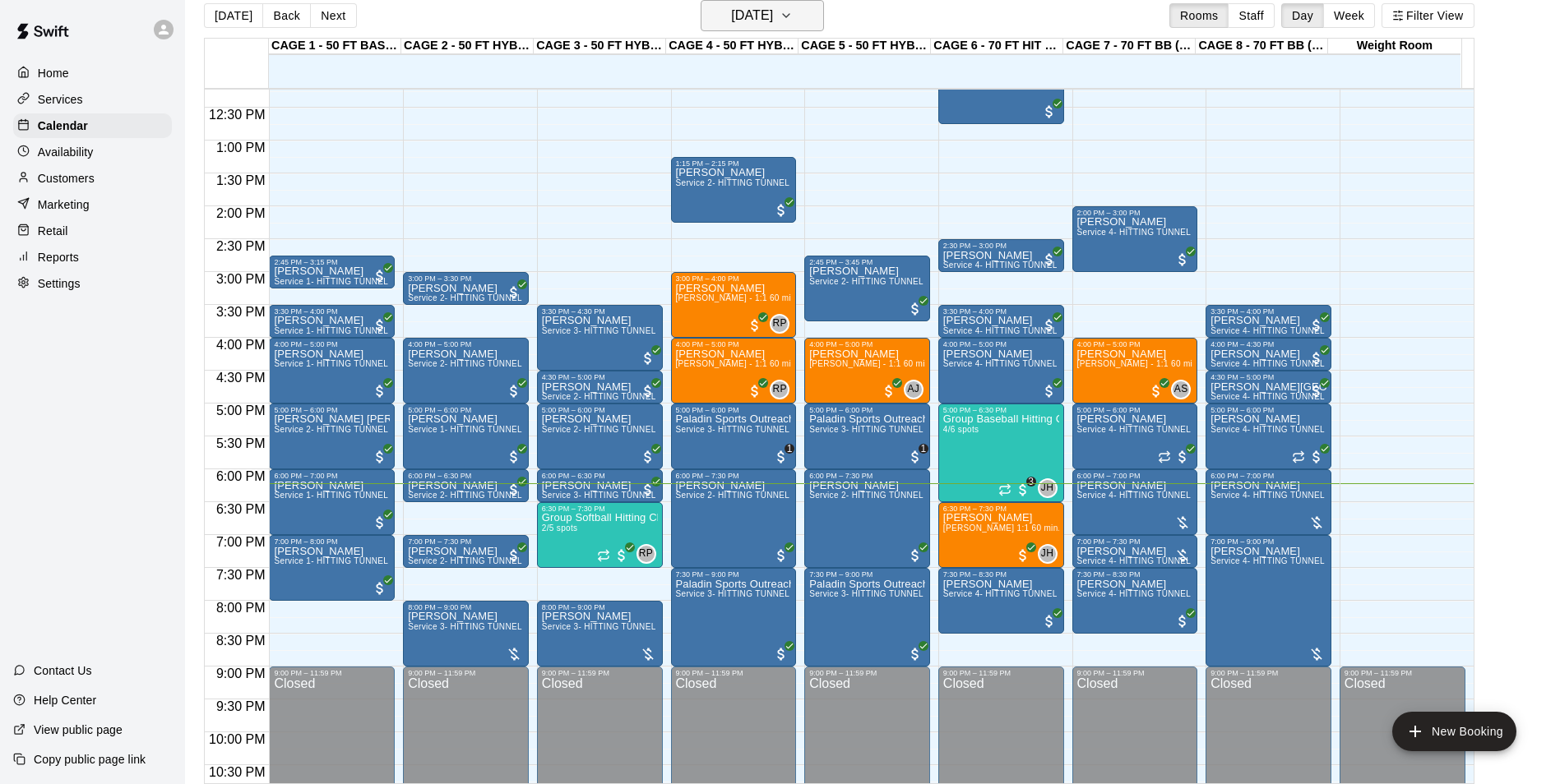
click at [732, 13] on h6 "[DATE]" at bounding box center [752, 16] width 42 height 23
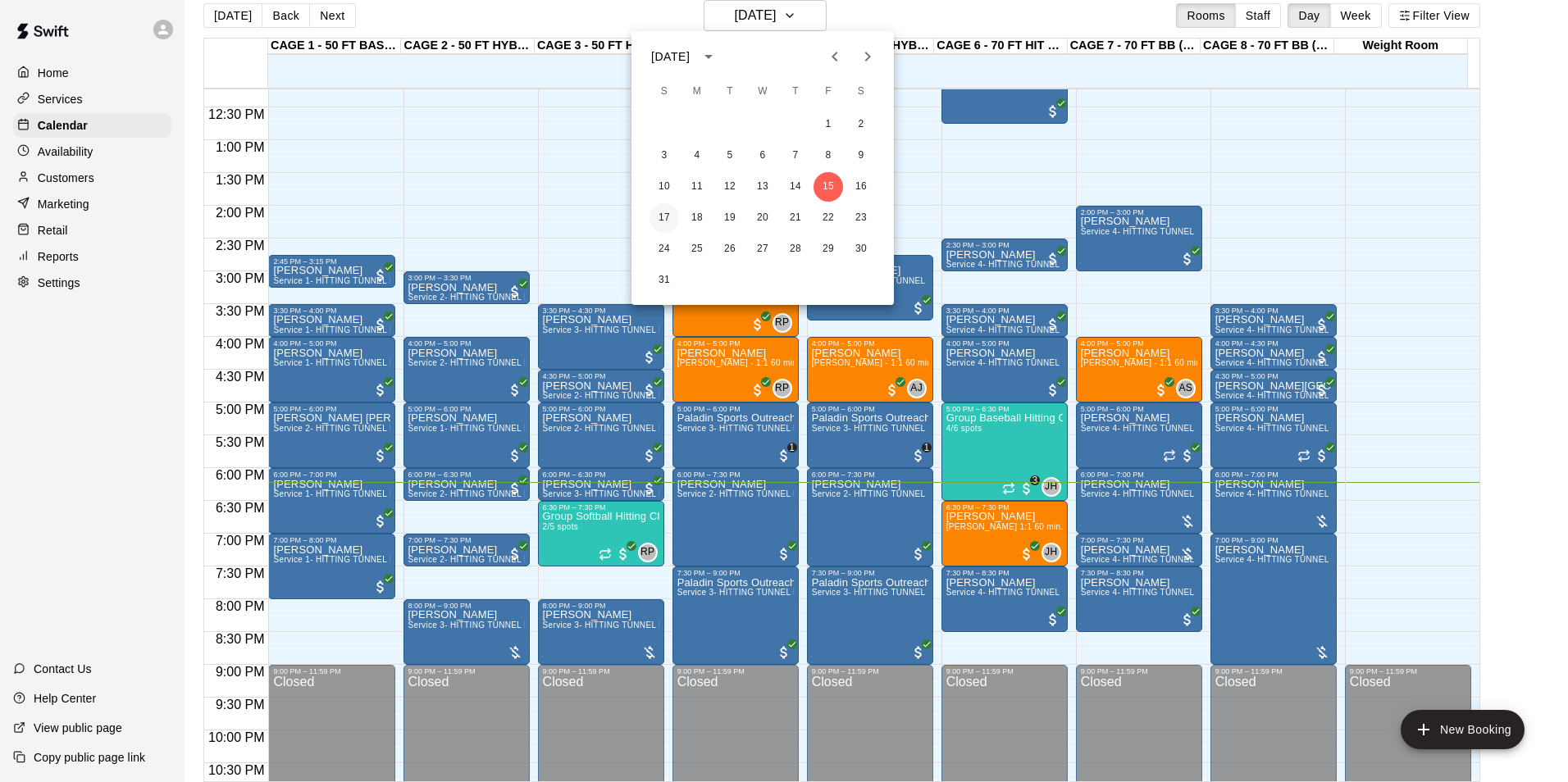
click at [655, 216] on button "17" at bounding box center [664, 218] width 30 height 30
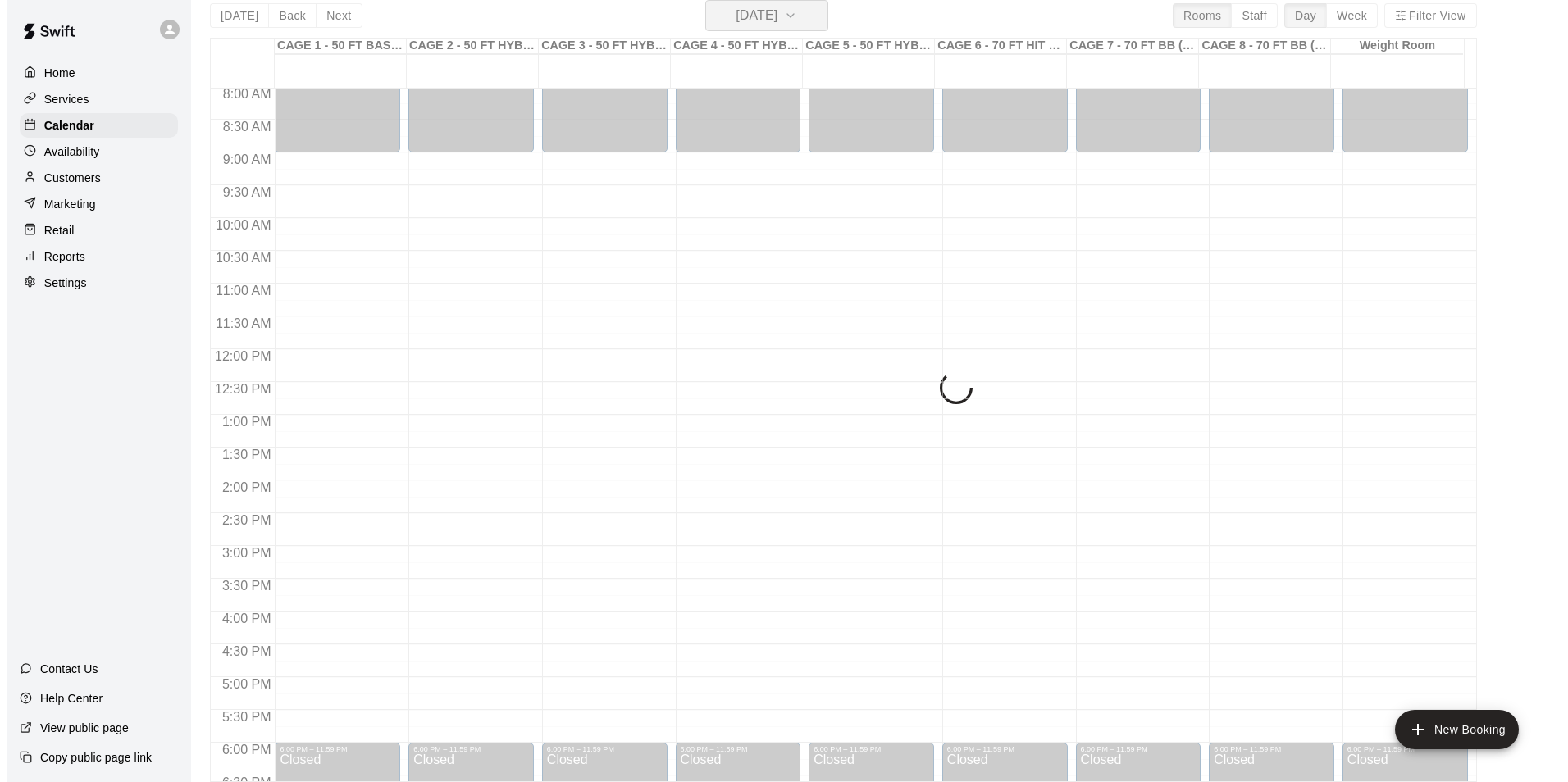
scroll to position [556, 0]
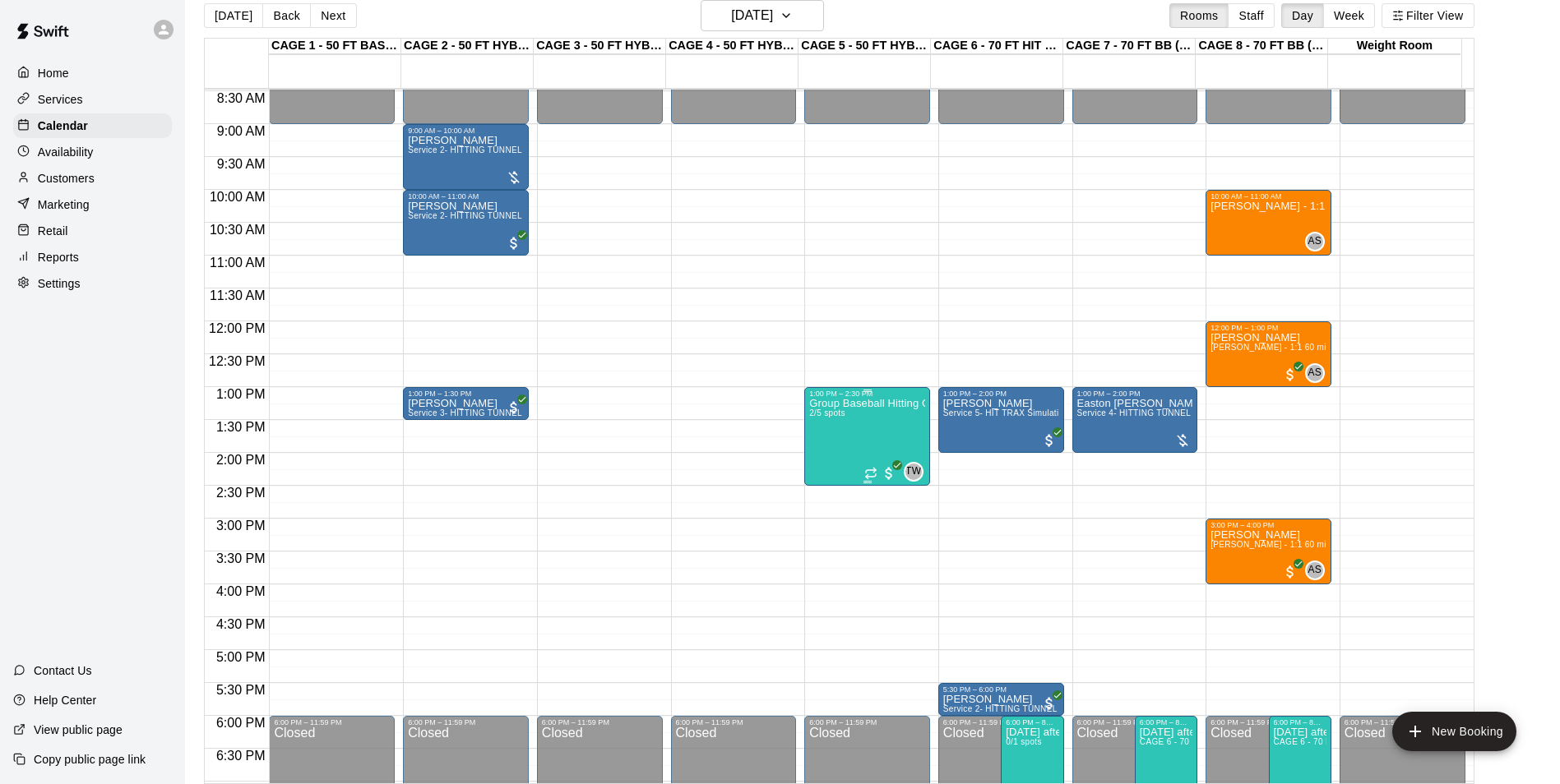
click at [876, 424] on div "Group Baseball Hitting Class - Sunday (Ages 11-13) 2/5 spots" at bounding box center [867, 789] width 116 height 784
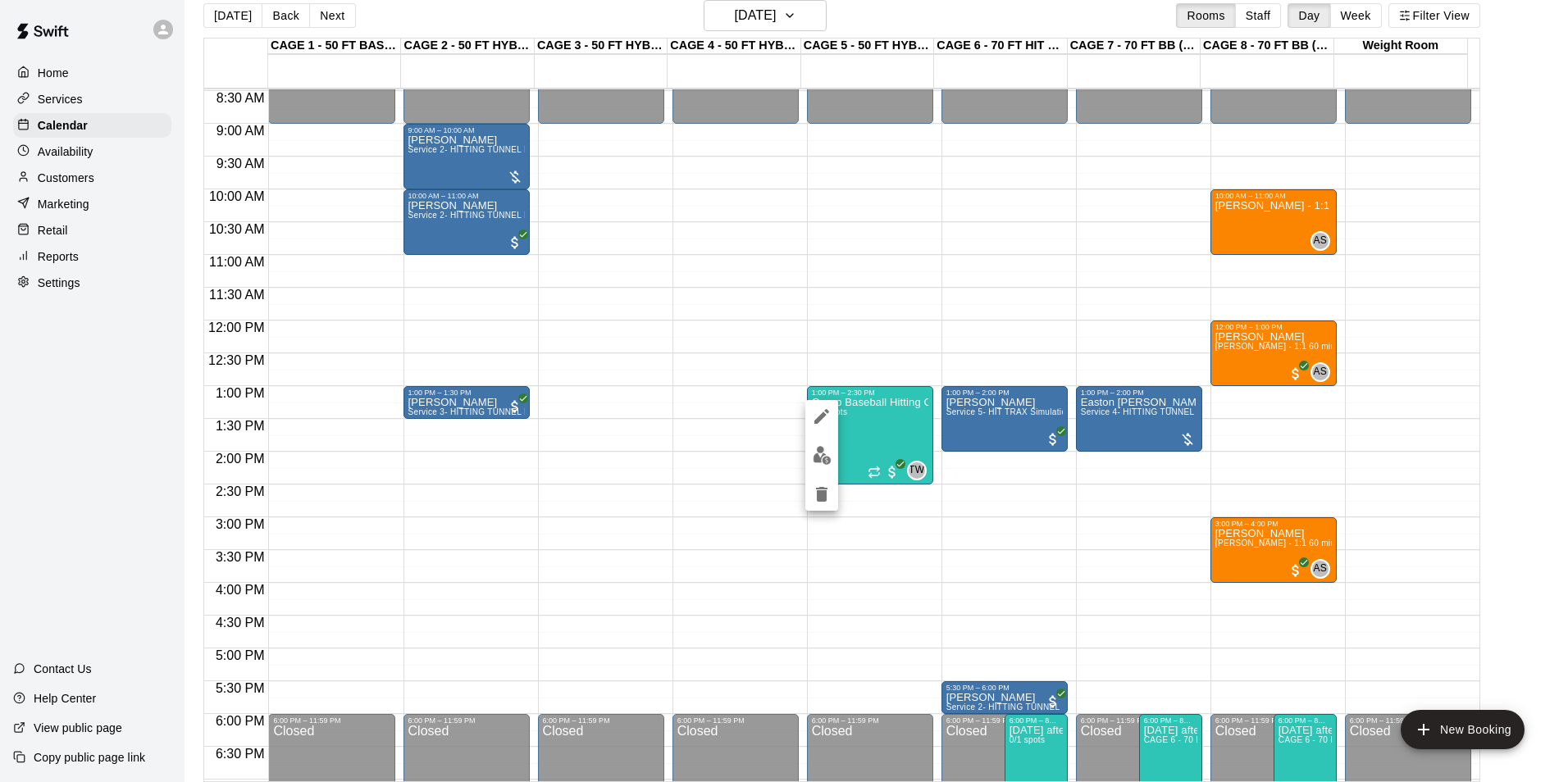
click at [859, 422] on div at bounding box center [784, 391] width 1568 height 782
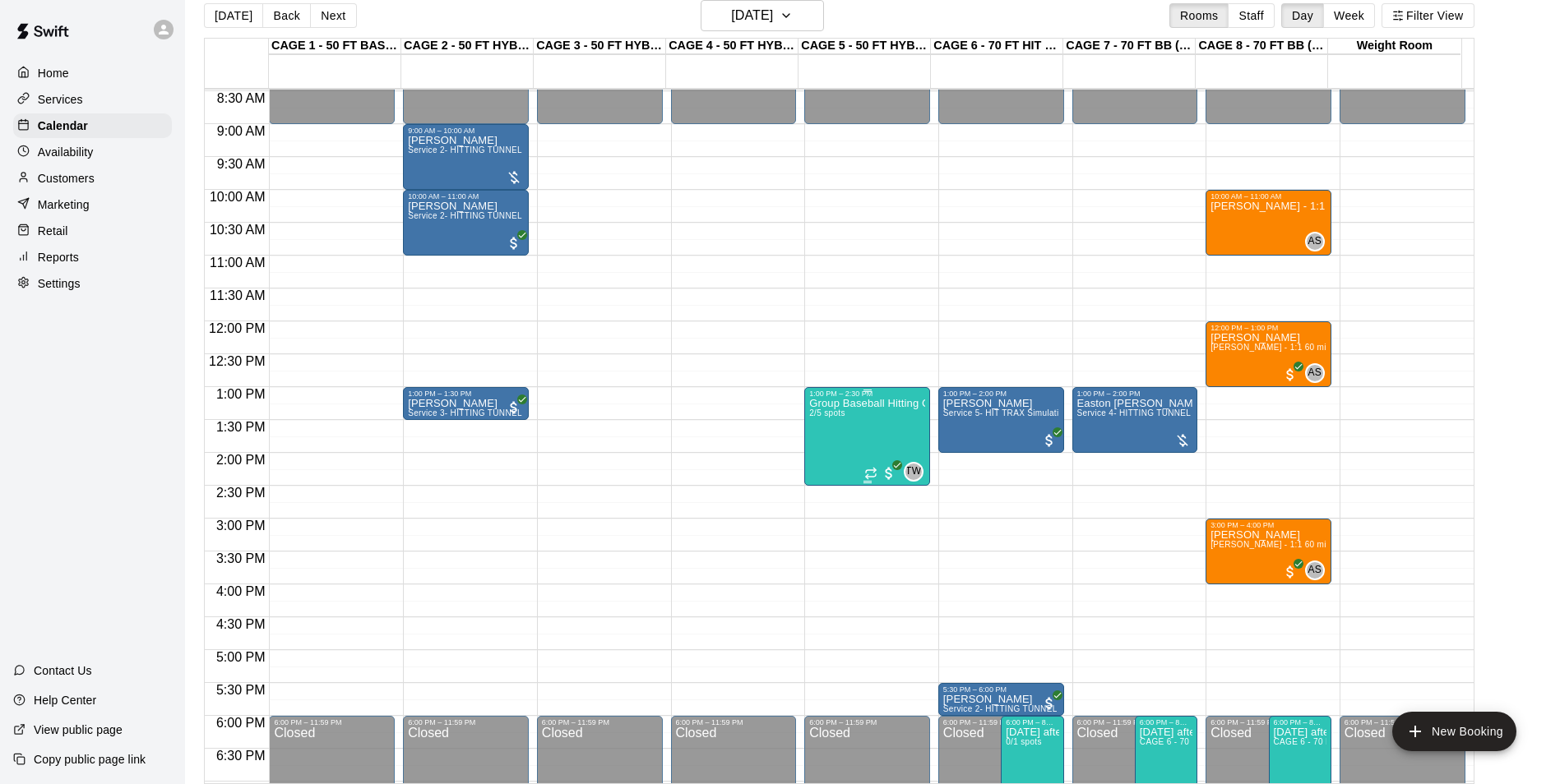
click at [849, 428] on div "Group Baseball Hitting Class - Sunday (Ages 11-13) 2/5 spots" at bounding box center [867, 789] width 116 height 784
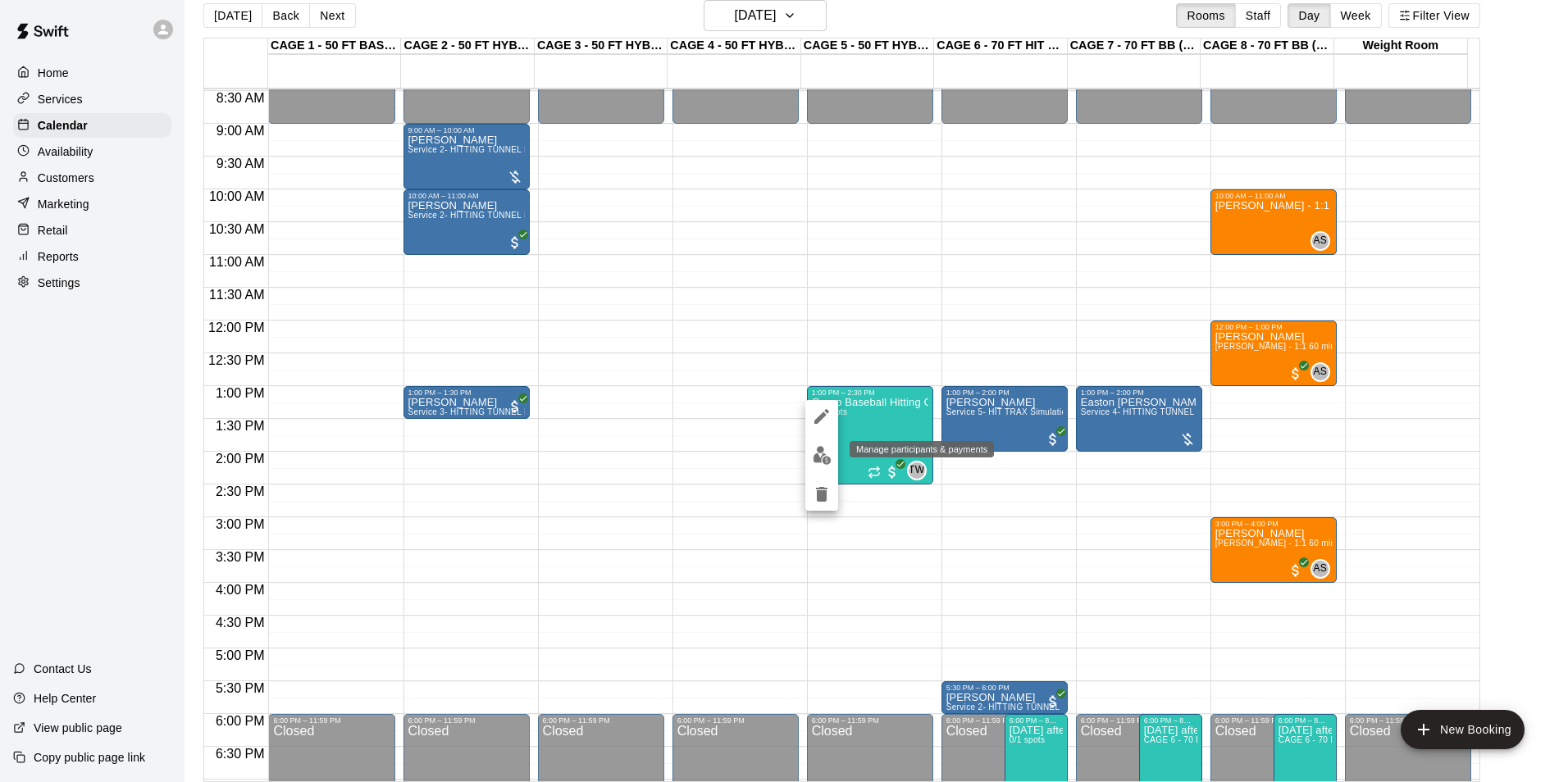
click at [830, 461] on img "edit" at bounding box center [823, 455] width 19 height 19
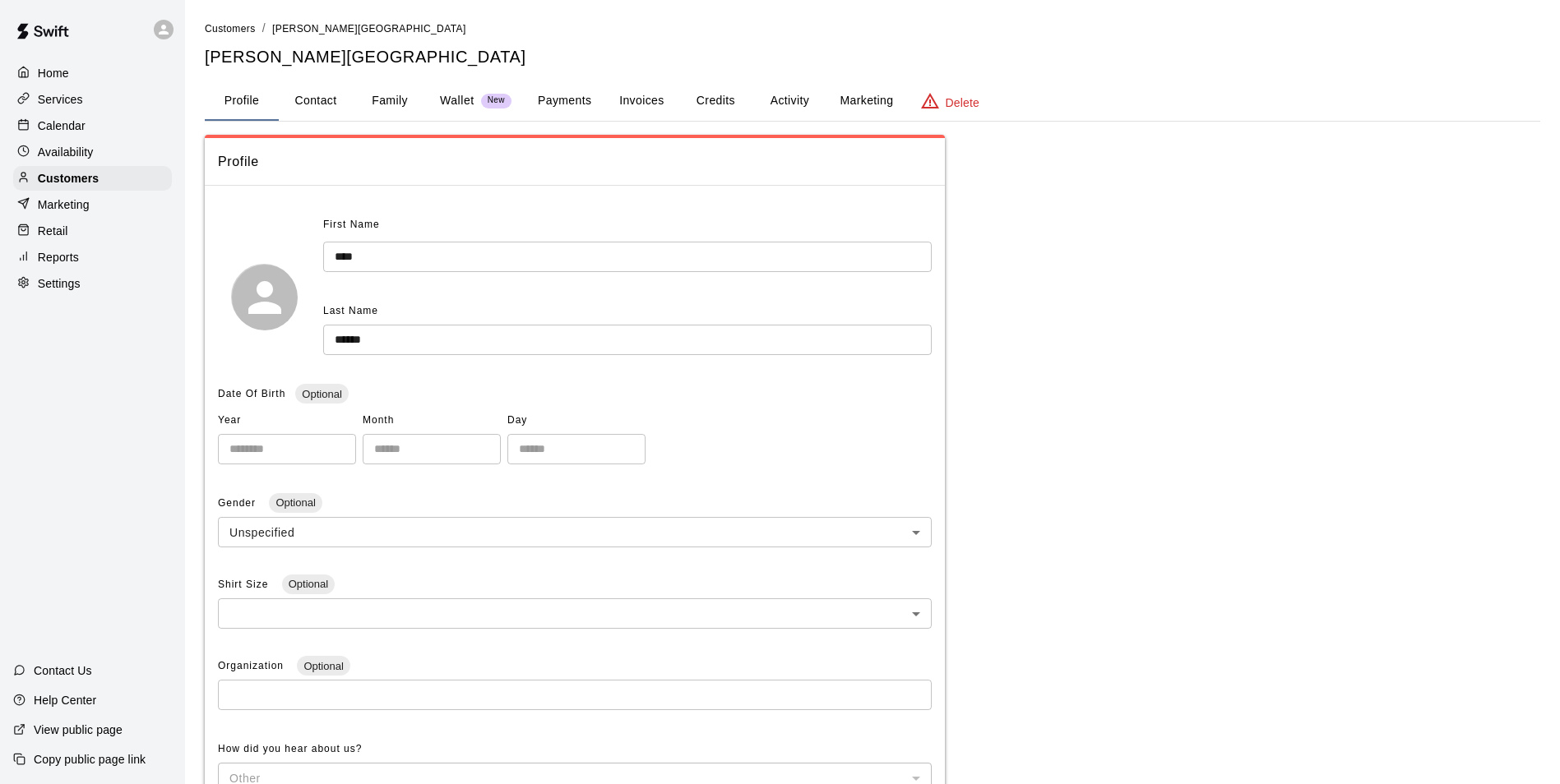
click at [767, 98] on button "Activity" at bounding box center [789, 101] width 74 height 40
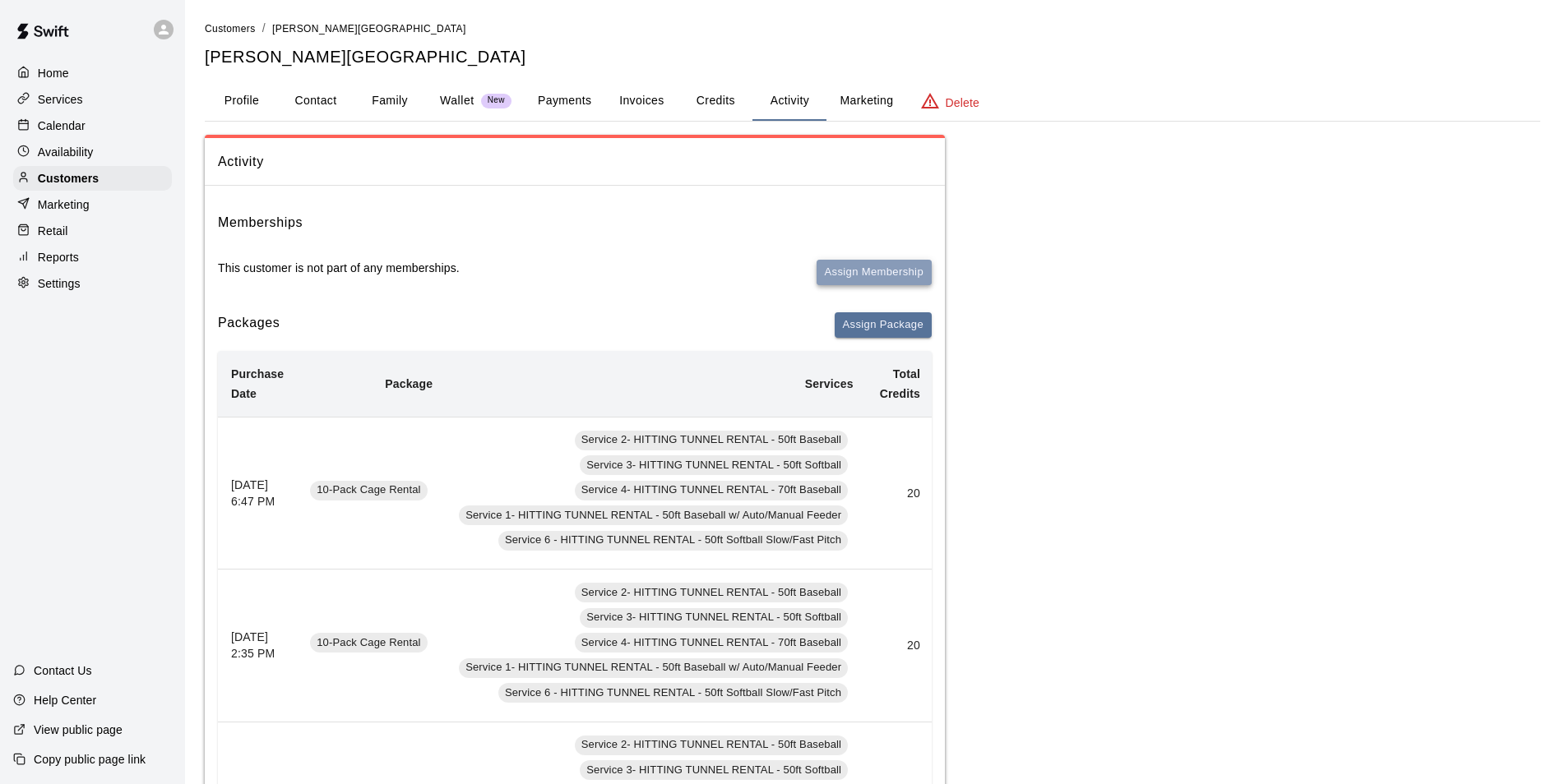
click at [908, 281] on button "Assign Membership" at bounding box center [873, 272] width 115 height 25
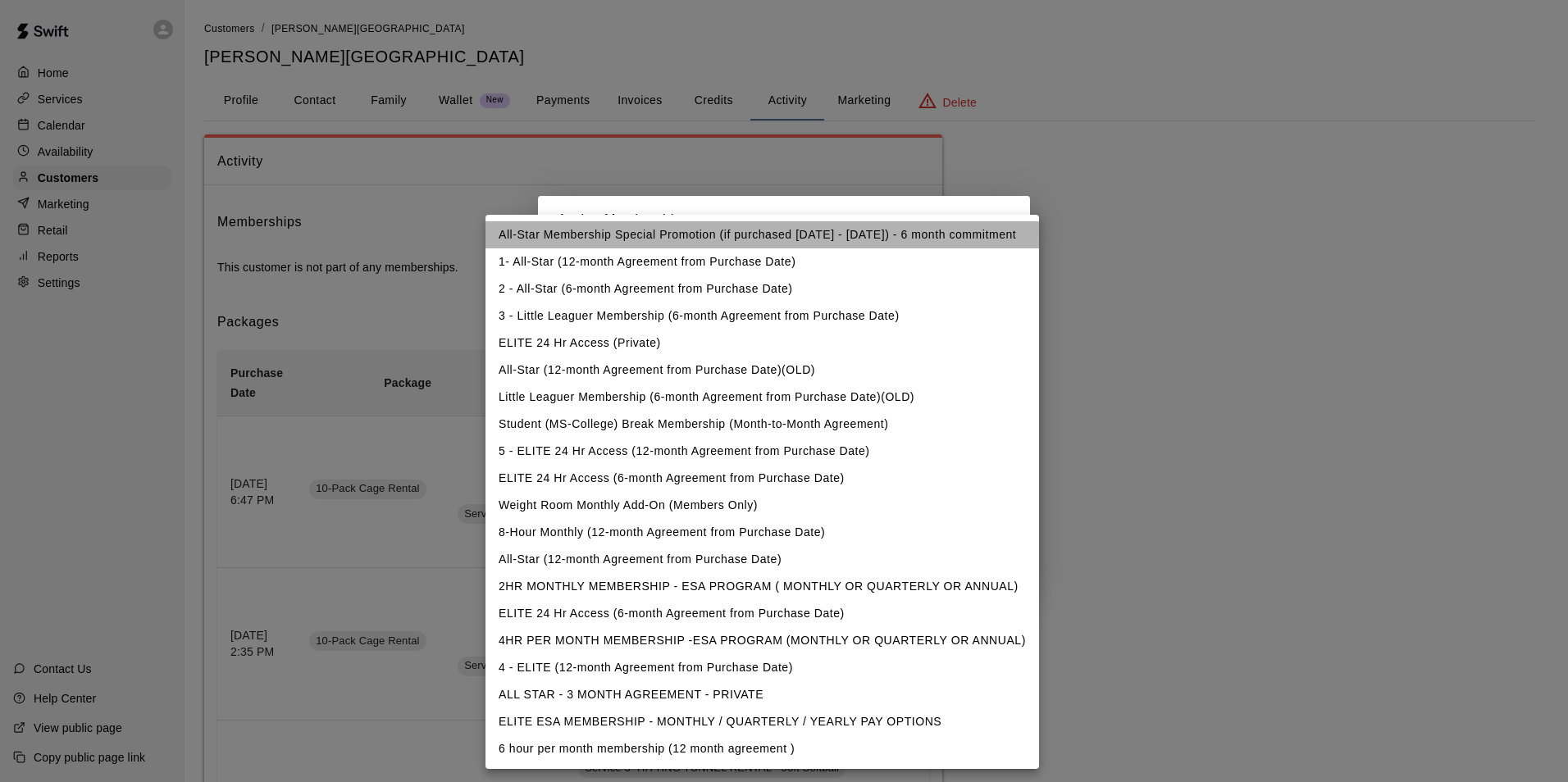
click at [720, 236] on li "All-Star Membership Special Promotion (if purchased [DATE] - [DATE]) - 6 month …" at bounding box center [762, 235] width 554 height 27
type input "**********"
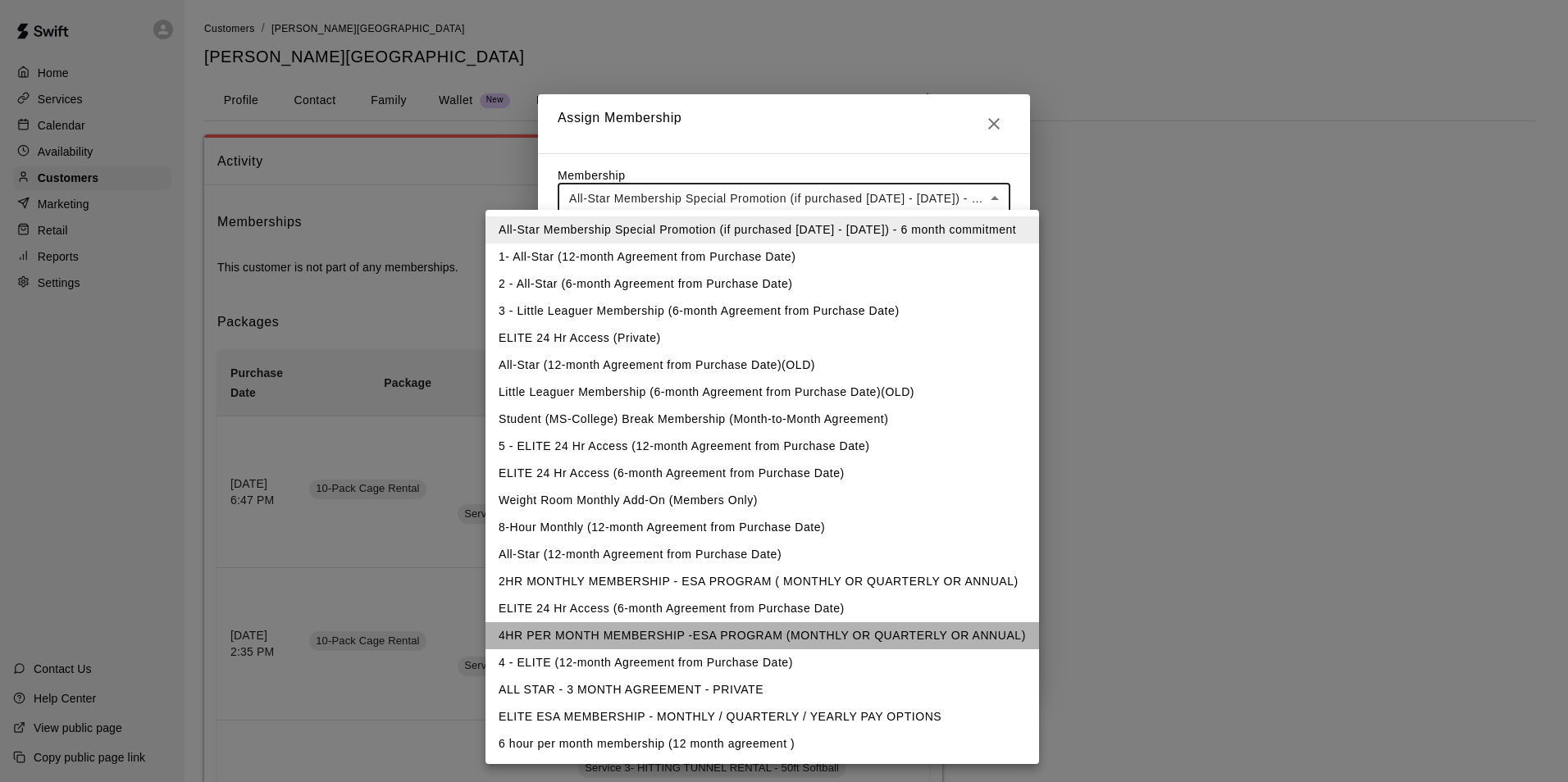
click at [748, 636] on li "4HR PER MONTH MEMBERSHIP -ESA PROGRAM (MONTHLY OR QUARTERLY OR ANNUAL)" at bounding box center [762, 635] width 554 height 27
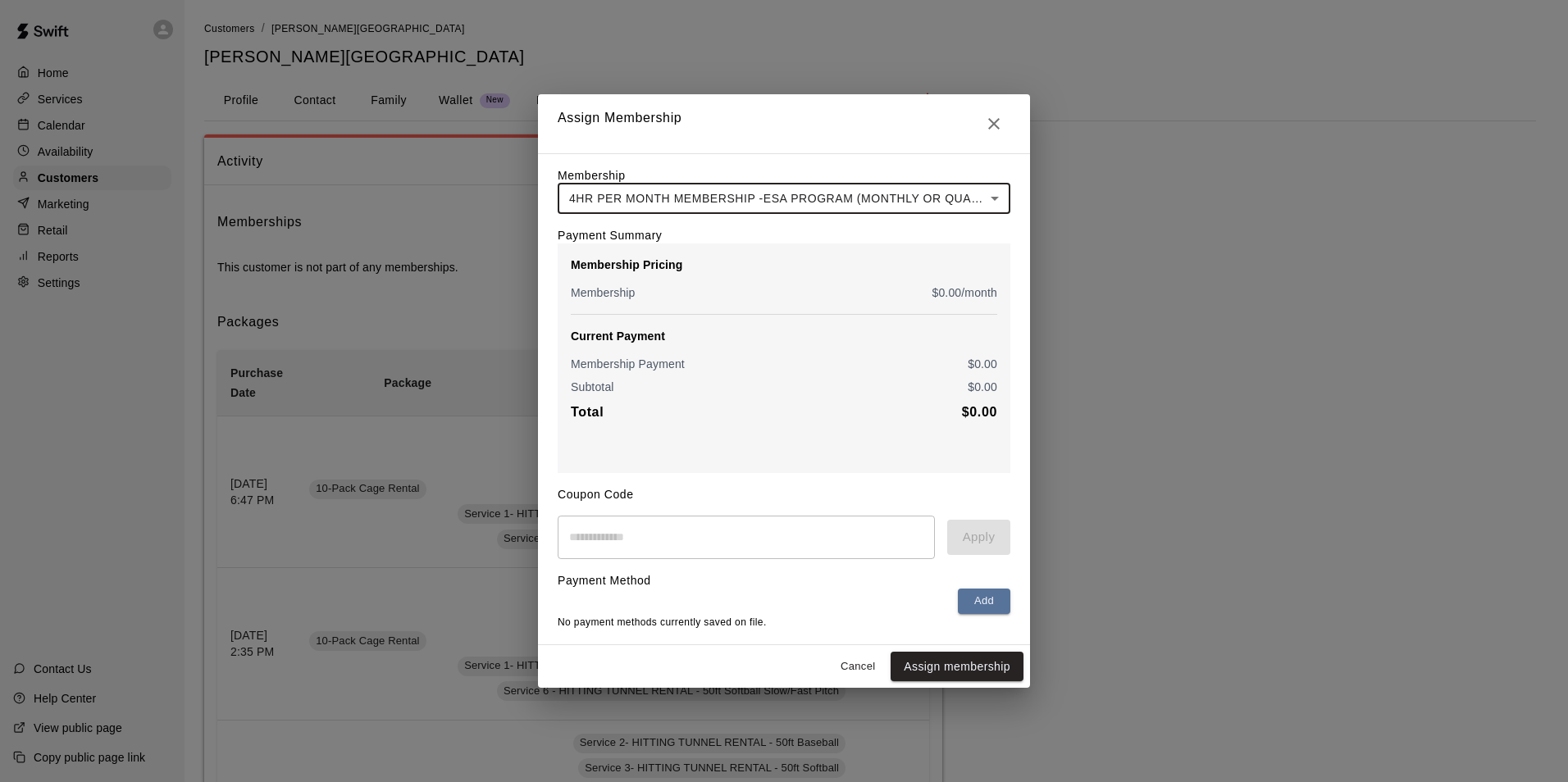
click at [992, 120] on icon "Close" at bounding box center [993, 123] width 11 height 11
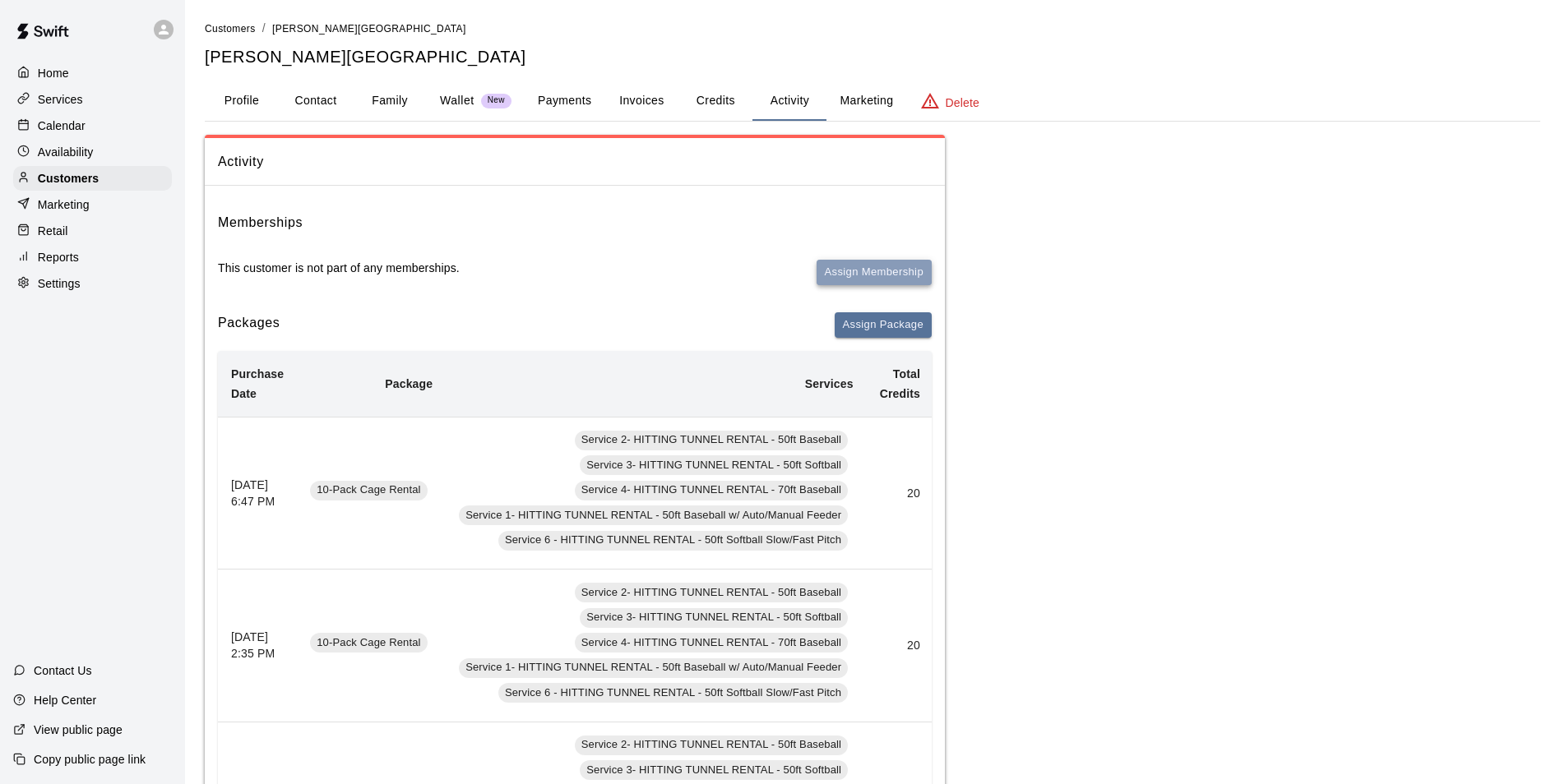
click at [903, 278] on button "Assign Membership" at bounding box center [873, 272] width 115 height 25
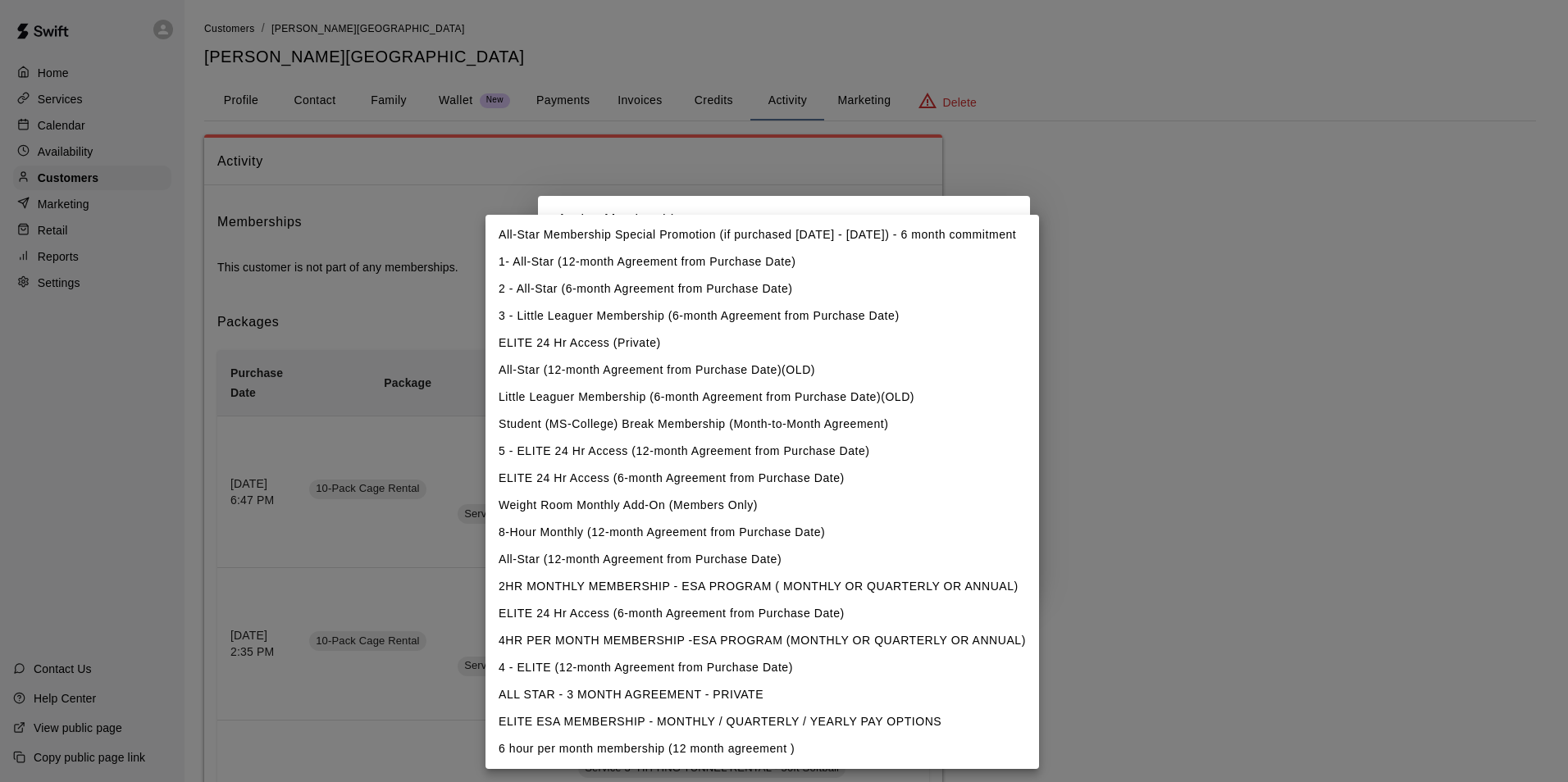
click at [858, 633] on li "4HR PER MONTH MEMBERSHIP -ESA PROGRAM (MONTHLY OR QUARTERLY OR ANNUAL)" at bounding box center [762, 640] width 554 height 27
type input "**********"
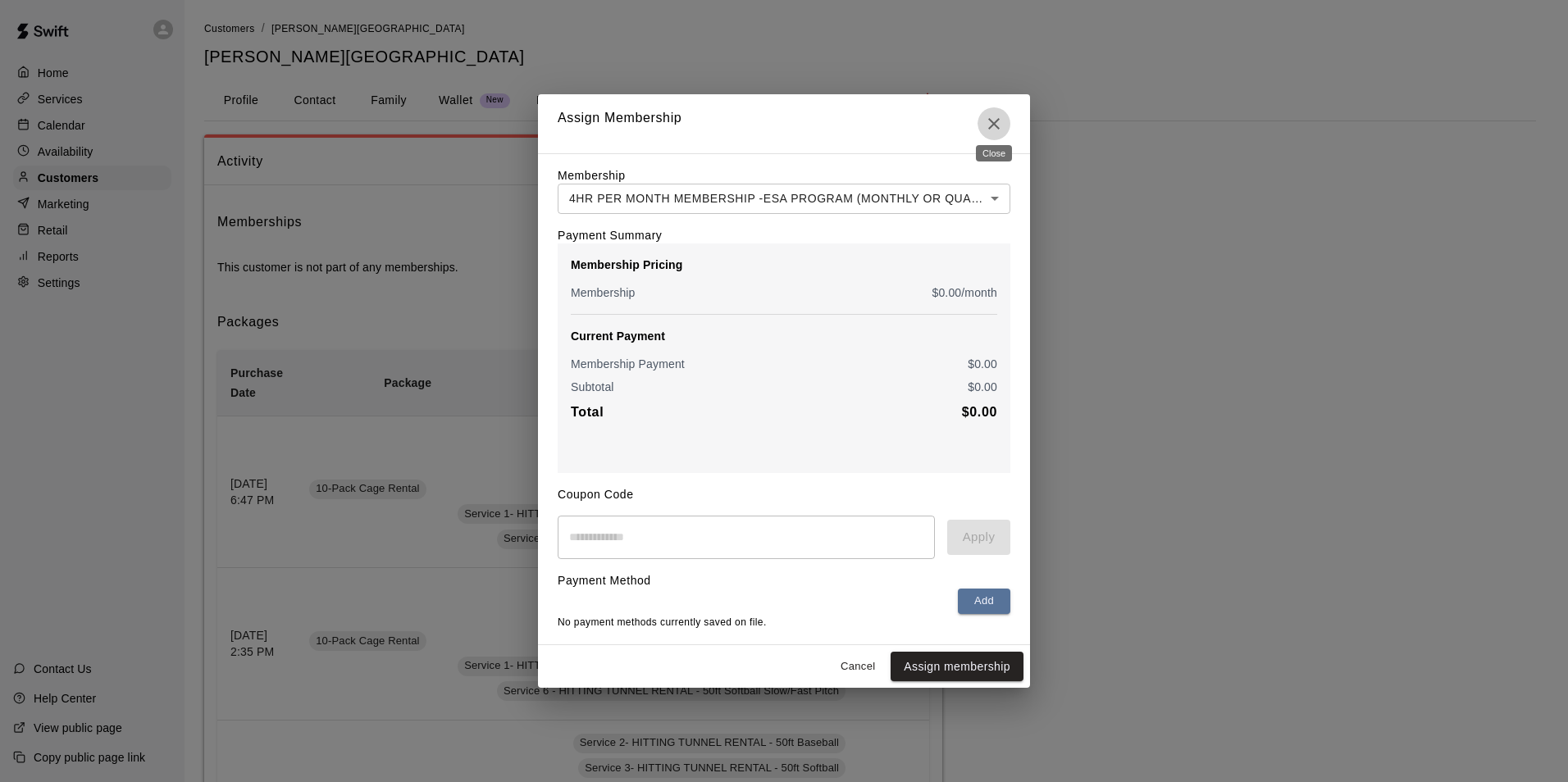
click at [992, 122] on icon "Close" at bounding box center [993, 123] width 19 height 19
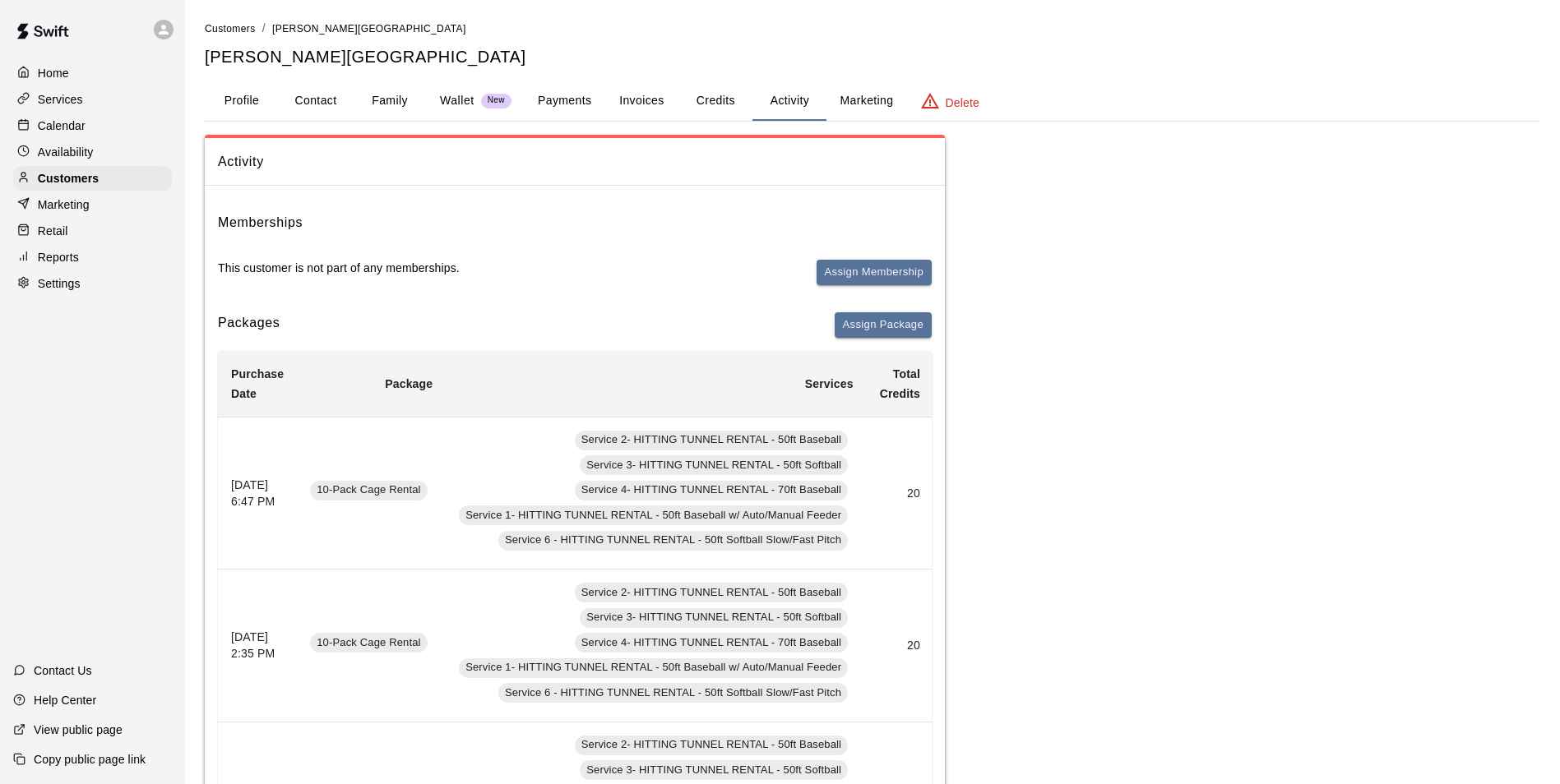
drag, startPoint x: 119, startPoint y: 125, endPoint x: 141, endPoint y: 111, distance: 26.1
click at [119, 125] on div "Calendar" at bounding box center [92, 126] width 159 height 25
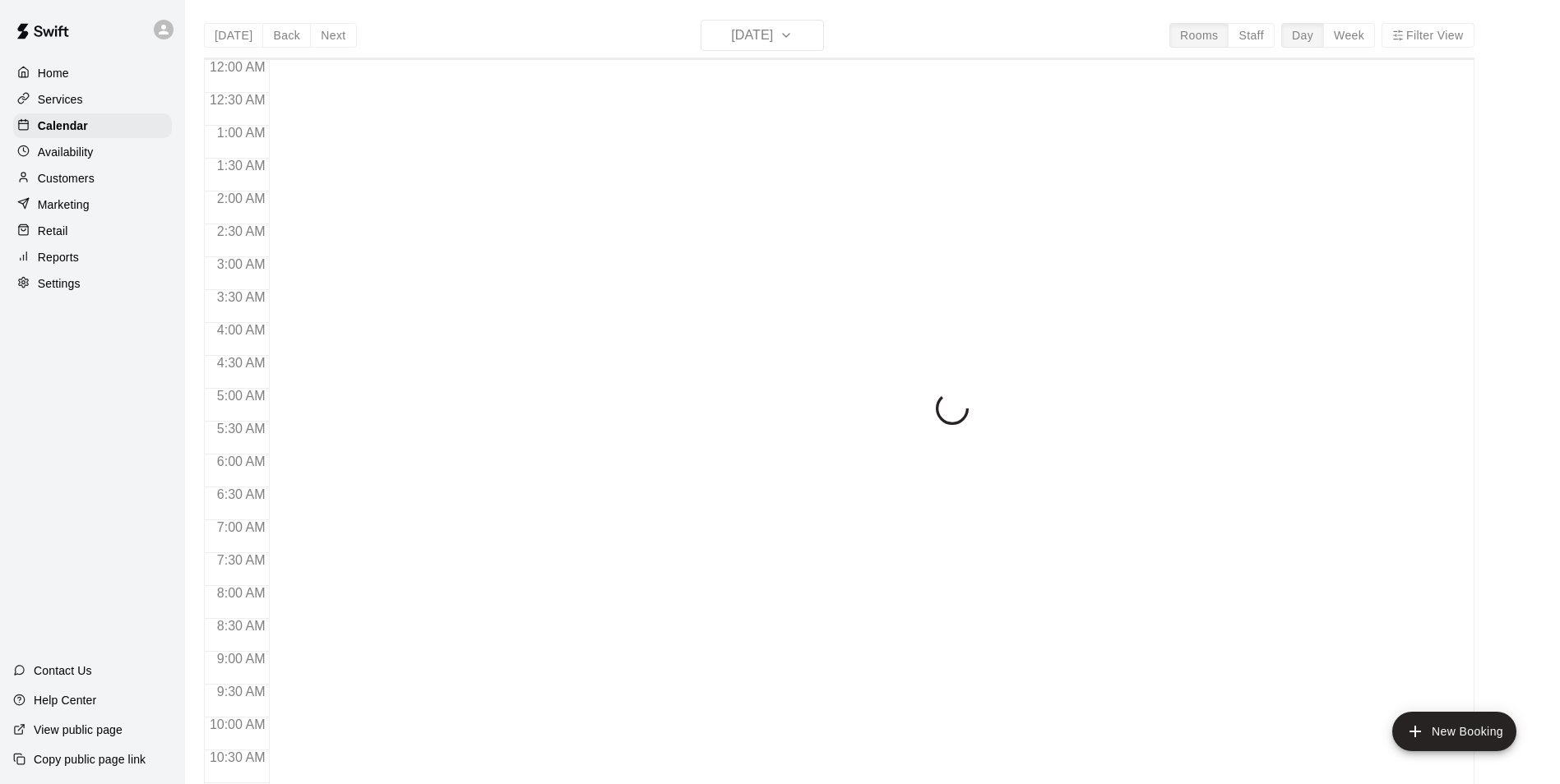
scroll to position [835, 0]
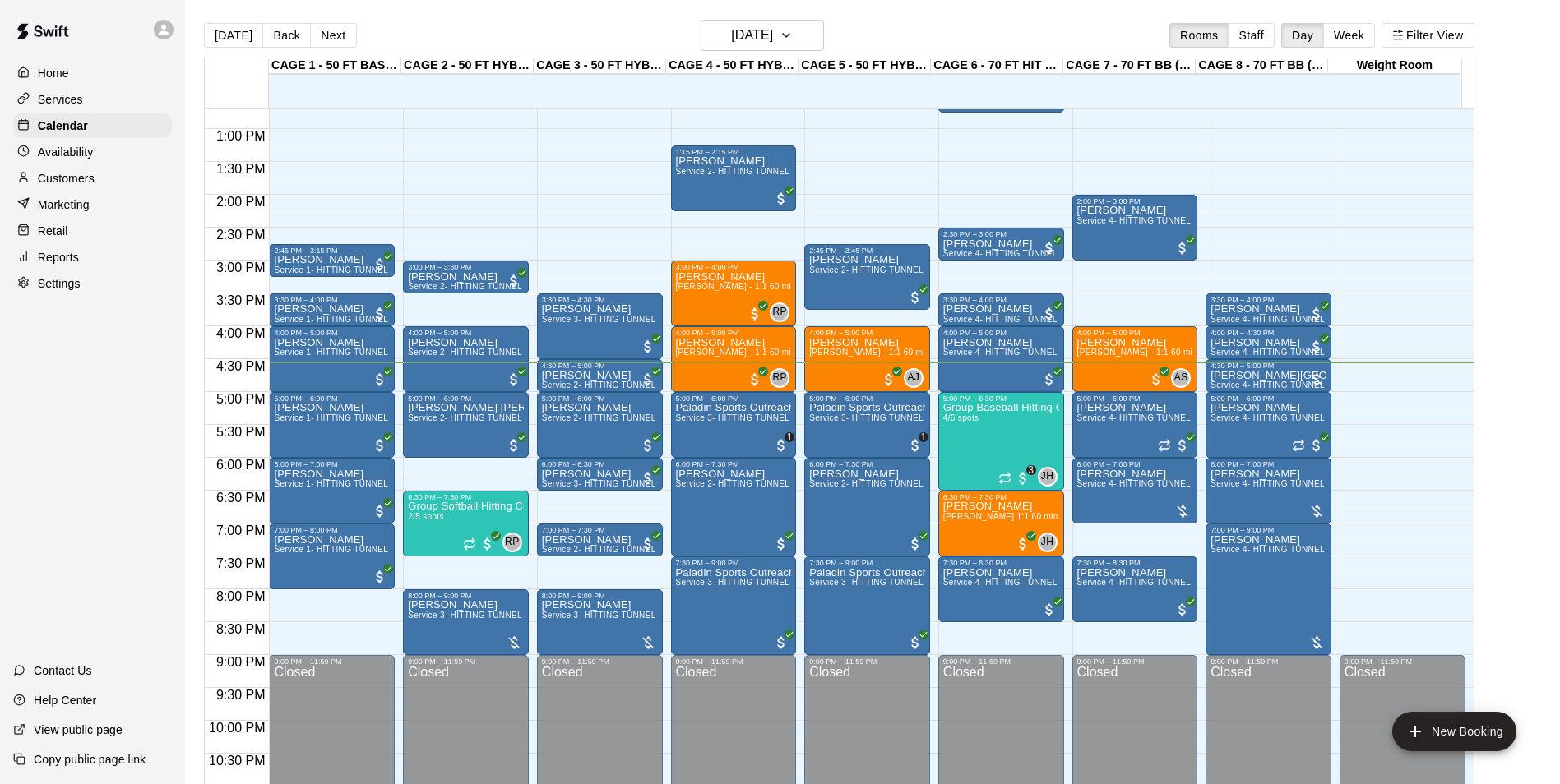
click at [342, 34] on button "Next" at bounding box center [333, 35] width 46 height 25
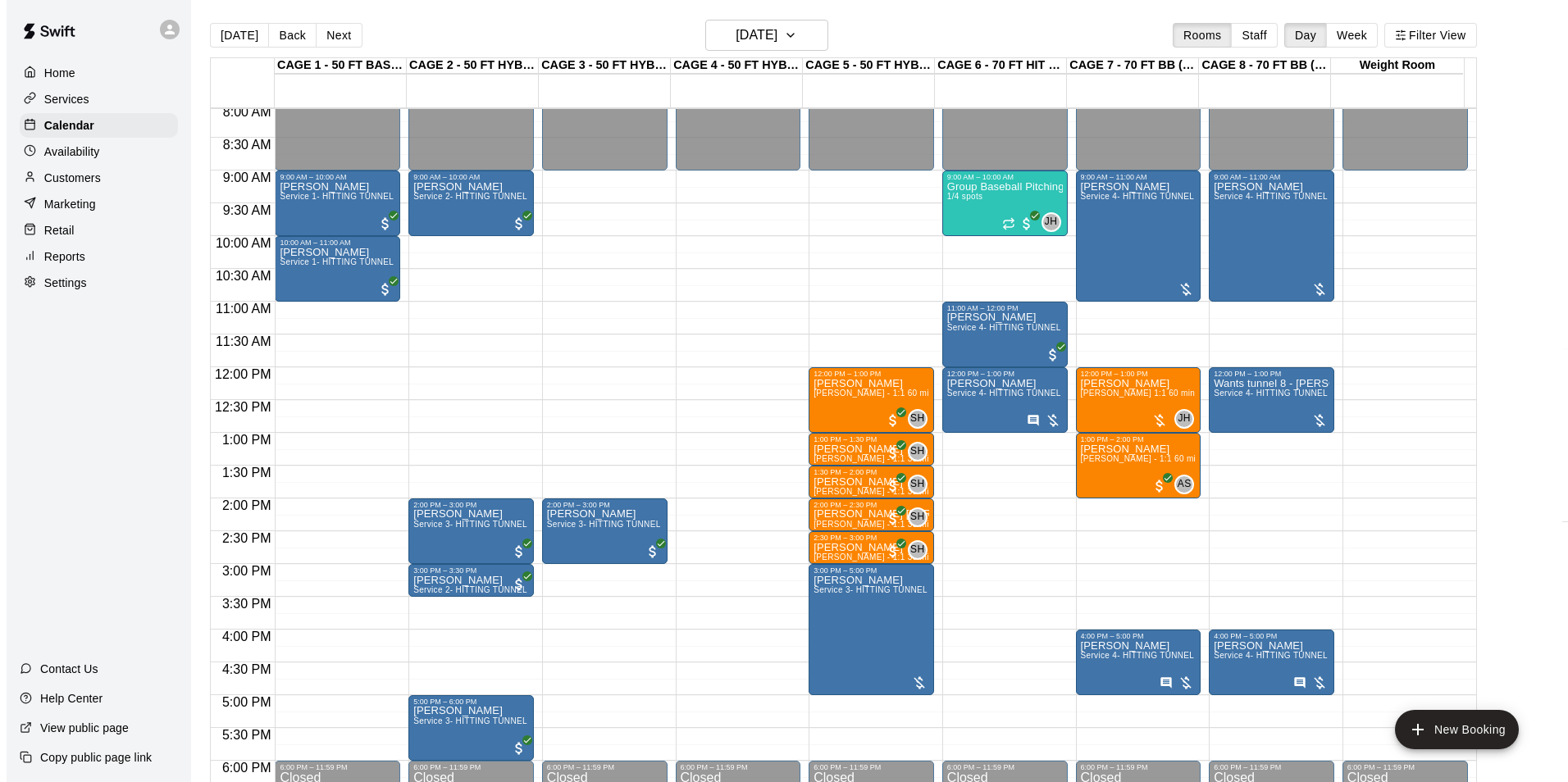
scroll to position [505, 0]
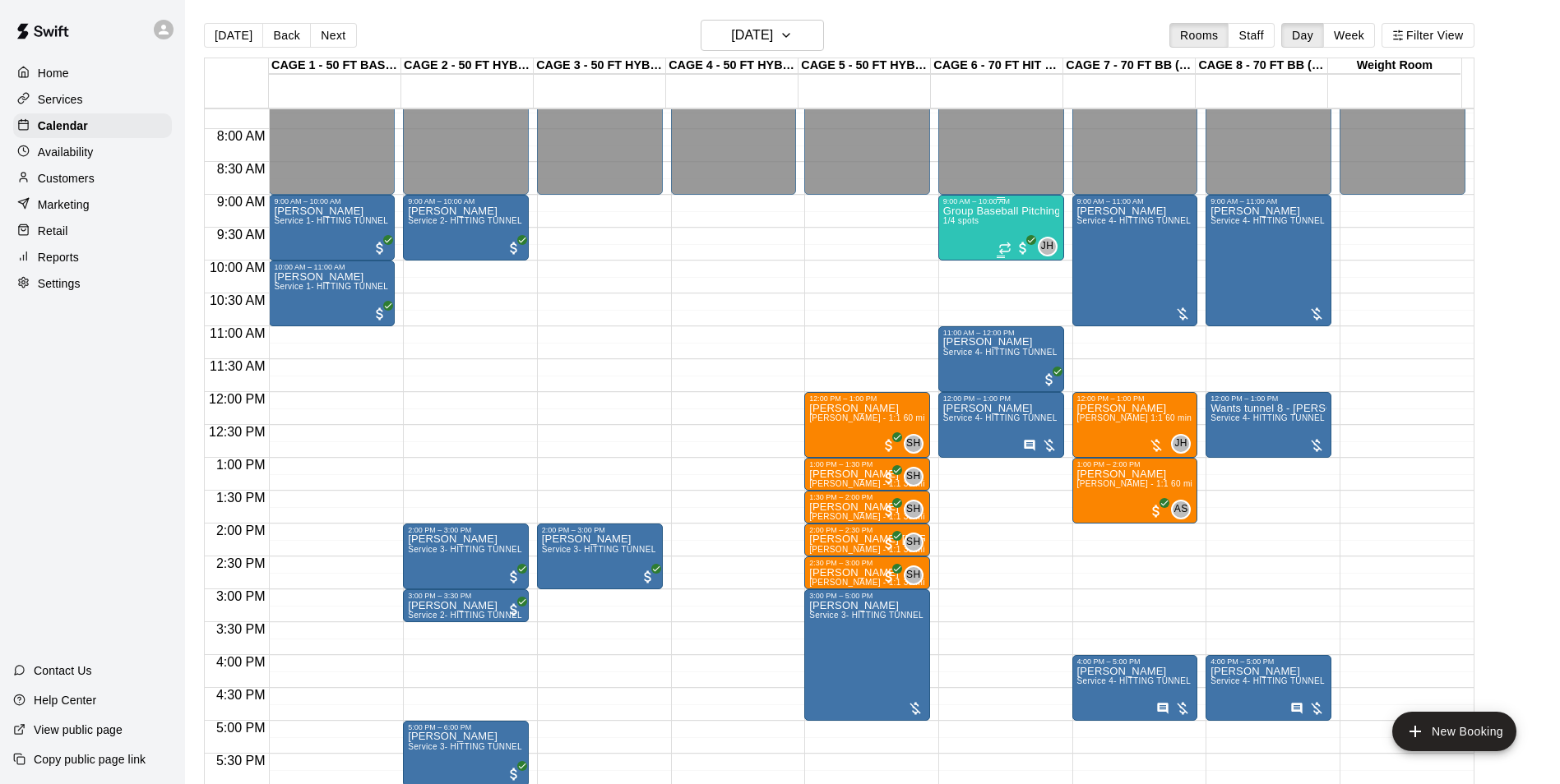
click at [986, 241] on div "Group Baseball Pitching - ages 9-12yrs old 1/4 spots" at bounding box center [1001, 597] width 116 height 784
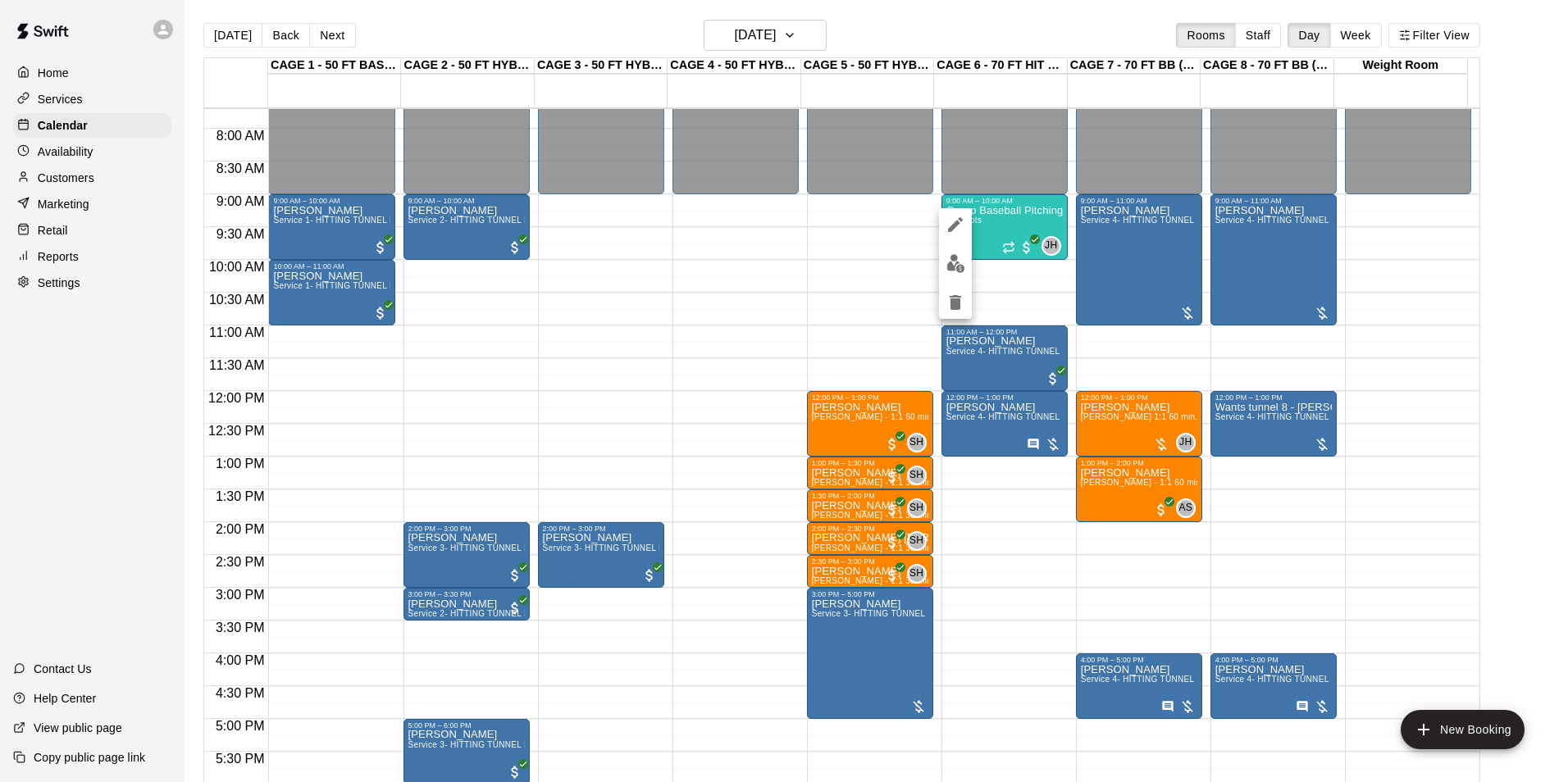
click at [955, 267] on img "edit" at bounding box center [956, 264] width 19 height 19
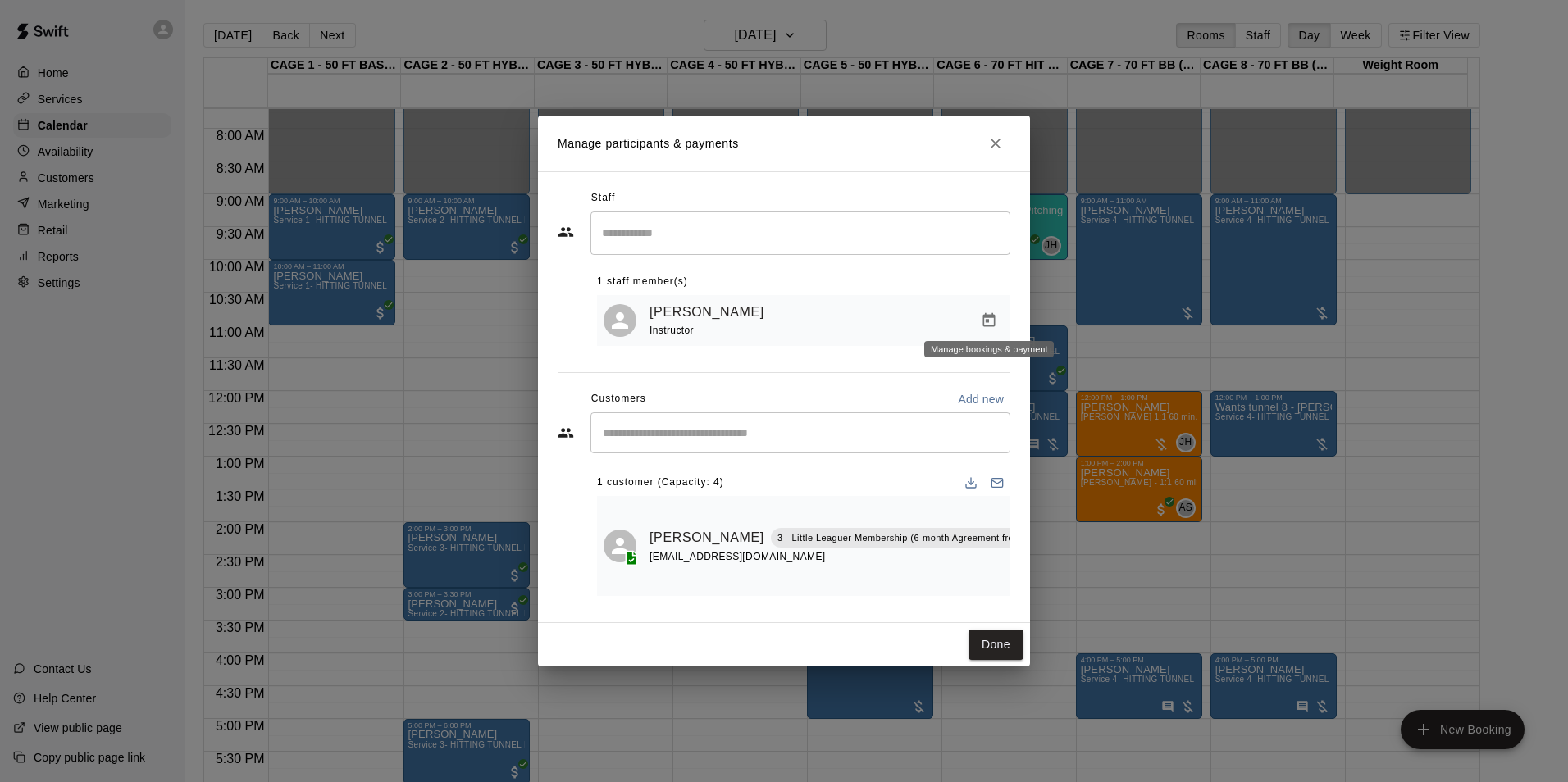
click at [982, 313] on icon "Manage bookings & payment" at bounding box center [988, 321] width 17 height 17
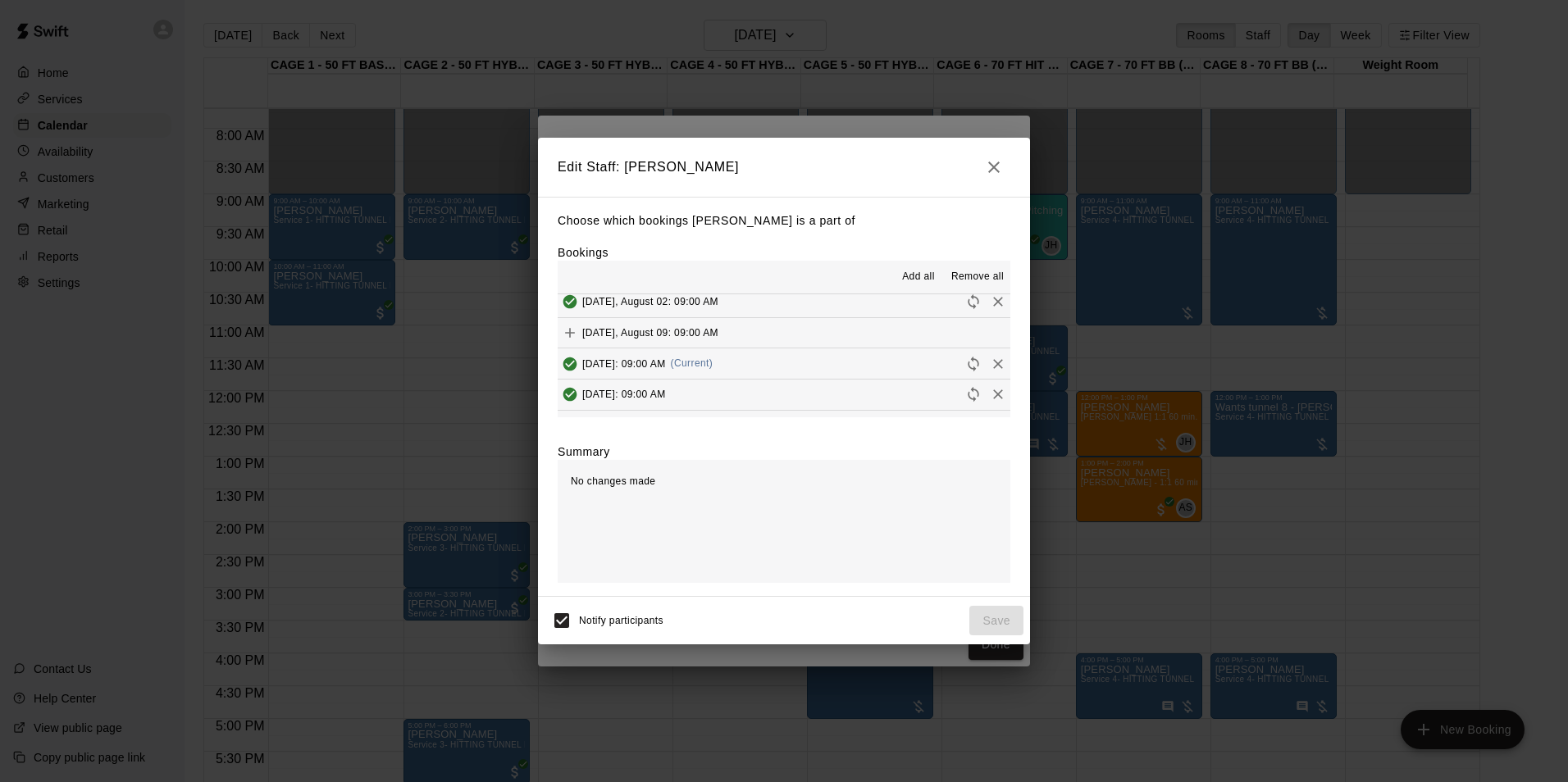
scroll to position [164, 0]
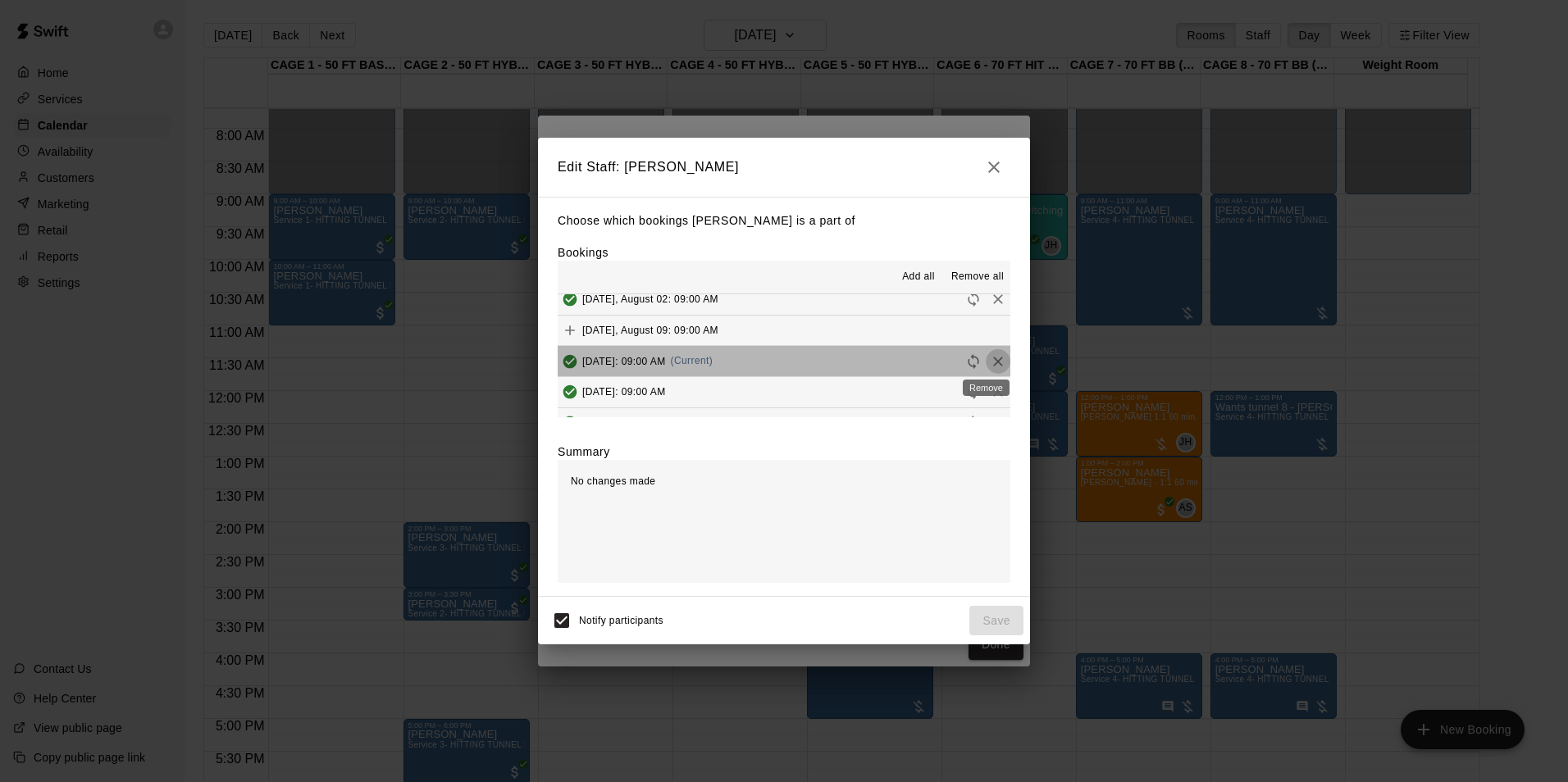
click at [990, 361] on icon "Remove" at bounding box center [998, 361] width 17 height 17
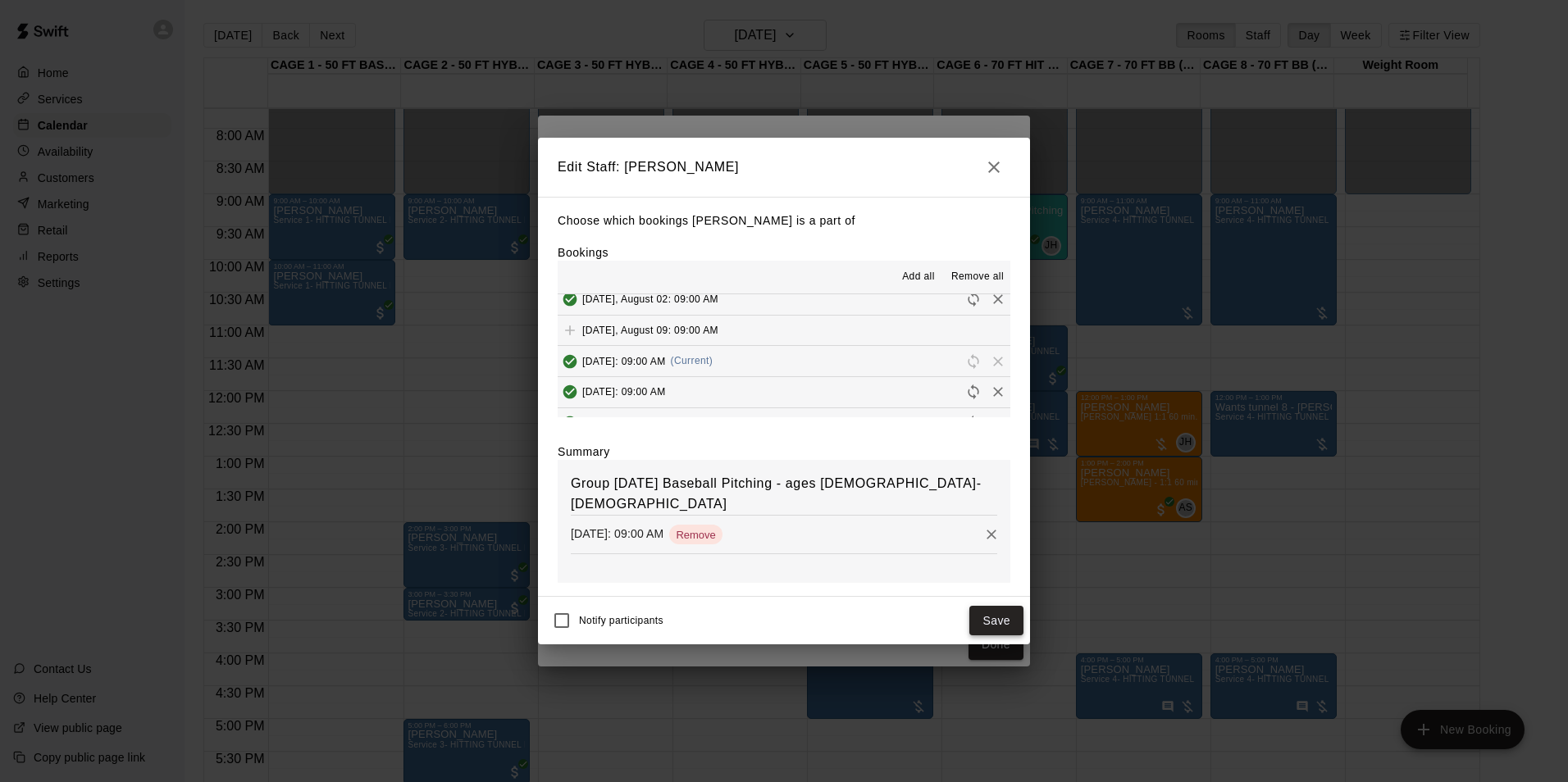
click at [994, 622] on button "Save" at bounding box center [996, 621] width 54 height 31
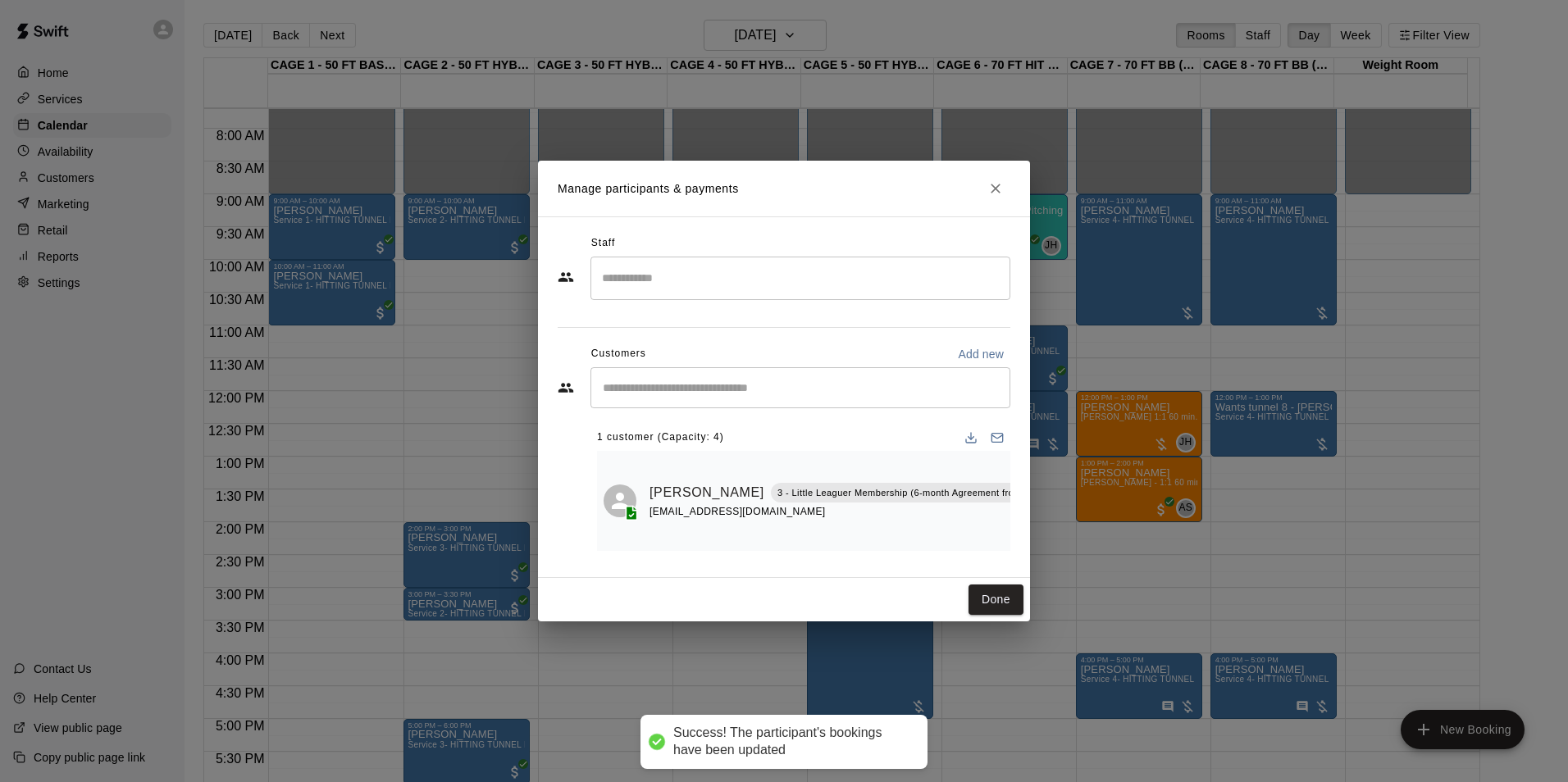
click at [741, 269] on input "Search staff" at bounding box center [800, 278] width 405 height 29
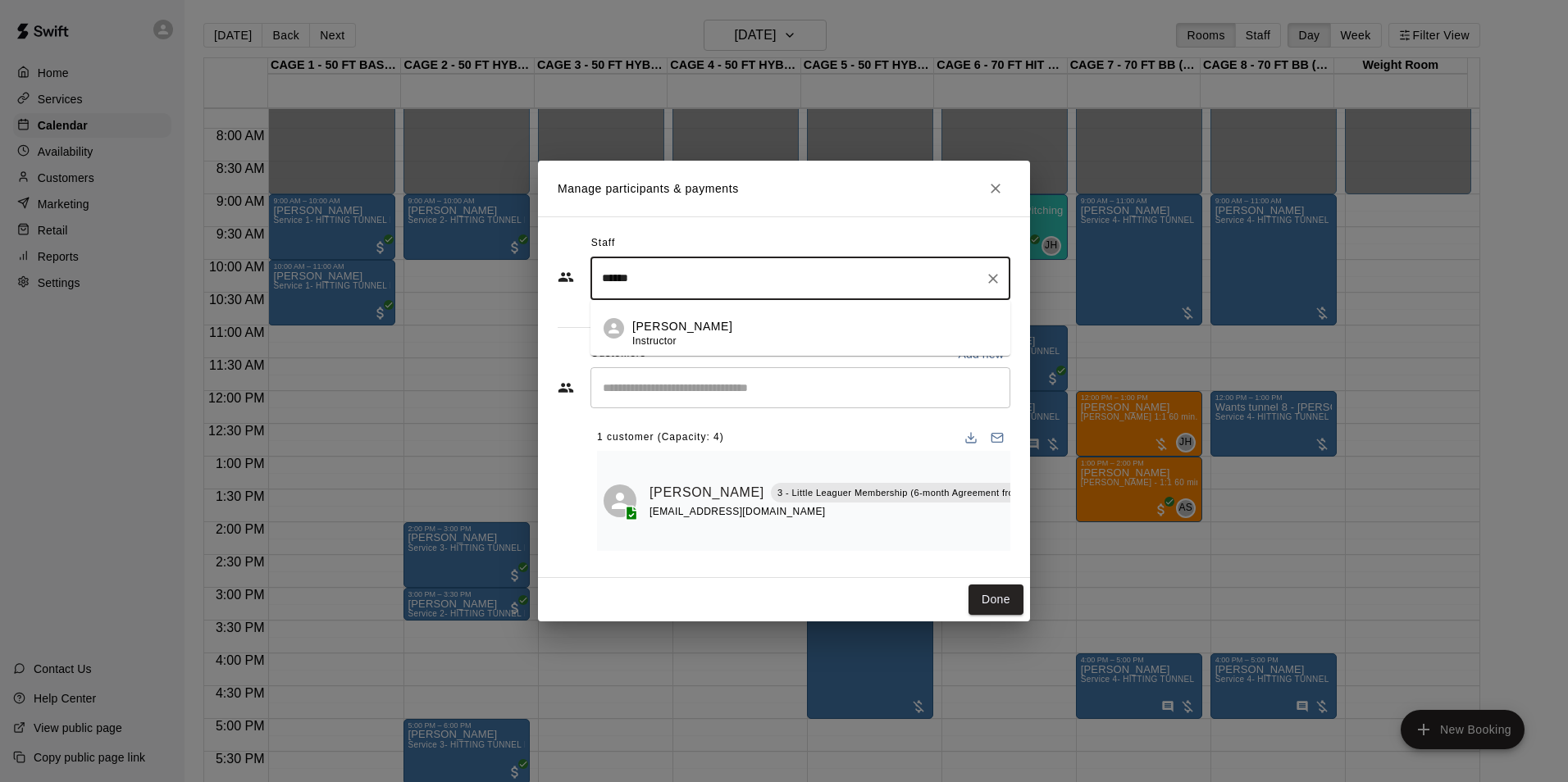
click at [735, 334] on div "Andrew Haley Instructor" at bounding box center [815, 334] width 365 height 32
type input "******"
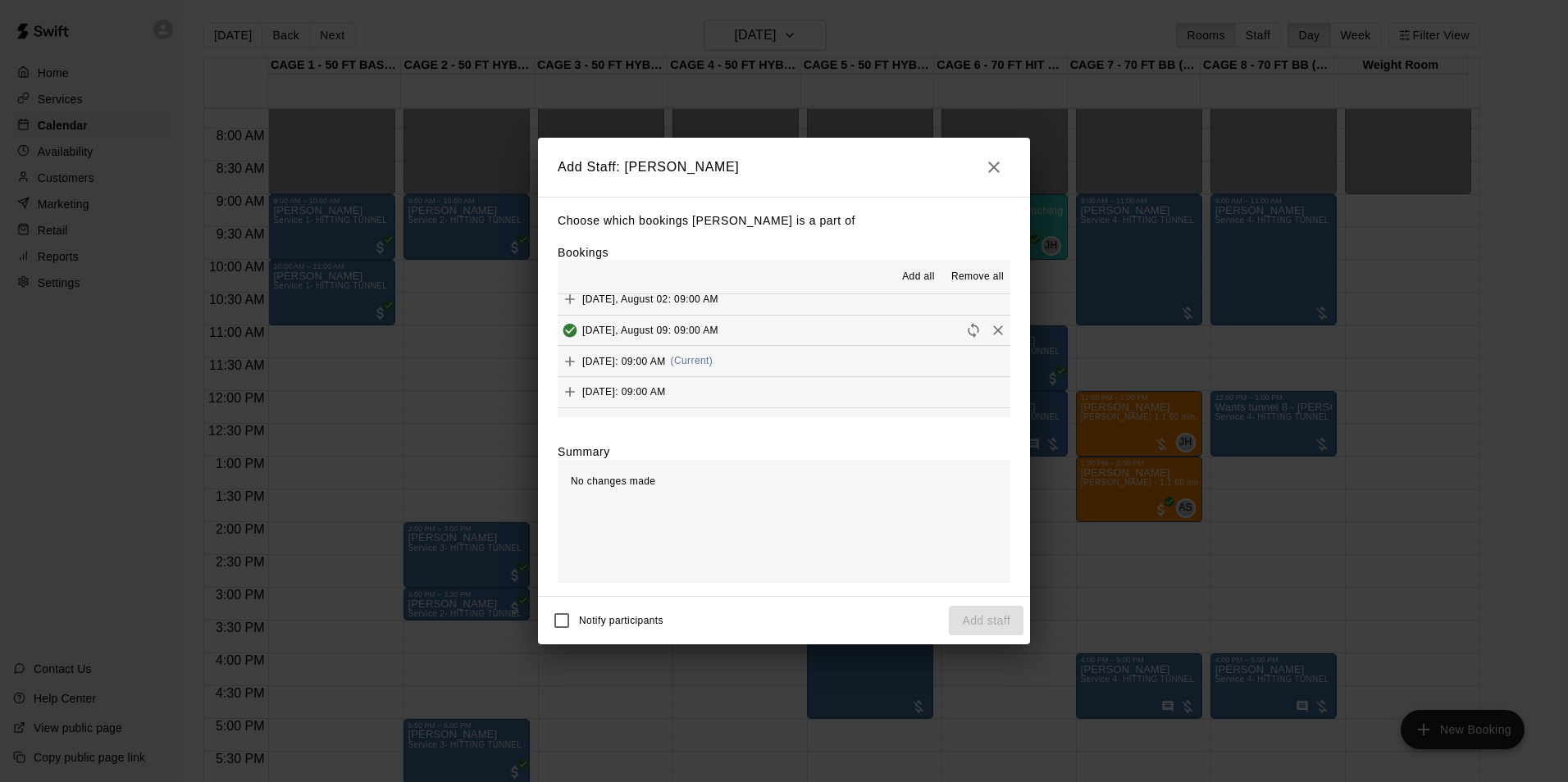
click at [842, 362] on button "Saturday, August 16: 09:00 AM (Current)" at bounding box center [783, 361] width 453 height 31
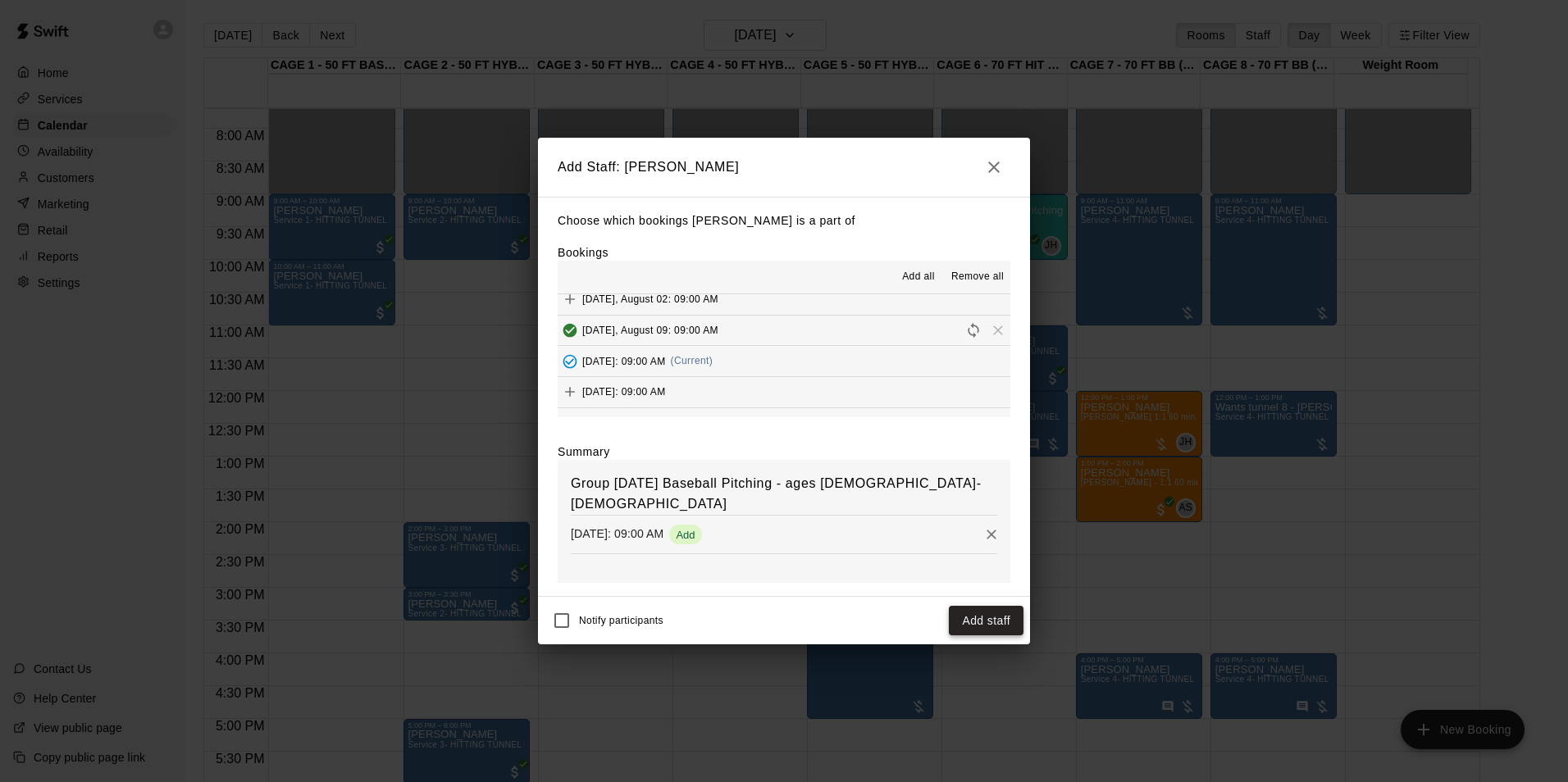
click at [967, 614] on button "Add staff" at bounding box center [985, 621] width 74 height 31
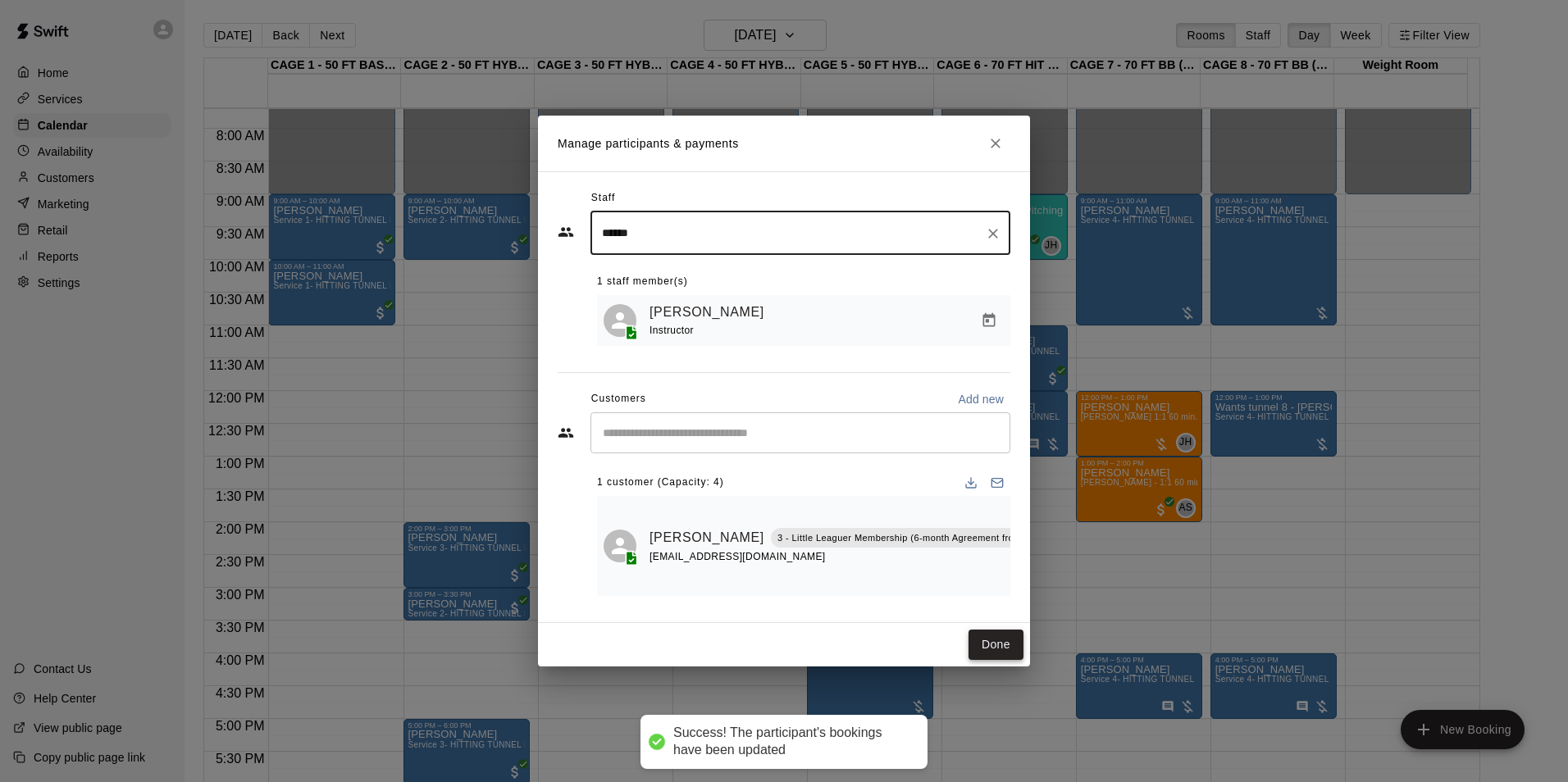
click at [1013, 658] on button "Done" at bounding box center [995, 645] width 55 height 31
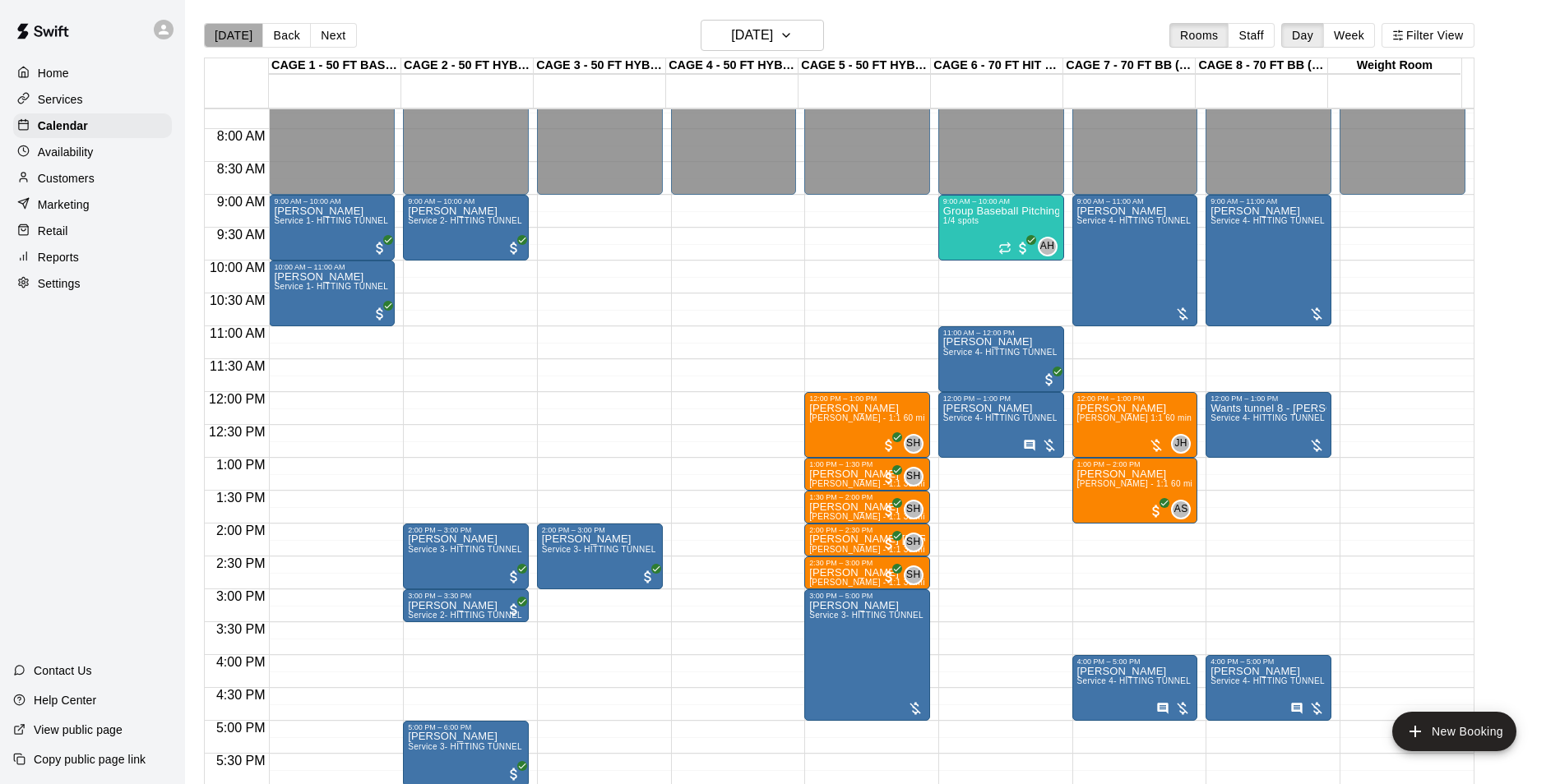
click at [253, 29] on button "[DATE]" at bounding box center [233, 35] width 59 height 25
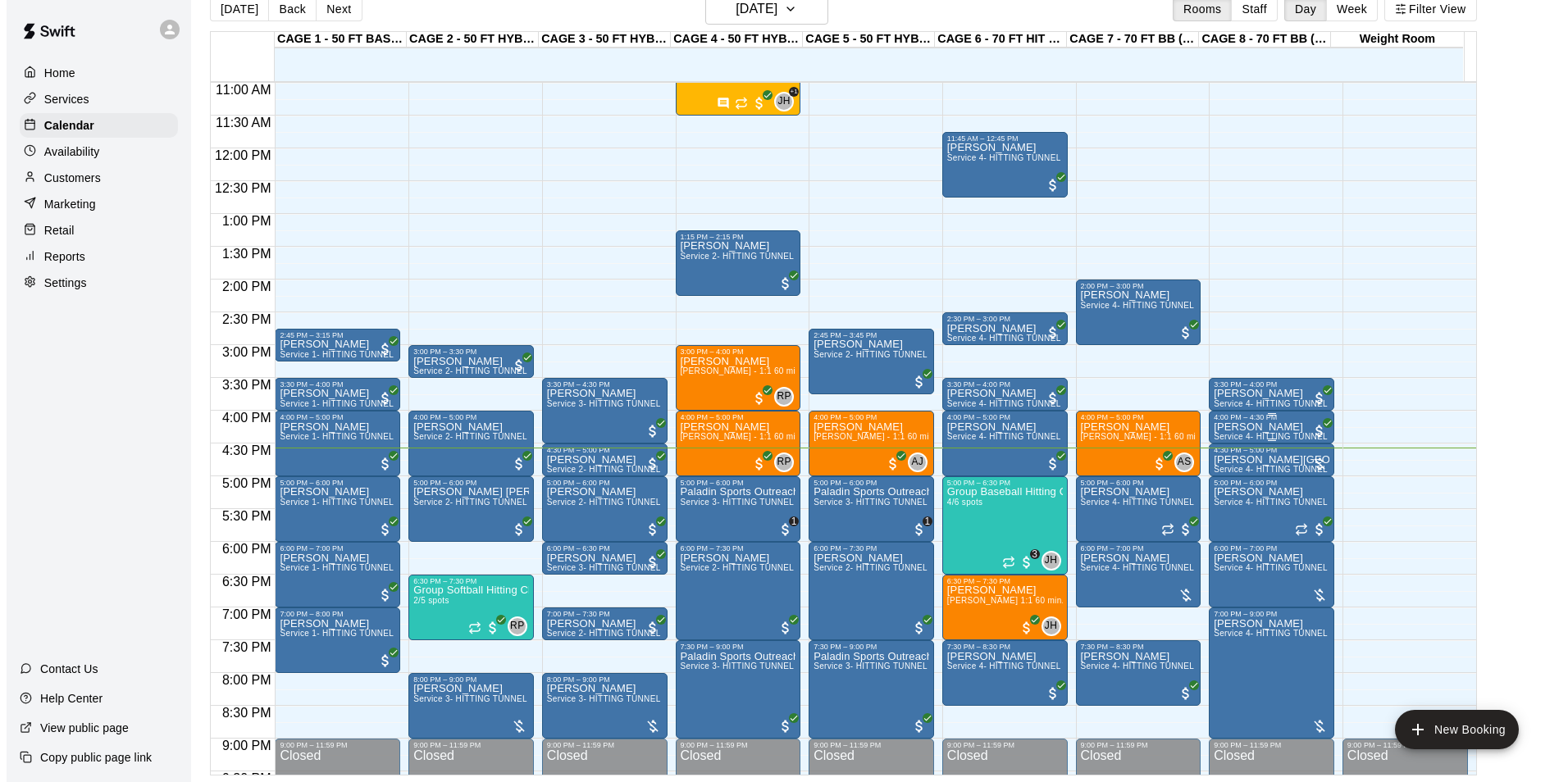
scroll to position [750, 0]
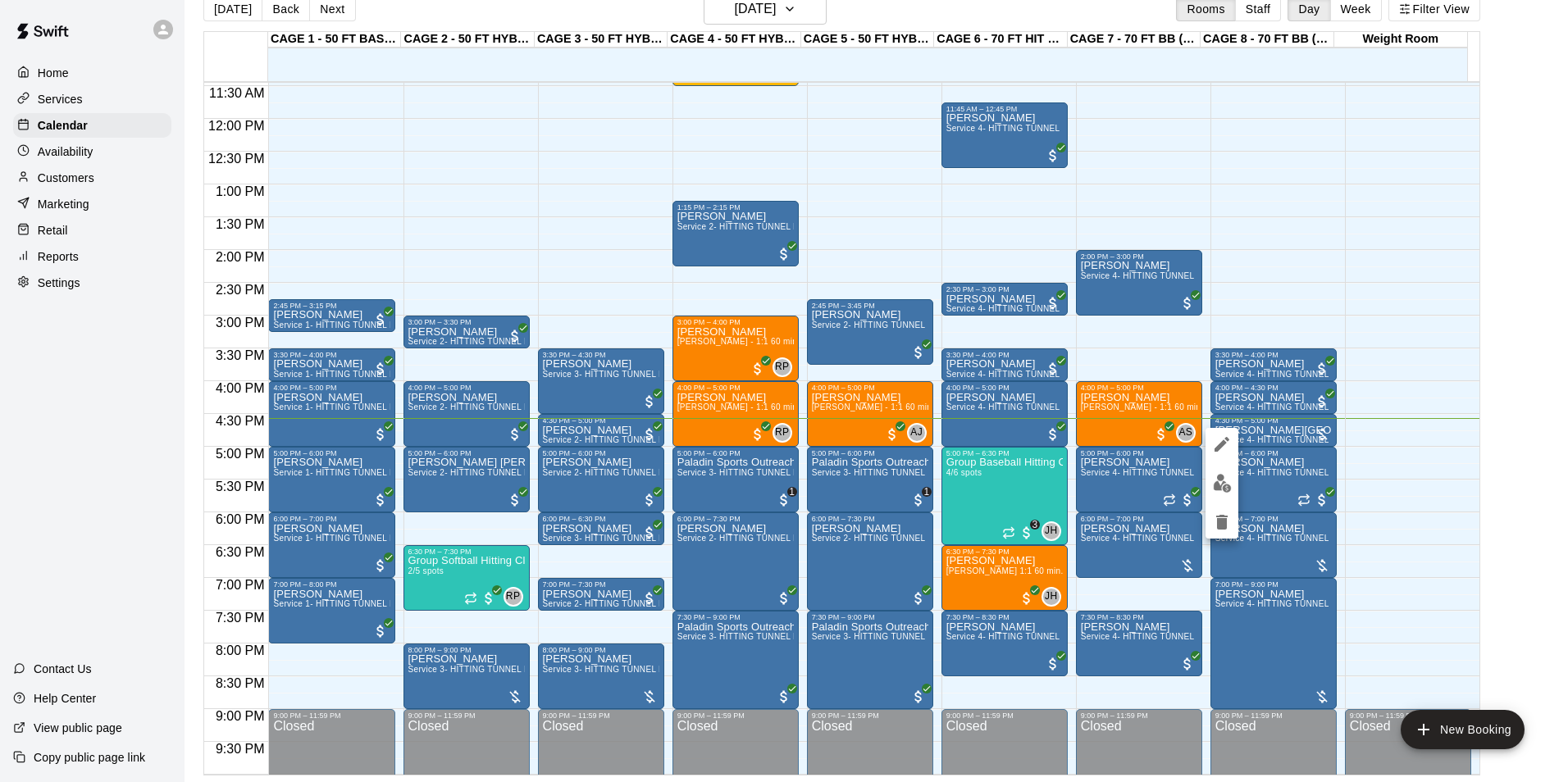
click at [1298, 433] on div at bounding box center [784, 391] width 1568 height 782
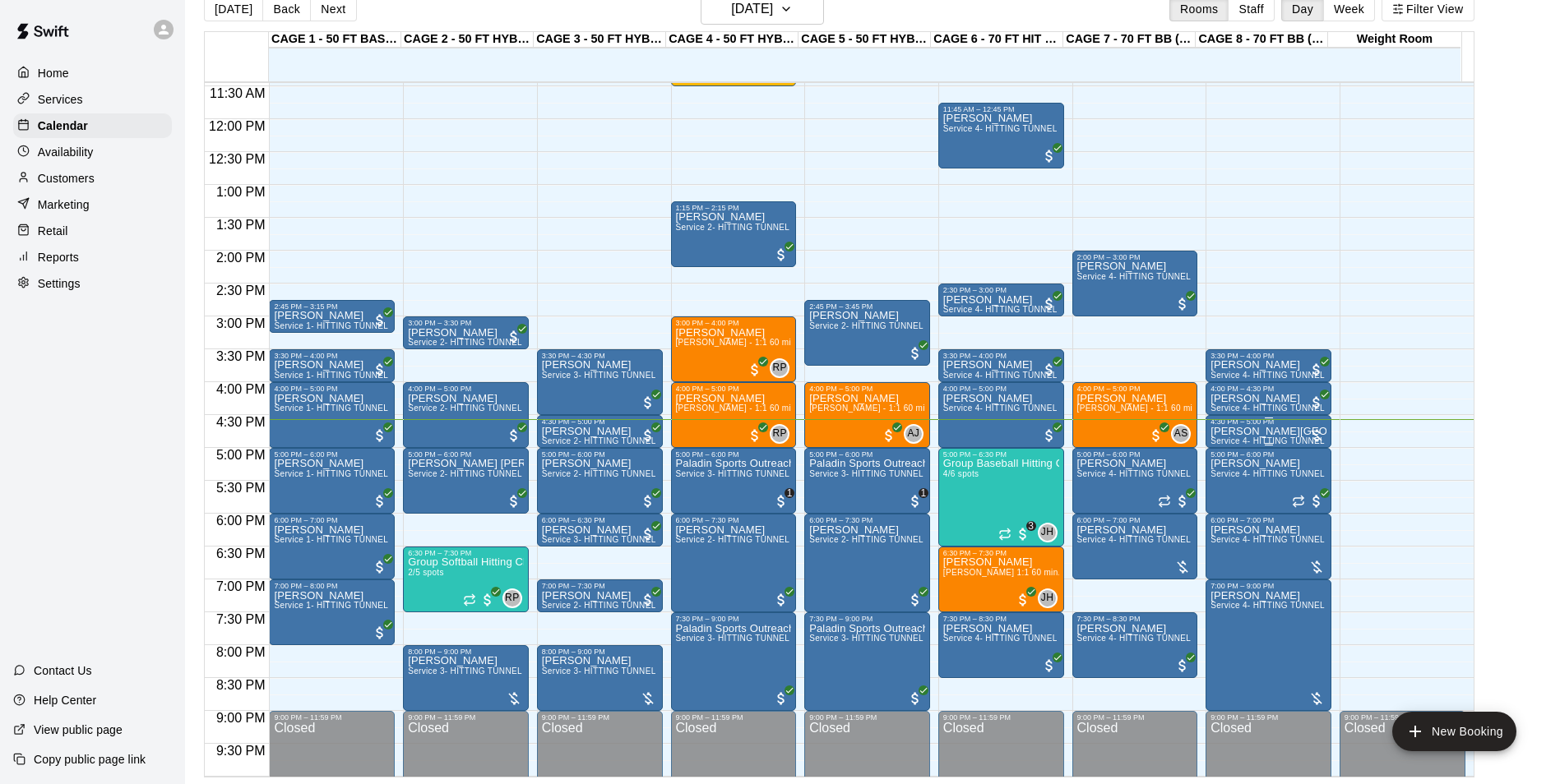
click at [1268, 442] on span "Service 4- HITTING TUNNEL RENTAL - 70ft Baseball" at bounding box center [1315, 441] width 209 height 9
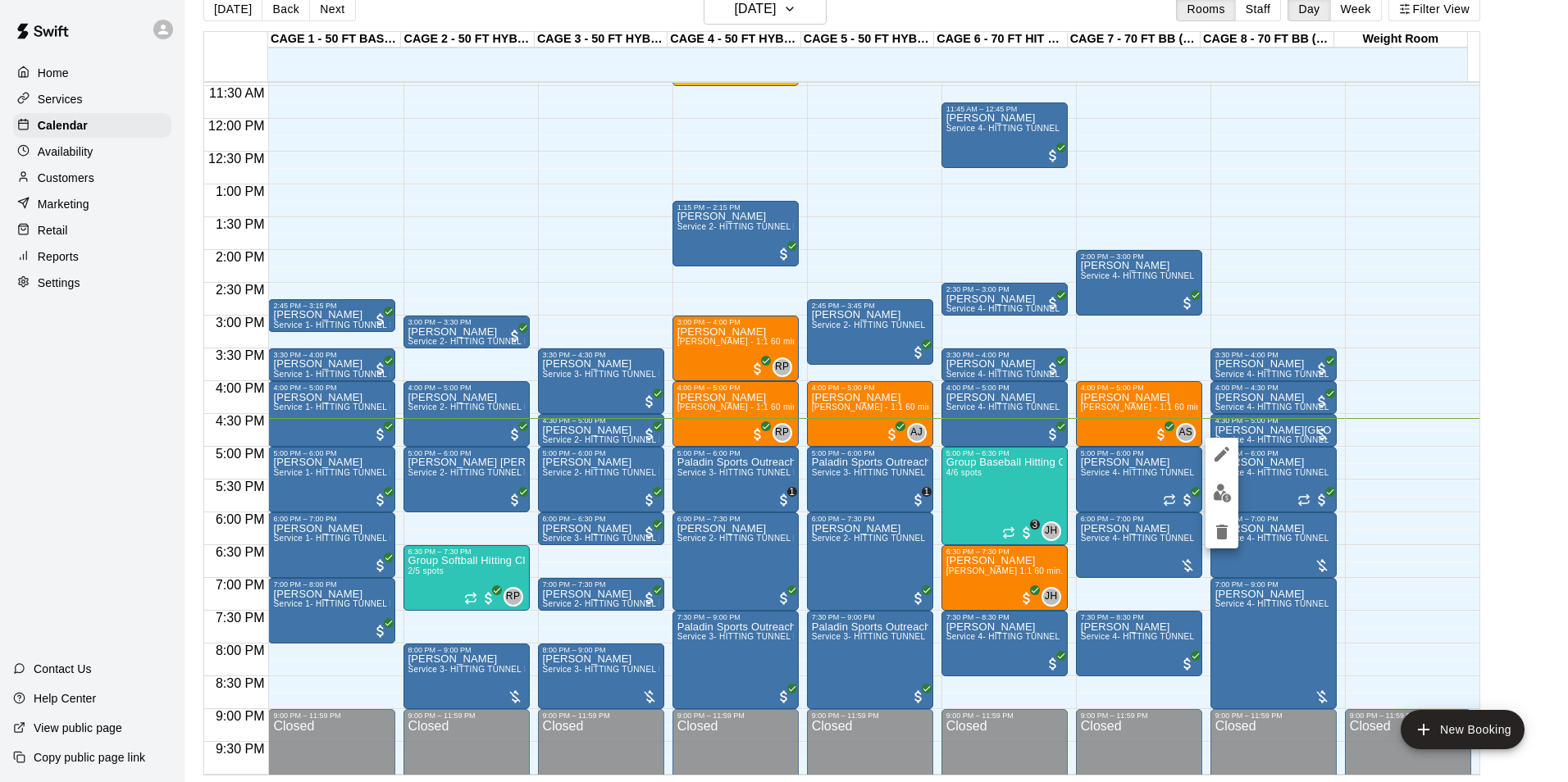
click at [1261, 445] on div at bounding box center [784, 391] width 1568 height 782
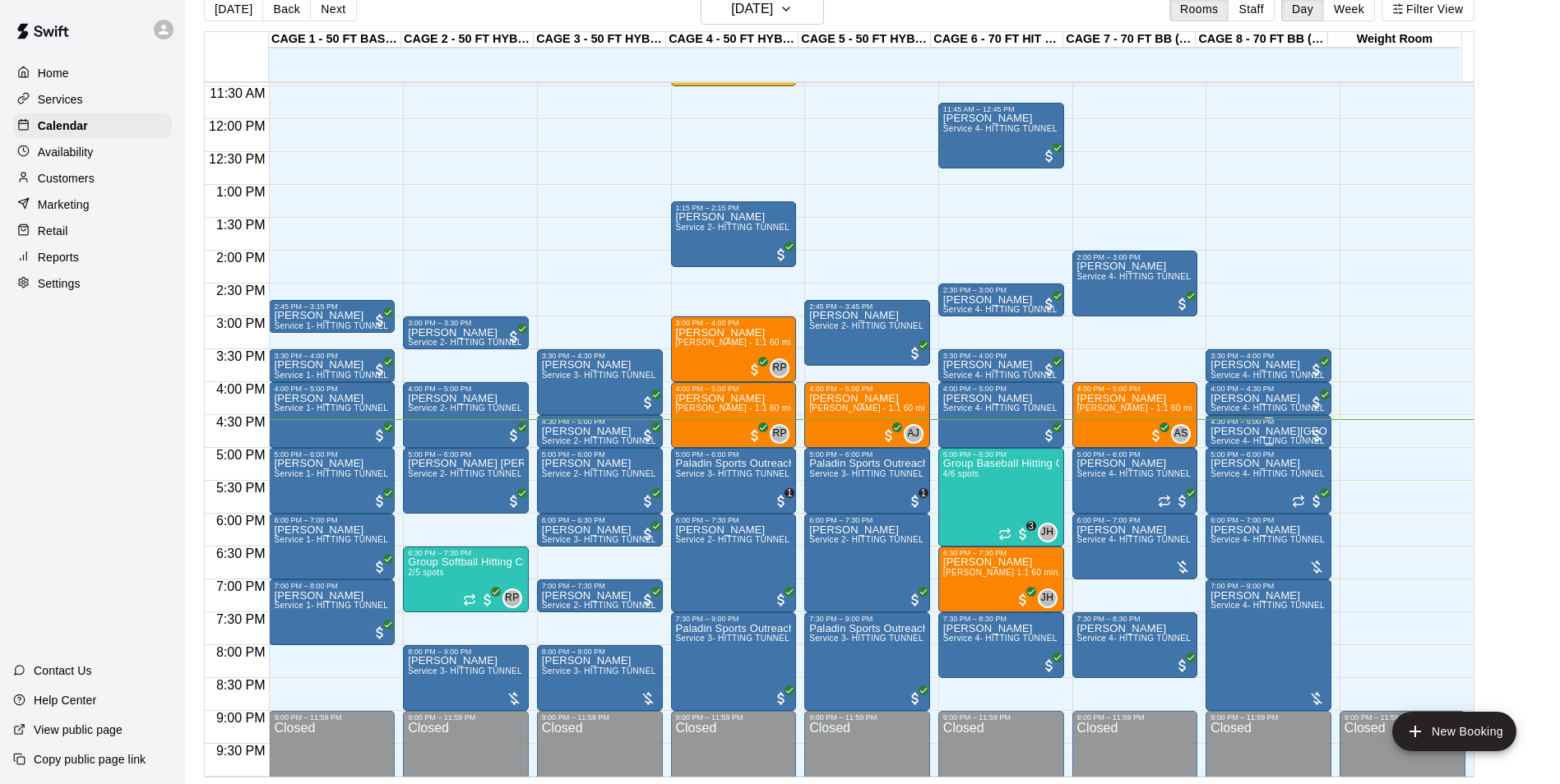
click at [1265, 442] on span "Service 4- HITTING TUNNEL RENTAL - 70ft Baseball" at bounding box center [1315, 441] width 209 height 9
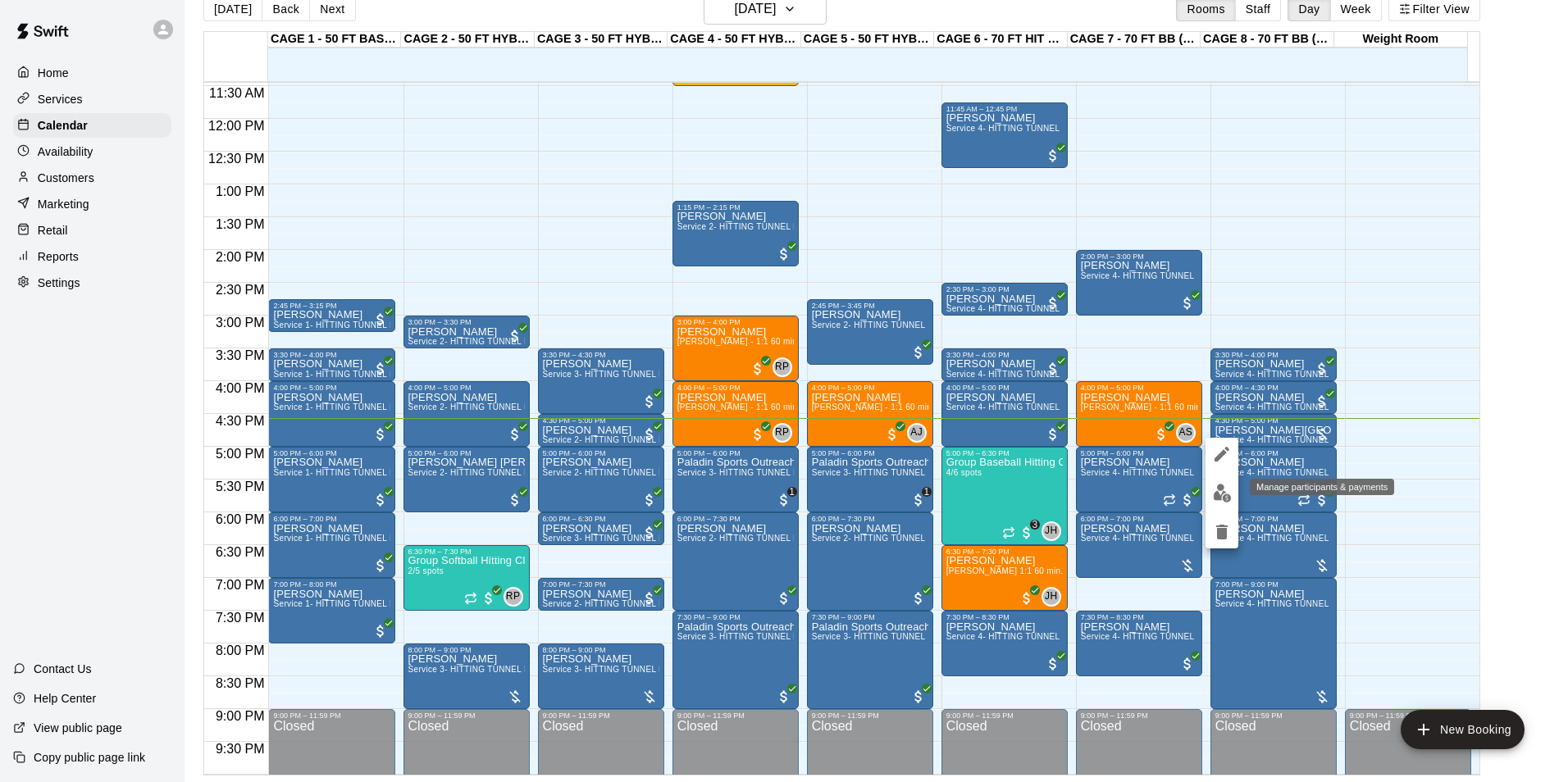
click at [1227, 479] on button "edit" at bounding box center [1221, 493] width 32 height 32
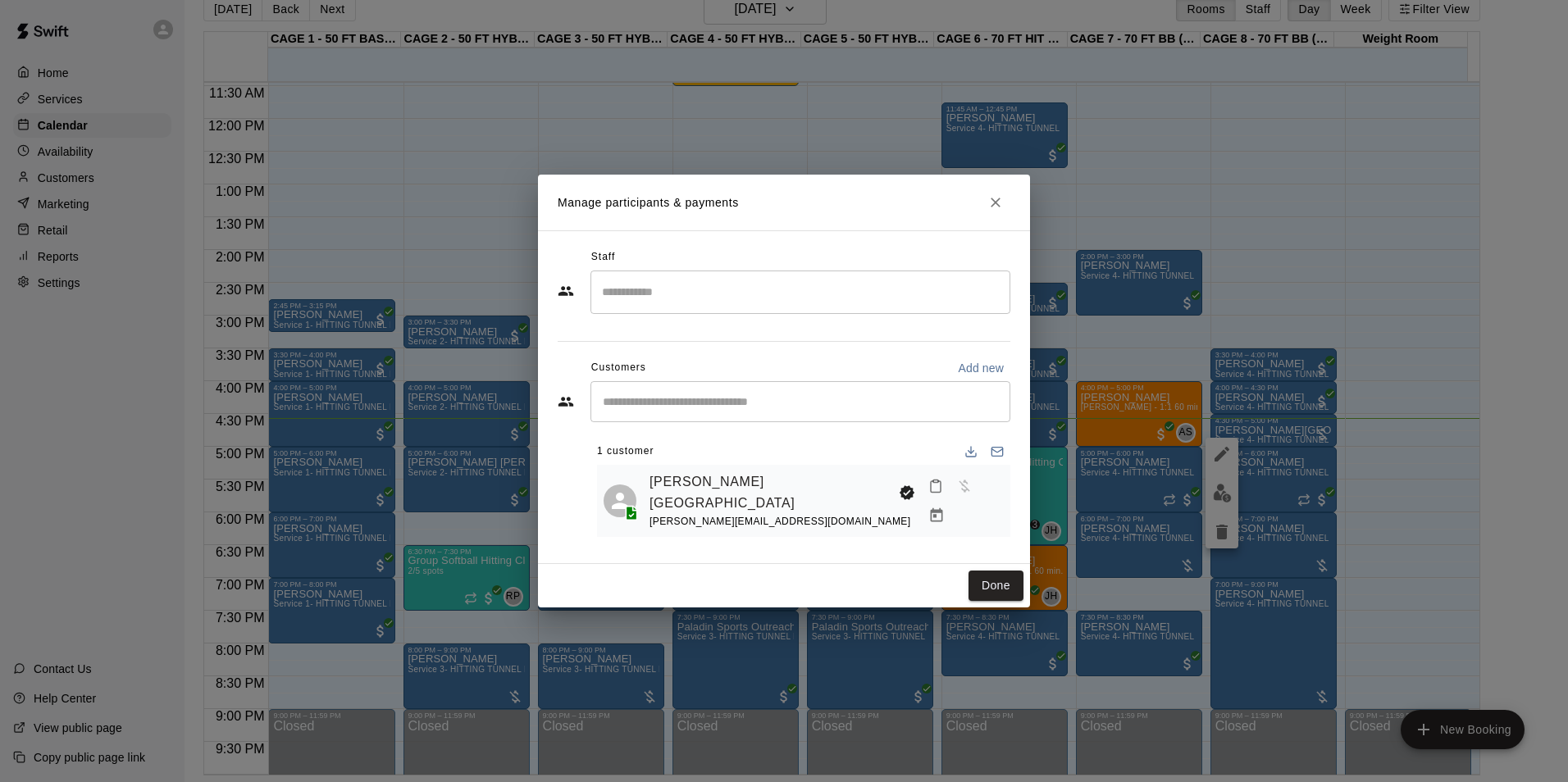
click at [951, 501] on button "Manage bookings & payment" at bounding box center [936, 516] width 30 height 30
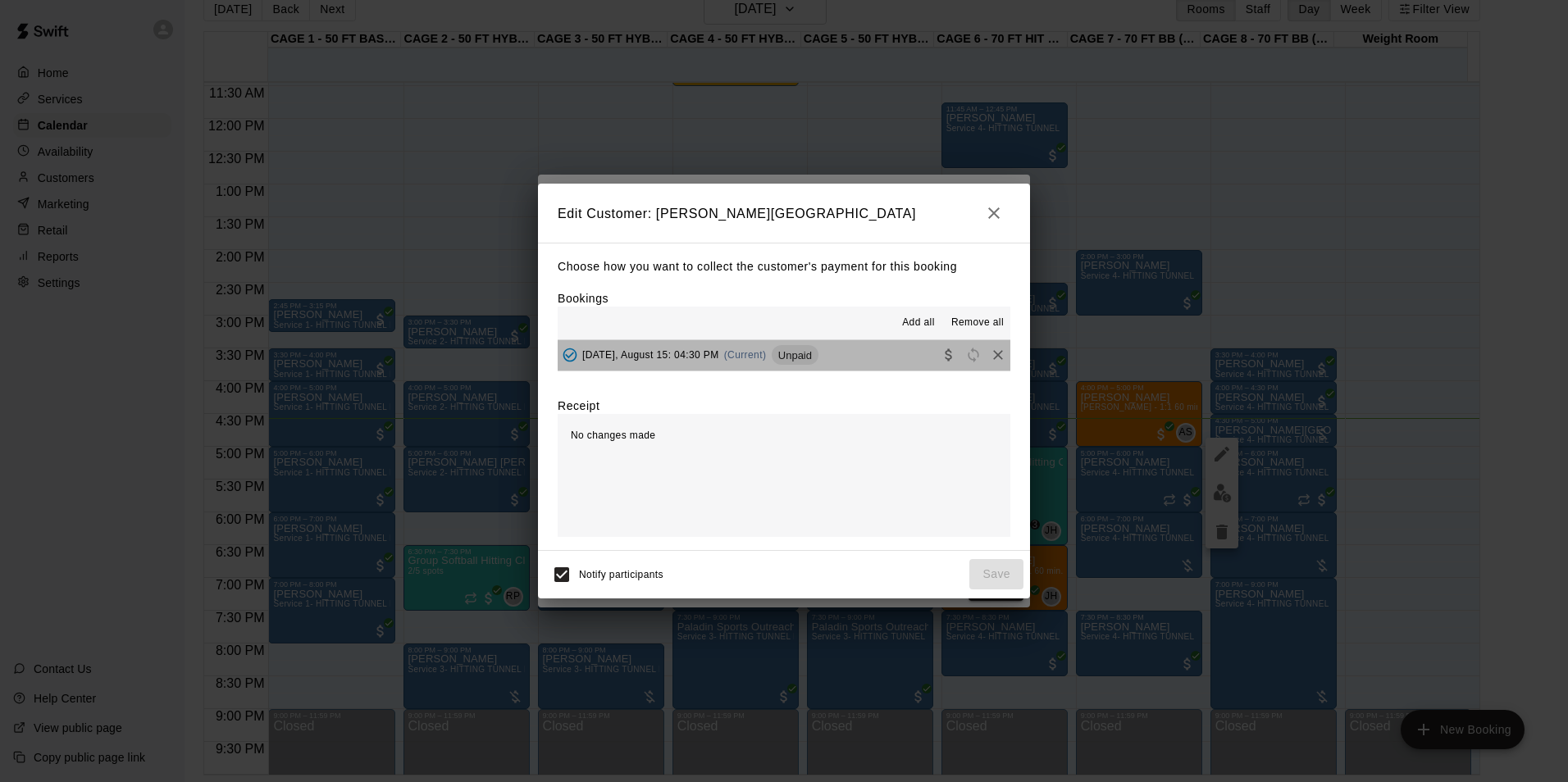
click at [879, 363] on button "Friday, August 15: 04:30 PM (Current) Unpaid" at bounding box center [783, 355] width 453 height 31
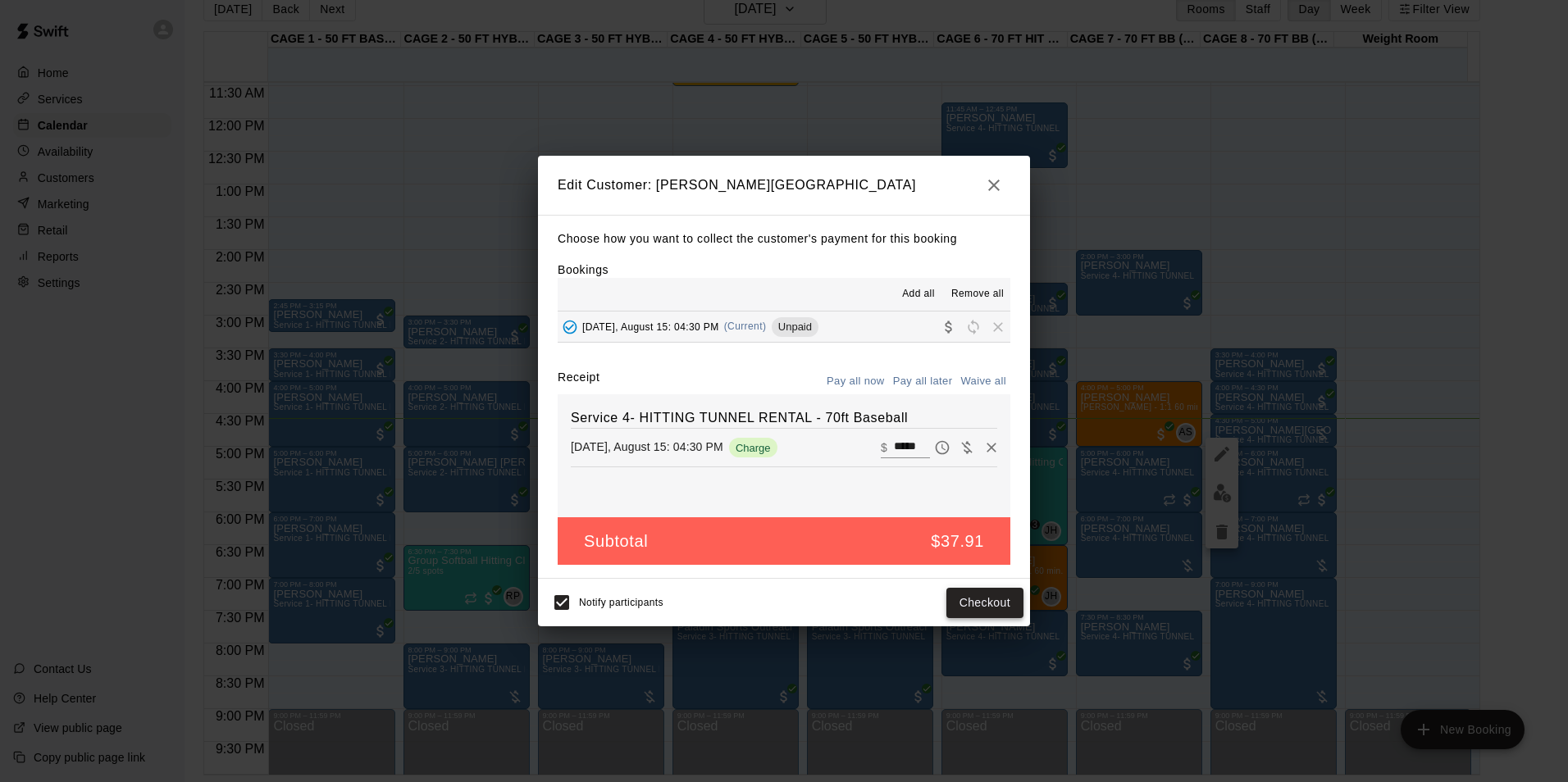
click at [973, 600] on button "Checkout" at bounding box center [985, 602] width 77 height 31
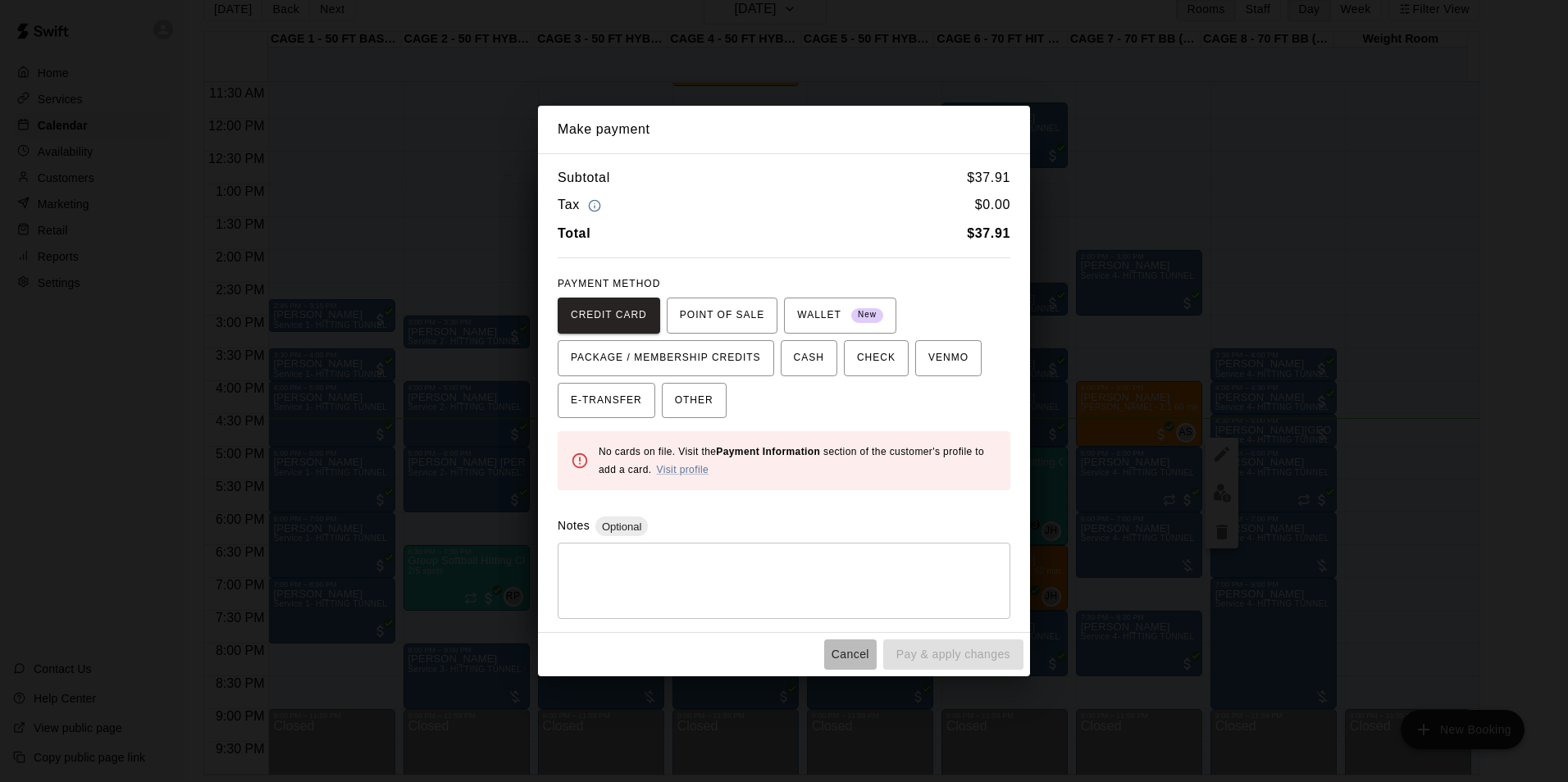
click at [833, 646] on button "Cancel" at bounding box center [851, 654] width 53 height 31
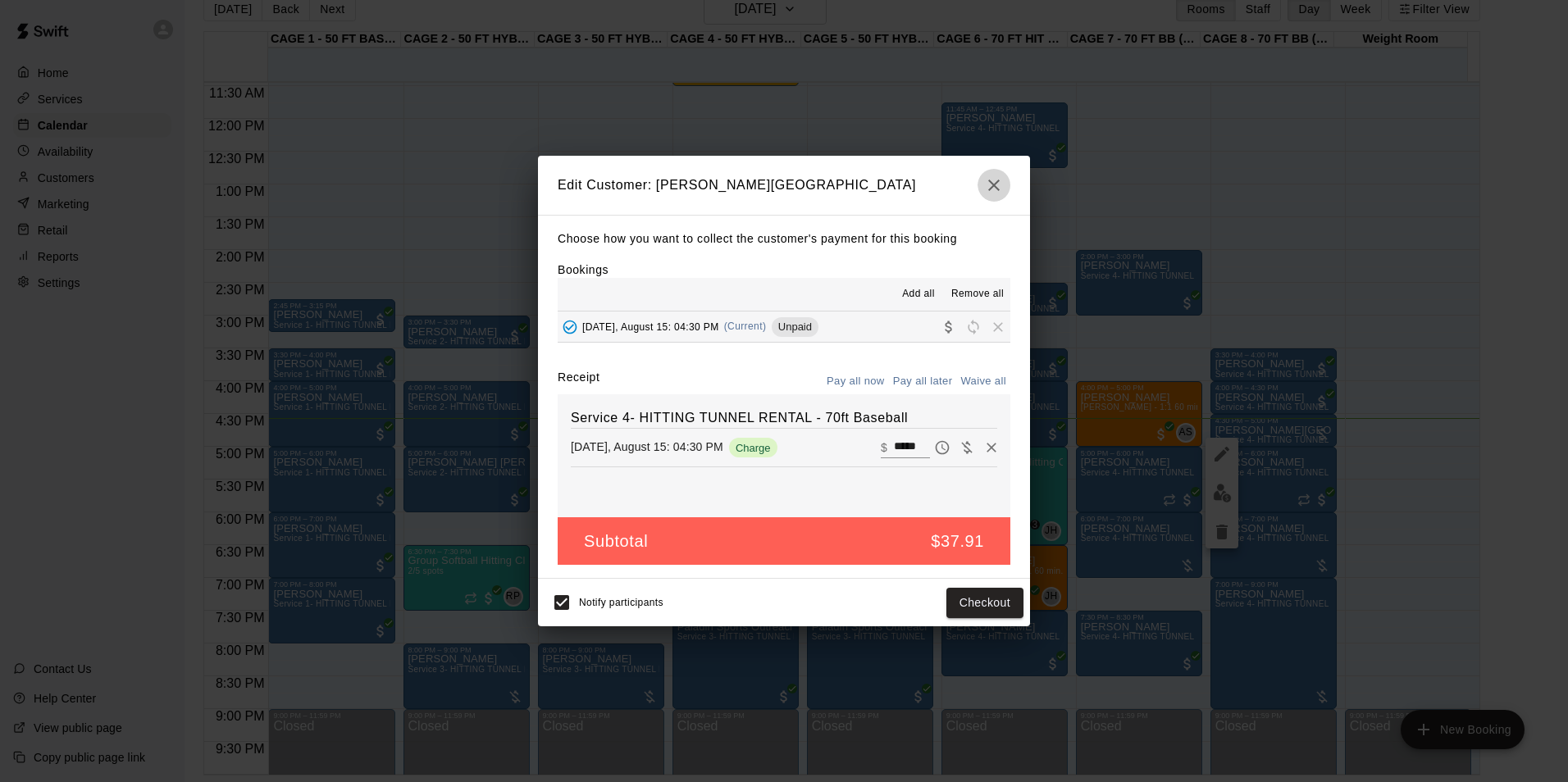
click at [995, 181] on icon "button" at bounding box center [993, 185] width 11 height 11
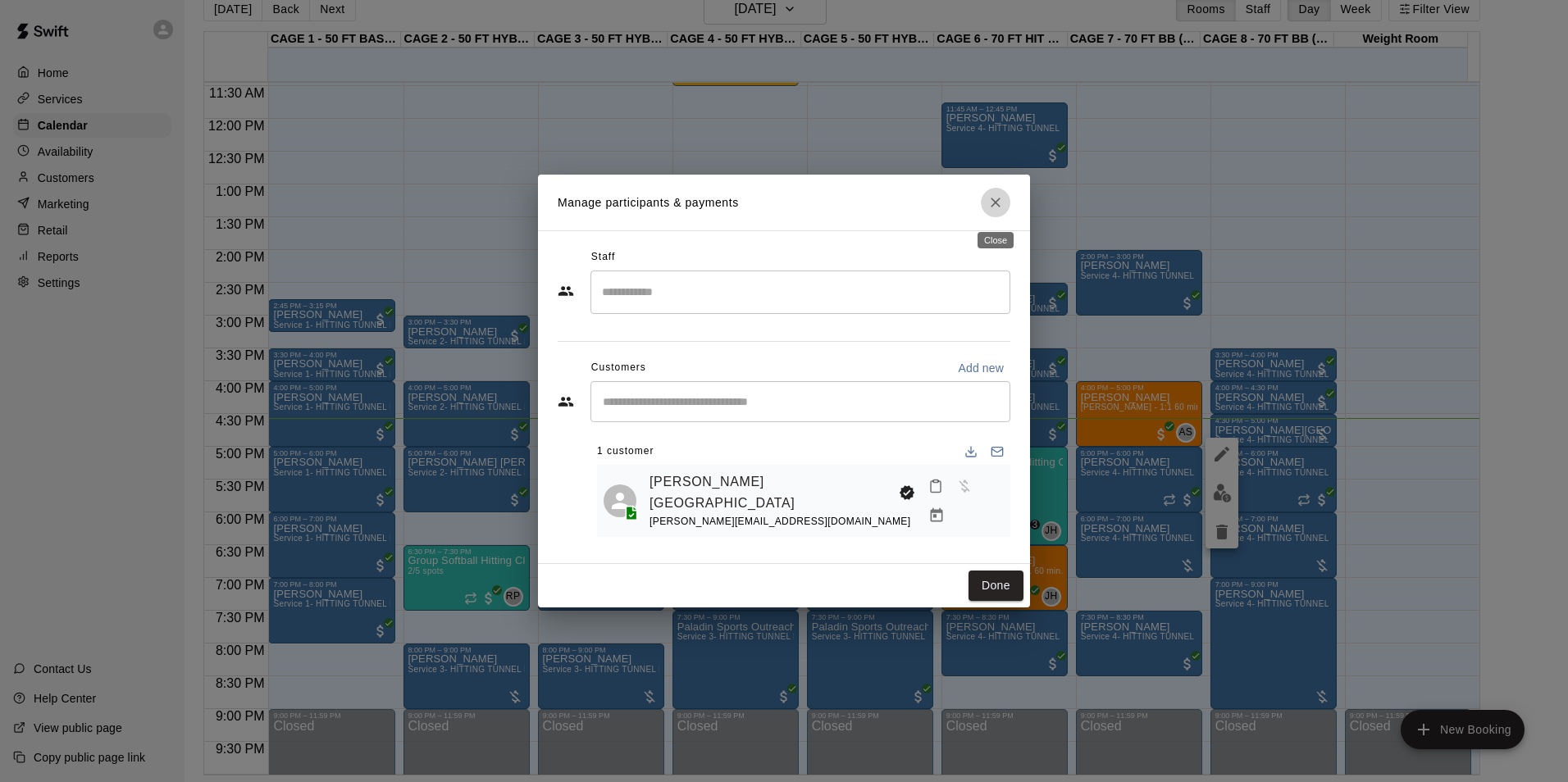
click at [999, 216] on button "Close" at bounding box center [995, 202] width 30 height 30
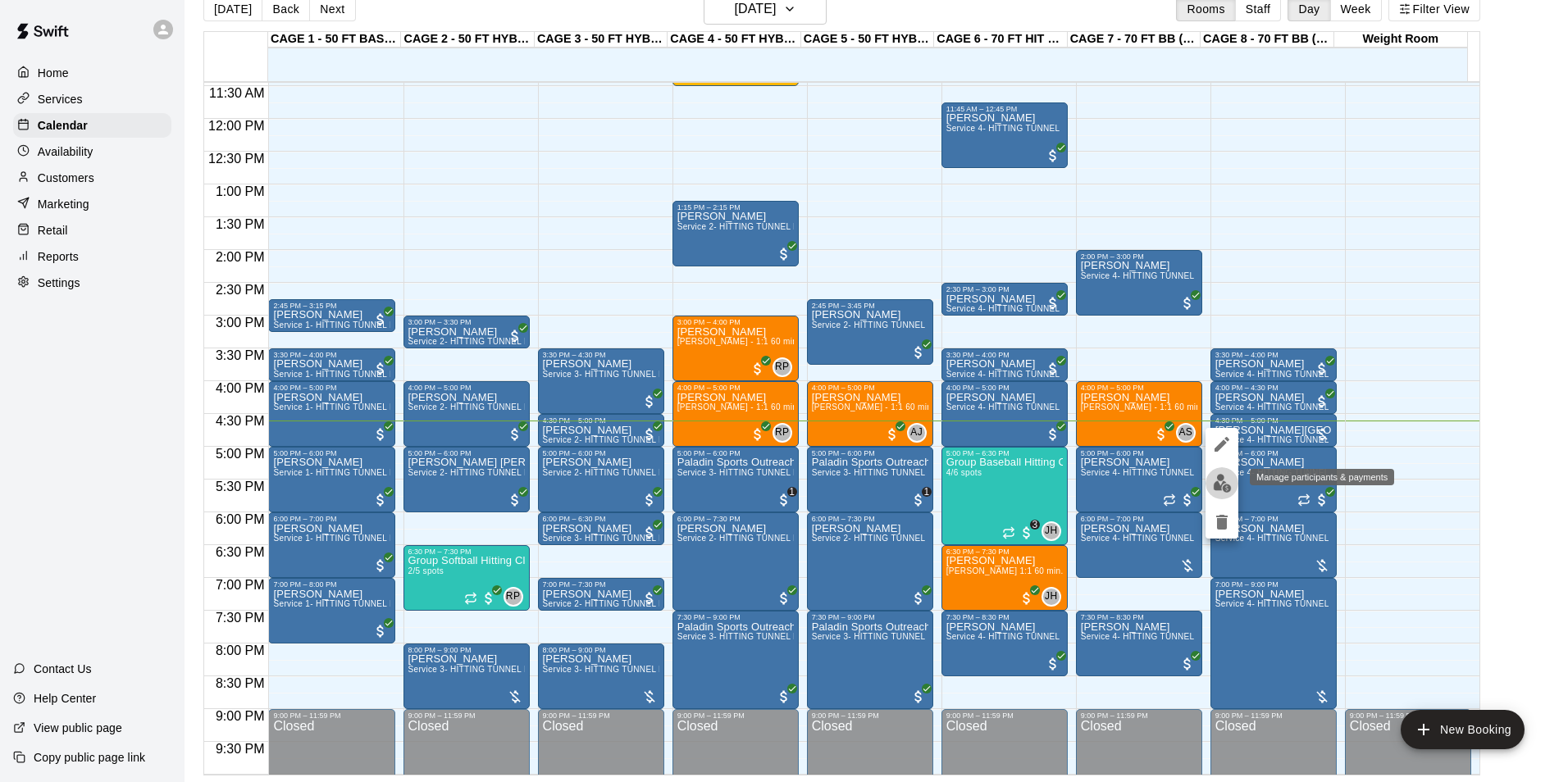
click at [1220, 485] on img "edit" at bounding box center [1222, 483] width 19 height 19
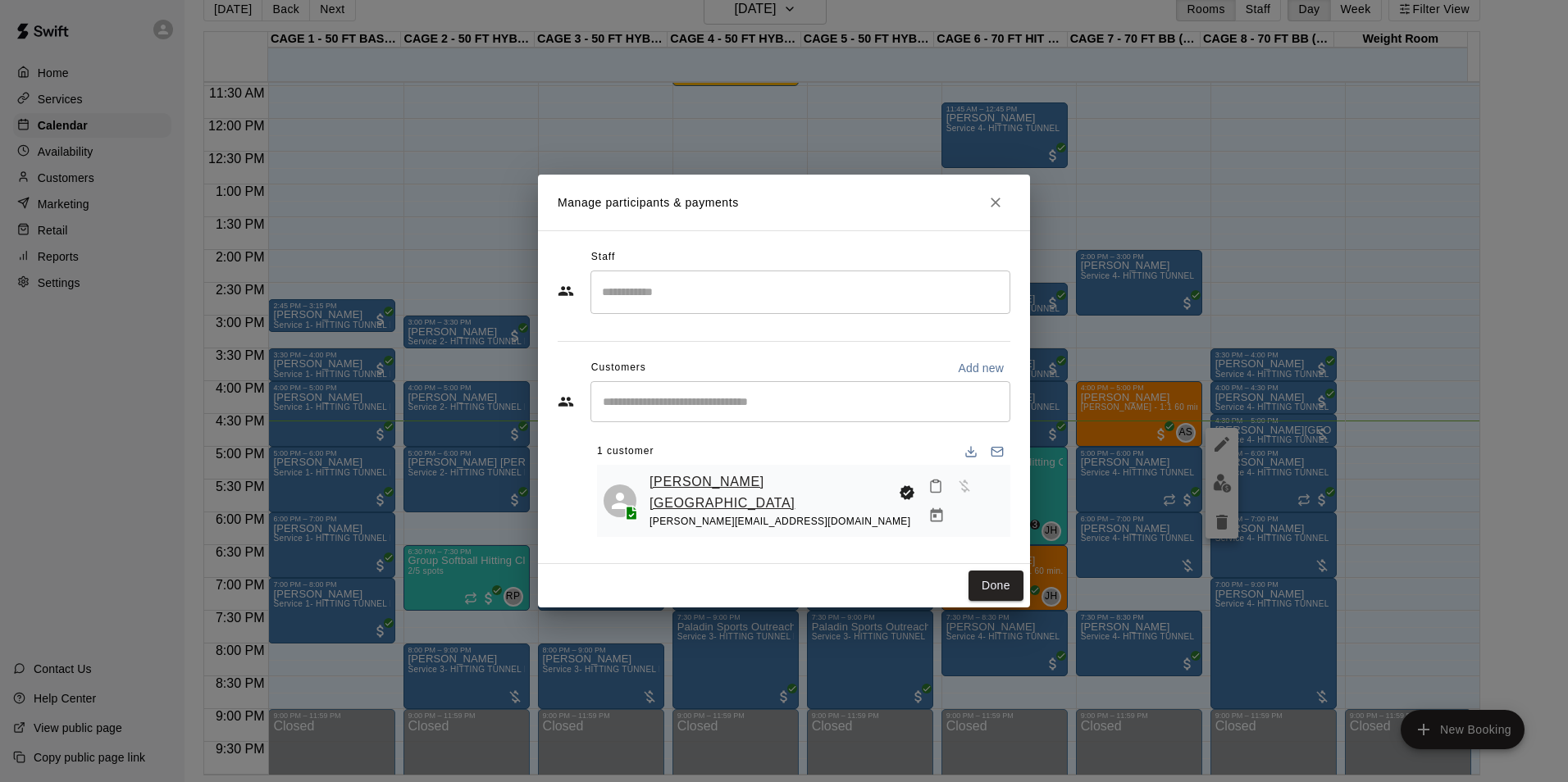
click at [674, 479] on link "[PERSON_NAME][GEOGRAPHIC_DATA]" at bounding box center [770, 492] width 243 height 42
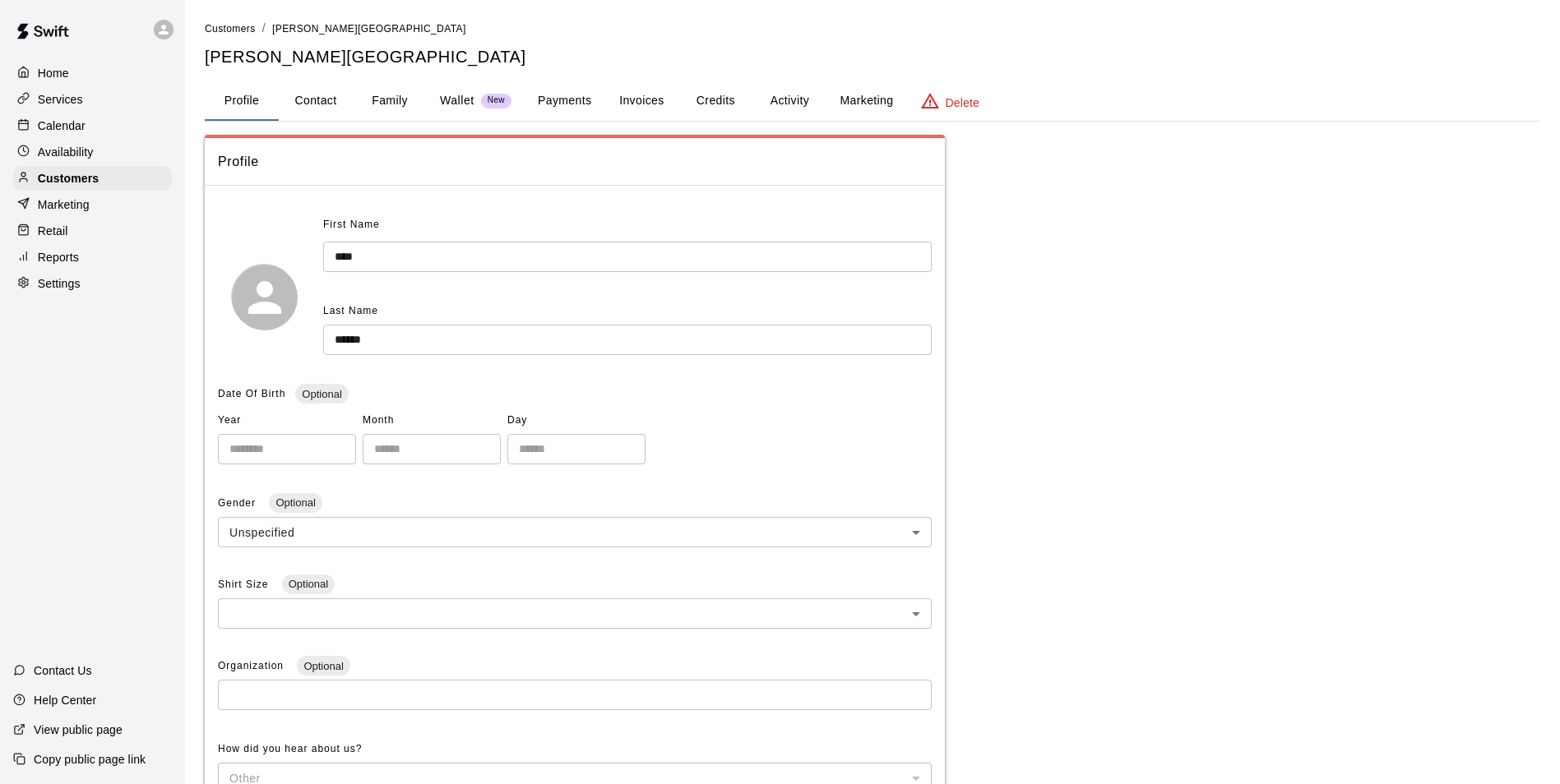
click at [721, 96] on button "Credits" at bounding box center [715, 101] width 74 height 40
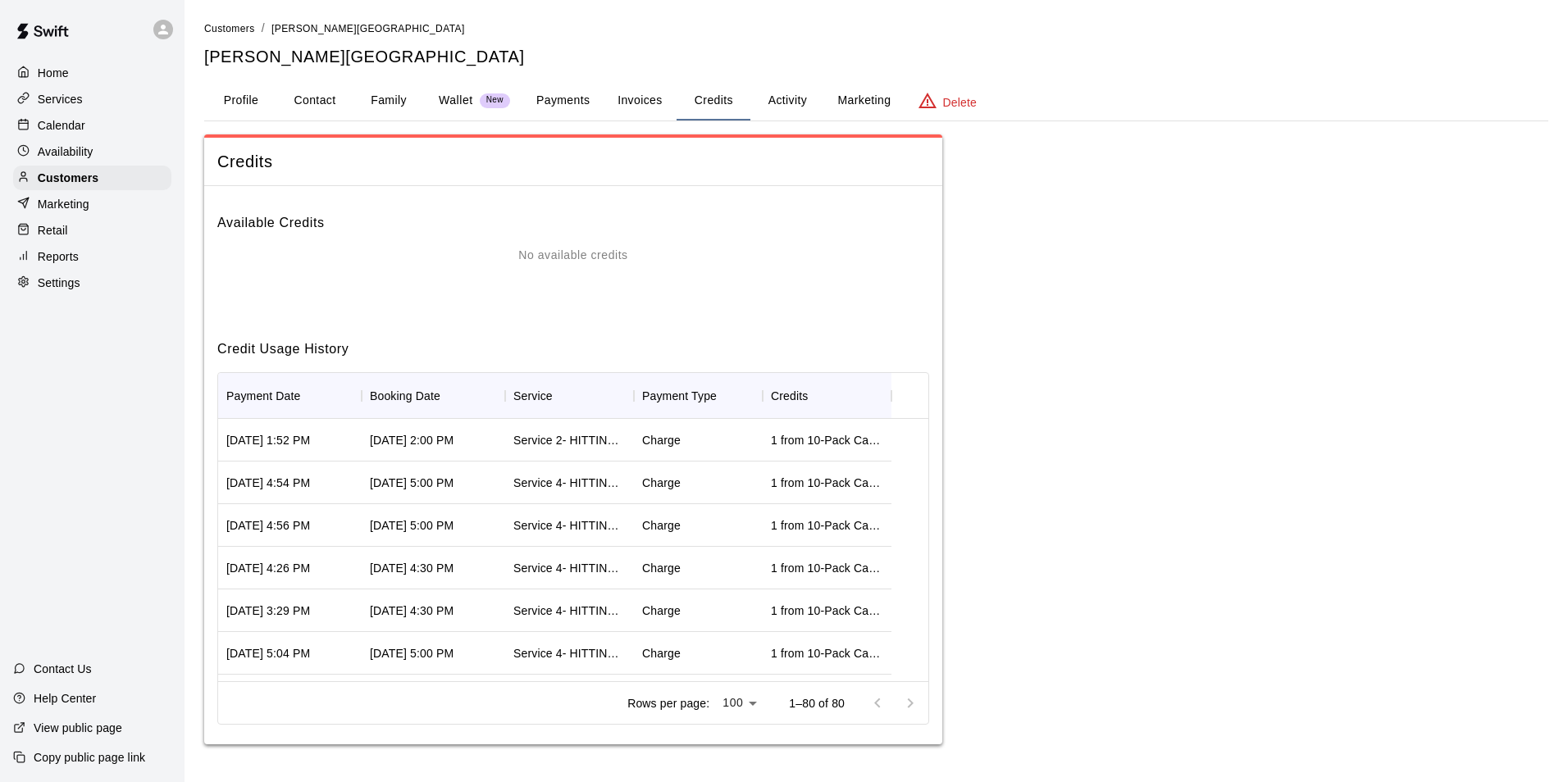
click at [794, 93] on button "Activity" at bounding box center [787, 101] width 74 height 39
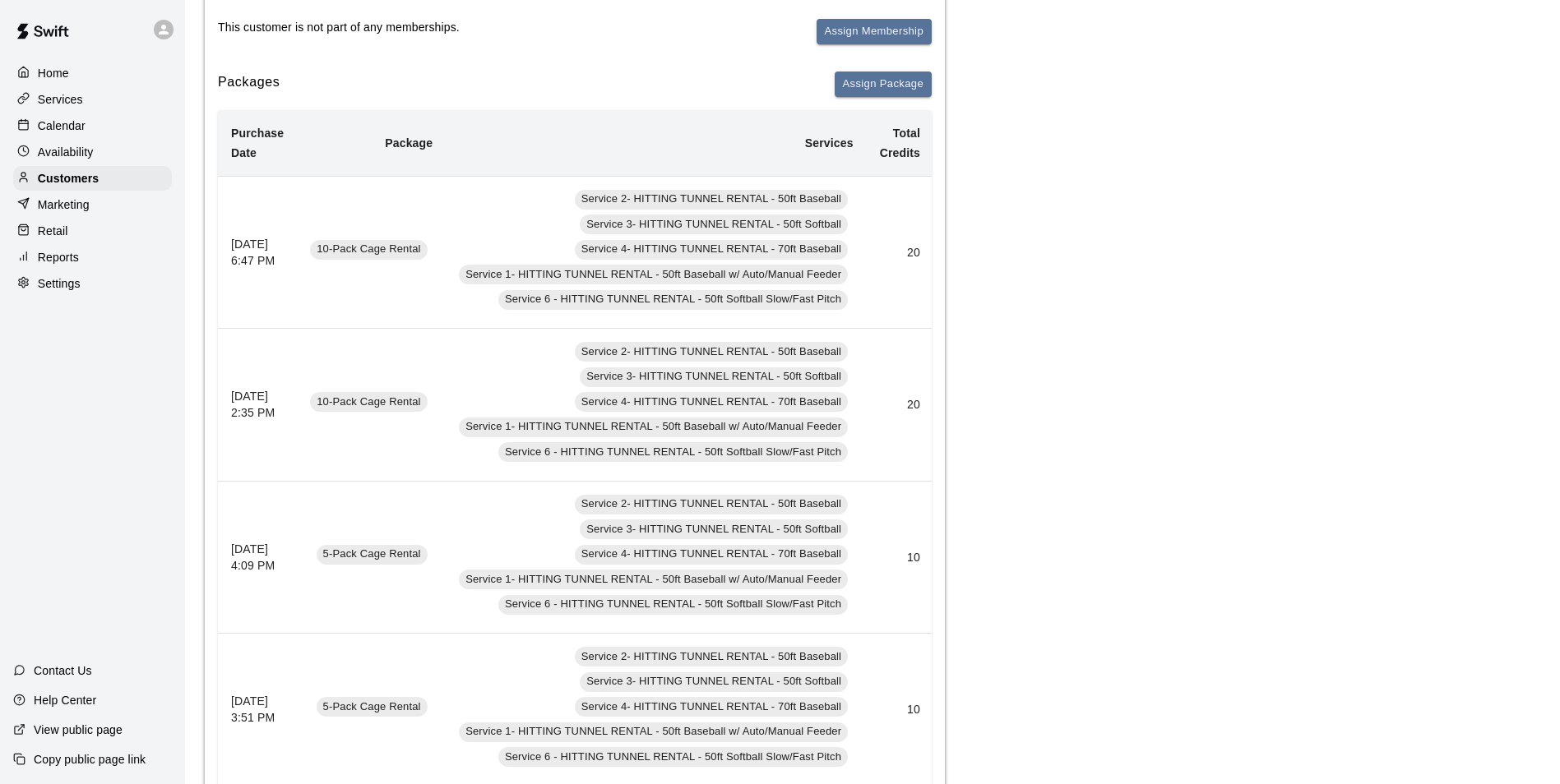
scroll to position [247, 0]
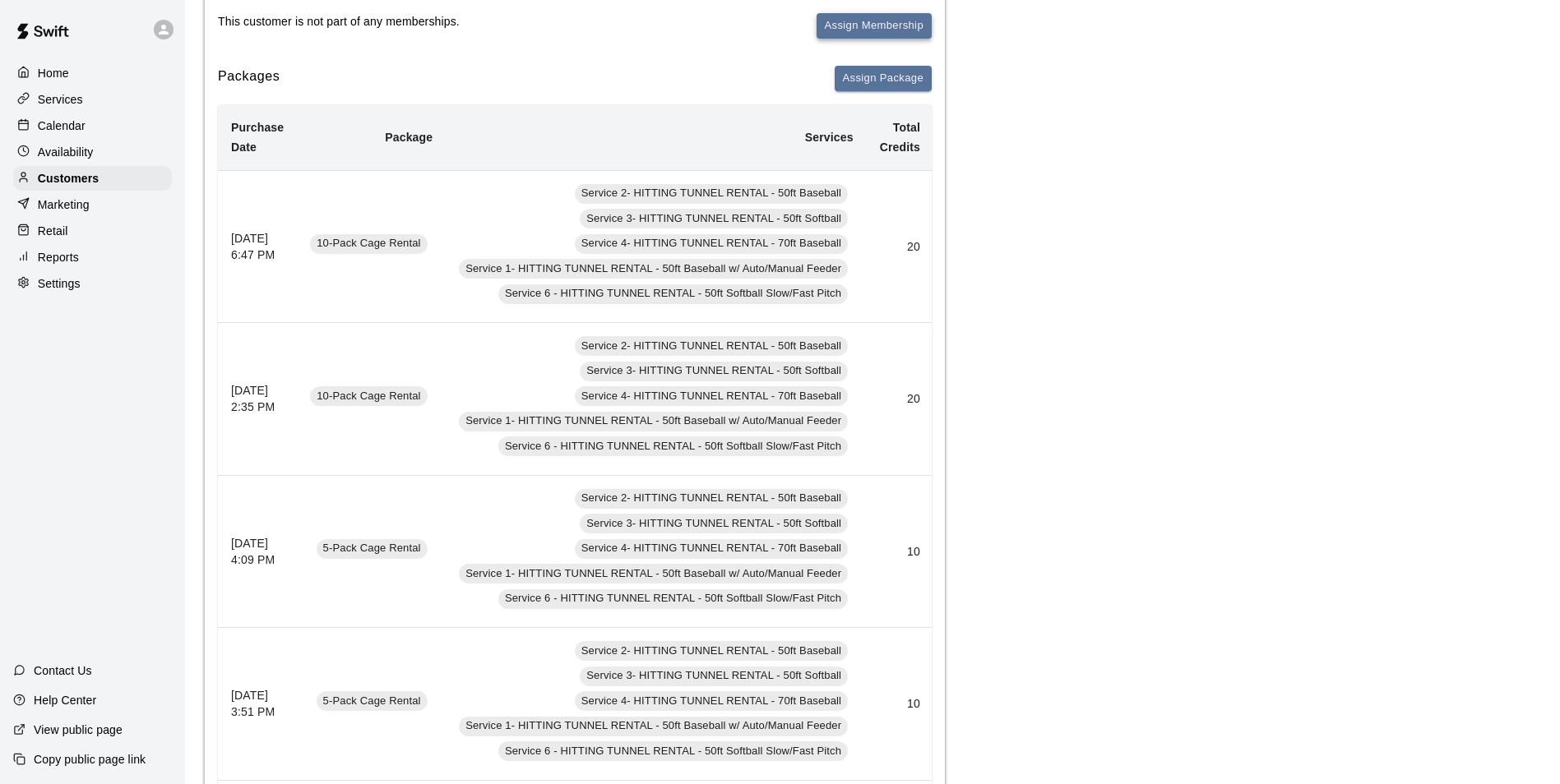
click at [850, 20] on button "Assign Membership" at bounding box center [873, 25] width 115 height 25
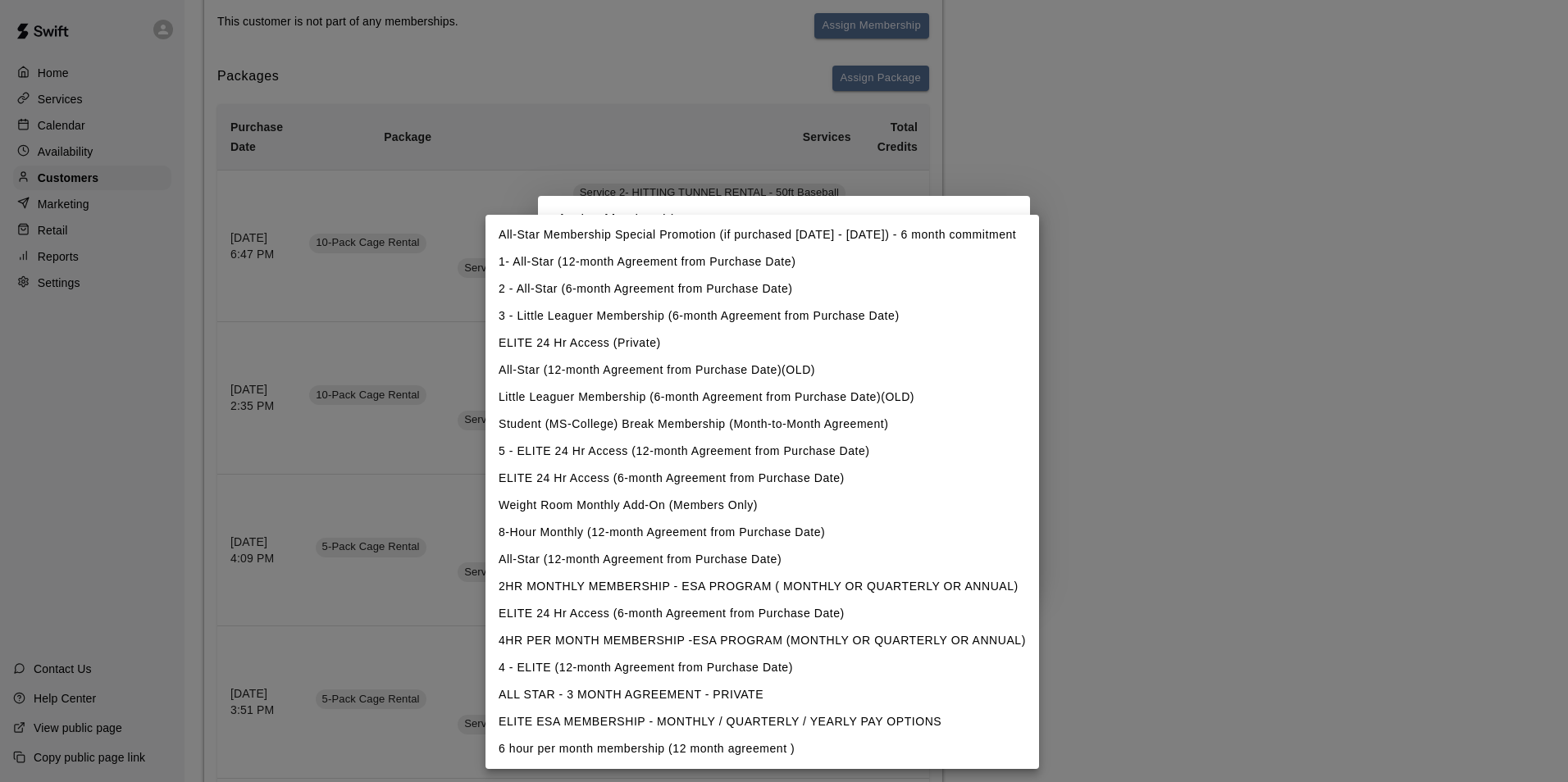
click at [812, 83] on div at bounding box center [784, 391] width 1568 height 782
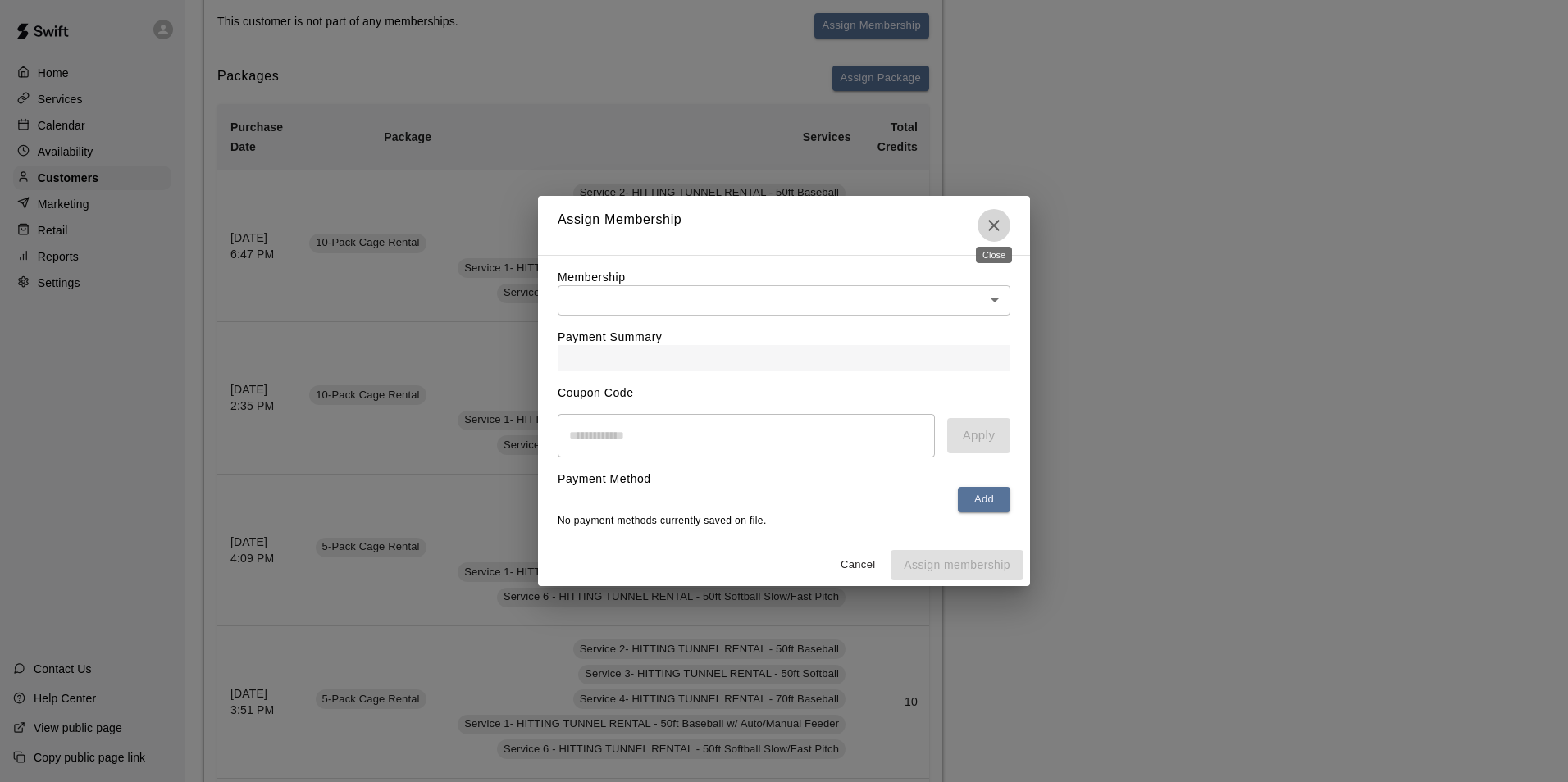
click at [990, 215] on icon "Close" at bounding box center [993, 225] width 19 height 19
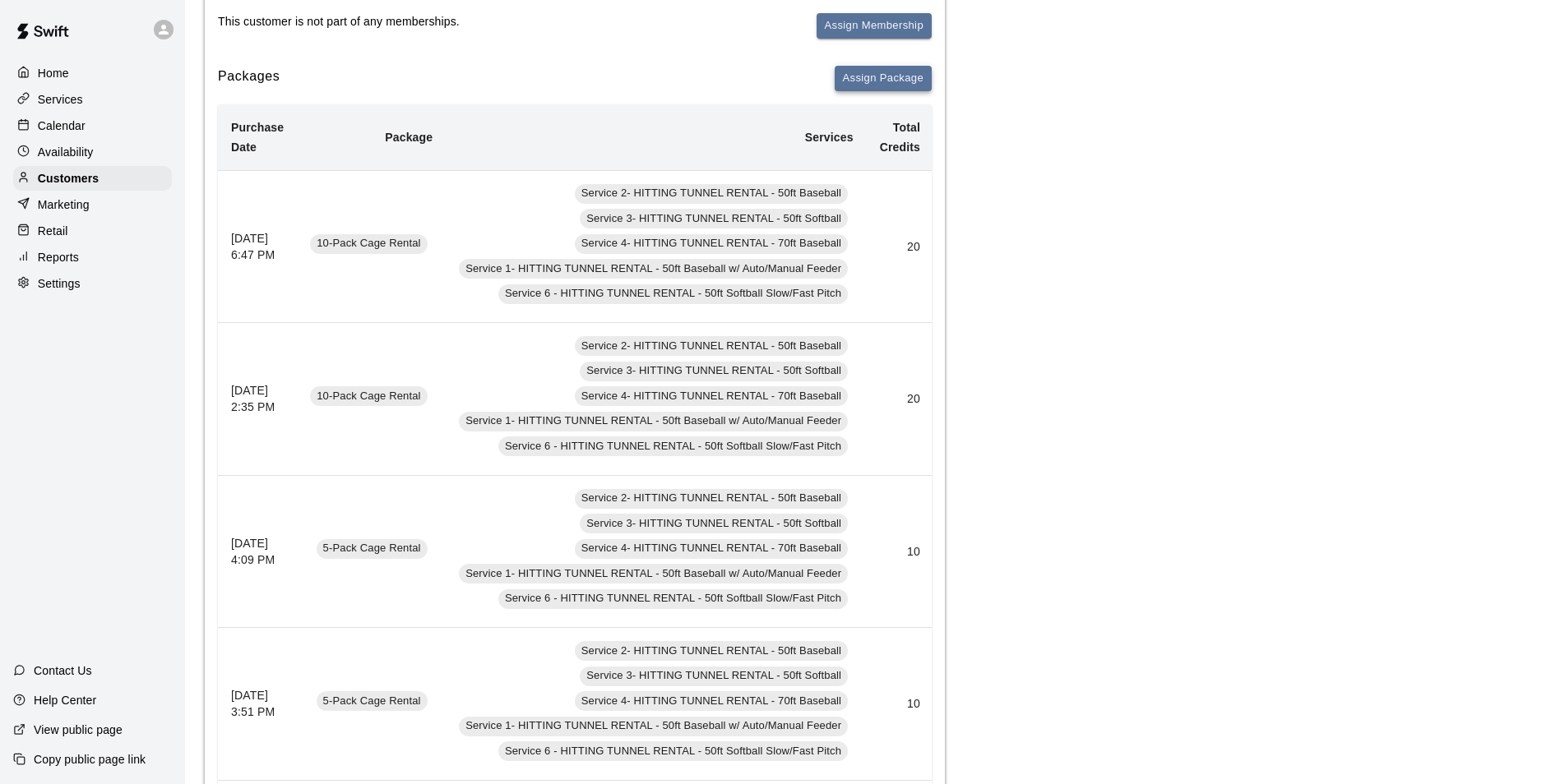
drag, startPoint x: 860, startPoint y: 76, endPoint x: 863, endPoint y: 84, distance: 8.5
click at [863, 84] on button "Assign Package" at bounding box center [883, 78] width 97 height 25
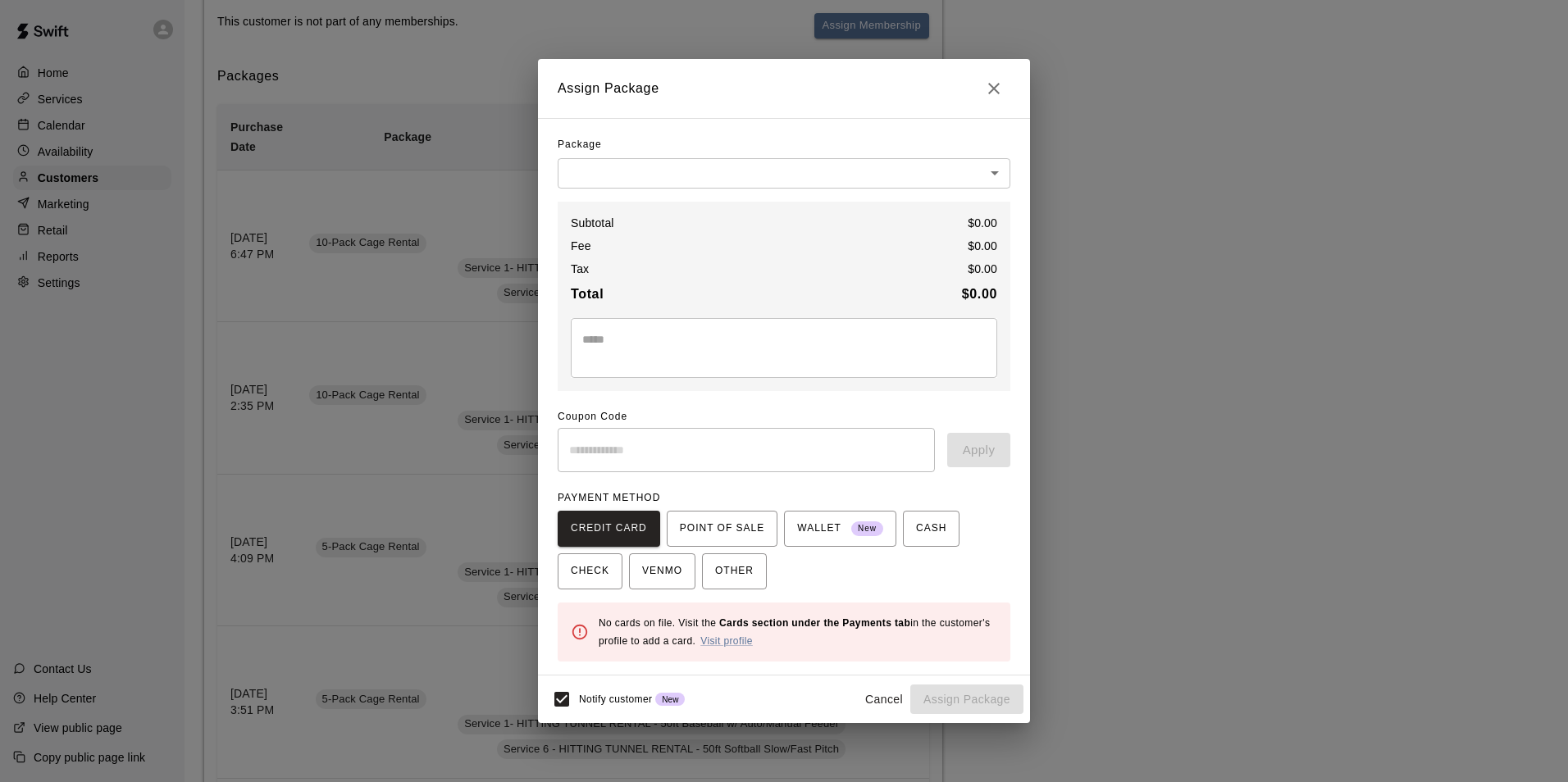
click at [991, 86] on icon "Close" at bounding box center [993, 88] width 11 height 11
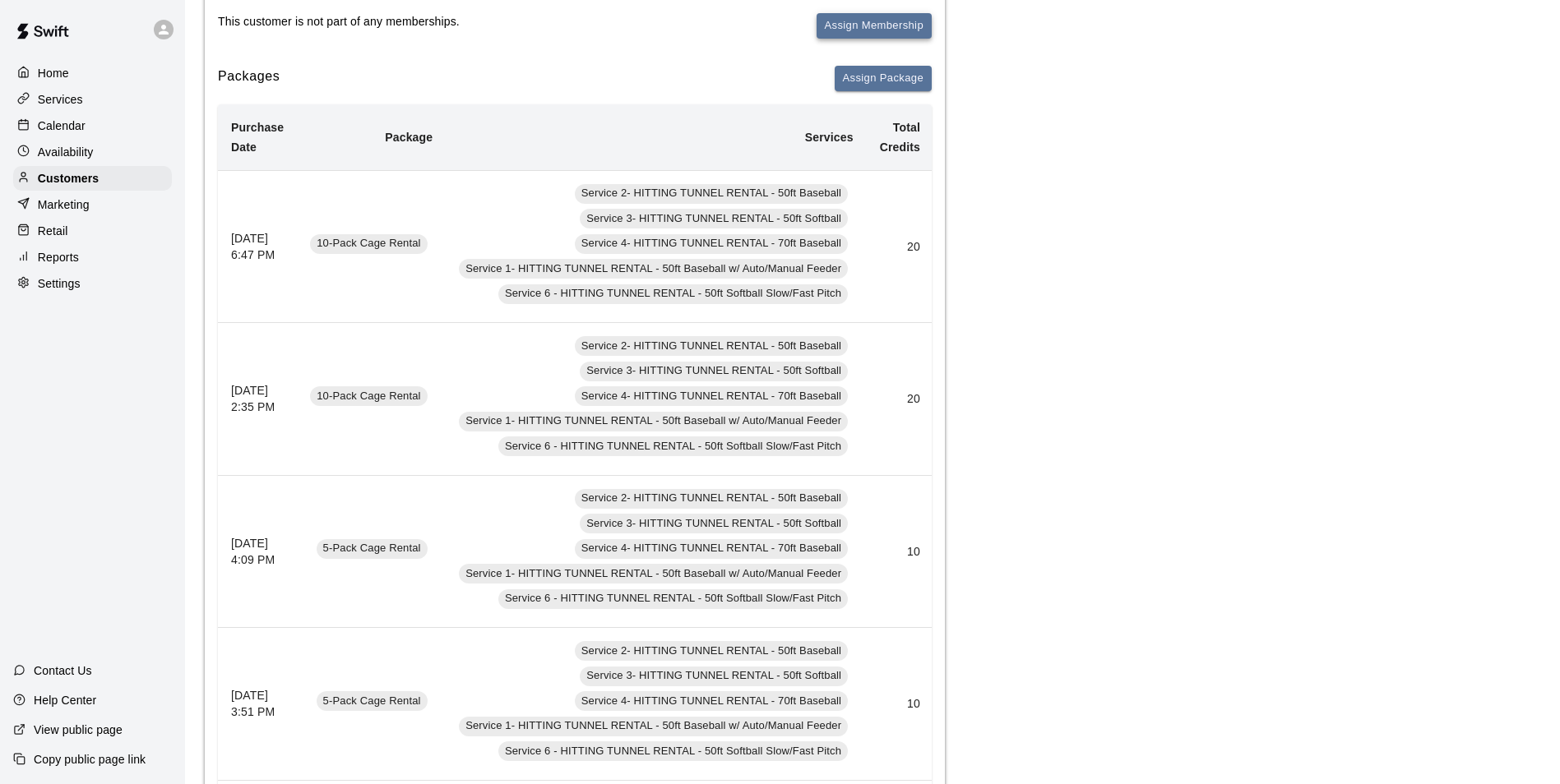
click at [878, 32] on button "Assign Membership" at bounding box center [873, 25] width 115 height 25
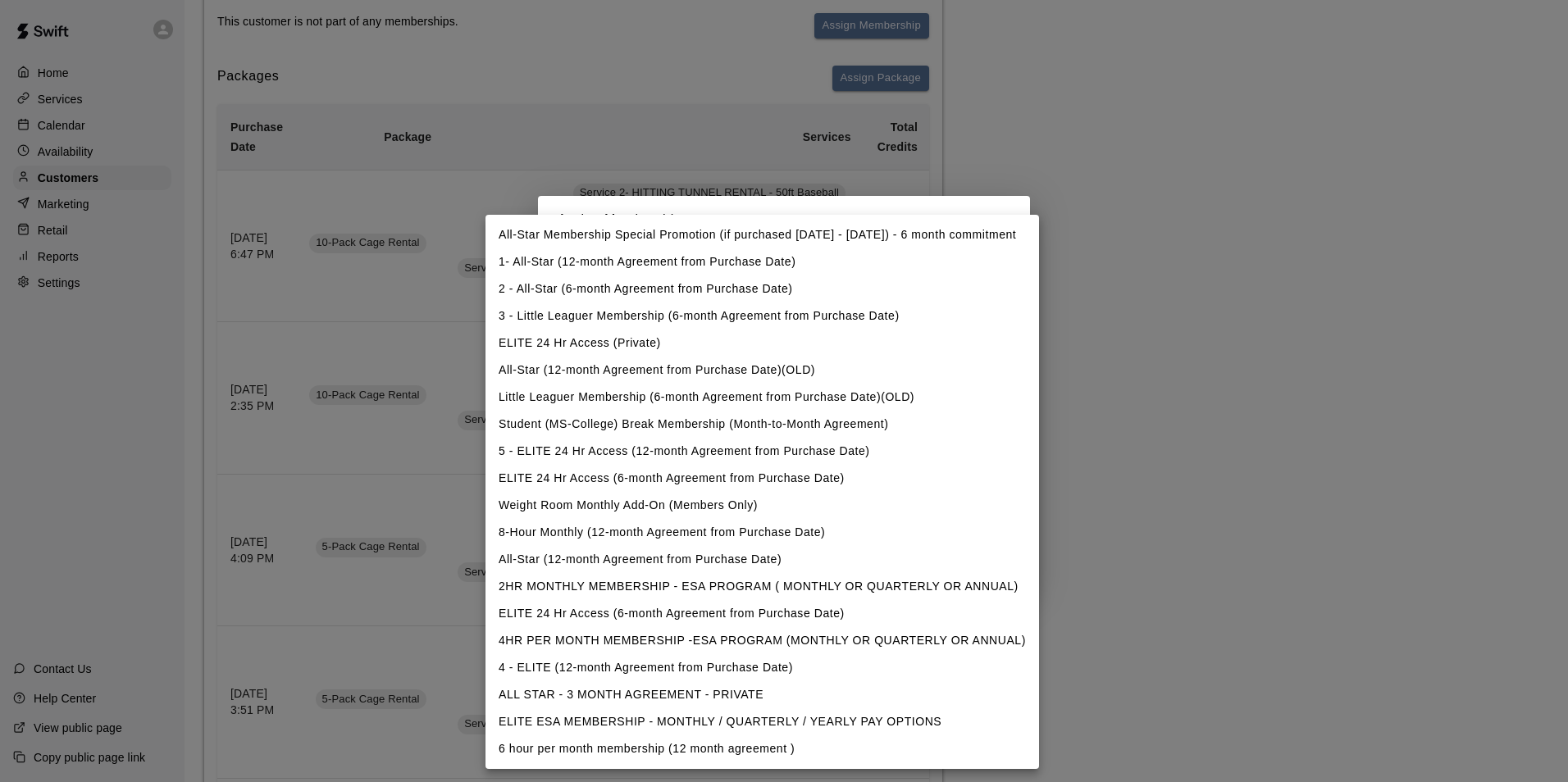
click at [1033, 127] on div at bounding box center [784, 391] width 1568 height 782
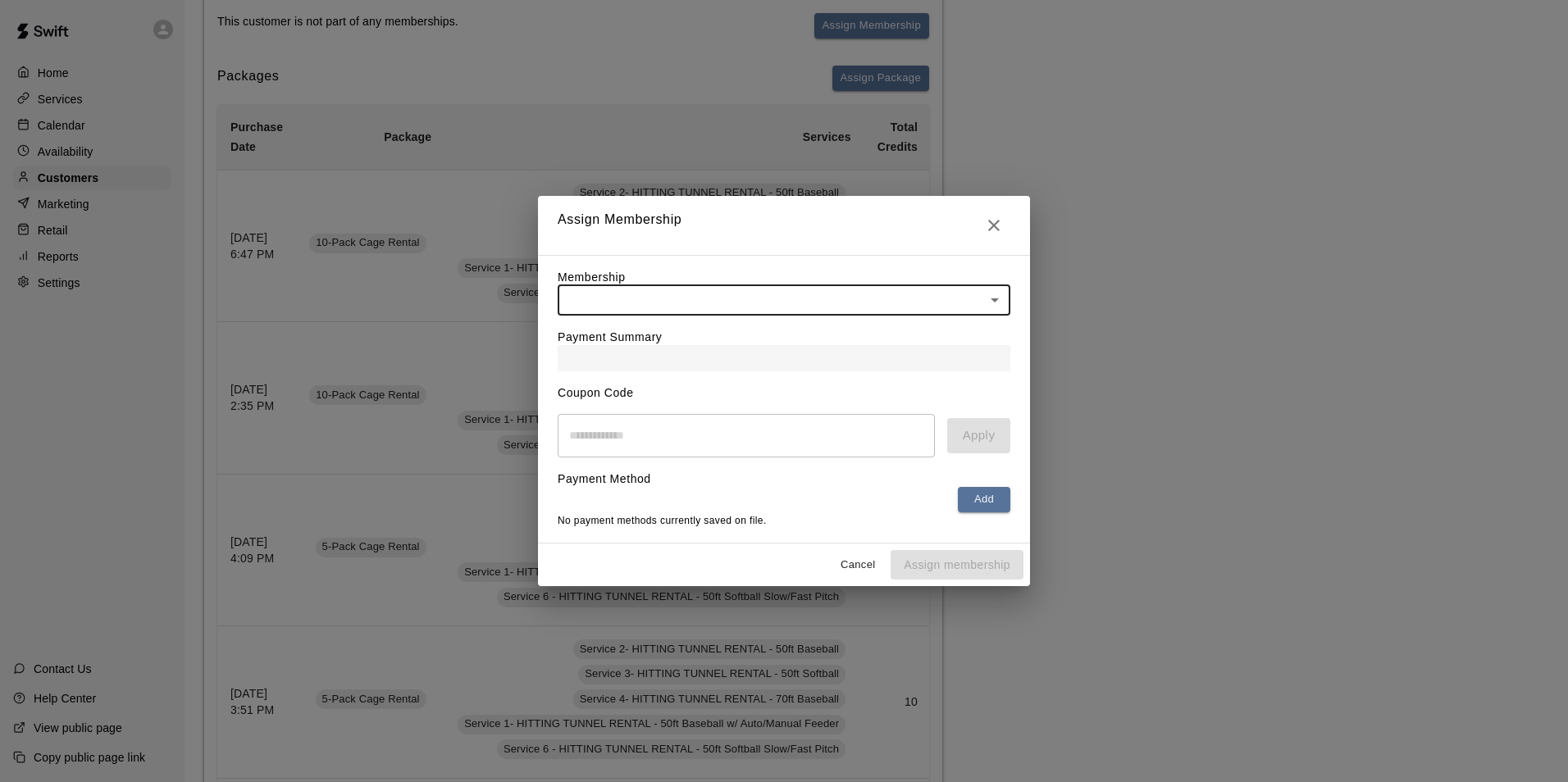
click at [992, 215] on icon "Close" at bounding box center [993, 225] width 19 height 19
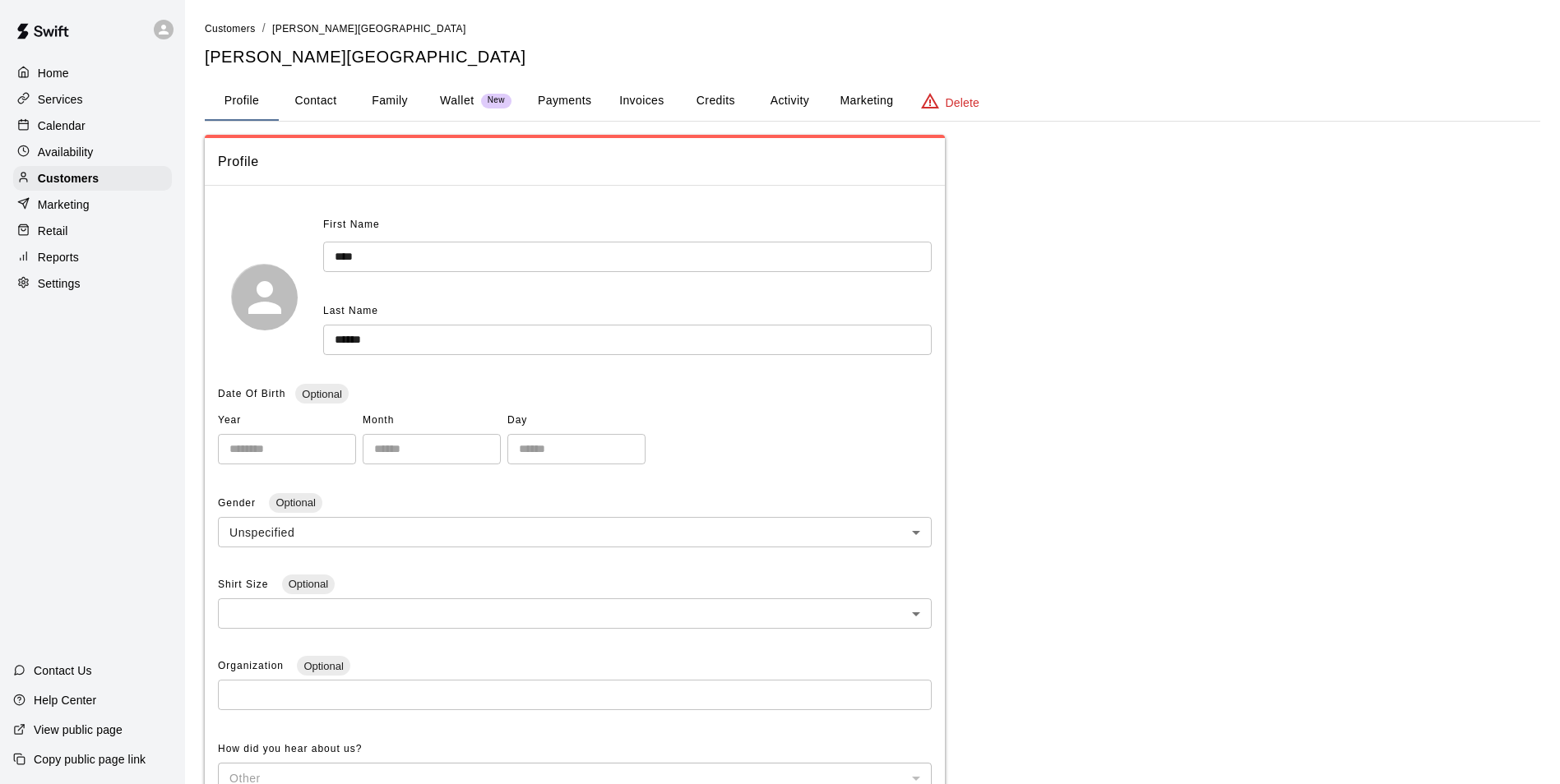
click at [525, 103] on button "Payments" at bounding box center [564, 101] width 80 height 40
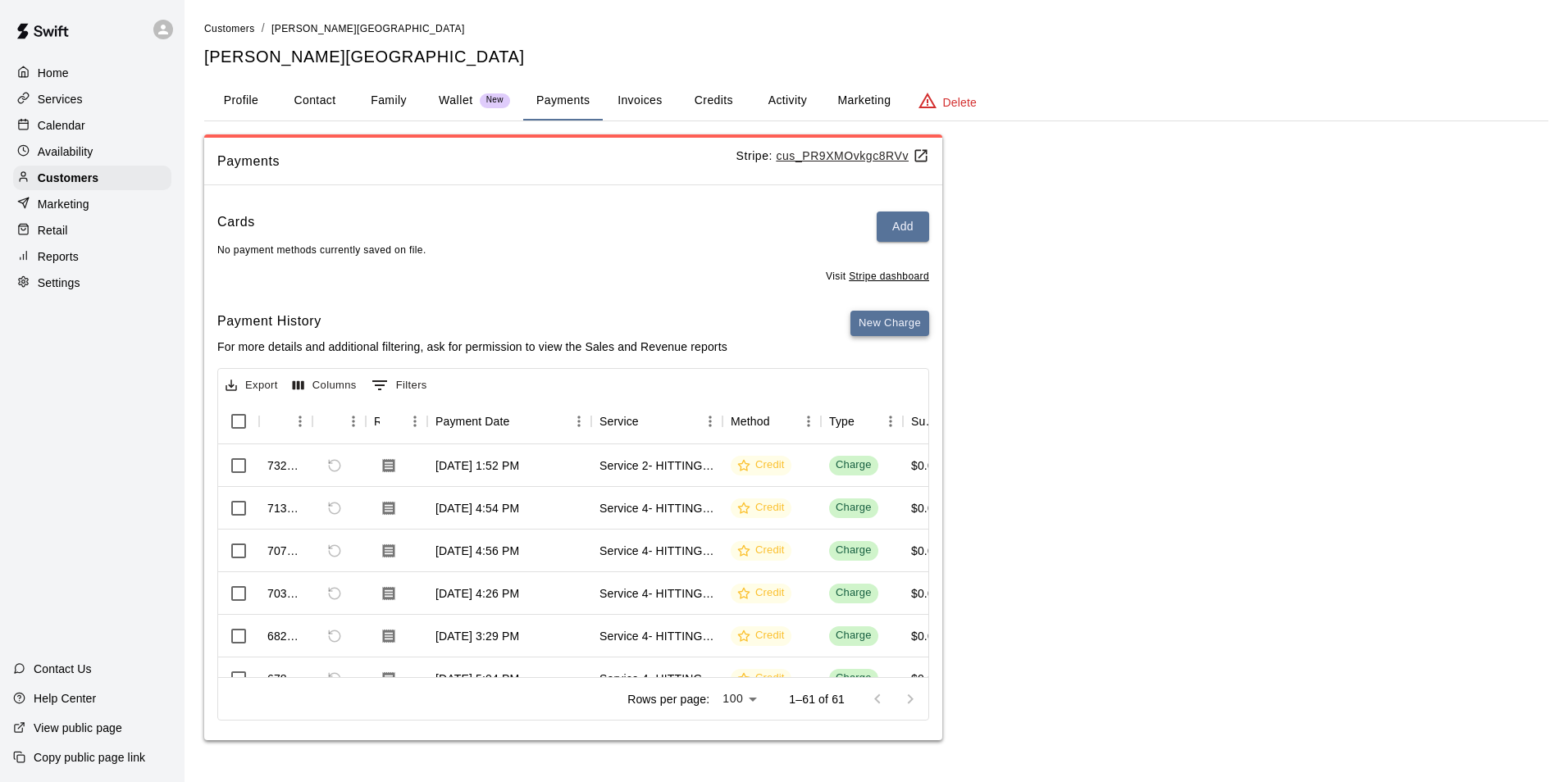
click at [908, 333] on button "New Charge" at bounding box center [890, 323] width 79 height 25
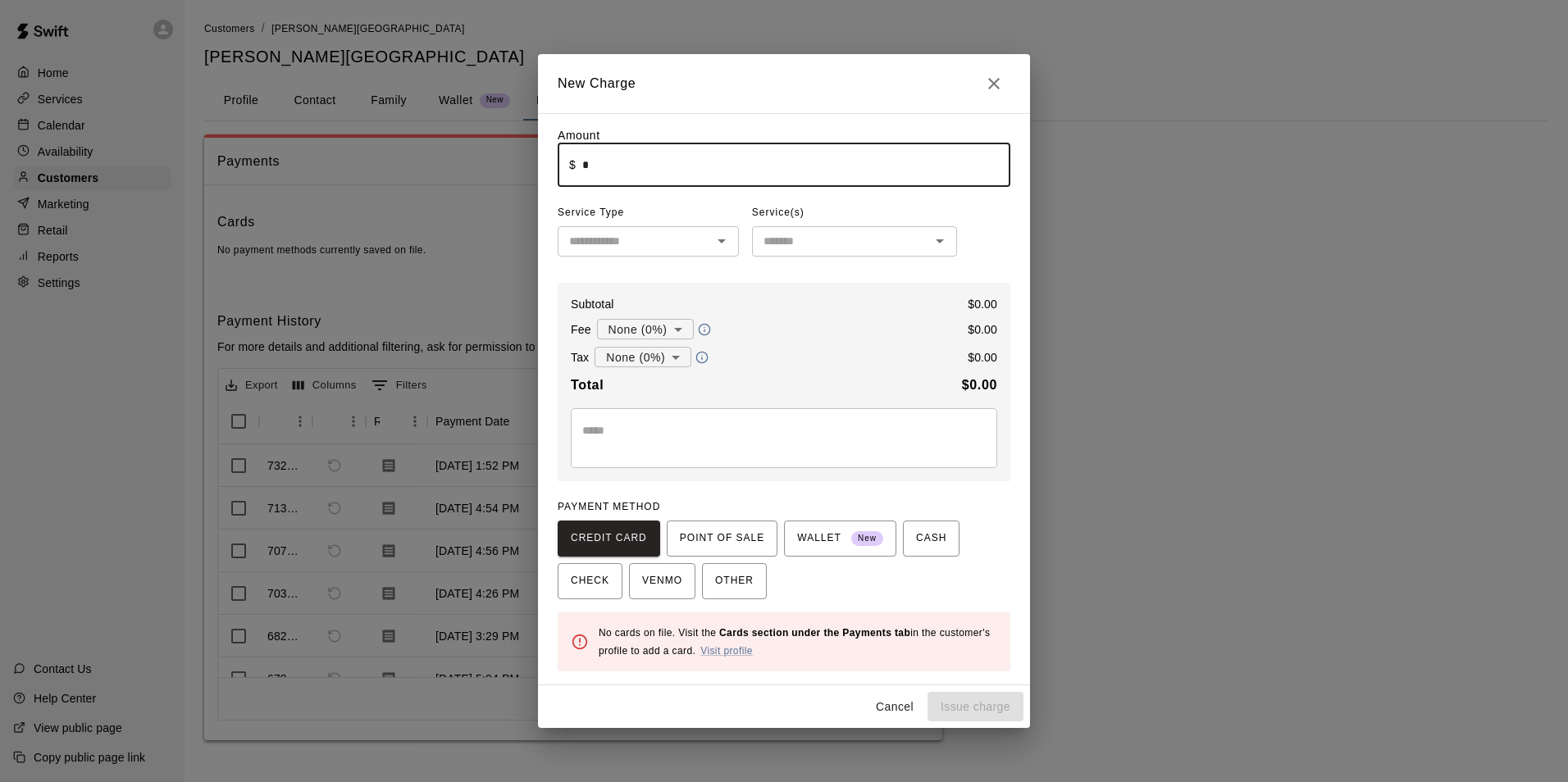
click at [736, 177] on input "*" at bounding box center [796, 166] width 428 height 44
type input "******"
click at [591, 238] on input "text" at bounding box center [634, 241] width 145 height 20
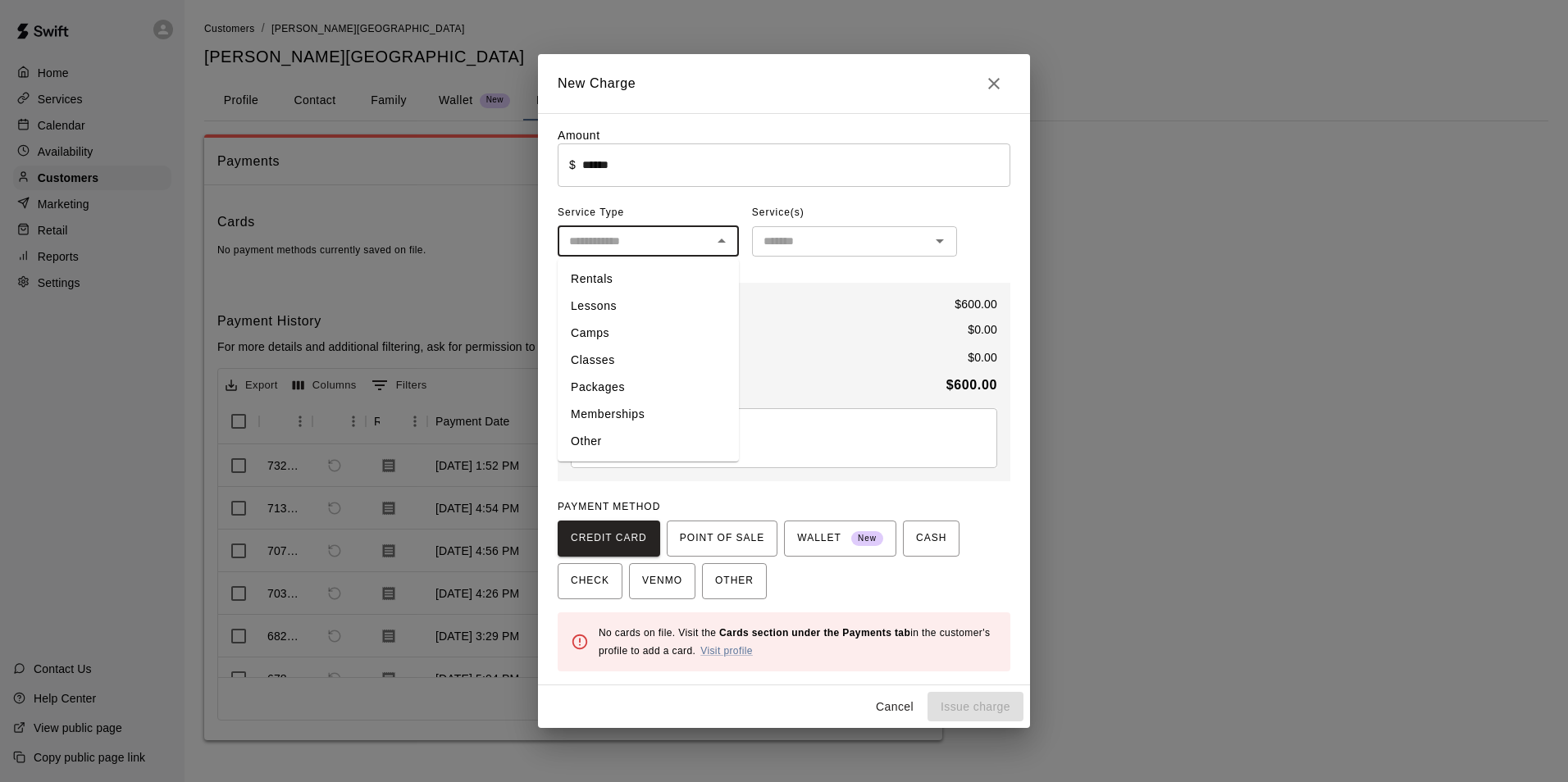
click at [653, 412] on li "Memberships" at bounding box center [647, 414] width 181 height 27
type input "**********"
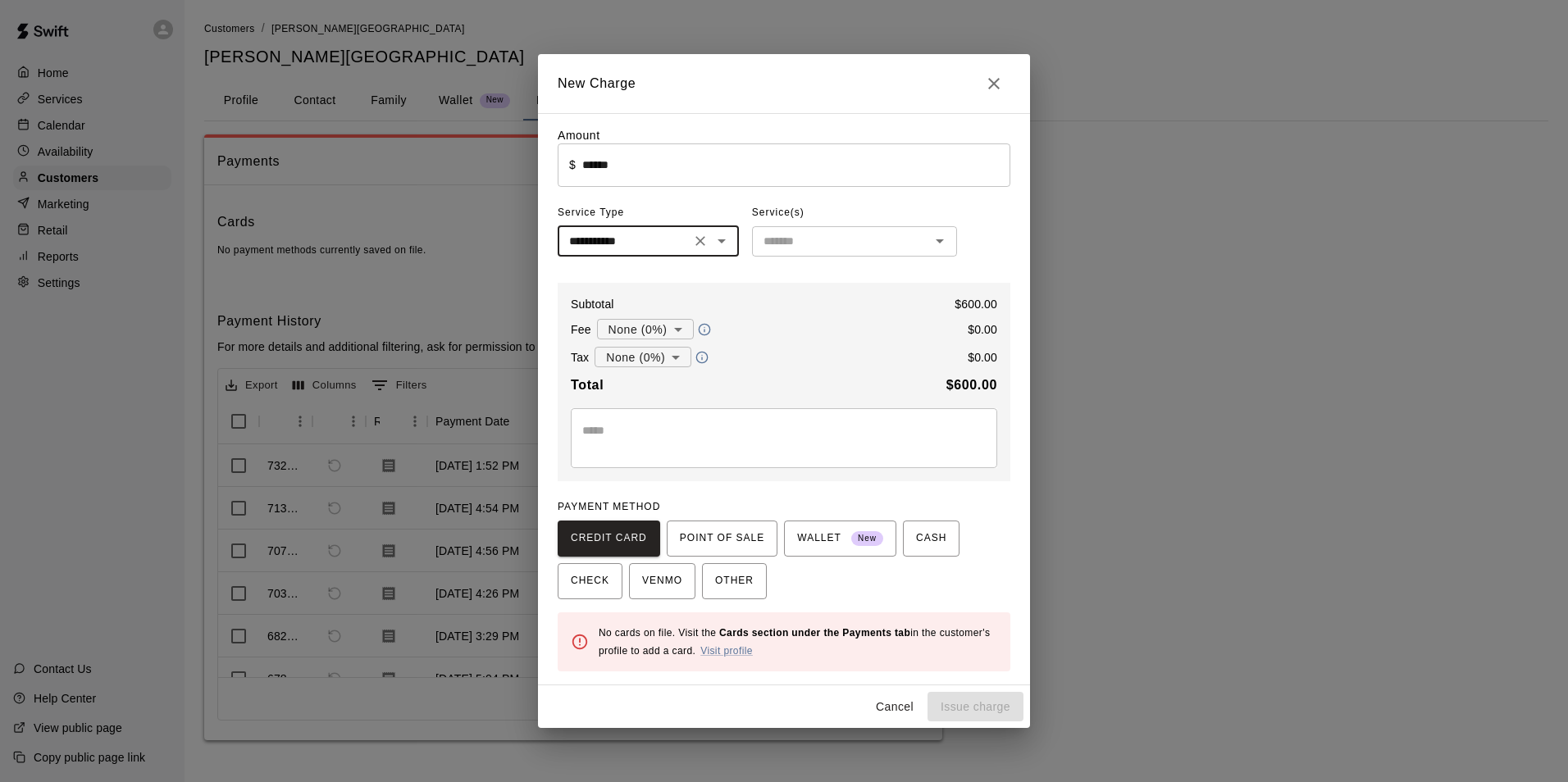
click at [779, 236] on input "text" at bounding box center [841, 241] width 168 height 20
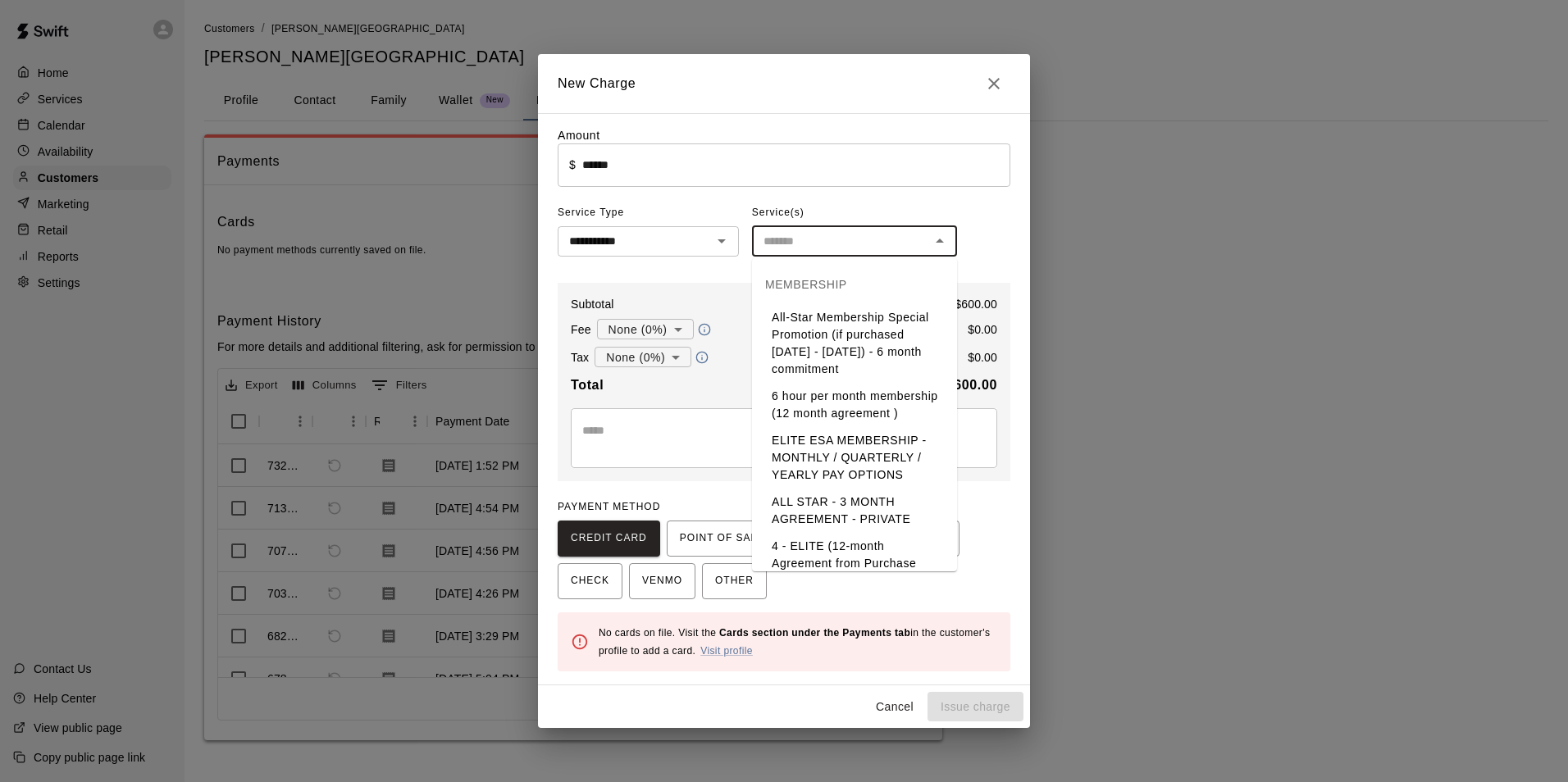
click at [828, 360] on li "All-Star Membership Special Promotion (if purchased [DATE] - [DATE]) - 6 month …" at bounding box center [854, 343] width 205 height 79
type input "**********"
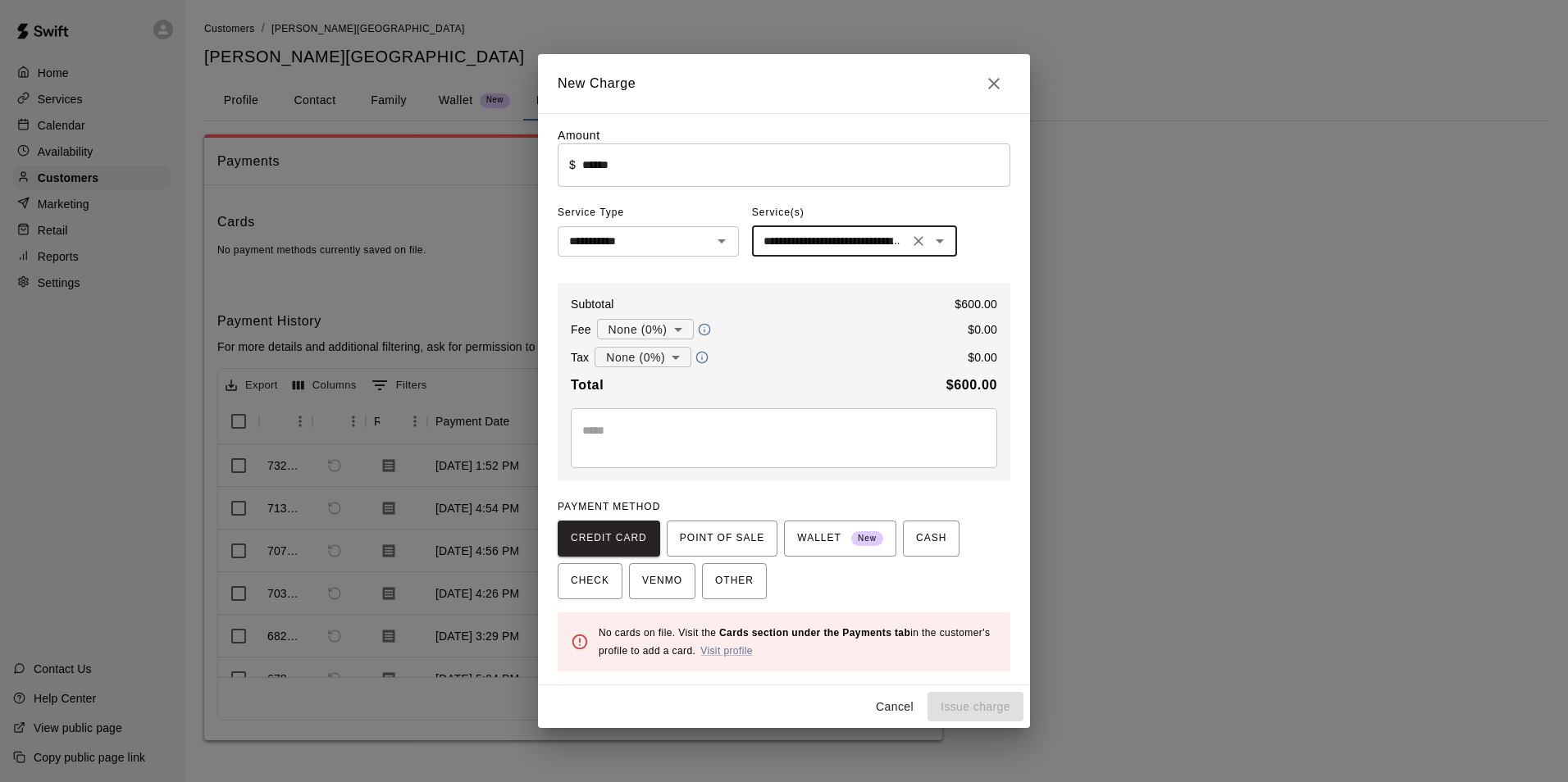
click at [721, 416] on div "* ​" at bounding box center [783, 438] width 427 height 60
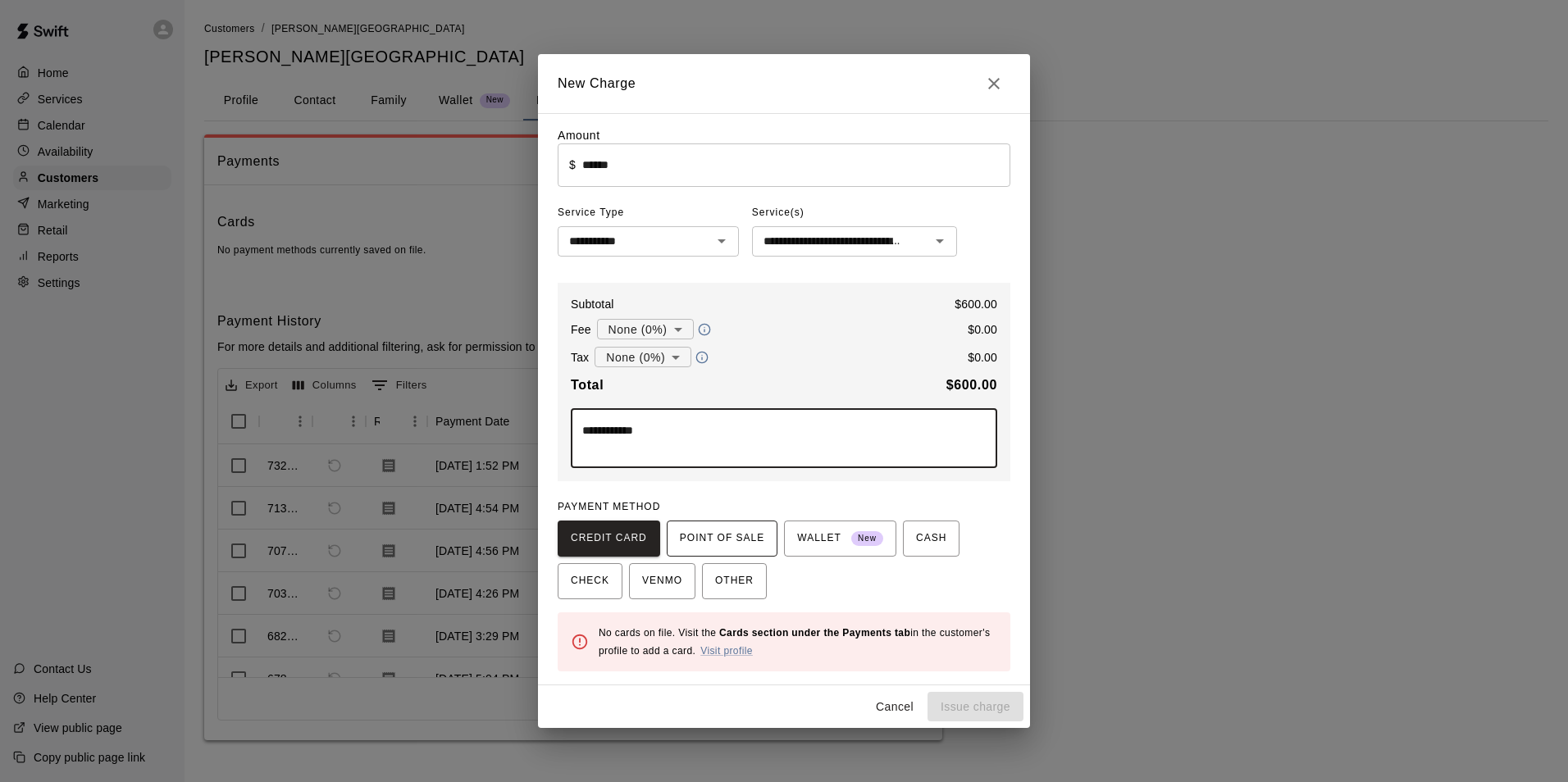
type textarea "**********"
click at [721, 543] on span "POINT OF SALE" at bounding box center [722, 539] width 84 height 26
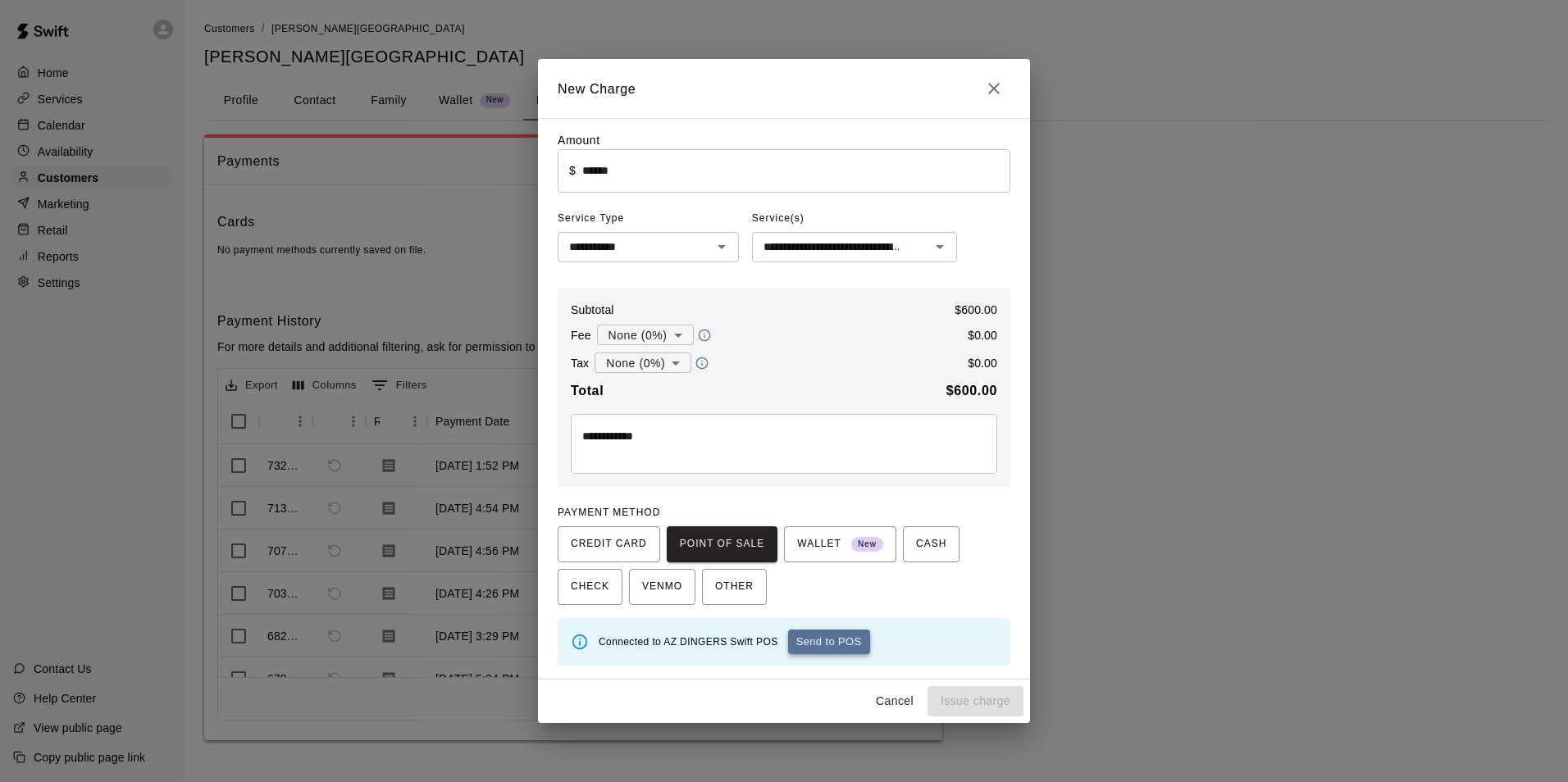
click at [823, 644] on button "Send to POS" at bounding box center [829, 642] width 82 height 25
type input "*"
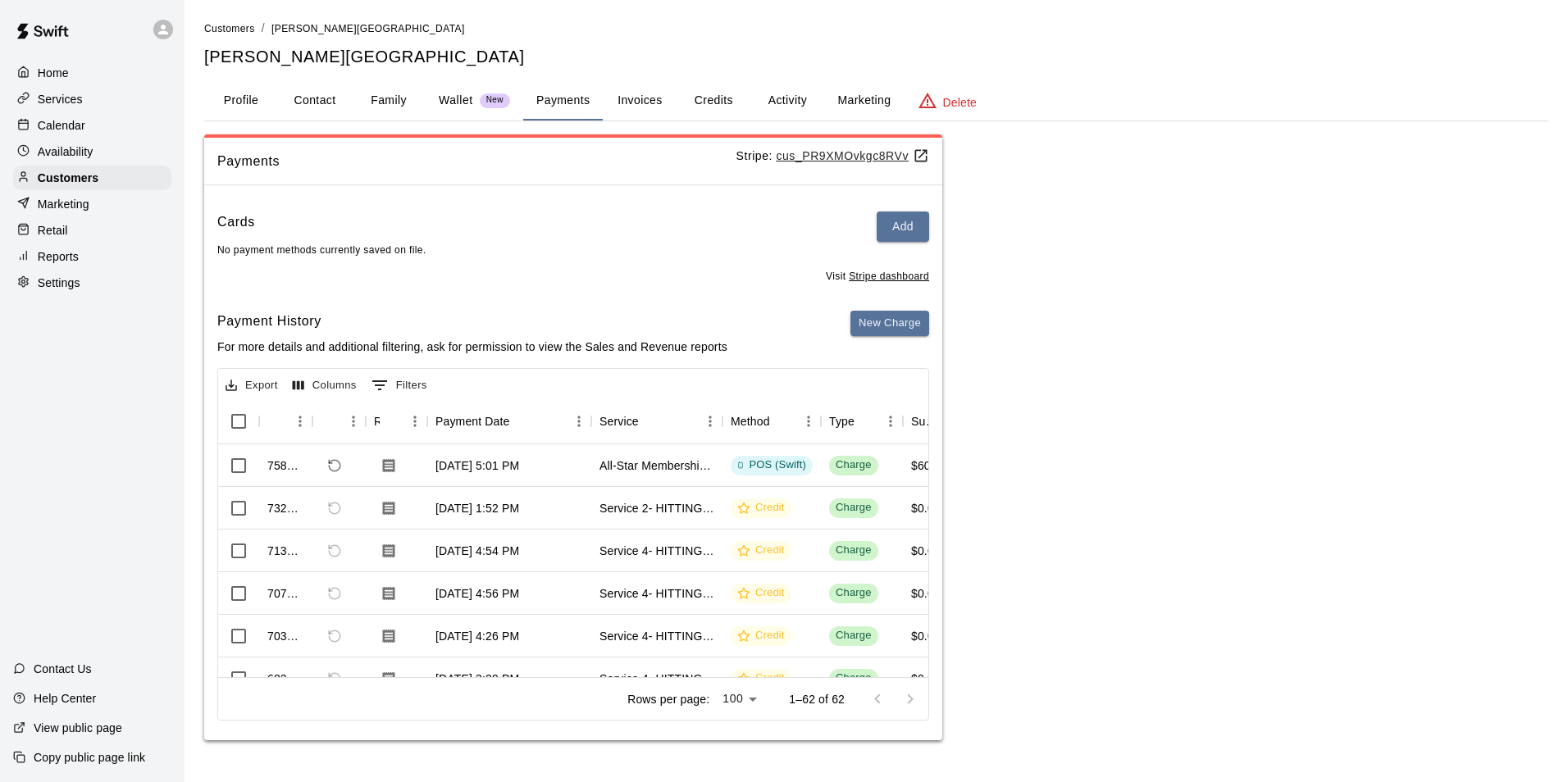
click at [776, 102] on button "Activity" at bounding box center [787, 101] width 74 height 39
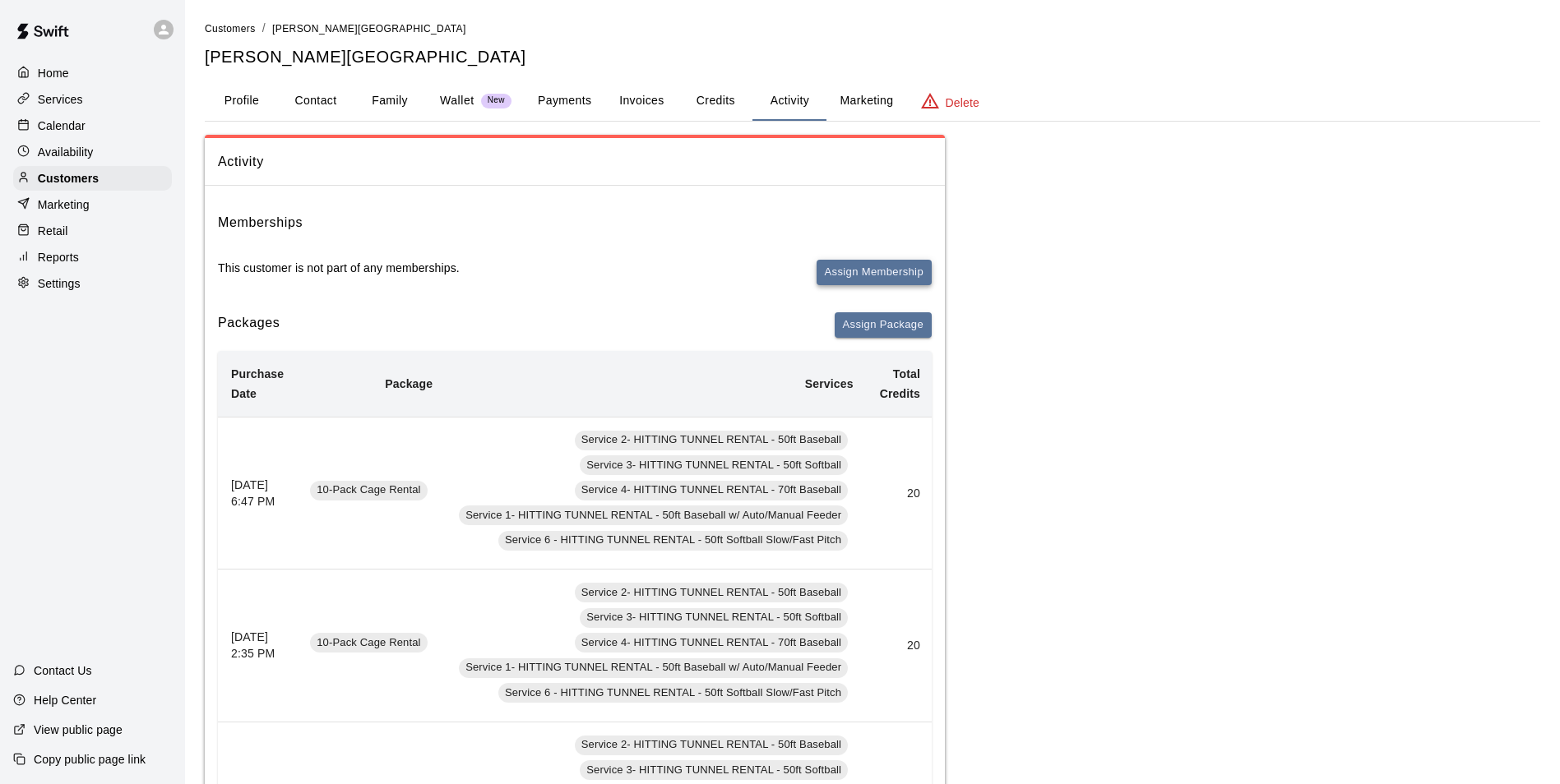
click at [888, 277] on button "Assign Membership" at bounding box center [873, 272] width 115 height 25
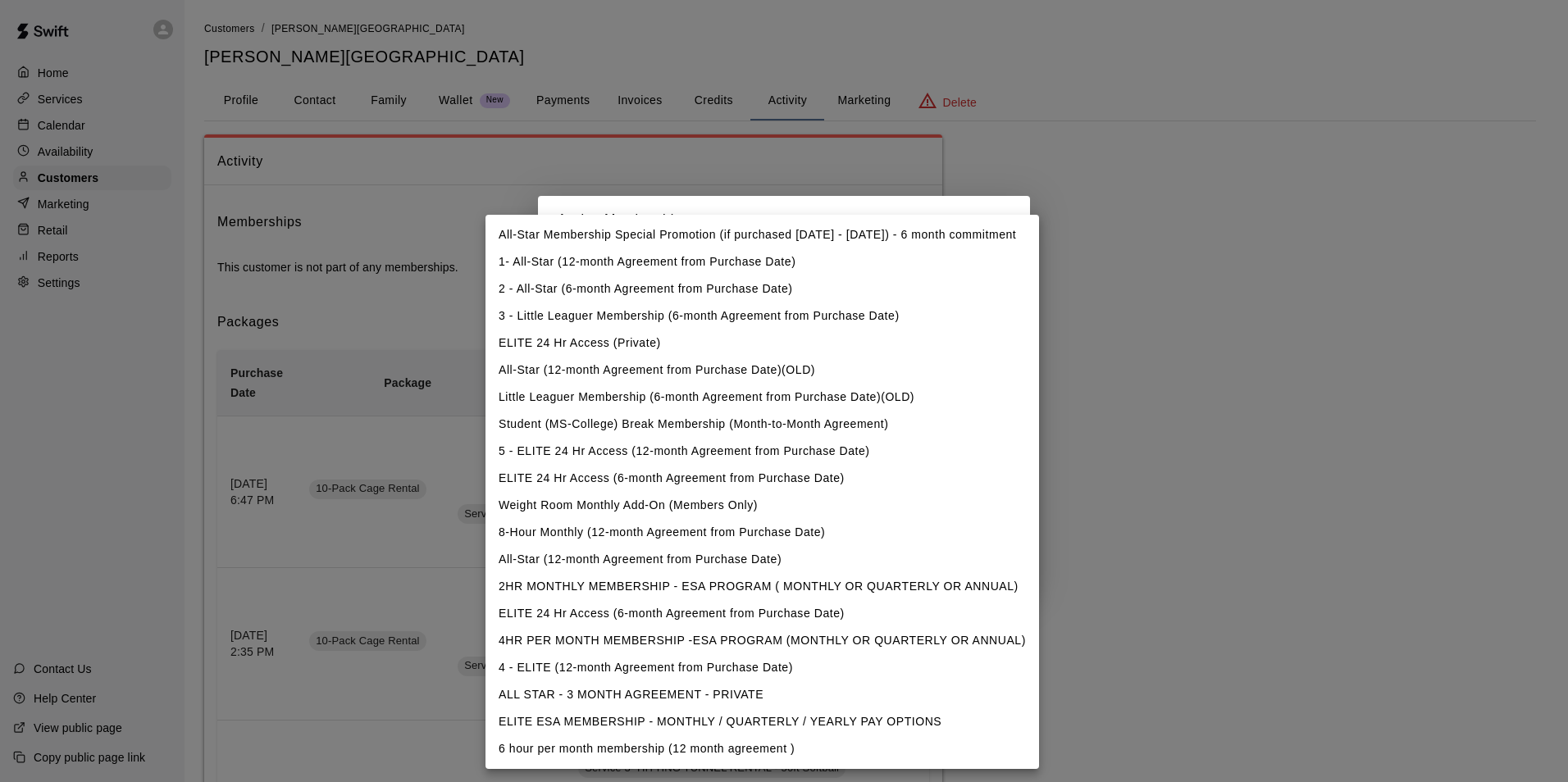
click at [676, 632] on li "4HR PER MONTH MEMBERSHIP -ESA PROGRAM (MONTHLY OR QUARTERLY OR ANNUAL)" at bounding box center [762, 640] width 554 height 27
type input "**********"
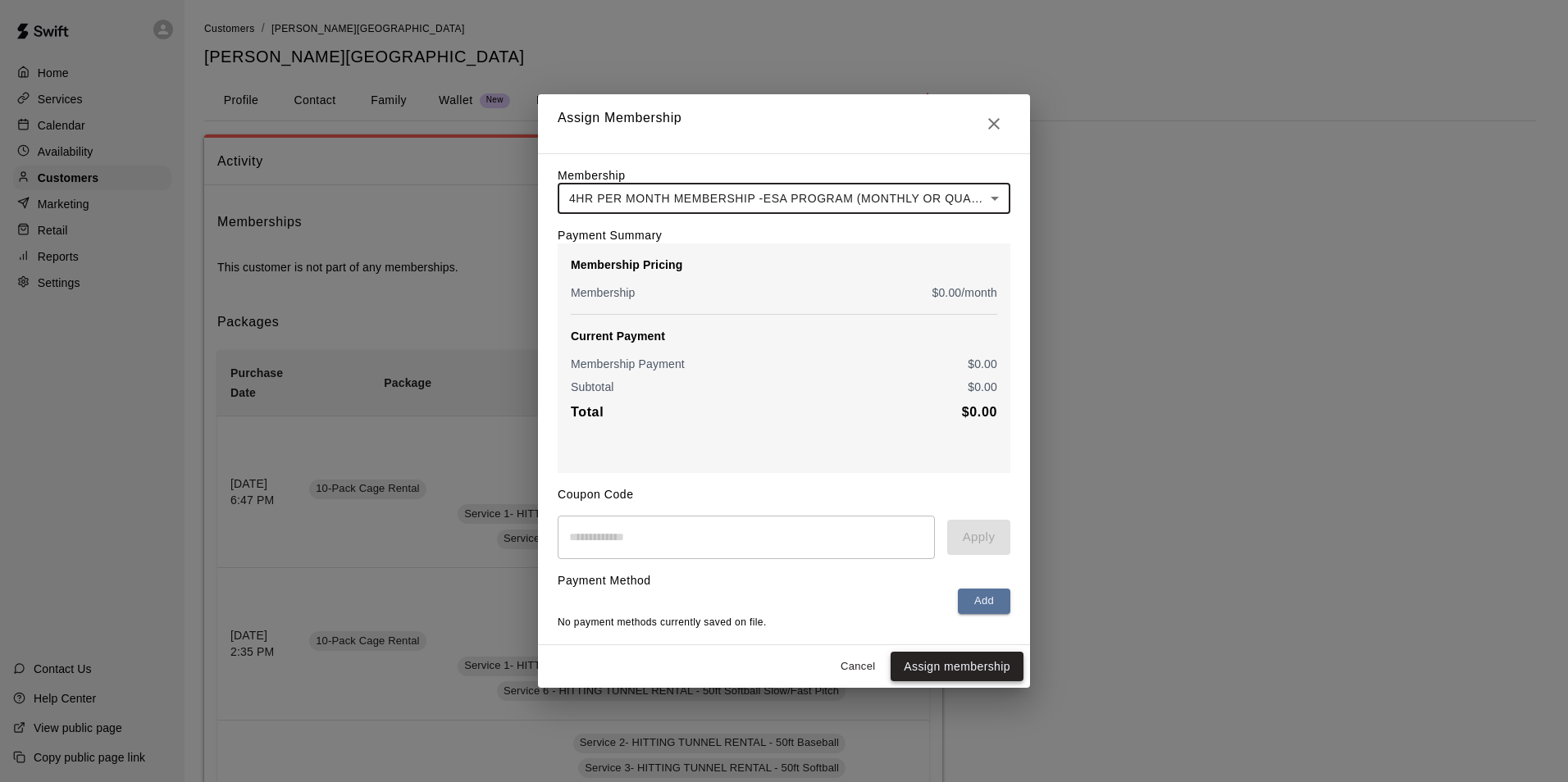
click at [963, 673] on button "Assign membership" at bounding box center [957, 666] width 133 height 31
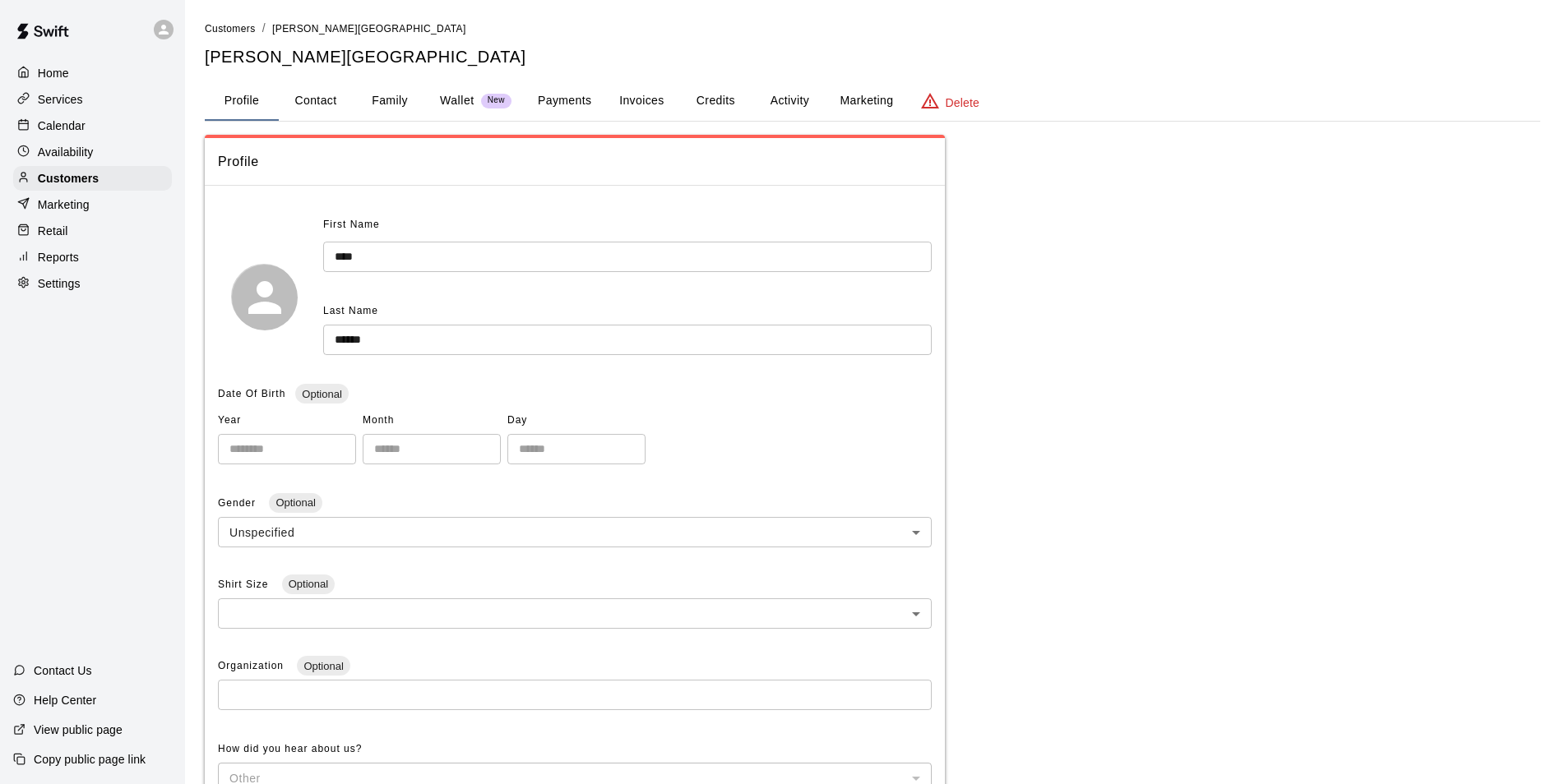
click at [90, 132] on div "Calendar" at bounding box center [92, 126] width 159 height 25
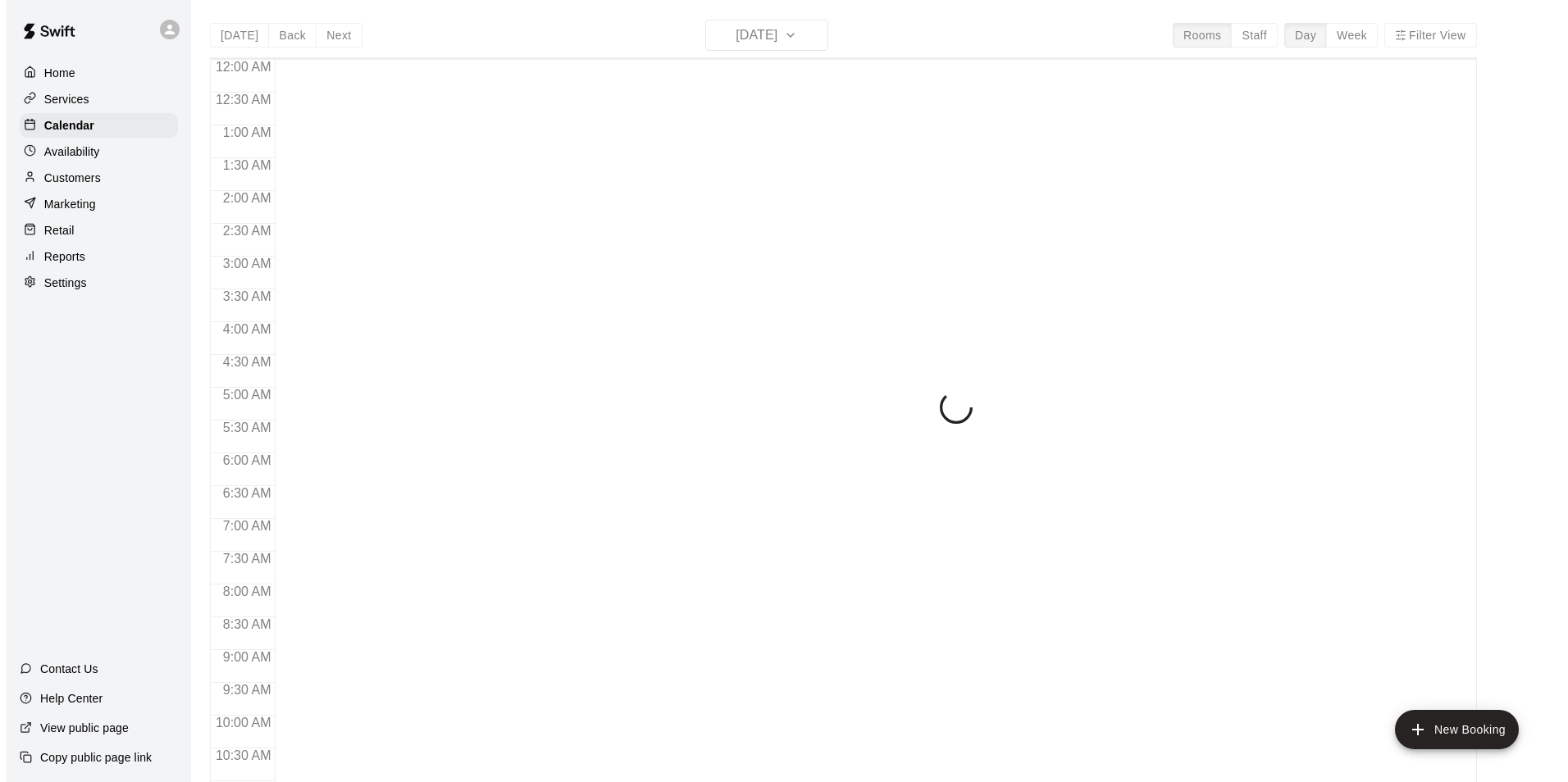
scroll to position [833, 0]
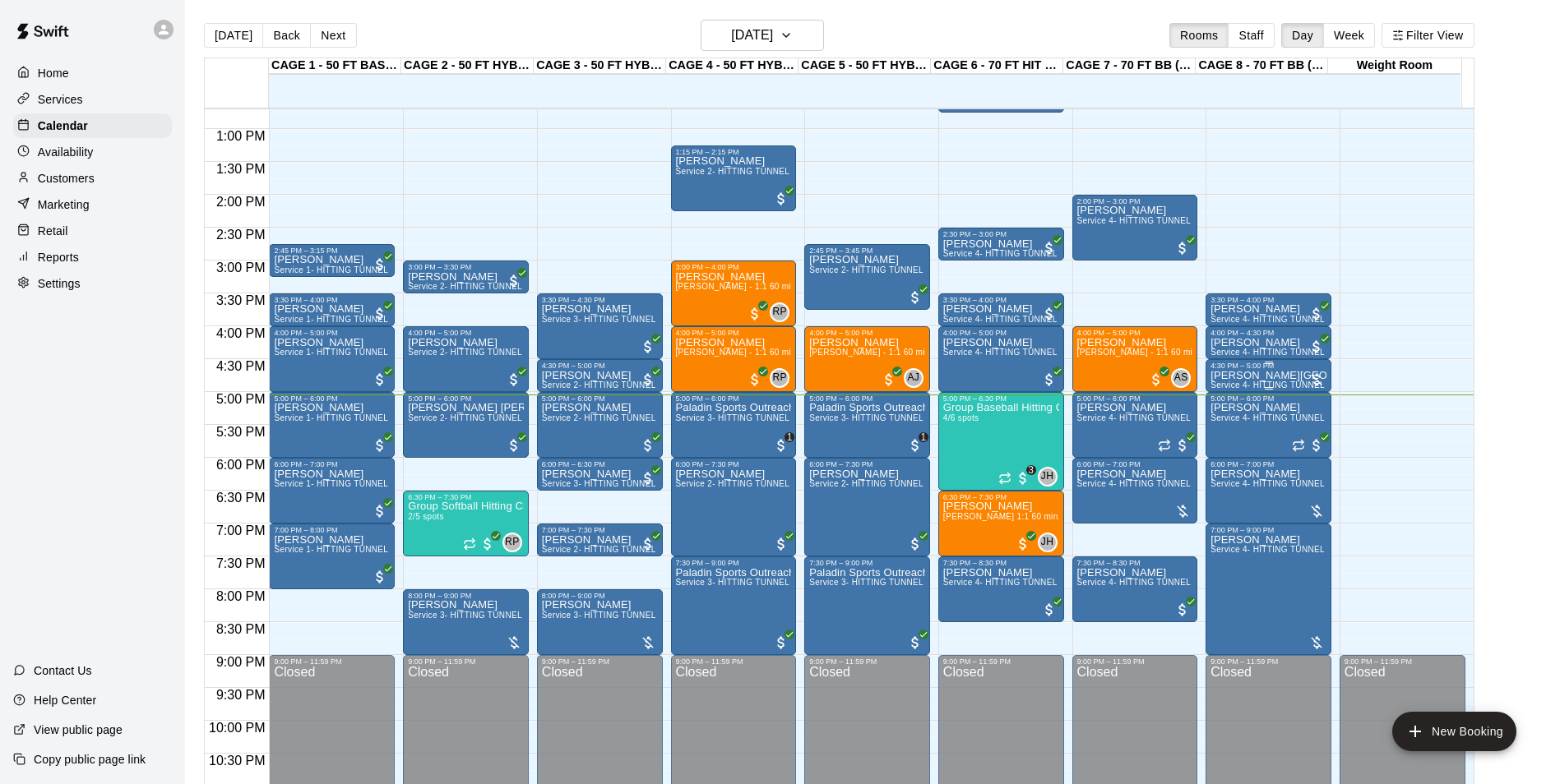
click at [1269, 385] on span "Service 4- HITTING TUNNEL RENTAL - 70ft Baseball" at bounding box center [1315, 385] width 209 height 9
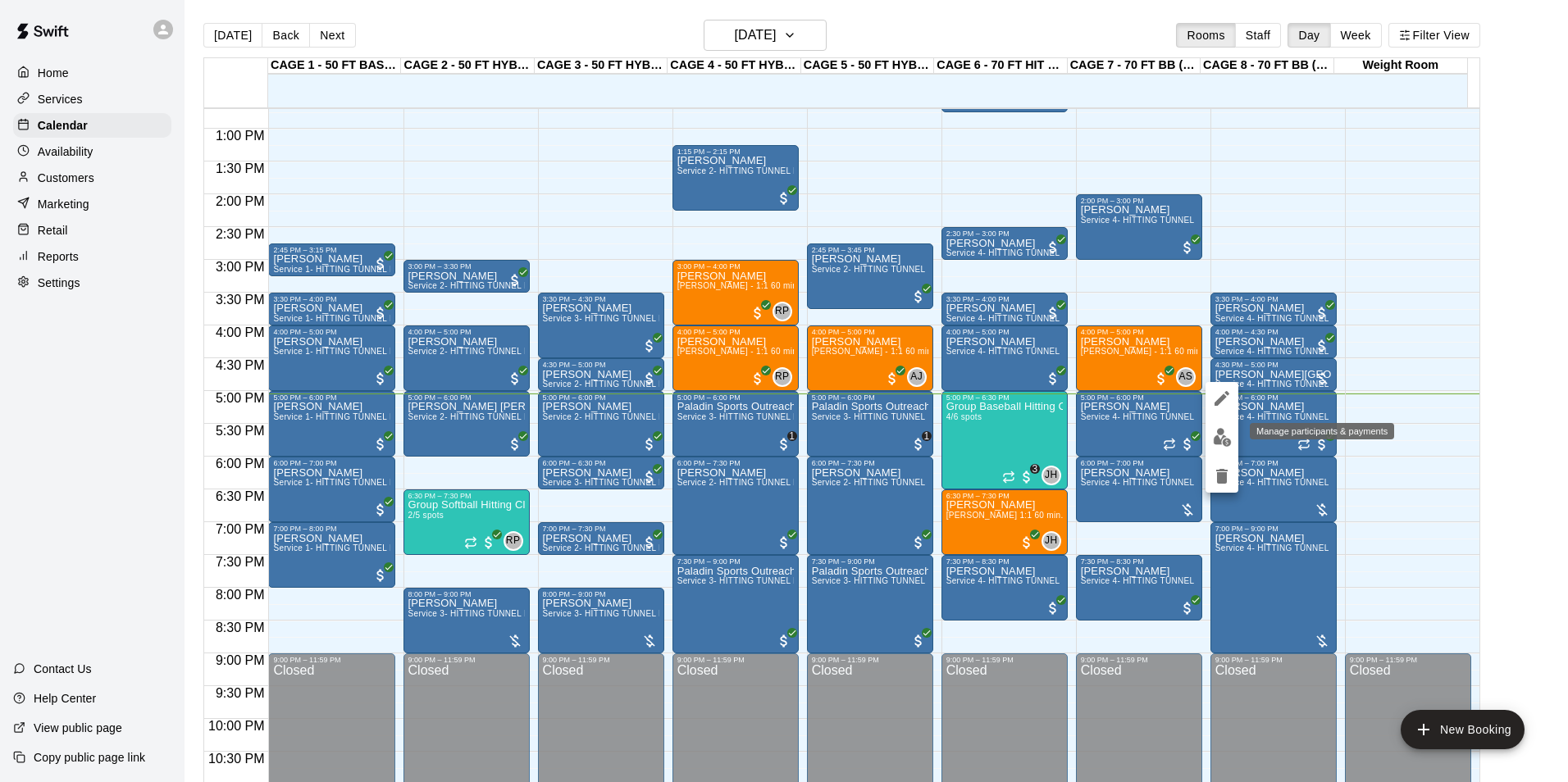
click at [1218, 440] on img "edit" at bounding box center [1222, 438] width 19 height 19
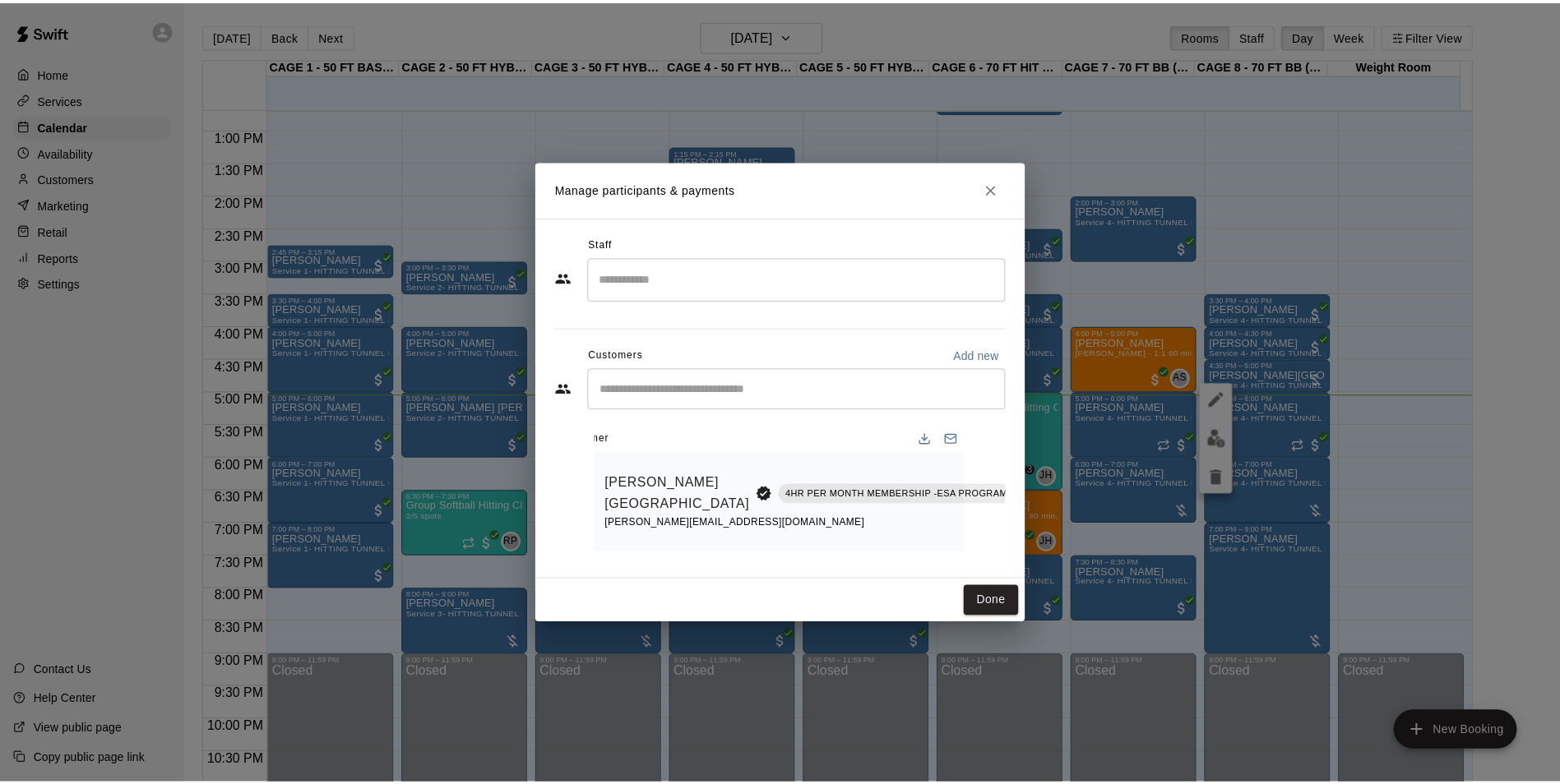
scroll to position [0, 134]
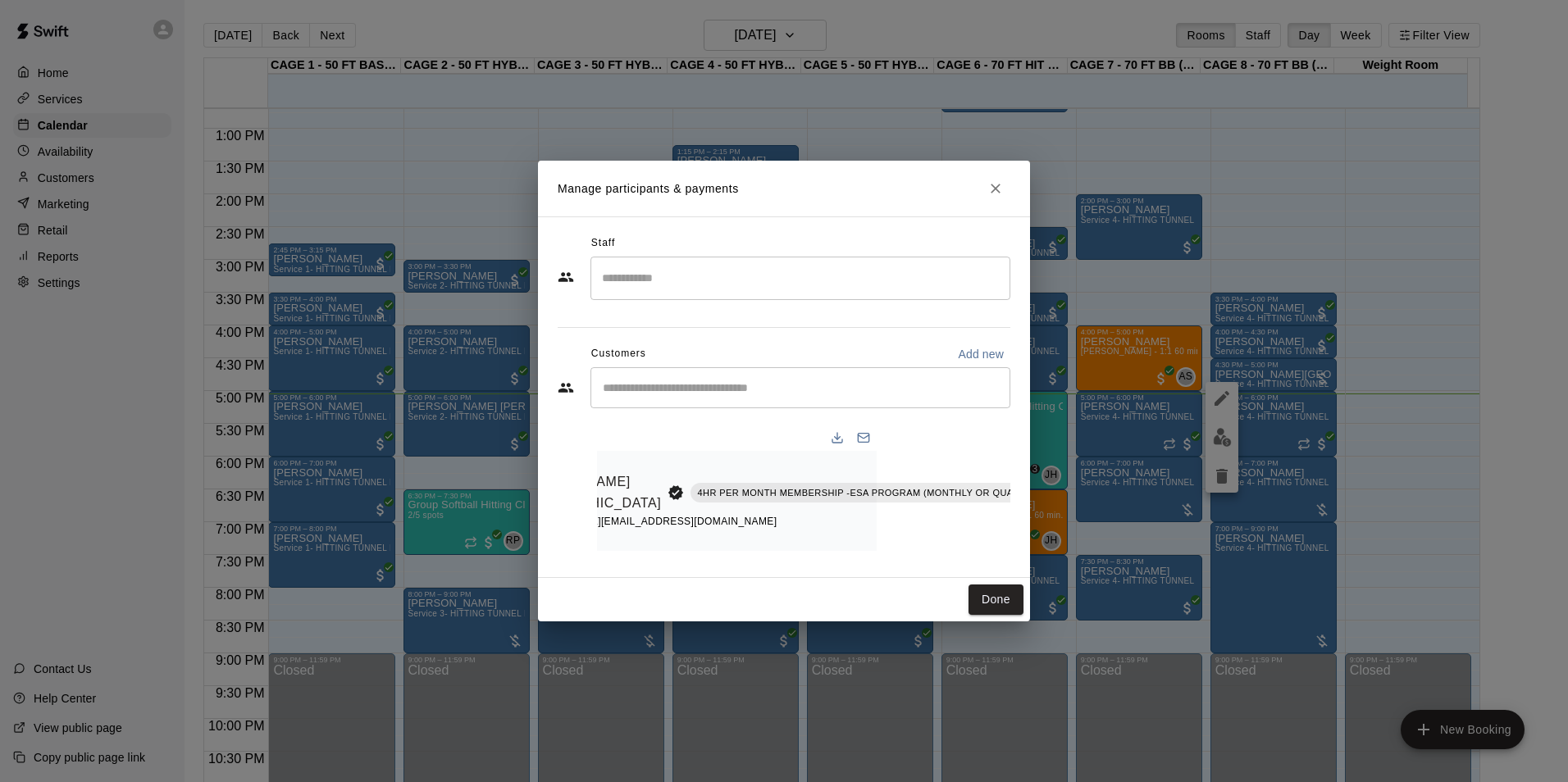
click at [1127, 523] on icon "Manage bookings & payment" at bounding box center [1133, 529] width 12 height 14
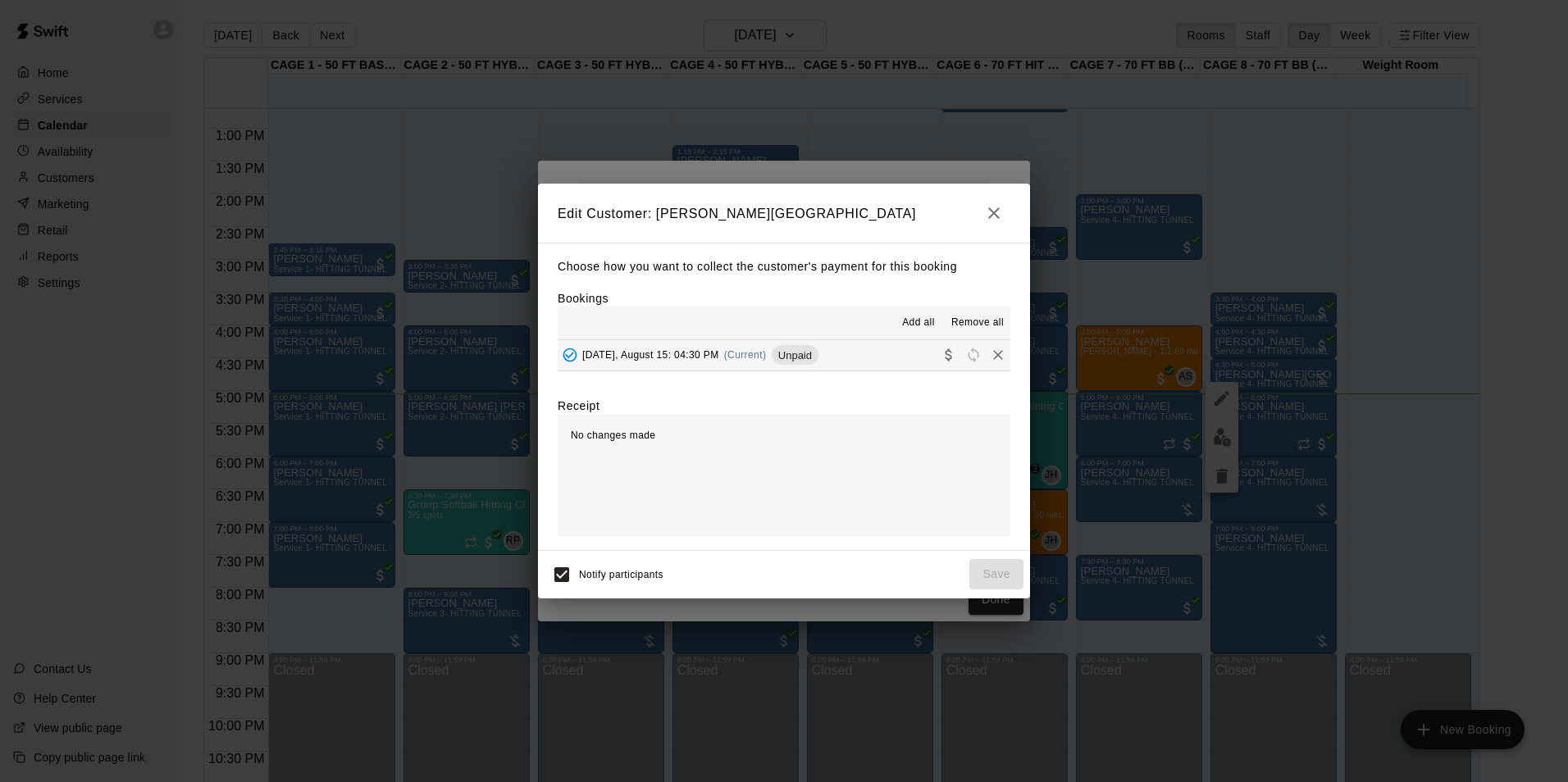
click at [827, 339] on div "Add all Remove all" at bounding box center [783, 322] width 453 height 32
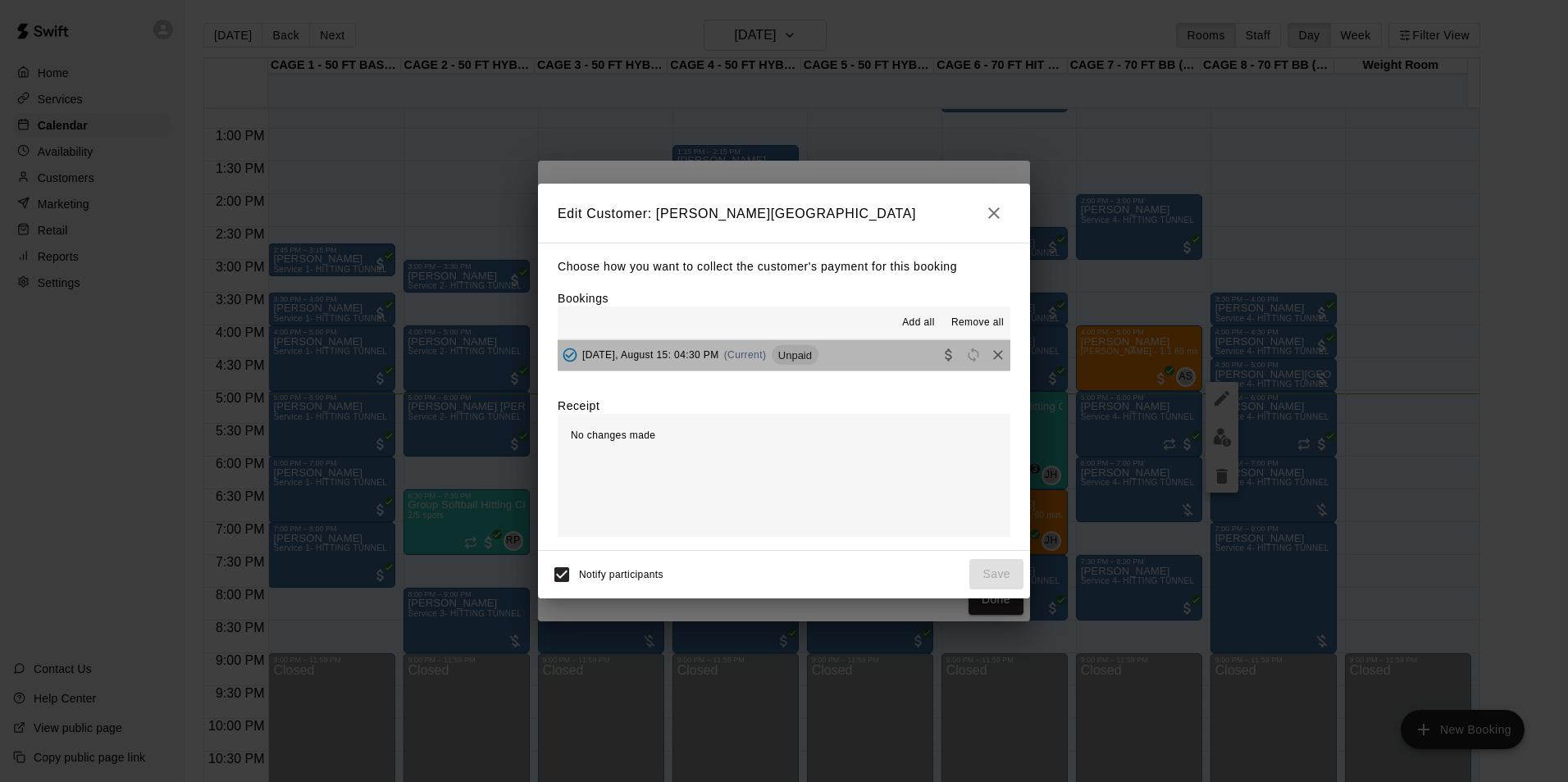
click at [841, 361] on button "[DATE], August 15: 04:30 PM (Current) Unpaid" at bounding box center [783, 355] width 453 height 31
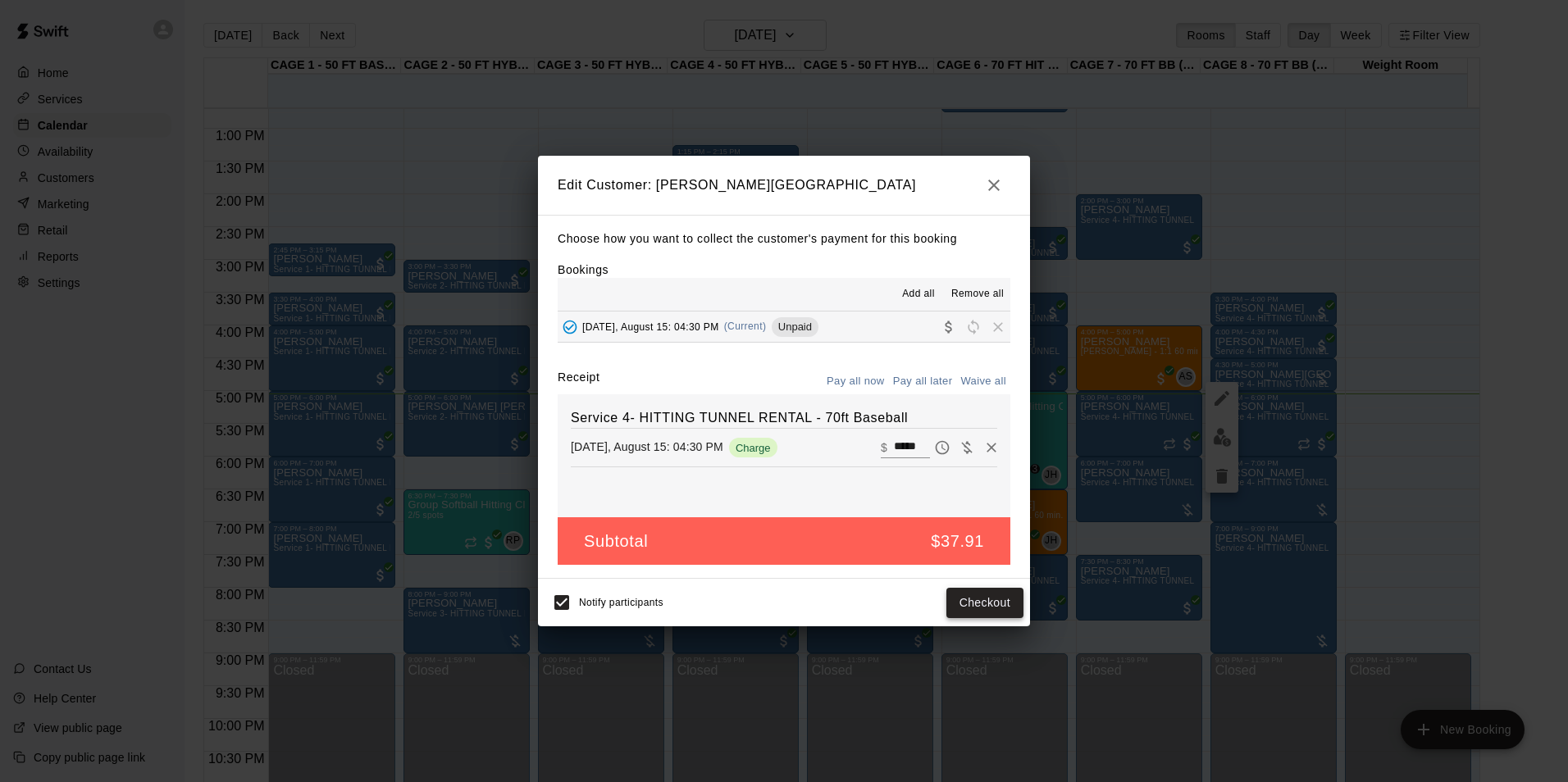
click at [970, 598] on button "Checkout" at bounding box center [985, 602] width 77 height 31
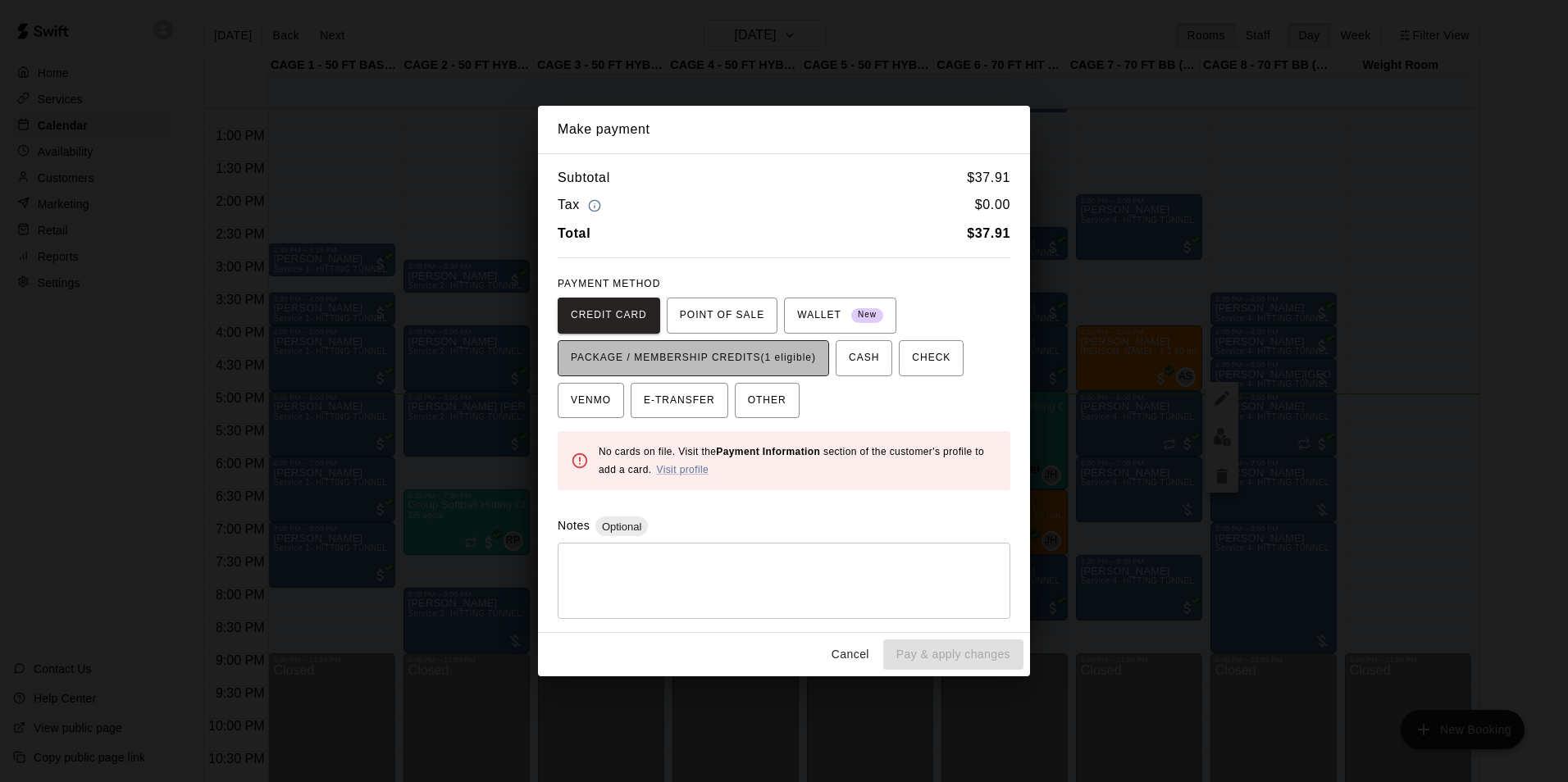
click at [788, 363] on span "PACKAGE / MEMBERSHIP CREDITS (1 eligible)" at bounding box center [693, 358] width 245 height 26
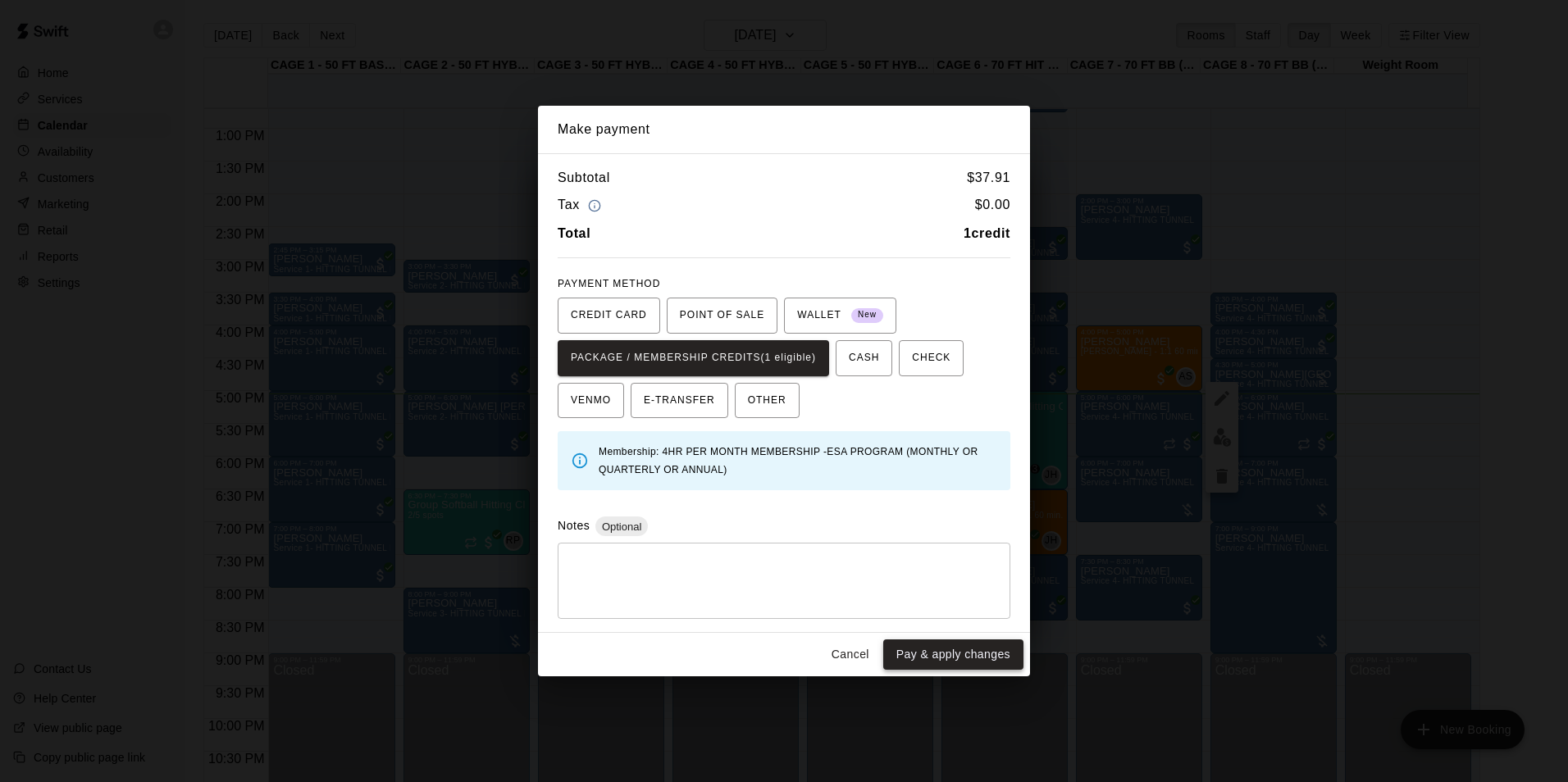
click at [930, 644] on button "Pay & apply changes" at bounding box center [953, 654] width 140 height 31
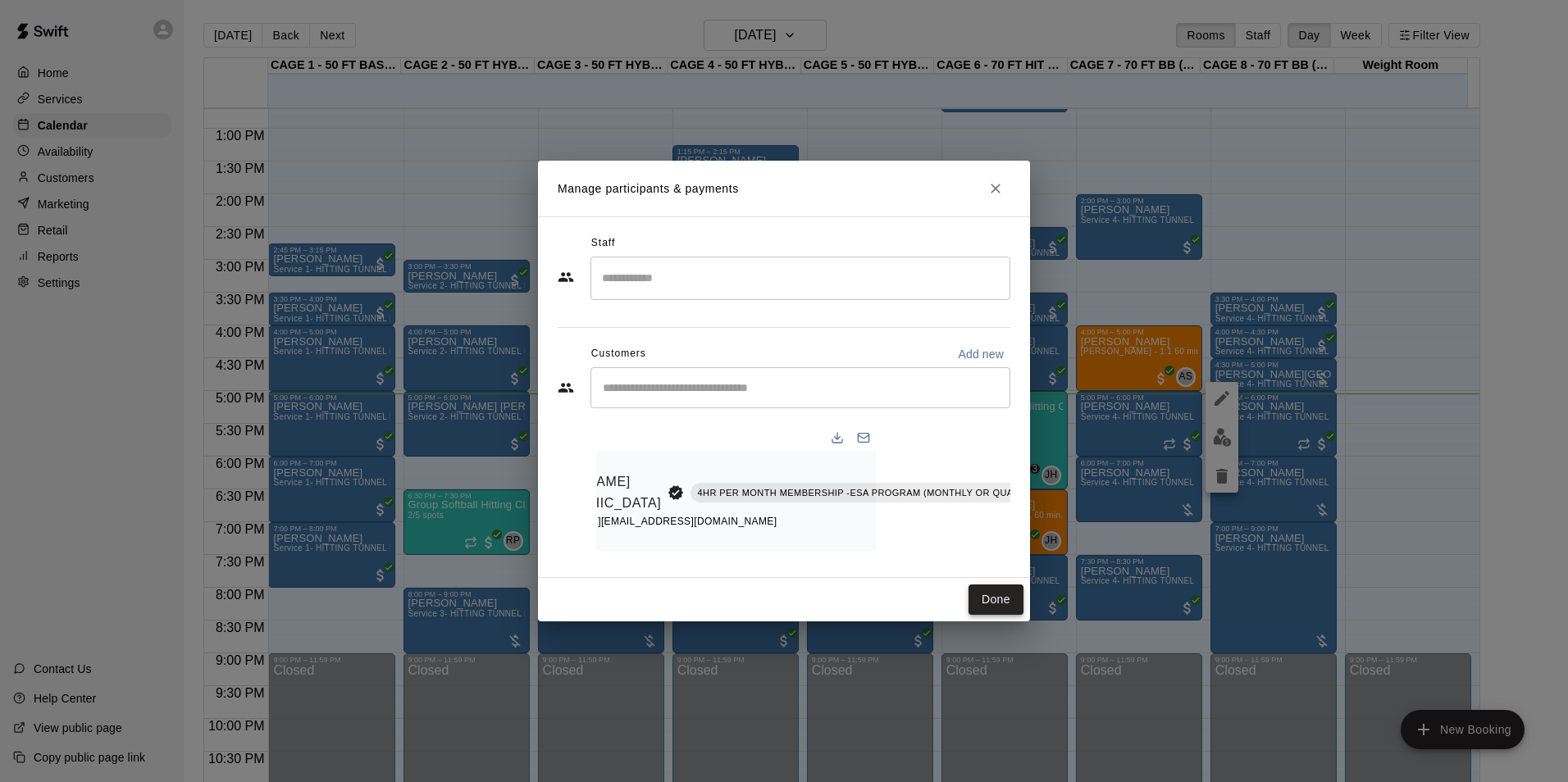
click at [985, 606] on button "Done" at bounding box center [995, 599] width 55 height 31
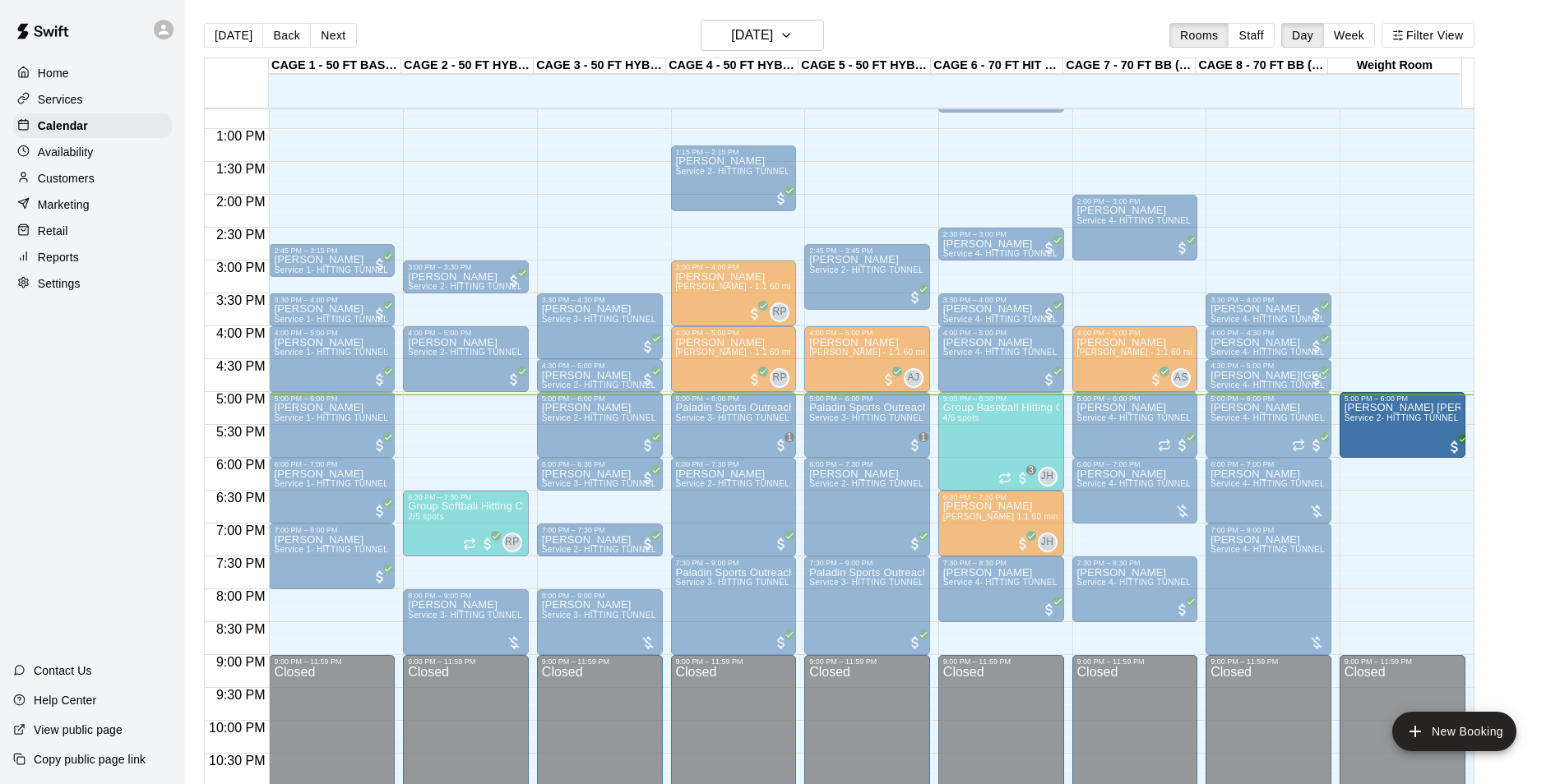
drag, startPoint x: 427, startPoint y: 431, endPoint x: 1342, endPoint y: 442, distance: 915.1
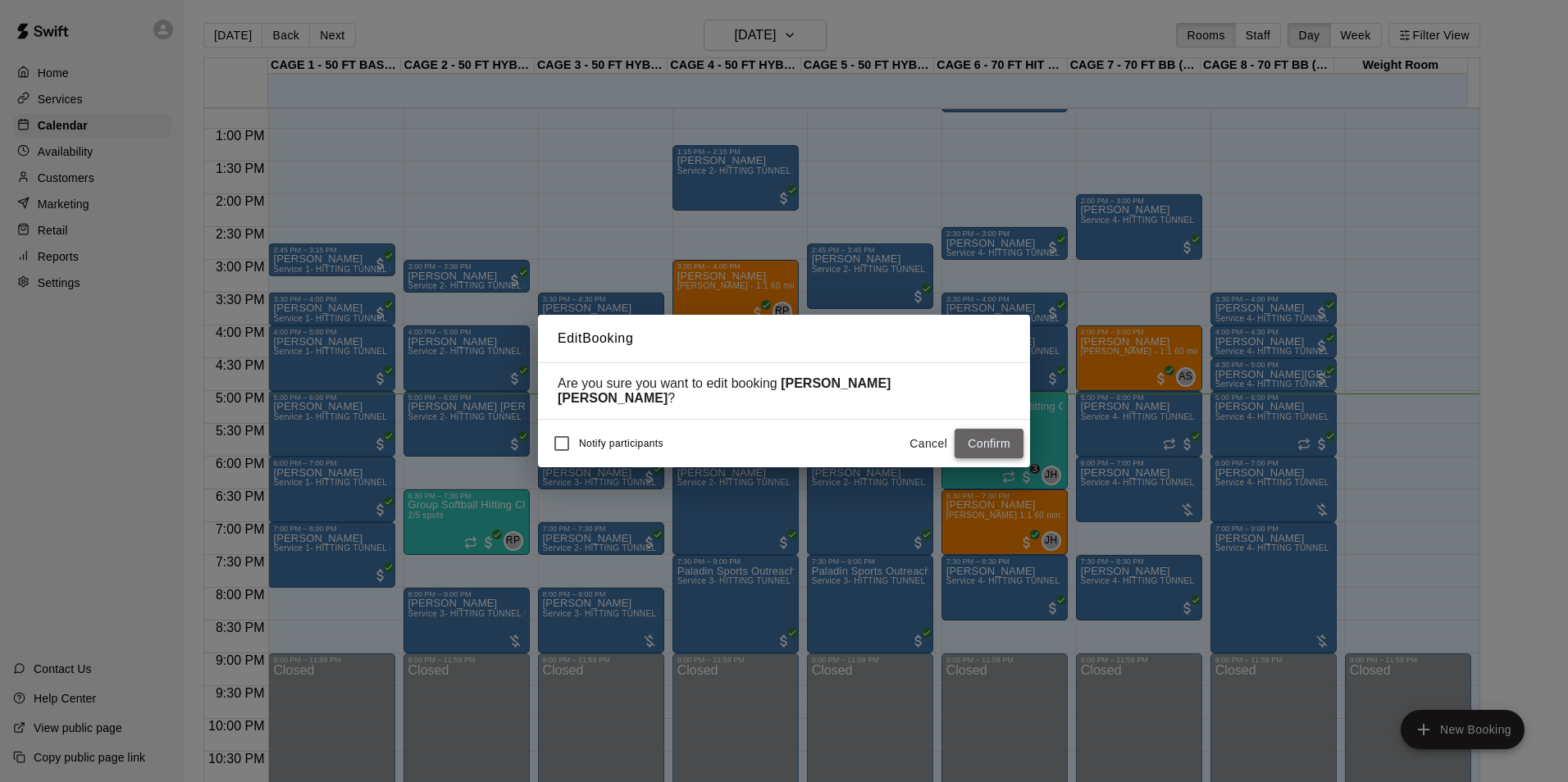
click at [985, 429] on button "Confirm" at bounding box center [988, 444] width 69 height 31
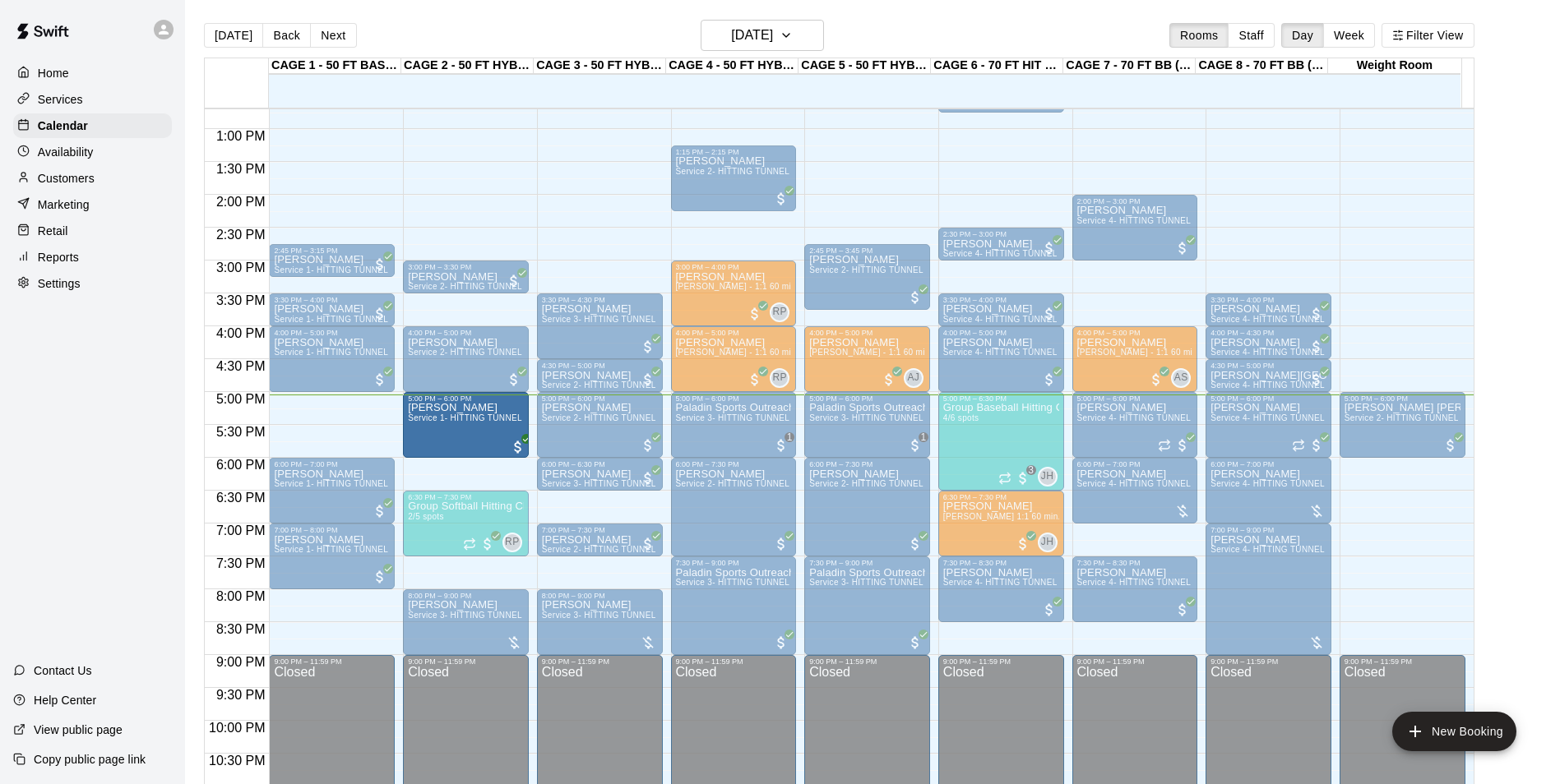
drag, startPoint x: 332, startPoint y: 428, endPoint x: 411, endPoint y: 433, distance: 79.2
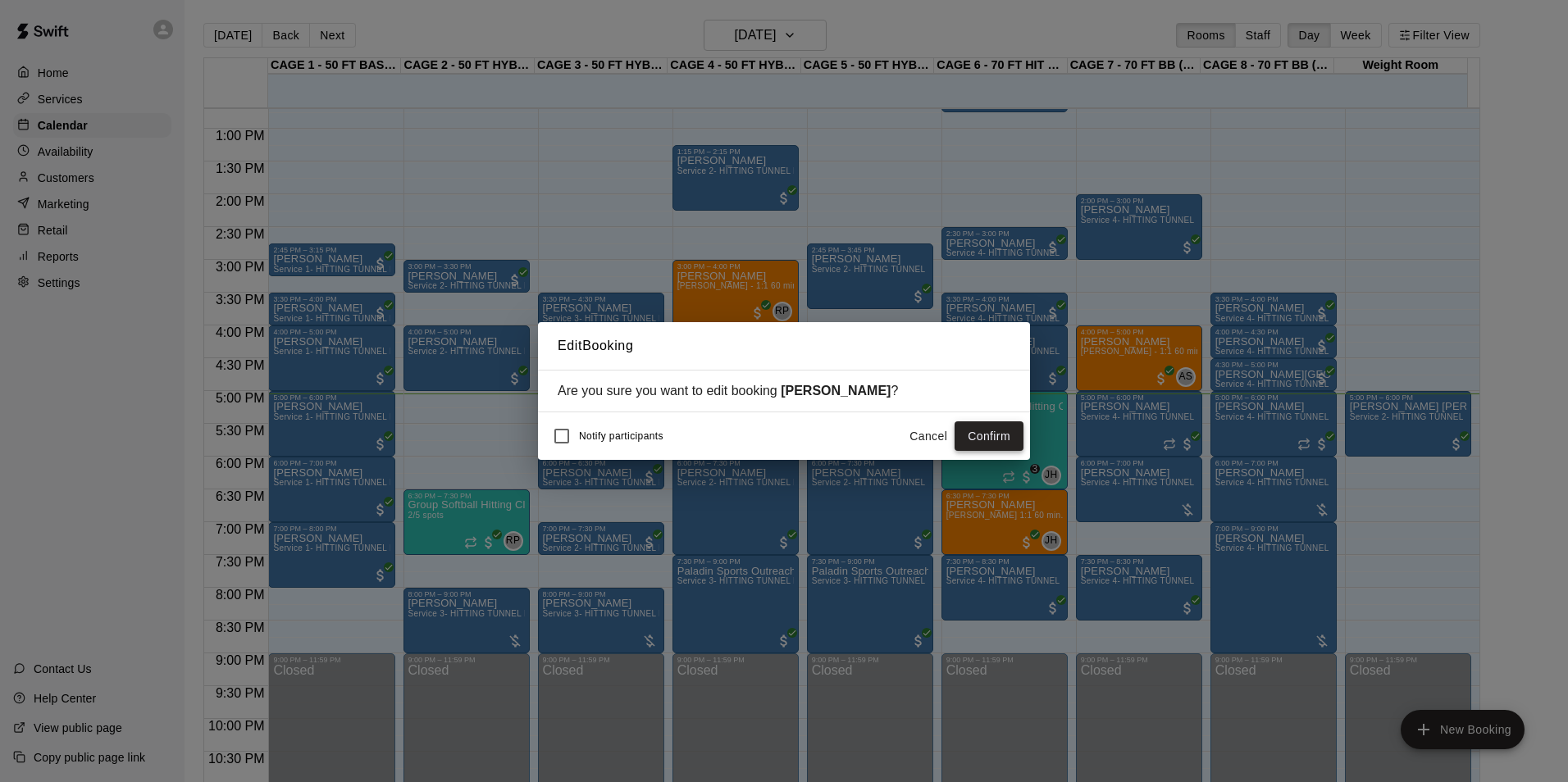
click at [983, 441] on button "Confirm" at bounding box center [988, 436] width 69 height 31
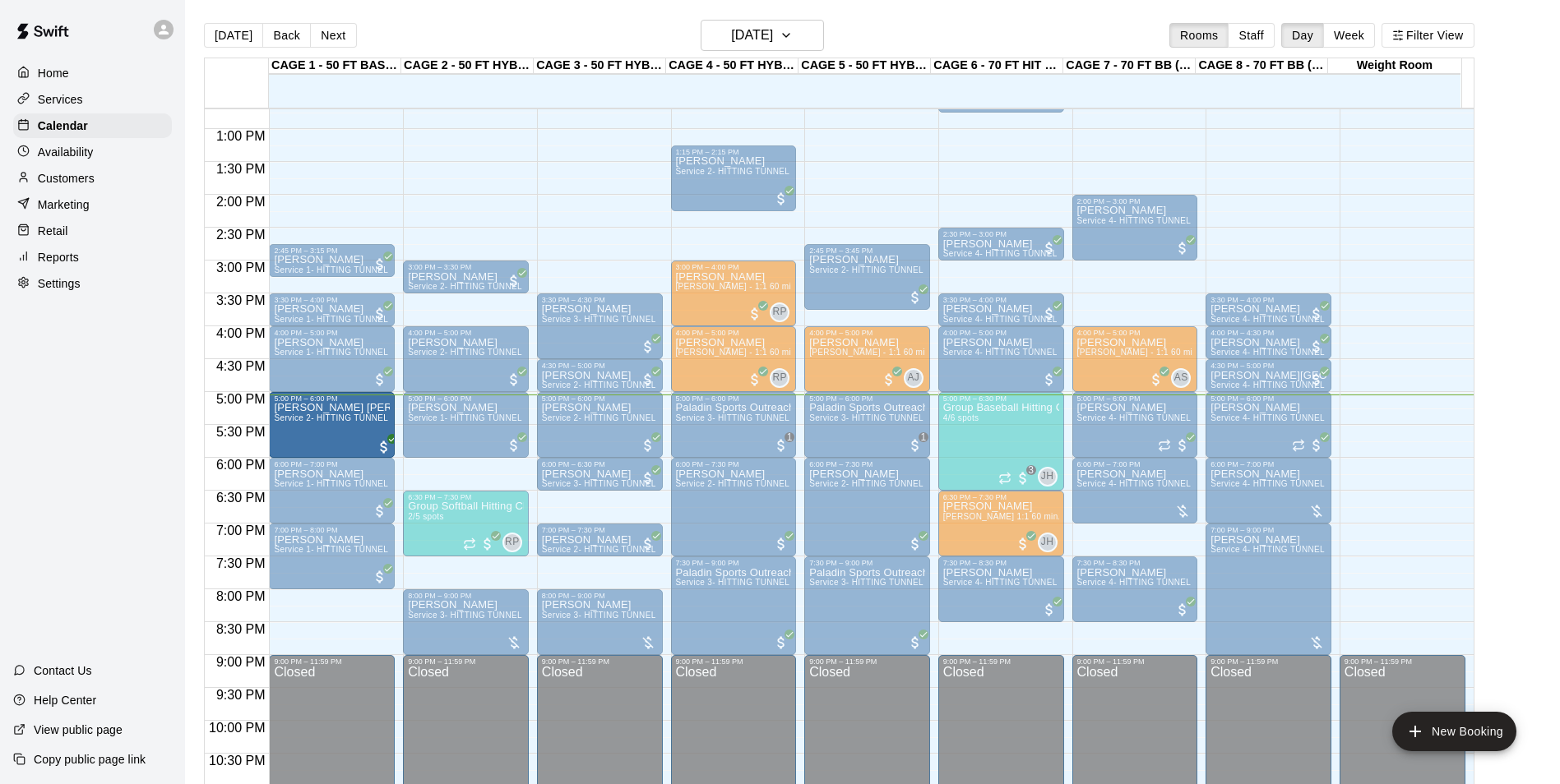
drag, startPoint x: 1377, startPoint y: 428, endPoint x: 375, endPoint y: 430, distance: 1002.0
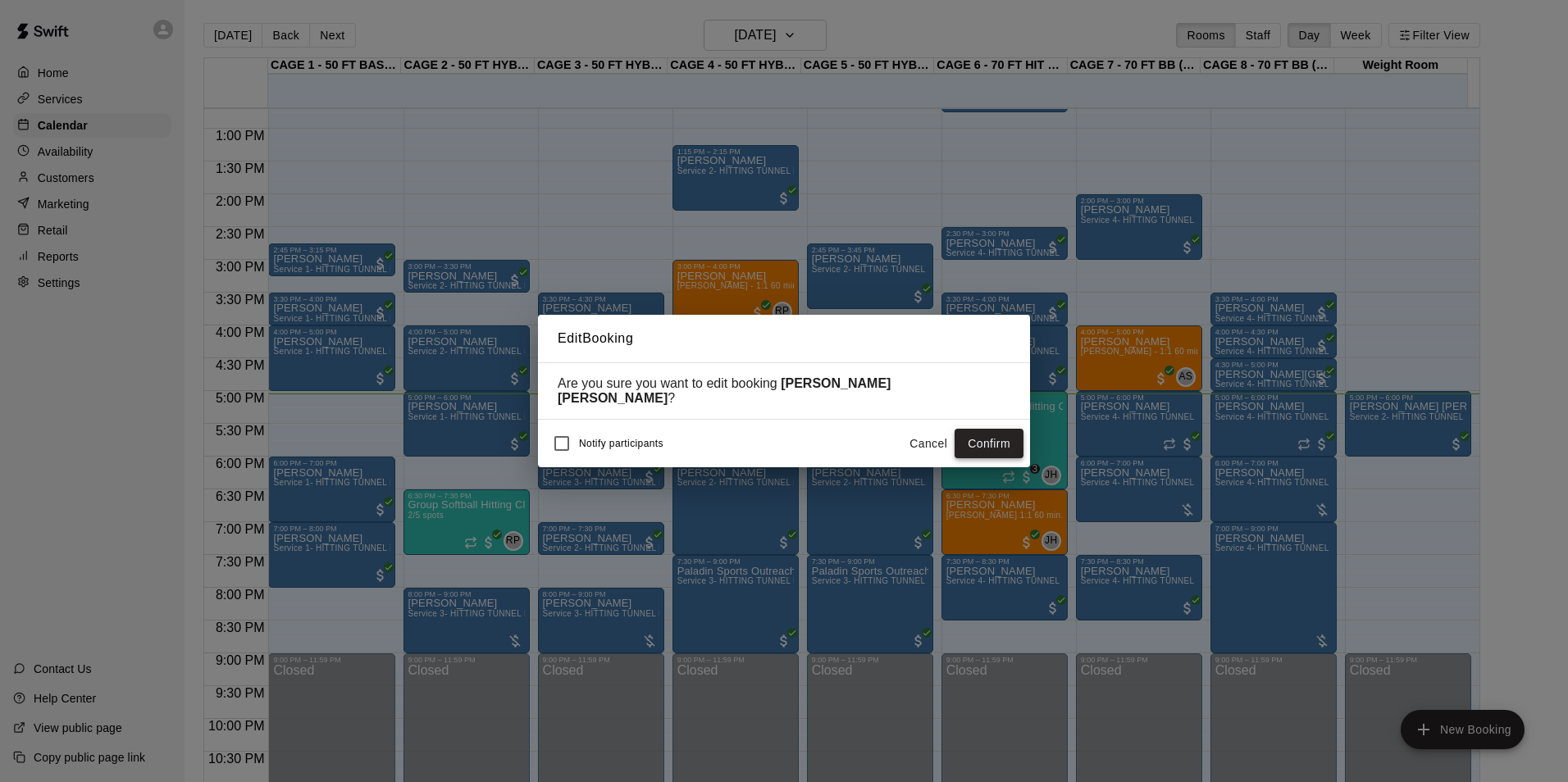
click at [972, 429] on button "Confirm" at bounding box center [988, 444] width 69 height 31
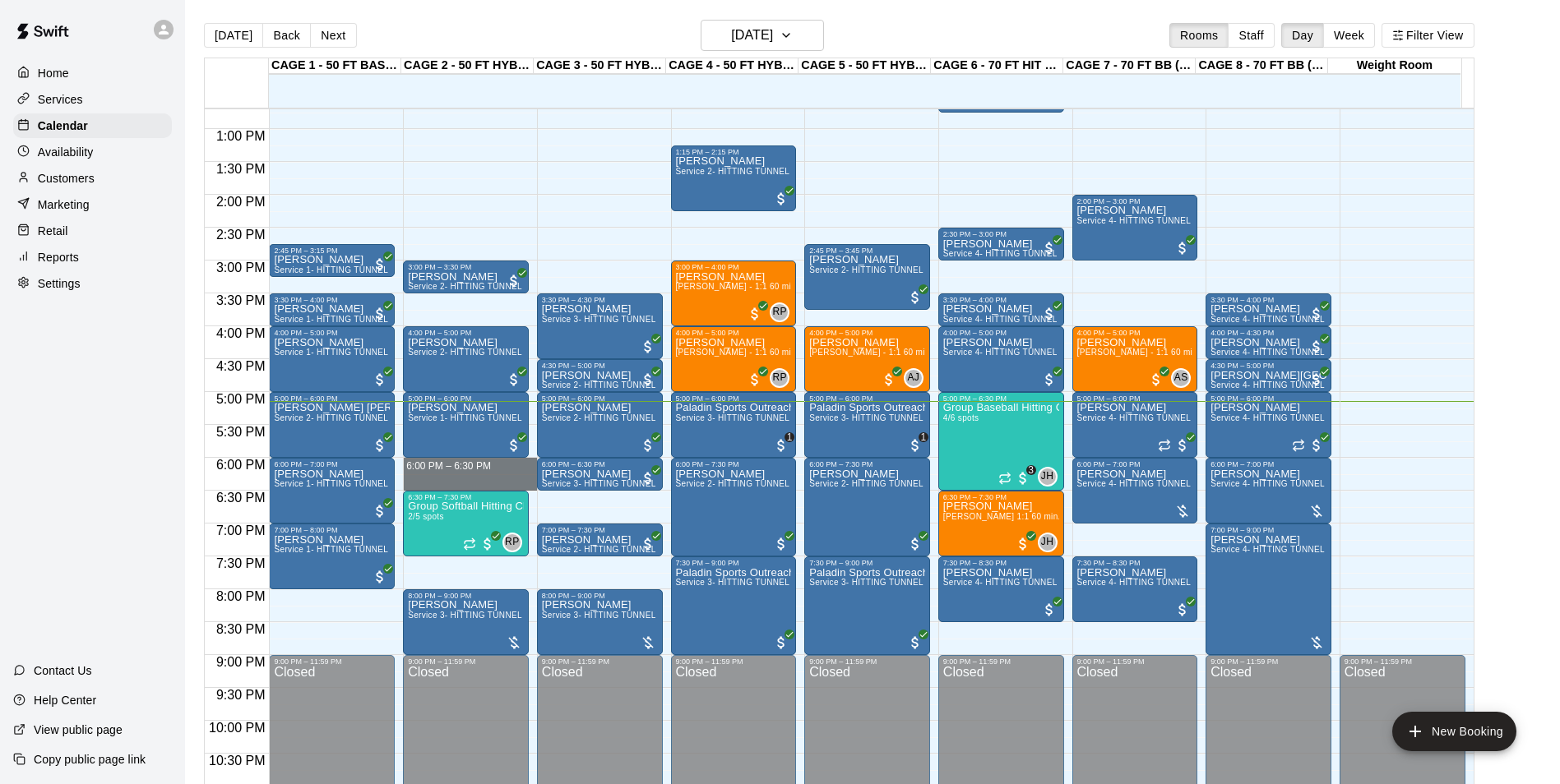
drag, startPoint x: 435, startPoint y: 464, endPoint x: 439, endPoint y: 488, distance: 24.3
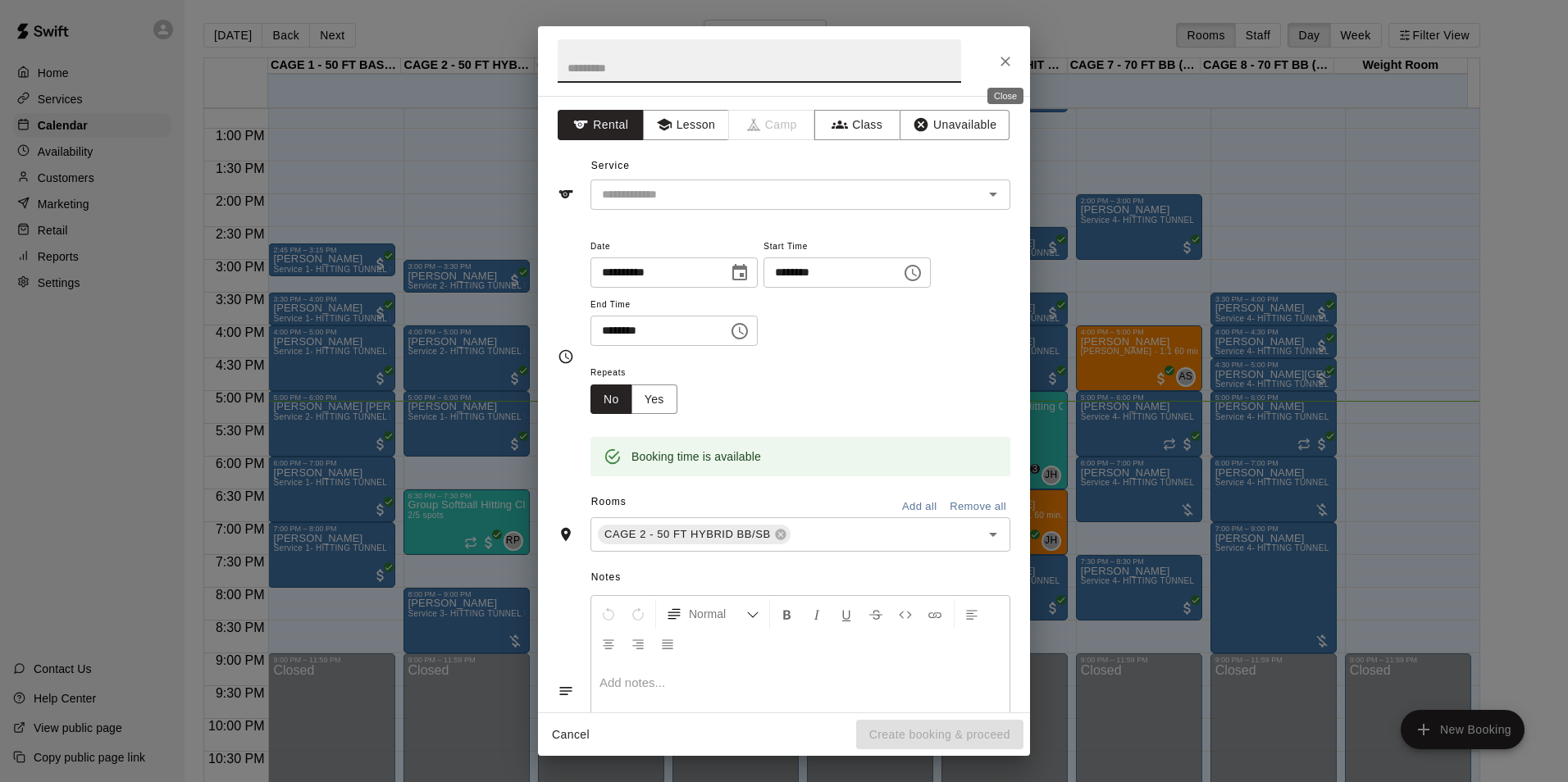
click at [1005, 61] on icon "Close" at bounding box center [1005, 61] width 10 height 10
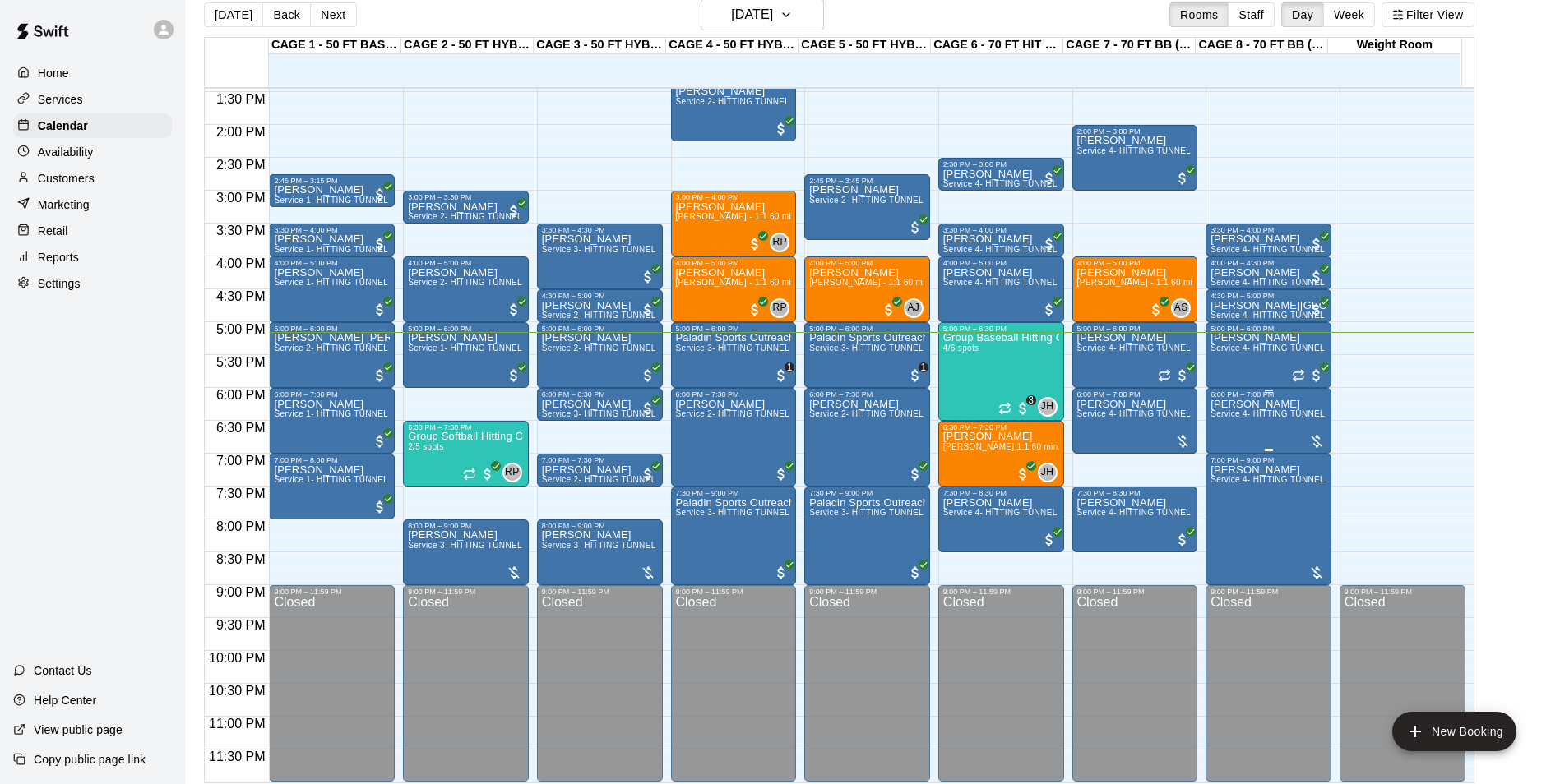
scroll to position [26, 0]
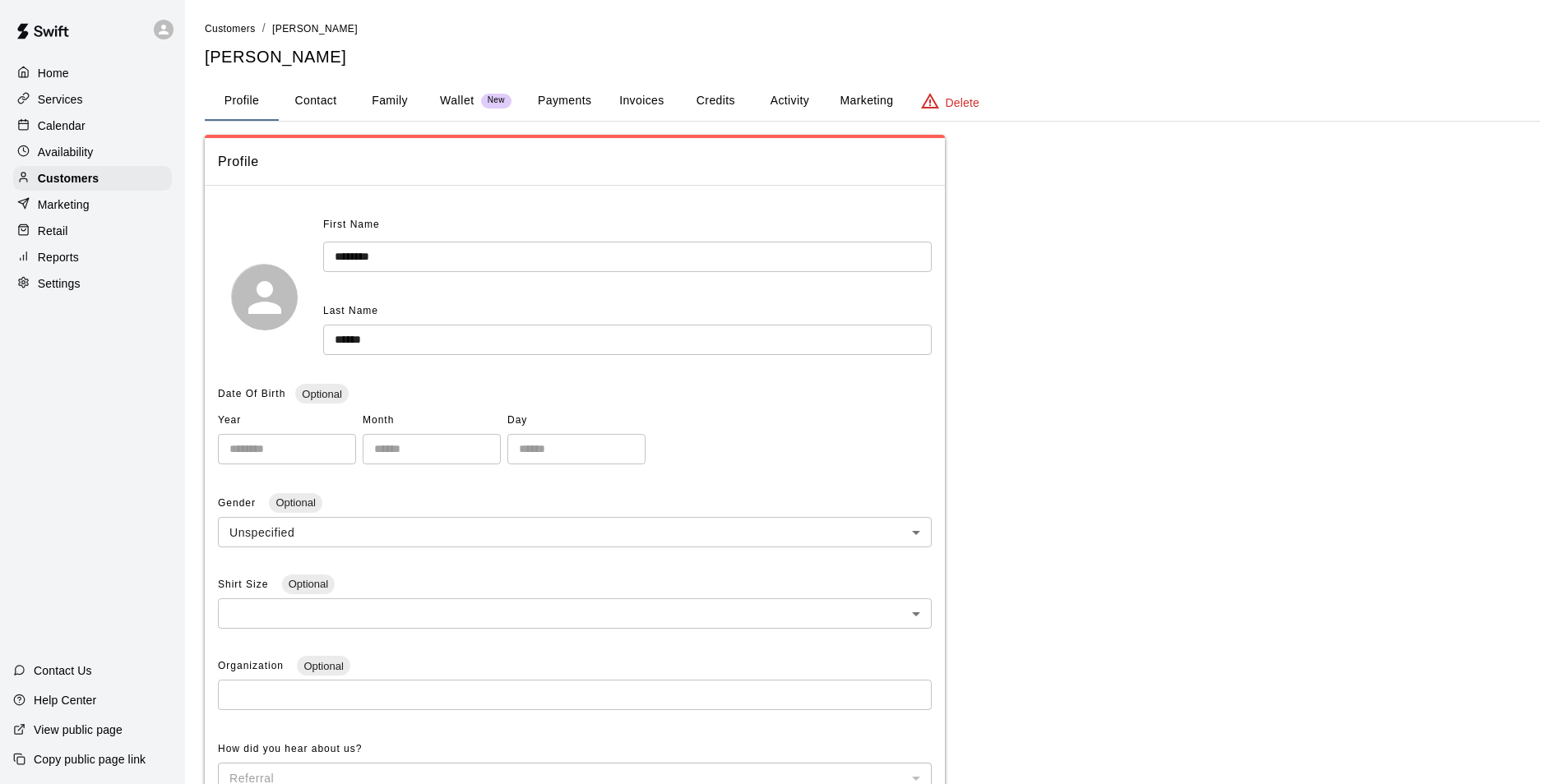
click at [571, 113] on button "Payments" at bounding box center [564, 101] width 80 height 40
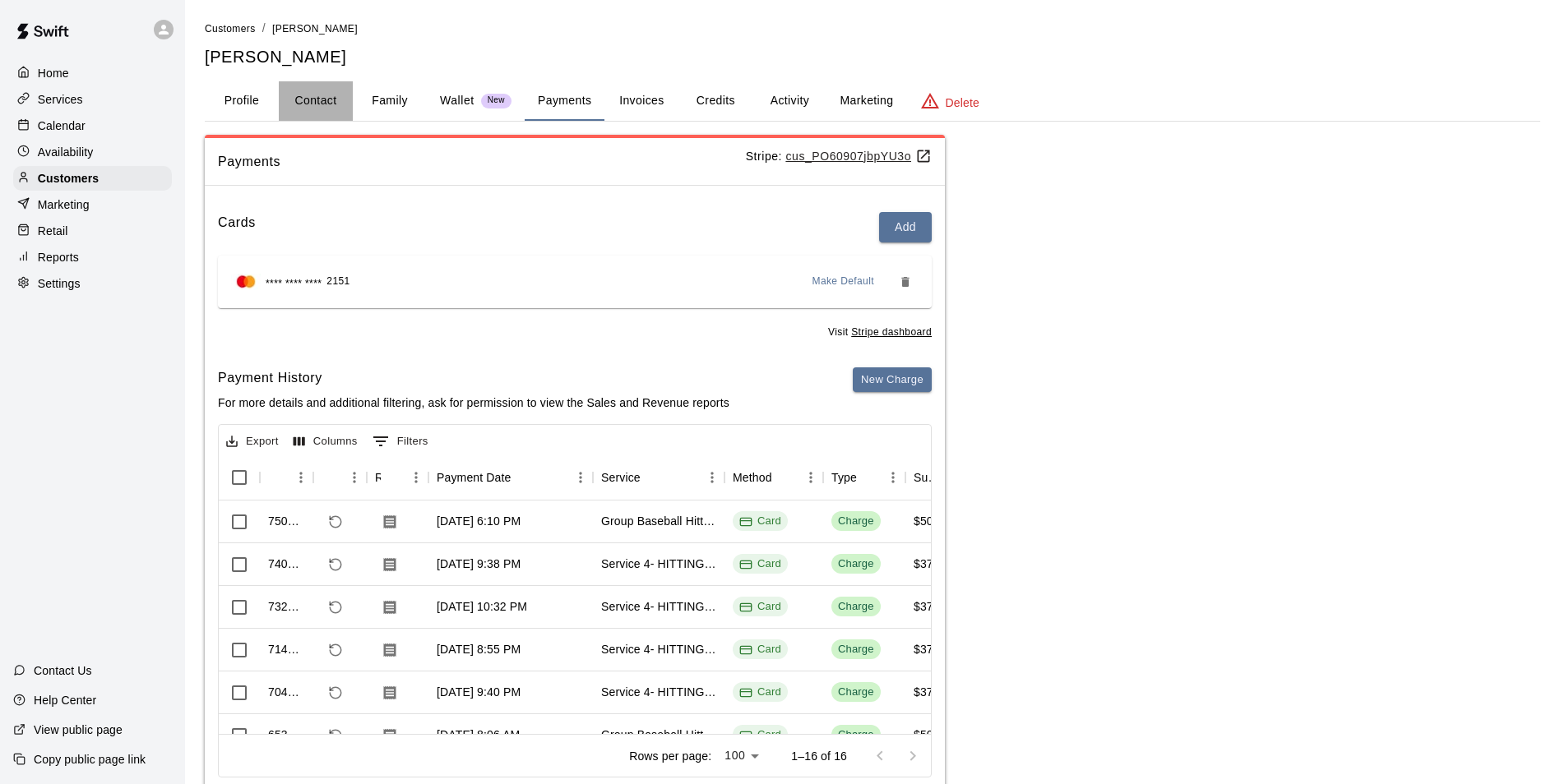
click at [324, 103] on button "Contact" at bounding box center [315, 101] width 74 height 40
select select "**"
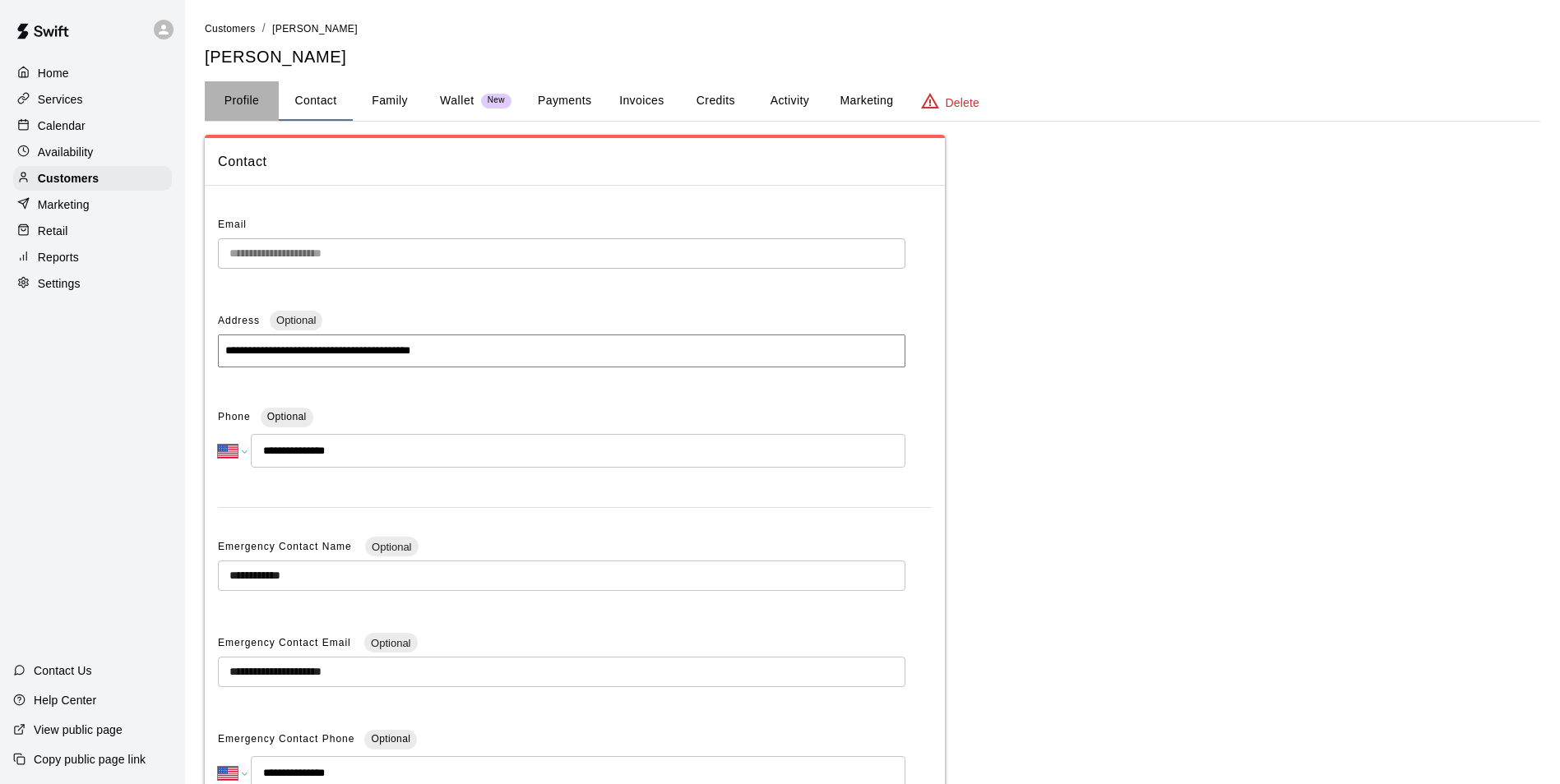
click at [237, 84] on button "Profile" at bounding box center [242, 101] width 74 height 40
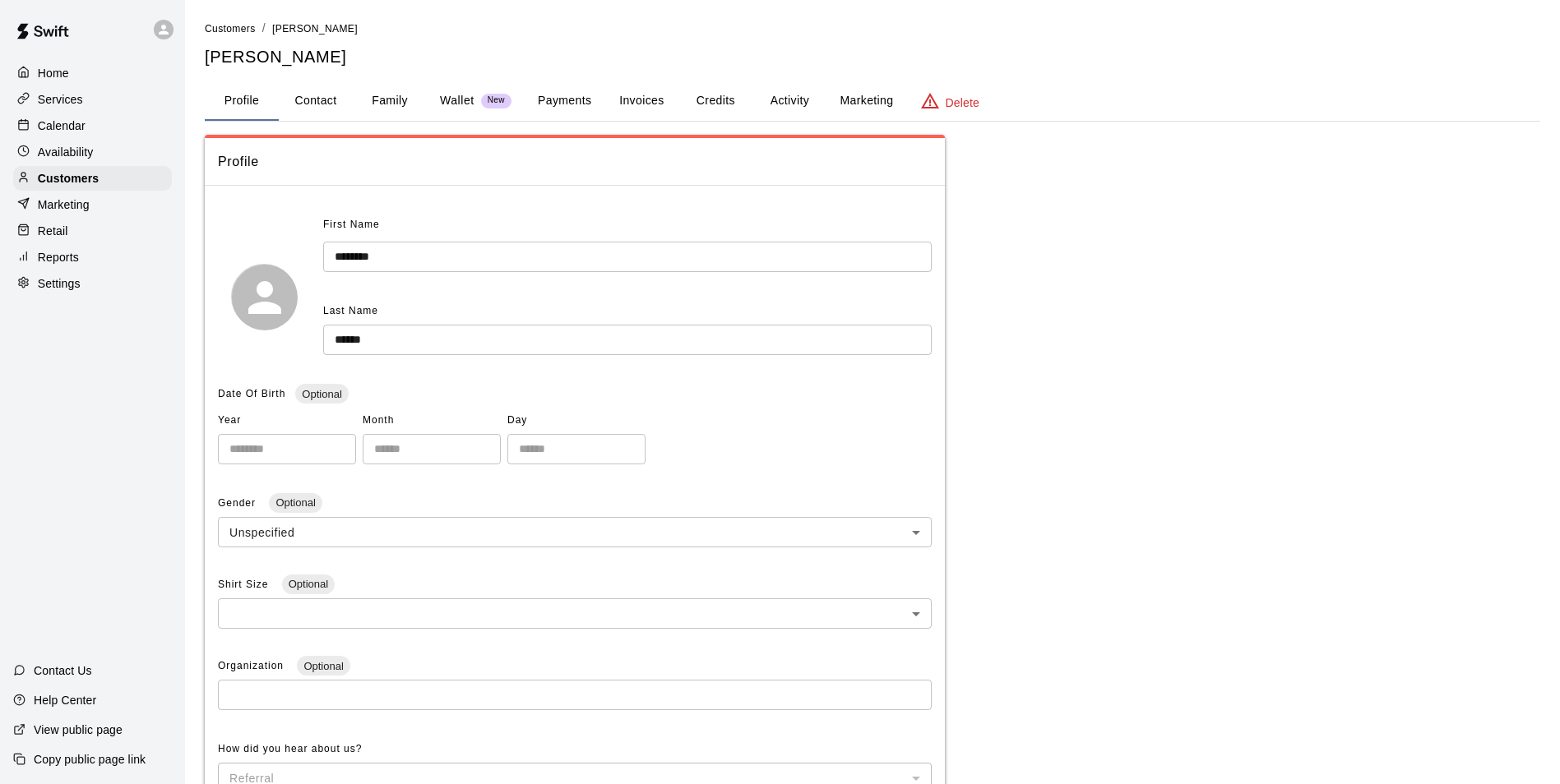
click at [116, 128] on div "Calendar" at bounding box center [92, 126] width 159 height 25
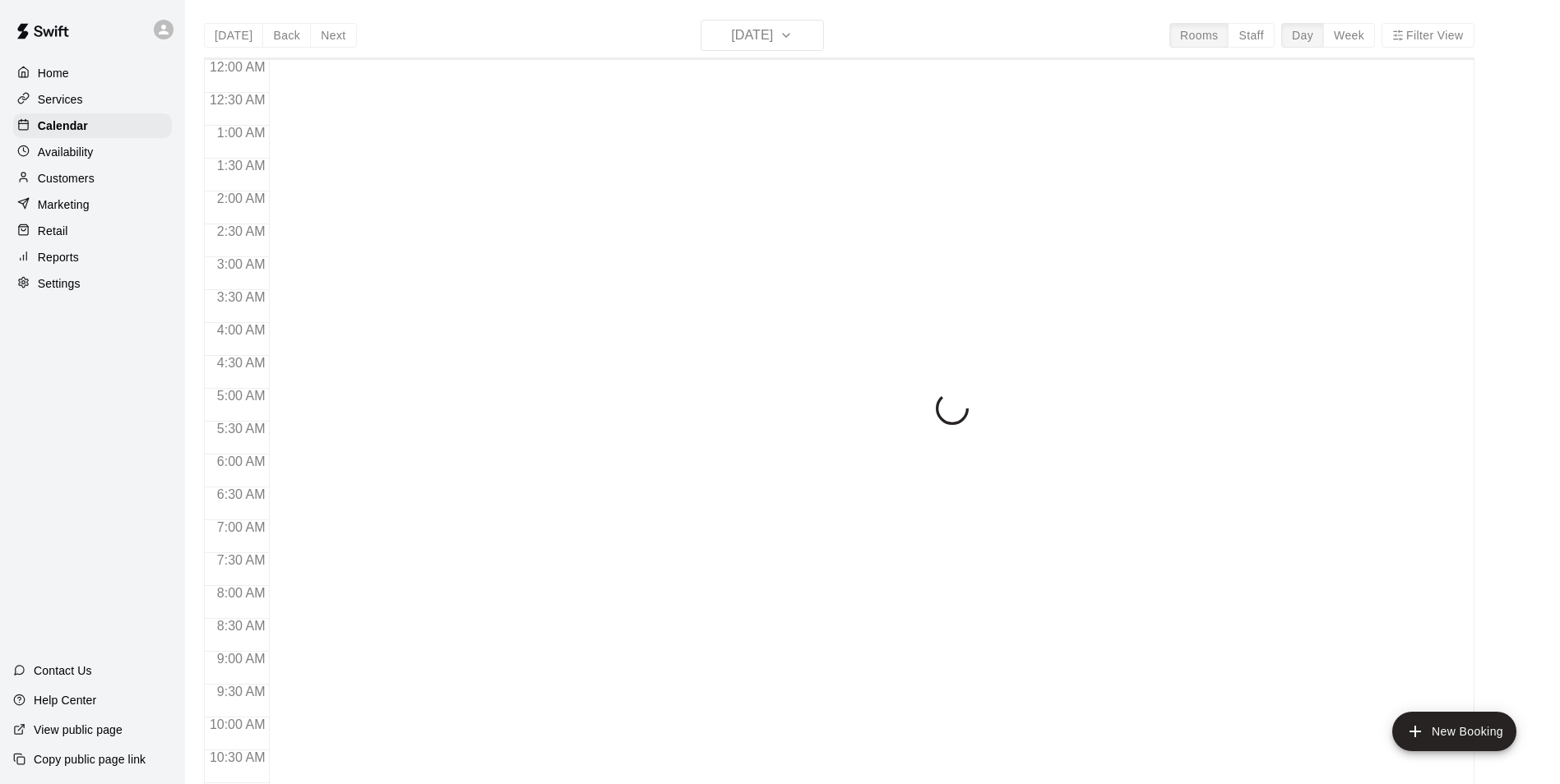
scroll to position [835, 0]
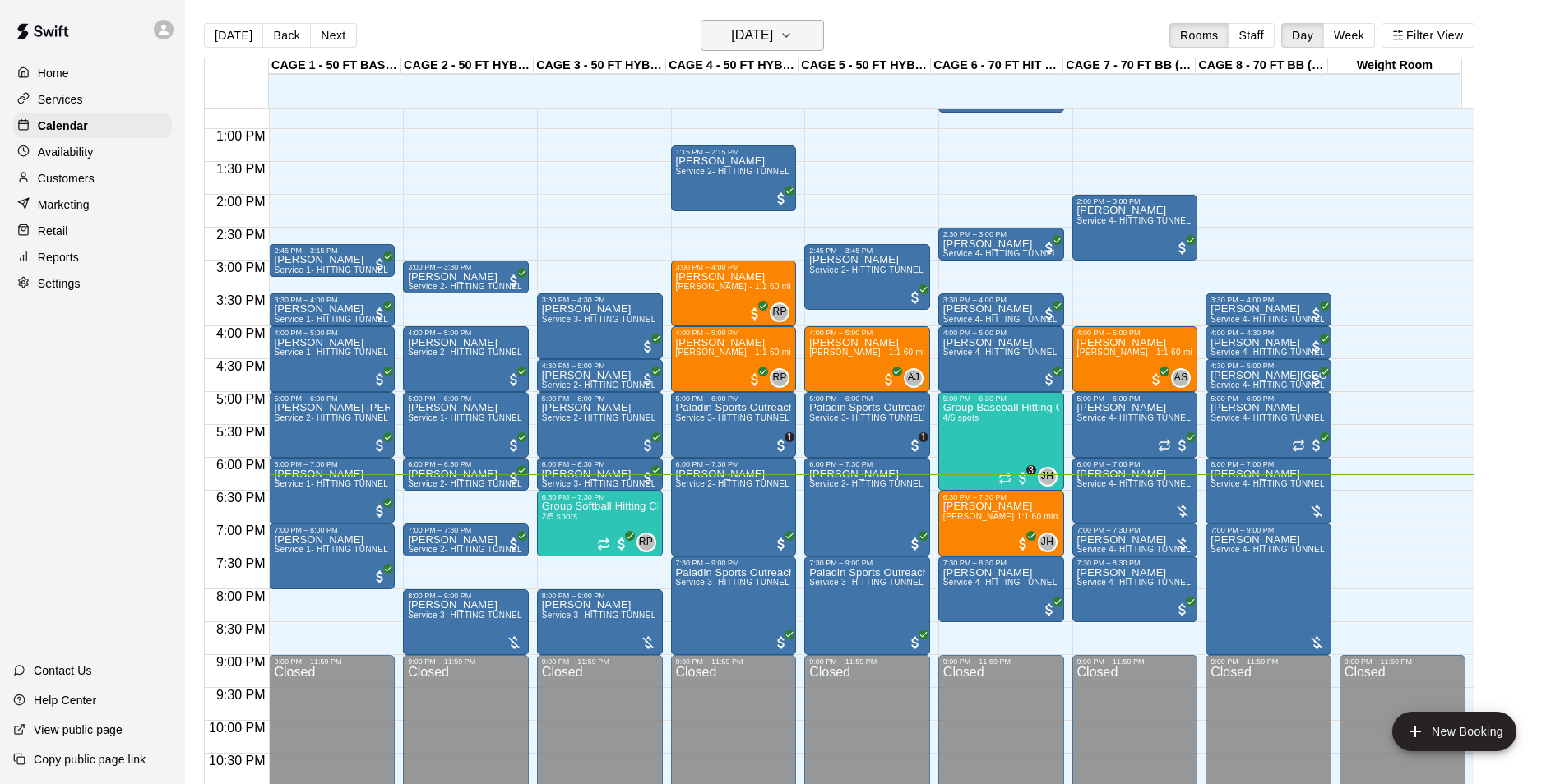
click at [773, 34] on h6 "[DATE]" at bounding box center [752, 35] width 42 height 23
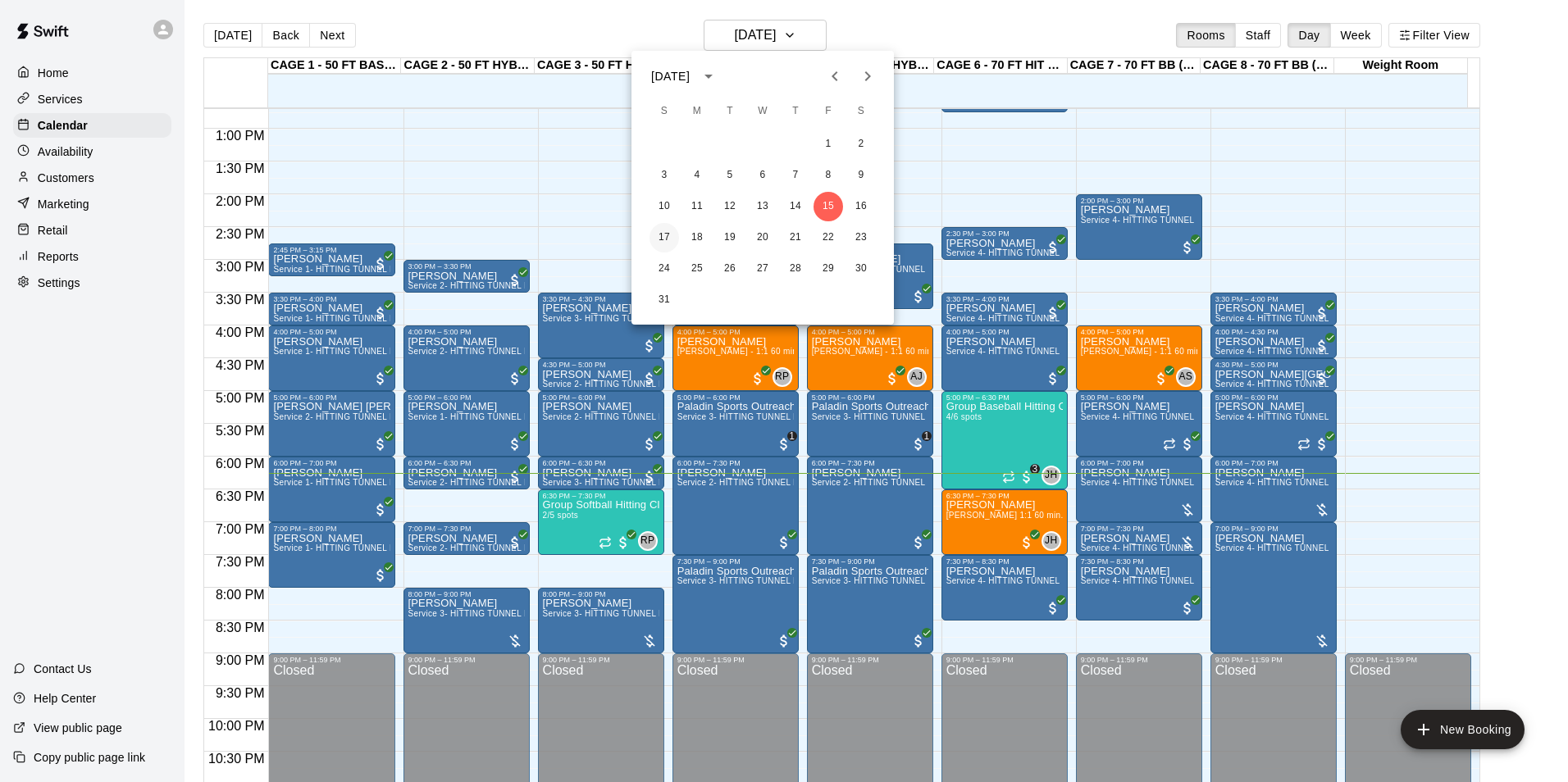
click at [662, 239] on button "17" at bounding box center [664, 238] width 30 height 30
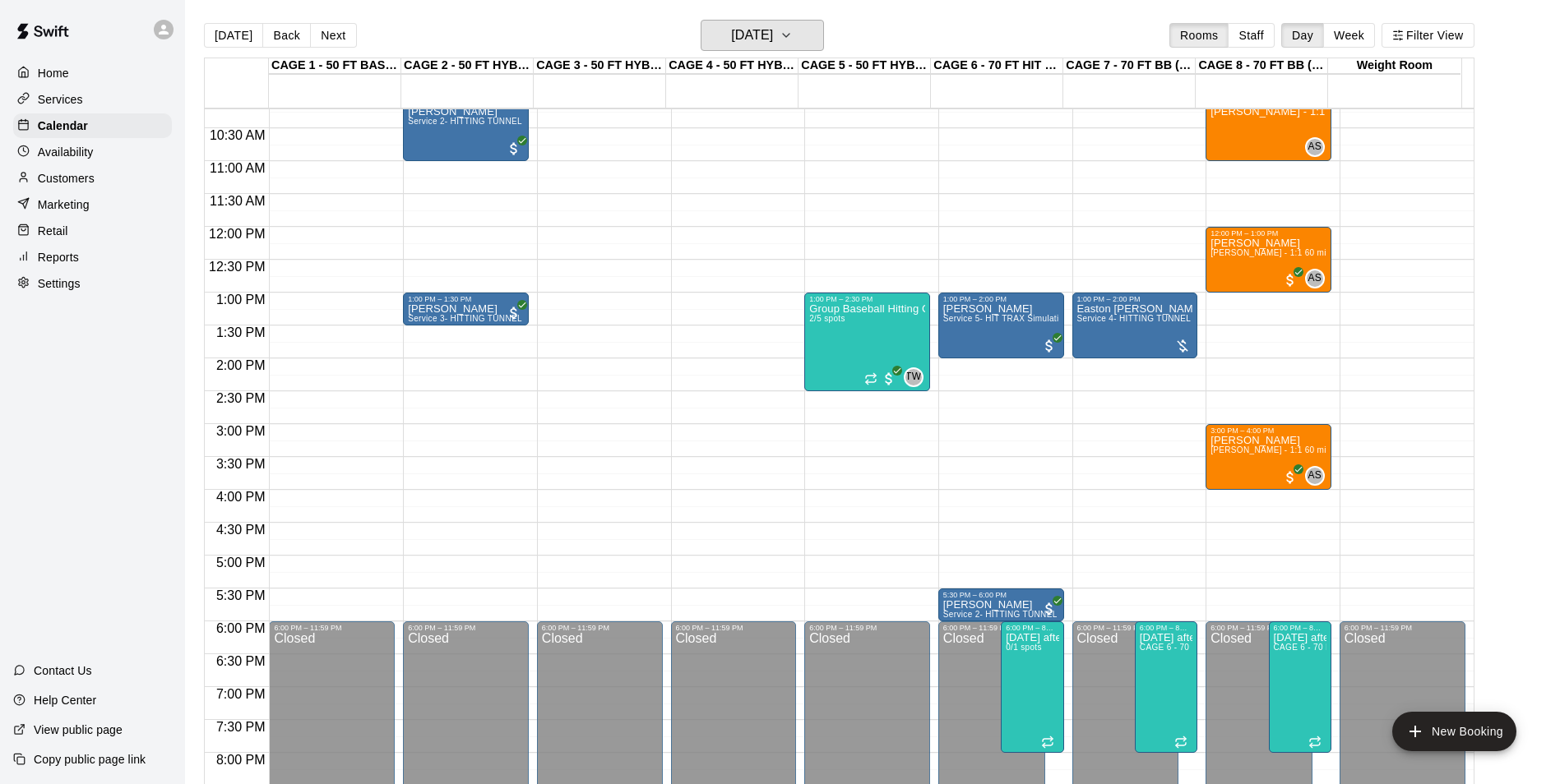
scroll to position [671, 0]
click at [870, 342] on div "Group Baseball Hitting Class - [DATE] (Ages [DEMOGRAPHIC_DATA]) 2/5 spots" at bounding box center [867, 695] width 116 height 784
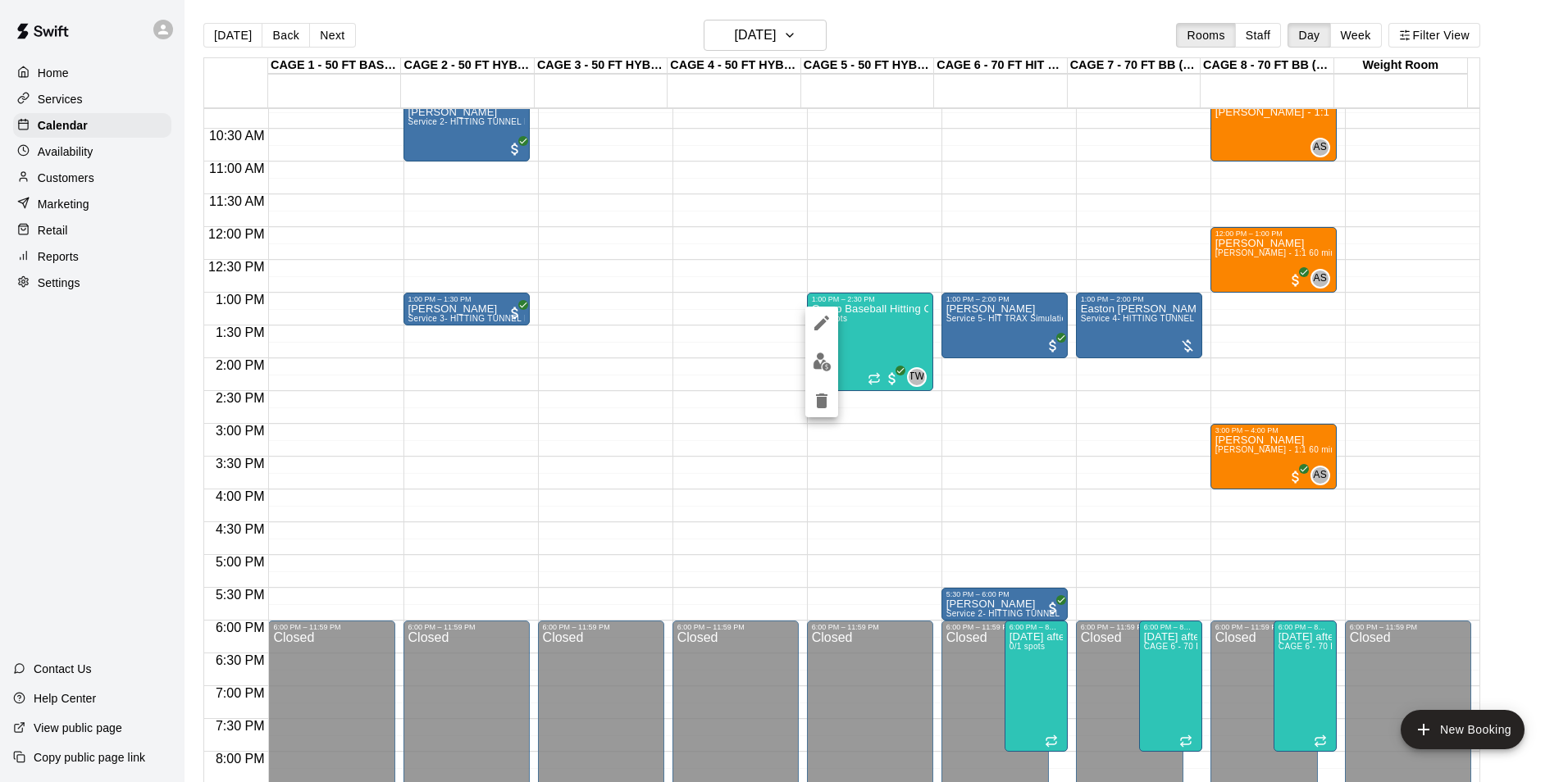
click at [863, 337] on div at bounding box center [784, 391] width 1568 height 782
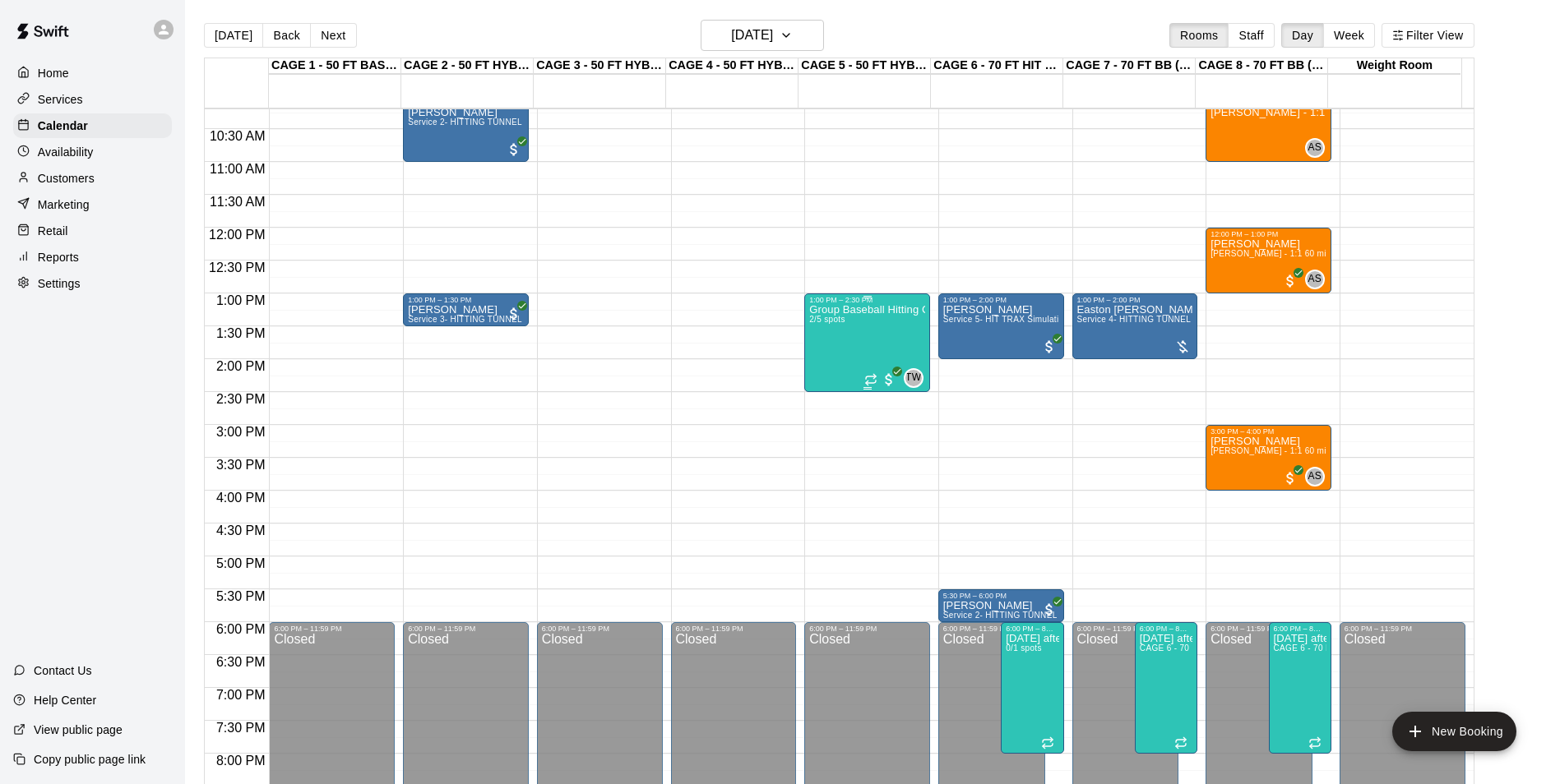
click at [851, 334] on div "Group Baseball Hitting Class - [DATE] (Ages [DEMOGRAPHIC_DATA]) 2/5 spots" at bounding box center [867, 695] width 116 height 784
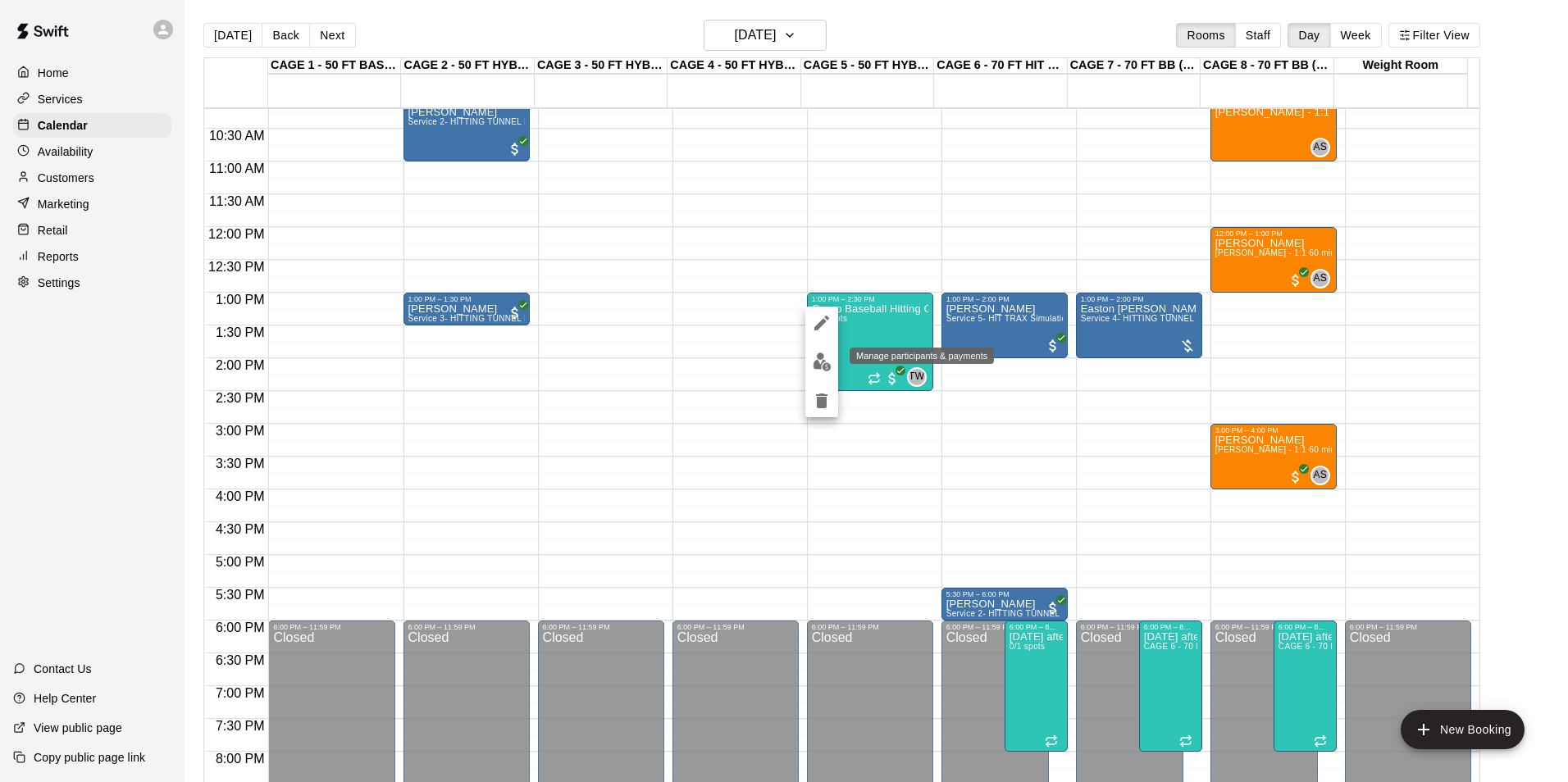
click at [831, 363] on button "edit" at bounding box center [821, 362] width 32 height 32
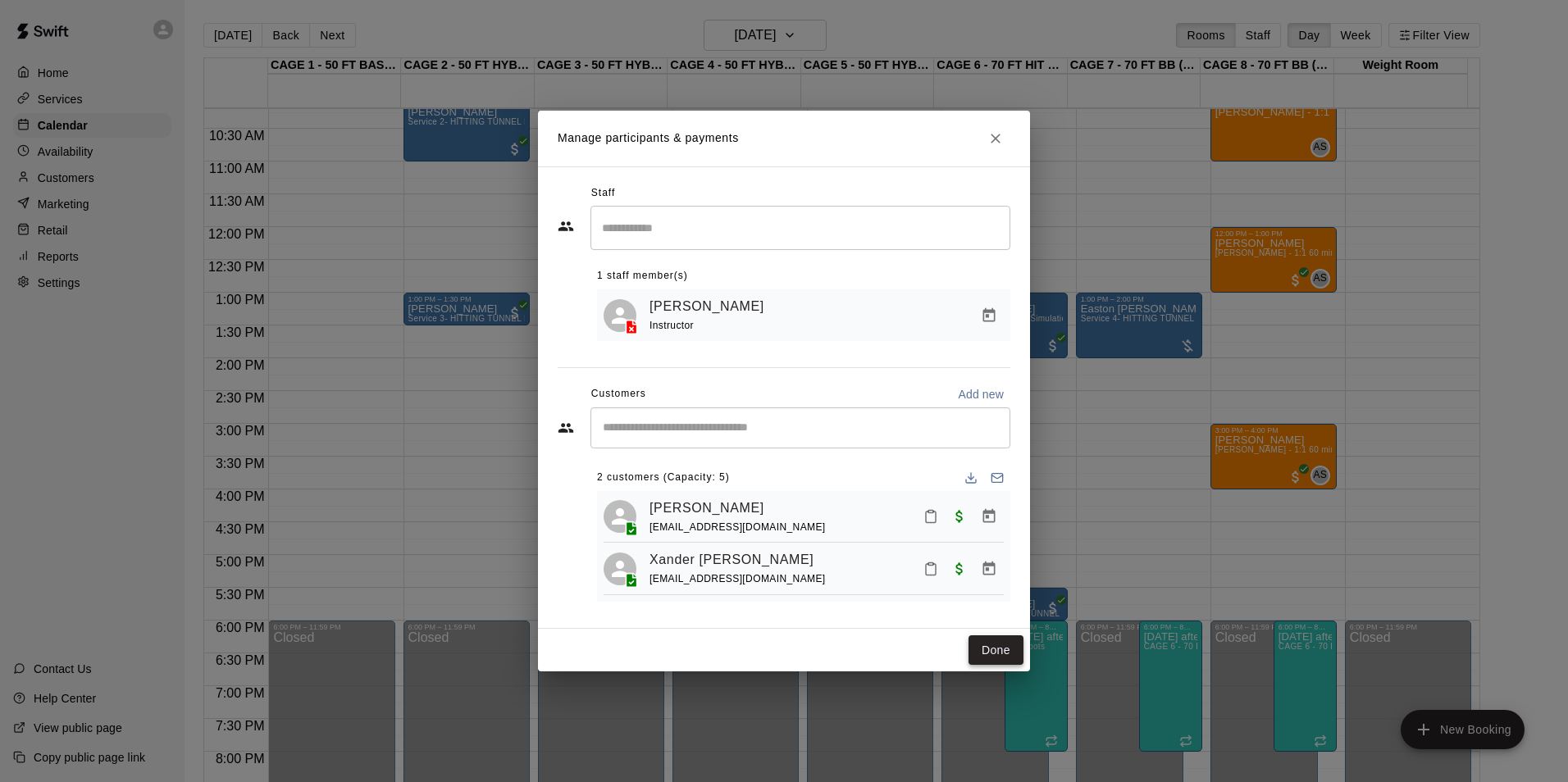
click at [994, 647] on button "Done" at bounding box center [995, 650] width 55 height 31
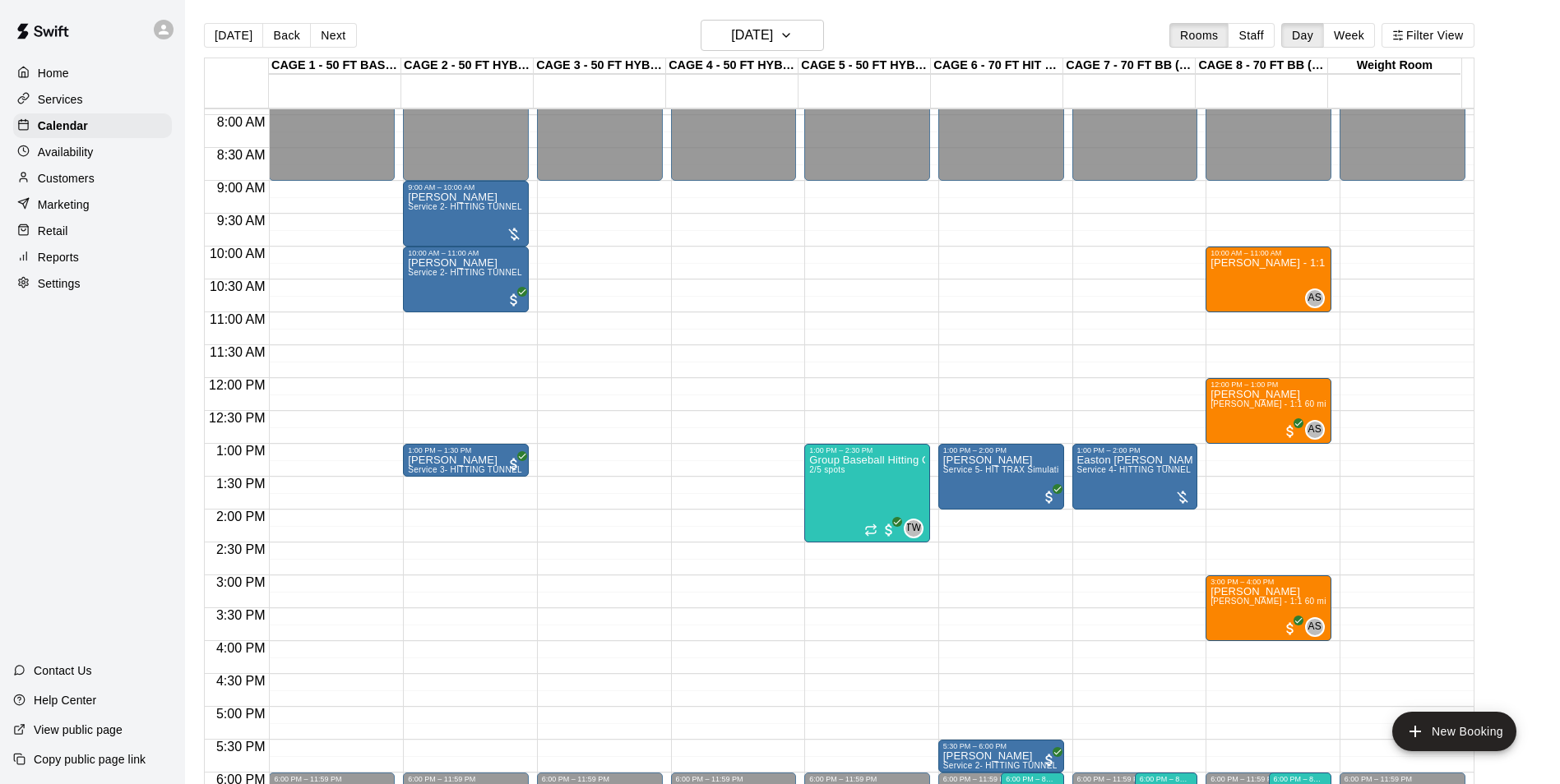
scroll to position [507, 0]
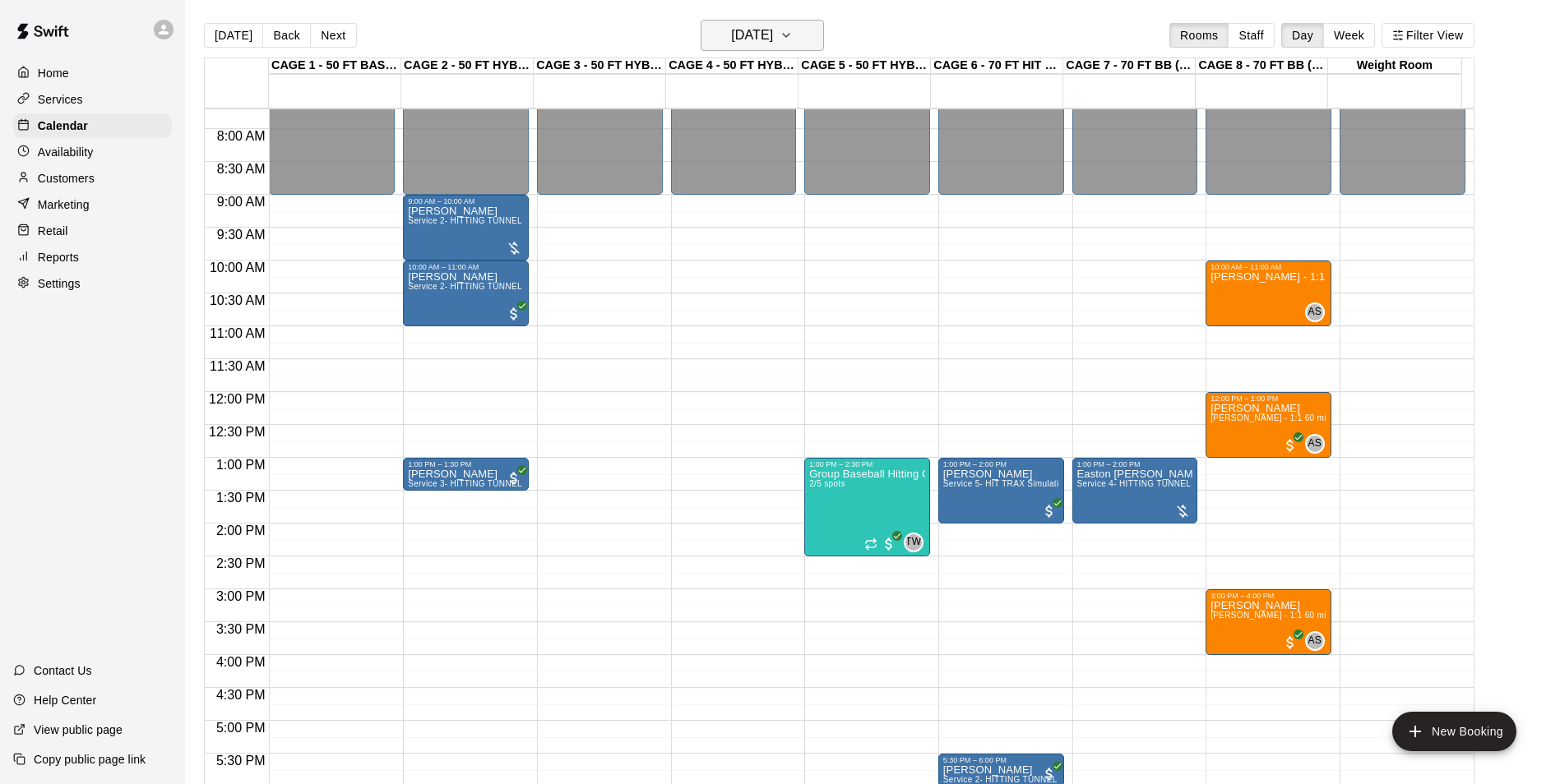
click at [773, 28] on h6 "[DATE]" at bounding box center [752, 35] width 42 height 23
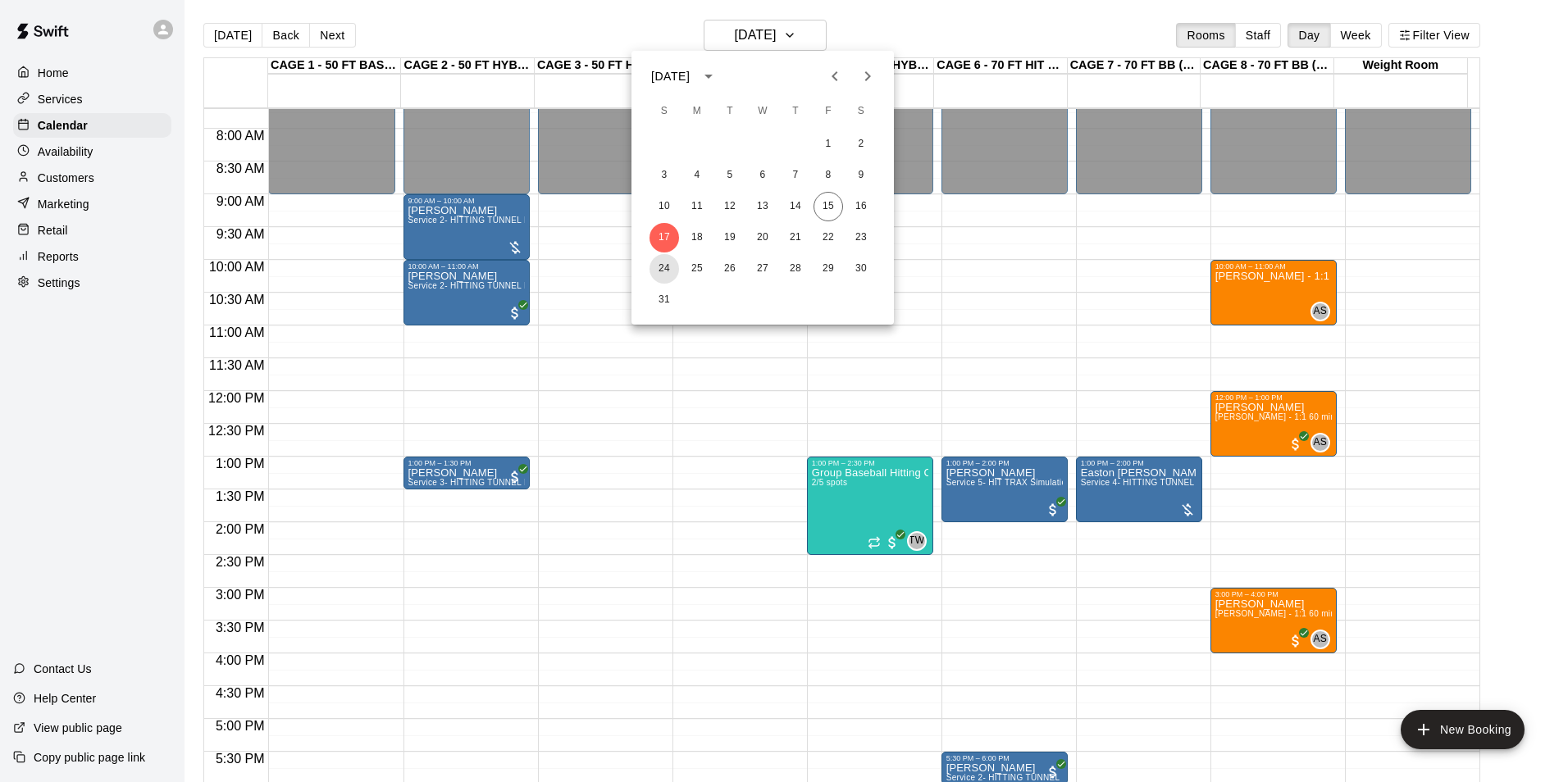
click at [661, 269] on button "24" at bounding box center [664, 269] width 30 height 30
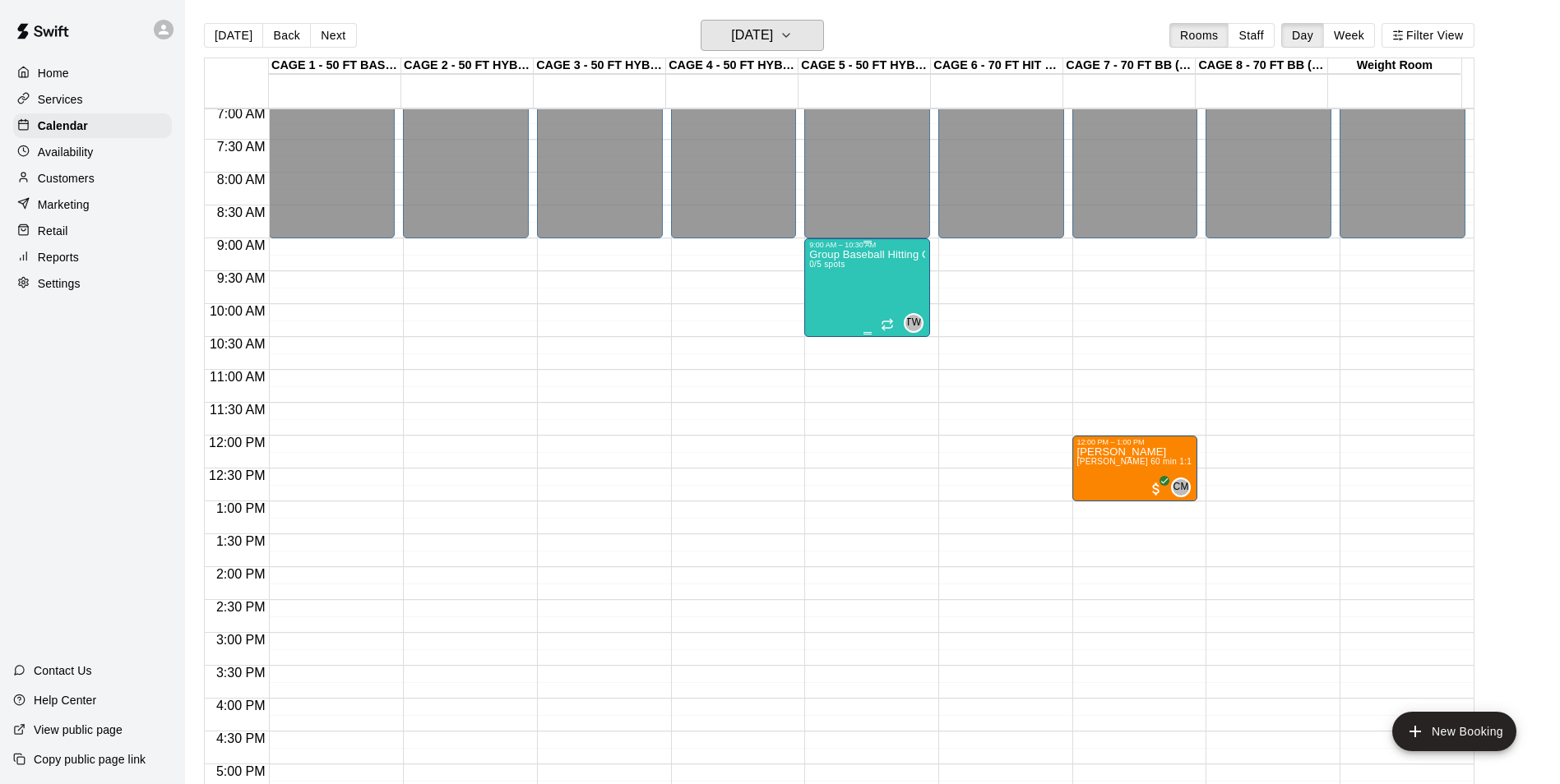
scroll to position [424, 0]
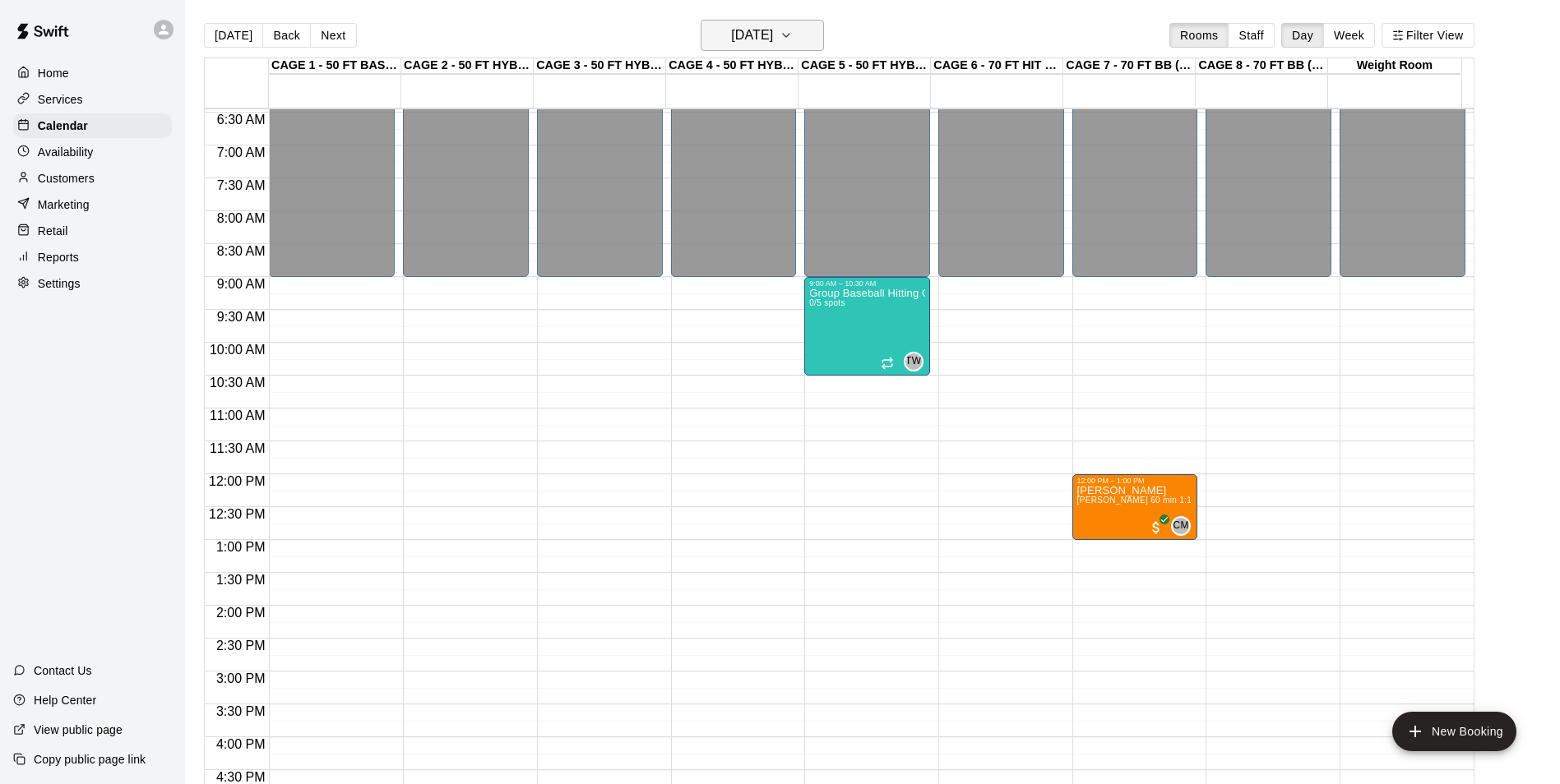
click at [773, 39] on h6 "Sunday Aug 24" at bounding box center [752, 35] width 42 height 23
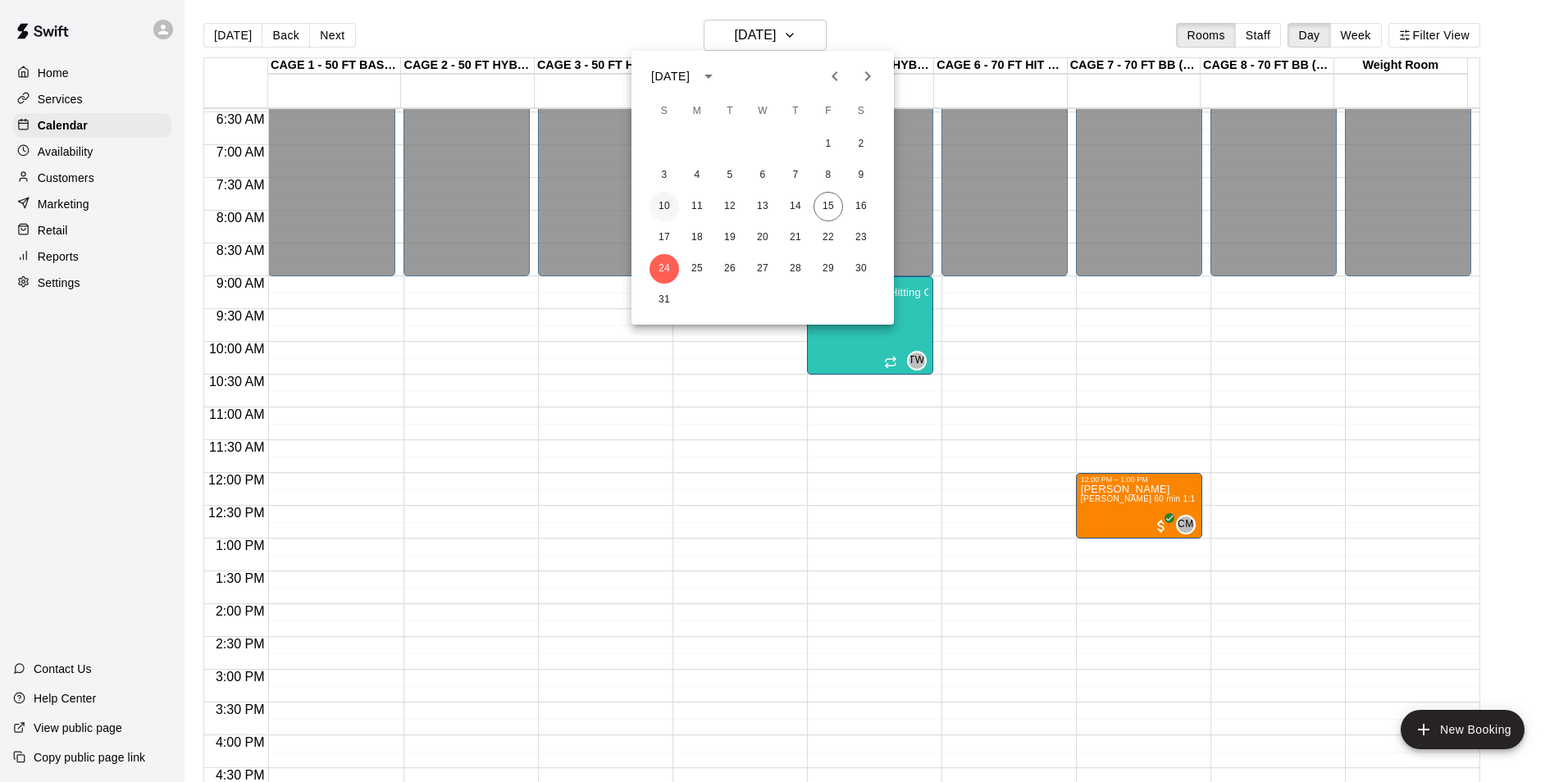
click at [656, 214] on button "10" at bounding box center [664, 207] width 30 height 30
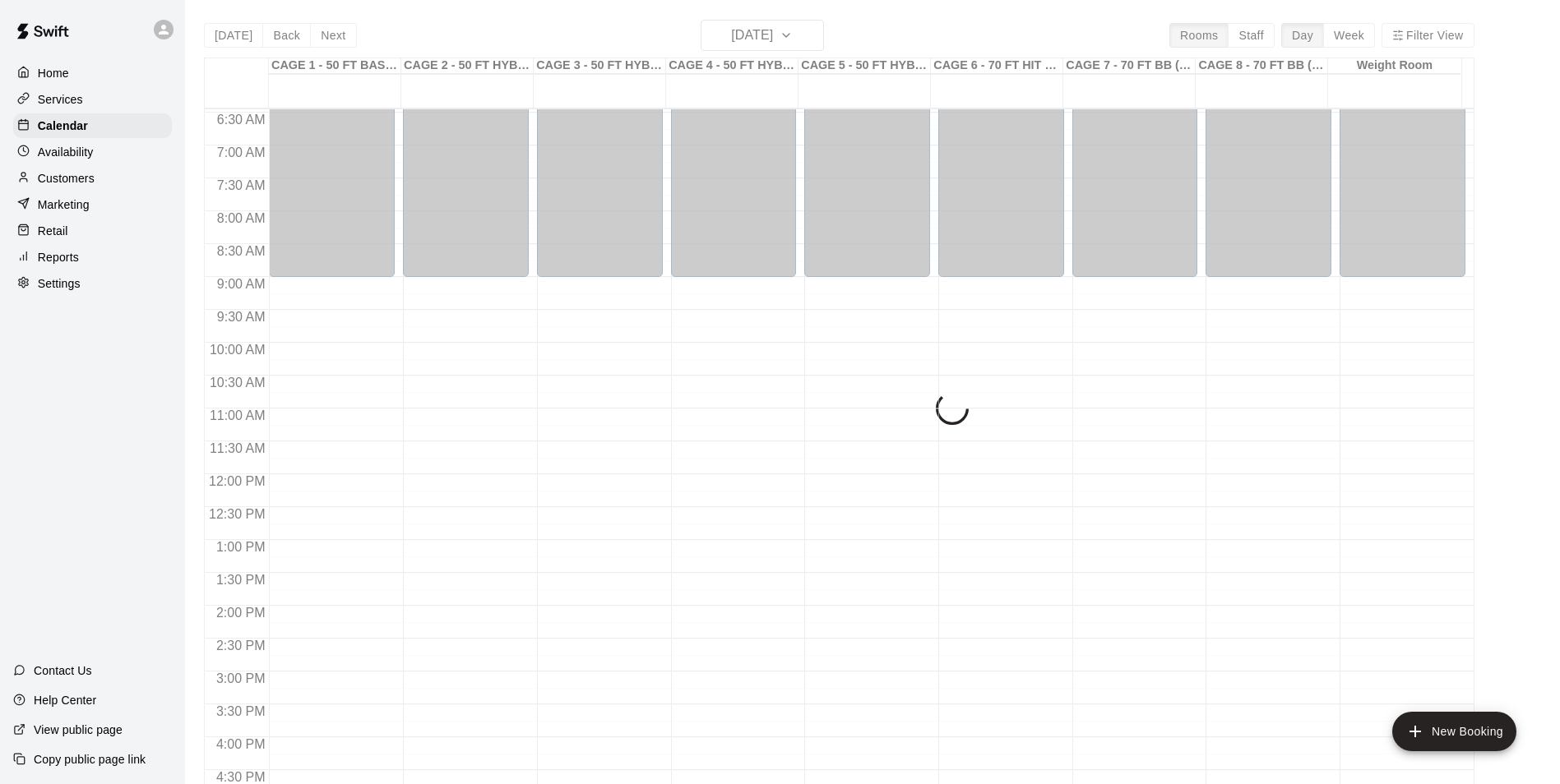
click at [748, 40] on div "Today Back Next Sunday Aug 10 Rooms Staff Day Week Filter View CAGE 1 - 50 FT B…" at bounding box center [839, 411] width 1270 height 784
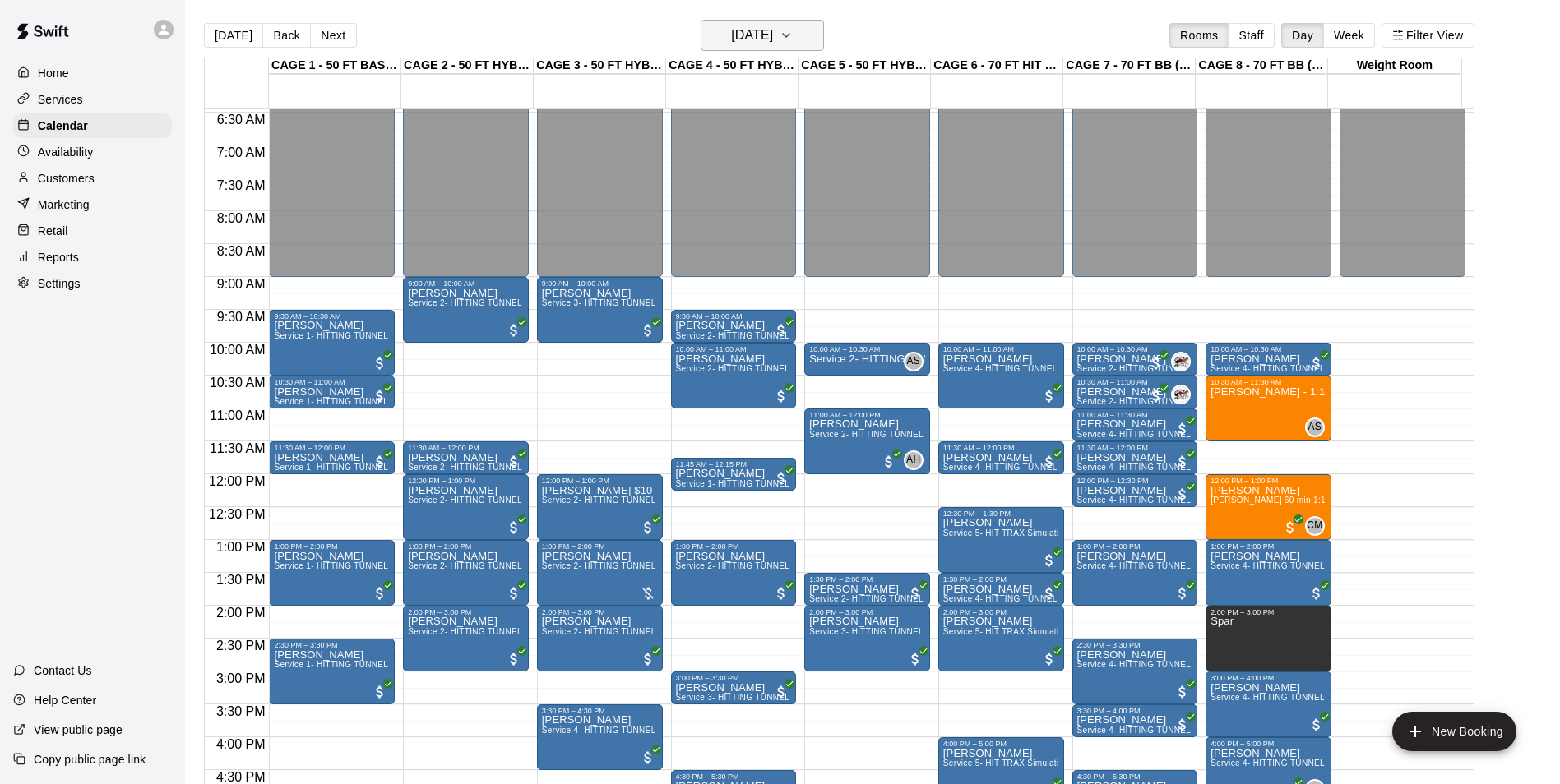
click at [756, 43] on h6 "Sunday Aug 10" at bounding box center [752, 35] width 42 height 23
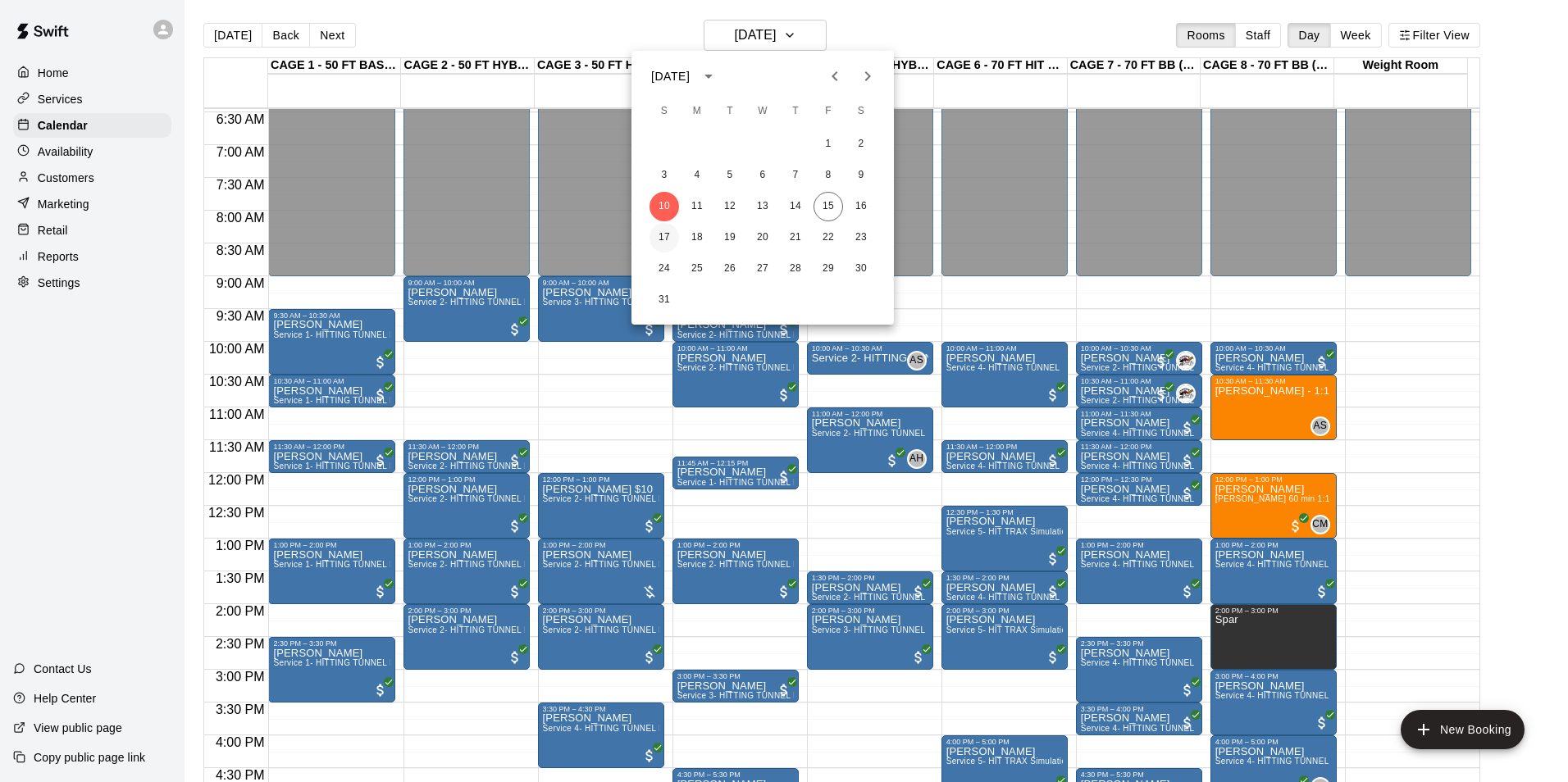
click at [664, 236] on button "17" at bounding box center [664, 238] width 30 height 30
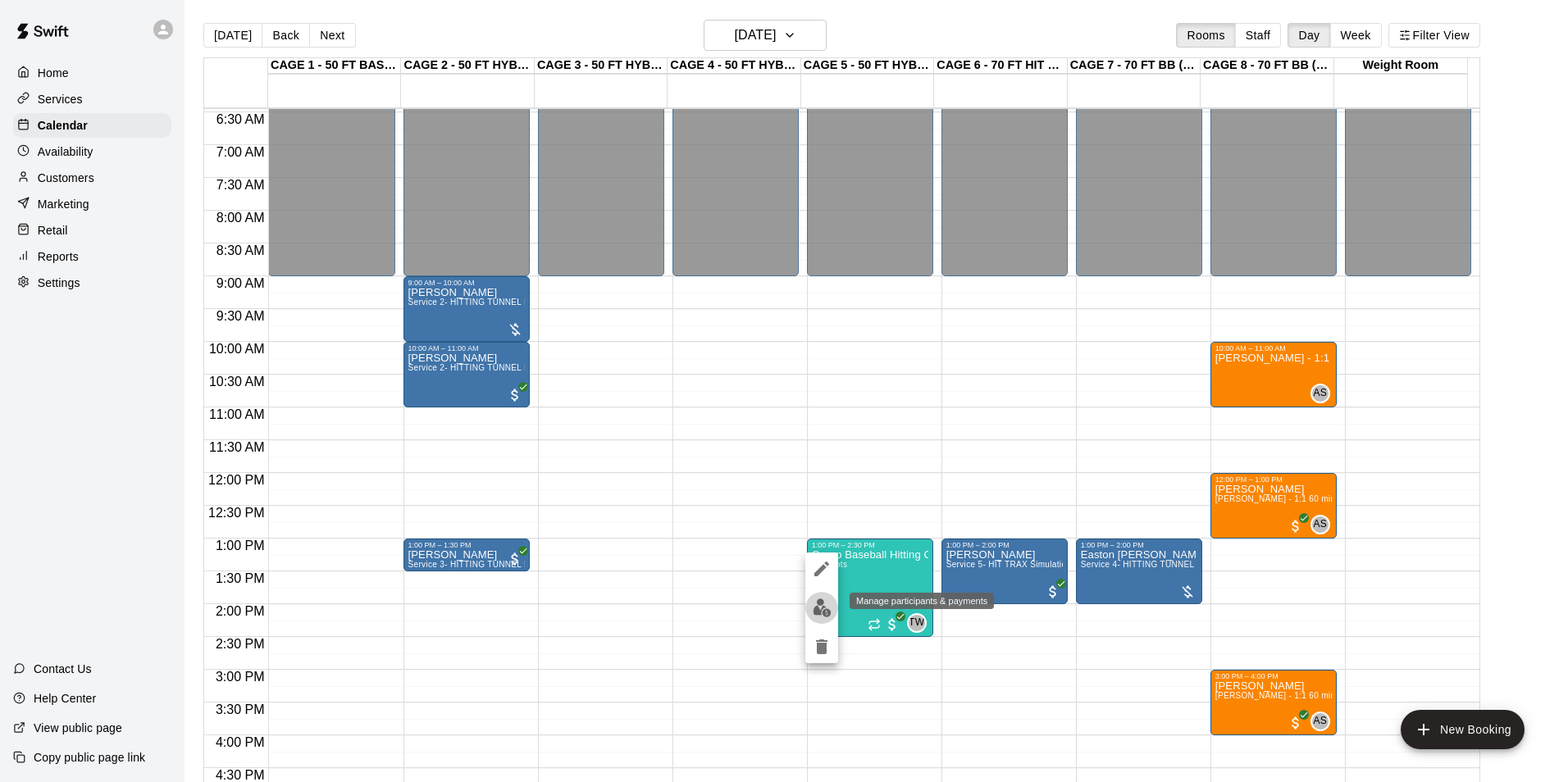
click at [831, 620] on button "edit" at bounding box center [821, 608] width 32 height 32
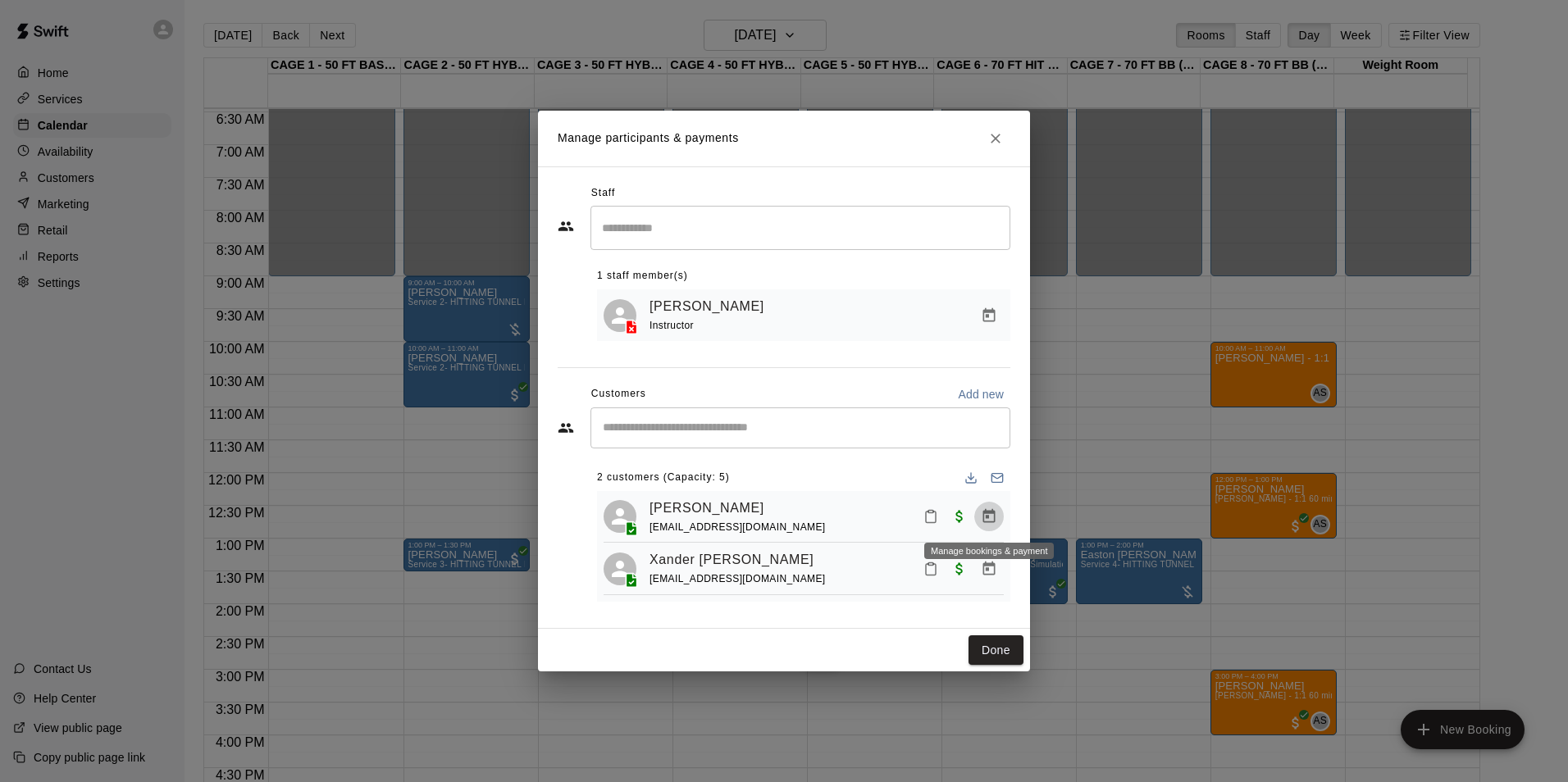
click at [981, 513] on icon "Manage bookings & payment" at bounding box center [988, 516] width 17 height 17
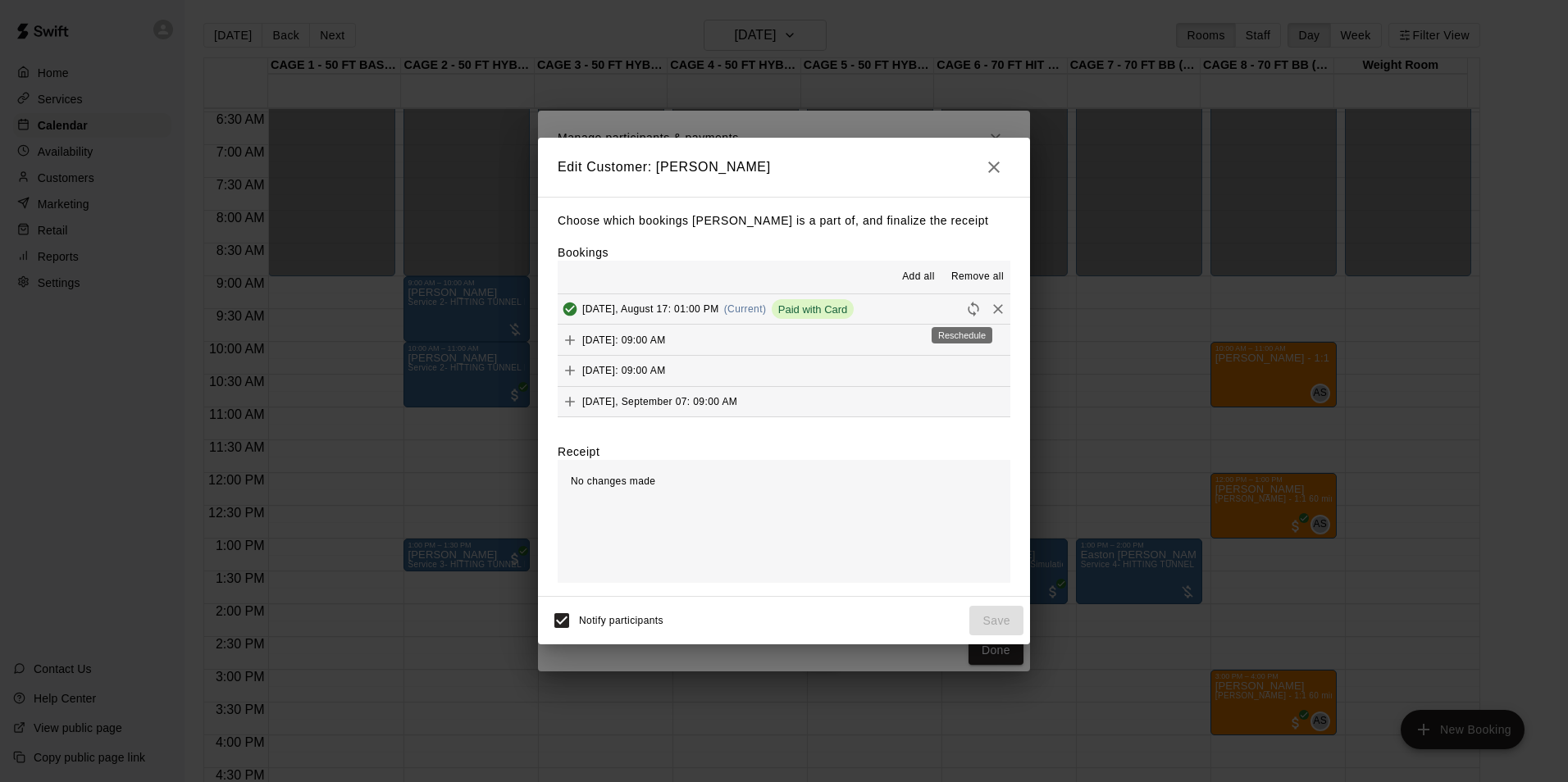
click at [965, 309] on icon "Reschedule" at bounding box center [973, 308] width 17 height 17
click at [915, 335] on button "Sunday, August 24: 09:00 AM" at bounding box center [783, 340] width 453 height 31
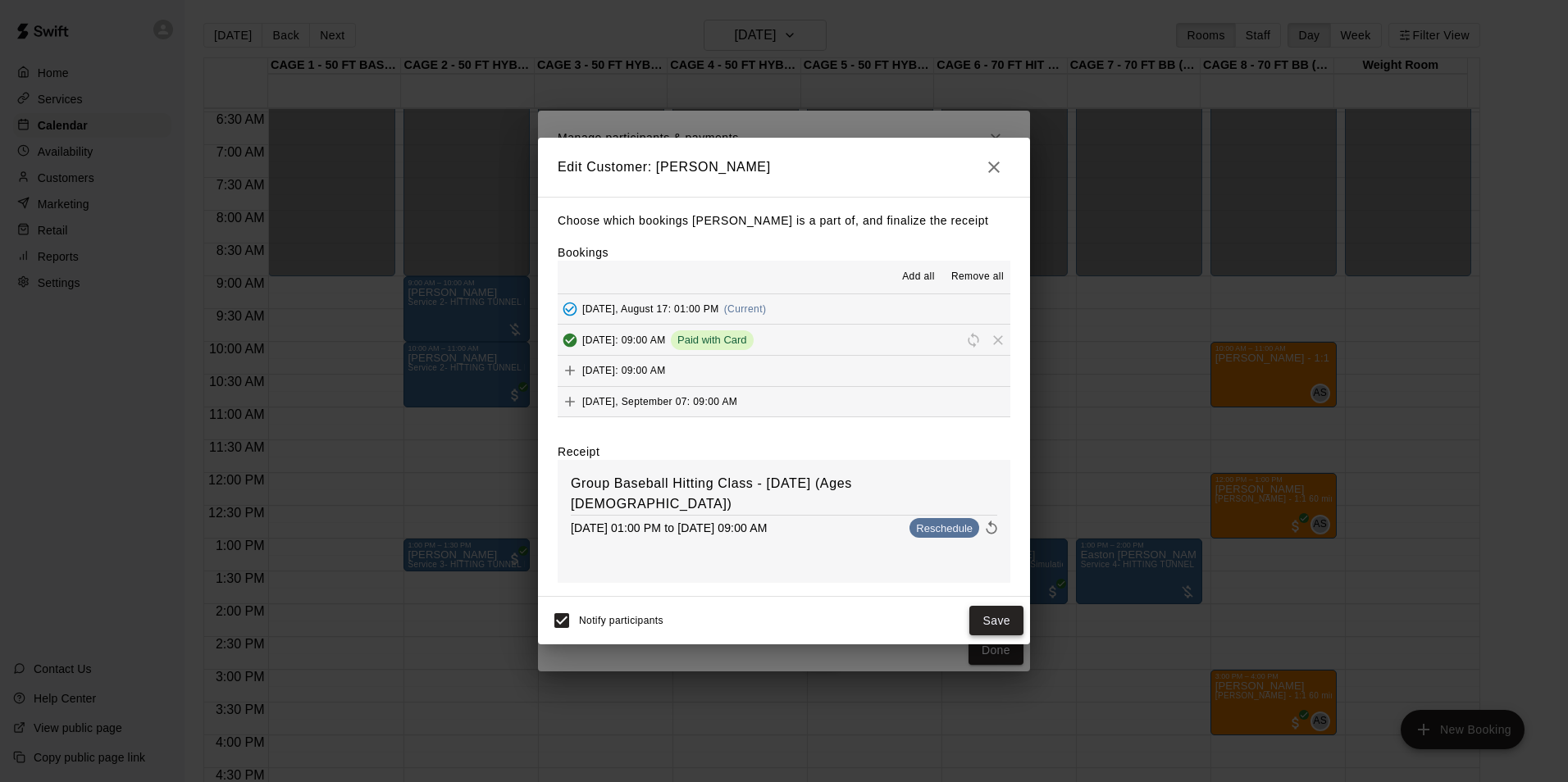
click at [992, 626] on button "Save" at bounding box center [996, 621] width 54 height 31
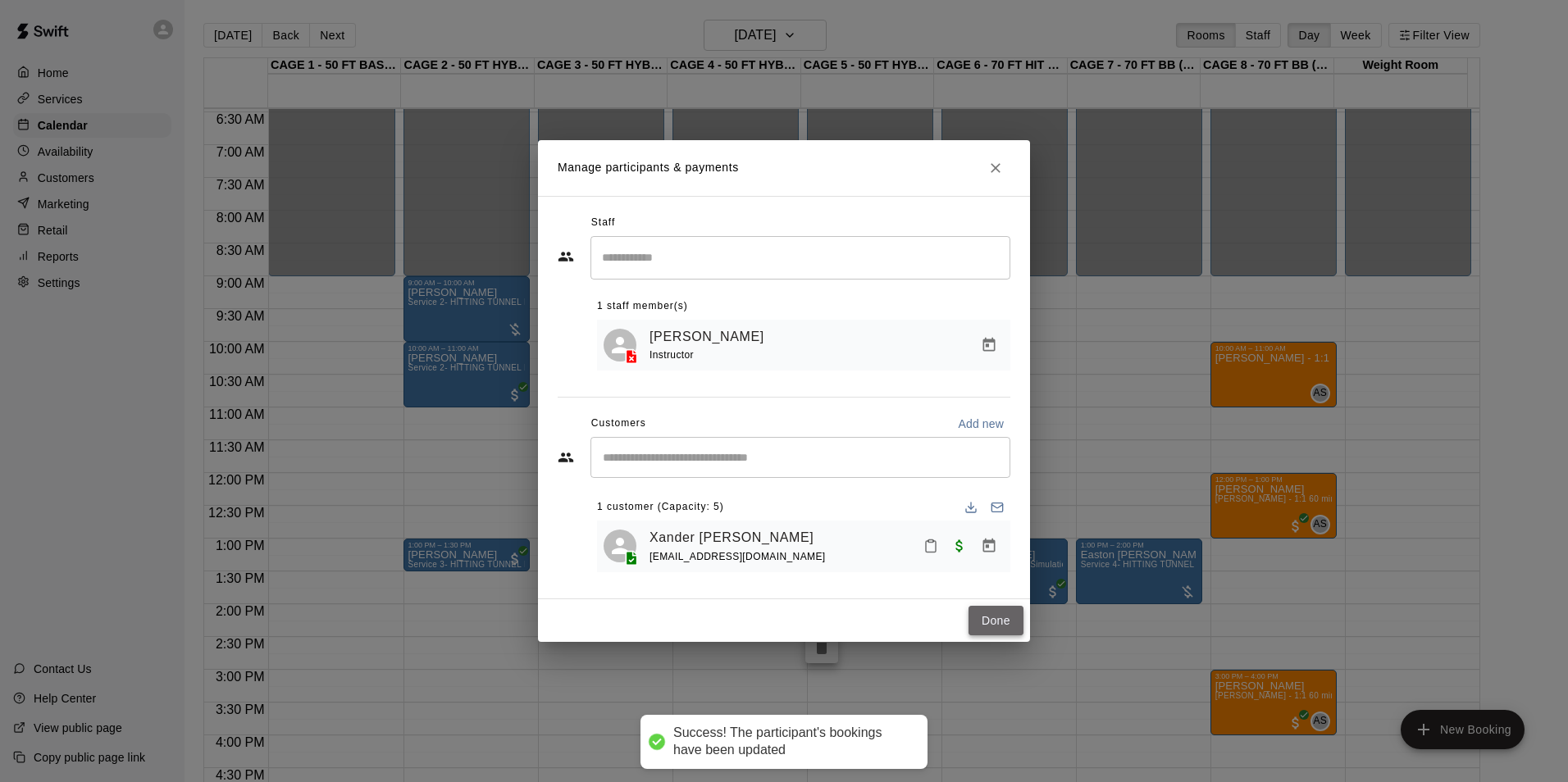
click at [998, 623] on button "Done" at bounding box center [995, 621] width 55 height 31
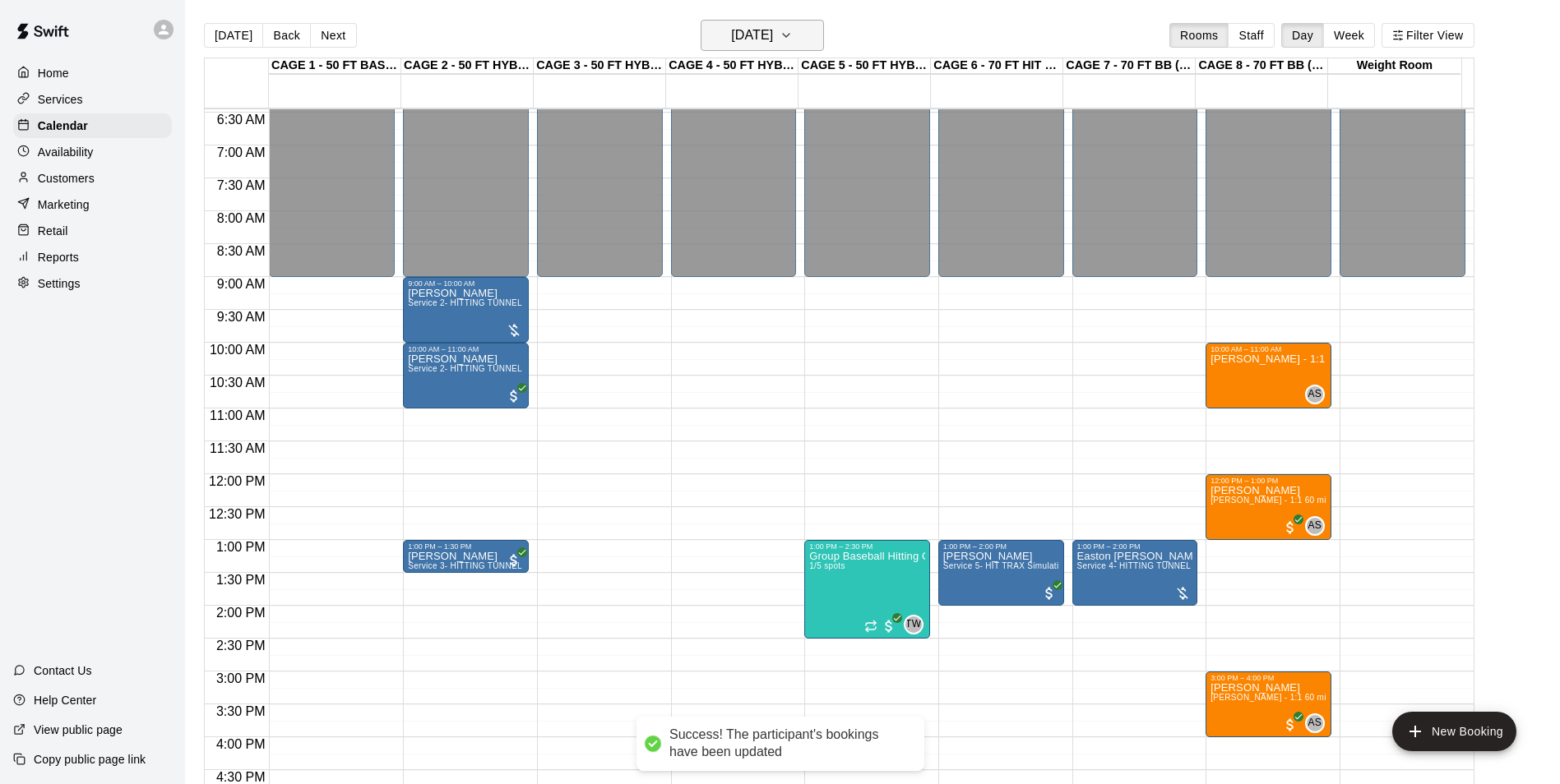
click at [773, 34] on h6 "Sunday Aug 17" at bounding box center [752, 35] width 42 height 23
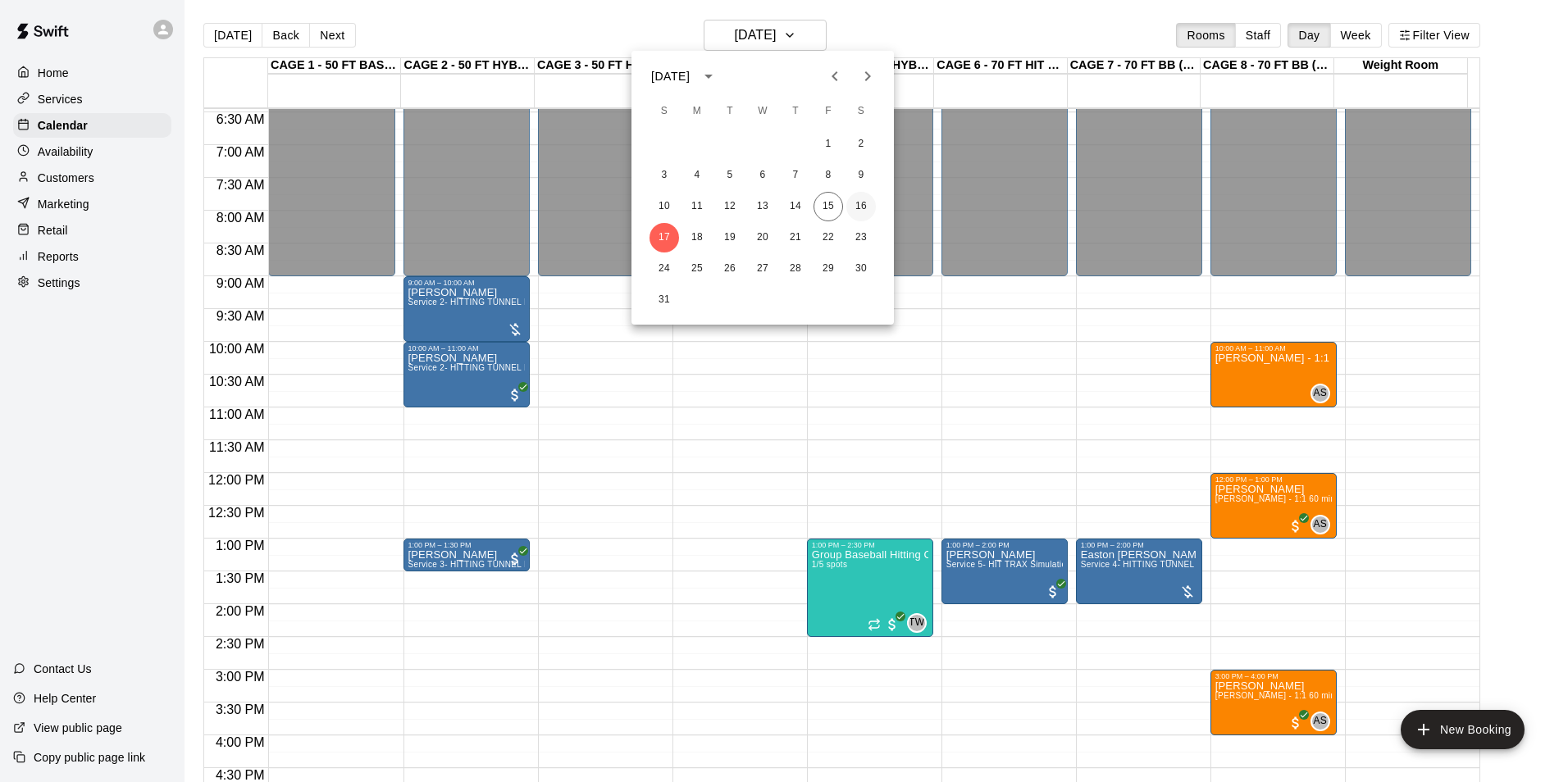
click at [851, 206] on button "16" at bounding box center [861, 207] width 30 height 30
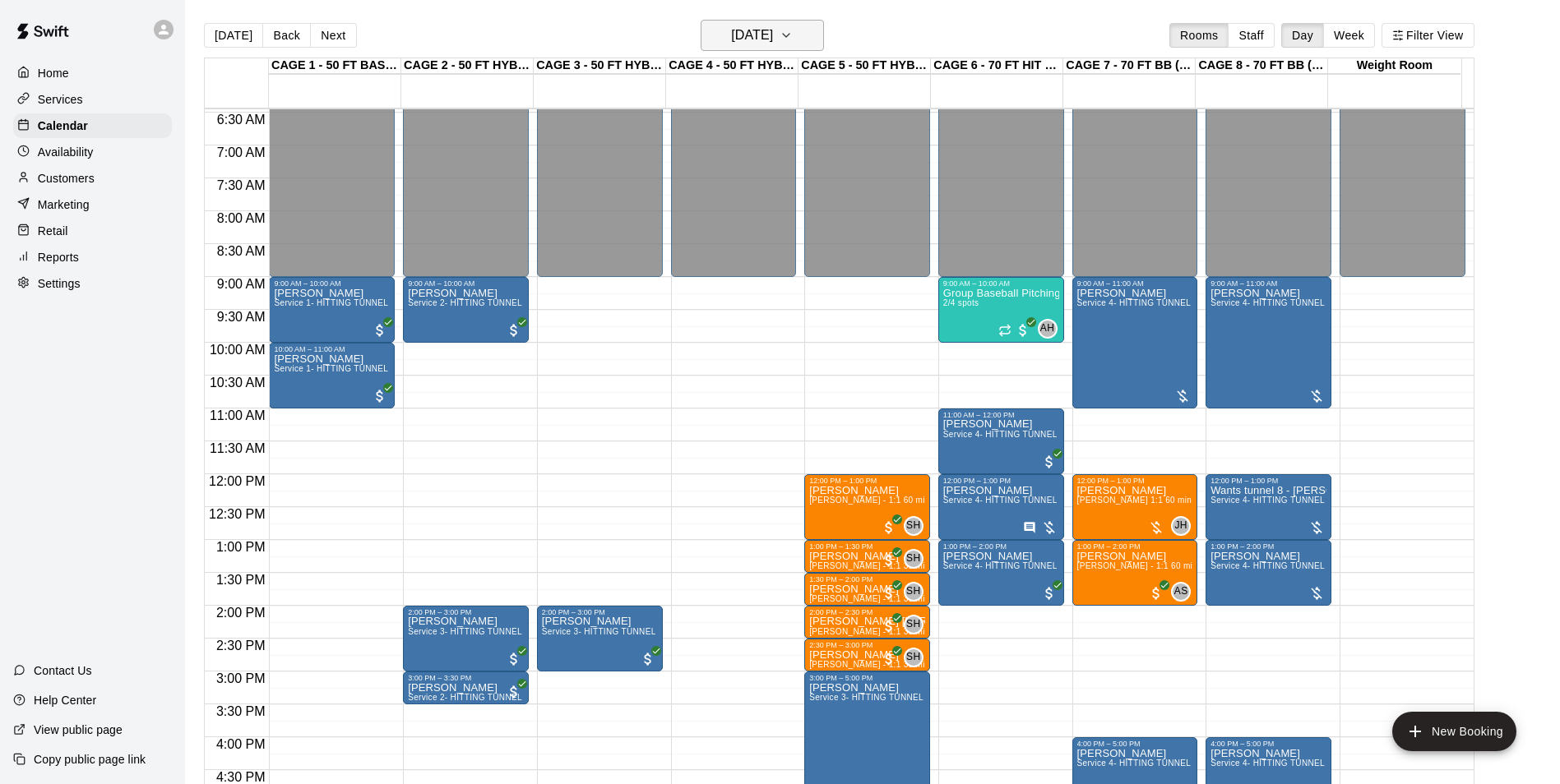
click at [773, 43] on h6 "Saturday Aug 16" at bounding box center [752, 35] width 42 height 23
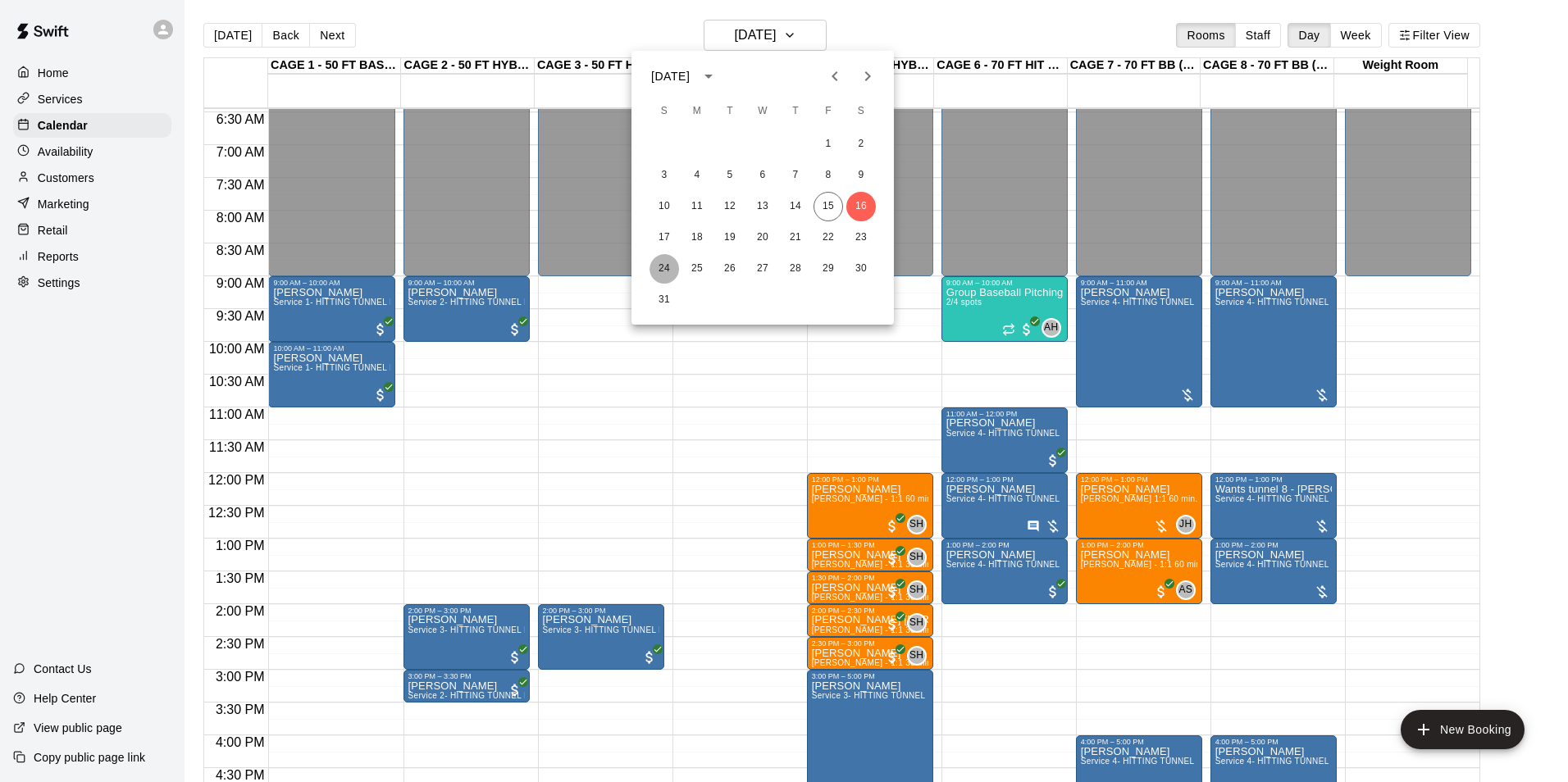
click at [667, 271] on button "24" at bounding box center [664, 269] width 30 height 30
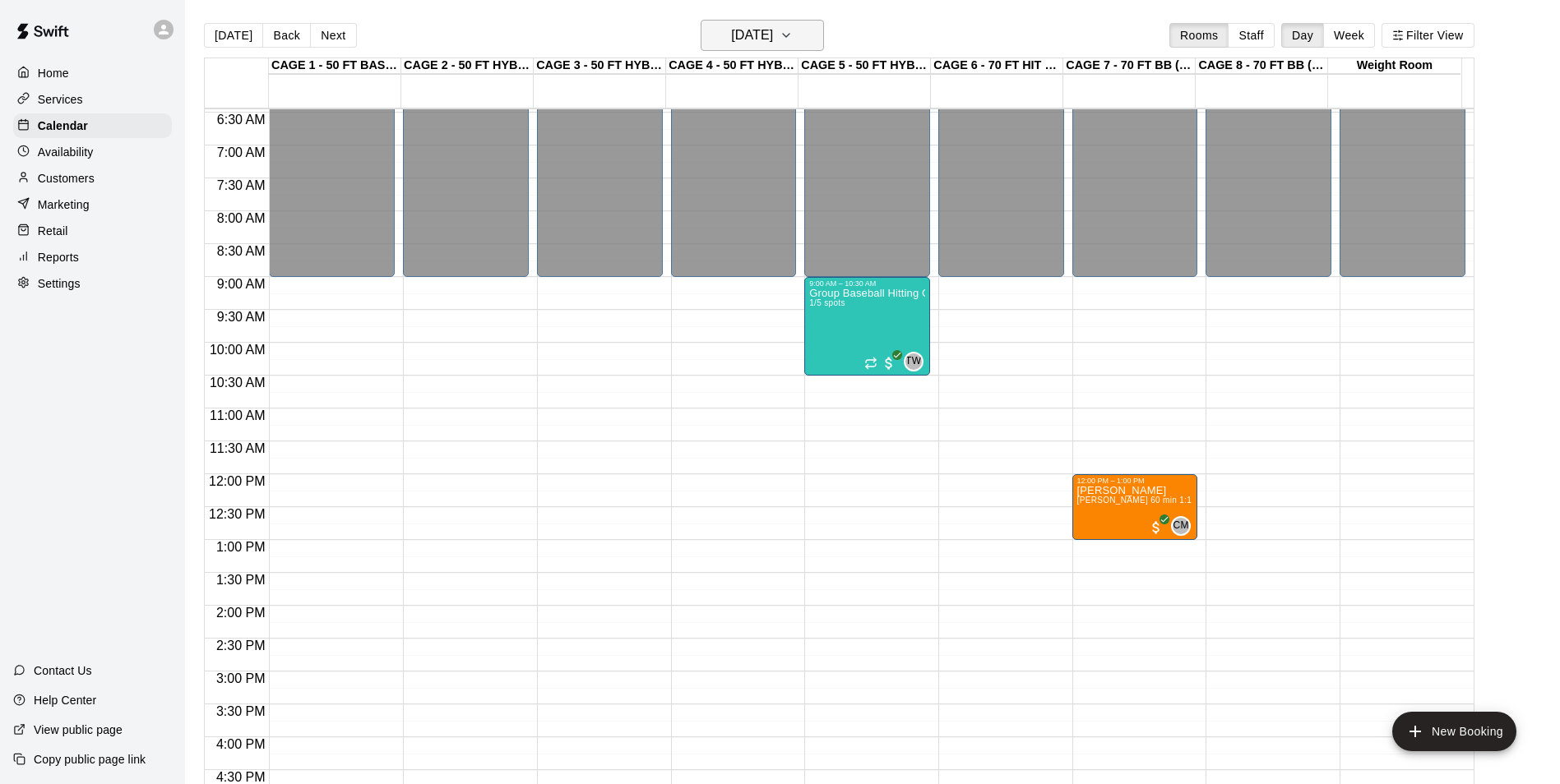
click at [751, 26] on h6 "Sunday Aug 24" at bounding box center [752, 35] width 42 height 23
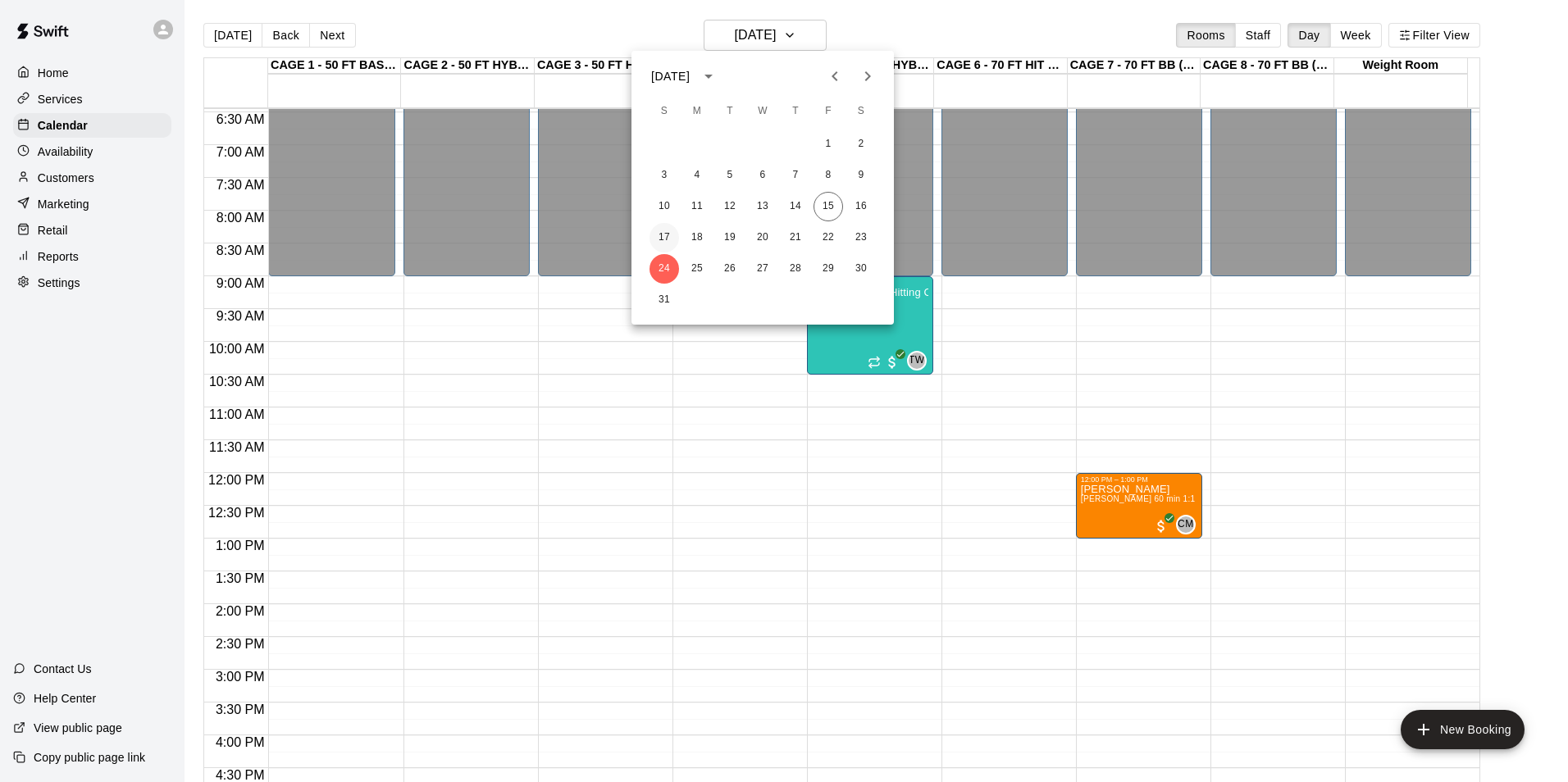
click at [660, 236] on button "17" at bounding box center [664, 238] width 30 height 30
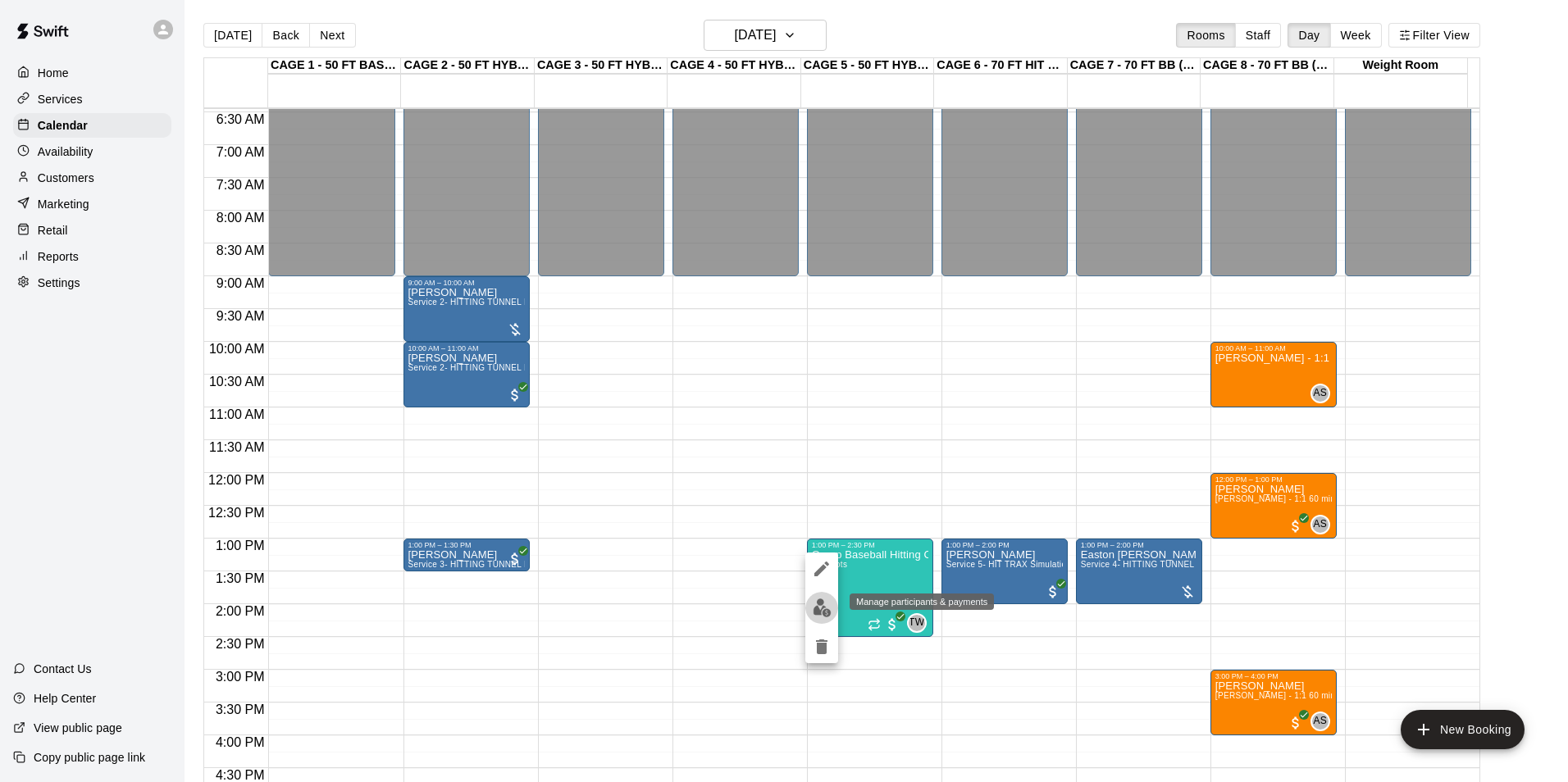
click at [824, 600] on img "edit" at bounding box center [823, 608] width 19 height 19
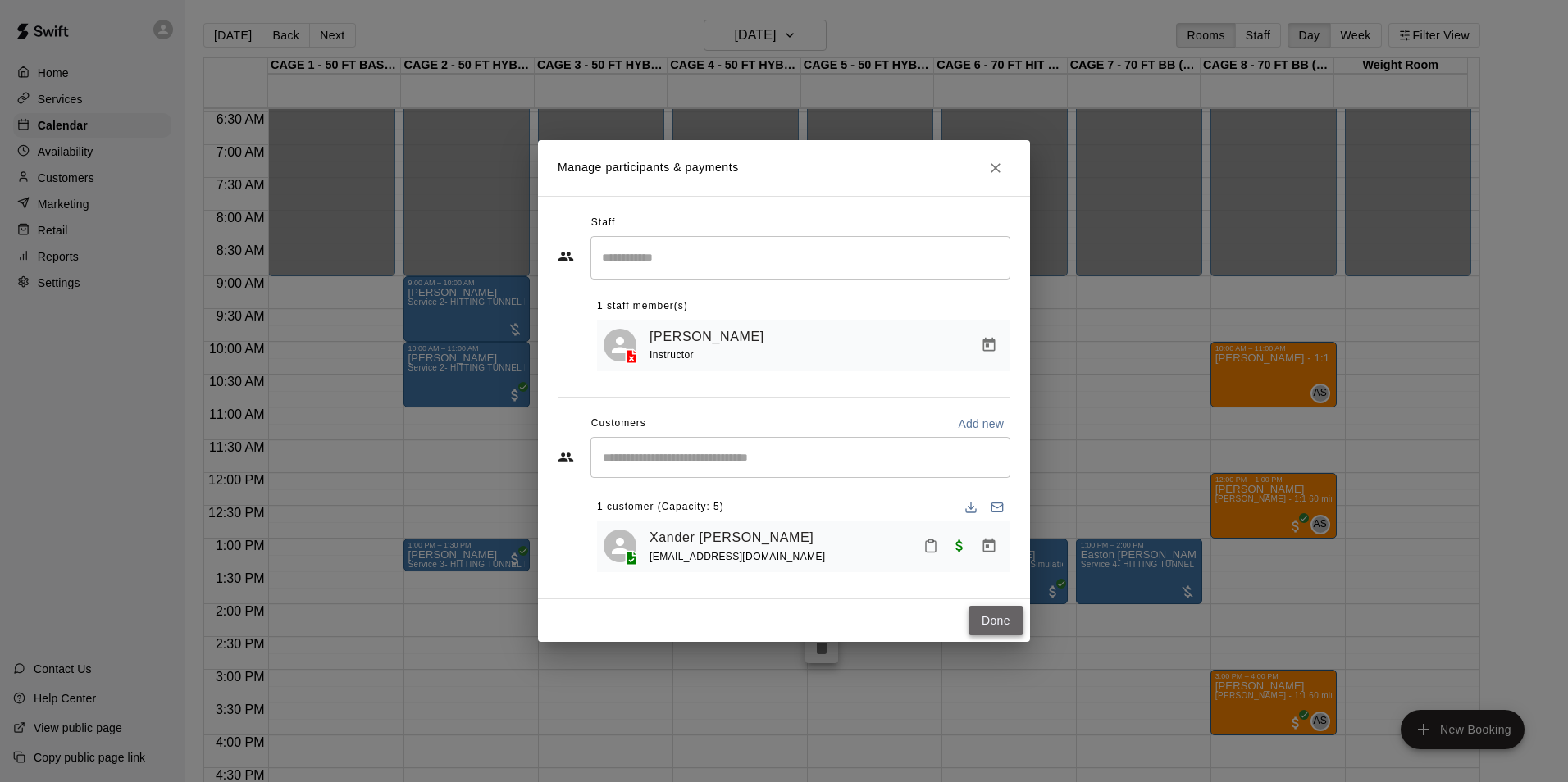
click at [988, 621] on button "Done" at bounding box center [995, 621] width 55 height 31
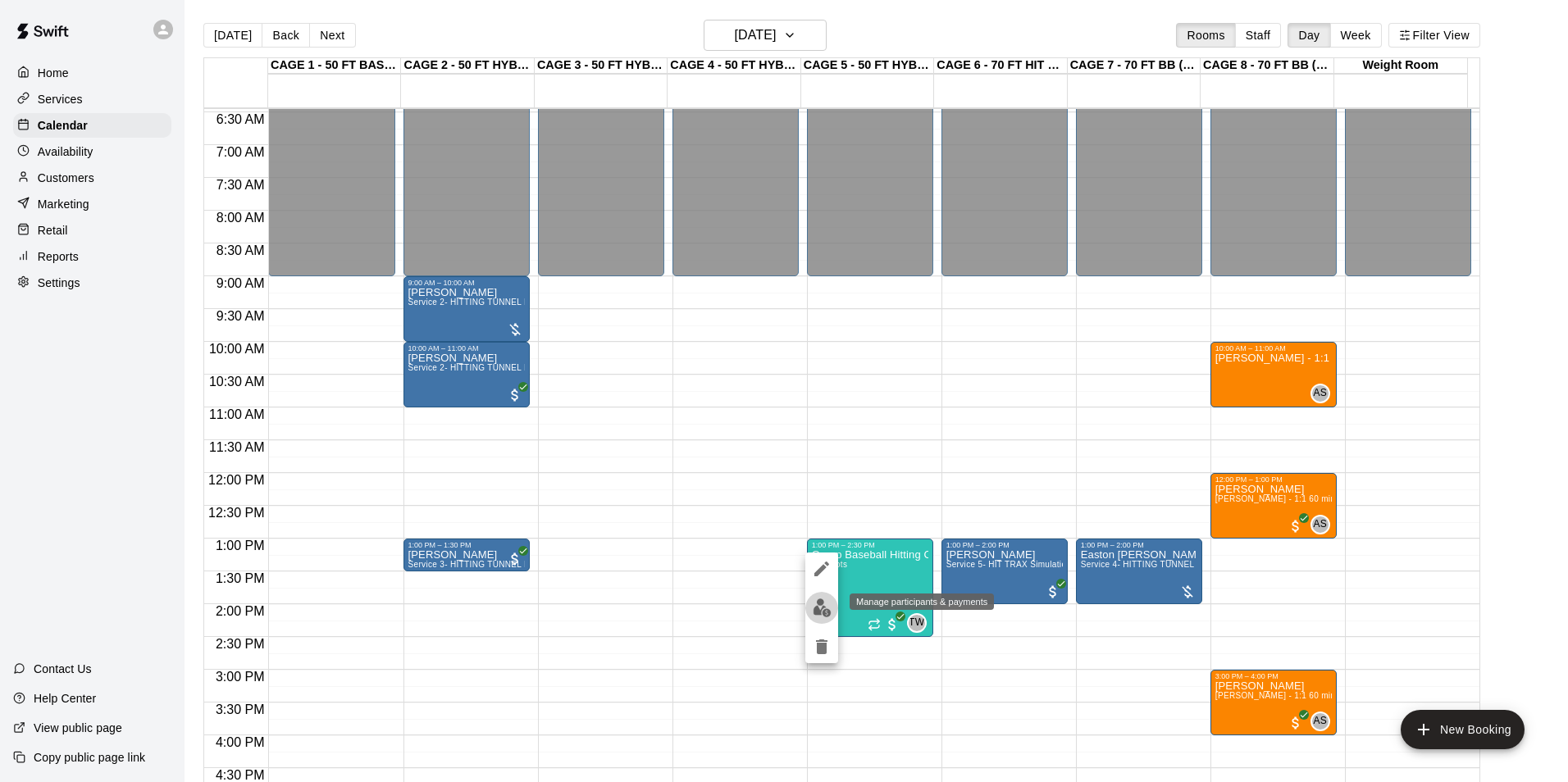
click at [824, 620] on button "edit" at bounding box center [821, 608] width 32 height 32
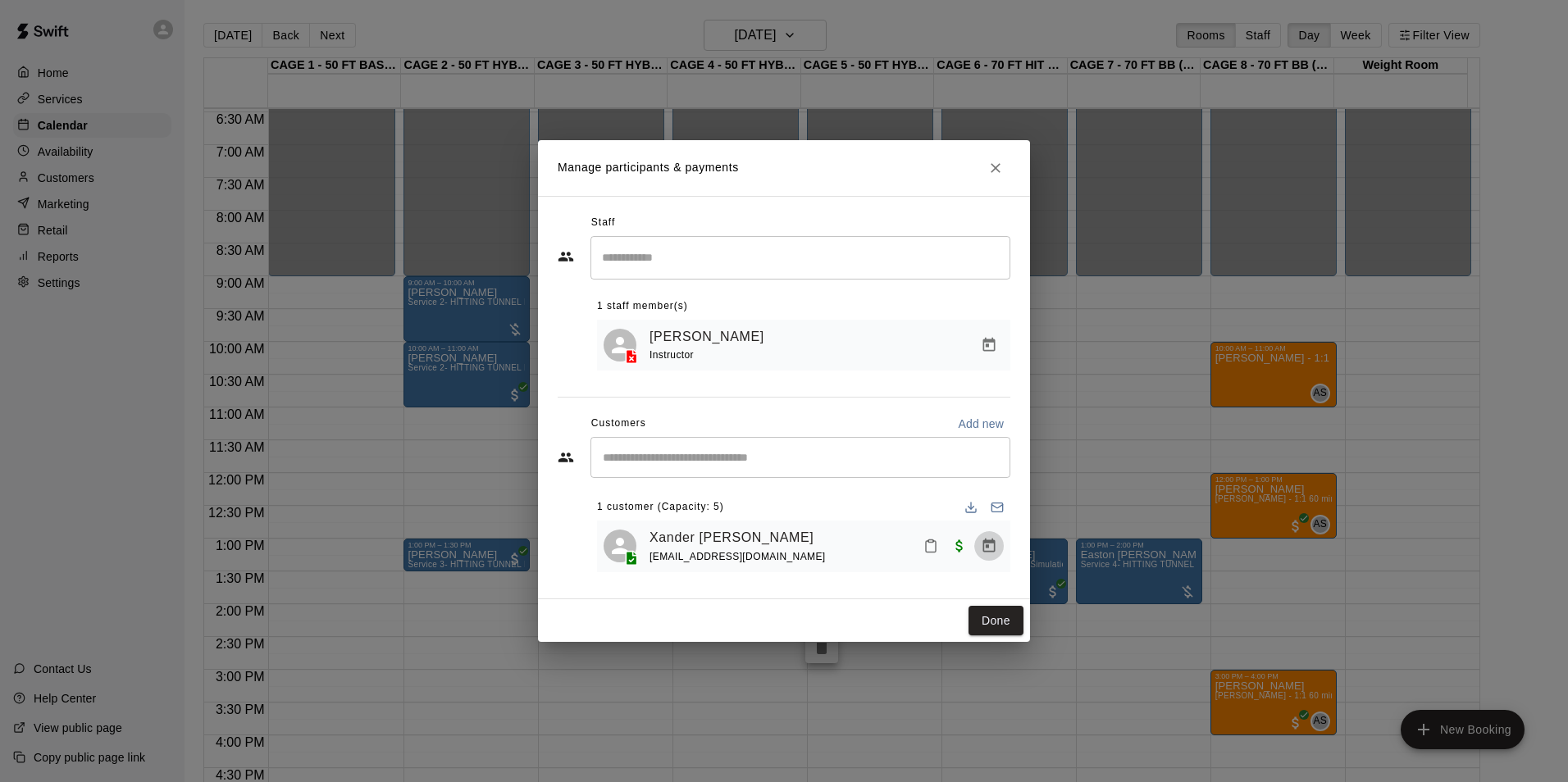
click at [991, 553] on icon "Manage bookings & payment" at bounding box center [989, 546] width 12 height 14
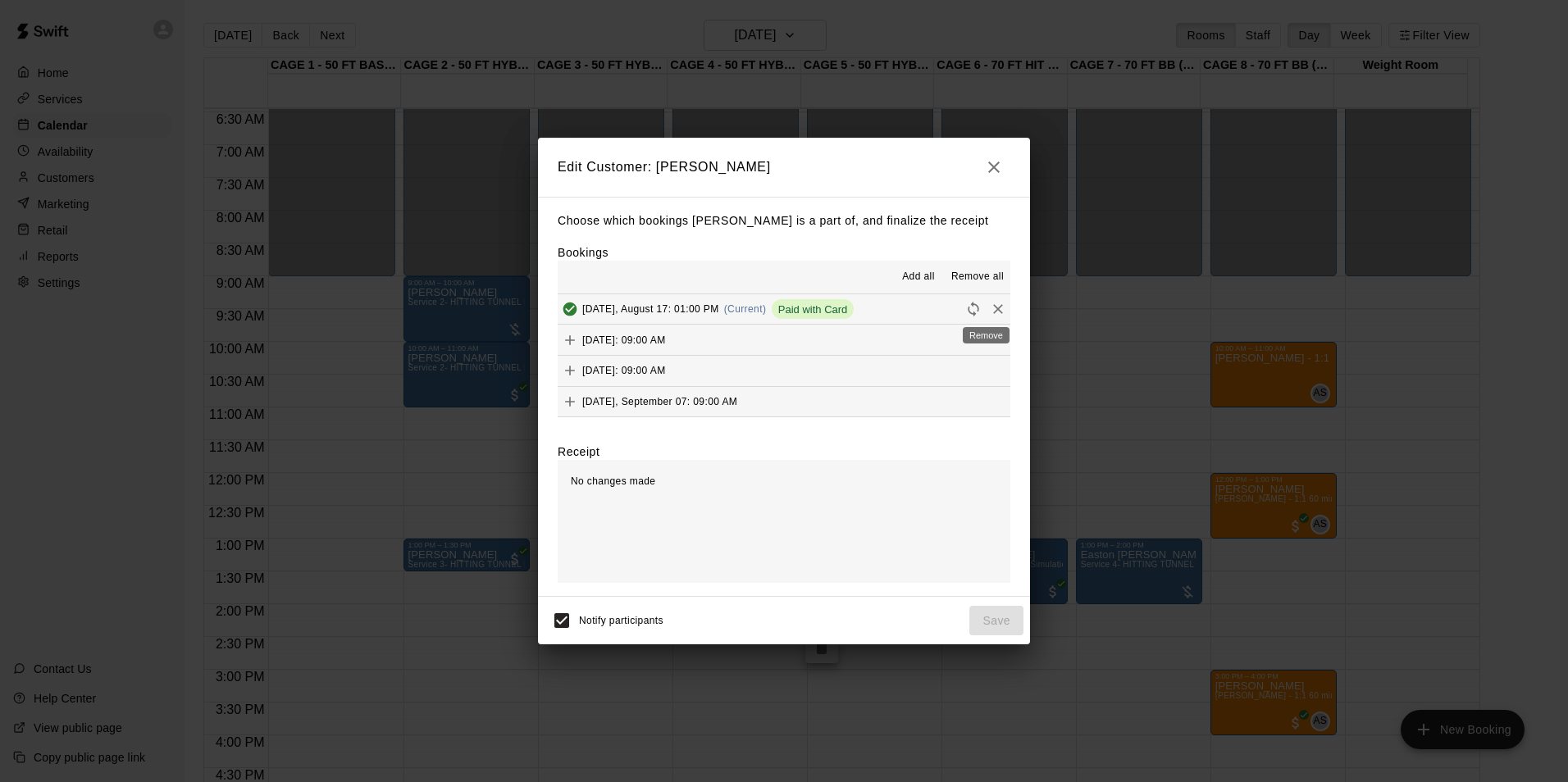
click at [990, 306] on icon "Remove" at bounding box center [998, 308] width 17 height 17
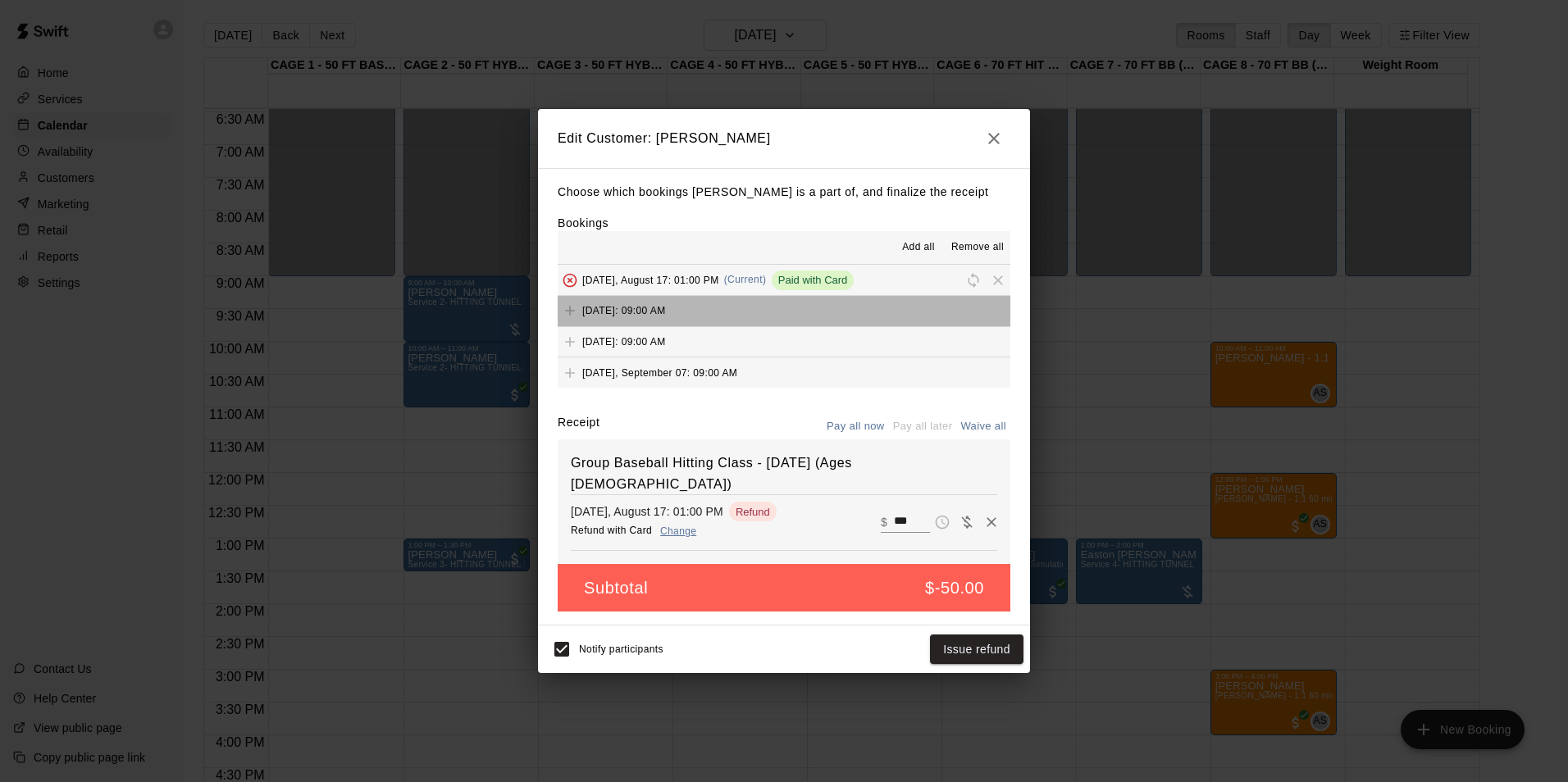
click at [916, 314] on button "Sunday, August 24: 09:00 AM" at bounding box center [783, 311] width 453 height 31
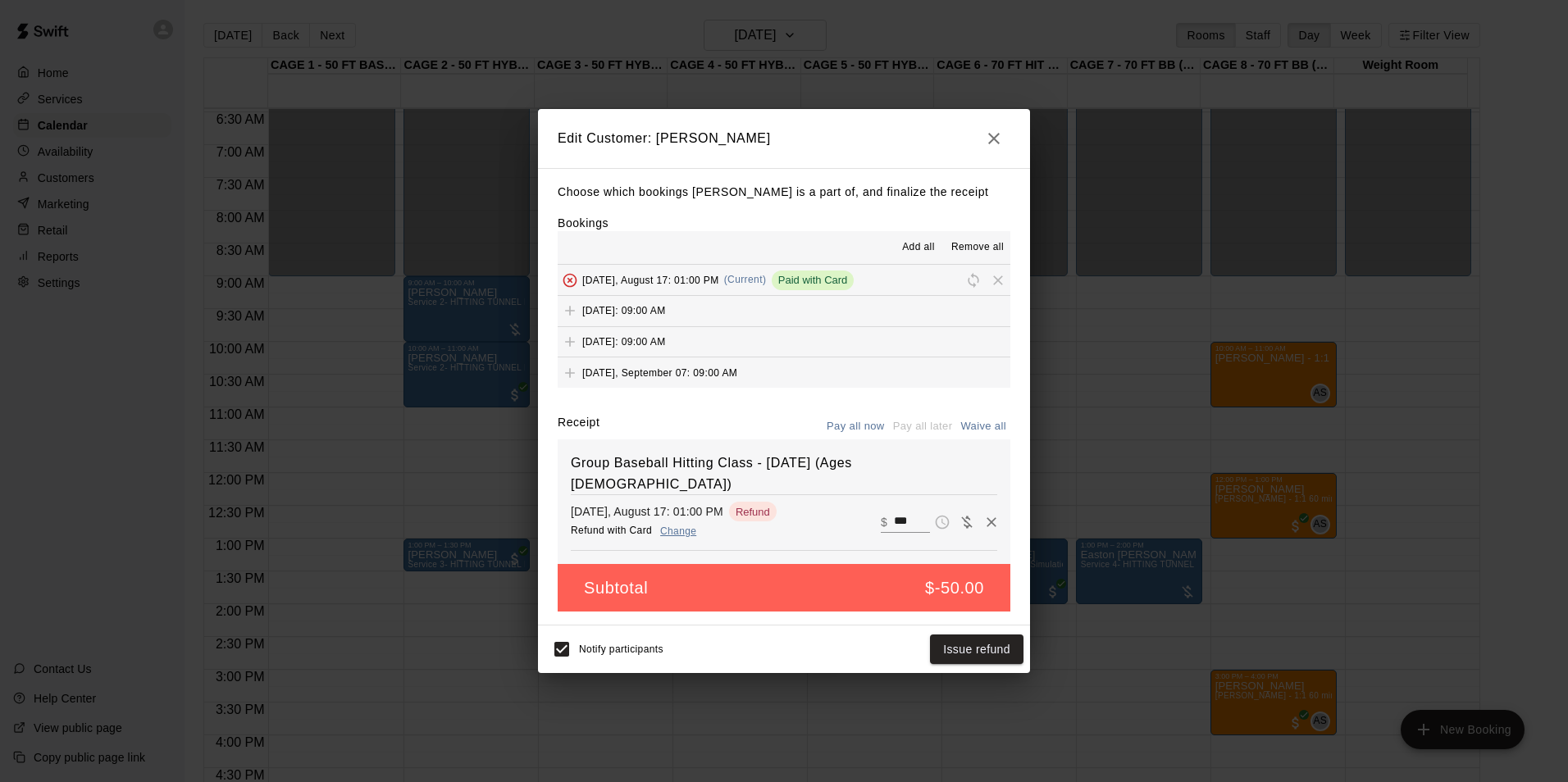
click at [989, 130] on icon "button" at bounding box center [993, 138] width 19 height 19
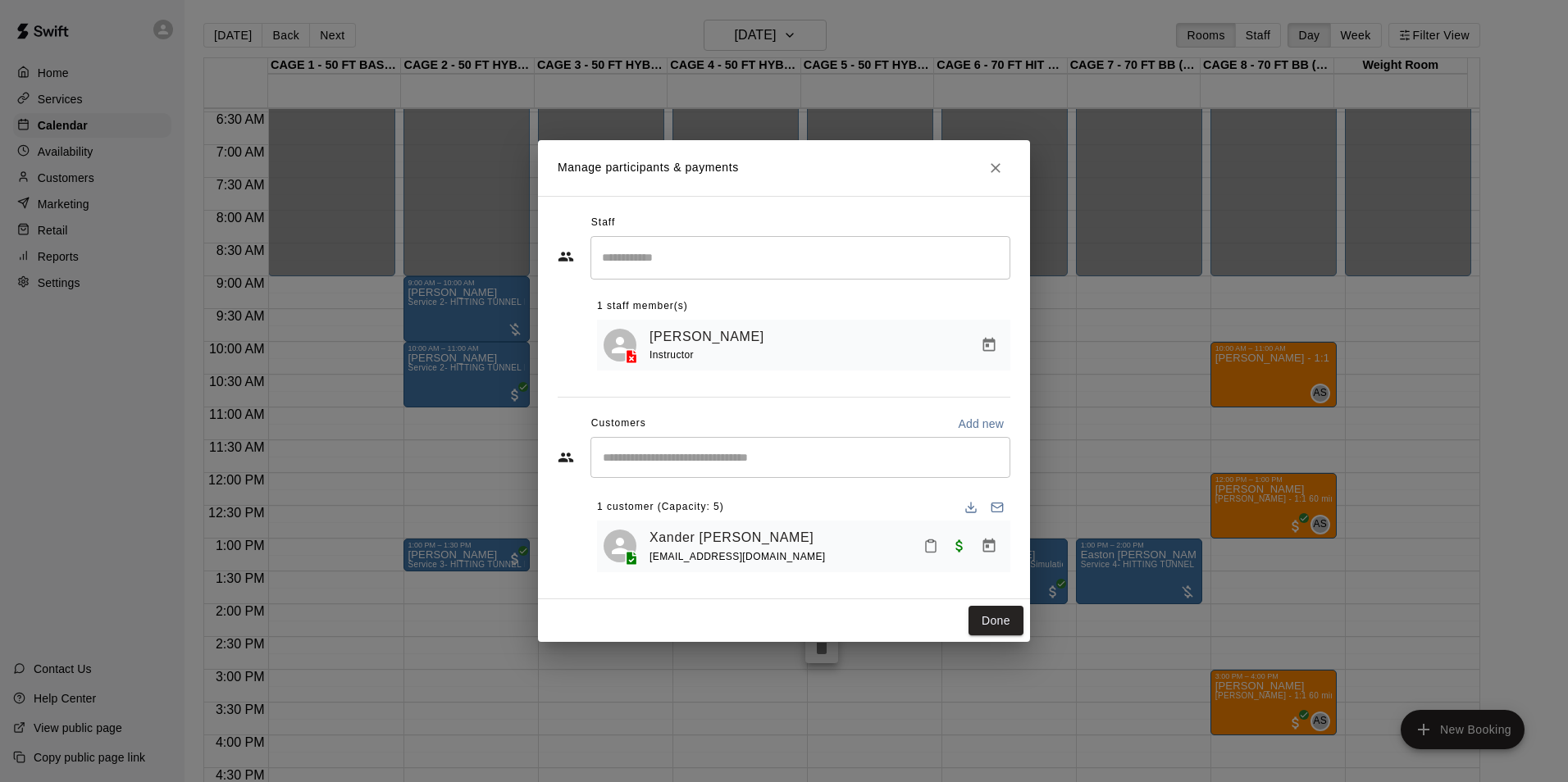
click at [981, 544] on icon "Manage bookings & payment" at bounding box center [988, 546] width 17 height 17
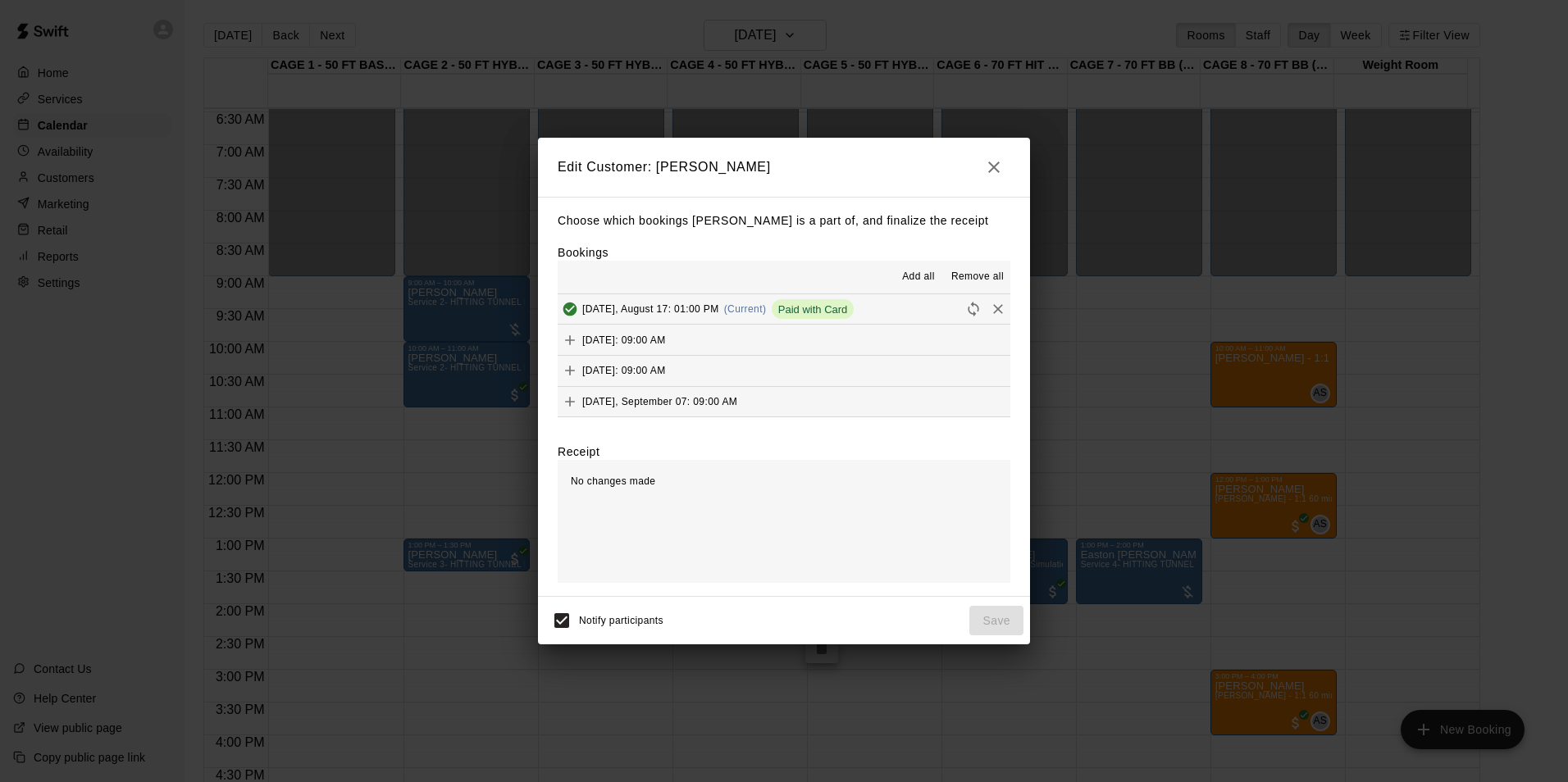
click at [967, 307] on icon "Reschedule" at bounding box center [972, 308] width 11 height 15
click at [955, 336] on button "Sunday, August 24: 09:00 AM" at bounding box center [783, 340] width 453 height 31
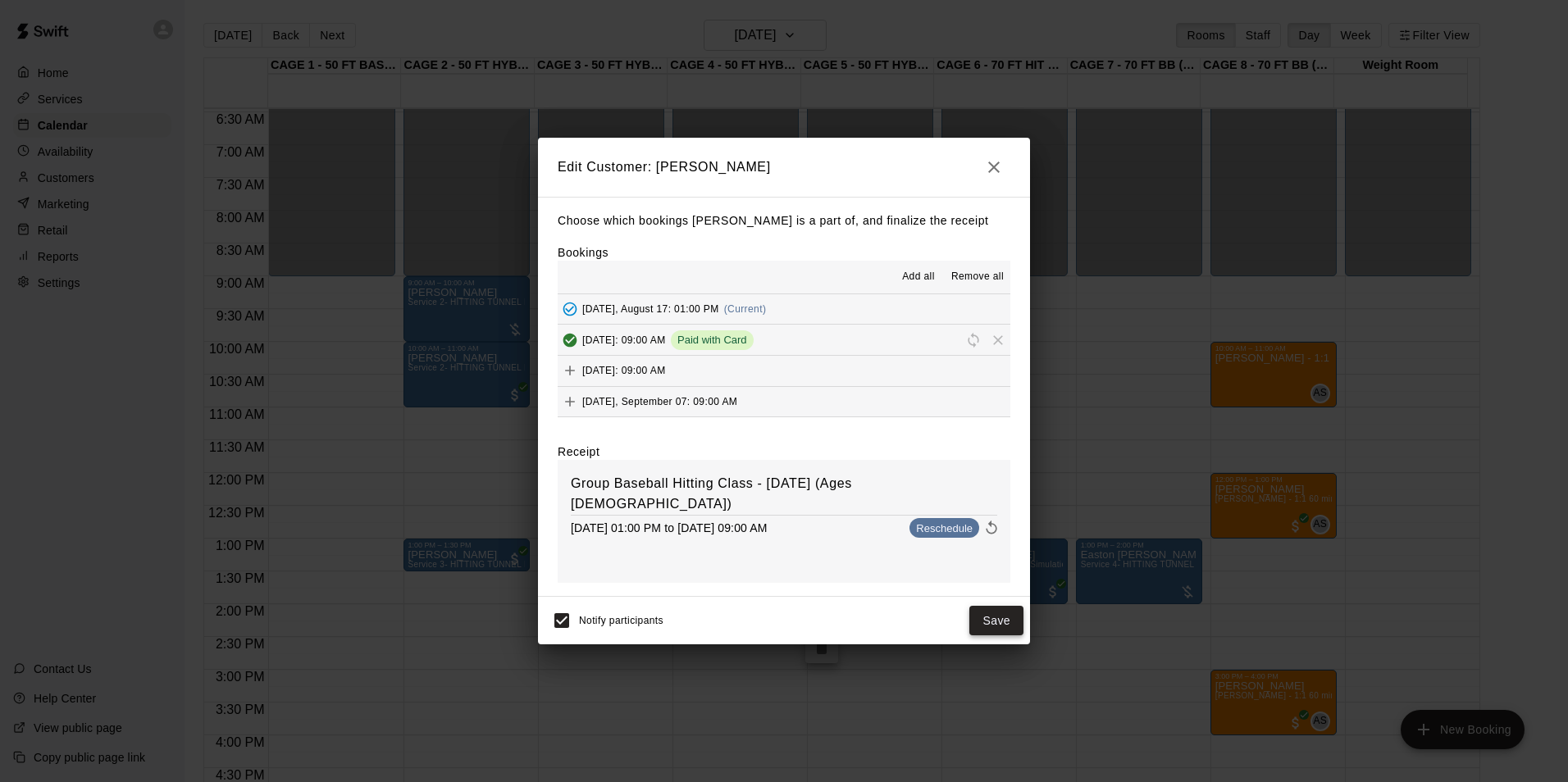
click at [992, 622] on button "Save" at bounding box center [996, 621] width 54 height 31
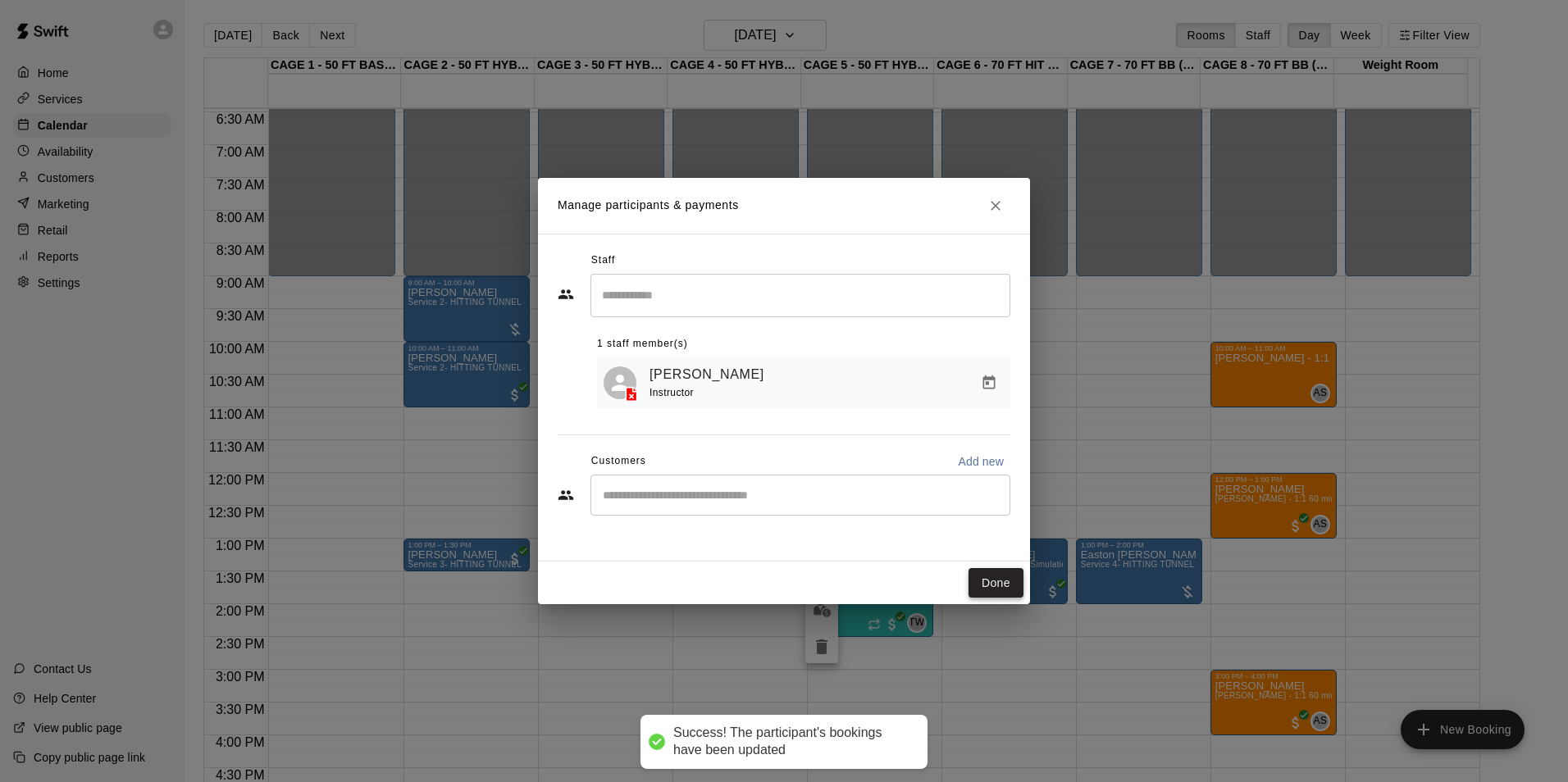
click at [1011, 584] on button "Done" at bounding box center [995, 583] width 55 height 31
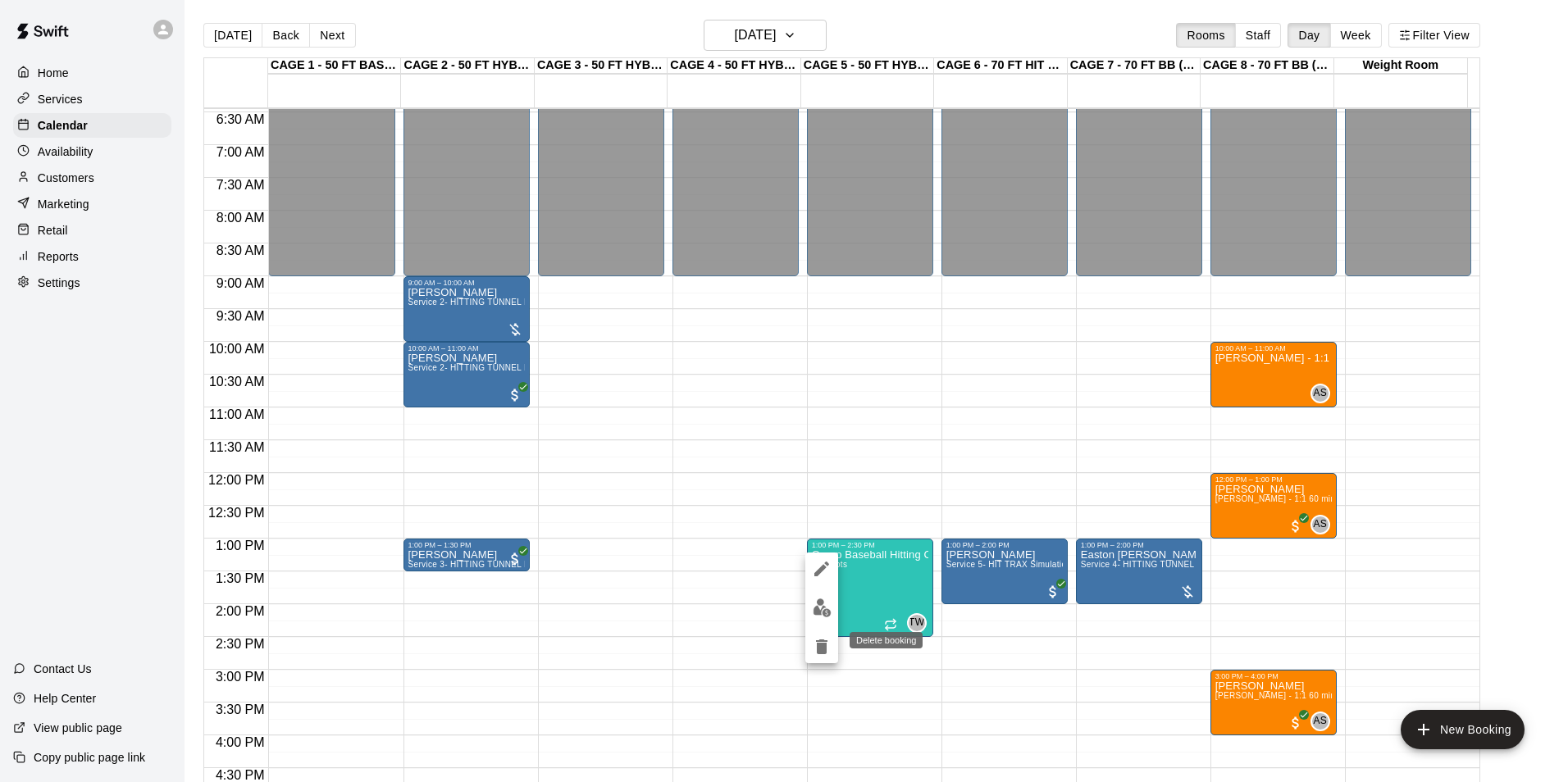
click at [817, 631] on button "delete" at bounding box center [821, 646] width 32 height 32
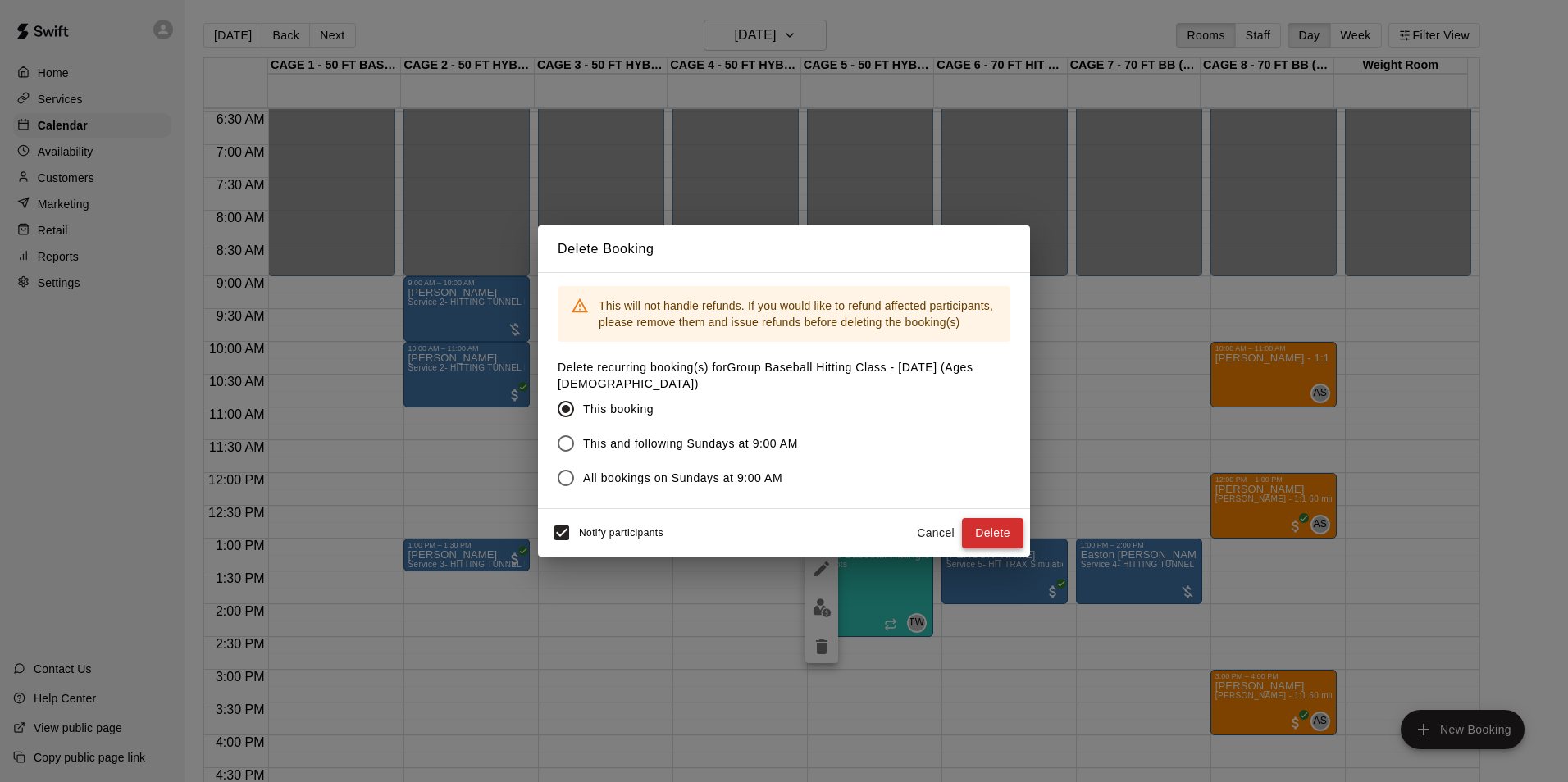
click at [1000, 523] on button "Delete" at bounding box center [992, 533] width 61 height 31
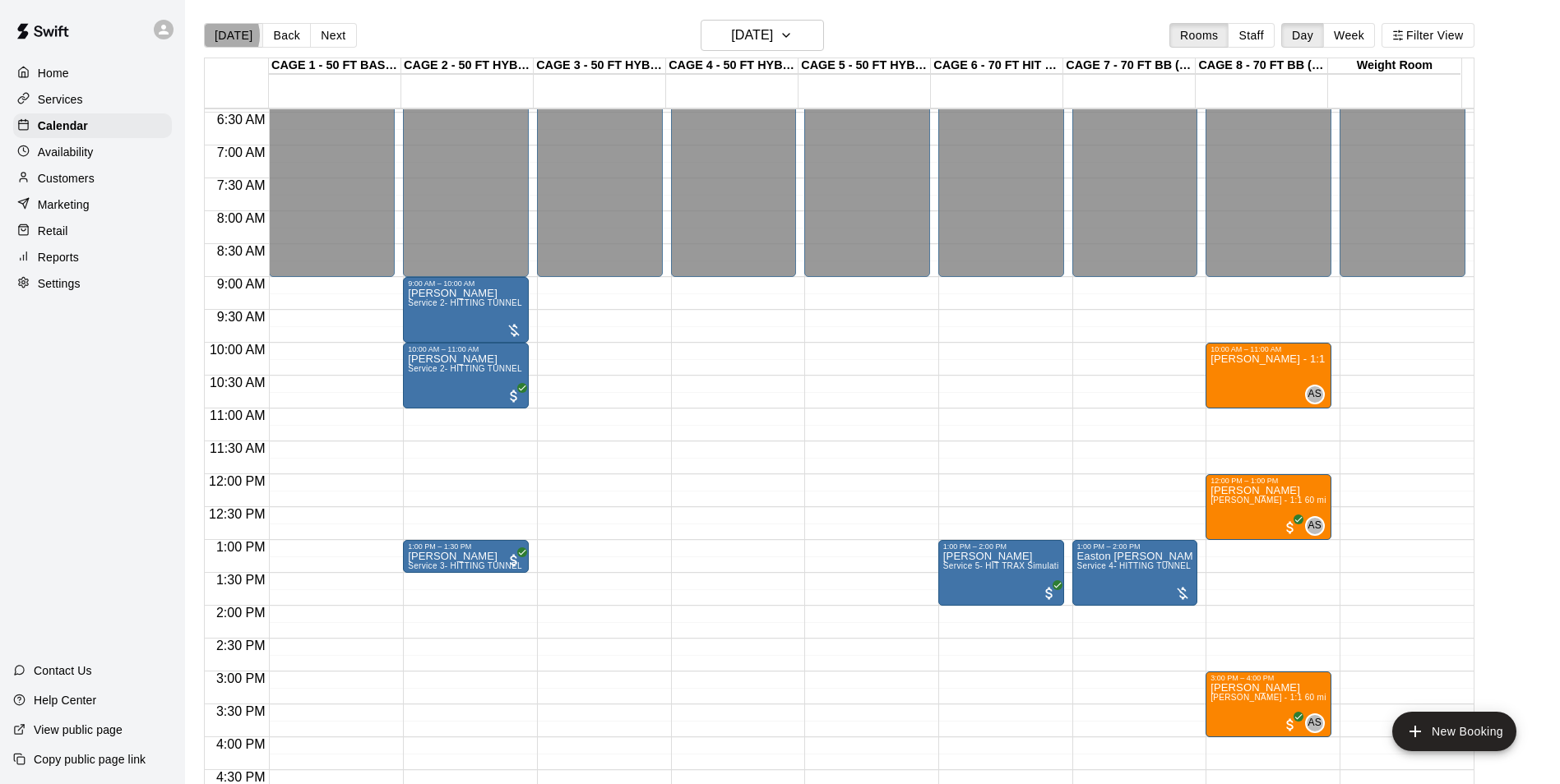
click at [215, 34] on button "[DATE]" at bounding box center [233, 35] width 59 height 25
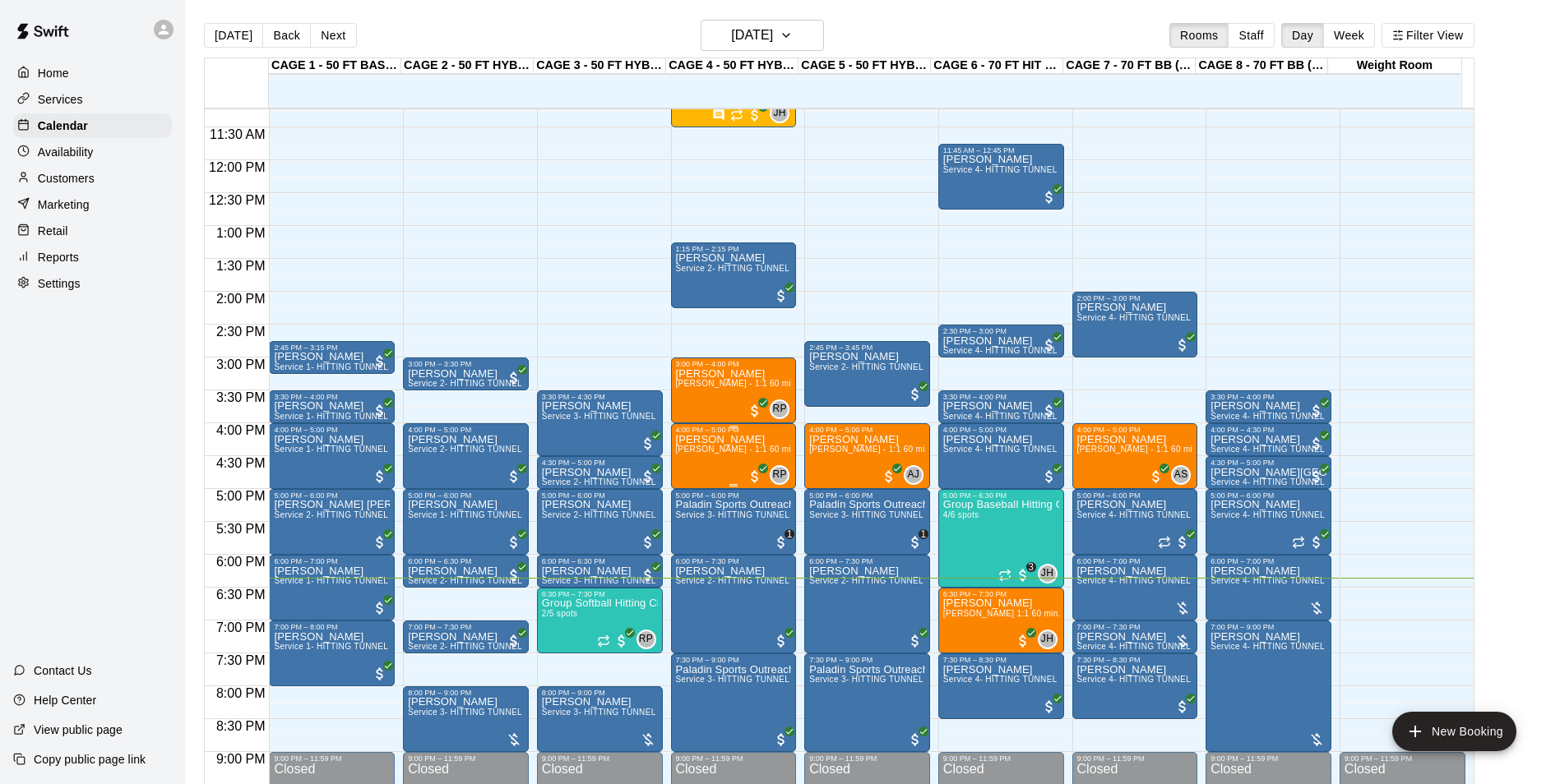
scroll to position [752, 0]
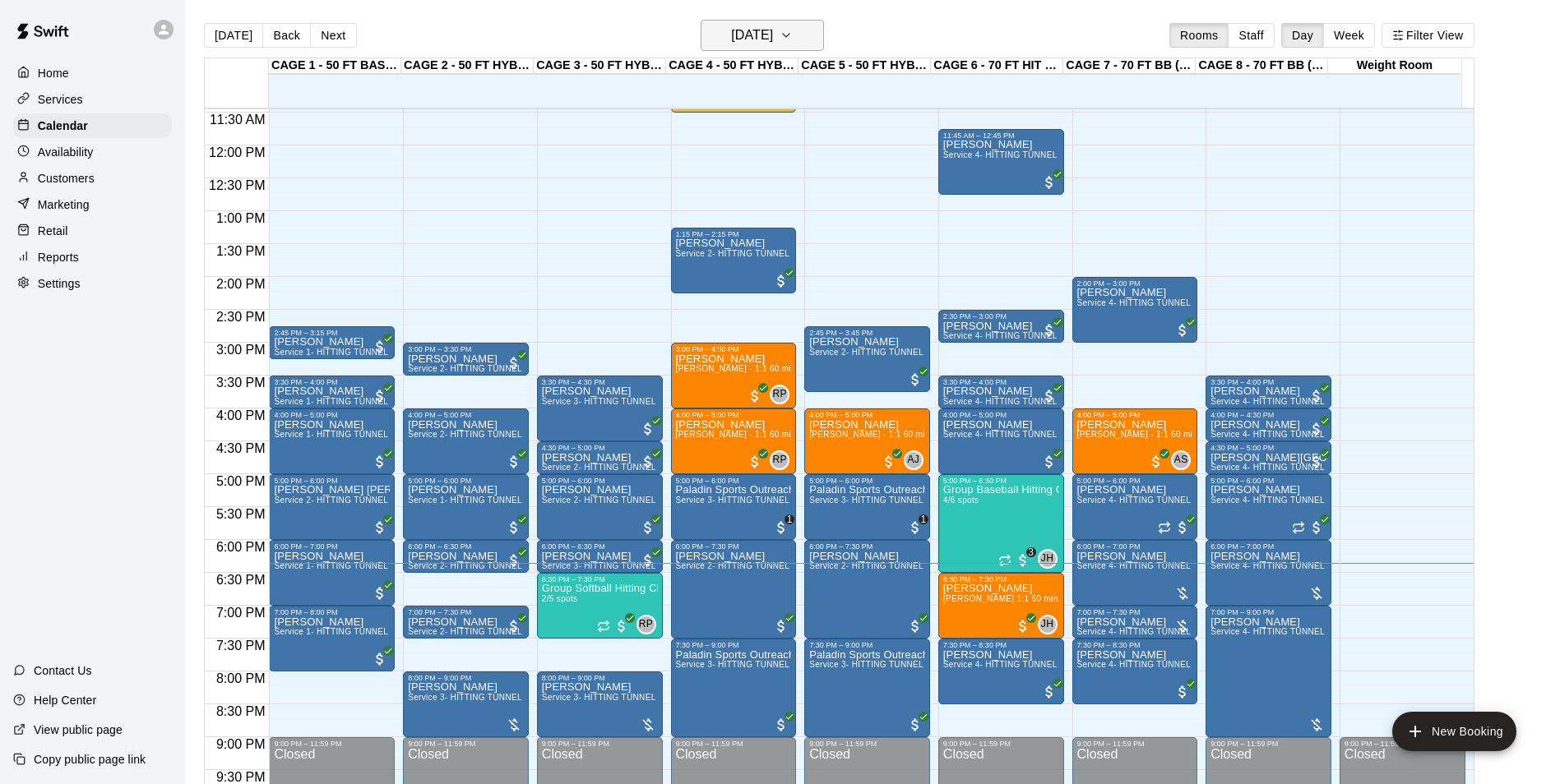
click at [760, 43] on h6 "[DATE]" at bounding box center [752, 35] width 42 height 23
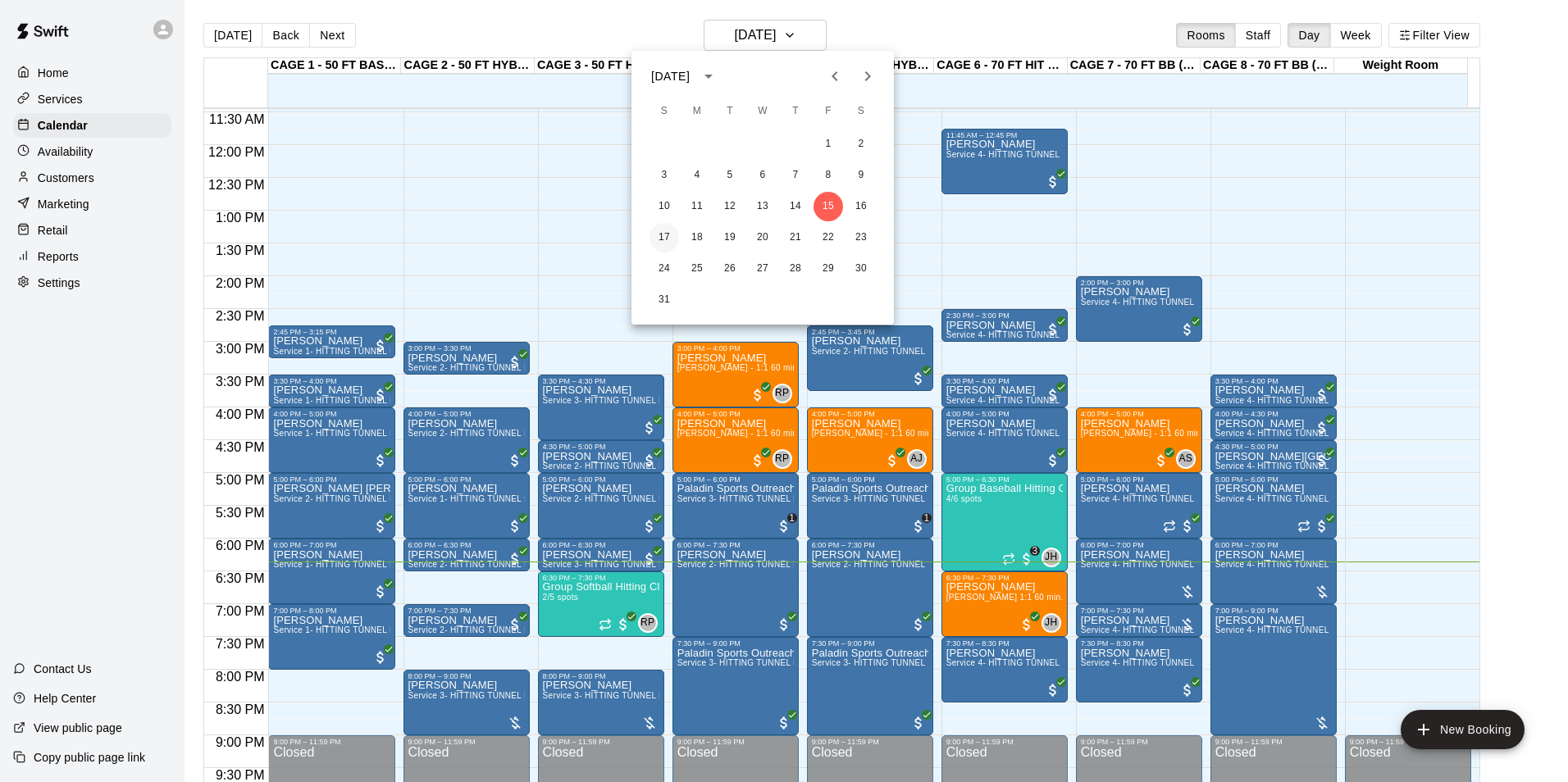
click at [668, 229] on button "17" at bounding box center [664, 238] width 30 height 30
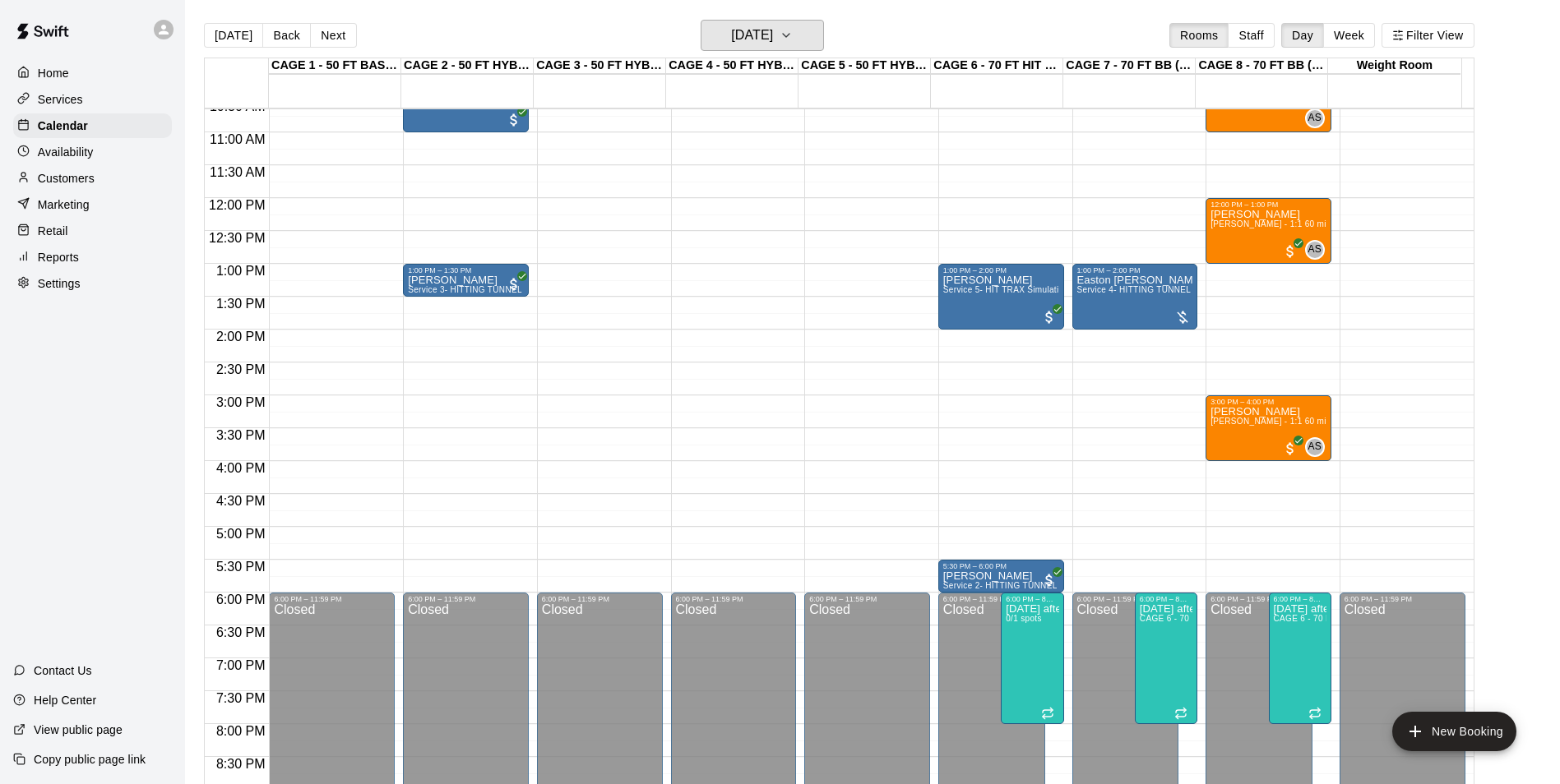
scroll to position [507, 0]
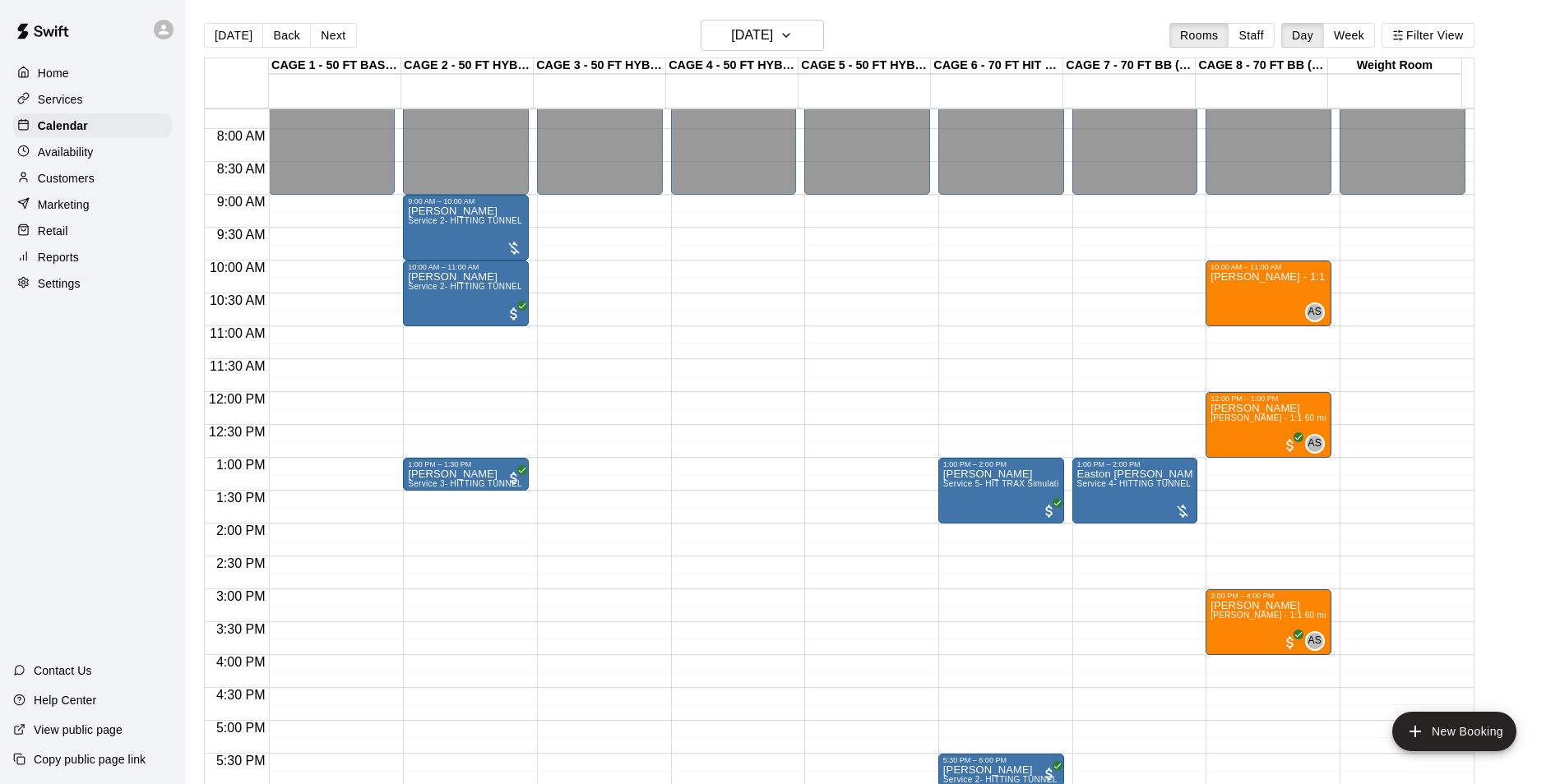
click at [242, 36] on button "[DATE]" at bounding box center [233, 35] width 59 height 25
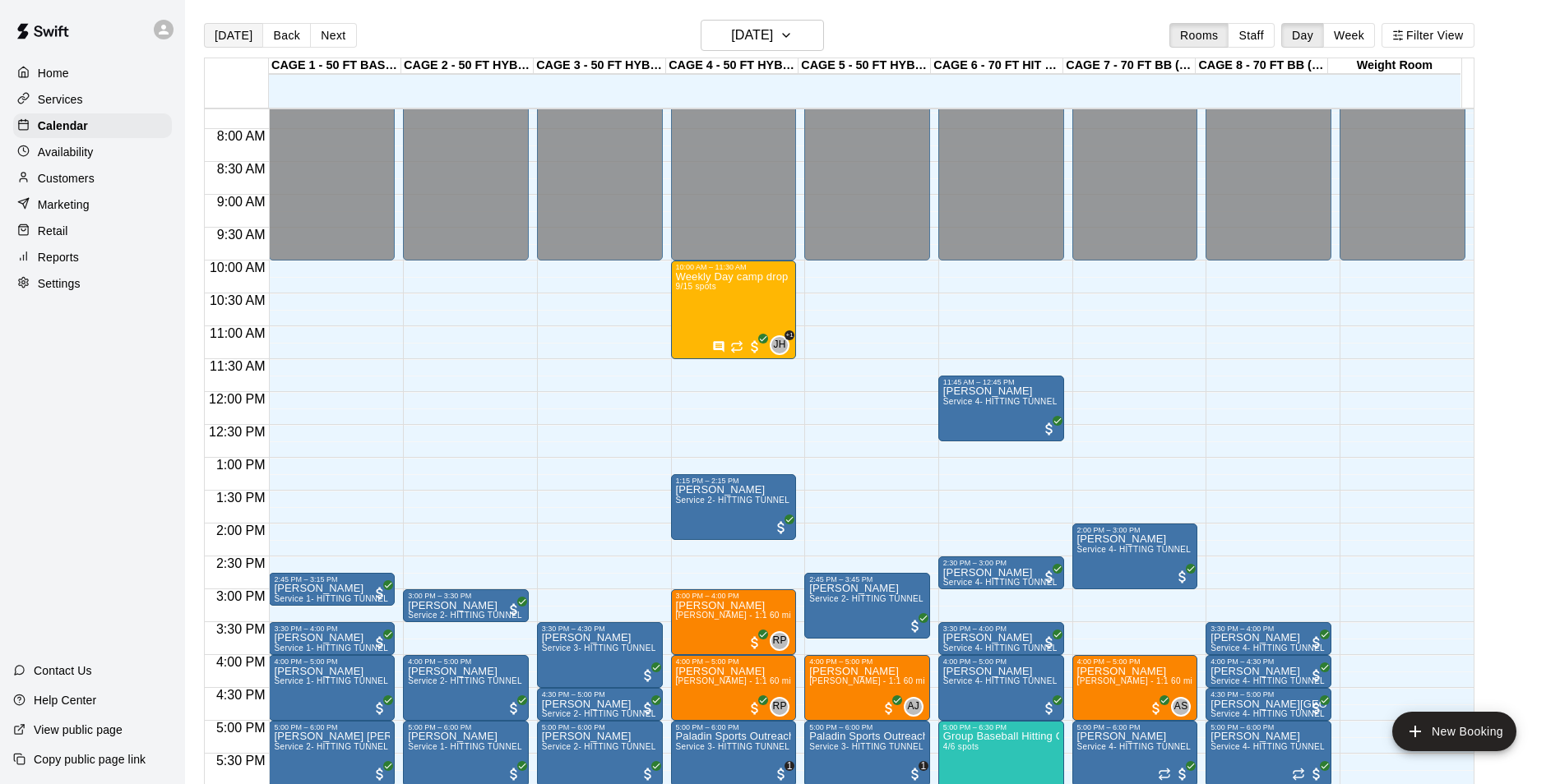
click at [243, 40] on button "[DATE]" at bounding box center [233, 35] width 59 height 25
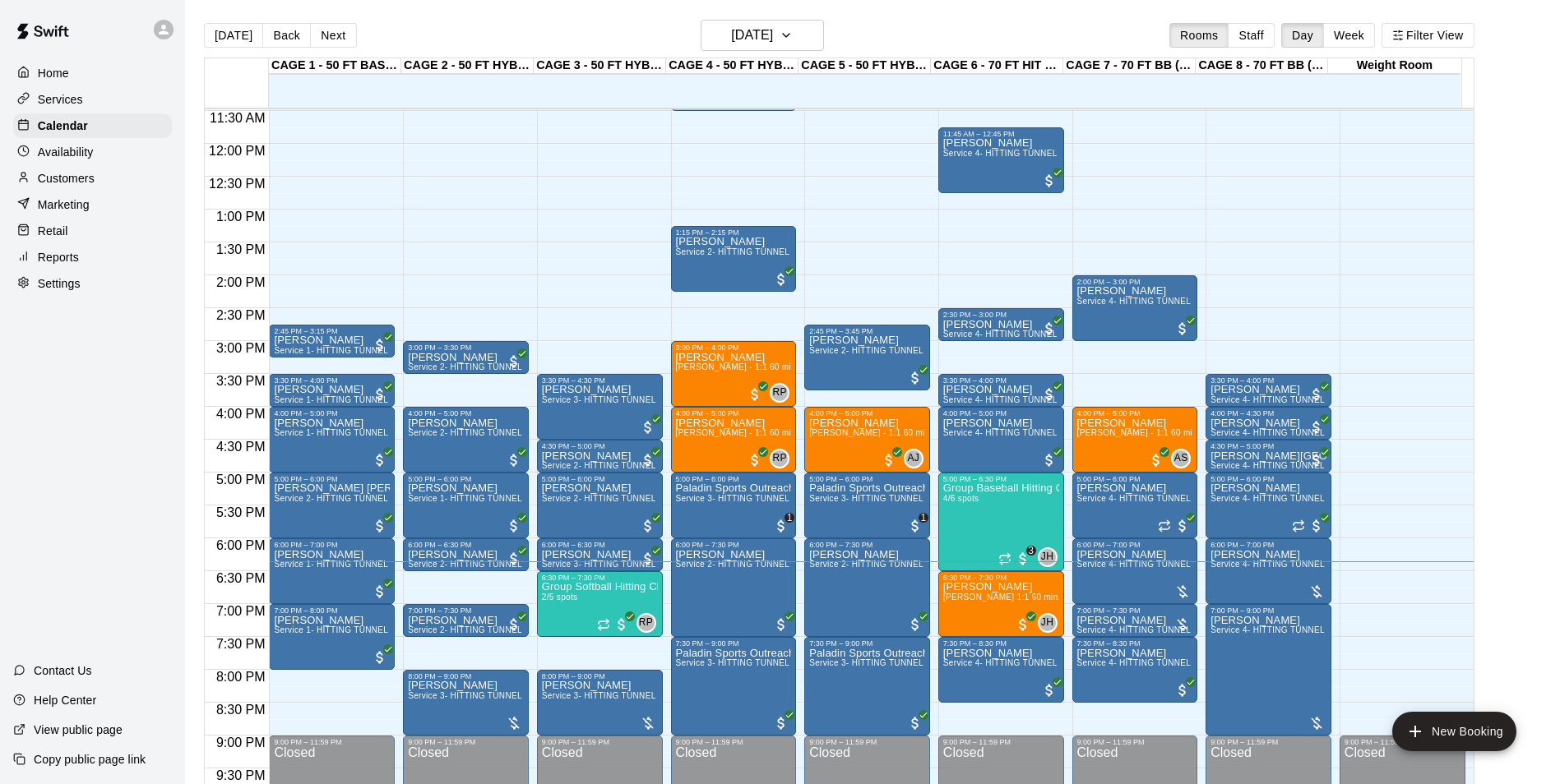
scroll to position [886, 0]
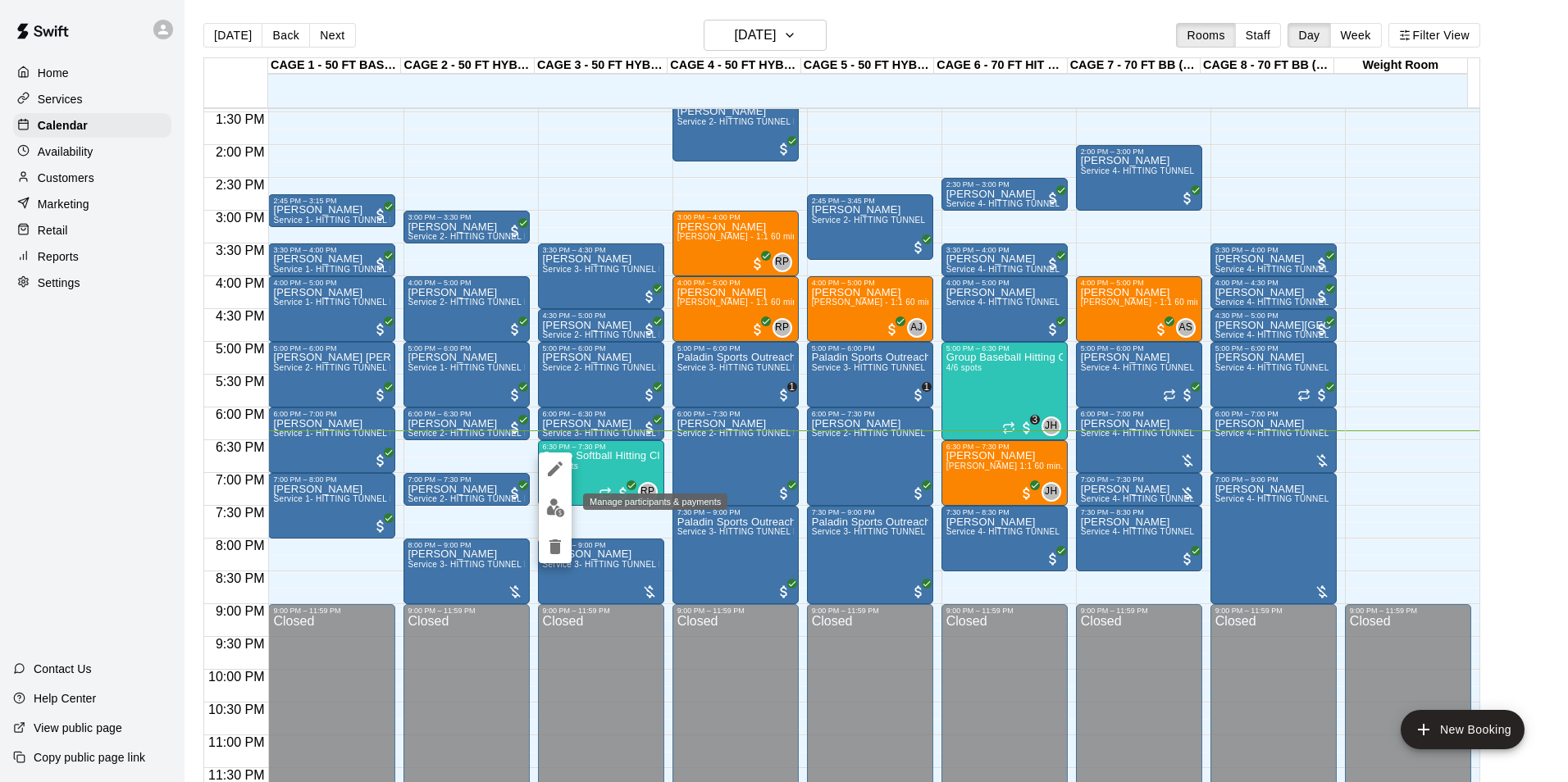
click at [559, 503] on img "edit" at bounding box center [555, 508] width 19 height 19
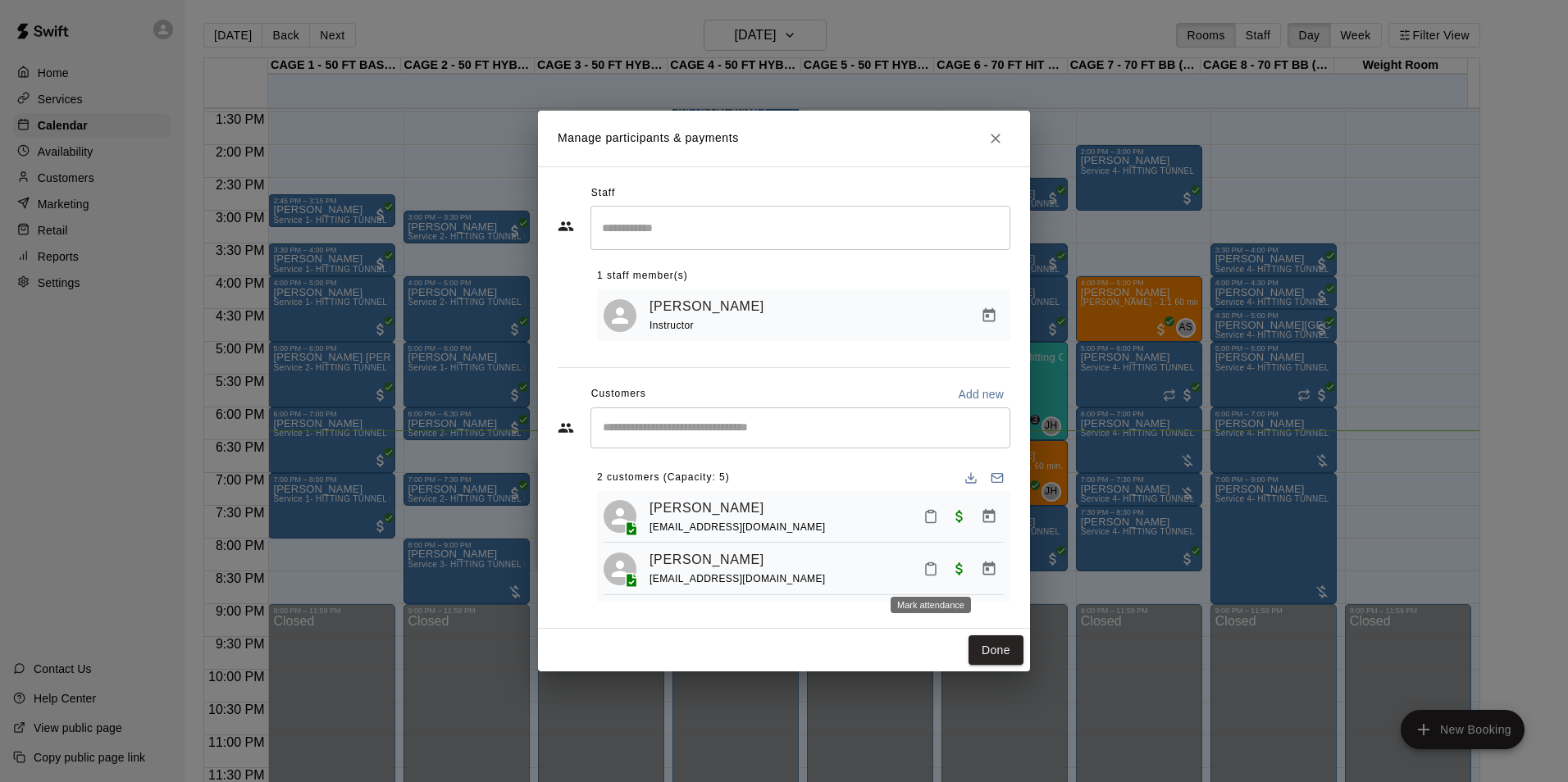
click at [932, 573] on icon "Mark attendance" at bounding box center [930, 568] width 15 height 15
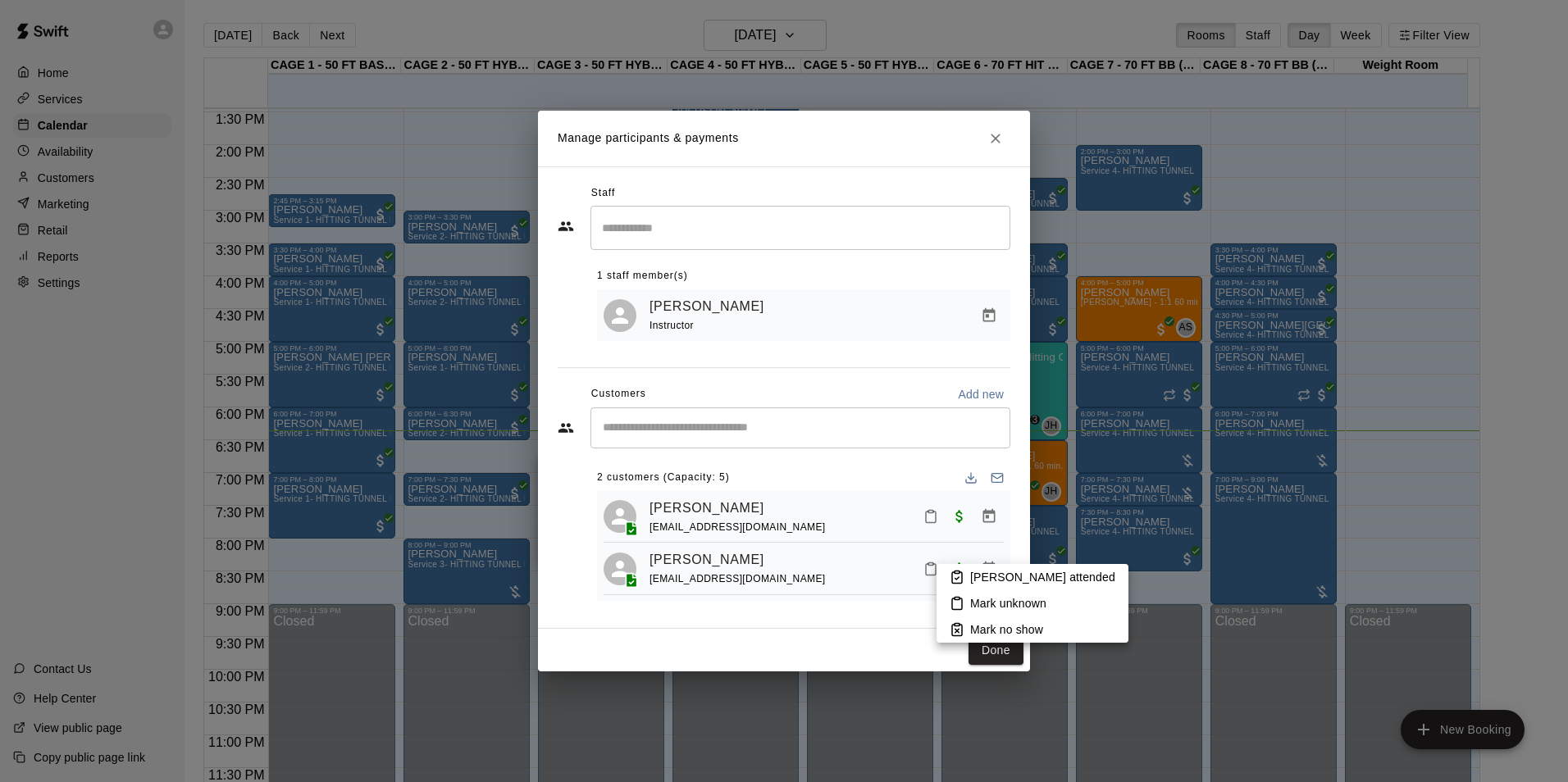
click at [971, 572] on p "Mark attended" at bounding box center [1042, 577] width 145 height 17
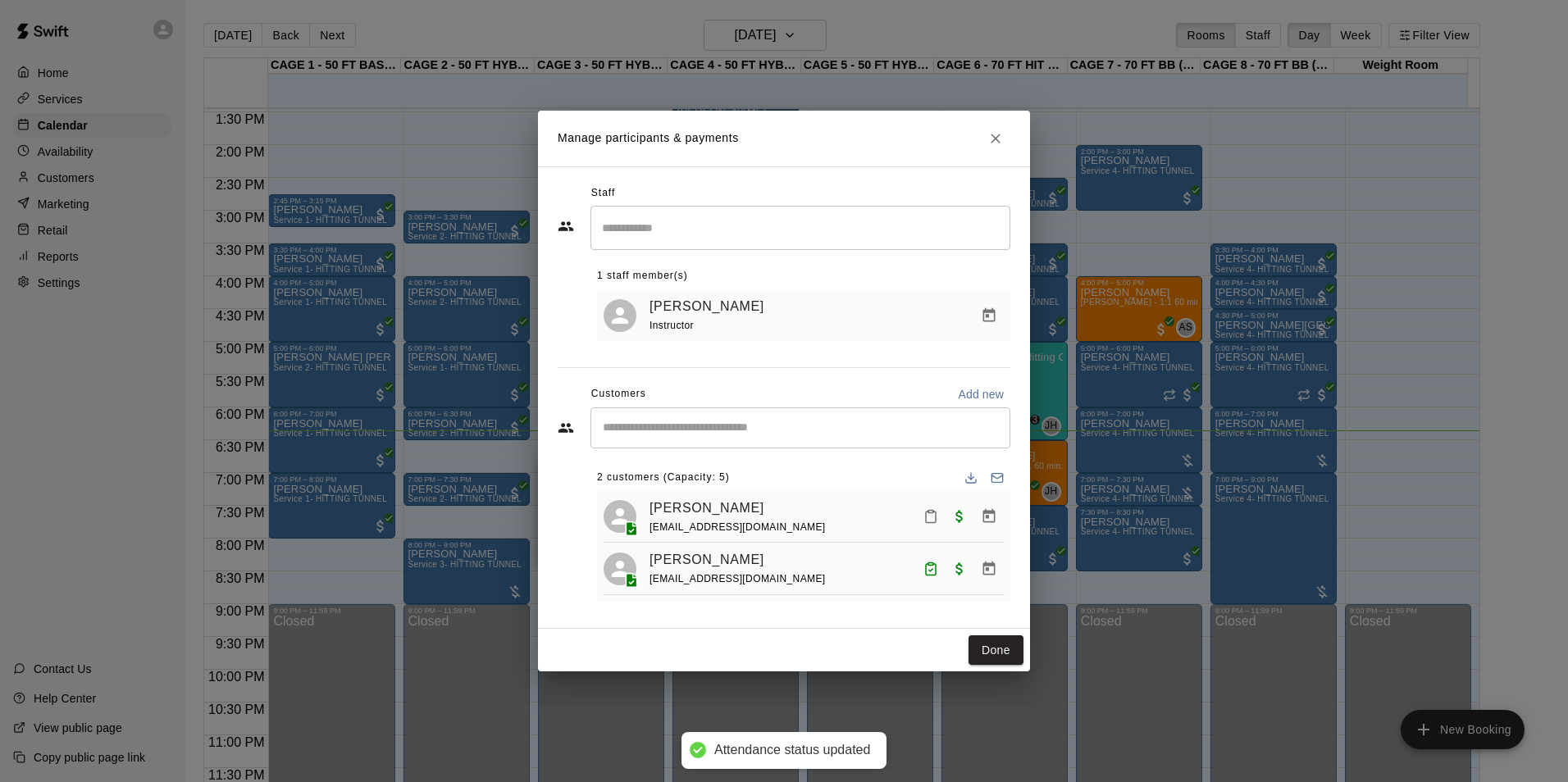
click at [996, 658] on button "Done" at bounding box center [995, 650] width 55 height 31
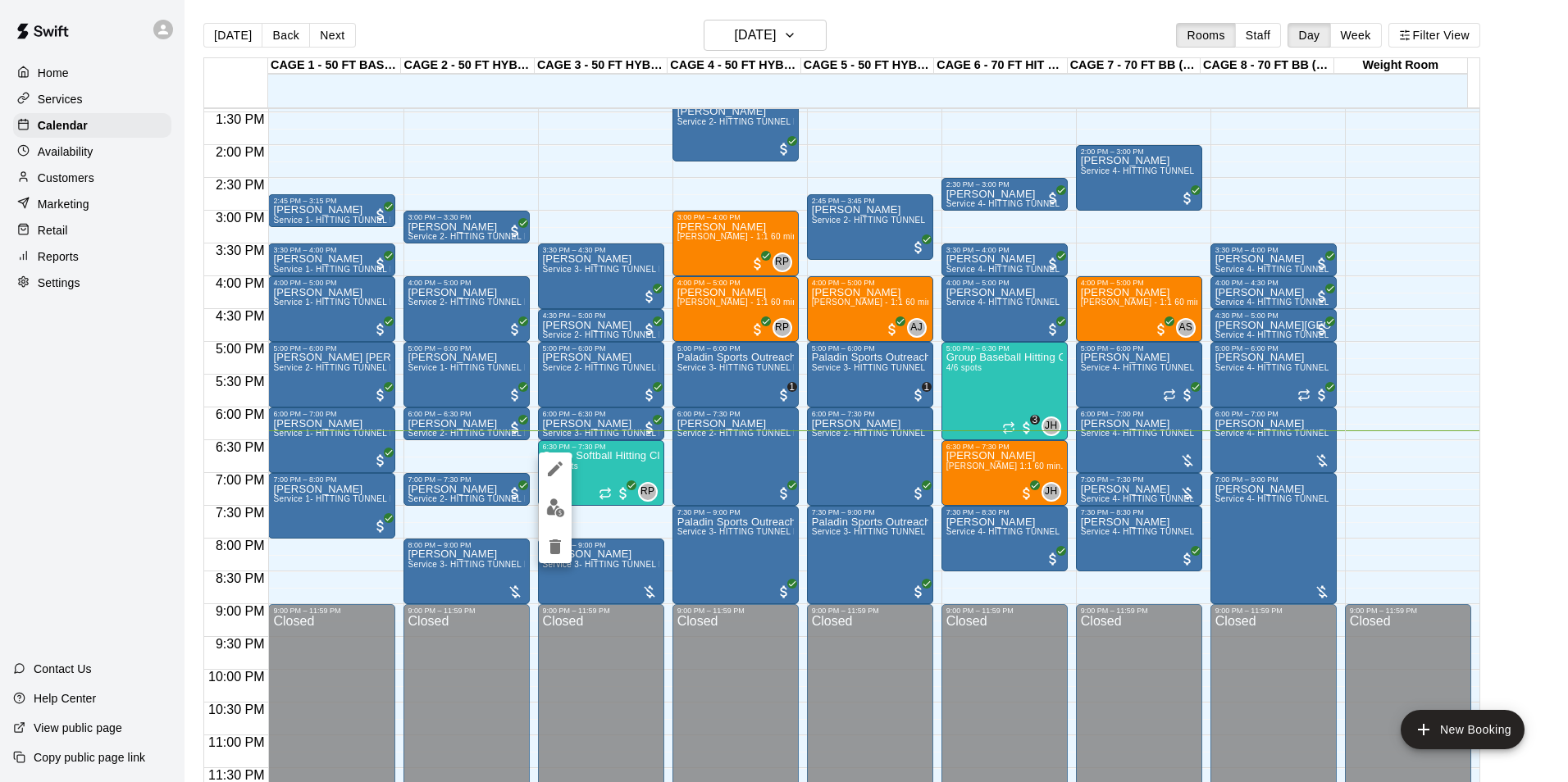
click at [564, 511] on img "edit" at bounding box center [555, 508] width 19 height 19
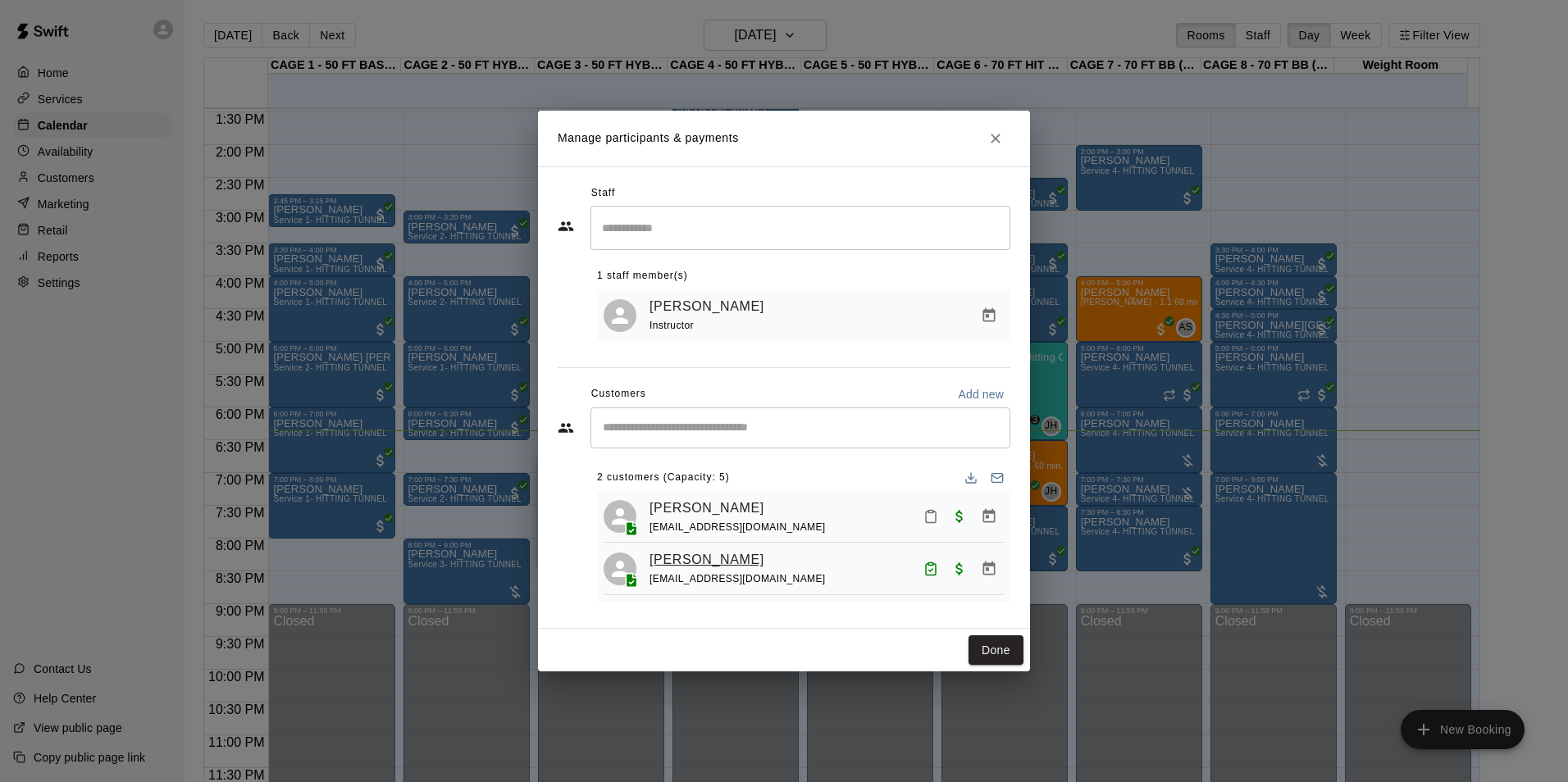
click at [692, 555] on link "Brynlee Bryson" at bounding box center [706, 560] width 115 height 21
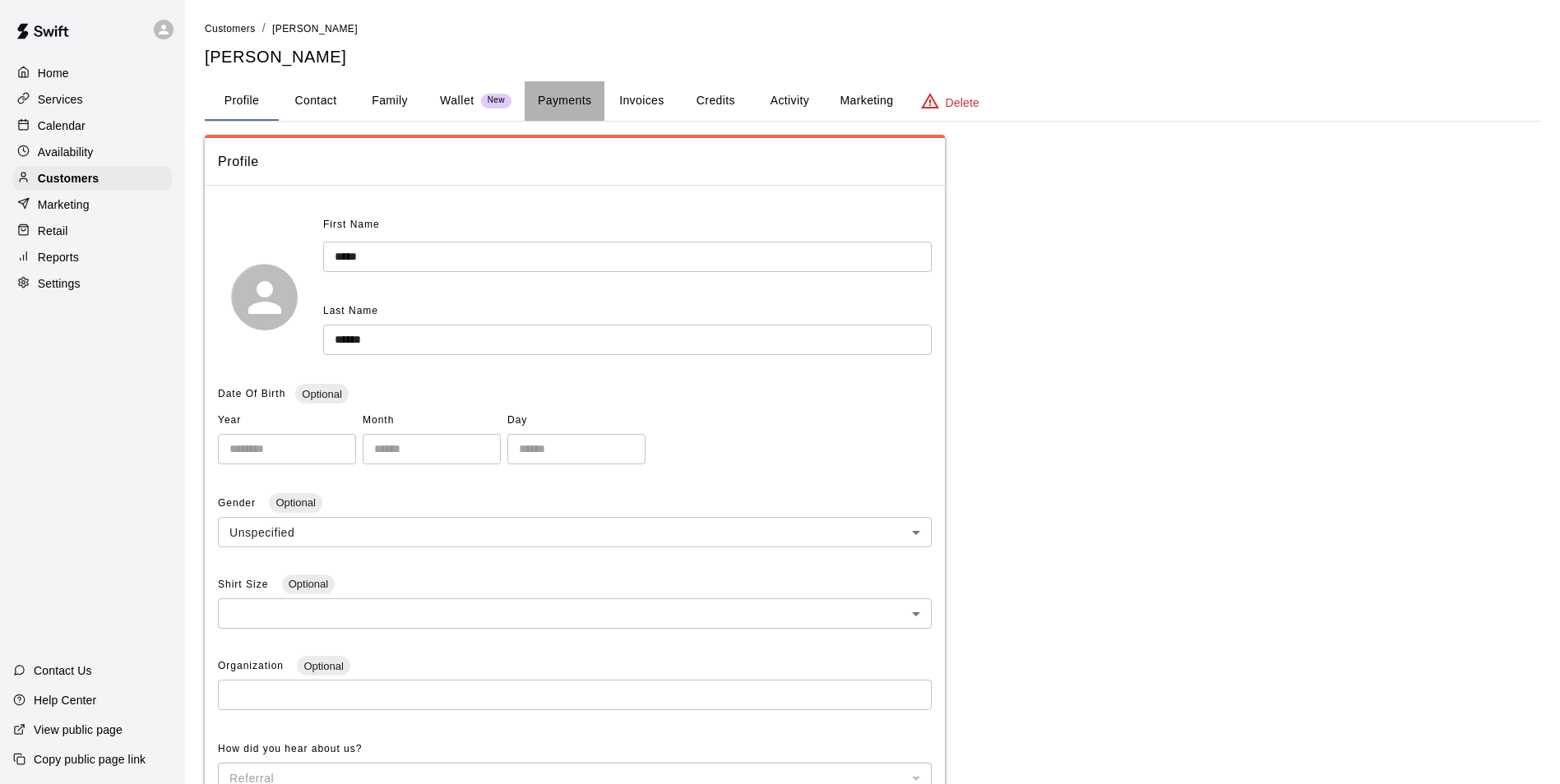
click at [571, 106] on button "Payments" at bounding box center [564, 101] width 80 height 40
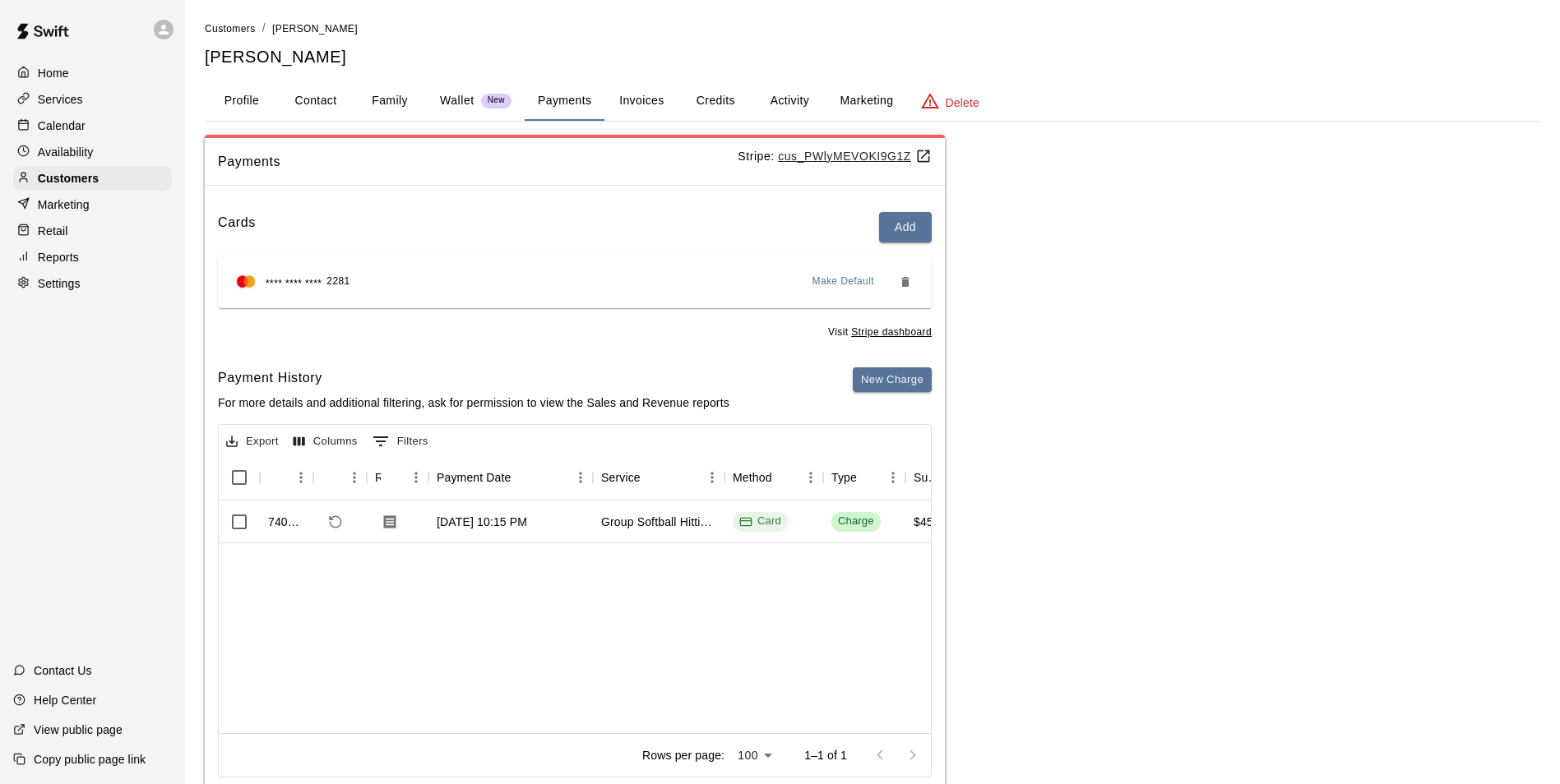
scroll to position [0, 289]
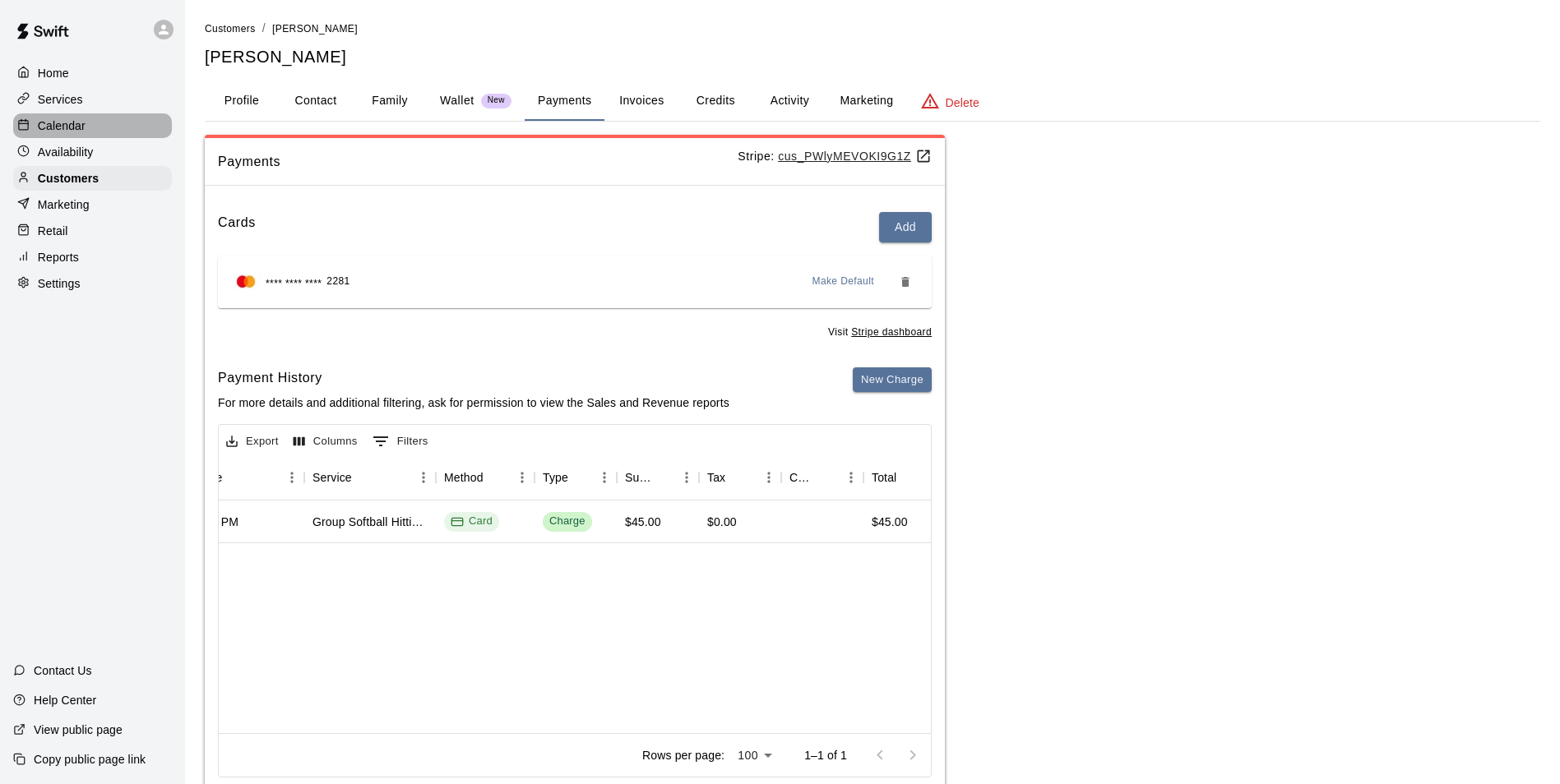
click at [114, 127] on div "Calendar" at bounding box center [92, 126] width 159 height 25
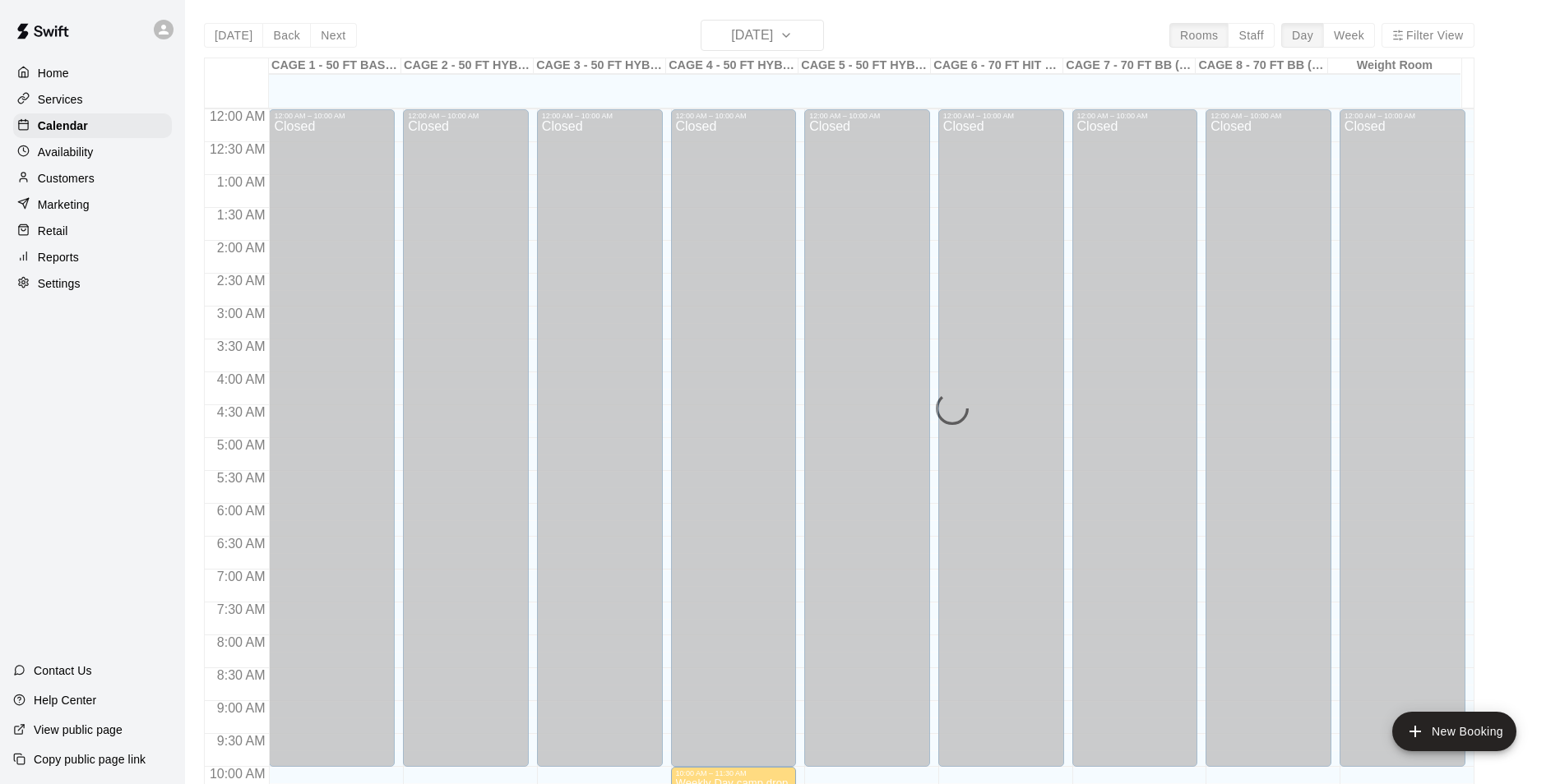
scroll to position [835, 0]
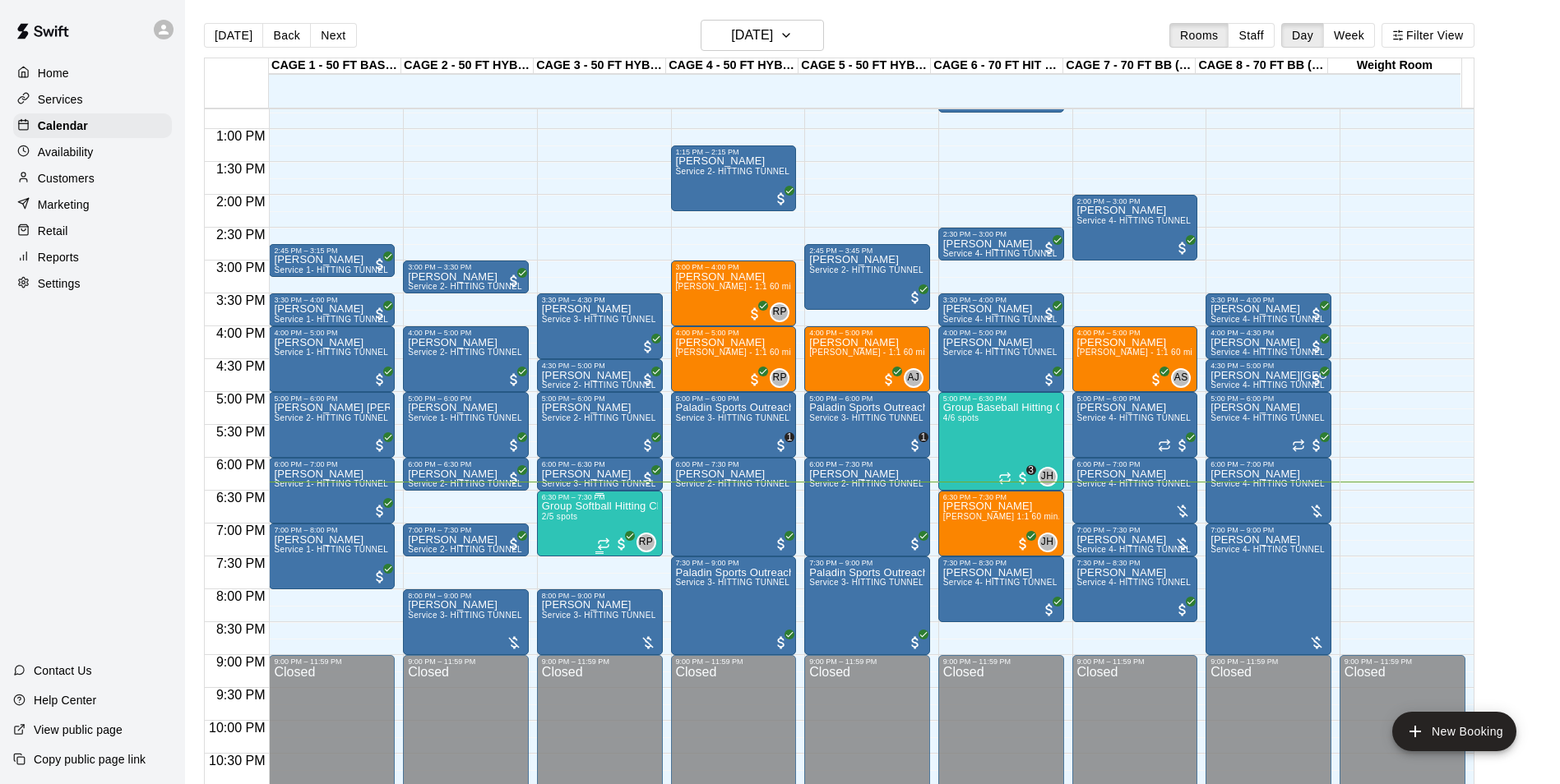
click at [586, 500] on div "6:30 PM – 7:30 PM" at bounding box center [600, 497] width 116 height 8
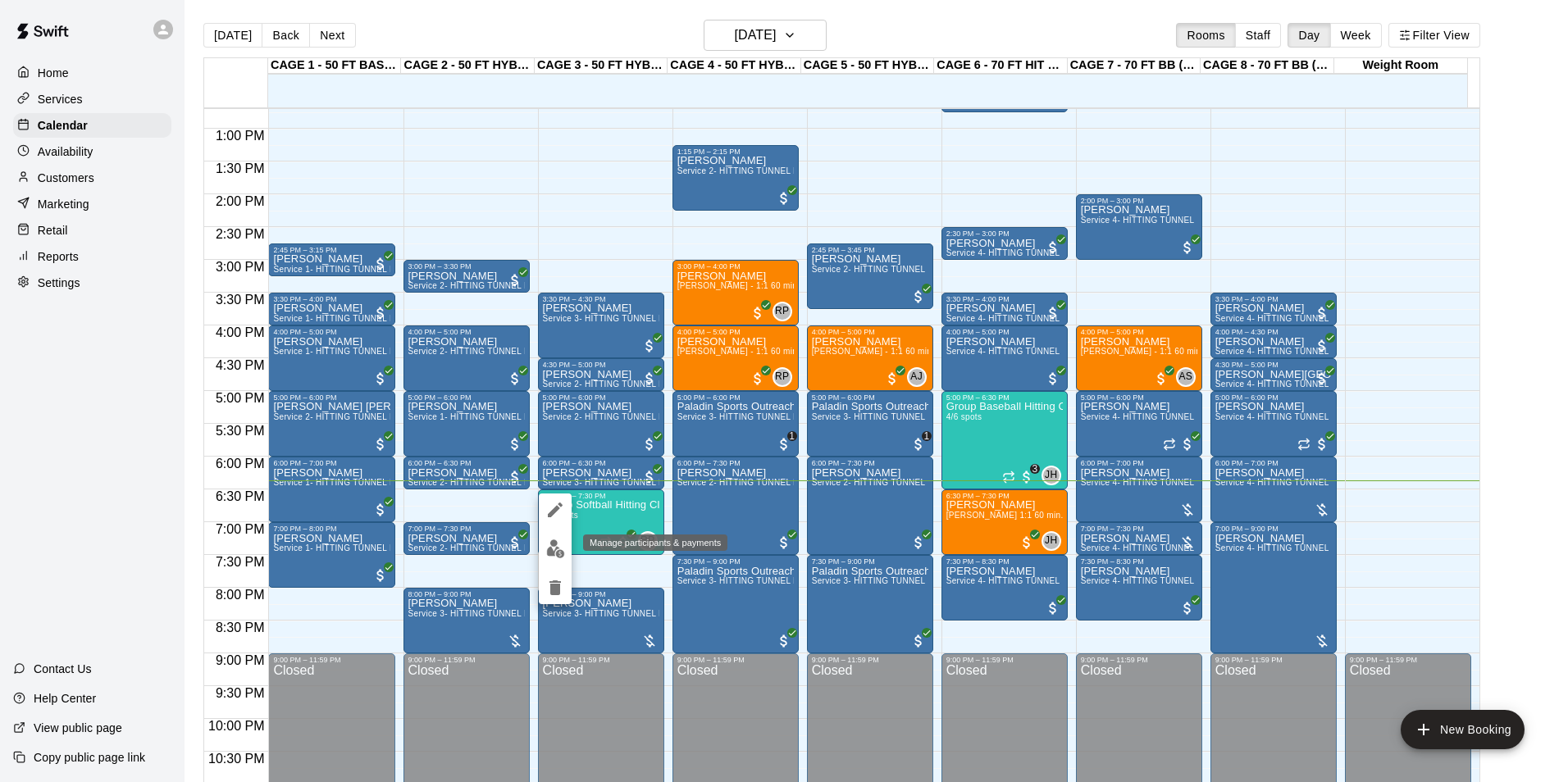
click at [557, 556] on img "edit" at bounding box center [555, 549] width 19 height 19
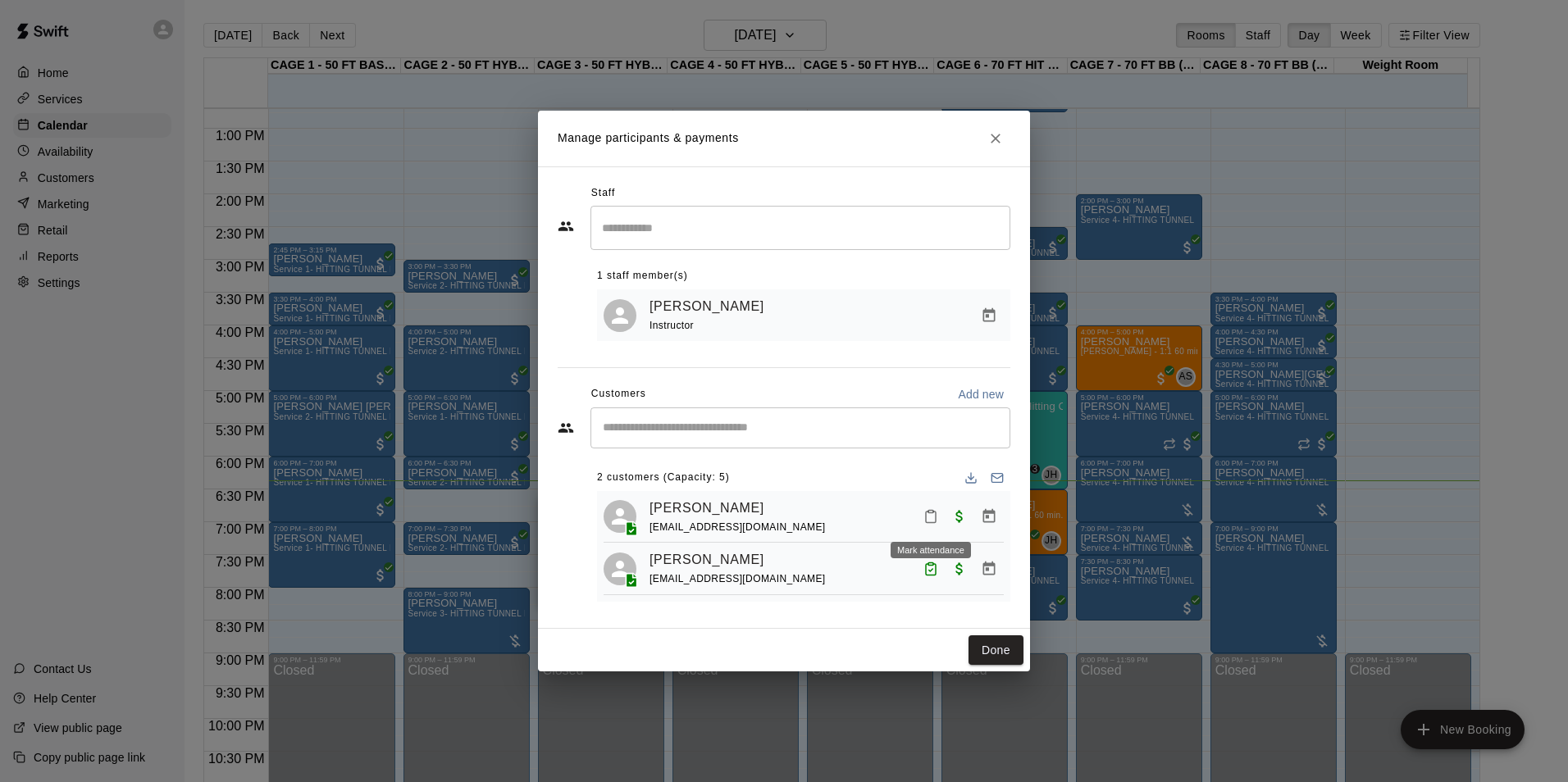
click at [927, 523] on icon "Mark attendance" at bounding box center [930, 517] width 10 height 11
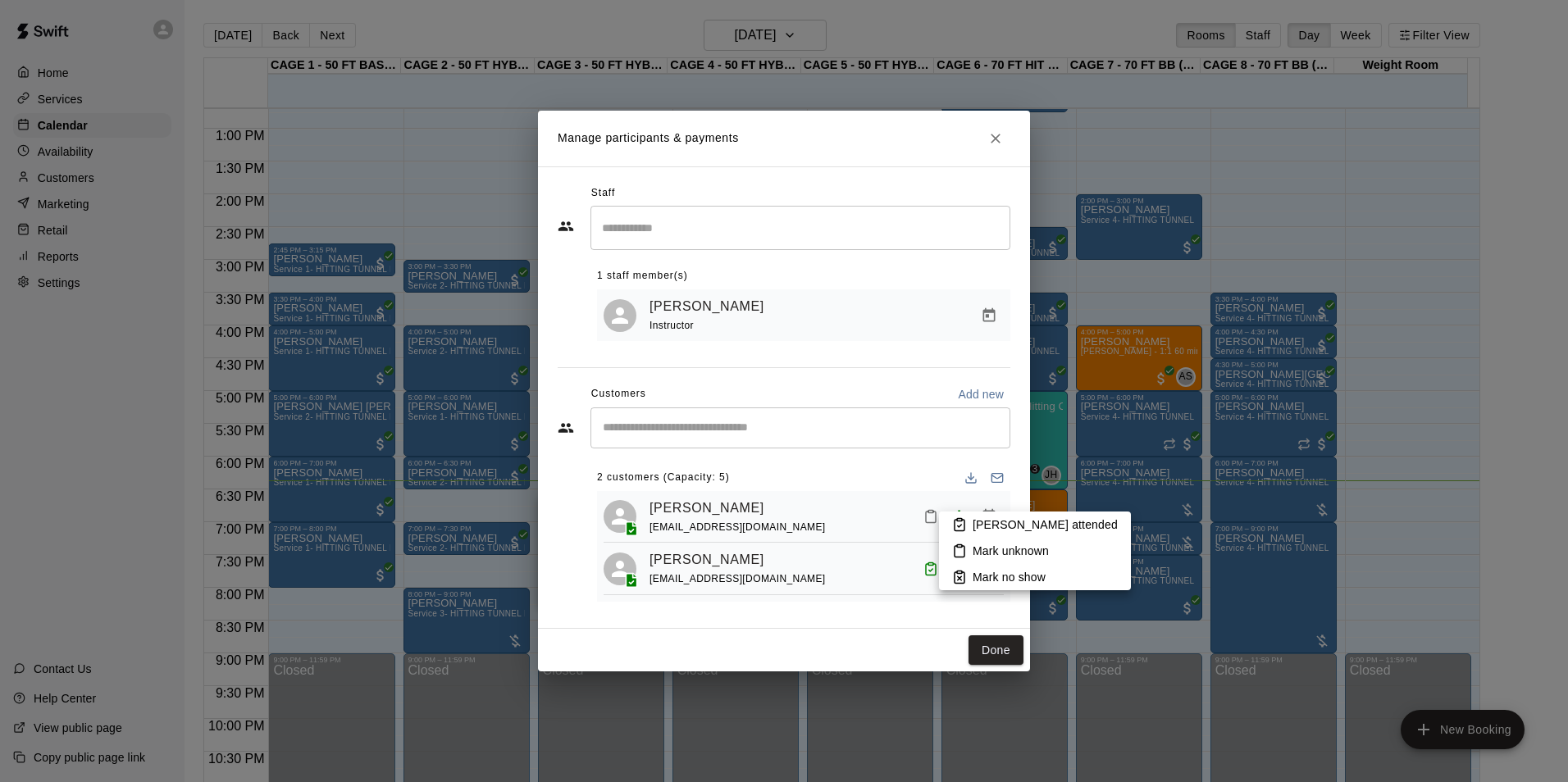
click at [936, 511] on div at bounding box center [784, 391] width 1568 height 782
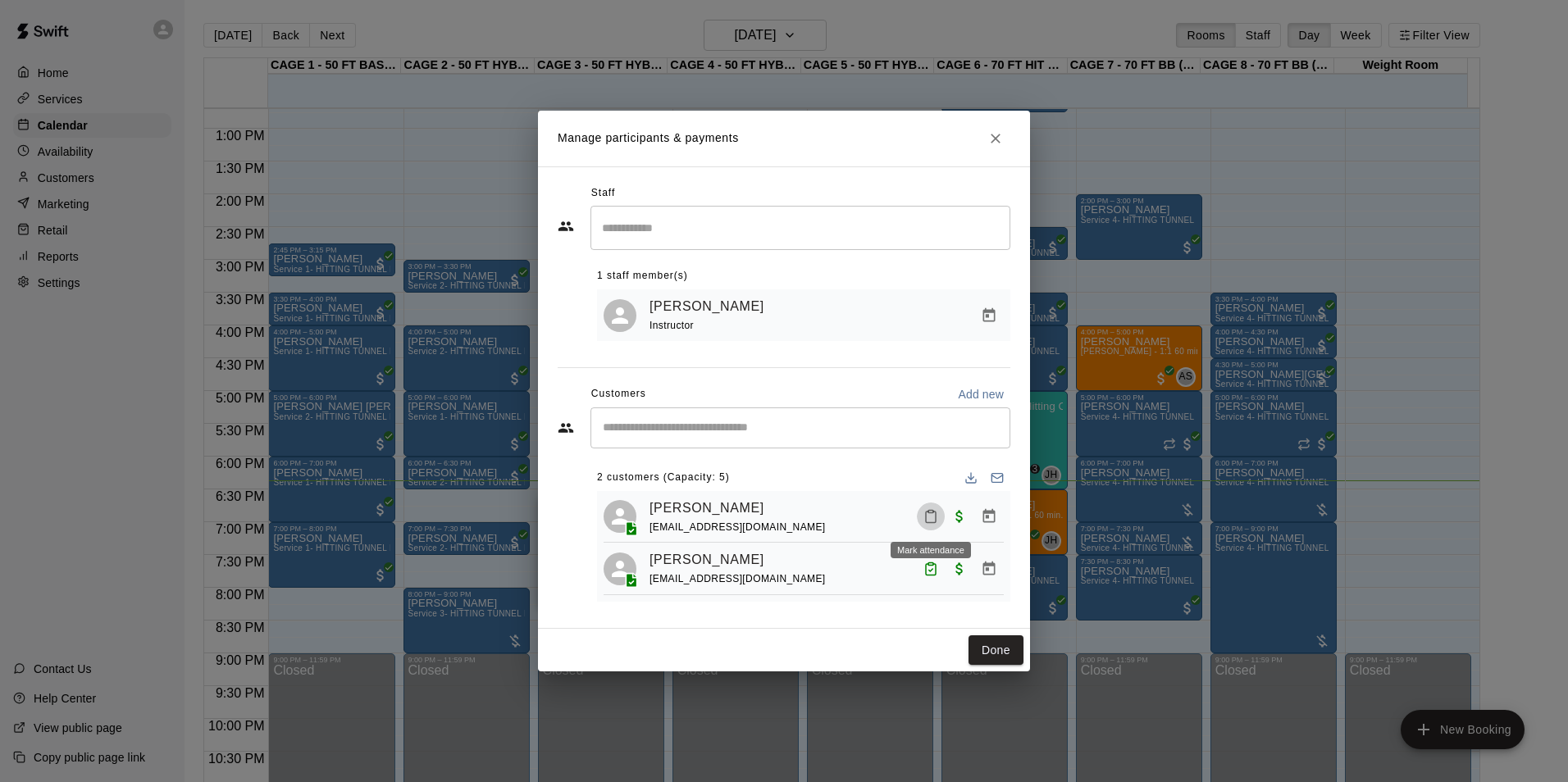
click at [932, 505] on button "Mark attendance" at bounding box center [930, 517] width 28 height 28
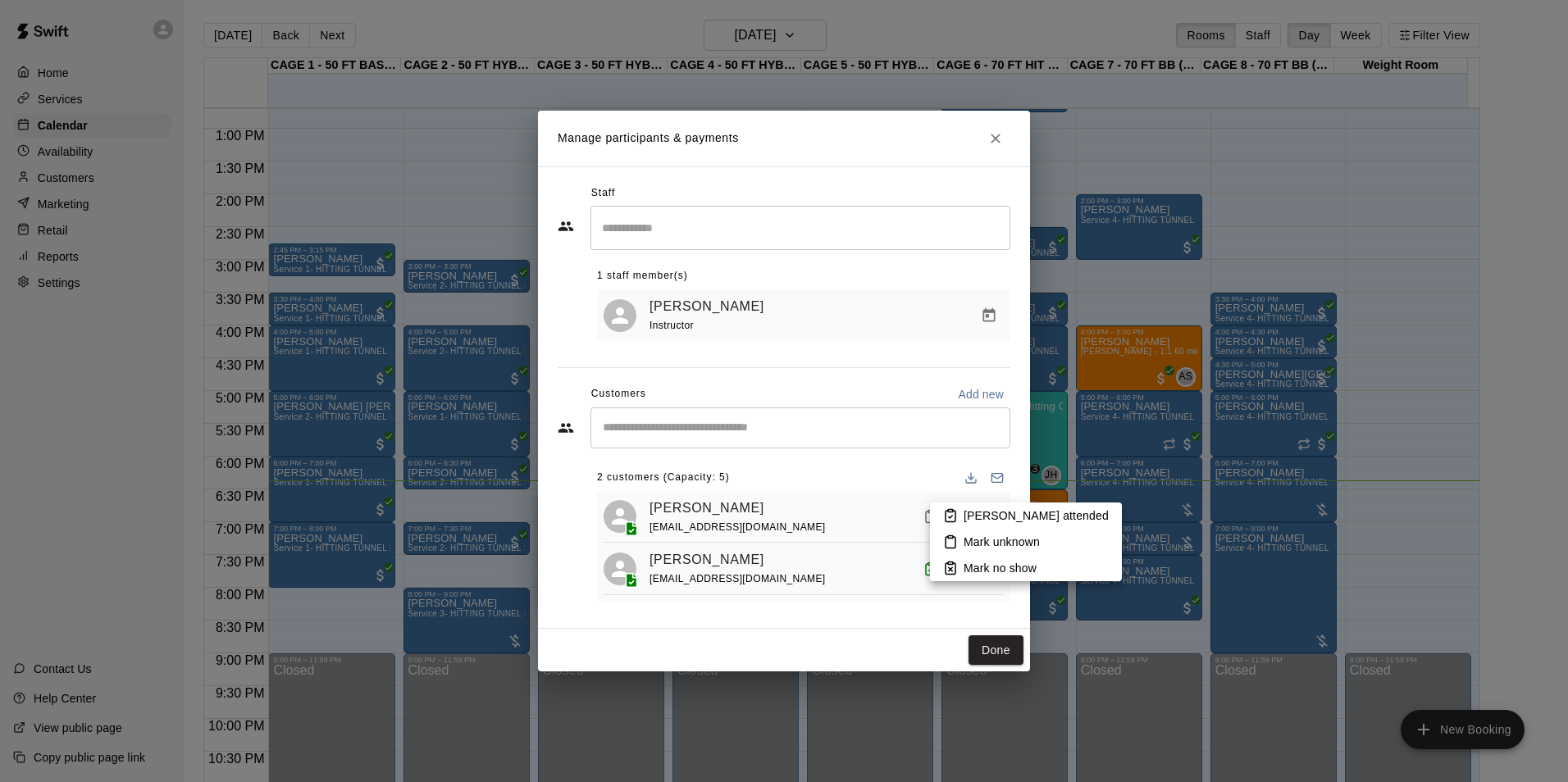
click at [961, 512] on li "Mark attended" at bounding box center [1025, 516] width 192 height 26
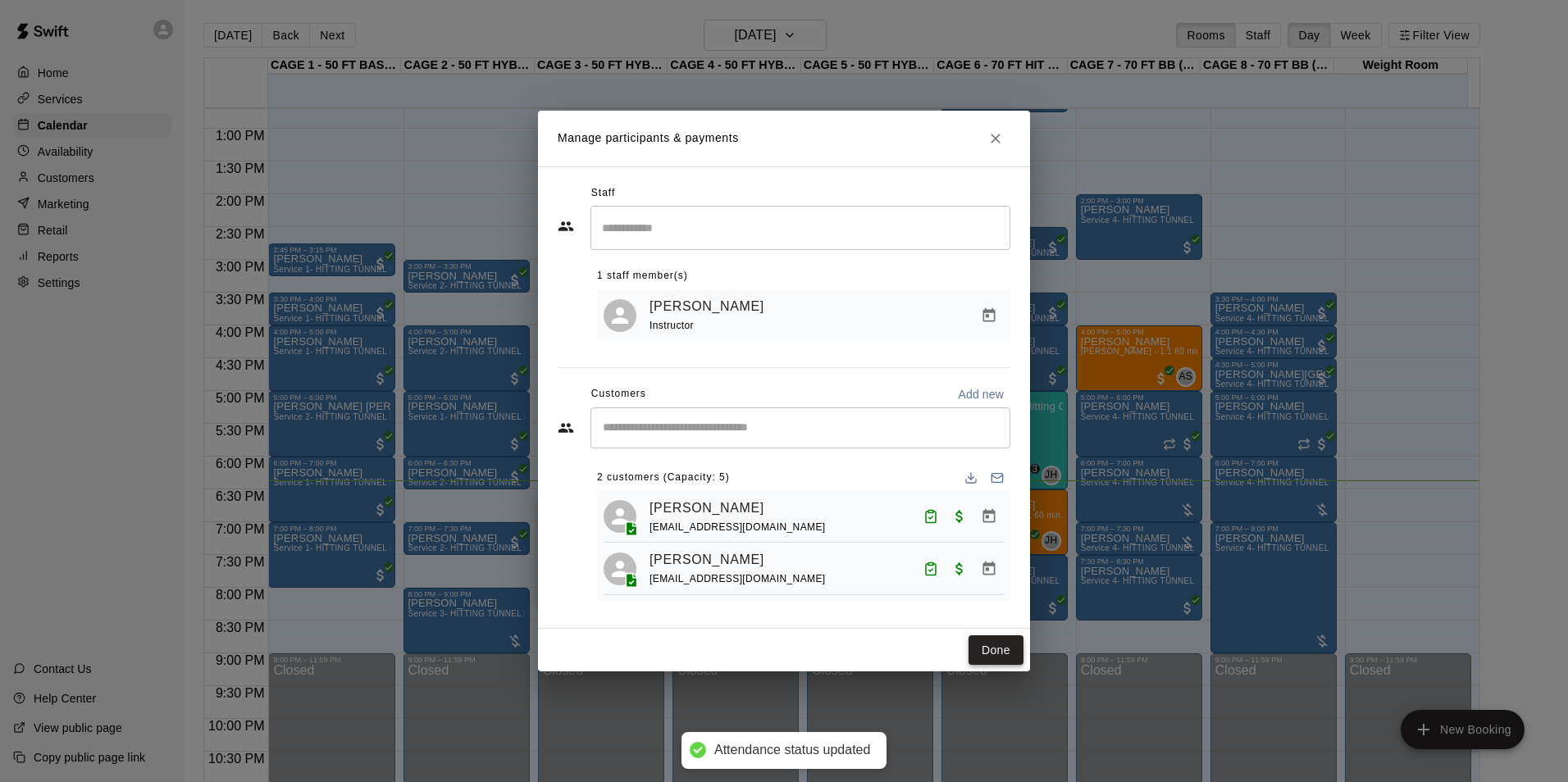
click at [995, 648] on button "Done" at bounding box center [995, 650] width 55 height 31
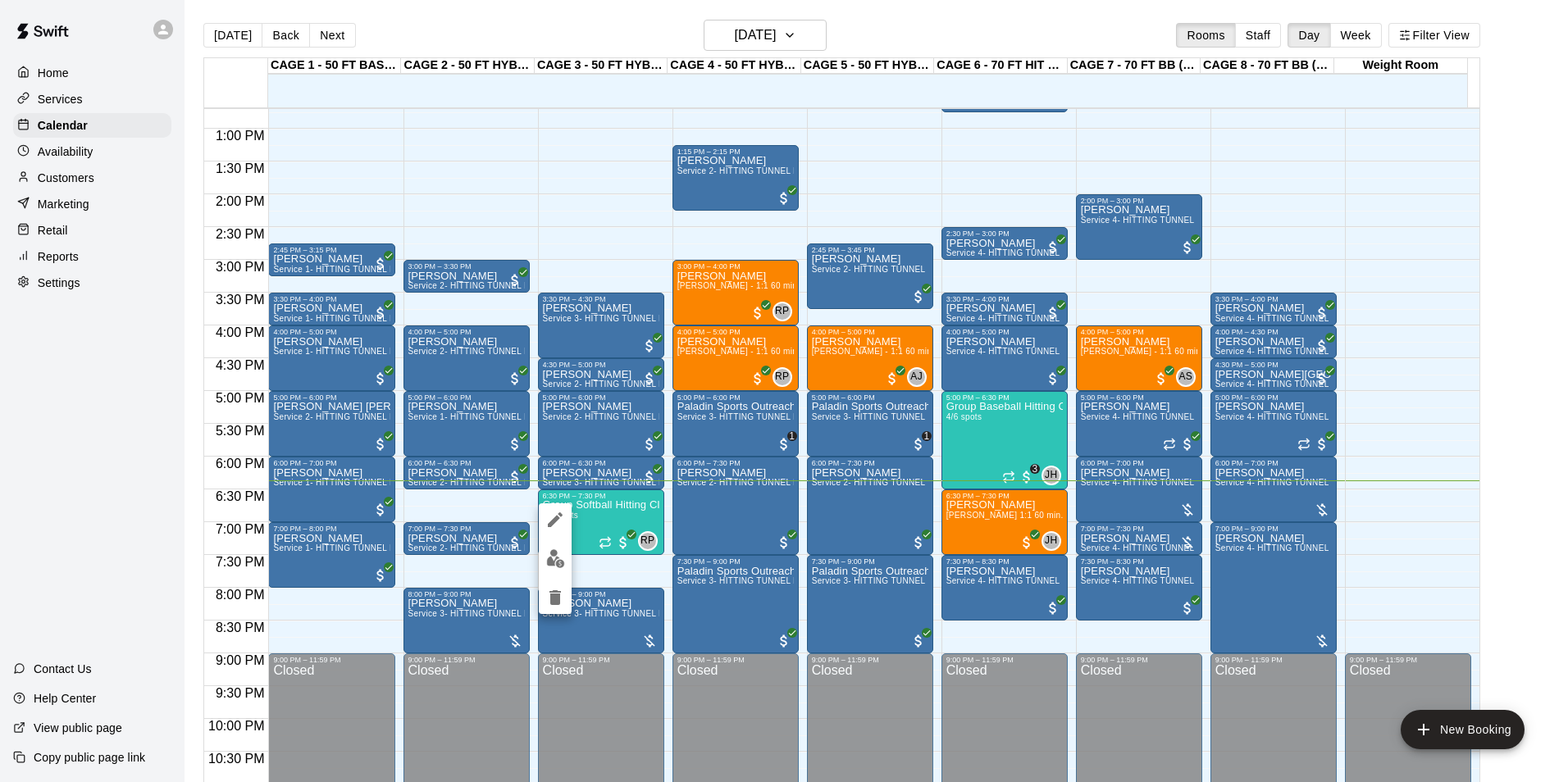
click at [562, 557] on img "edit" at bounding box center [555, 559] width 19 height 19
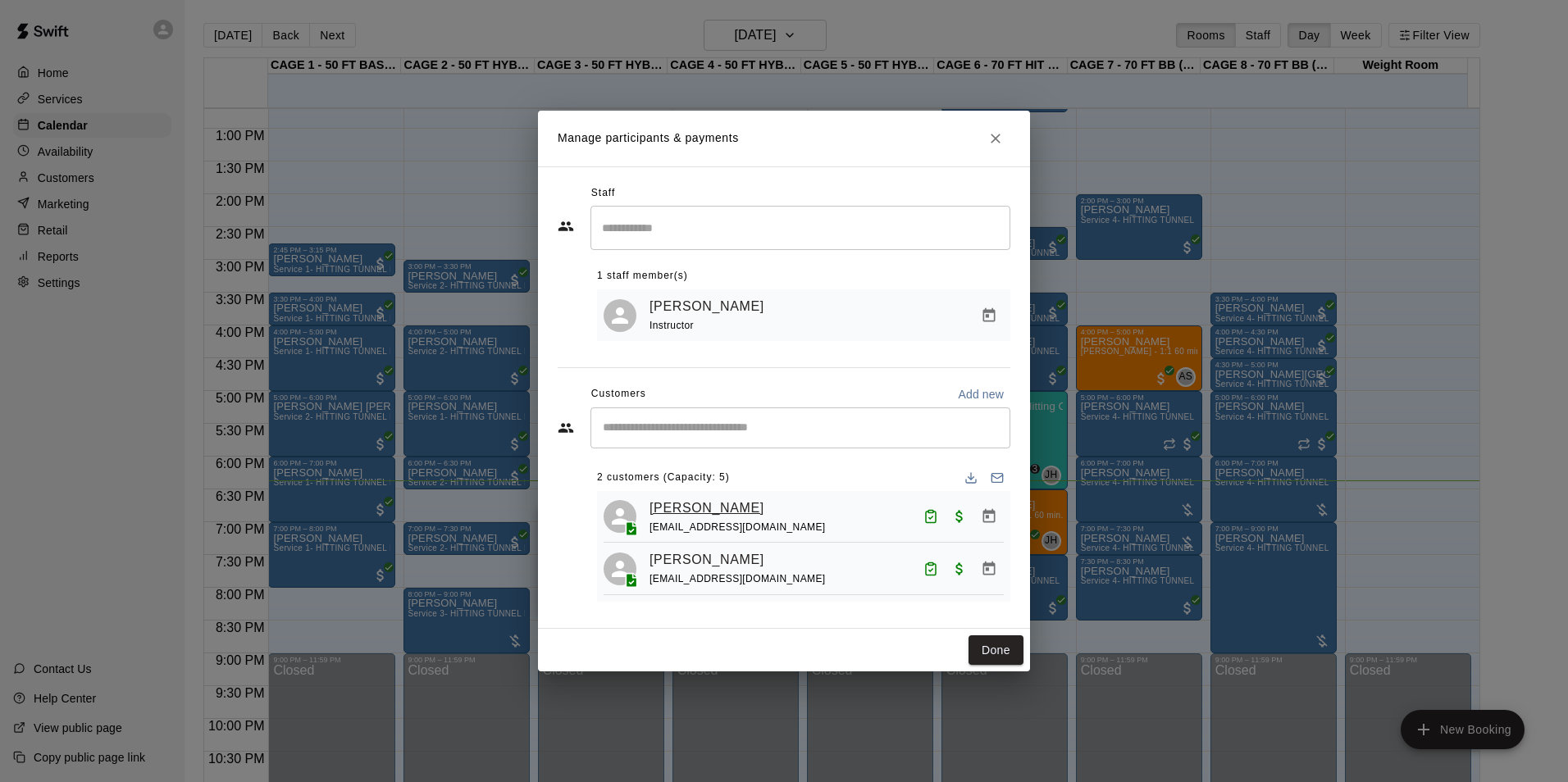
click at [672, 512] on link "Ayla Gallardo" at bounding box center [706, 508] width 115 height 21
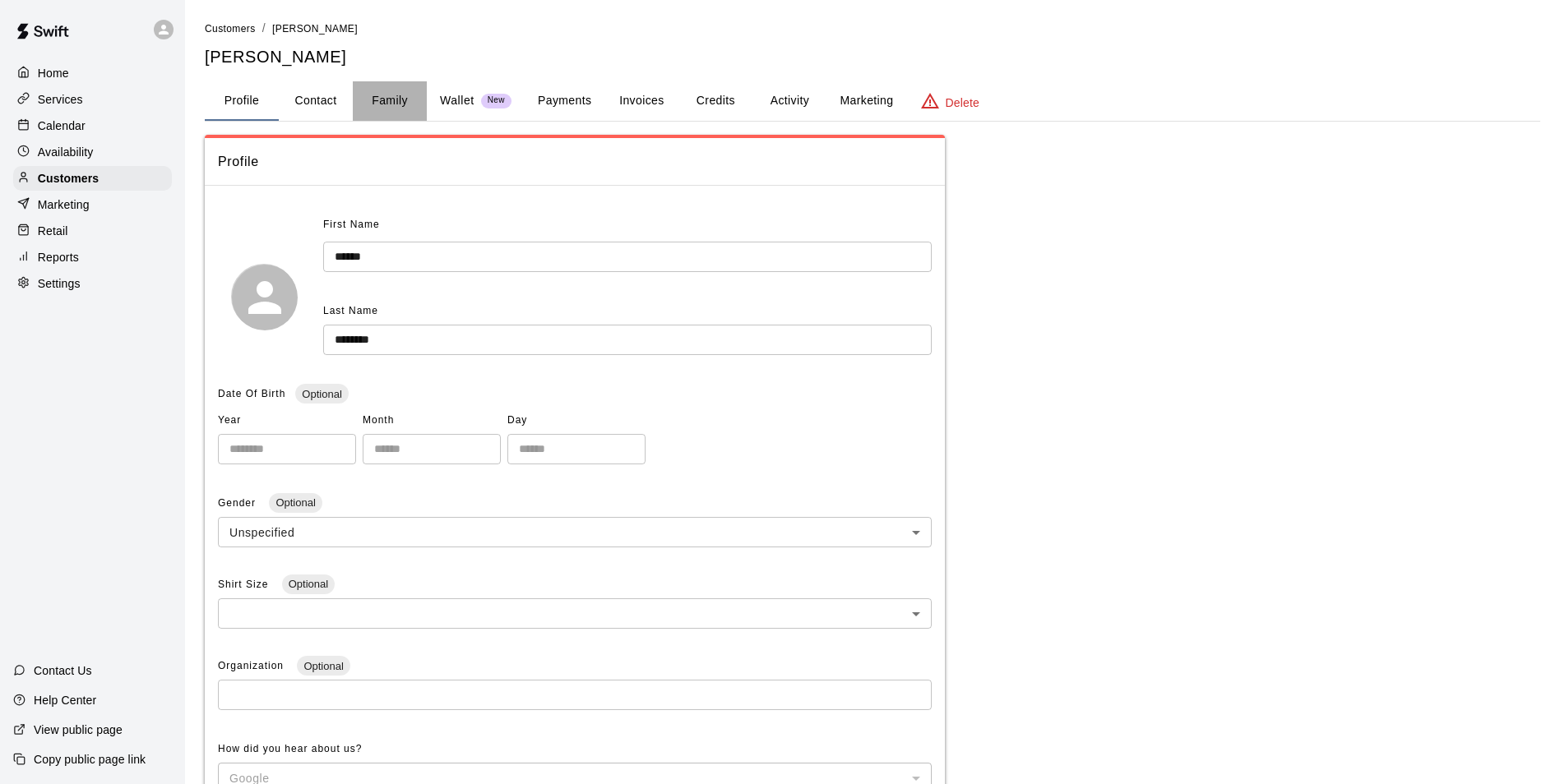
click at [394, 101] on button "Family" at bounding box center [390, 101] width 74 height 40
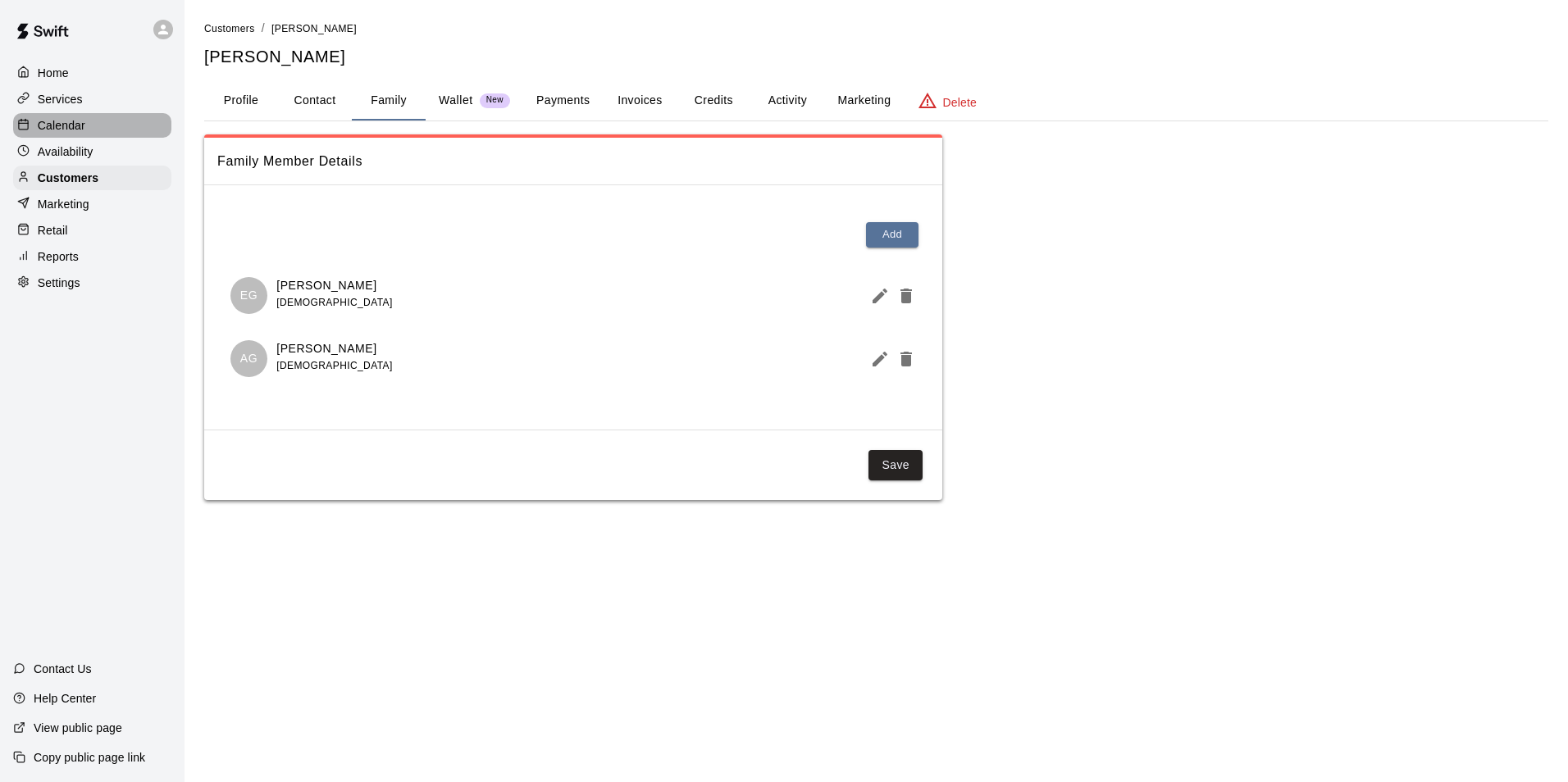
click at [71, 122] on p "Calendar" at bounding box center [61, 125] width 47 height 17
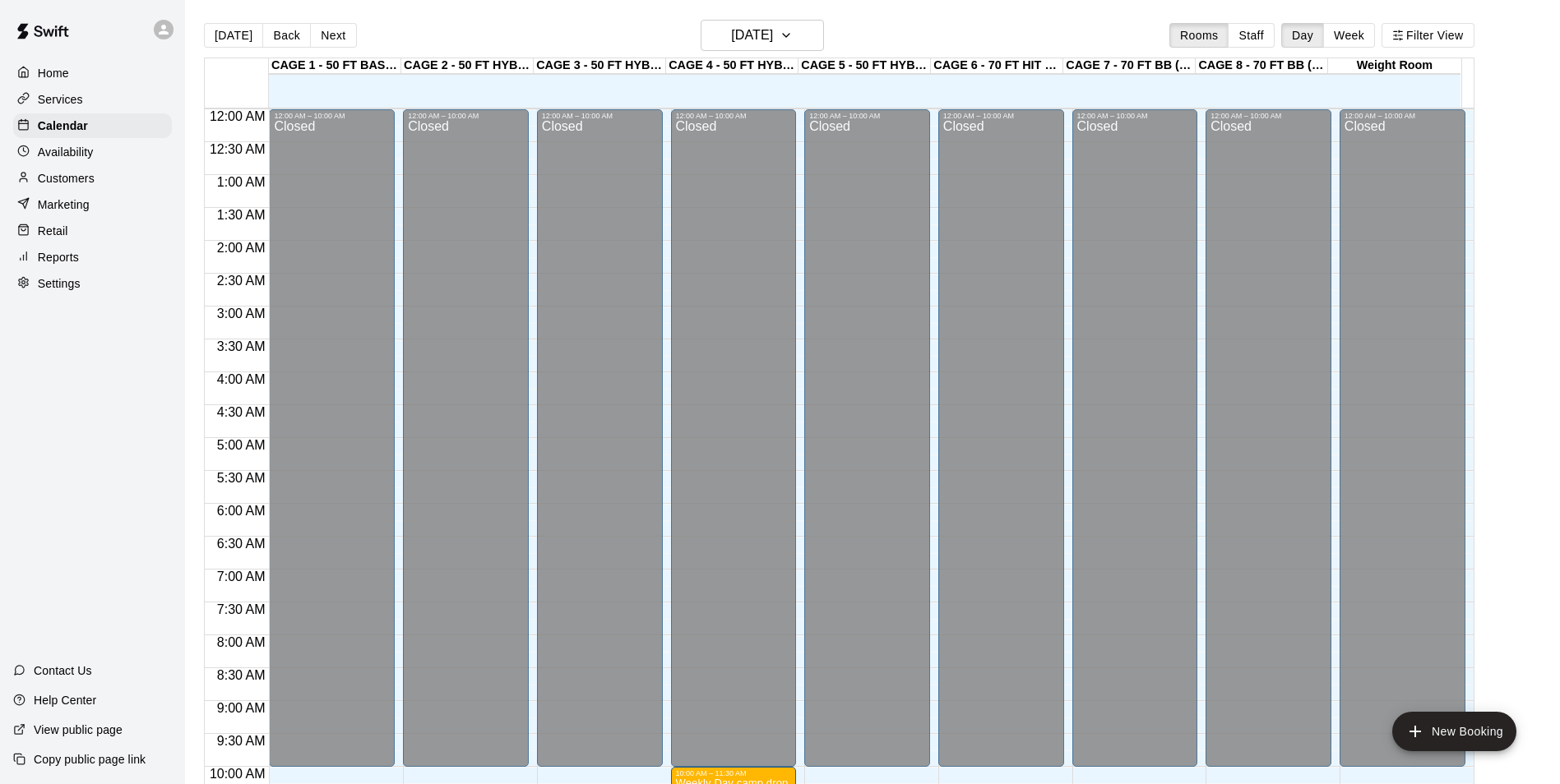
scroll to position [835, 0]
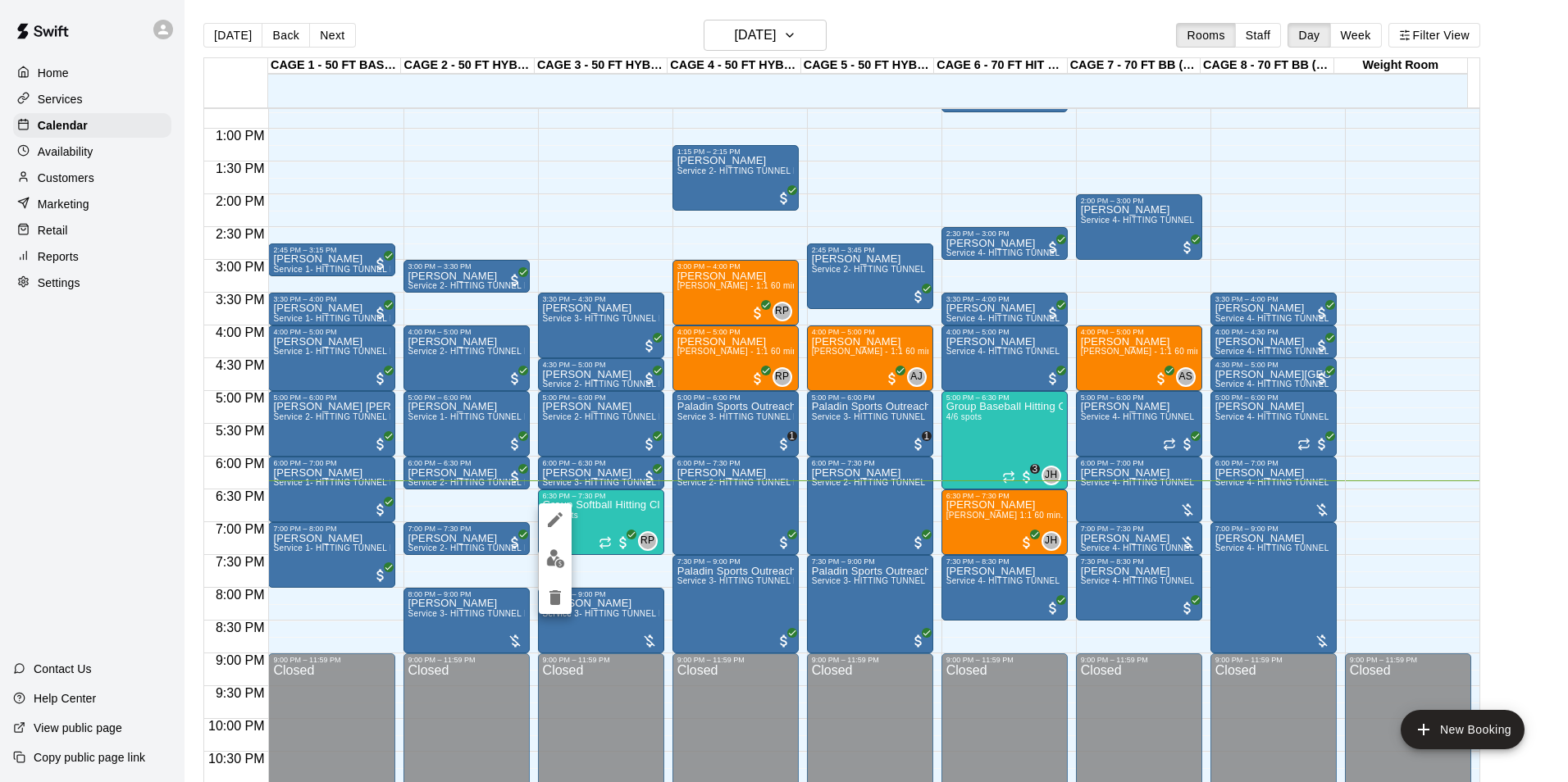
click at [547, 548] on button "edit" at bounding box center [554, 559] width 32 height 32
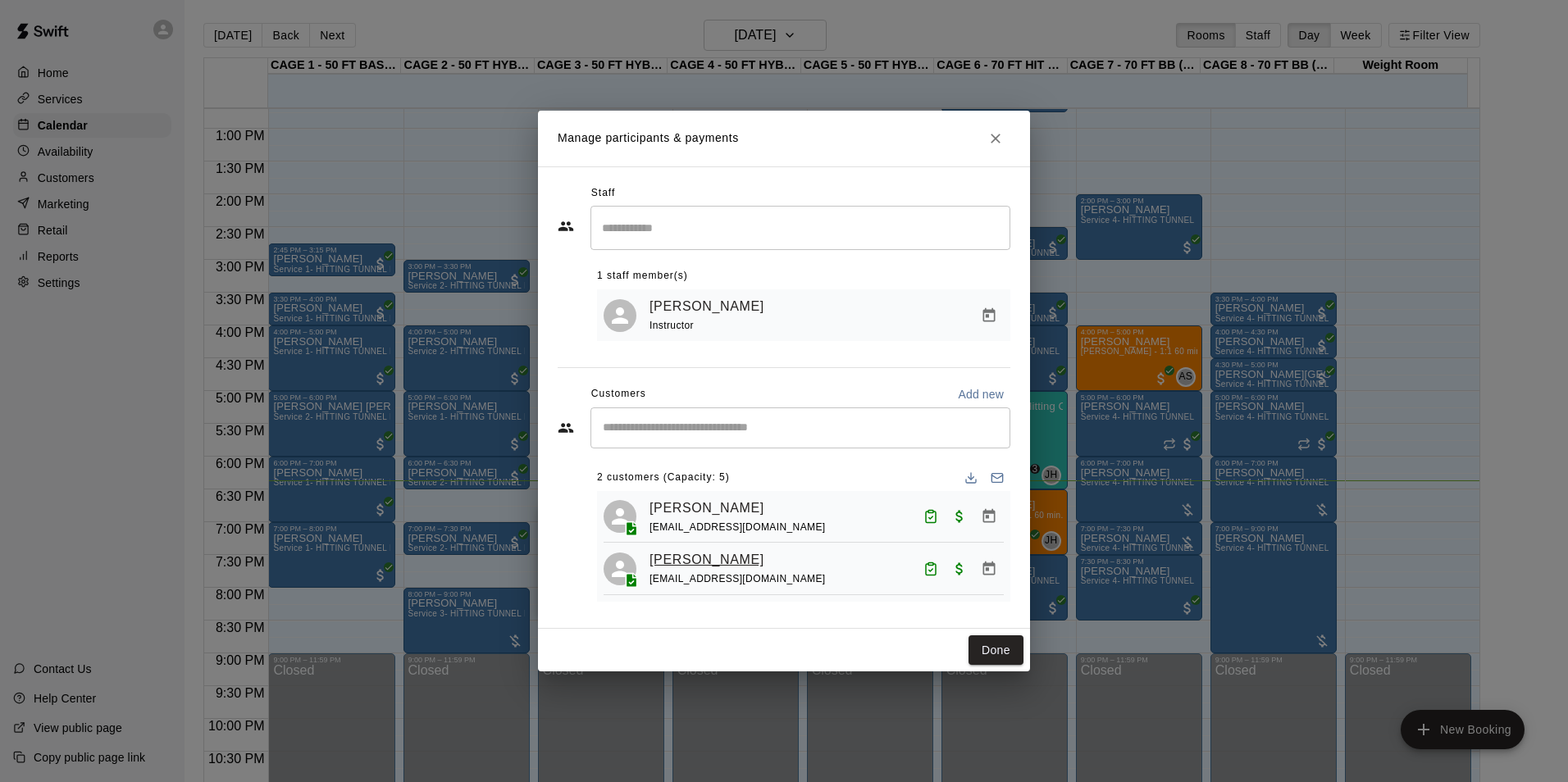
click at [686, 558] on link "Brynlee Bryson" at bounding box center [706, 560] width 115 height 21
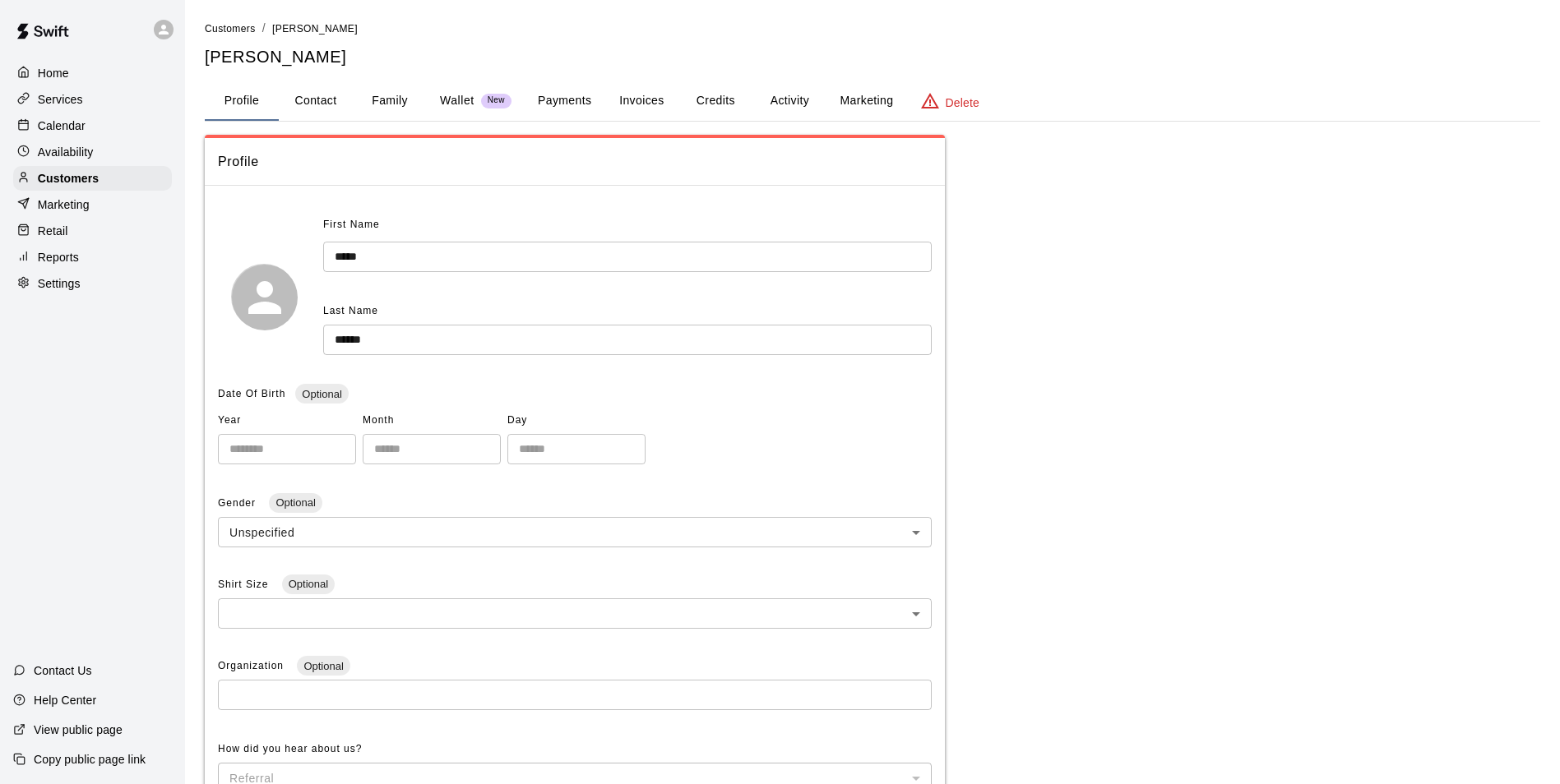
click at [410, 95] on button "Family" at bounding box center [390, 101] width 74 height 40
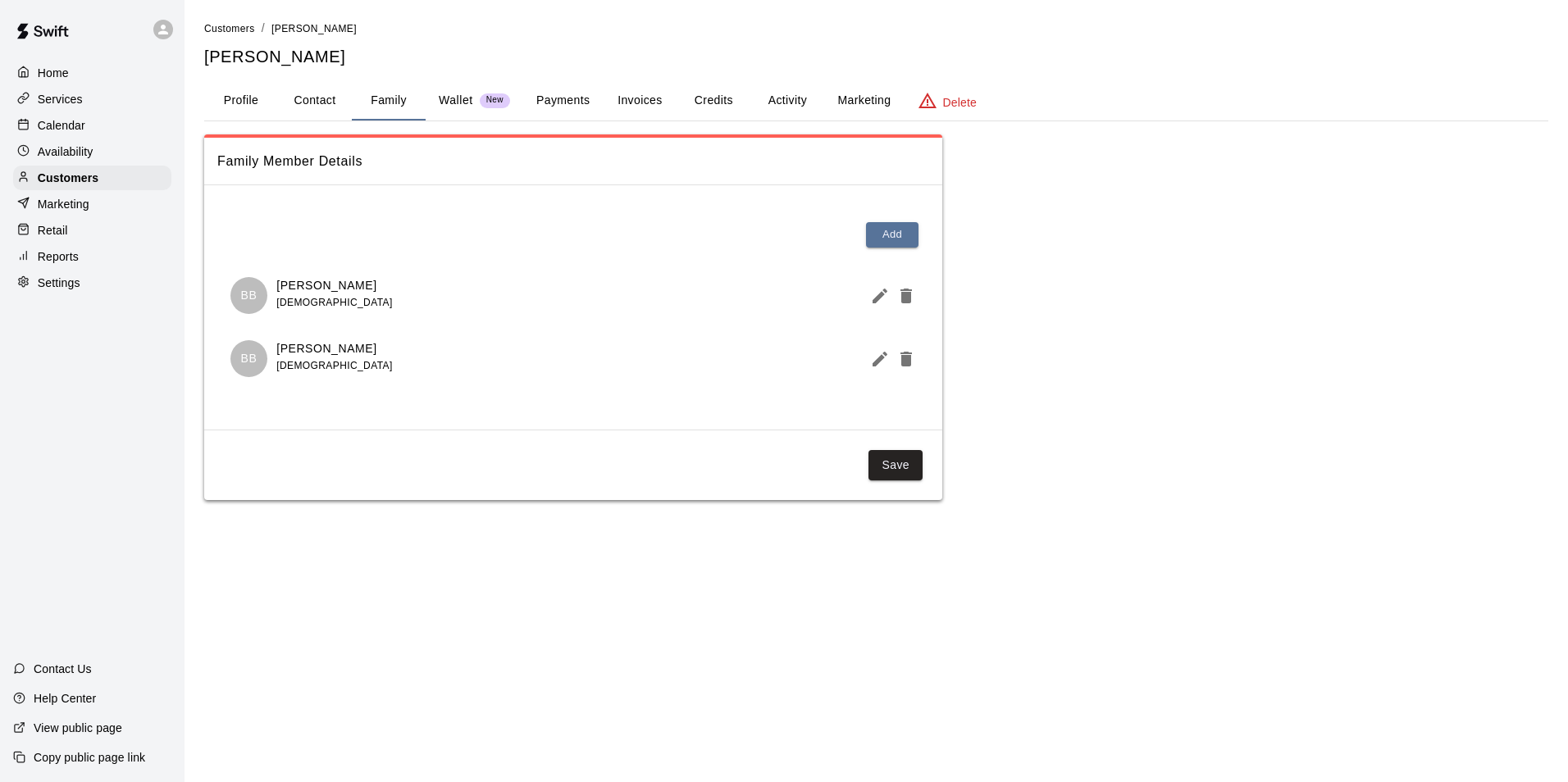
click at [85, 134] on div "Calendar" at bounding box center [92, 125] width 159 height 25
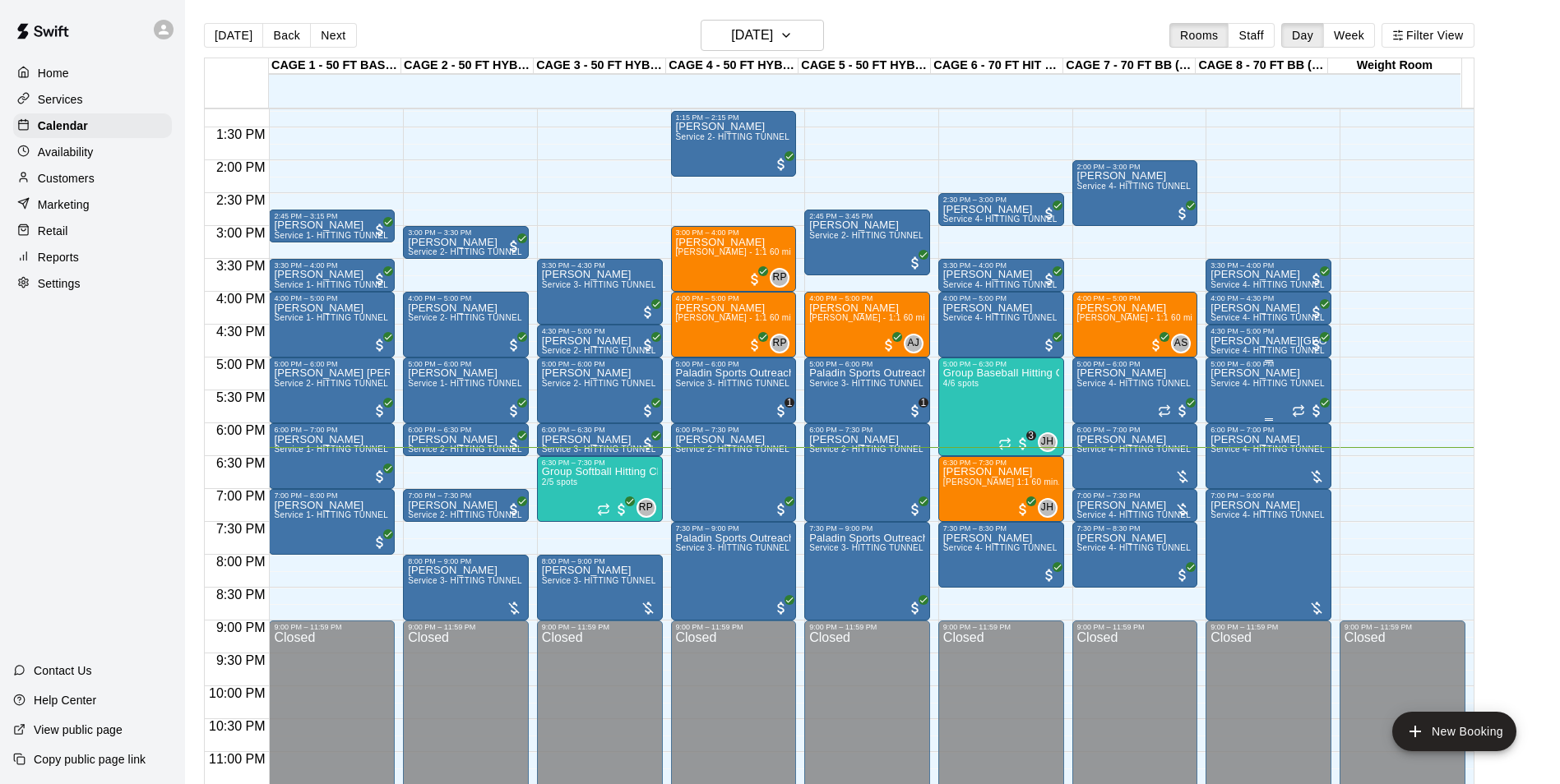
scroll to position [886, 0]
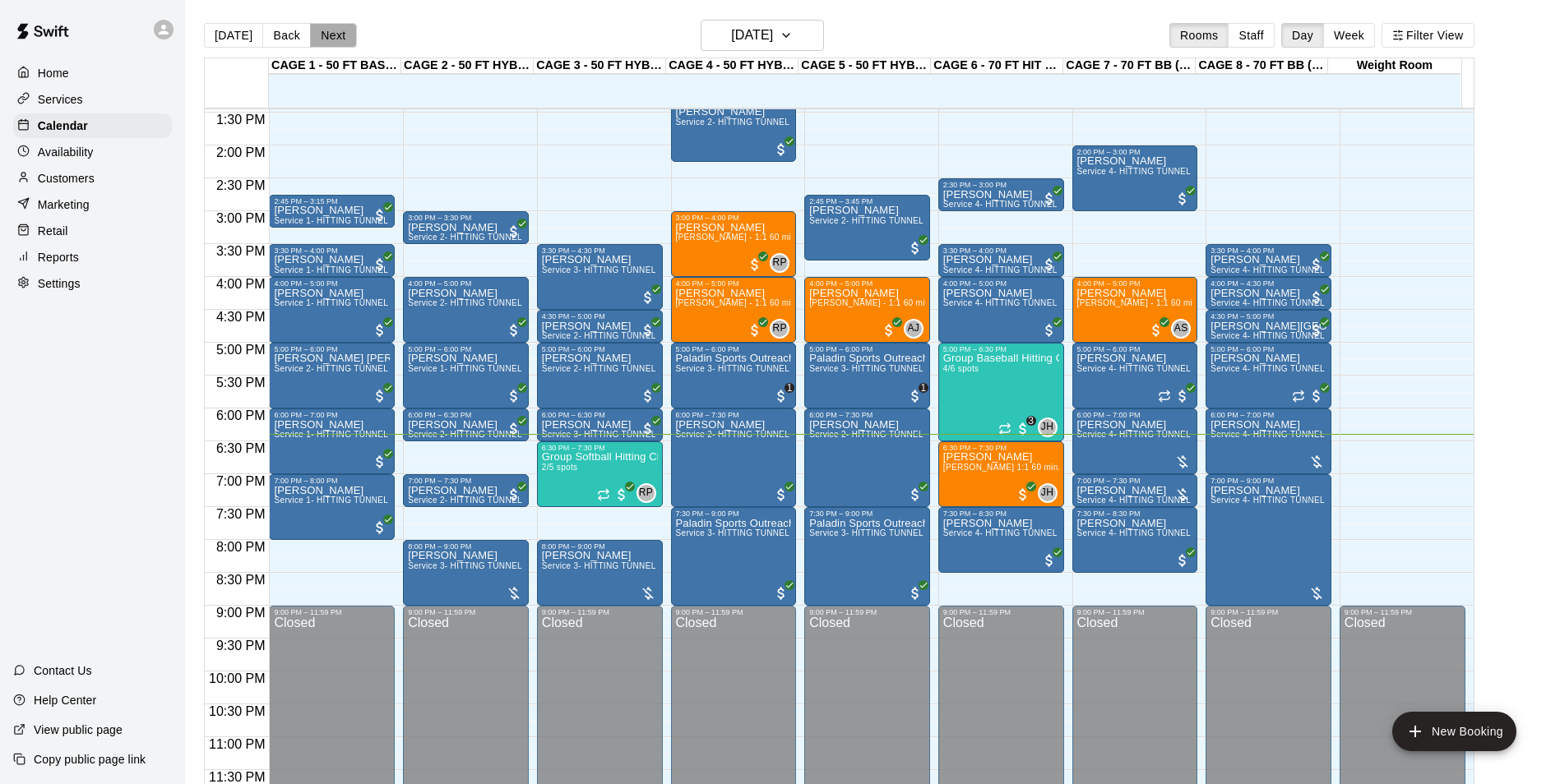
click at [328, 30] on button "Next" at bounding box center [333, 35] width 46 height 25
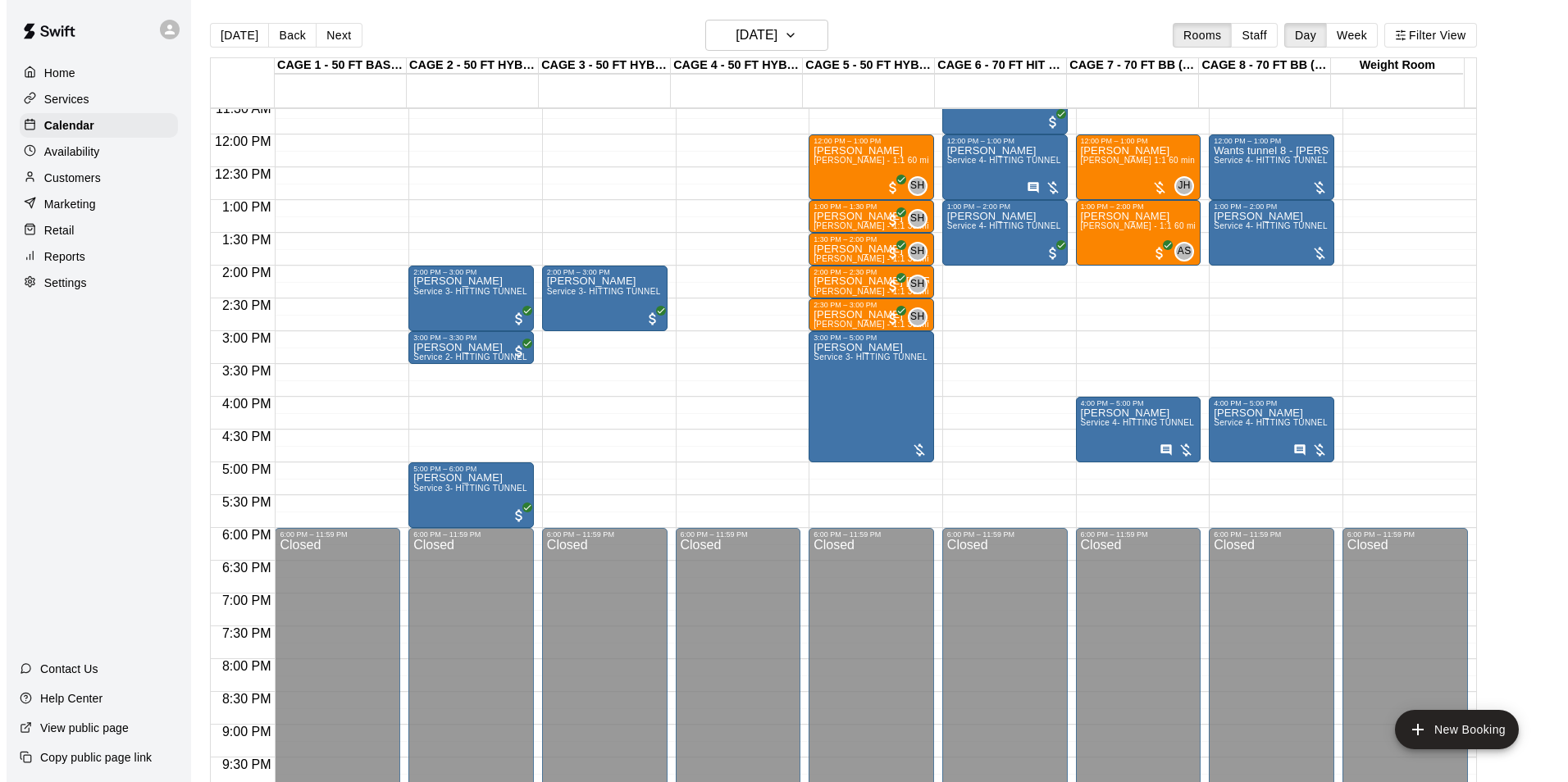
scroll to position [556, 0]
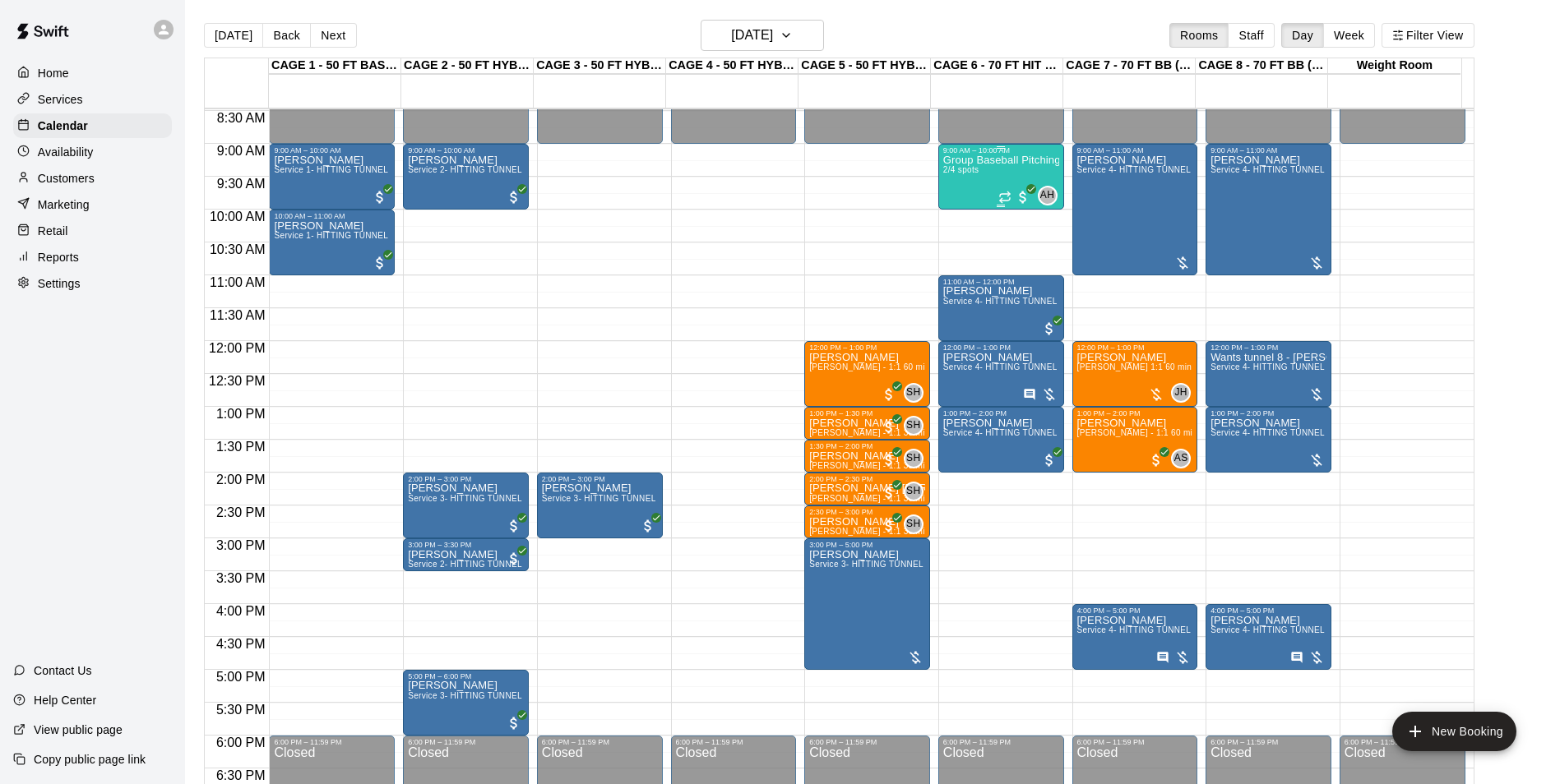
click at [970, 182] on div "Group Baseball Pitching - ages 9-12yrs old 2/4 spots" at bounding box center [1001, 546] width 116 height 784
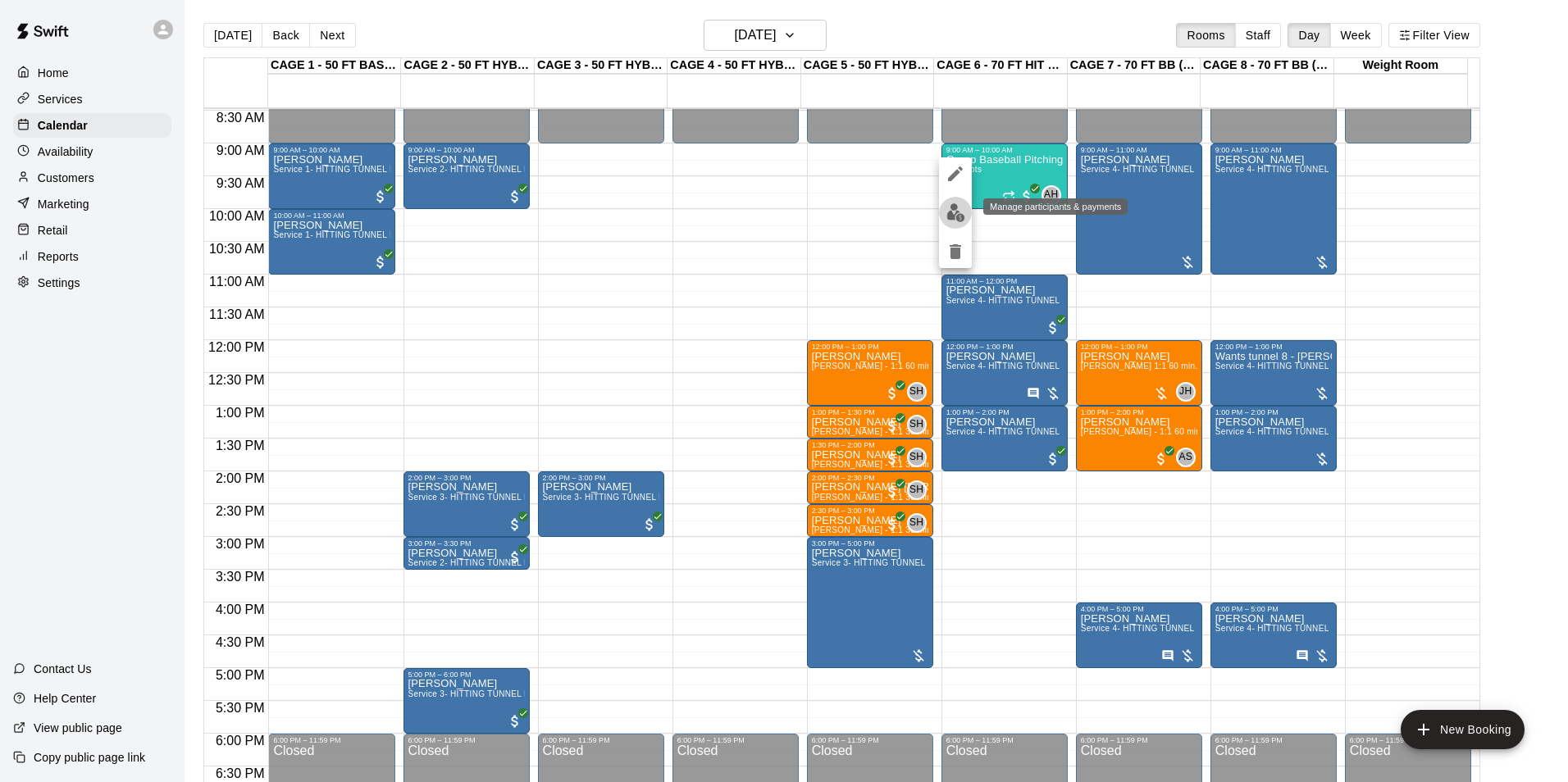
click at [956, 219] on img "edit" at bounding box center [956, 213] width 19 height 19
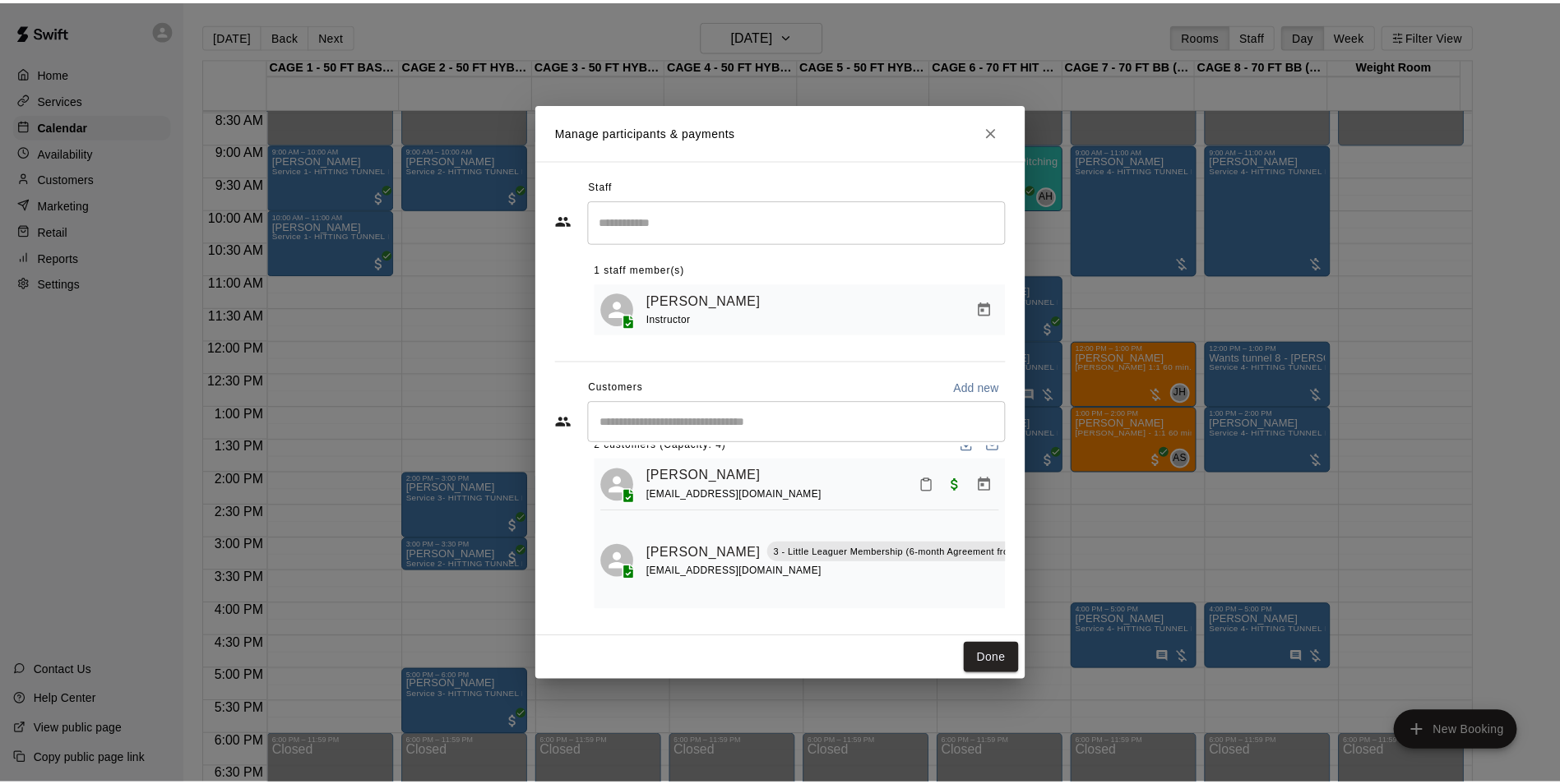
scroll to position [49, 0]
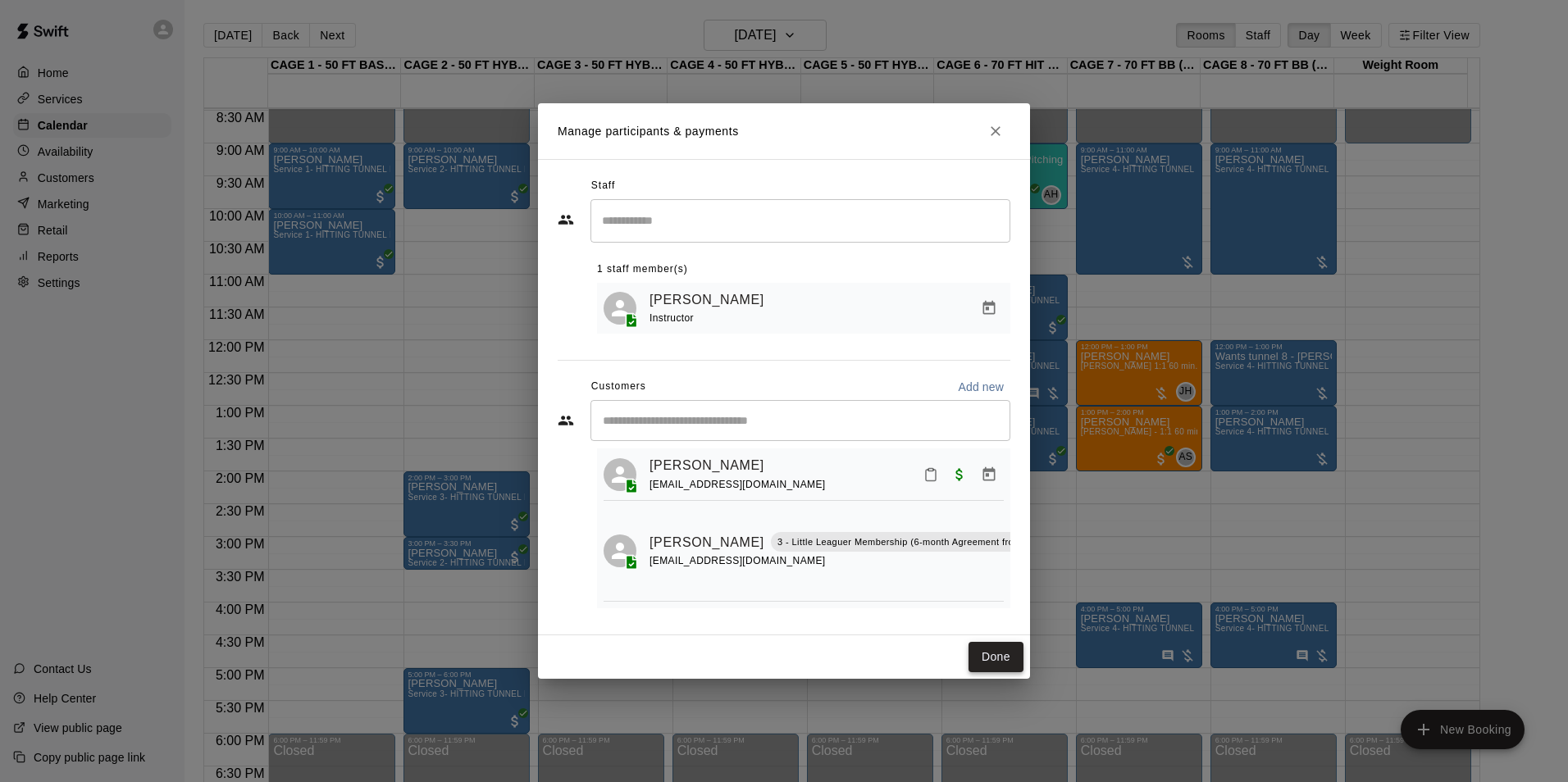
click at [999, 667] on button "Done" at bounding box center [995, 657] width 55 height 31
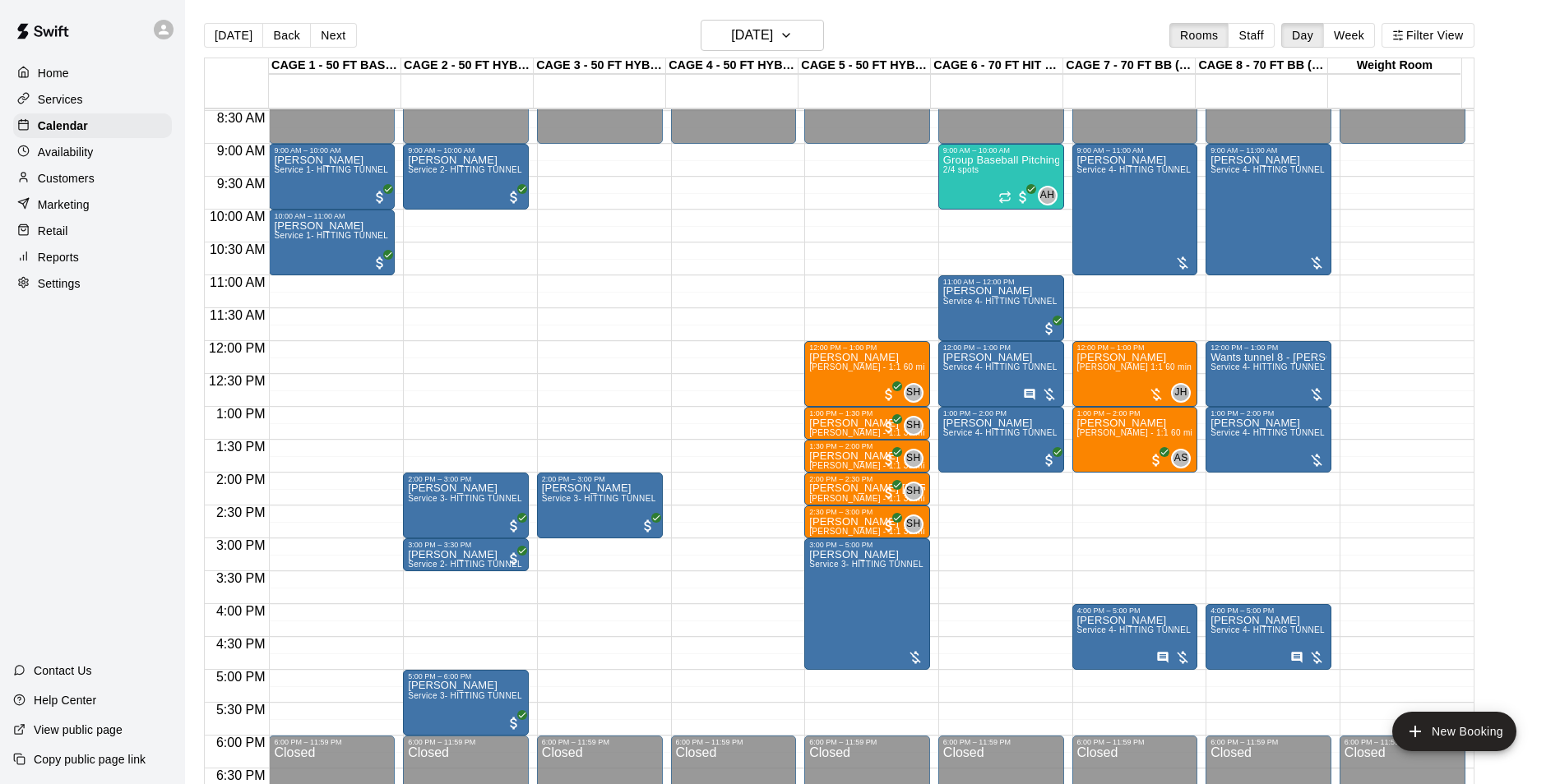
drag, startPoint x: 226, startPoint y: 35, endPoint x: 383, endPoint y: 40, distance: 157.1
click at [226, 35] on button "[DATE]" at bounding box center [233, 35] width 59 height 25
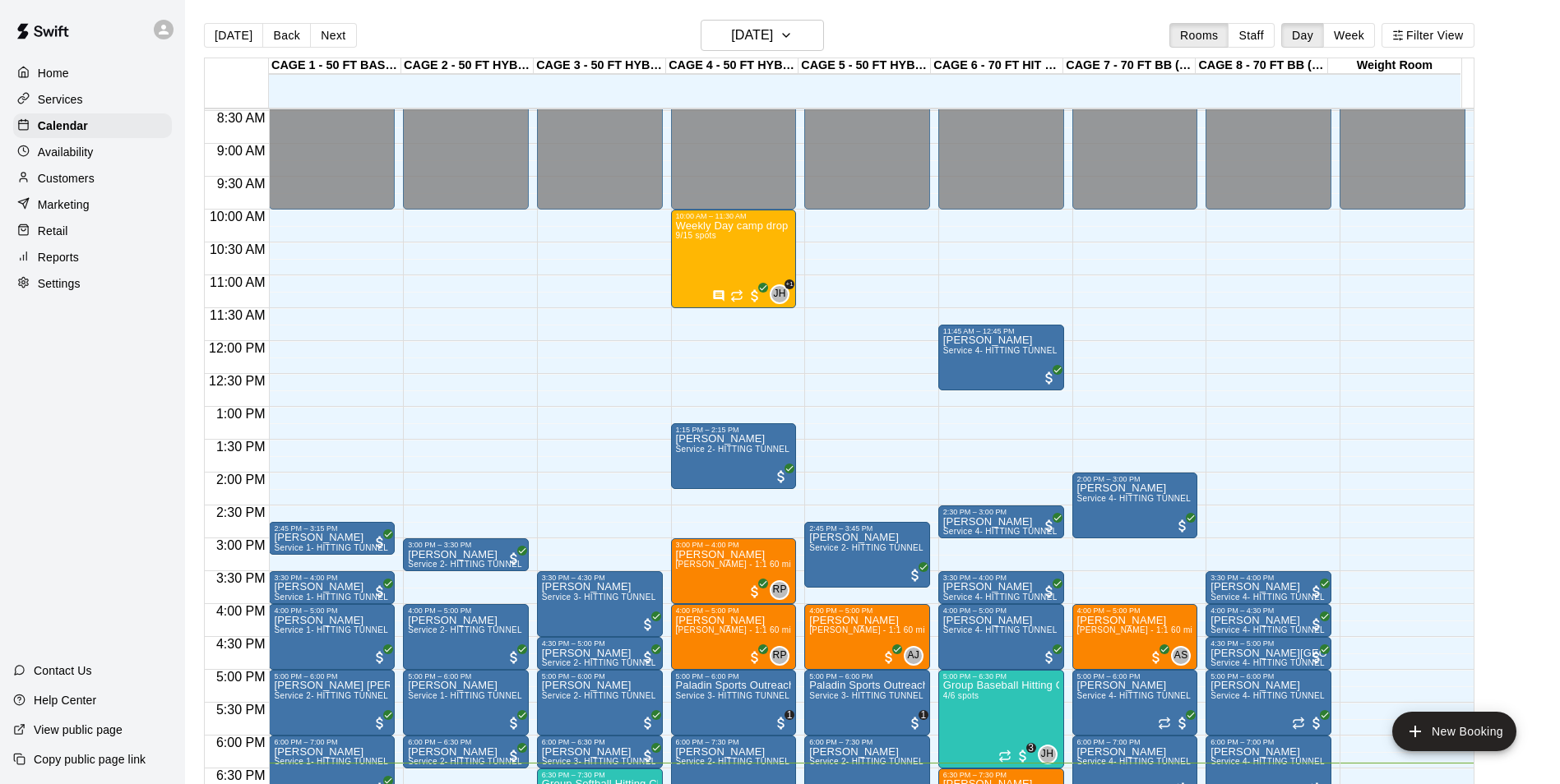
scroll to position [886, 0]
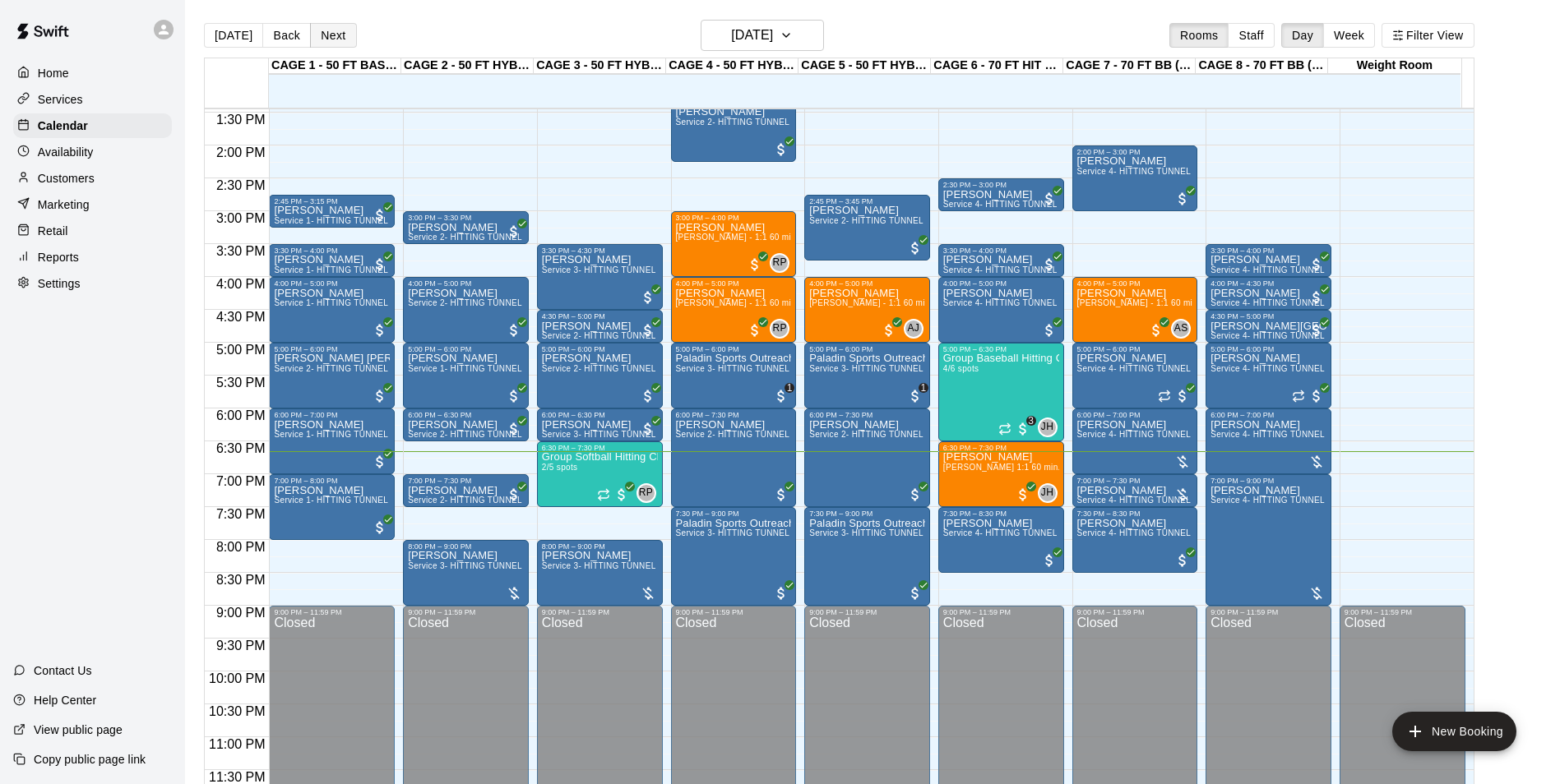
click at [325, 40] on button "Next" at bounding box center [333, 35] width 46 height 25
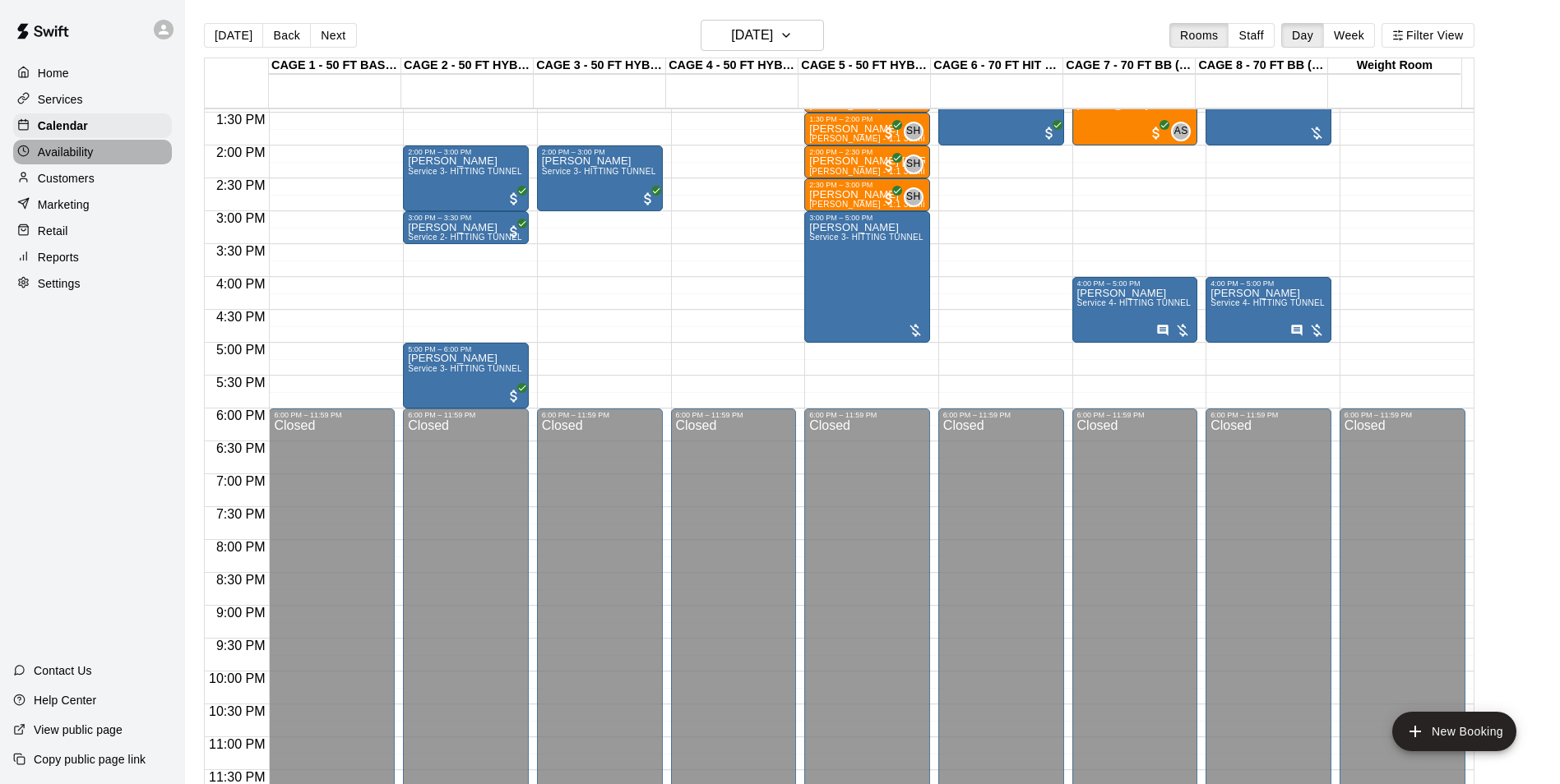
click at [126, 155] on div "Availability" at bounding box center [92, 152] width 159 height 25
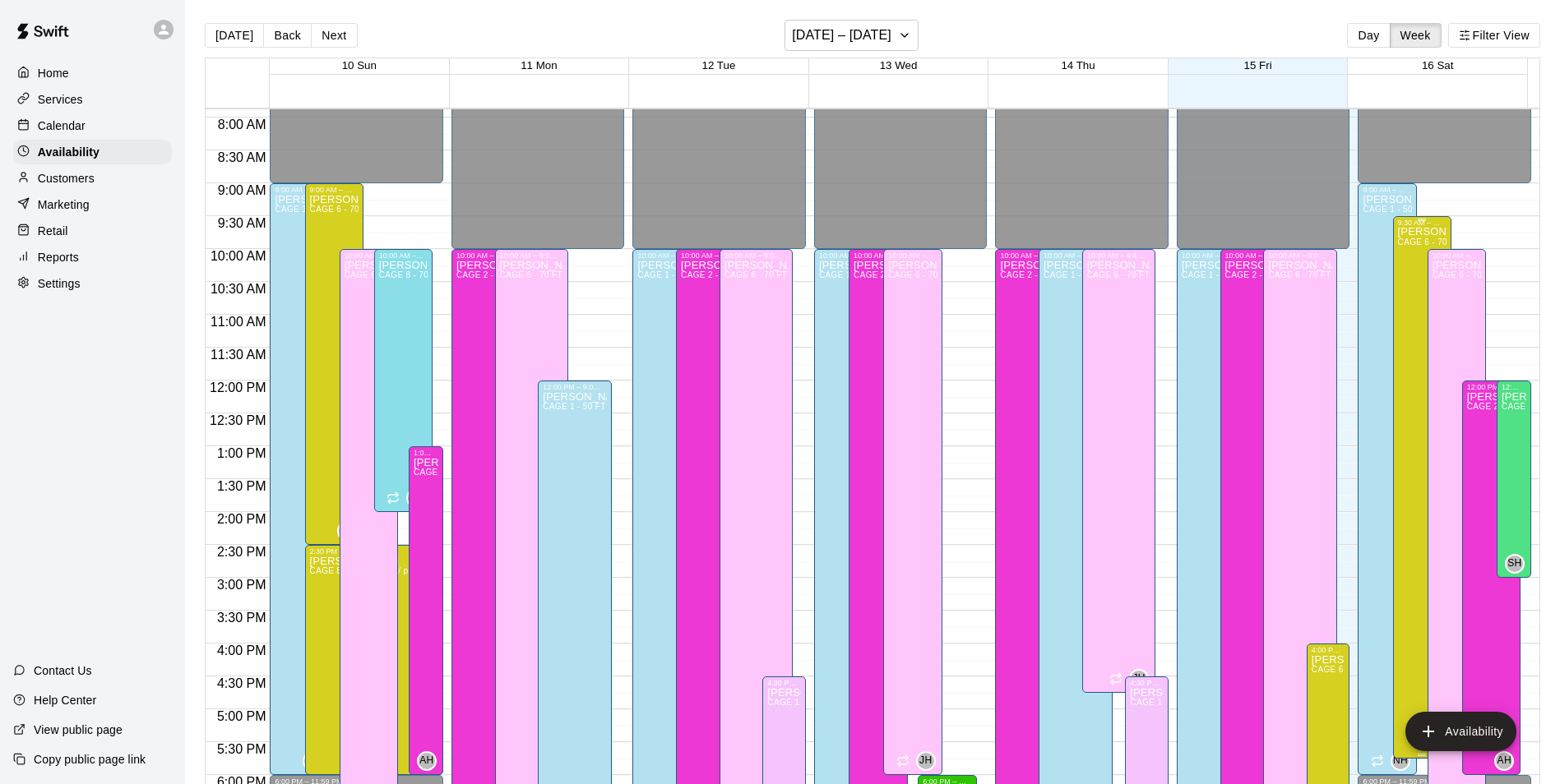
scroll to position [557, 0]
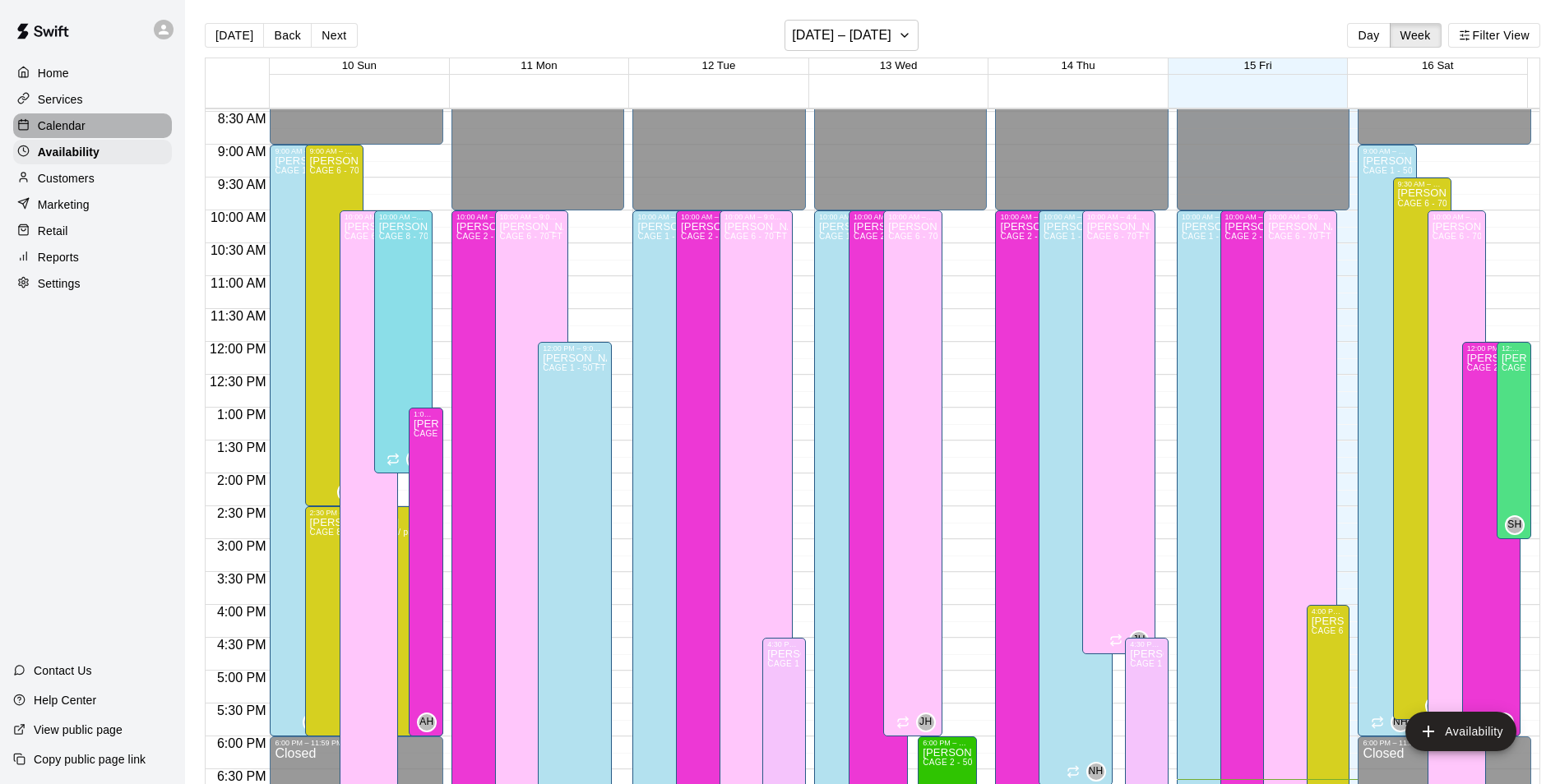
drag, startPoint x: 124, startPoint y: 128, endPoint x: 168, endPoint y: 123, distance: 44.3
click at [124, 128] on div "Calendar" at bounding box center [92, 126] width 159 height 25
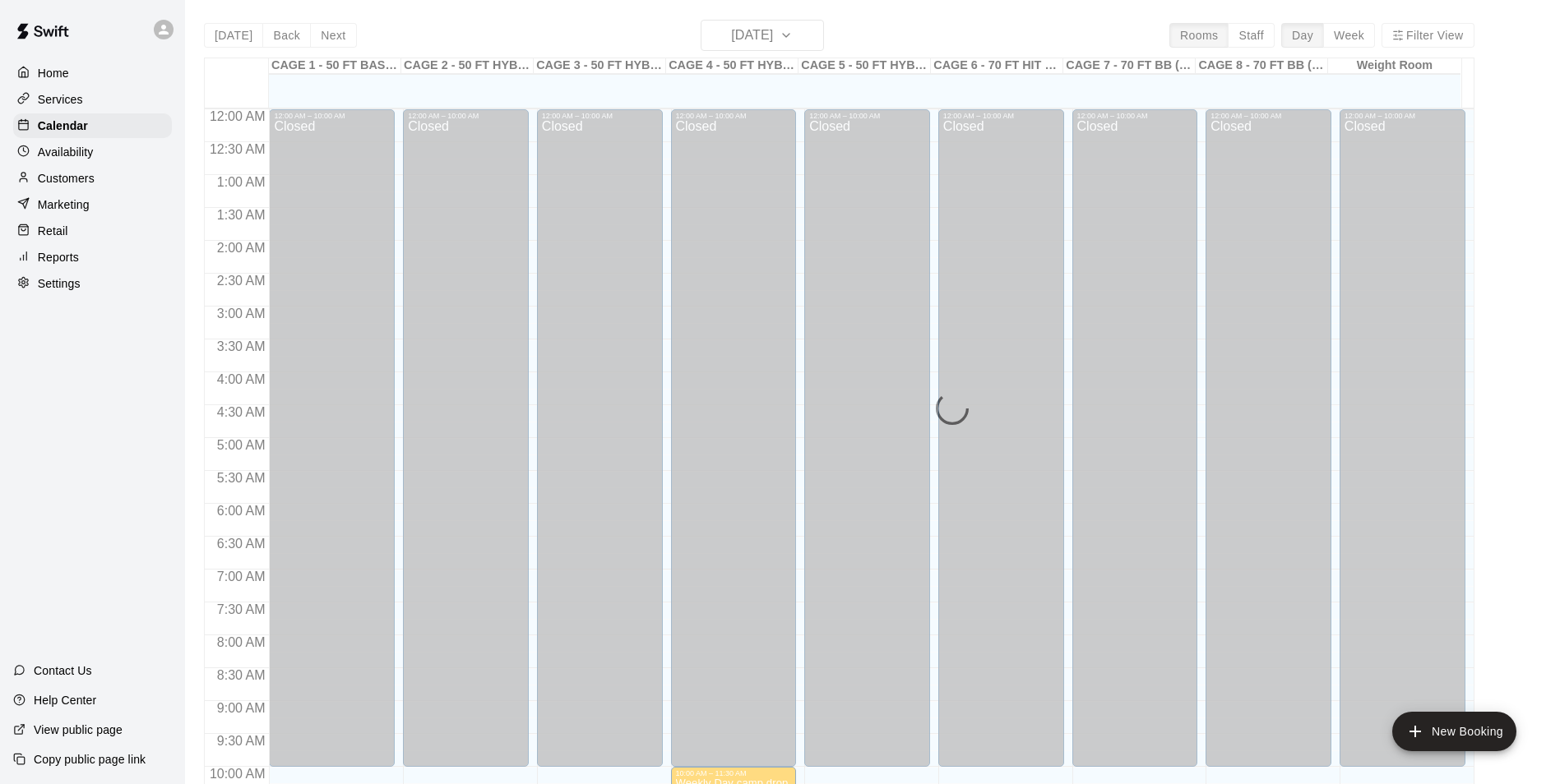
scroll to position [835, 0]
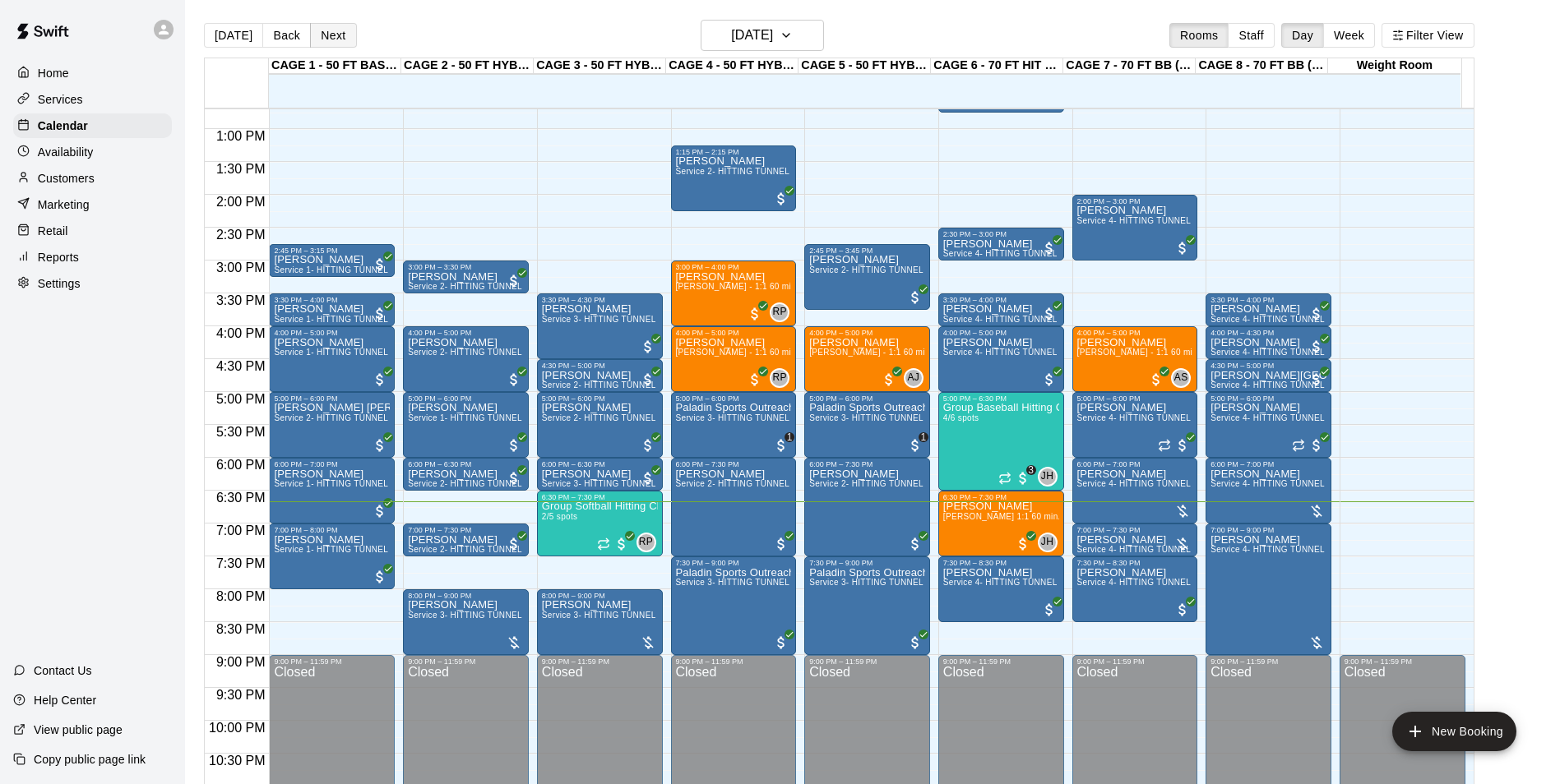
click at [329, 24] on button "Next" at bounding box center [333, 35] width 46 height 25
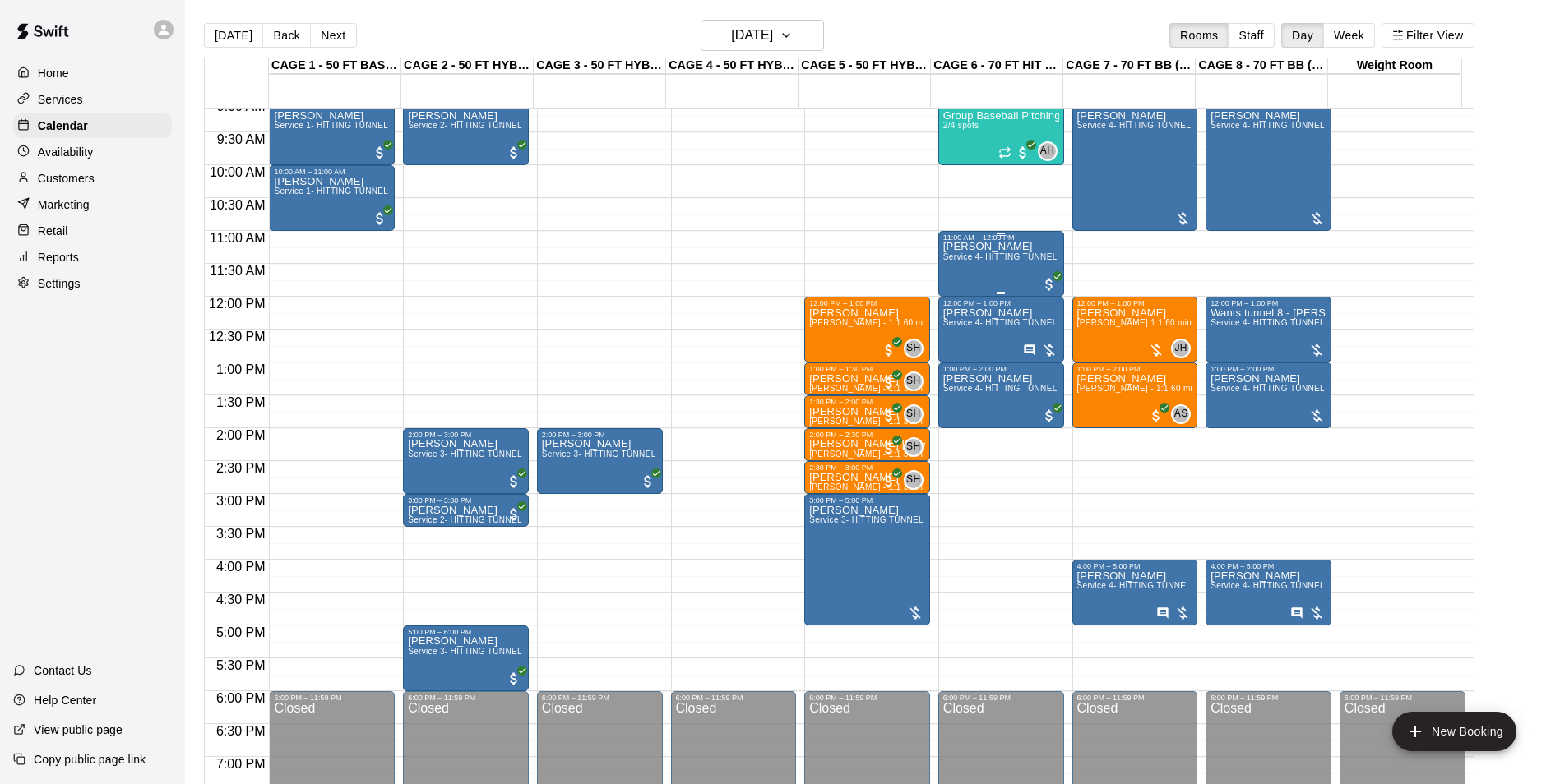
scroll to position [588, 0]
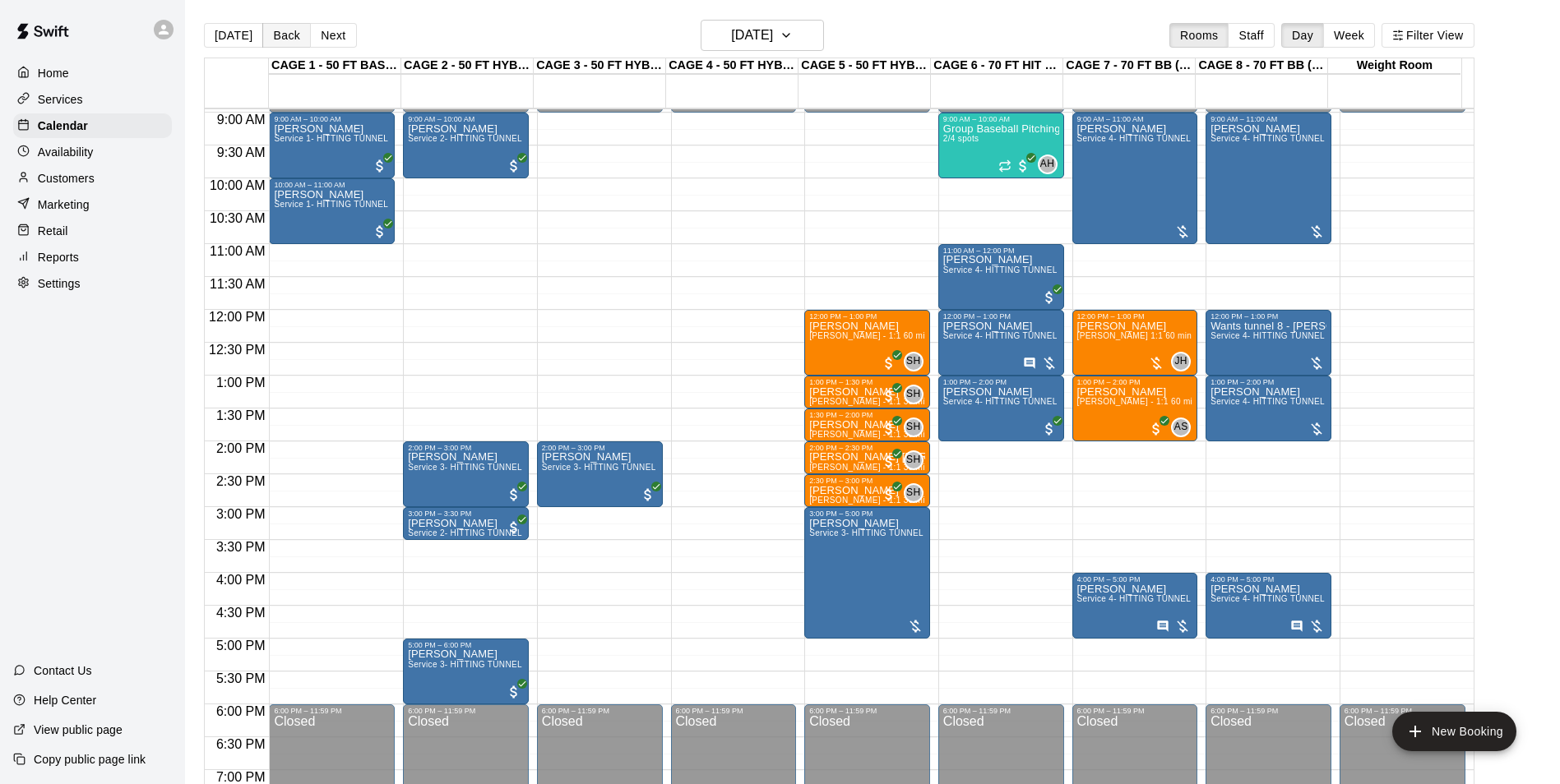
click at [293, 31] on button "Back" at bounding box center [286, 35] width 48 height 25
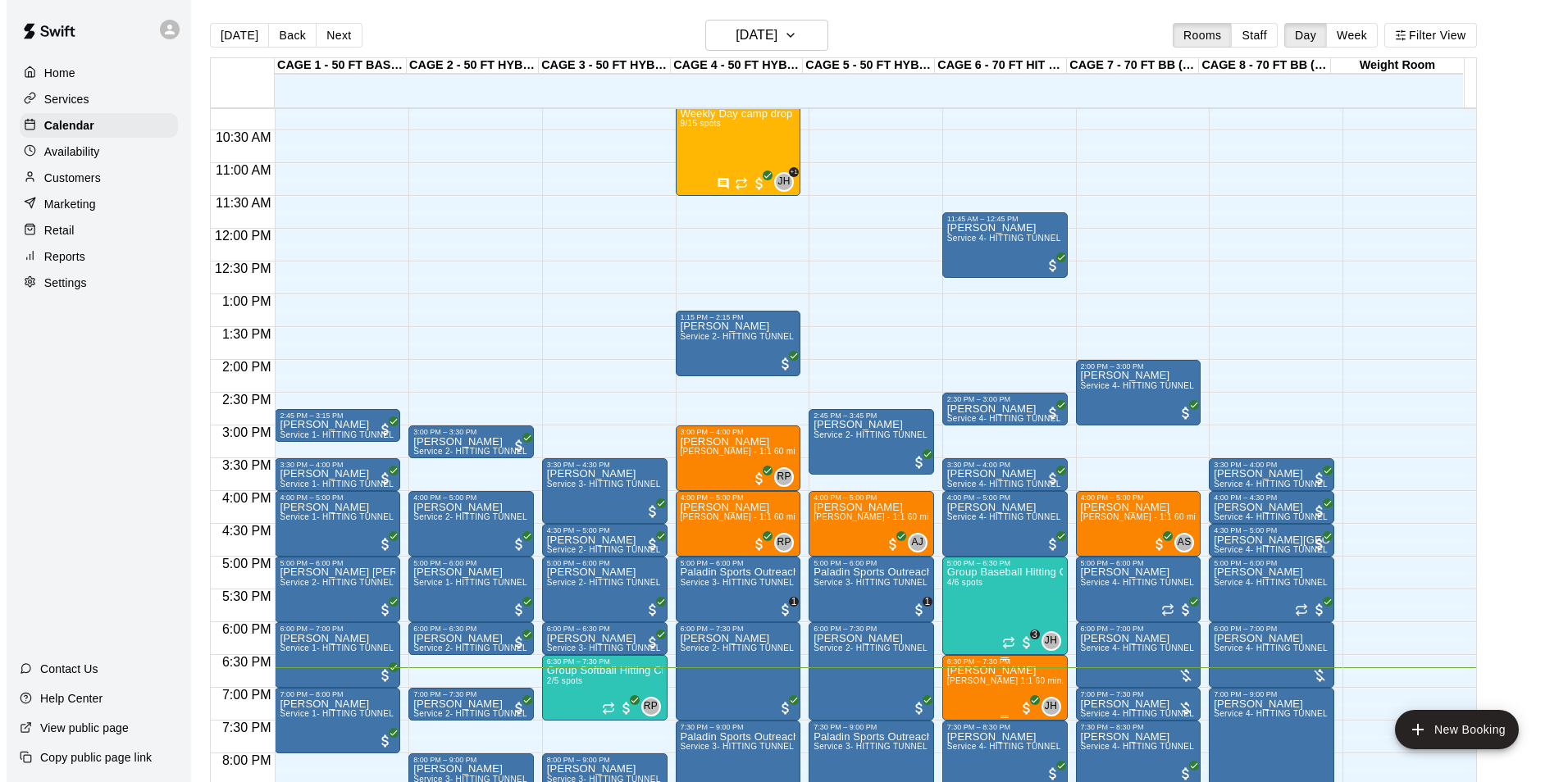
scroll to position [833, 0]
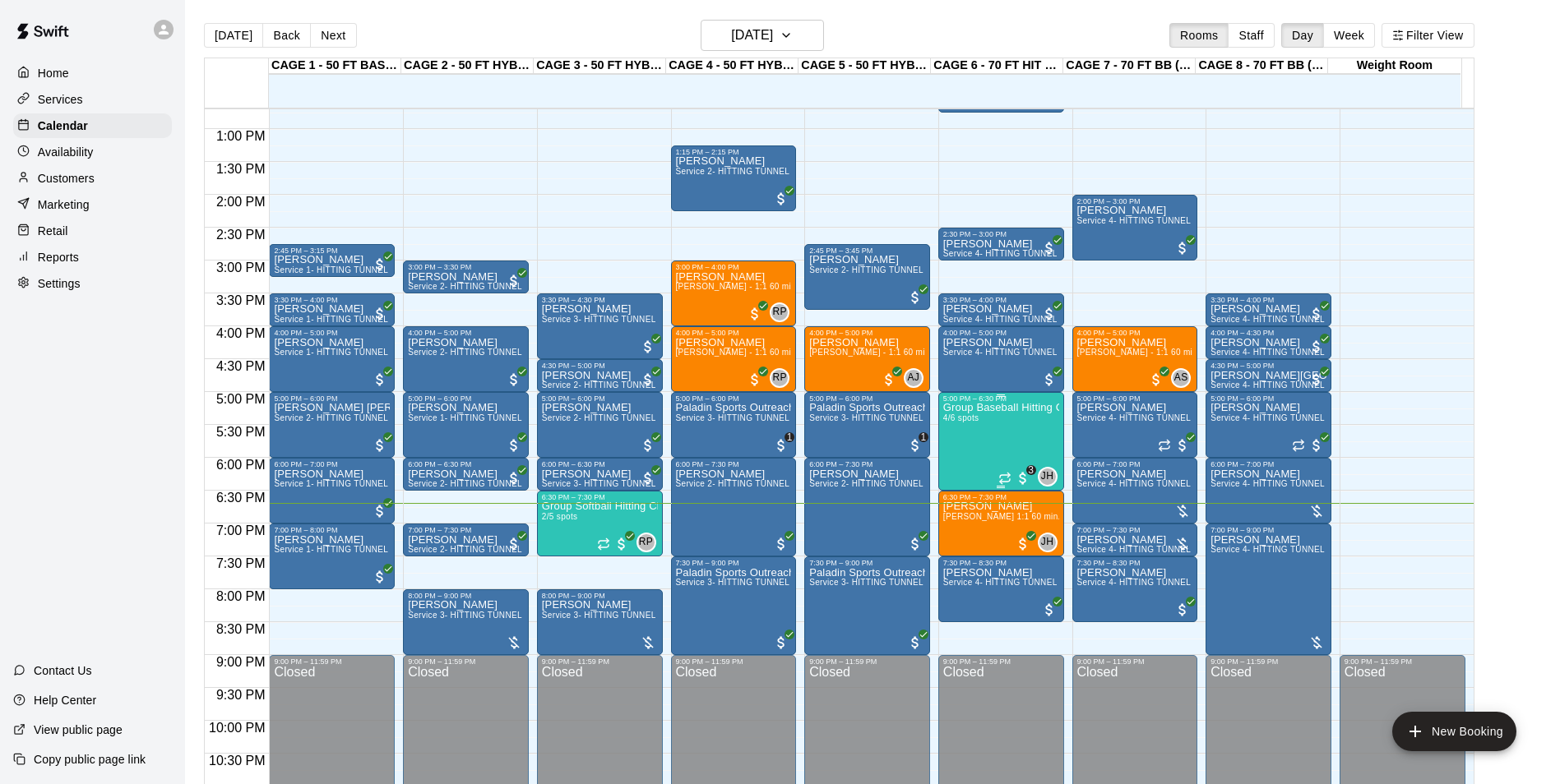
click at [988, 407] on p "Group Baseball Hitting Class - [DATE] (Ages [DEMOGRAPHIC_DATA])" at bounding box center [1001, 407] width 116 height 0
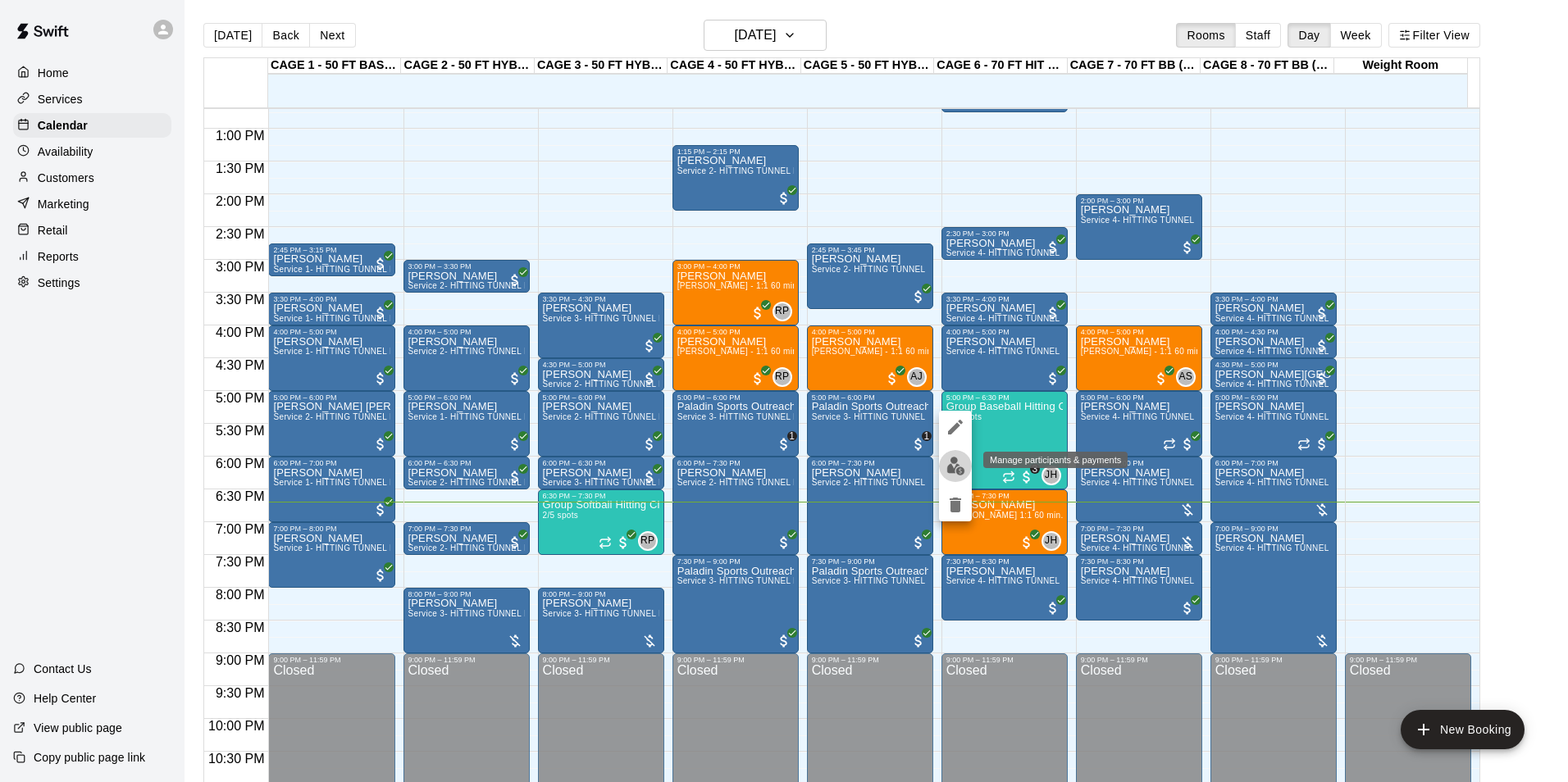
click at [959, 466] on img "edit" at bounding box center [956, 466] width 19 height 19
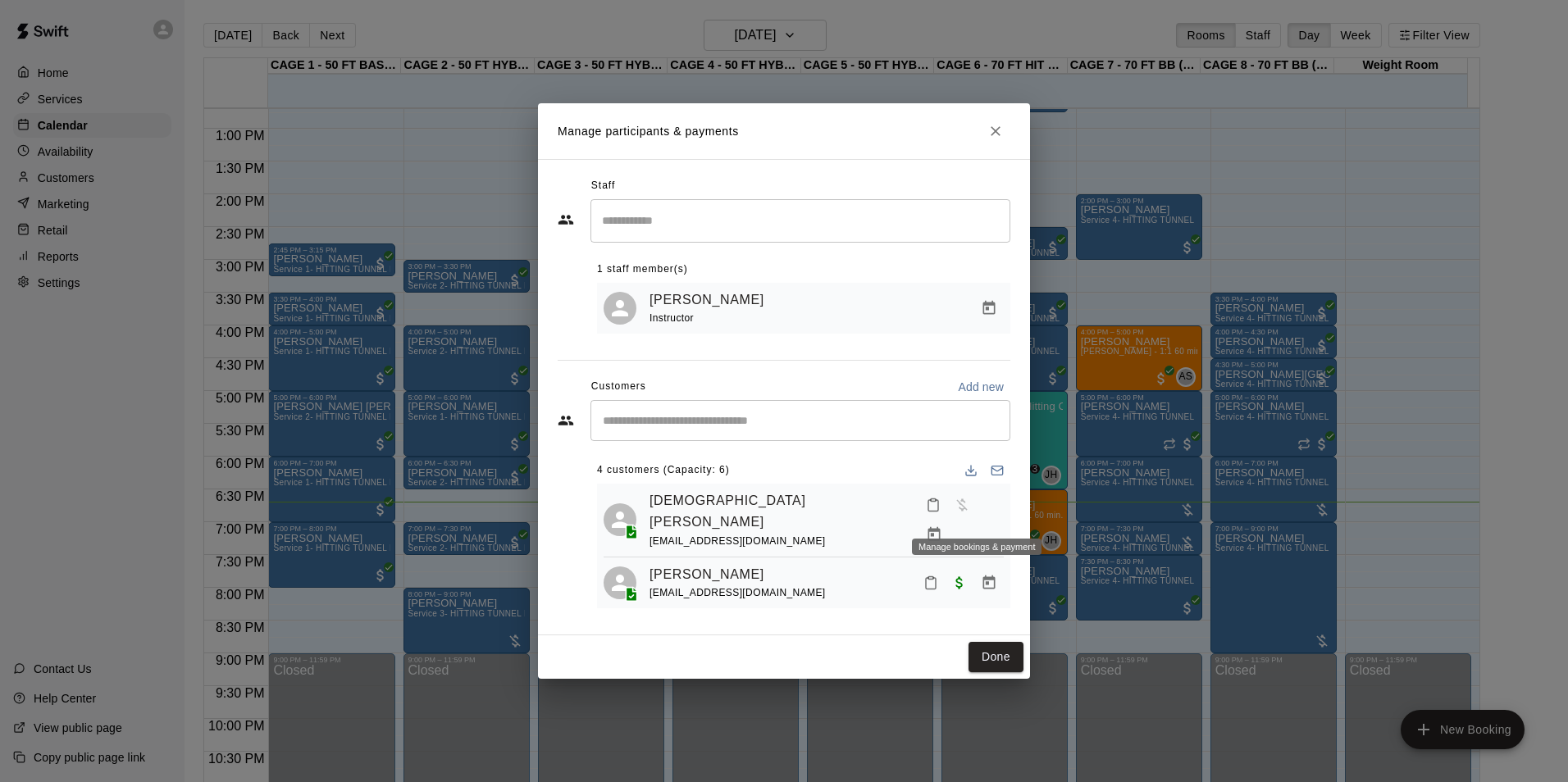
click at [942, 526] on icon "Manage bookings & payment" at bounding box center [934, 534] width 17 height 17
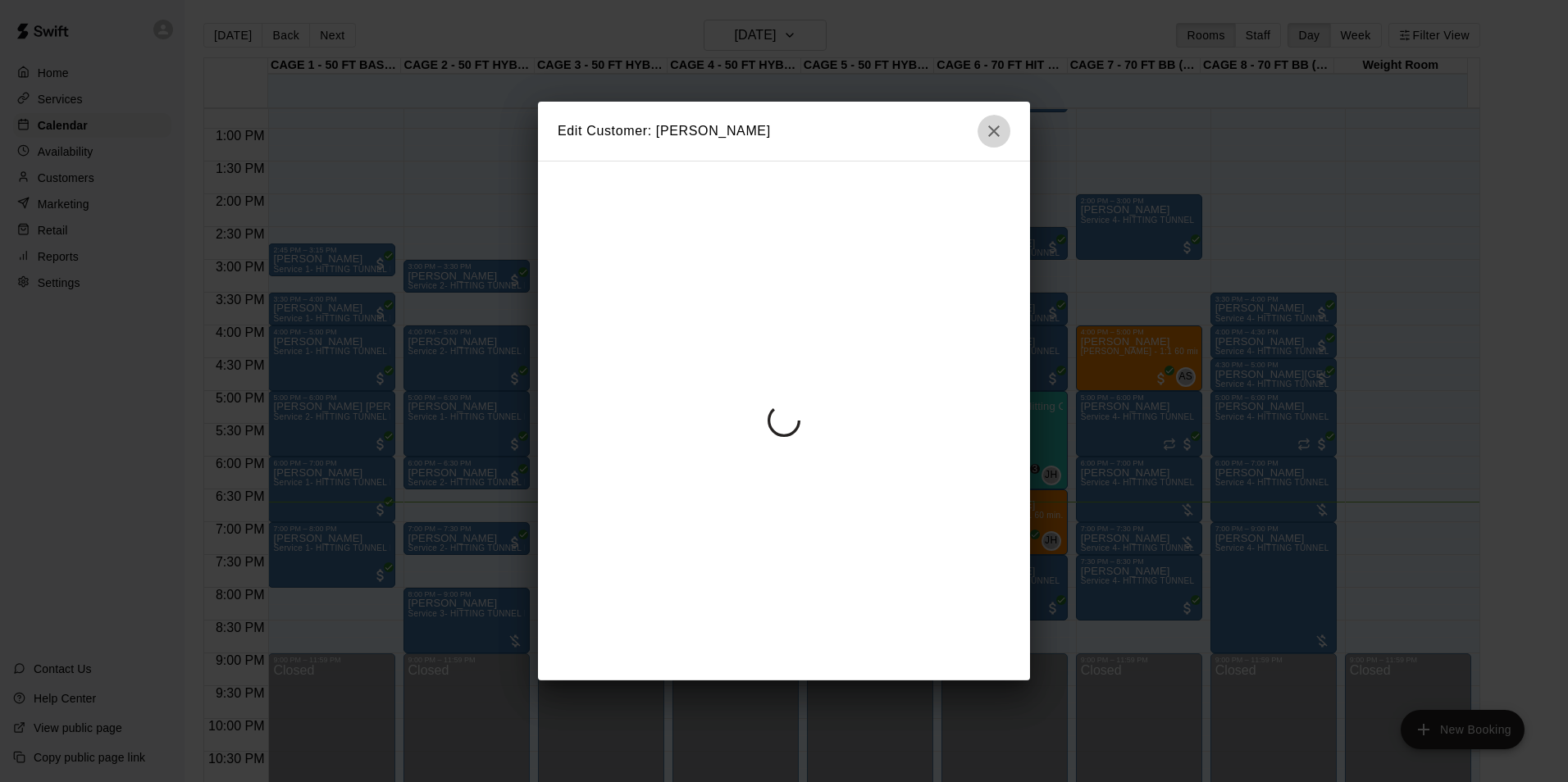
click at [993, 131] on icon "button" at bounding box center [993, 130] width 11 height 11
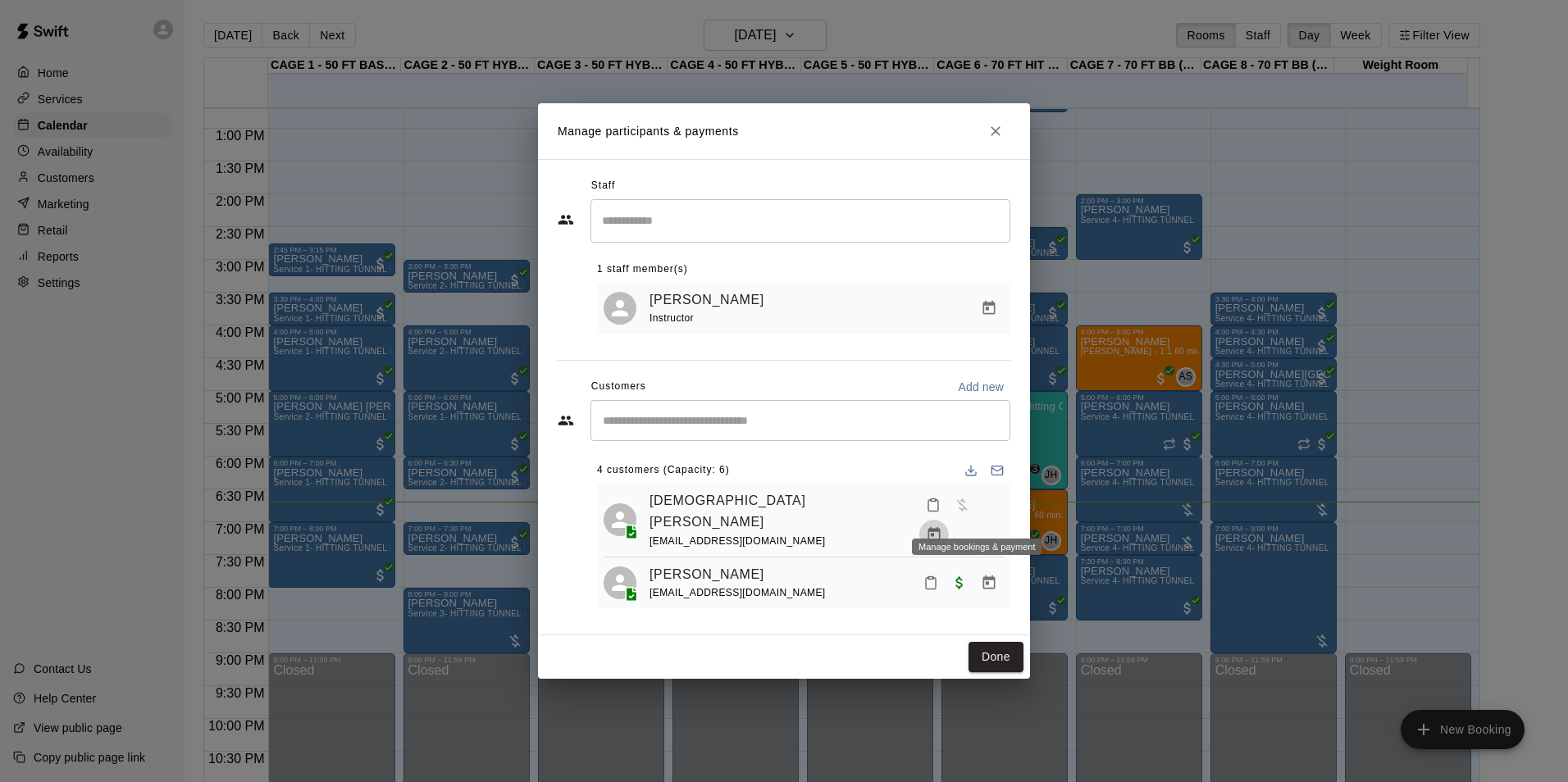
click at [942, 526] on icon "Manage bookings & payment" at bounding box center [934, 534] width 17 height 17
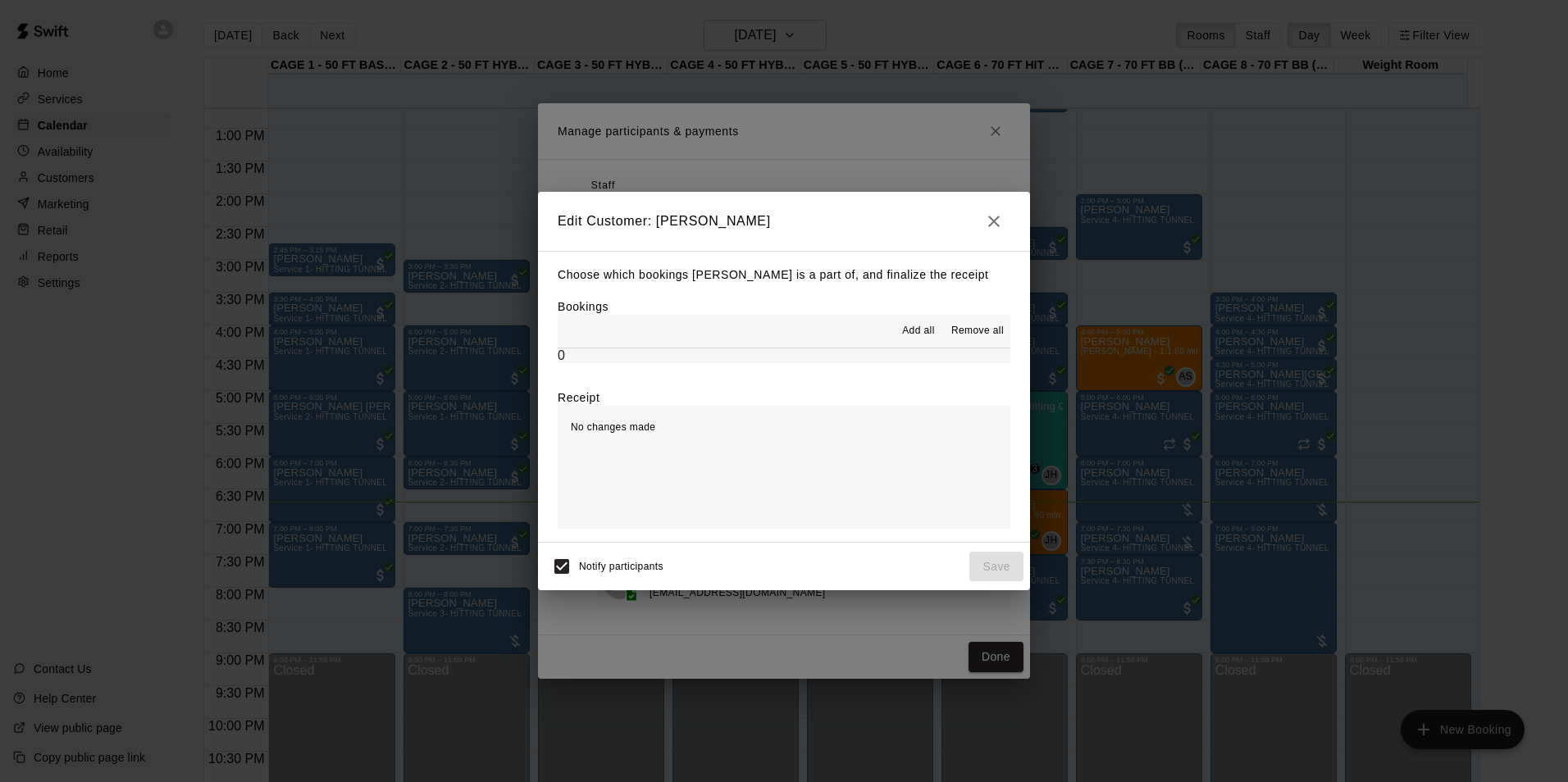
click at [998, 214] on icon "button" at bounding box center [993, 221] width 19 height 19
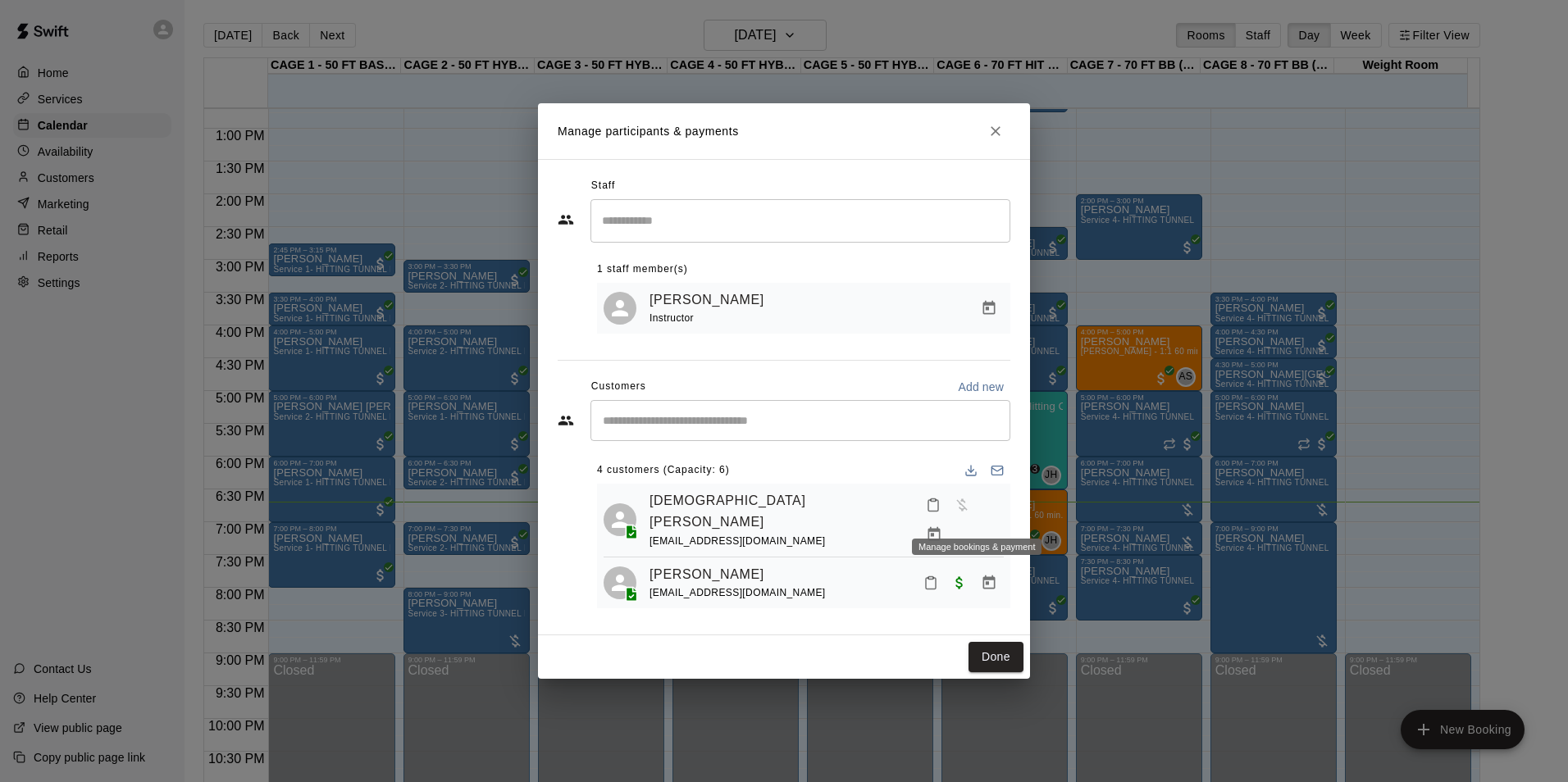
click at [940, 527] on icon "Manage bookings & payment" at bounding box center [934, 534] width 12 height 14
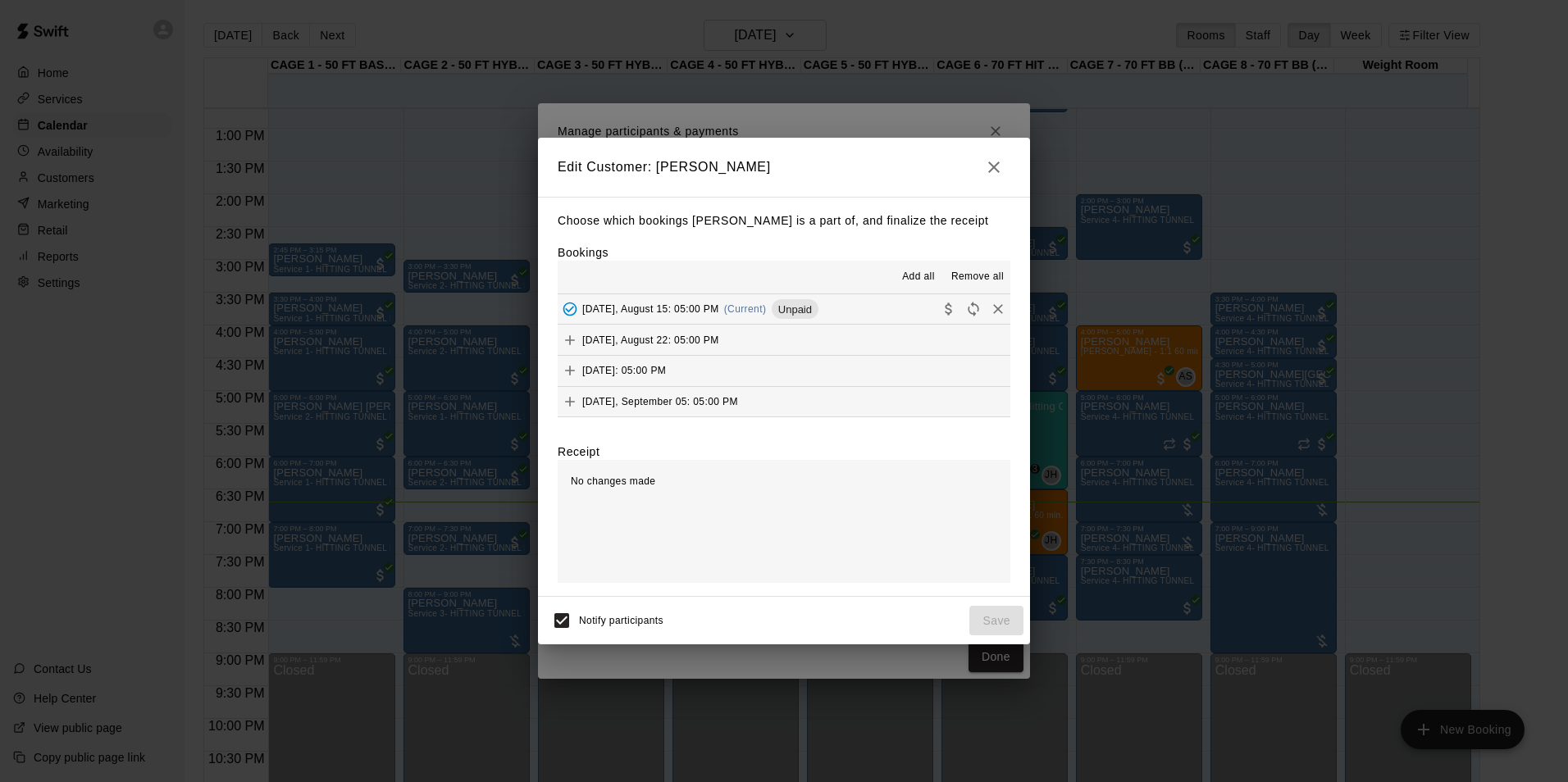
click at [861, 315] on button "Friday, August 15: 05:00 PM (Current) Unpaid" at bounding box center [783, 309] width 453 height 31
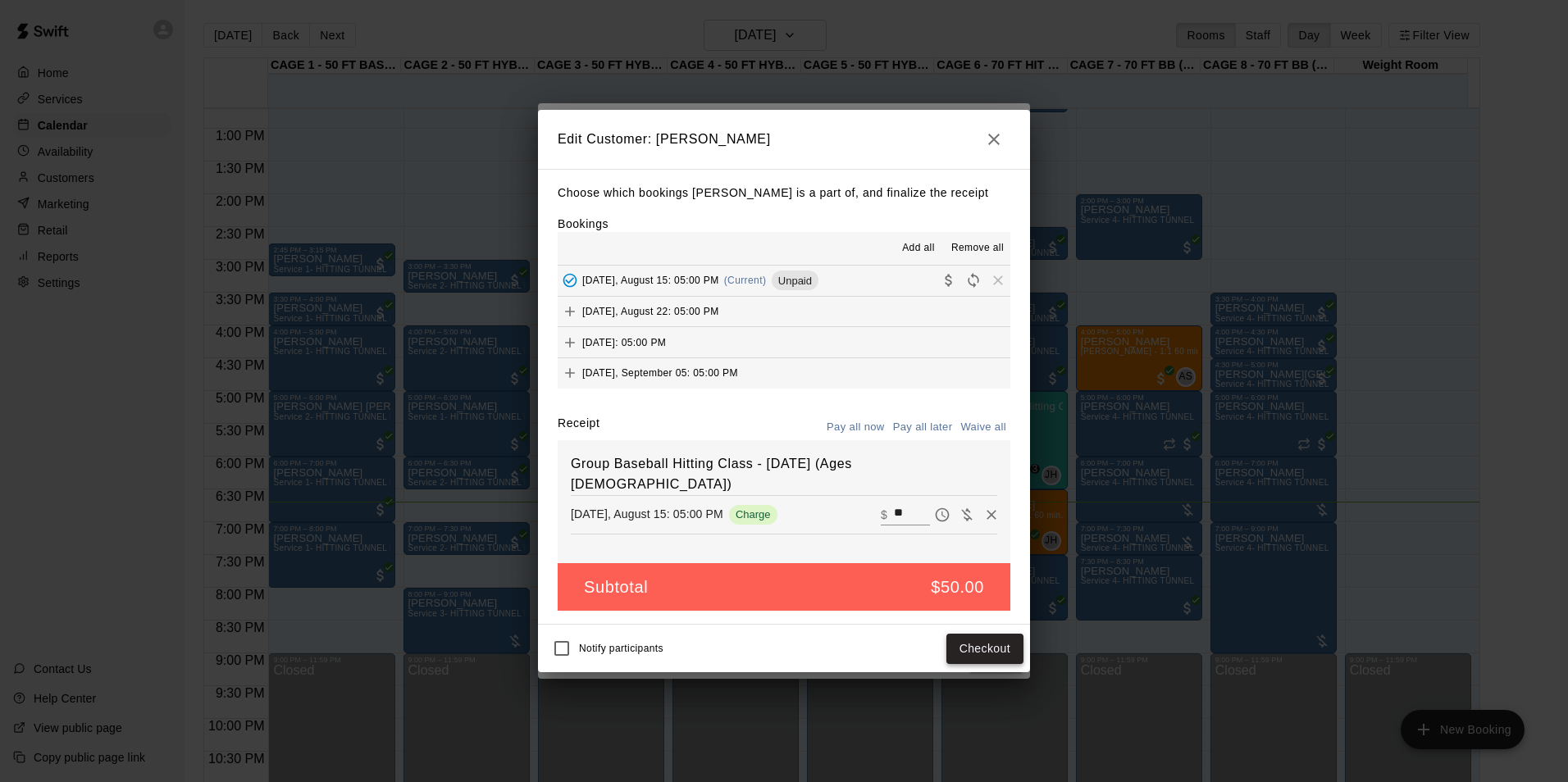
click at [967, 650] on button "Checkout" at bounding box center [985, 649] width 77 height 31
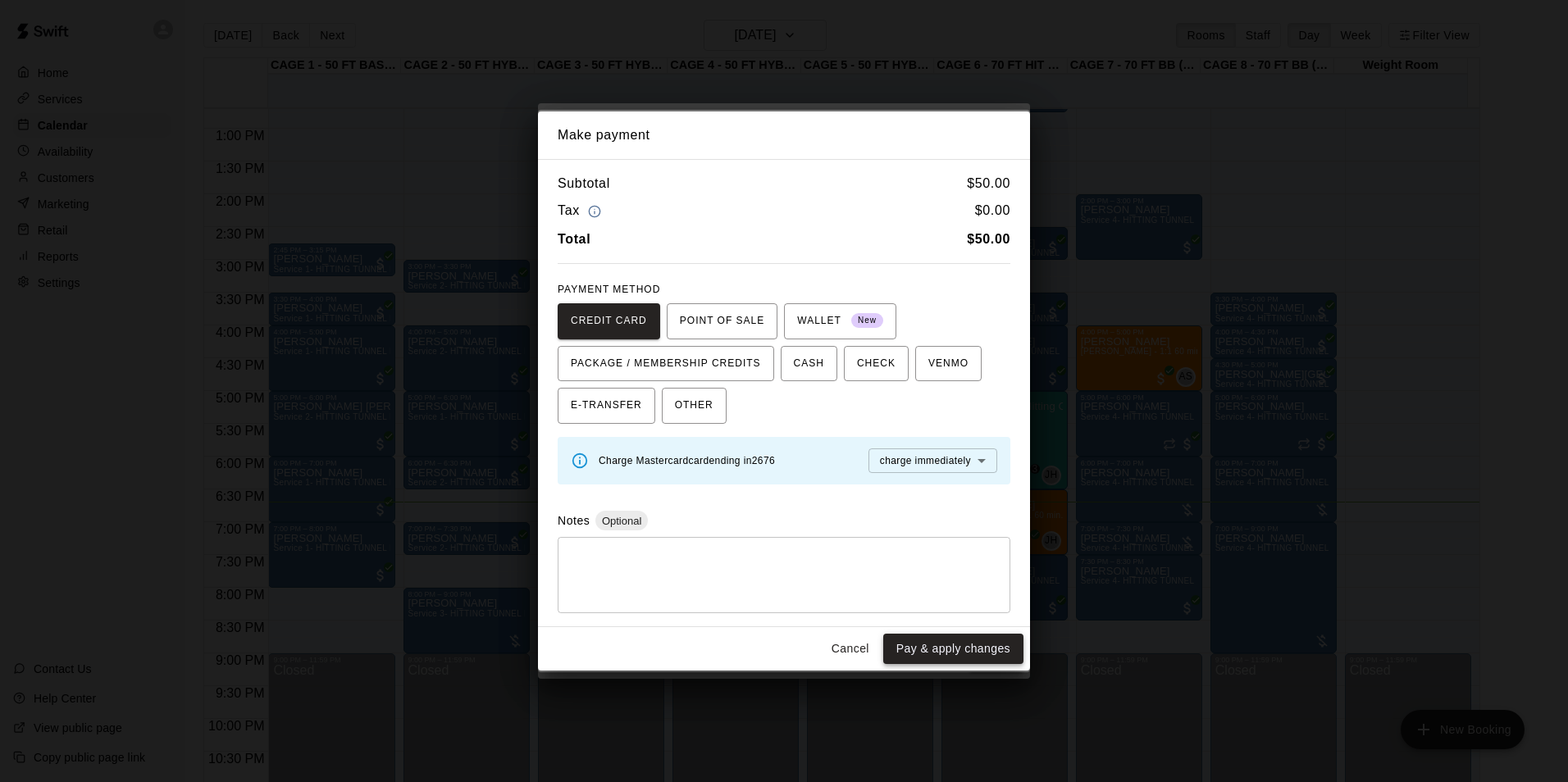
click at [897, 655] on button "Pay & apply changes" at bounding box center [953, 649] width 140 height 31
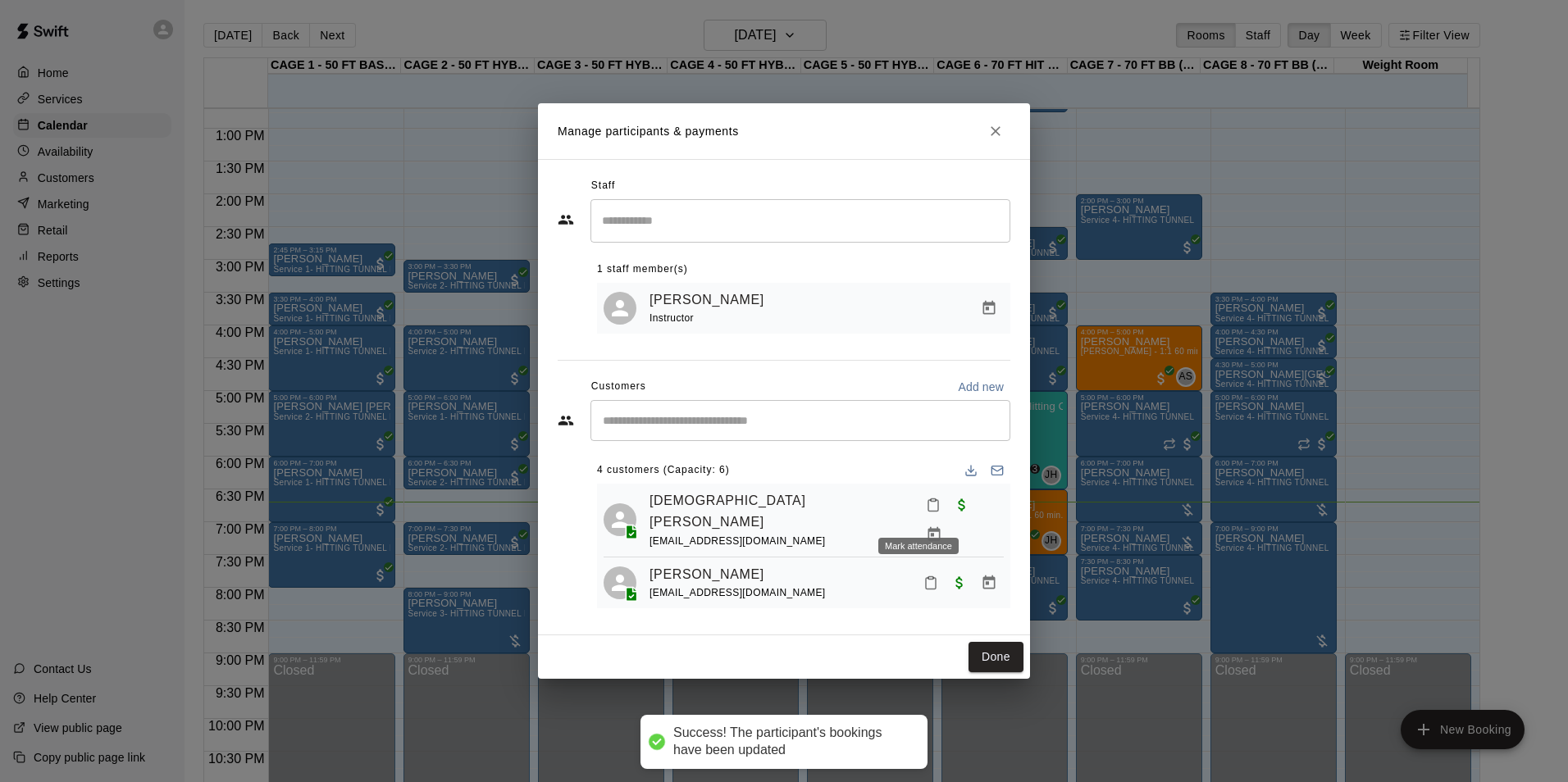
click at [926, 511] on icon "Mark attendance" at bounding box center [933, 504] width 15 height 15
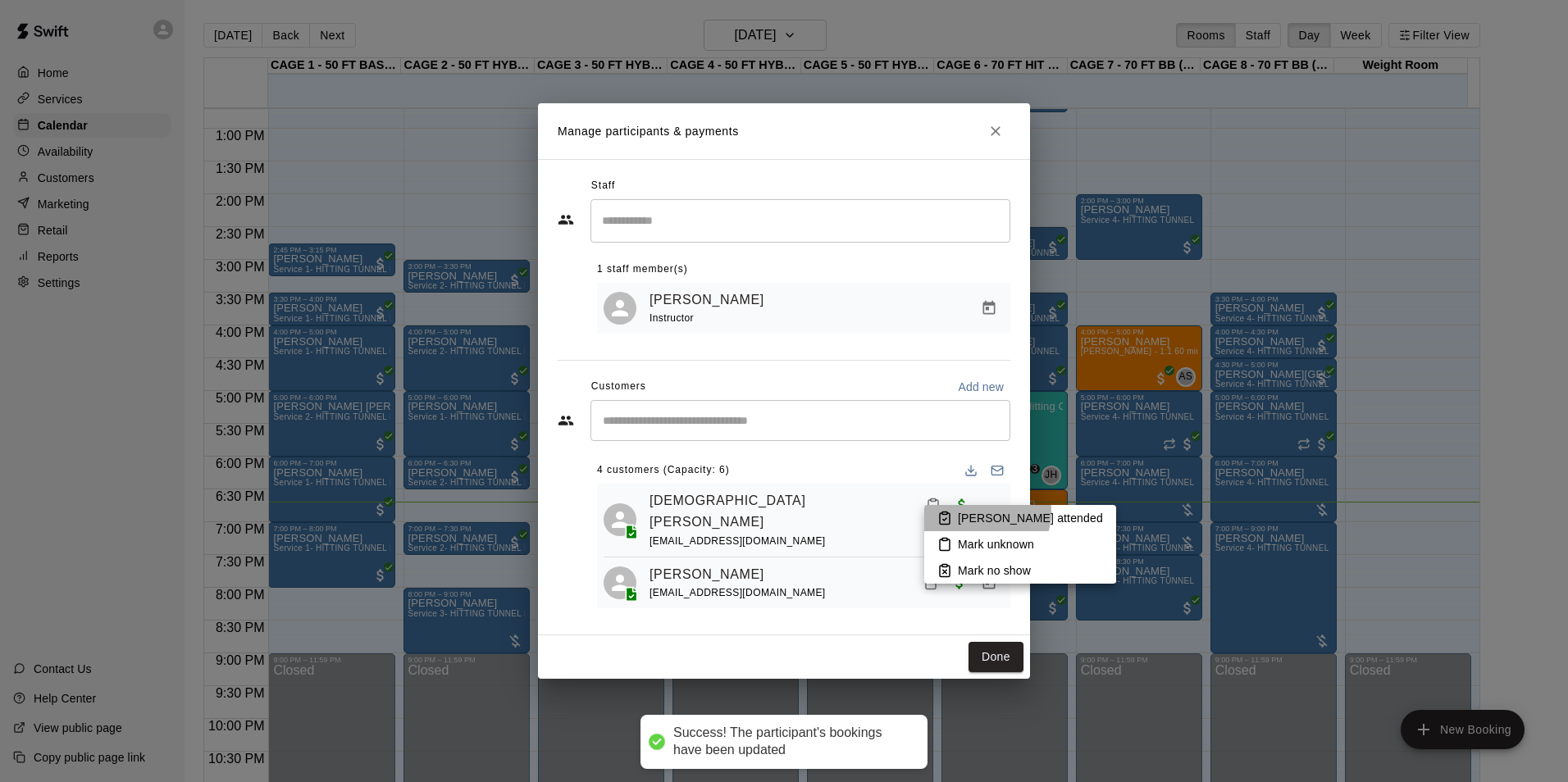
click at [979, 511] on p "Mark attended" at bounding box center [1030, 518] width 145 height 17
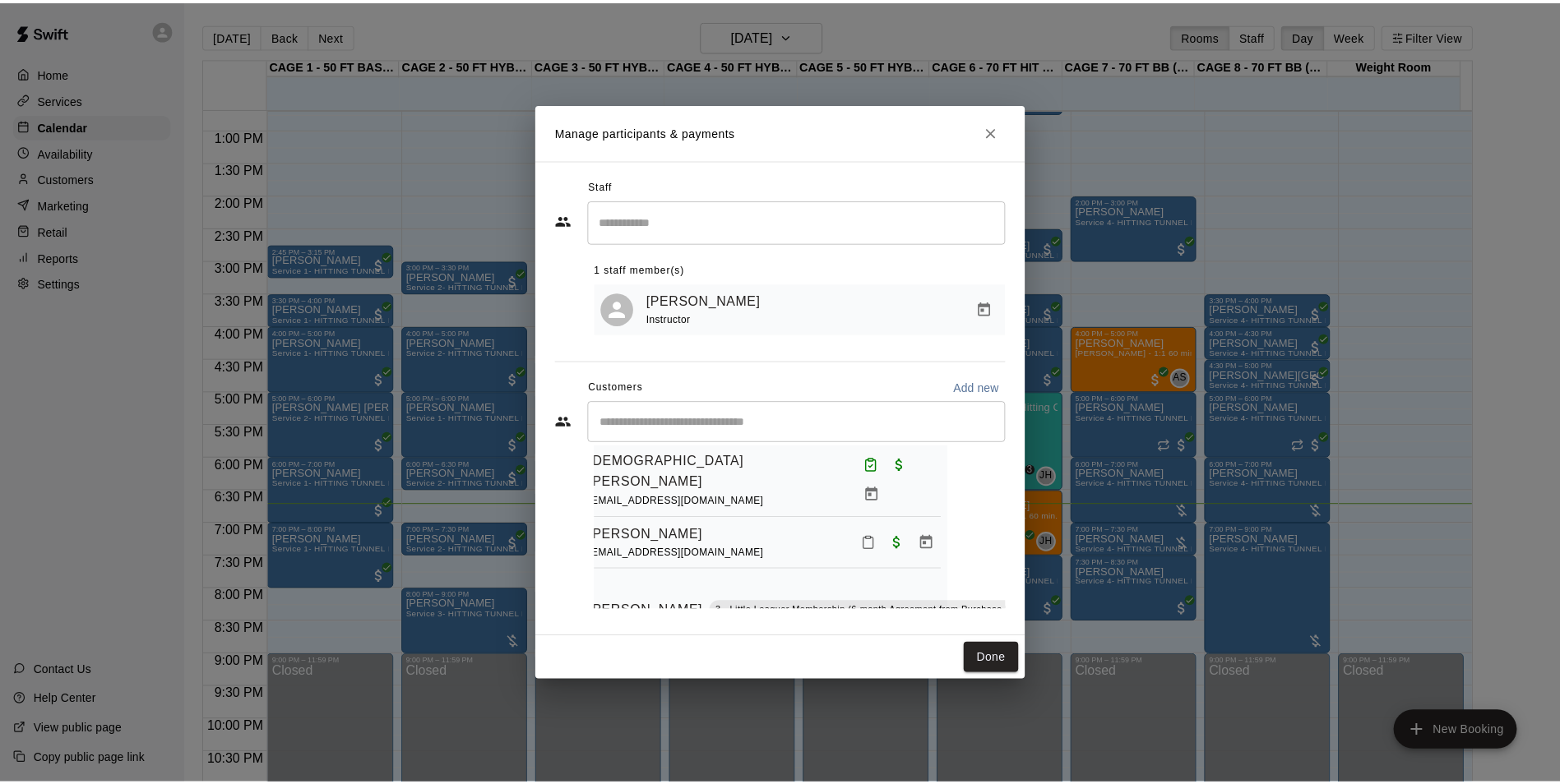
scroll to position [83, 58]
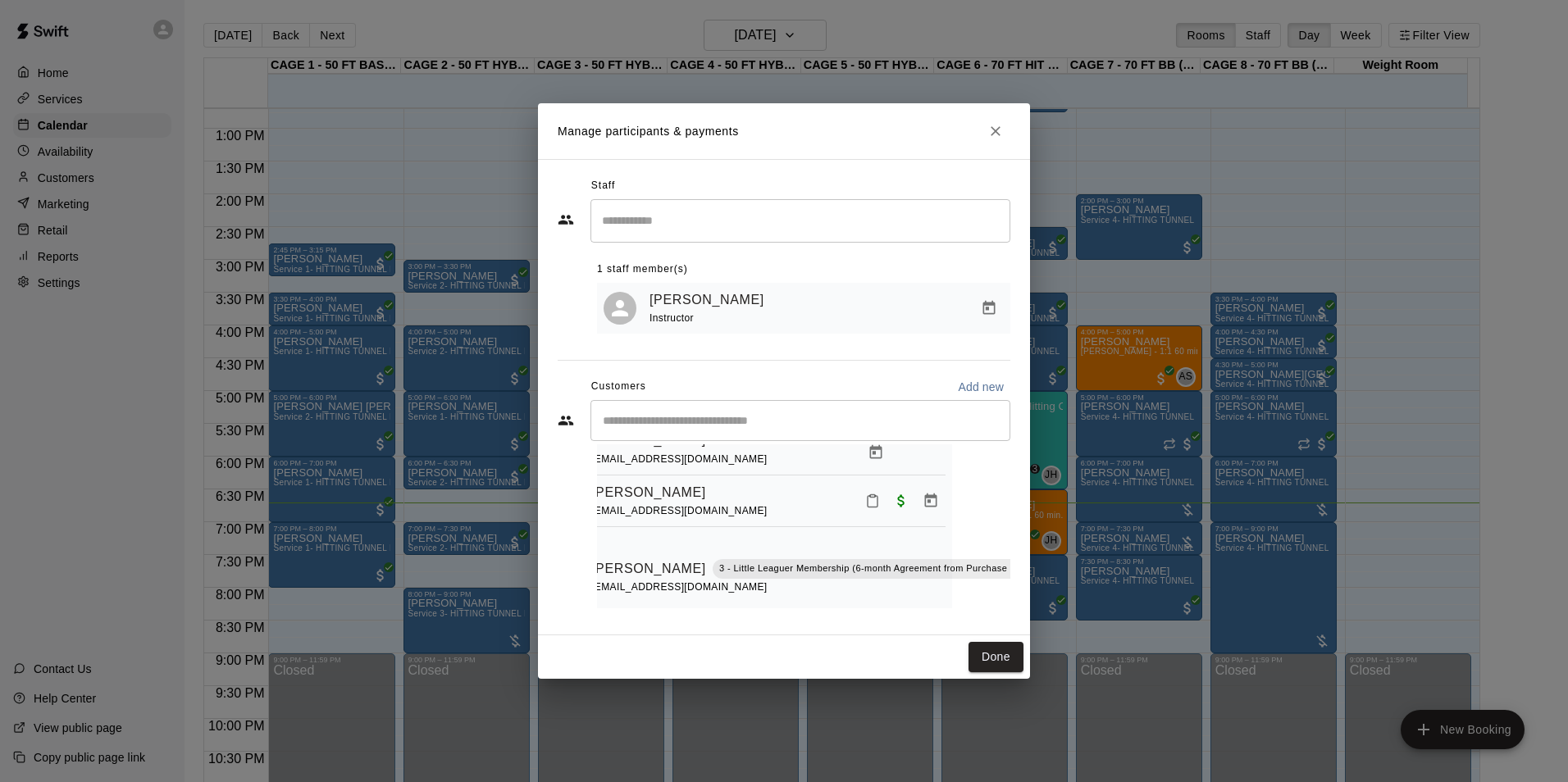
click at [1006, 652] on button "Done" at bounding box center [995, 657] width 55 height 31
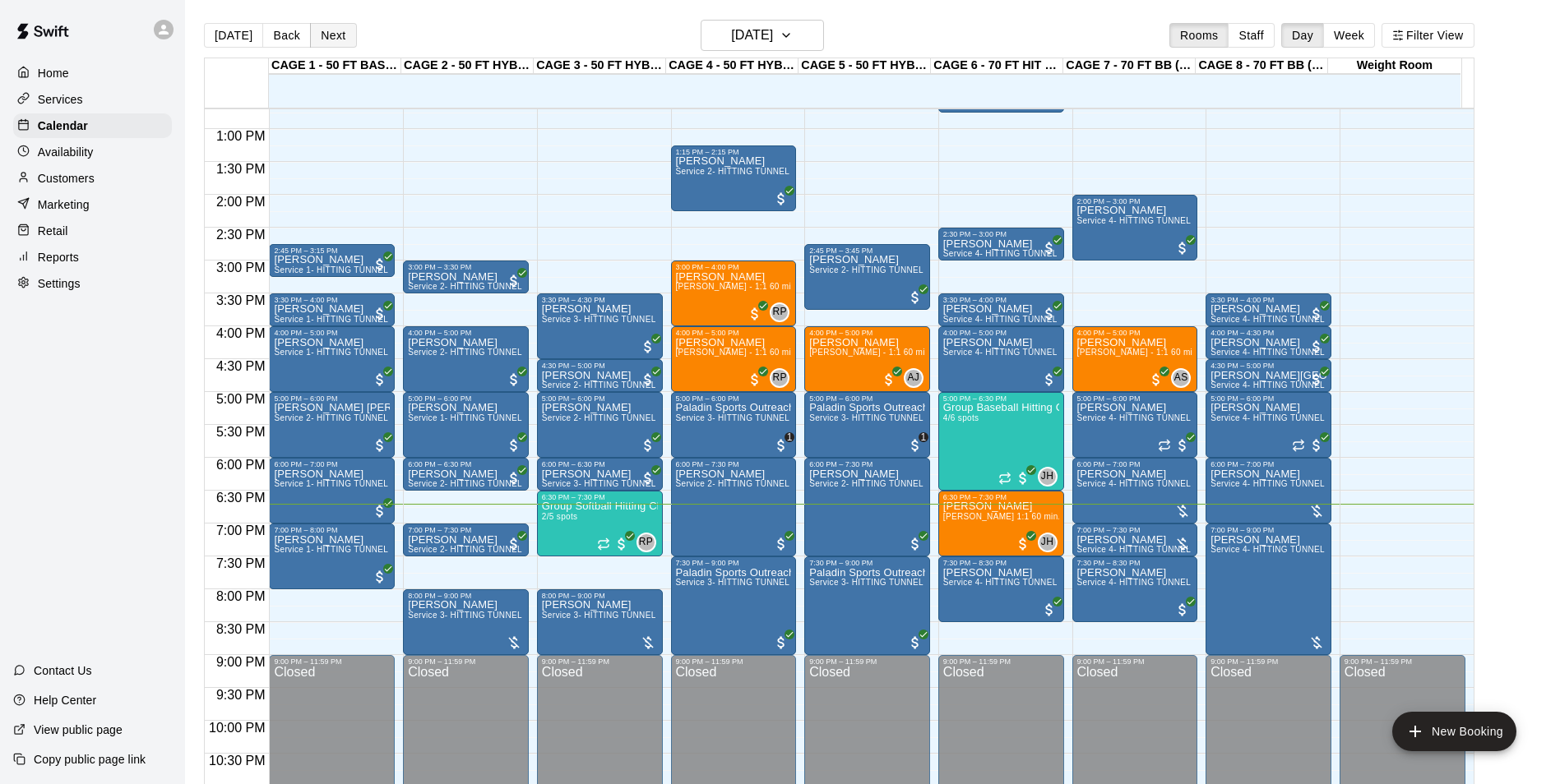
click at [328, 25] on button "Next" at bounding box center [333, 35] width 46 height 25
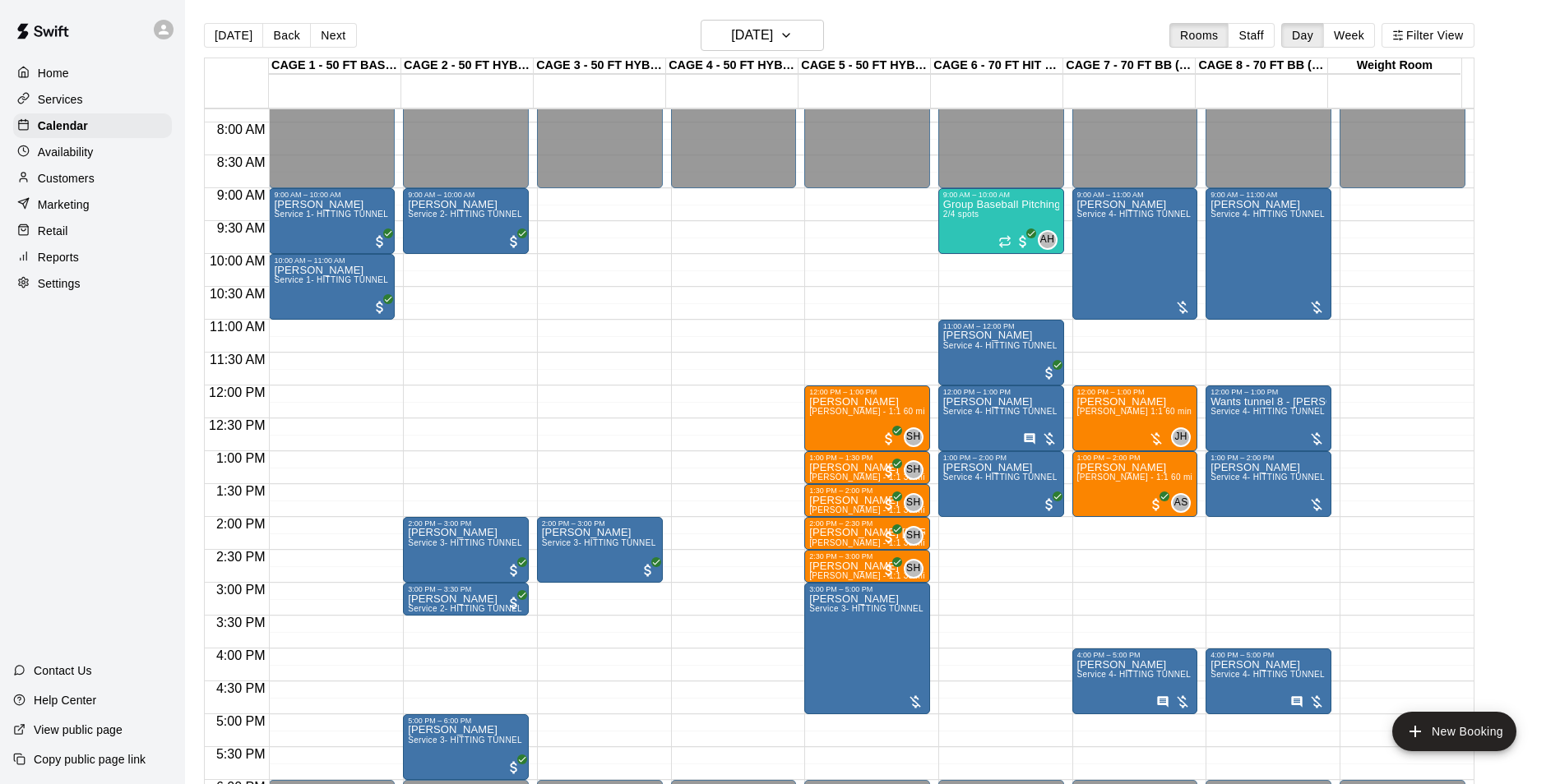
scroll to position [507, 0]
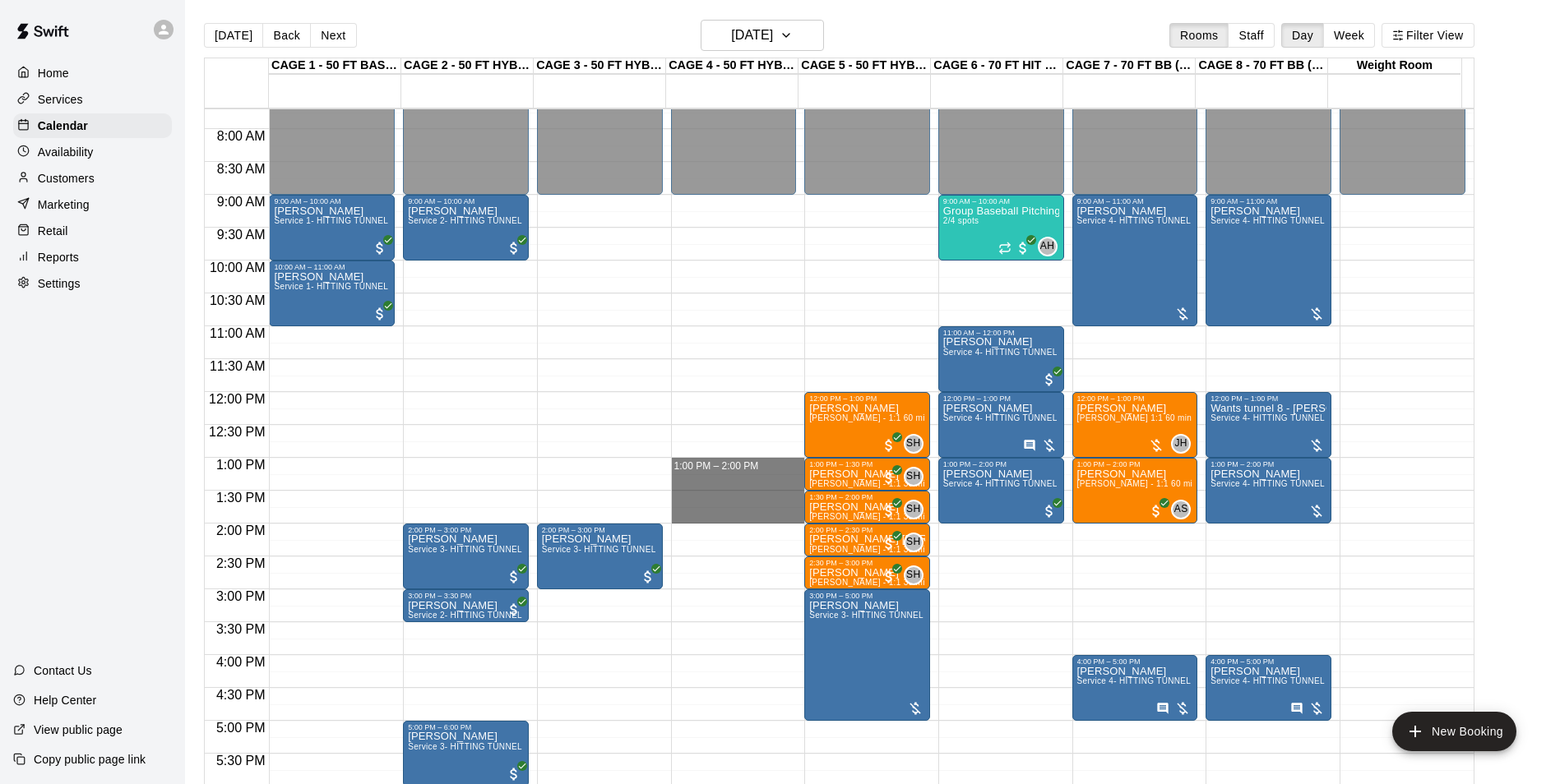
drag, startPoint x: 686, startPoint y: 461, endPoint x: 738, endPoint y: 514, distance: 74.2
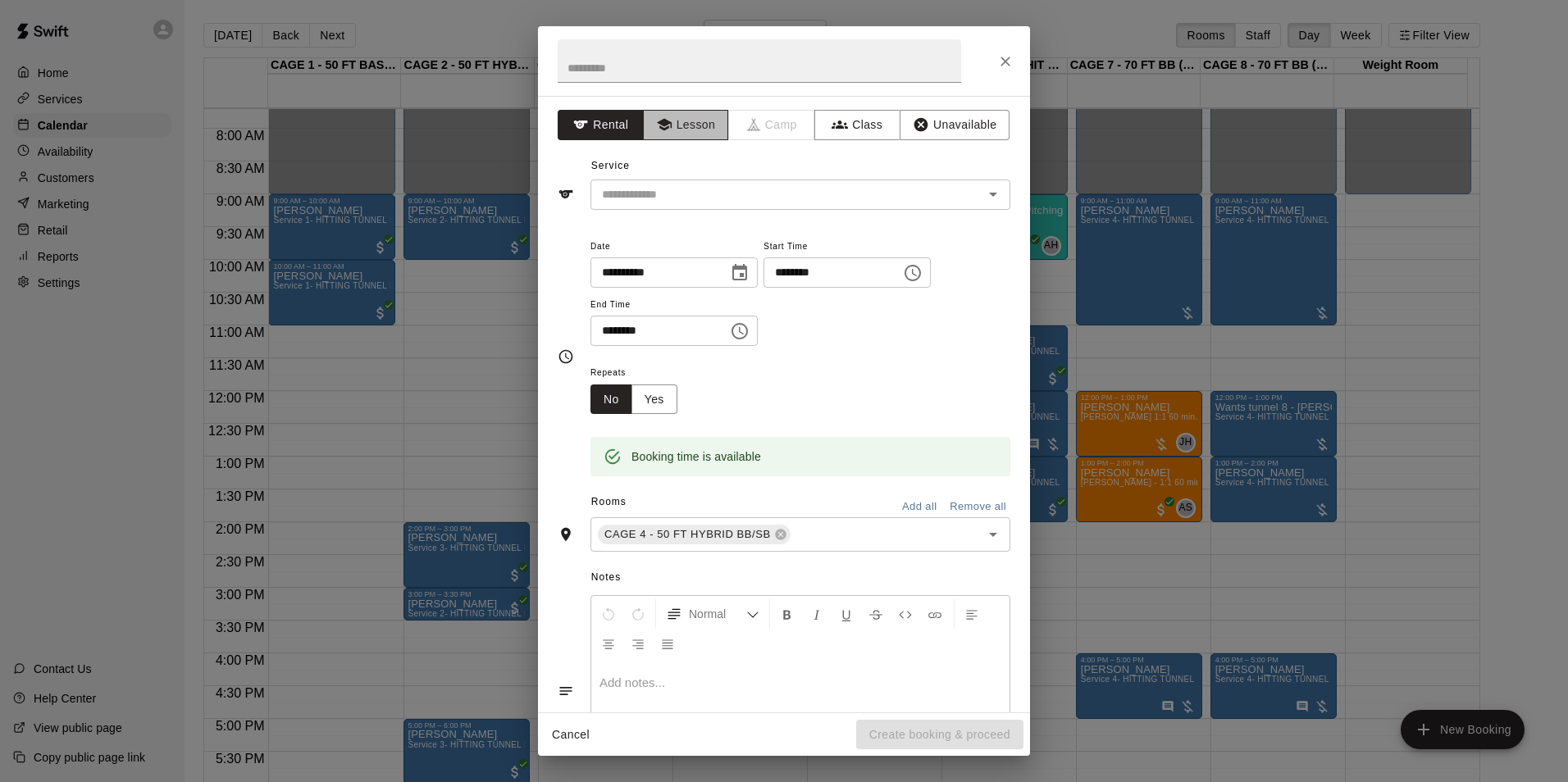
click at [703, 125] on button "Lesson" at bounding box center [686, 124] width 86 height 31
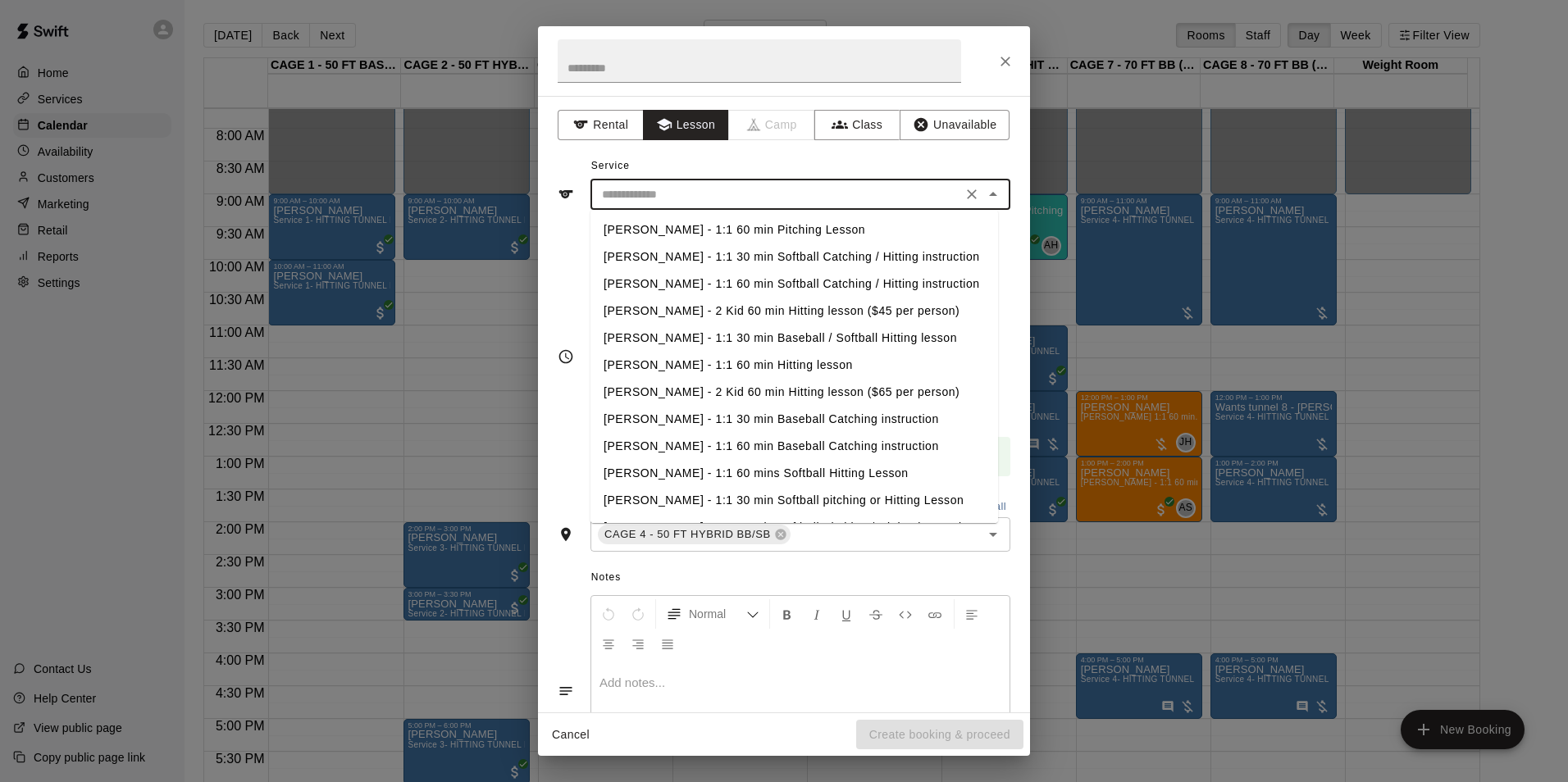
click at [716, 185] on input "text" at bounding box center [776, 194] width 362 height 20
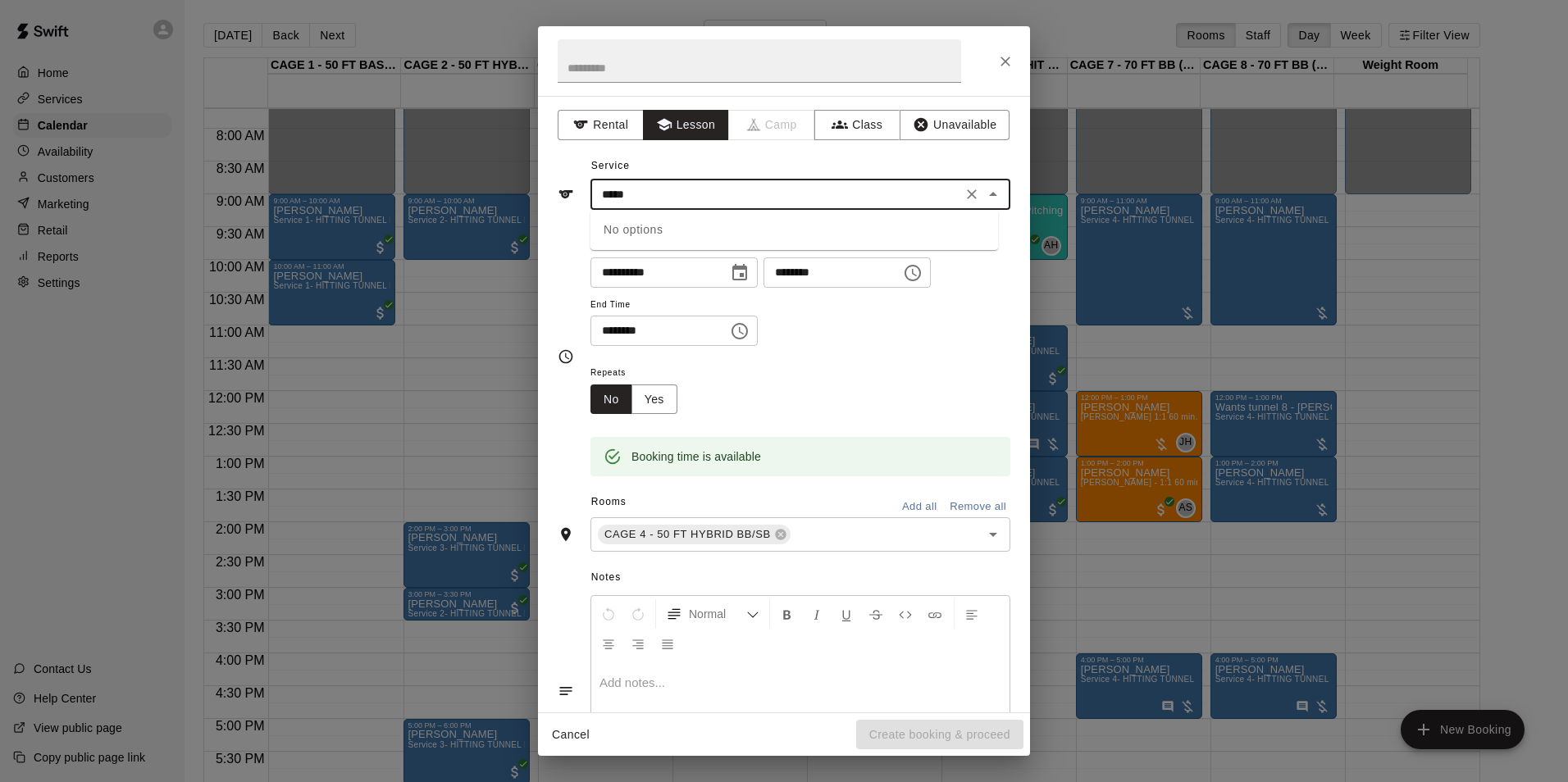
type input "******"
click at [964, 202] on icon "Clear" at bounding box center [971, 194] width 17 height 17
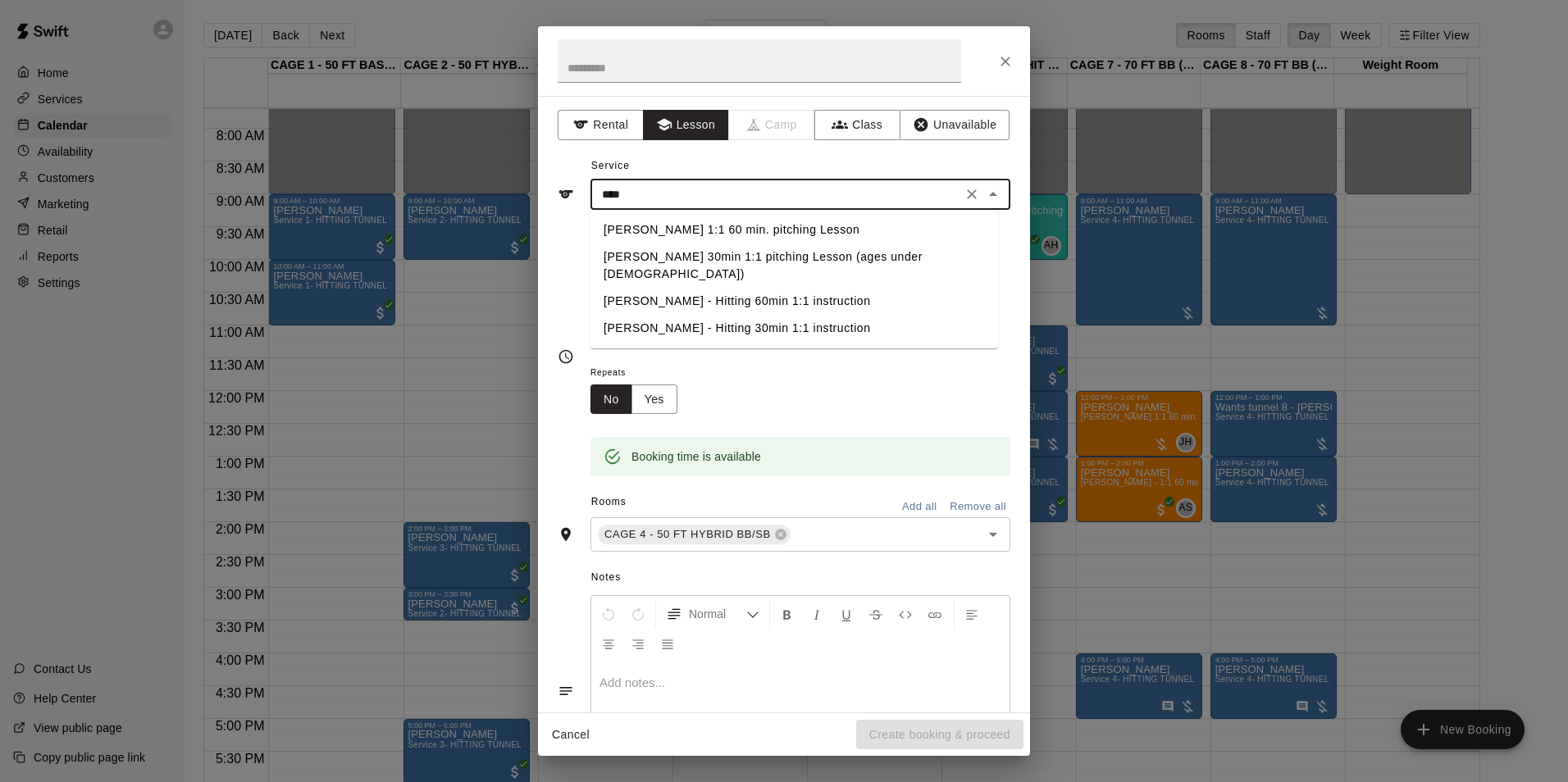
click at [847, 288] on li "John Havird - Hitting 60min 1:1 instruction" at bounding box center [794, 301] width 407 height 27
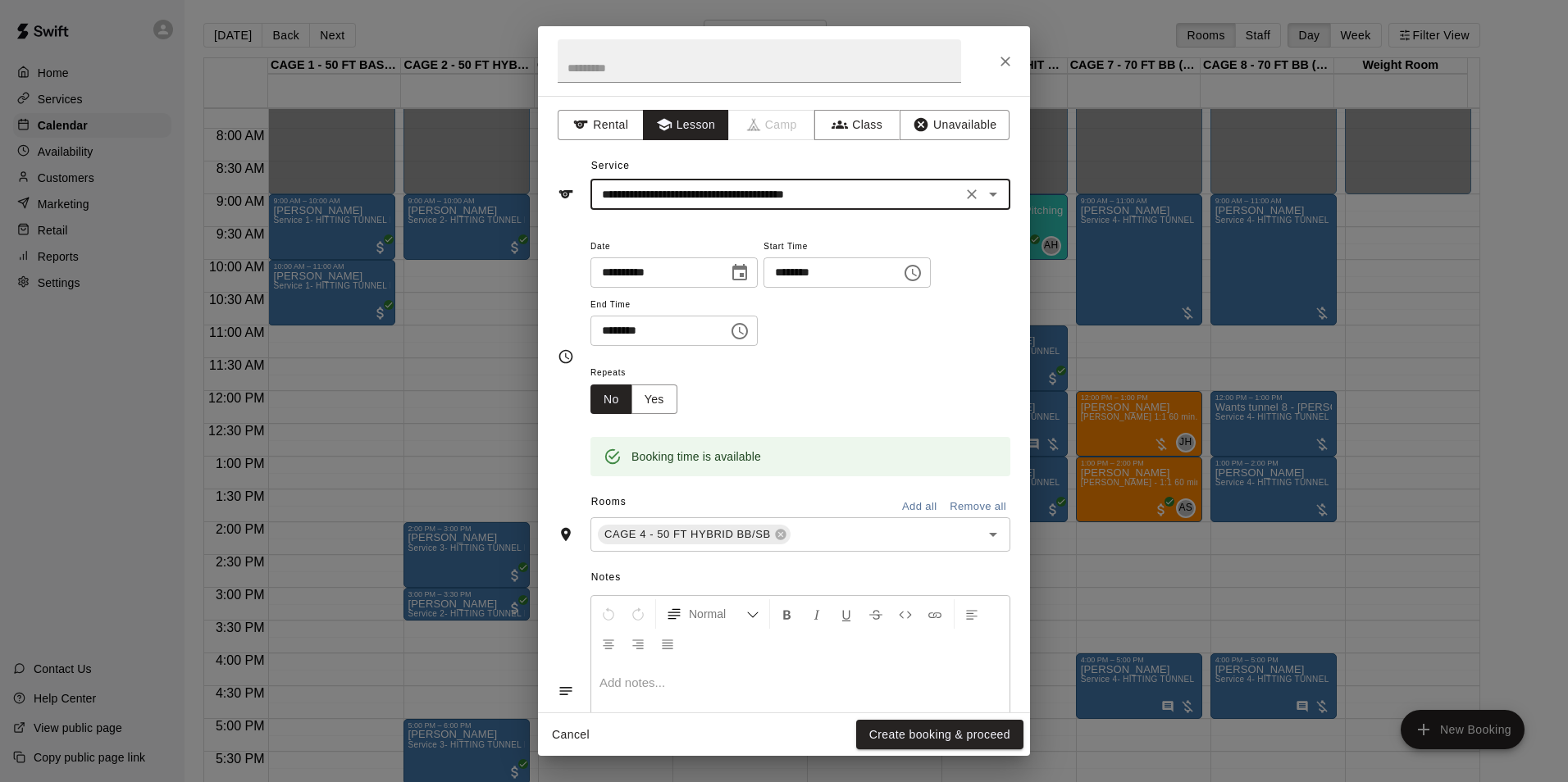
type input "**********"
click at [942, 741] on button "Create booking & proceed" at bounding box center [939, 735] width 167 height 31
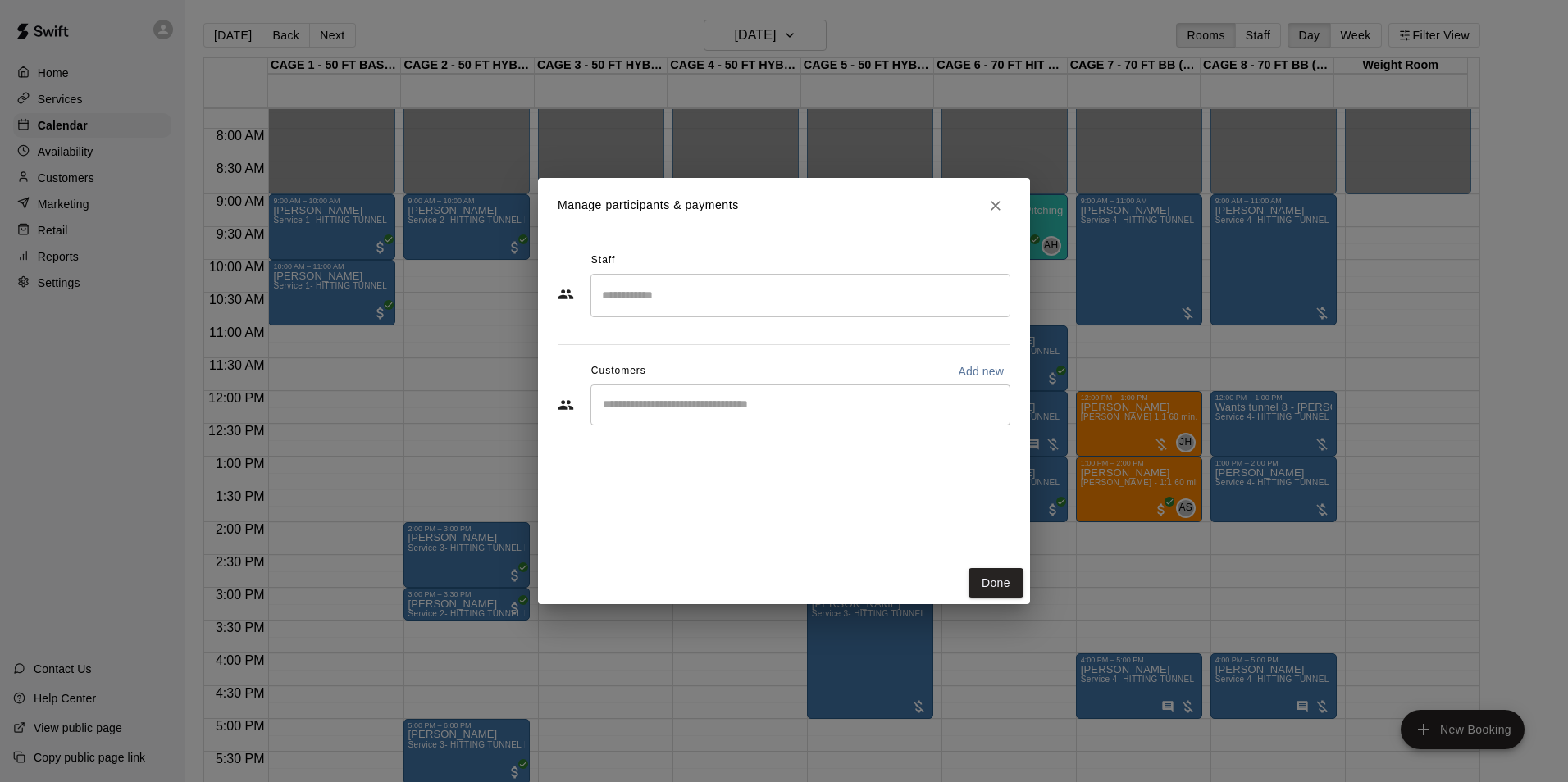
click at [802, 403] on input "Start typing to search customers..." at bounding box center [800, 405] width 405 height 17
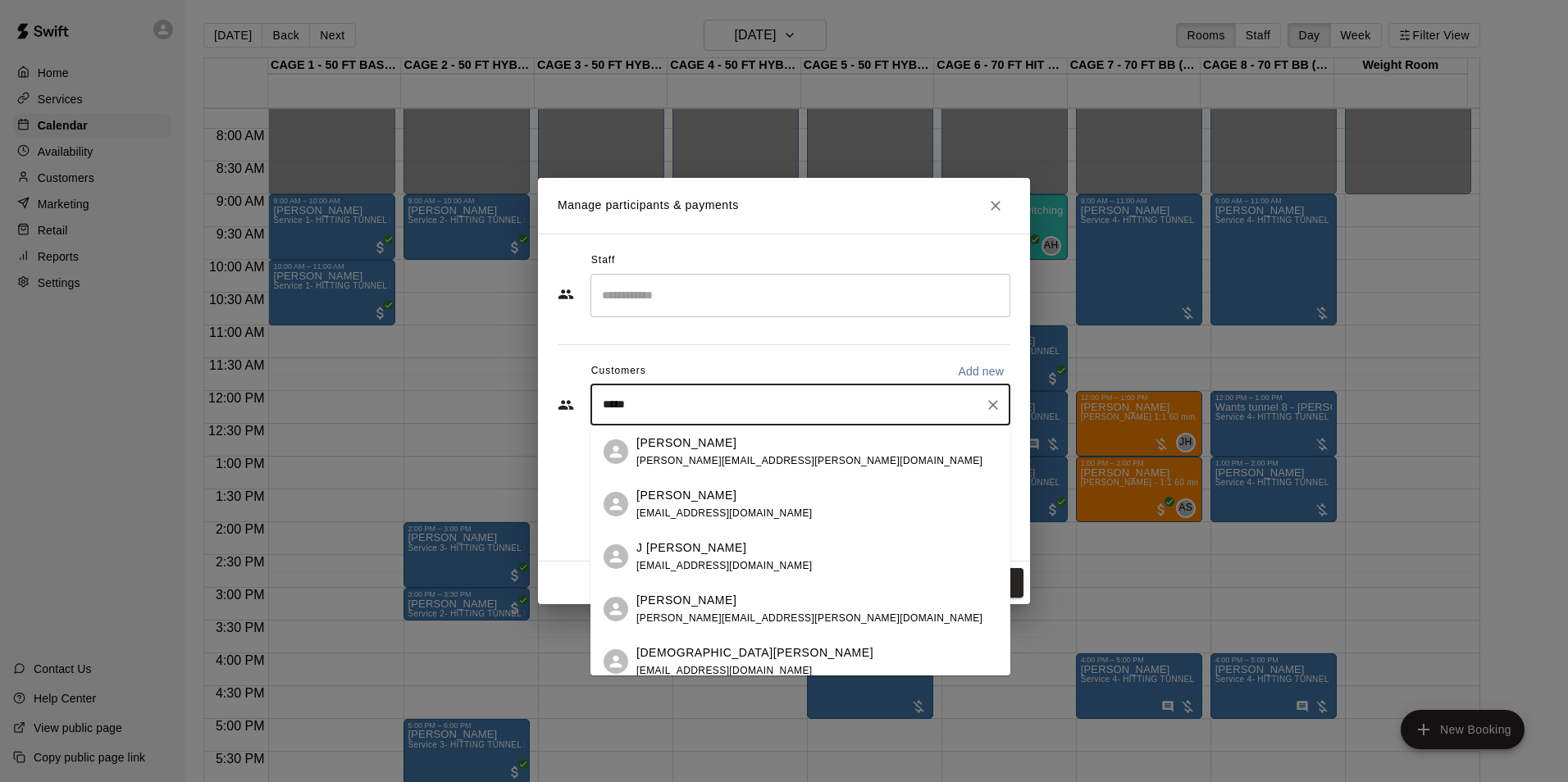
type input "******"
click at [744, 518] on span "rach21051@gmail.com" at bounding box center [724, 512] width 176 height 11
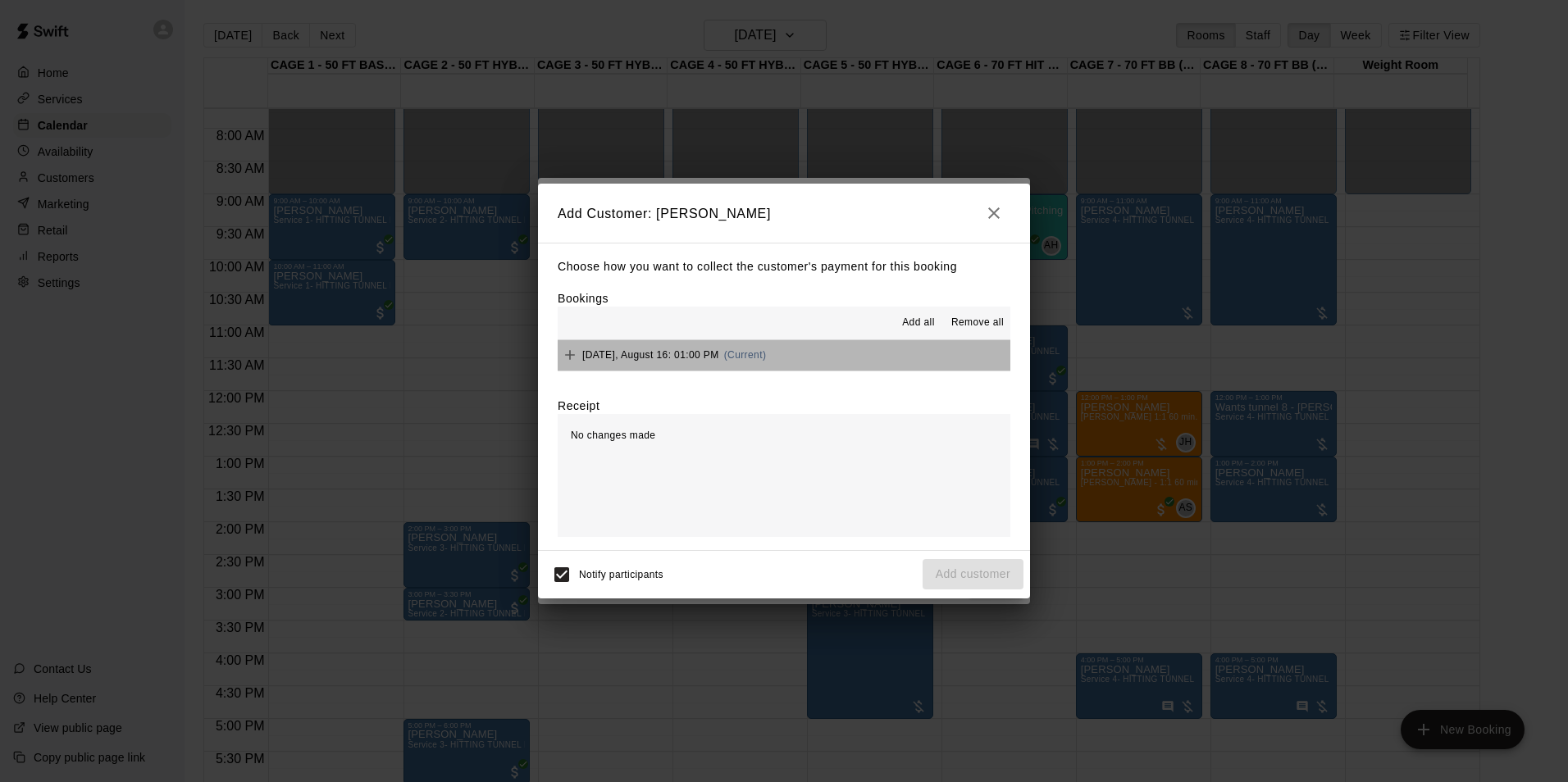
click at [820, 367] on button "Saturday, August 16: 01:00 PM (Current)" at bounding box center [783, 355] width 453 height 31
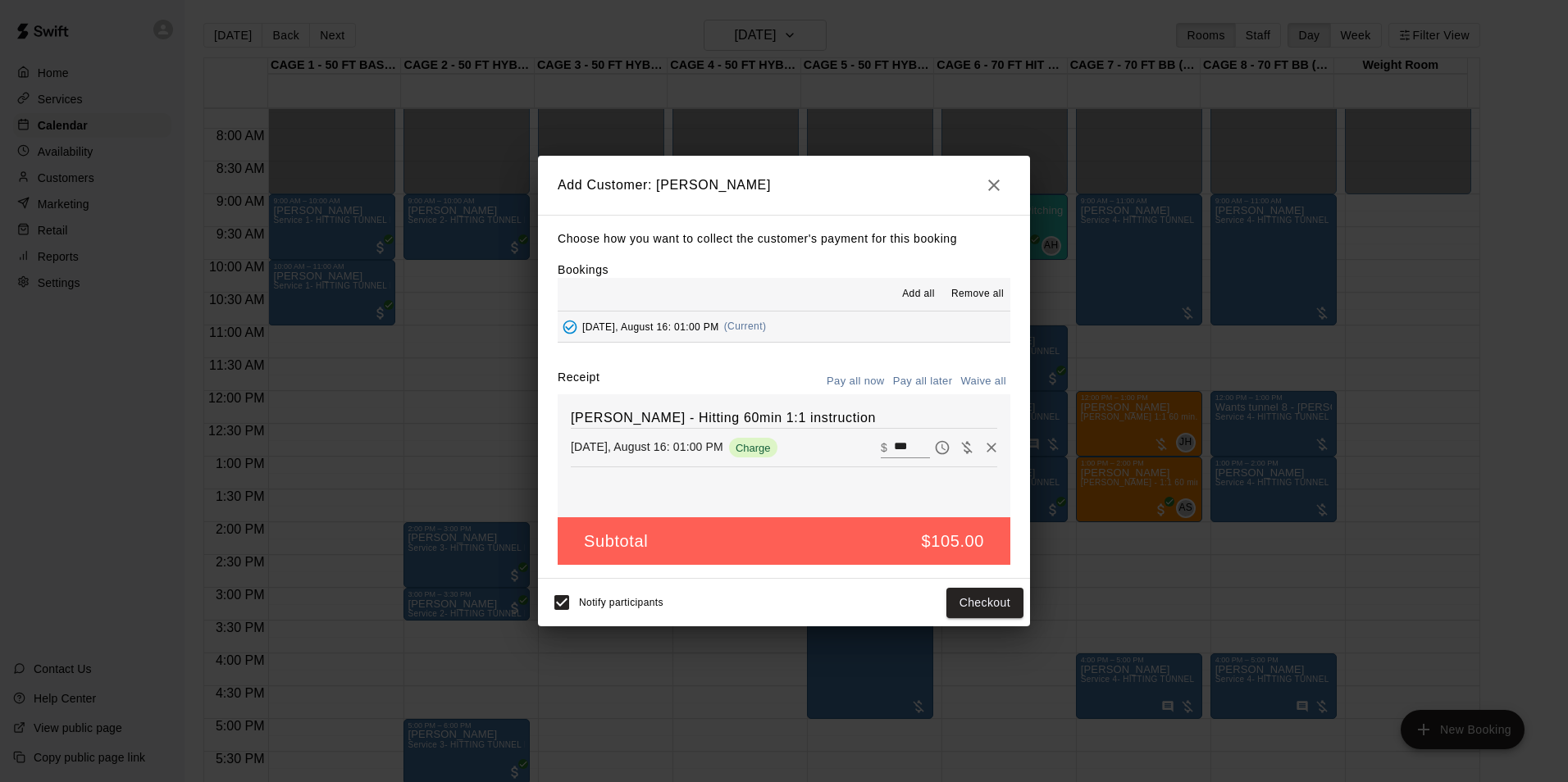
click at [895, 381] on button "Pay all later" at bounding box center [923, 381] width 68 height 25
click at [1002, 614] on button "Add customer" at bounding box center [972, 602] width 101 height 31
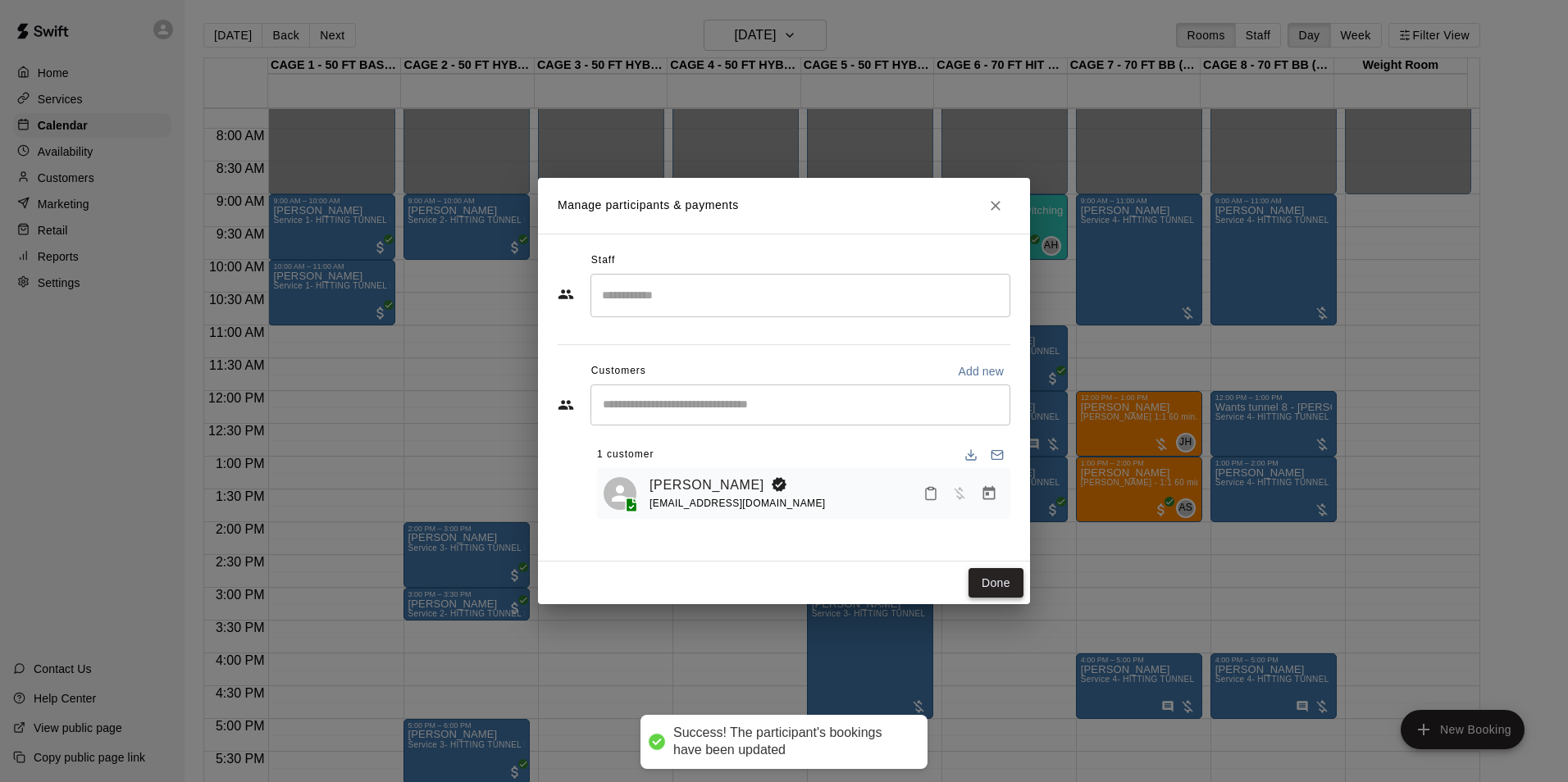
click at [1006, 574] on button "Done" at bounding box center [995, 583] width 55 height 31
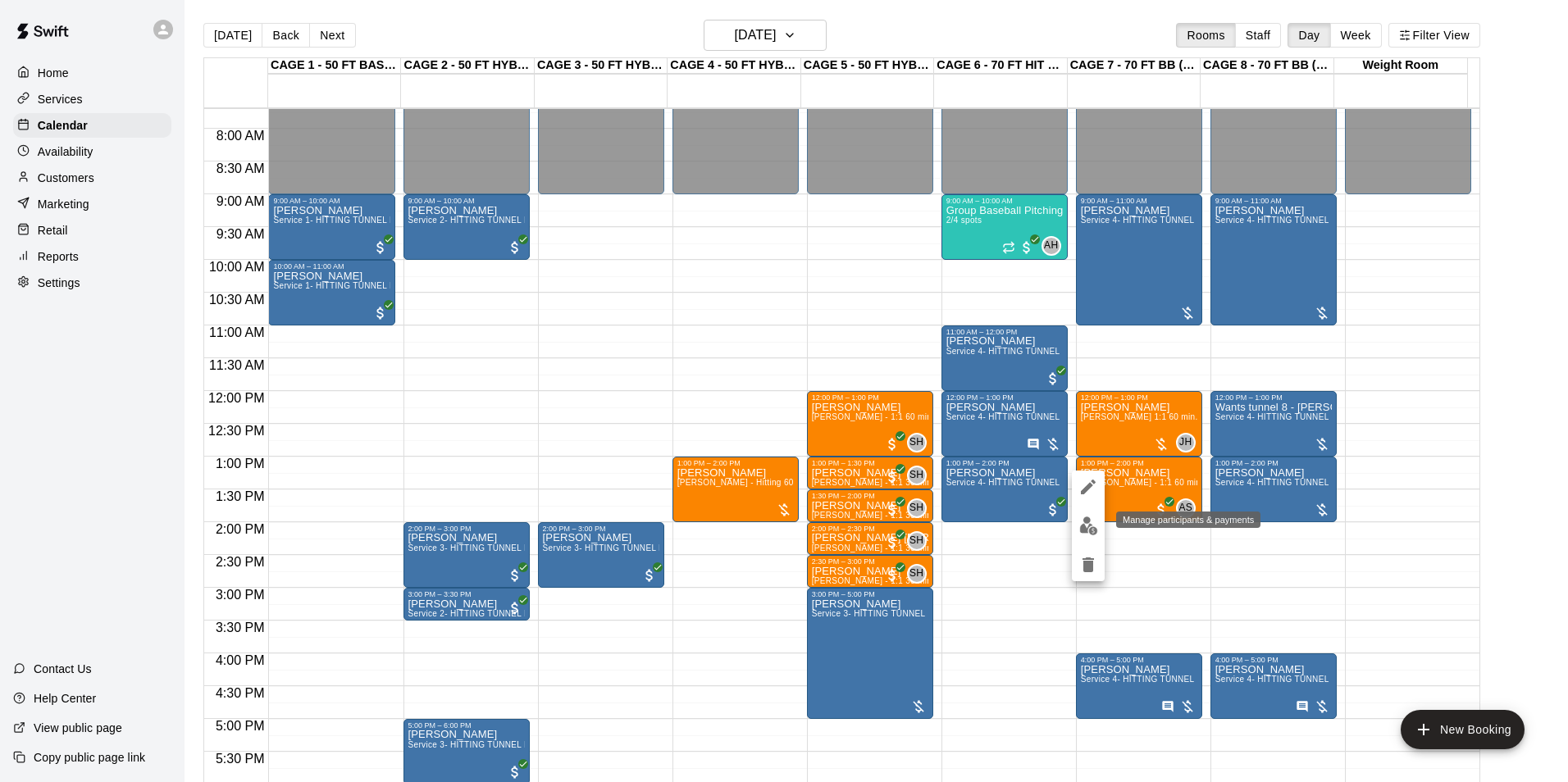
click at [1089, 515] on button "edit" at bounding box center [1087, 525] width 32 height 32
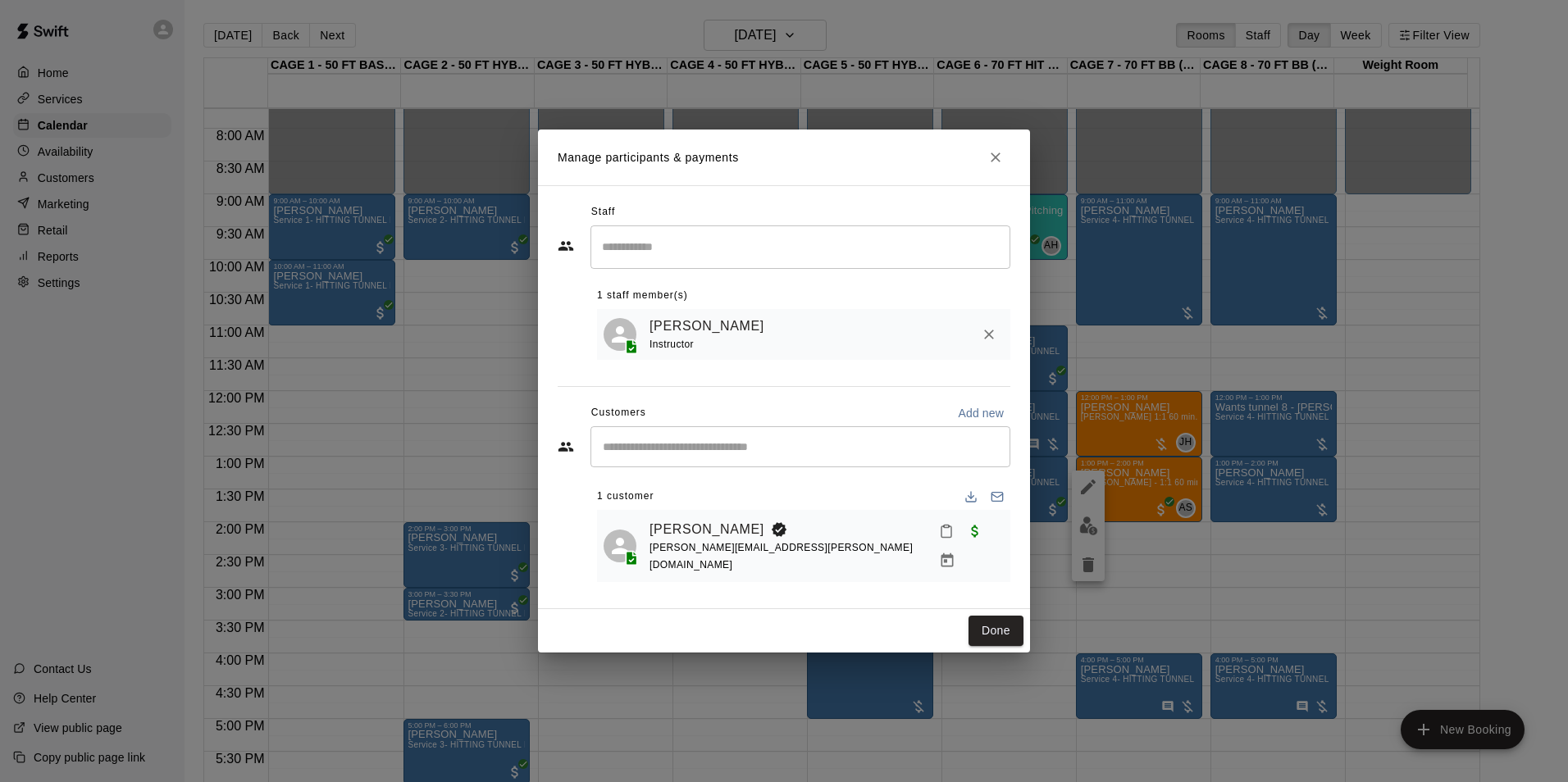
click at [992, 617] on button "Done" at bounding box center [995, 631] width 55 height 31
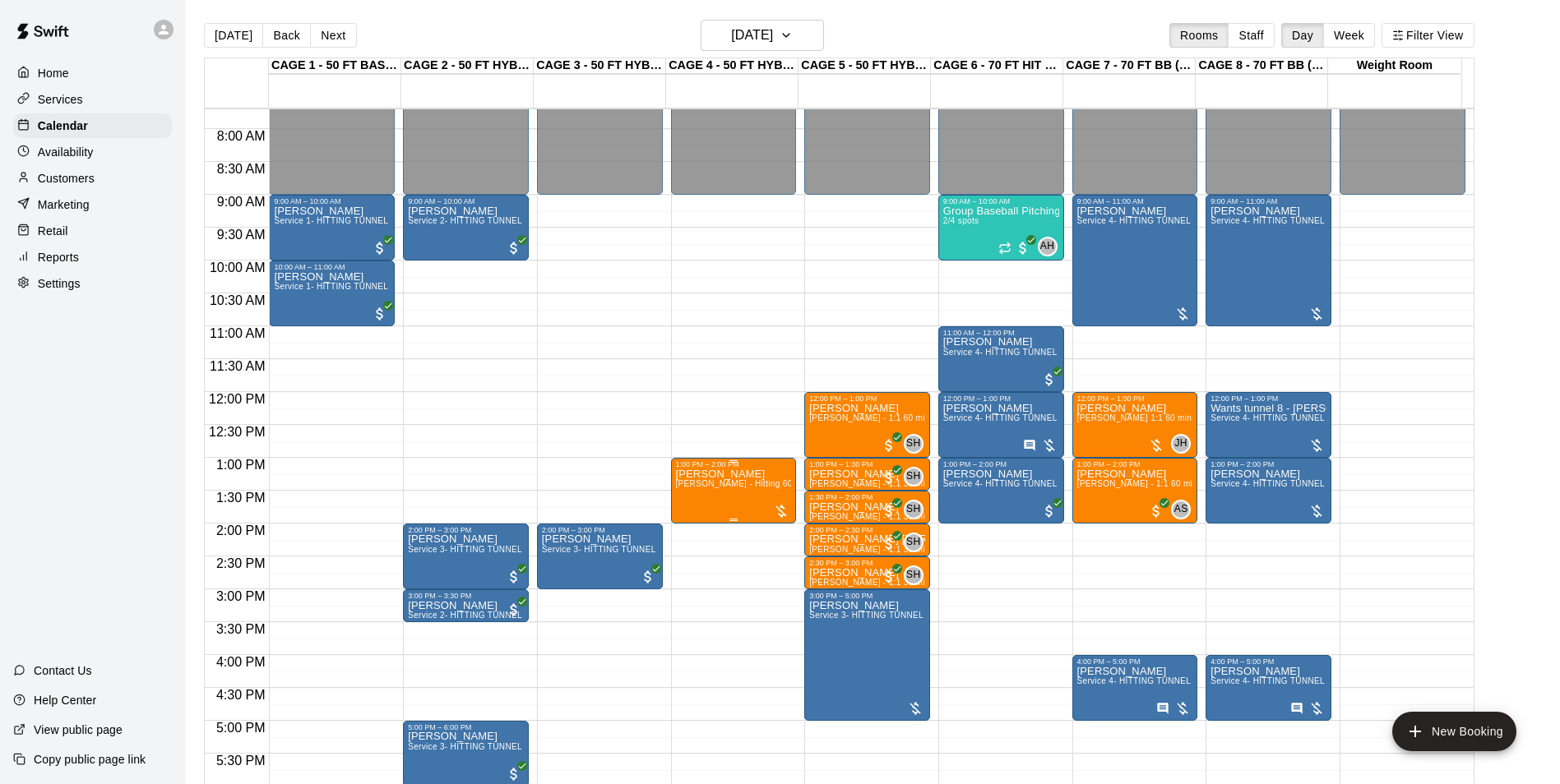
click at [735, 488] on span "John Havird - Hitting 60min 1:1 instruction" at bounding box center [769, 484] width 189 height 9
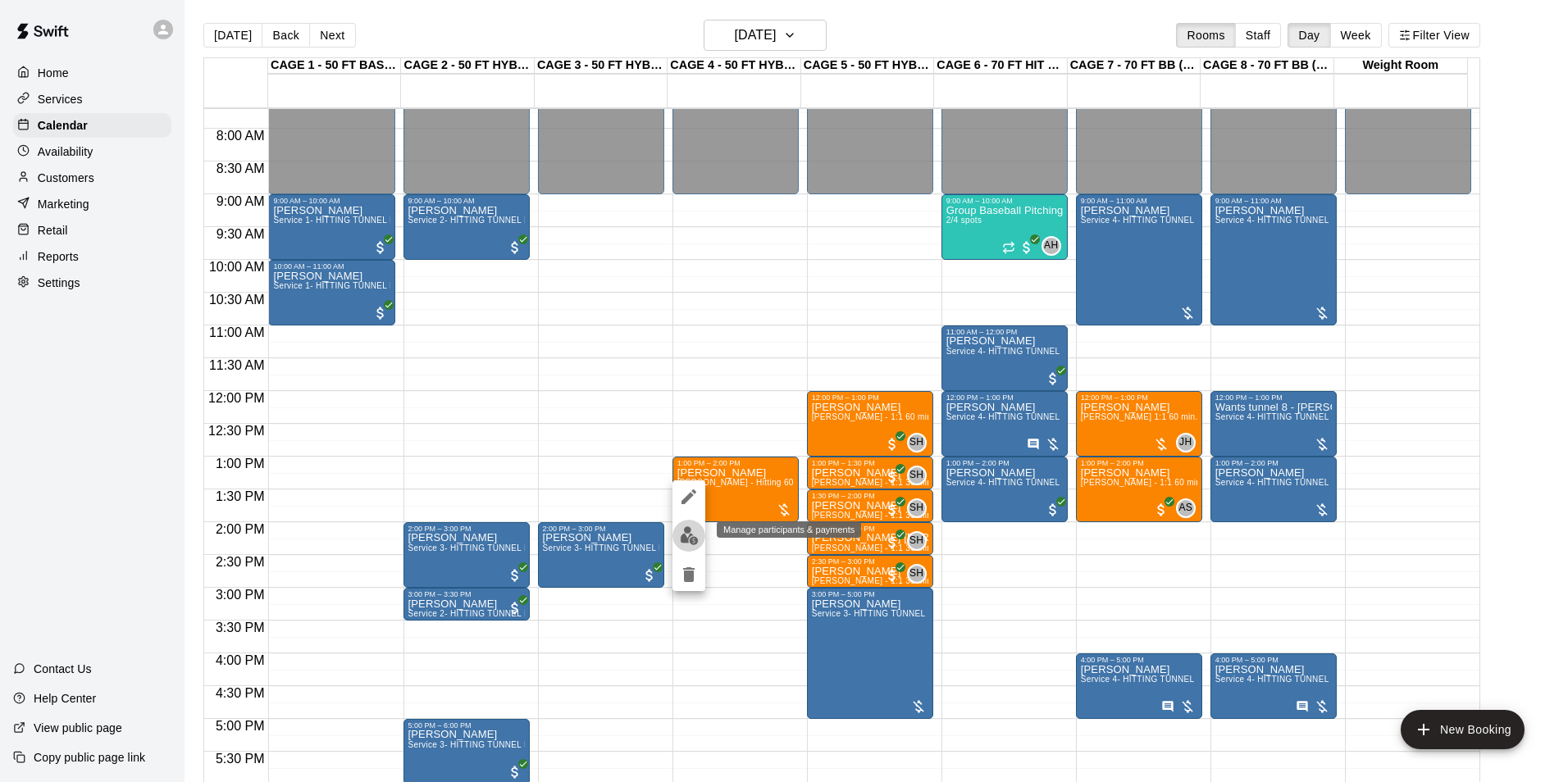
click at [690, 522] on button "edit" at bounding box center [688, 535] width 32 height 32
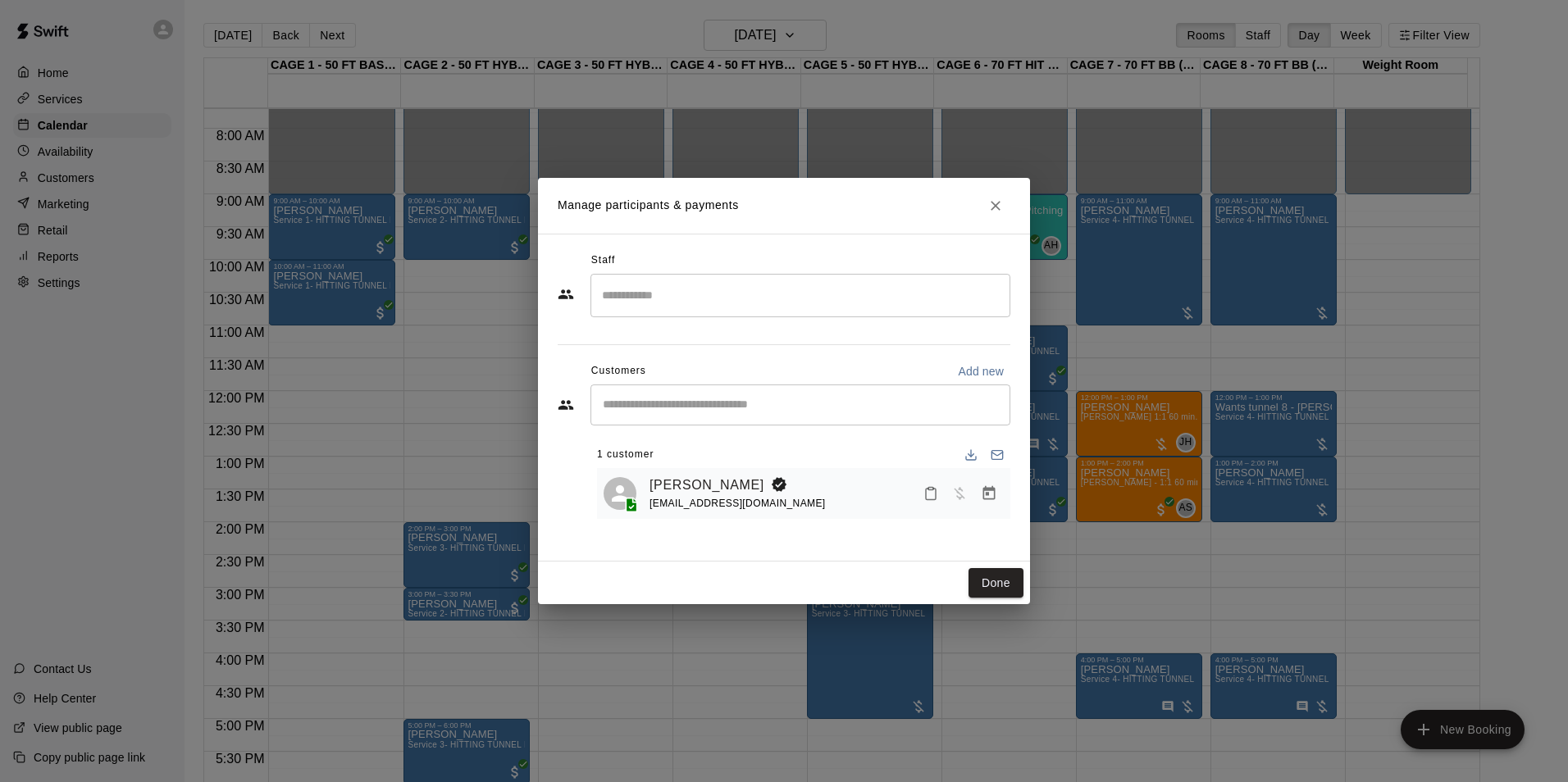
click at [785, 310] on div "​" at bounding box center [800, 296] width 420 height 44
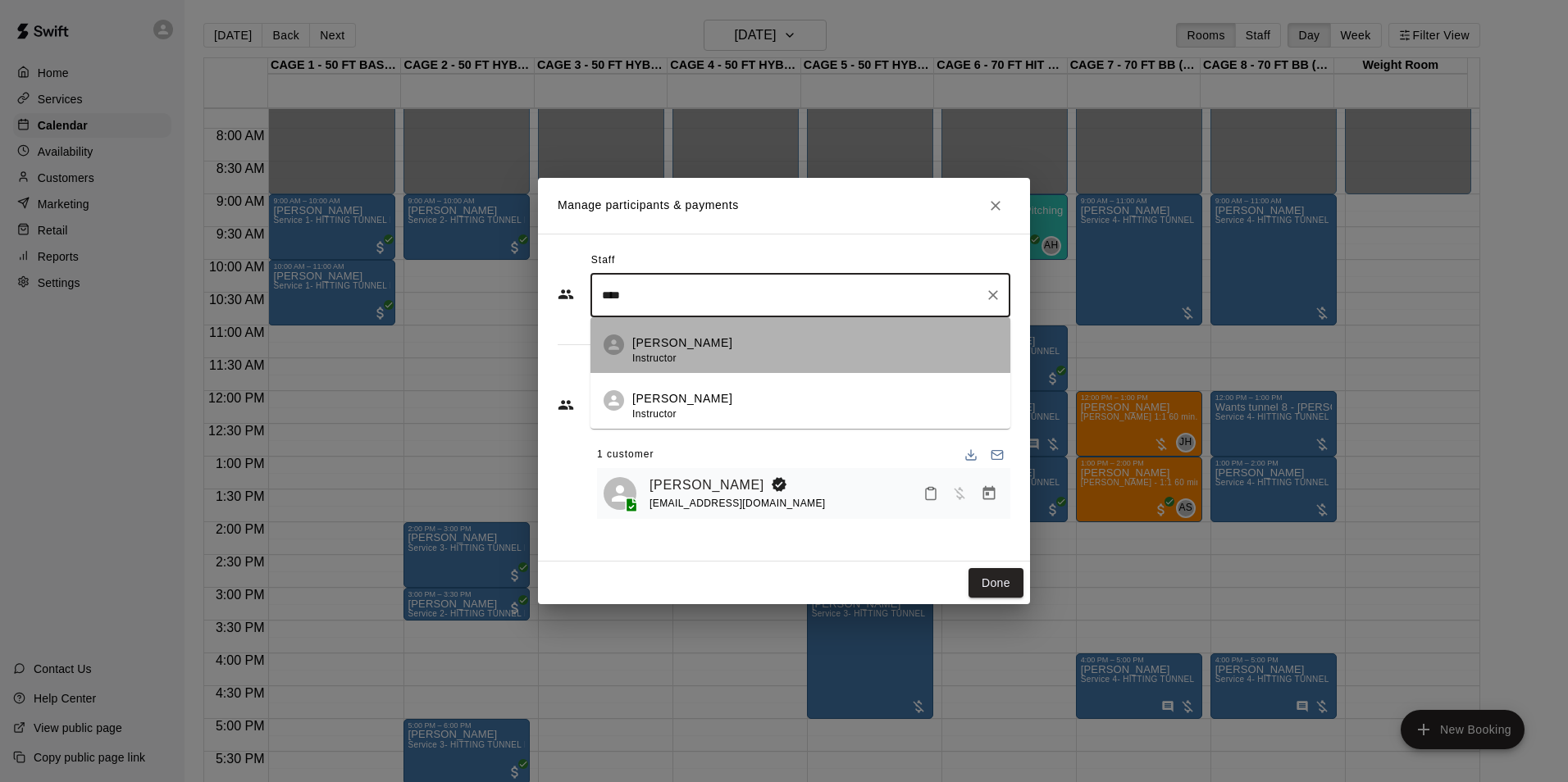
click at [745, 333] on li "John Havird Instructor" at bounding box center [800, 345] width 420 height 56
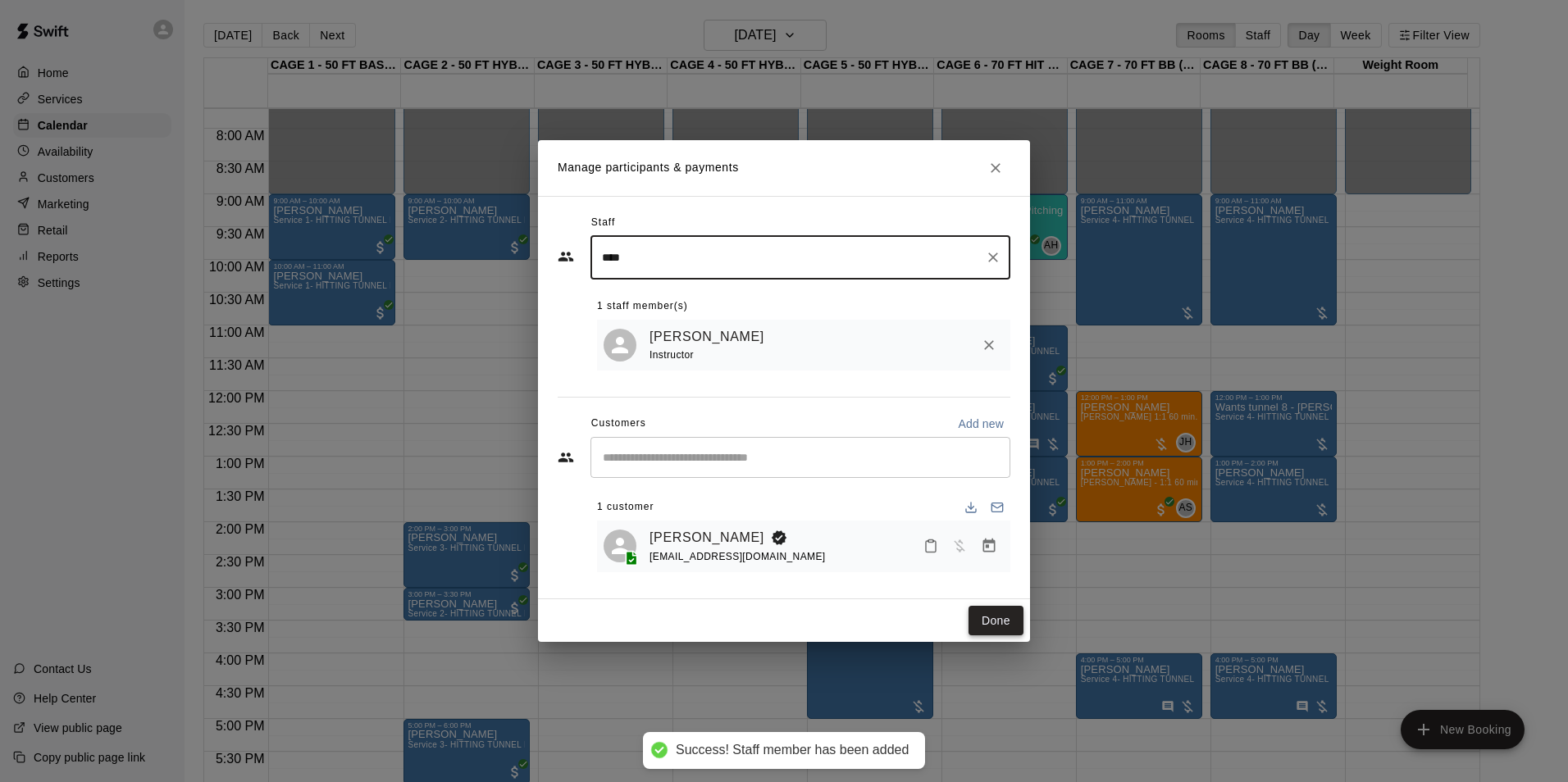
type input "****"
click at [1018, 622] on button "Done" at bounding box center [995, 621] width 55 height 31
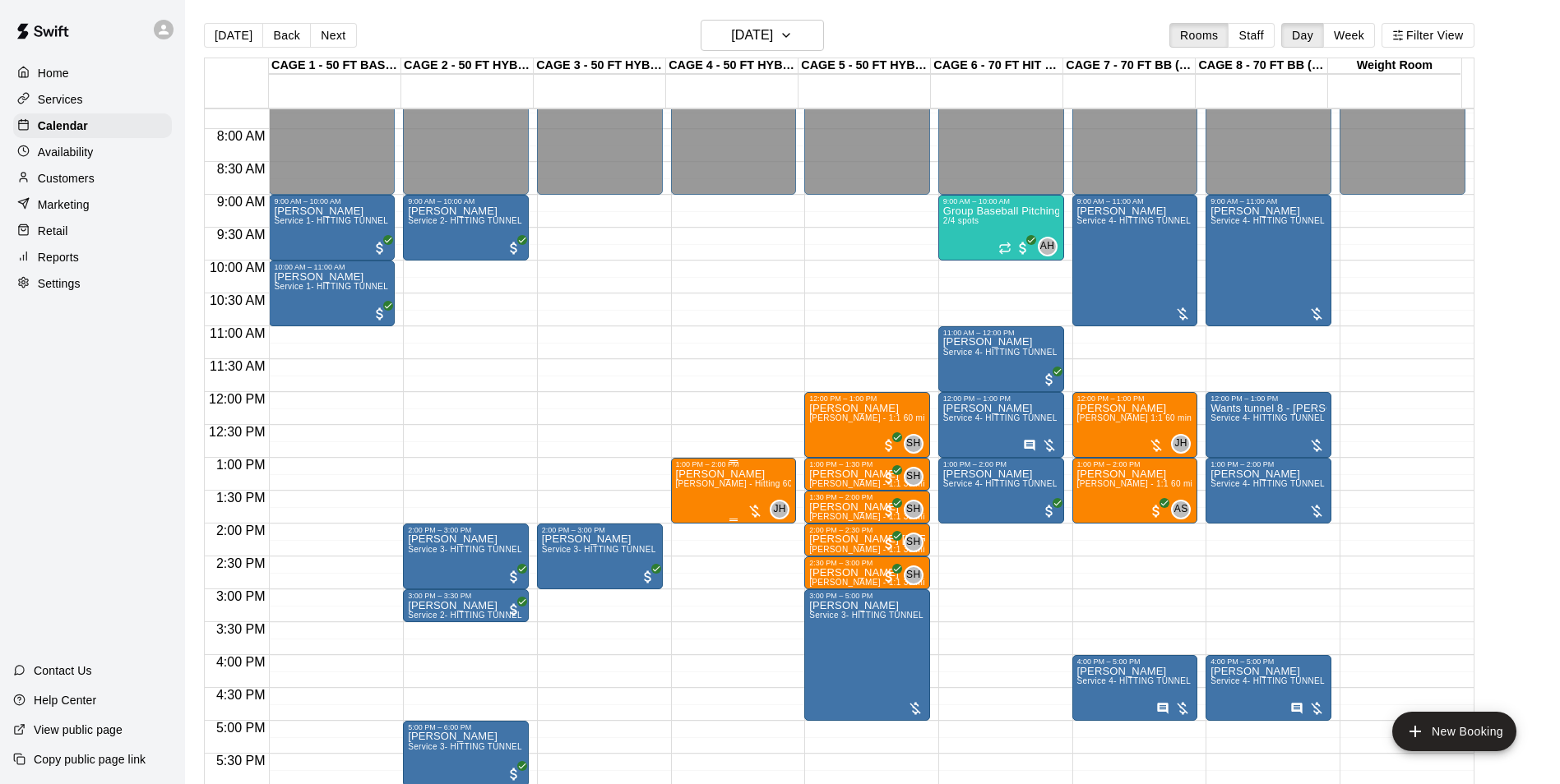
click at [753, 488] on span "John Havird - Hitting 60min 1:1 instruction" at bounding box center [769, 484] width 189 height 9
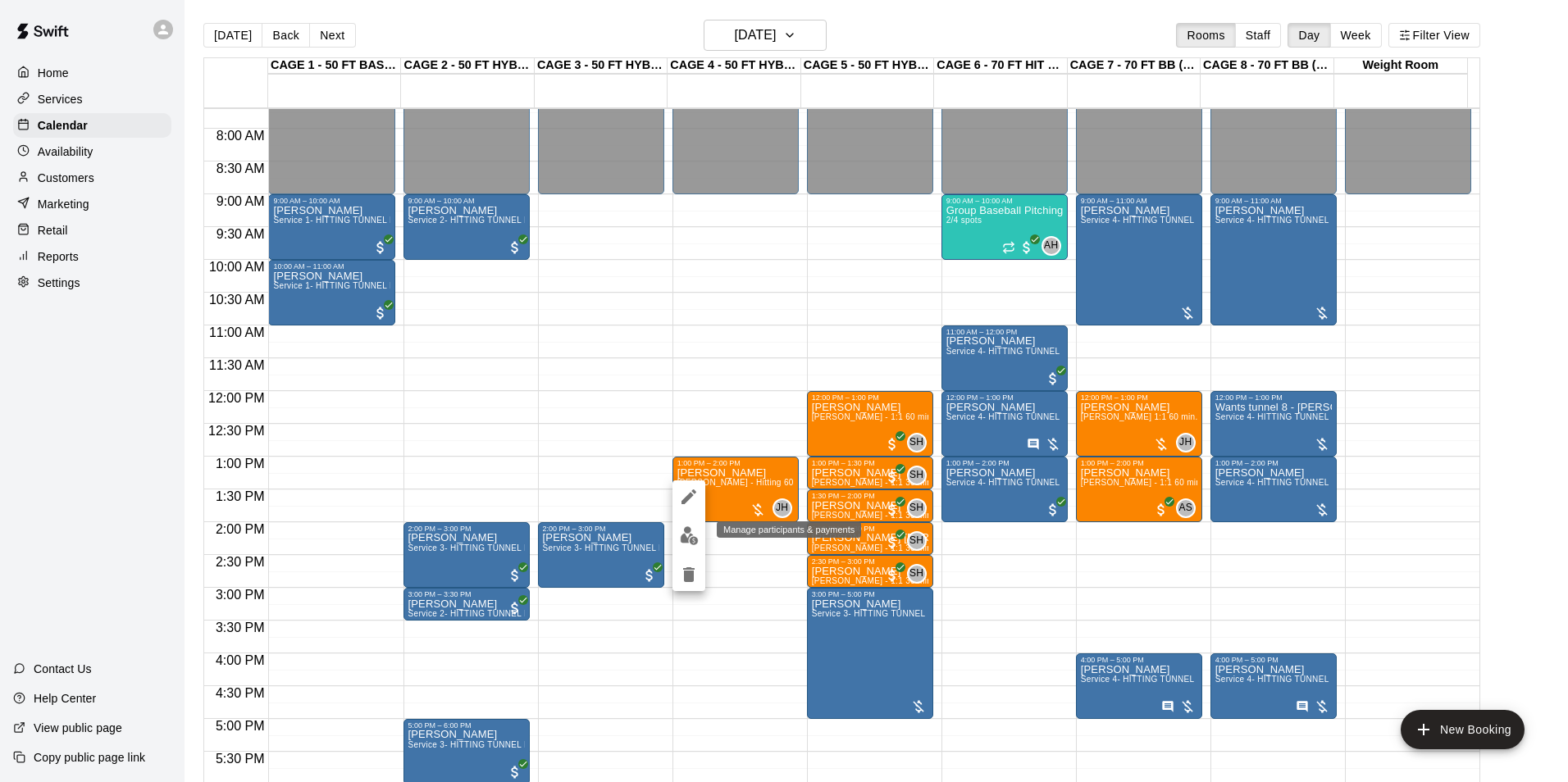
click at [687, 534] on img "edit" at bounding box center [689, 536] width 19 height 19
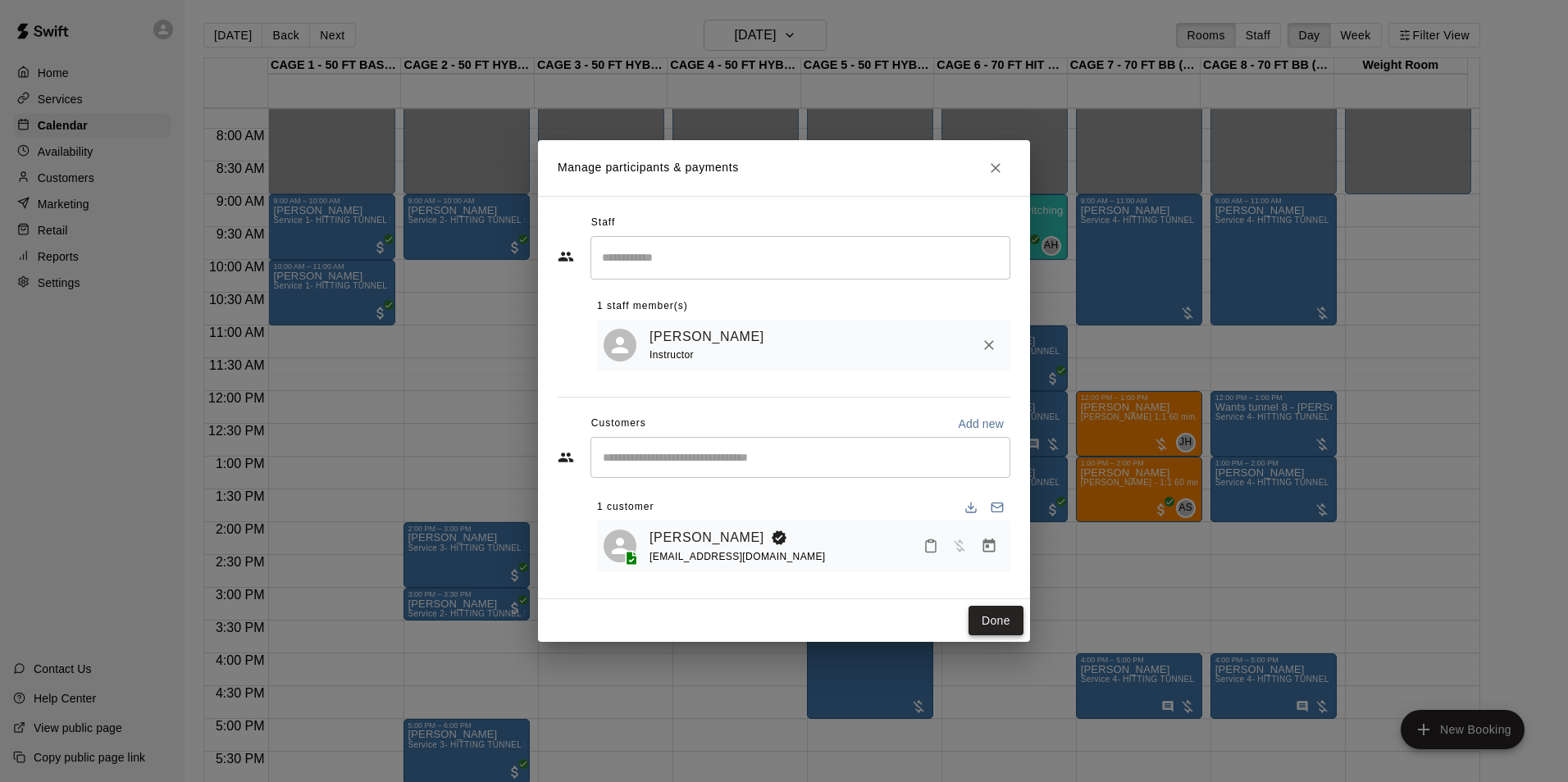
click at [985, 625] on button "Done" at bounding box center [995, 621] width 55 height 31
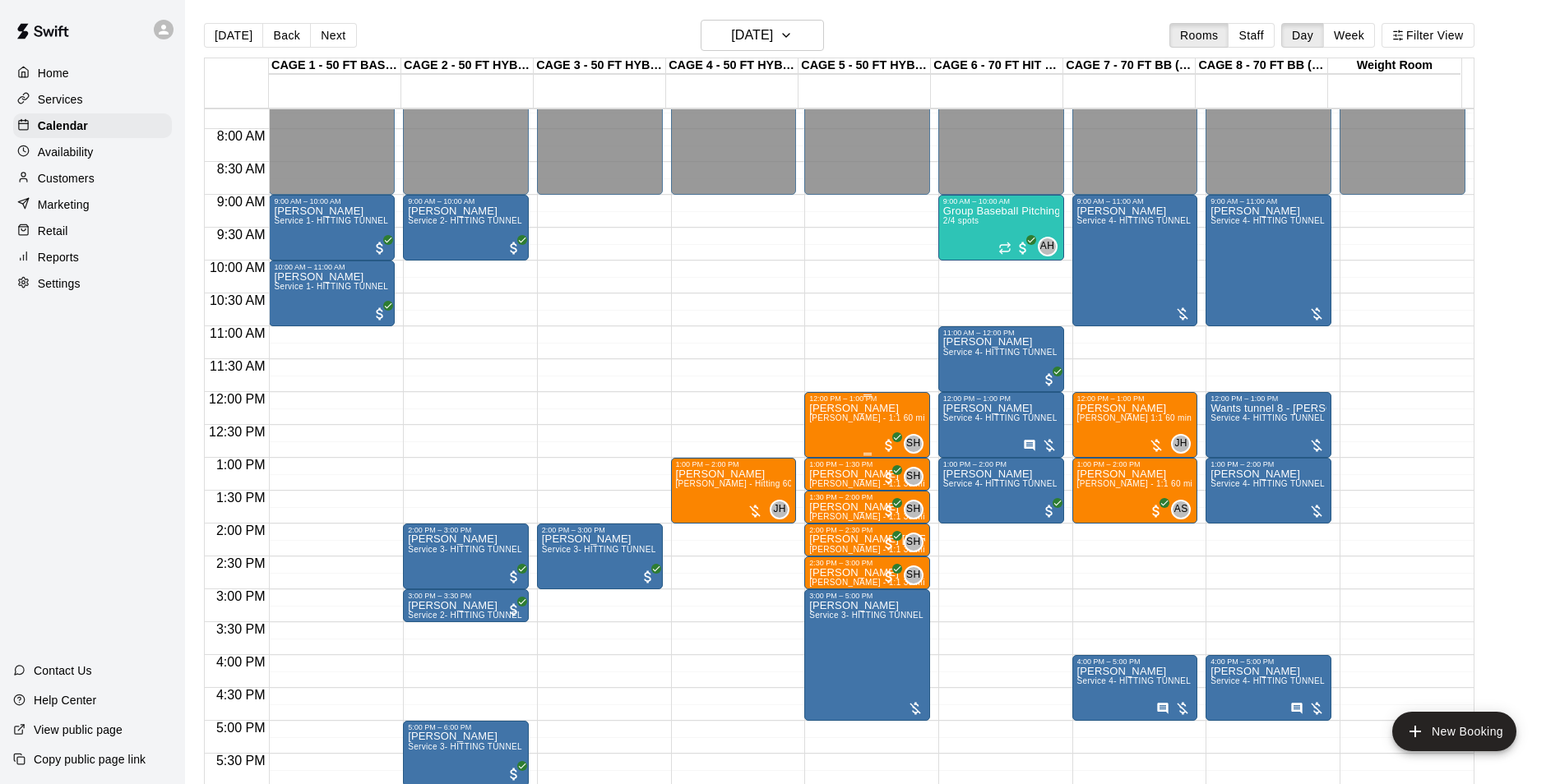
click at [826, 430] on div "Gavin Gibson Scott Hairston - 1:1 60 min Baseball Hitting instruction" at bounding box center [867, 795] width 116 height 784
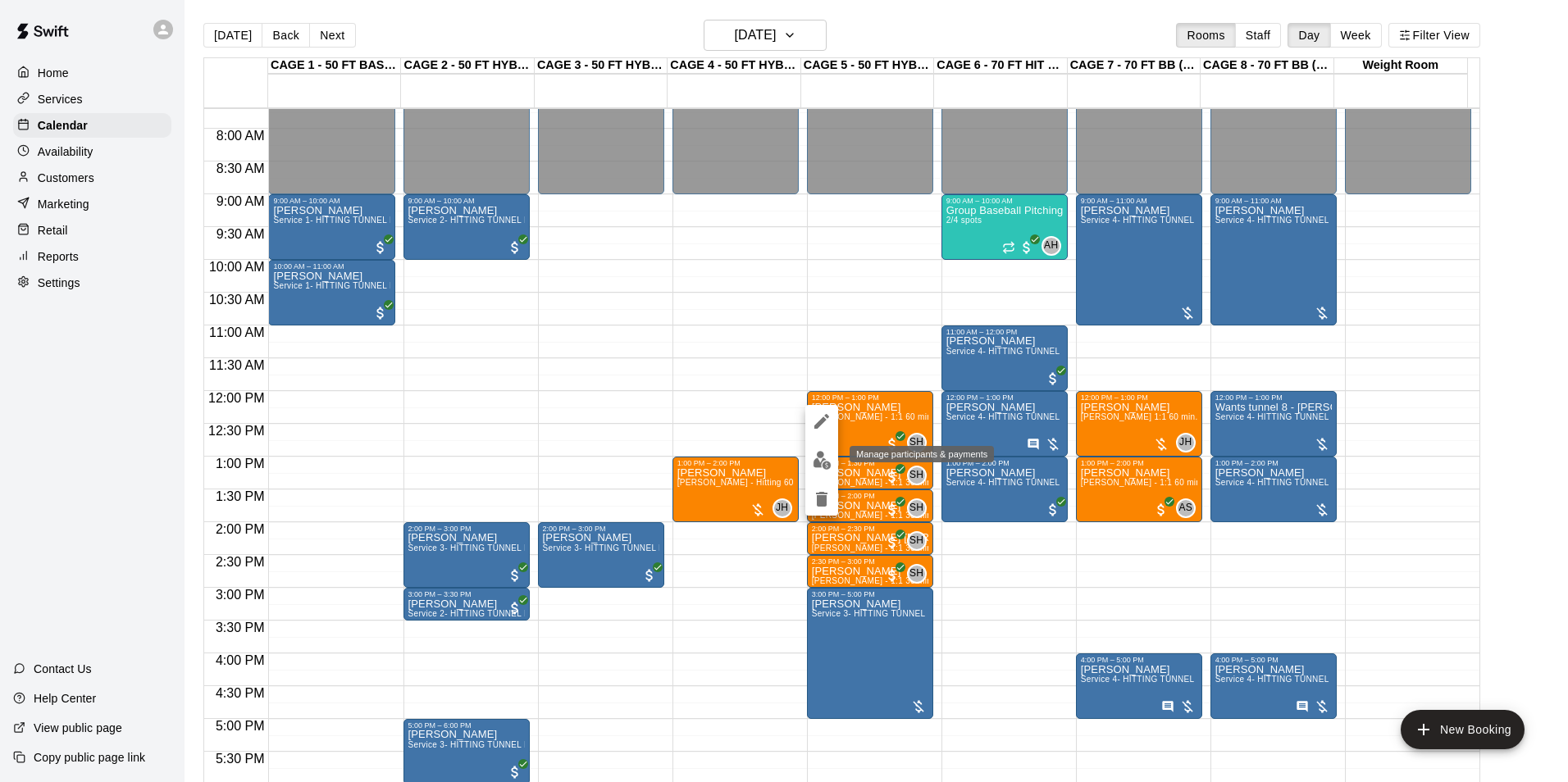
click at [814, 461] on img "edit" at bounding box center [823, 461] width 19 height 19
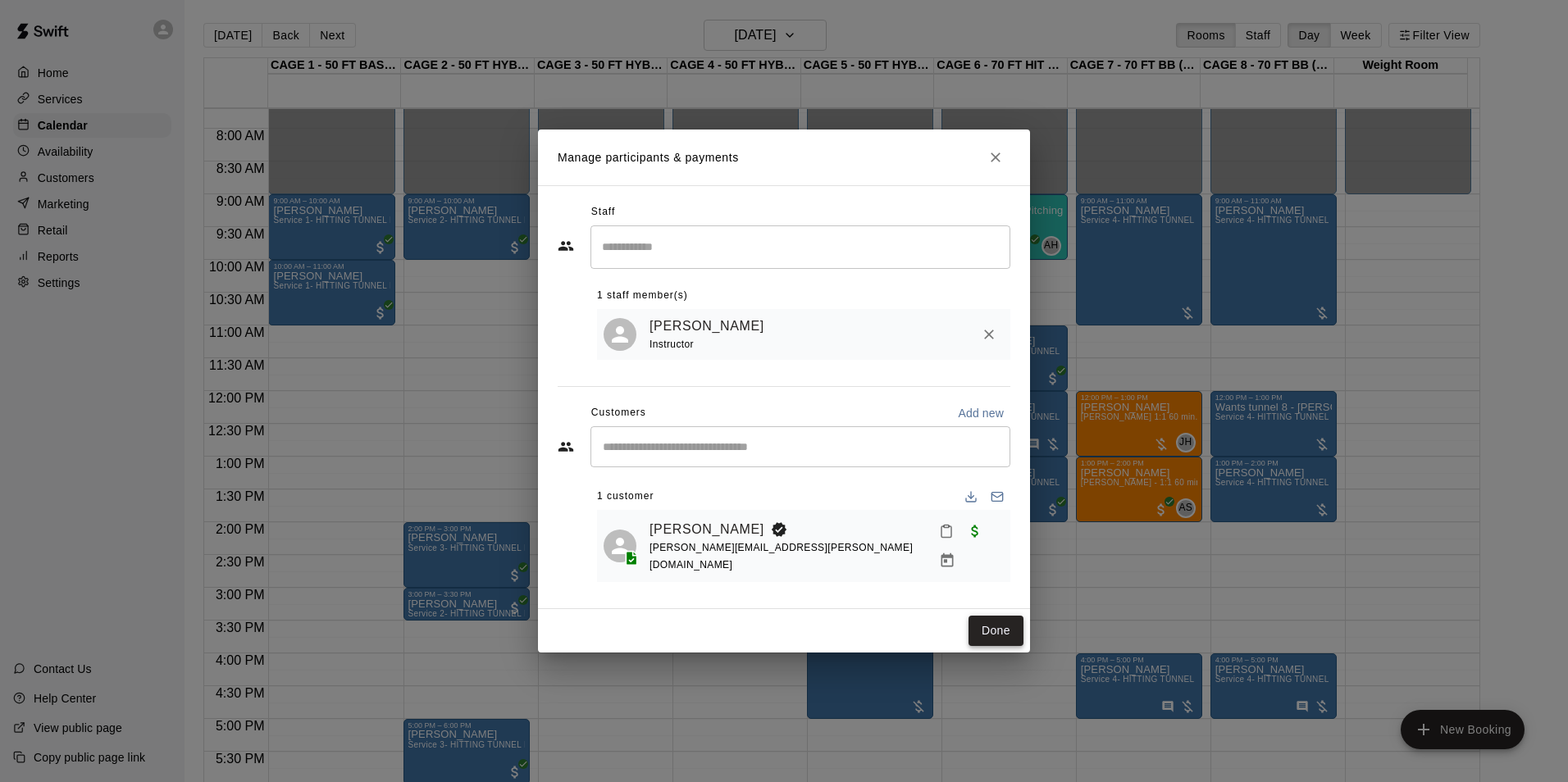
click at [993, 616] on button "Done" at bounding box center [995, 631] width 55 height 31
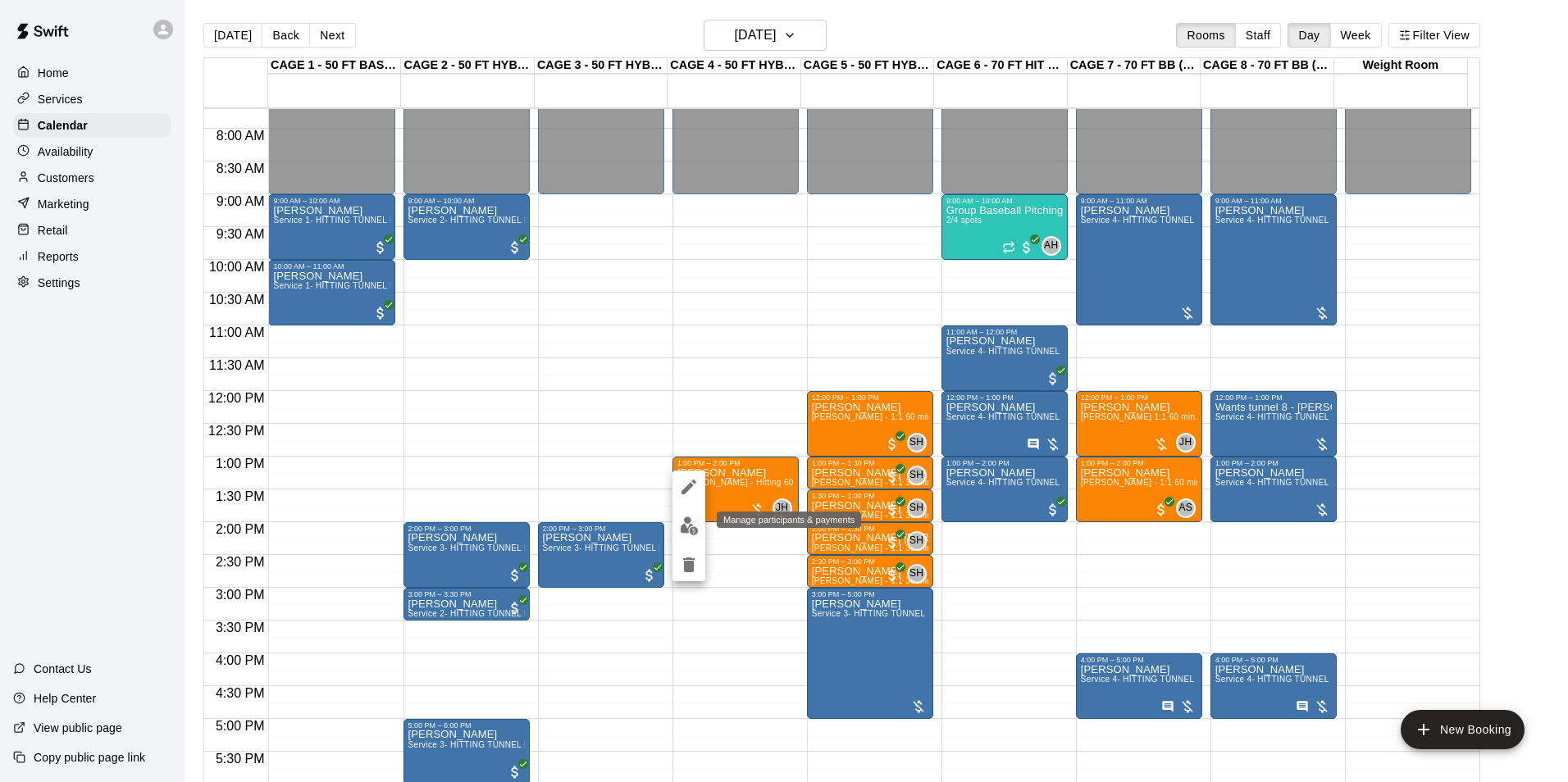
click at [690, 533] on img "edit" at bounding box center [689, 526] width 19 height 19
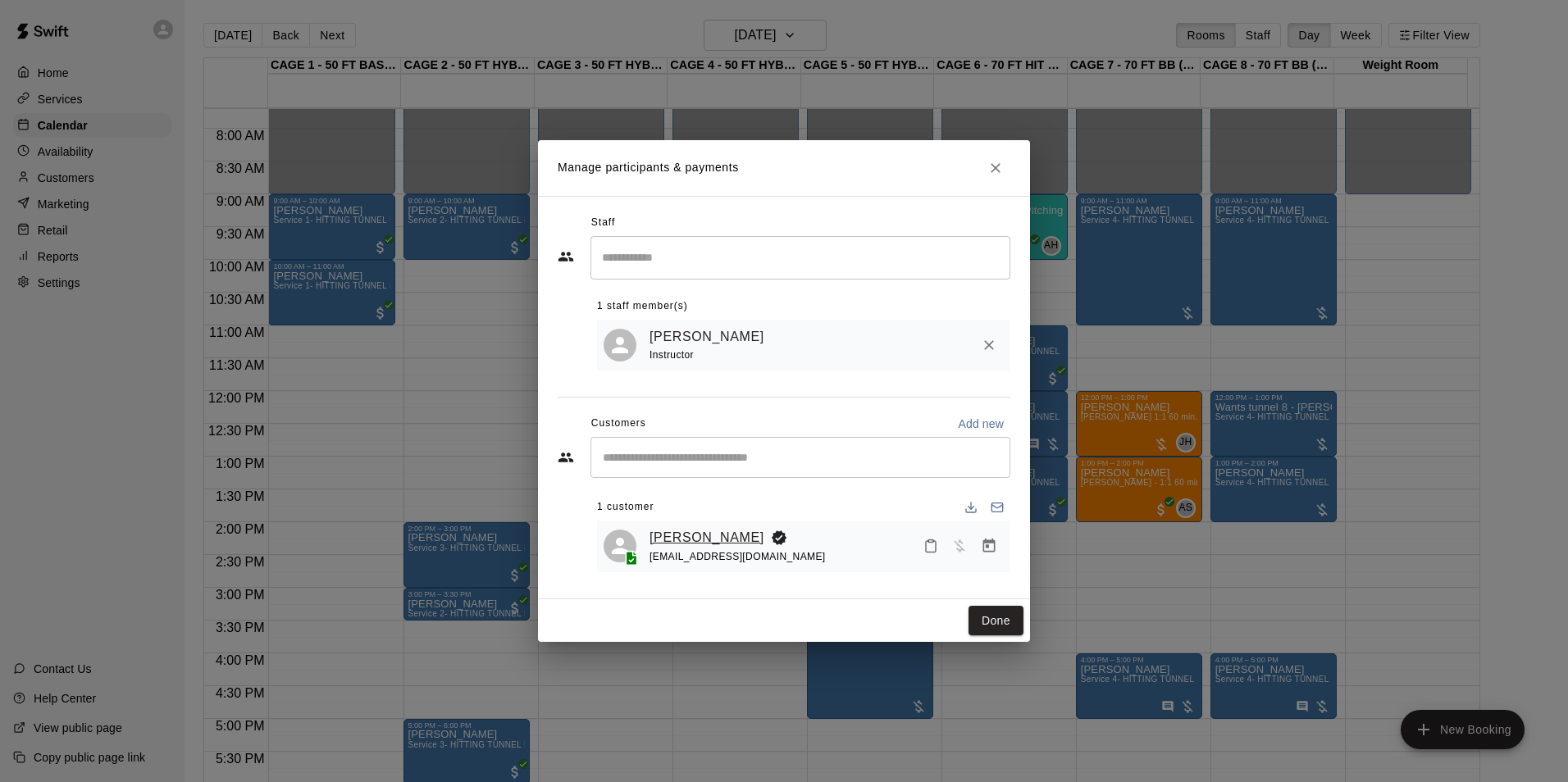
click at [710, 538] on link "Rachel Gibson" at bounding box center [706, 538] width 115 height 21
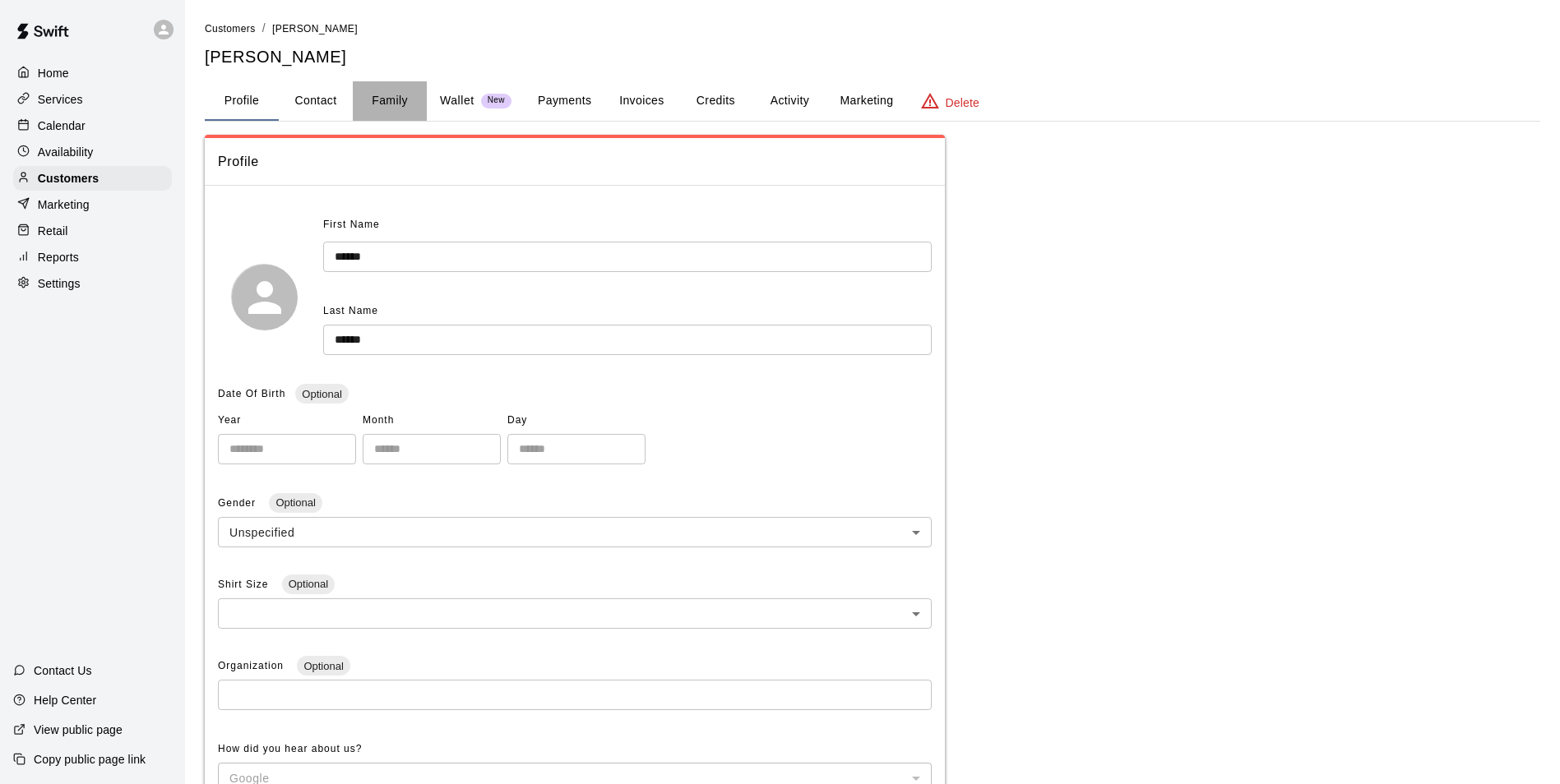
click at [381, 109] on button "Family" at bounding box center [390, 101] width 74 height 40
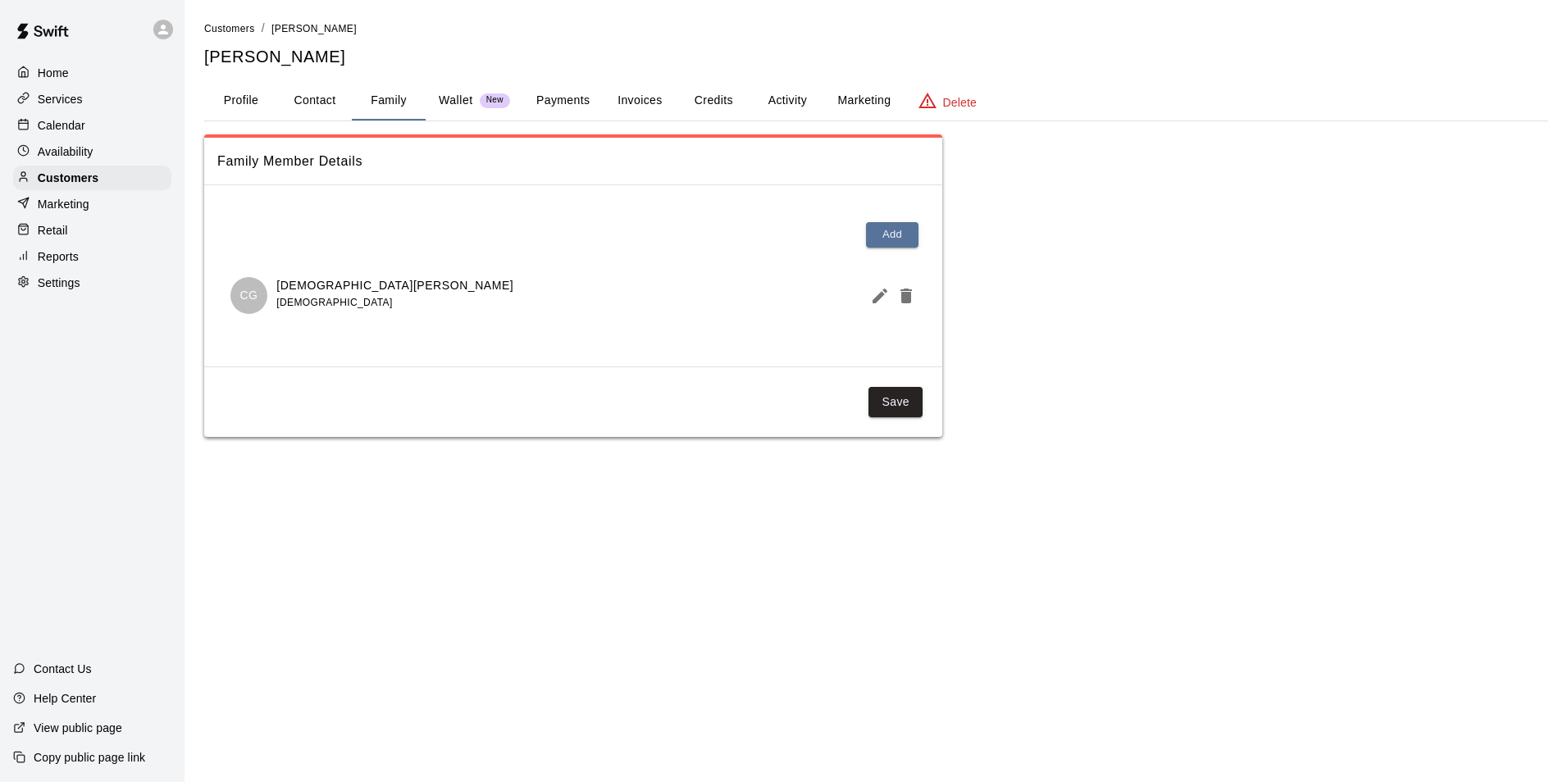
click at [123, 129] on div "Calendar" at bounding box center [92, 125] width 159 height 25
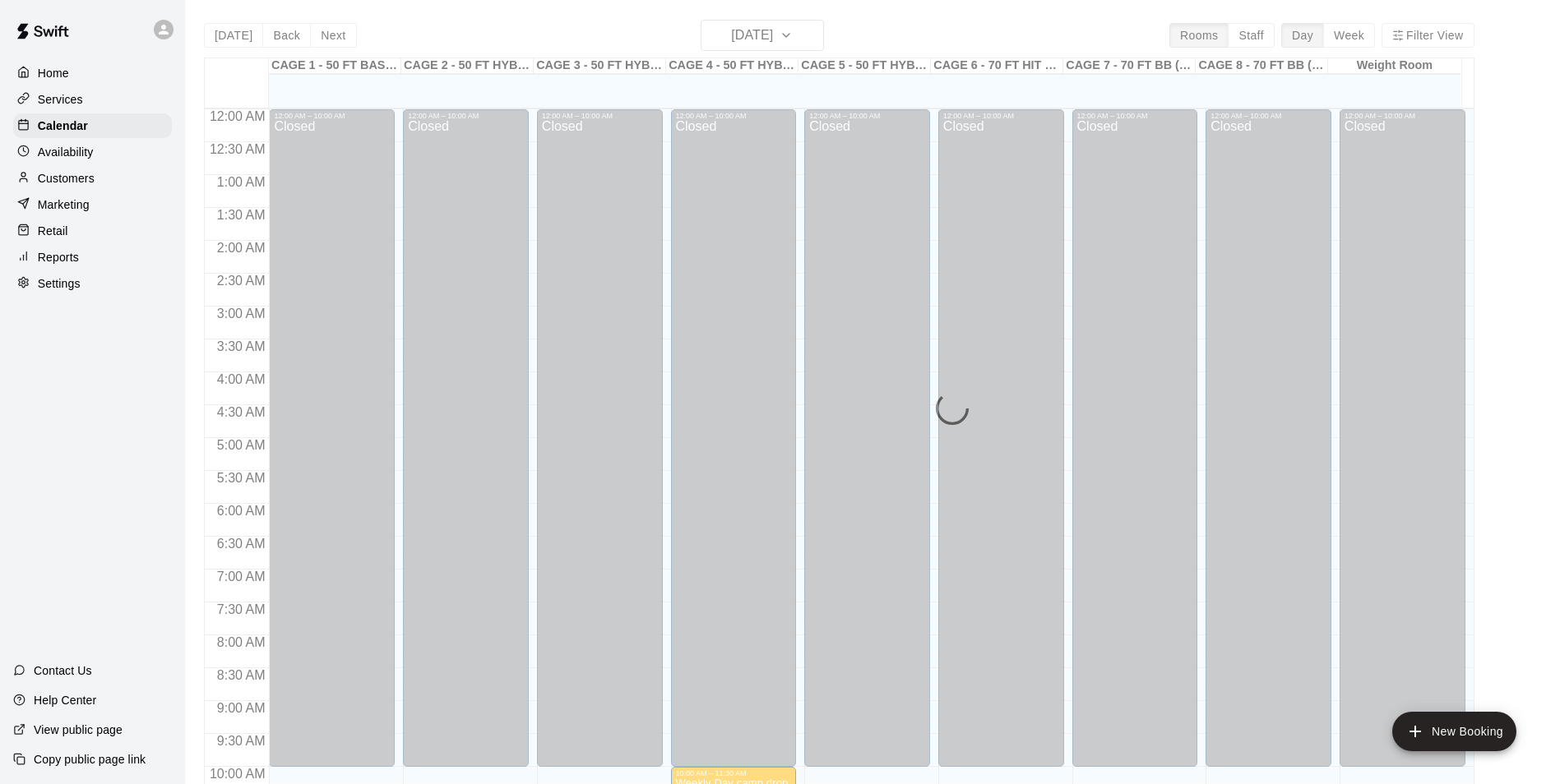
scroll to position [835, 0]
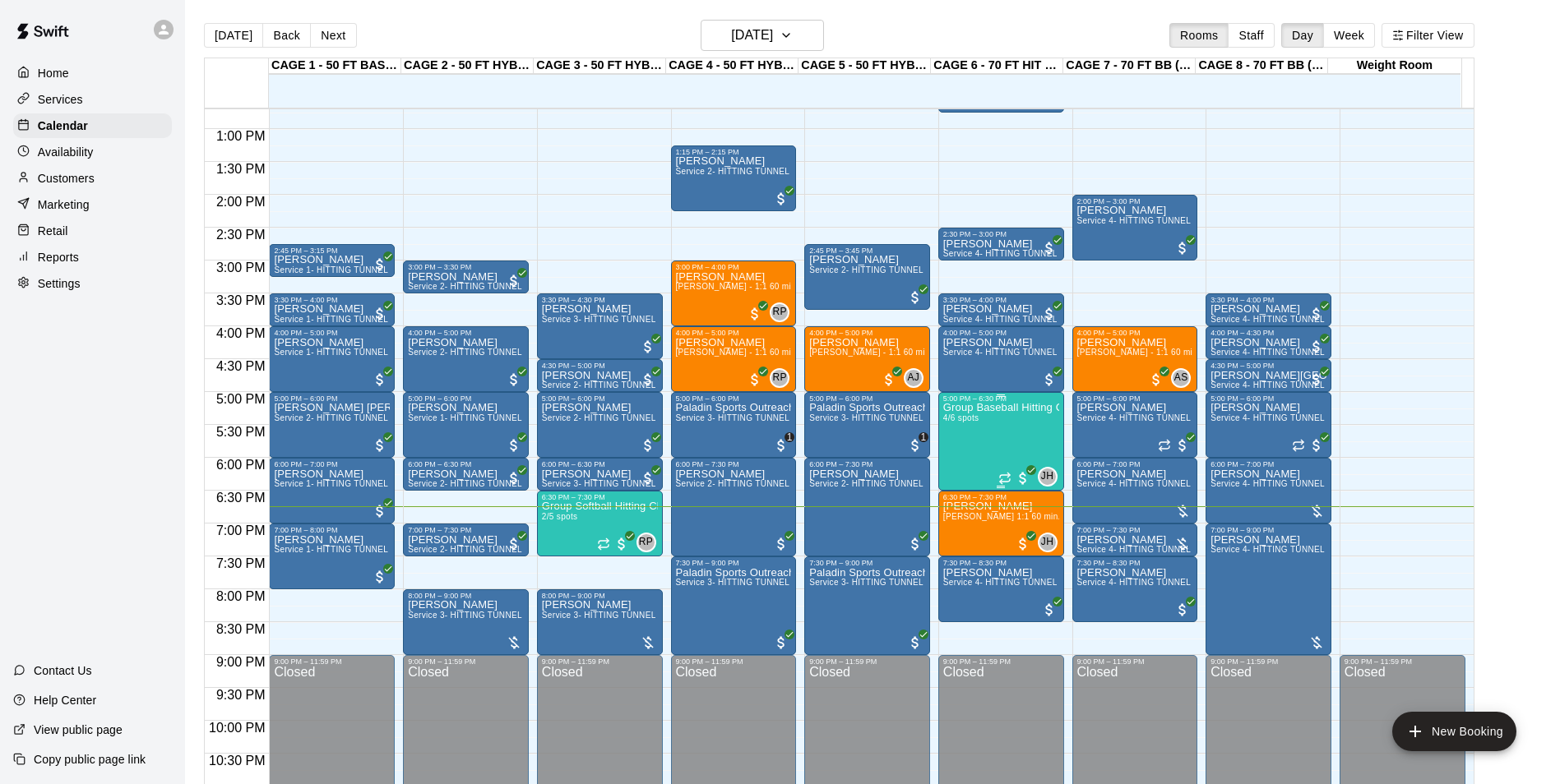
click at [974, 444] on div "Group Baseball Hitting Class - Friday (Ages 9-12) 4/6 spots" at bounding box center [1001, 795] width 116 height 784
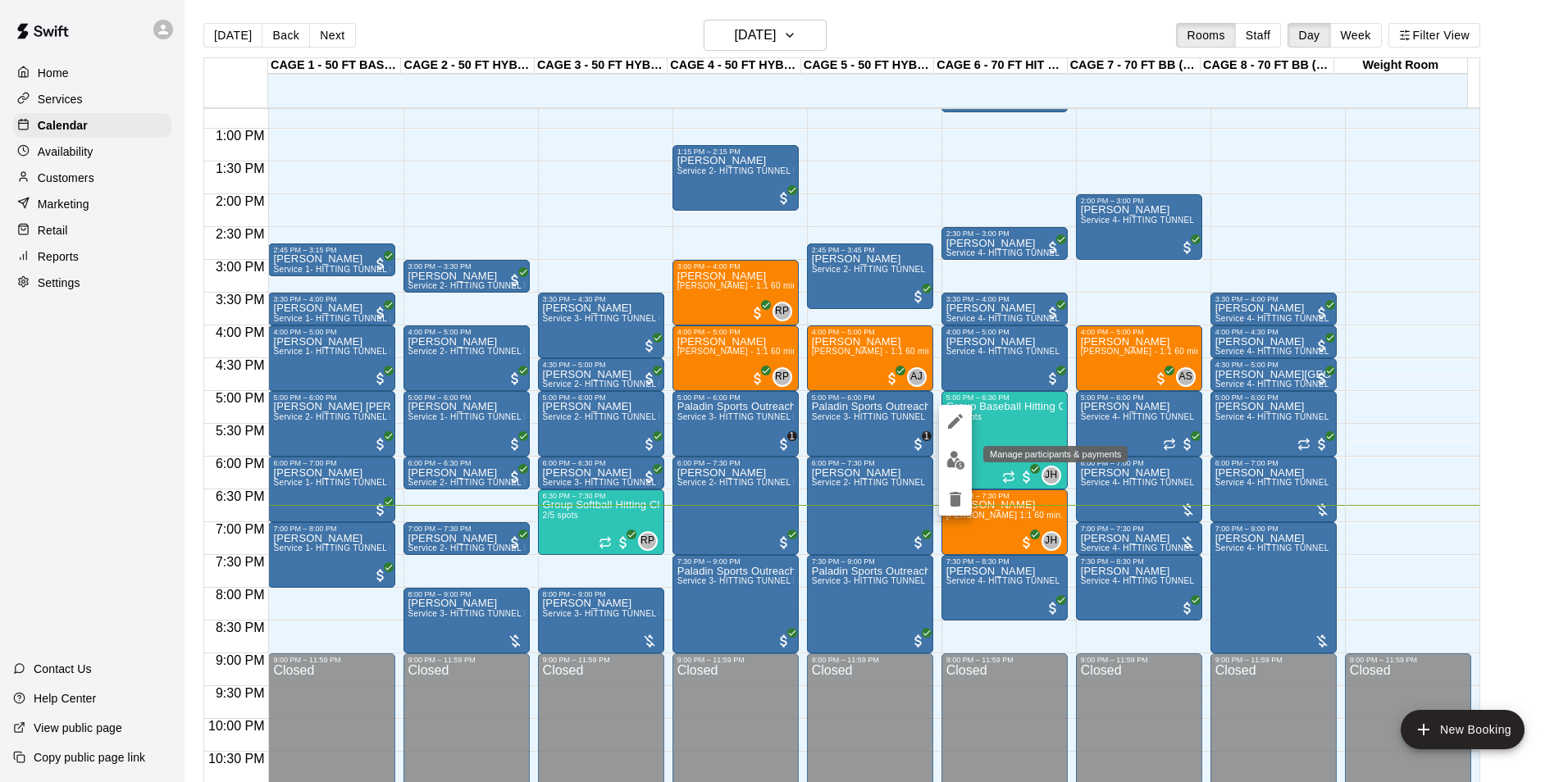
click at [956, 454] on img "edit" at bounding box center [956, 461] width 19 height 19
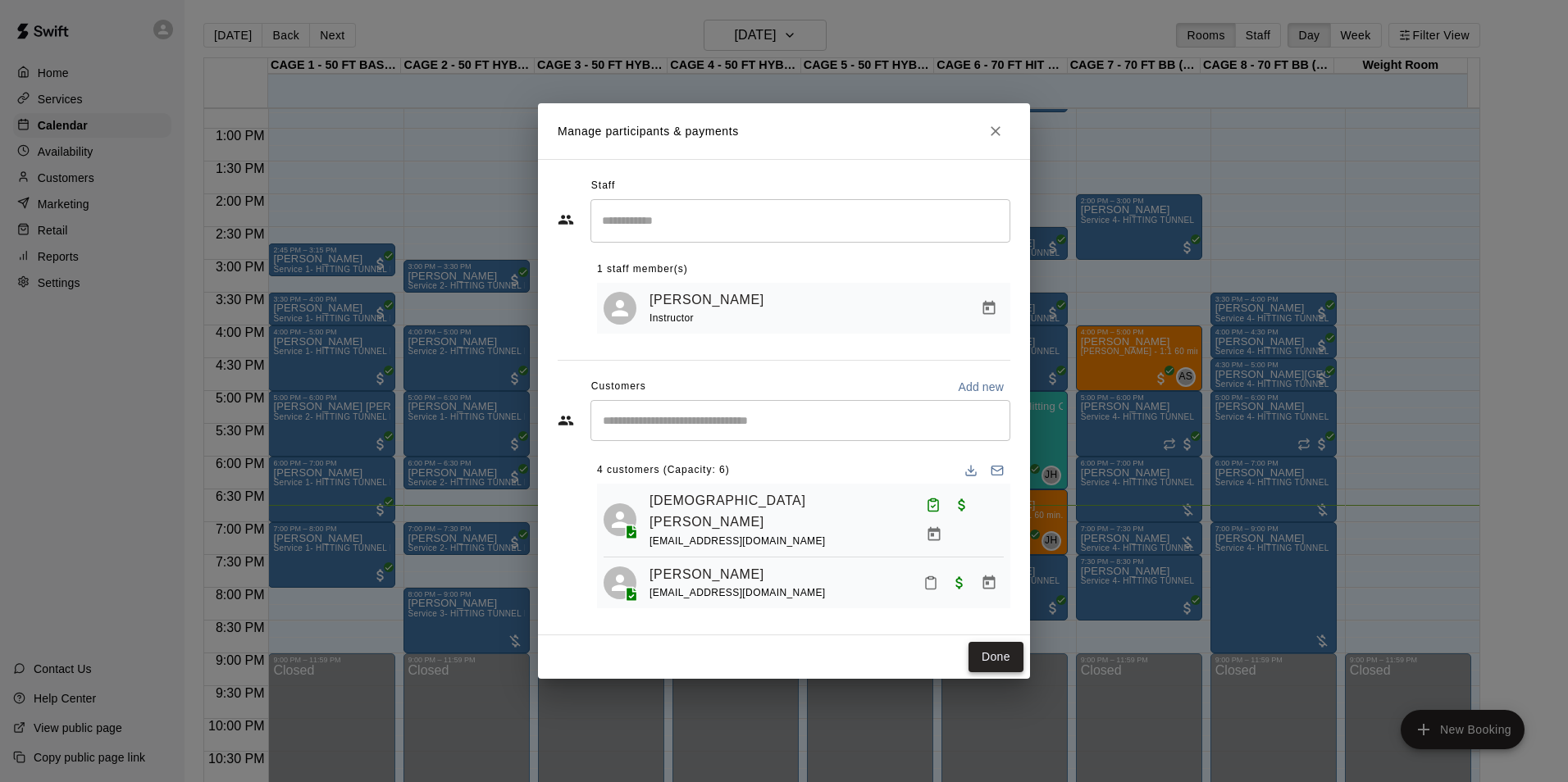
click at [993, 655] on button "Done" at bounding box center [995, 657] width 55 height 31
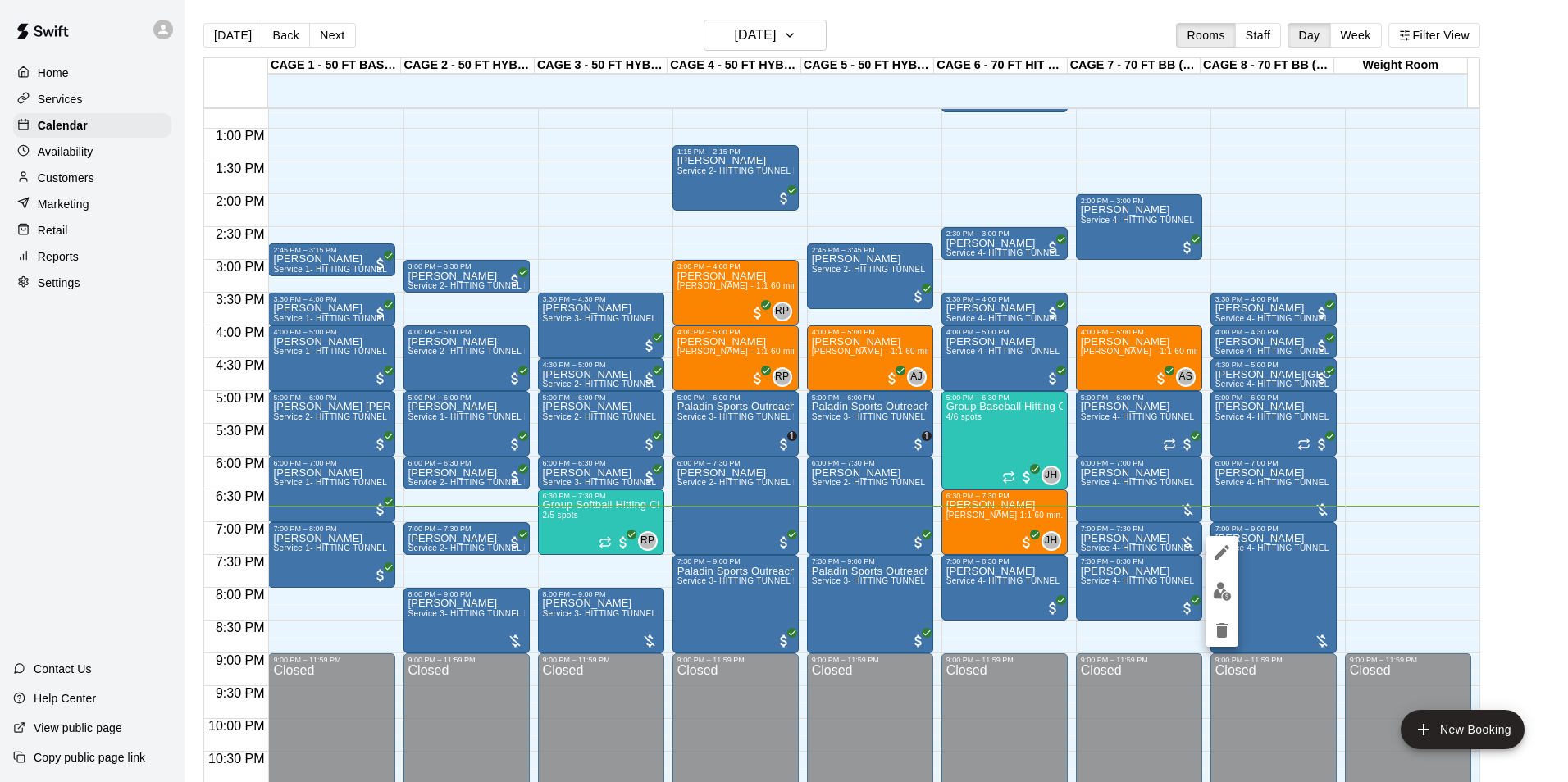
click at [1233, 595] on button "edit" at bounding box center [1221, 591] width 32 height 32
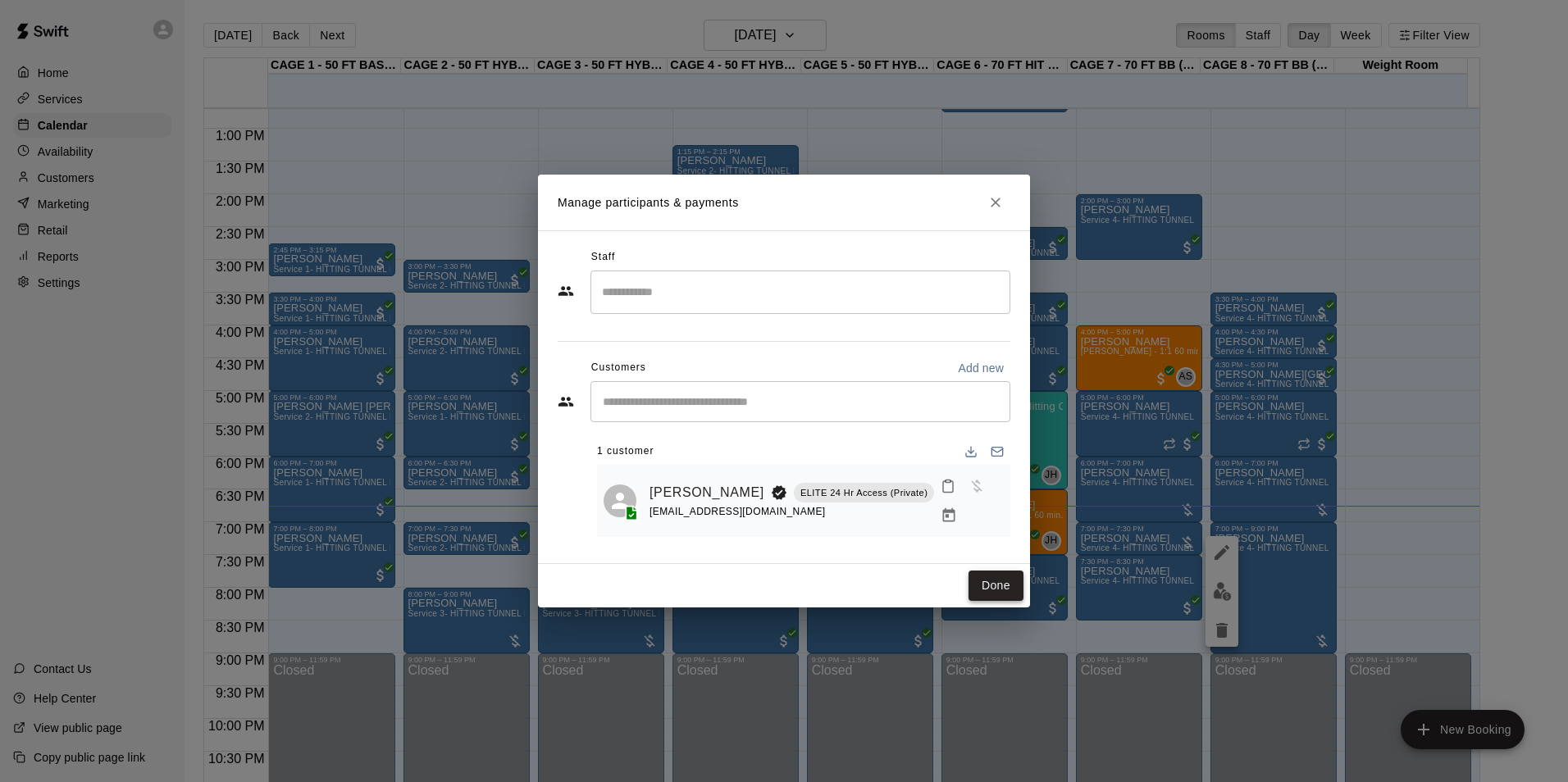
click at [1009, 585] on button "Done" at bounding box center [995, 585] width 55 height 31
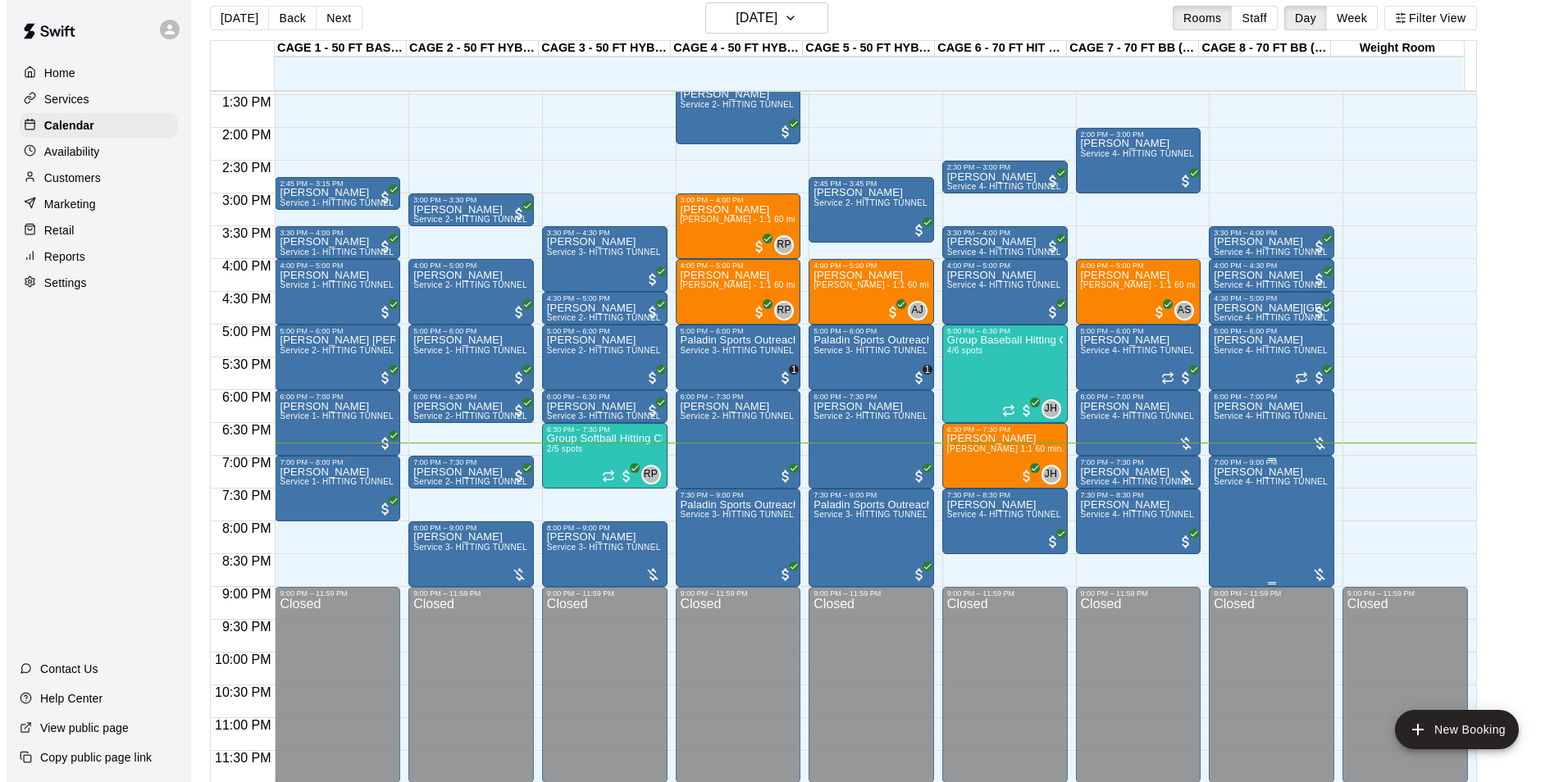
scroll to position [26, 0]
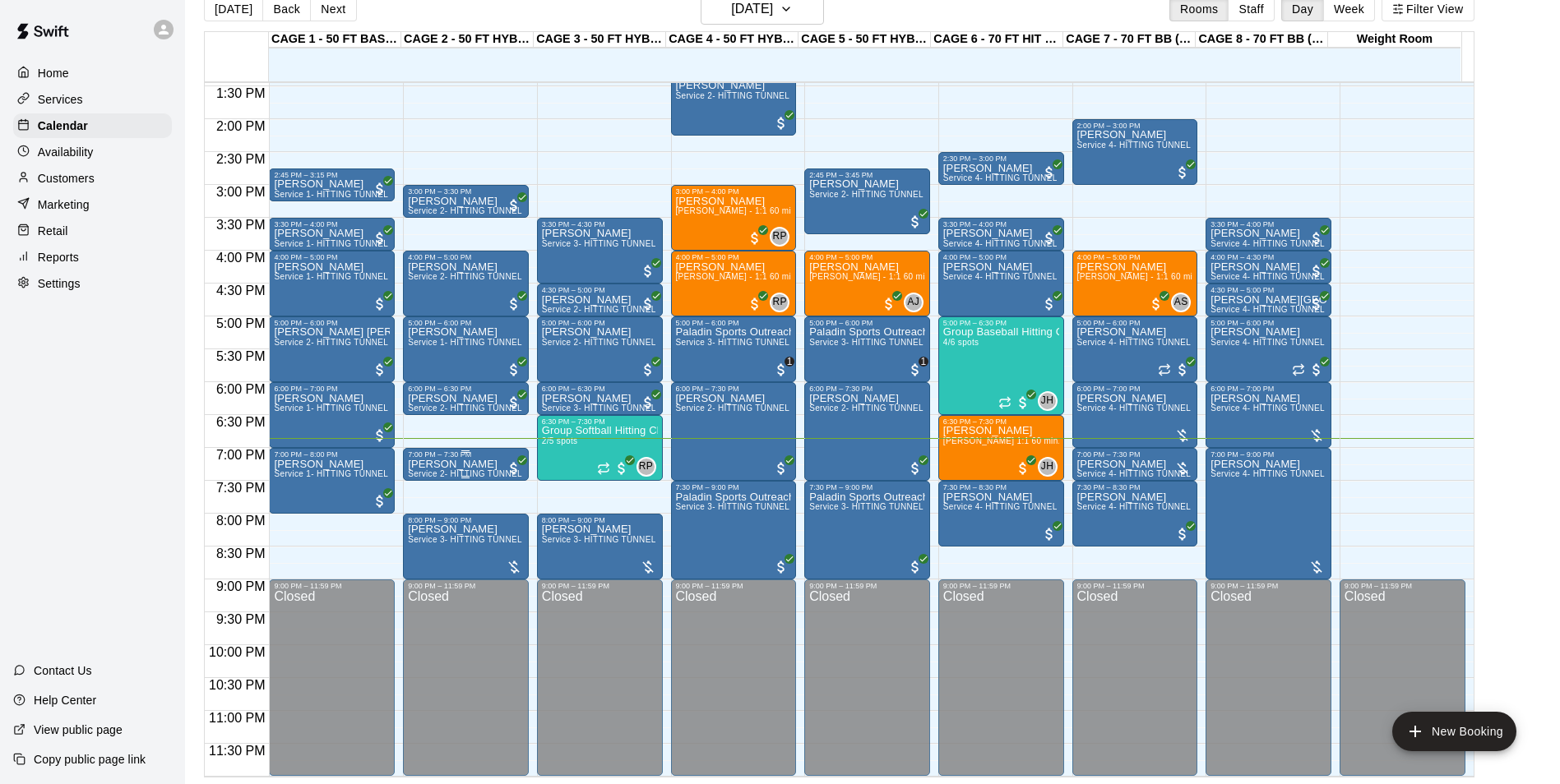
click at [444, 464] on p "[PERSON_NAME]" at bounding box center [466, 464] width 116 height 0
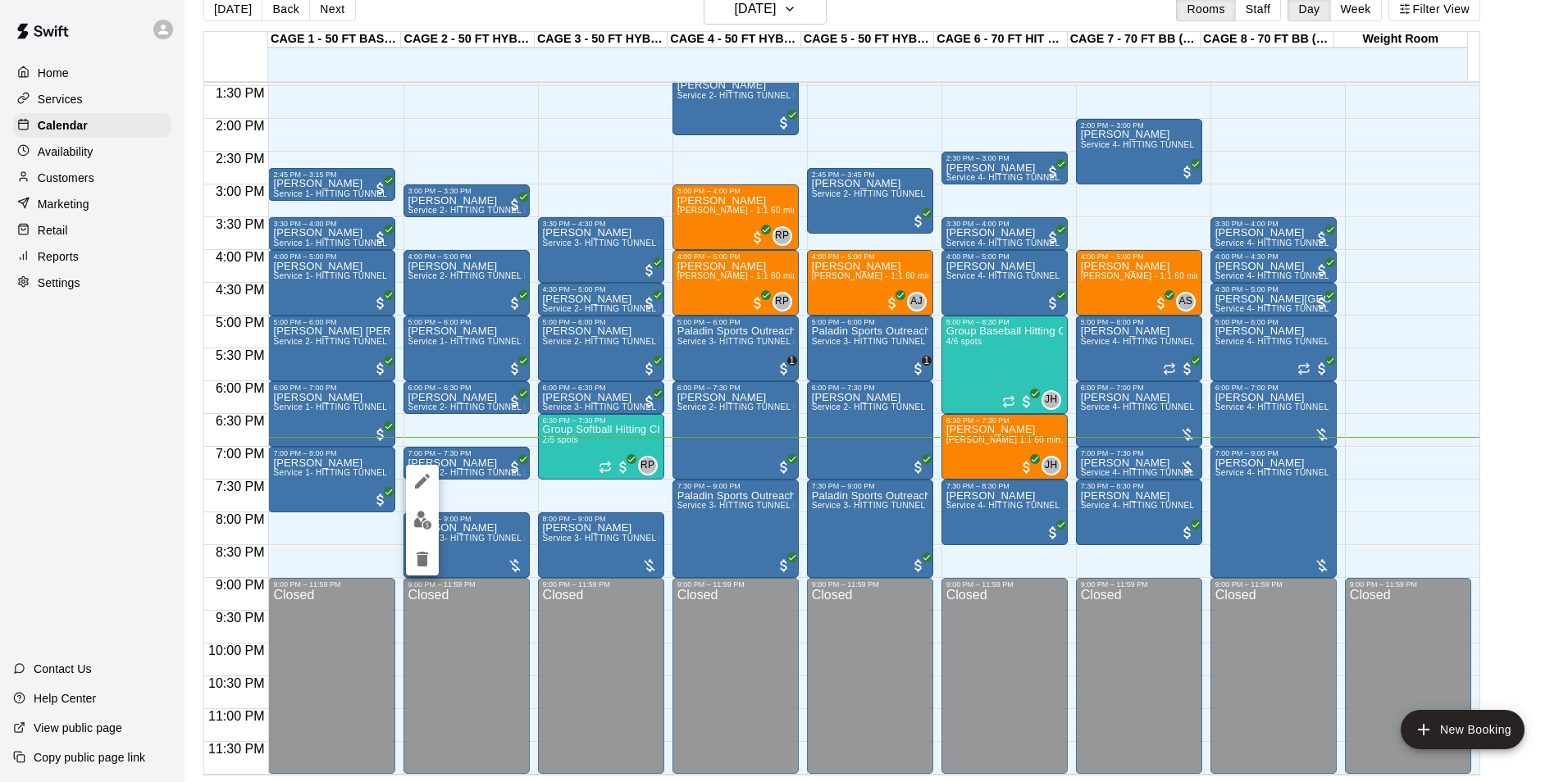
click at [1519, 464] on div at bounding box center [784, 391] width 1568 height 782
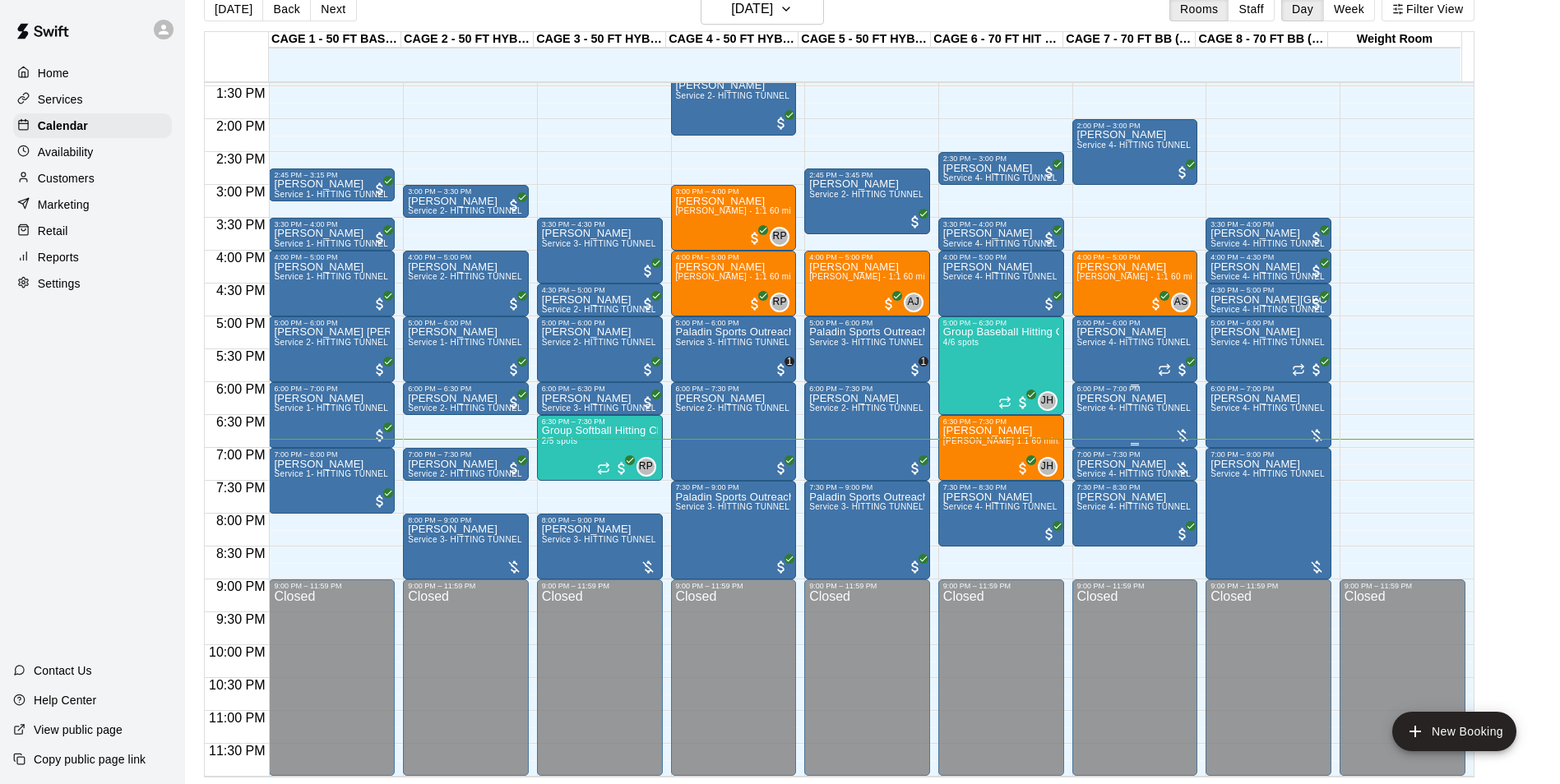
click at [1145, 416] on div "anthony coronado Service 4- HITTING TUNNEL RENTAL - 70ft Baseball" at bounding box center [1135, 784] width 116 height 784
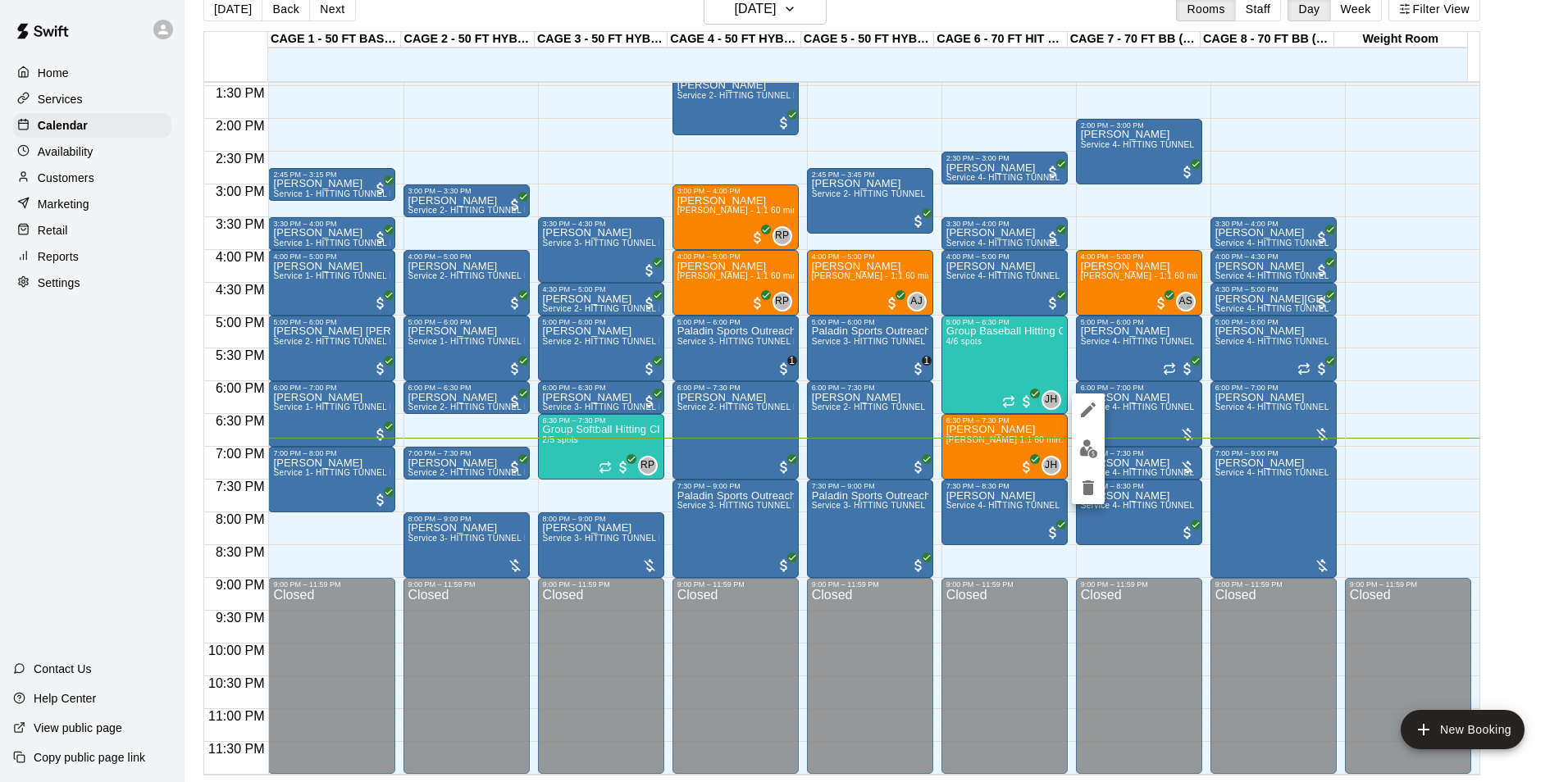
click at [1097, 449] on button "edit" at bounding box center [1087, 448] width 32 height 32
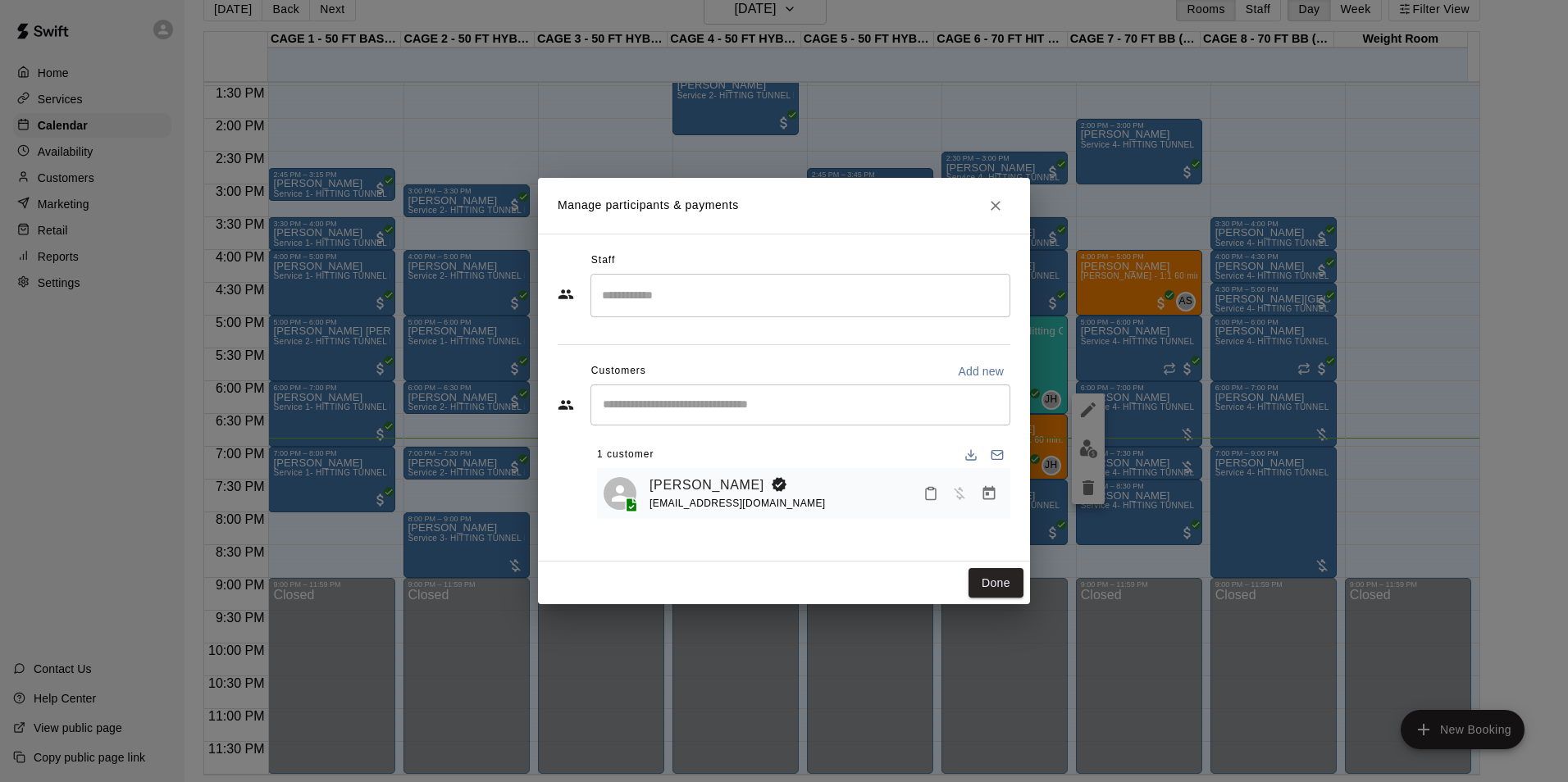
click at [985, 496] on icon "Manage bookings & payment" at bounding box center [988, 493] width 17 height 17
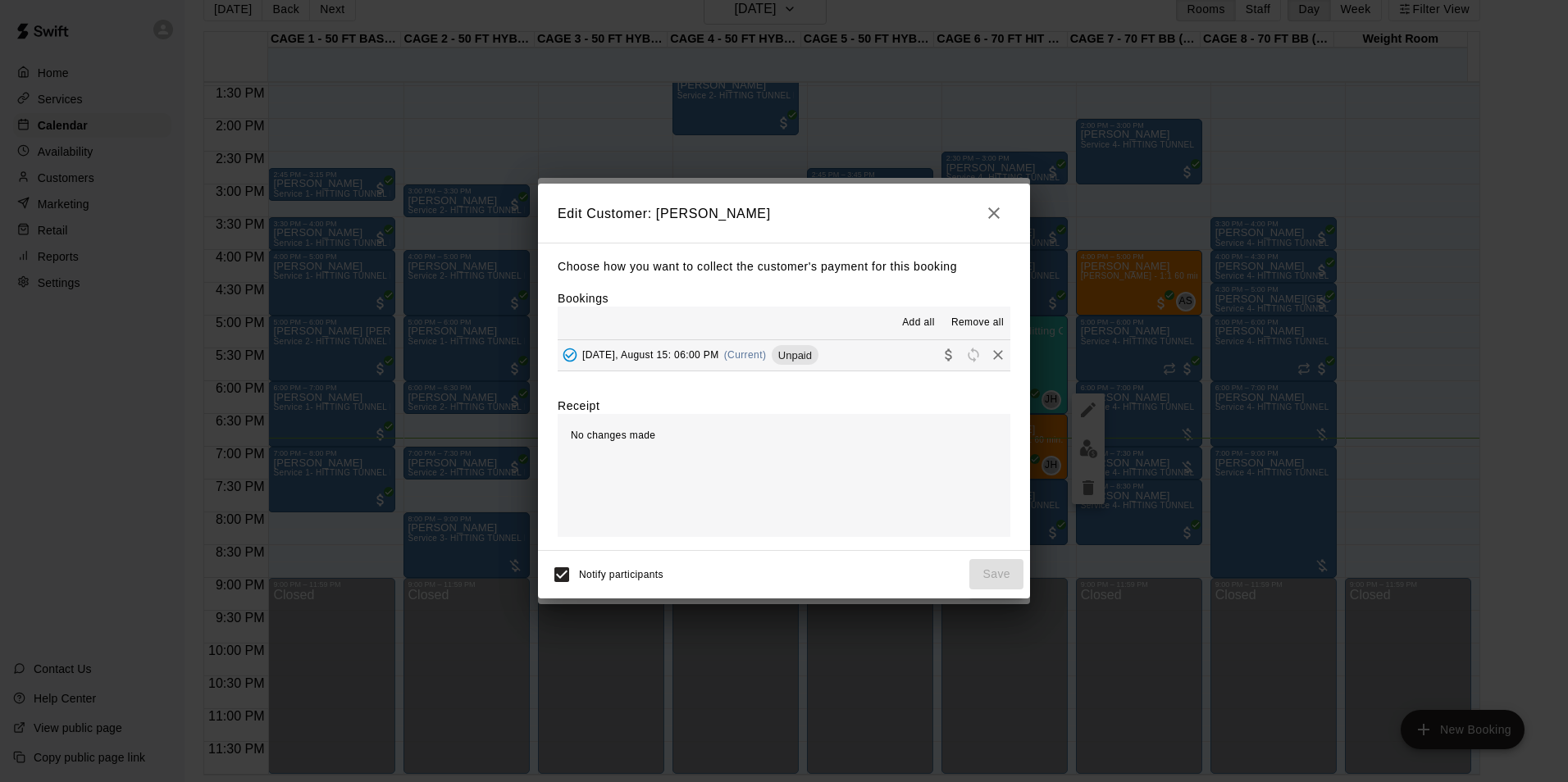
click at [884, 361] on button "Friday, August 15: 06:00 PM (Current) Unpaid" at bounding box center [783, 355] width 453 height 31
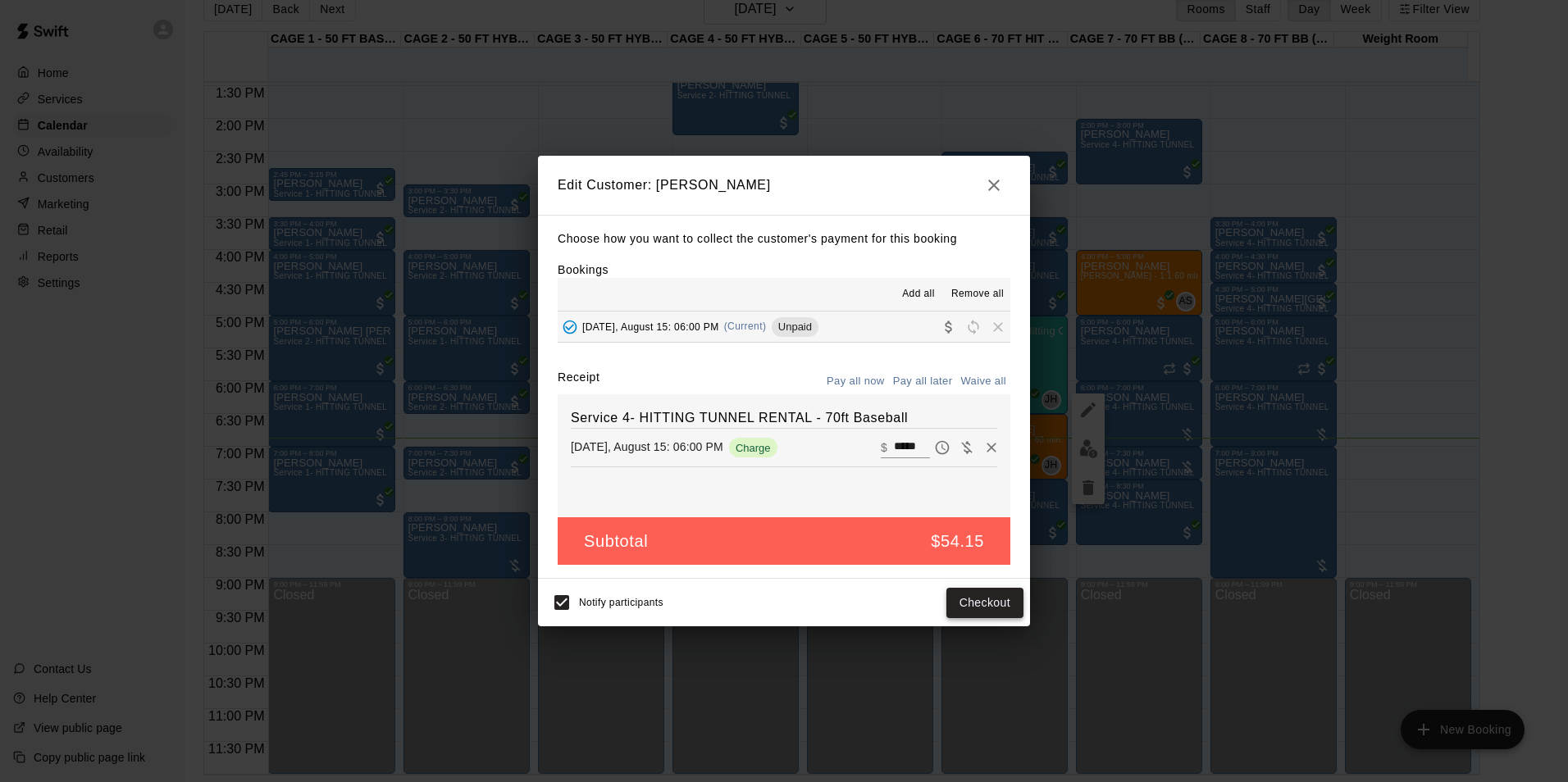
click at [977, 595] on button "Checkout" at bounding box center [985, 602] width 77 height 31
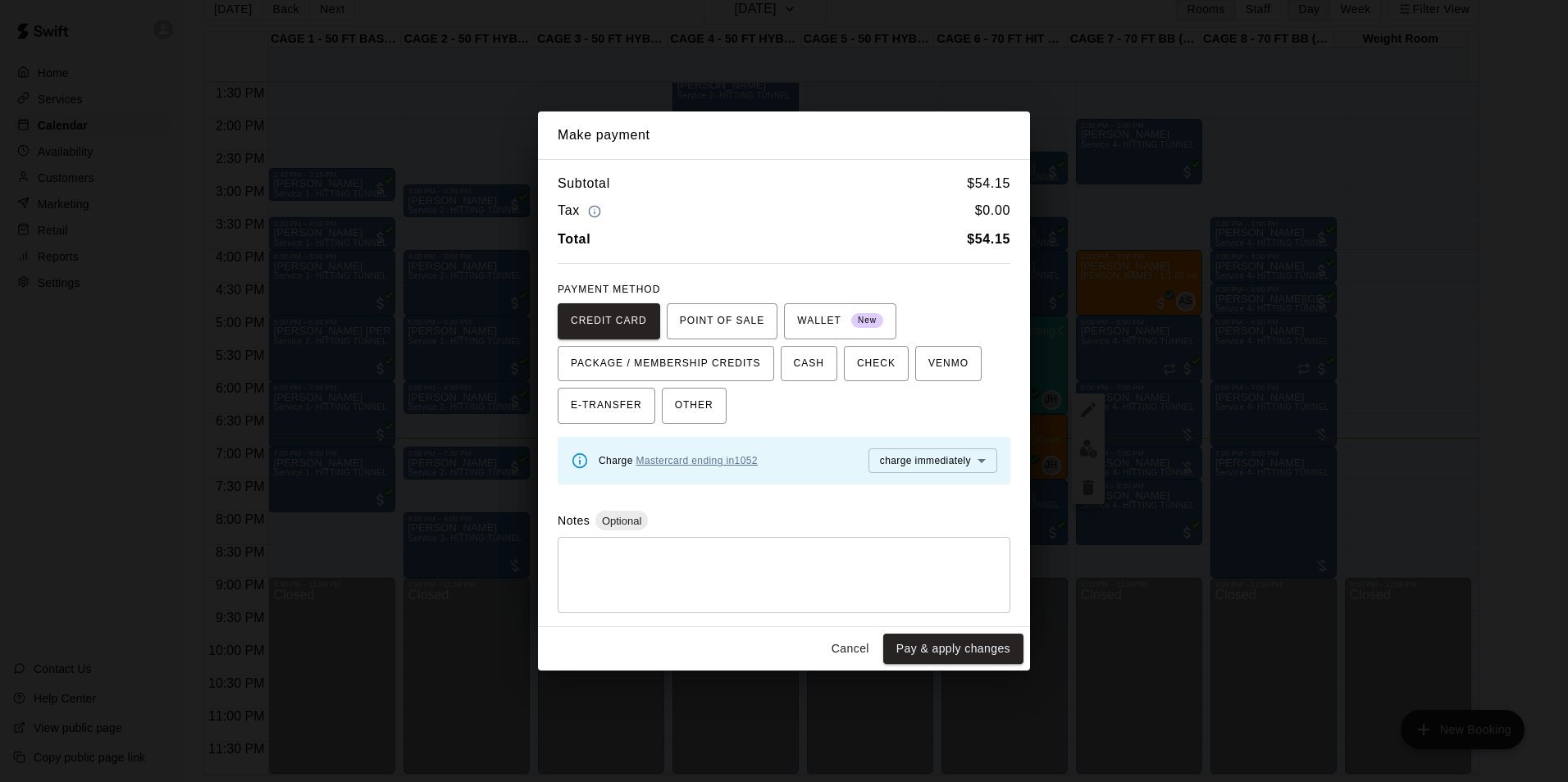
click at [738, 463] on link "Mastercard ending in 1052" at bounding box center [696, 460] width 122 height 11
click at [830, 653] on button "Cancel" at bounding box center [851, 649] width 53 height 31
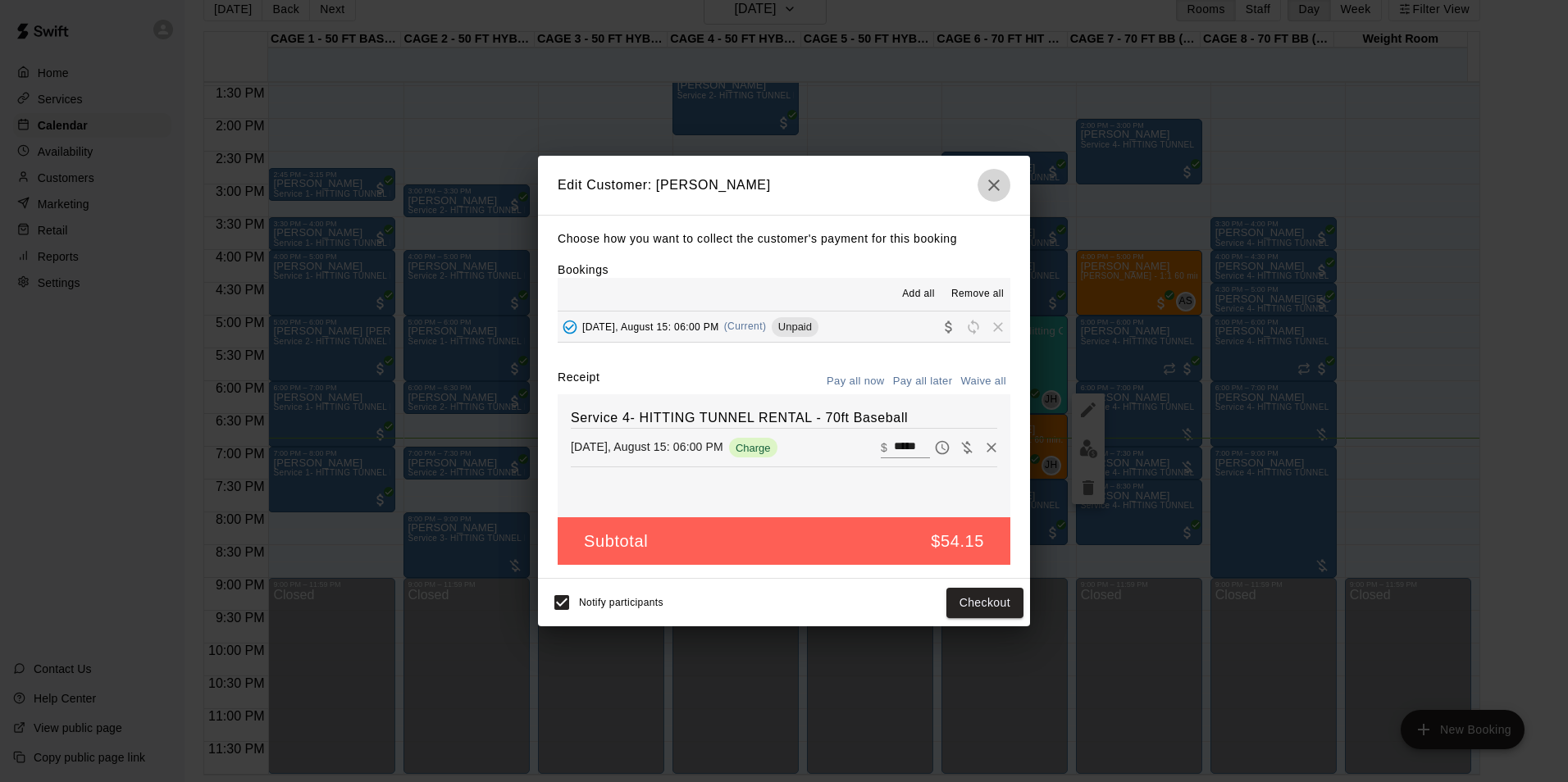
click at [988, 191] on icon "button" at bounding box center [993, 185] width 19 height 19
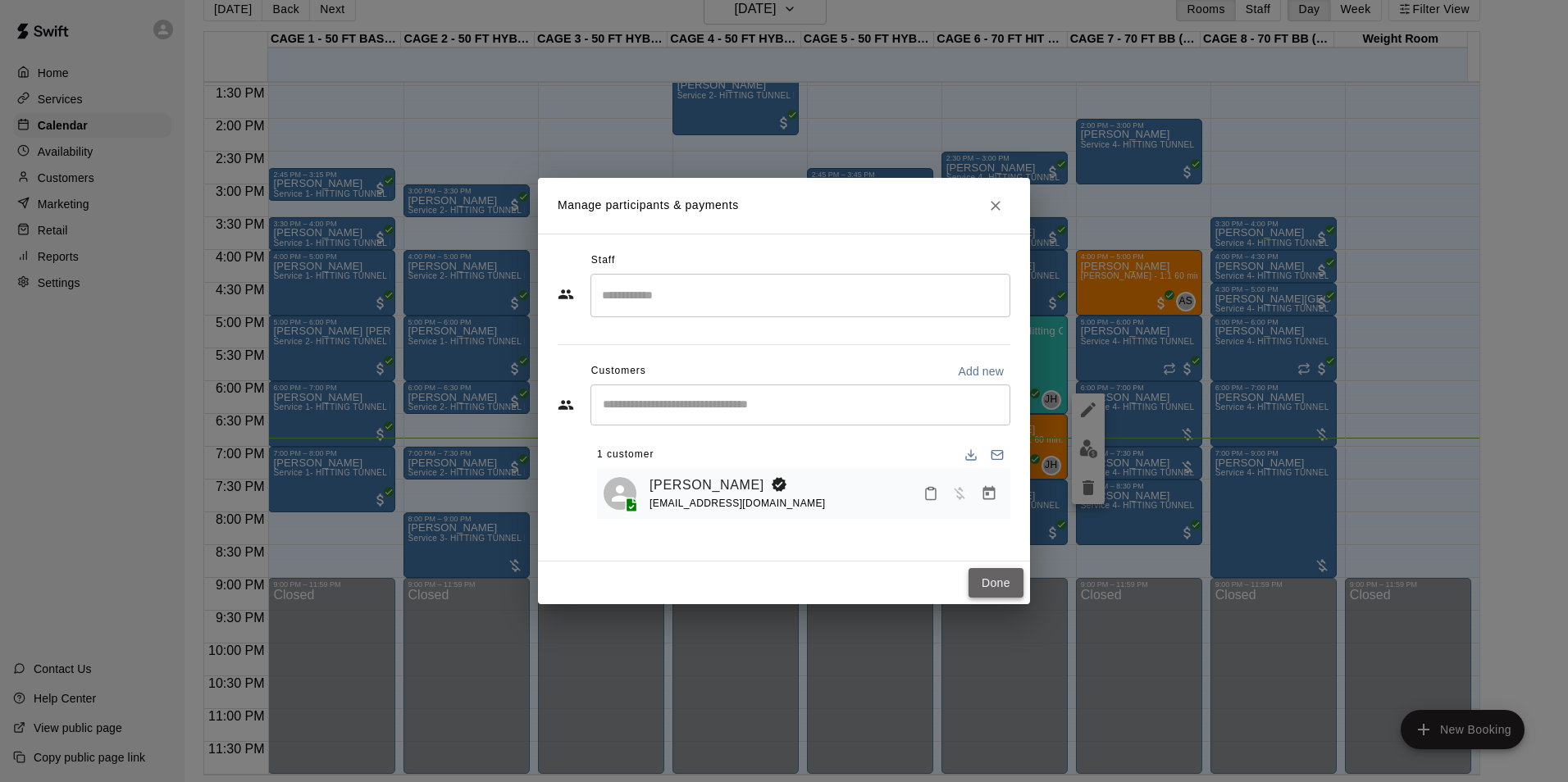
click at [971, 586] on button "Done" at bounding box center [995, 583] width 55 height 31
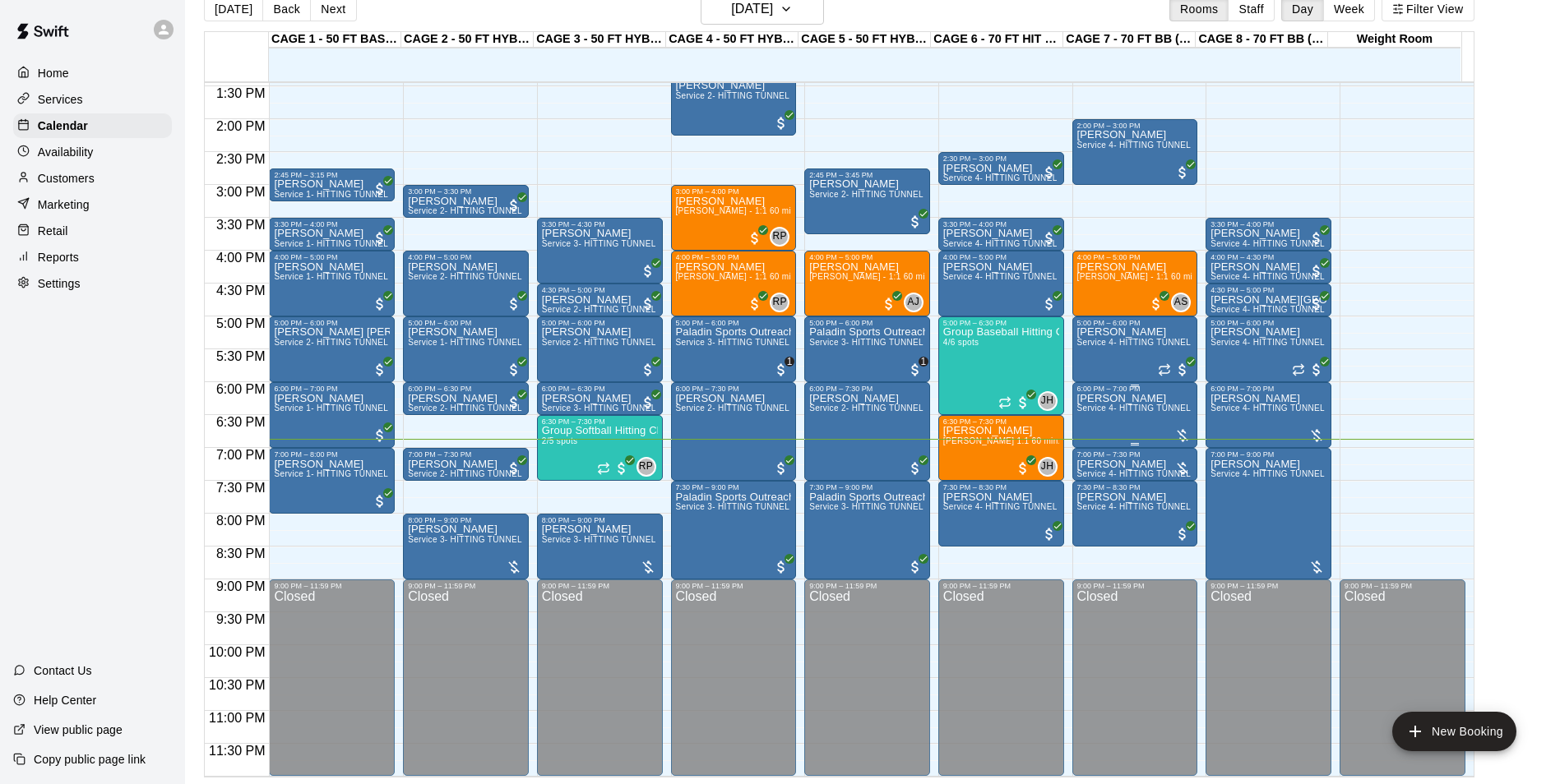
click at [1134, 431] on div "anthony coronado Service 4- HITTING TUNNEL RENTAL - 70ft Baseball" at bounding box center [1135, 784] width 116 height 784
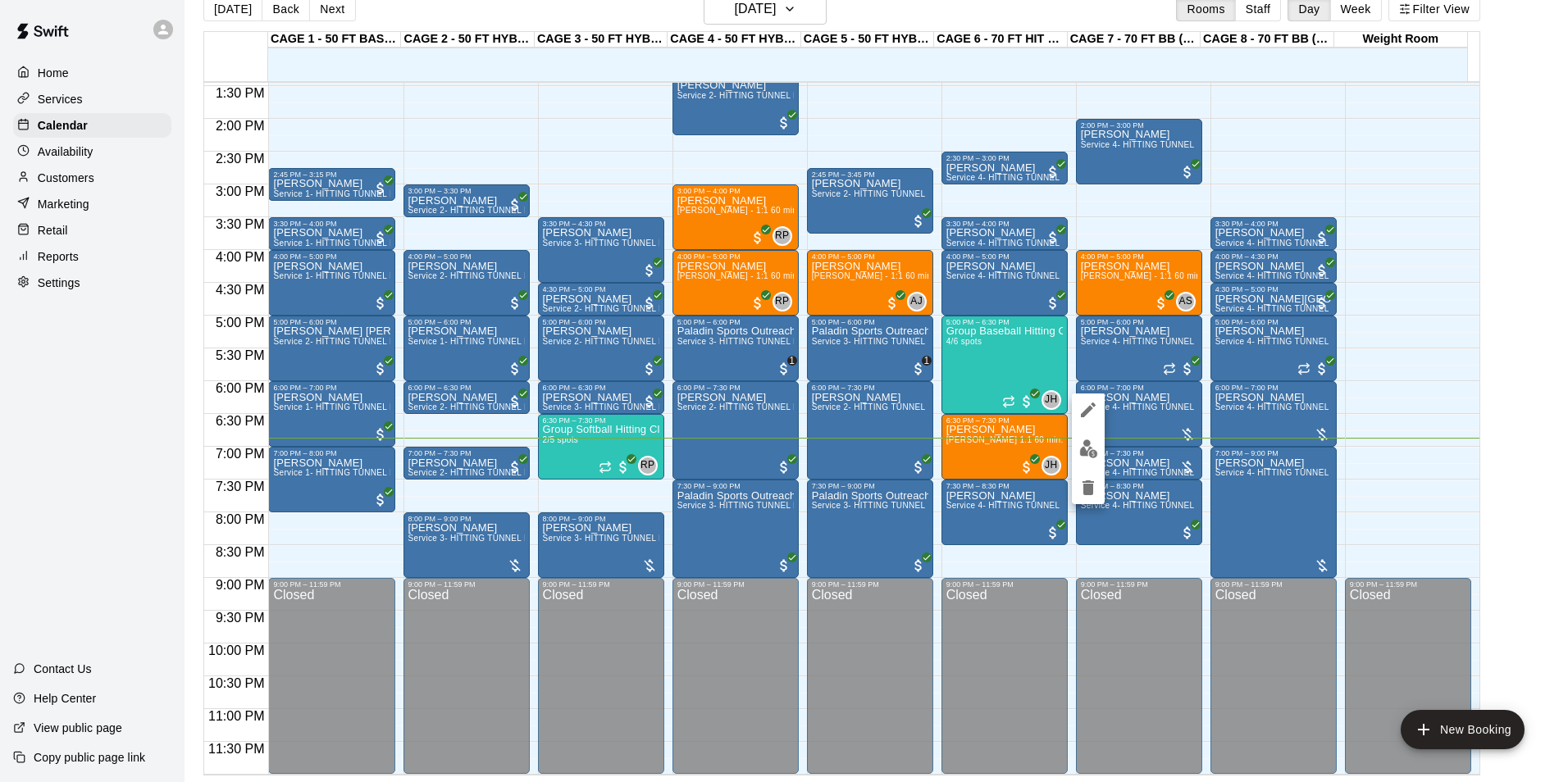
click at [1099, 412] on button "edit" at bounding box center [1087, 409] width 32 height 32
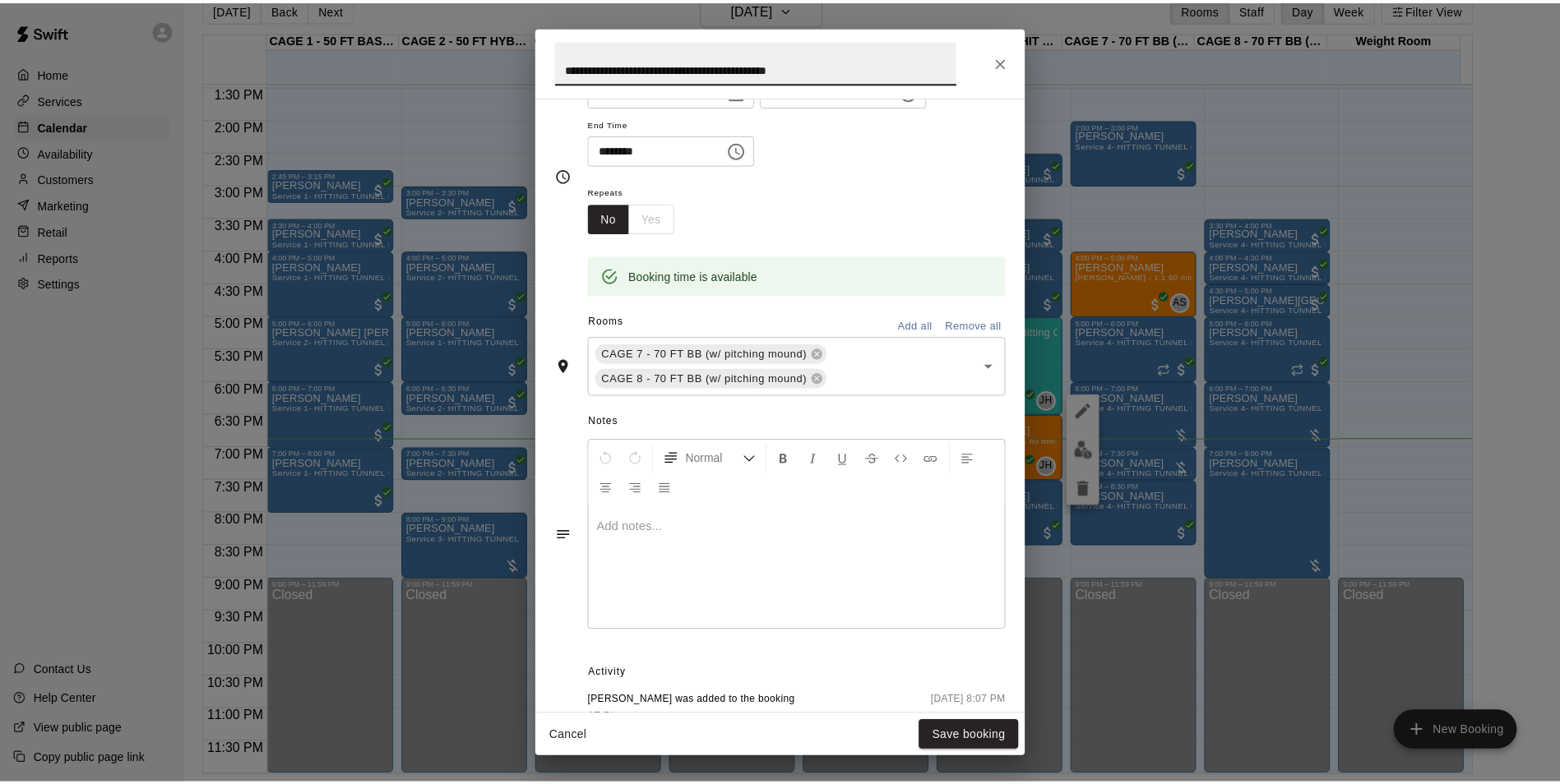
scroll to position [0, 0]
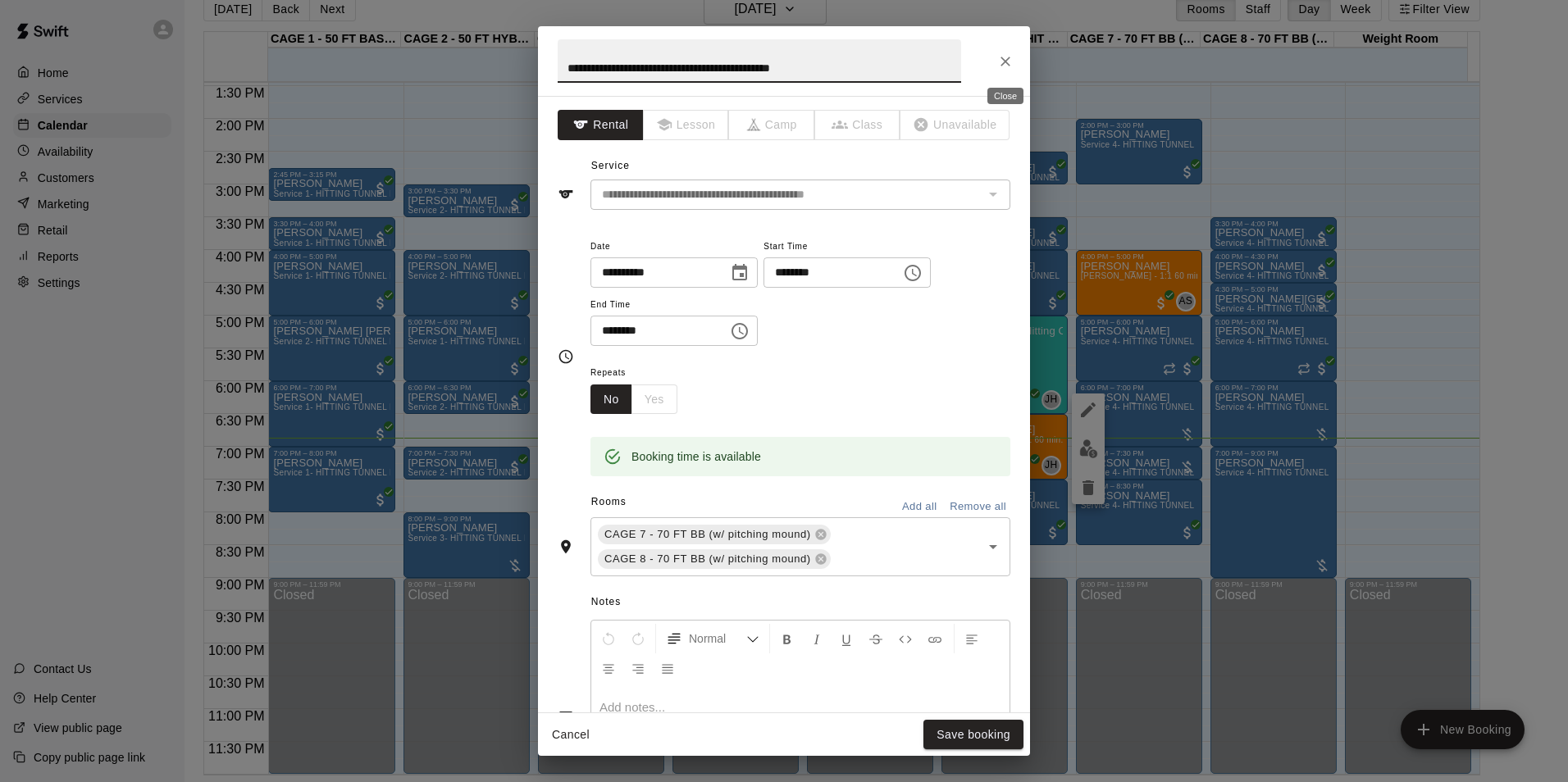
click at [999, 54] on icon "Close" at bounding box center [1005, 61] width 17 height 17
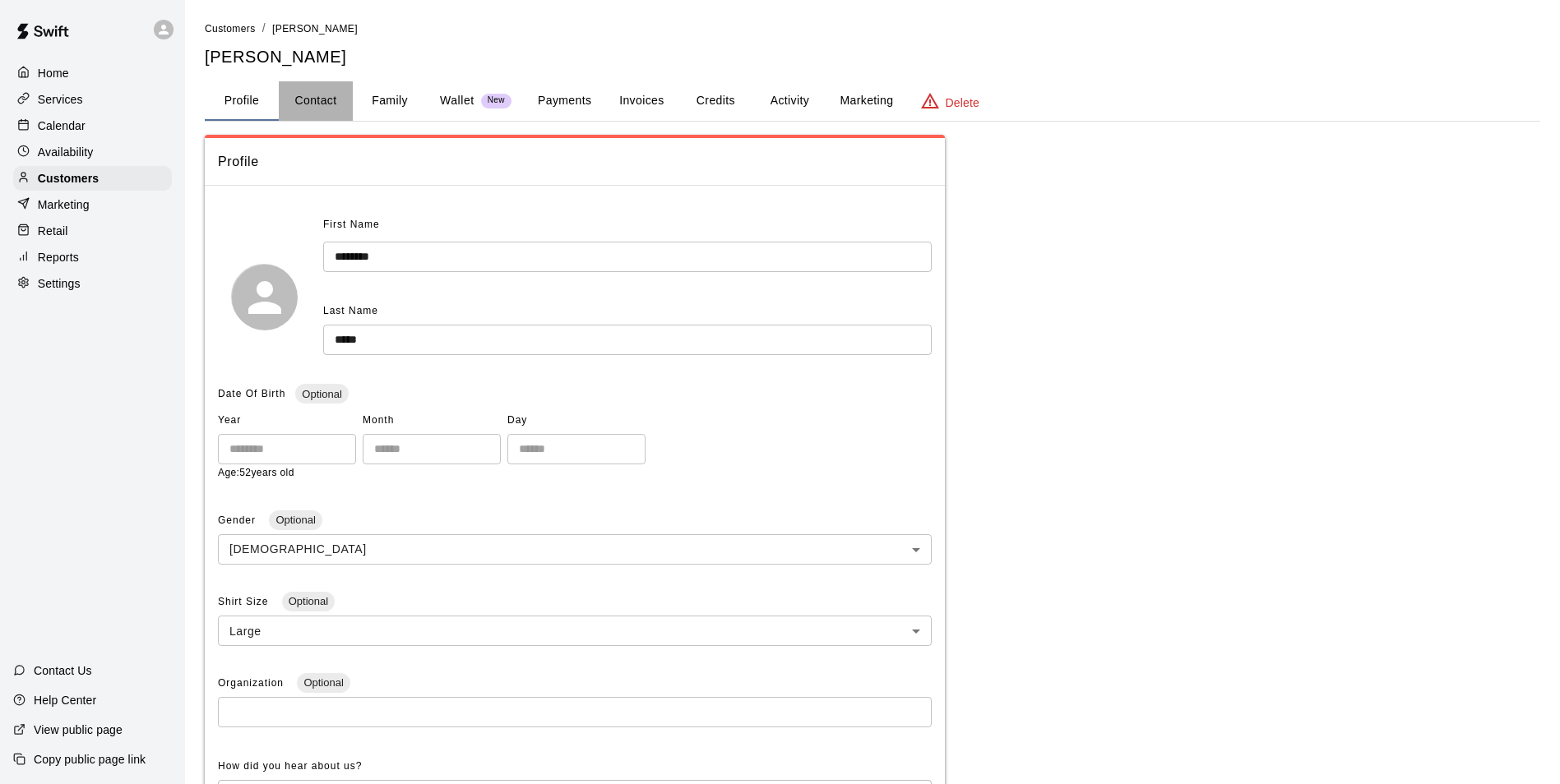
click at [323, 97] on button "Contact" at bounding box center [315, 101] width 74 height 40
select select "**"
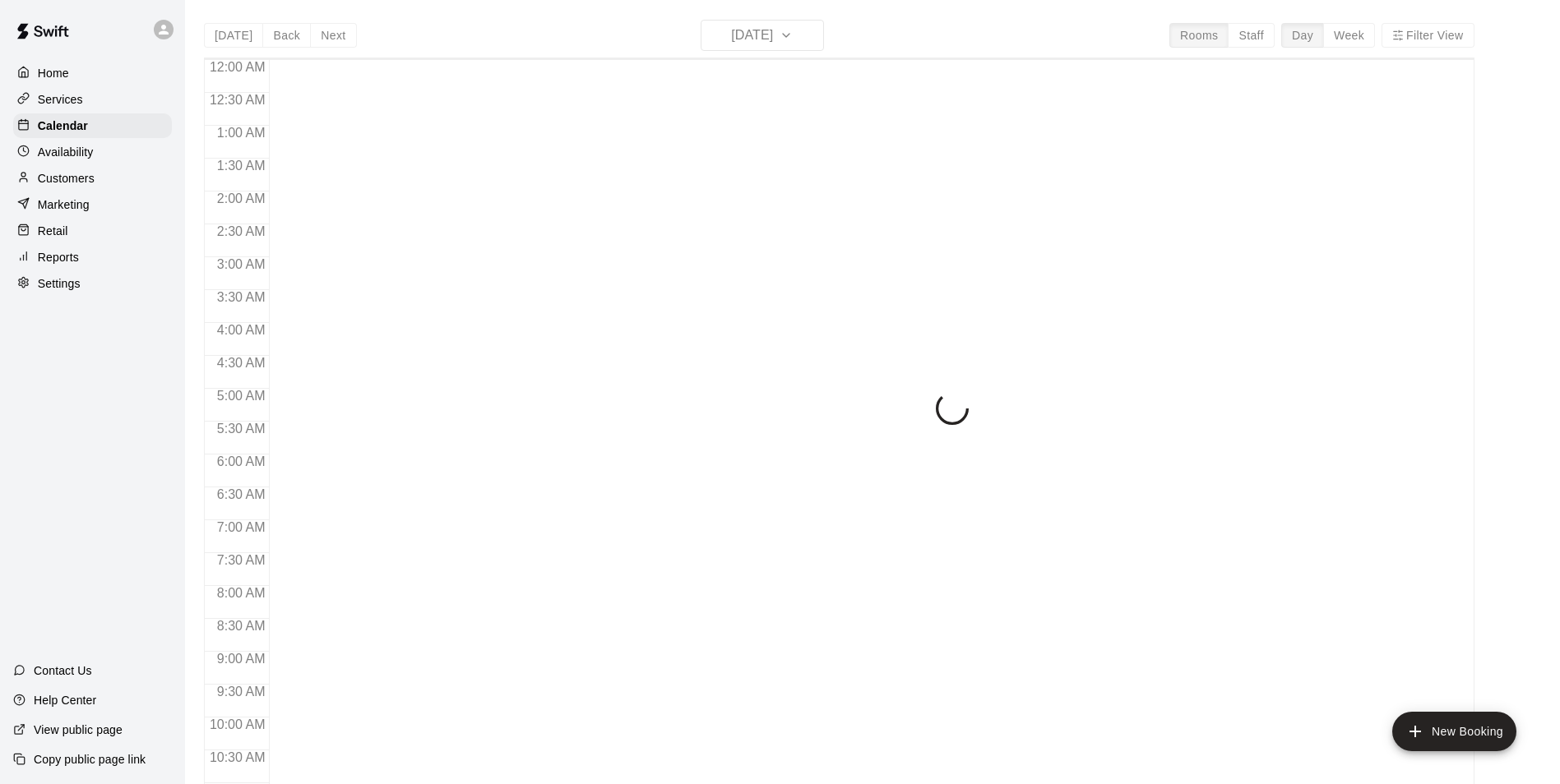
scroll to position [835, 0]
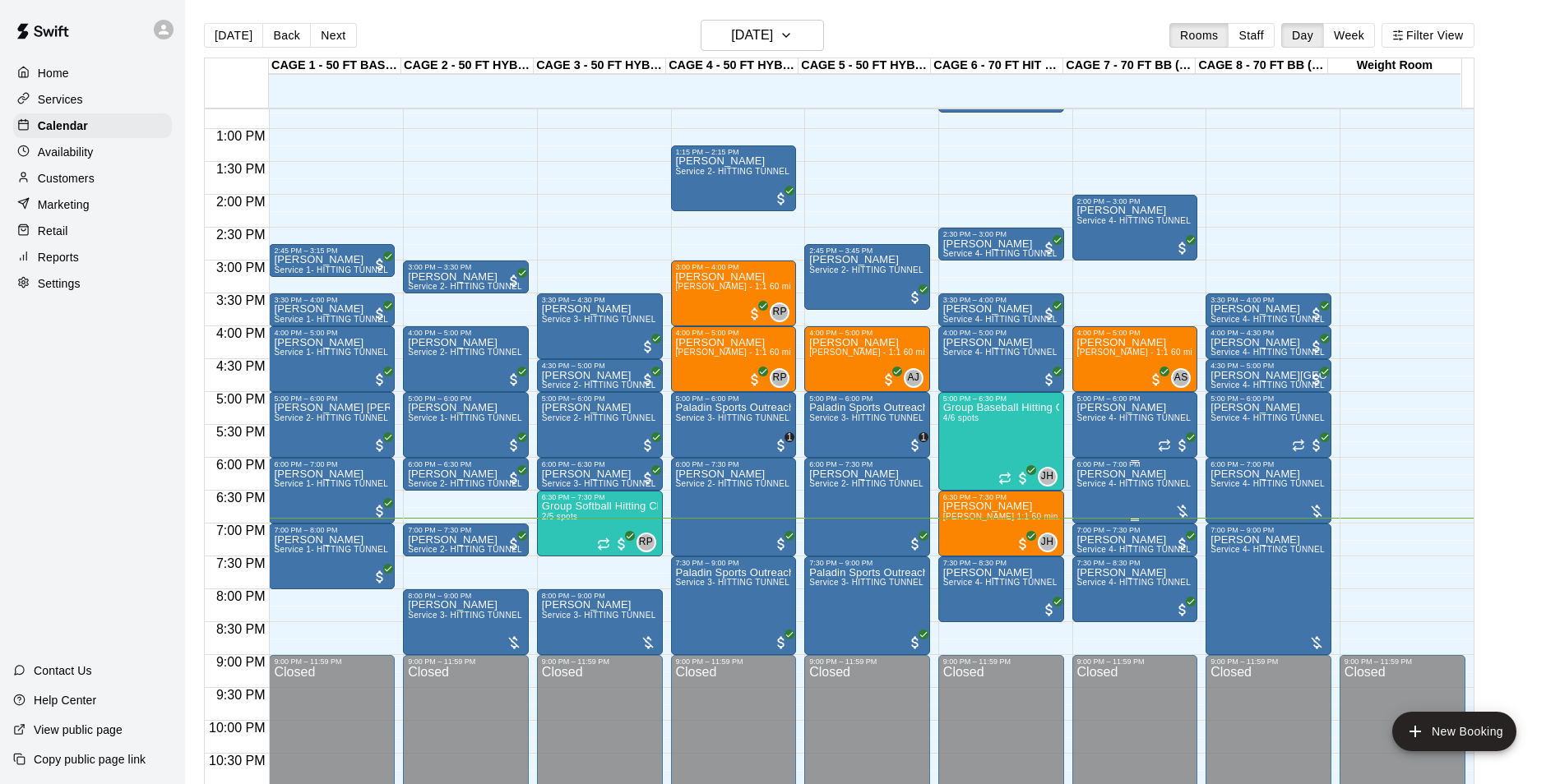
click at [1151, 474] on p "[PERSON_NAME]" at bounding box center [1135, 474] width 116 height 0
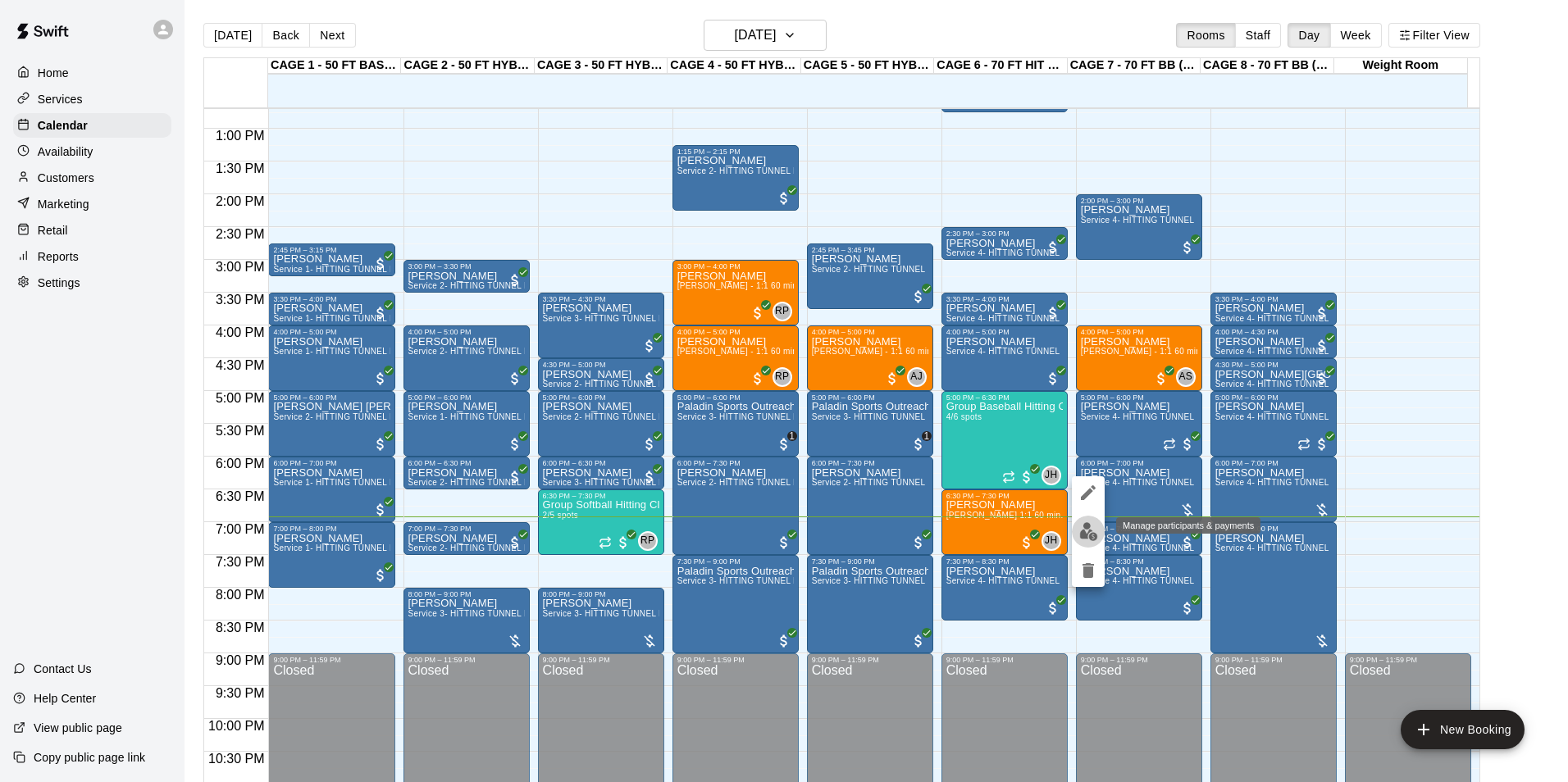
click at [1097, 536] on img "edit" at bounding box center [1089, 532] width 19 height 19
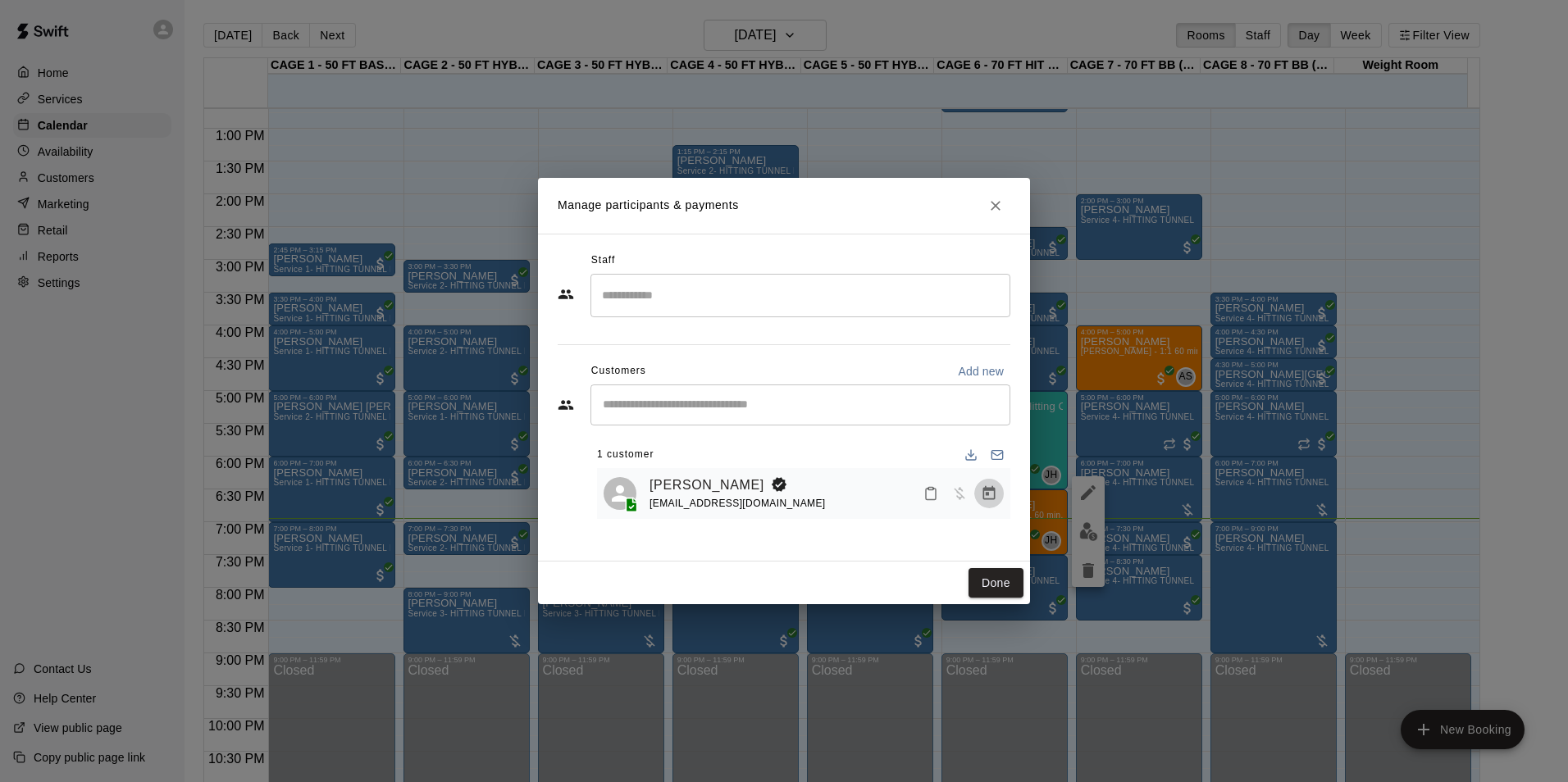
click at [993, 486] on icon "Manage bookings & payment" at bounding box center [988, 493] width 17 height 17
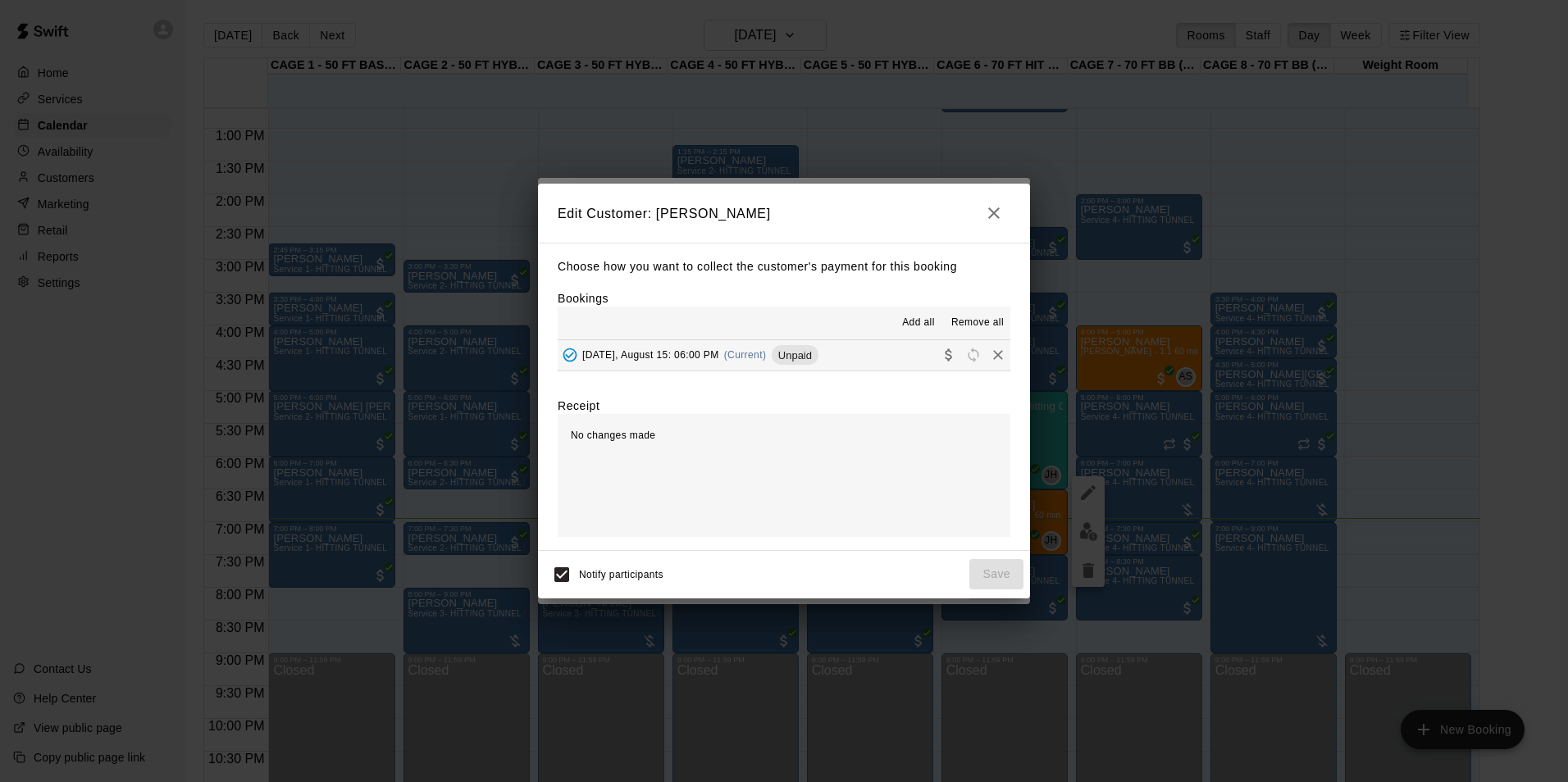
click at [889, 368] on button "[DATE], August 15: 06:00 PM (Current) Unpaid" at bounding box center [783, 355] width 453 height 31
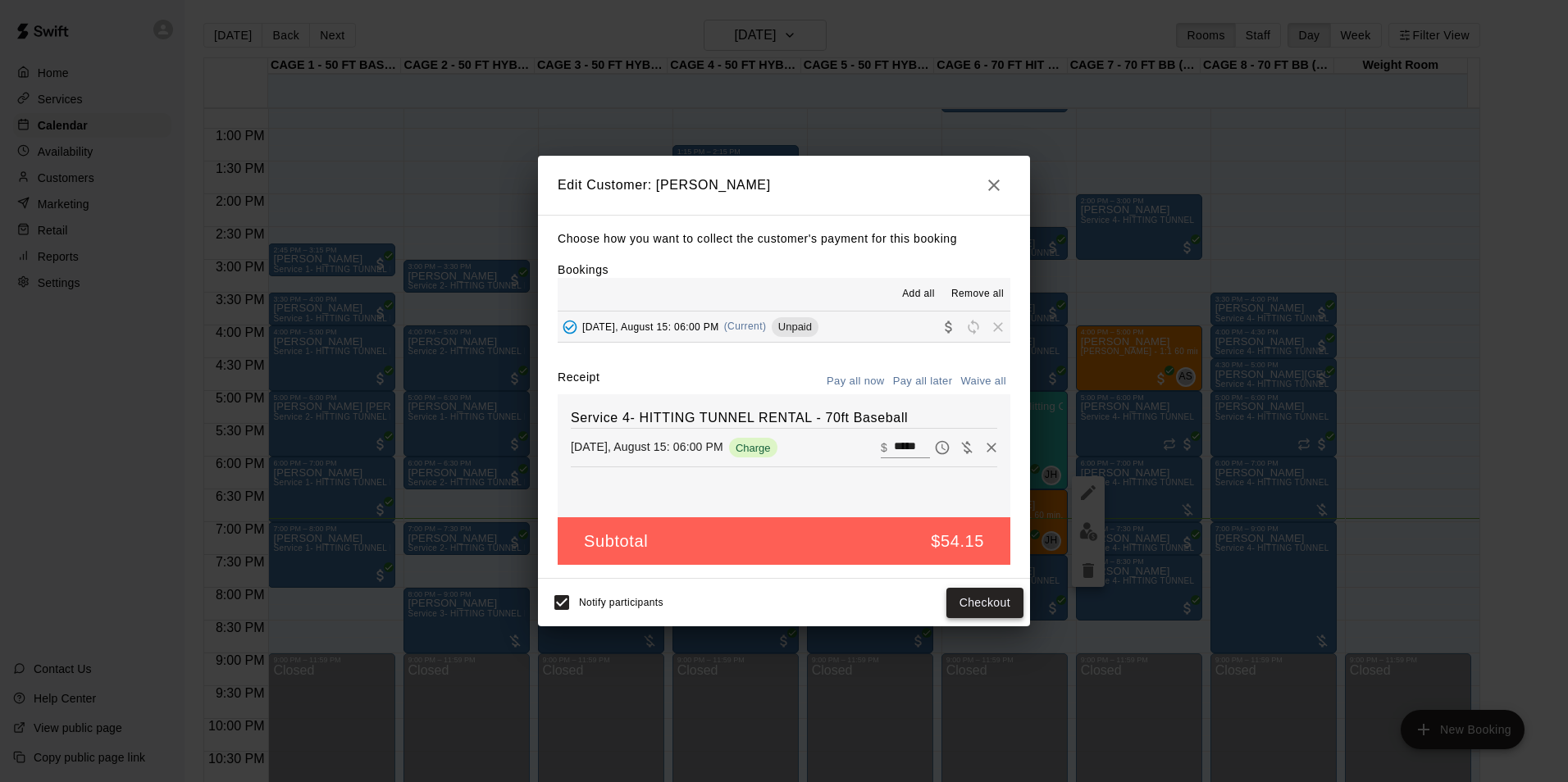
click at [982, 600] on button "Checkout" at bounding box center [985, 602] width 77 height 31
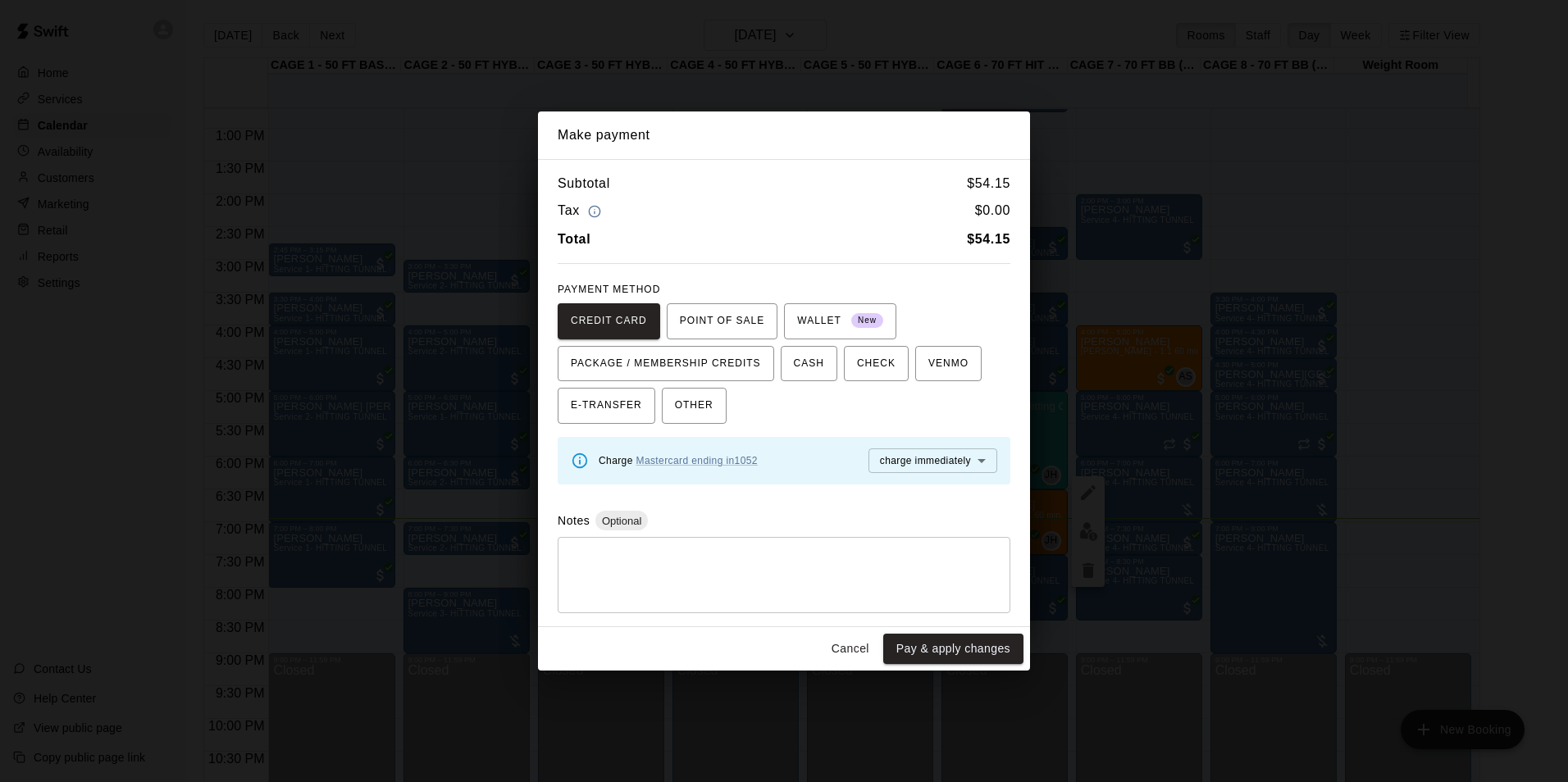
click at [848, 642] on button "Cancel" at bounding box center [851, 649] width 53 height 31
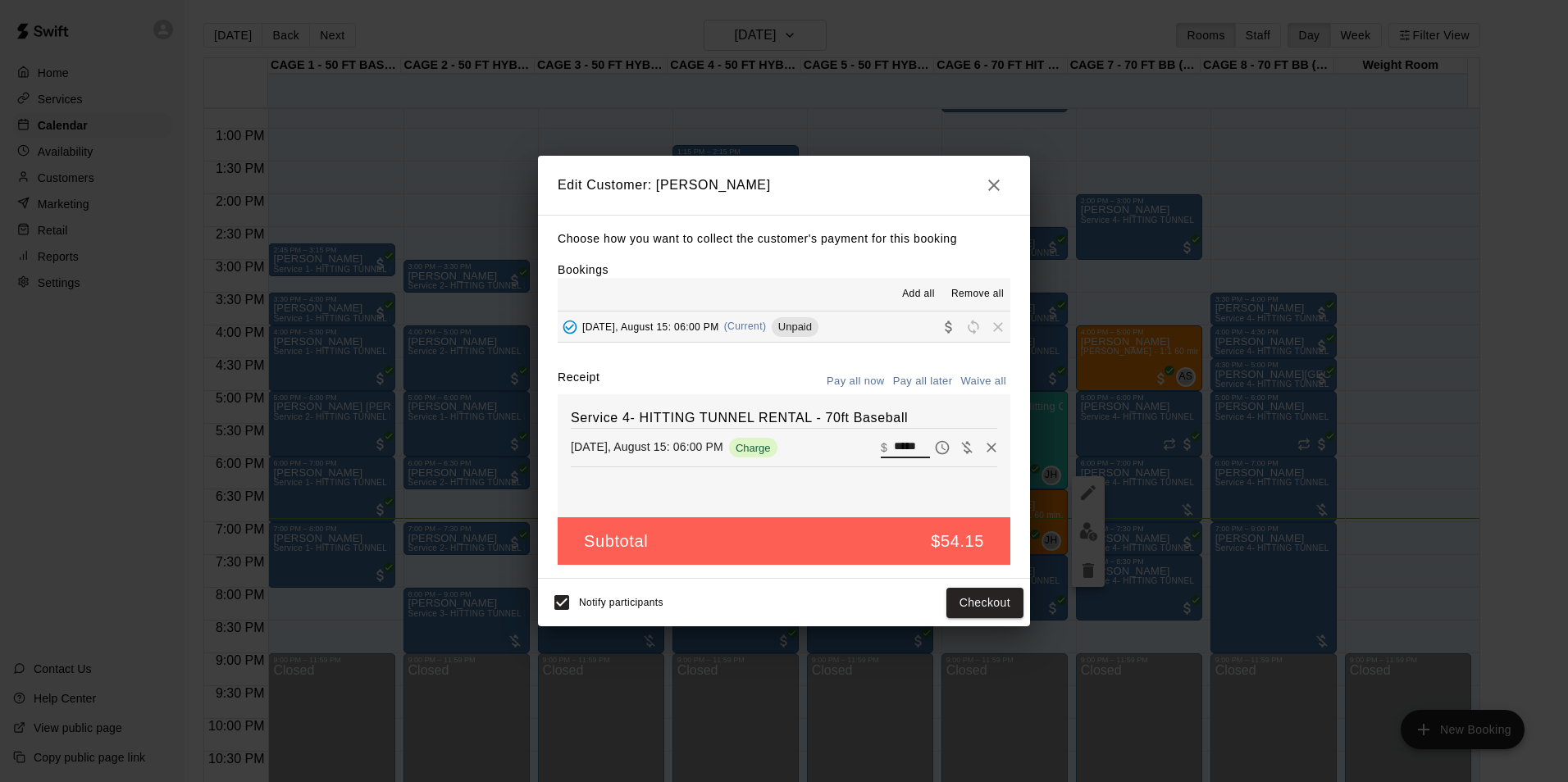
click at [893, 448] on input "*****" at bounding box center [911, 447] width 36 height 21
type input "**"
click at [971, 595] on button "Checkout" at bounding box center [985, 602] width 77 height 31
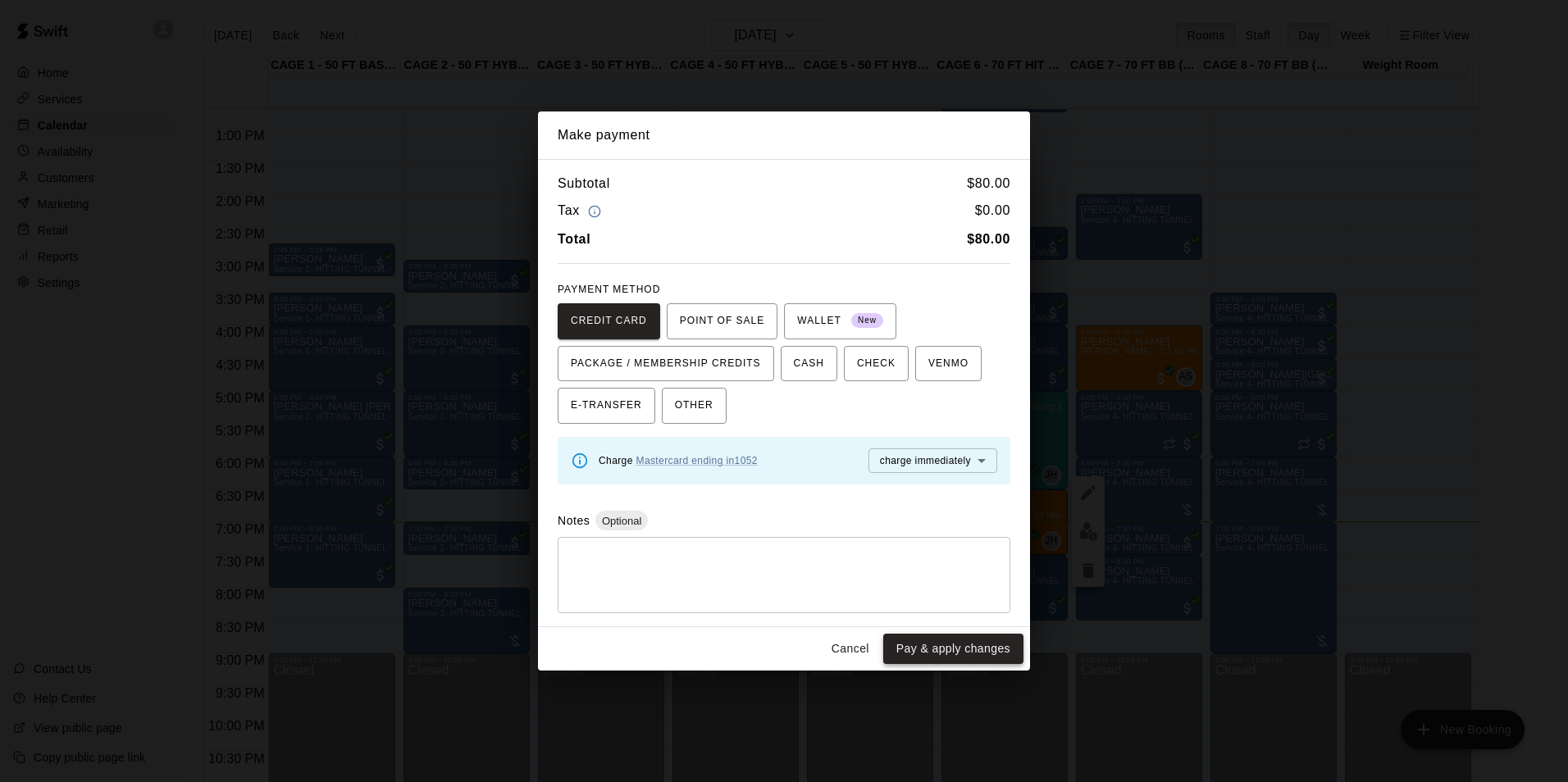
click at [916, 659] on button "Pay & apply changes" at bounding box center [953, 649] width 140 height 31
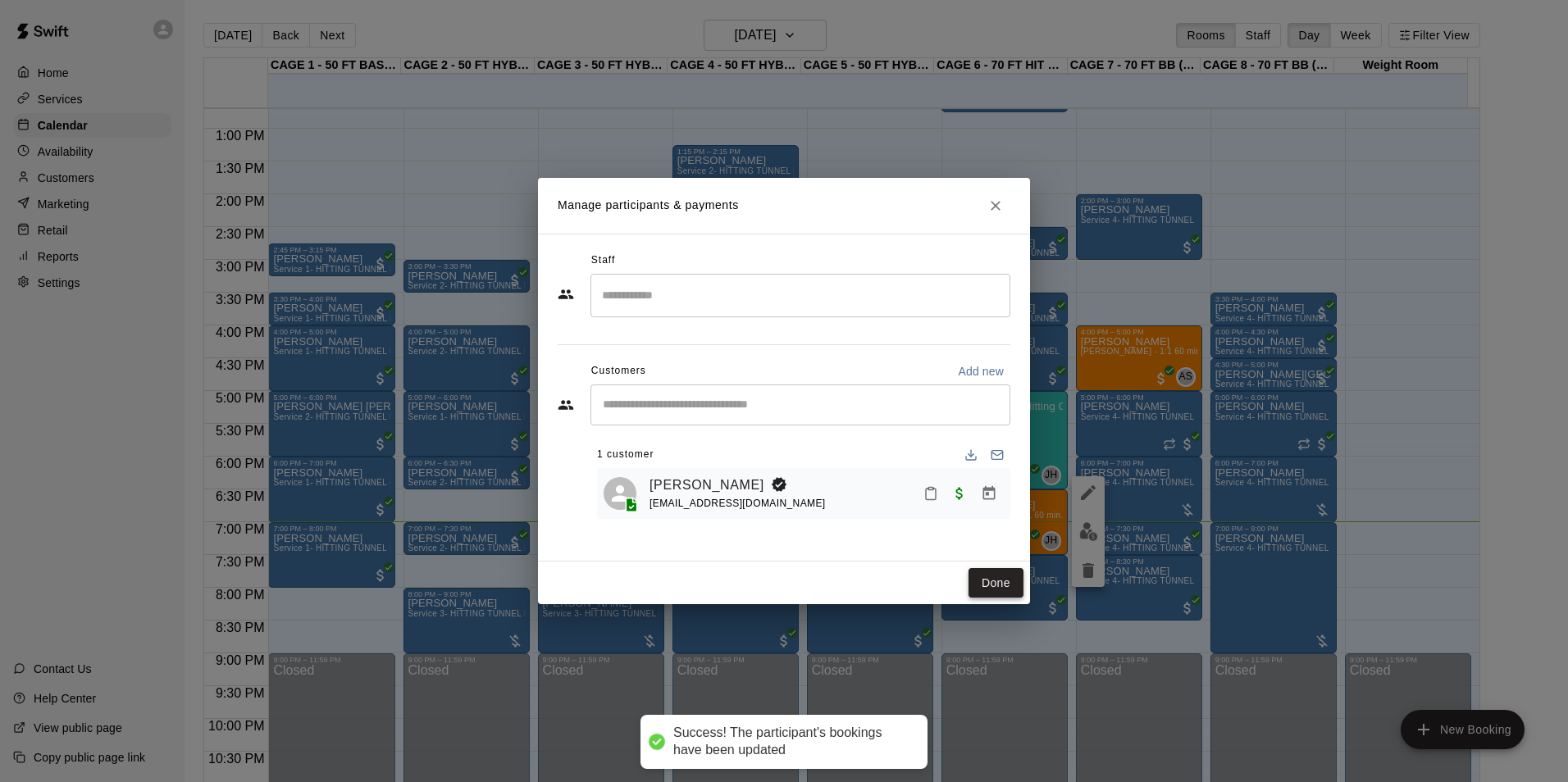
click at [1004, 590] on button "Done" at bounding box center [995, 583] width 55 height 31
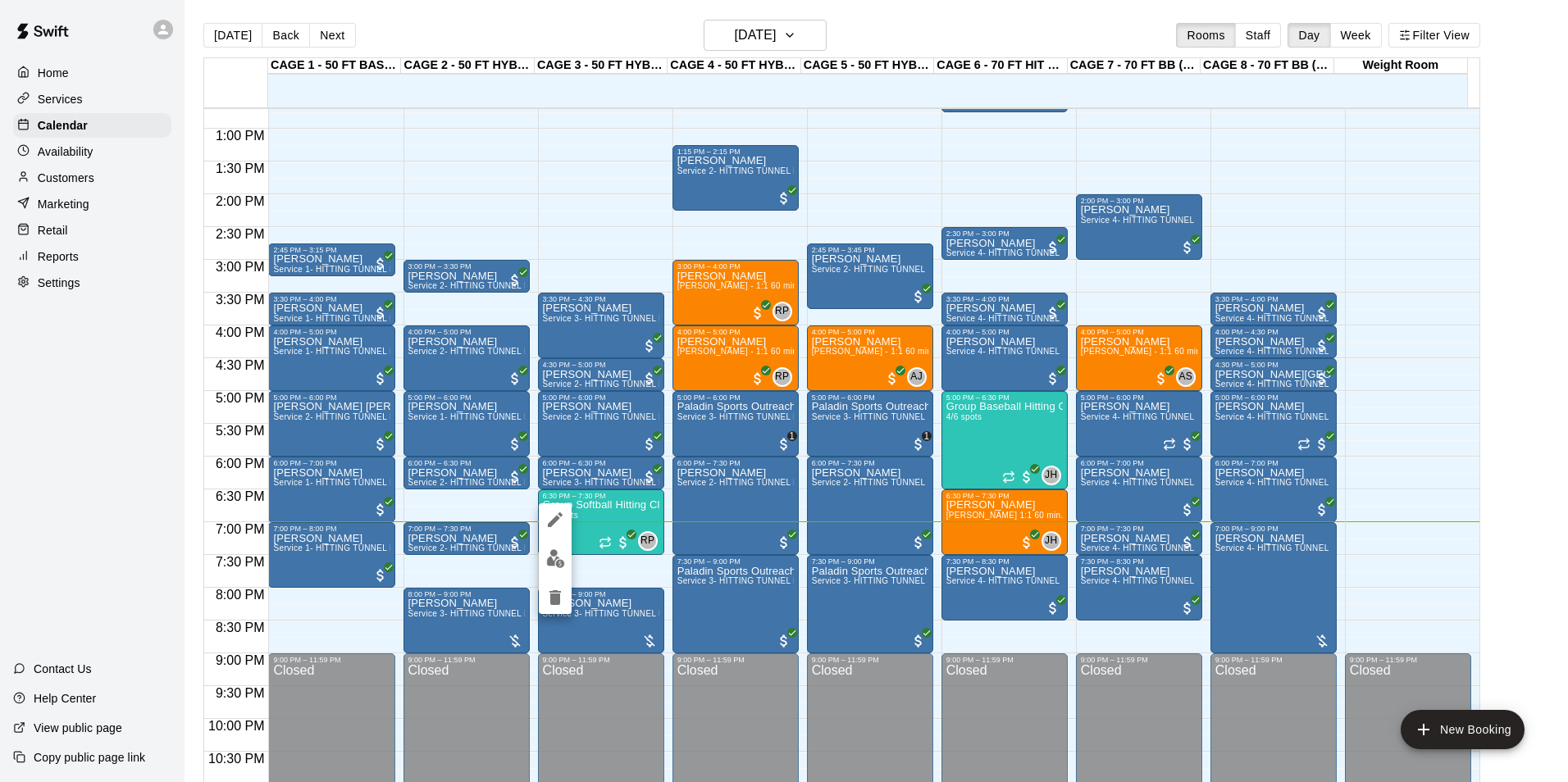
click at [611, 524] on div at bounding box center [784, 391] width 1568 height 782
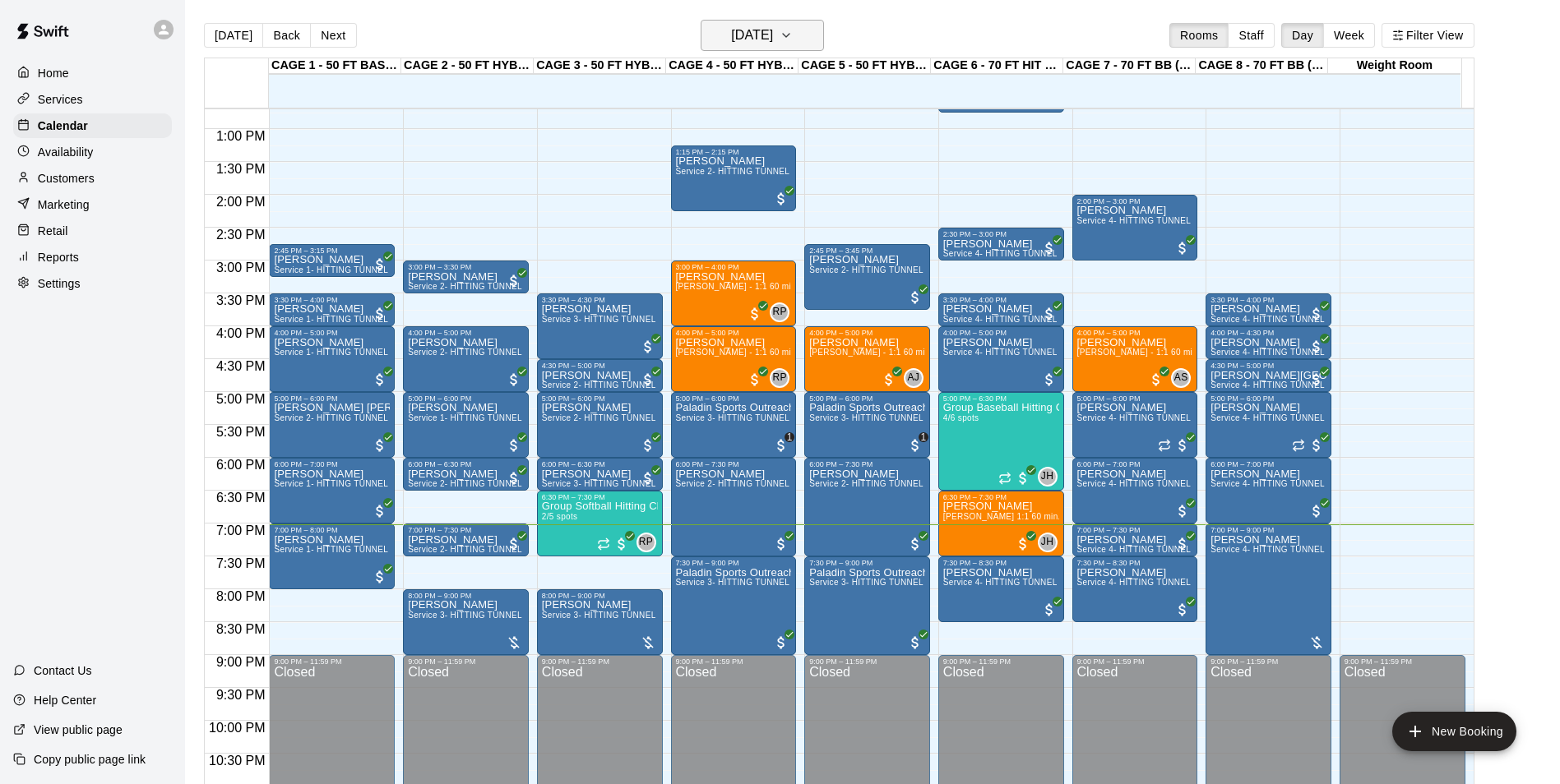
click at [773, 29] on h6 "[DATE]" at bounding box center [752, 35] width 42 height 23
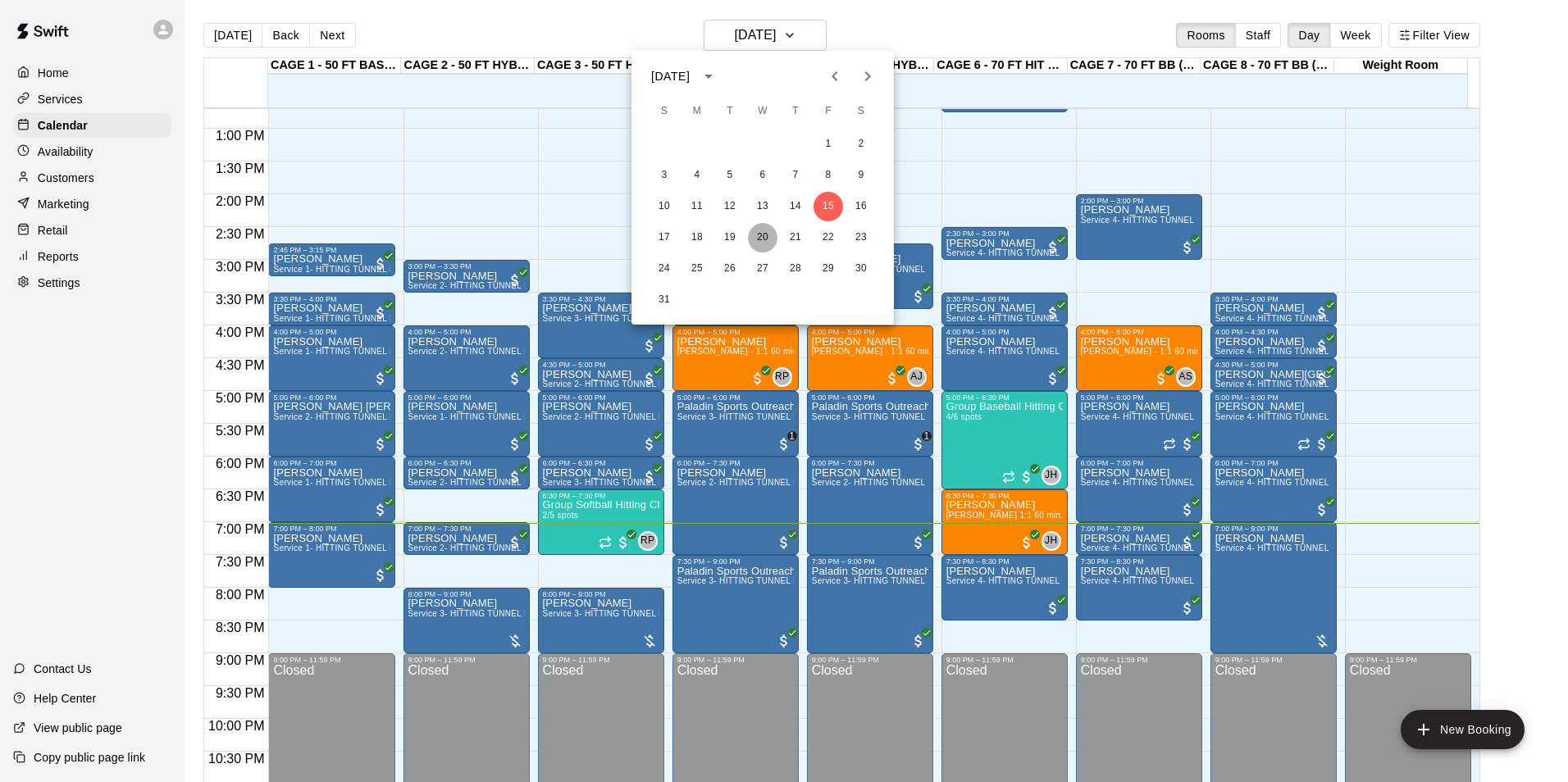
click at [759, 248] on button "20" at bounding box center [763, 238] width 30 height 30
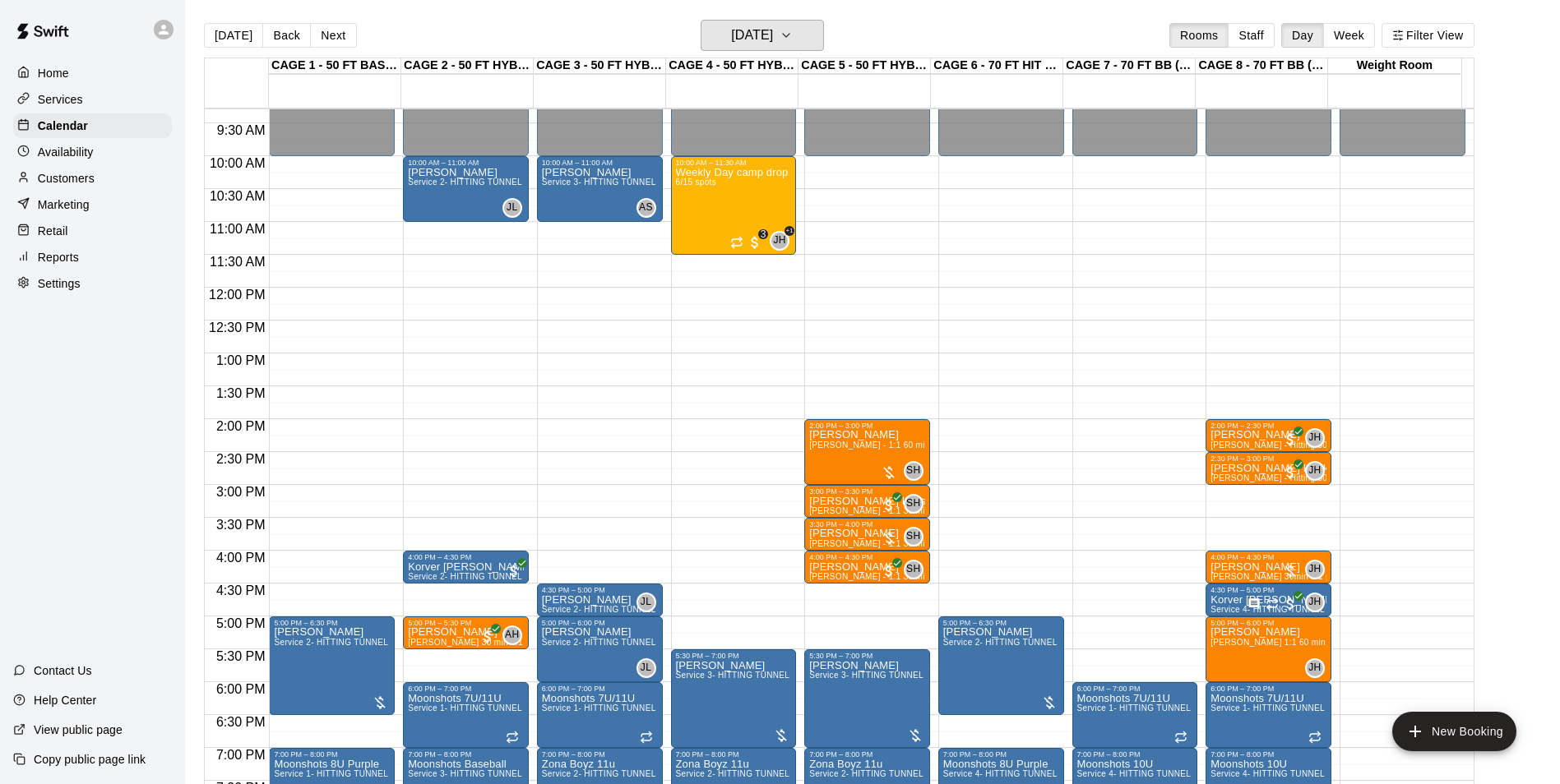
scroll to position [588, 0]
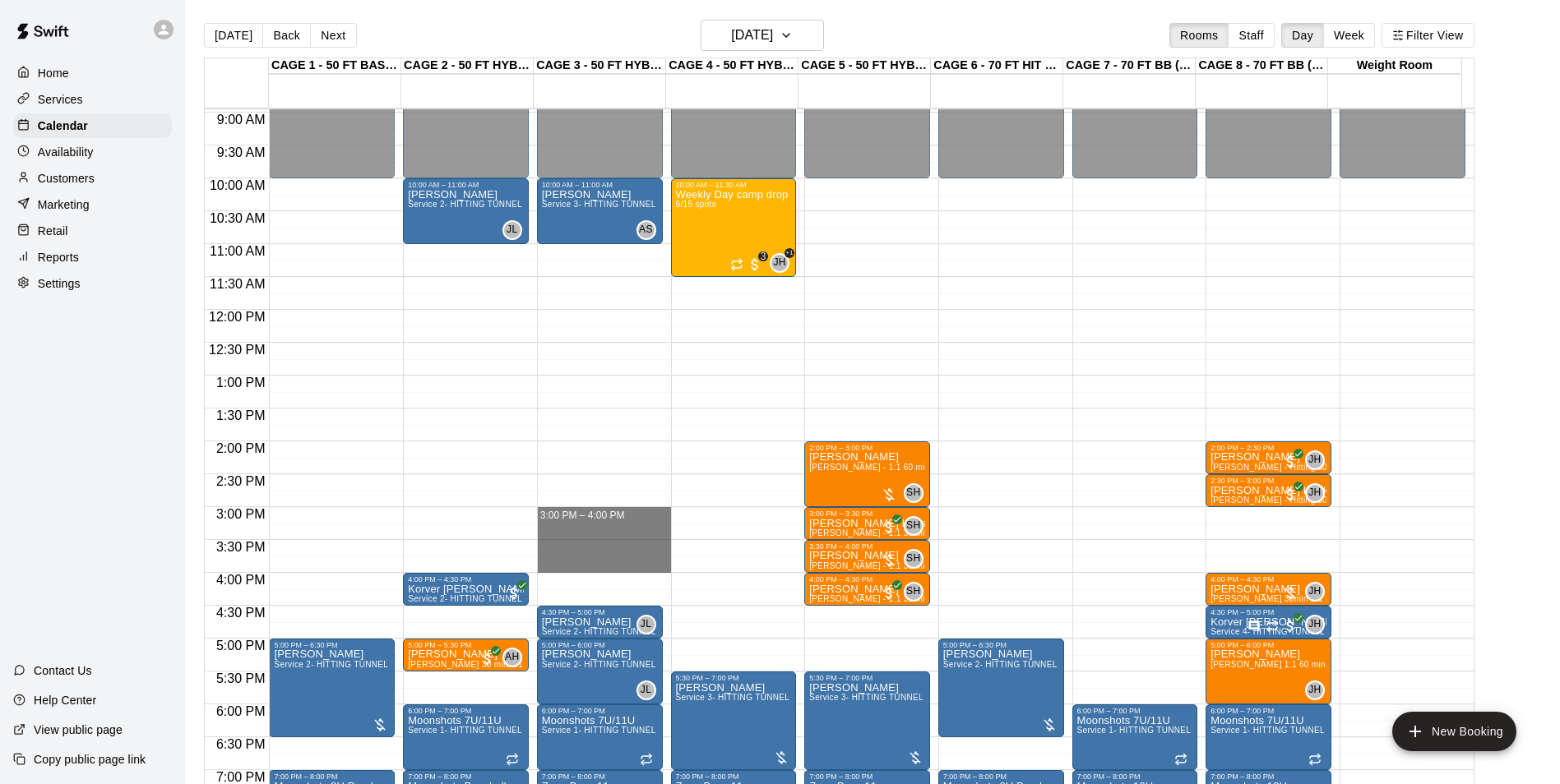
drag, startPoint x: 584, startPoint y: 517, endPoint x: 589, endPoint y: 559, distance: 42.3
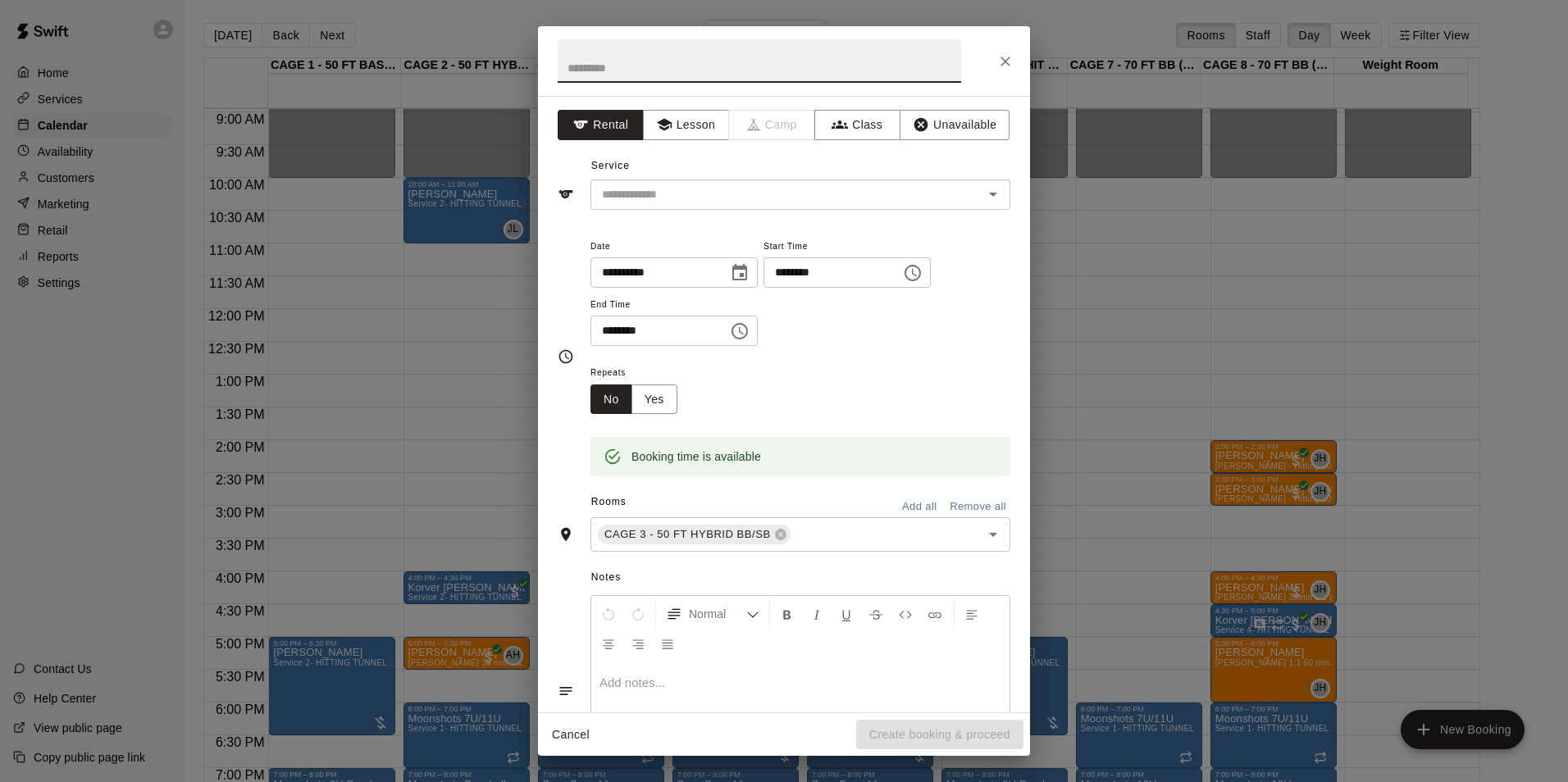
click at [1017, 66] on button "Close" at bounding box center [1006, 61] width 30 height 30
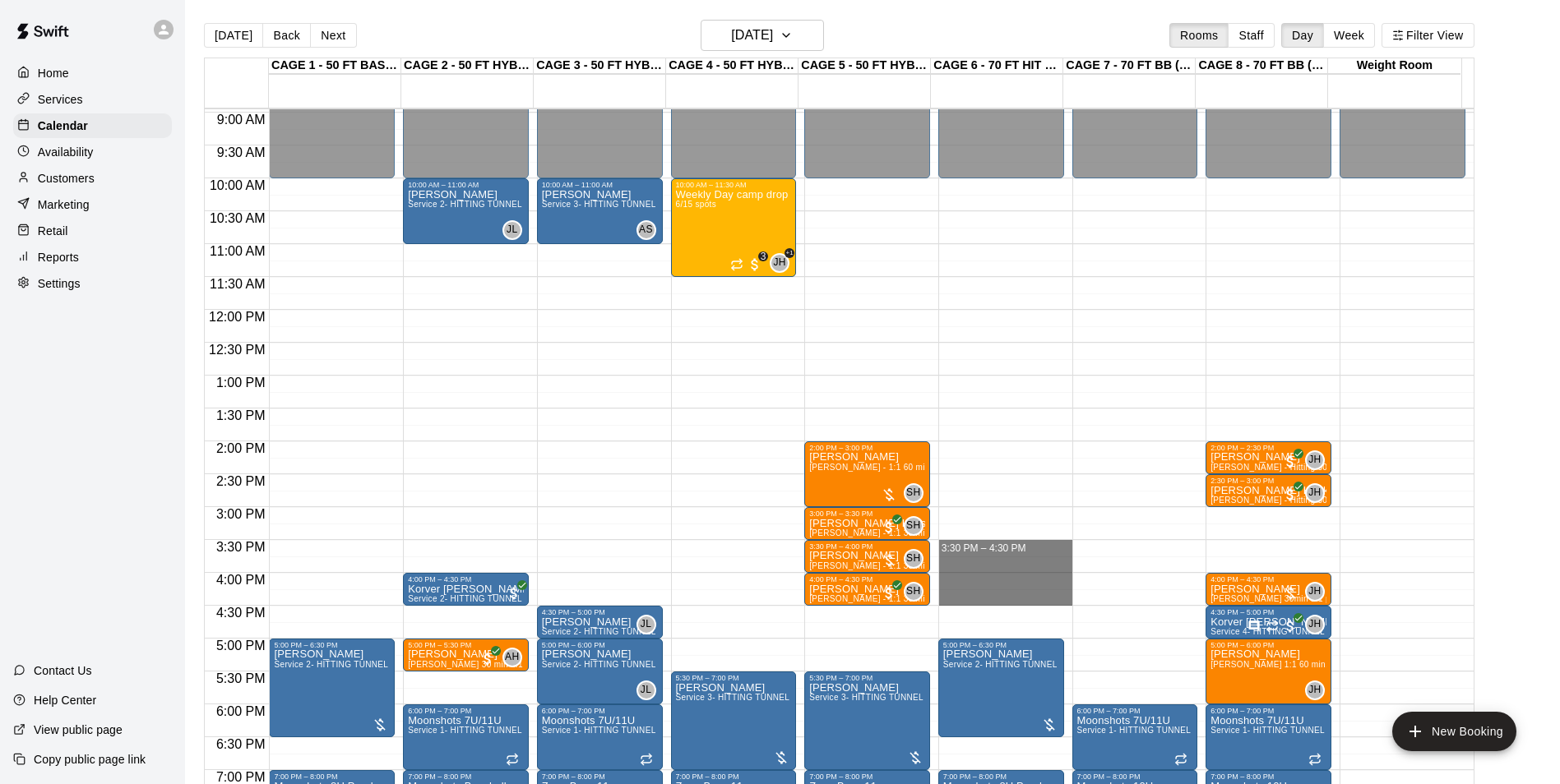
drag, startPoint x: 978, startPoint y: 549, endPoint x: 978, endPoint y: 593, distance: 44.0
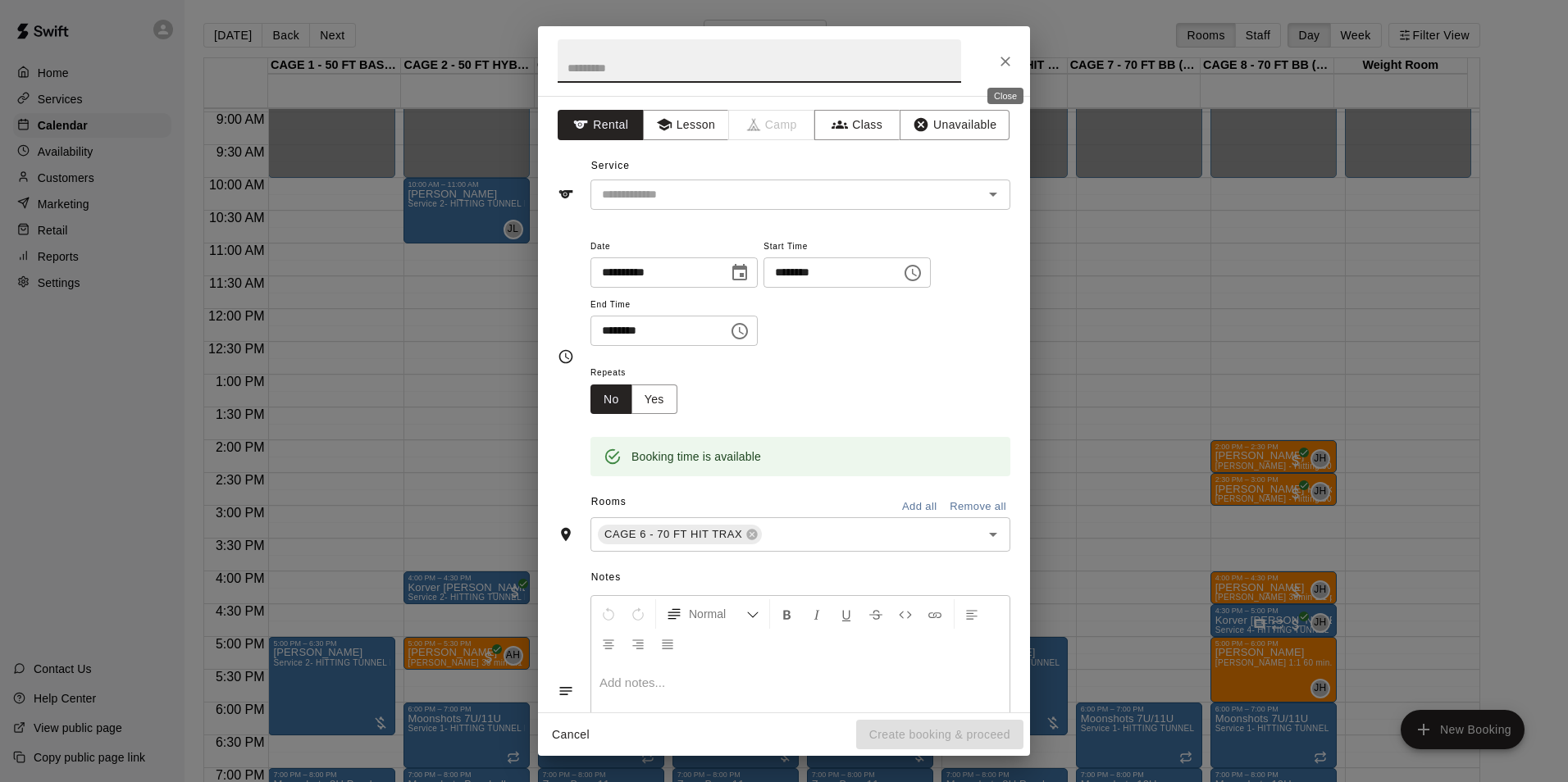
click at [1014, 63] on button "Close" at bounding box center [1006, 61] width 30 height 30
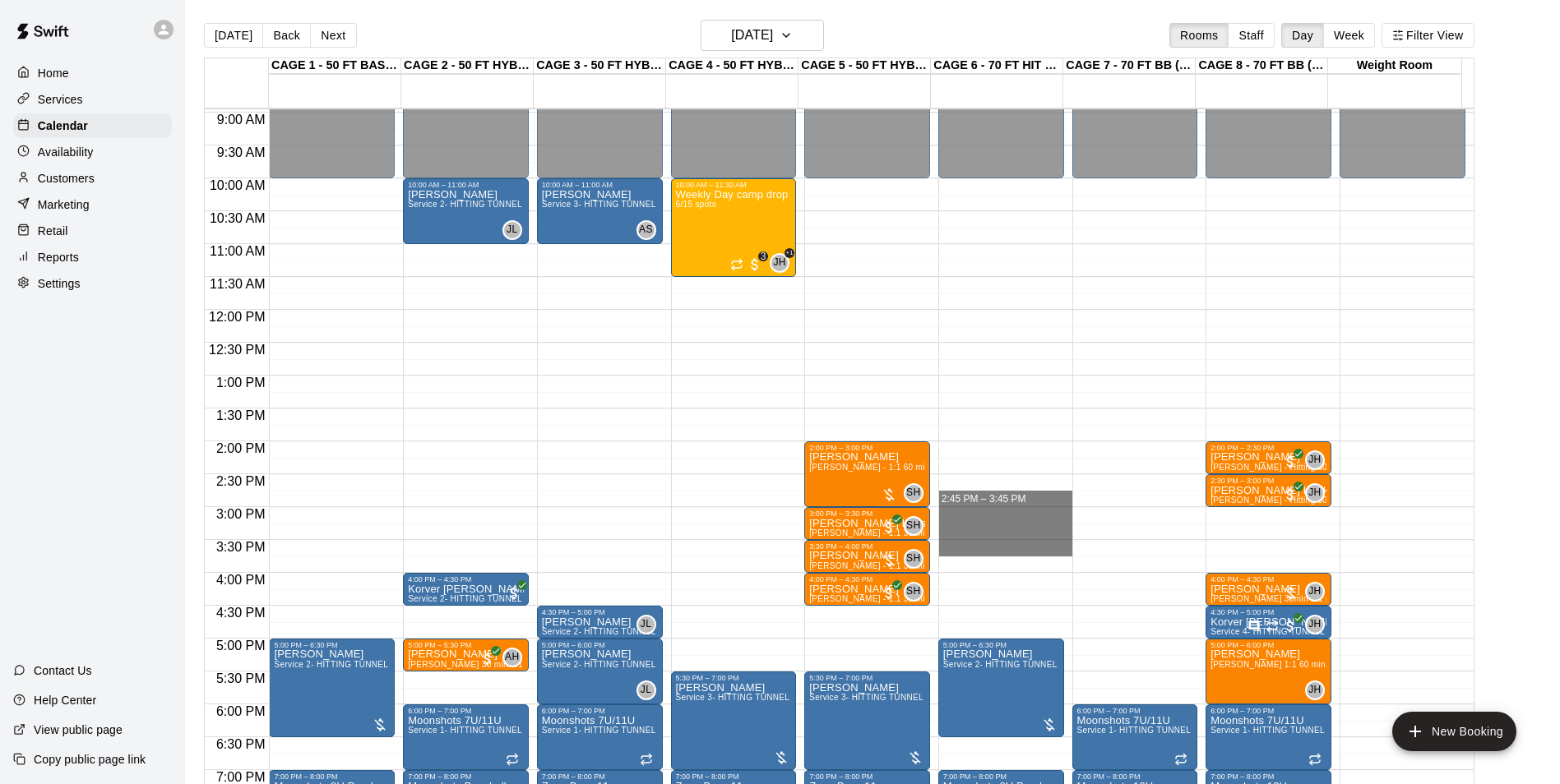
drag, startPoint x: 982, startPoint y: 507, endPoint x: 989, endPoint y: 551, distance: 44.6
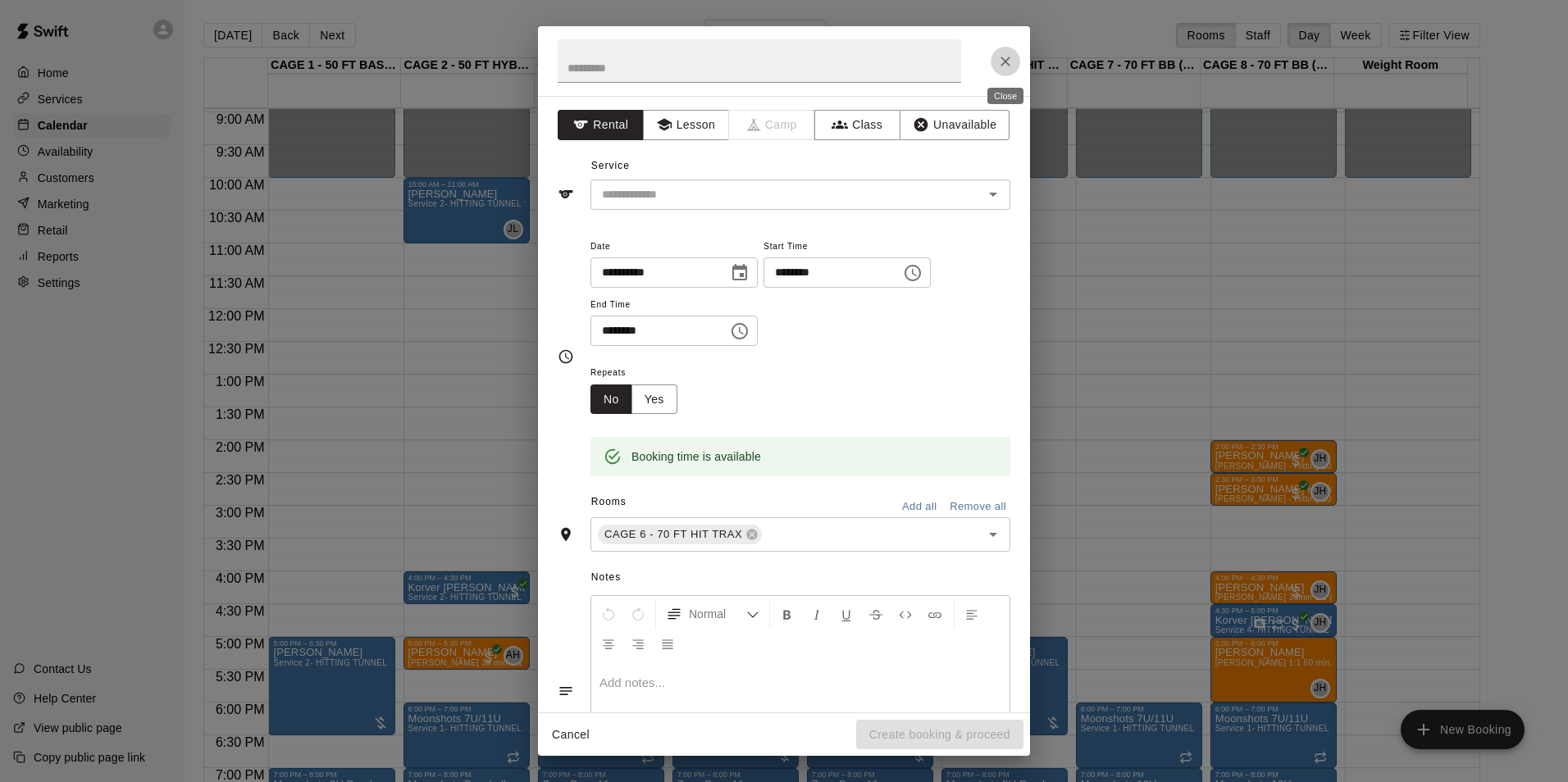
click at [1006, 60] on icon "Close" at bounding box center [1005, 61] width 17 height 17
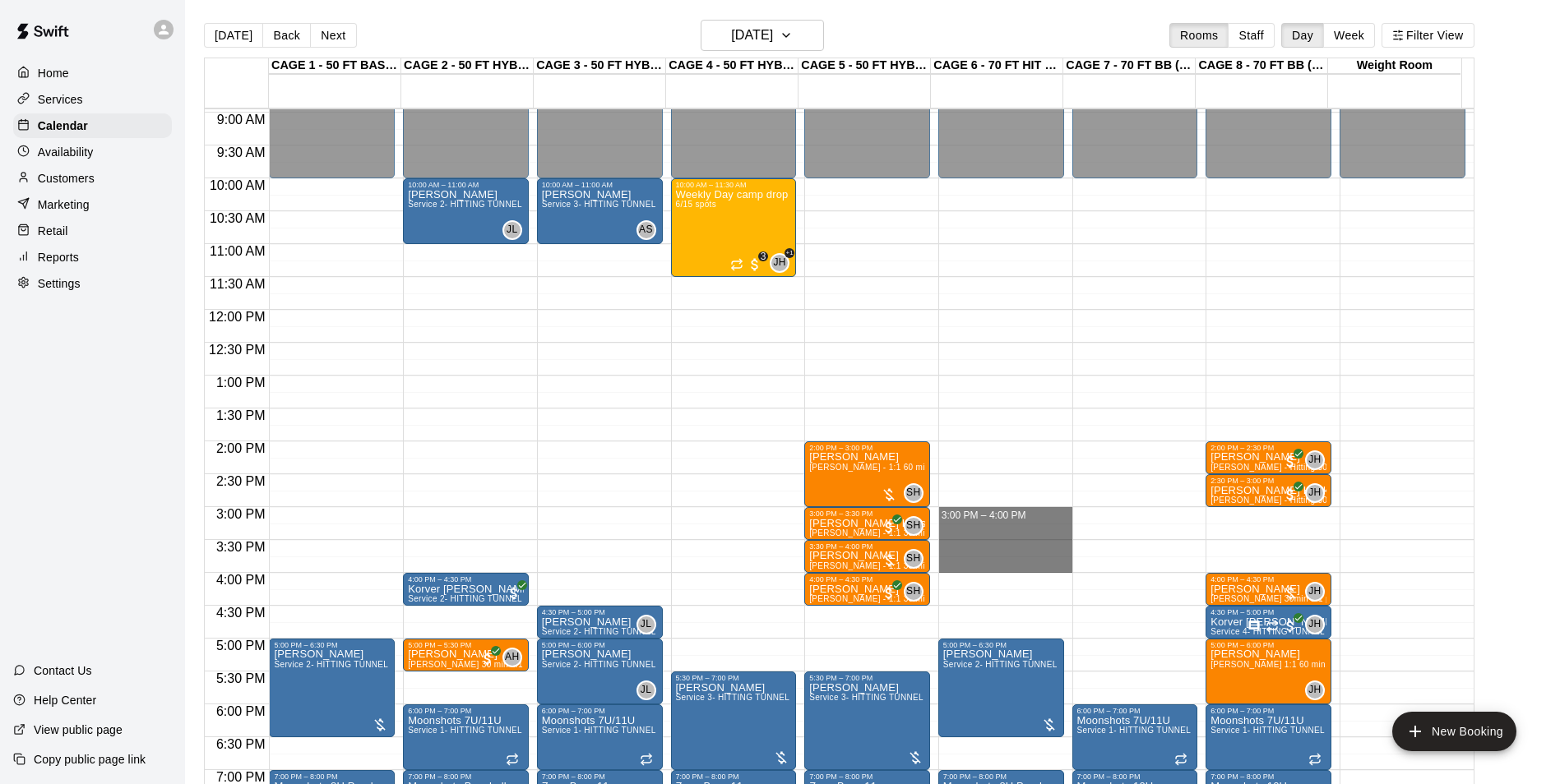
drag, startPoint x: 964, startPoint y: 514, endPoint x: 971, endPoint y: 568, distance: 54.5
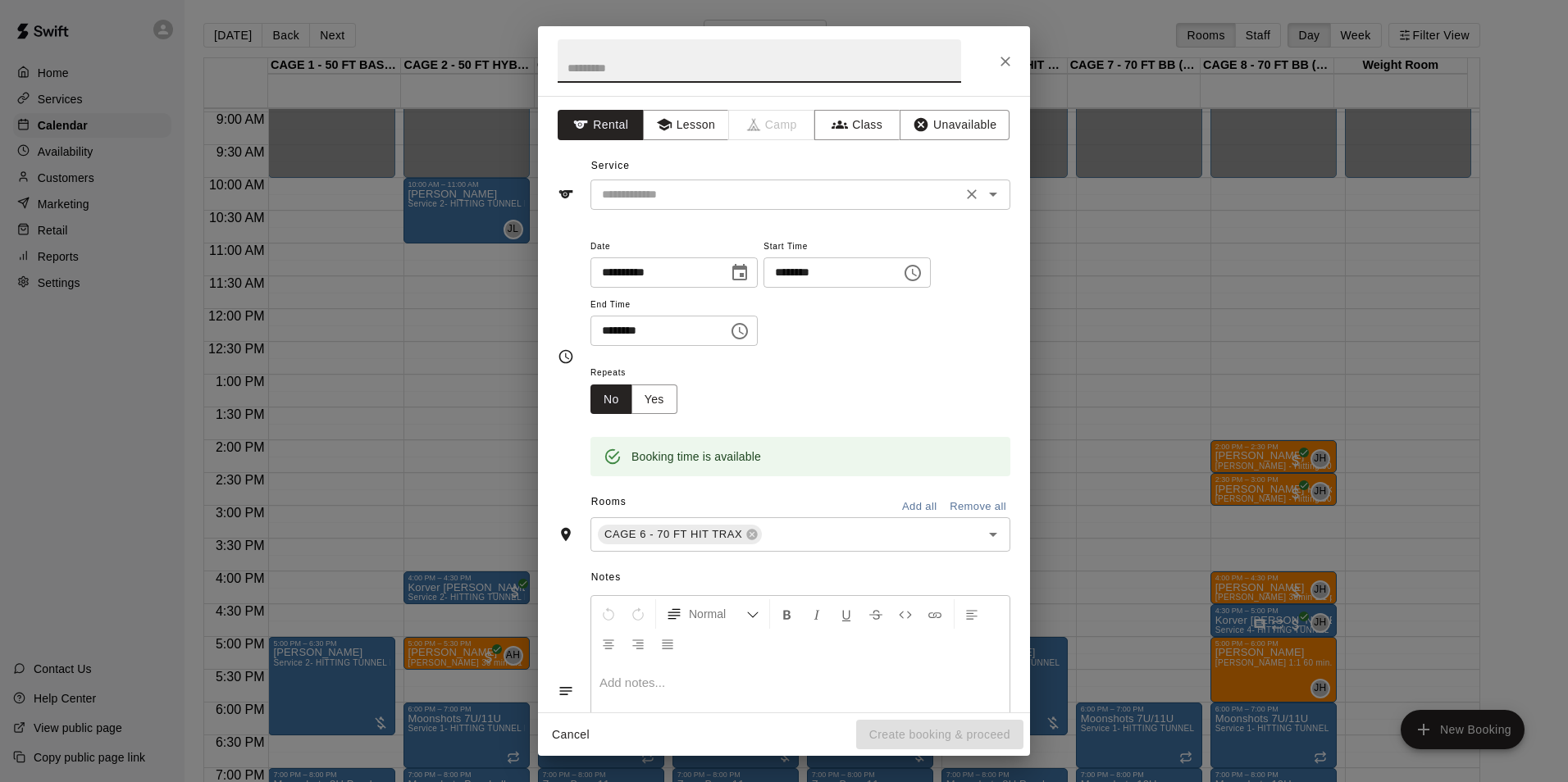
click at [710, 202] on input "text" at bounding box center [776, 194] width 362 height 20
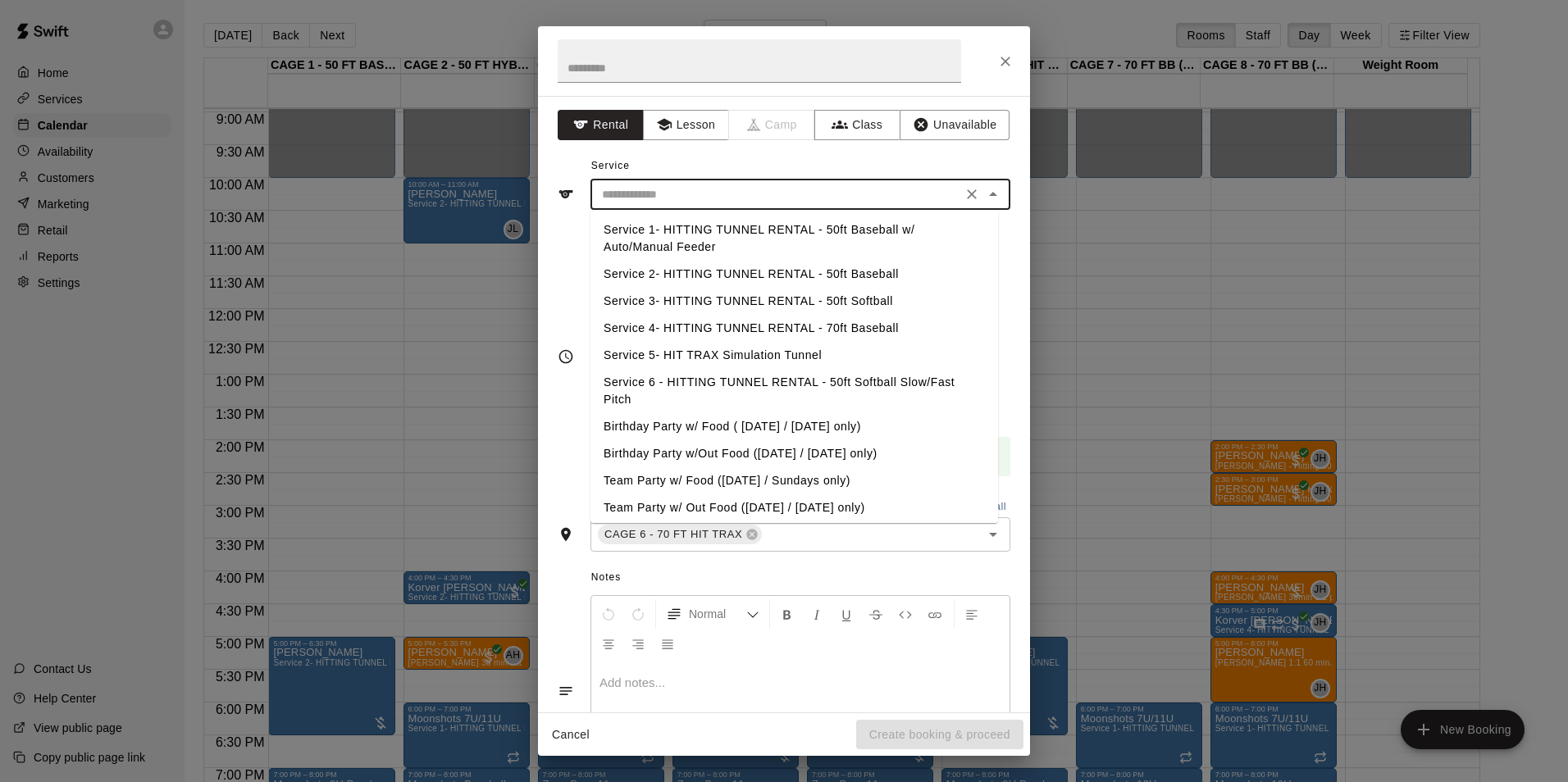
click at [863, 325] on li "Service 4- HITTING TUNNEL RENTAL - 70ft Baseball" at bounding box center [794, 328] width 407 height 27
type input "**********"
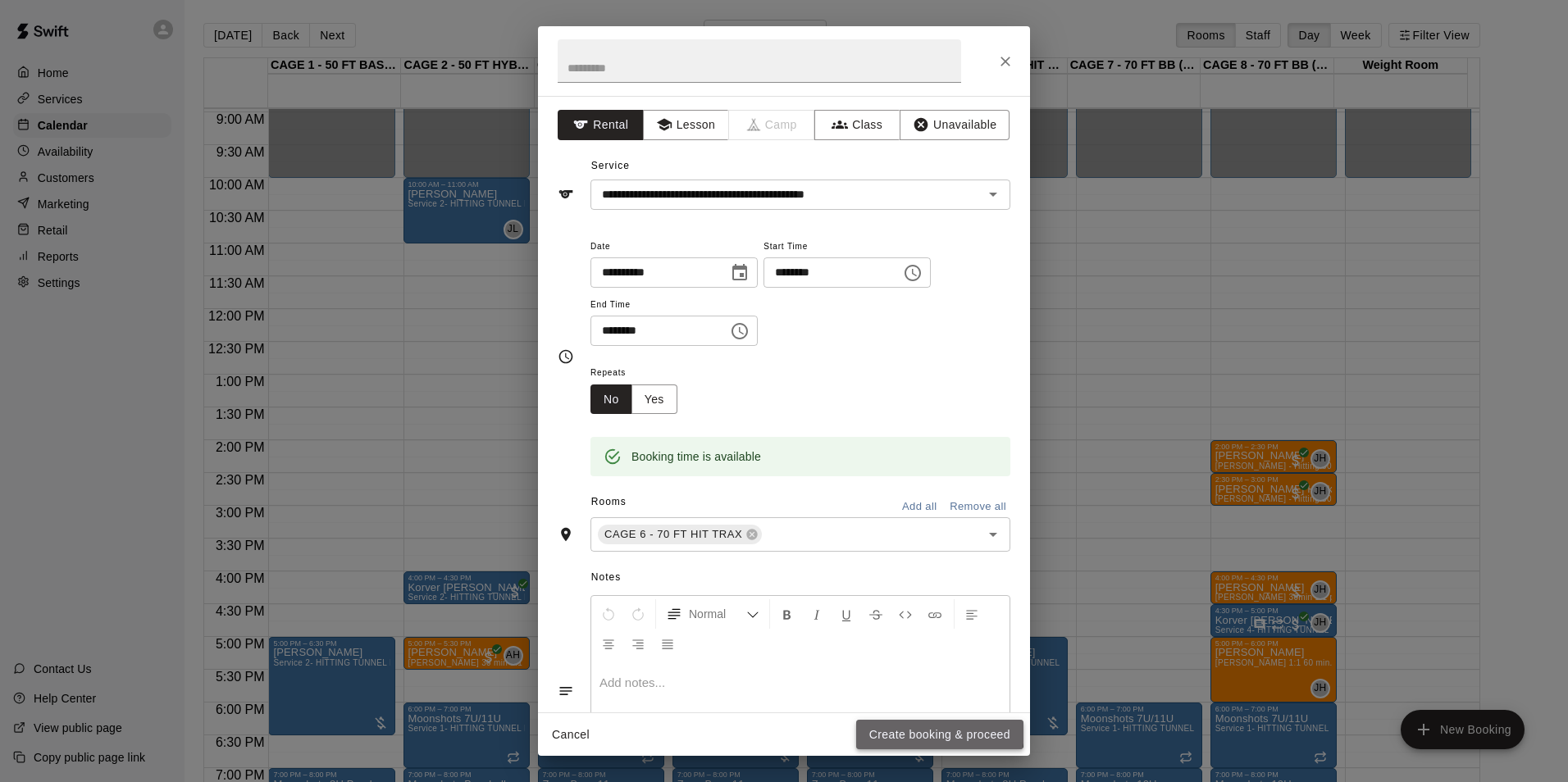
click at [905, 729] on button "Create booking & proceed" at bounding box center [939, 735] width 167 height 31
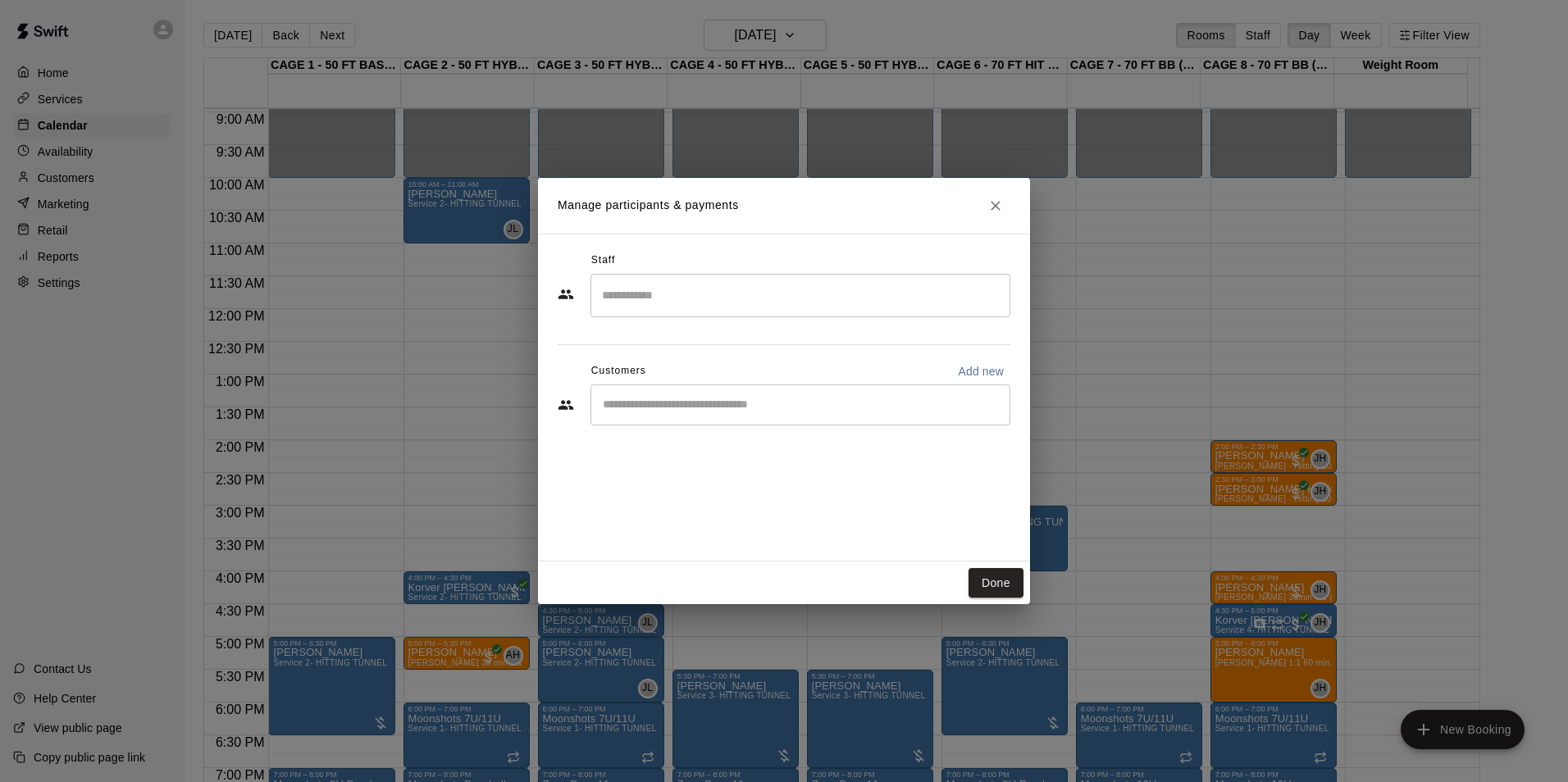
click at [748, 292] on input "Search staff" at bounding box center [800, 295] width 405 height 29
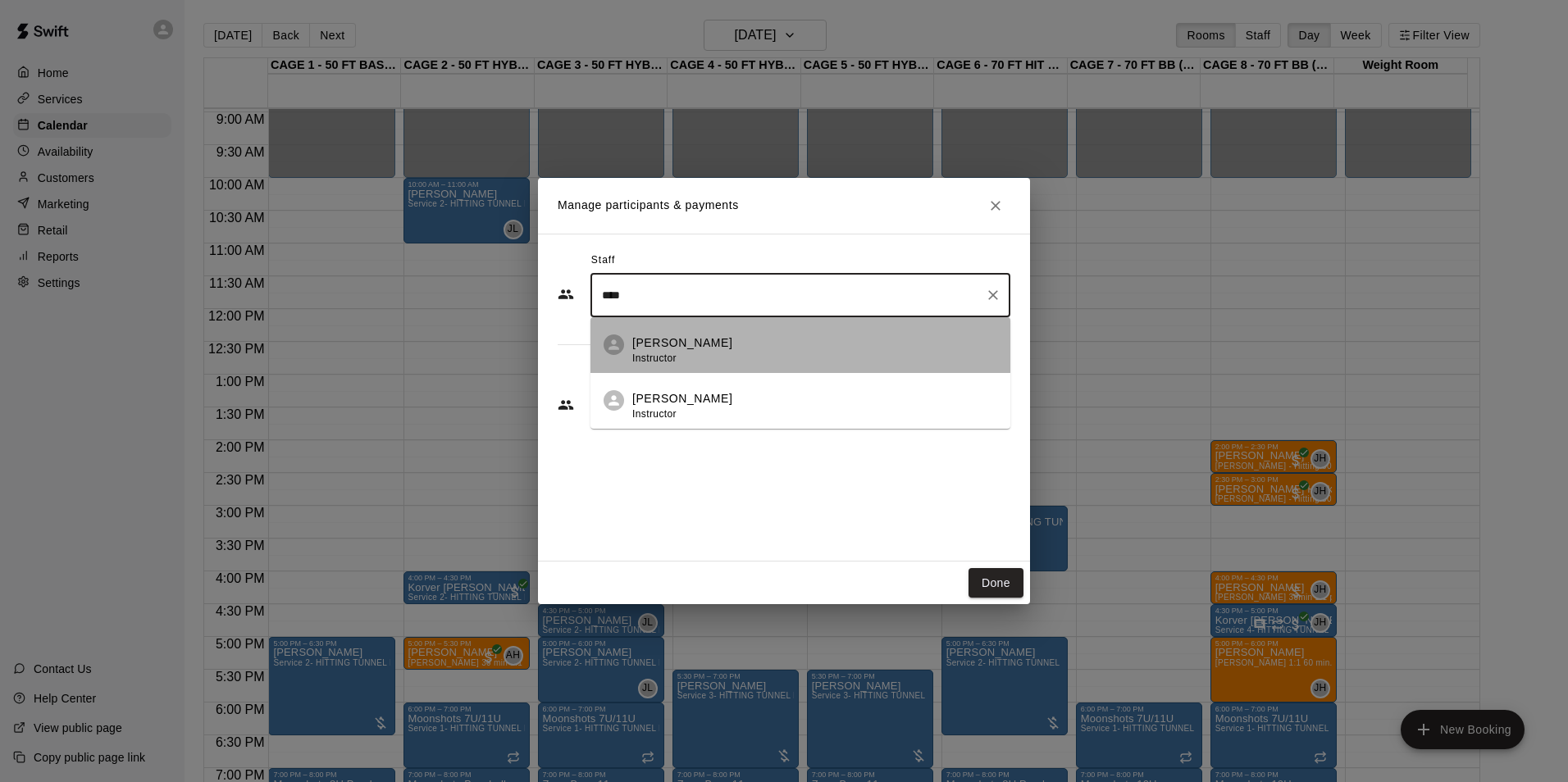
click at [743, 341] on div "Josh Lusby Instructor" at bounding box center [815, 350] width 365 height 32
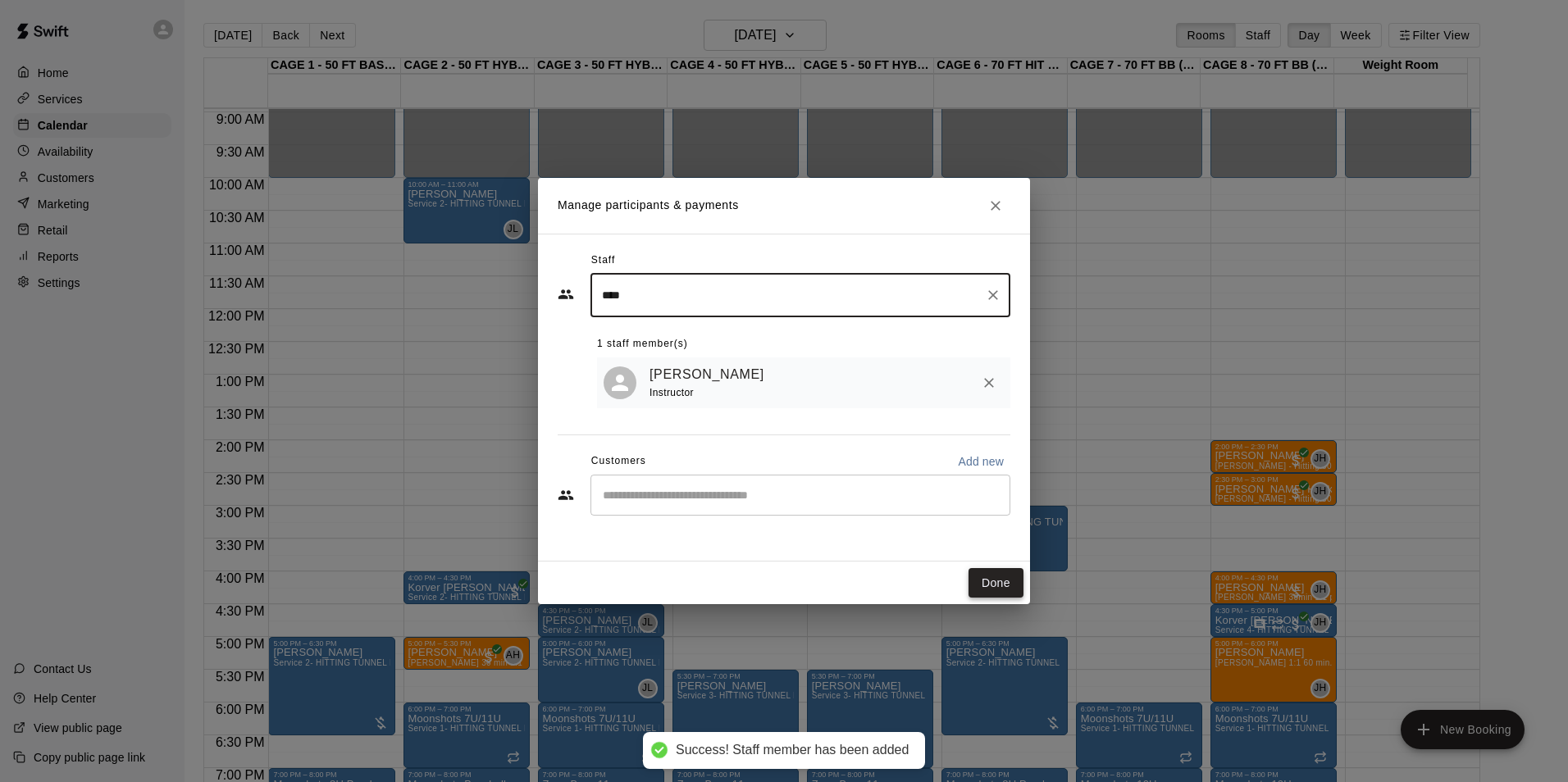
type input "****"
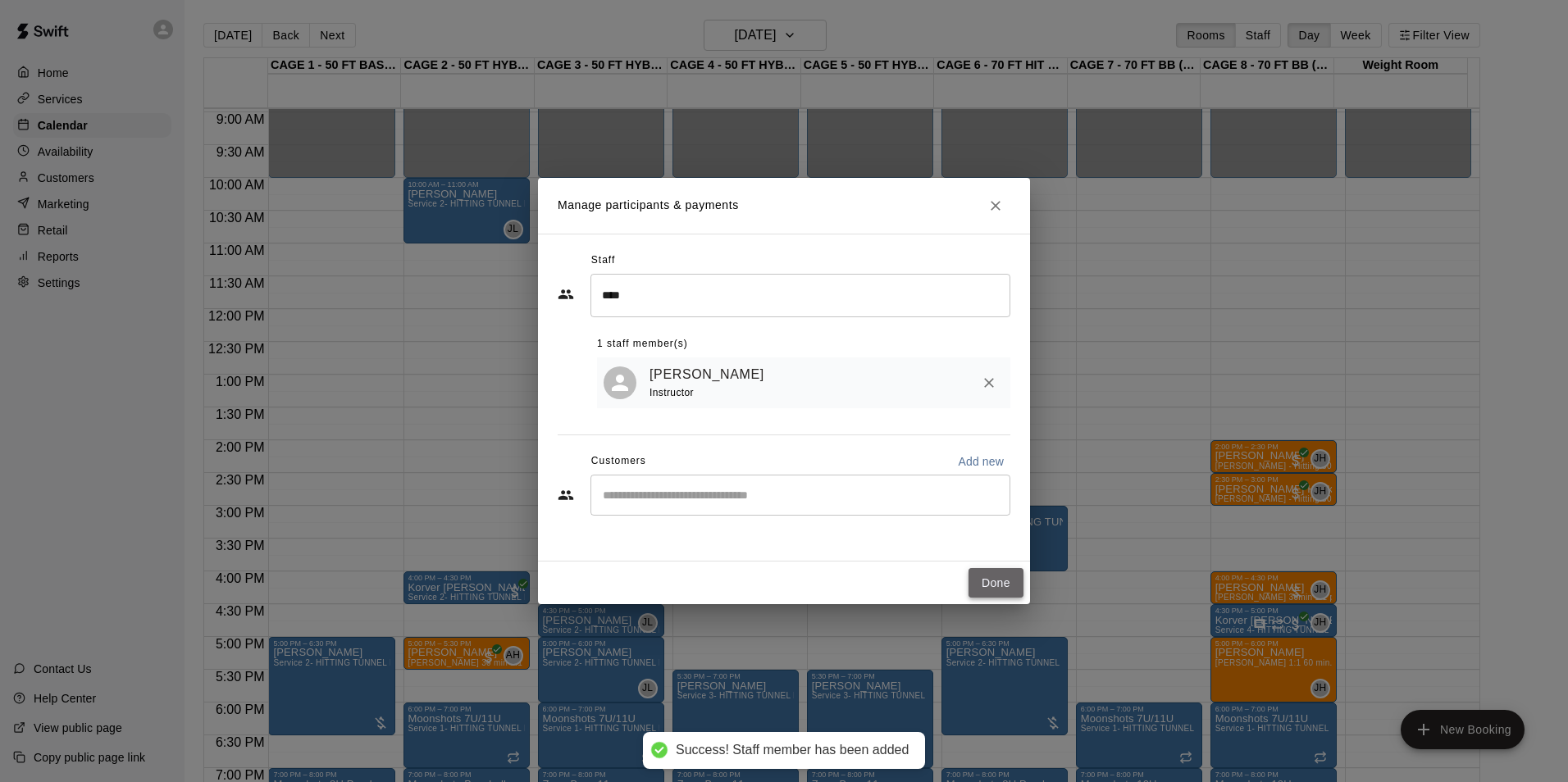
click at [981, 579] on button "Done" at bounding box center [995, 583] width 55 height 31
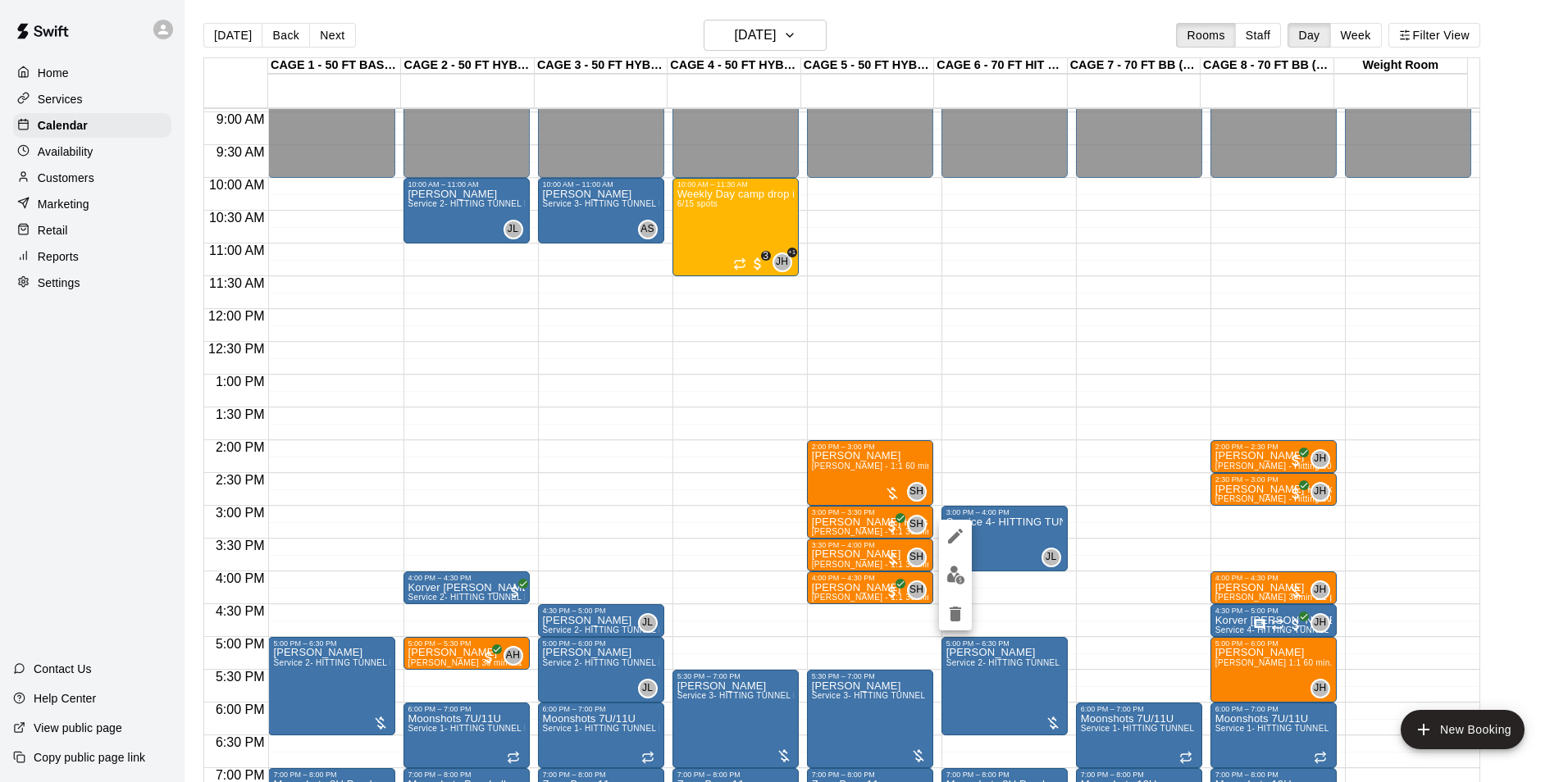
click at [955, 532] on icon "edit" at bounding box center [955, 536] width 19 height 19
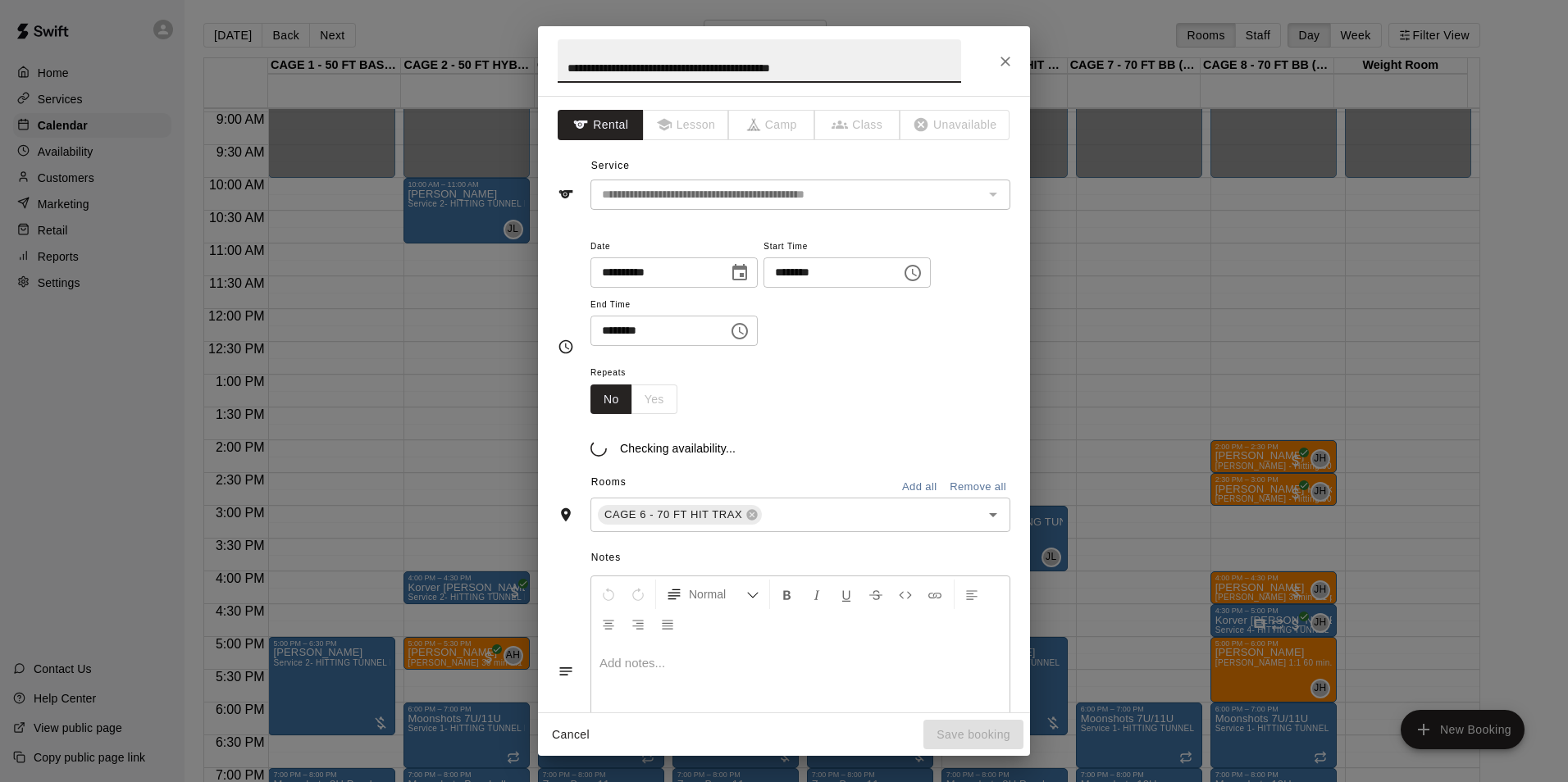
drag, startPoint x: 881, startPoint y: 70, endPoint x: 386, endPoint y: 85, distance: 495.2
click at [389, 85] on div "**********" at bounding box center [784, 391] width 1568 height 782
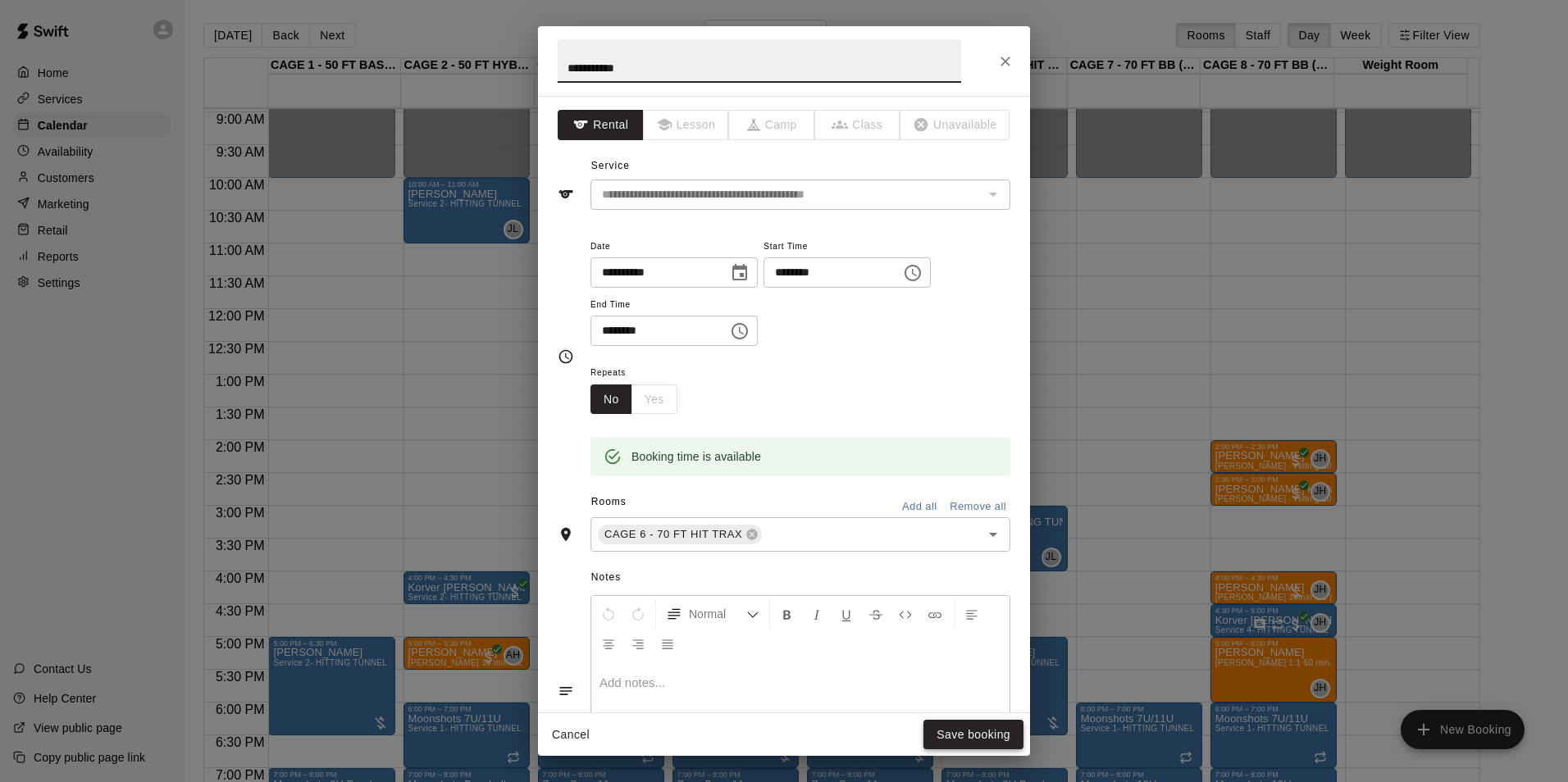
type input "**********"
click at [986, 734] on button "Save booking" at bounding box center [973, 735] width 100 height 31
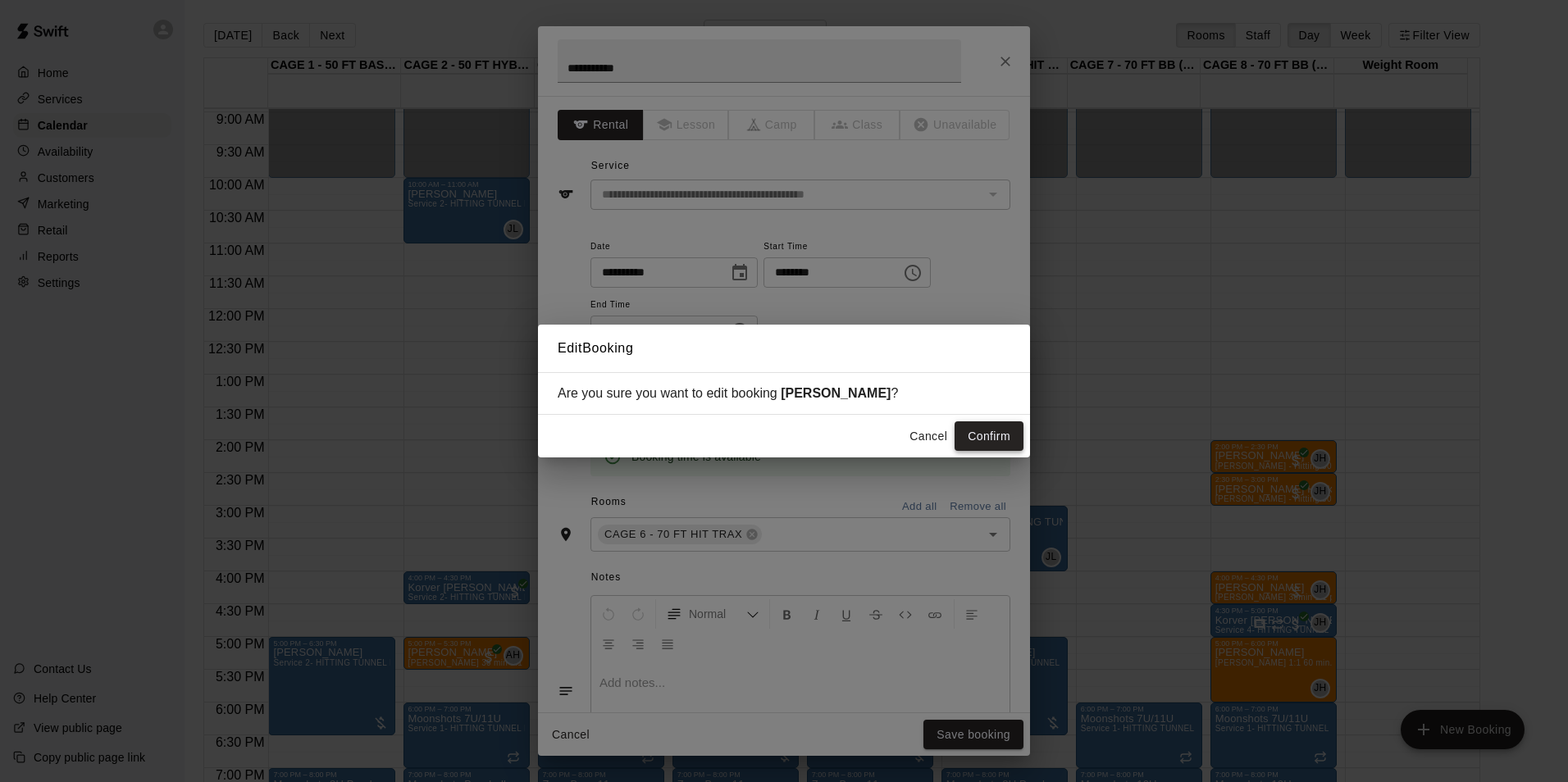
click at [992, 428] on button "Confirm" at bounding box center [988, 436] width 69 height 31
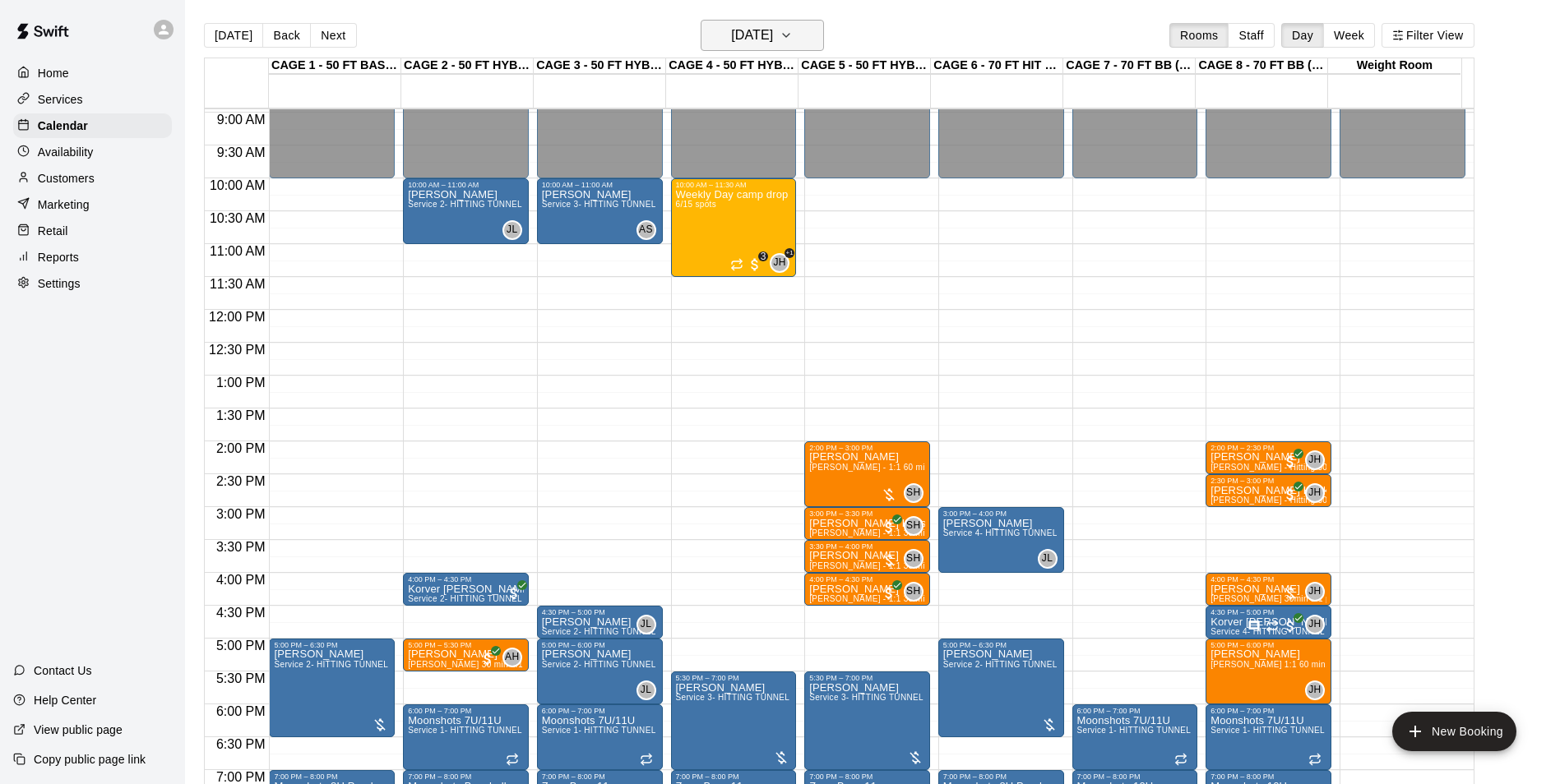
click at [758, 43] on h6 "Wednesday Aug 20" at bounding box center [752, 35] width 42 height 23
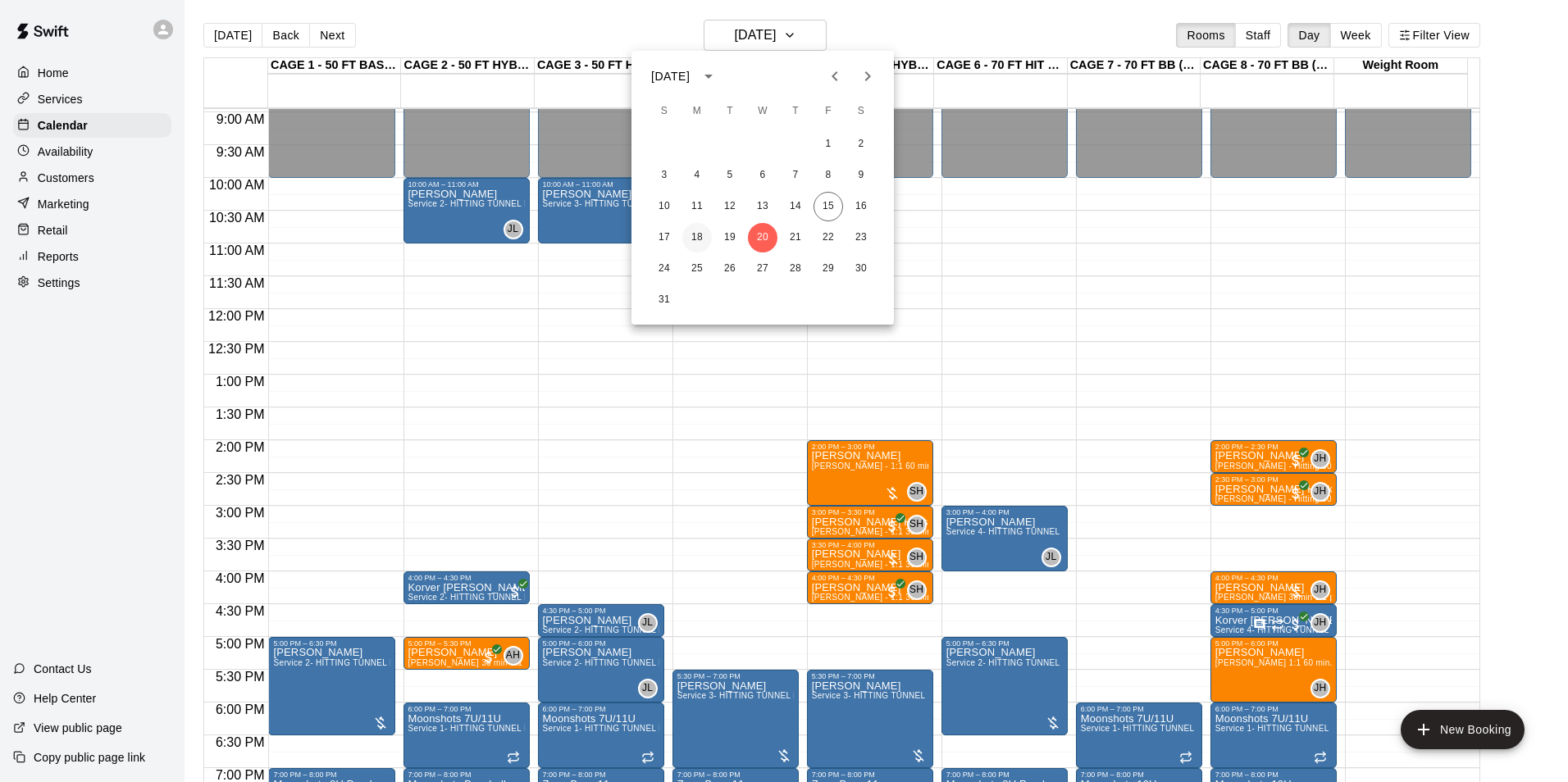
click at [698, 233] on button "18" at bounding box center [697, 238] width 30 height 30
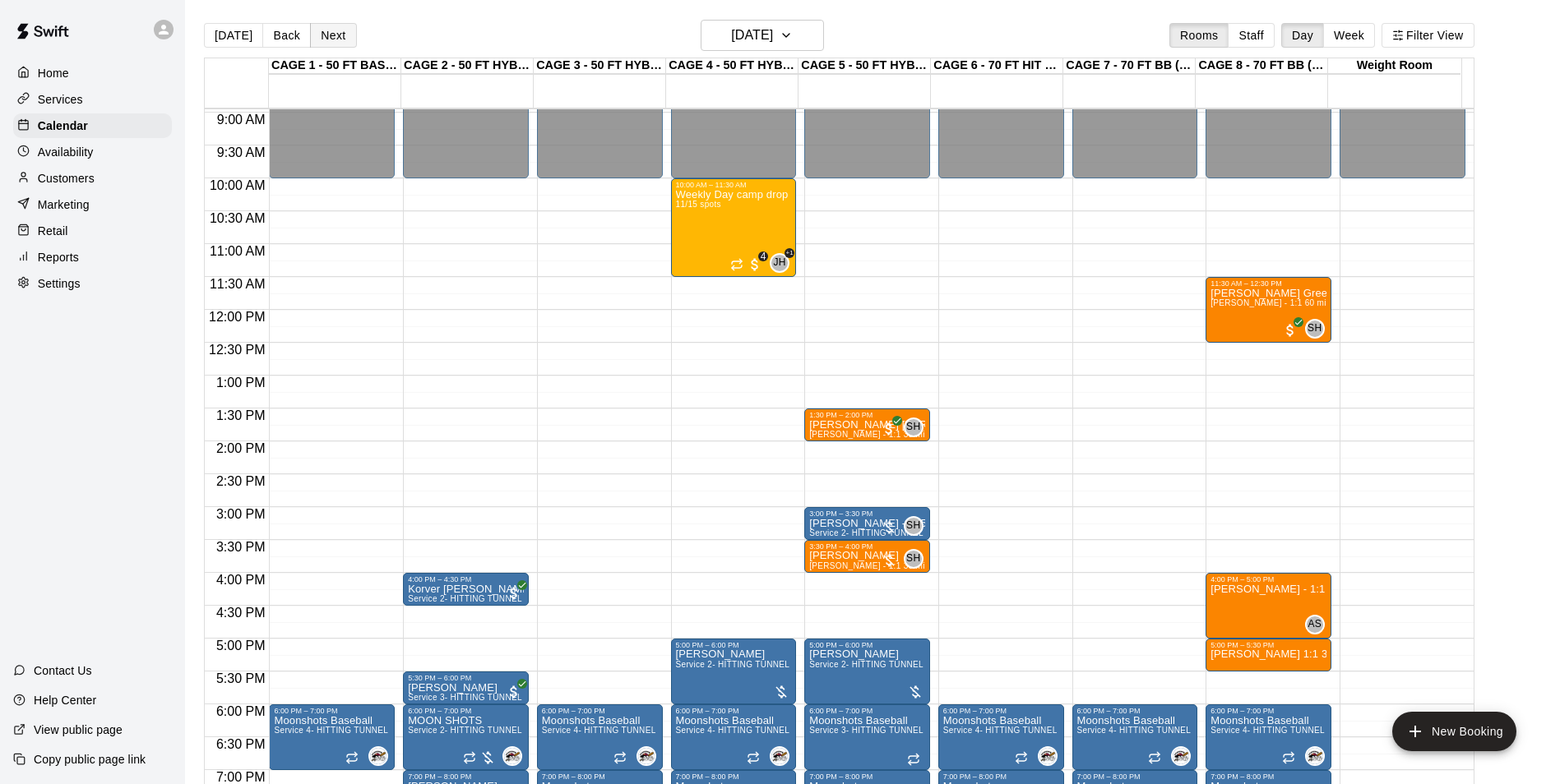
click at [337, 40] on button "Next" at bounding box center [333, 35] width 46 height 25
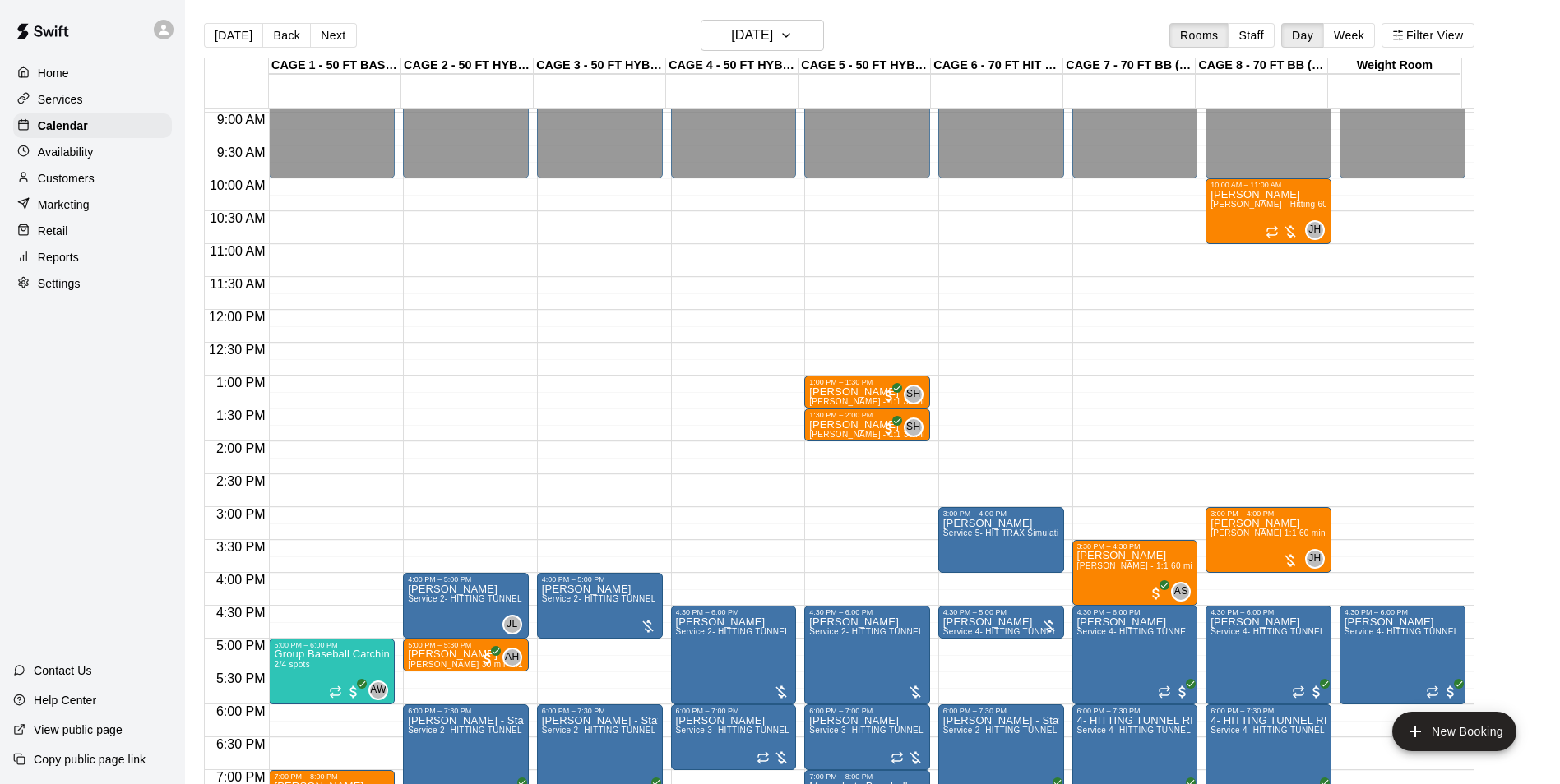
scroll to position [671, 0]
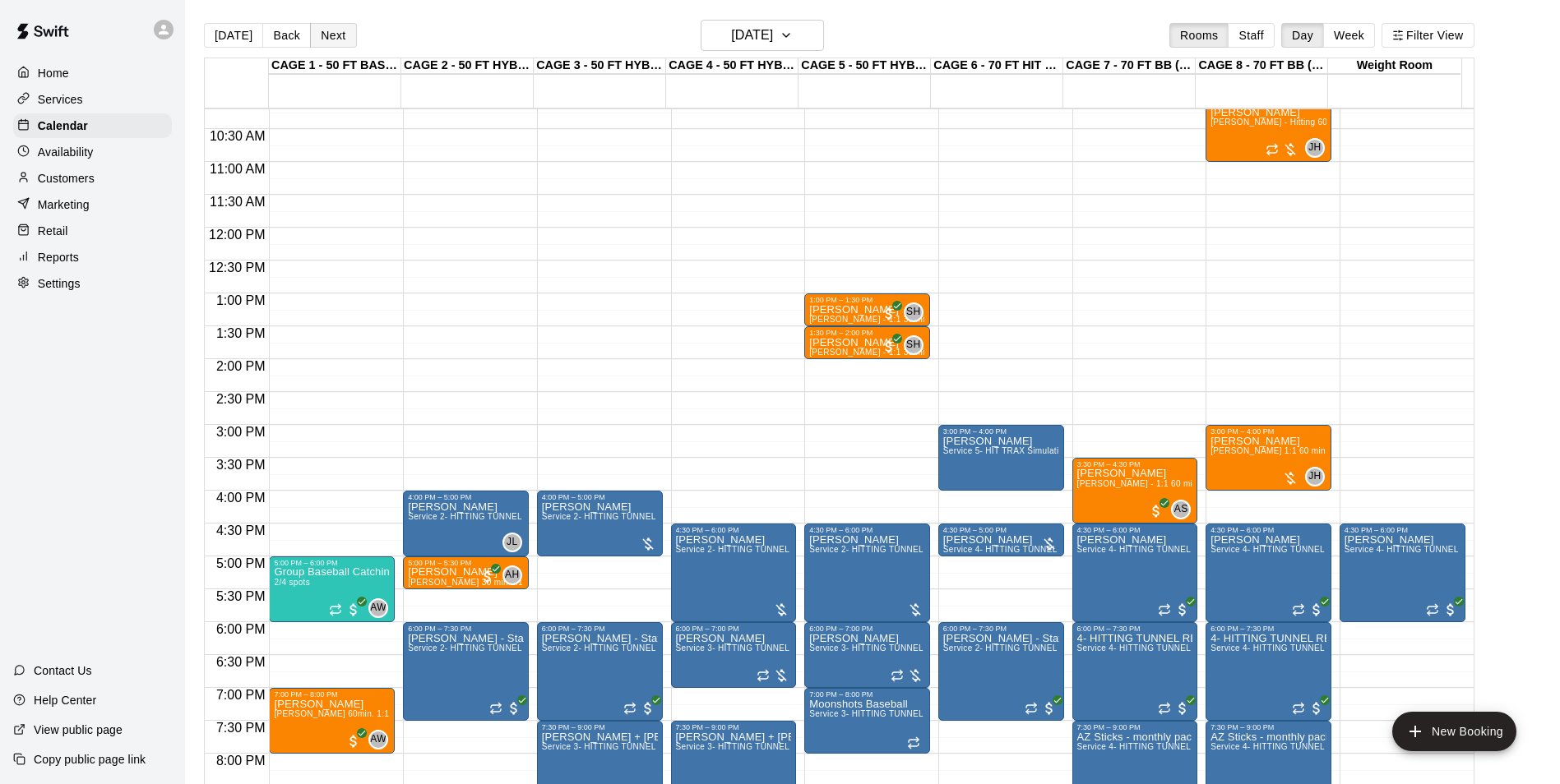
click at [332, 23] on button "Next" at bounding box center [333, 35] width 46 height 25
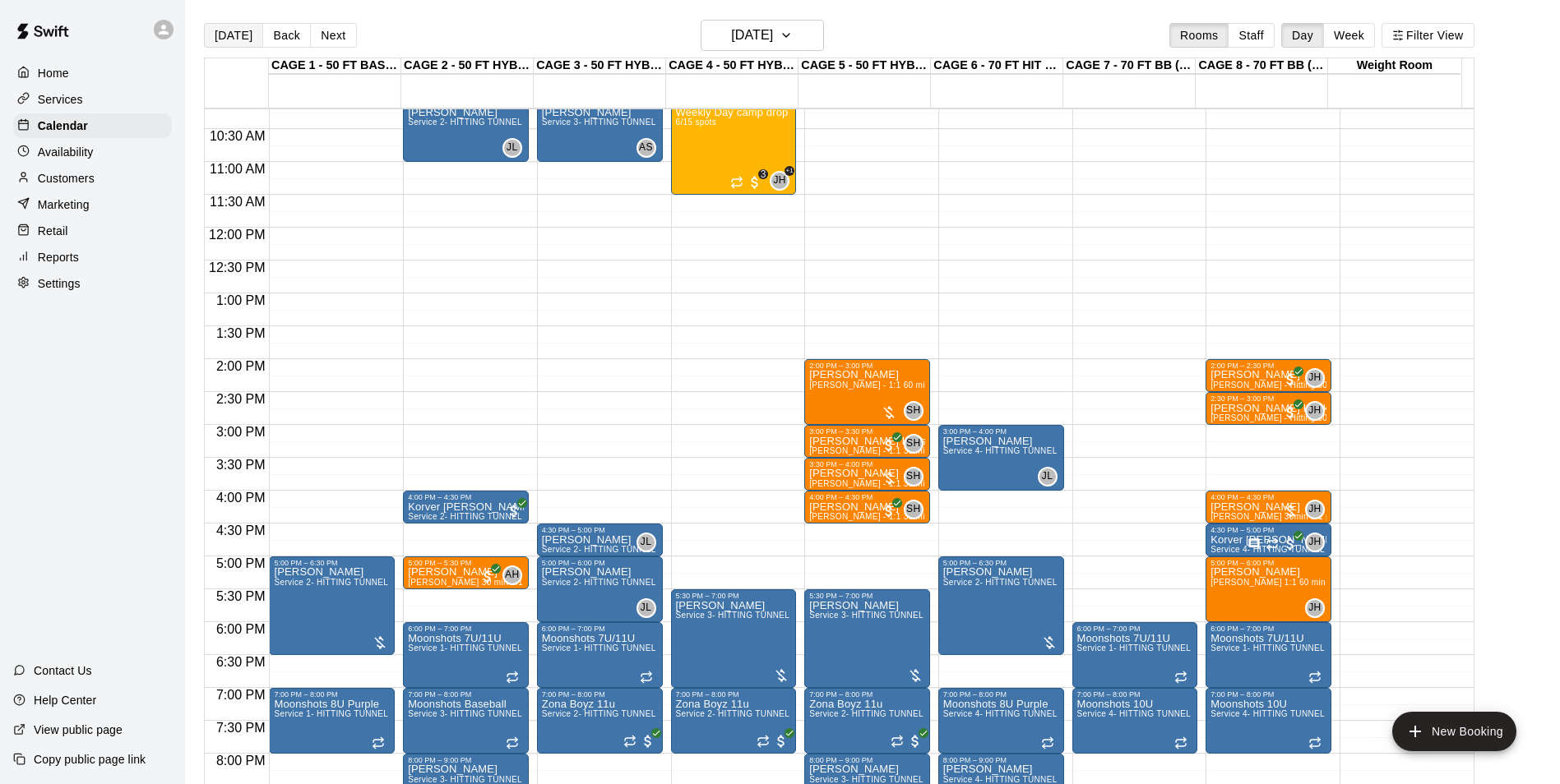
click at [224, 30] on button "[DATE]" at bounding box center [233, 35] width 59 height 25
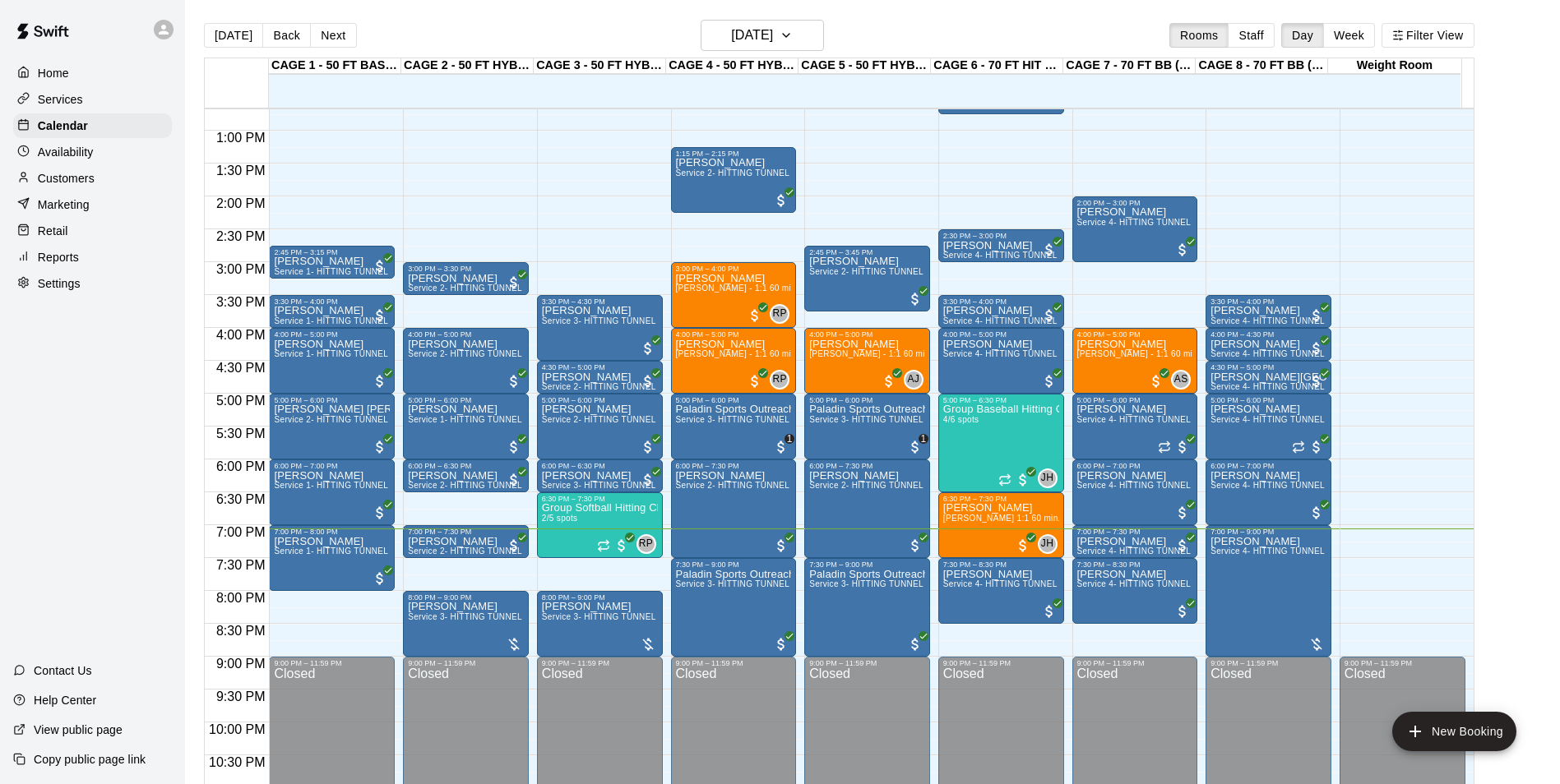
scroll to position [835, 0]
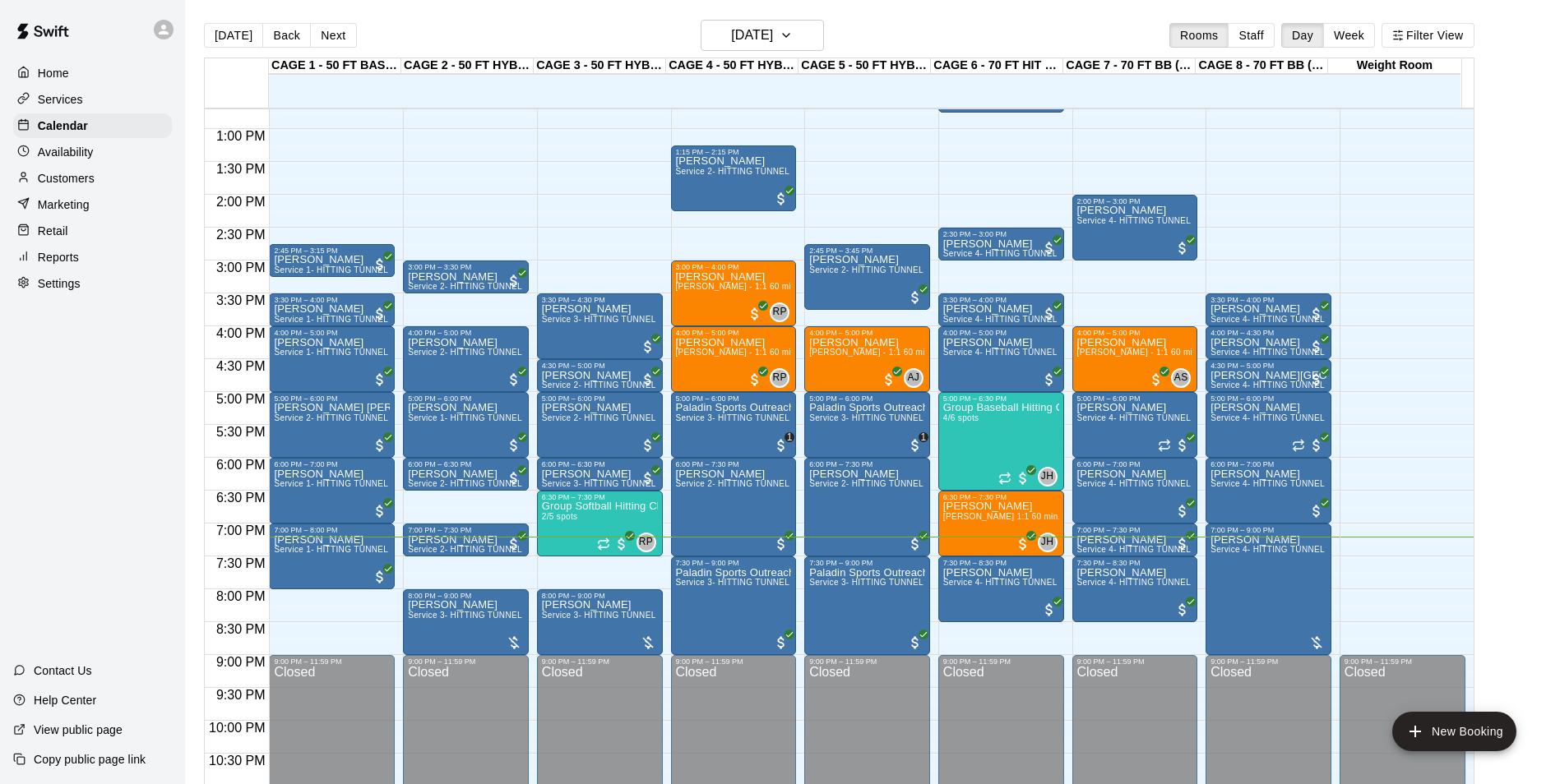
click at [204, 23] on button "[DATE]" at bounding box center [233, 35] width 59 height 25
drag, startPoint x: 552, startPoint y: 562, endPoint x: 552, endPoint y: 577, distance: 15.0
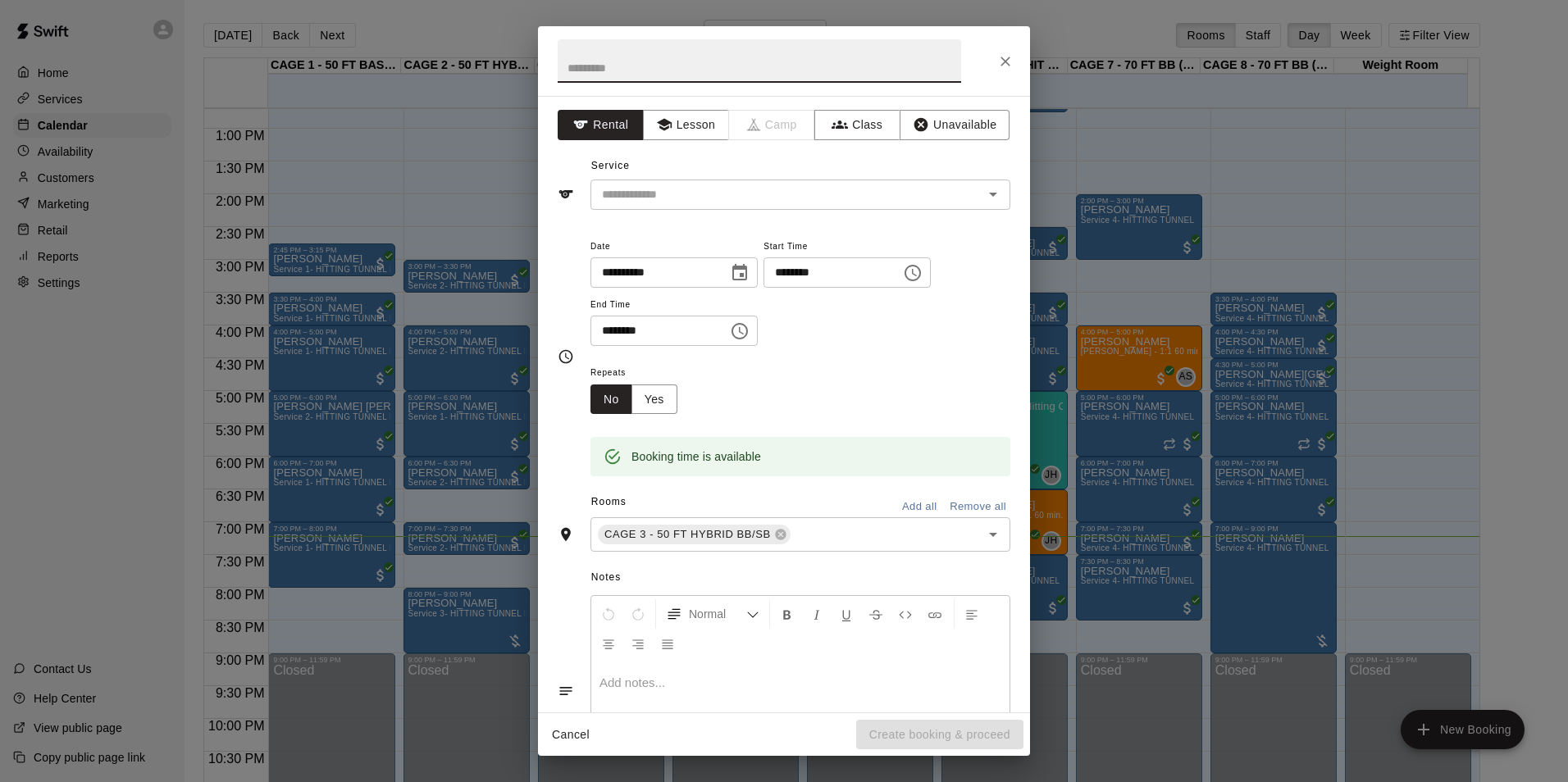
click at [1009, 63] on icon "Close" at bounding box center [1005, 61] width 17 height 17
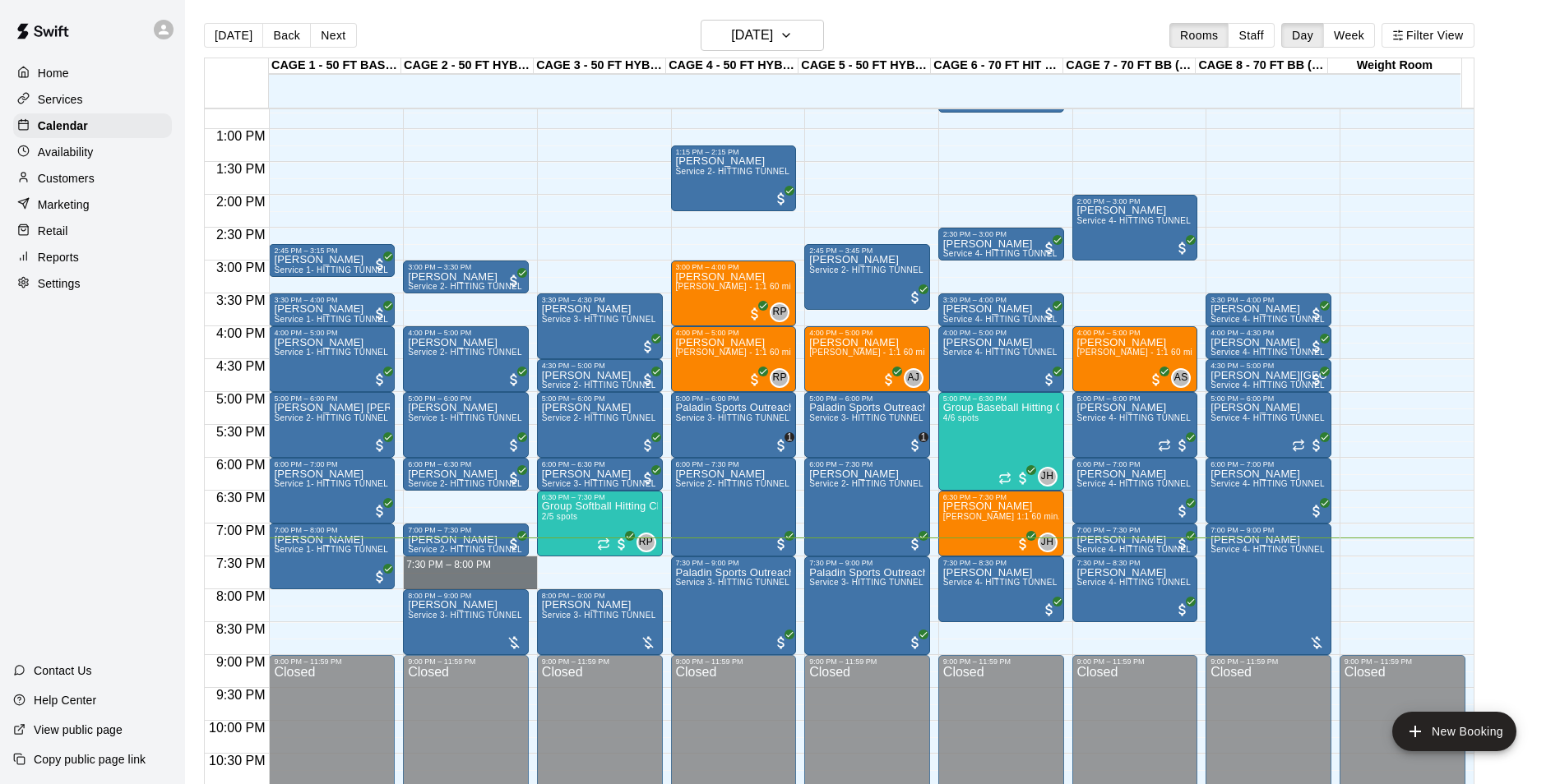
drag, startPoint x: 444, startPoint y: 562, endPoint x: 446, endPoint y: 582, distance: 20.1
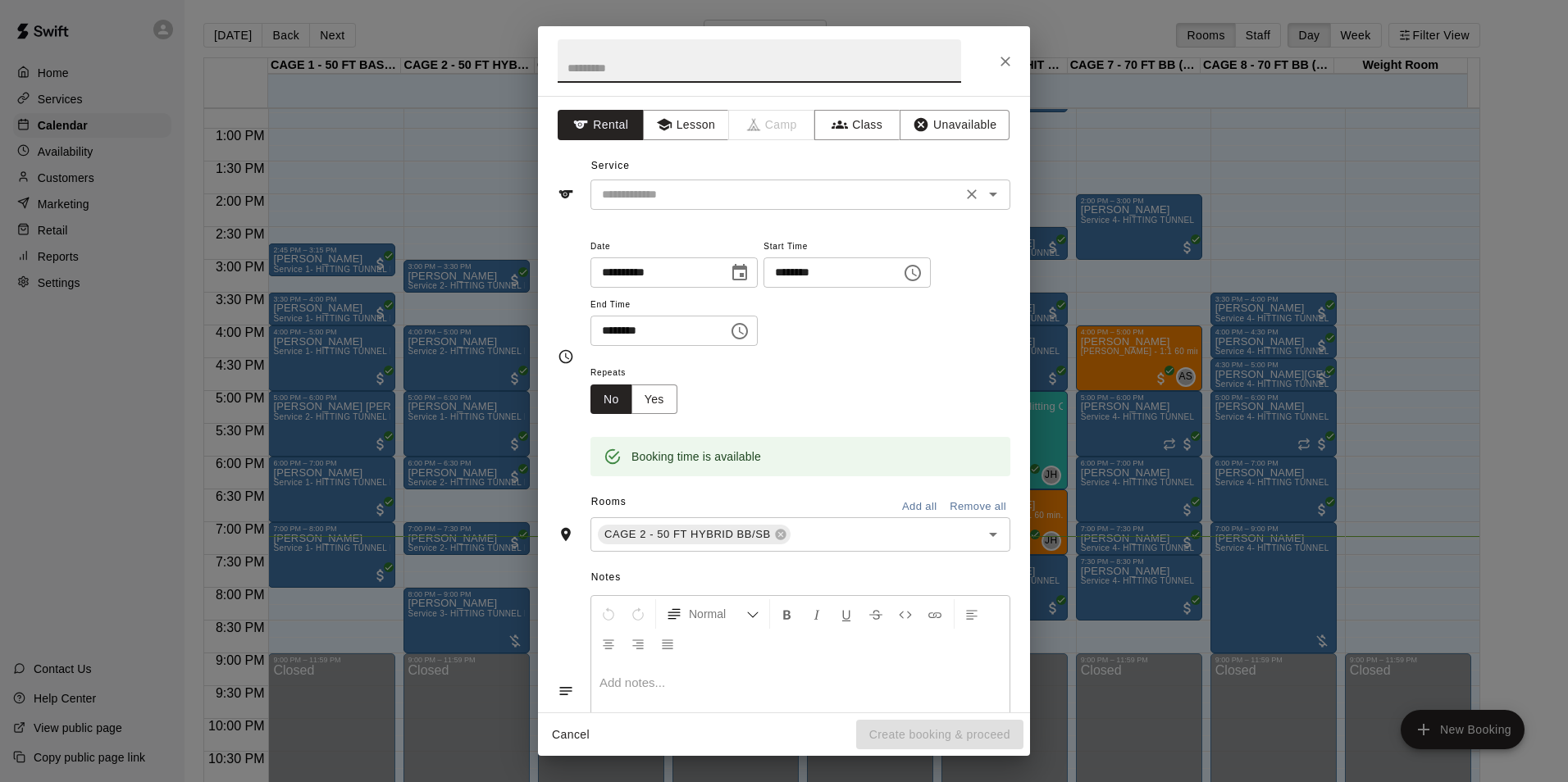
click at [846, 189] on input "text" at bounding box center [776, 194] width 362 height 20
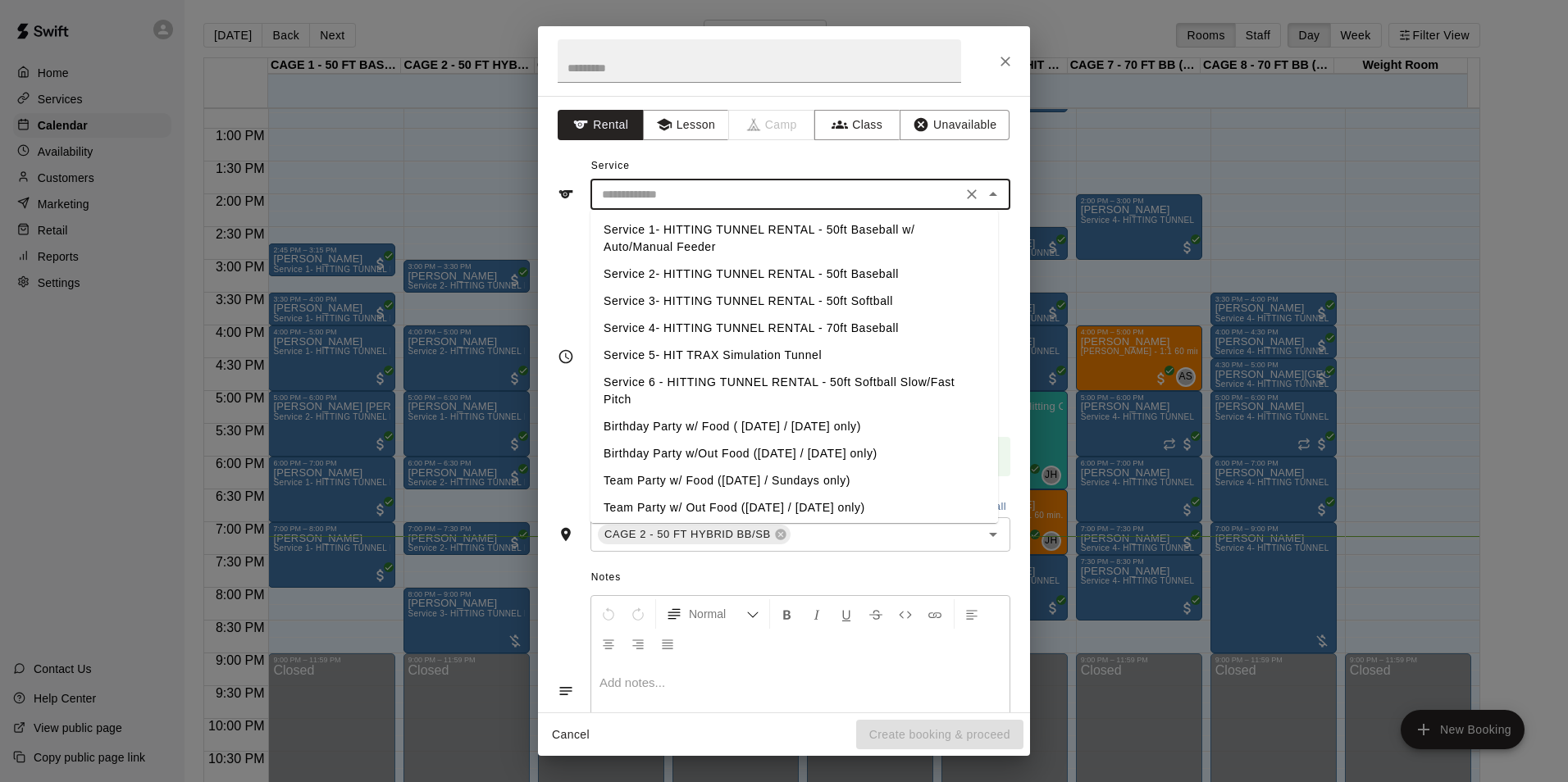
click at [862, 270] on li "Service 2- HITTING TUNNEL RENTAL - 50ft Baseball" at bounding box center [794, 274] width 407 height 27
type input "**********"
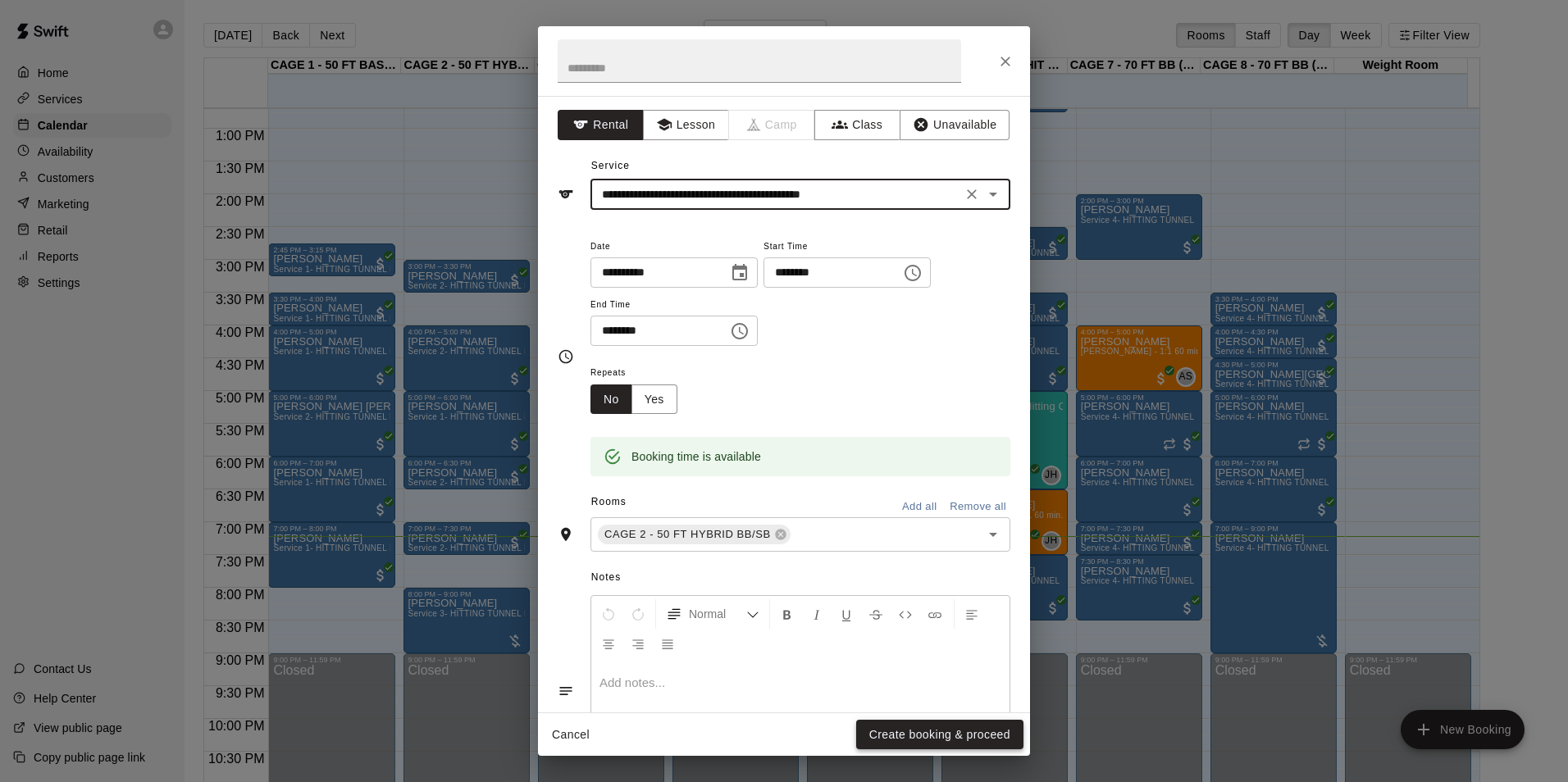
click at [950, 733] on button "Create booking & proceed" at bounding box center [939, 735] width 167 height 31
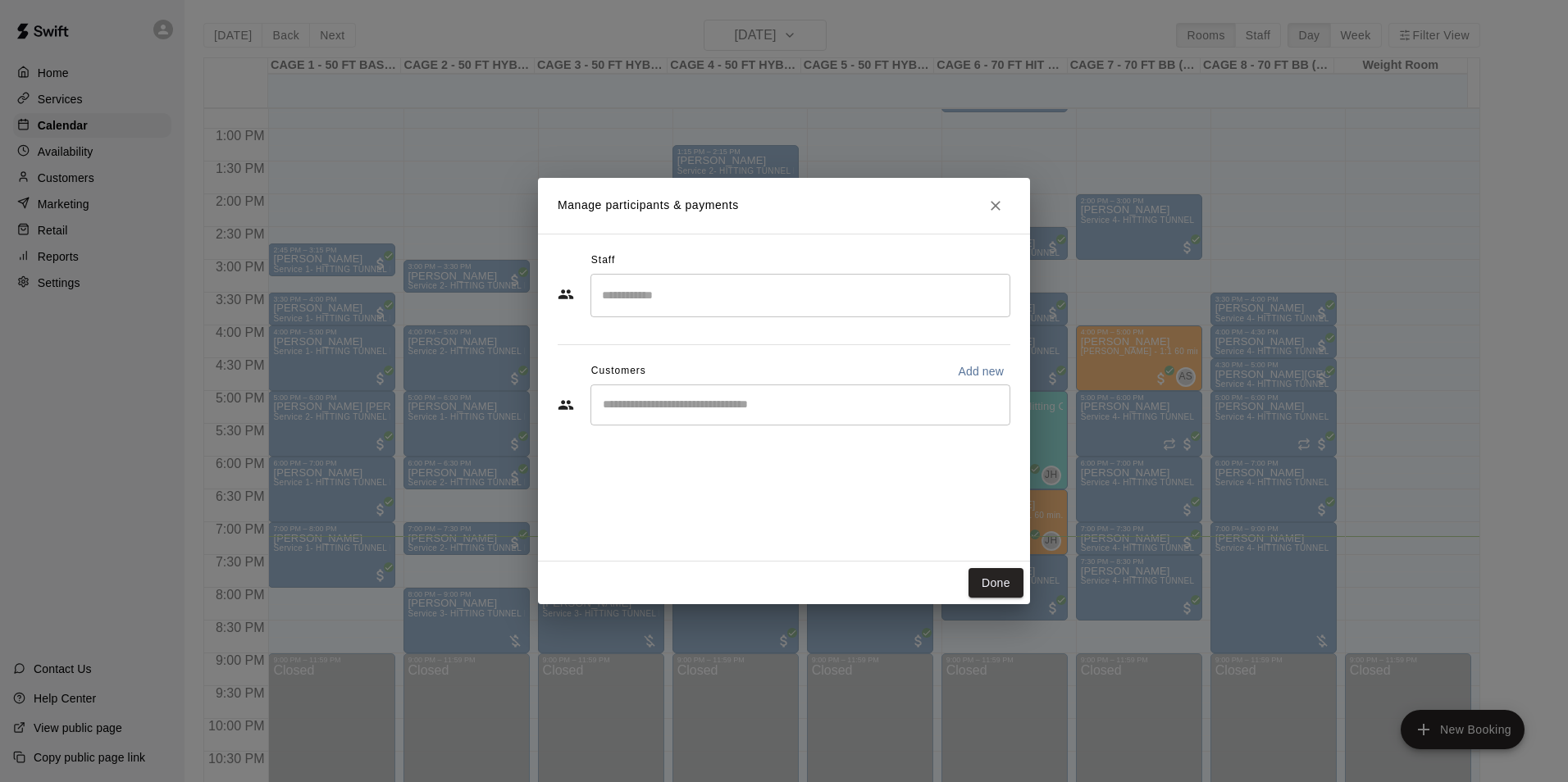
click at [687, 386] on div "​" at bounding box center [800, 405] width 420 height 41
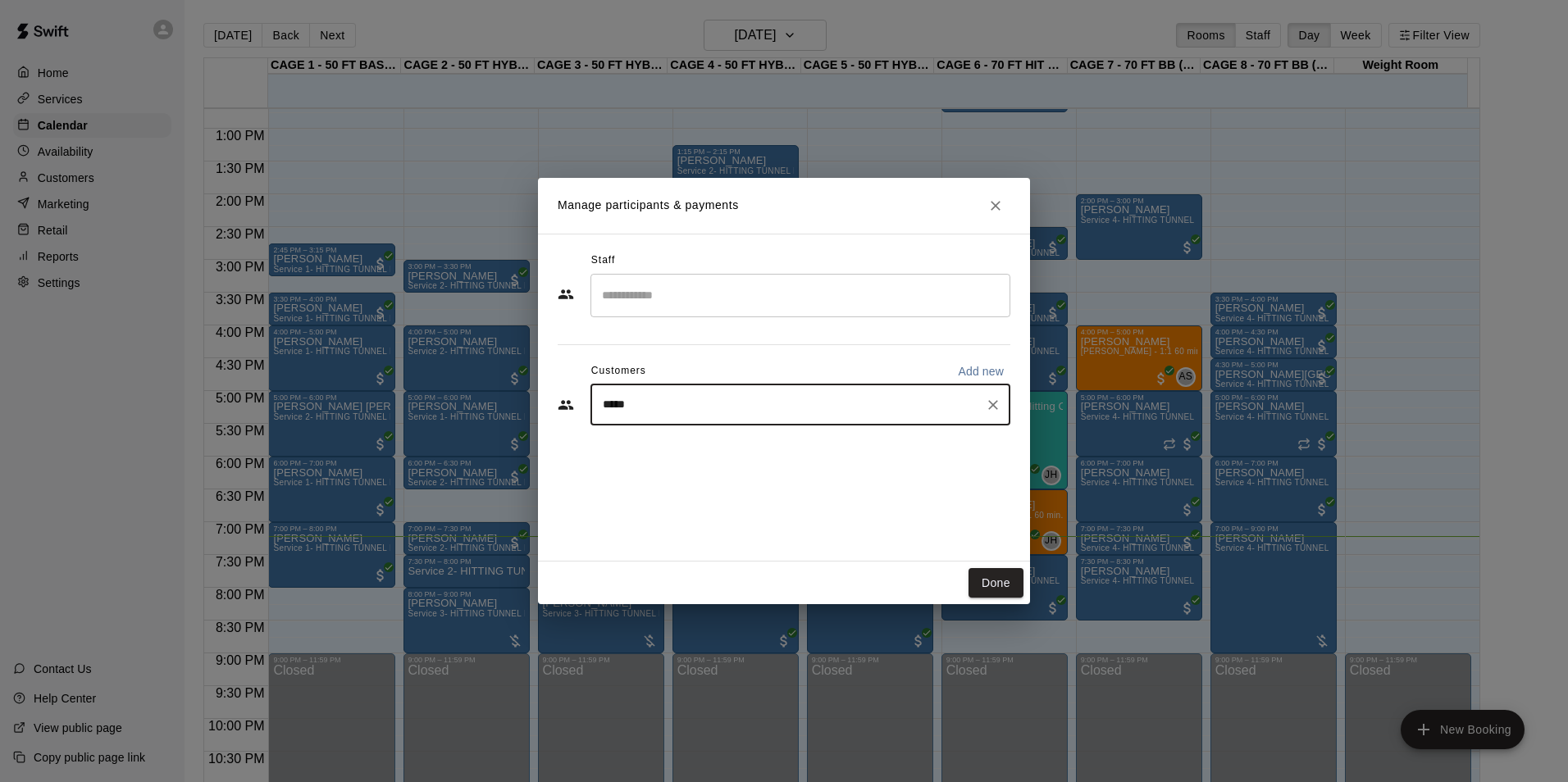
type input "******"
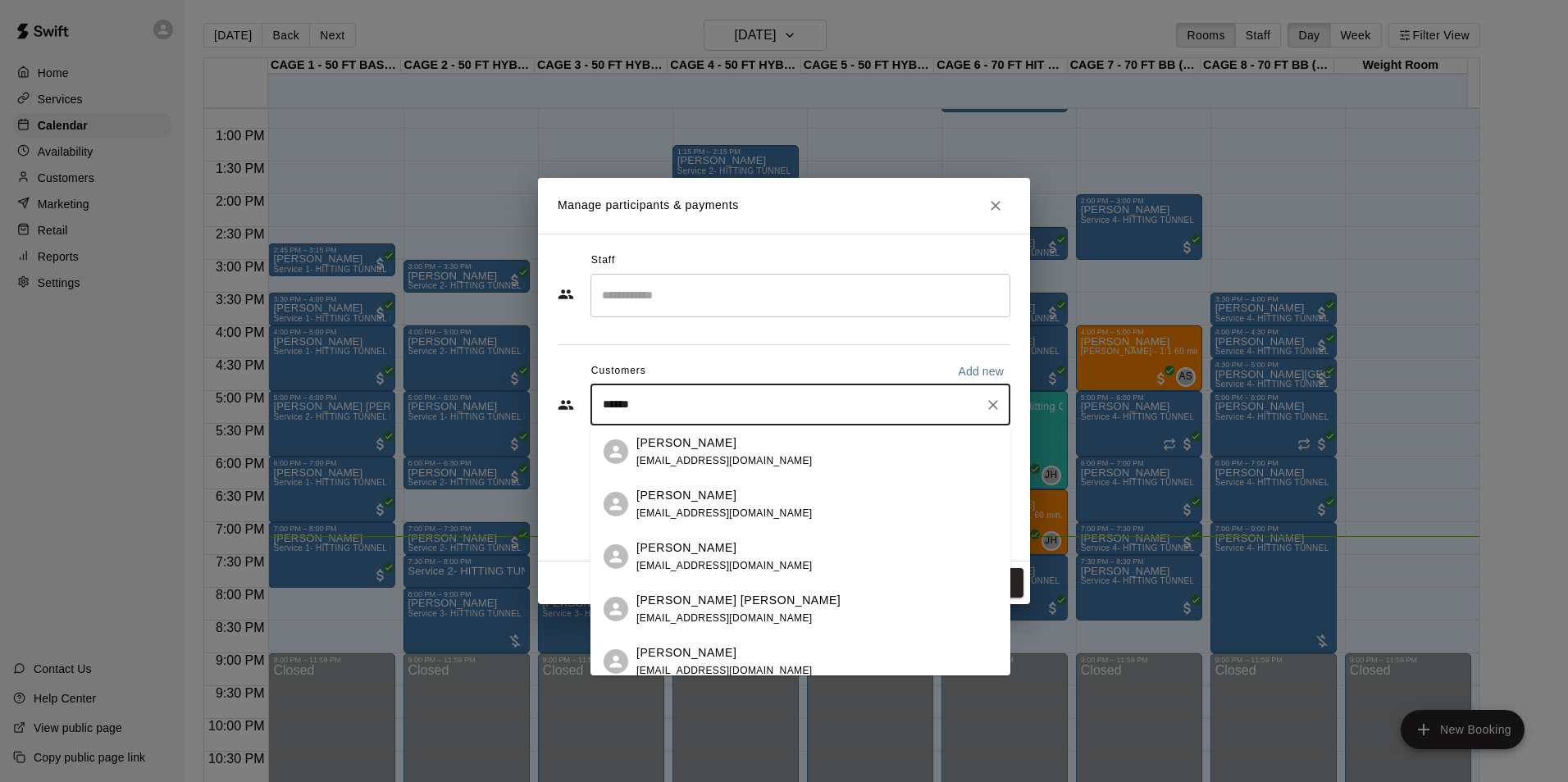
click at [729, 461] on span "colinrtracey@icloud.com" at bounding box center [724, 460] width 176 height 11
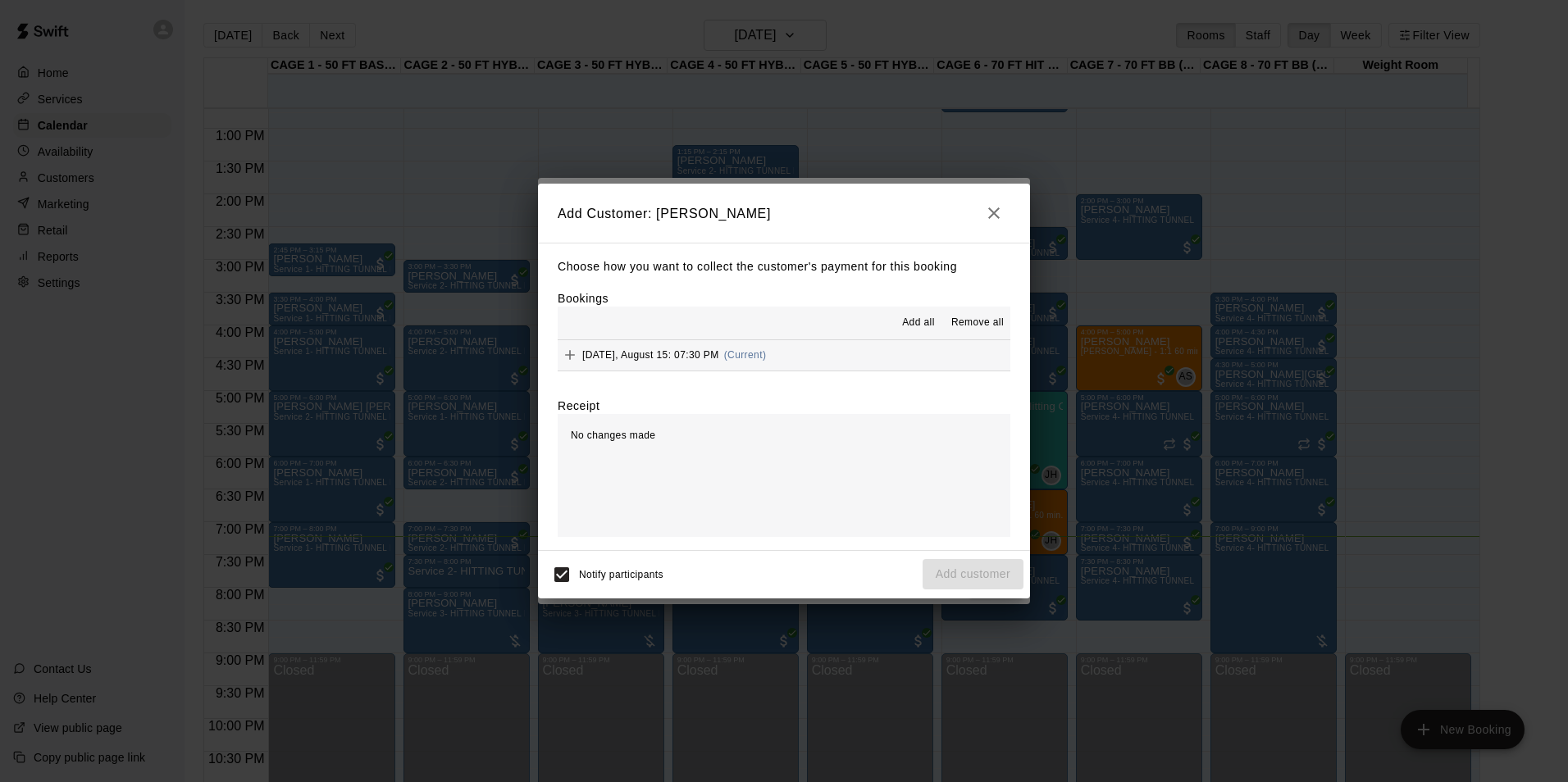
click at [870, 350] on button "Friday, August 15: 07:30 PM (Current)" at bounding box center [783, 355] width 453 height 31
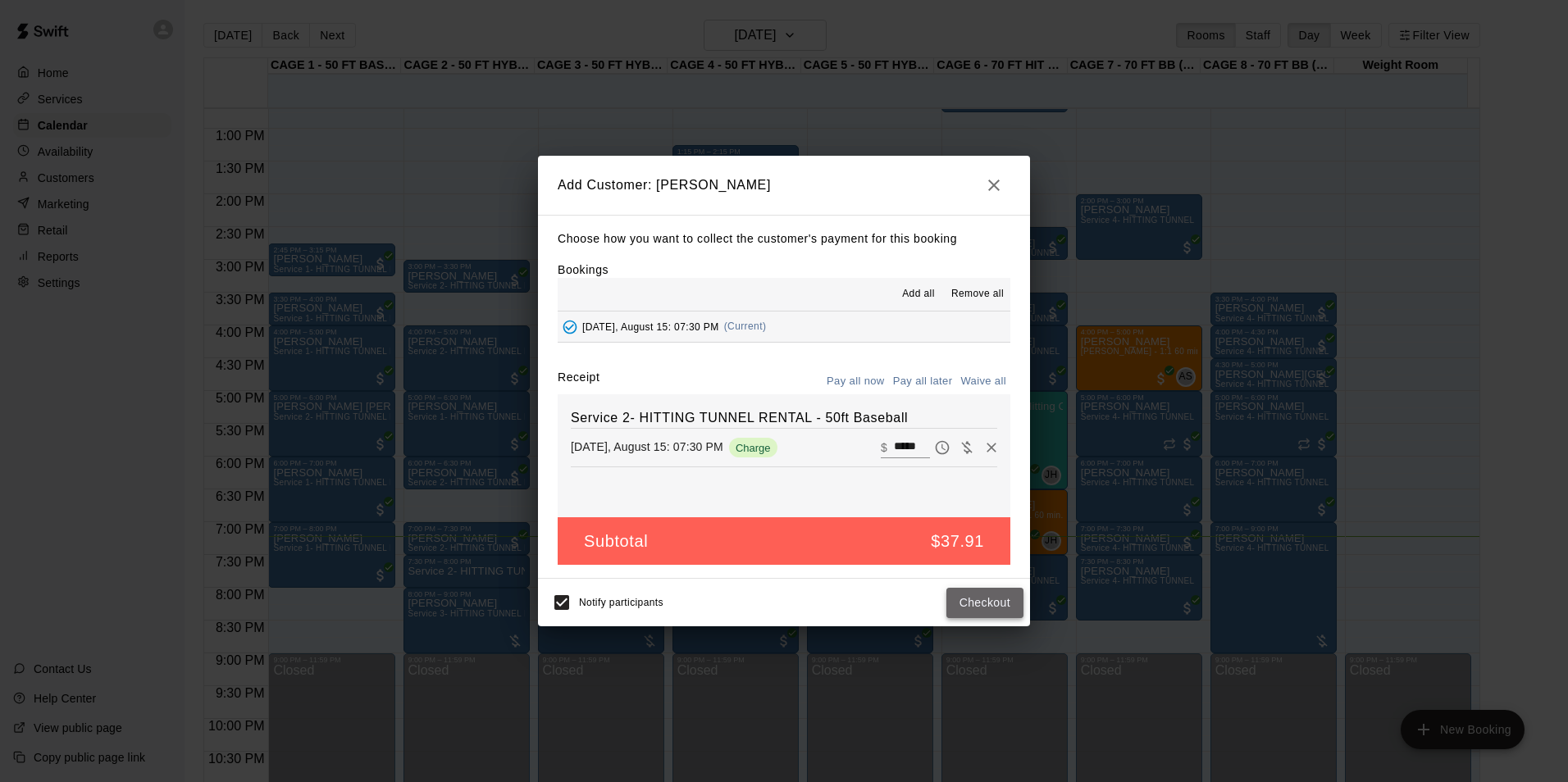
click at [978, 611] on button "Checkout" at bounding box center [985, 602] width 77 height 31
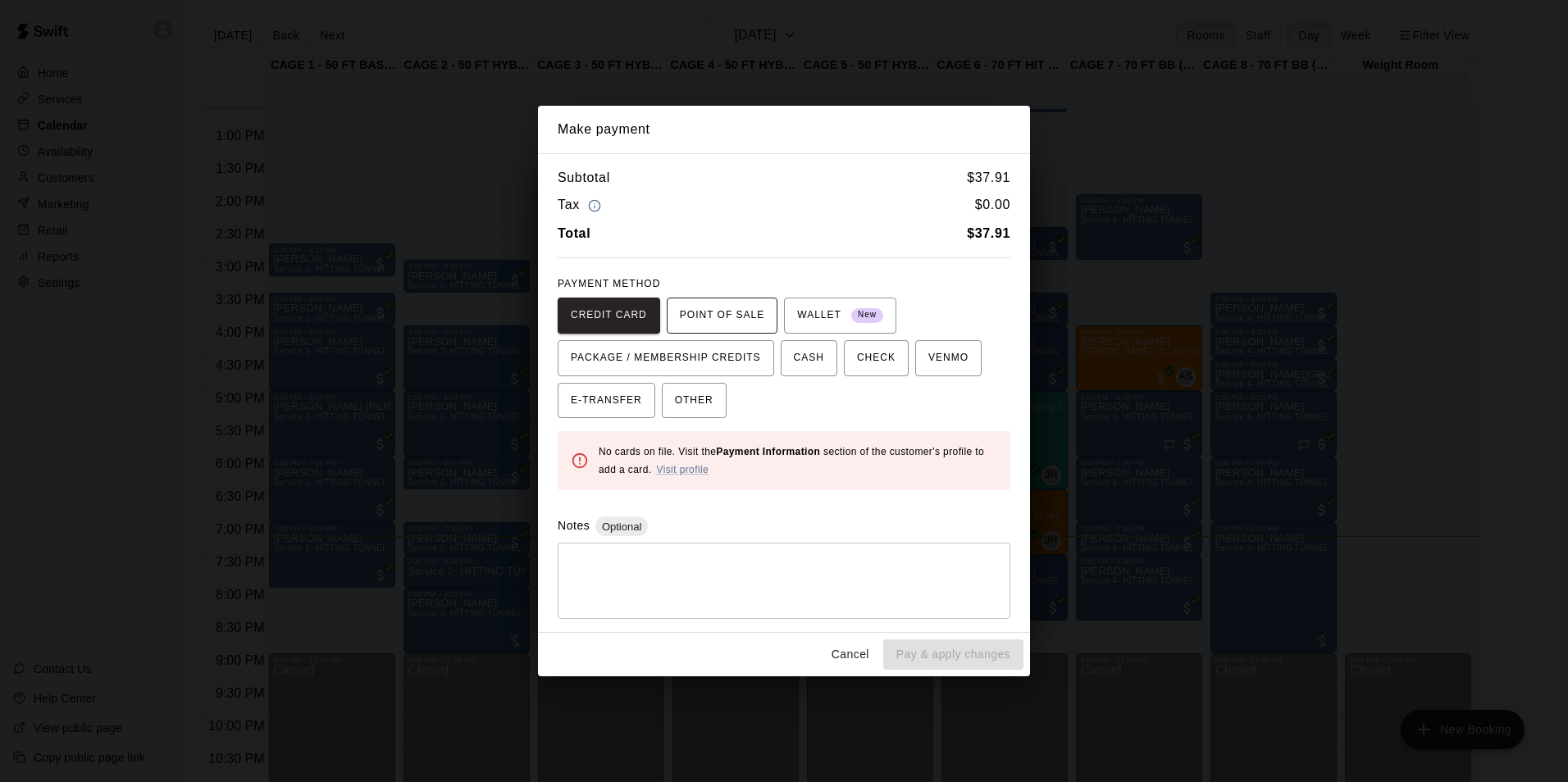
click at [750, 314] on span "POINT OF SALE" at bounding box center [722, 315] width 84 height 26
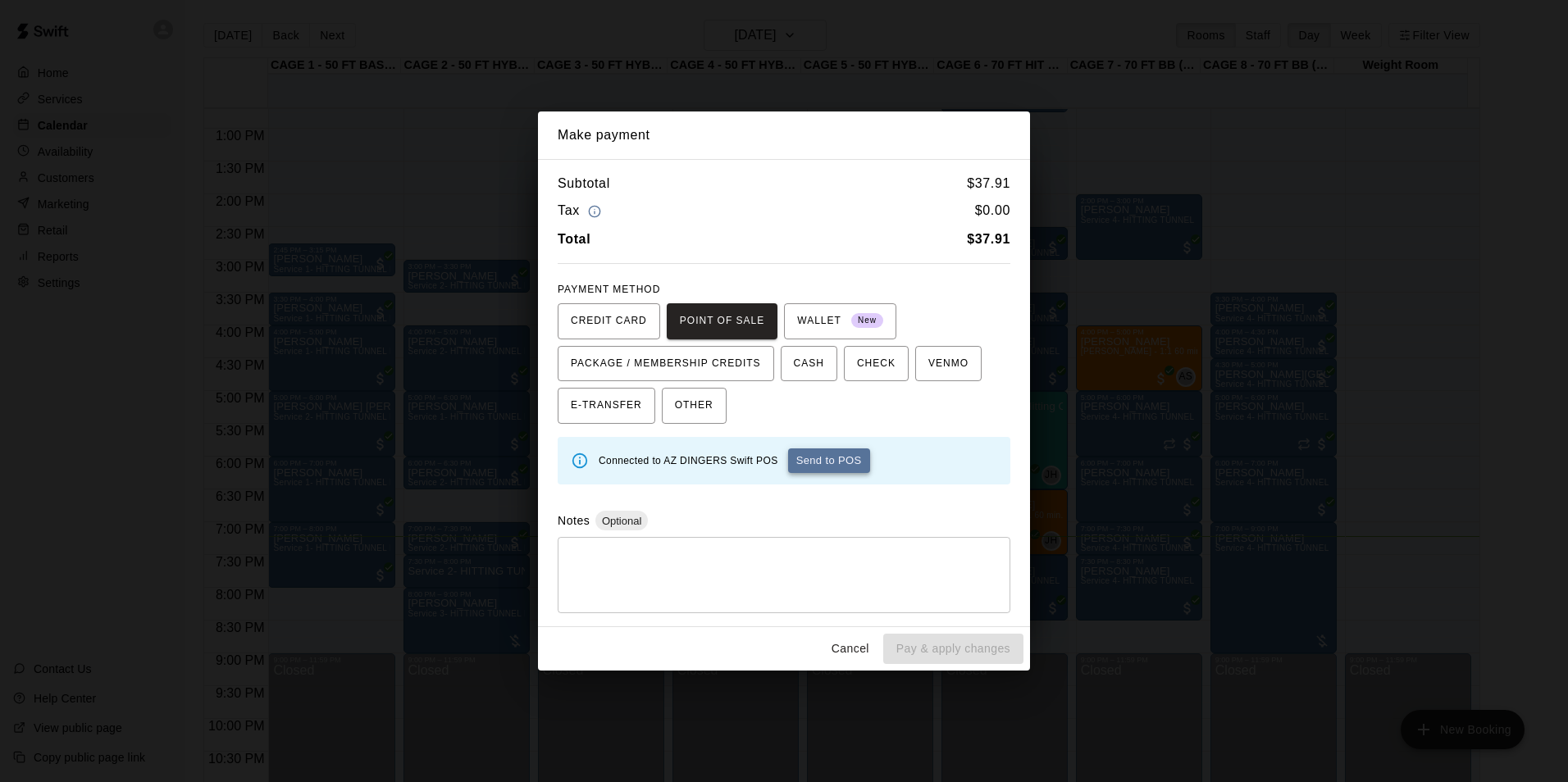
click at [848, 468] on button "Send to POS" at bounding box center [829, 461] width 82 height 25
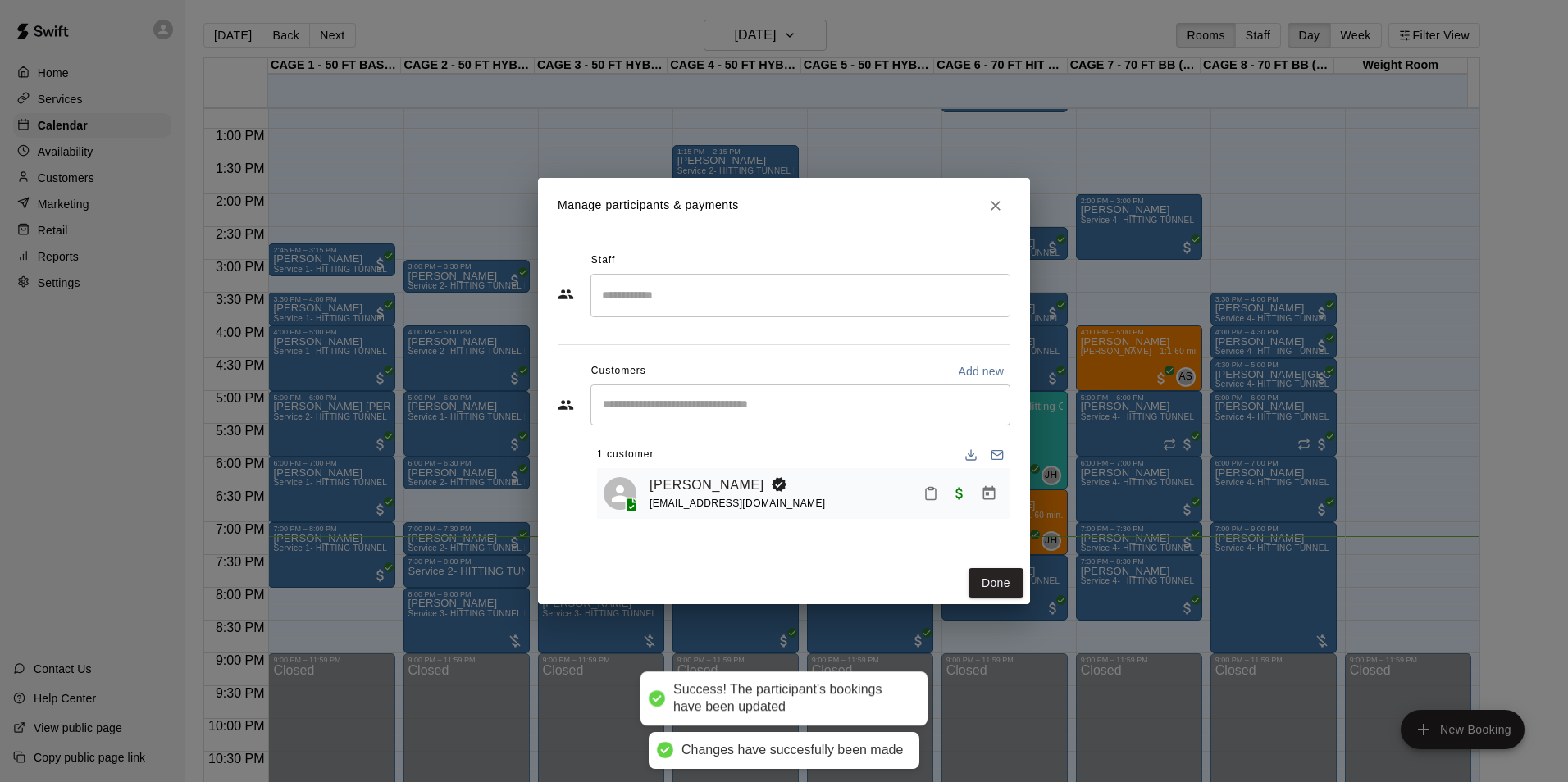
click at [995, 584] on button "Done" at bounding box center [995, 583] width 55 height 31
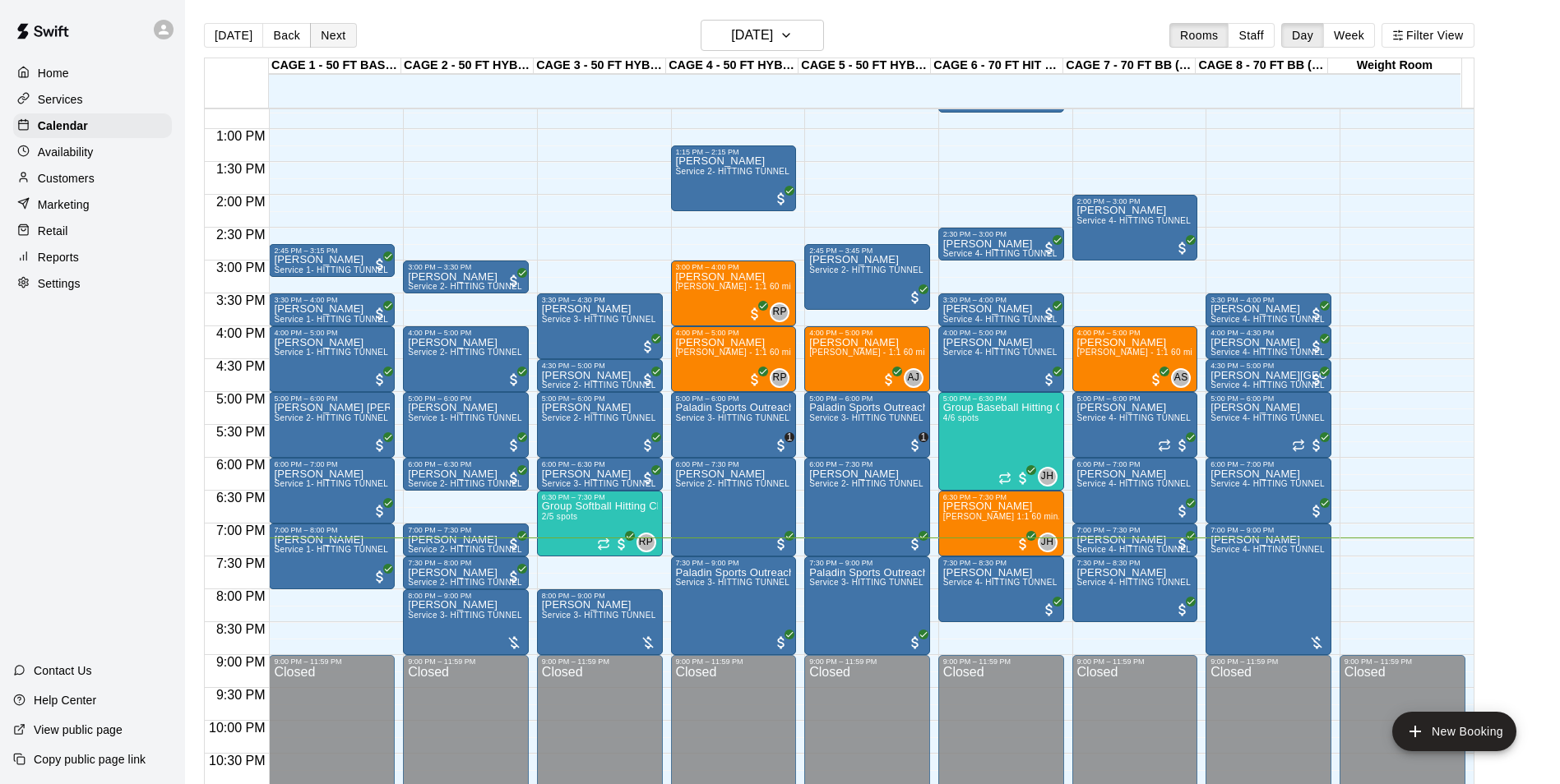
click at [349, 40] on button "Next" at bounding box center [333, 35] width 46 height 25
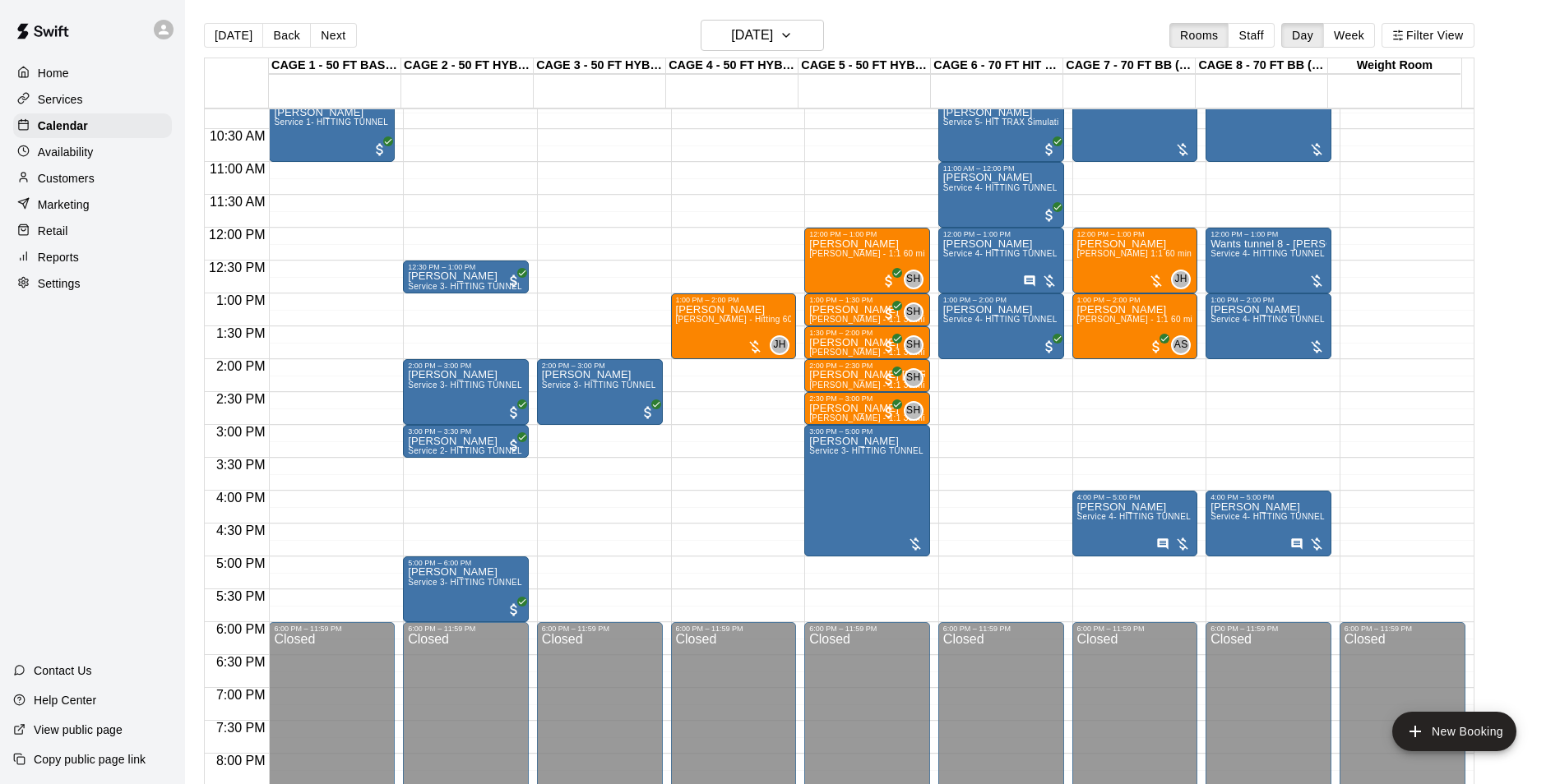
scroll to position [588, 0]
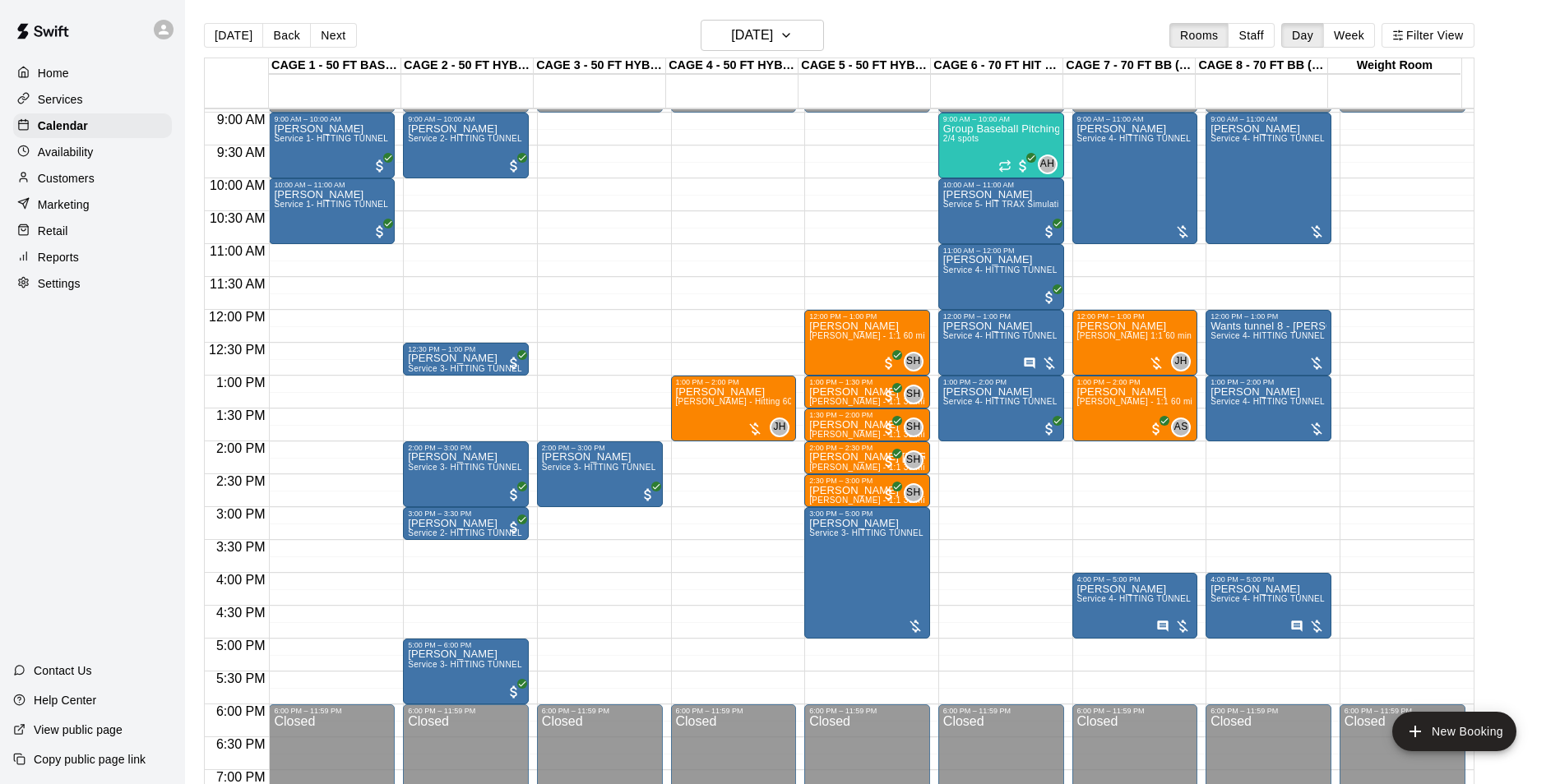
click at [235, 51] on div "Today Back Next Saturday Aug 16 Rooms Staff Day Week Filter View" at bounding box center [839, 38] width 1270 height 38
click at [233, 37] on button "[DATE]" at bounding box center [233, 35] width 59 height 25
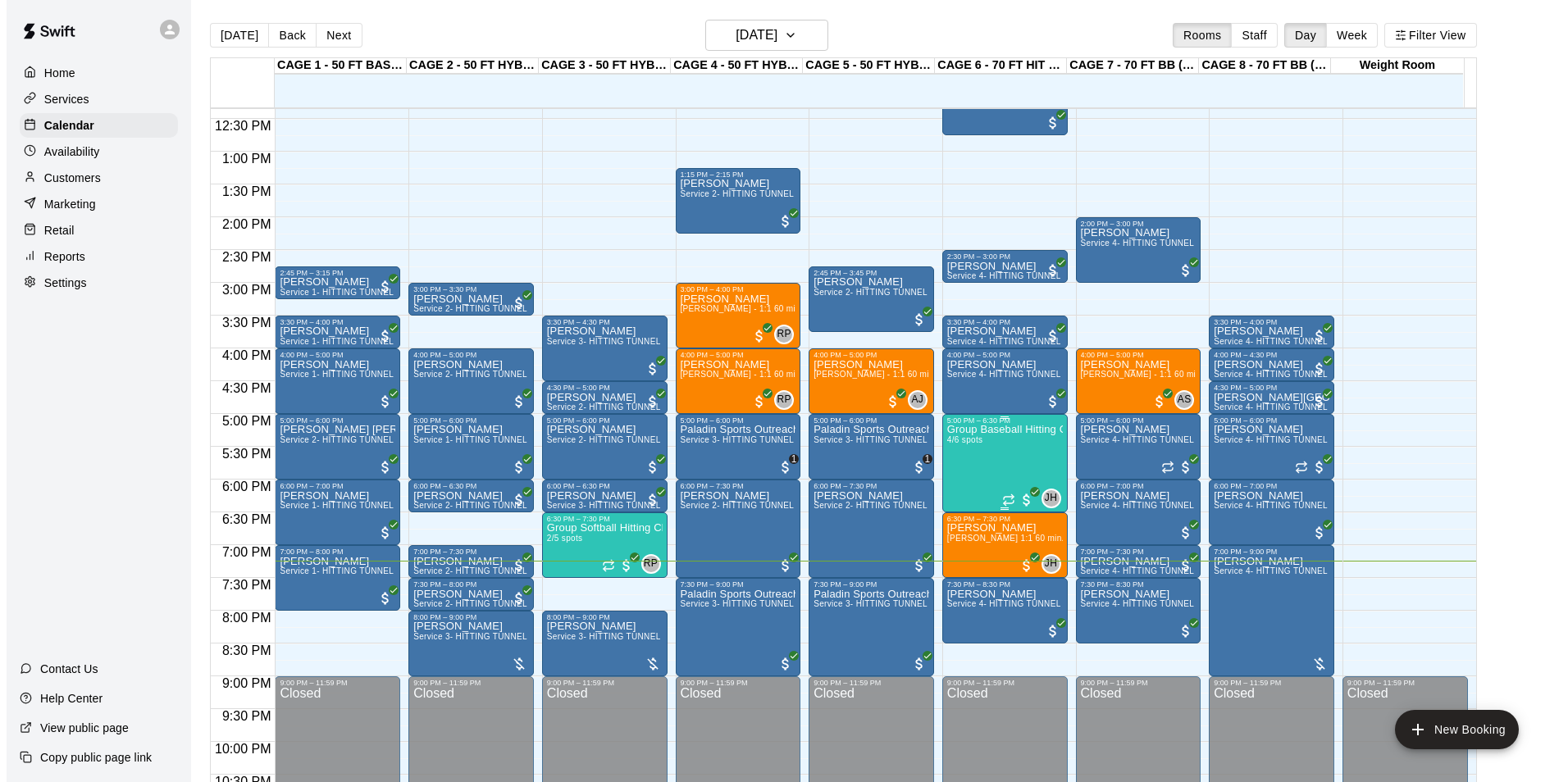
scroll to position [884, 0]
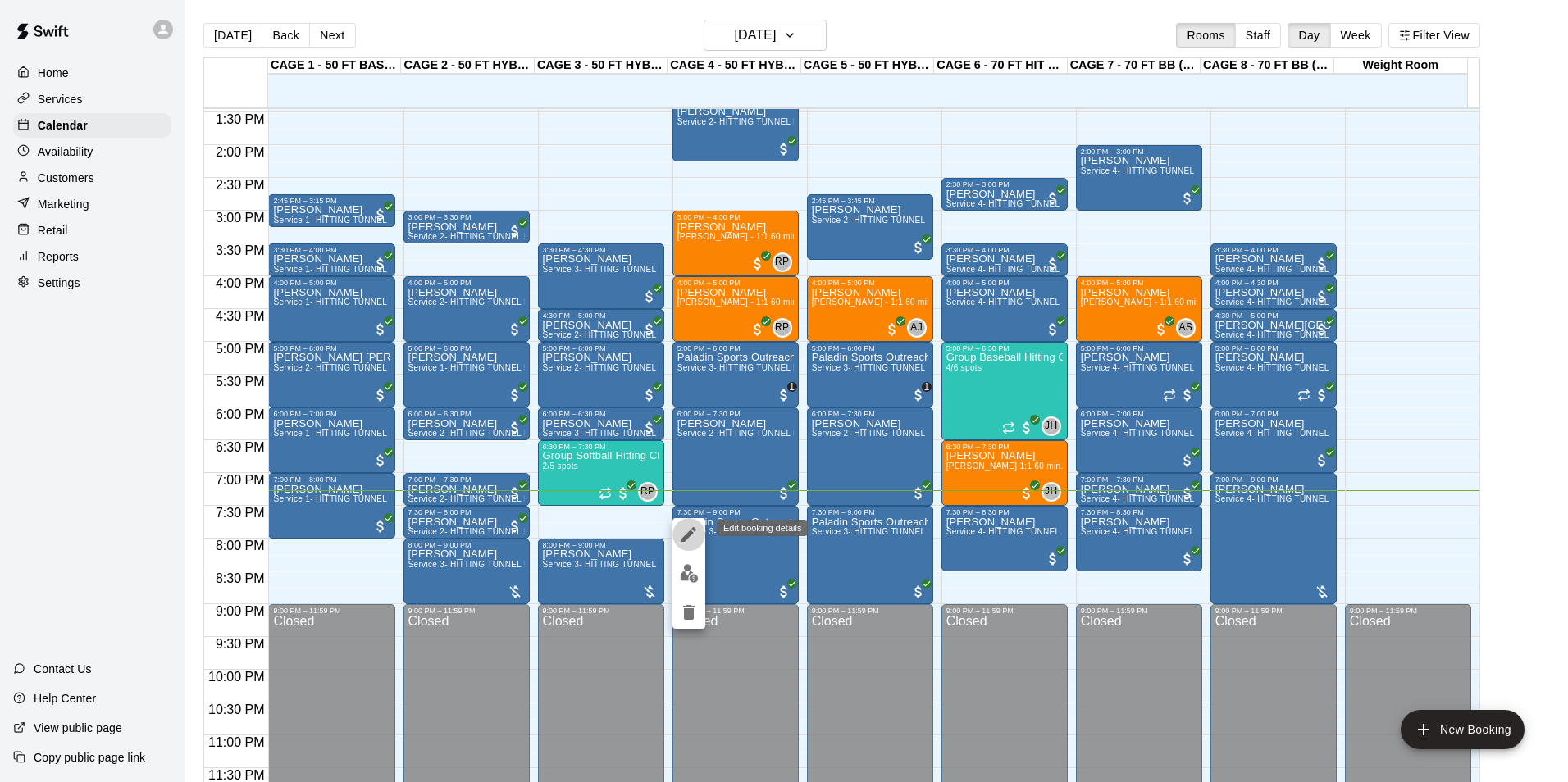
click at [691, 537] on icon "edit" at bounding box center [689, 534] width 19 height 19
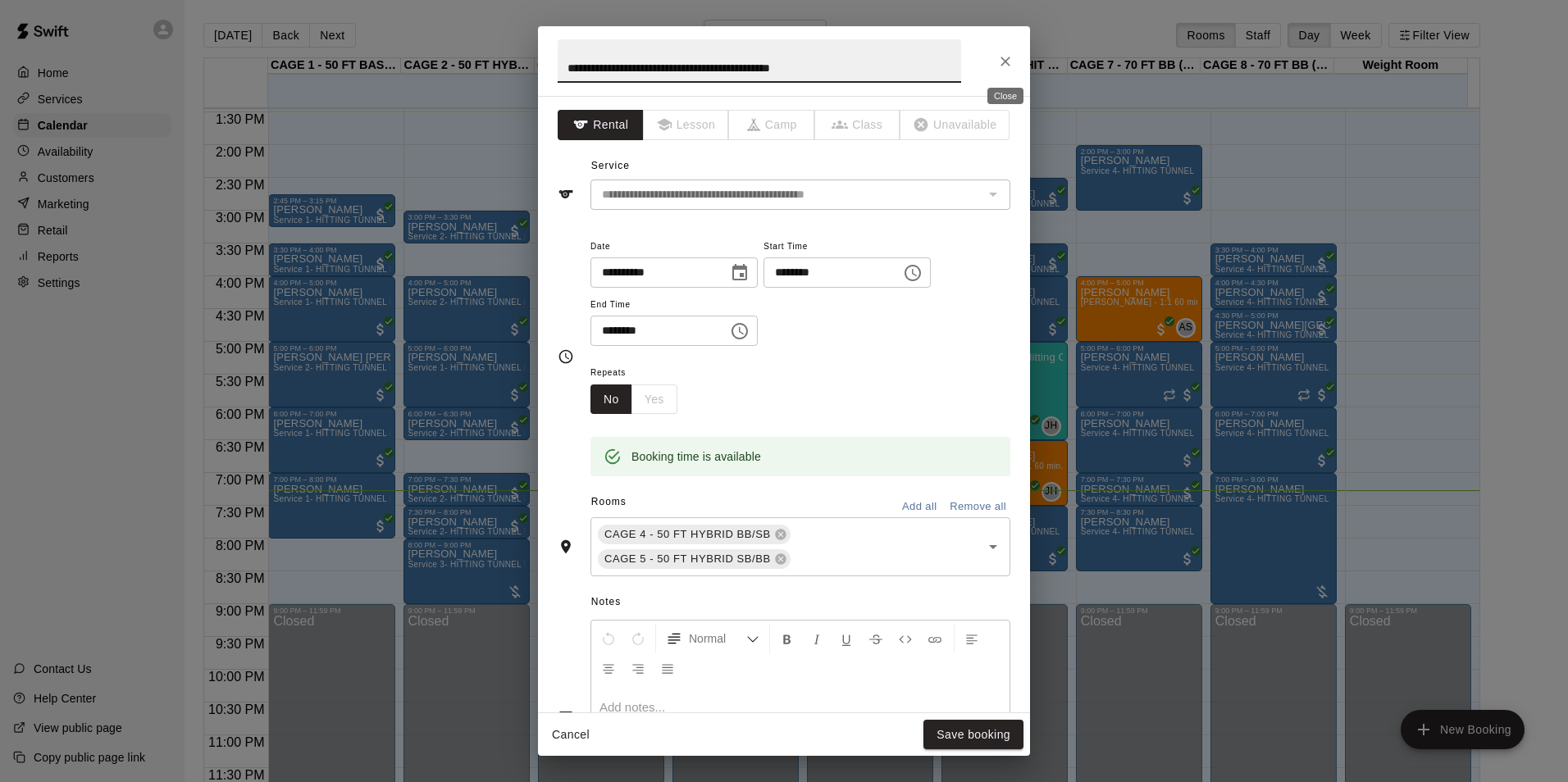
click at [1012, 56] on icon "Close" at bounding box center [1005, 61] width 17 height 17
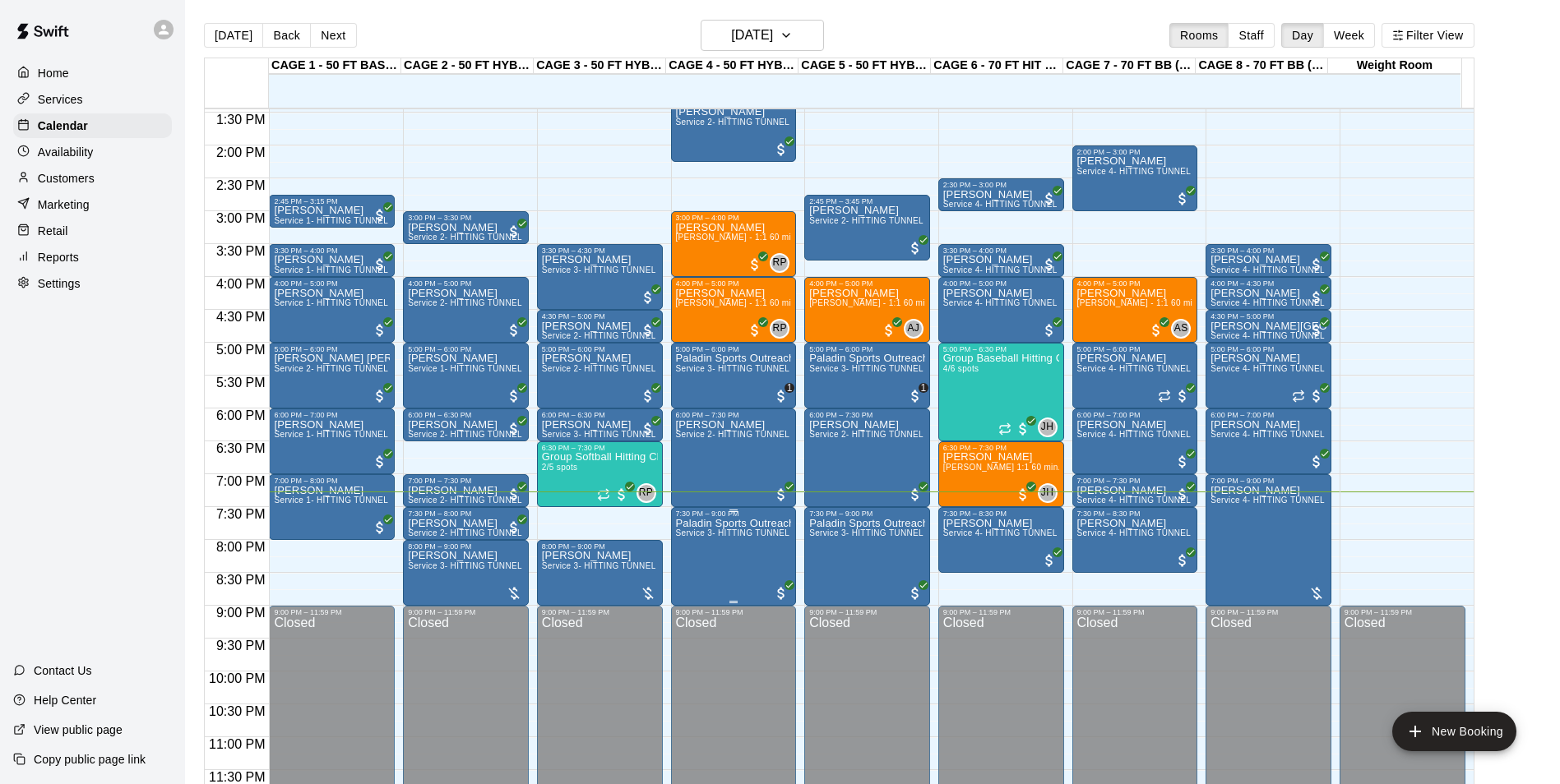
click at [749, 531] on span "Service 3- HITTING TUNNEL RENTAL - 50ft Softball" at bounding box center [777, 533] width 205 height 9
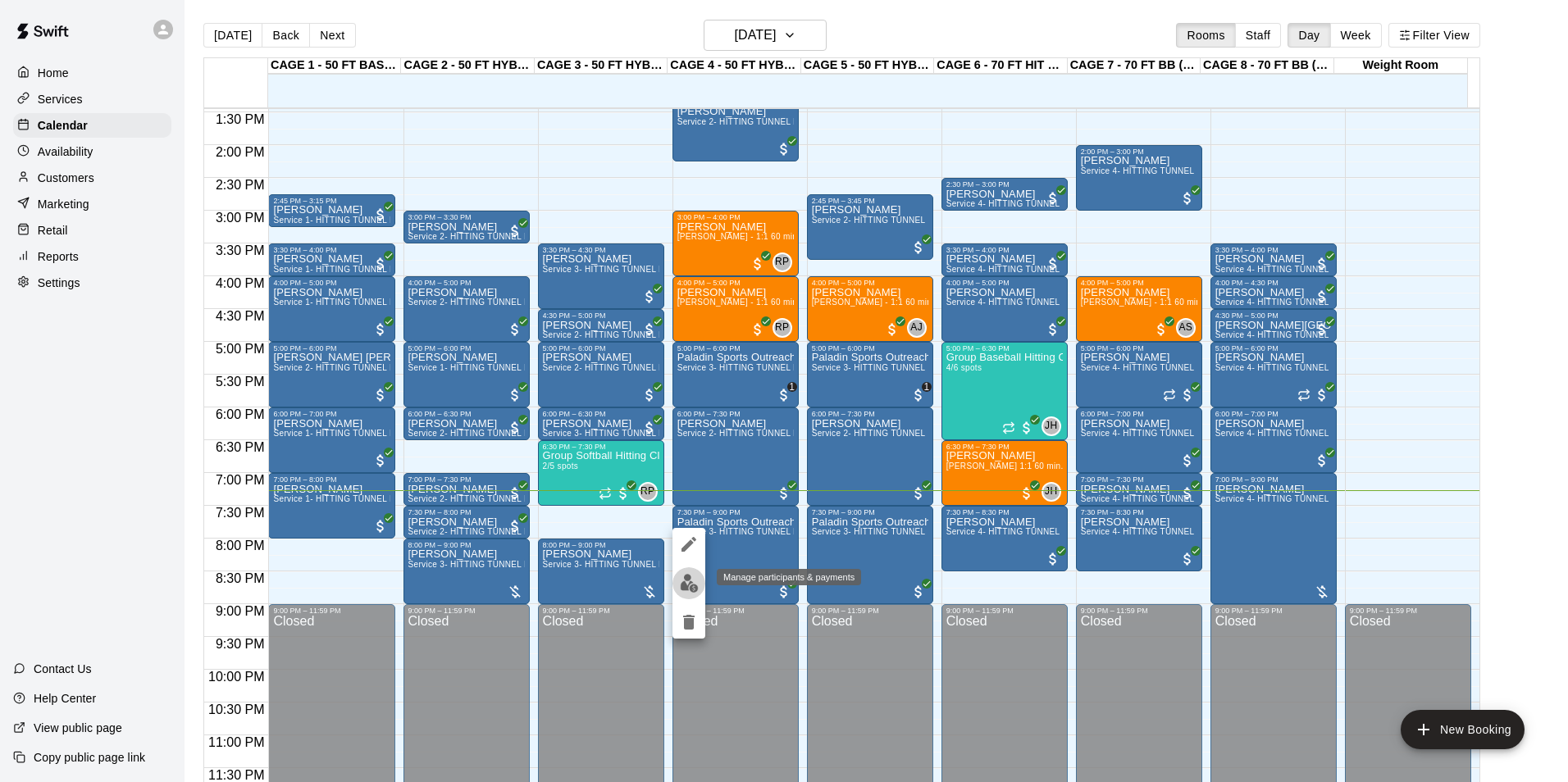
click at [689, 575] on img "edit" at bounding box center [689, 583] width 19 height 19
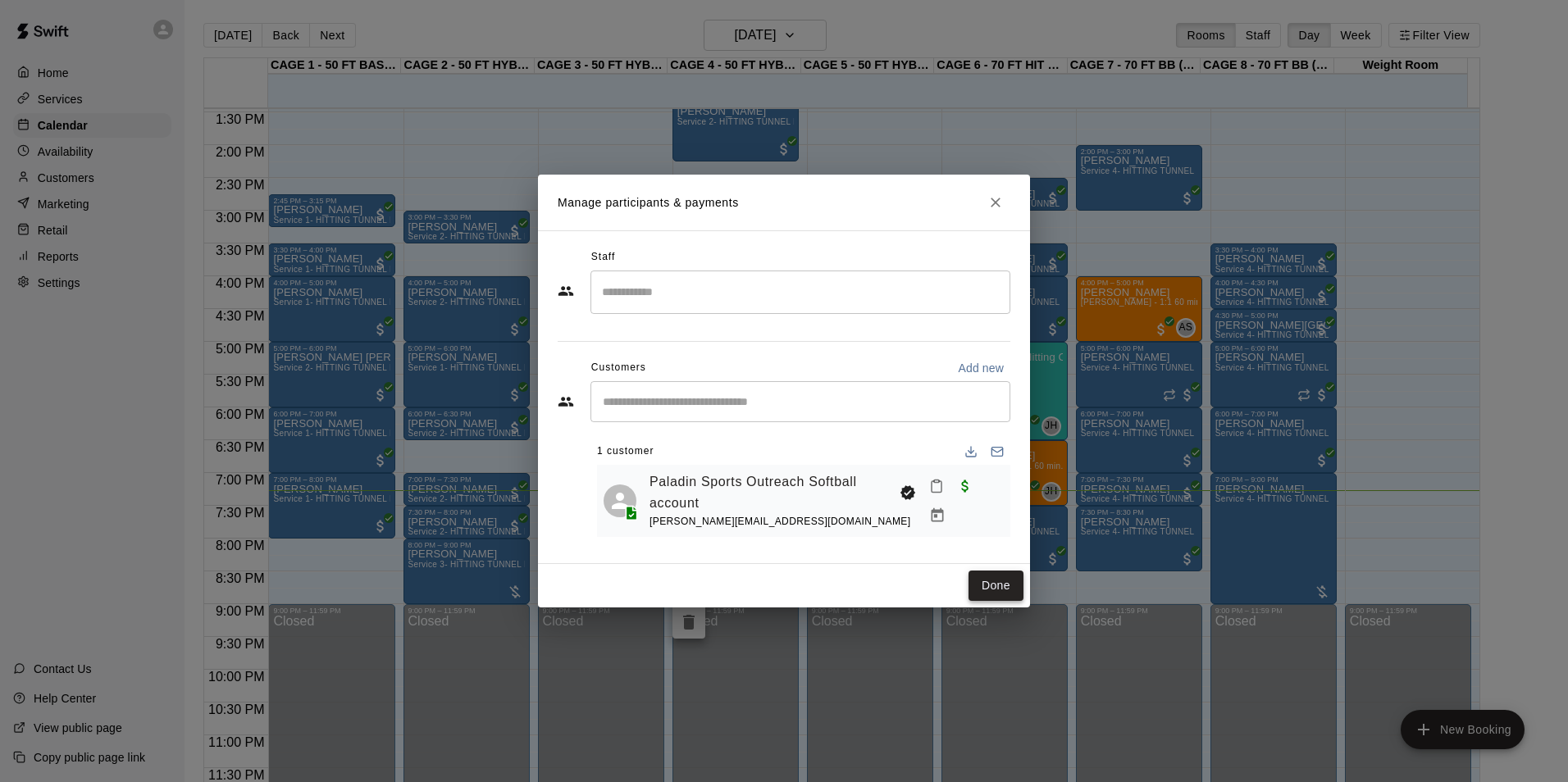
click at [995, 582] on button "Done" at bounding box center [995, 585] width 55 height 31
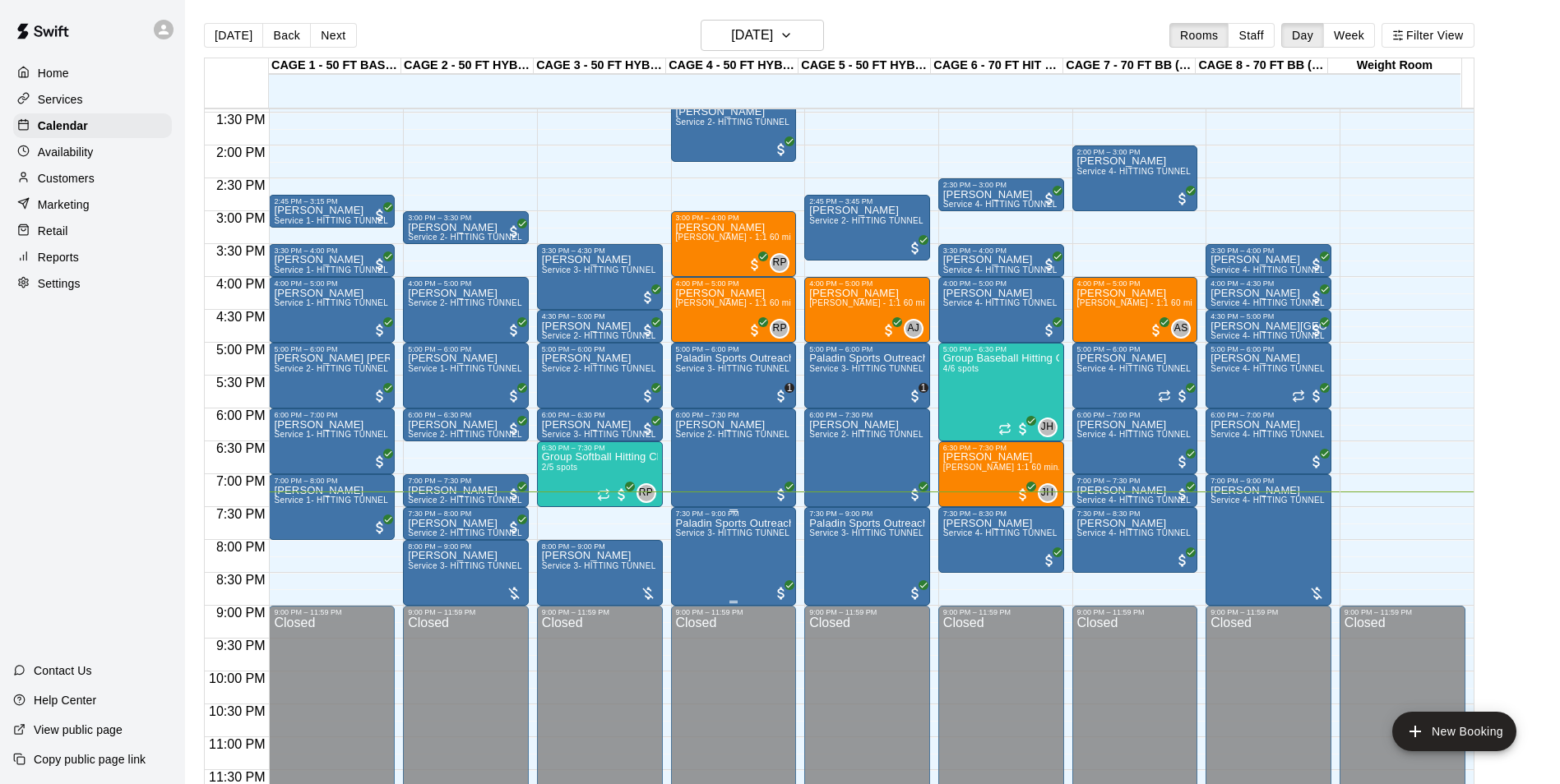
click at [727, 537] on span "Service 3- HITTING TUNNEL RENTAL - 50ft Softball" at bounding box center [777, 533] width 205 height 9
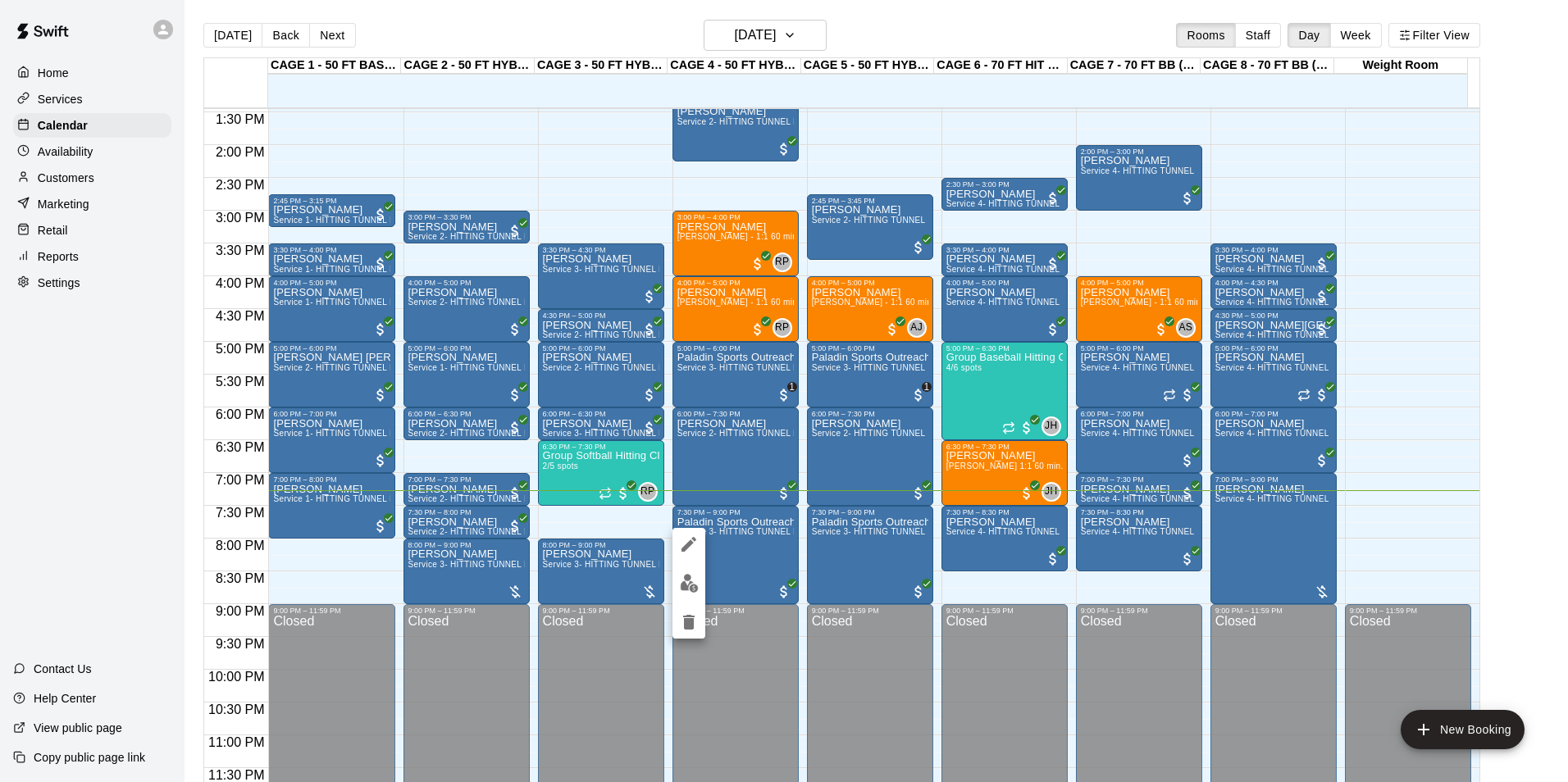
click at [685, 544] on icon "edit" at bounding box center [689, 544] width 19 height 19
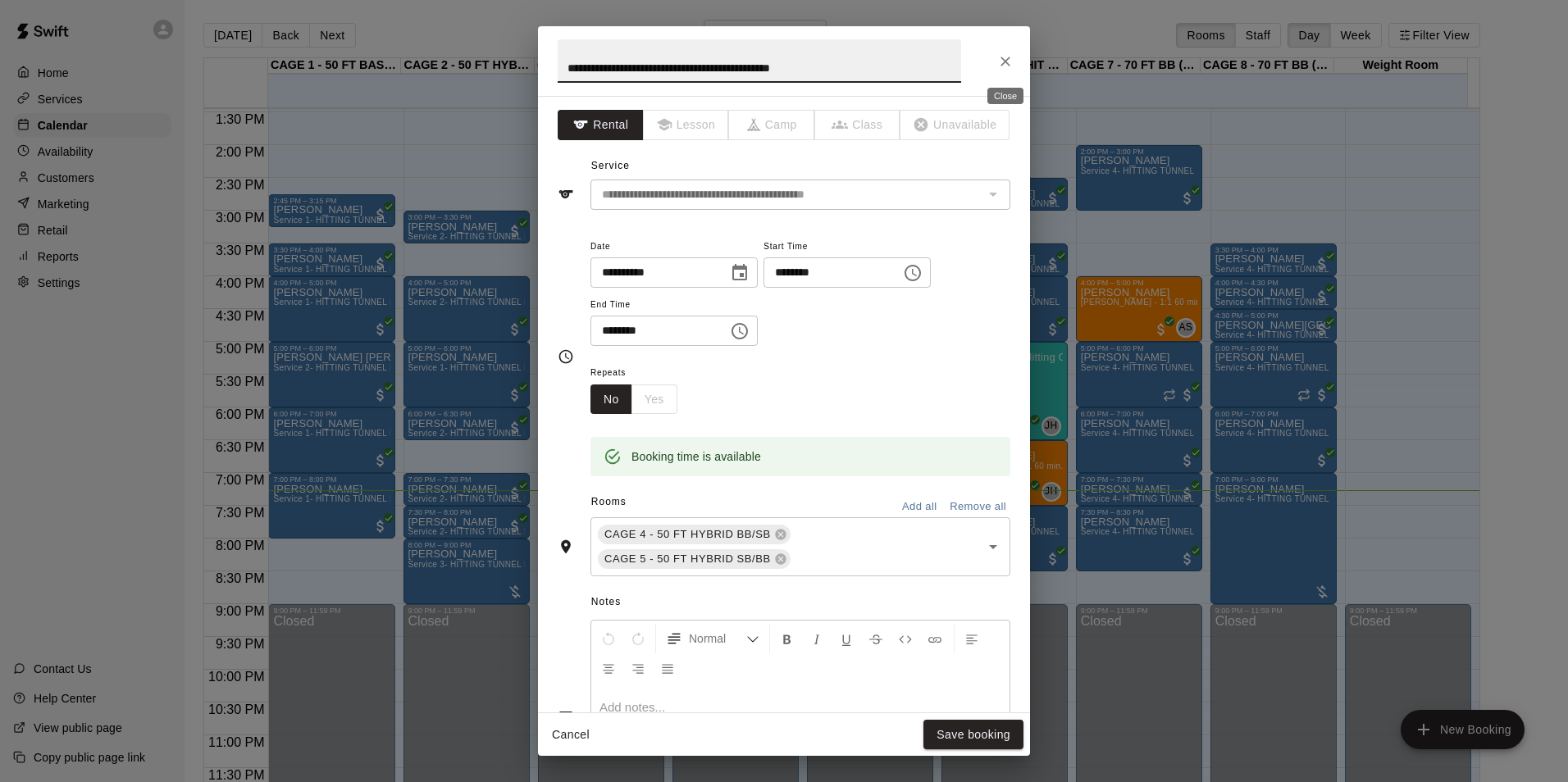
click at [1001, 70] on button "Close" at bounding box center [1006, 61] width 30 height 30
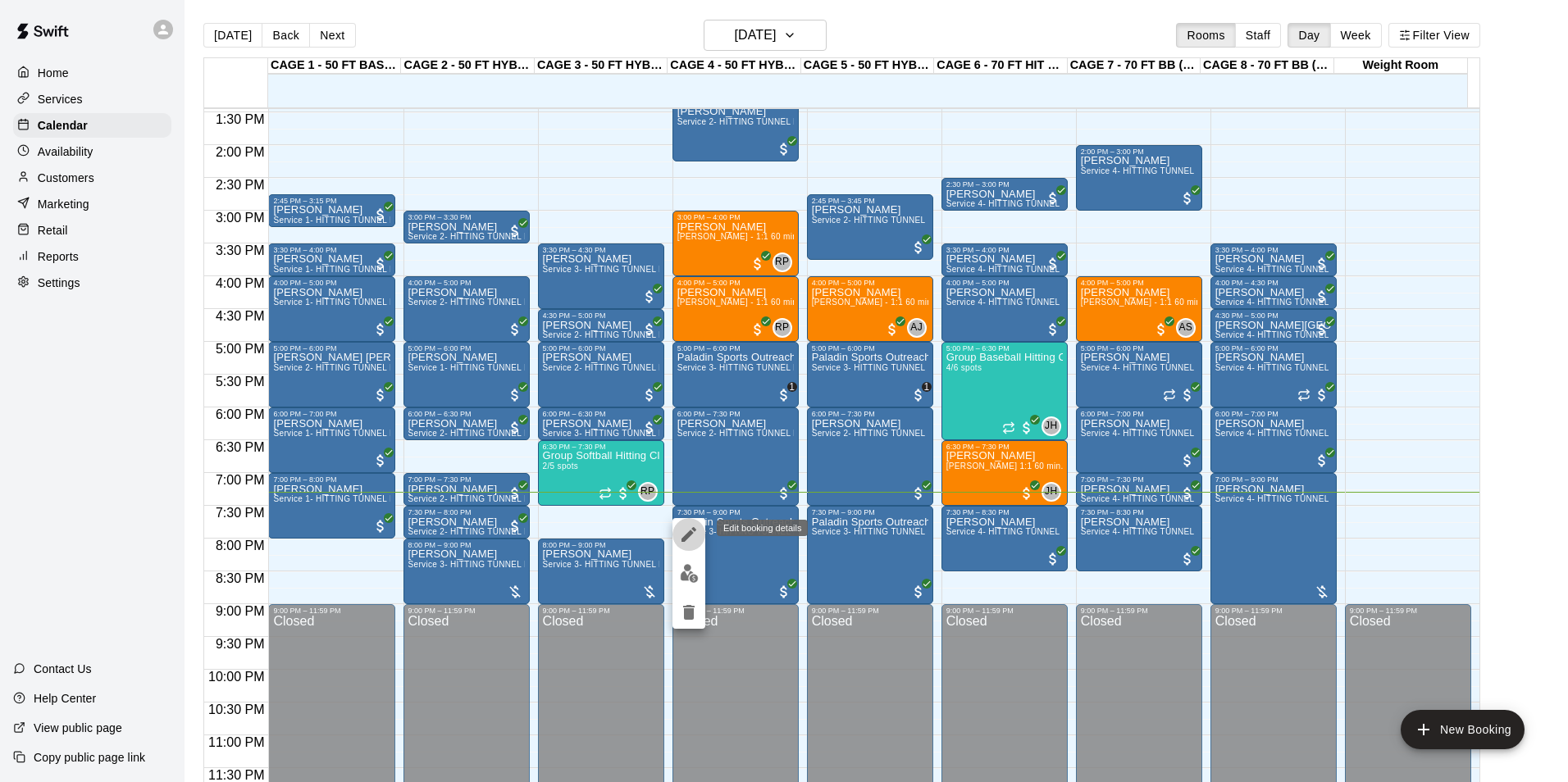
click at [691, 527] on icon "edit" at bounding box center [689, 534] width 19 height 19
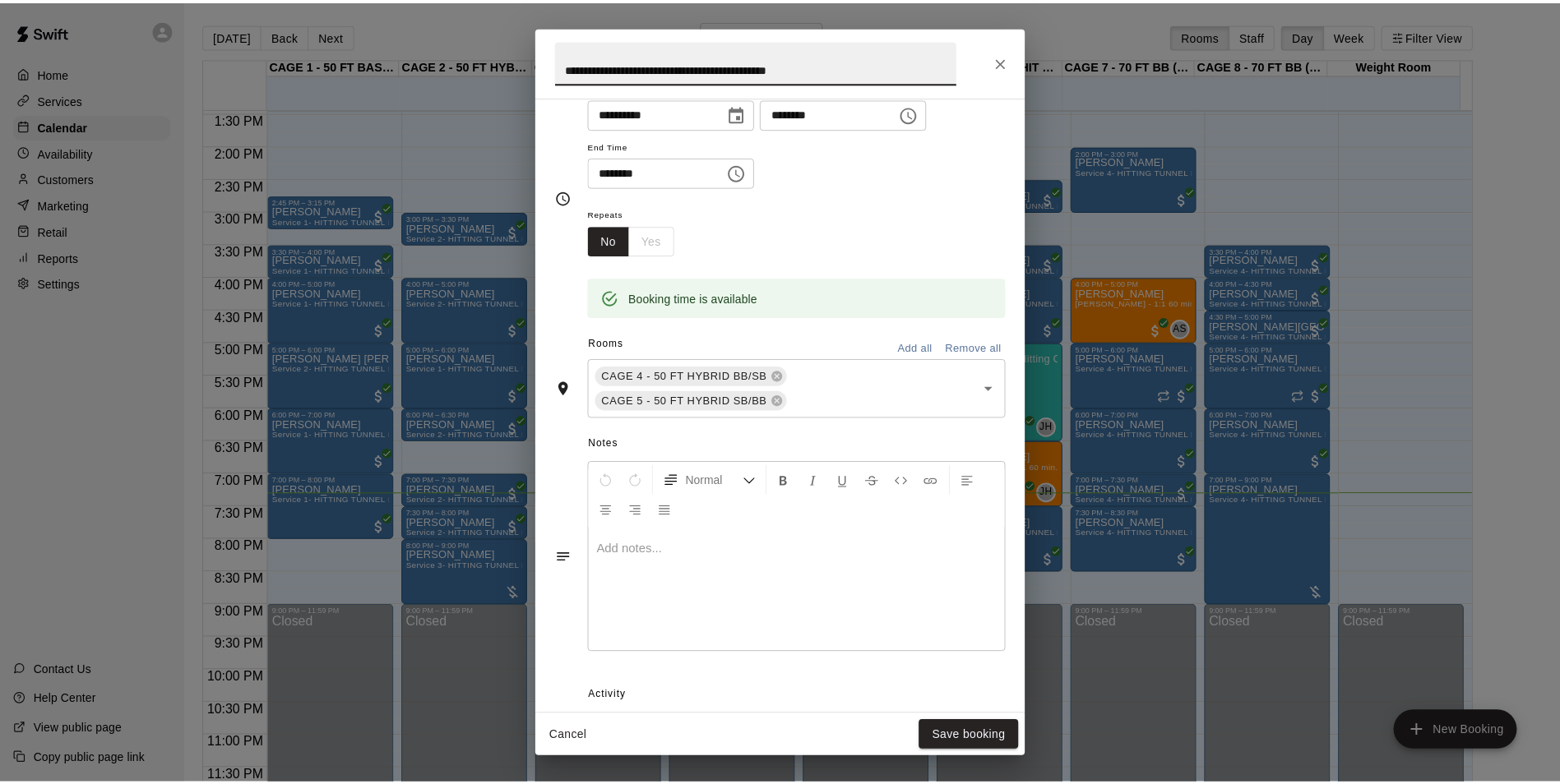
scroll to position [303, 0]
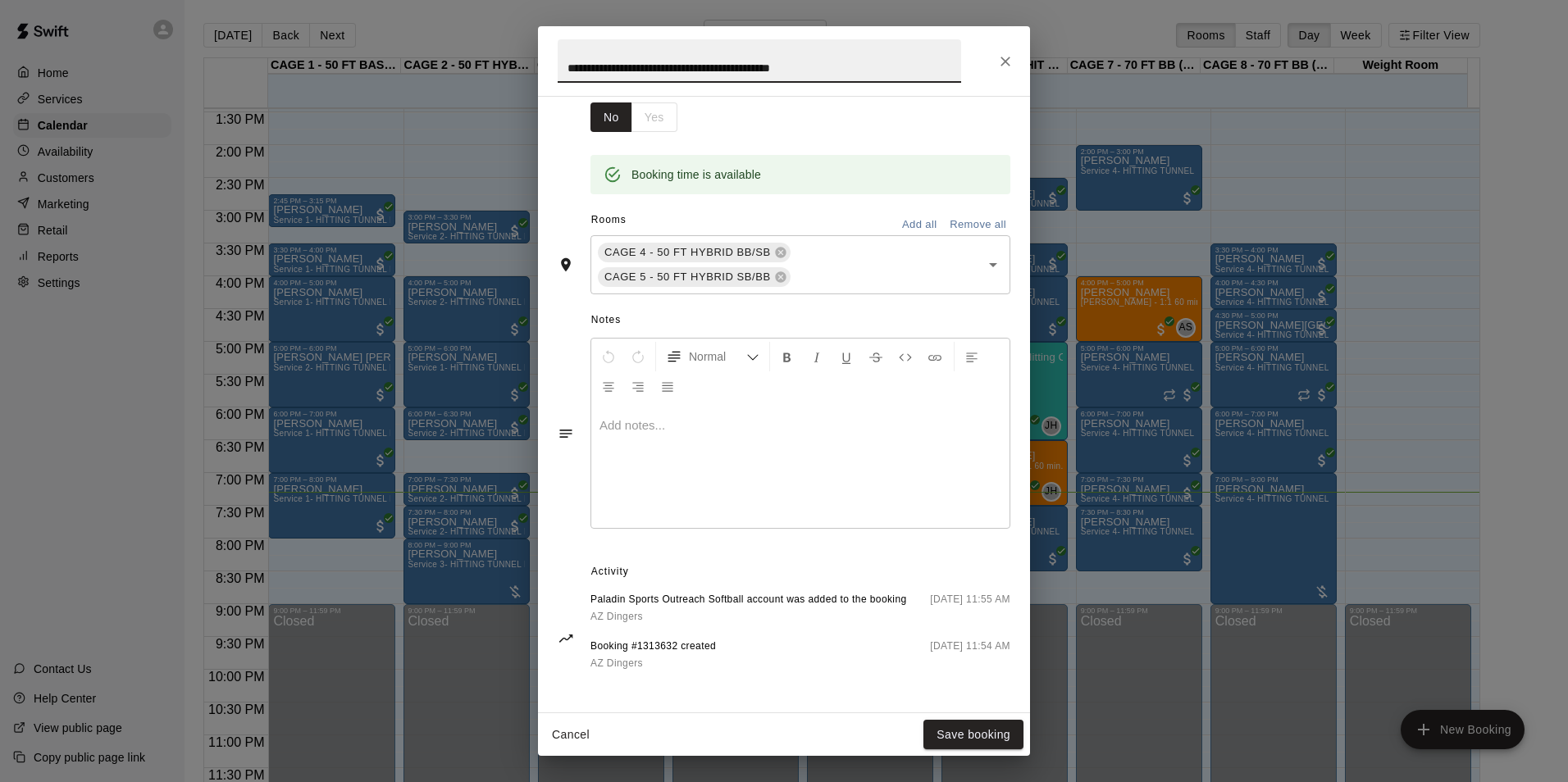
click at [987, 73] on div "**********" at bounding box center [784, 61] width 492 height 70
click at [999, 69] on icon "Close" at bounding box center [1005, 61] width 17 height 17
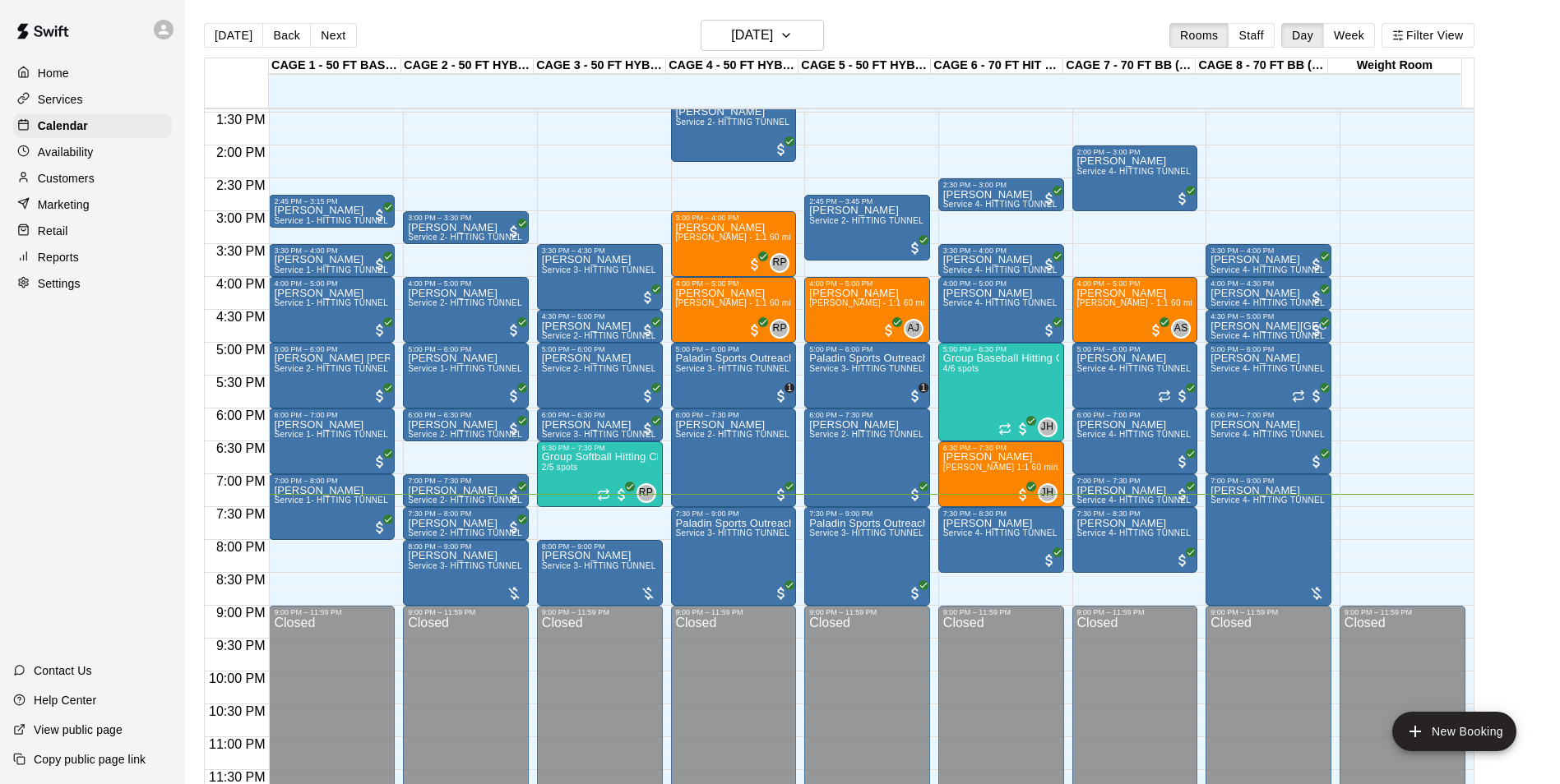
click at [280, 44] on button "Back" at bounding box center [286, 35] width 48 height 25
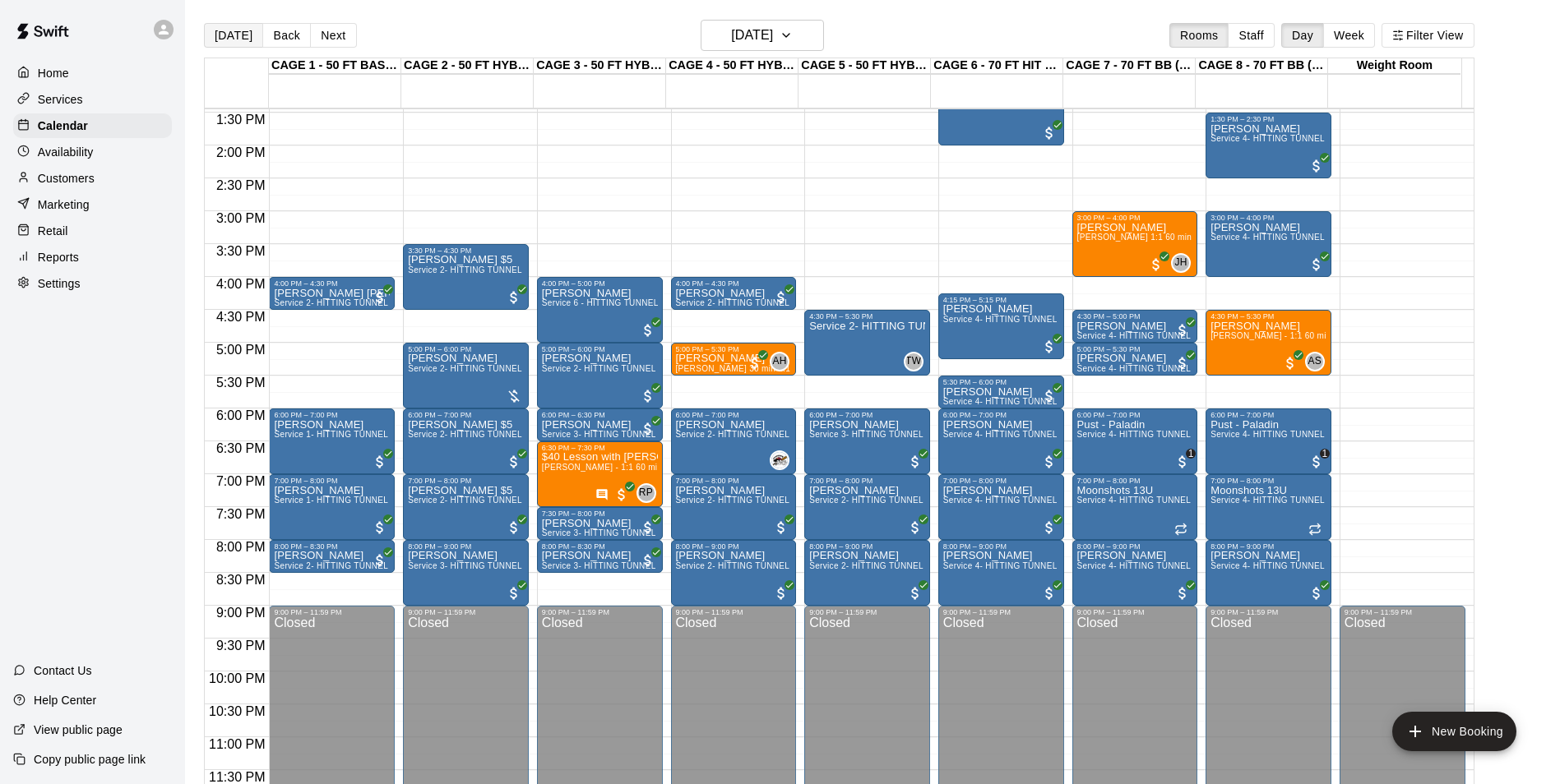
click at [229, 36] on button "[DATE]" at bounding box center [233, 35] width 59 height 25
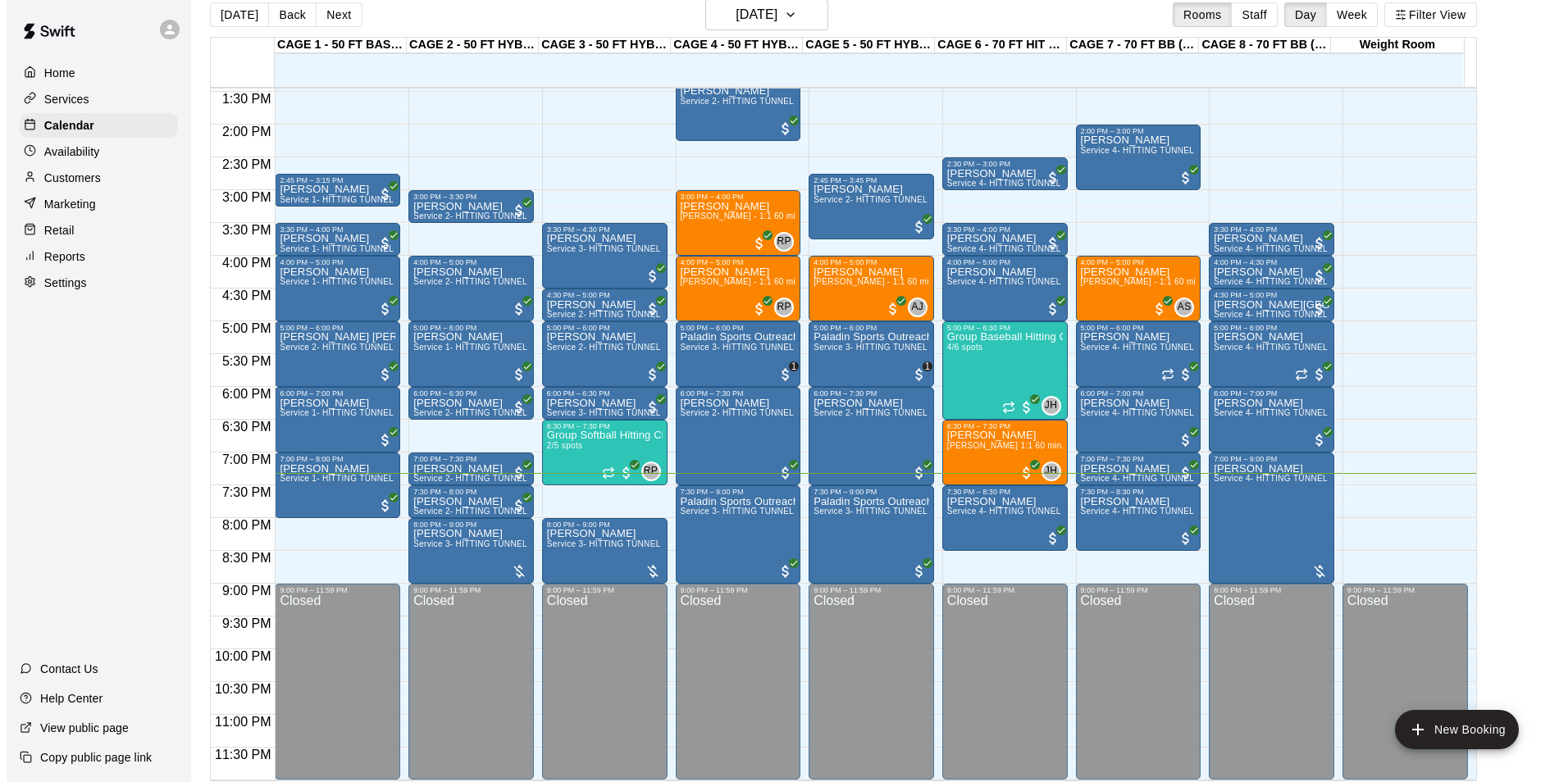
scroll to position [26, 0]
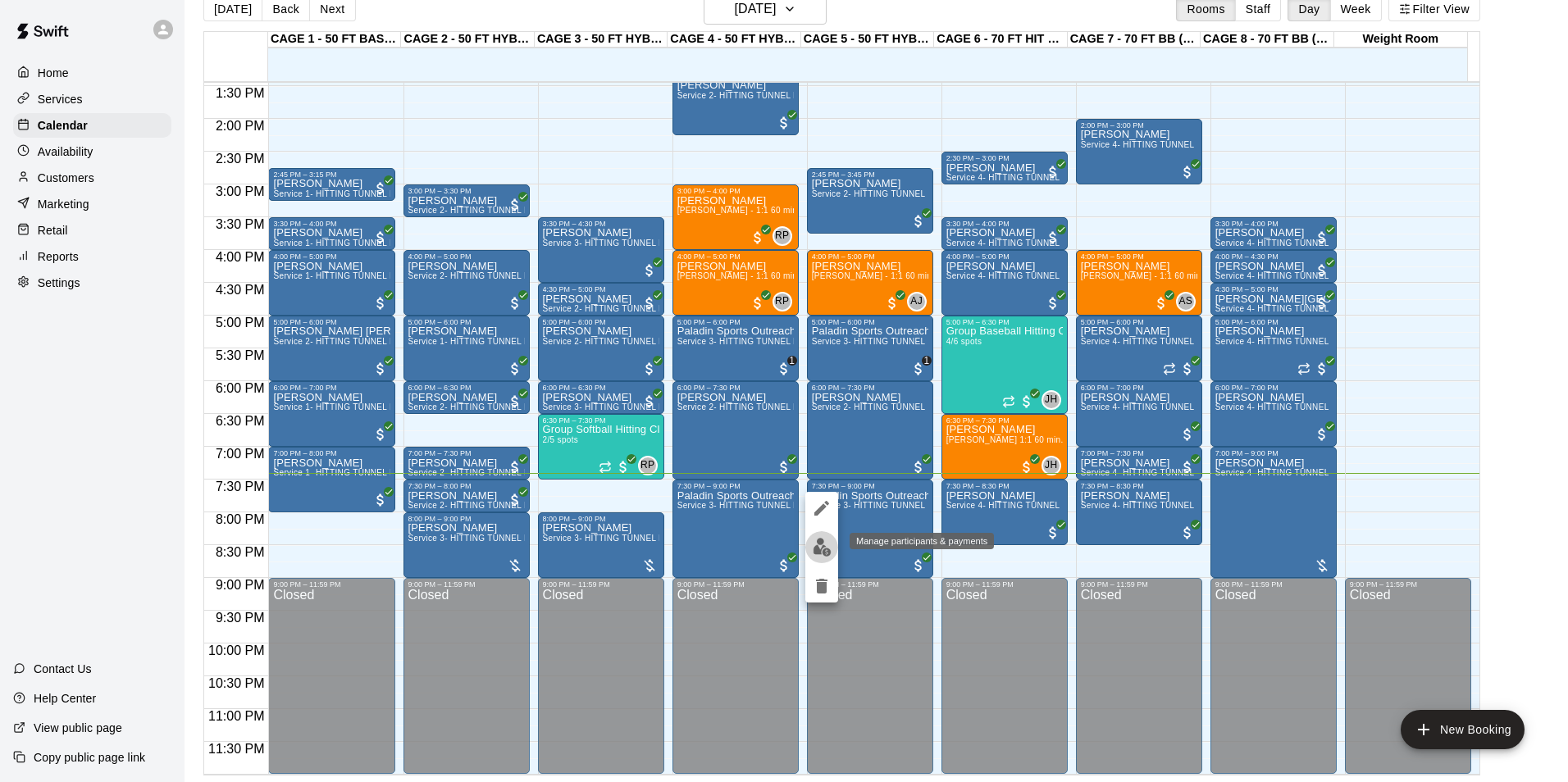
click at [826, 541] on img "edit" at bounding box center [823, 547] width 19 height 19
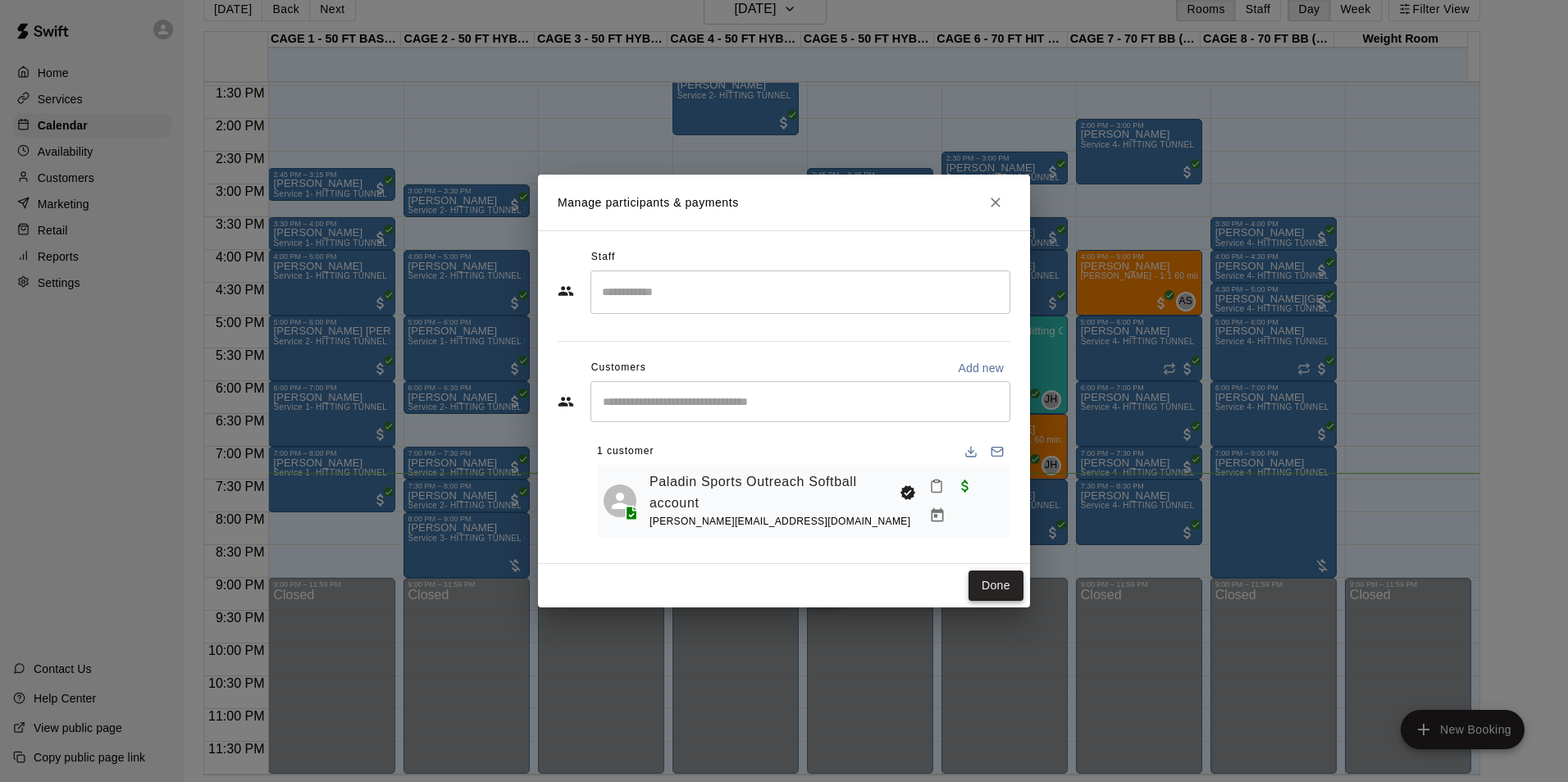
click at [994, 588] on button "Done" at bounding box center [995, 585] width 55 height 31
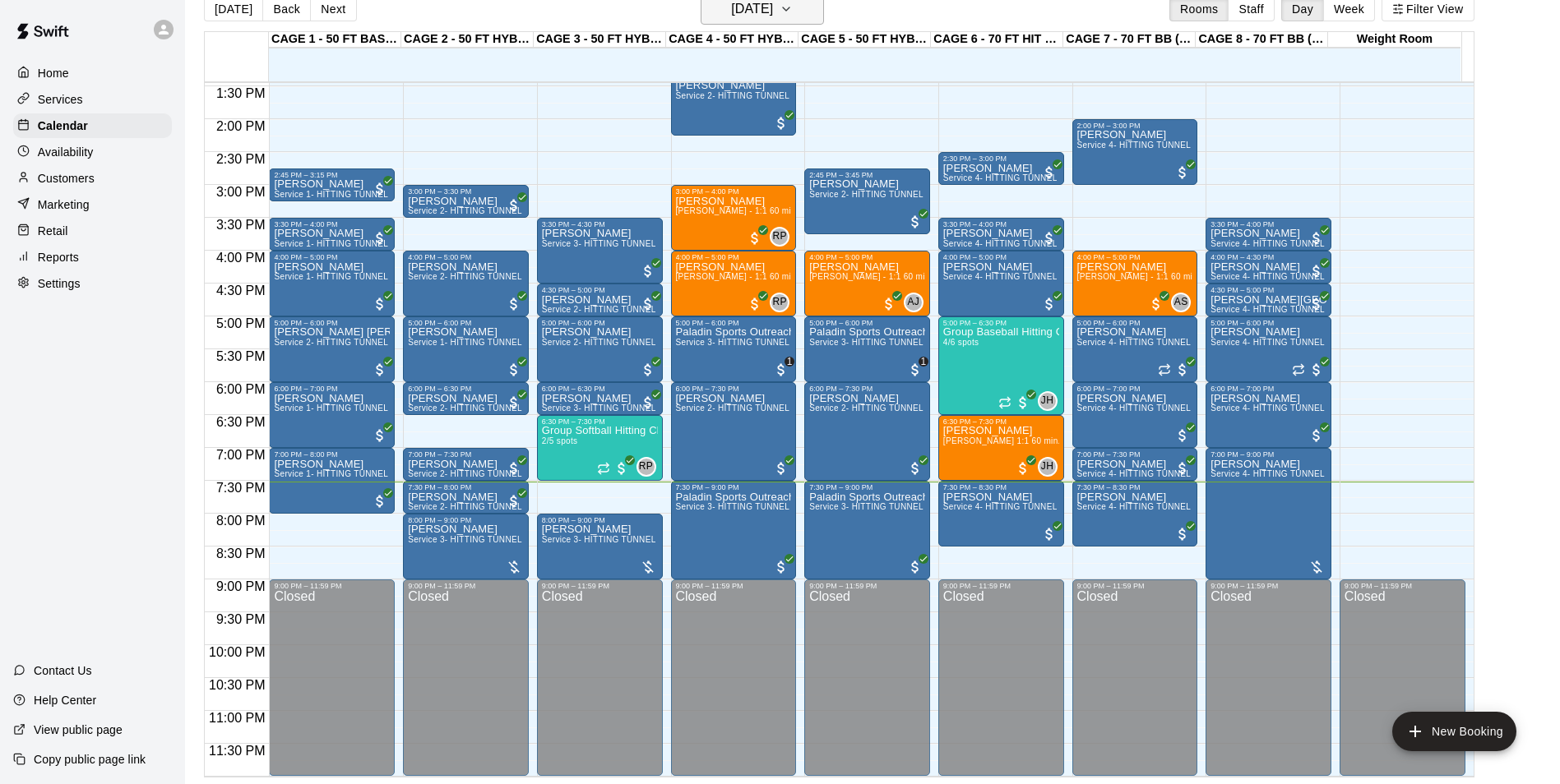
click at [765, 6] on h6 "[DATE]" at bounding box center [752, 9] width 42 height 23
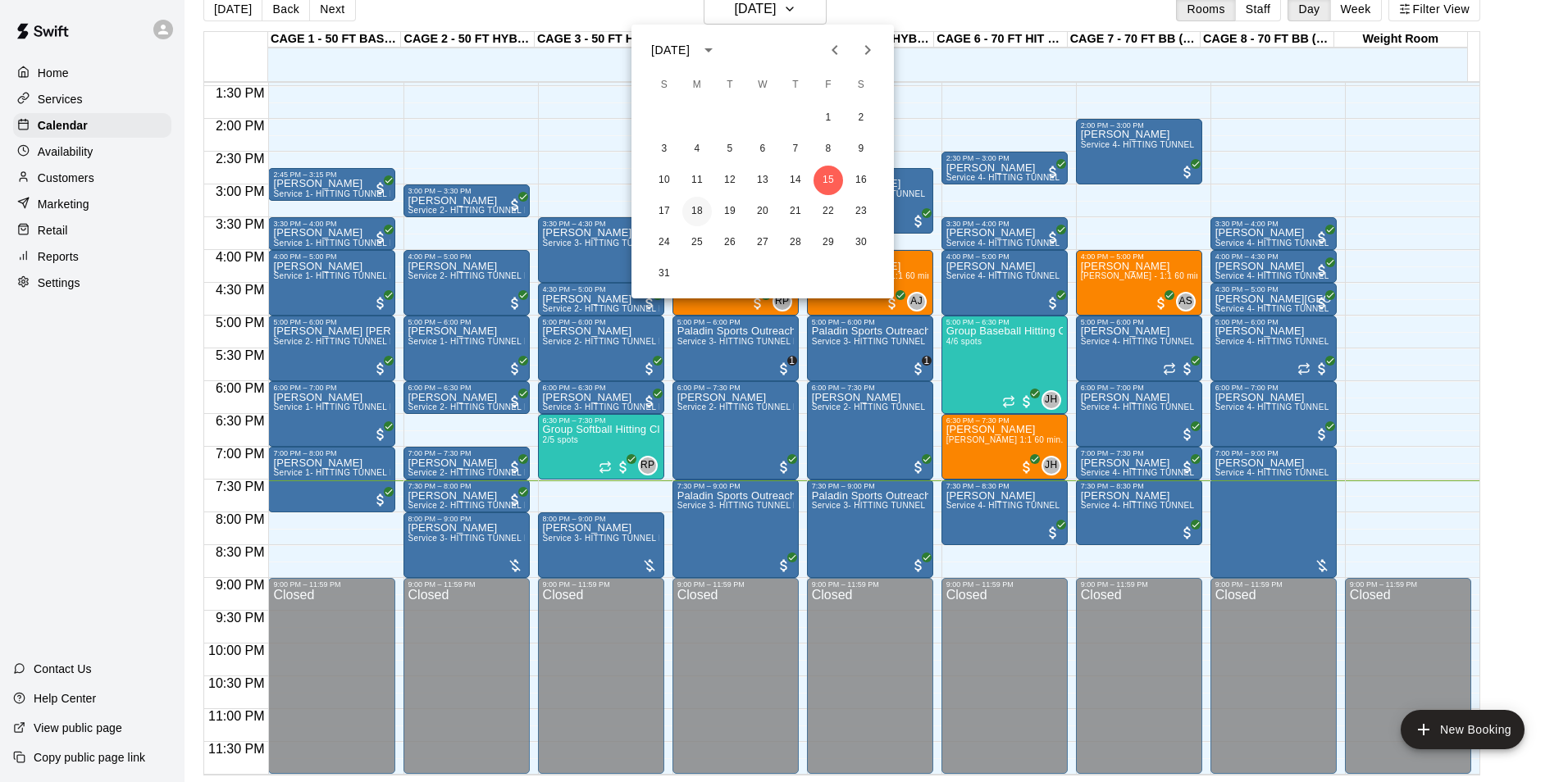
click at [696, 210] on button "18" at bounding box center [697, 212] width 30 height 30
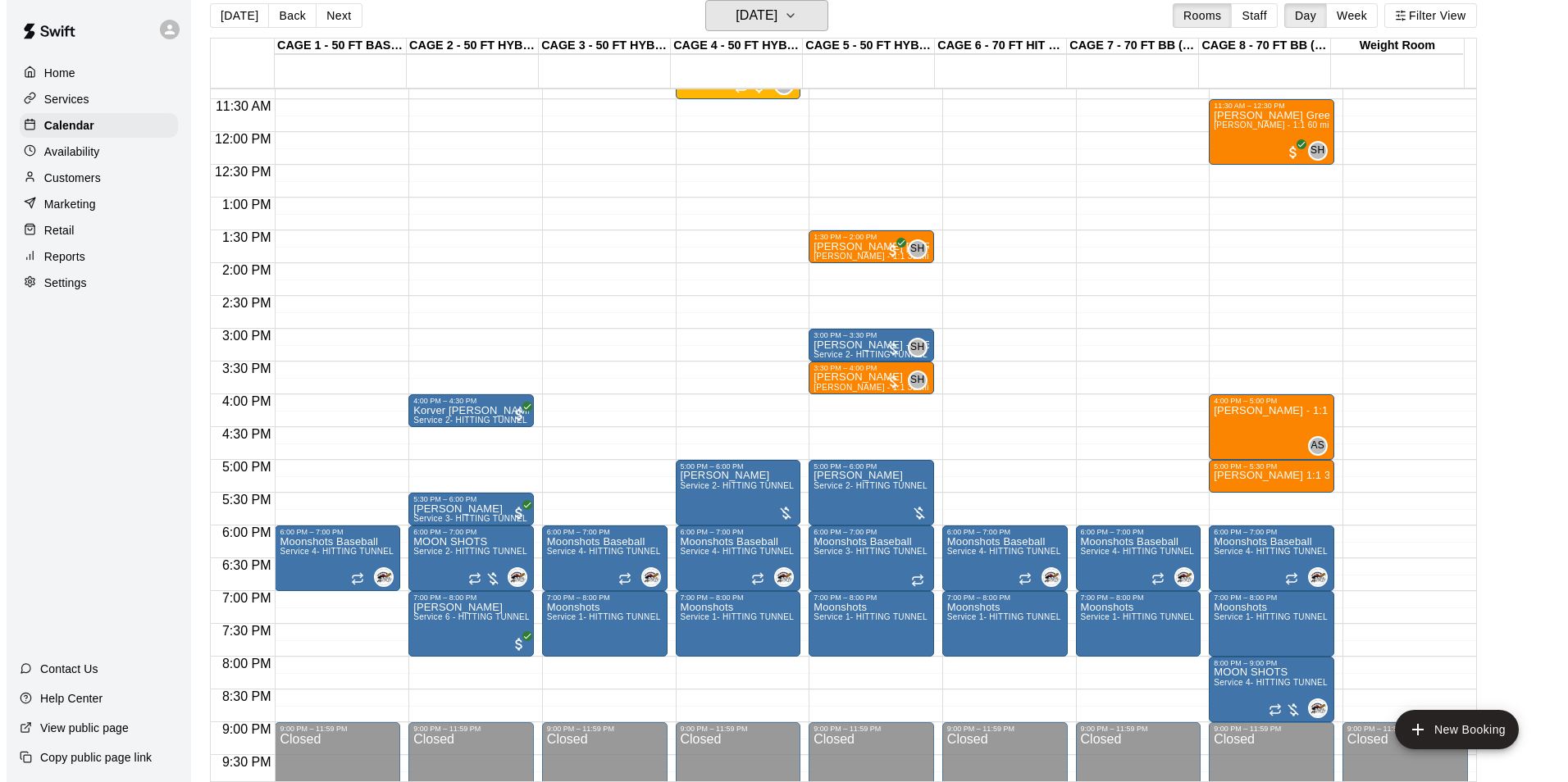
scroll to position [720, 0]
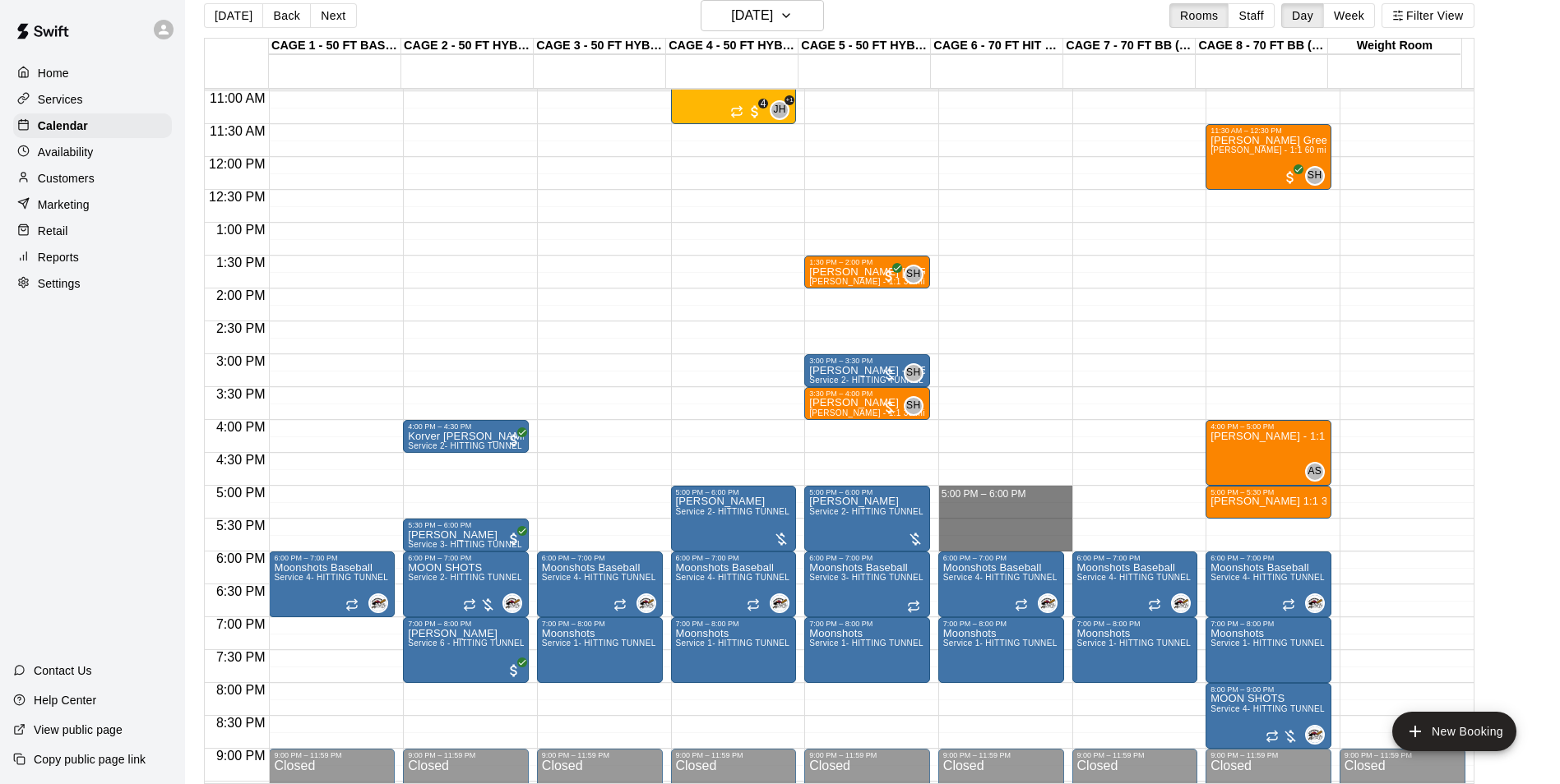
drag, startPoint x: 968, startPoint y: 497, endPoint x: 981, endPoint y: 544, distance: 48.8
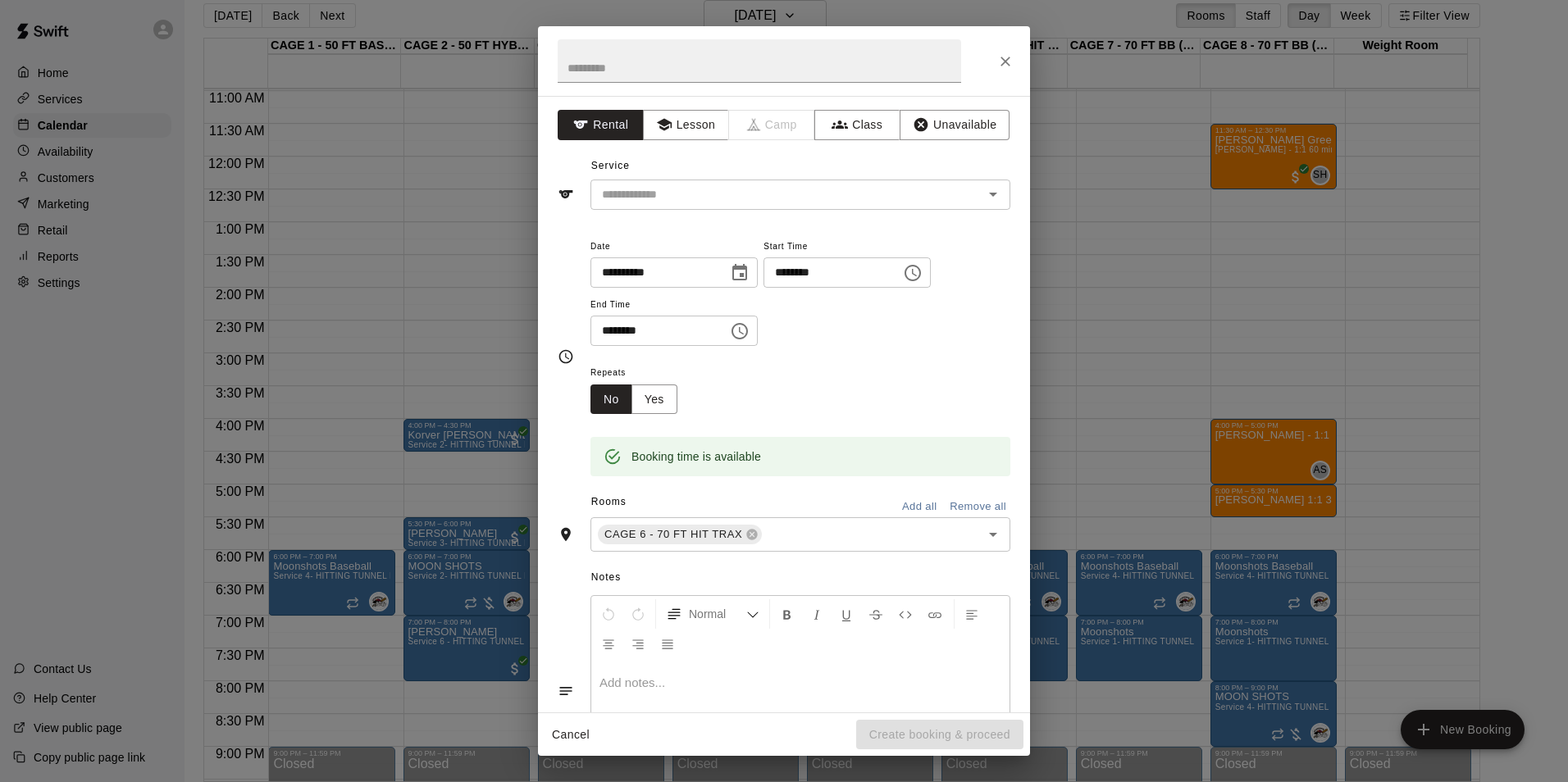
click at [746, 175] on div "Service ​" at bounding box center [783, 181] width 453 height 57
click at [712, 141] on div "**********" at bounding box center [784, 405] width 492 height 616
click at [713, 135] on button "Lesson" at bounding box center [686, 124] width 86 height 31
click at [726, 177] on div "Service ​" at bounding box center [783, 181] width 453 height 57
click at [734, 193] on input "text" at bounding box center [776, 194] width 362 height 20
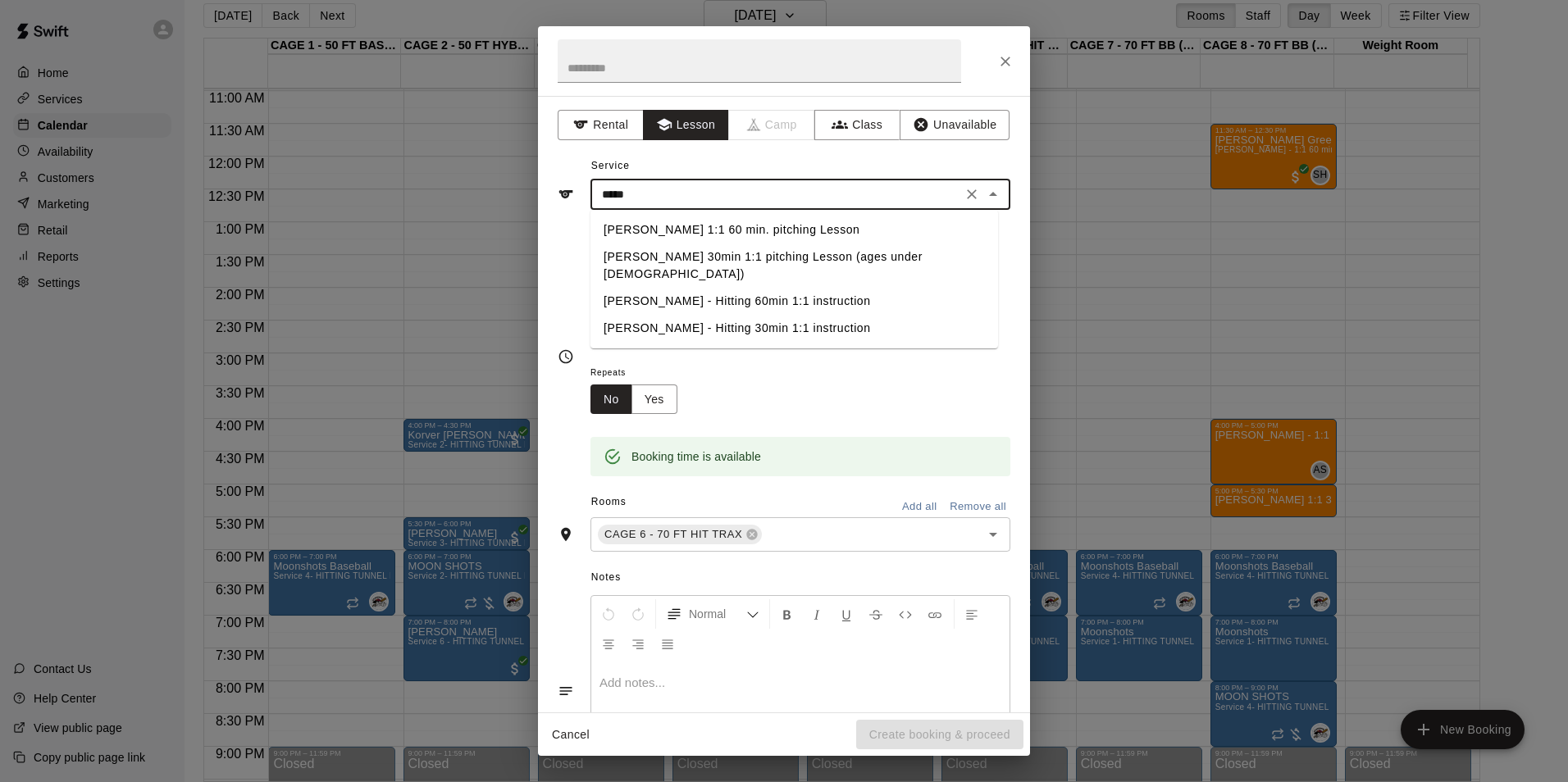
click at [756, 231] on li "[PERSON_NAME] 1:1 60 min. pitching Lesson" at bounding box center [794, 229] width 407 height 27
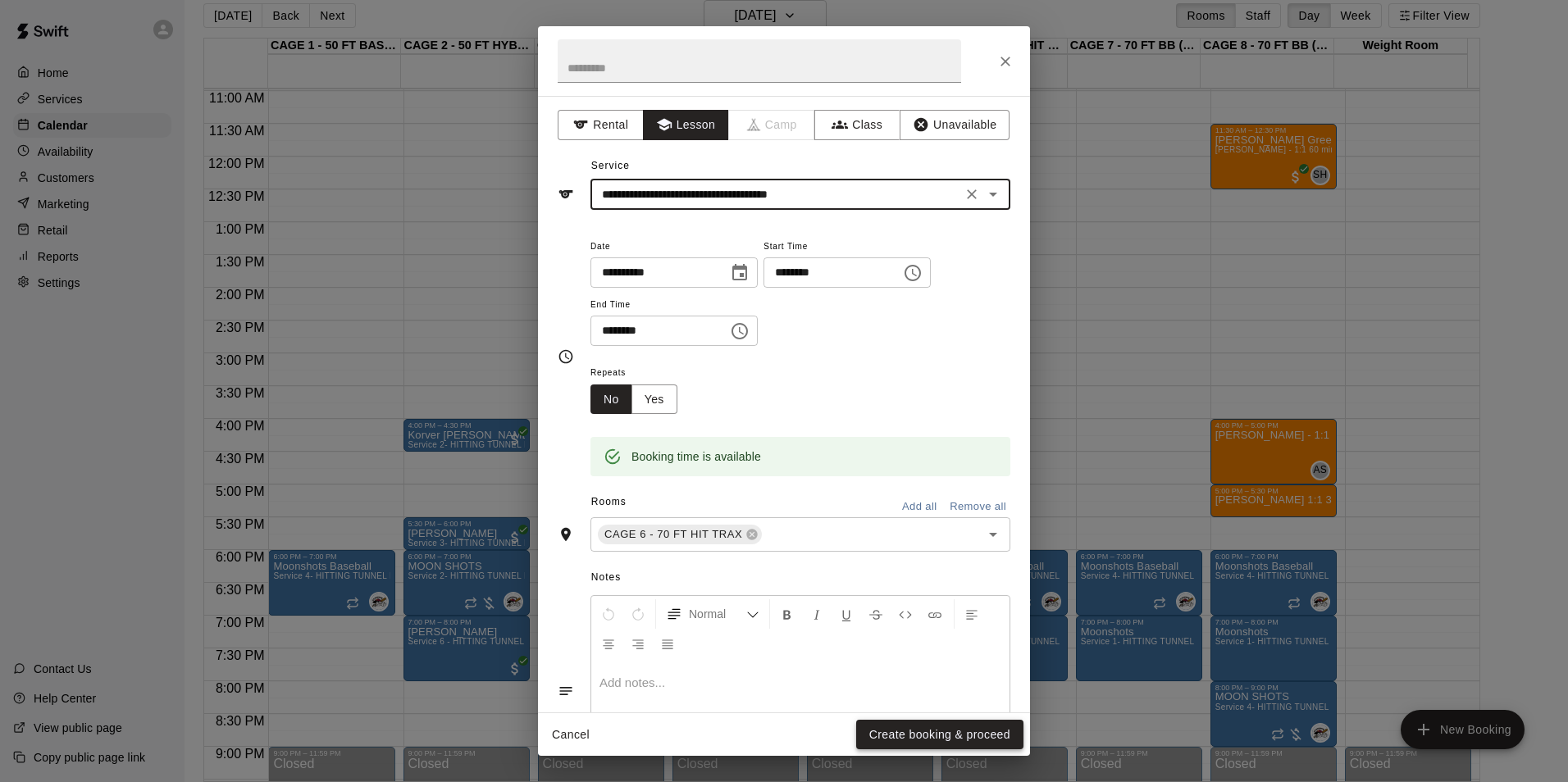
type input "**********"
click at [894, 732] on button "Create booking & proceed" at bounding box center [939, 735] width 167 height 31
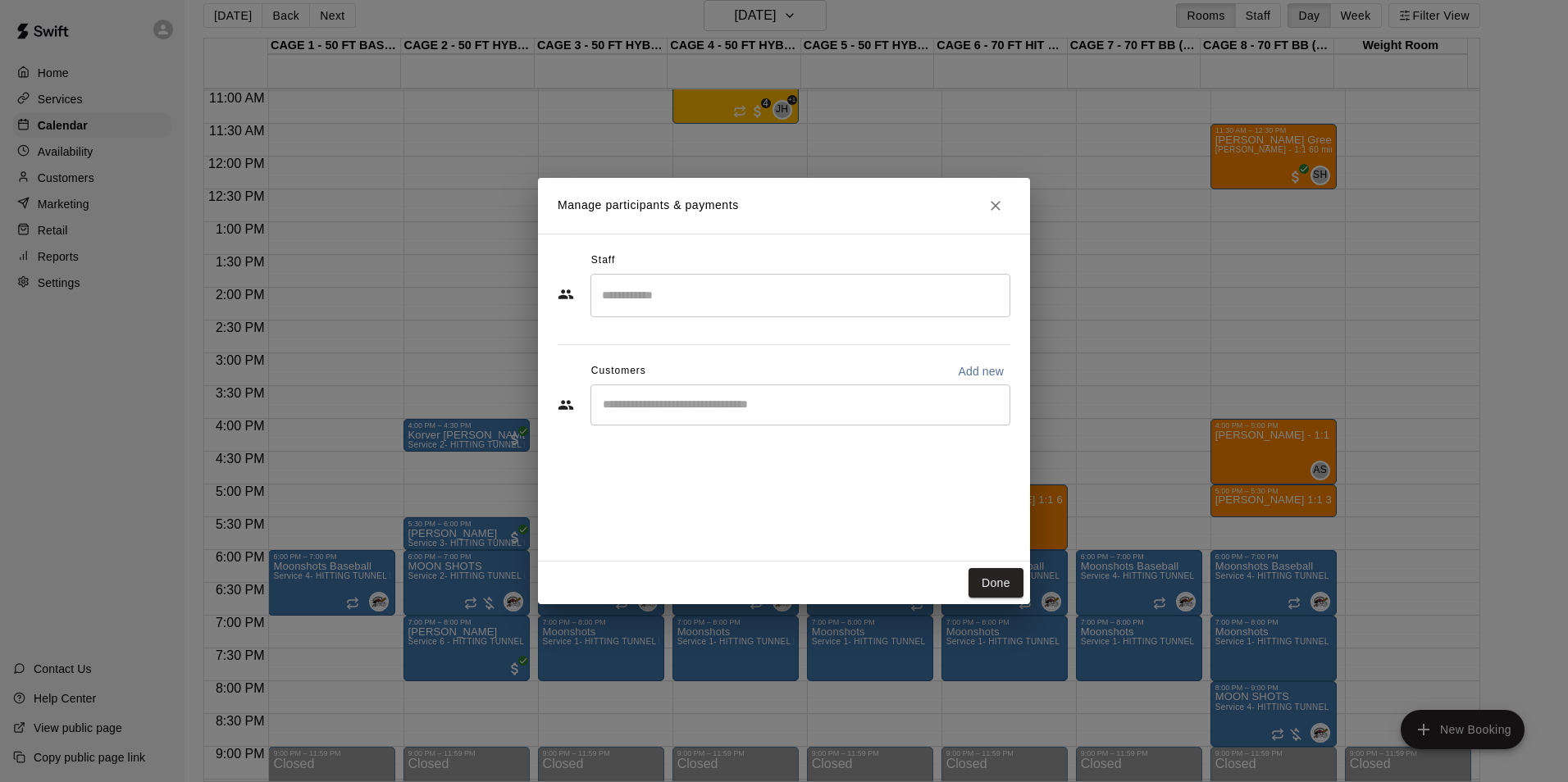
drag, startPoint x: 990, startPoint y: 578, endPoint x: 850, endPoint y: 252, distance: 354.8
click at [990, 575] on button "Done" at bounding box center [995, 583] width 55 height 31
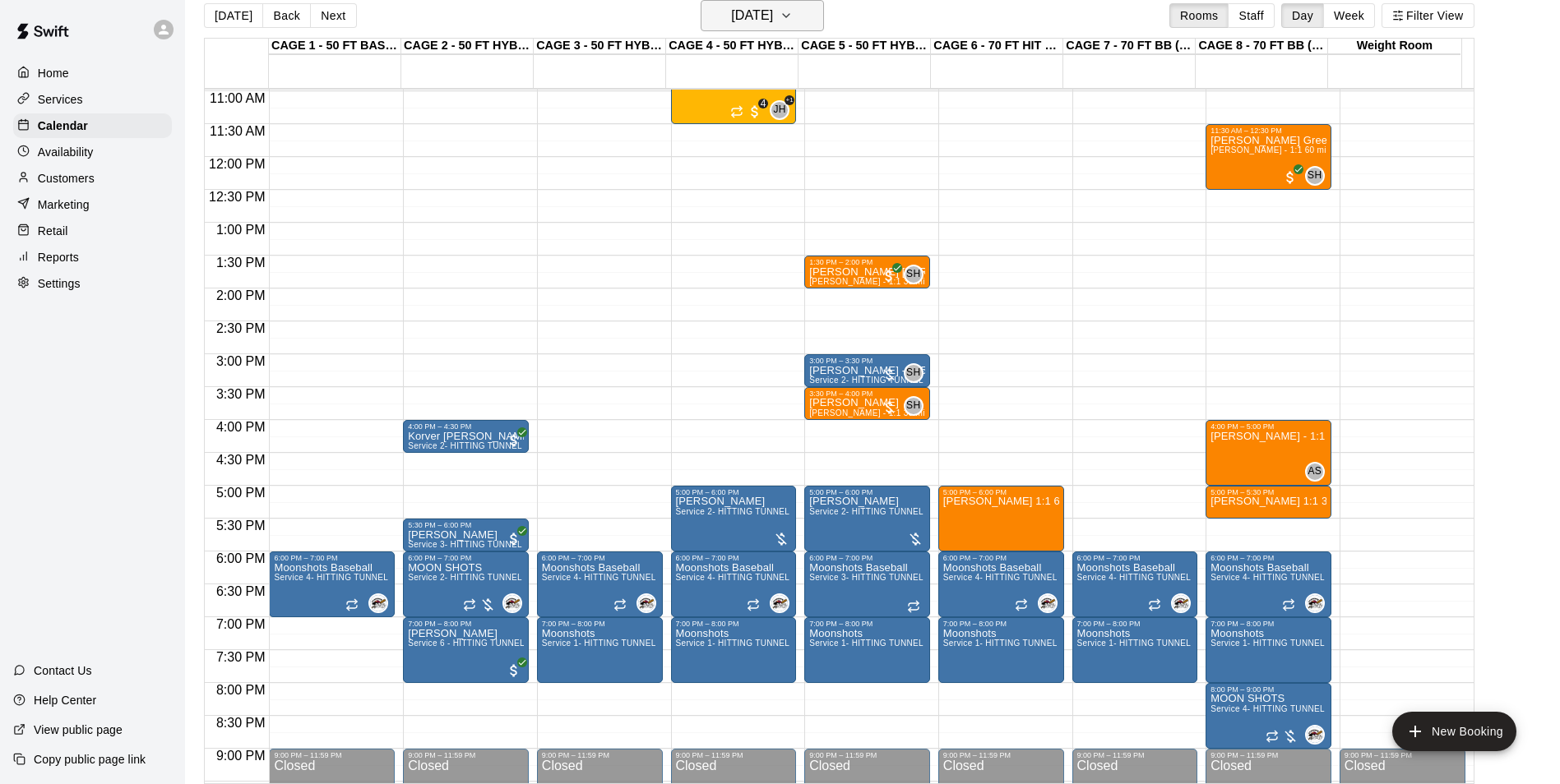
click at [755, 20] on h6 "Monday Aug 18" at bounding box center [752, 16] width 42 height 23
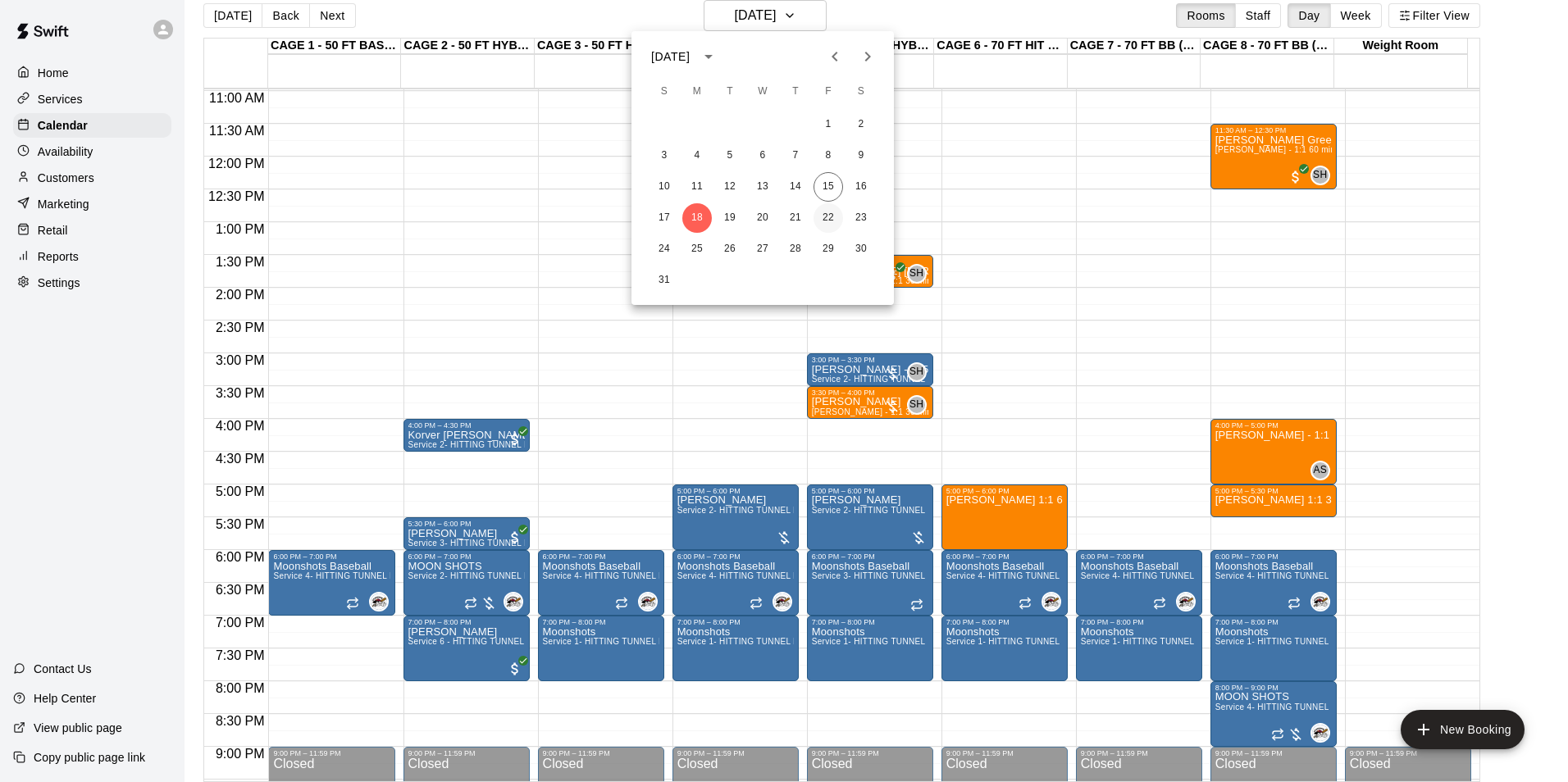
click at [835, 213] on button "22" at bounding box center [828, 218] width 30 height 30
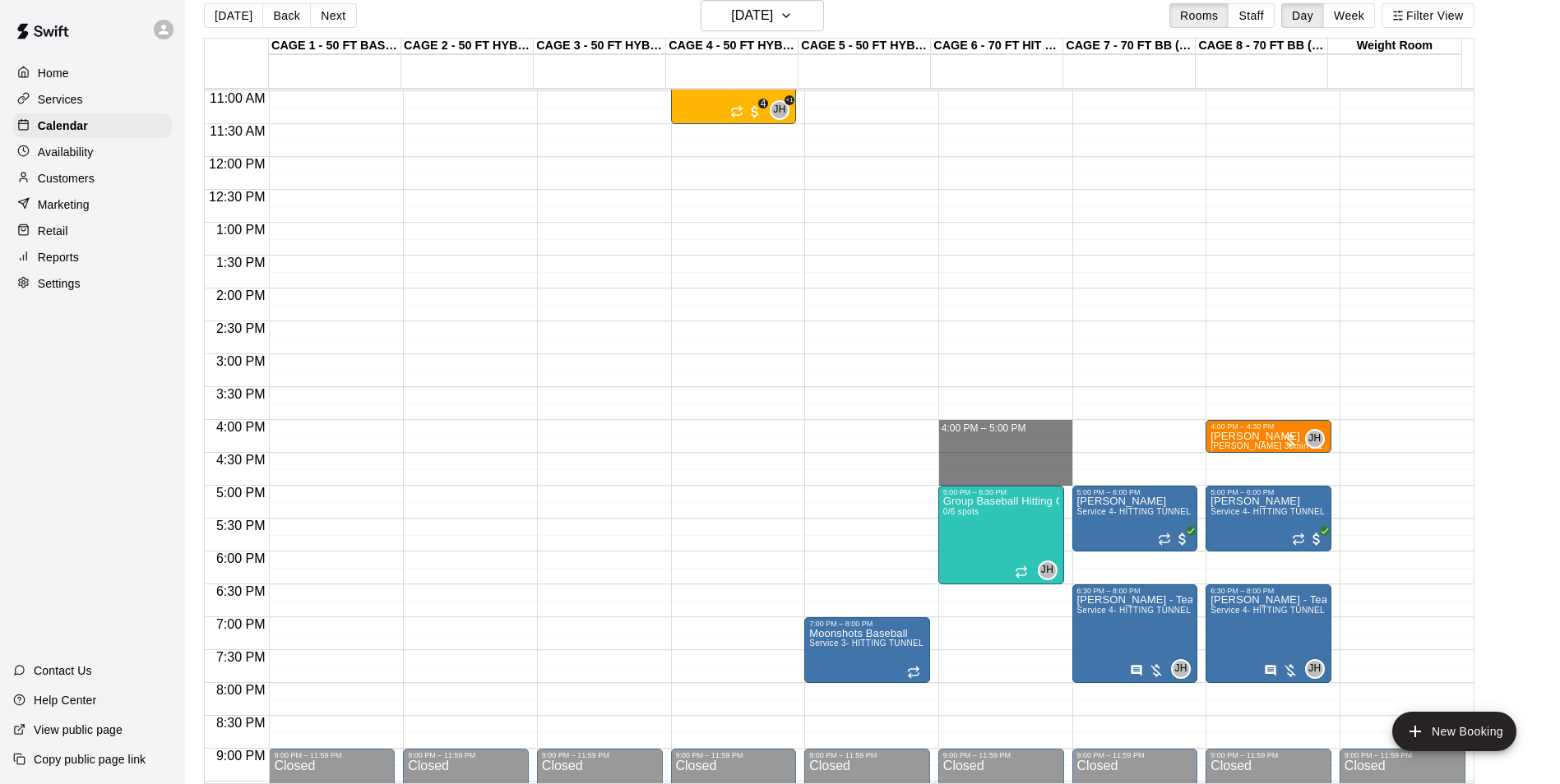
drag, startPoint x: 971, startPoint y: 427, endPoint x: 976, endPoint y: 481, distance: 54.2
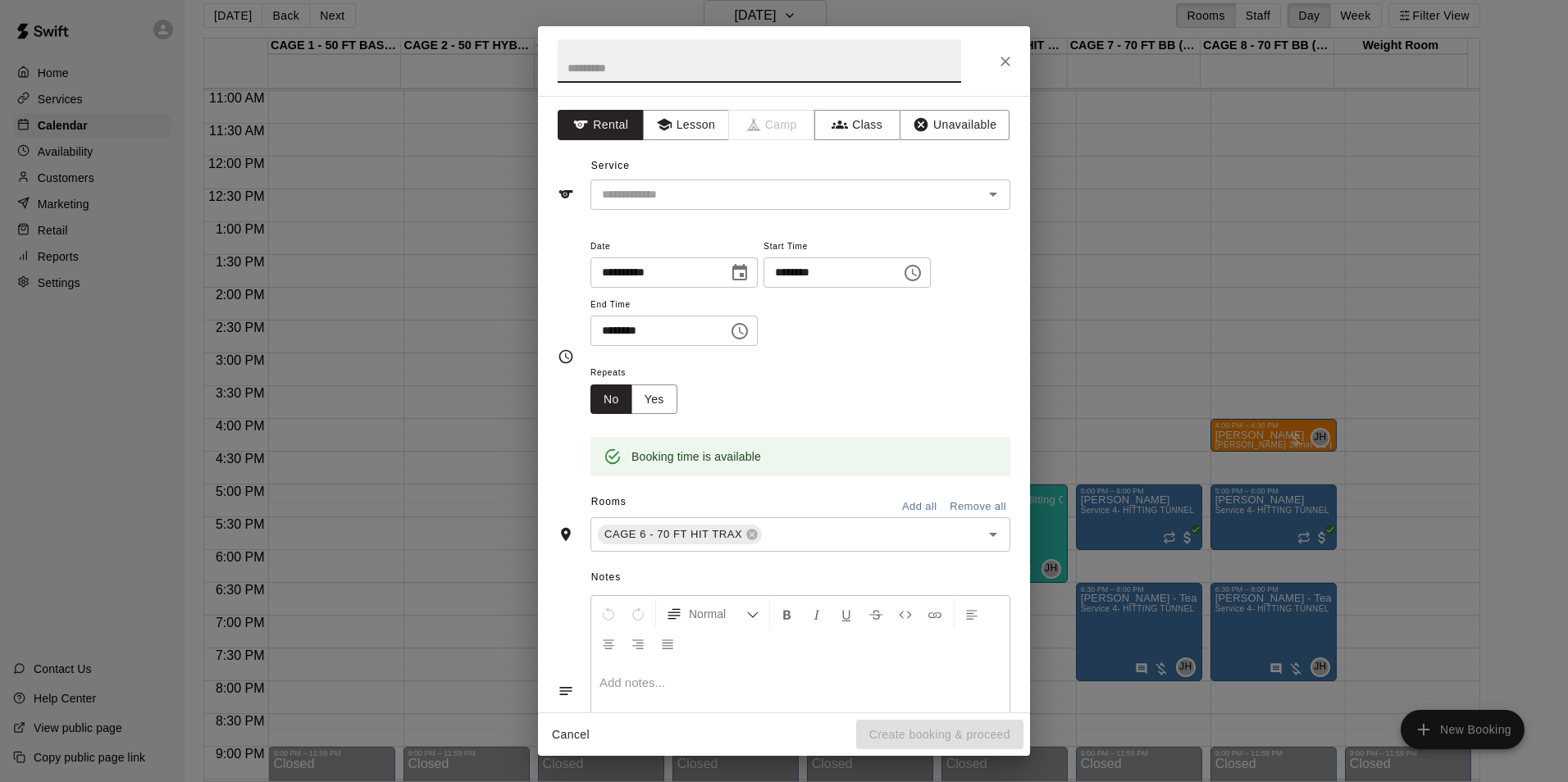
click at [1004, 57] on icon "Close" at bounding box center [1005, 61] width 17 height 17
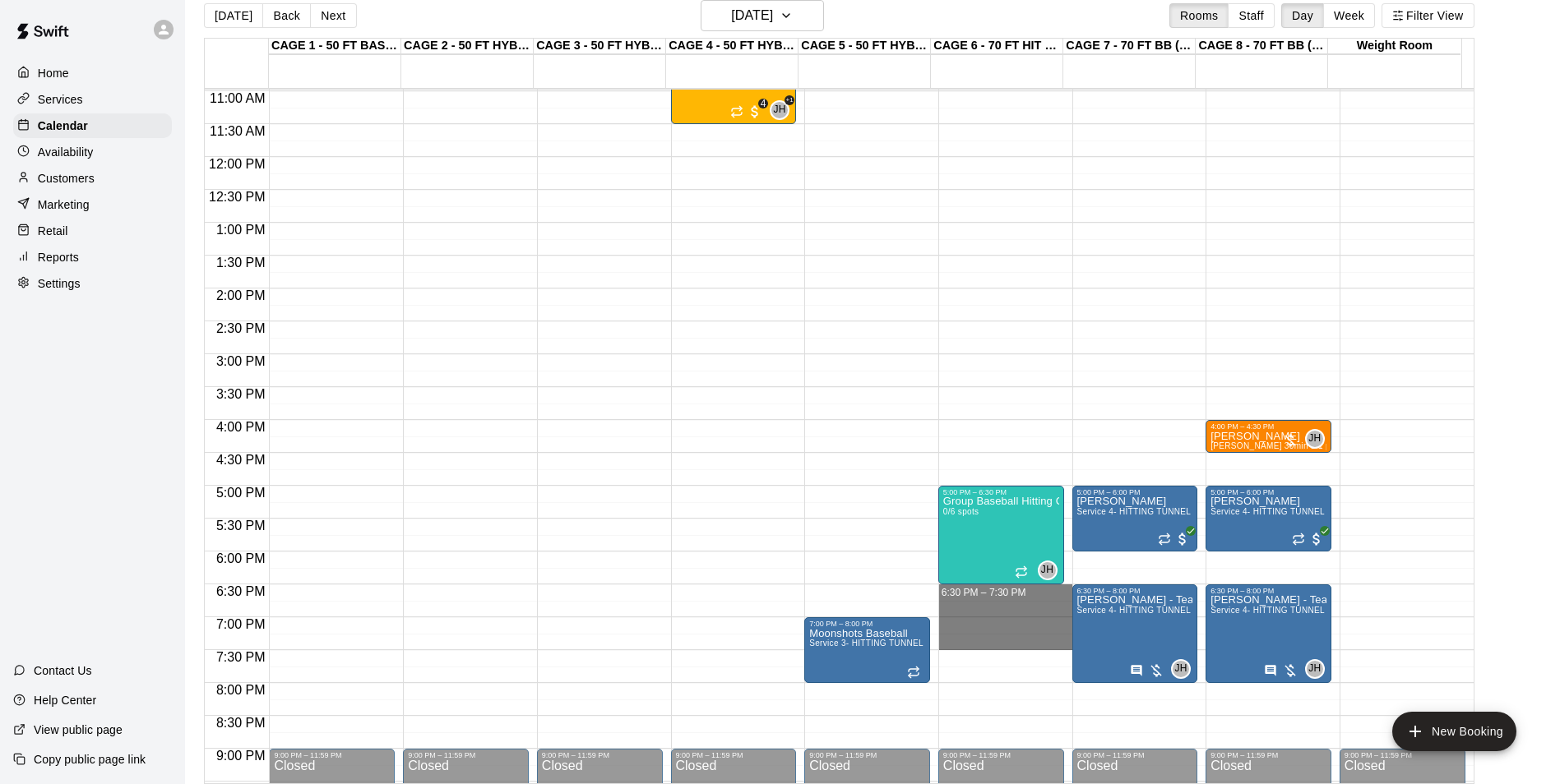
drag, startPoint x: 973, startPoint y: 592, endPoint x: 976, endPoint y: 639, distance: 47.1
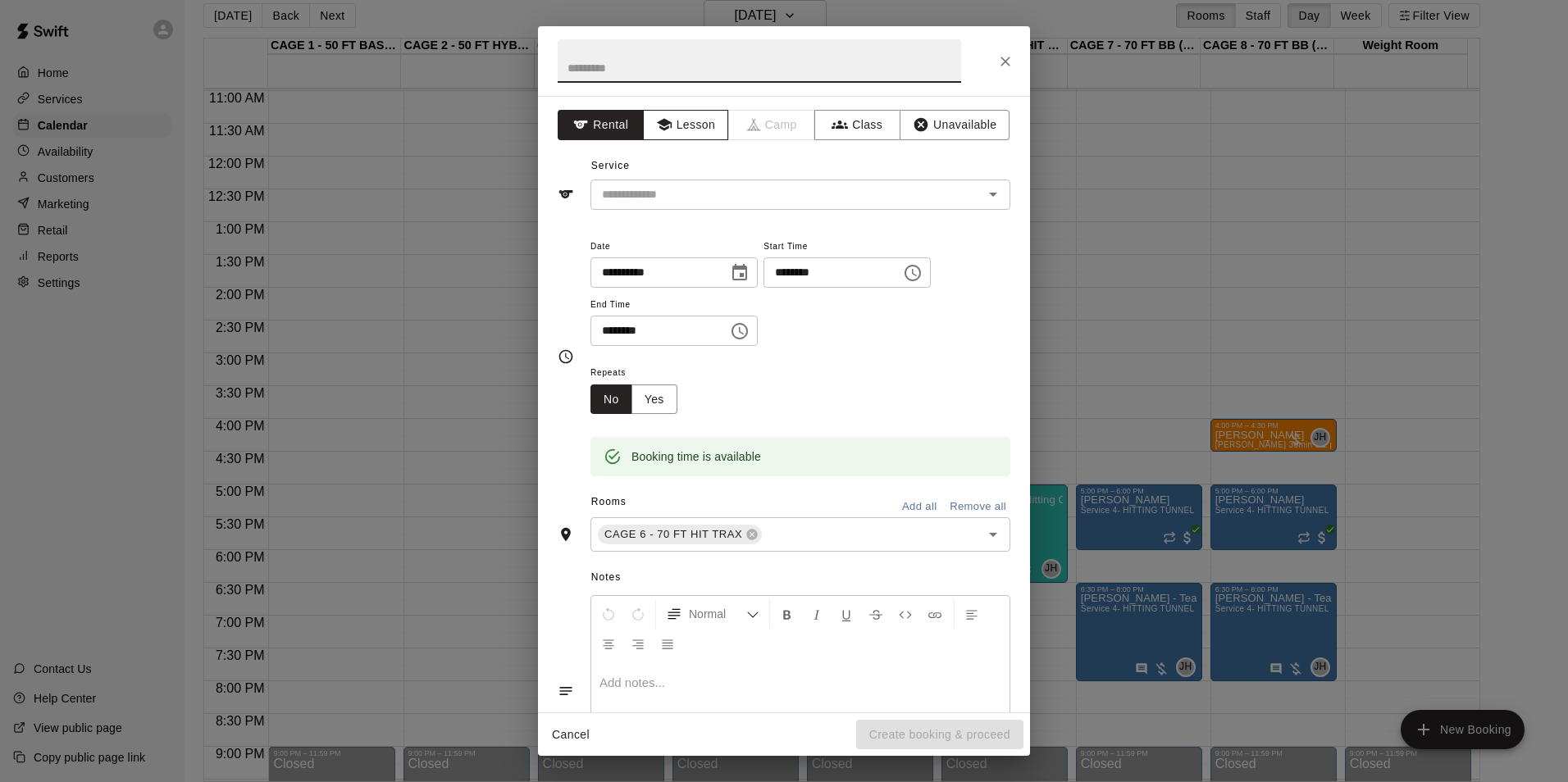
click at [698, 120] on button "Lesson" at bounding box center [686, 124] width 86 height 31
click at [707, 217] on div "**********" at bounding box center [784, 405] width 492 height 616
click at [710, 198] on input "text" at bounding box center [776, 194] width 362 height 20
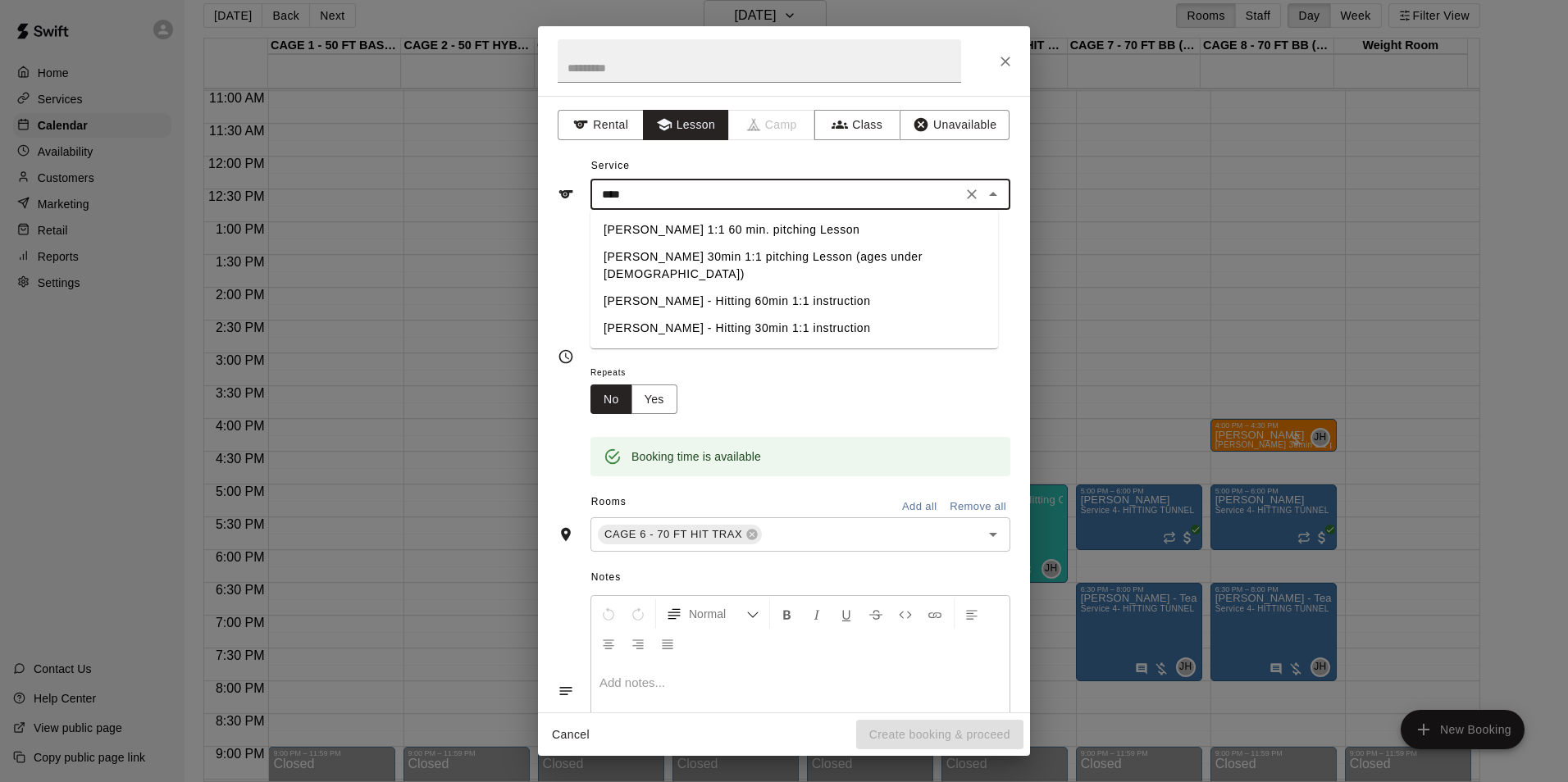
click at [742, 236] on li "[PERSON_NAME] 1:1 60 min. pitching Lesson" at bounding box center [794, 229] width 407 height 27
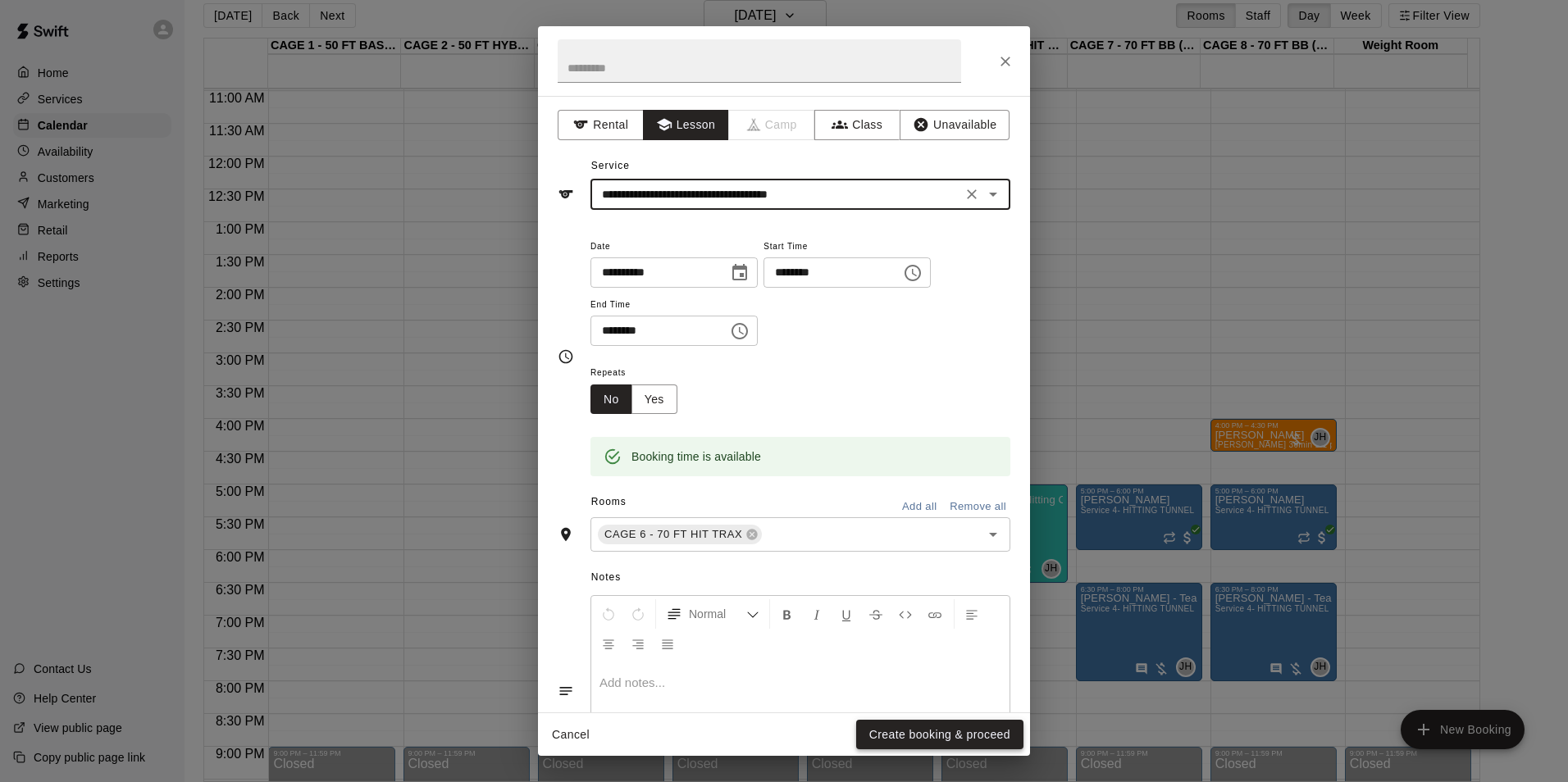
type input "**********"
click at [973, 739] on button "Create booking & proceed" at bounding box center [939, 735] width 167 height 31
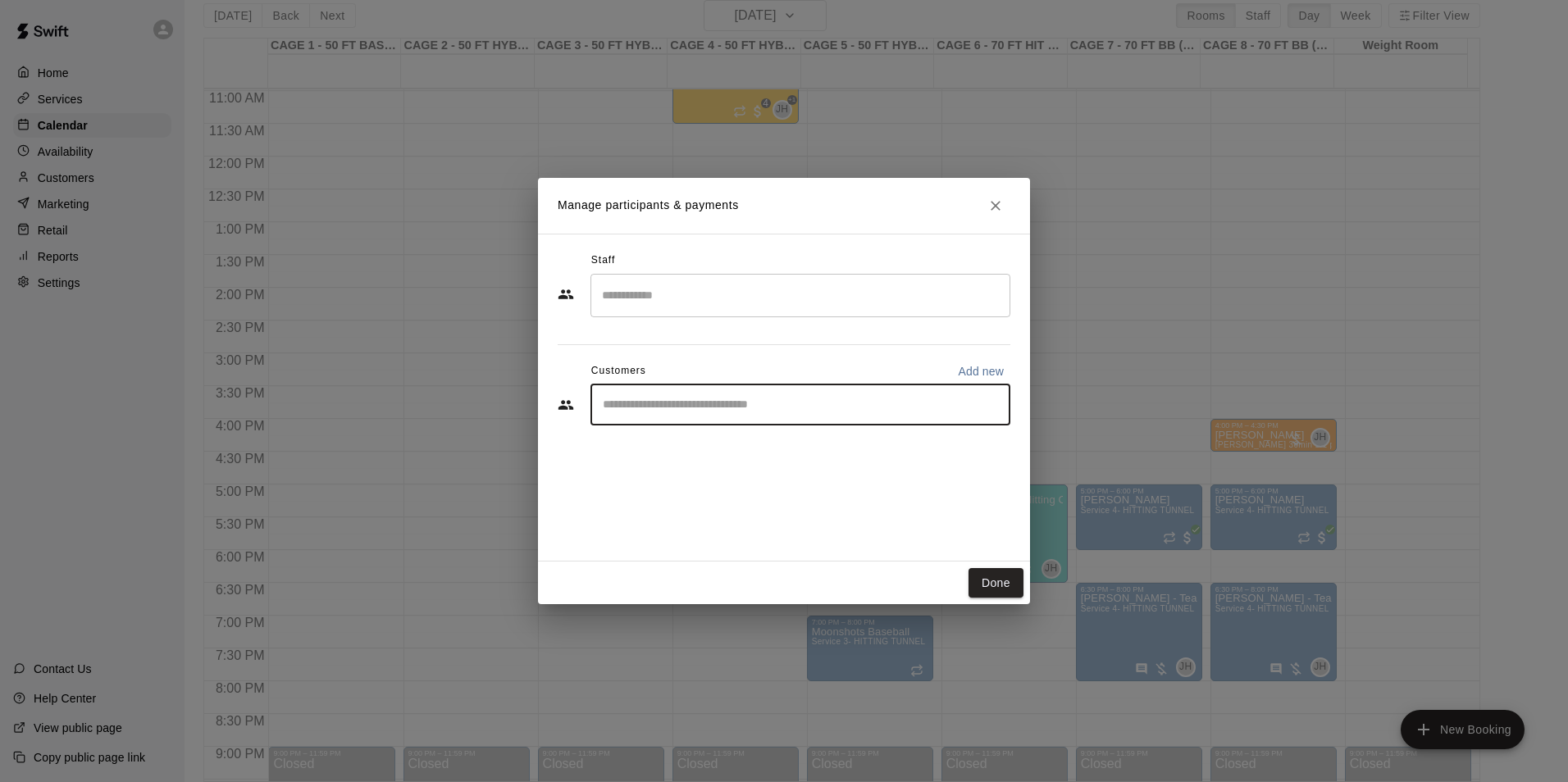
click at [742, 402] on input "Start typing to search customers..." at bounding box center [800, 405] width 405 height 17
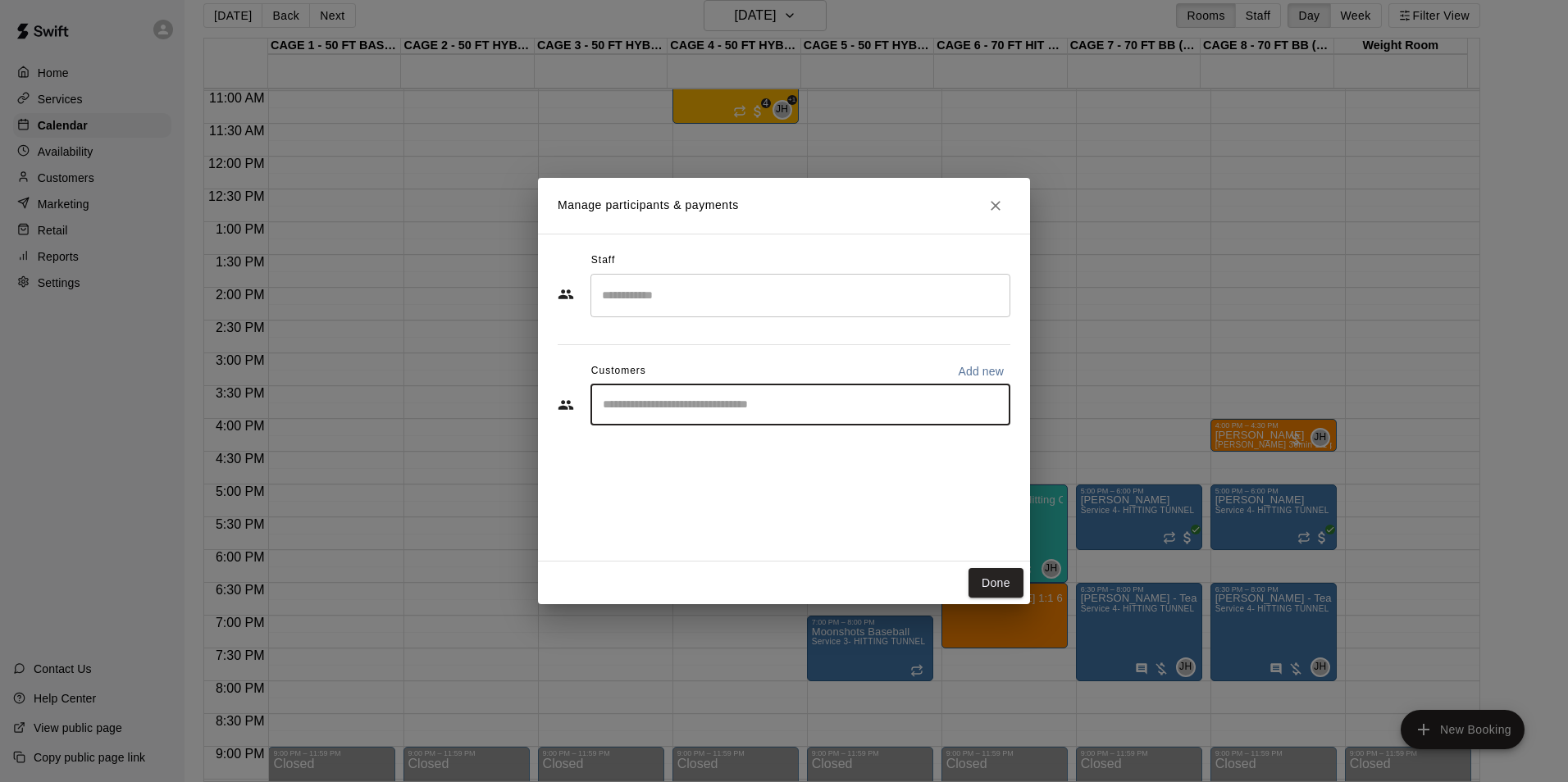
click at [804, 294] on input "Search staff" at bounding box center [800, 295] width 405 height 29
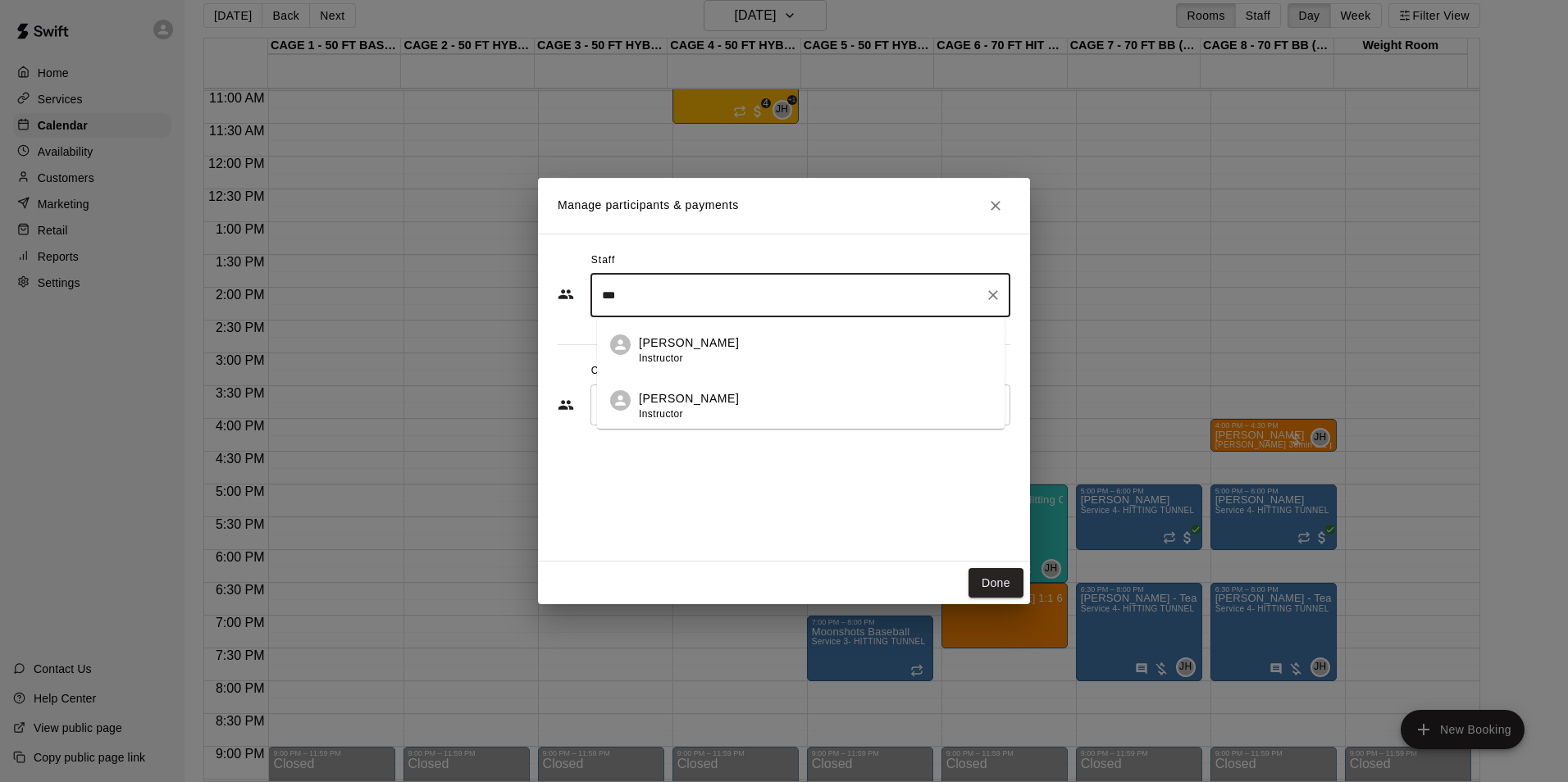
click at [780, 331] on li "John Havird Instructor" at bounding box center [800, 345] width 407 height 56
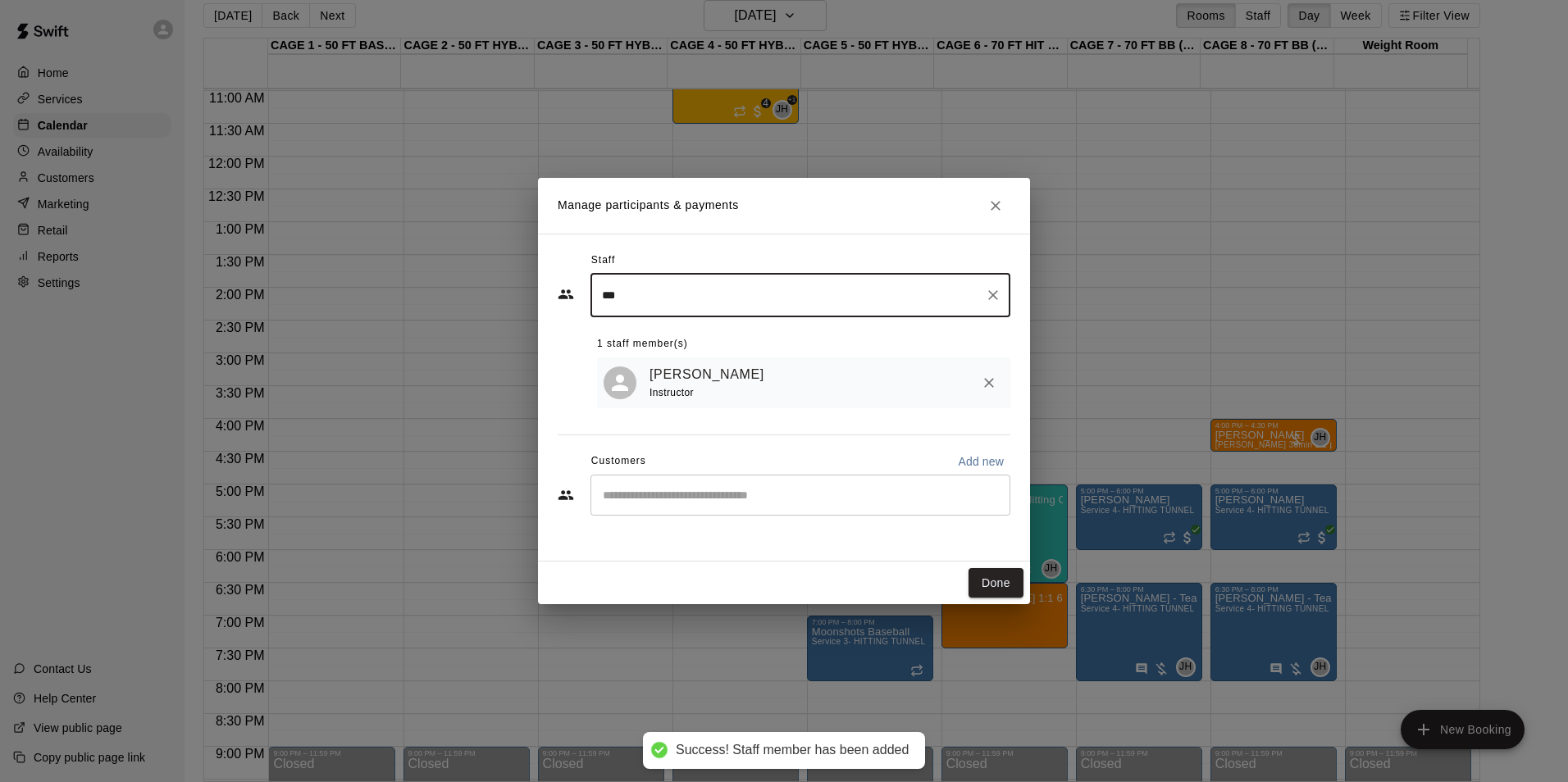
type input "***"
click at [747, 495] on input "Start typing to search customers..." at bounding box center [800, 495] width 405 height 17
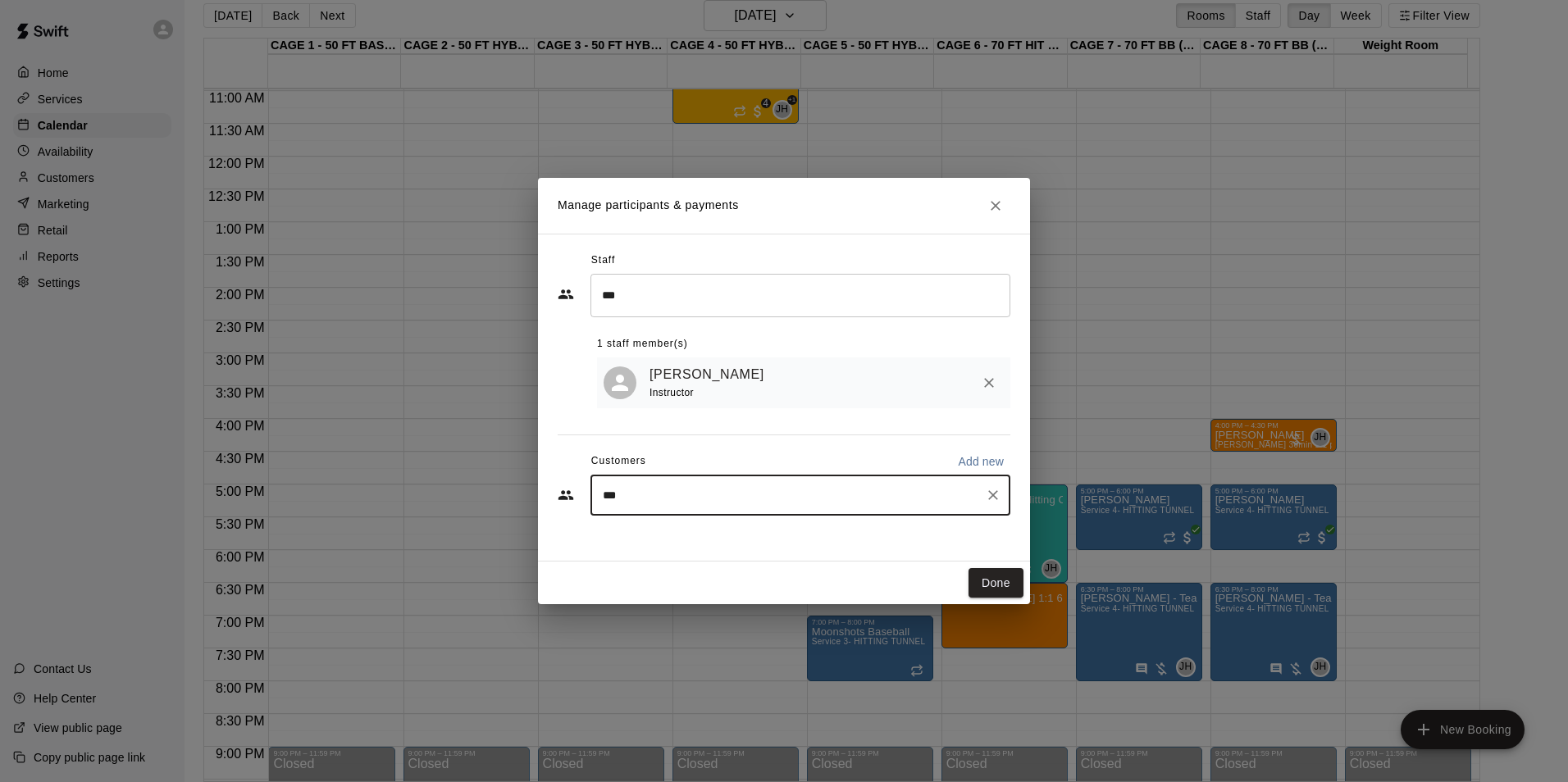
type input "****"
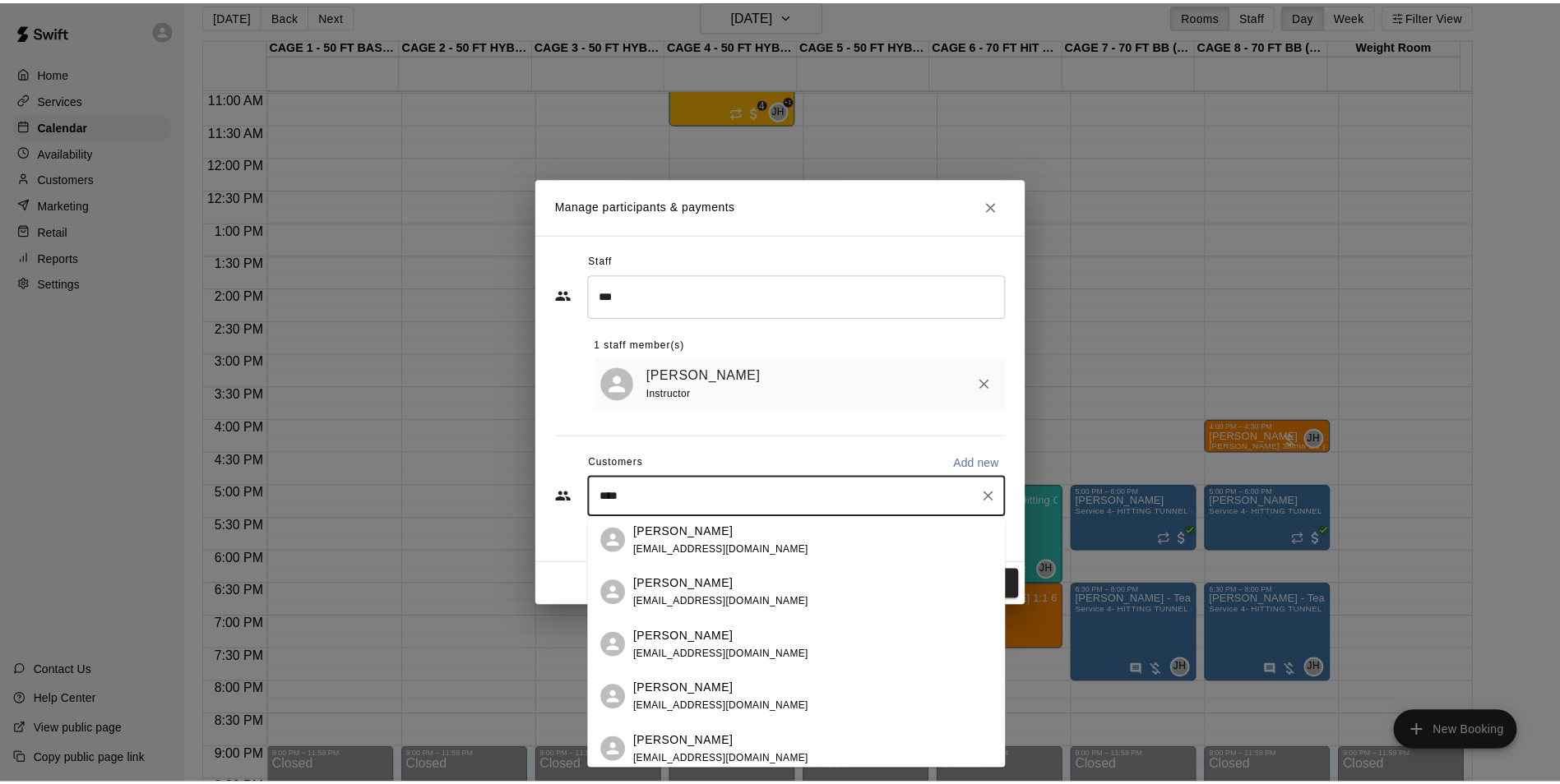
scroll to position [164, 0]
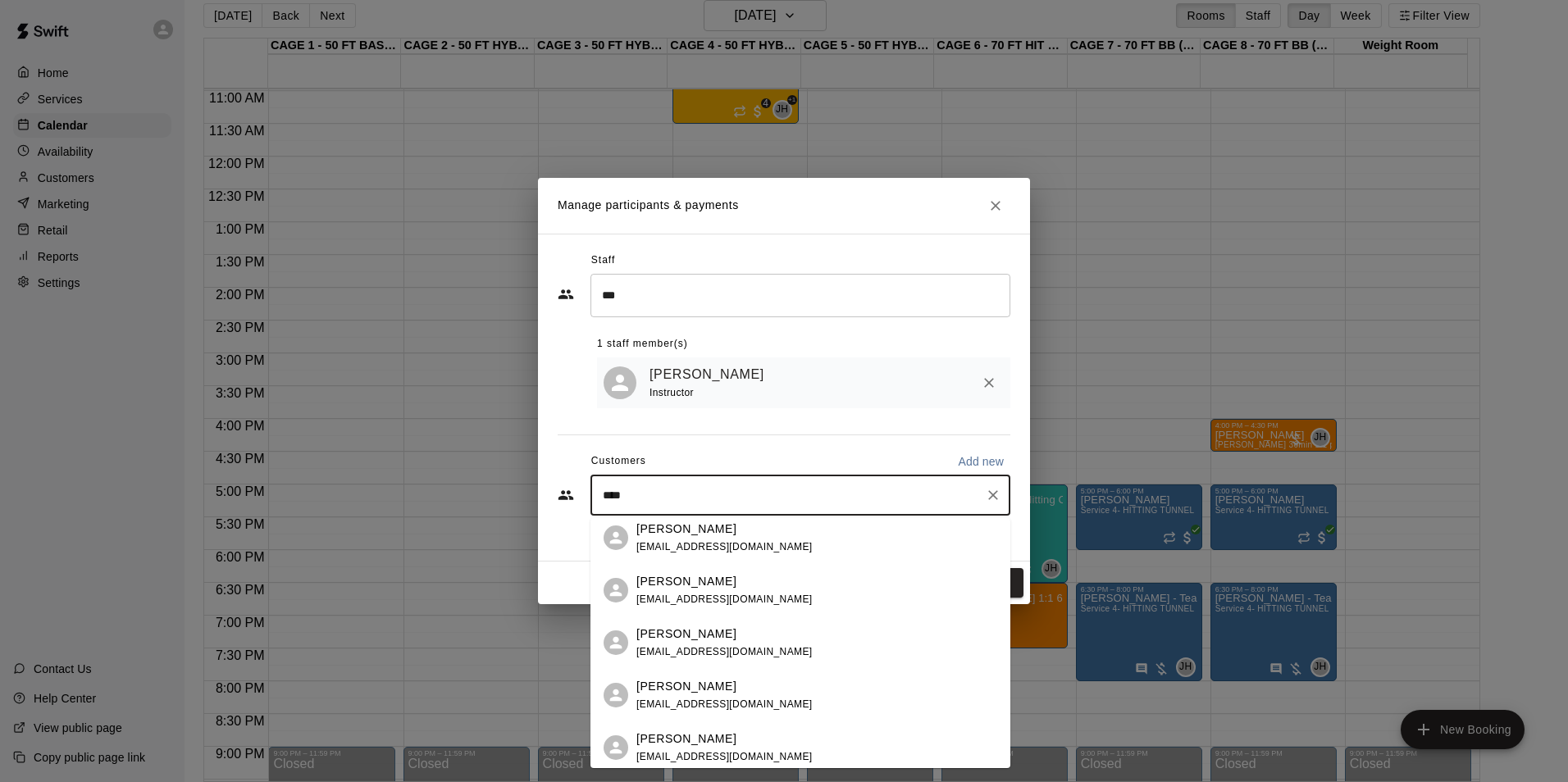
click at [698, 583] on div "[PERSON_NAME]" at bounding box center [724, 581] width 176 height 18
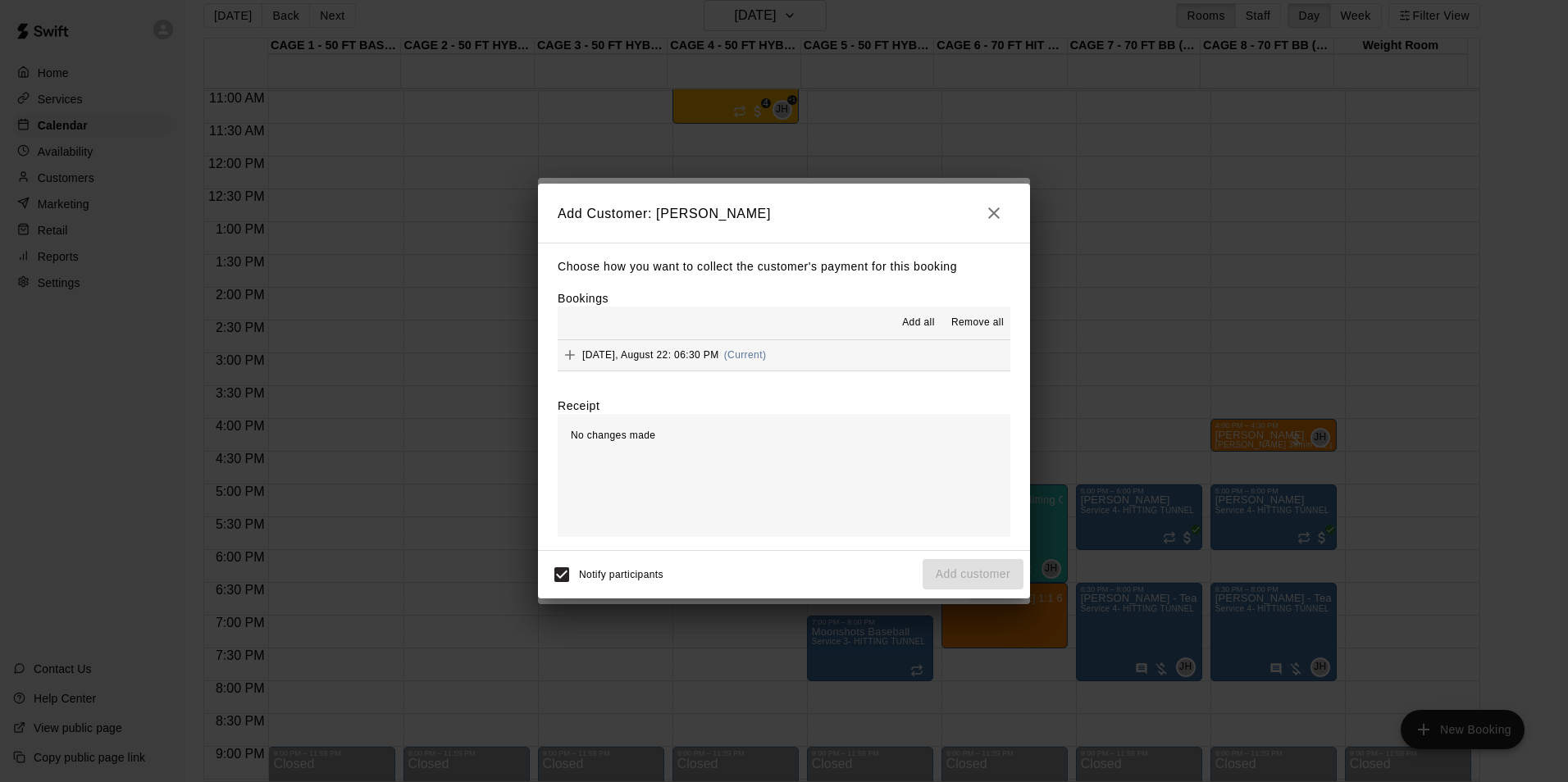
click at [900, 379] on div "Choose how you want to collect the customer's payment for this booking Bookings…" at bounding box center [784, 396] width 492 height 307
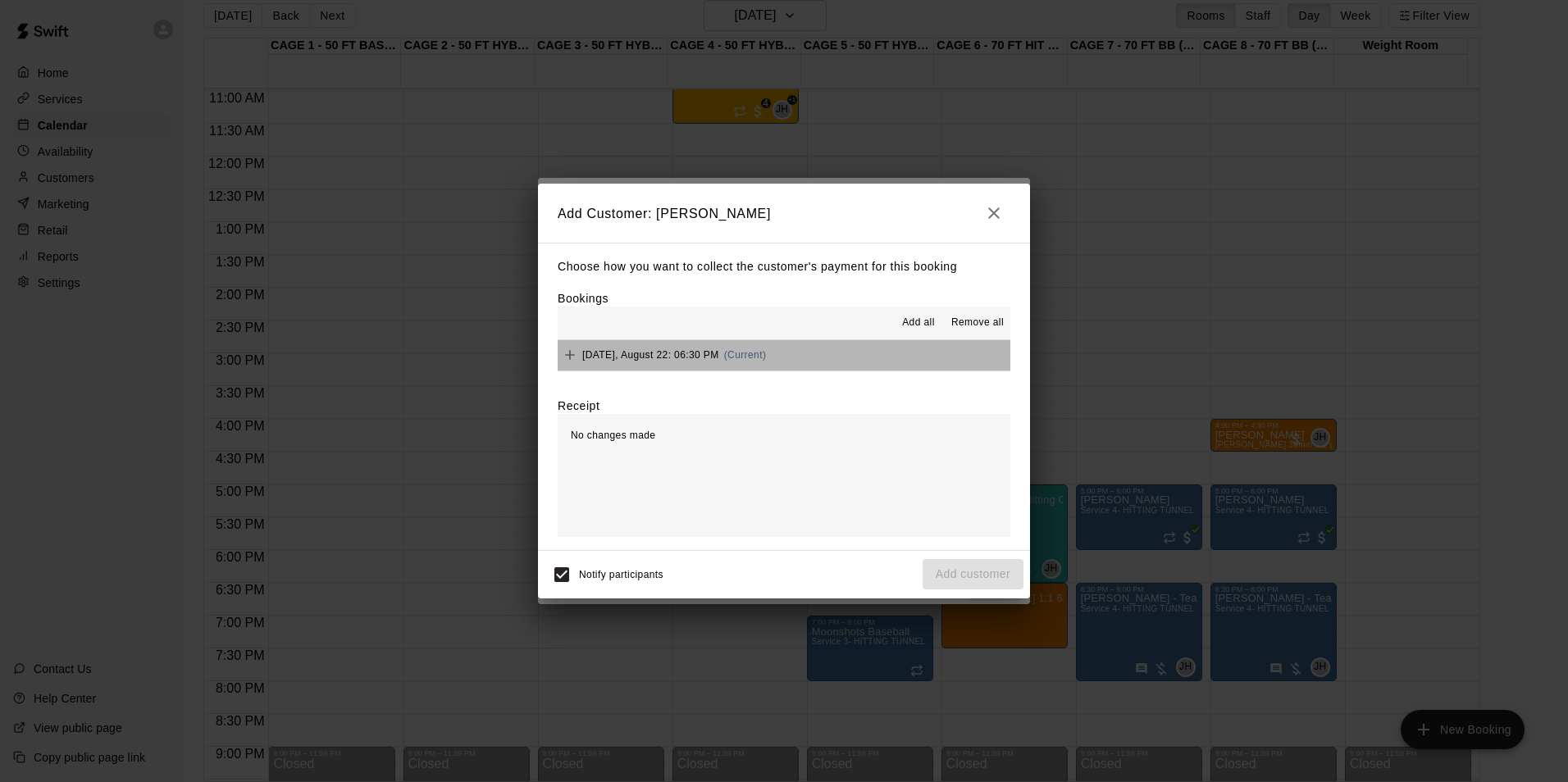
click at [900, 357] on button "Friday, August 22: 06:30 PM (Current)" at bounding box center [783, 355] width 453 height 31
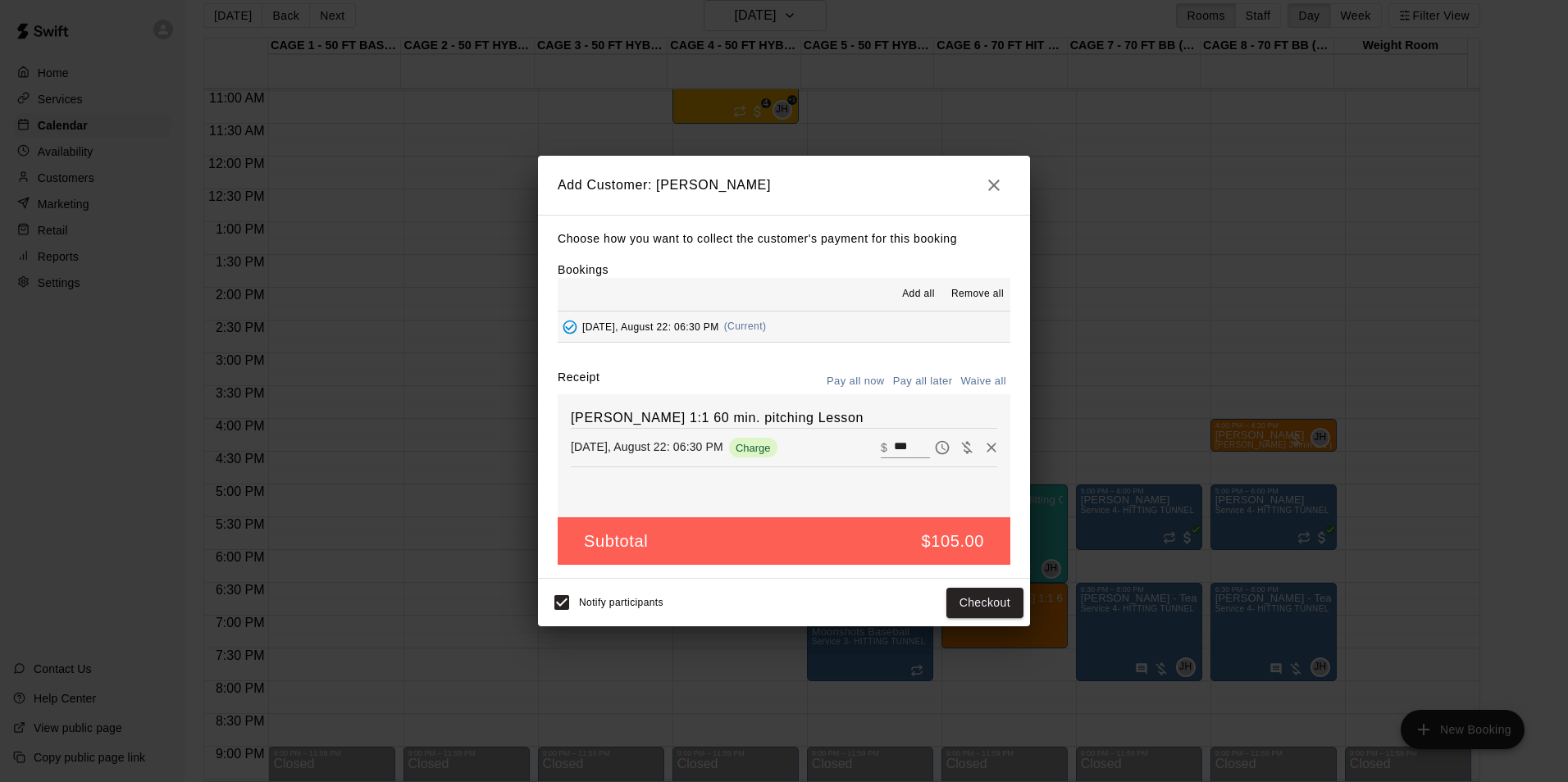
click at [915, 370] on button "Pay all later" at bounding box center [923, 381] width 68 height 25
click at [961, 606] on button "Add customer" at bounding box center [972, 602] width 101 height 31
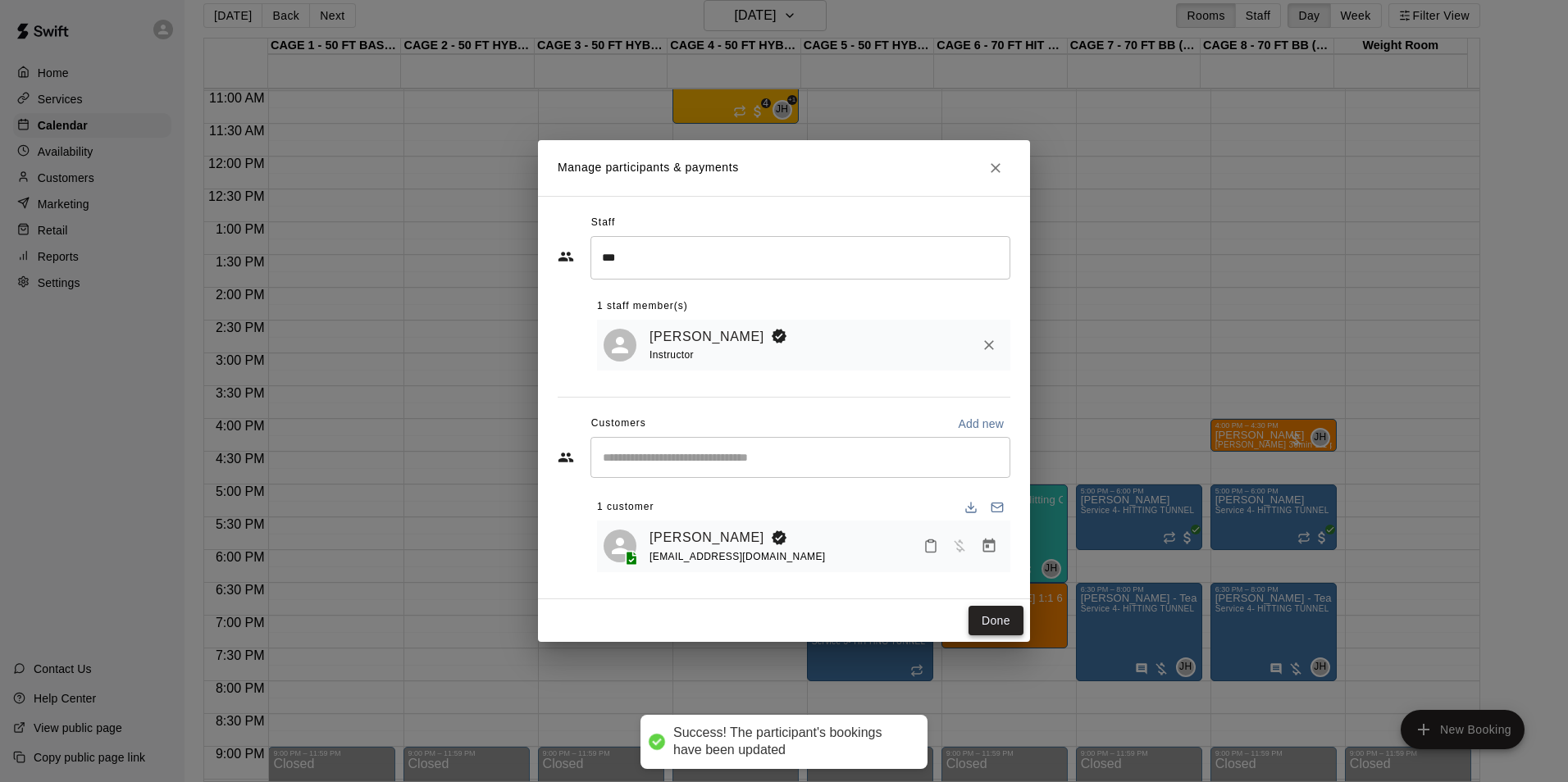
click at [996, 625] on button "Done" at bounding box center [995, 621] width 55 height 31
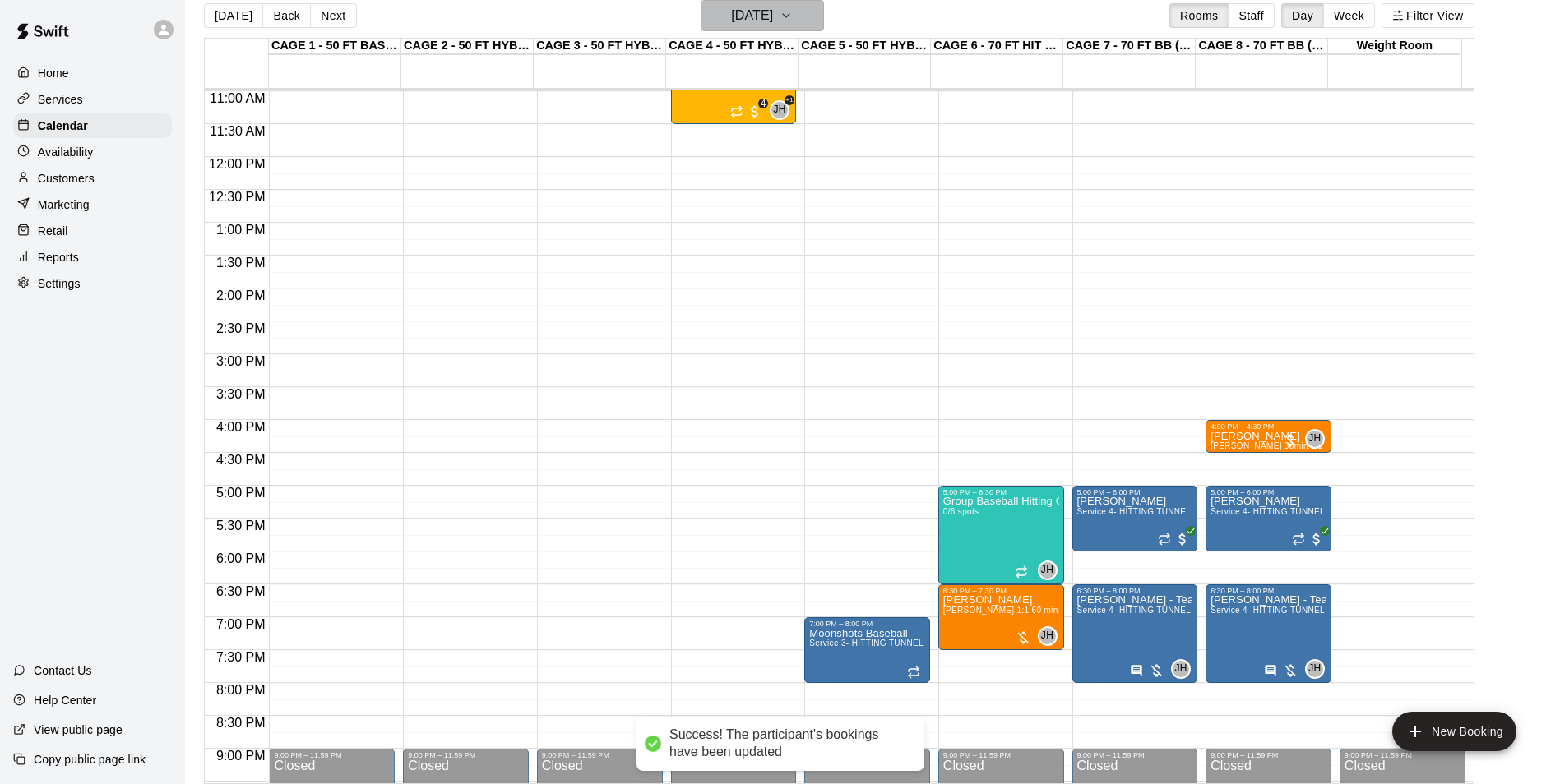
click at [765, 18] on h6 "Friday Aug 22" at bounding box center [752, 16] width 42 height 23
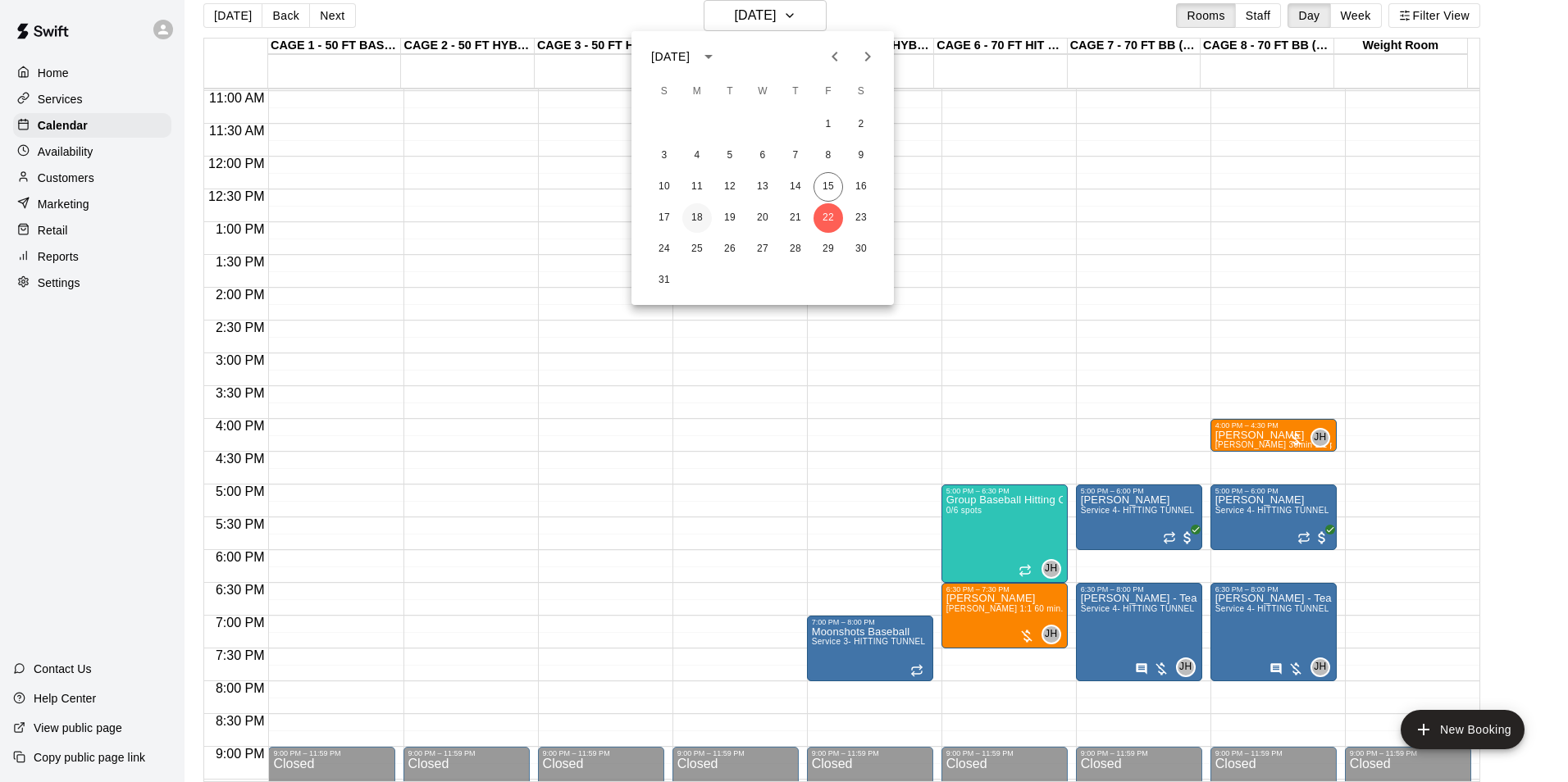
click at [693, 215] on button "18" at bounding box center [697, 218] width 30 height 30
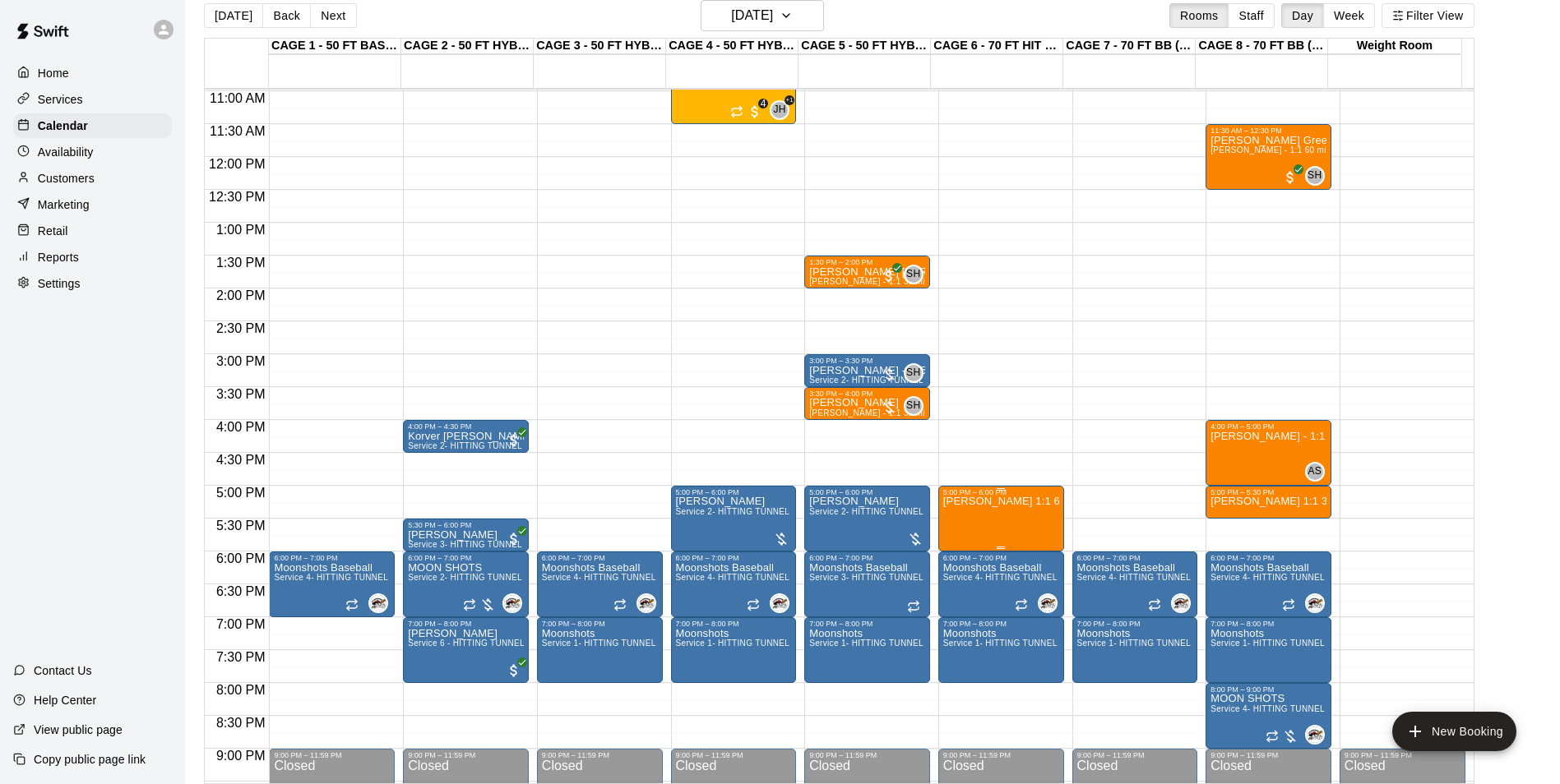
click at [973, 501] on p "[PERSON_NAME] 1:1 60 min. pitching Lesson" at bounding box center [1001, 501] width 116 height 0
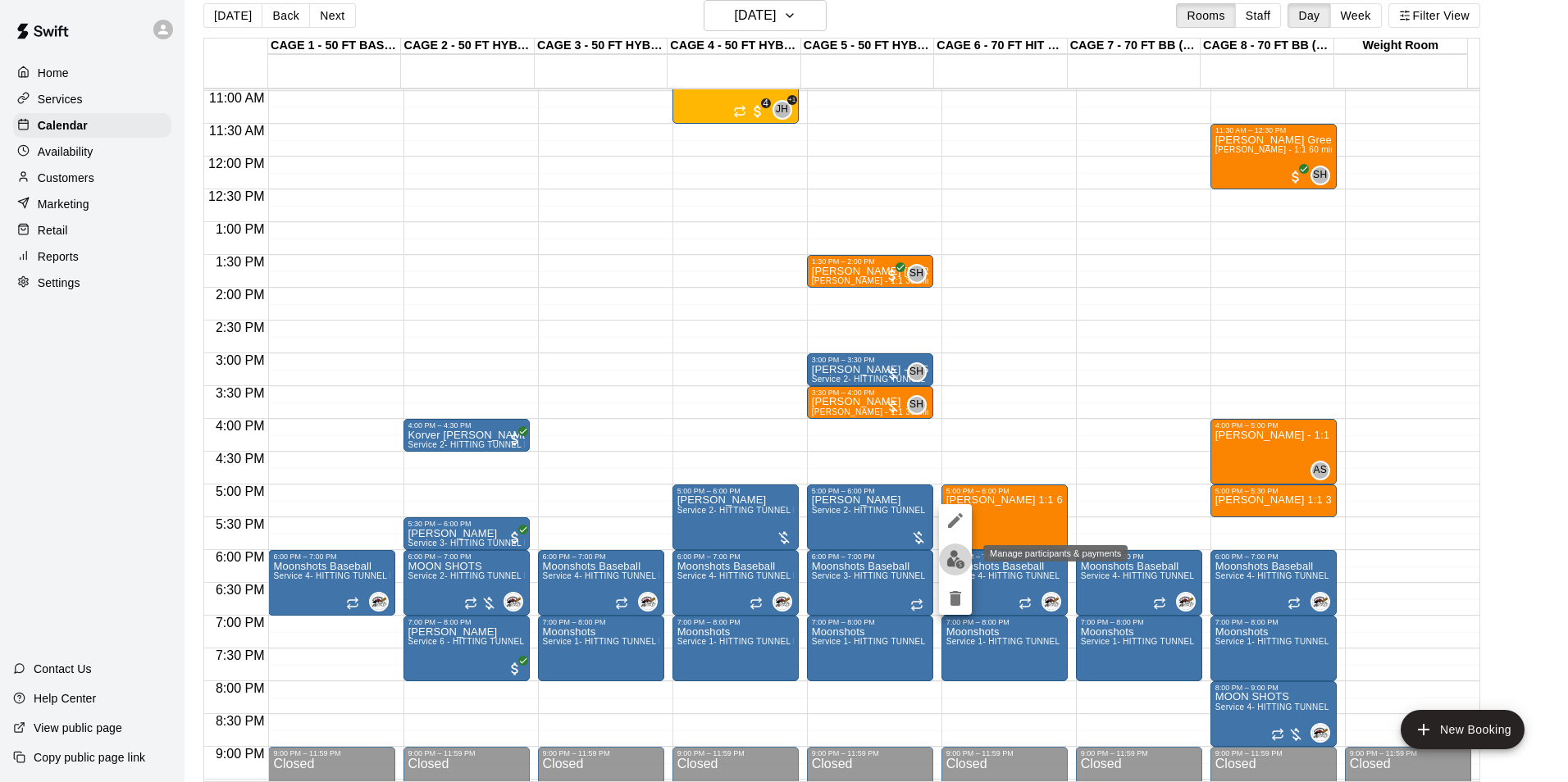
click at [957, 557] on img "edit" at bounding box center [956, 560] width 19 height 19
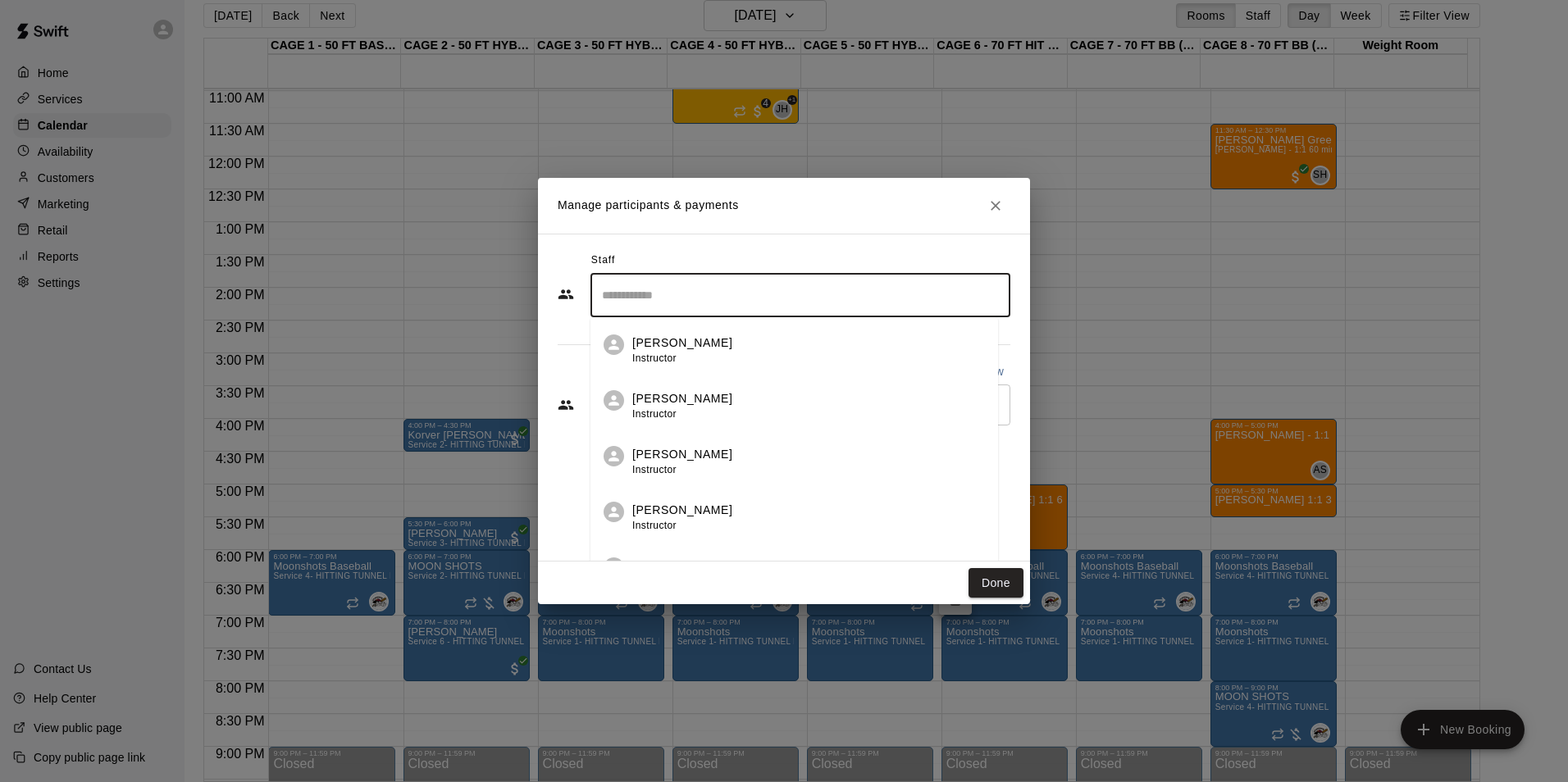
click at [724, 284] on input "Search staff" at bounding box center [800, 295] width 405 height 29
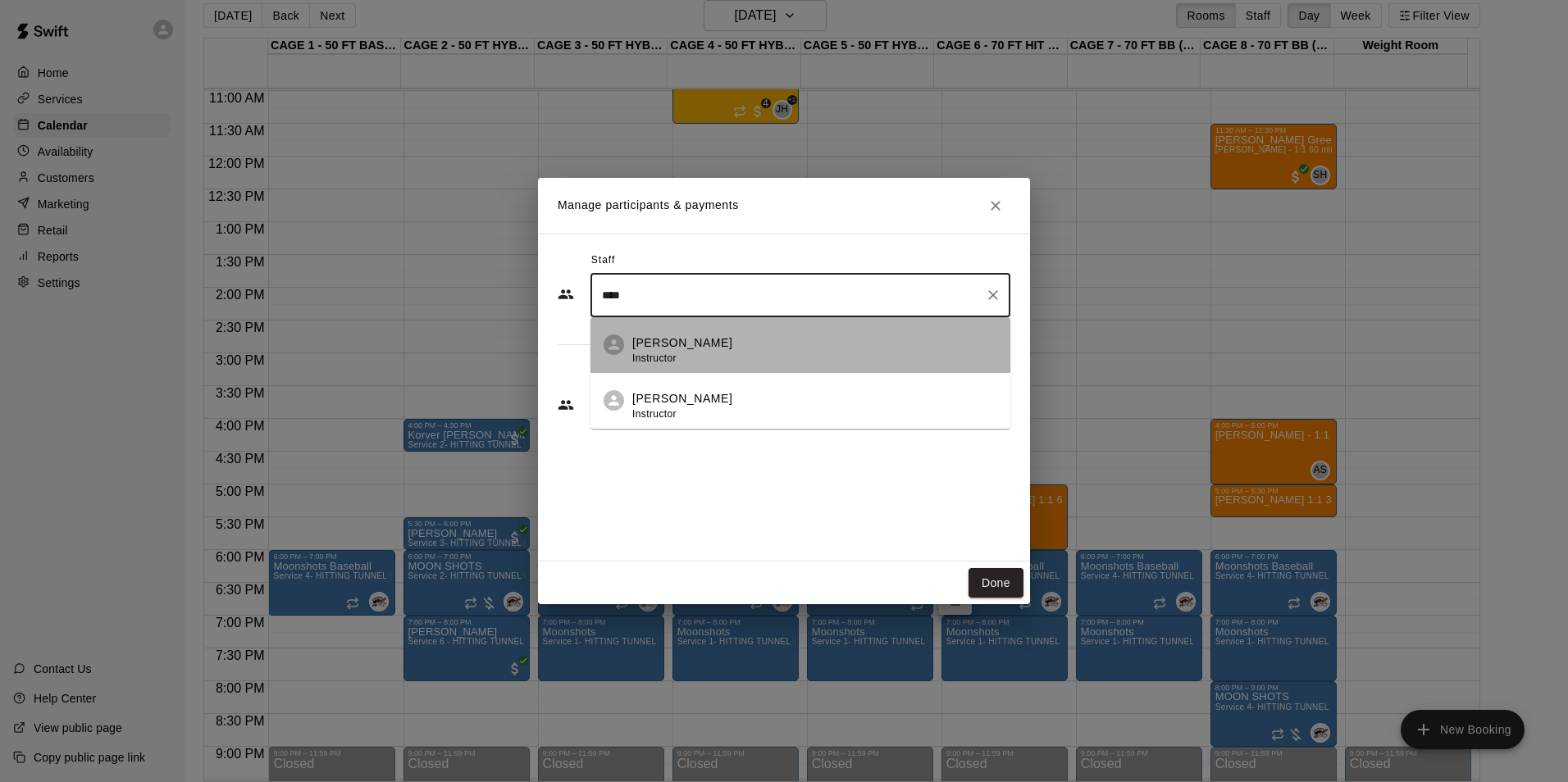
click at [722, 342] on div "John Havird Instructor" at bounding box center [815, 350] width 365 height 32
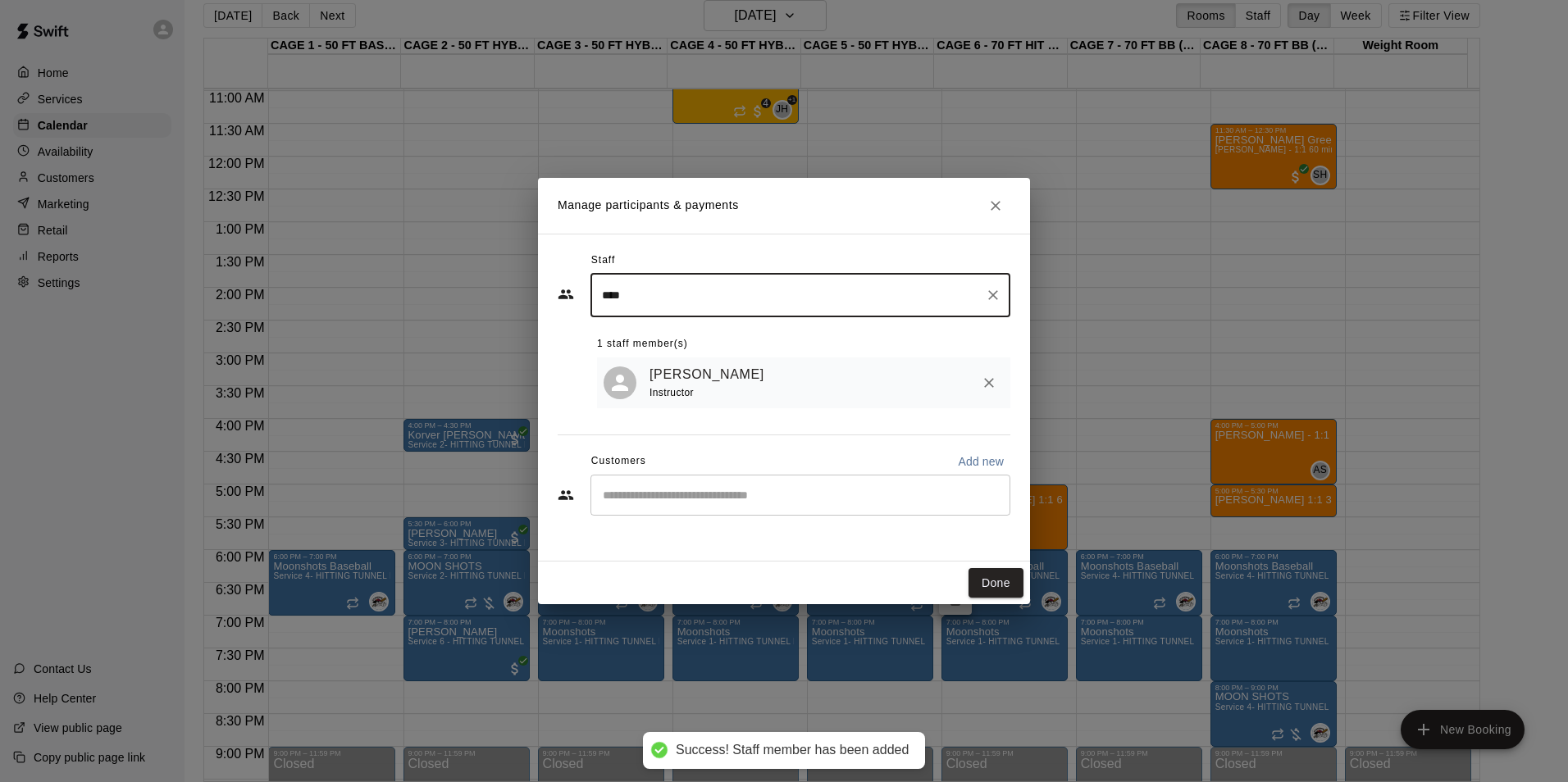
type input "****"
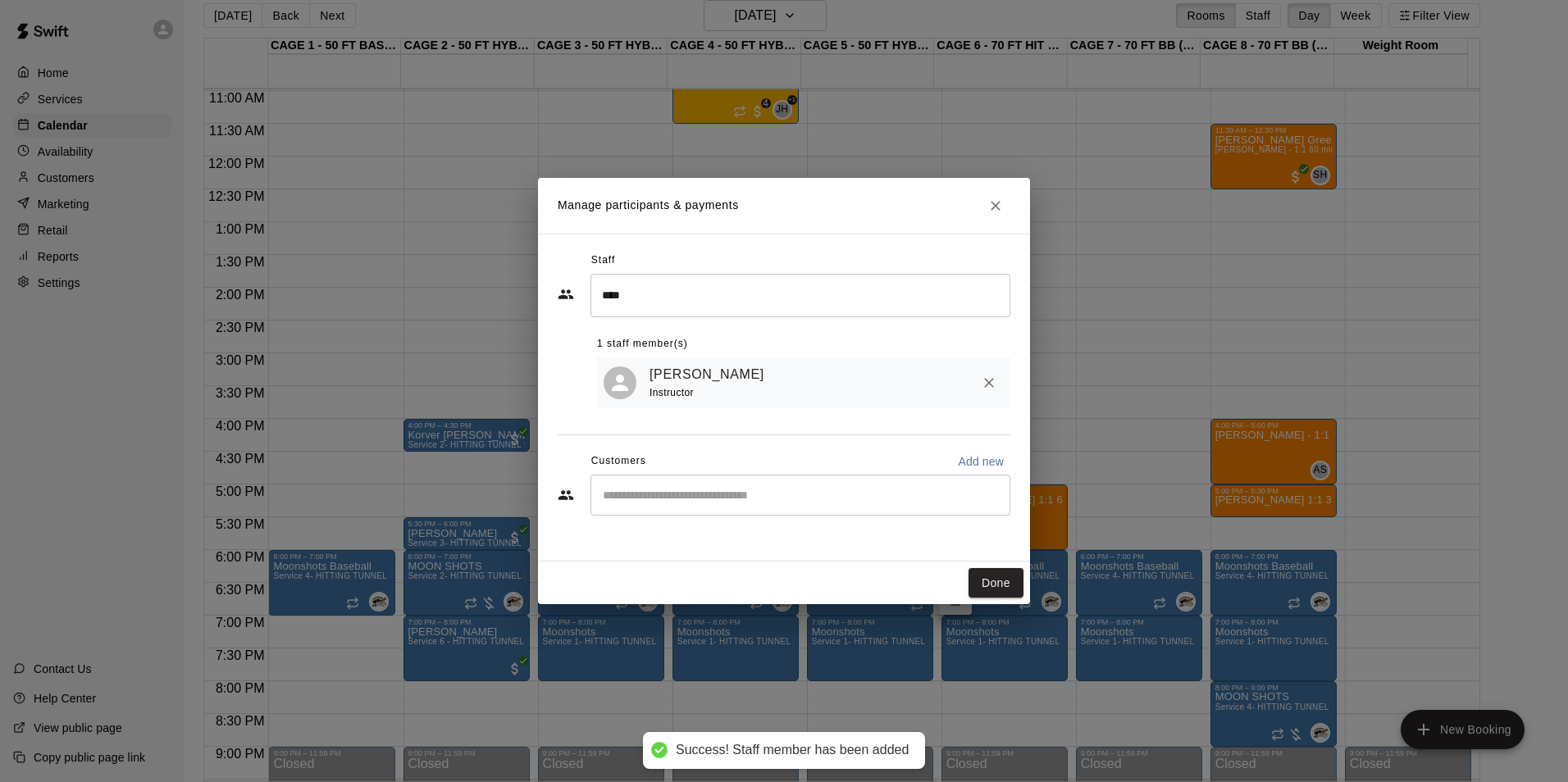
click at [733, 405] on div "John Havird Instructor" at bounding box center [803, 383] width 413 height 52
click at [735, 522] on div "Staff **** ​ 1 staff member(s) John Havird Instructor Customers Add new ​" at bounding box center [783, 390] width 453 height 285
click at [730, 509] on div "​" at bounding box center [800, 495] width 420 height 41
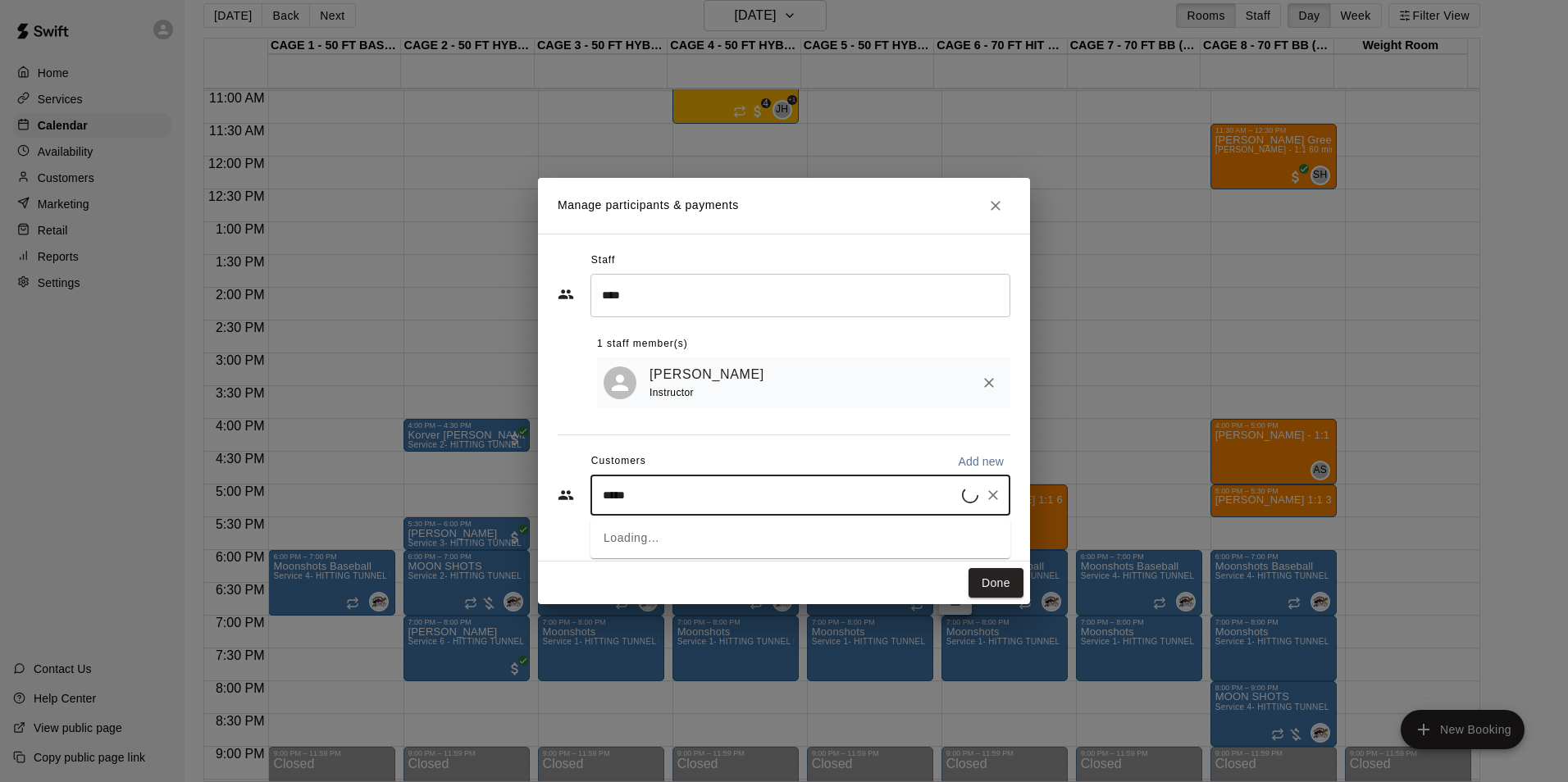
type input "****"
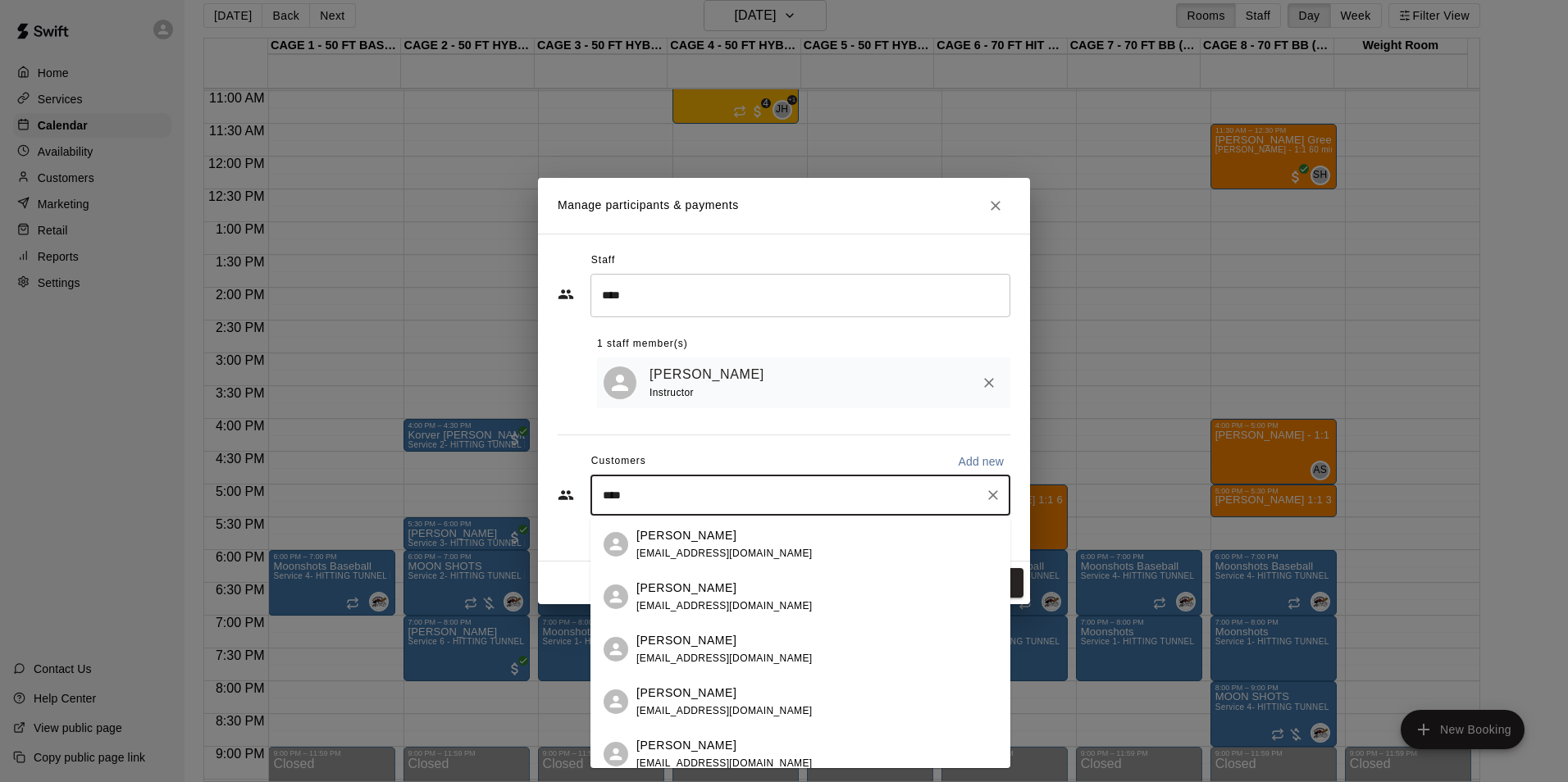
click at [703, 746] on div "[PERSON_NAME]" at bounding box center [724, 745] width 176 height 18
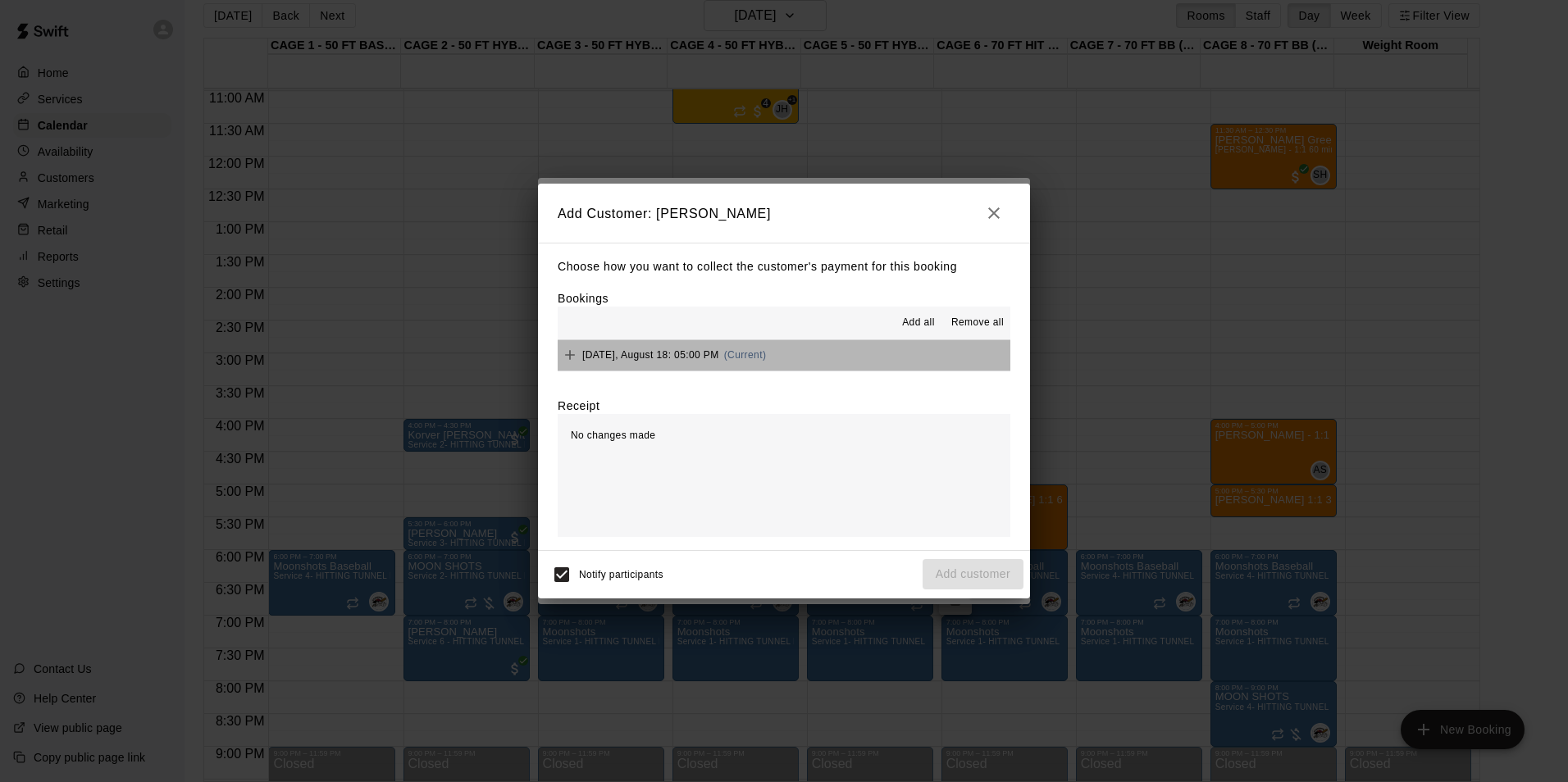
click at [831, 349] on button "Monday, August 18: 05:00 PM (Current)" at bounding box center [783, 355] width 453 height 31
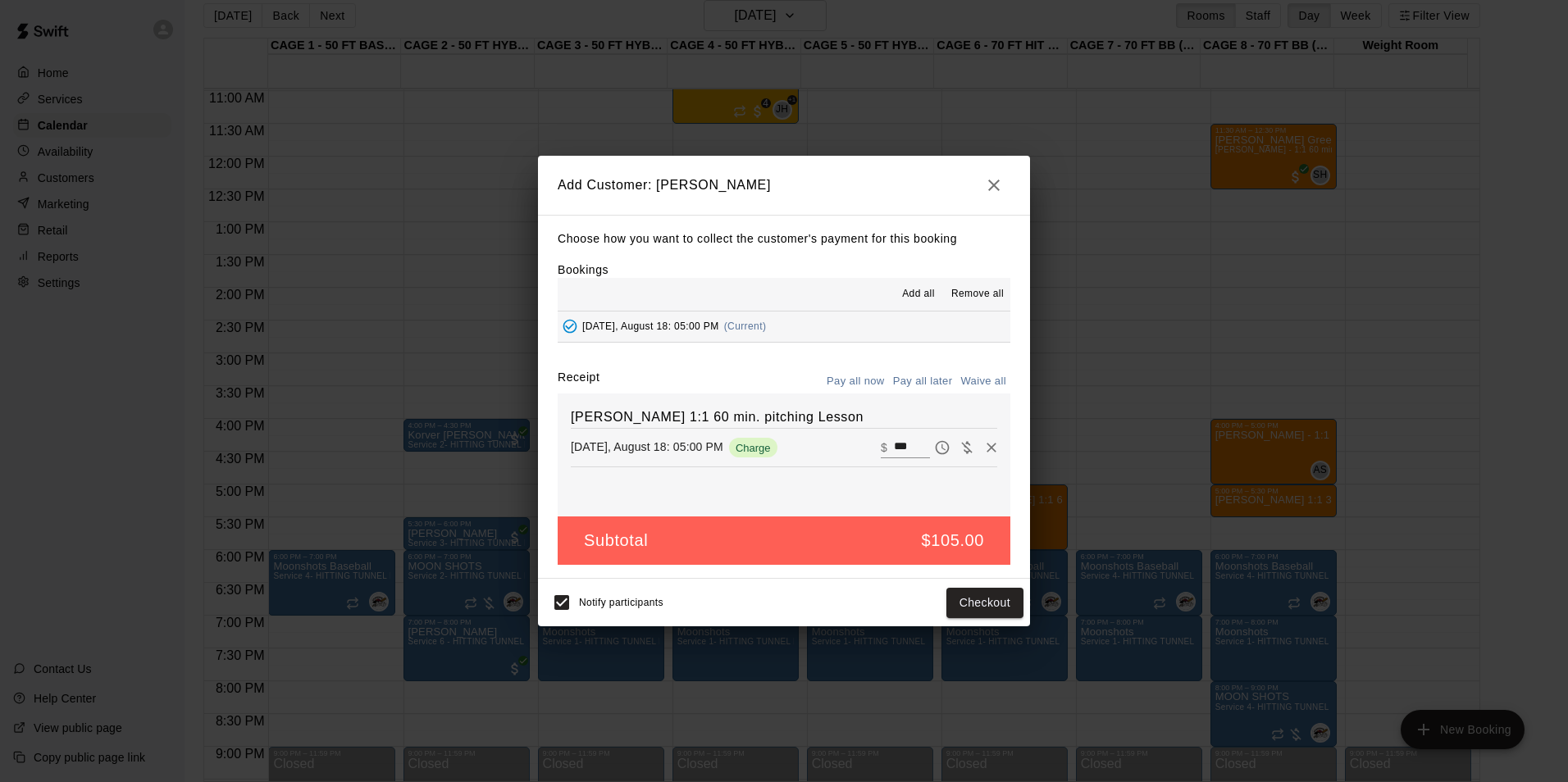
click at [902, 376] on button "Pay all later" at bounding box center [923, 381] width 68 height 25
click at [982, 608] on button "Add customer" at bounding box center [972, 602] width 101 height 31
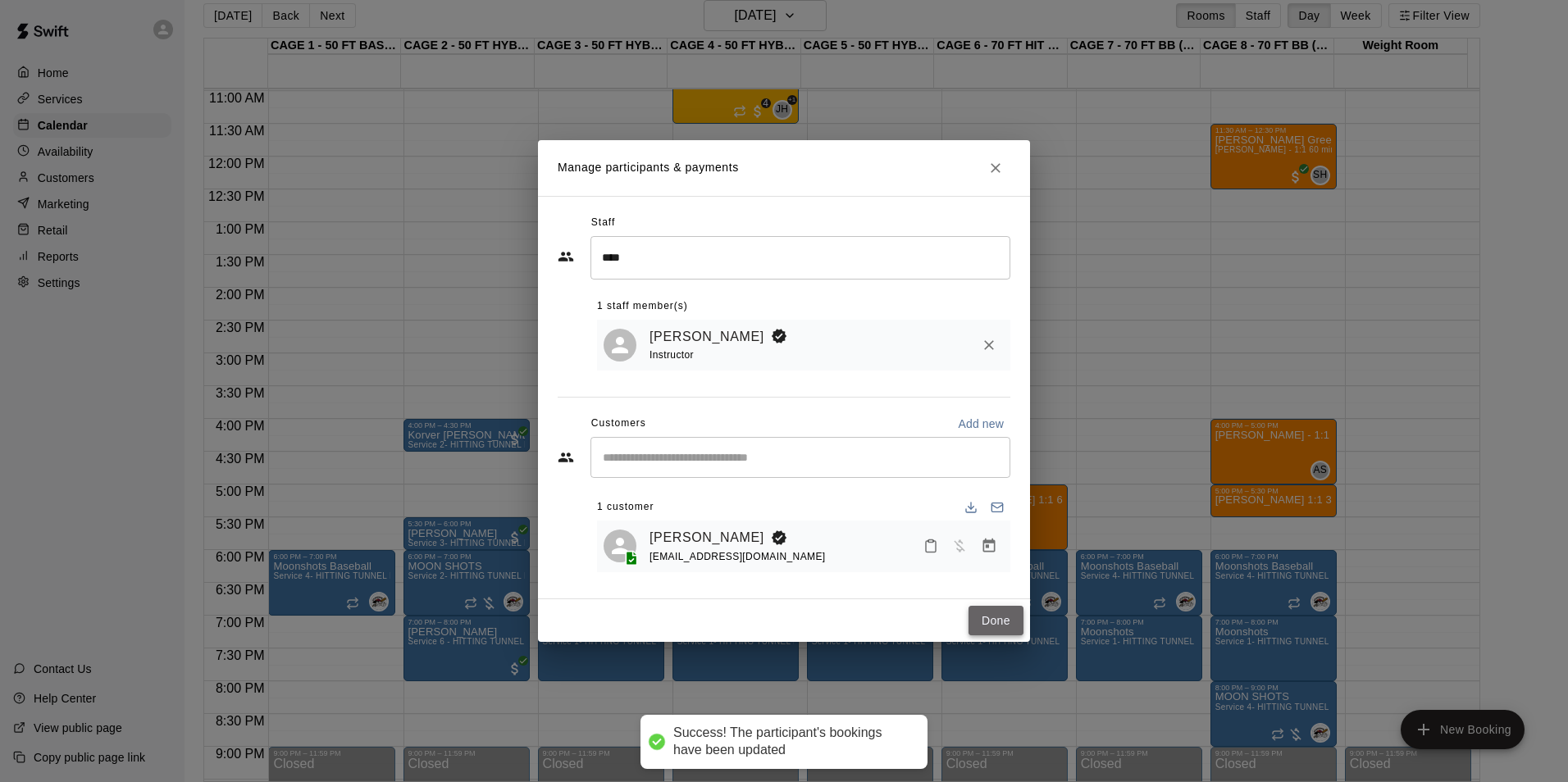
click at [993, 624] on button "Done" at bounding box center [995, 621] width 55 height 31
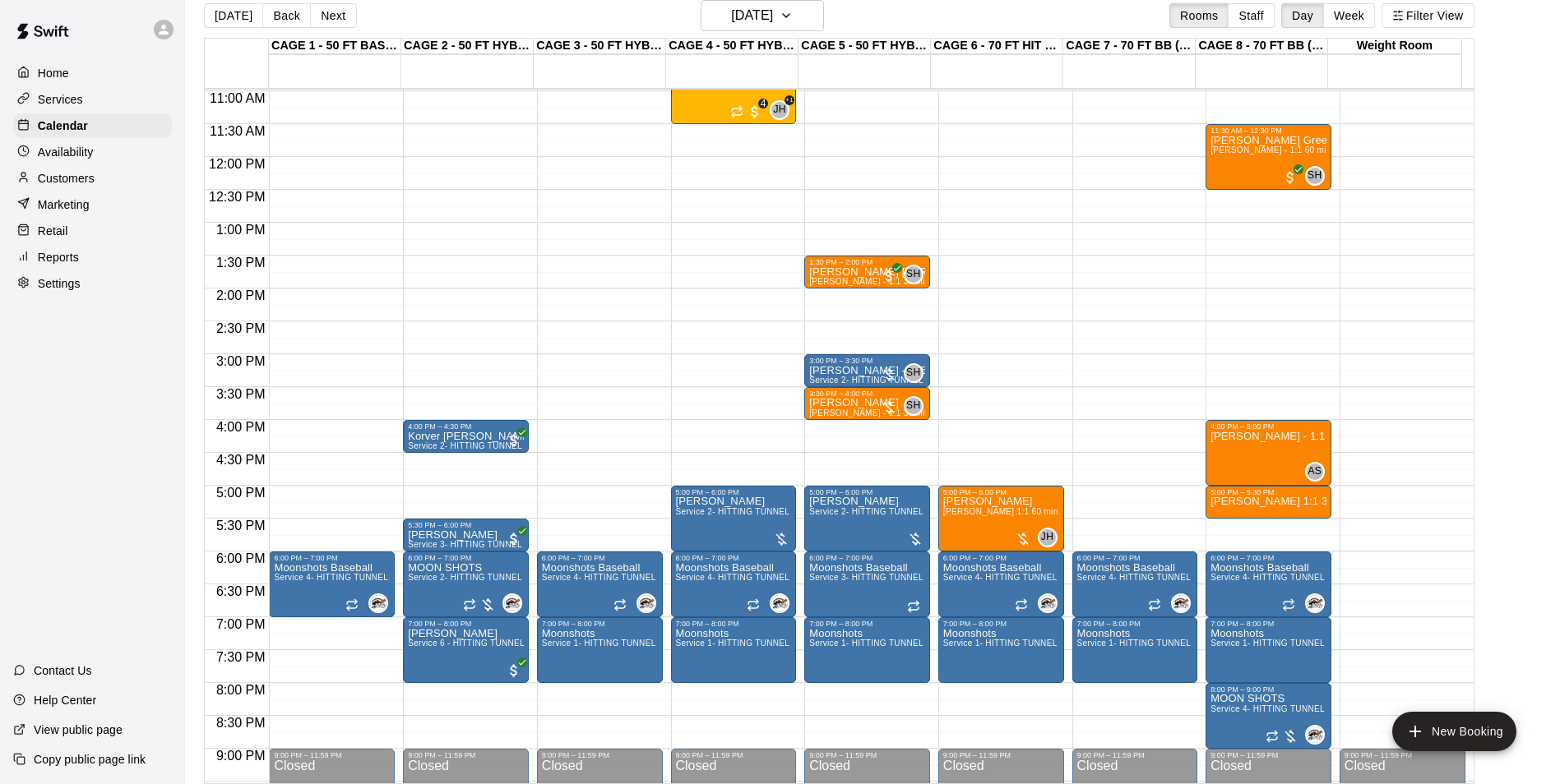
drag, startPoint x: 217, startPoint y: 25, endPoint x: 1248, endPoint y: 353, distance: 1081.9
click at [221, 25] on button "[DATE]" at bounding box center [233, 16] width 59 height 25
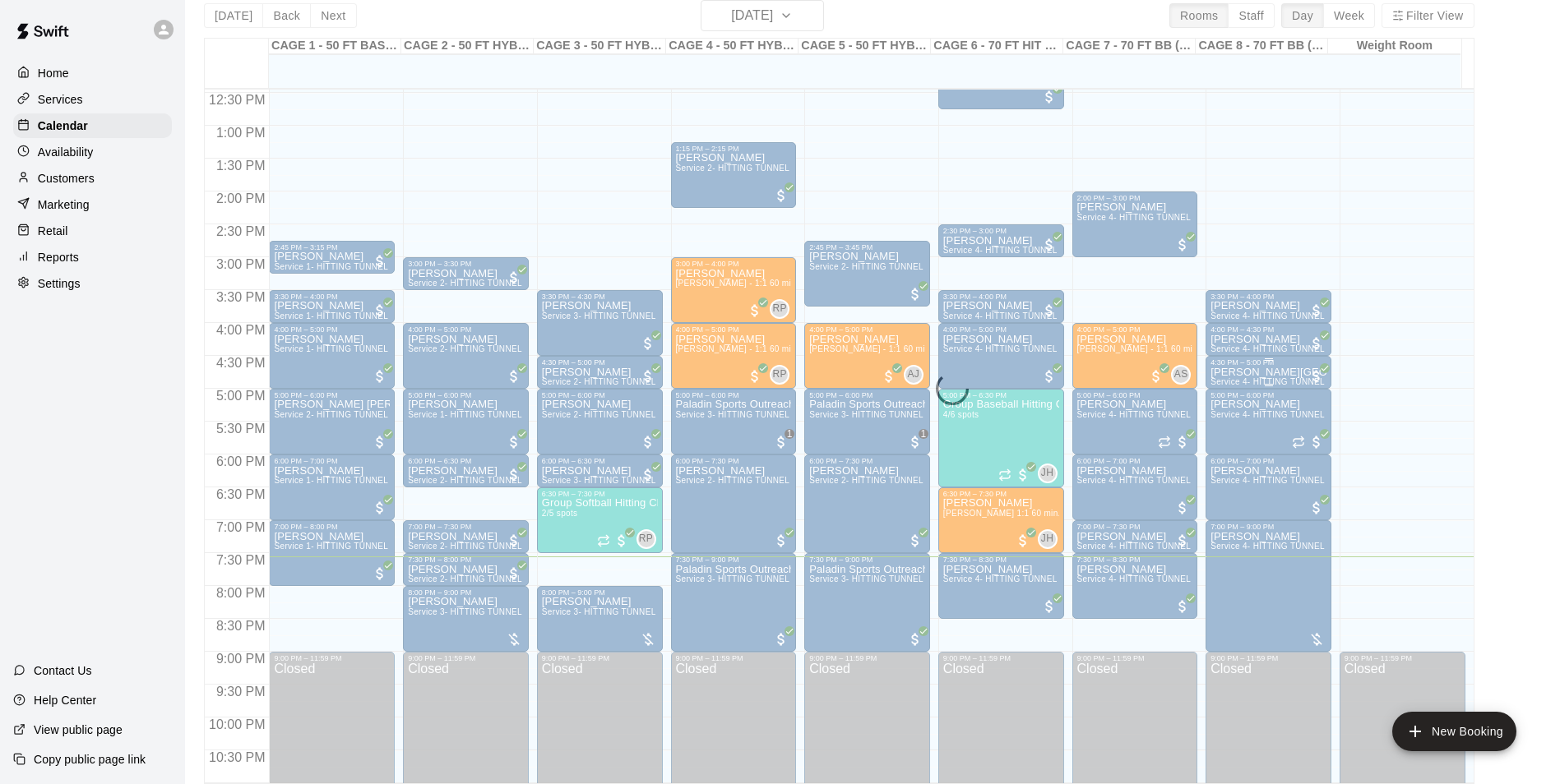
scroll to position [886, 0]
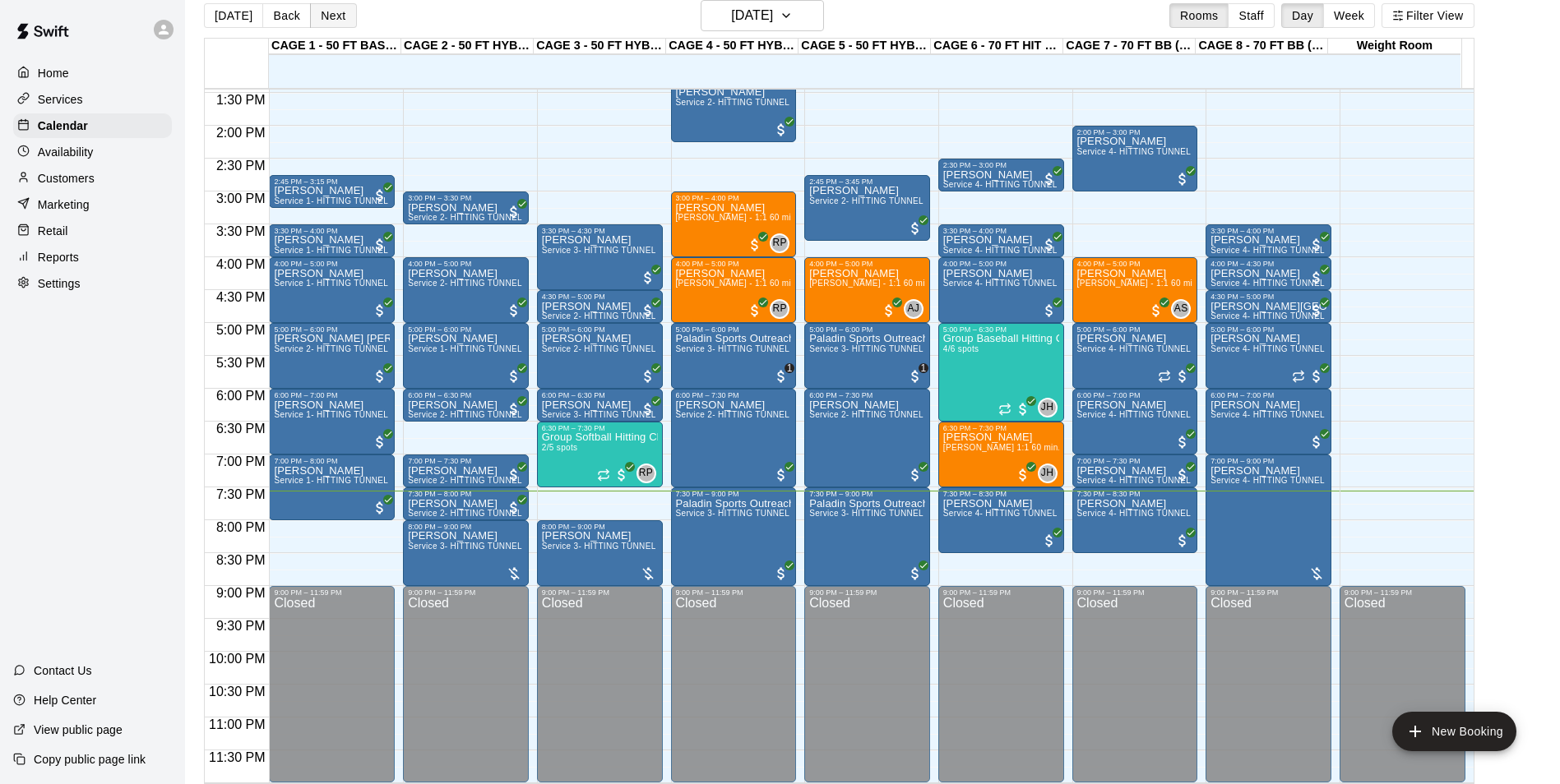
click at [335, 25] on button "Next" at bounding box center [333, 16] width 46 height 25
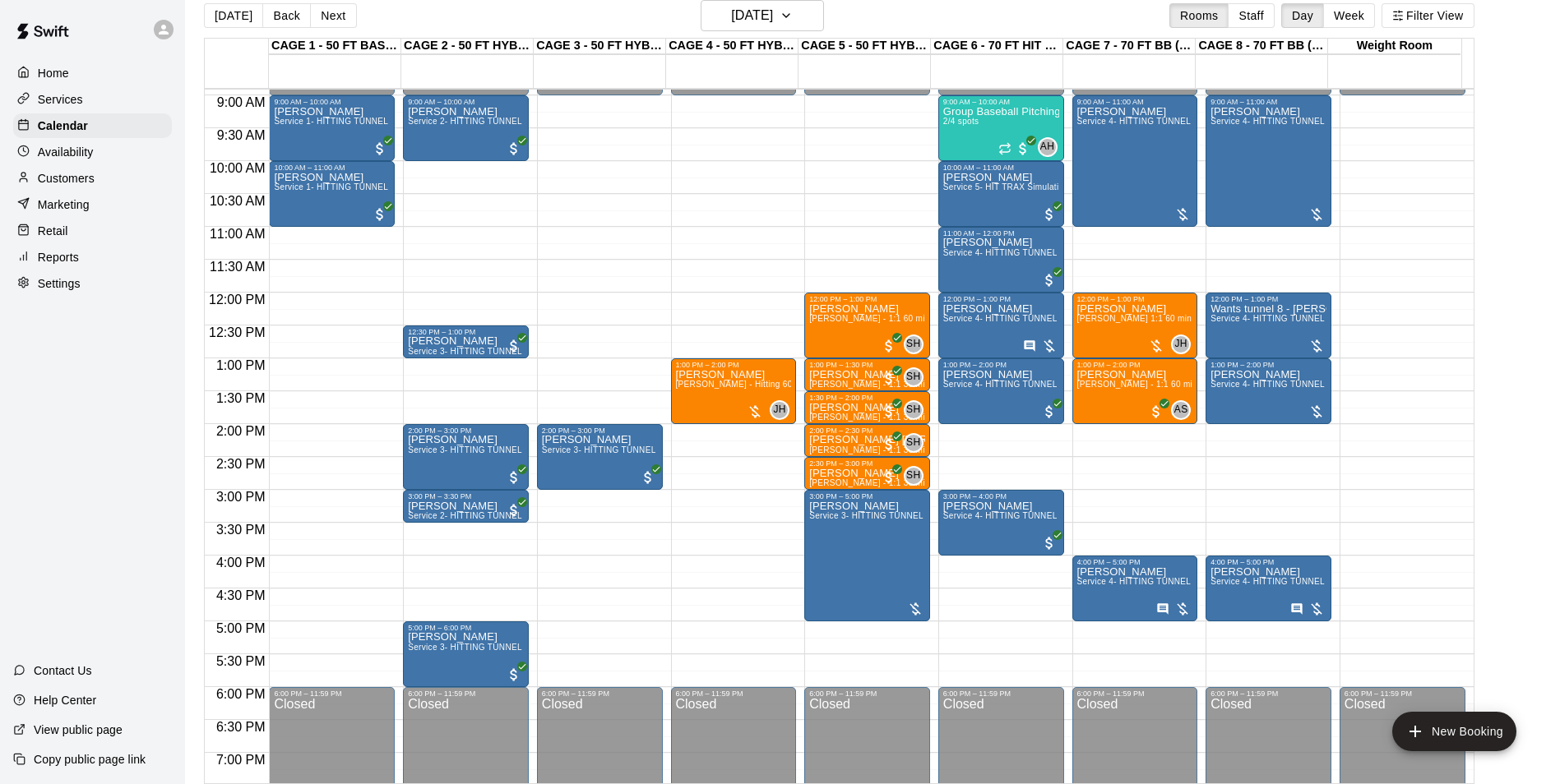
scroll to position [557, 0]
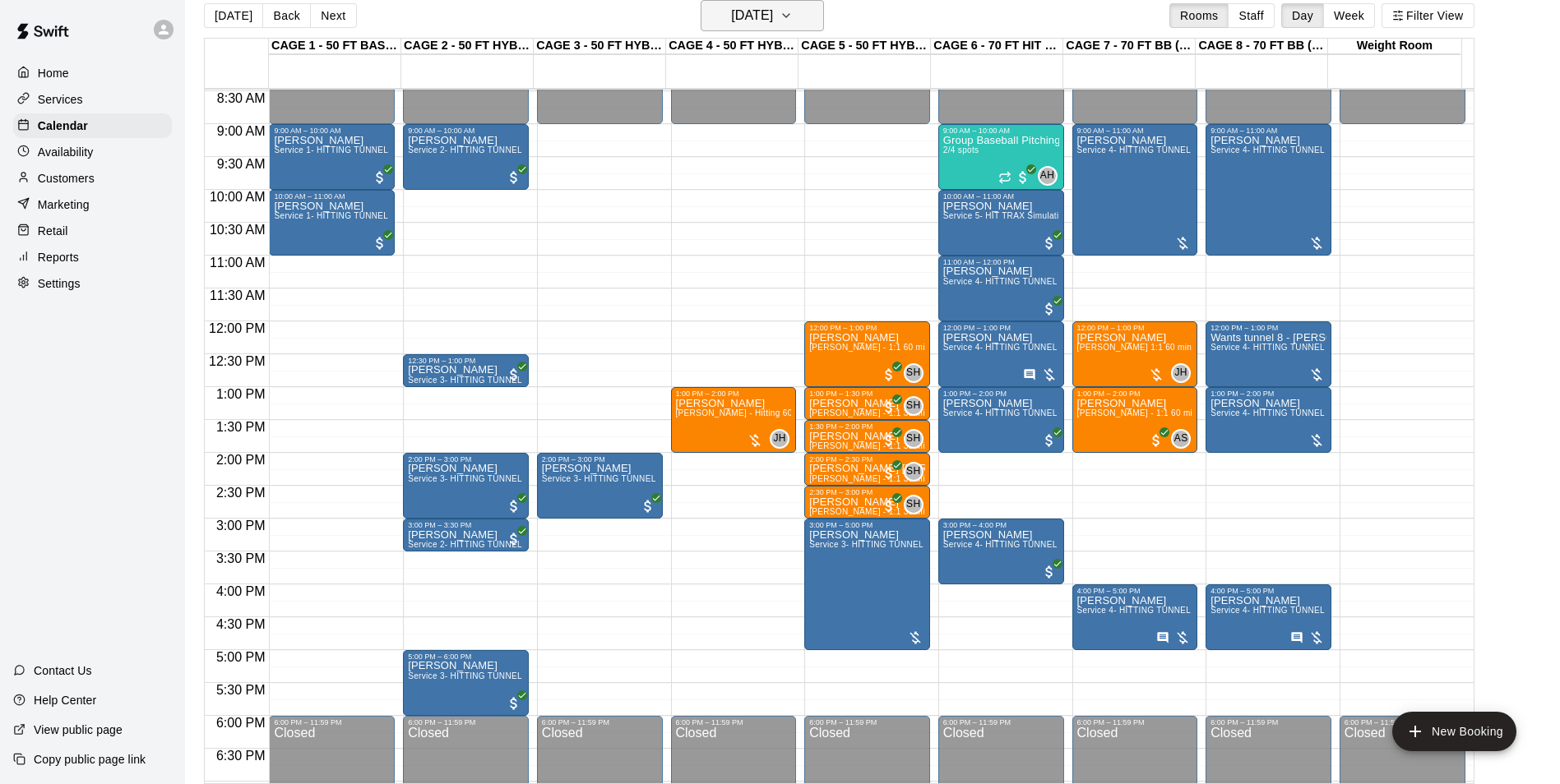
click at [738, 18] on h6 "Saturday Aug 16" at bounding box center [752, 16] width 42 height 23
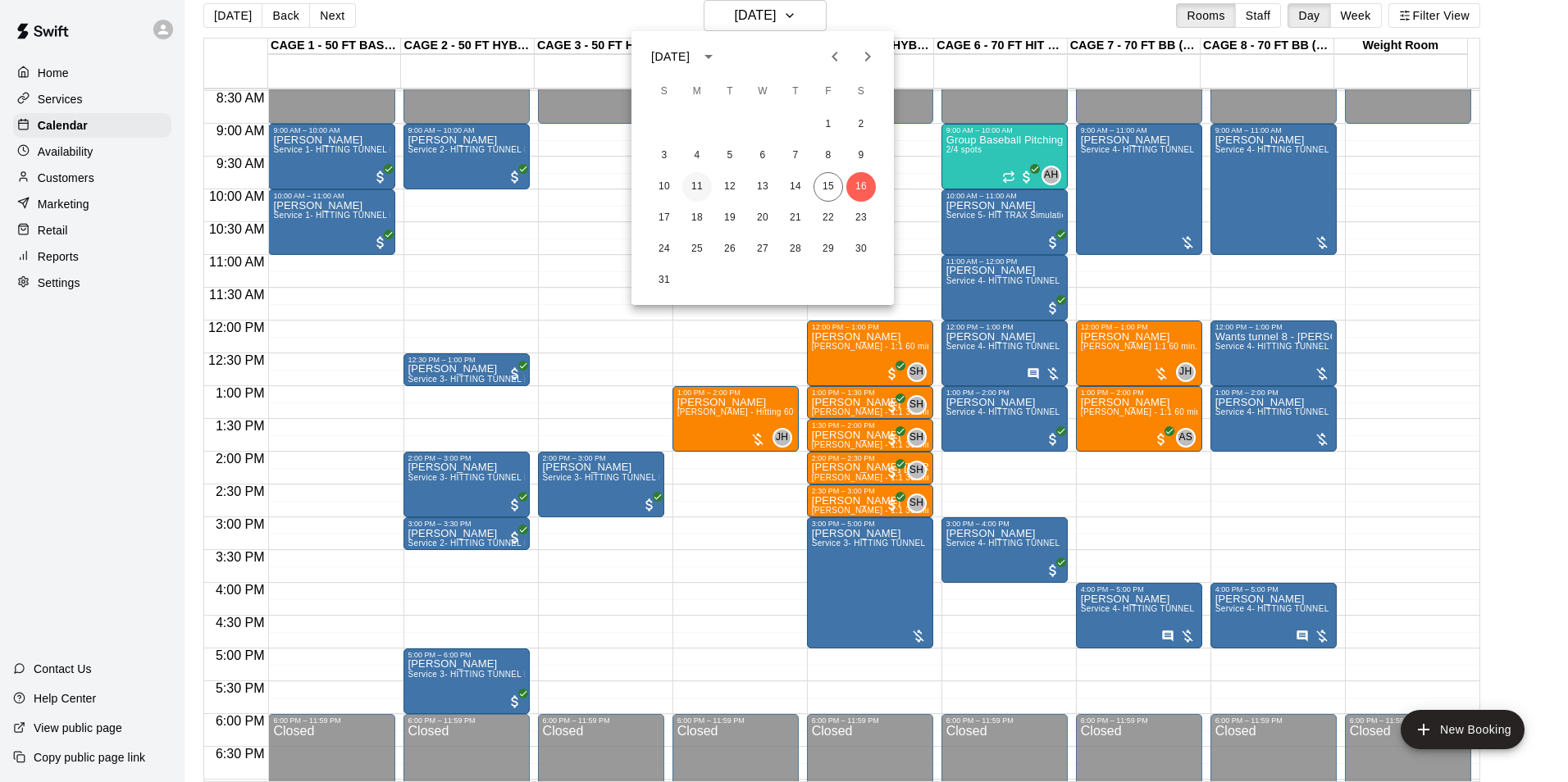
click at [700, 180] on button "11" at bounding box center [697, 187] width 30 height 30
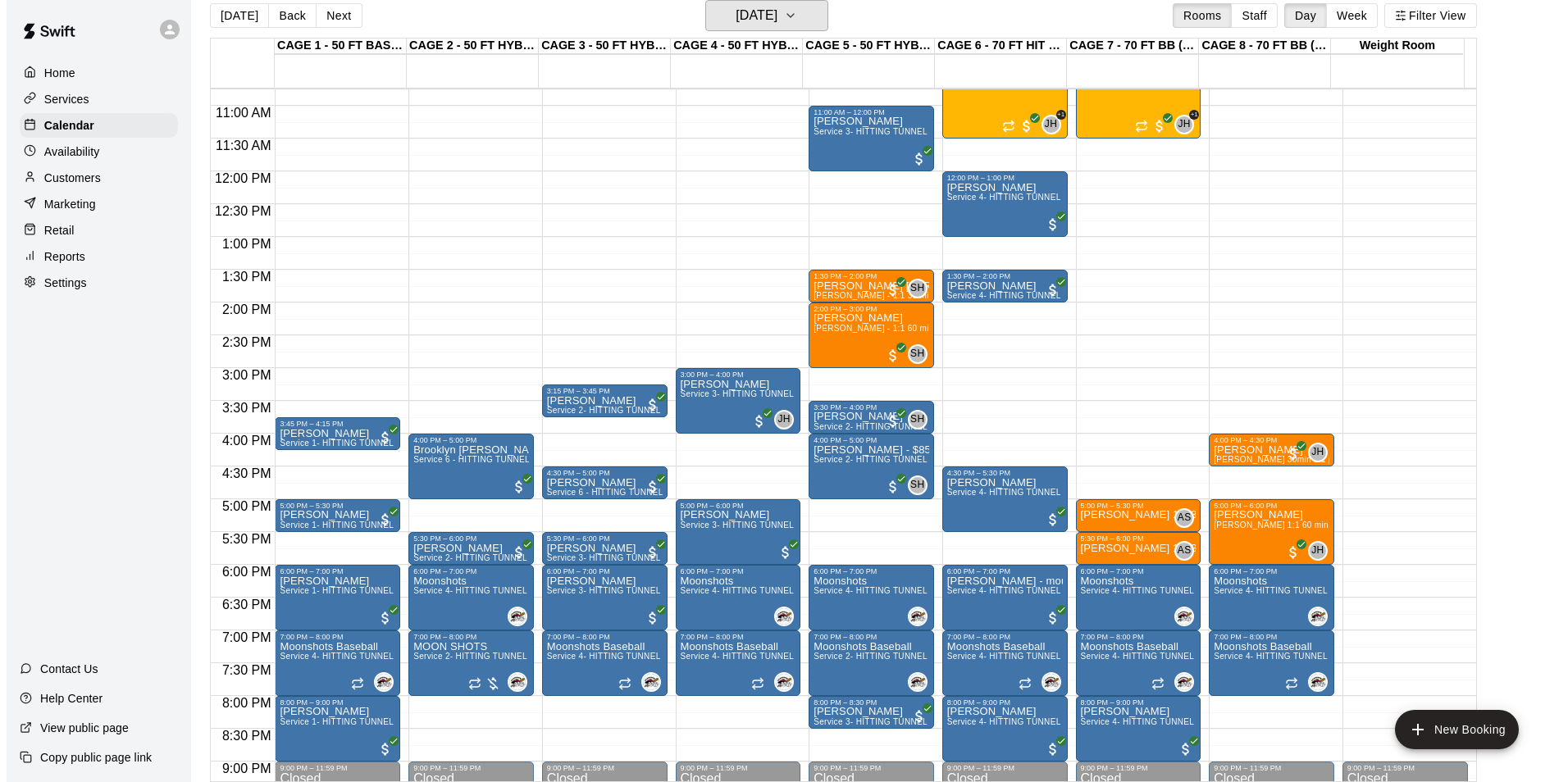
scroll to position [720, 0]
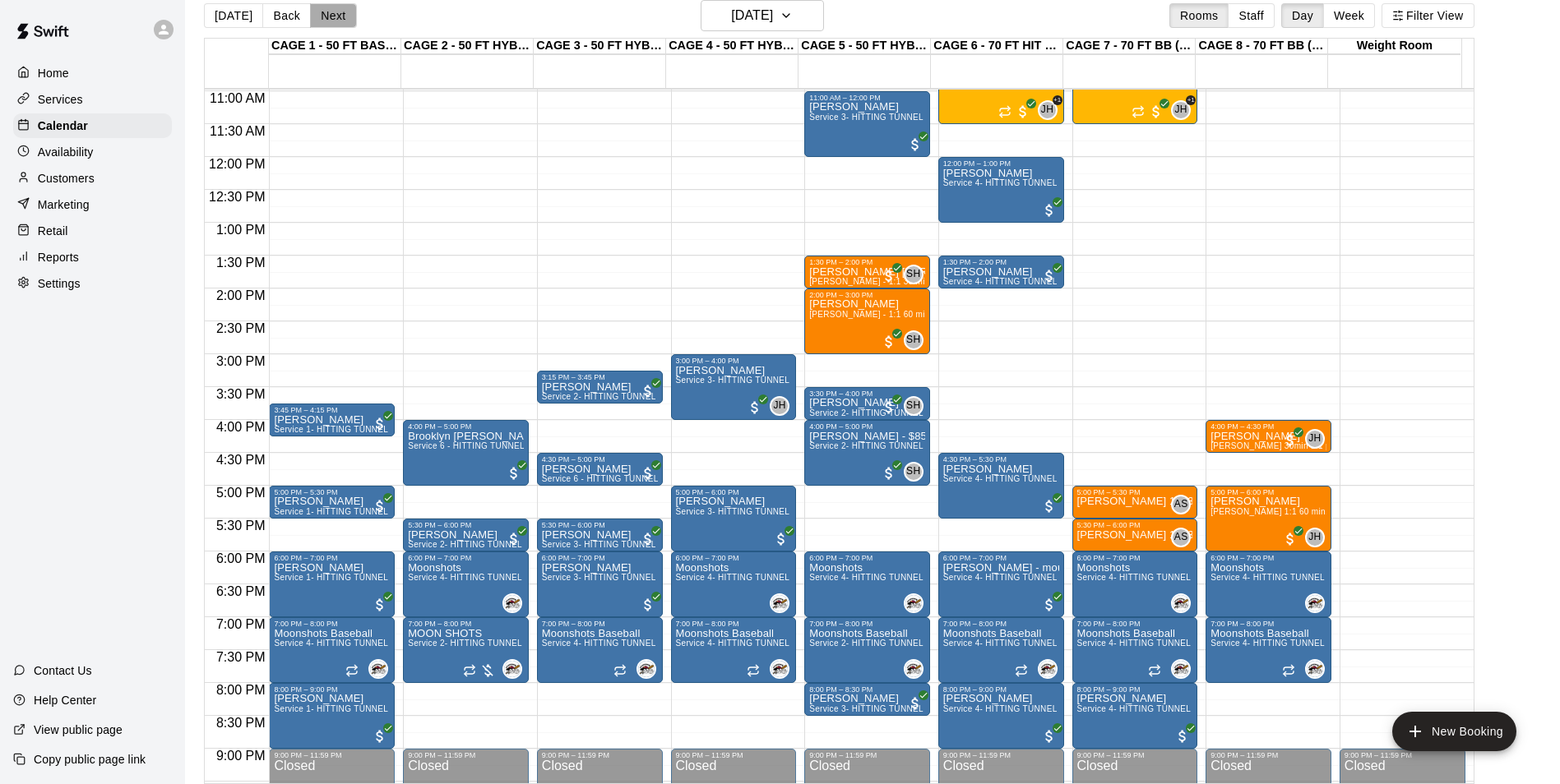
click at [339, 18] on button "Next" at bounding box center [333, 16] width 46 height 25
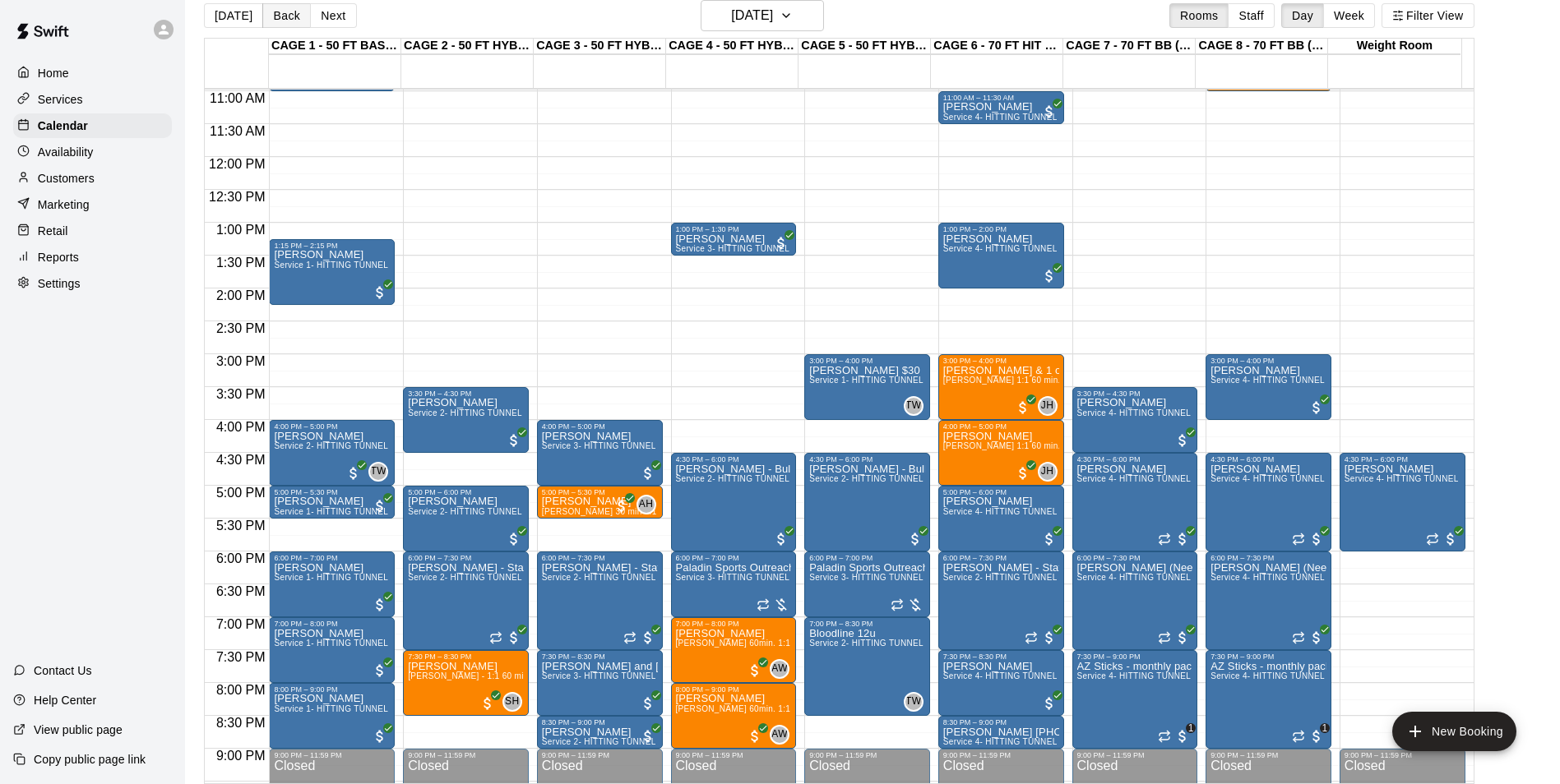
click at [277, 18] on button "Back" at bounding box center [286, 16] width 48 height 25
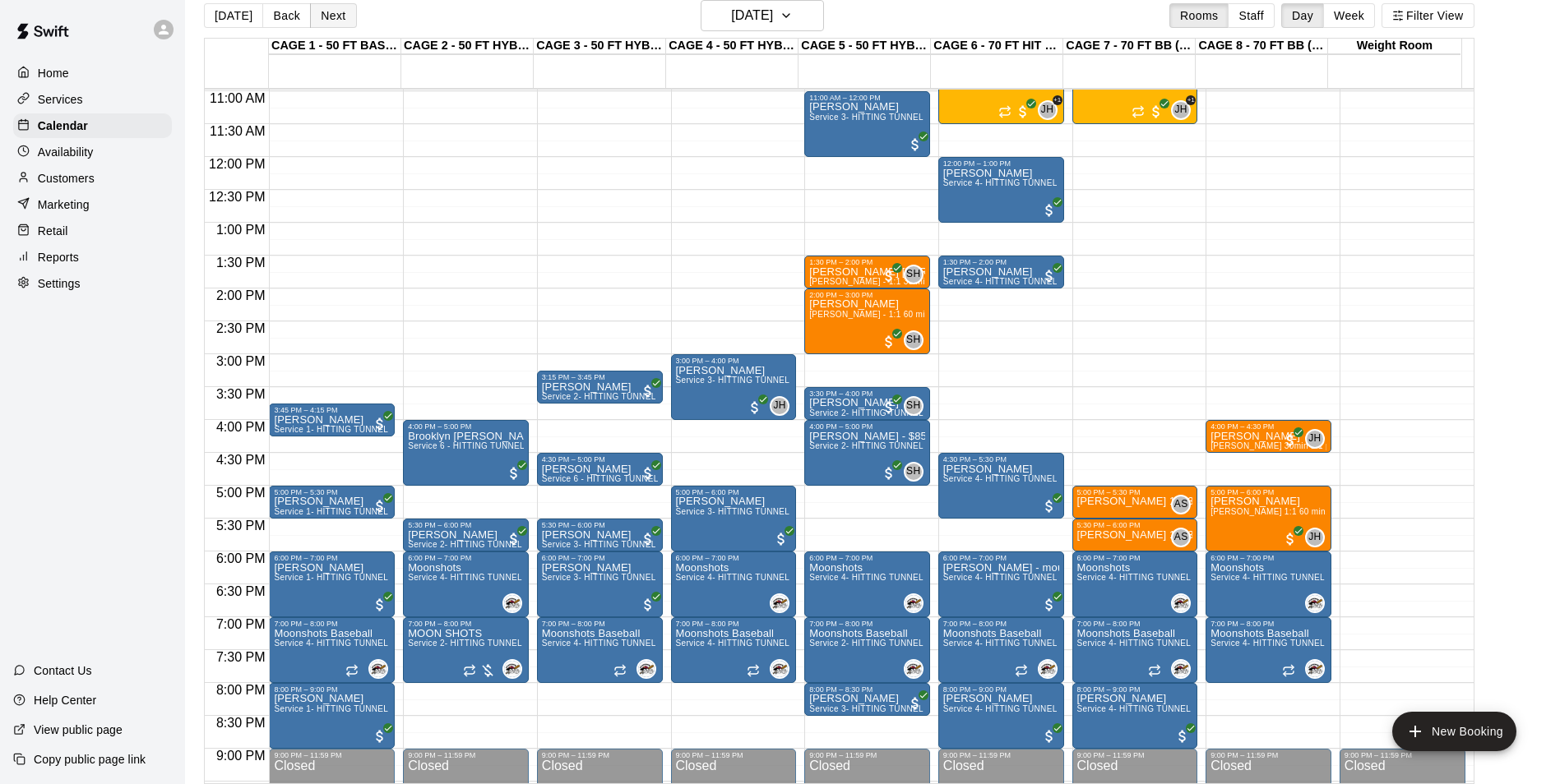
click at [339, 25] on button "Next" at bounding box center [333, 16] width 46 height 25
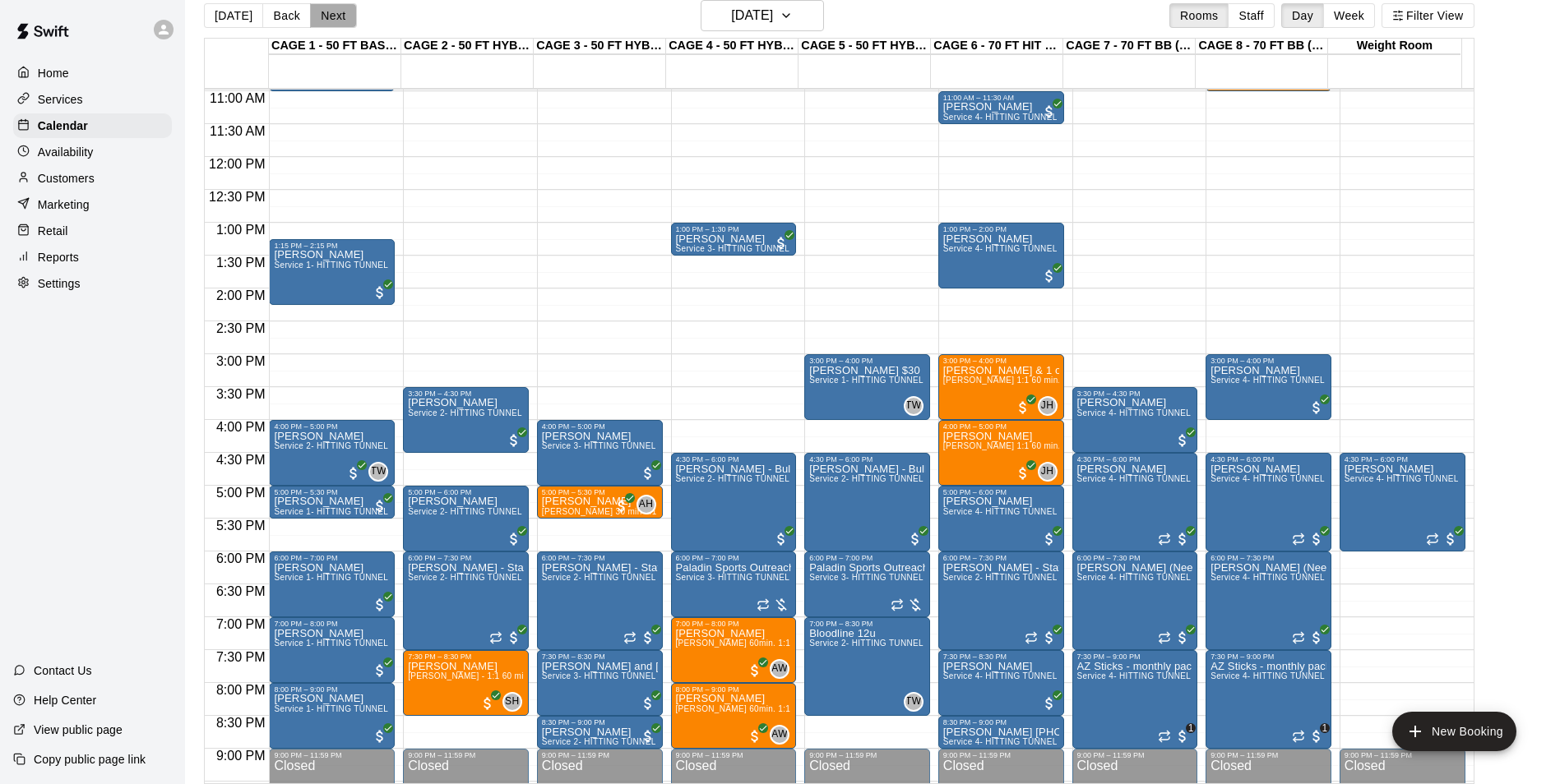
click at [339, 24] on button "Next" at bounding box center [333, 16] width 46 height 25
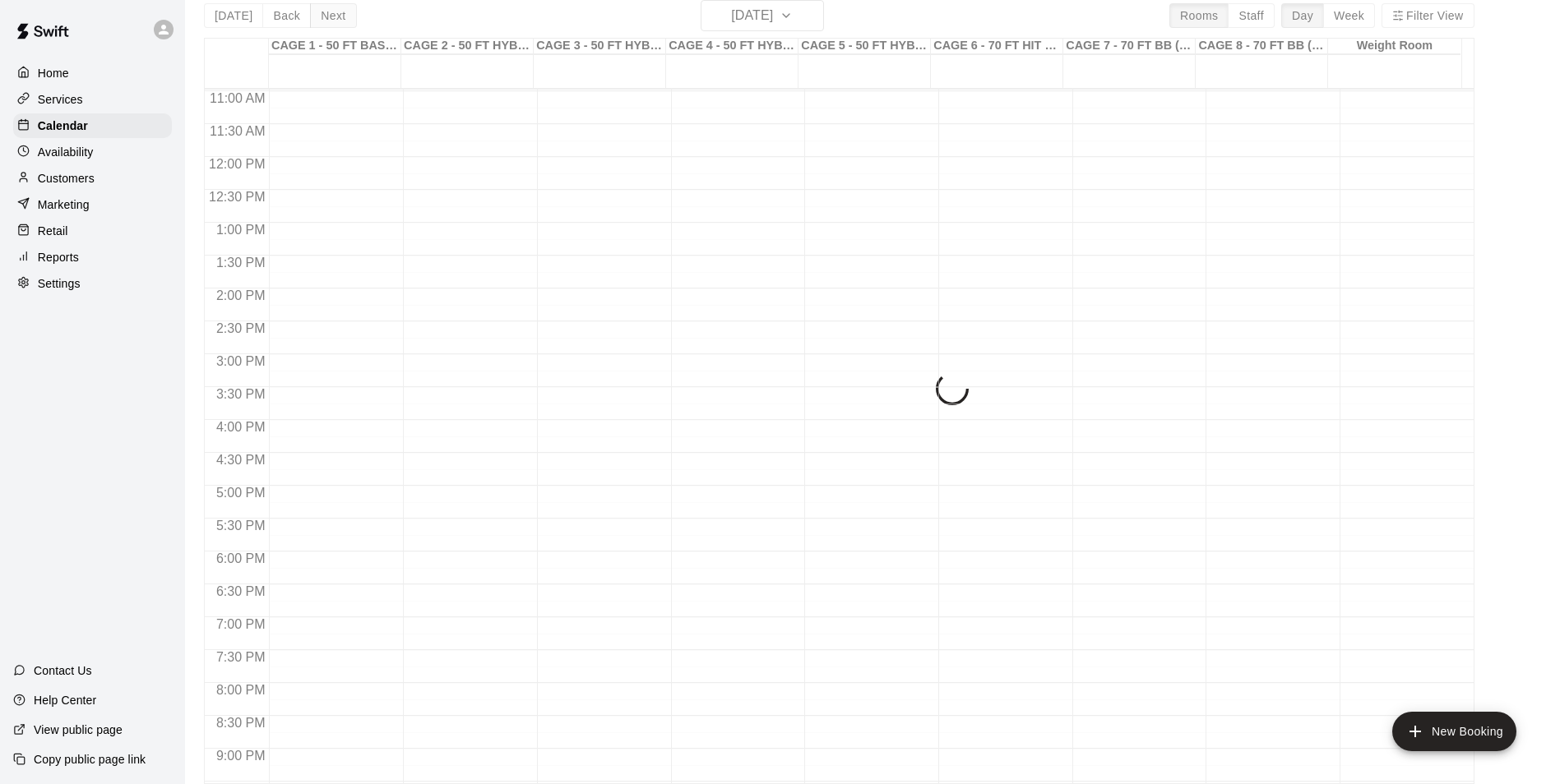
click at [339, 24] on div "Today Back Next Wednesday Aug 13 Rooms Staff Day Week Filter View CAGE 1 - 50 F…" at bounding box center [839, 392] width 1270 height 784
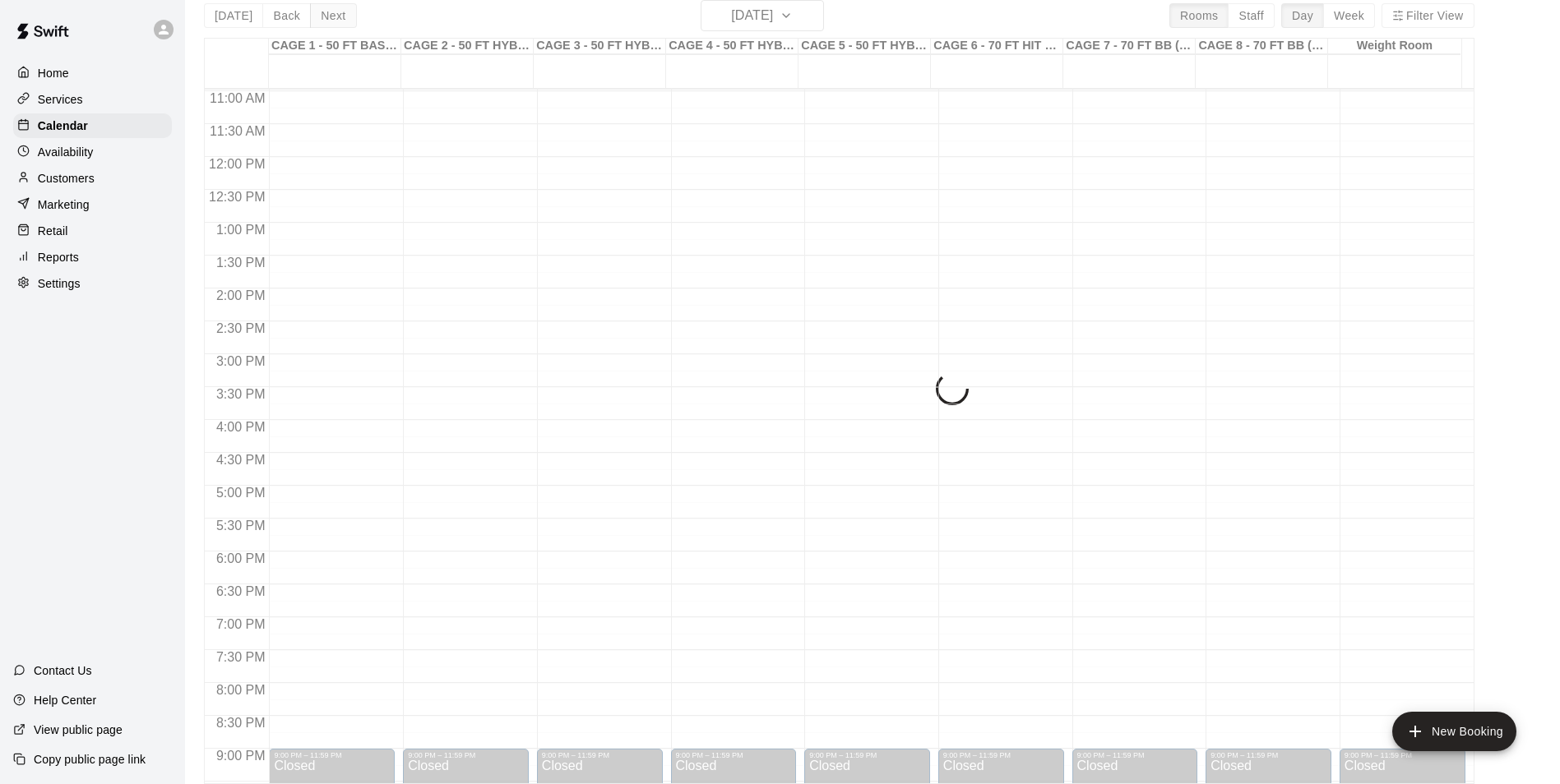
click at [339, 24] on div "Today Back Next Wednesday Aug 13 Rooms Staff Day Week Filter View CAGE 1 - 50 F…" at bounding box center [839, 392] width 1270 height 784
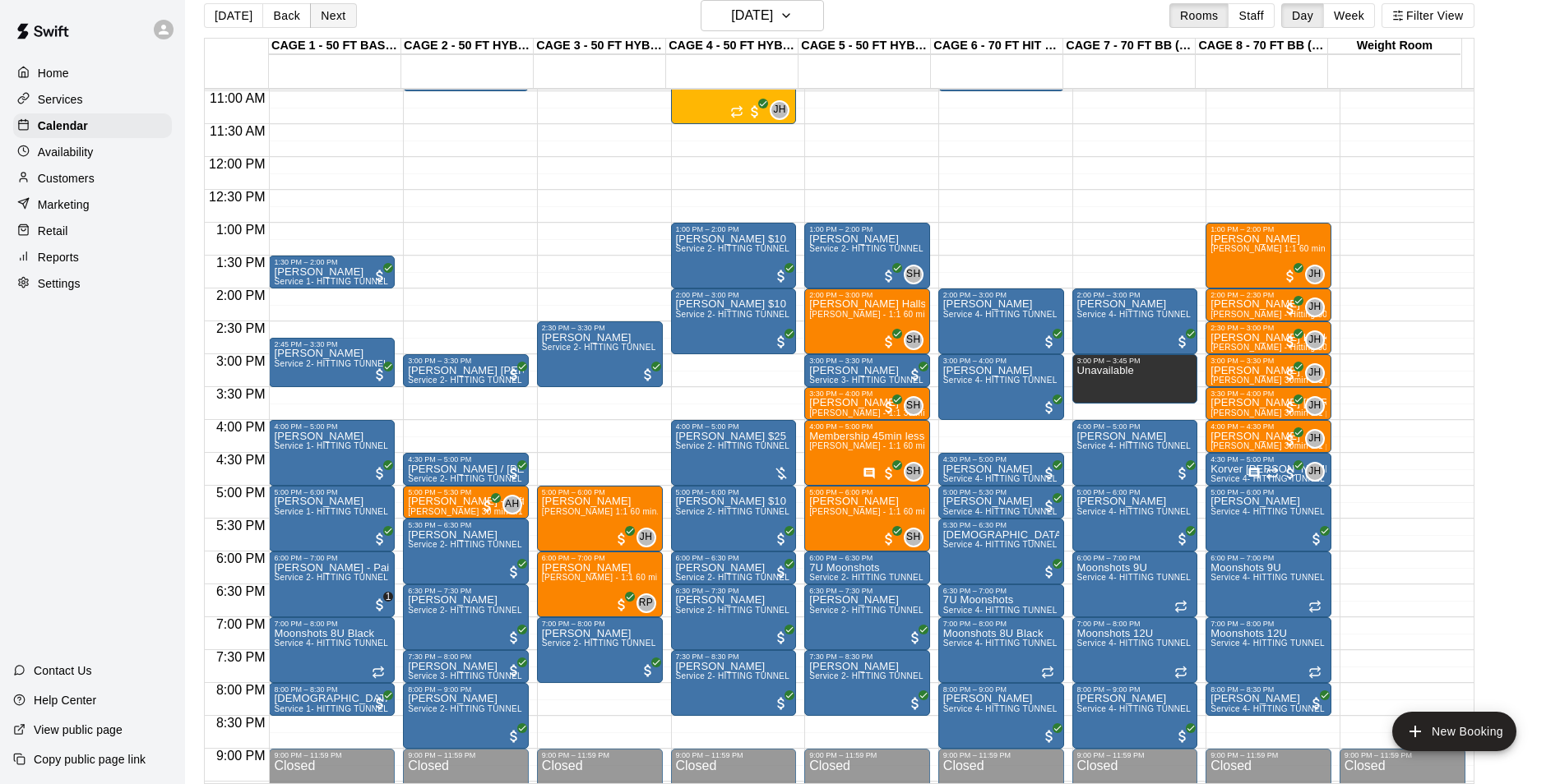
click at [339, 24] on button "Next" at bounding box center [333, 16] width 46 height 25
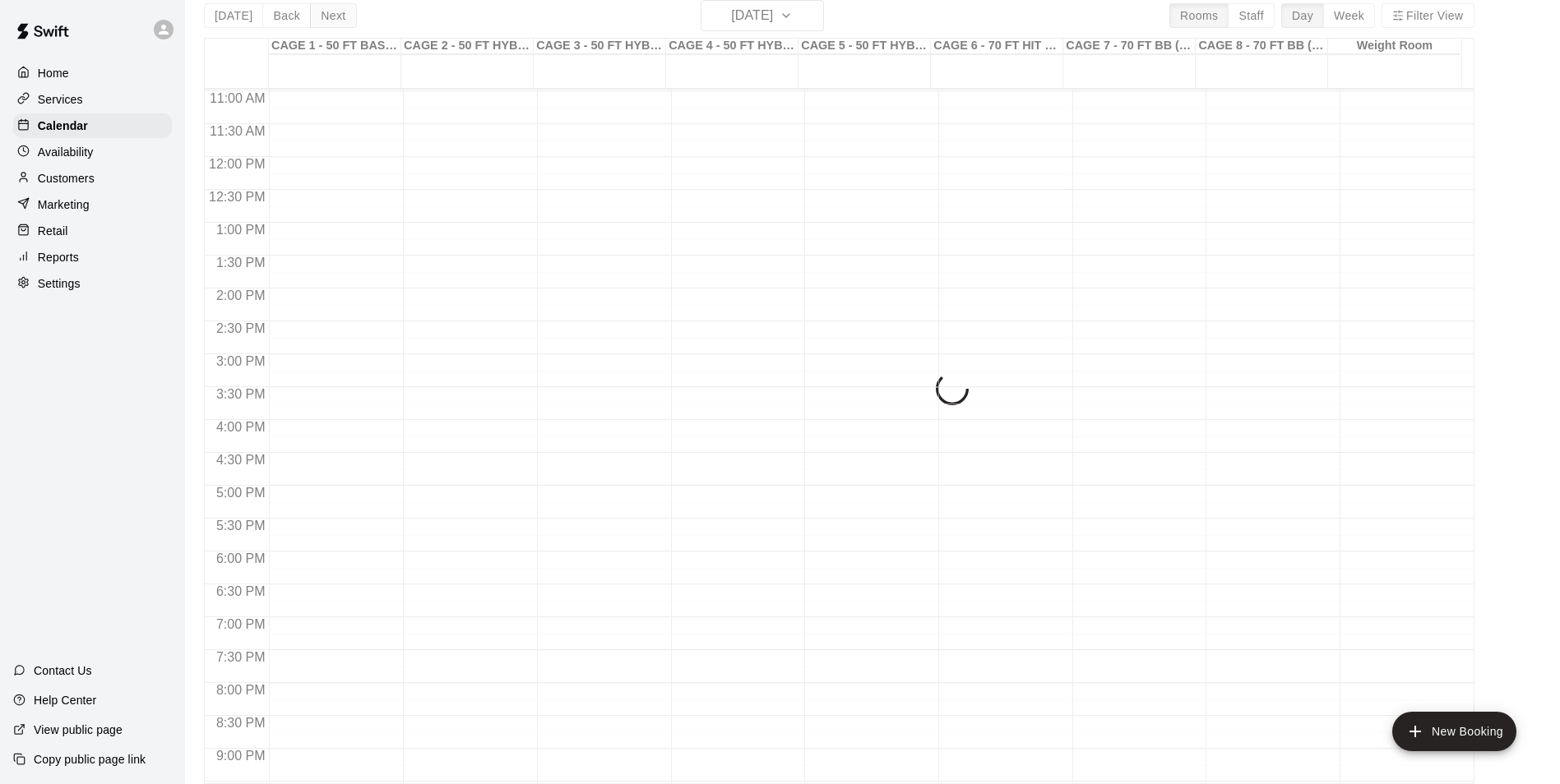
click at [339, 24] on div "Today Back Next Thursday Aug 14 Rooms Staff Day Week Filter View CAGE 1 - 50 FT…" at bounding box center [839, 392] width 1270 height 784
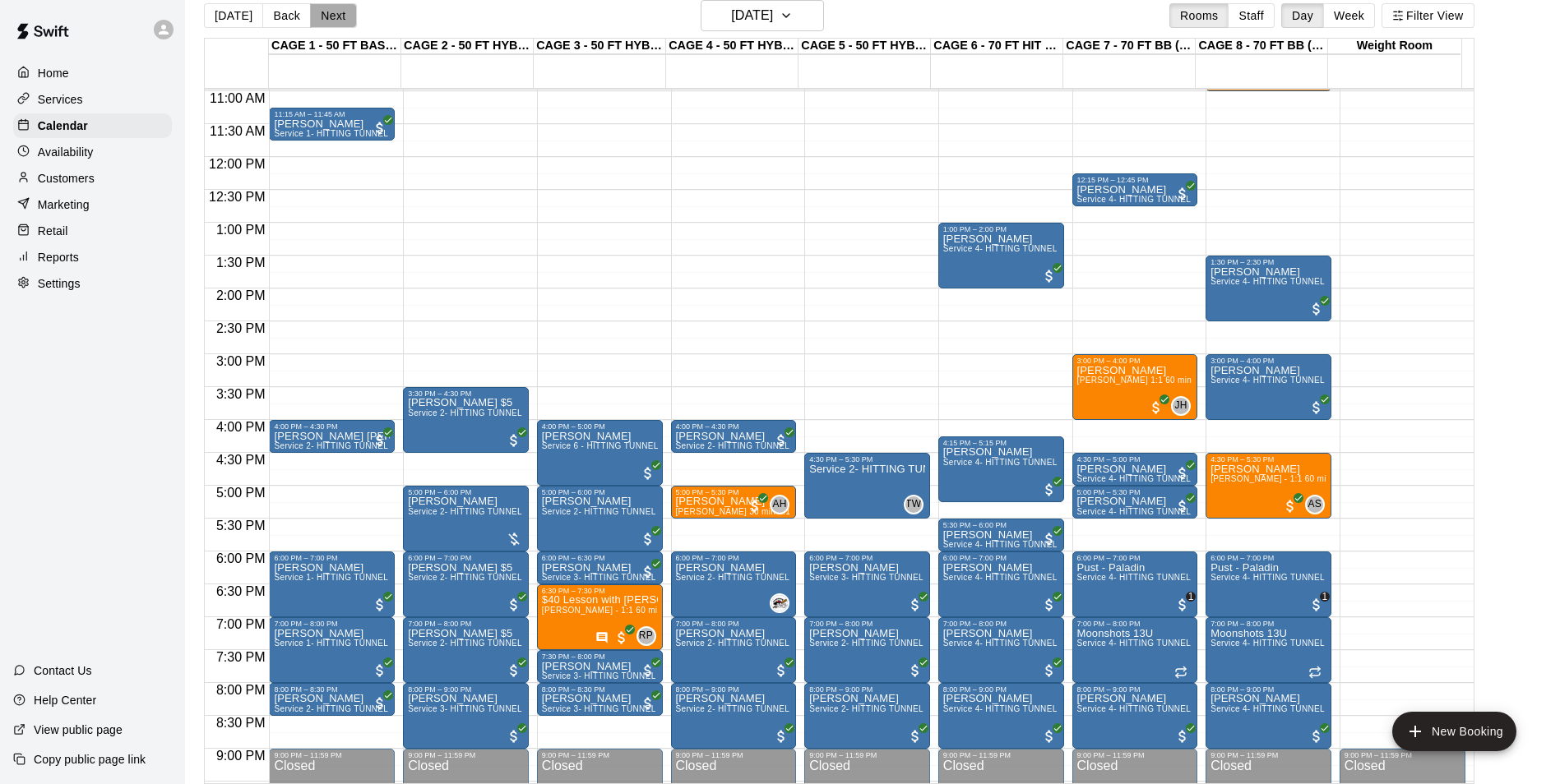
click at [339, 21] on button "Next" at bounding box center [333, 16] width 46 height 25
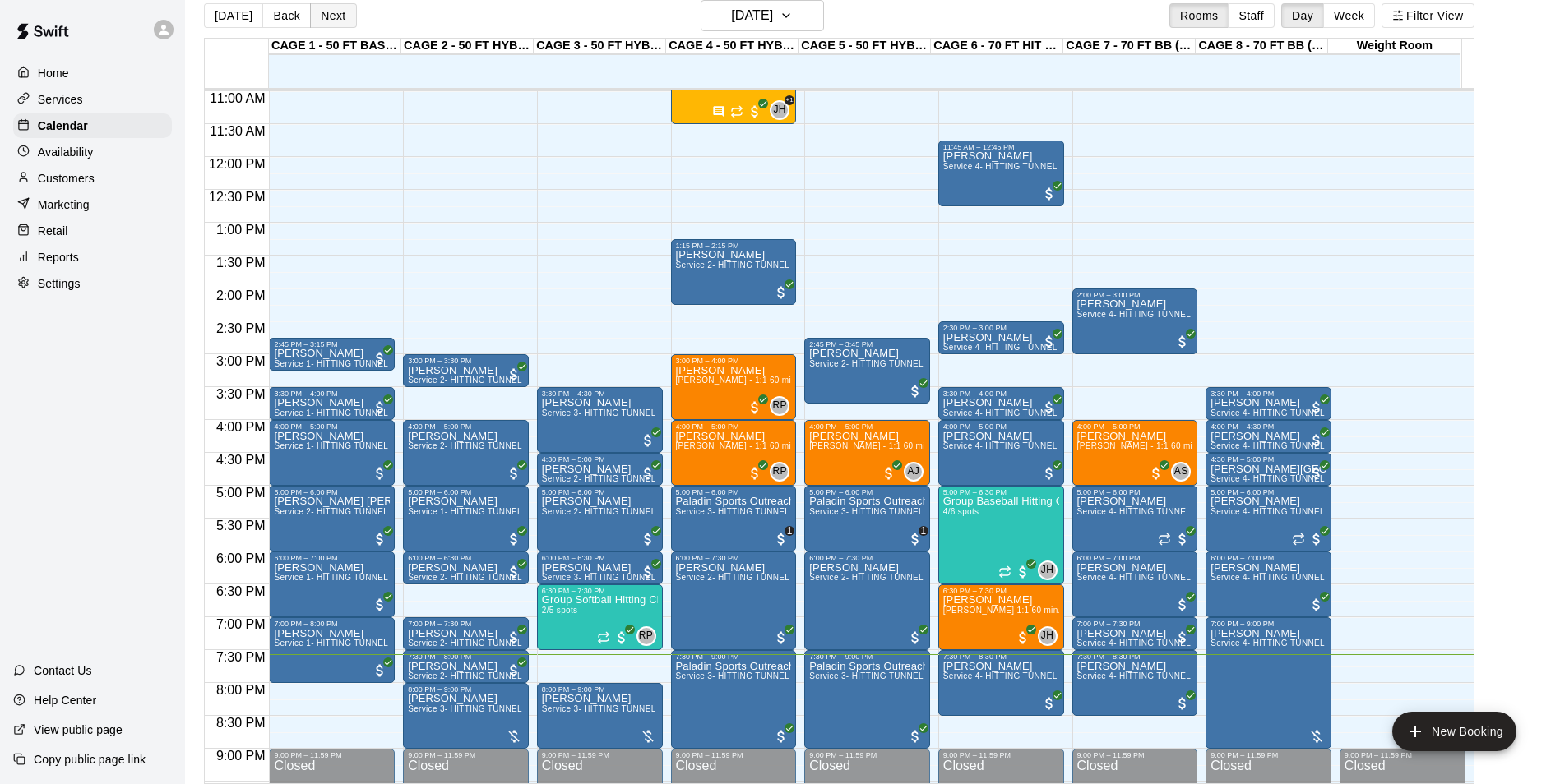
click at [340, 15] on button "Next" at bounding box center [333, 16] width 46 height 25
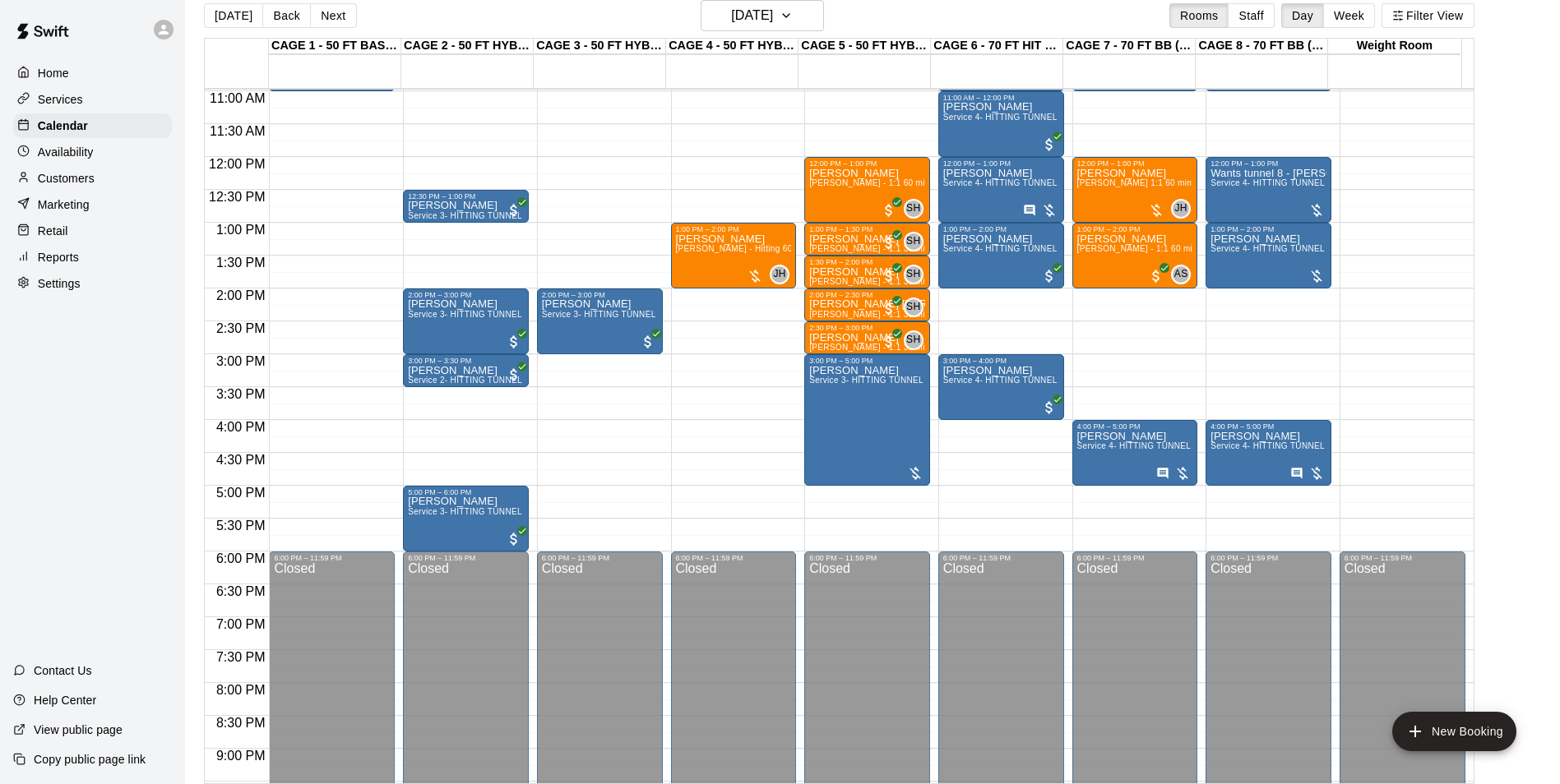
click at [232, 17] on button "[DATE]" at bounding box center [233, 16] width 59 height 25
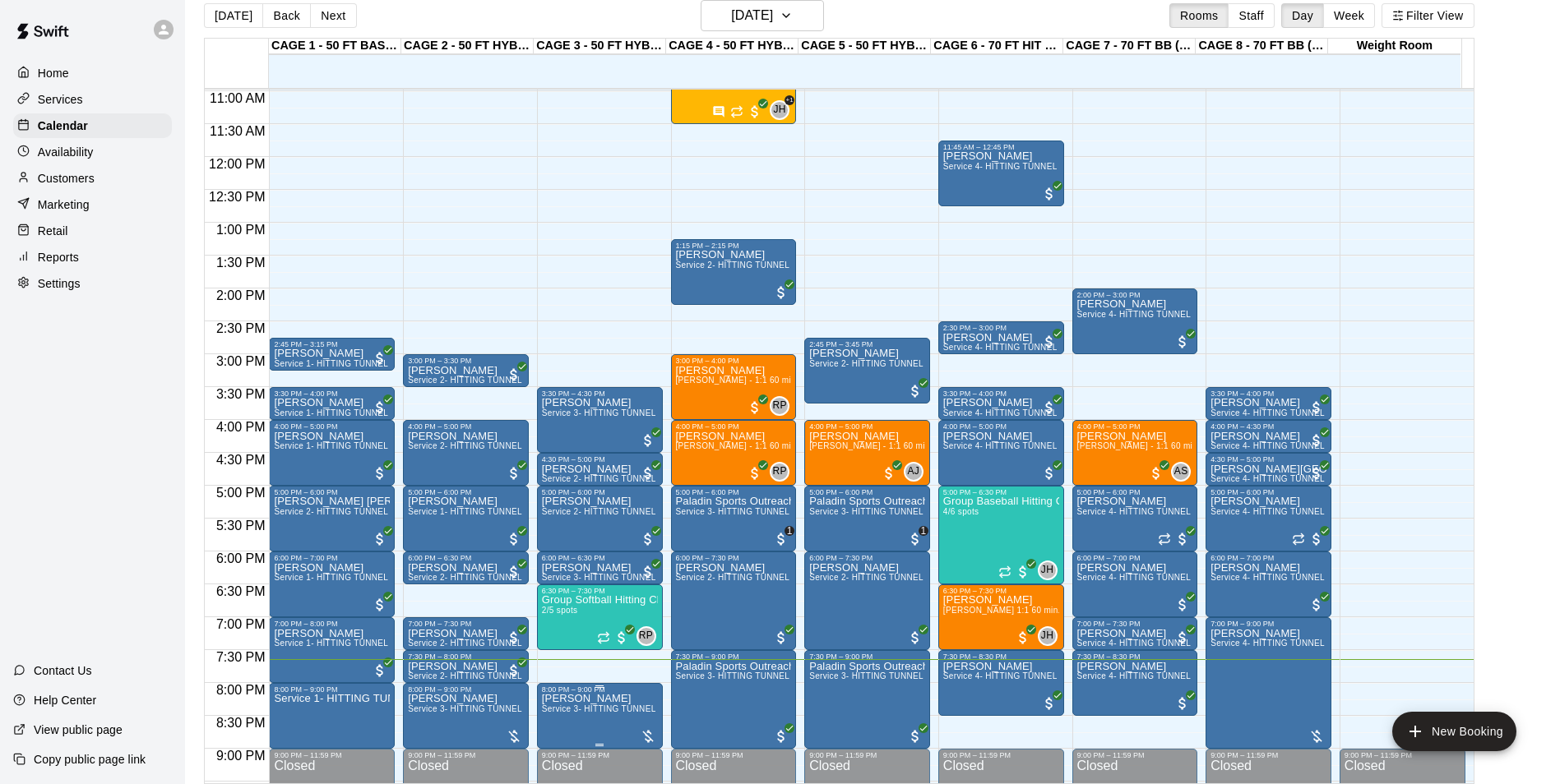
click at [595, 693] on div "8:00 PM – 9:00 PM" at bounding box center [600, 689] width 116 height 8
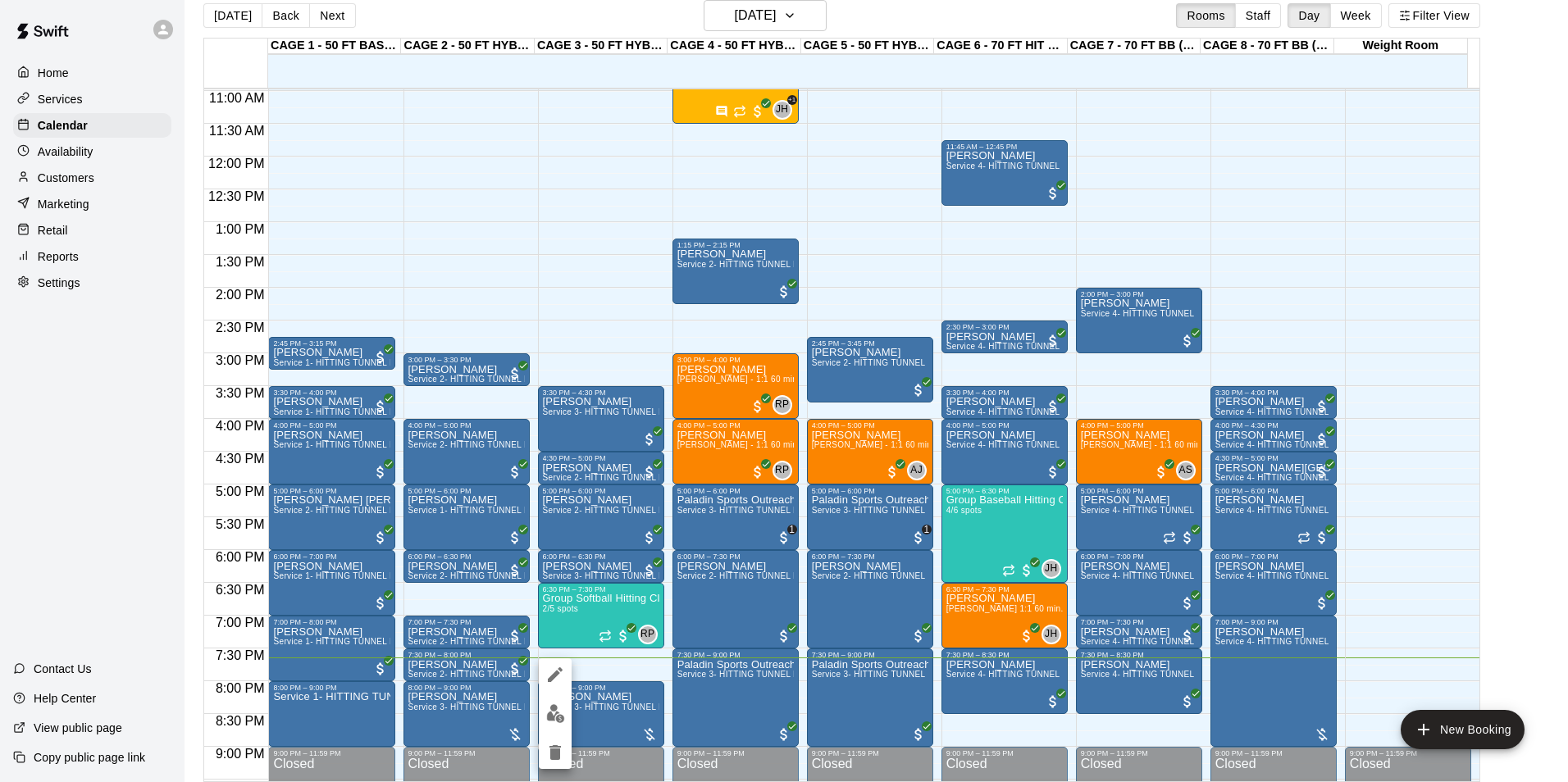
click at [560, 667] on icon "edit" at bounding box center [554, 674] width 19 height 19
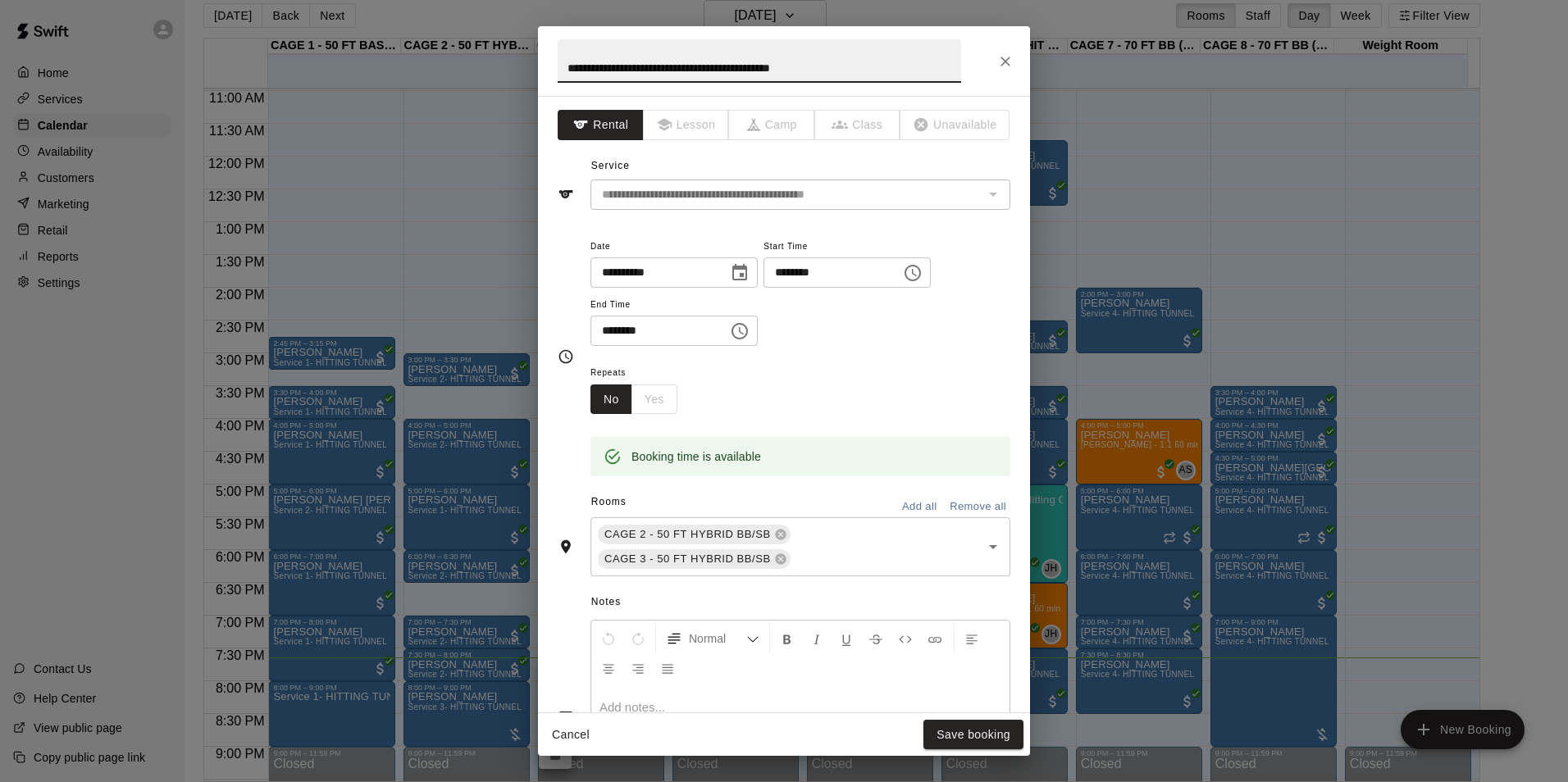
drag, startPoint x: 852, startPoint y: 75, endPoint x: 505, endPoint y: 89, distance: 347.3
click at [505, 89] on div "**********" at bounding box center [784, 391] width 1568 height 782
click at [569, 66] on input "**********" at bounding box center [759, 61] width 403 height 44
click at [668, 47] on input "**********" at bounding box center [759, 61] width 403 height 44
type input "**********"
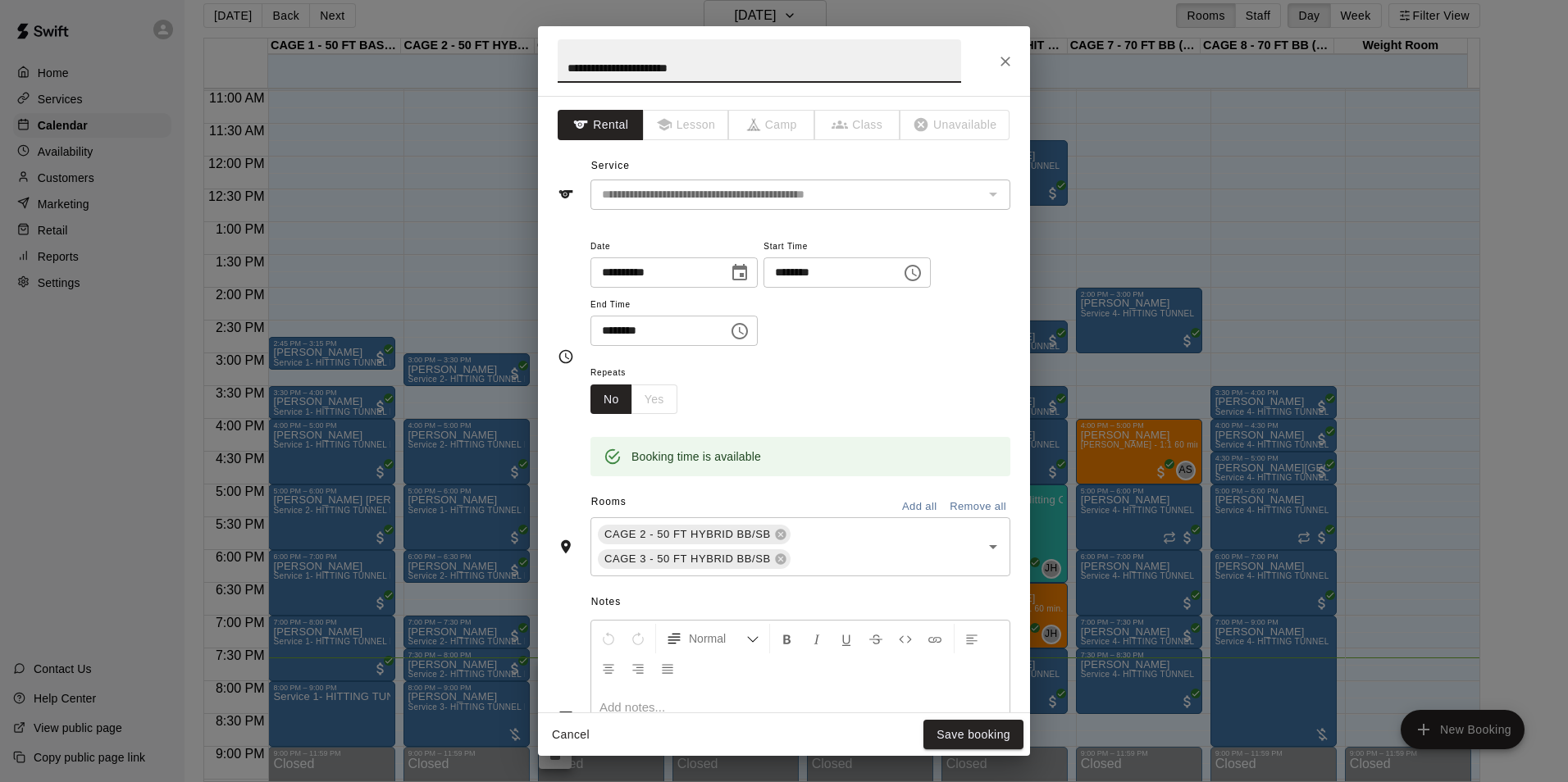
click at [710, 697] on div at bounding box center [800, 748] width 418 height 123
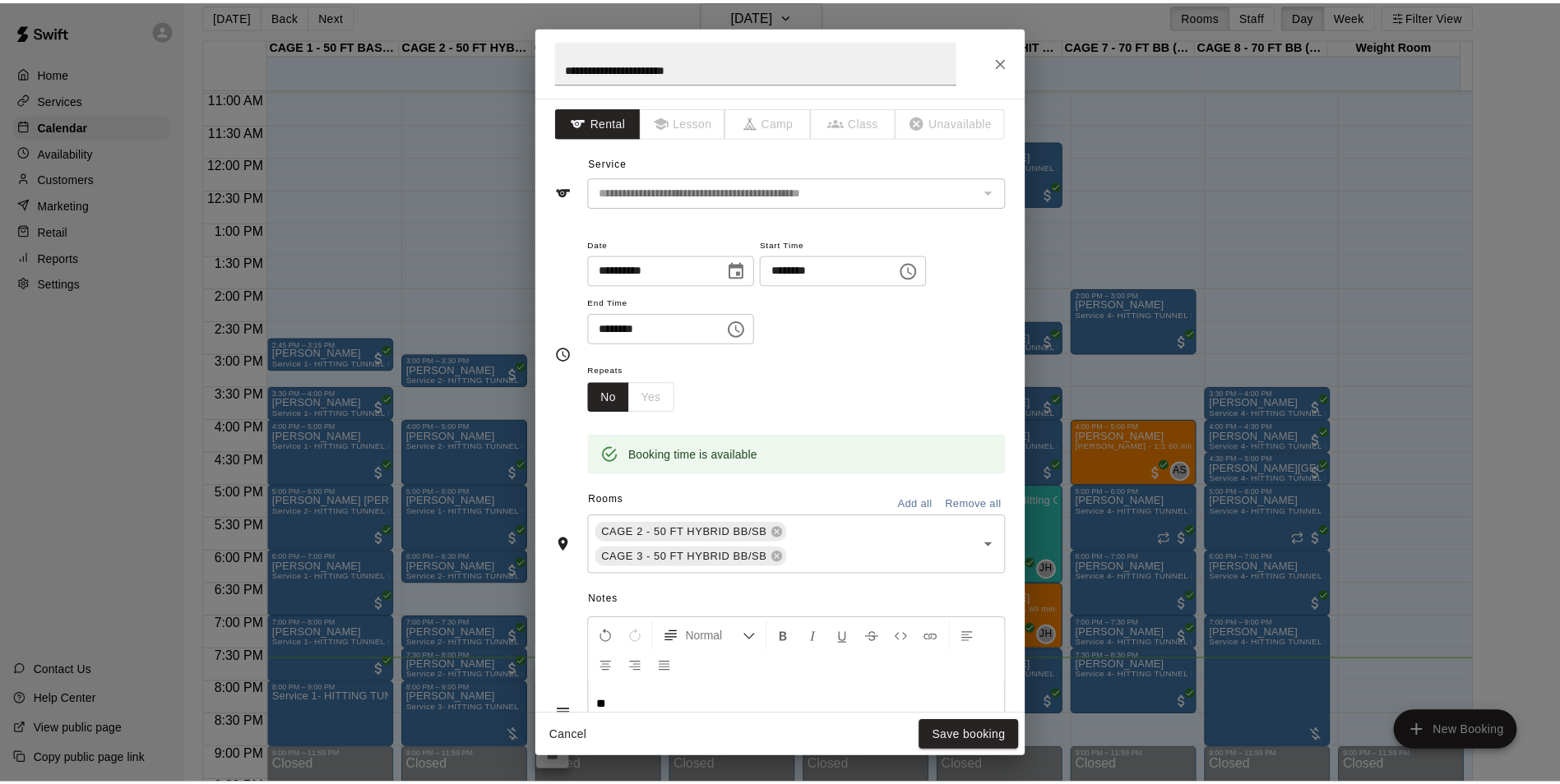
scroll to position [5, 0]
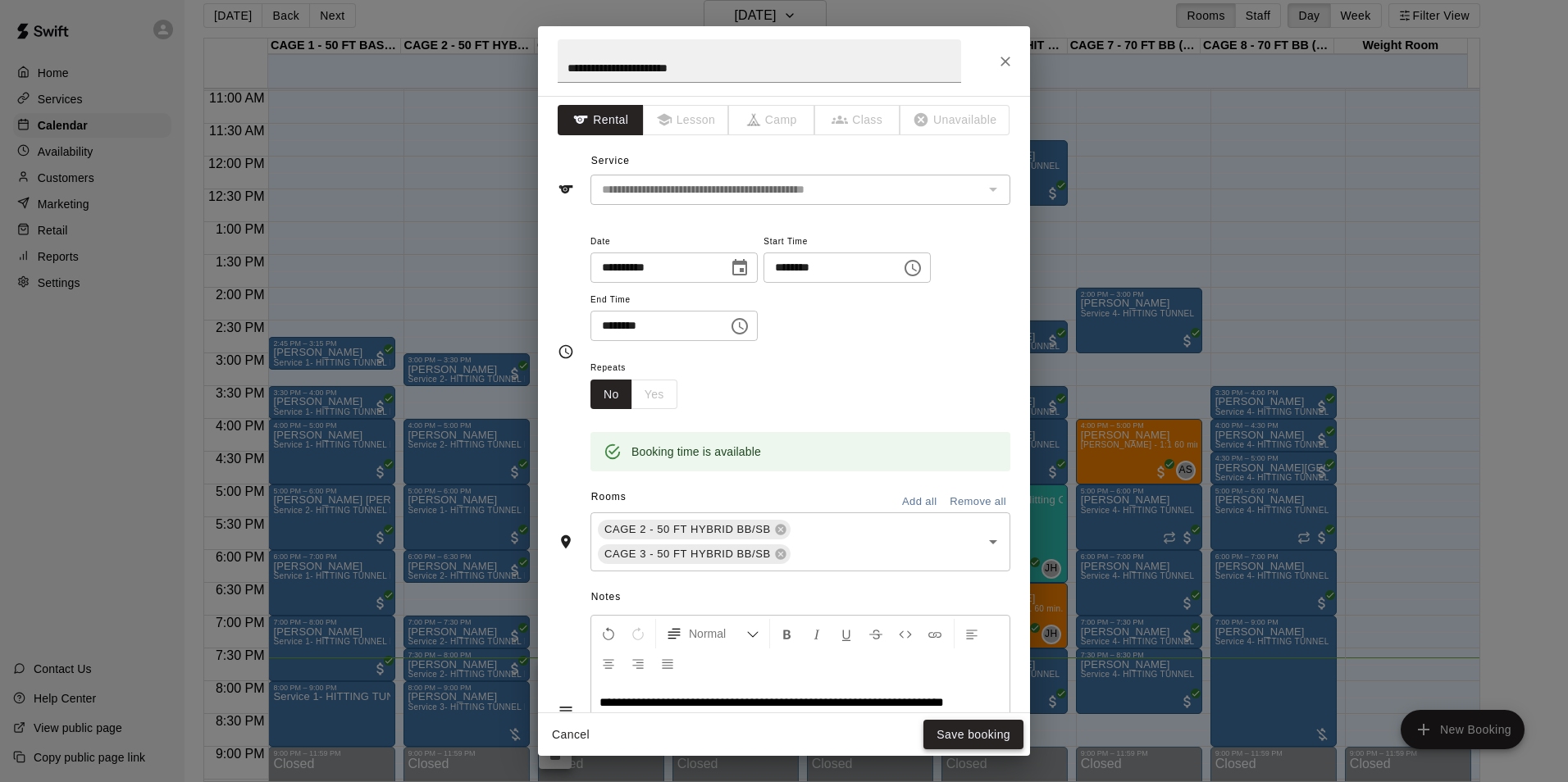
click at [955, 732] on button "Save booking" at bounding box center [973, 735] width 100 height 31
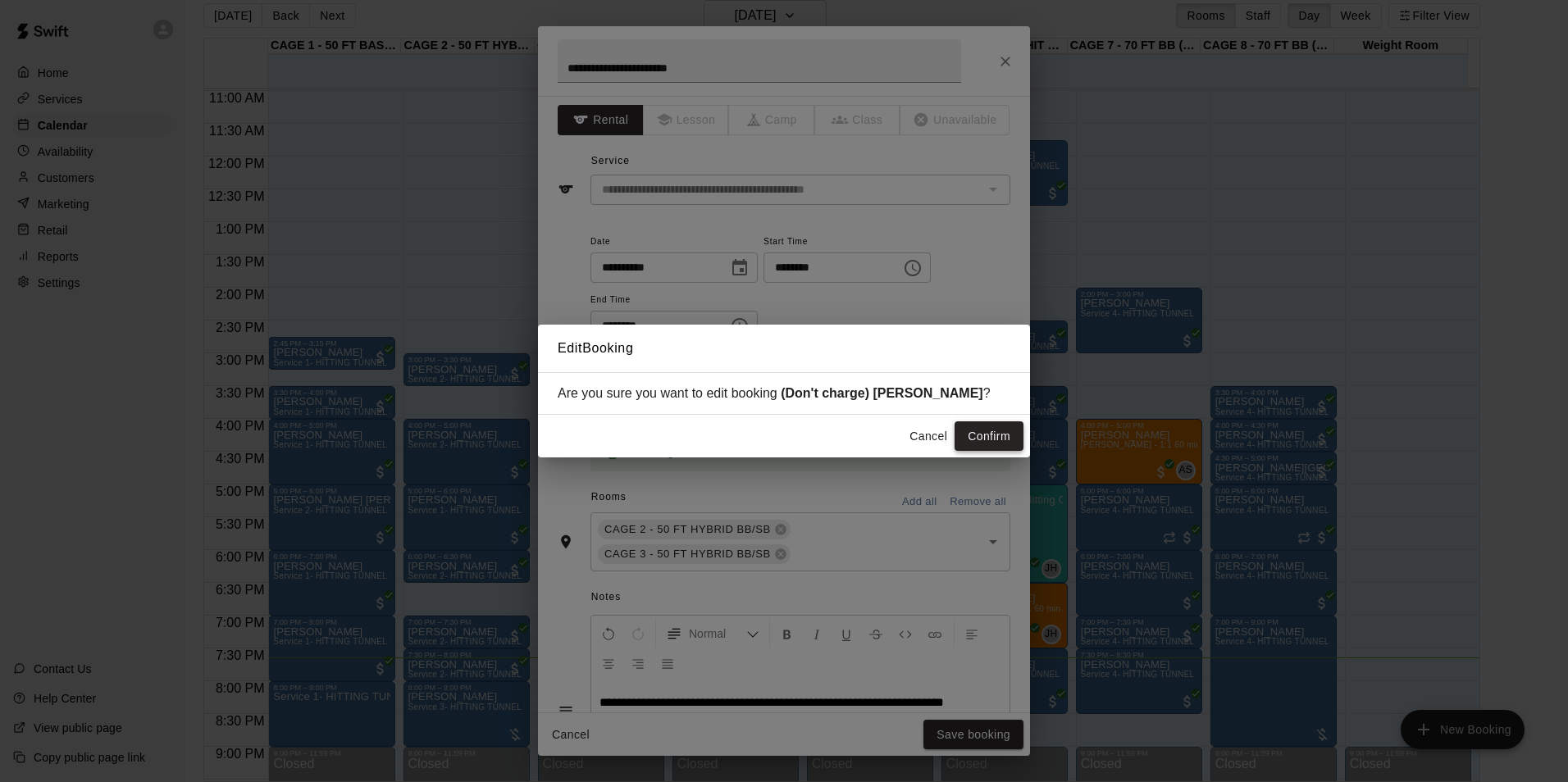
click at [979, 440] on button "Confirm" at bounding box center [988, 436] width 69 height 31
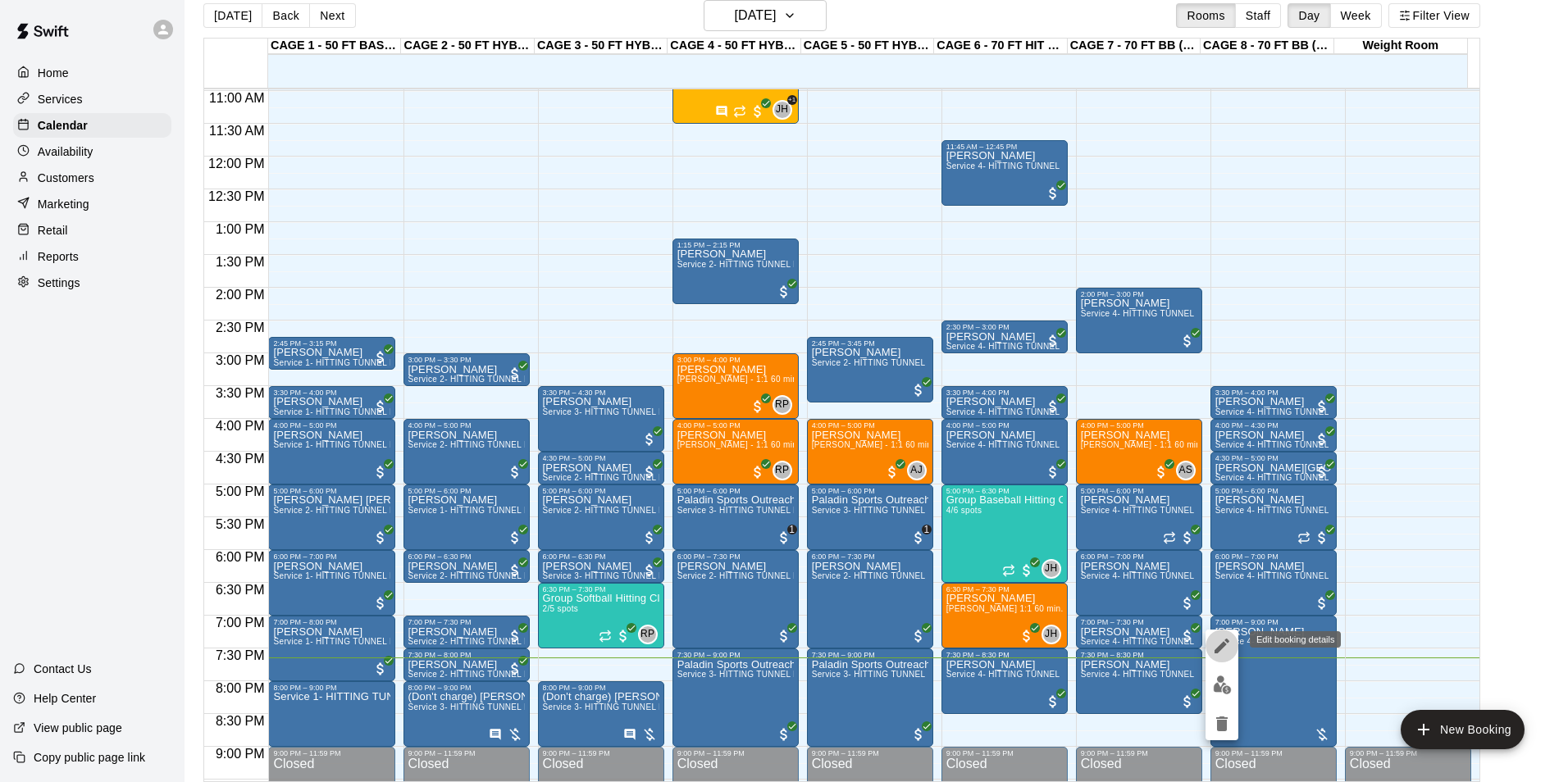
click at [1228, 644] on icon "edit" at bounding box center [1221, 645] width 19 height 19
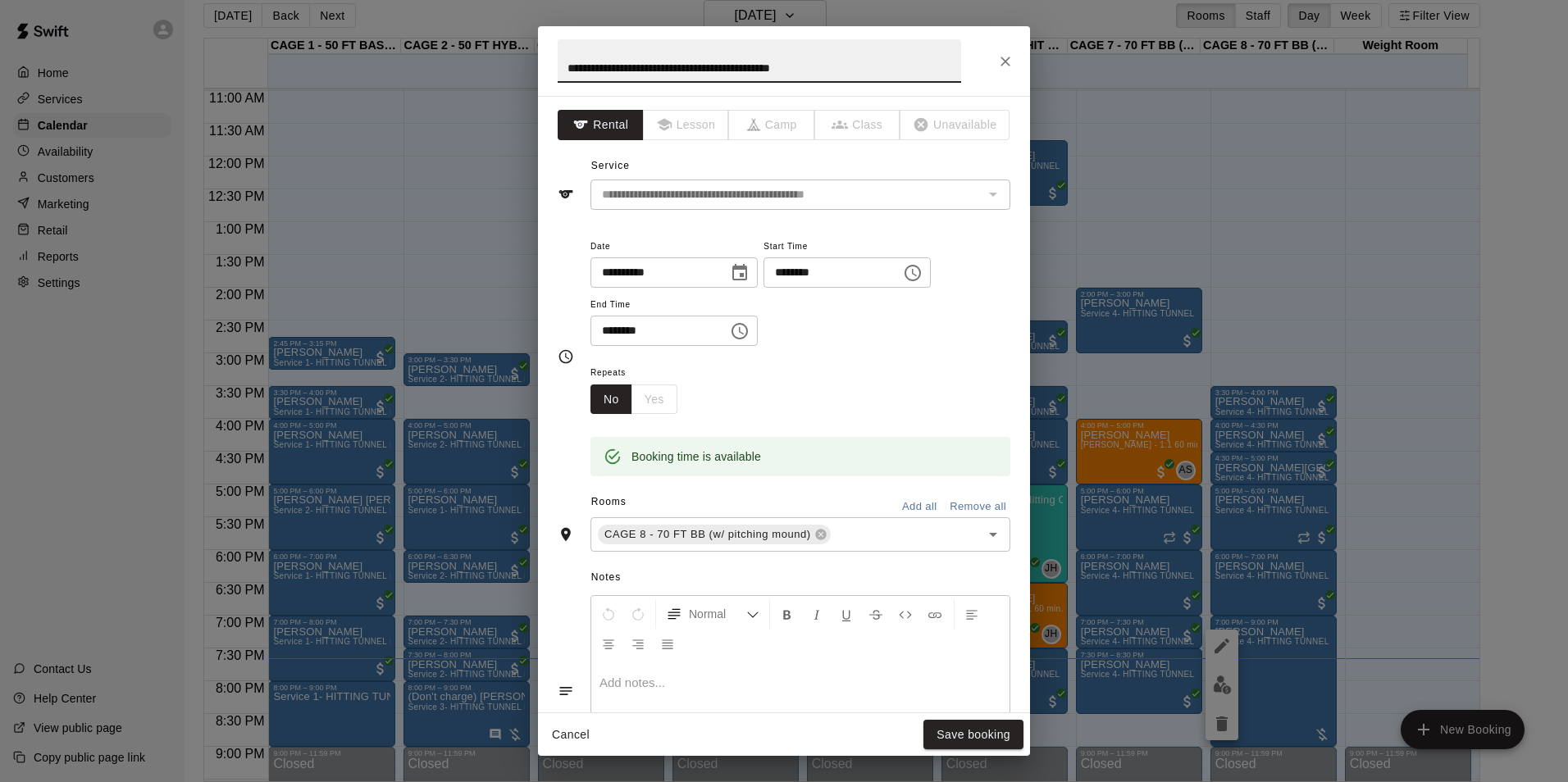
drag, startPoint x: 564, startPoint y: 66, endPoint x: 967, endPoint y: 101, distance: 404.5
click at [967, 101] on div "**********" at bounding box center [784, 391] width 492 height 729
type input "**********"
click at [684, 685] on p at bounding box center [800, 682] width 402 height 17
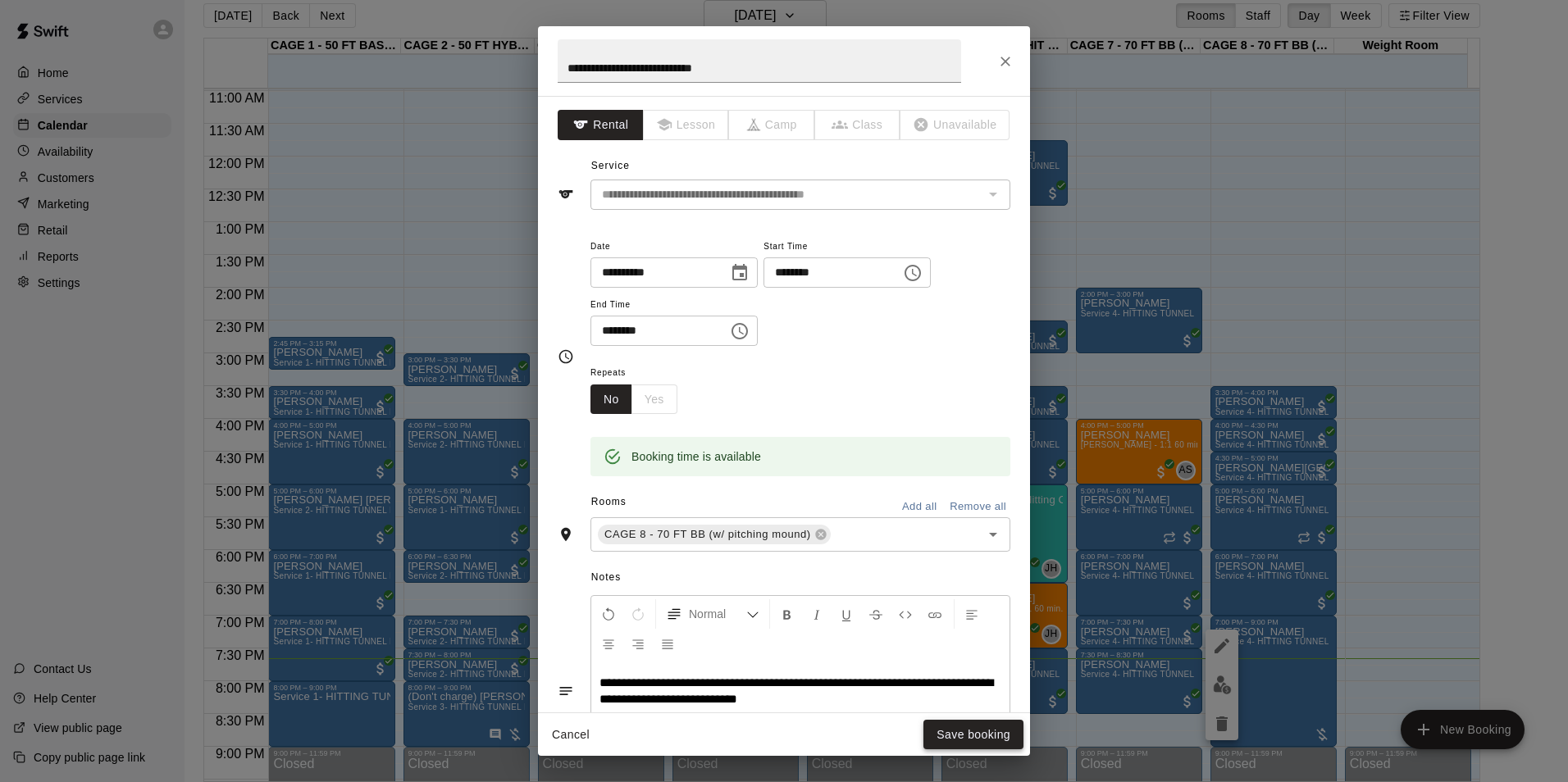
click at [951, 733] on button "Save booking" at bounding box center [973, 735] width 100 height 31
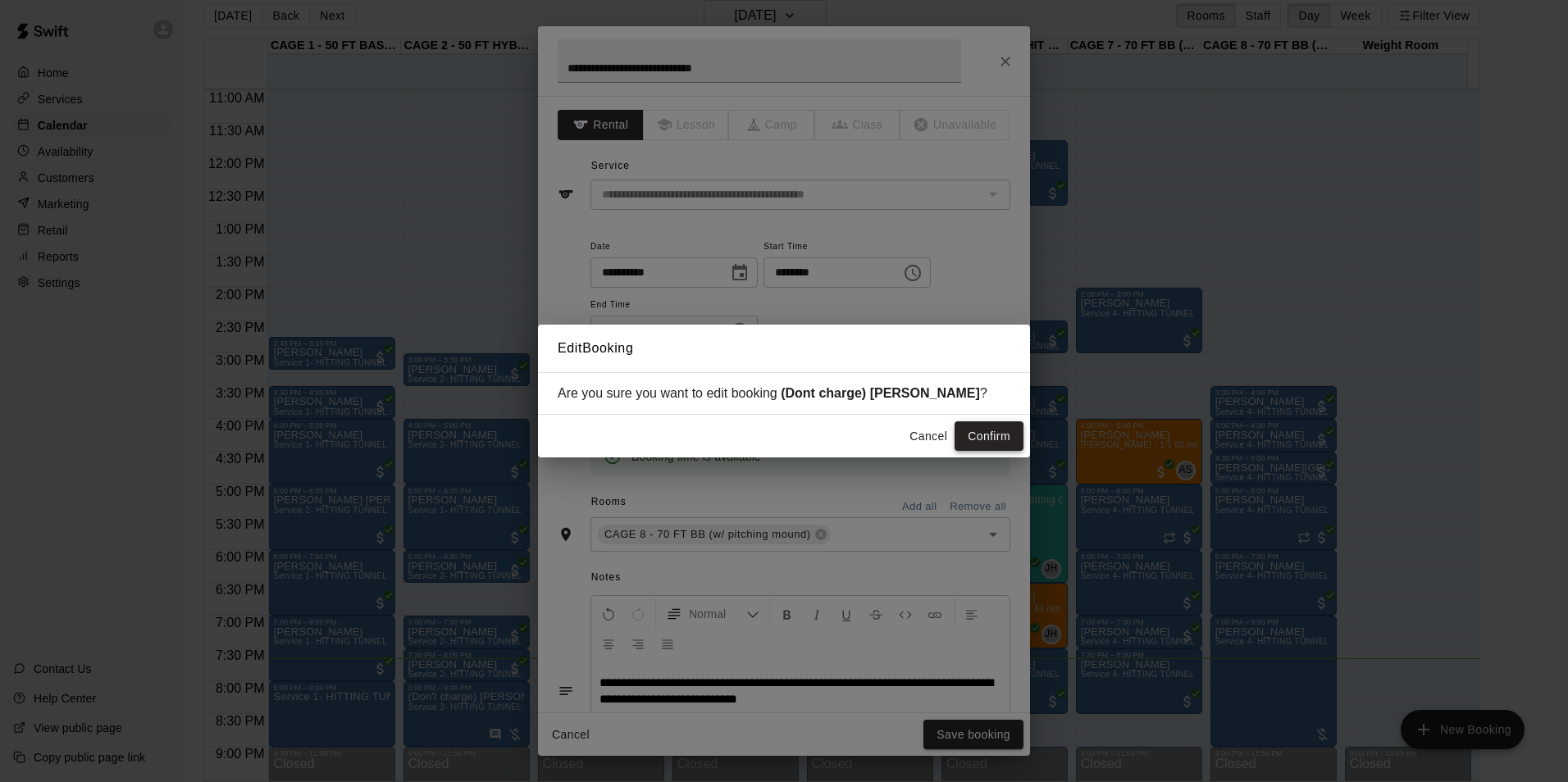
click at [990, 431] on button "Confirm" at bounding box center [988, 436] width 69 height 31
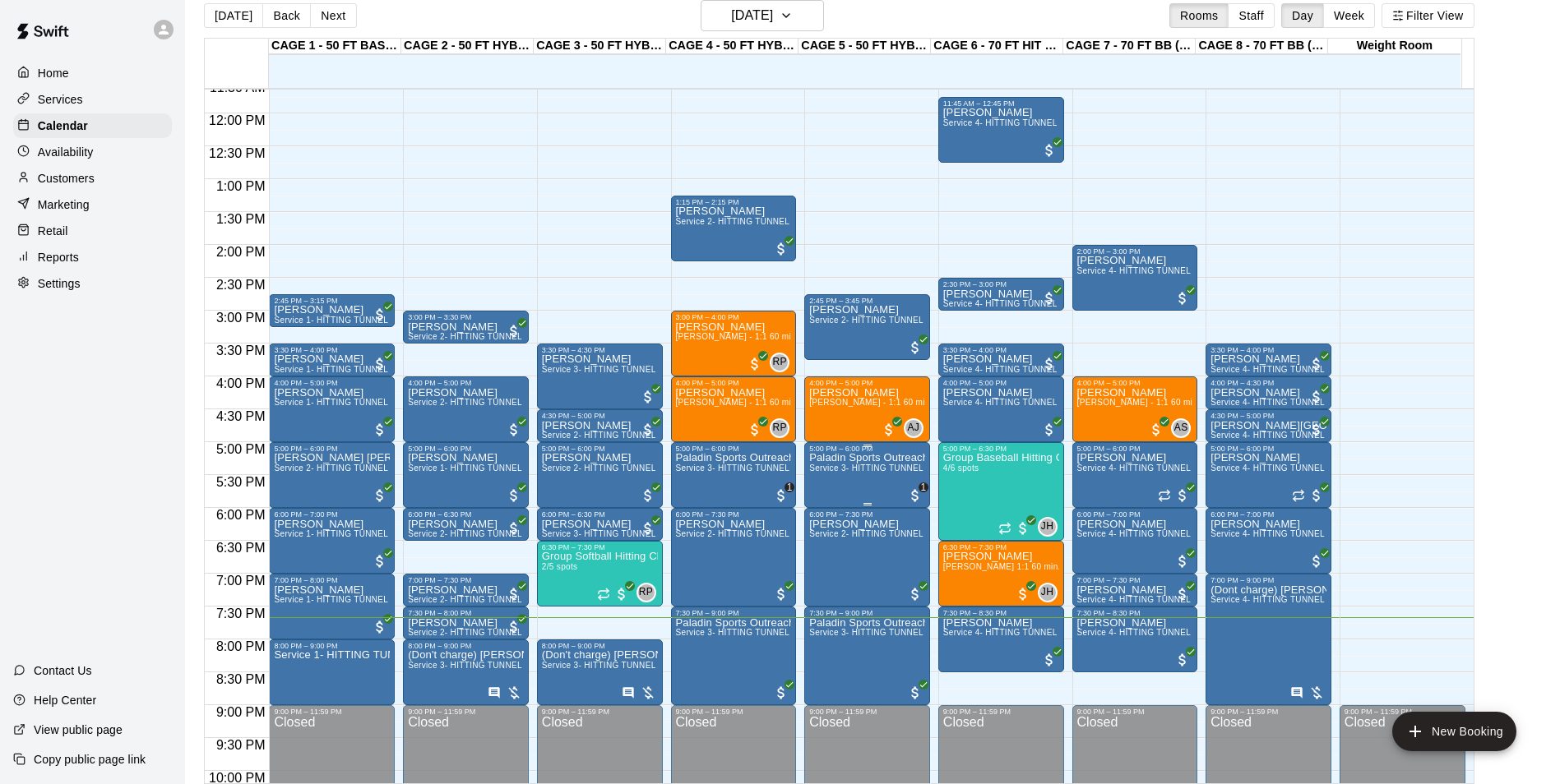
scroll to position [803, 0]
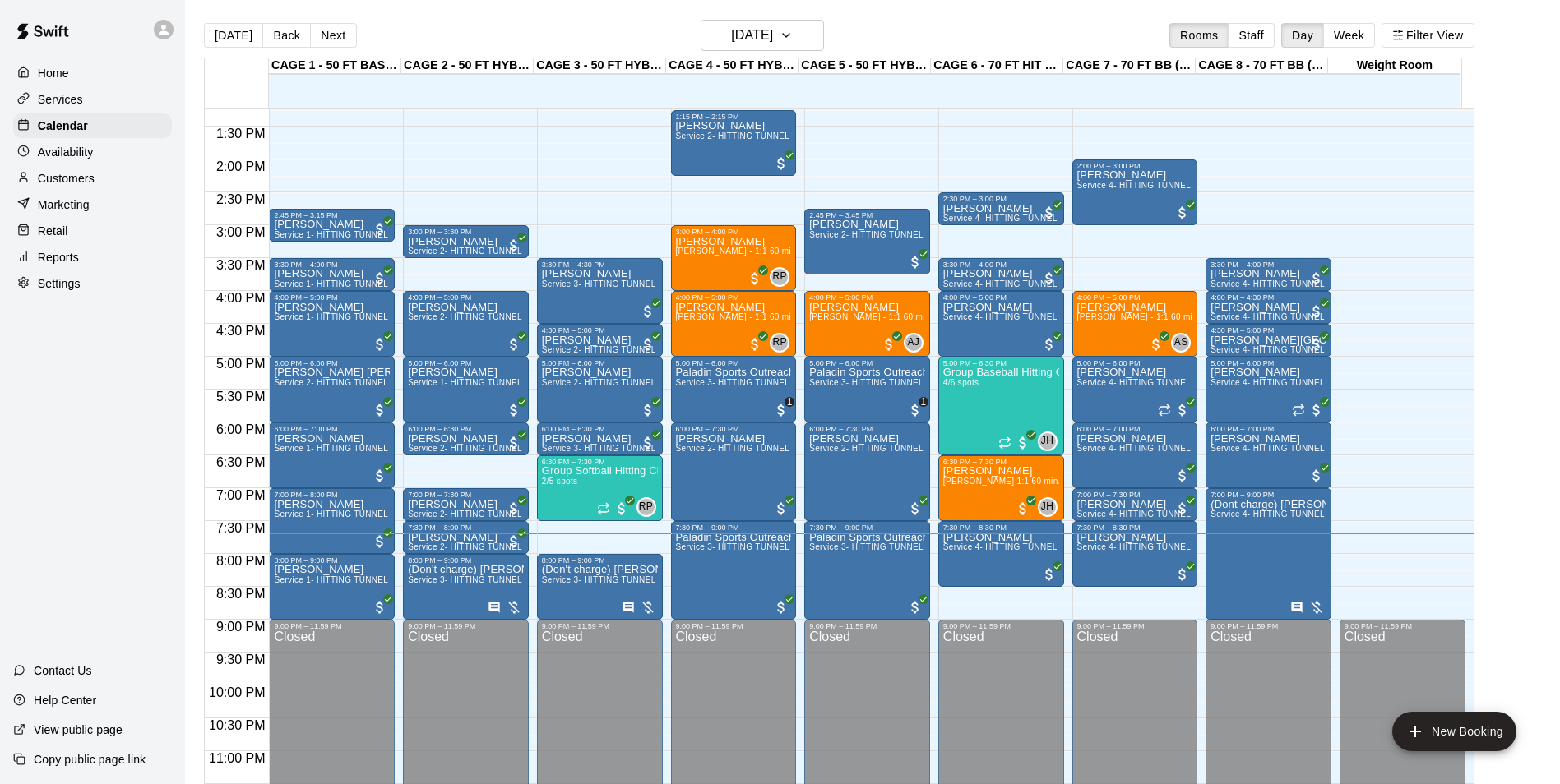
scroll to position [886, 0]
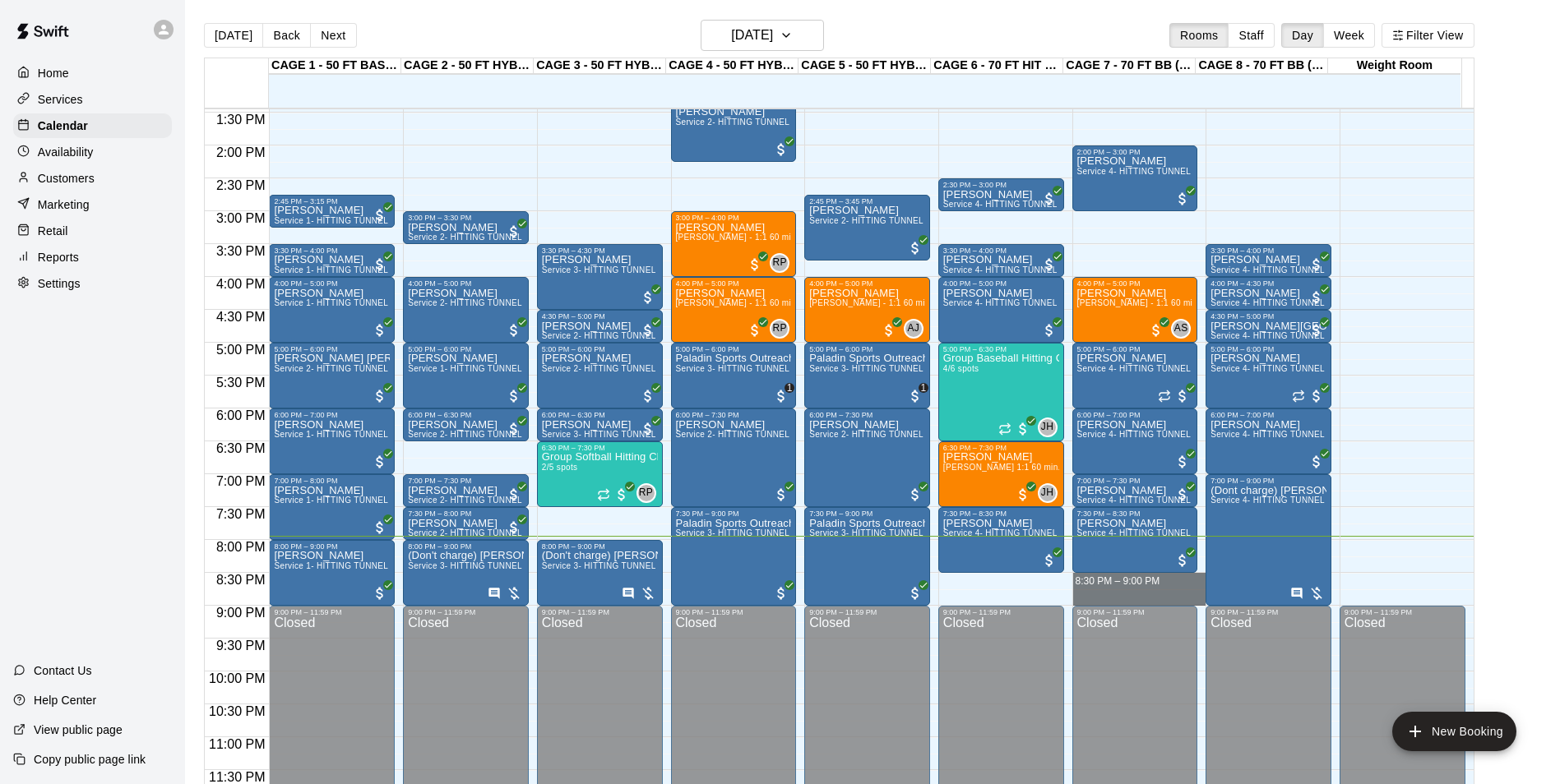
drag, startPoint x: 1084, startPoint y: 574, endPoint x: 1090, endPoint y: 594, distance: 20.9
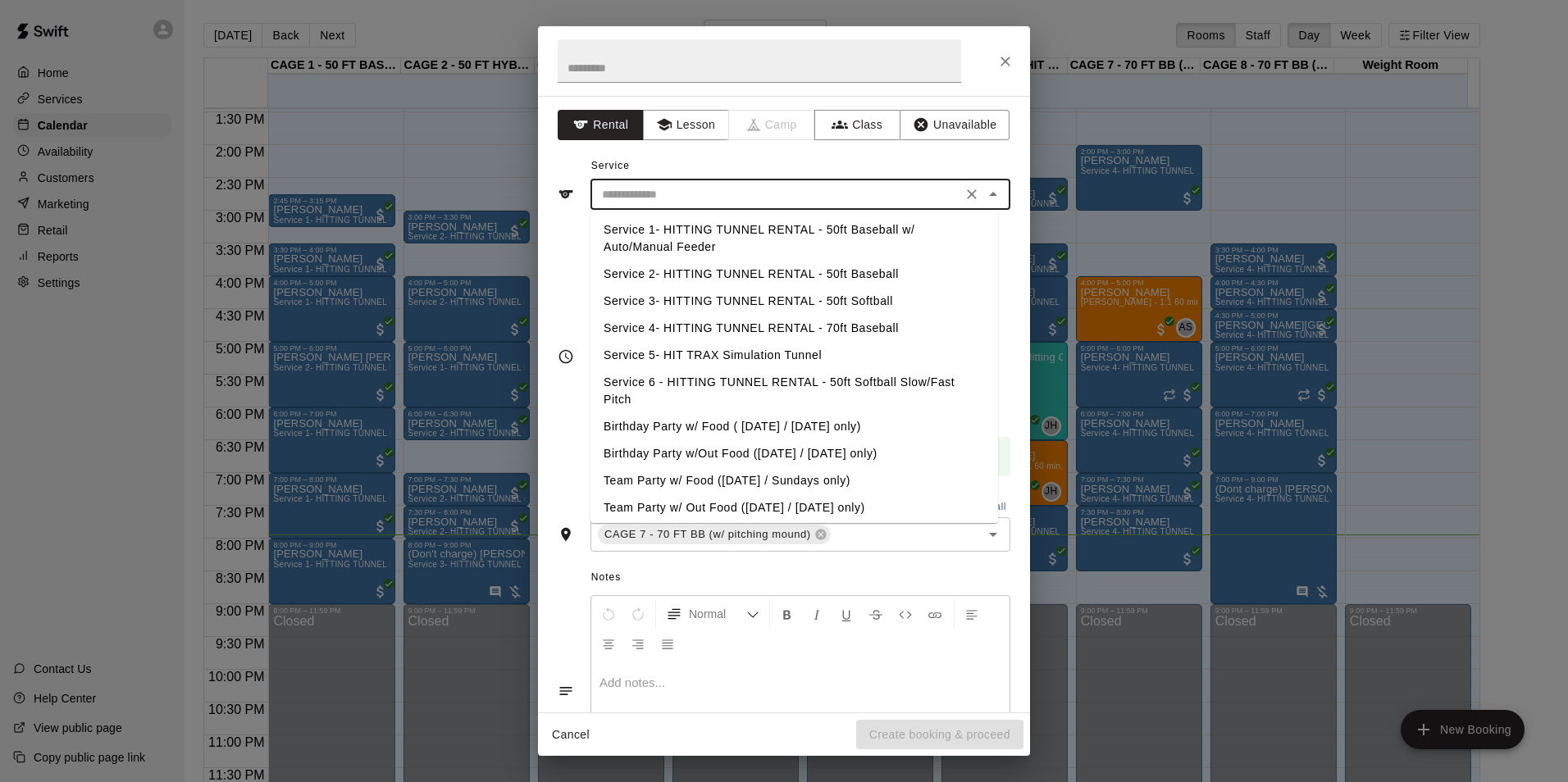
click at [877, 185] on input "text" at bounding box center [776, 194] width 362 height 20
click at [773, 326] on li "Service 4- HITTING TUNNEL RENTAL - 70ft Baseball" at bounding box center [794, 328] width 407 height 27
type input "**********"
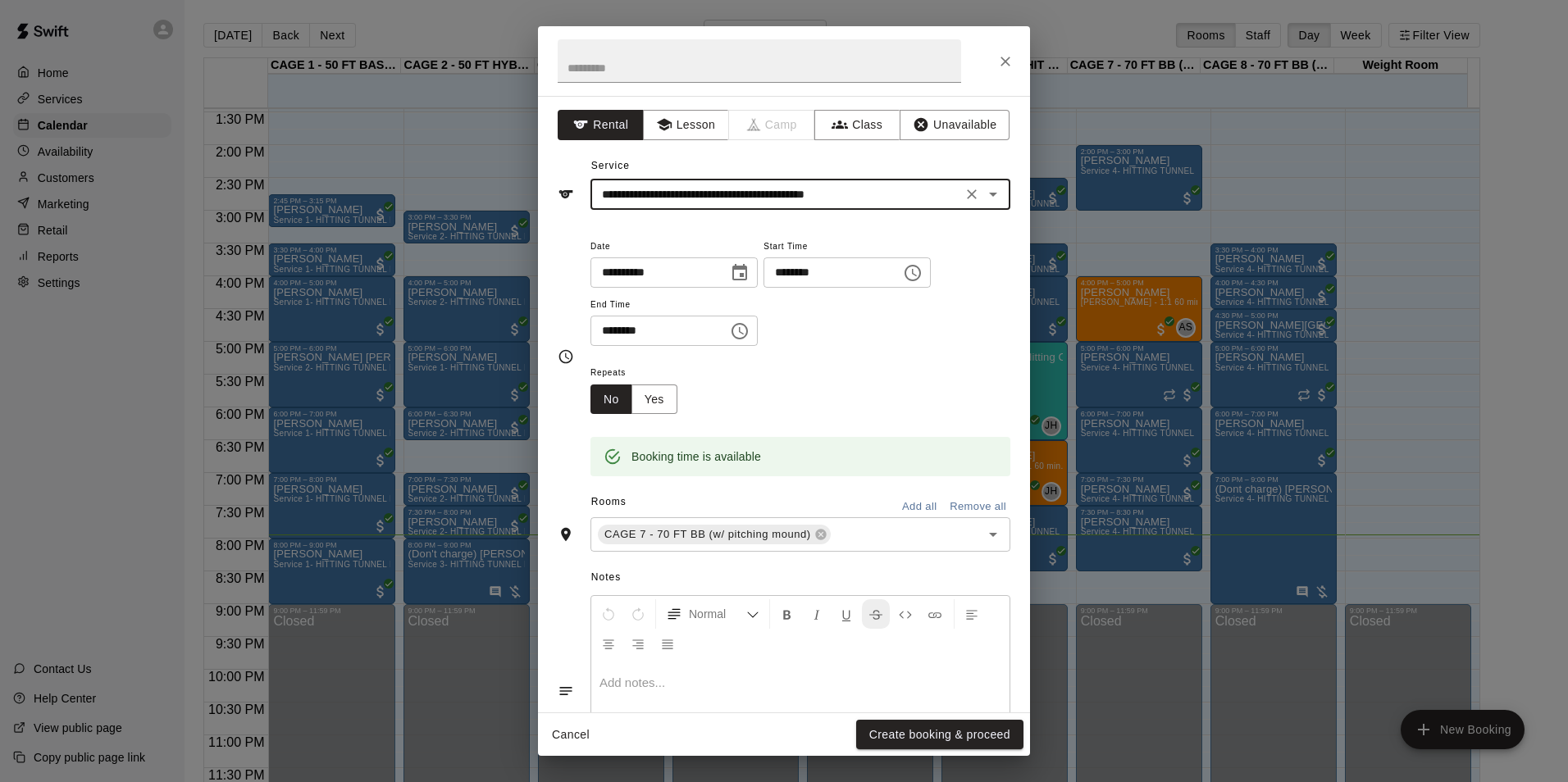
click at [907, 729] on button "Create booking & proceed" at bounding box center [939, 735] width 167 height 31
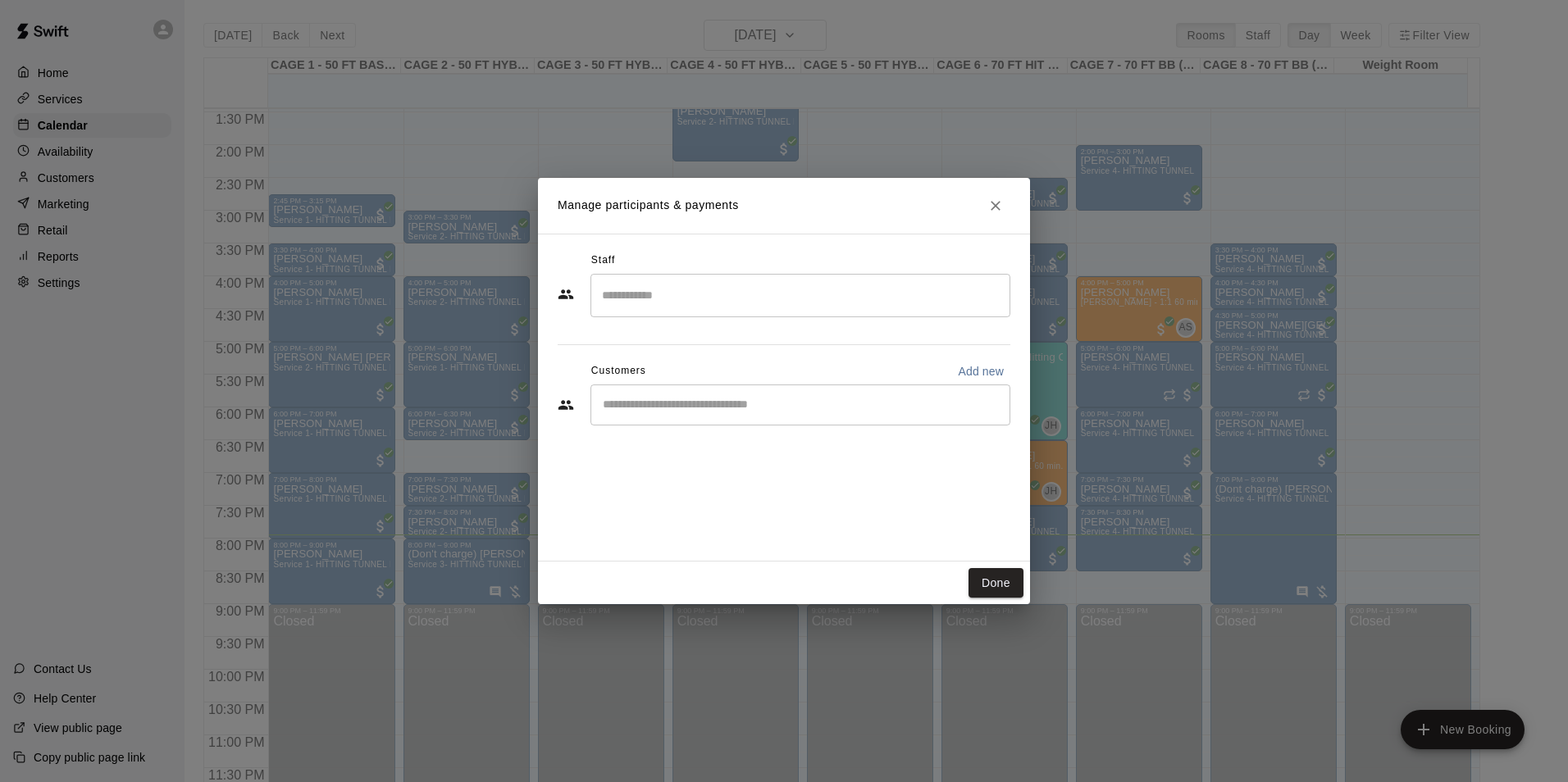
click at [641, 403] on input "Start typing to search customers..." at bounding box center [800, 405] width 405 height 17
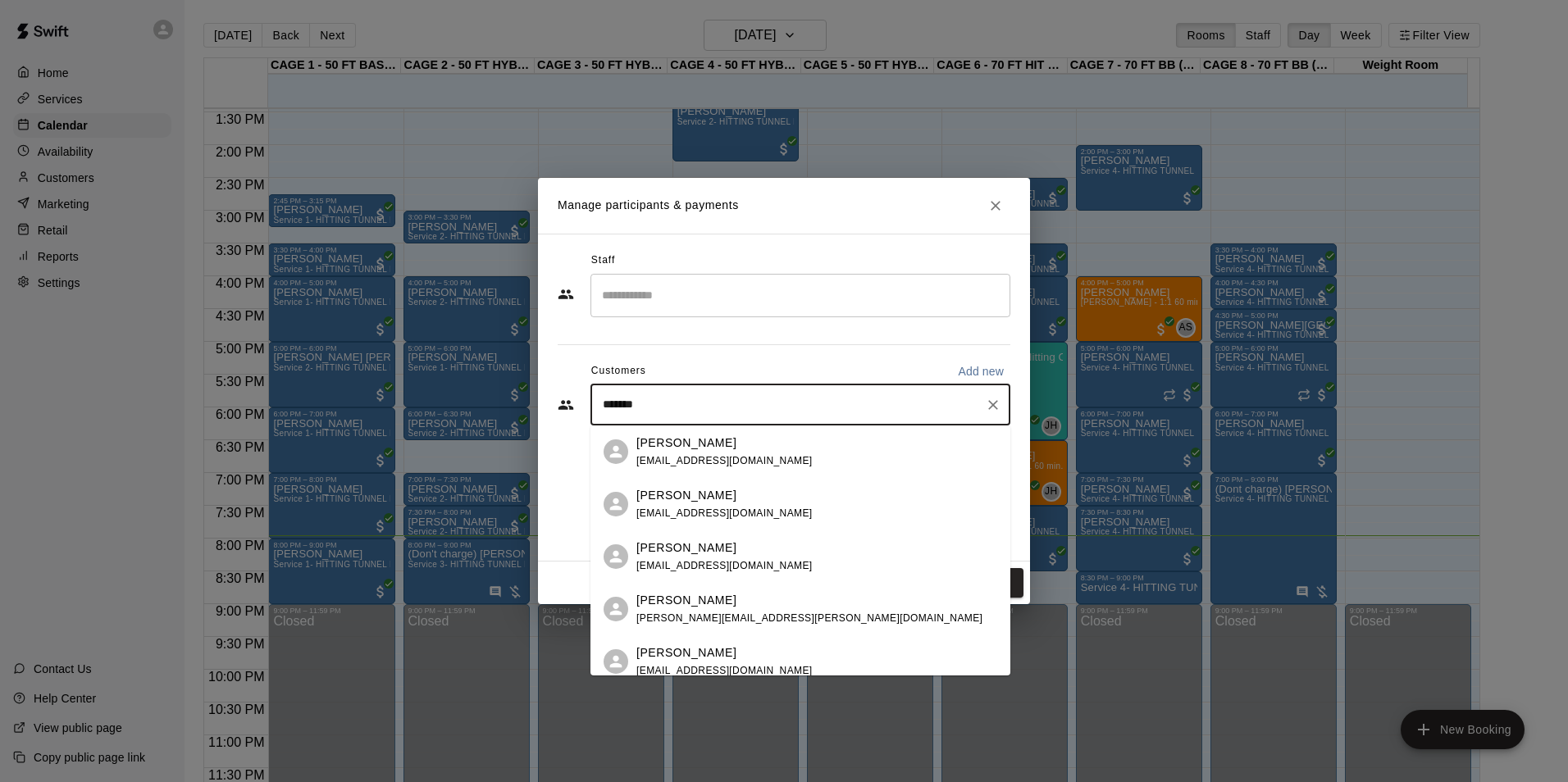
type input "********"
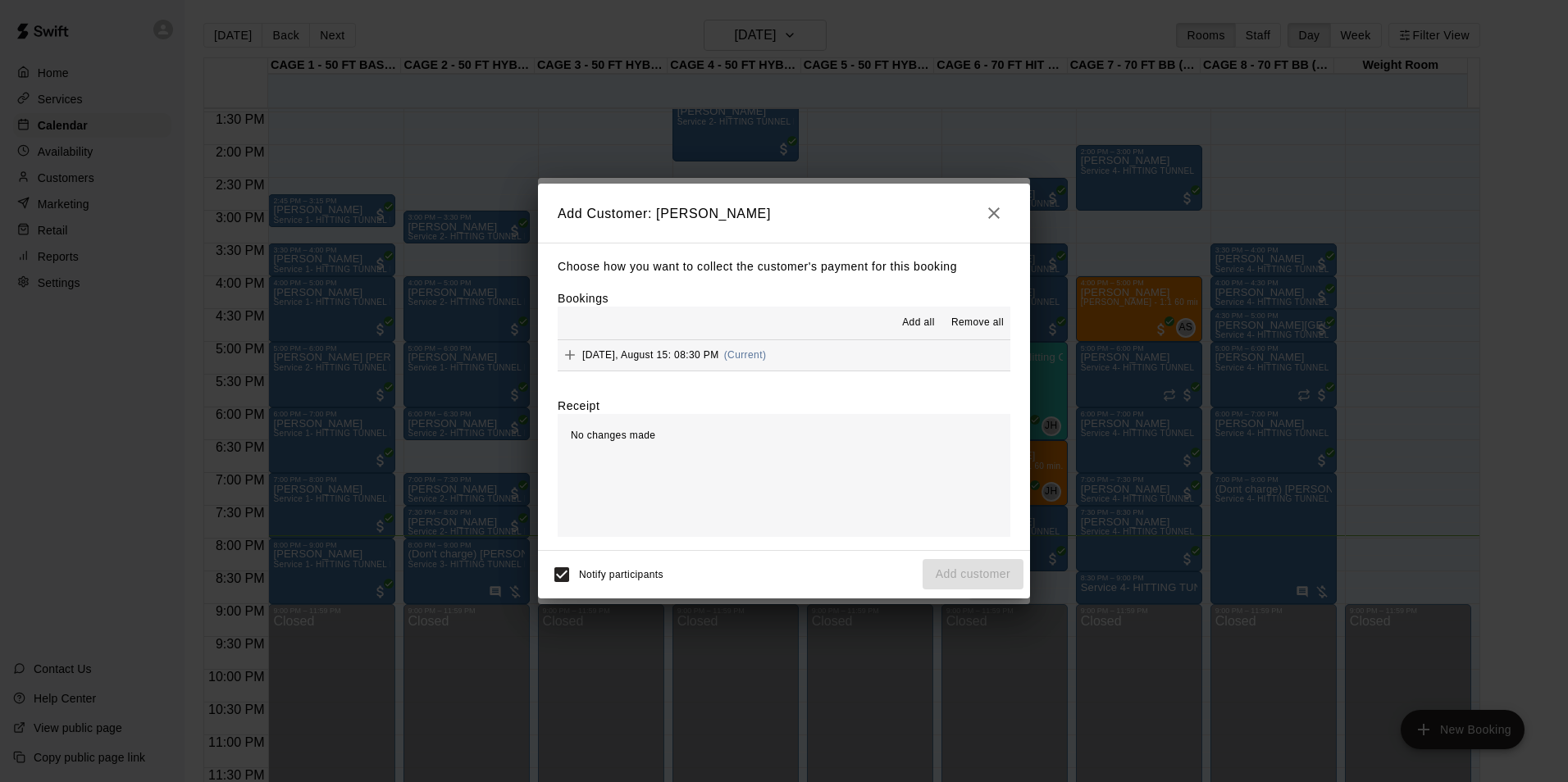
click at [836, 352] on button "[DATE], August 15: 08:30 PM (Current)" at bounding box center [783, 355] width 453 height 31
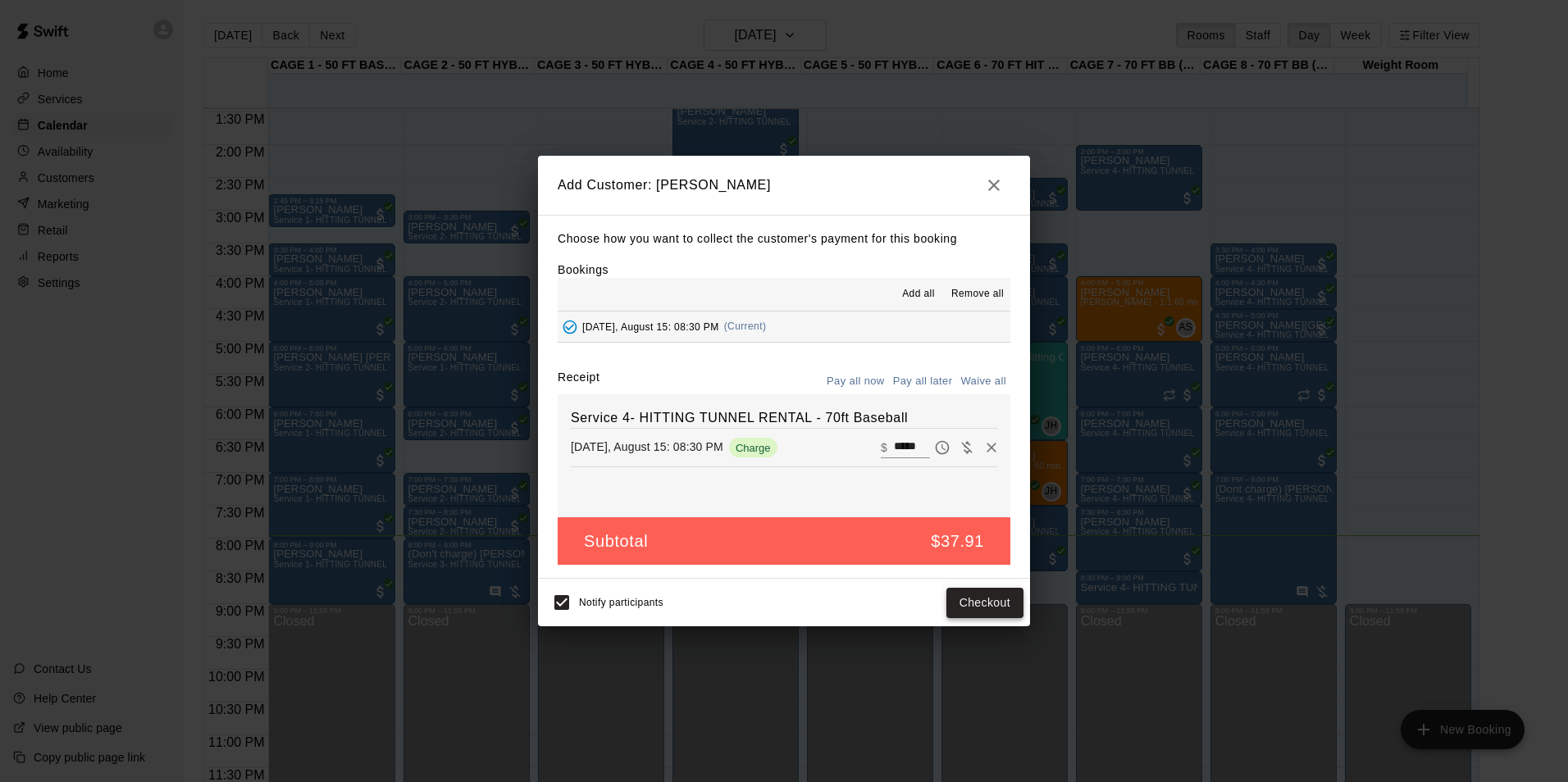
click at [967, 597] on button "Checkout" at bounding box center [985, 602] width 77 height 31
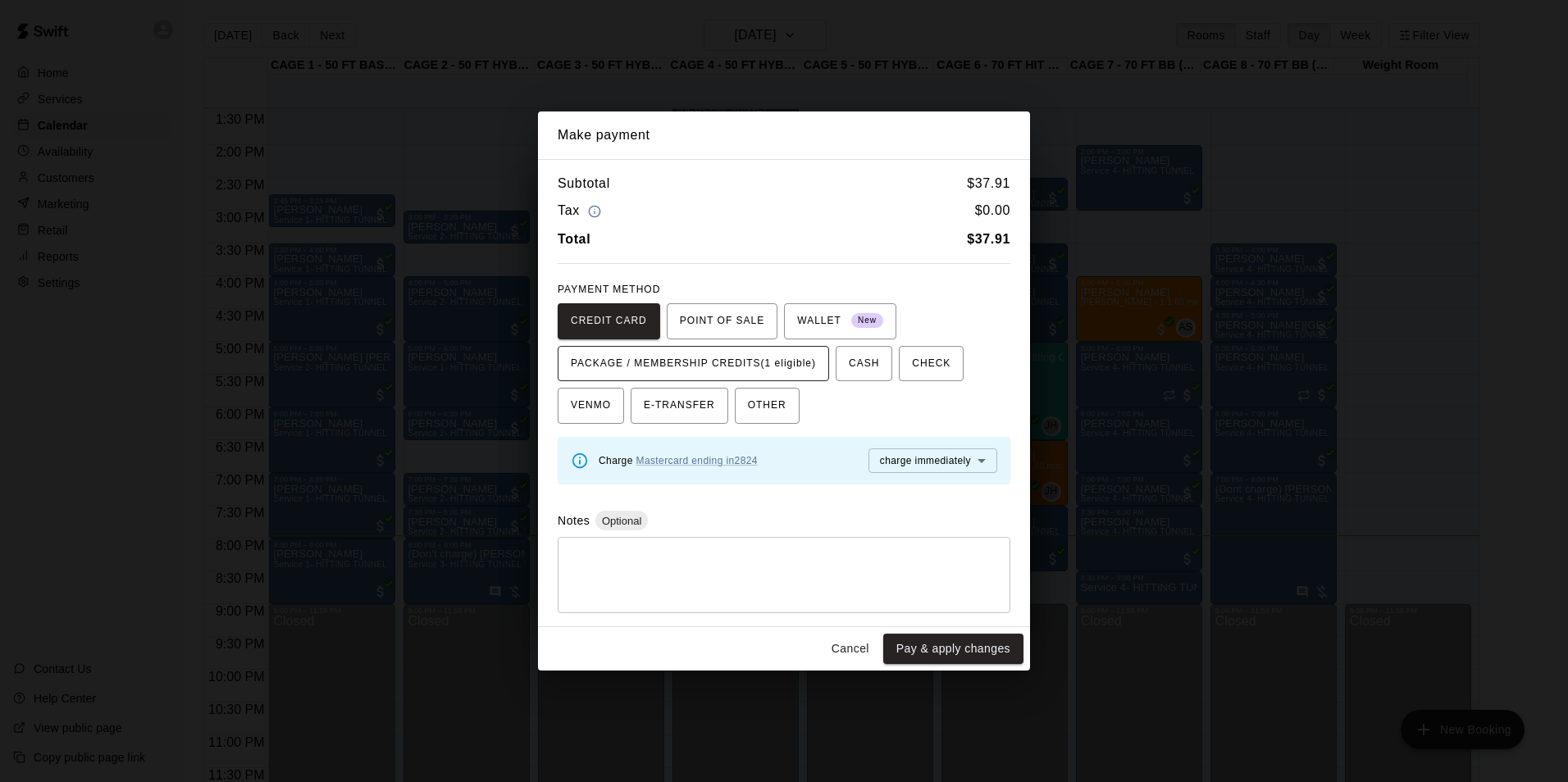
click at [786, 364] on span "PACKAGE / MEMBERSHIP CREDITS (1 eligible)" at bounding box center [693, 364] width 245 height 26
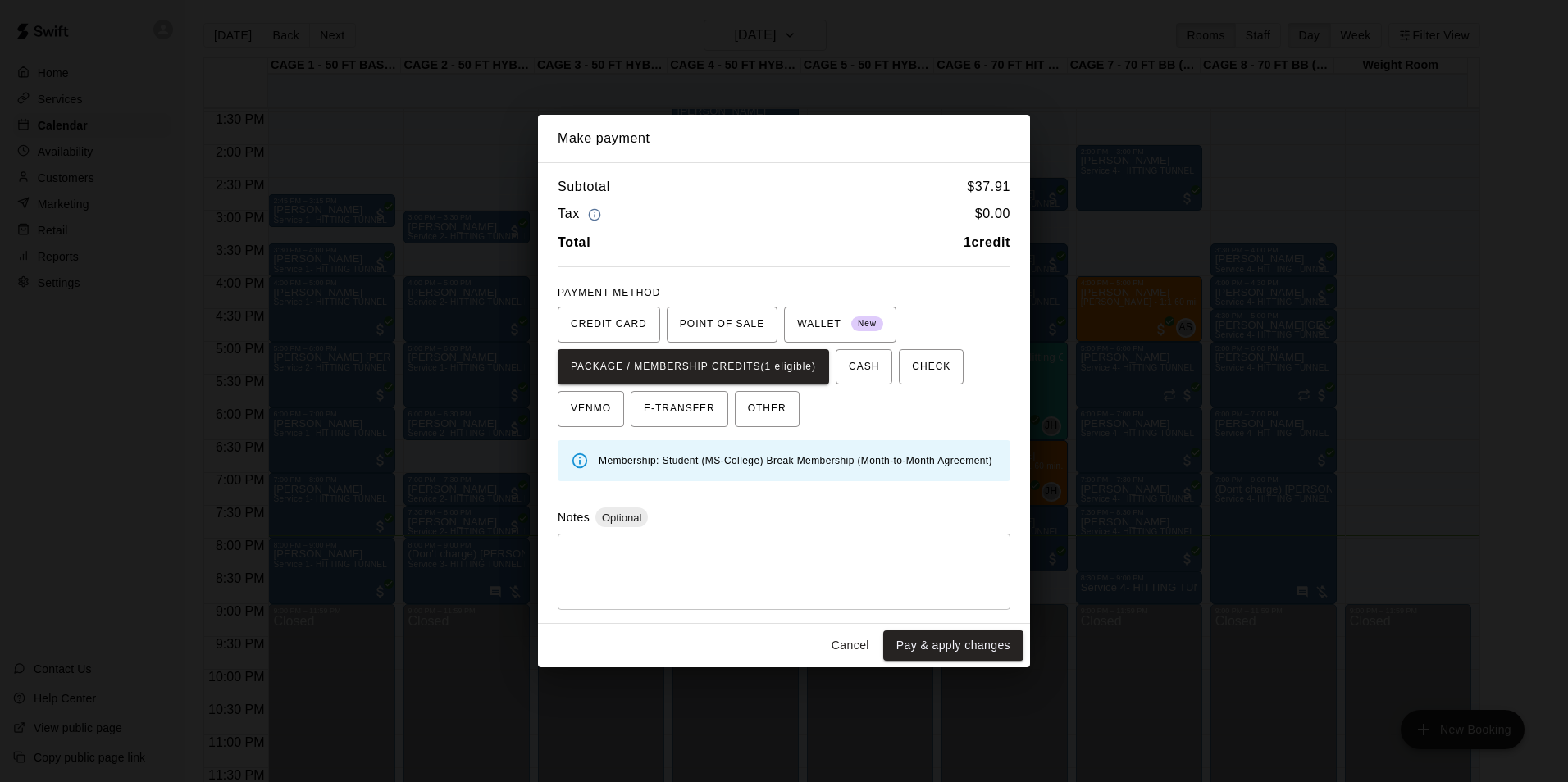
drag, startPoint x: 906, startPoint y: 640, endPoint x: 972, endPoint y: 509, distance: 146.7
click at [907, 640] on button "Pay & apply changes" at bounding box center [953, 645] width 140 height 31
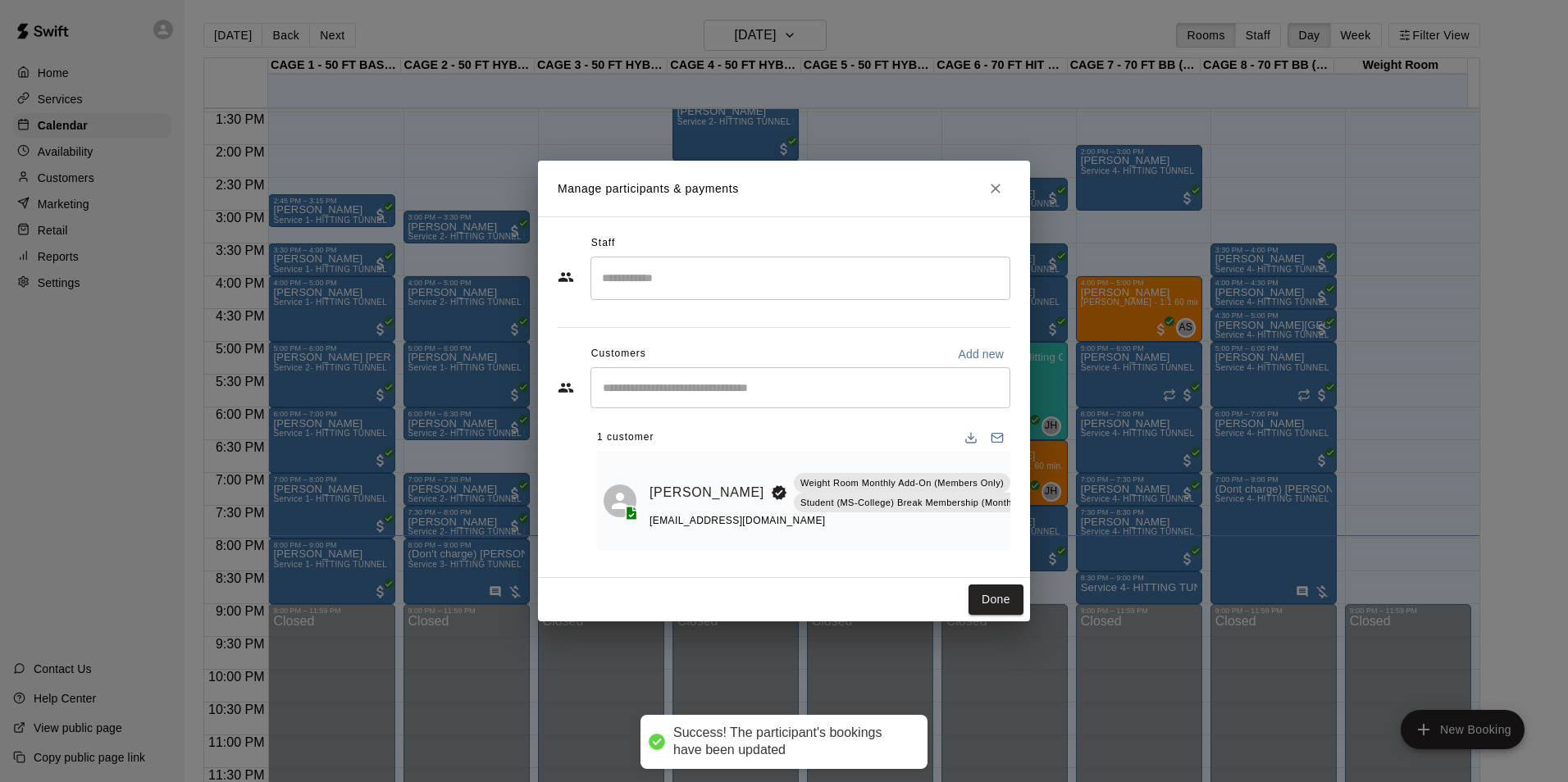
click at [984, 598] on button "Done" at bounding box center [995, 599] width 55 height 31
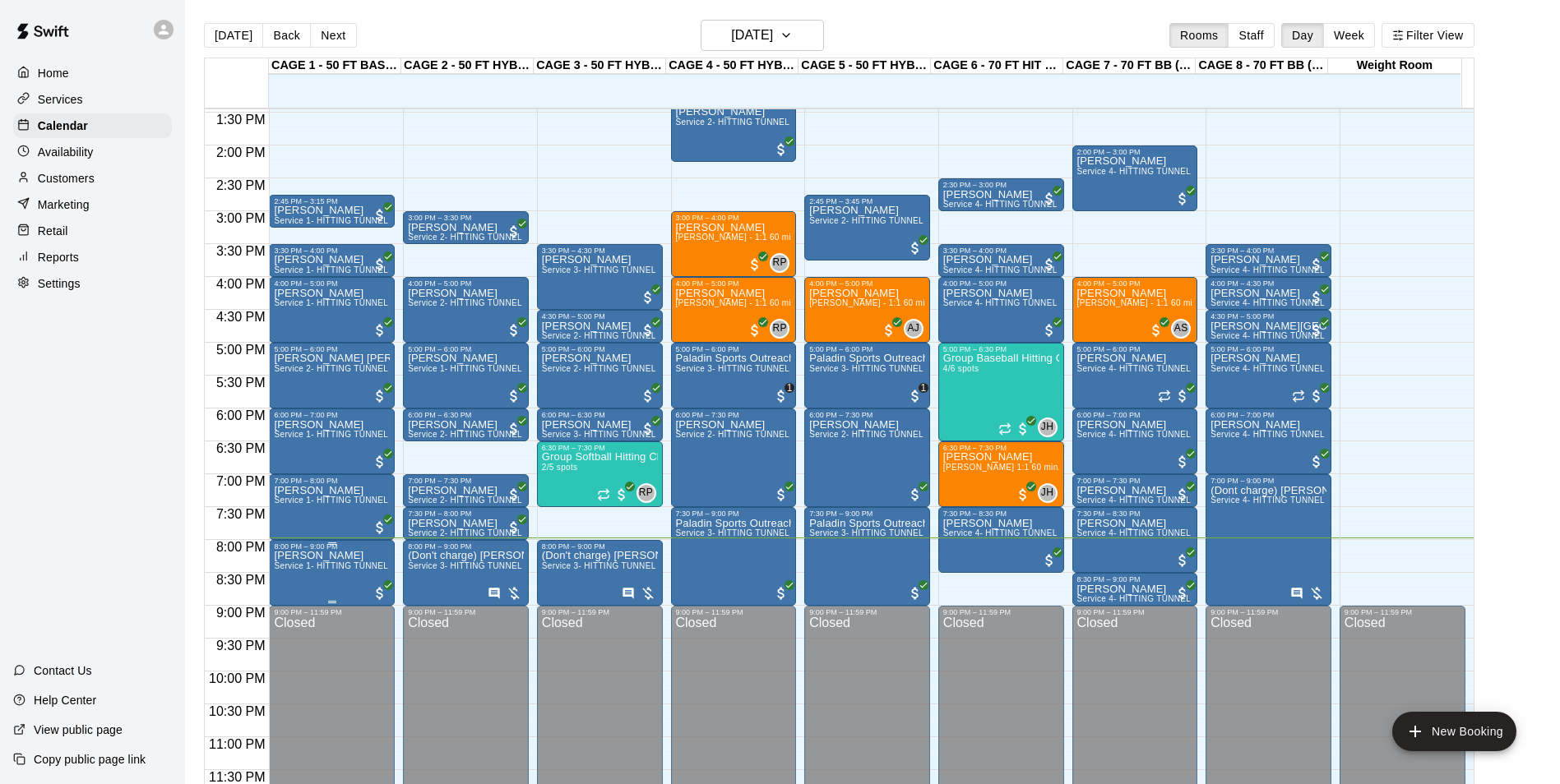
click at [294, 566] on span "Service 1- HITTING TUNNEL RENTAL - 50ft Baseball w/ Auto/Manual Feeder" at bounding box center [424, 565] width 301 height 9
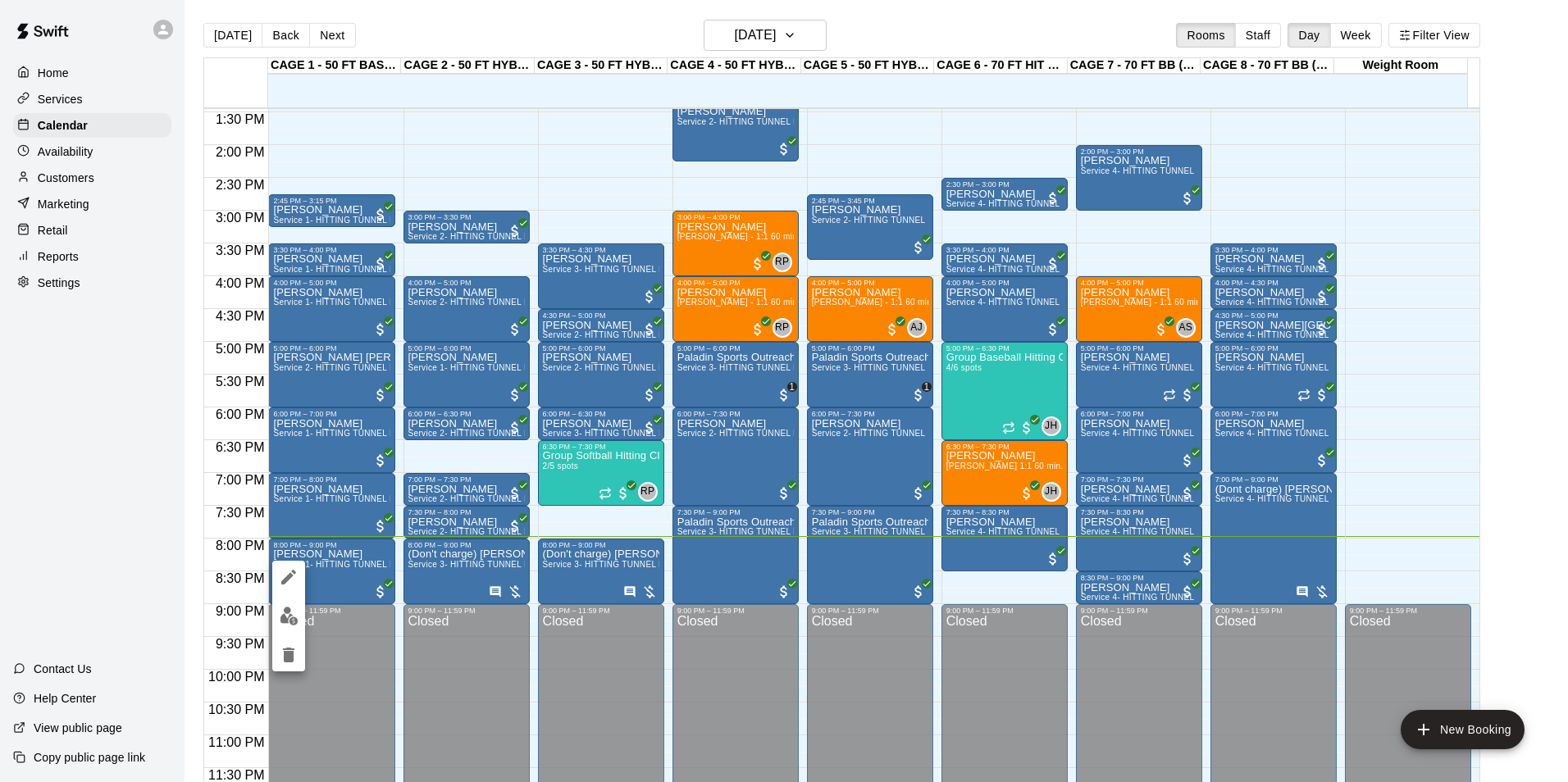
click at [295, 608] on img "edit" at bounding box center [289, 616] width 19 height 19
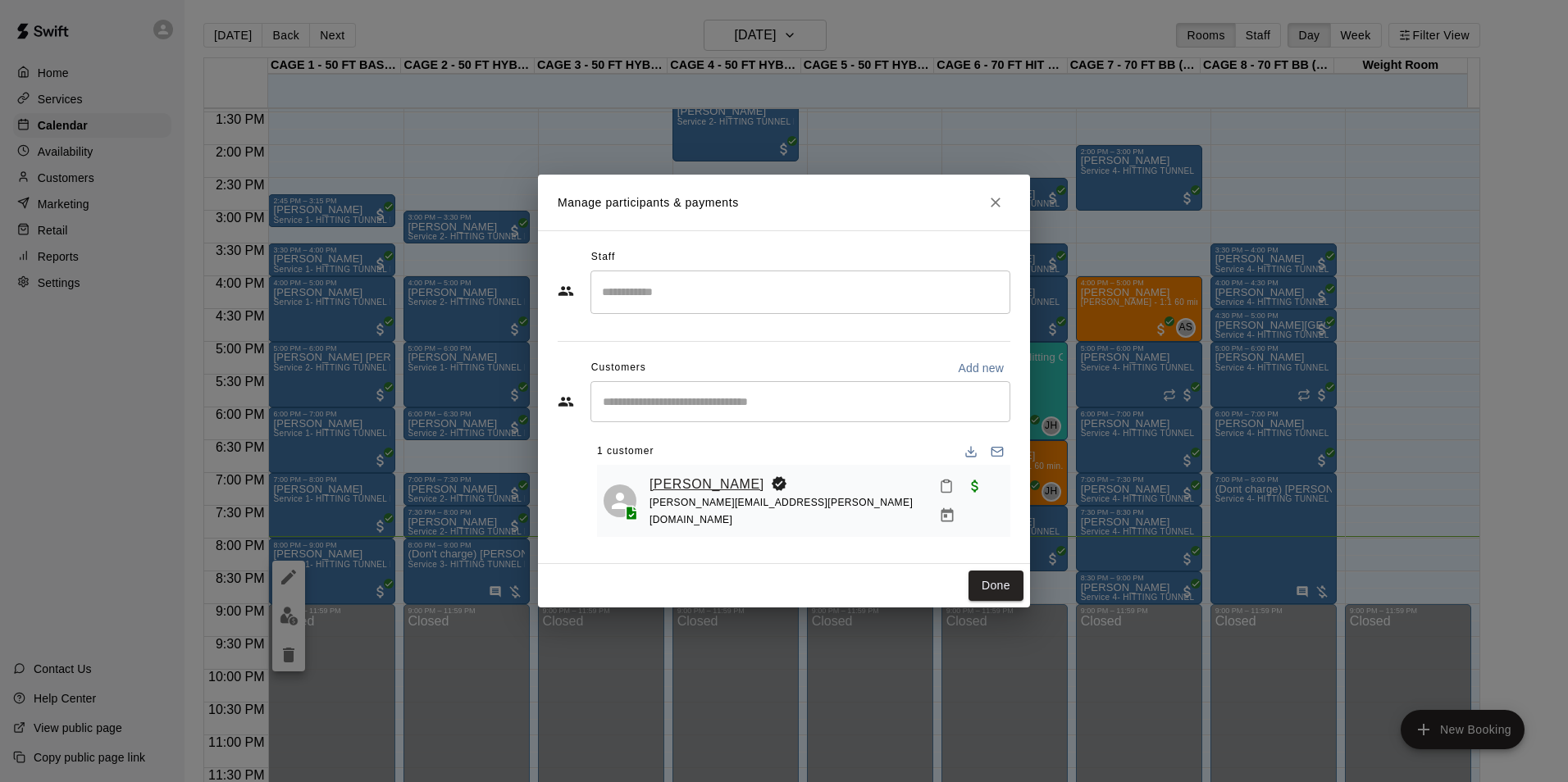
click at [668, 493] on link "[PERSON_NAME]" at bounding box center [706, 484] width 115 height 21
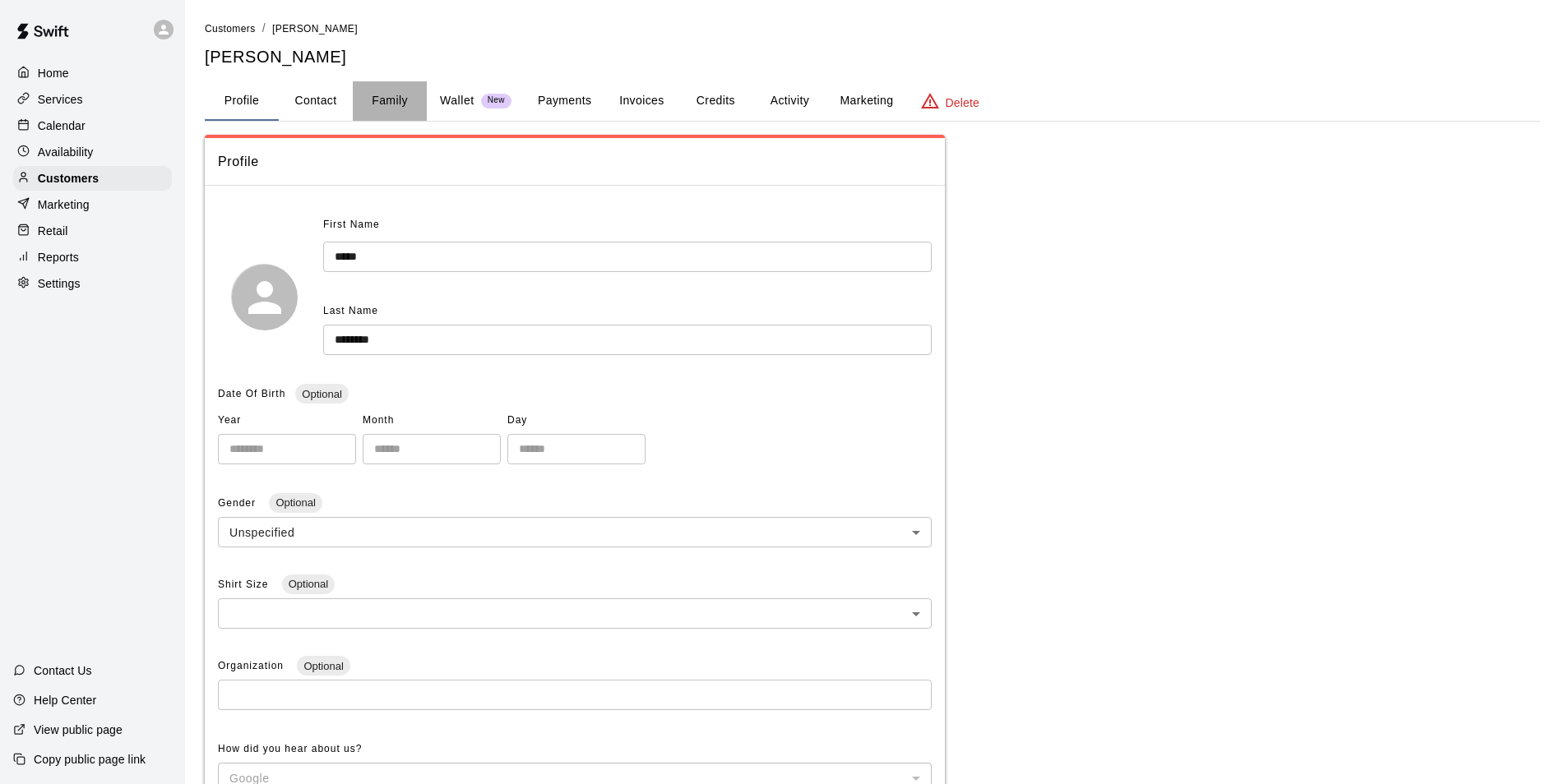
click at [412, 91] on button "Family" at bounding box center [390, 101] width 74 height 40
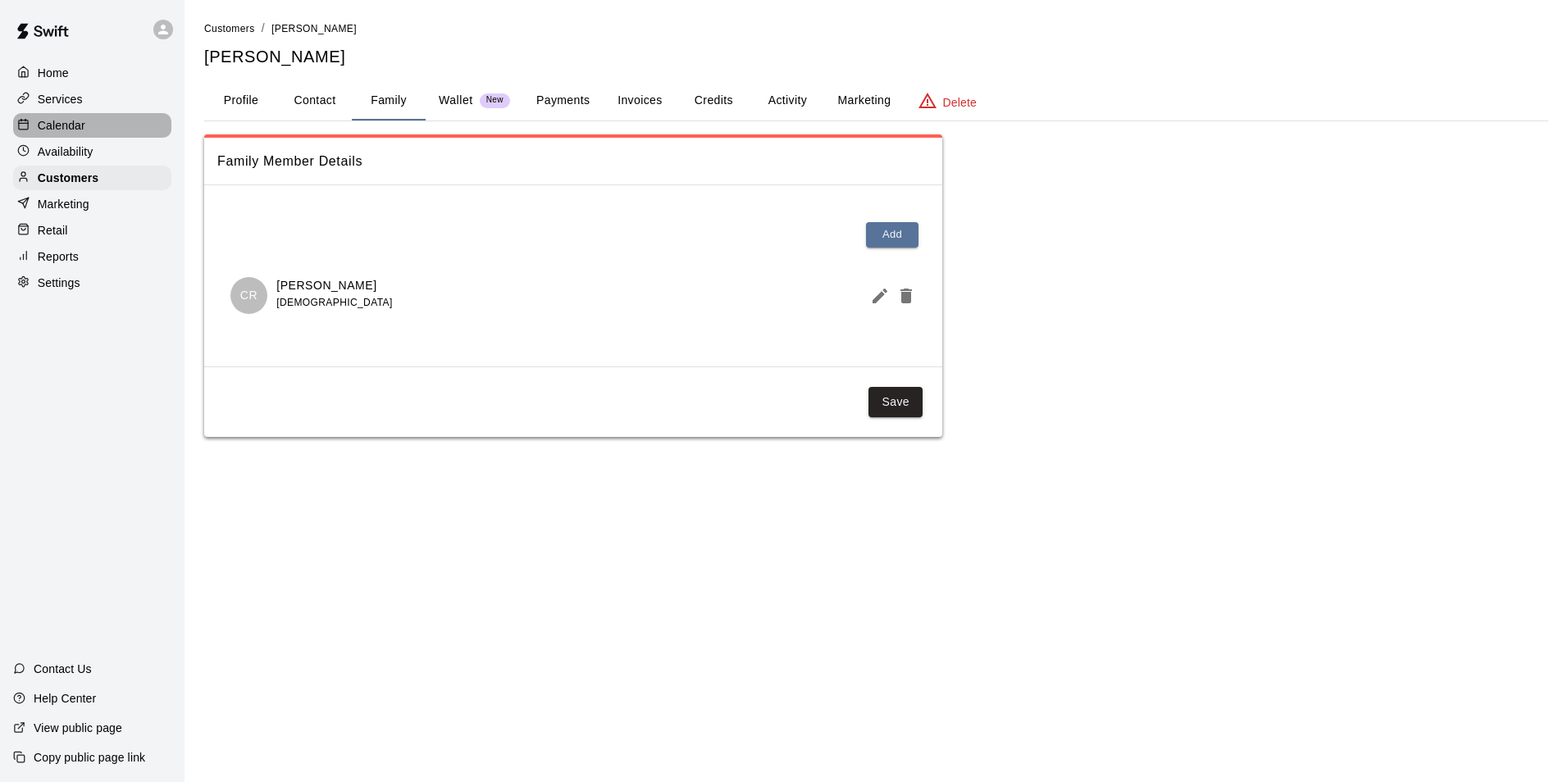
click at [83, 128] on p "Calendar" at bounding box center [61, 125] width 47 height 17
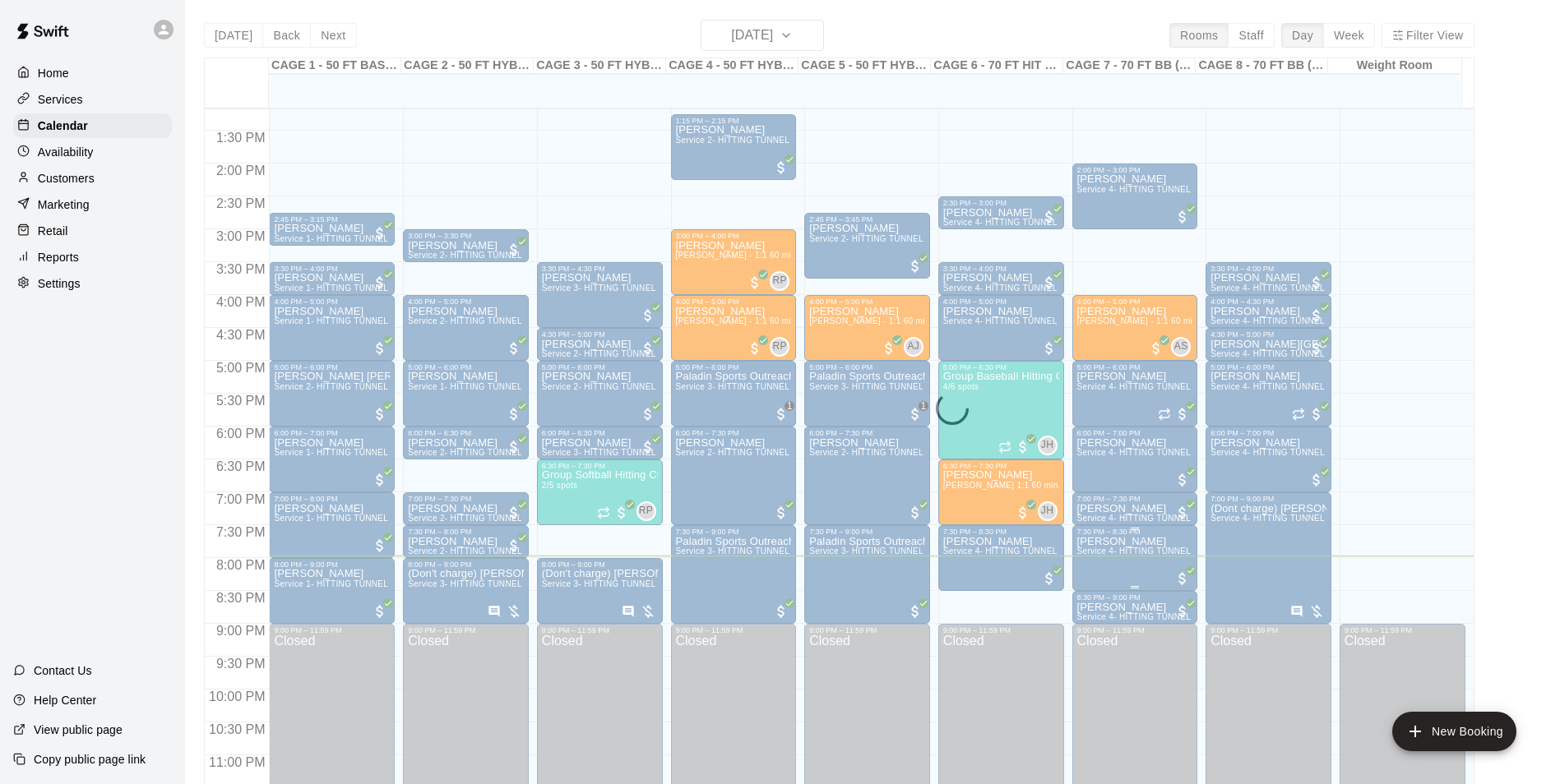
scroll to position [886, 0]
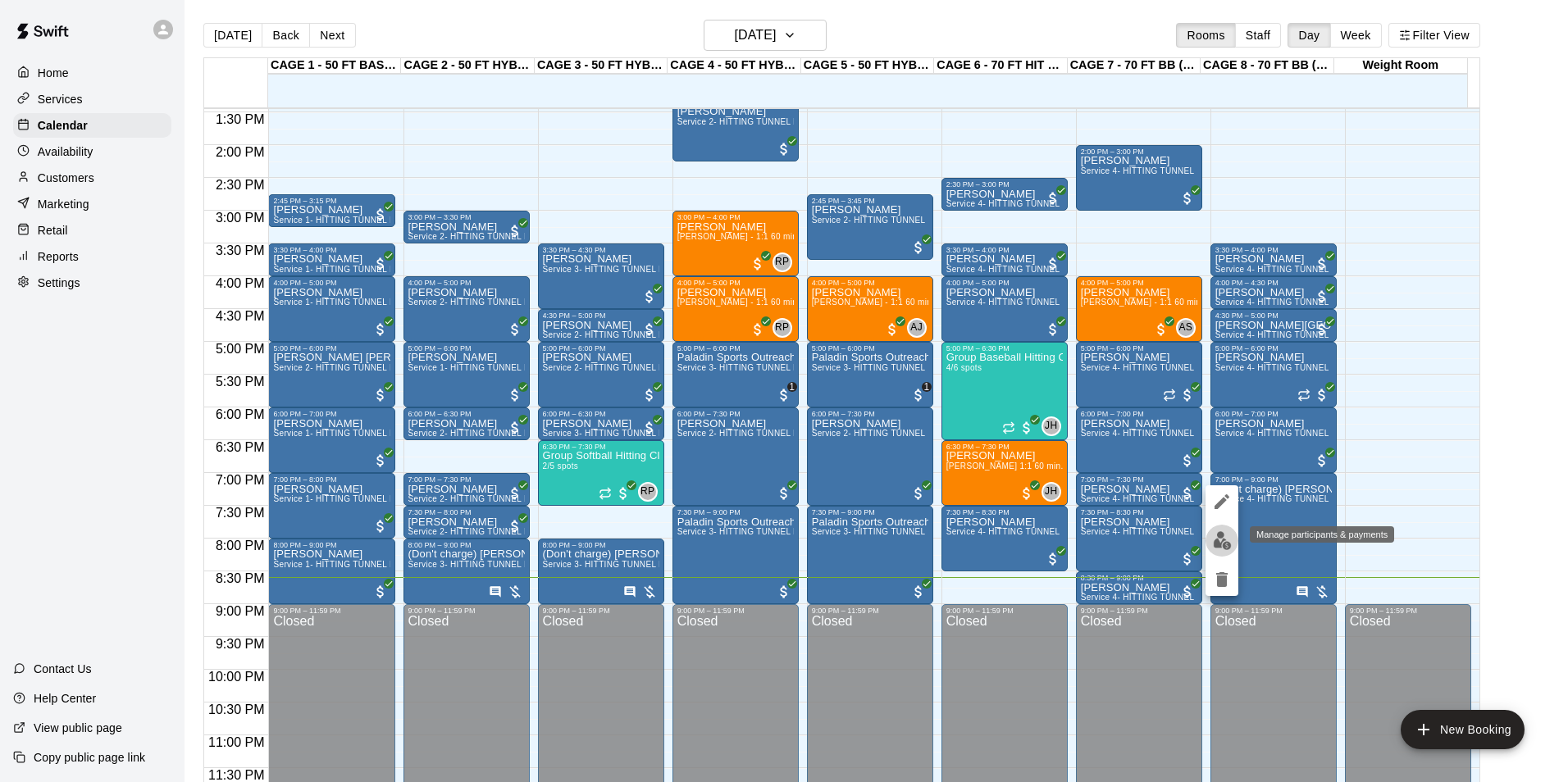
click at [1215, 554] on button "edit" at bounding box center [1221, 540] width 32 height 32
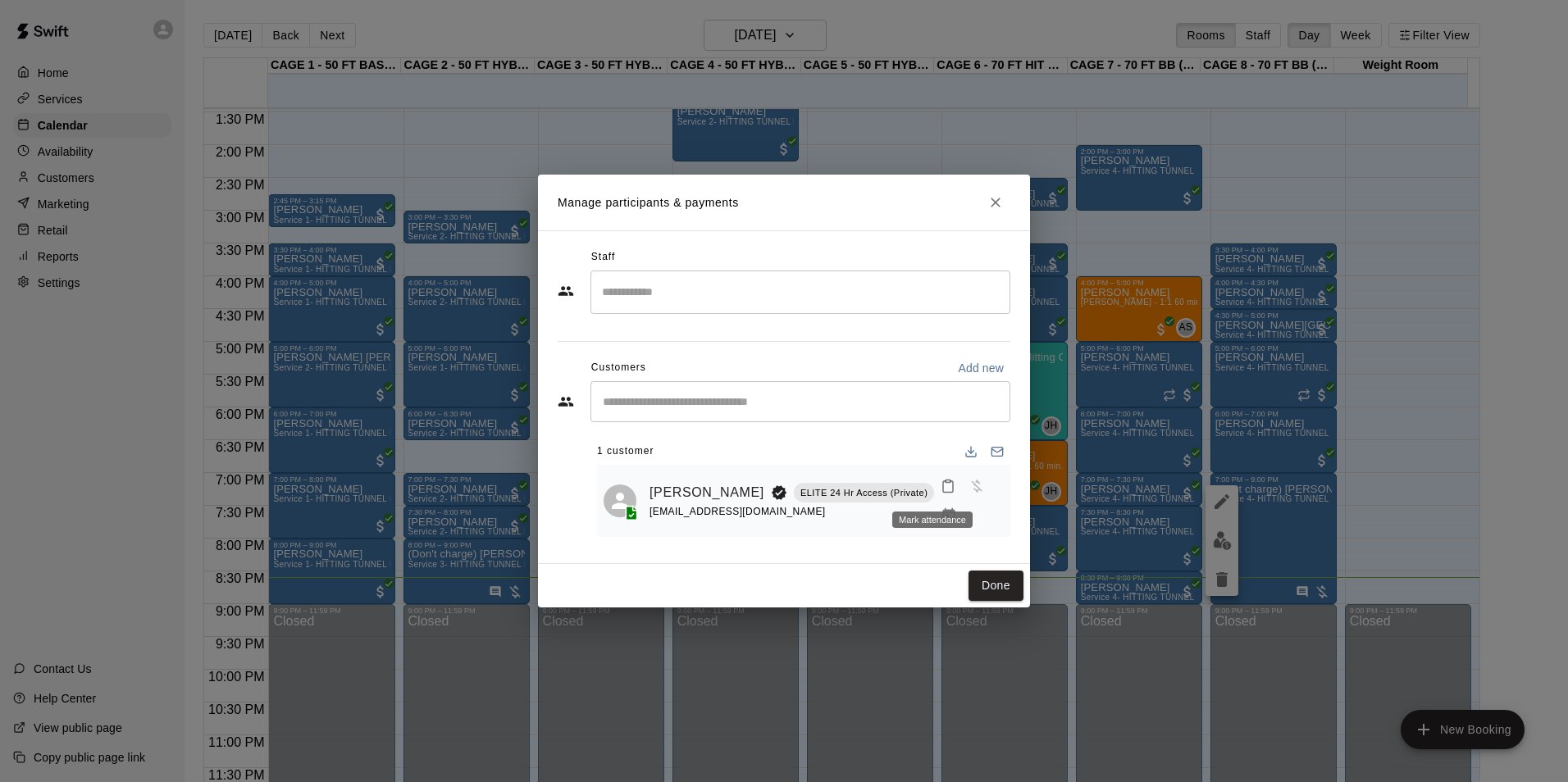
click at [943, 521] on div "Mark attendance" at bounding box center [932, 519] width 81 height 17
click at [943, 515] on icon "Manage bookings & payment" at bounding box center [949, 515] width 12 height 14
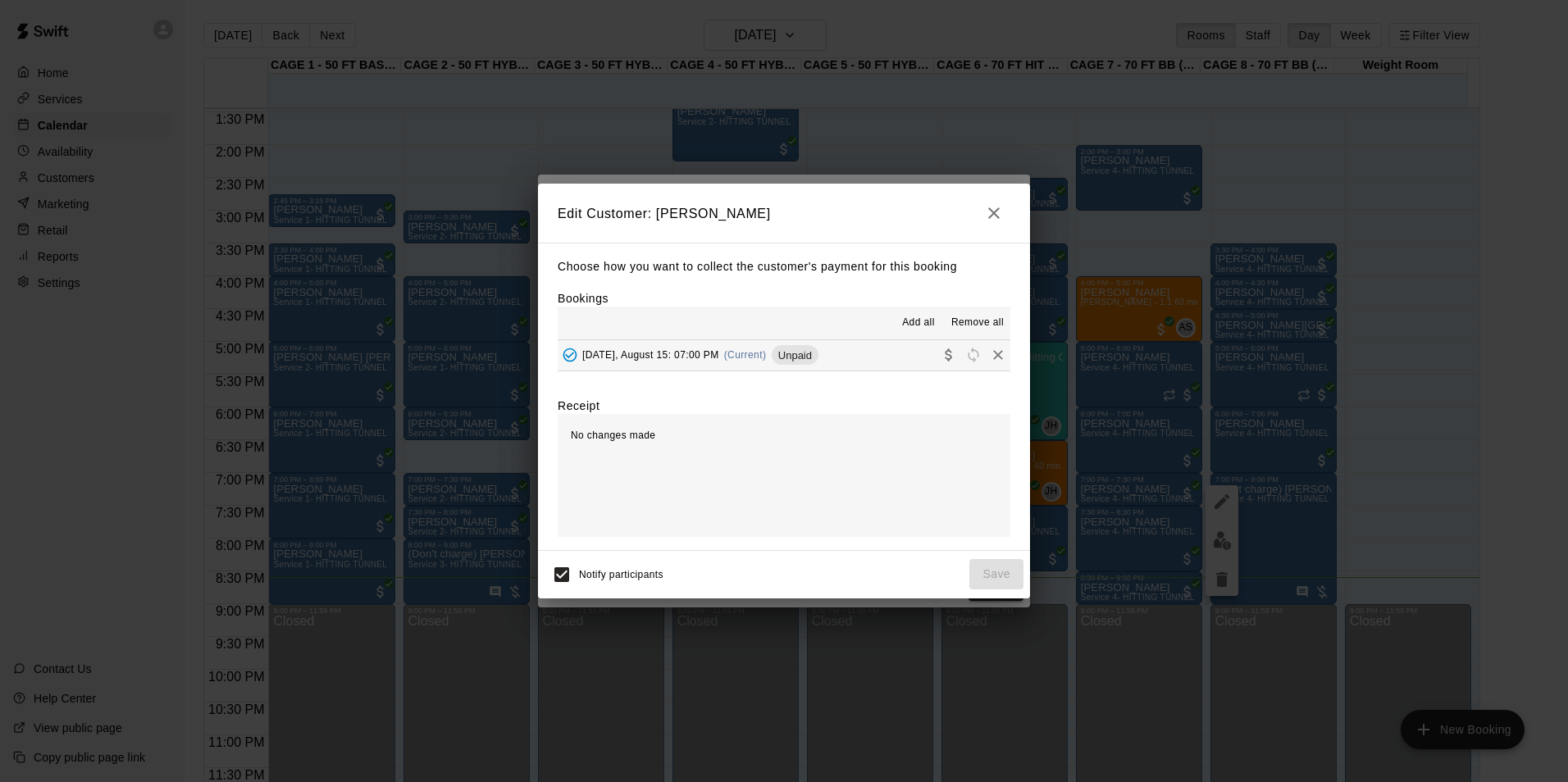
click at [853, 364] on button "[DATE], August 15: 07:00 PM (Current) Unpaid" at bounding box center [783, 355] width 453 height 31
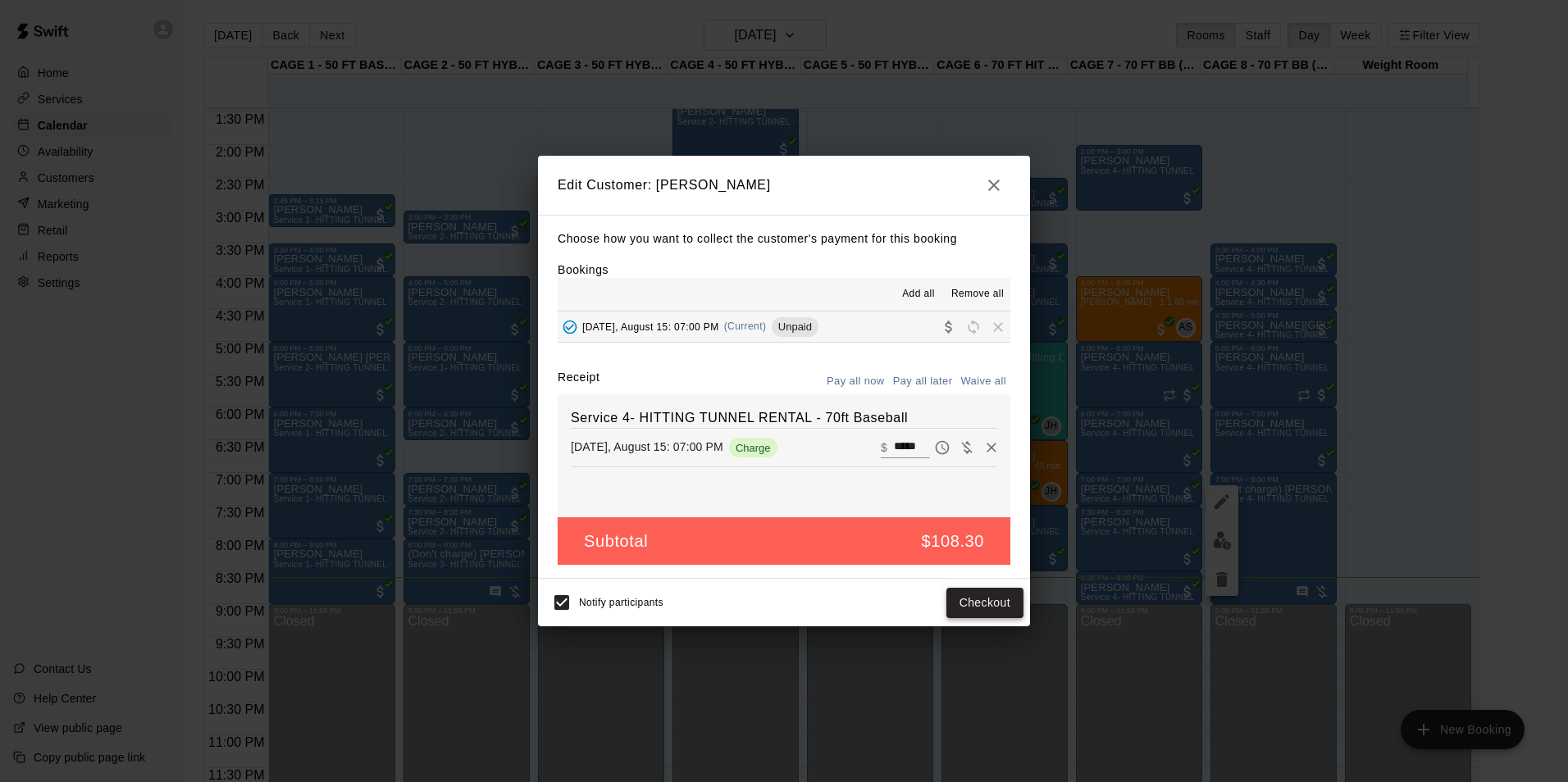
click at [992, 600] on button "Checkout" at bounding box center [985, 602] width 77 height 31
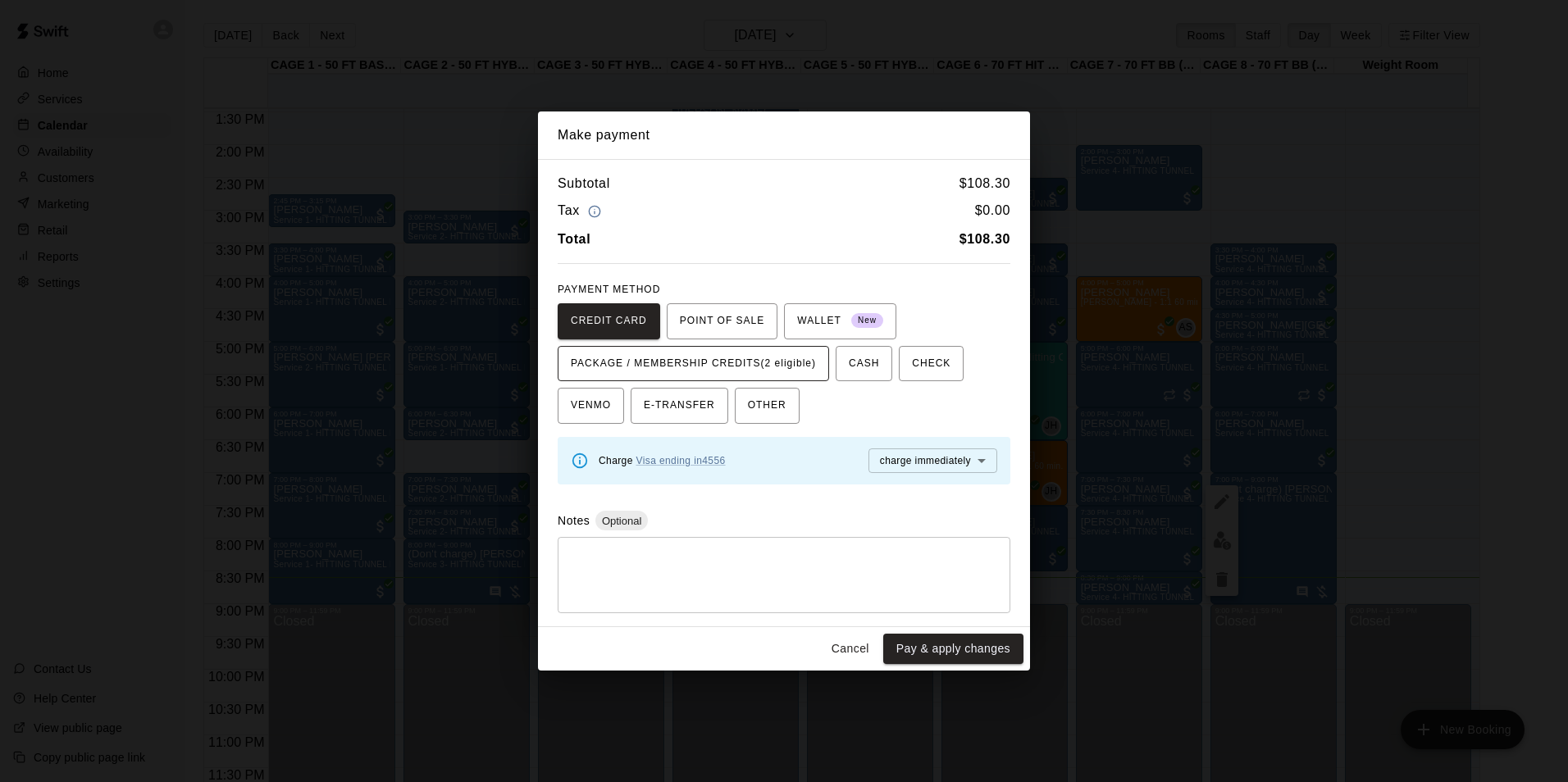
click at [762, 354] on span "PACKAGE / MEMBERSHIP CREDITS (2 eligible)" at bounding box center [693, 364] width 245 height 26
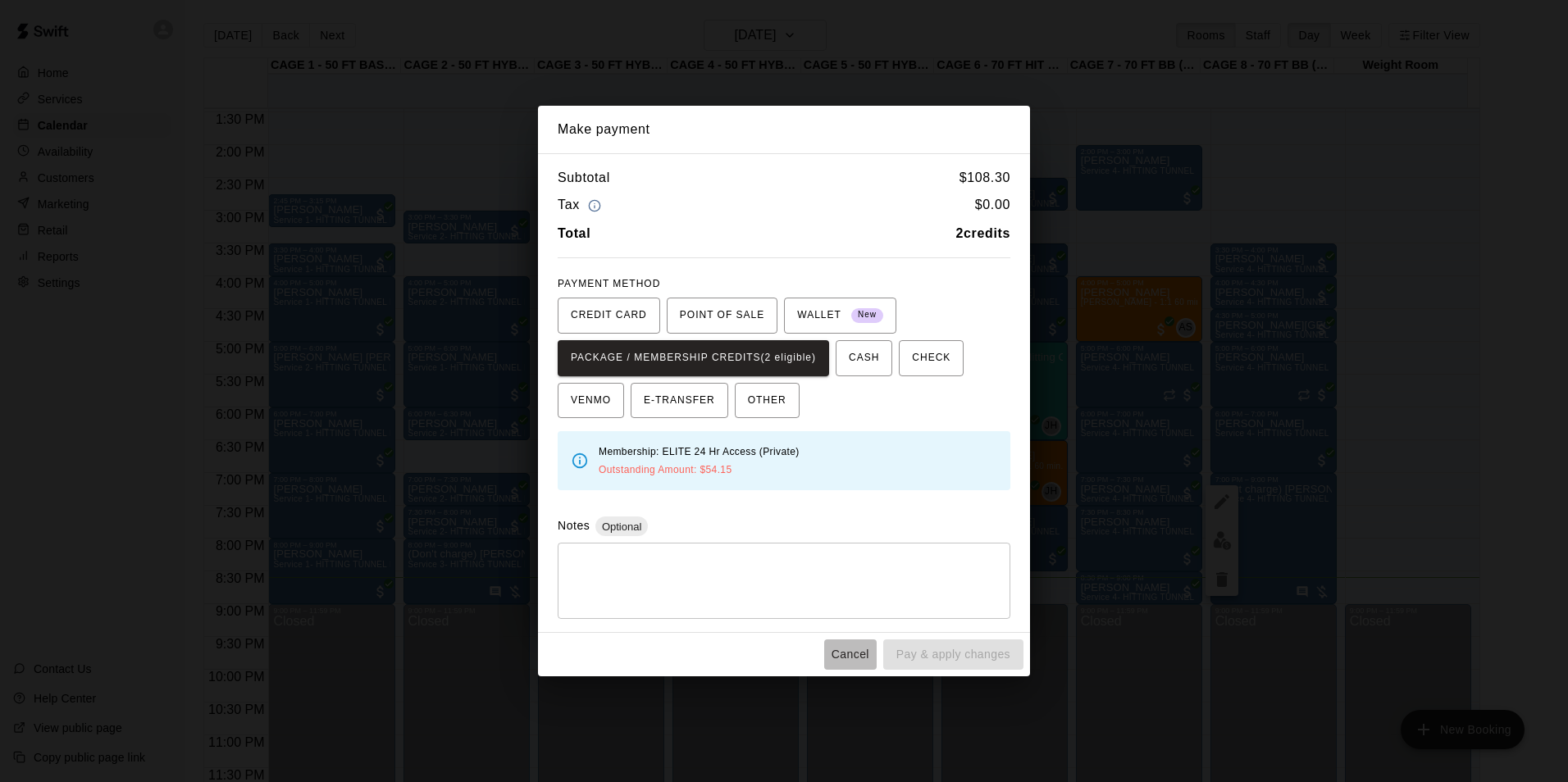
click at [843, 659] on button "Cancel" at bounding box center [851, 654] width 53 height 31
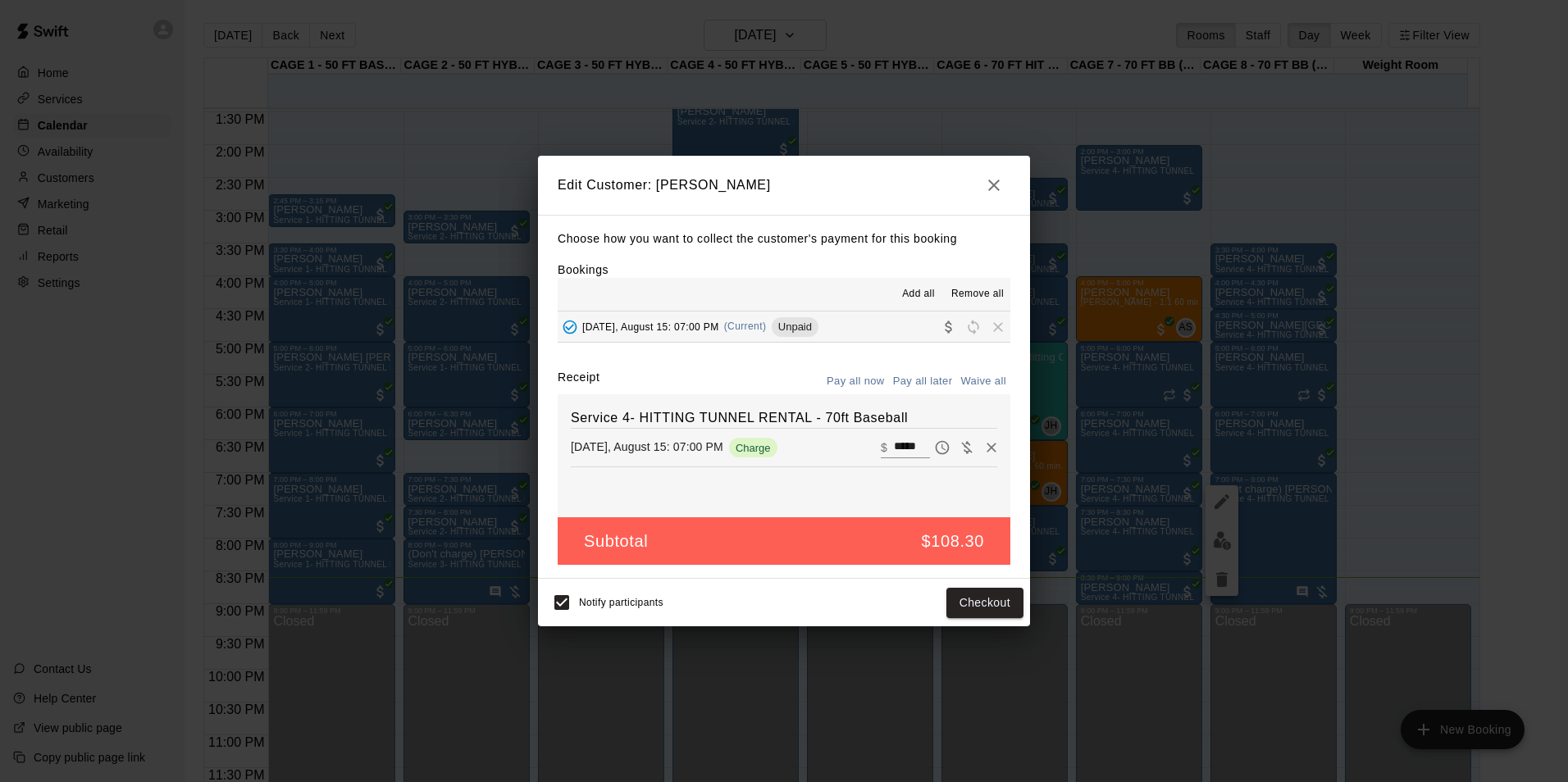
click at [990, 175] on icon "button" at bounding box center [993, 185] width 19 height 19
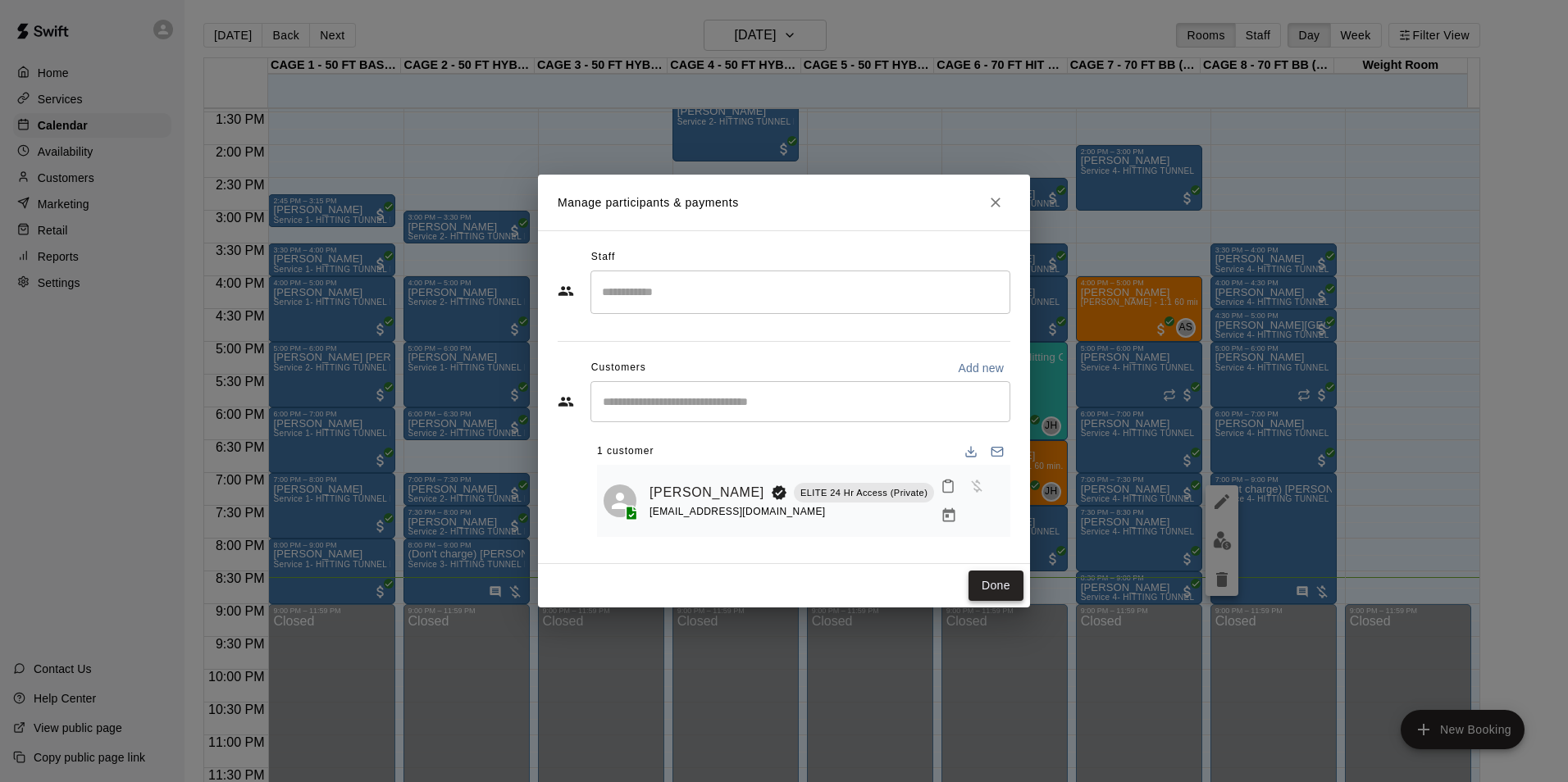
click at [998, 581] on button "Done" at bounding box center [995, 585] width 55 height 31
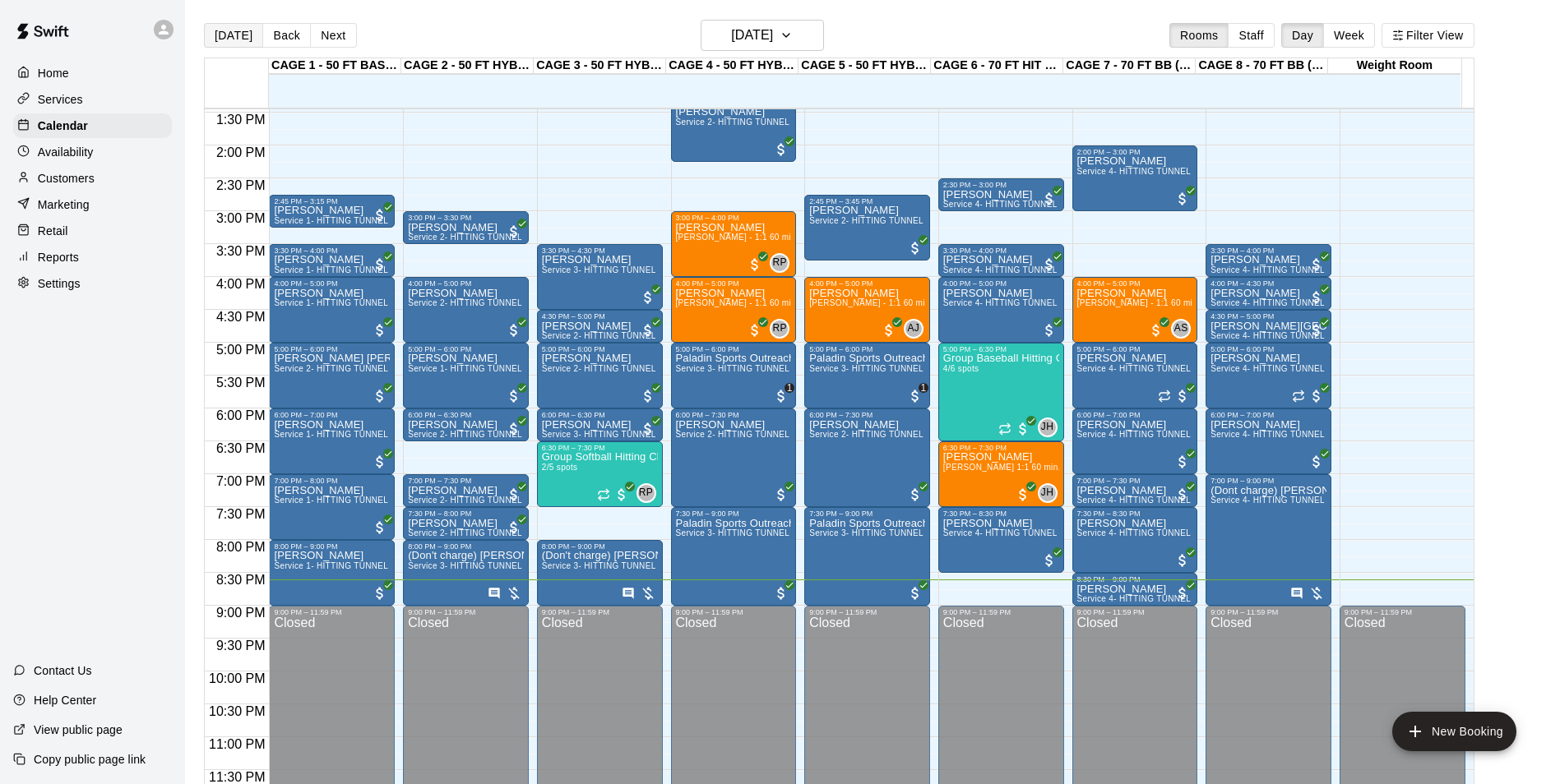
click at [228, 39] on button "[DATE]" at bounding box center [233, 35] width 59 height 25
